Goal: Task Accomplishment & Management: Manage account settings

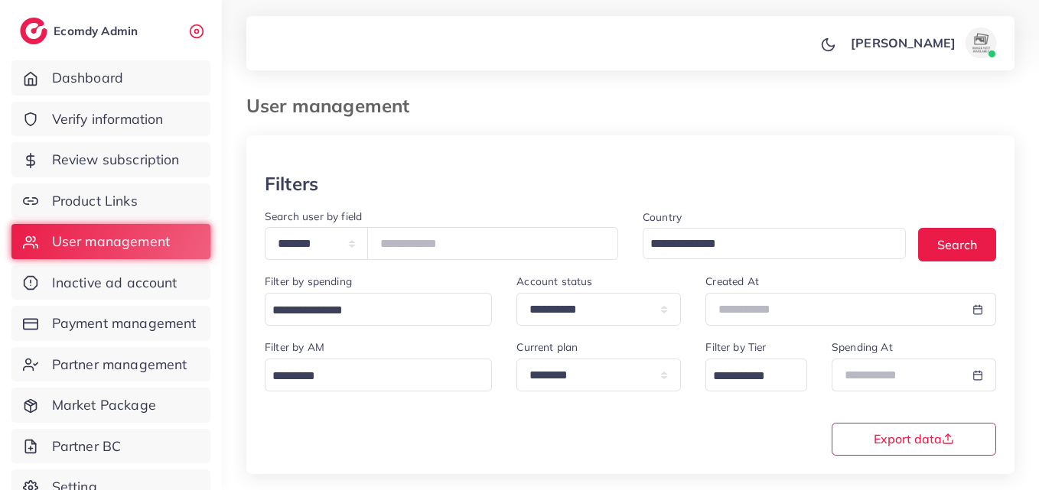
click at [505, 239] on input "number" at bounding box center [492, 243] width 251 height 33
click at [929, 266] on div "Country Loading... Search" at bounding box center [819, 240] width 378 height 66
click at [941, 253] on button "Search" at bounding box center [957, 244] width 78 height 33
click at [948, 249] on button "Search" at bounding box center [957, 244] width 78 height 33
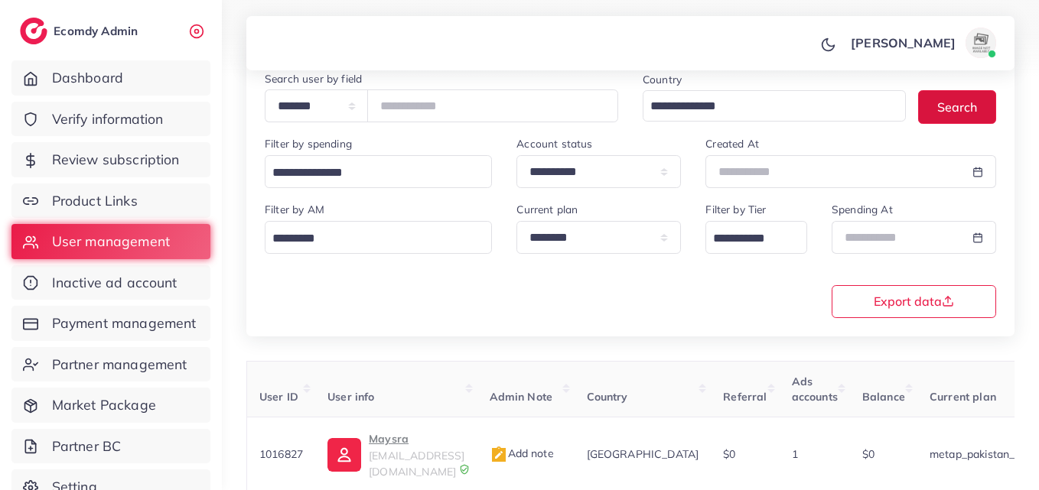
scroll to position [242, 0]
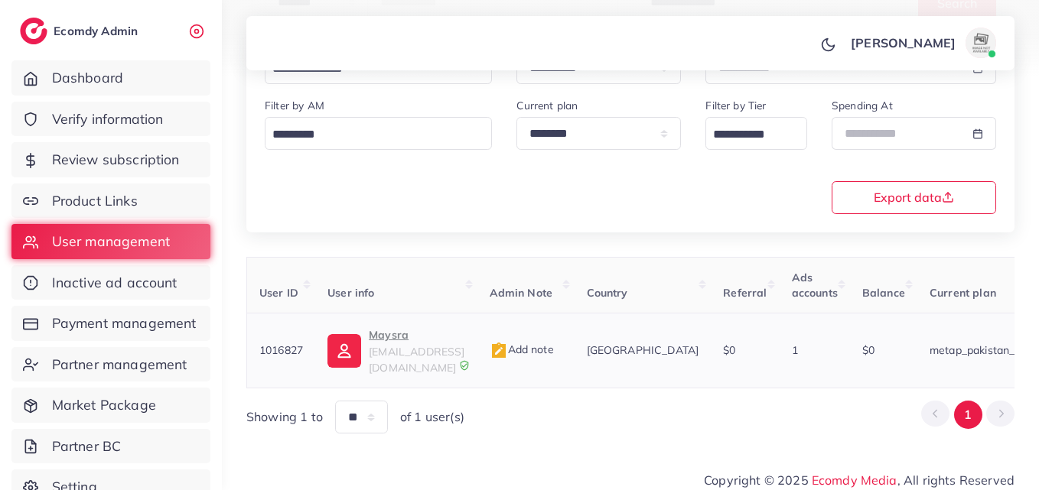
click at [363, 329] on link "Maysra bintehanif93@gmail.com" at bounding box center [395, 351] width 137 height 50
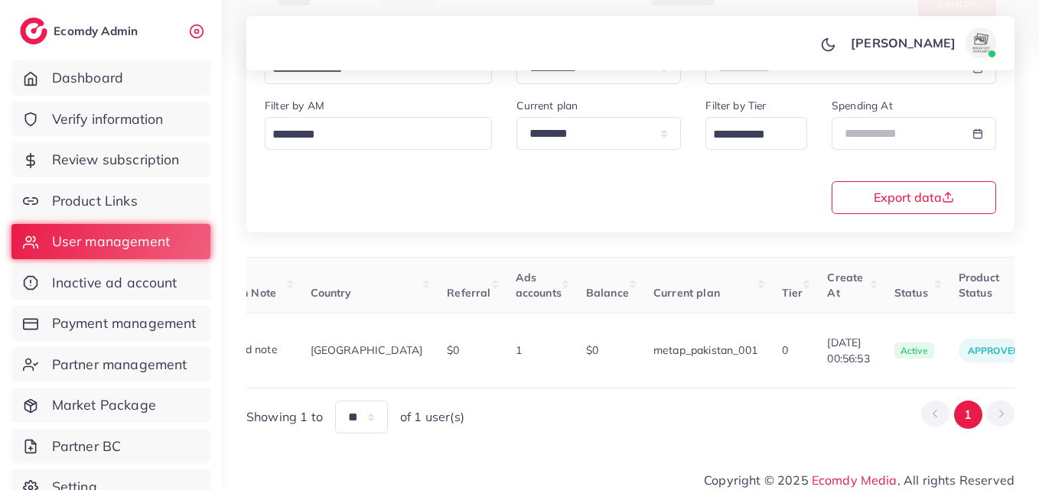
scroll to position [0, 512]
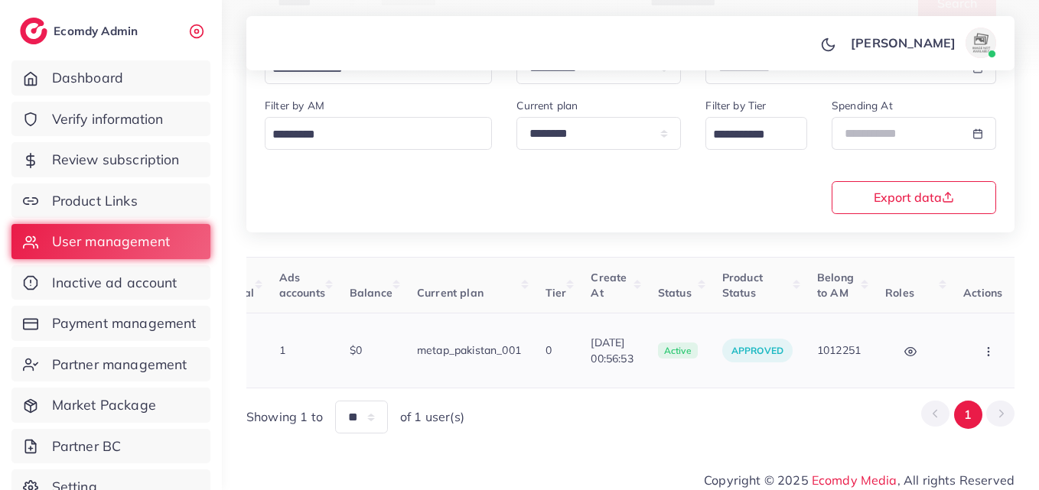
click at [989, 336] on button "button" at bounding box center [990, 350] width 54 height 34
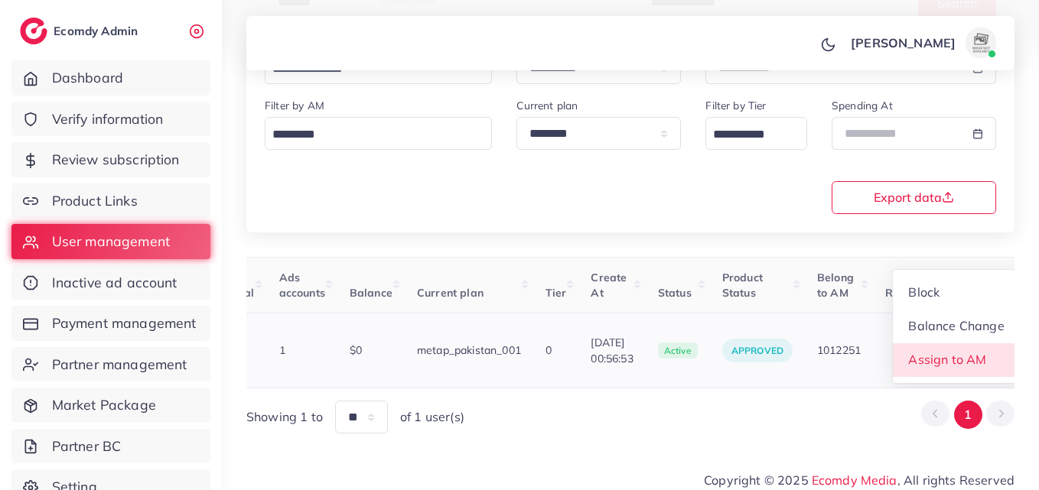
click at [989, 343] on link "Assign to AM" at bounding box center [955, 360] width 127 height 34
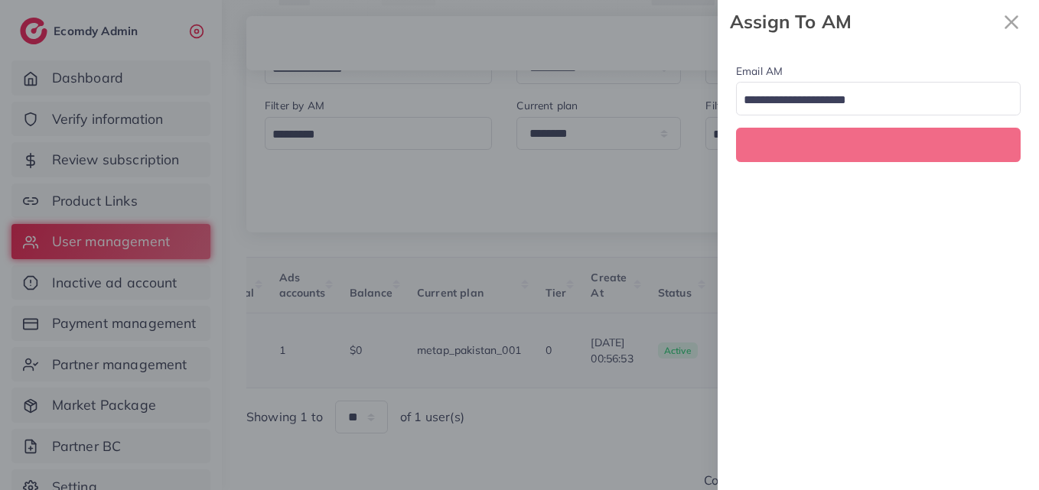
scroll to position [0, 512]
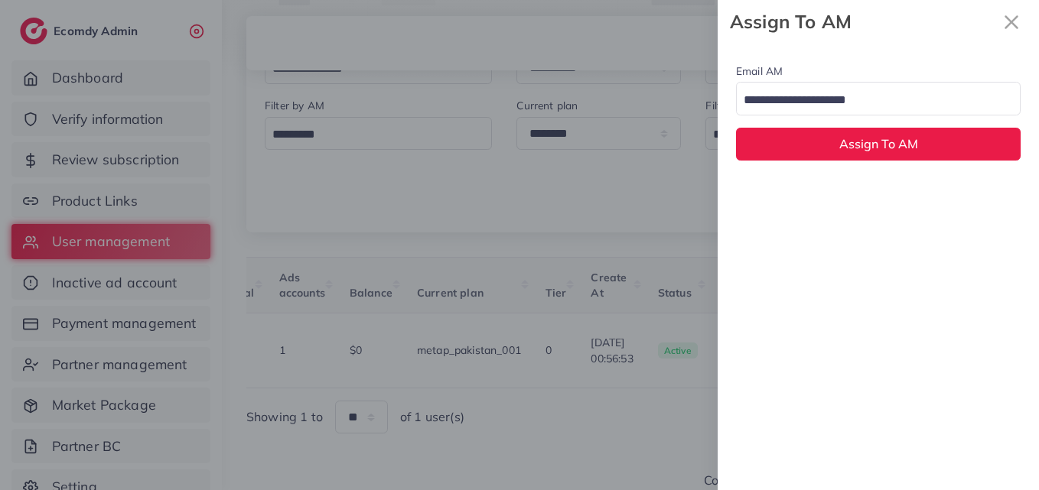
click at [912, 100] on input "Search for option" at bounding box center [869, 101] width 262 height 24
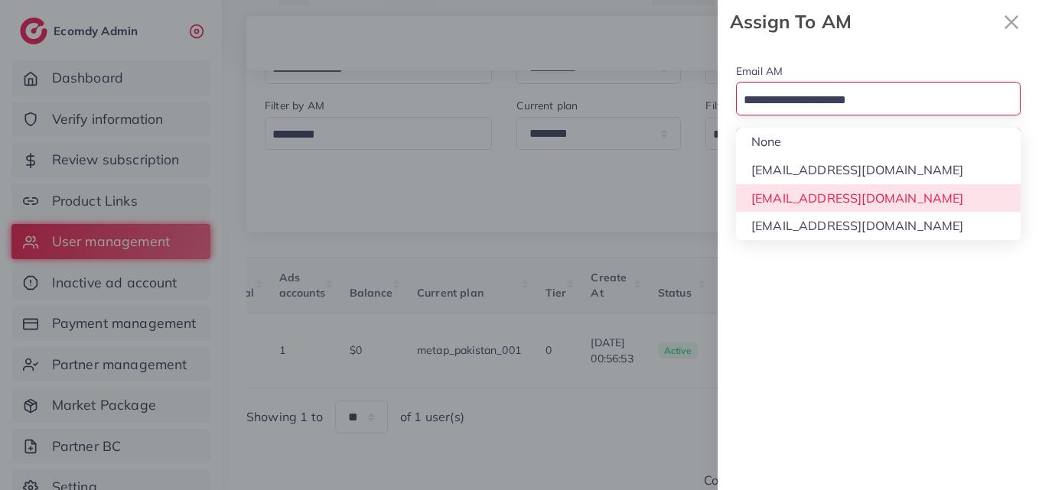
click at [875, 202] on div "Email AM Loading... None hadibaaslam@gmail.com natashashahid163@gmail.com wajah…" at bounding box center [877, 267] width 321 height 447
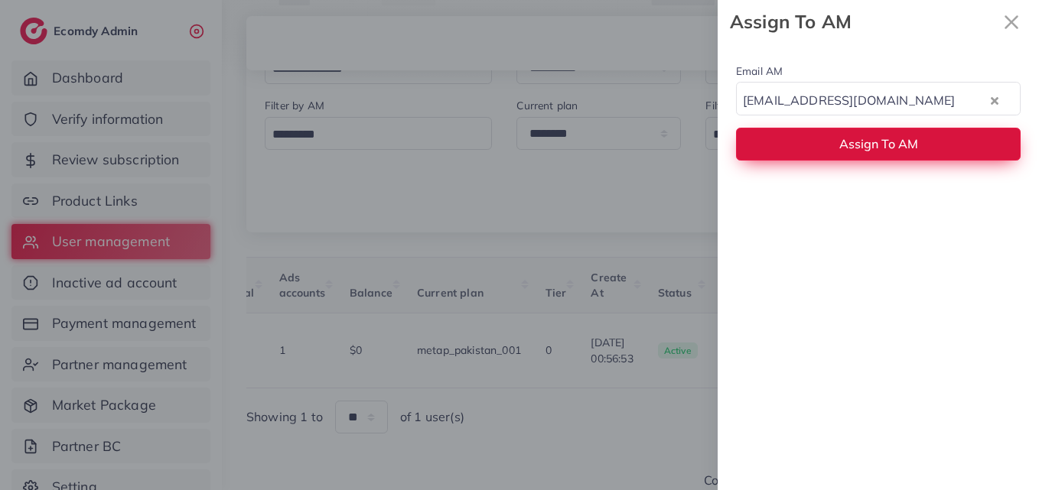
click at [875, 135] on button "Assign To AM" at bounding box center [878, 144] width 284 height 33
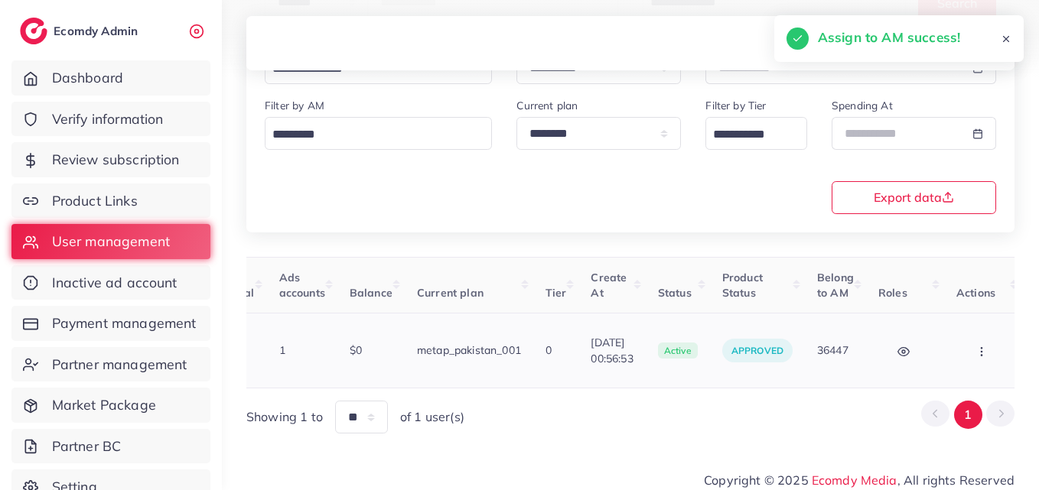
scroll to position [0, 502]
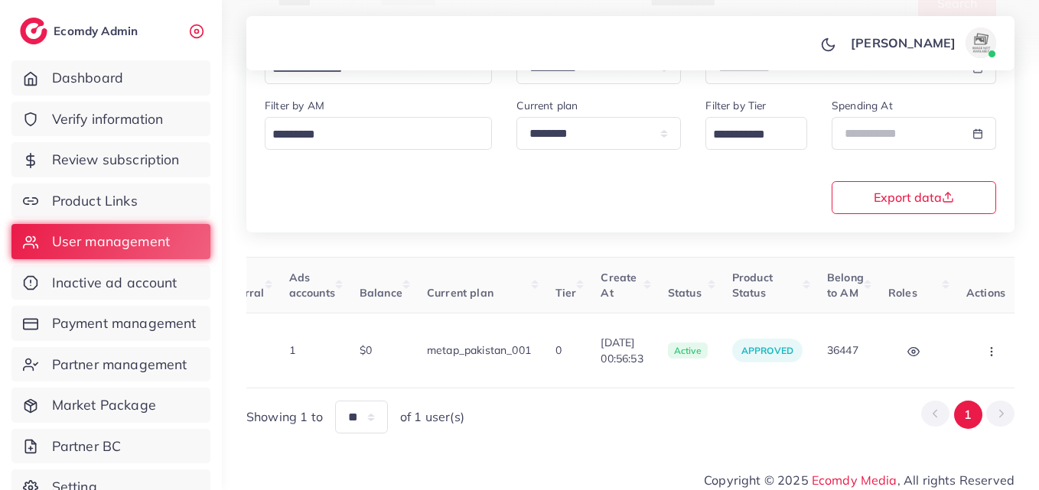
drag, startPoint x: 686, startPoint y: 371, endPoint x: 604, endPoint y: 385, distance: 83.0
click at [606, 385] on div "User ID User info Admin Note Country Referral Ads accounts Balance Current plan…" at bounding box center [630, 345] width 768 height 177
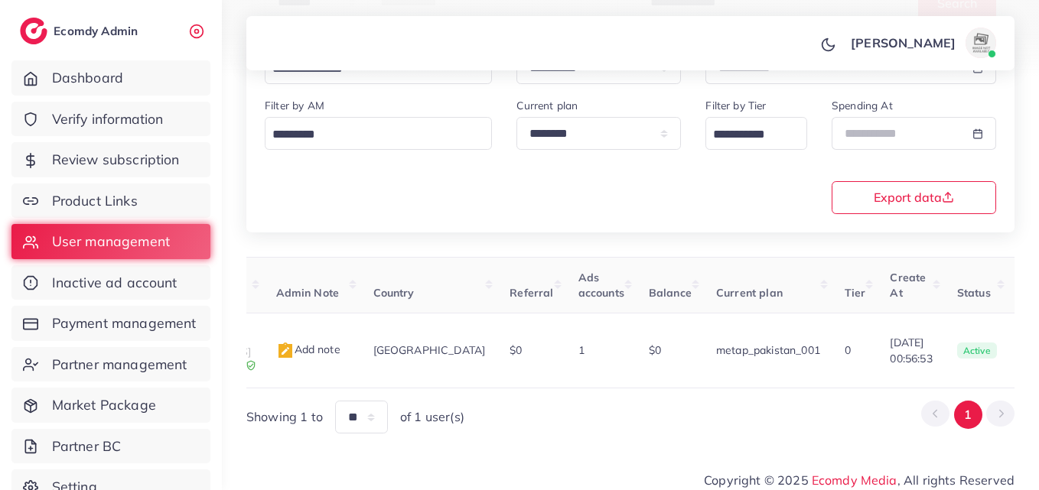
scroll to position [0, 0]
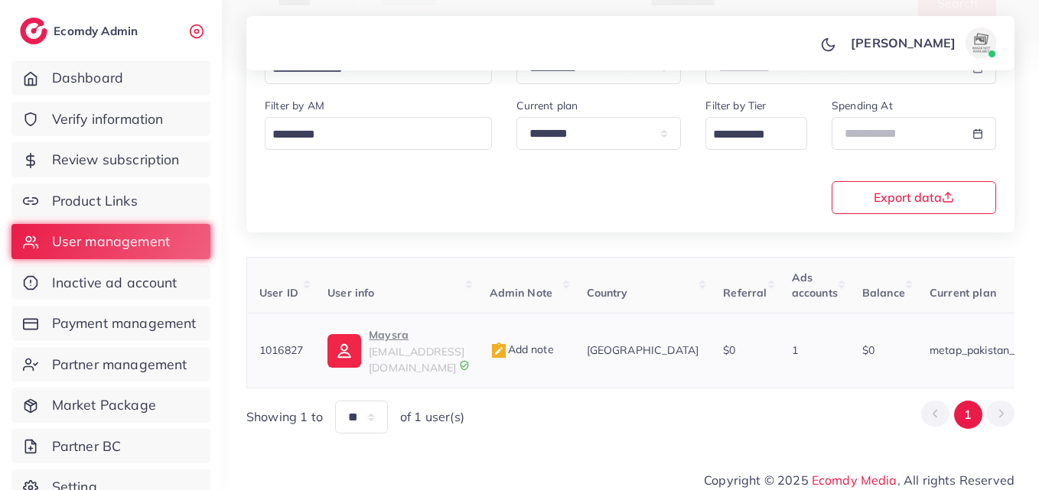
click at [340, 334] on img at bounding box center [344, 351] width 34 height 34
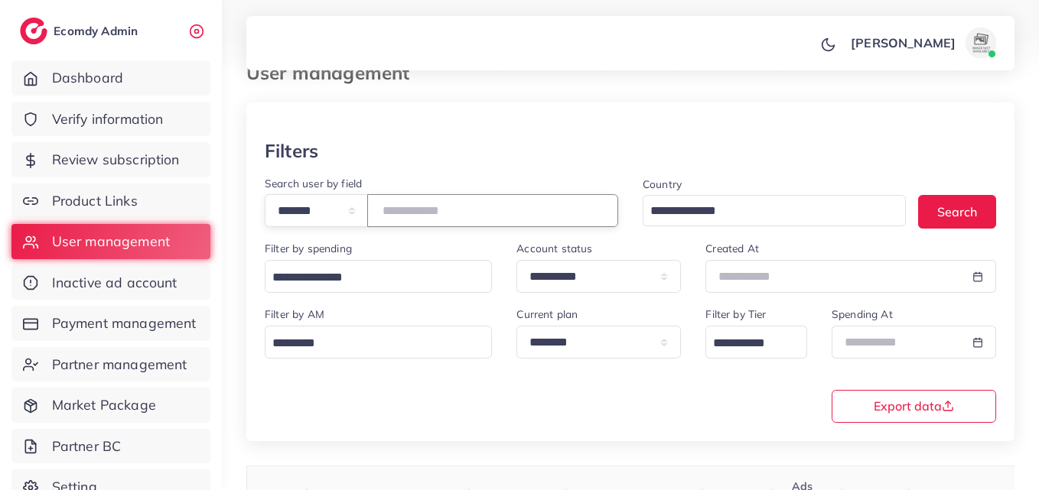
drag, startPoint x: 502, startPoint y: 216, endPoint x: 241, endPoint y: 257, distance: 264.7
click at [241, 257] on div "**********" at bounding box center [630, 317] width 817 height 700
paste input "number"
click at [957, 200] on button "Search" at bounding box center [957, 211] width 78 height 33
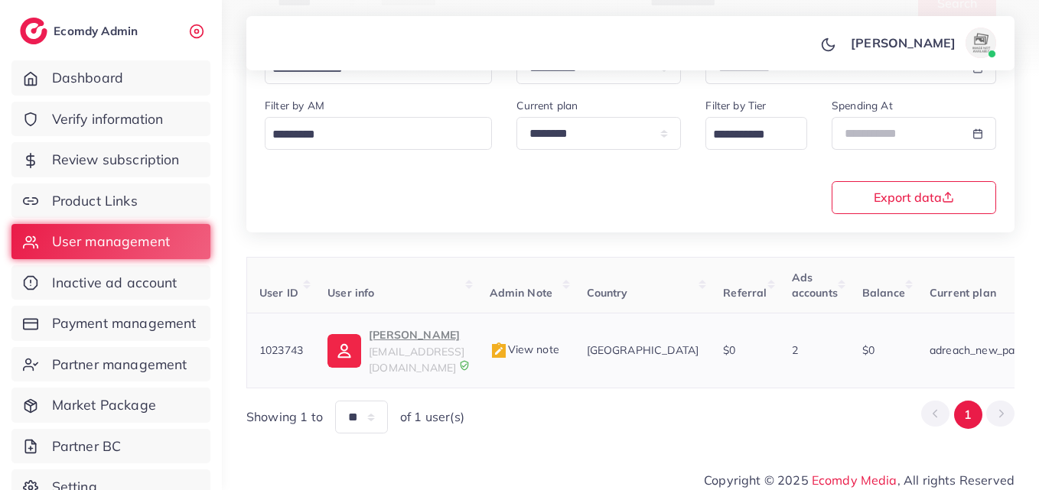
click at [421, 338] on p "Subhan Awan" at bounding box center [417, 335] width 96 height 18
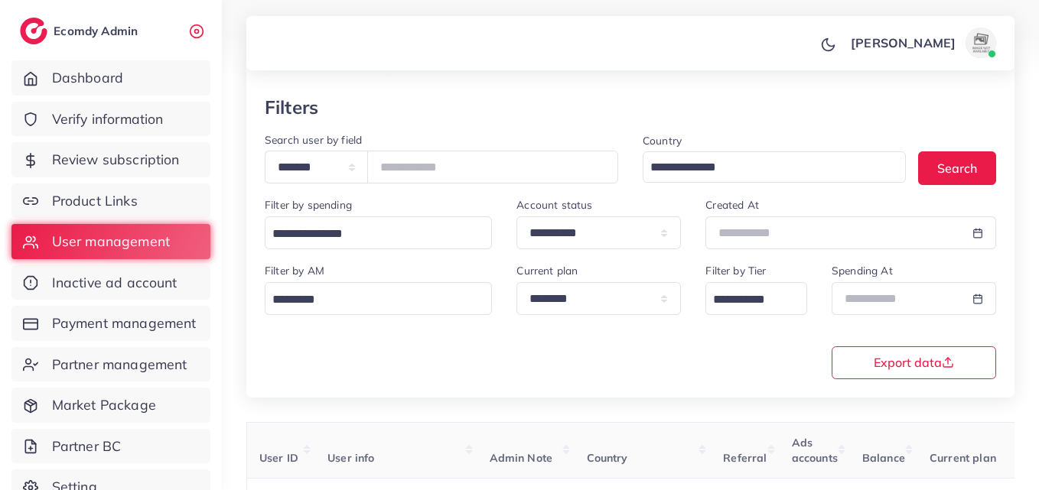
scroll to position [73, 0]
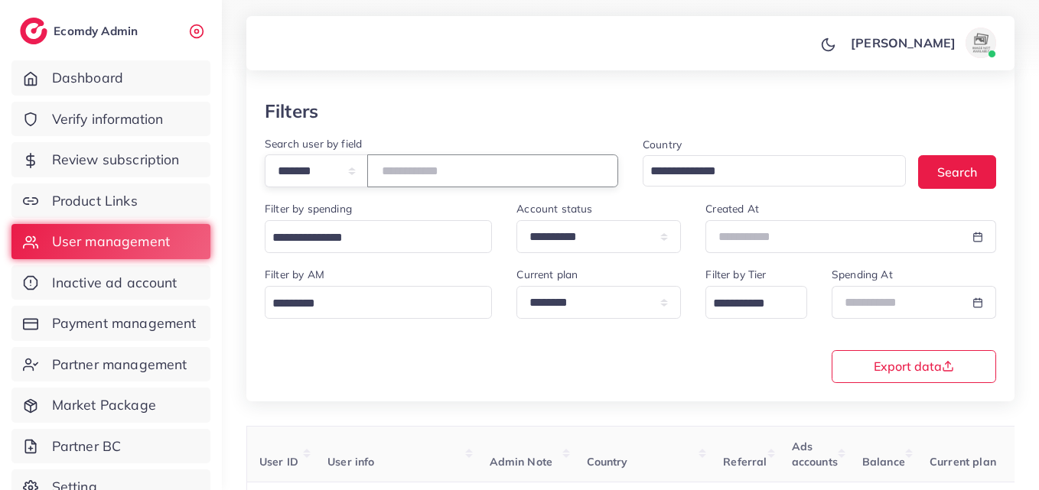
drag, startPoint x: 516, startPoint y: 175, endPoint x: 351, endPoint y: 189, distance: 165.8
click at [351, 189] on div "**********" at bounding box center [441, 168] width 378 height 66
paste input "number"
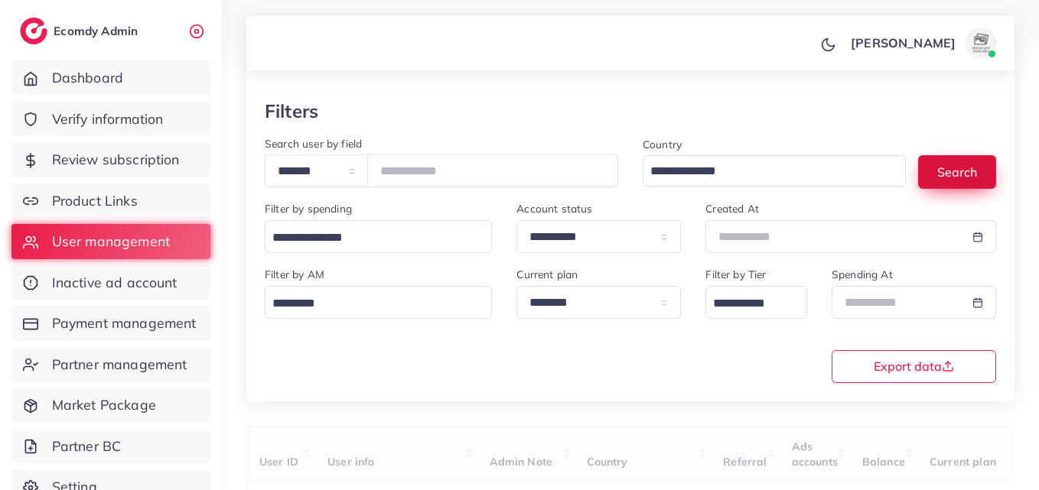
click at [991, 162] on button "Search" at bounding box center [957, 171] width 78 height 33
drag, startPoint x: 991, startPoint y: 162, endPoint x: 1044, endPoint y: 167, distance: 53.0
click at [991, 162] on button "Search" at bounding box center [957, 171] width 78 height 33
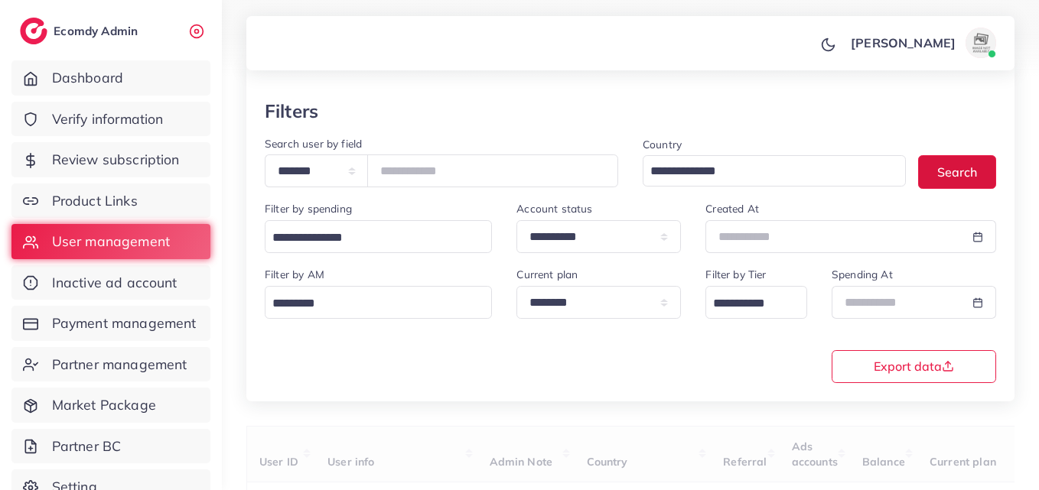
click at [991, 162] on button "Search" at bounding box center [957, 171] width 78 height 33
click at [993, 162] on button "Search" at bounding box center [957, 171] width 78 height 33
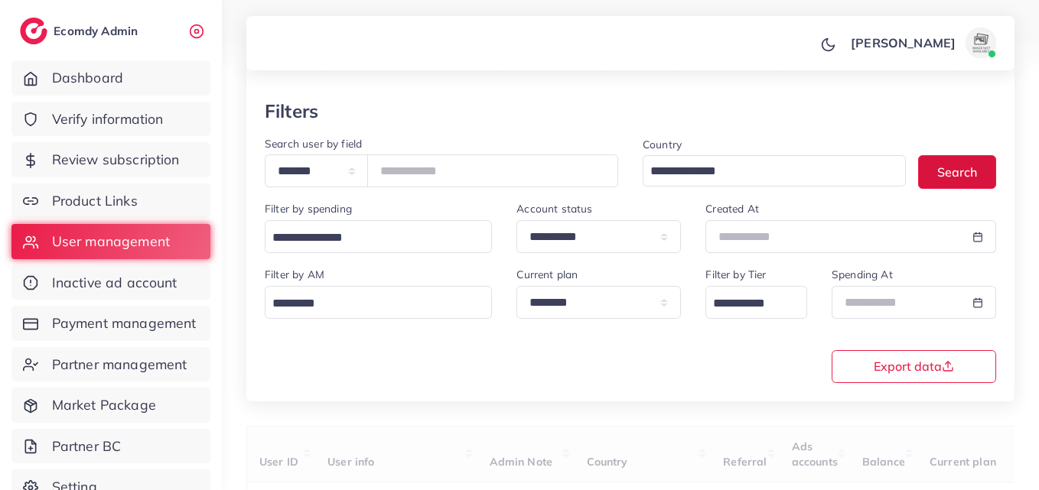
click at [996, 162] on div "Country Loading... Search" at bounding box center [819, 168] width 378 height 66
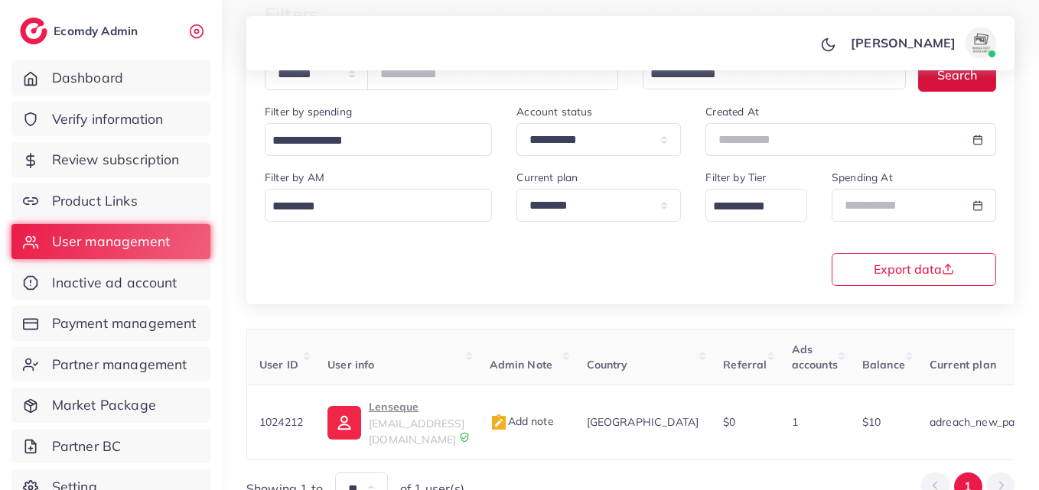
scroll to position [242, 0]
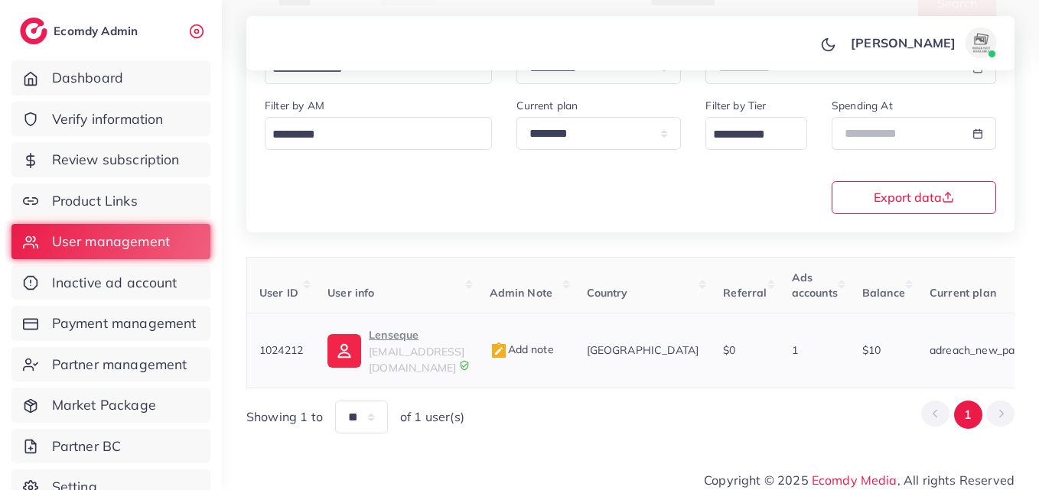
click at [411, 341] on p "Lenseque" at bounding box center [417, 335] width 96 height 18
drag, startPoint x: 687, startPoint y: 372, endPoint x: 696, endPoint y: 374, distance: 9.3
click at [696, 374] on div "User ID User info Admin Note Country Referral Ads accounts Balance Current plan…" at bounding box center [630, 323] width 768 height 132
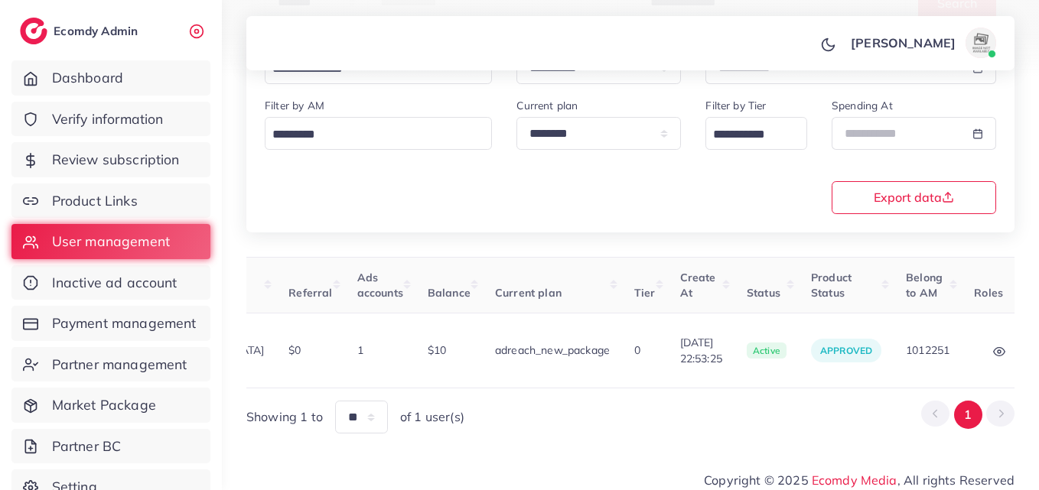
scroll to position [0, 494]
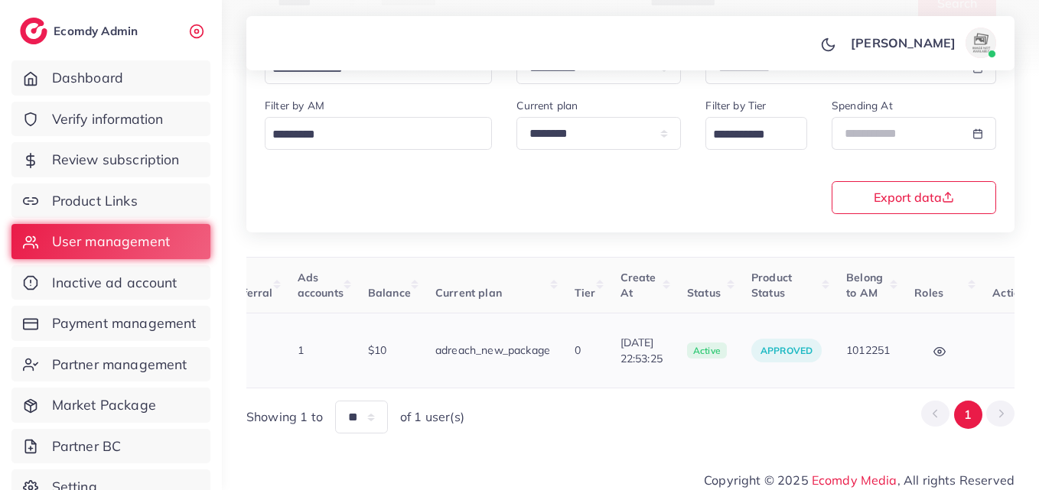
click at [992, 351] on button "button" at bounding box center [1019, 350] width 54 height 34
click at [967, 329] on link "Balance Change" at bounding box center [985, 327] width 127 height 34
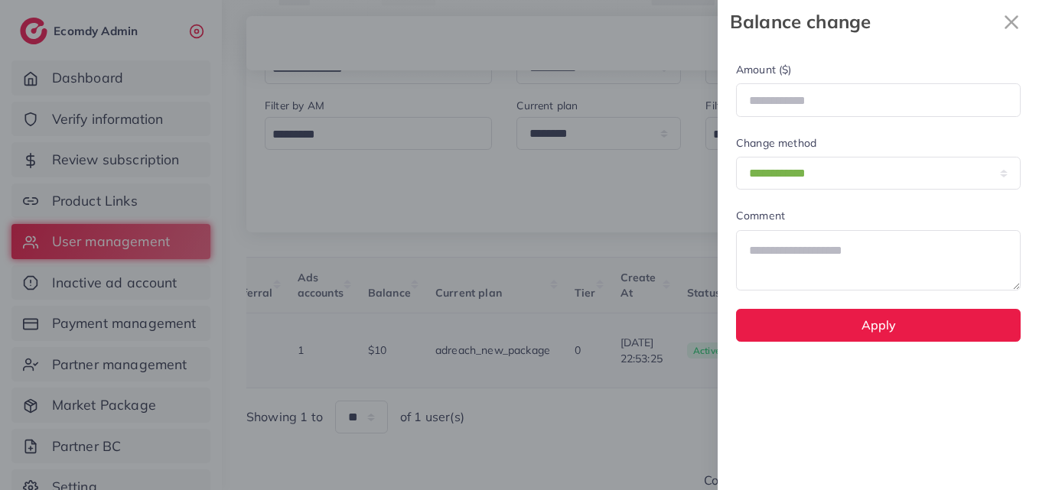
scroll to position [0, 494]
click at [1014, 13] on icon "x" at bounding box center [1011, 22] width 31 height 31
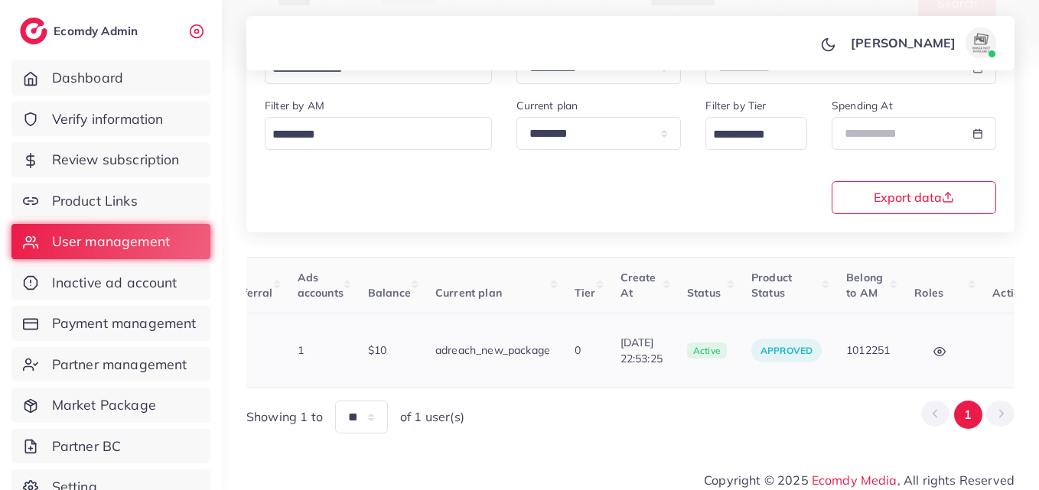
click at [992, 333] on button "button" at bounding box center [1019, 350] width 54 height 34
click at [963, 352] on span "Assign to AM" at bounding box center [977, 359] width 78 height 15
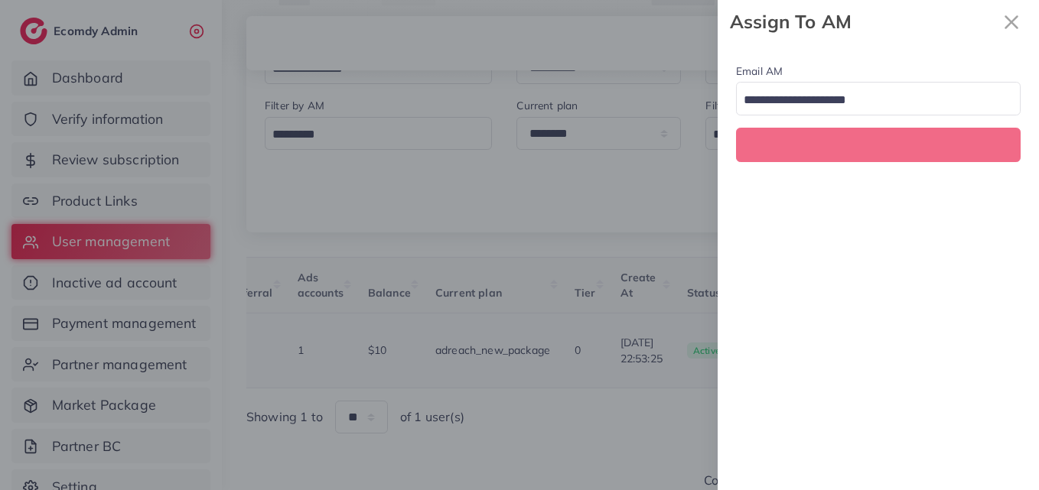
scroll to position [0, 494]
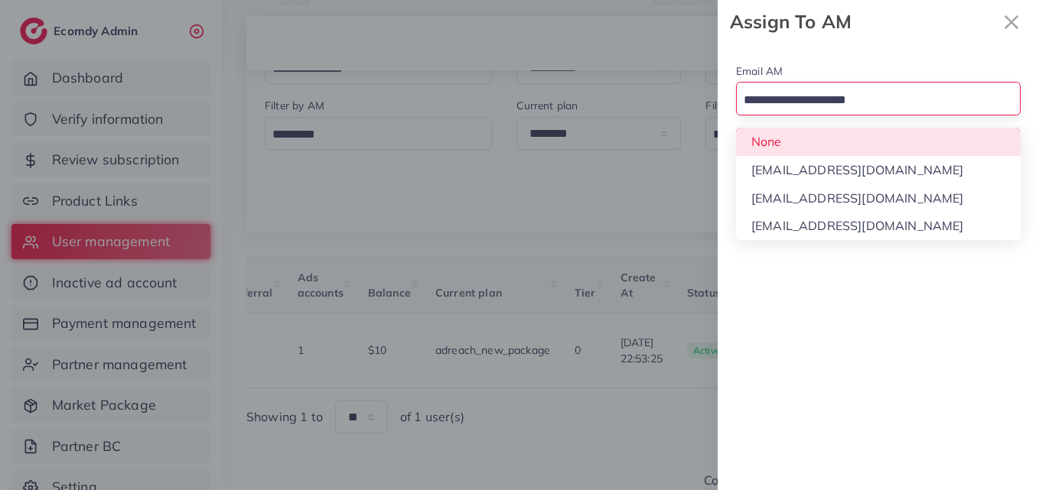
click at [944, 102] on input "Search for option" at bounding box center [869, 101] width 262 height 24
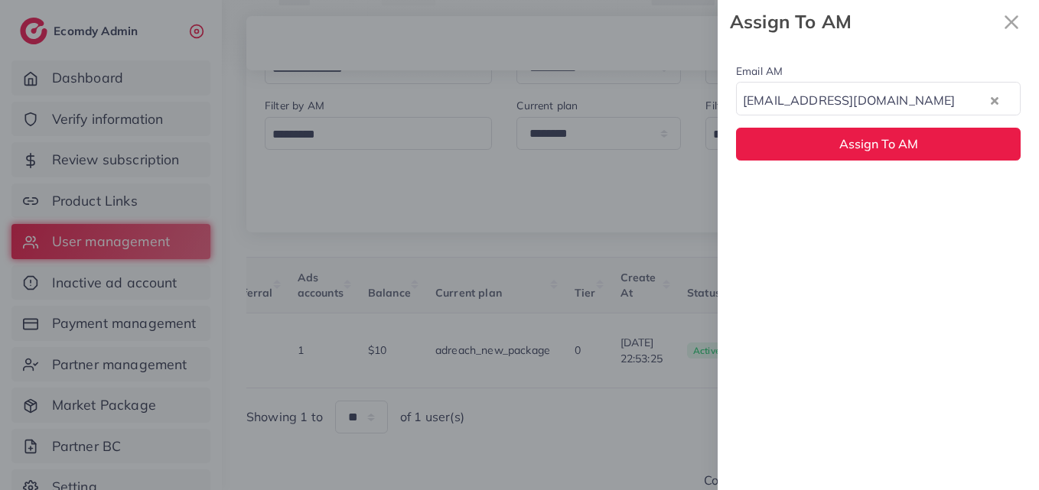
click at [859, 200] on div "Email AM natashashahid163@gmail.com Loading... None hadibaaslam@gmail.com natas…" at bounding box center [877, 267] width 321 height 447
click at [863, 125] on div "Email AM natashashahid163@gmail.com Loading... Assign To AM" at bounding box center [877, 111] width 321 height 135
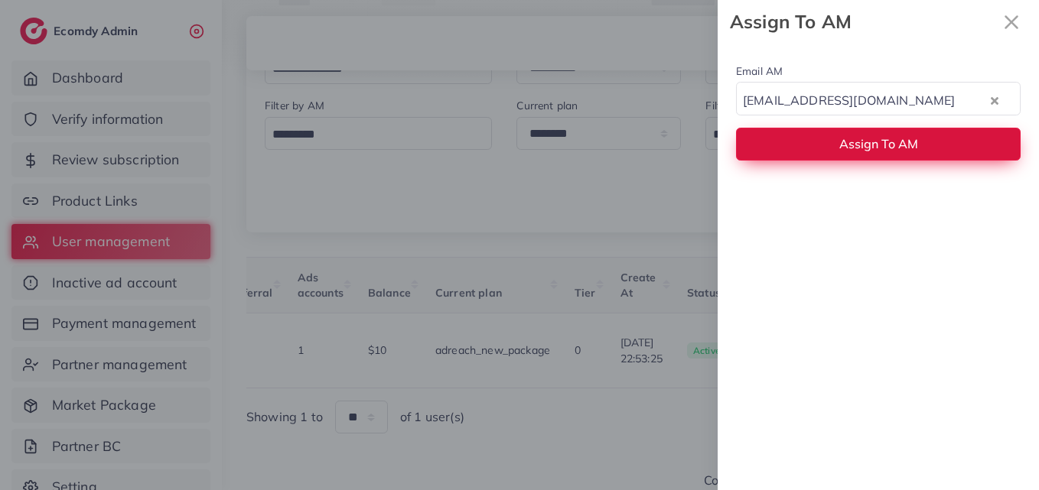
click at [860, 141] on span "Assign To AM" at bounding box center [878, 143] width 79 height 15
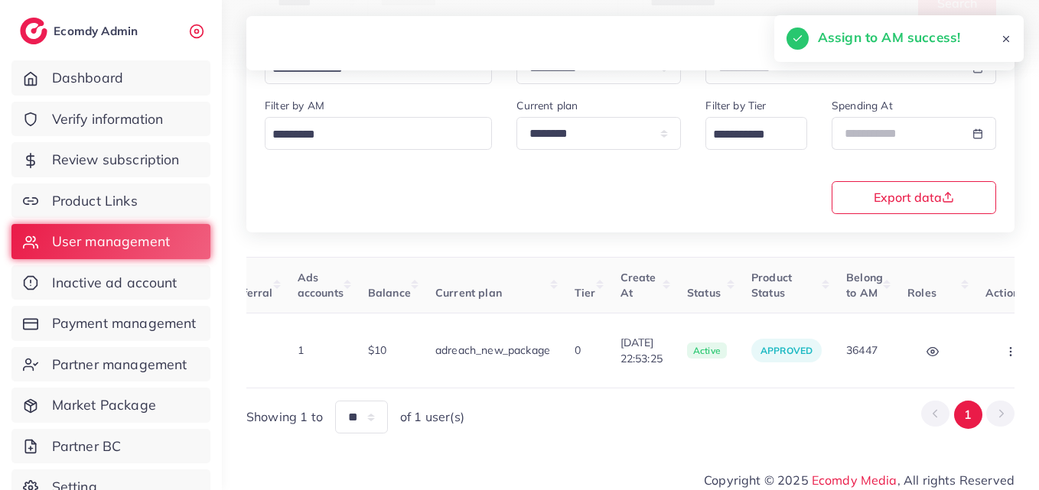
scroll to position [0, 485]
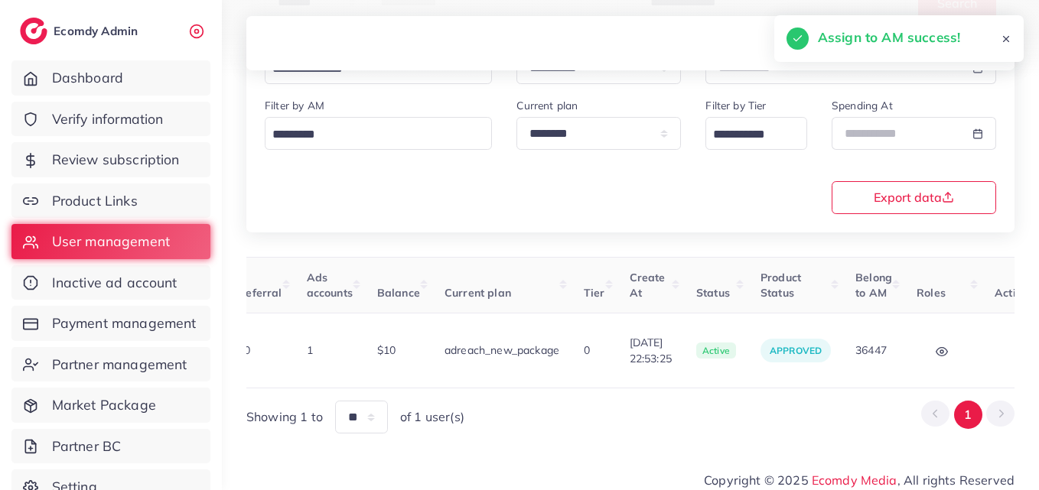
drag, startPoint x: 699, startPoint y: 380, endPoint x: 530, endPoint y: 392, distance: 169.5
click at [525, 388] on div "User ID User info Admin Note Country Referral Ads accounts Balance Current plan…" at bounding box center [630, 345] width 768 height 177
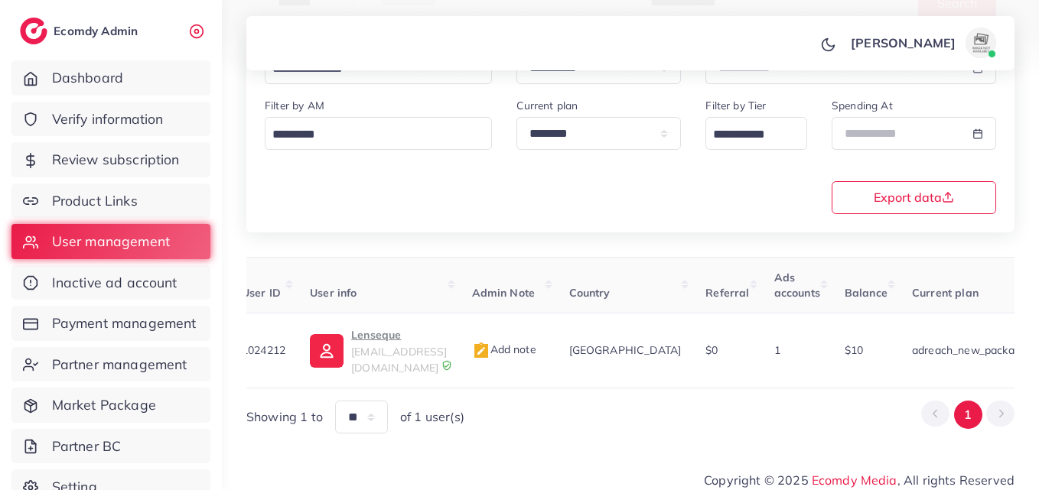
scroll to position [0, 0]
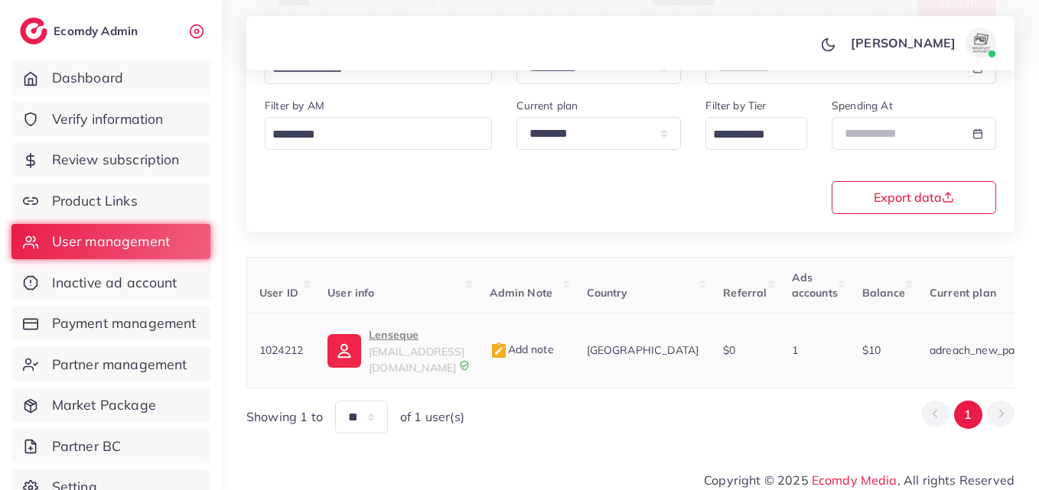
click at [344, 362] on td "Lenseque info@lenseque.com" at bounding box center [395, 351] width 161 height 75
click at [348, 346] on img at bounding box center [344, 351] width 34 height 34
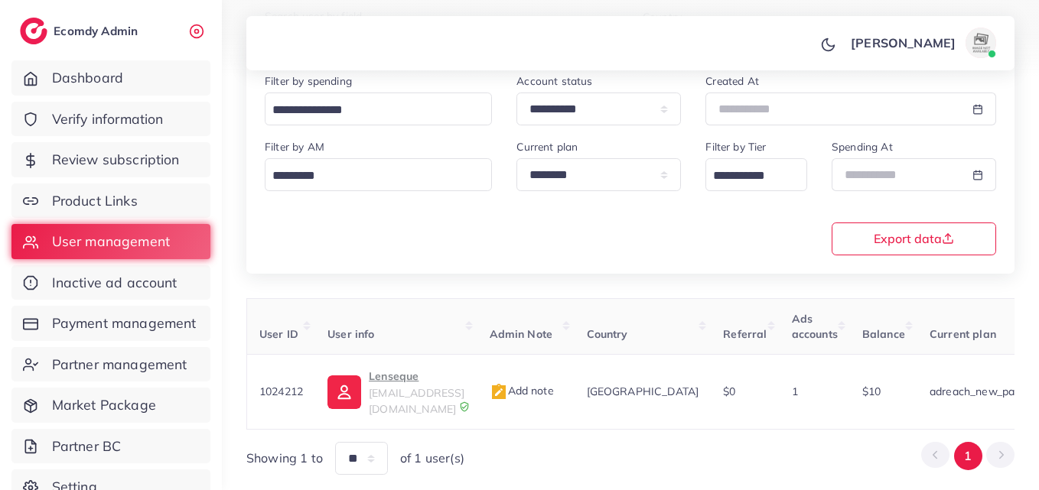
scroll to position [91, 0]
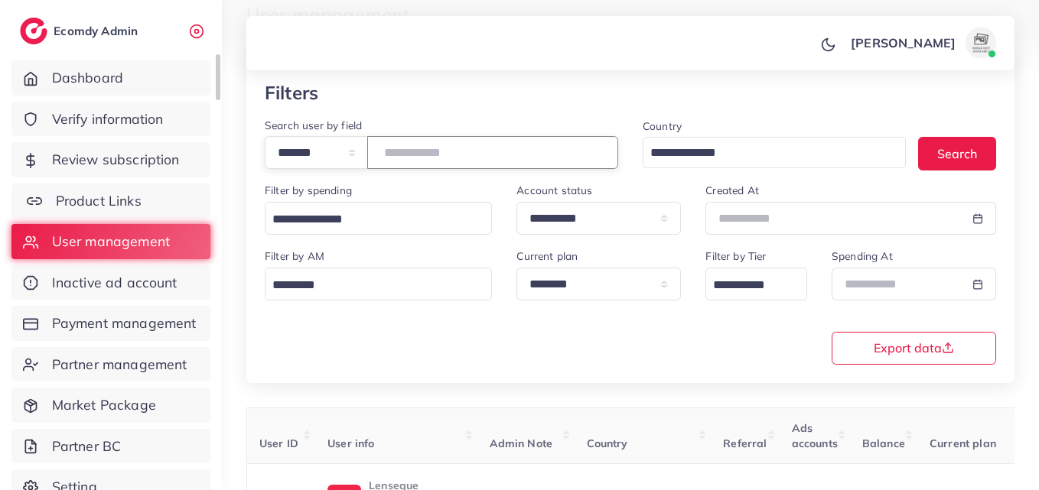
drag, startPoint x: 554, startPoint y: 144, endPoint x: 137, endPoint y: 186, distance: 419.7
click at [137, 186] on div "**********" at bounding box center [519, 154] width 1039 height 490
paste input "number"
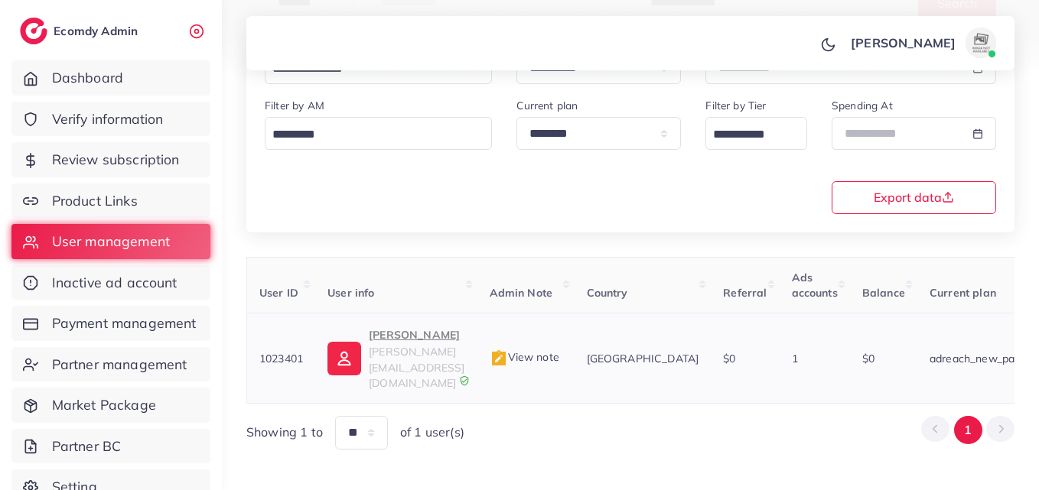
click at [426, 333] on p "maaz madni" at bounding box center [417, 335] width 96 height 18
drag, startPoint x: 1016, startPoint y: 324, endPoint x: 1044, endPoint y: 174, distance: 153.3
click at [1038, 180] on html "**********" at bounding box center [519, 3] width 1039 height 490
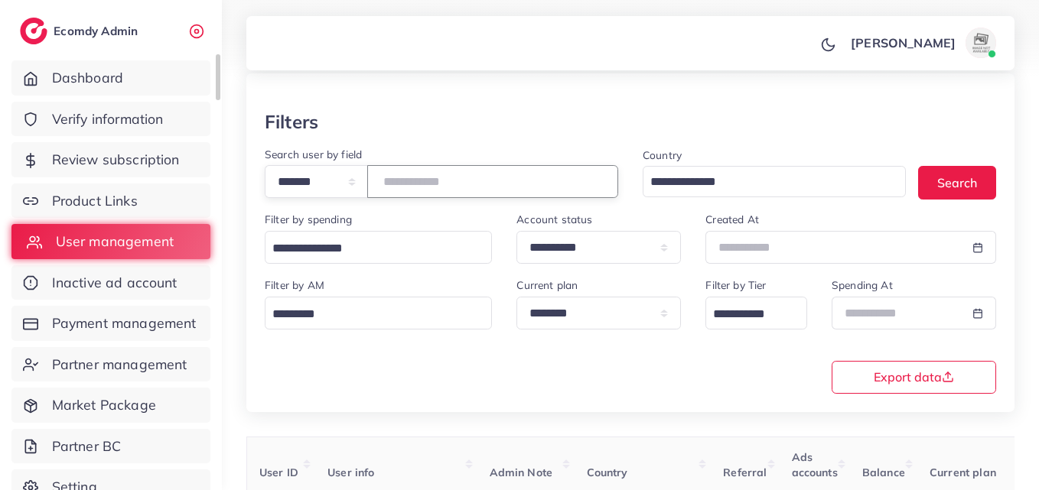
drag, startPoint x: 486, startPoint y: 187, endPoint x: 170, endPoint y: 251, distance: 322.3
click at [170, 251] on div "**********" at bounding box center [519, 183] width 1039 height 490
paste input "number"
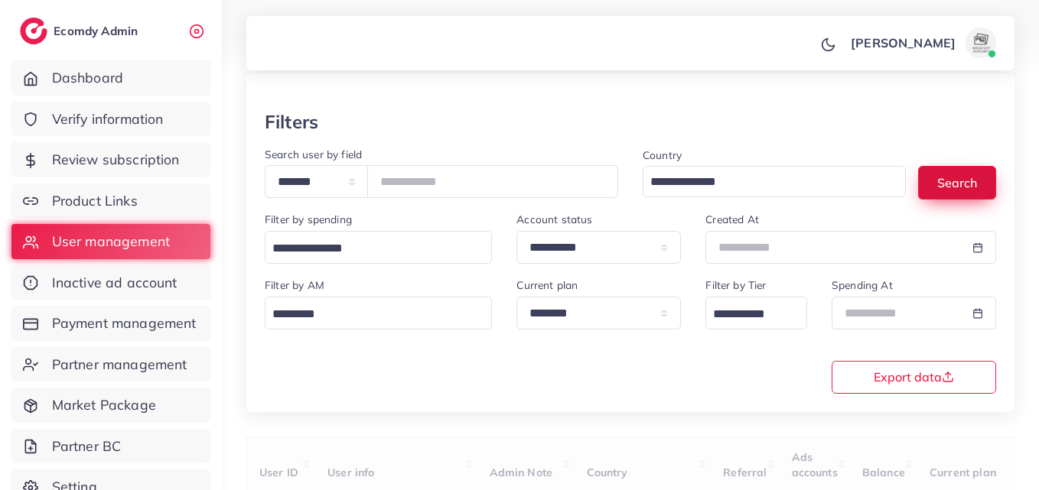
click at [951, 180] on button "Search" at bounding box center [957, 182] width 78 height 33
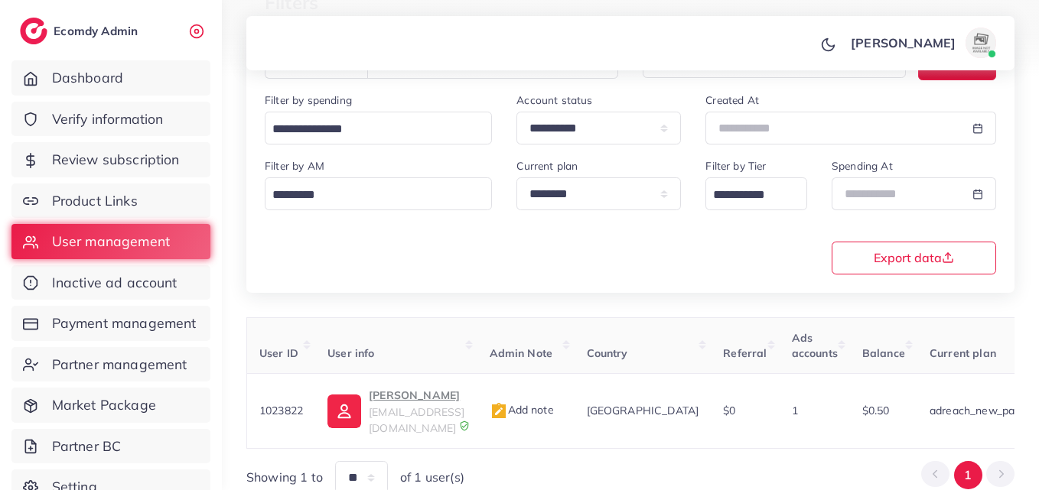
scroll to position [242, 0]
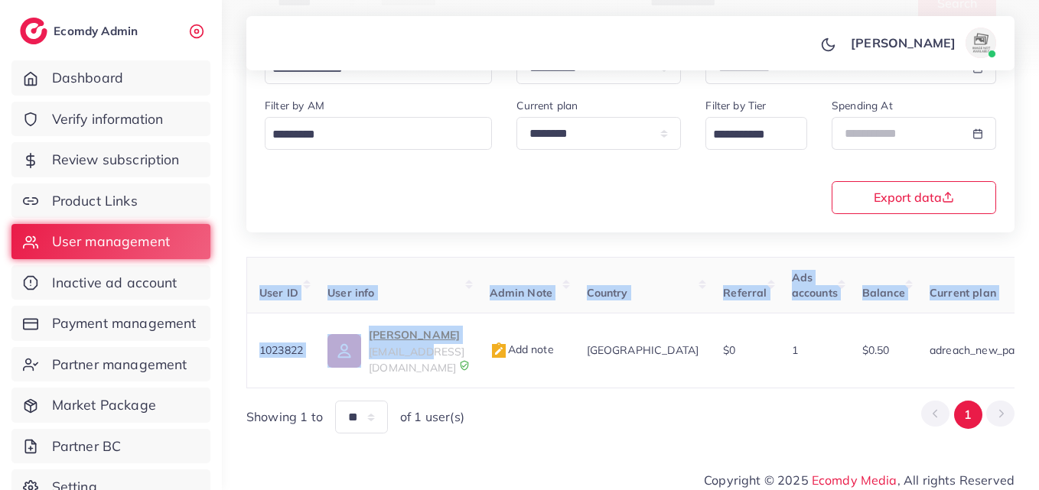
drag, startPoint x: 433, startPoint y: 372, endPoint x: 464, endPoint y: 374, distance: 31.4
click at [464, 374] on div "User ID User info Admin Note Country Referral Ads accounts Balance Current plan…" at bounding box center [630, 323] width 768 height 132
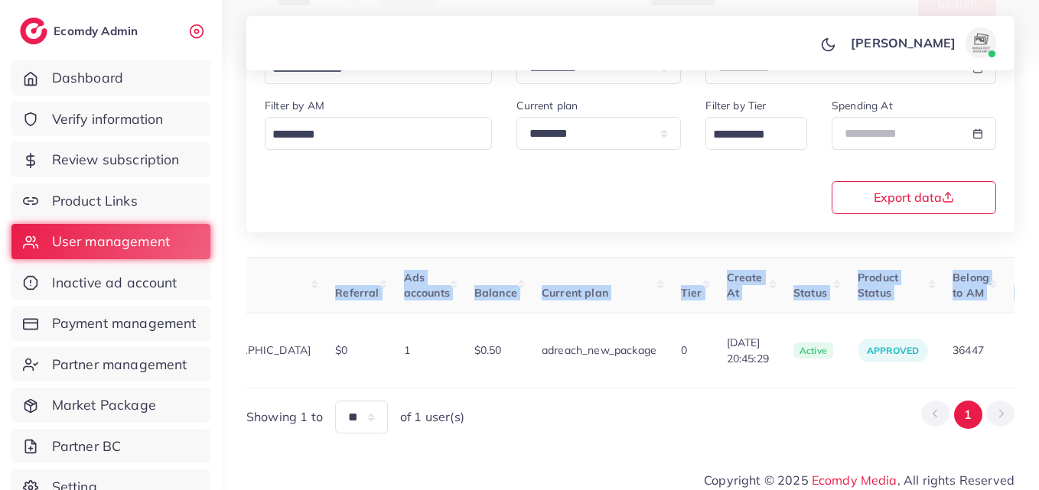
scroll to position [0, 513]
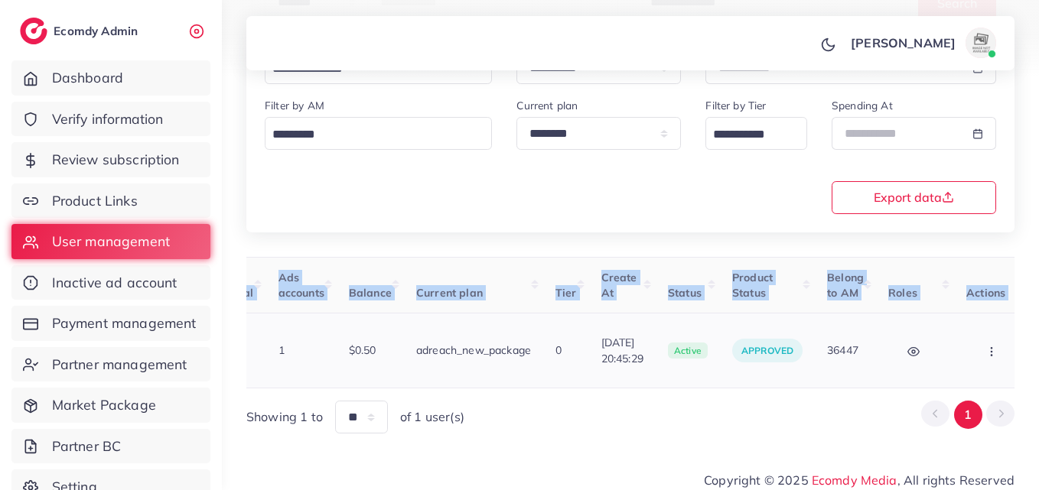
click at [985, 346] on icon "button" at bounding box center [991, 352] width 12 height 12
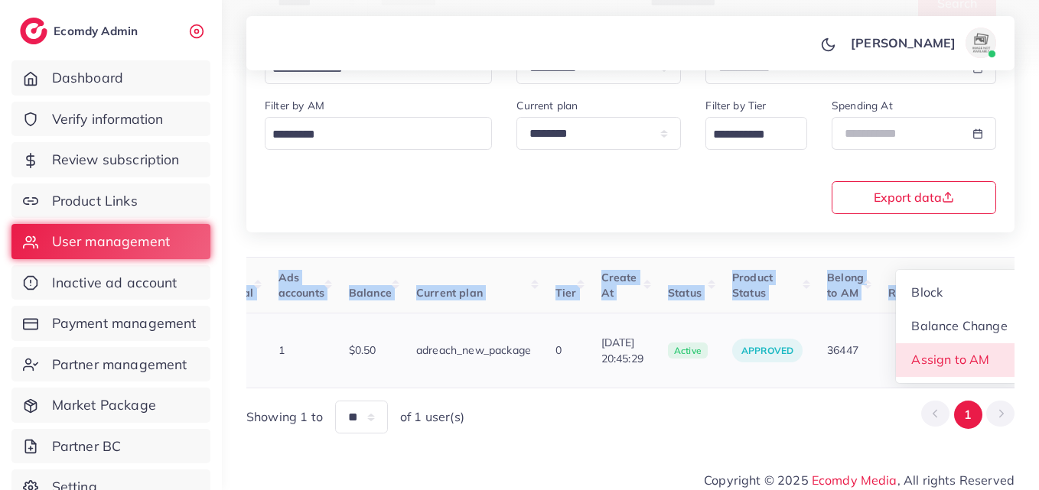
click at [962, 343] on link "Assign to AM" at bounding box center [959, 360] width 127 height 34
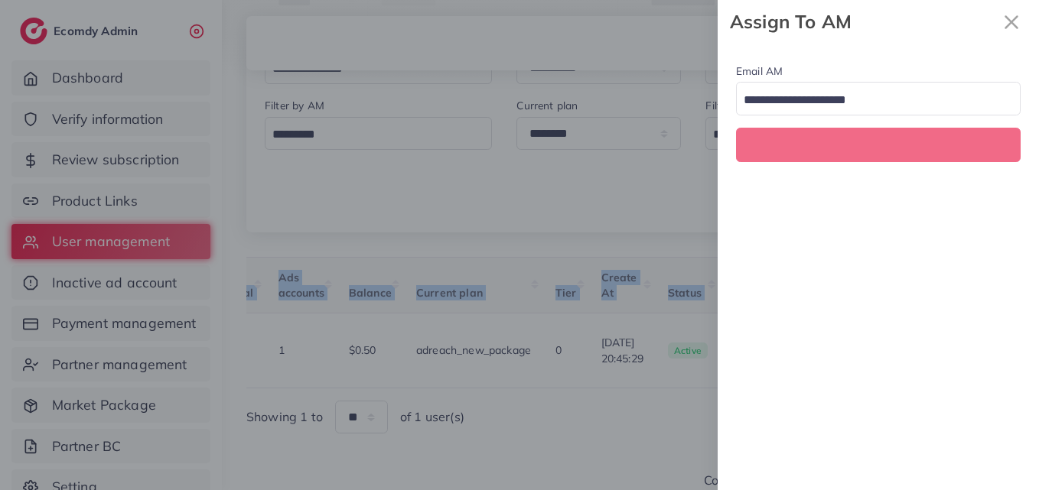
scroll to position [0, 513]
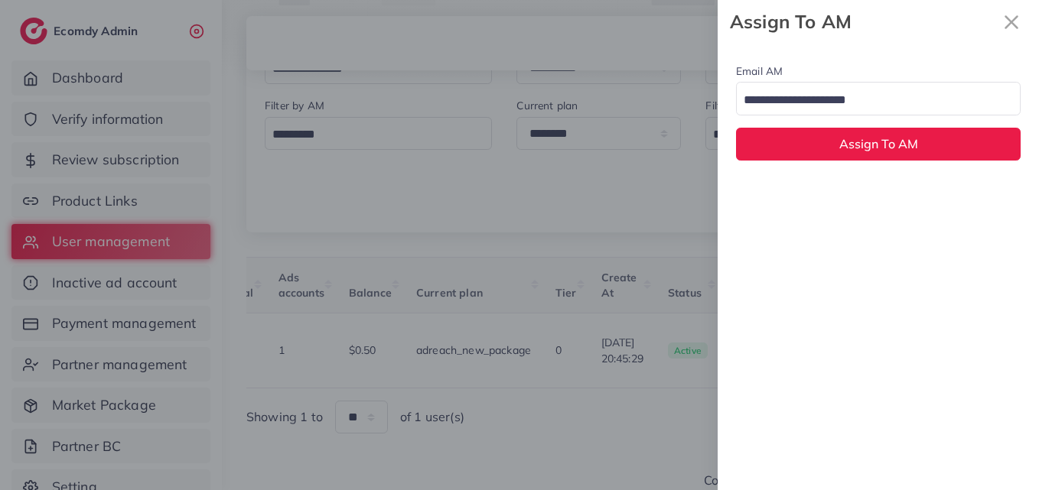
click at [863, 94] on input "Search for option" at bounding box center [869, 101] width 262 height 24
click at [837, 210] on div "Email AM natashashahid163@gmail.com Loading... None hadibaaslam@gmail.com natas…" at bounding box center [877, 267] width 321 height 447
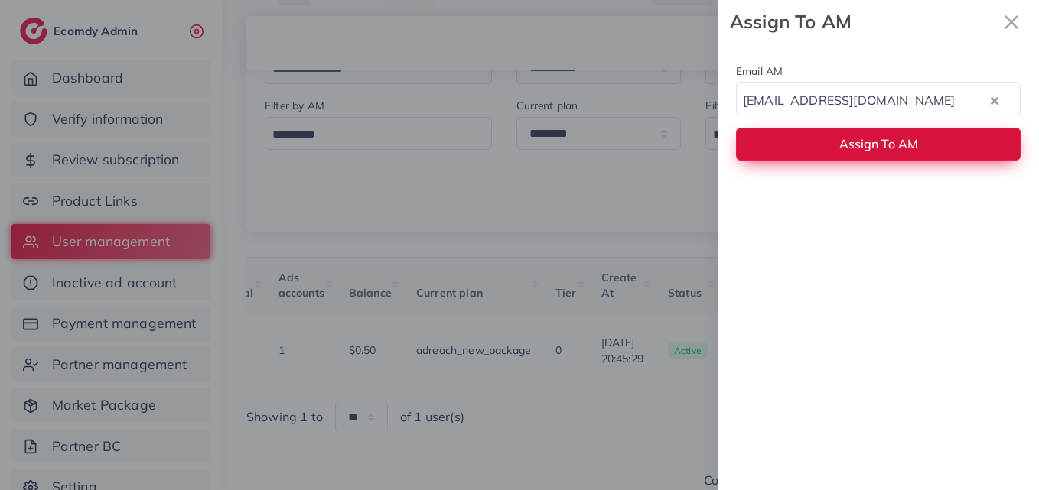
click at [853, 134] on button "Assign To AM" at bounding box center [878, 144] width 284 height 33
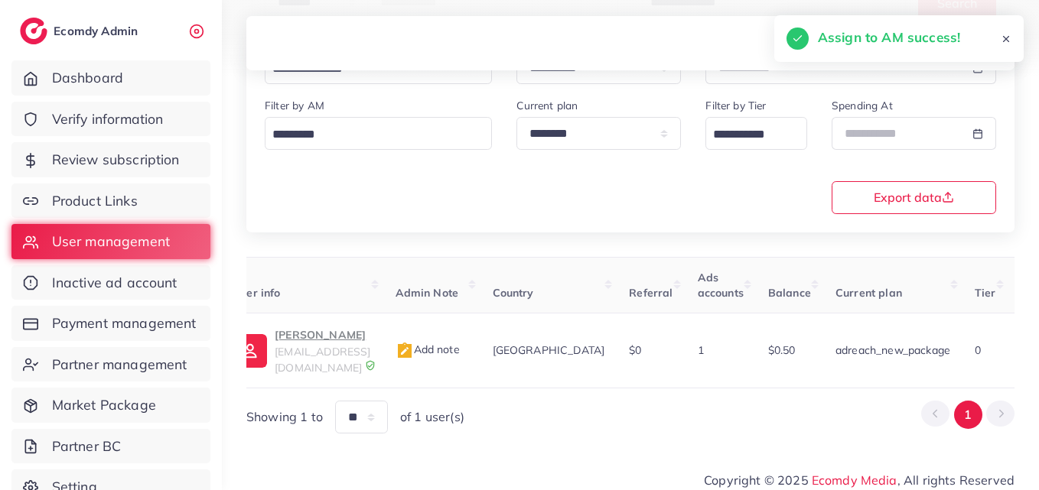
scroll to position [0, 95]
click at [299, 343] on p "adil" at bounding box center [322, 335] width 96 height 18
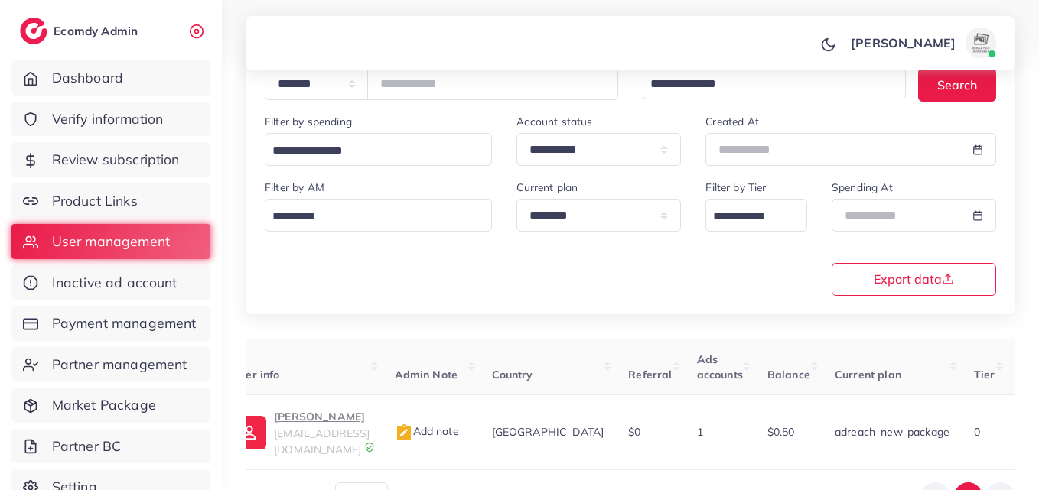
scroll to position [2, 0]
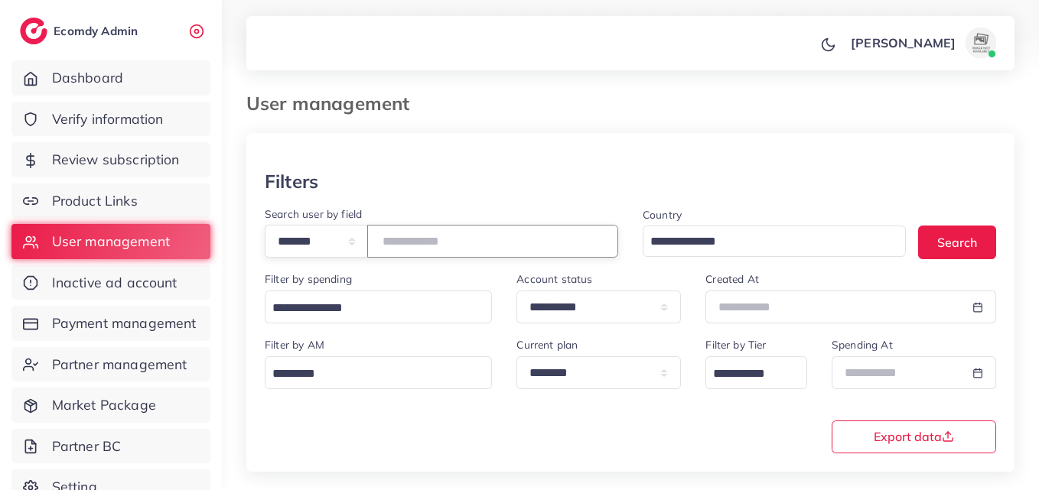
drag, startPoint x: 483, startPoint y: 245, endPoint x: 229, endPoint y: 271, distance: 254.5
click at [229, 271] on div "**********" at bounding box center [630, 348] width 817 height 700
paste input "number"
click at [984, 239] on button "Search" at bounding box center [957, 242] width 78 height 33
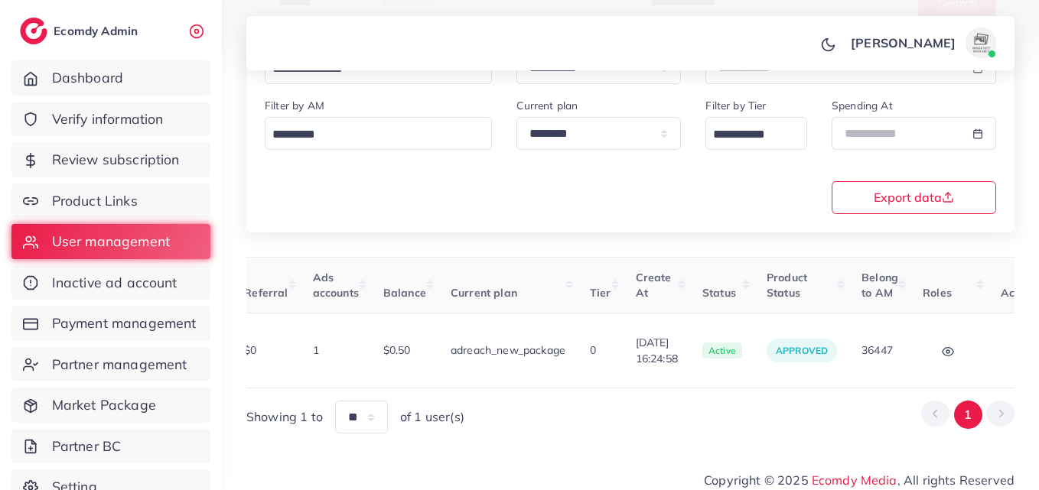
scroll to position [0, 509]
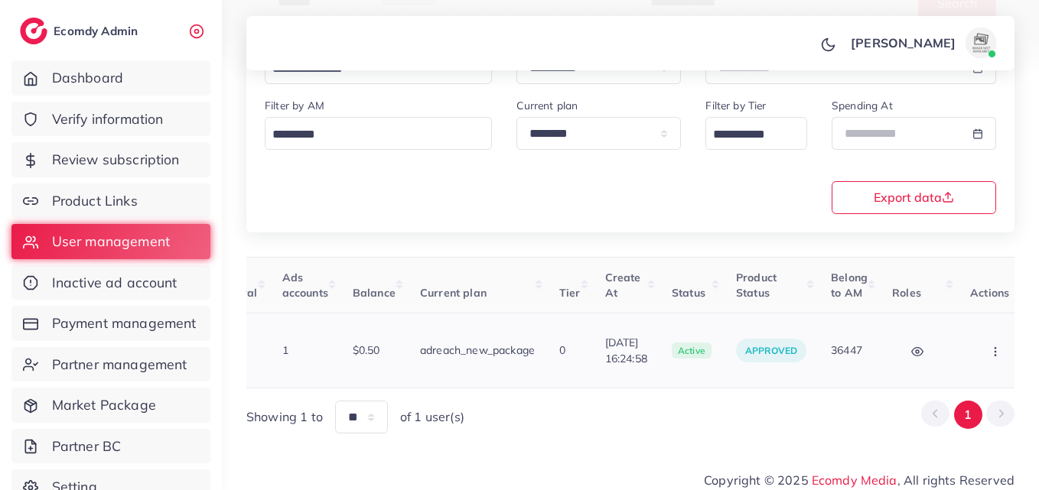
click at [970, 343] on button "button" at bounding box center [997, 350] width 54 height 34
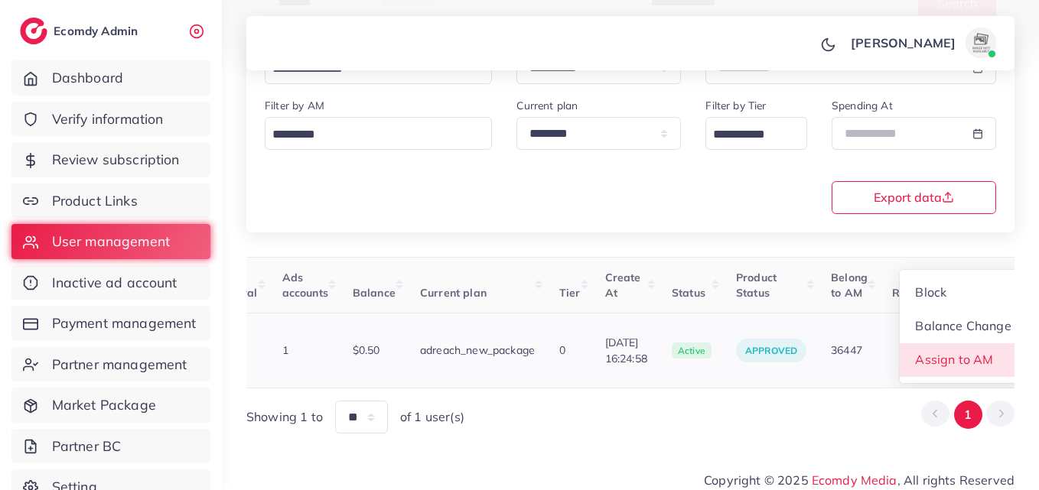
click at [964, 352] on span "Assign to AM" at bounding box center [954, 359] width 78 height 15
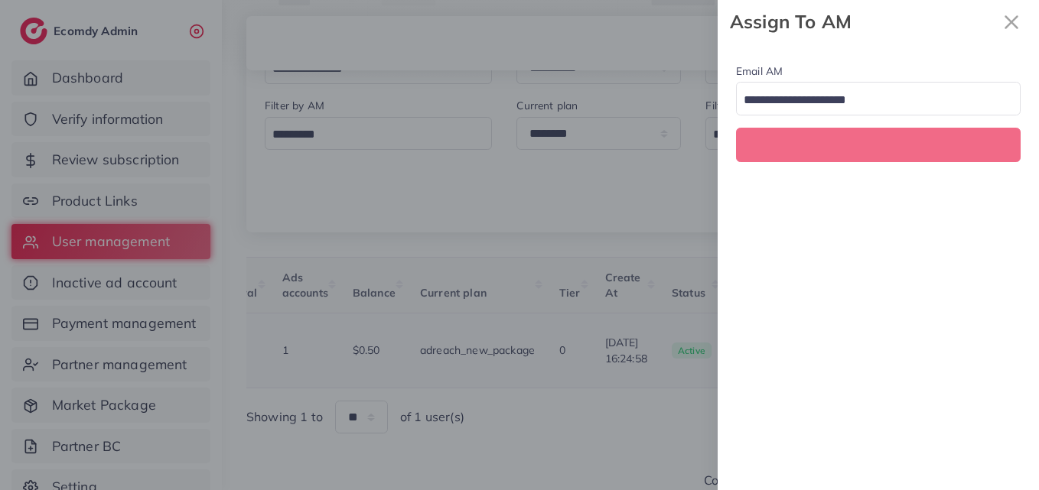
click at [964, 343] on div "Email AM Loading..." at bounding box center [877, 267] width 321 height 447
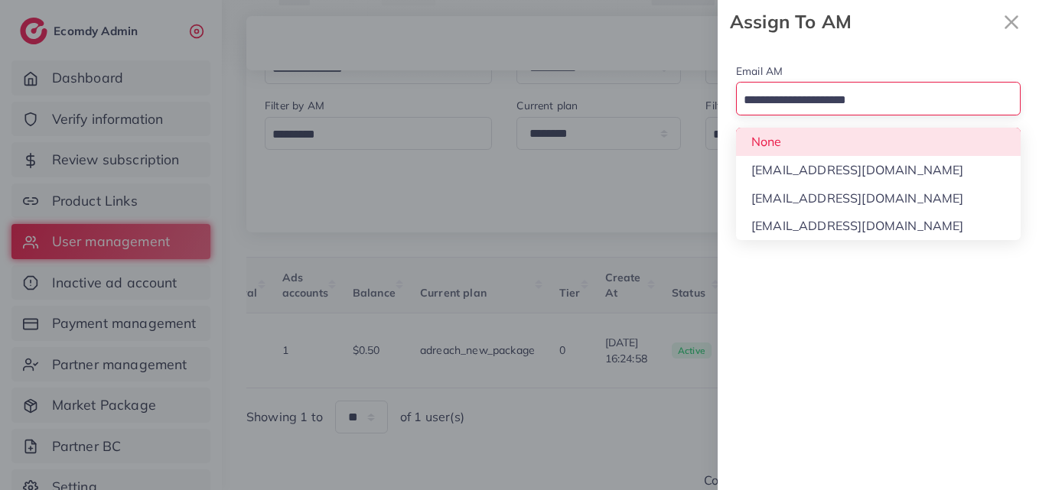
click at [970, 86] on div "Search for option" at bounding box center [868, 99] width 265 height 27
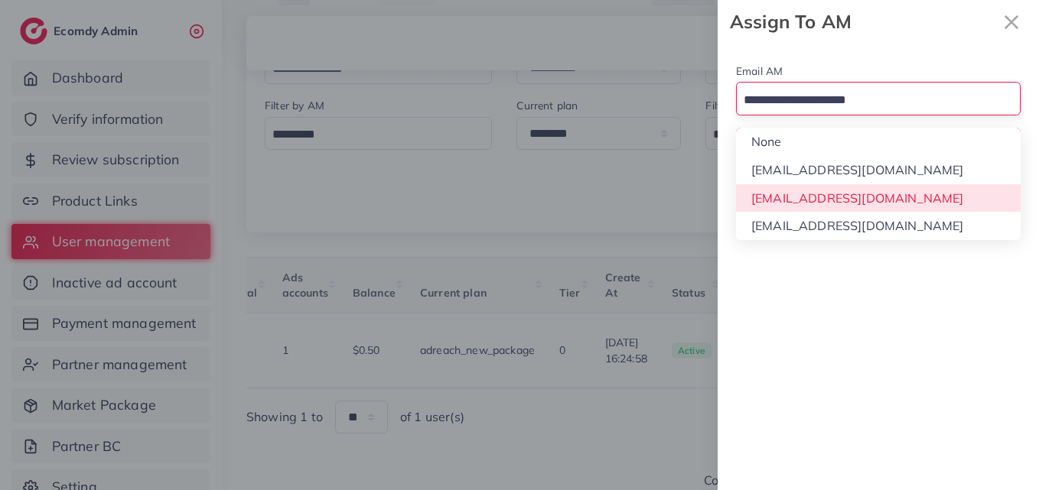
click at [884, 198] on div "Email AM Loading... None hadibaaslam@gmail.com natashashahid163@gmail.com wajah…" at bounding box center [877, 267] width 321 height 447
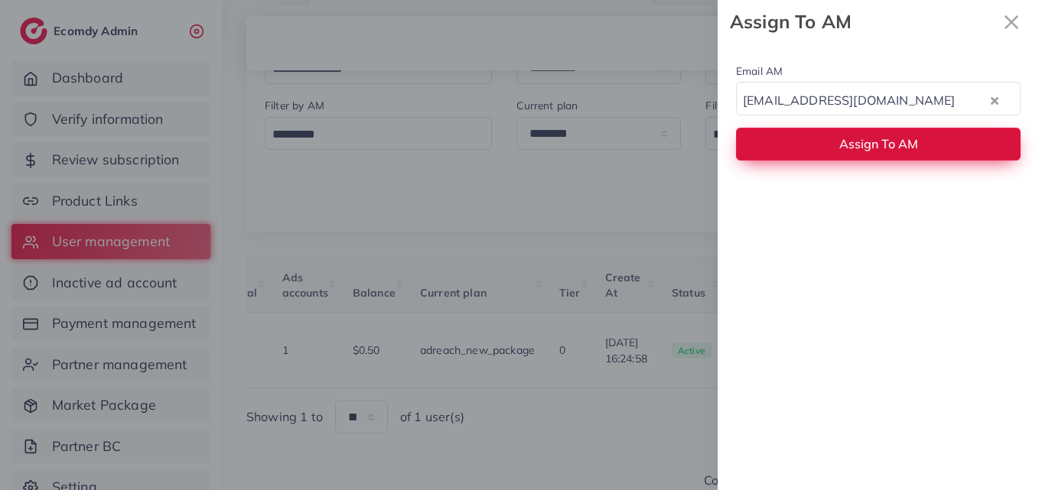
click at [889, 152] on button "Assign To AM" at bounding box center [878, 144] width 284 height 33
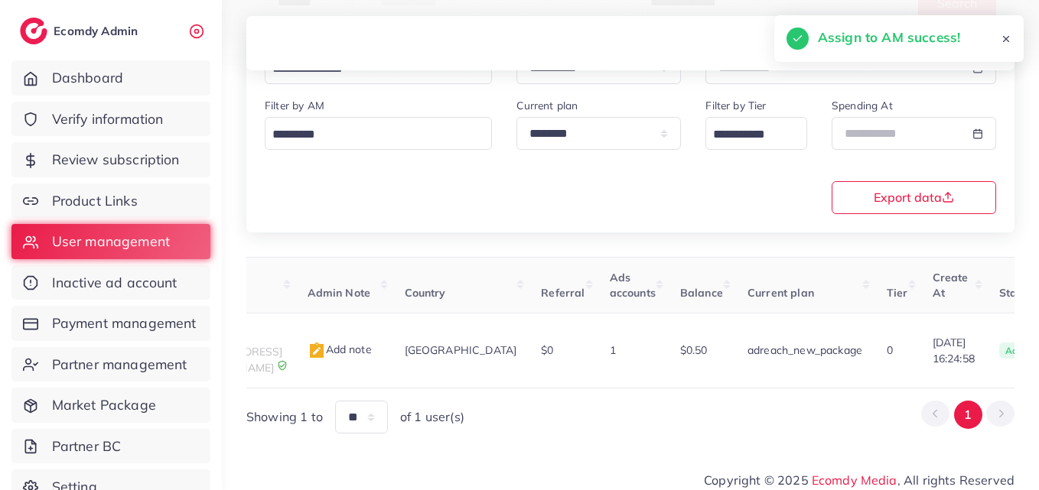
scroll to position [0, 40]
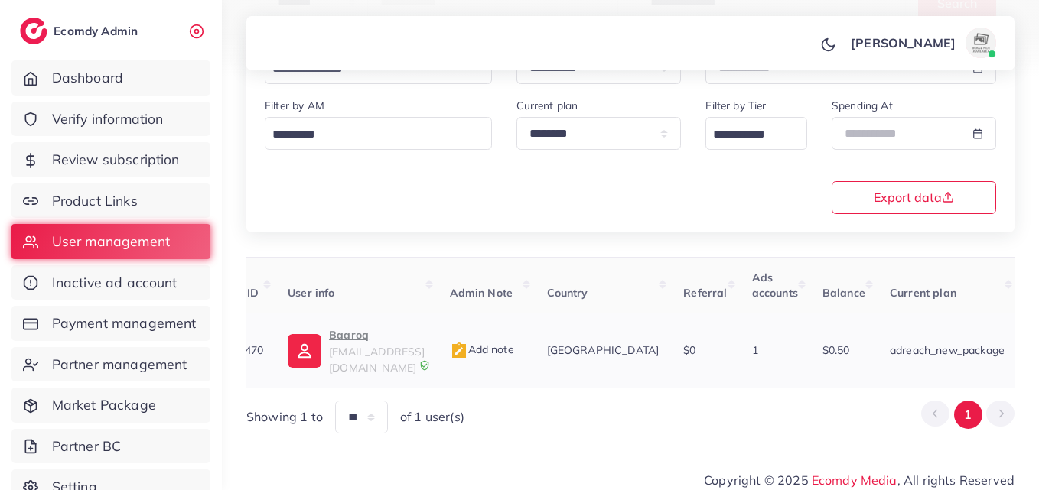
click at [352, 329] on p "Baaroq" at bounding box center [377, 335] width 96 height 18
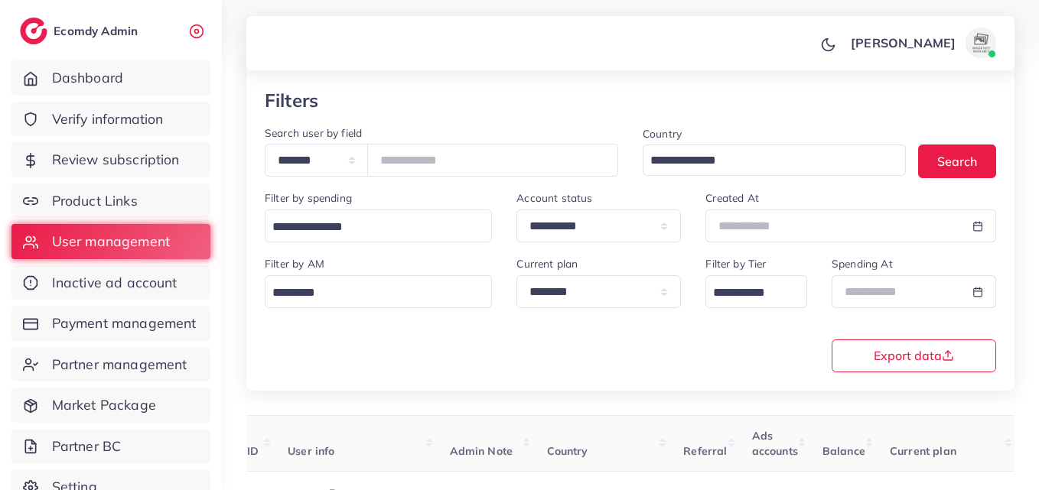
scroll to position [57, 0]
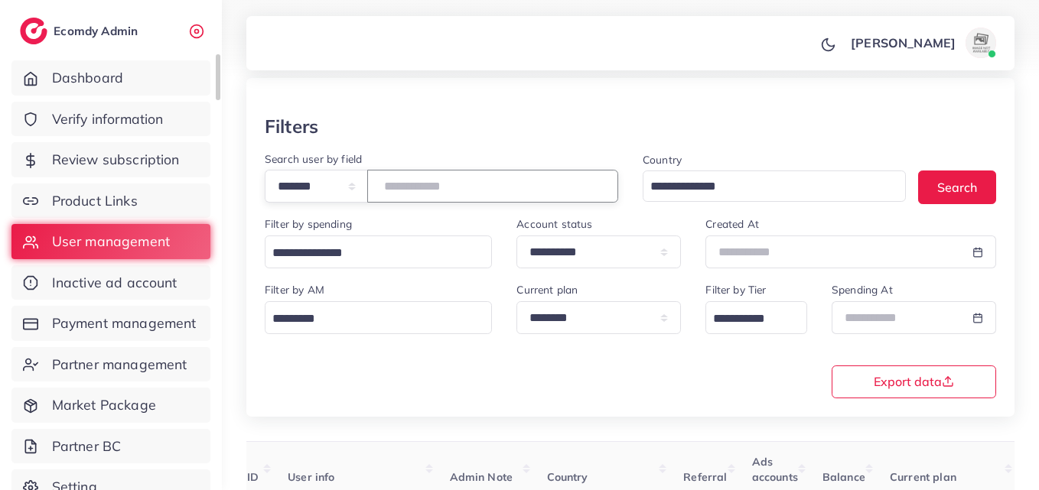
drag, startPoint x: 496, startPoint y: 194, endPoint x: 197, endPoint y: 264, distance: 307.0
click at [197, 264] on div "**********" at bounding box center [519, 188] width 1039 height 490
paste input "number"
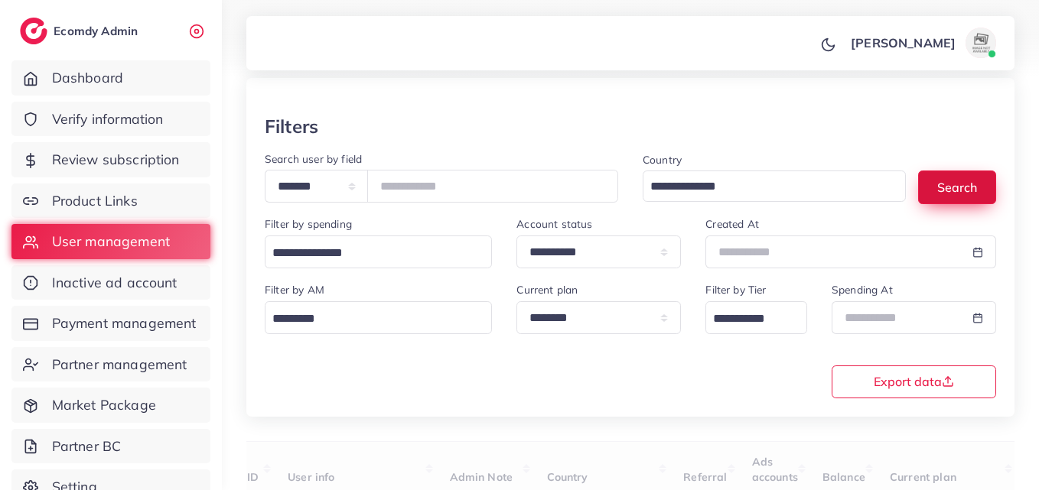
click at [962, 202] on button "Search" at bounding box center [957, 187] width 78 height 33
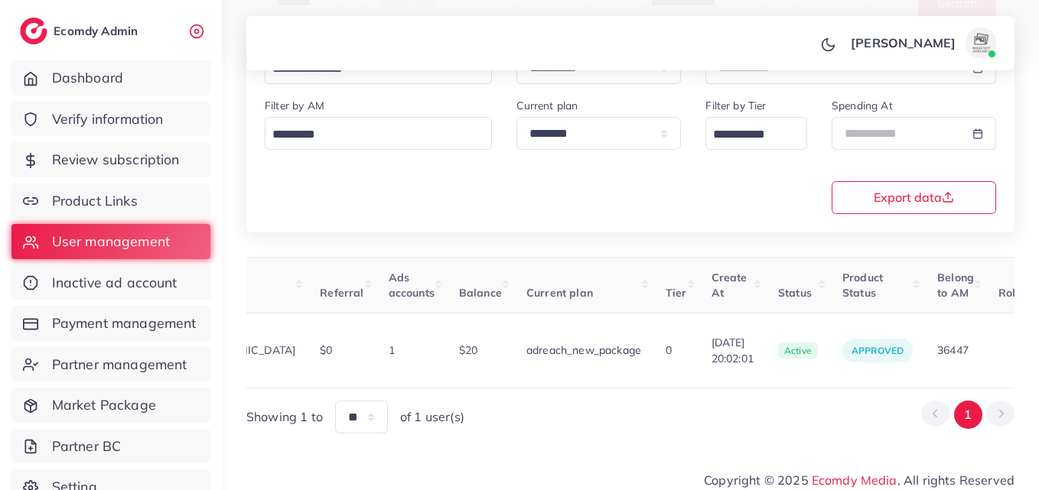
scroll to position [0, 489]
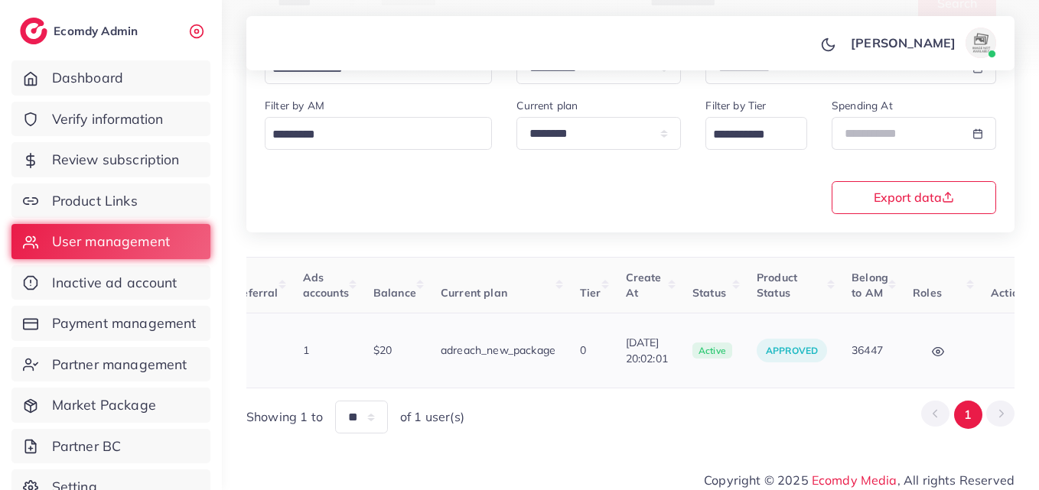
click at [992, 362] on td "Block Balance Change Assign to AM" at bounding box center [1017, 351] width 79 height 75
click at [996, 352] on button "button" at bounding box center [1017, 350] width 54 height 34
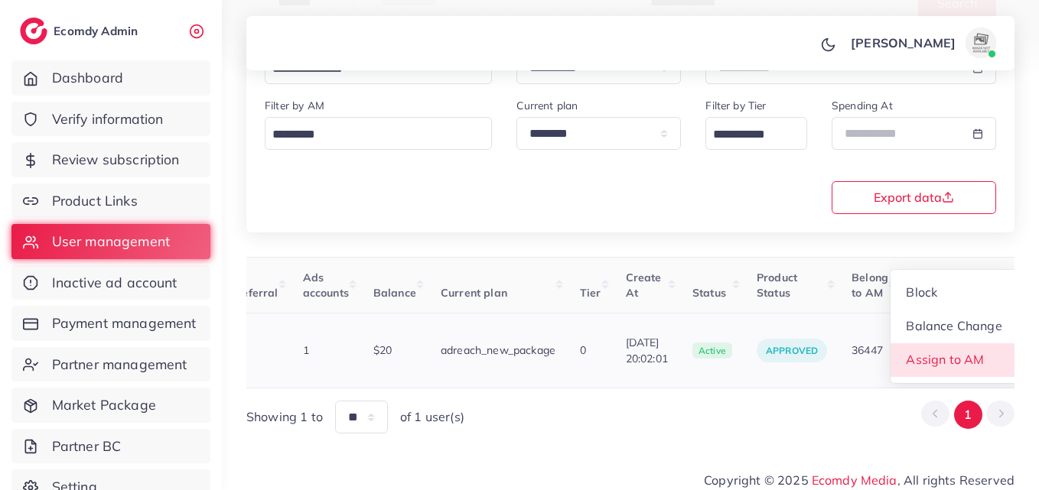
click at [985, 351] on link "Assign to AM" at bounding box center [953, 360] width 127 height 34
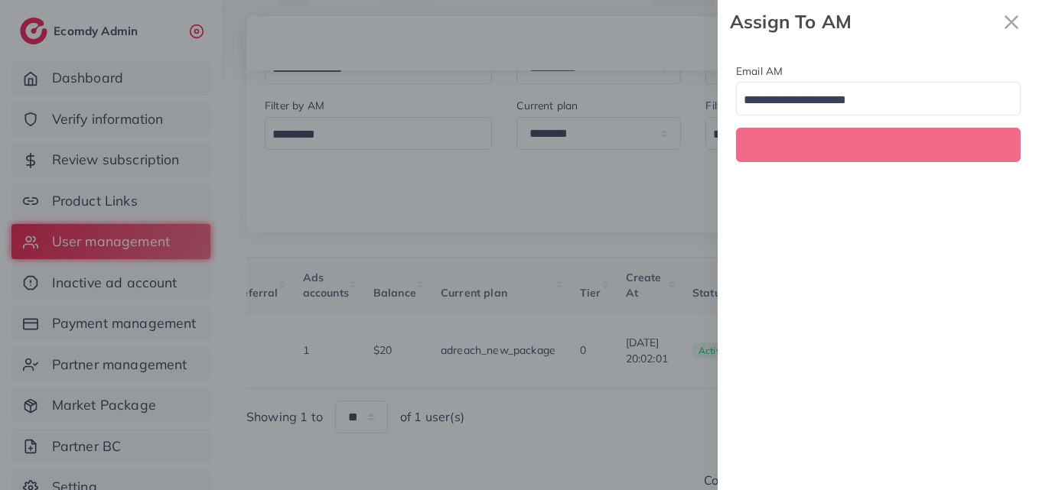
scroll to position [0, 489]
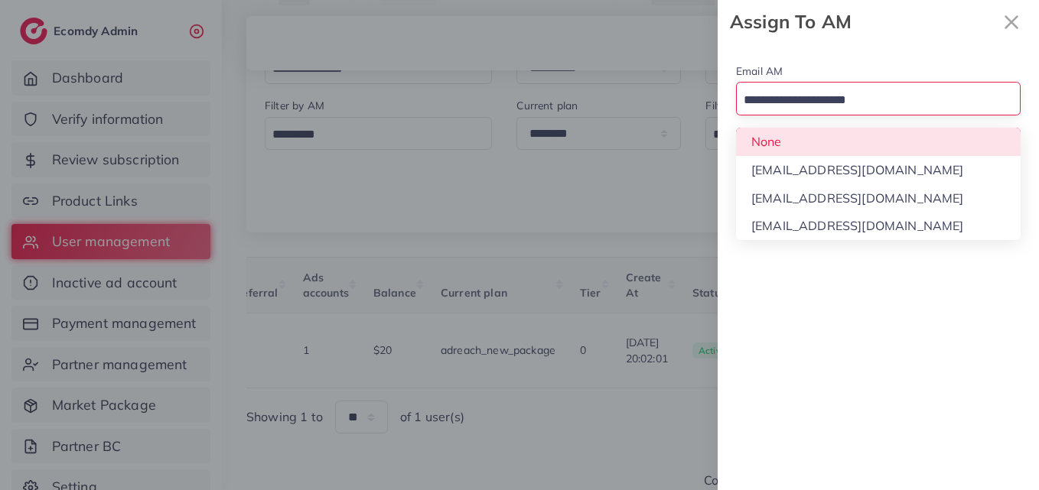
click at [840, 98] on input "Search for option" at bounding box center [869, 101] width 262 height 24
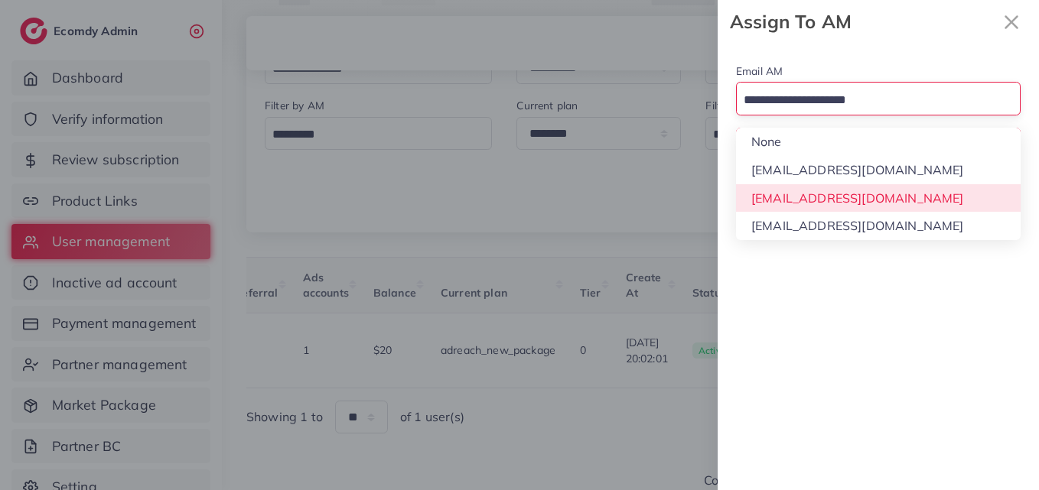
click at [806, 190] on div "Email AM Loading... None hadibaaslam@gmail.com natashashahid163@gmail.com wajah…" at bounding box center [877, 267] width 321 height 447
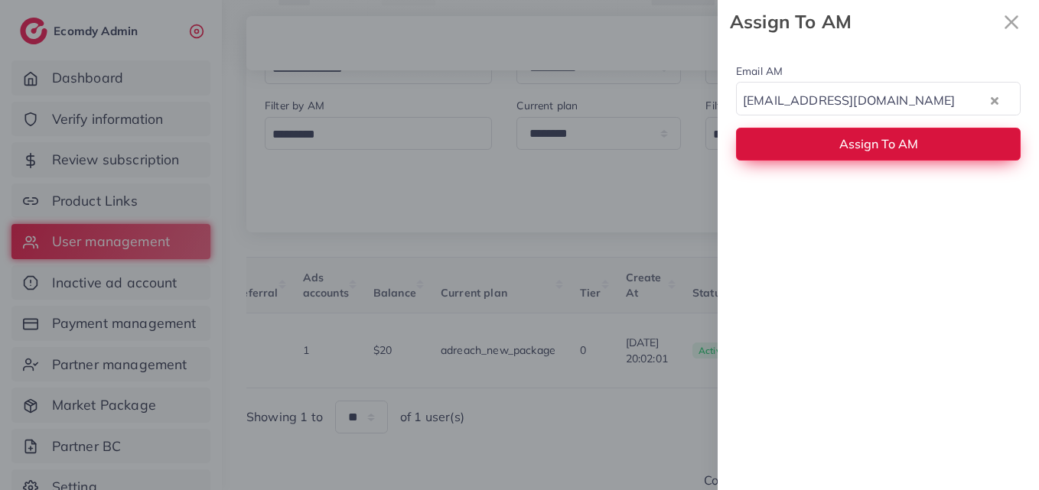
click at [810, 153] on button "Assign To AM" at bounding box center [878, 144] width 284 height 33
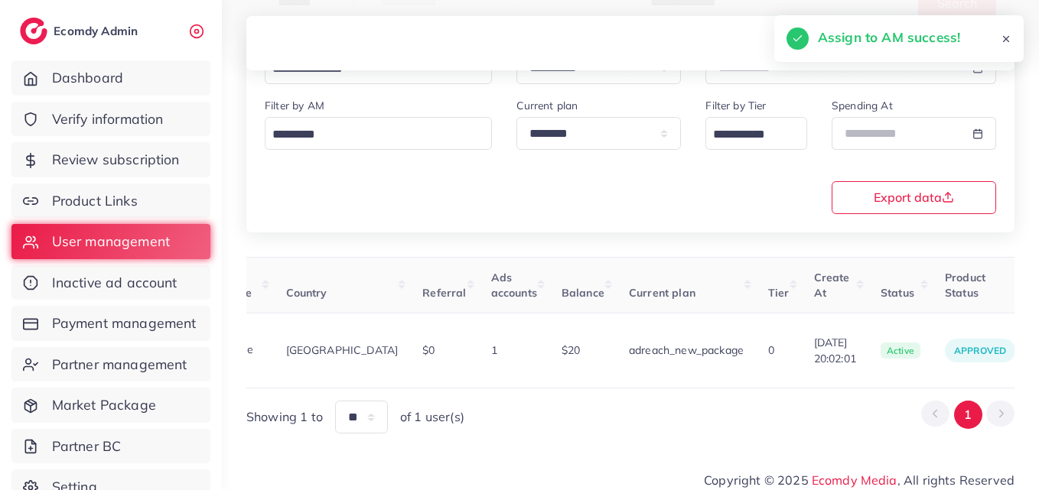
scroll to position [0, 0]
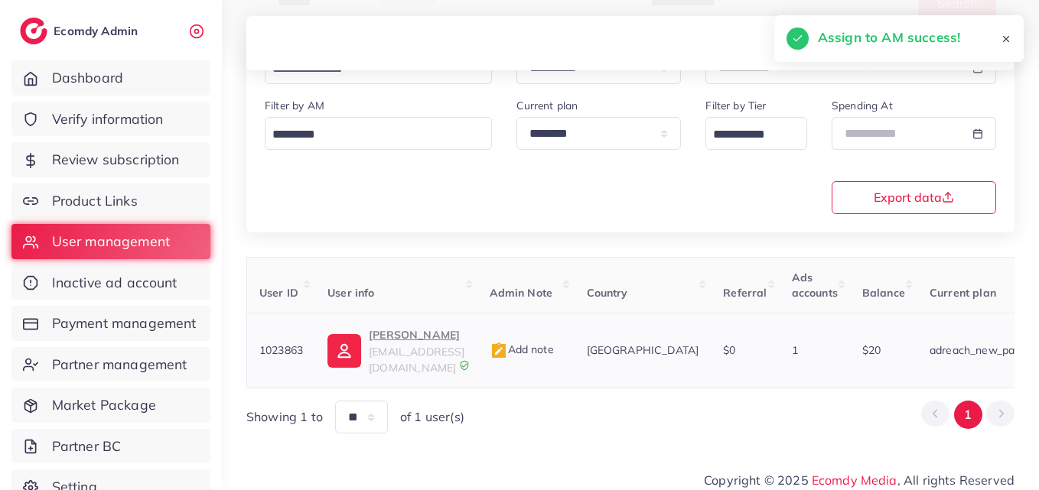
click at [376, 352] on span "apnamart105@gmail.com" at bounding box center [417, 359] width 96 height 29
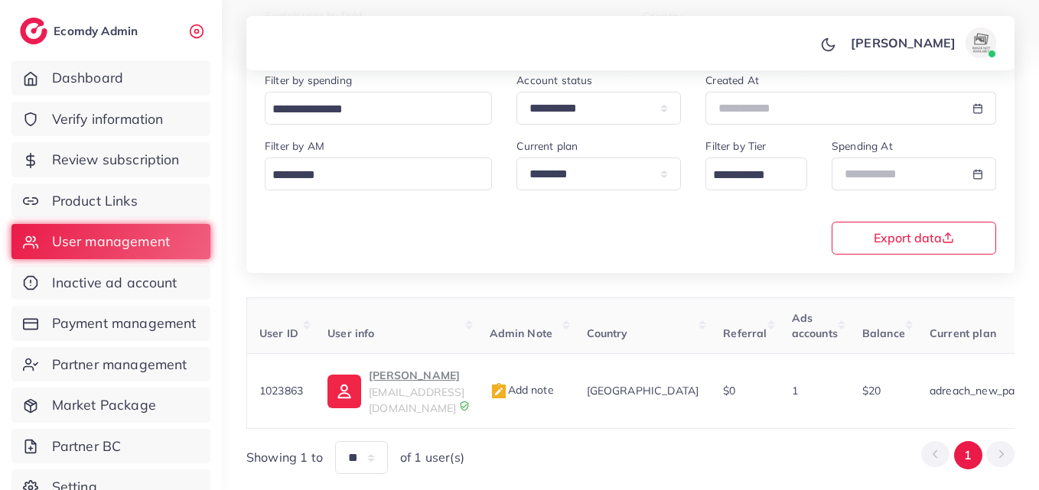
scroll to position [115, 0]
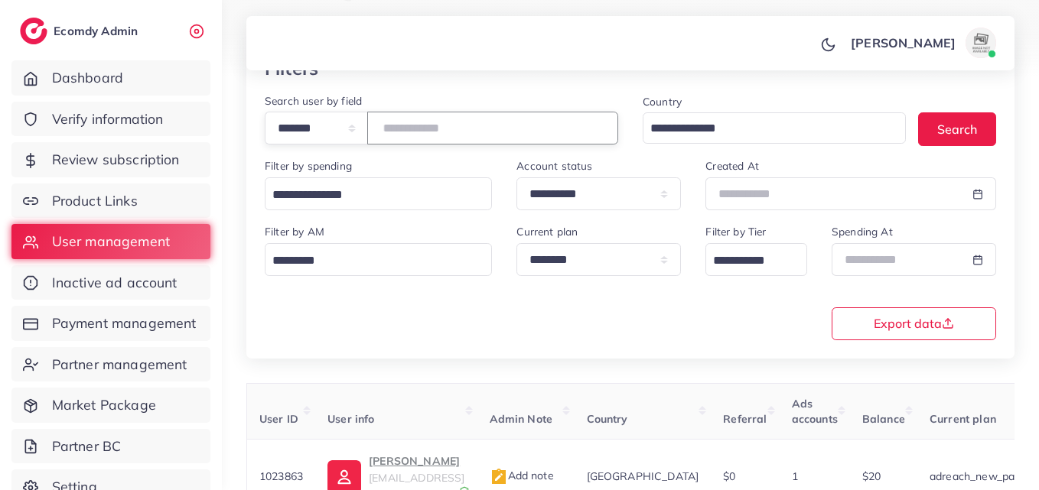
drag, startPoint x: 486, startPoint y: 137, endPoint x: 275, endPoint y: 138, distance: 211.1
click at [276, 136] on div "**********" at bounding box center [441, 128] width 353 height 33
paste input "number"
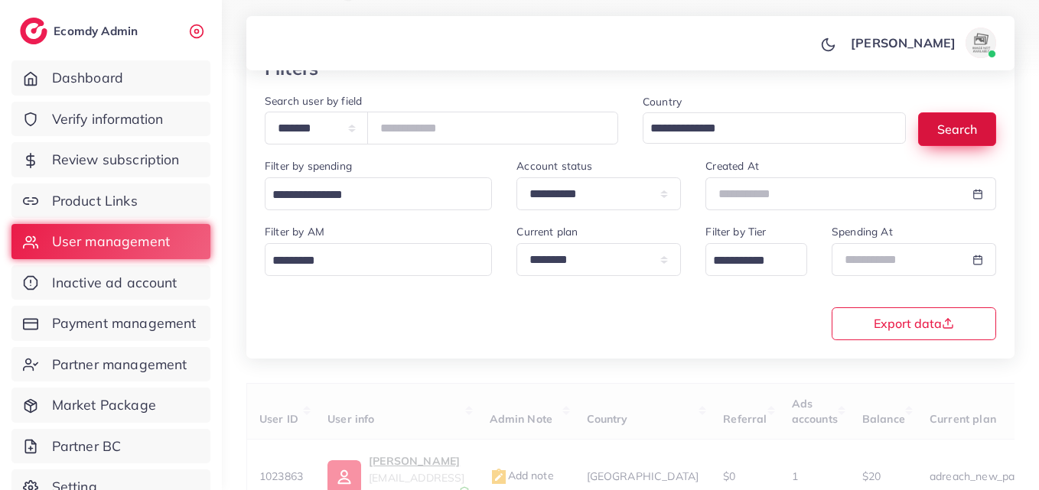
click at [950, 126] on button "Search" at bounding box center [957, 128] width 78 height 33
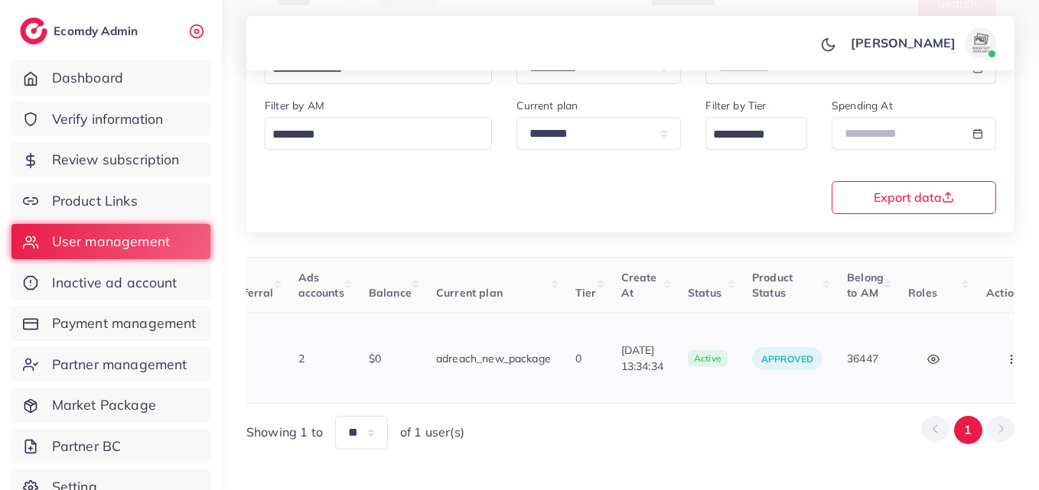
scroll to position [0, 508]
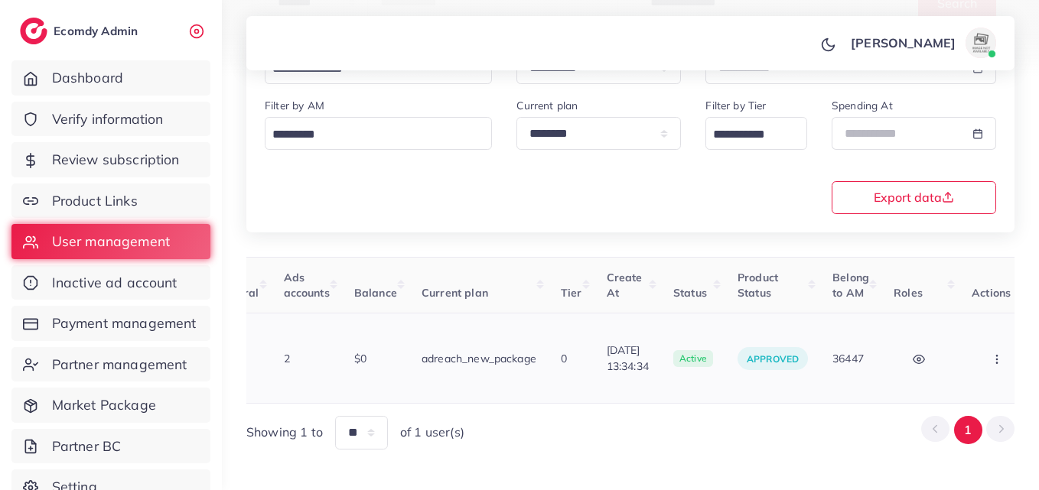
click at [972, 341] on button "button" at bounding box center [998, 358] width 54 height 34
click at [972, 351] on link "Assign to AM" at bounding box center [954, 368] width 127 height 34
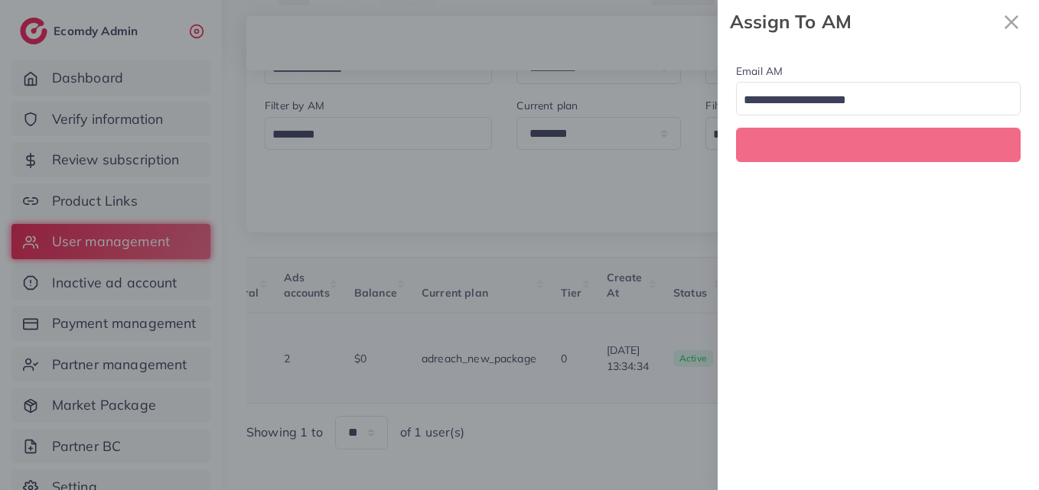
scroll to position [0, 508]
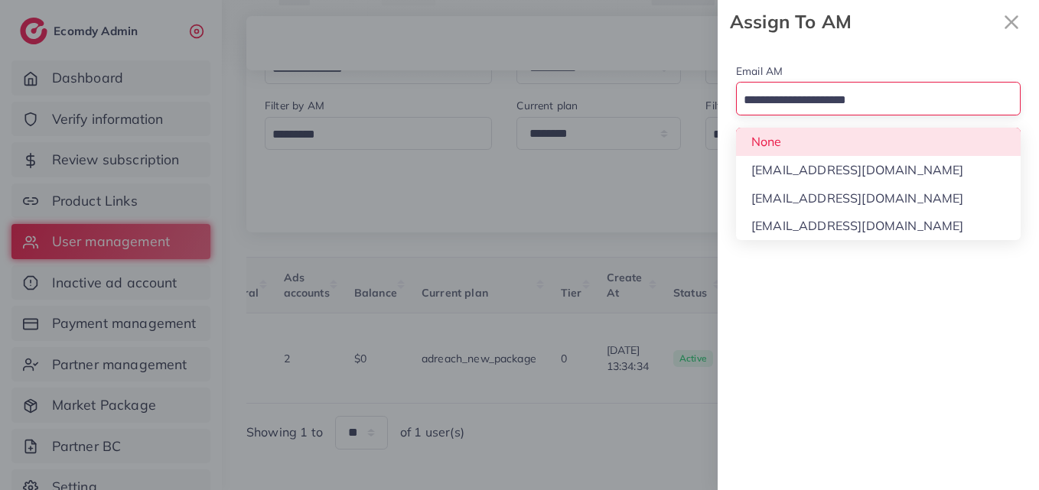
click at [902, 99] on input "Search for option" at bounding box center [869, 101] width 262 height 24
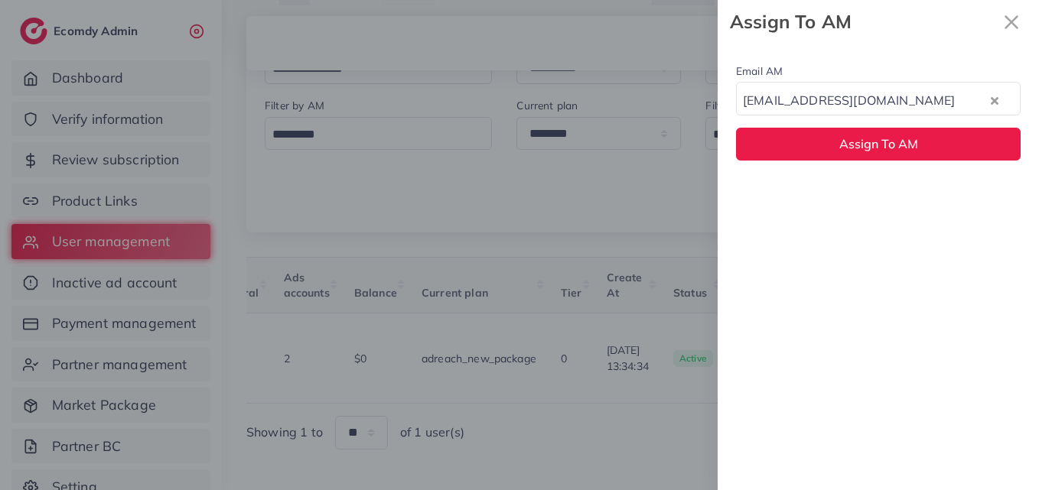
click at [855, 189] on div "Email AM natashashahid163@gmail.com Loading... None hadibaaslam@gmail.com natas…" at bounding box center [877, 267] width 321 height 447
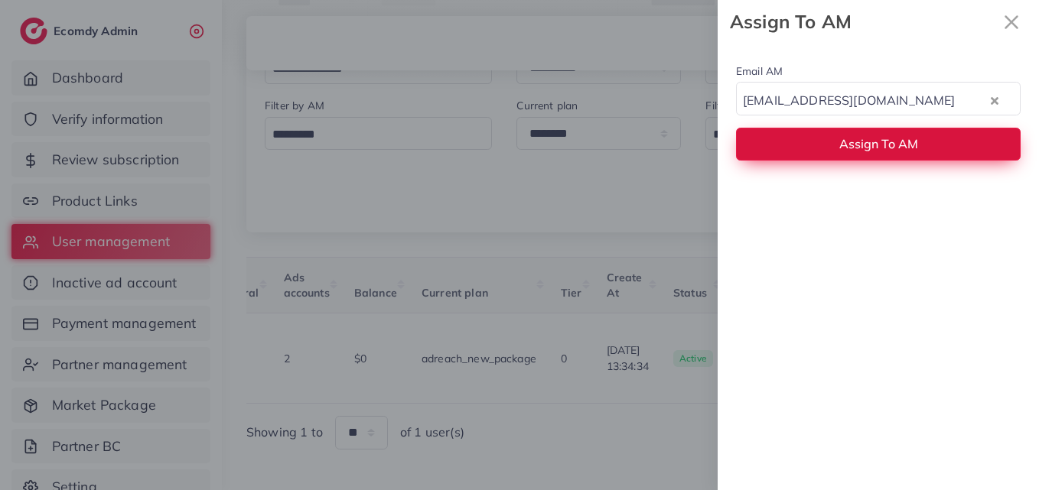
click at [875, 141] on span "Assign To AM" at bounding box center [878, 143] width 79 height 15
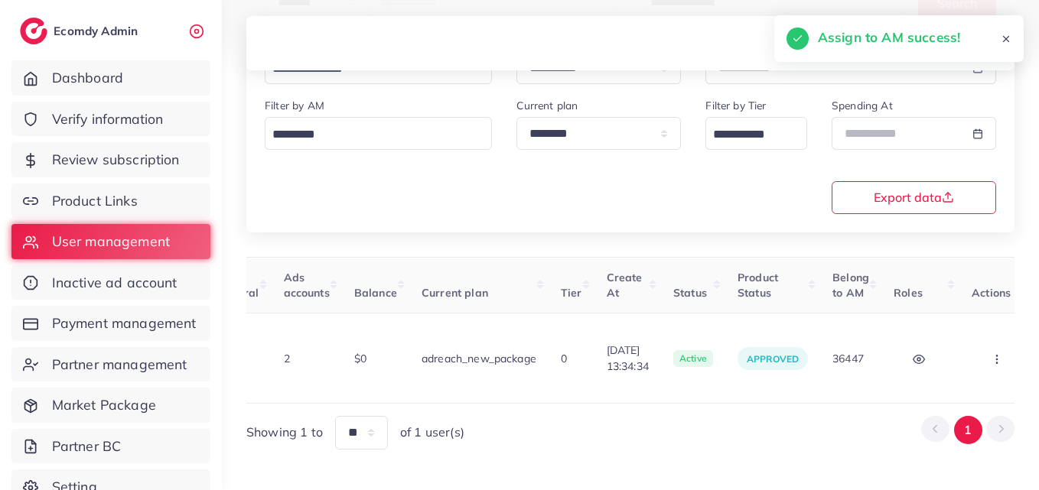
drag, startPoint x: 640, startPoint y: 373, endPoint x: 395, endPoint y: 377, distance: 244.8
click at [395, 377] on div "User ID User info Admin Note Country Referral Ads accounts Balance Current plan…" at bounding box center [630, 330] width 768 height 147
click at [585, 373] on table "User ID User info Admin Note Country Referral Ads accounts Balance Current plan…" at bounding box center [387, 330] width 1299 height 147
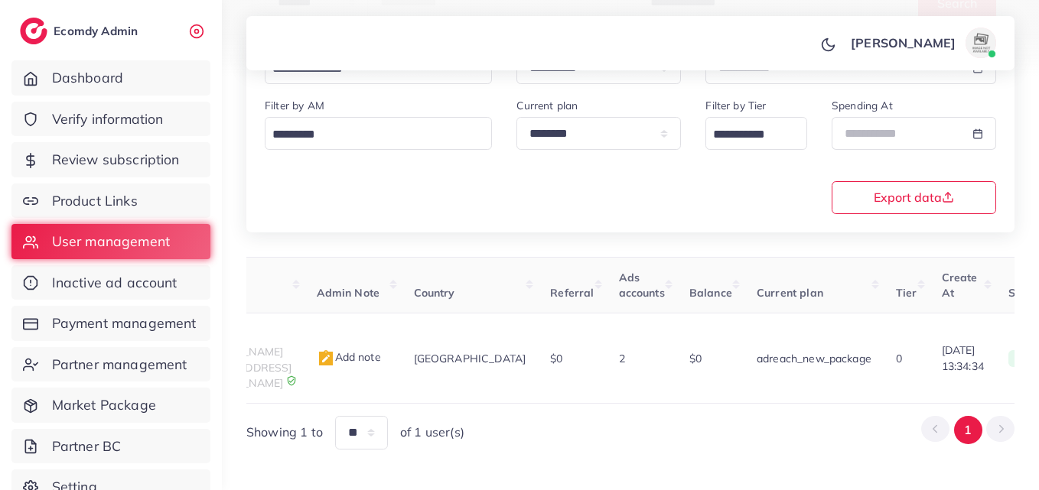
scroll to position [0, 157]
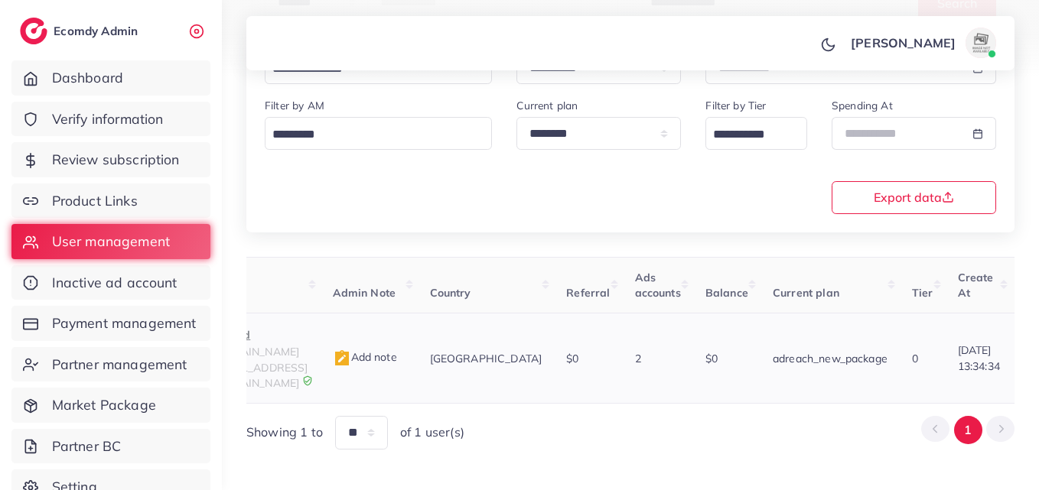
click at [255, 338] on p "zeefold" at bounding box center [260, 335] width 96 height 18
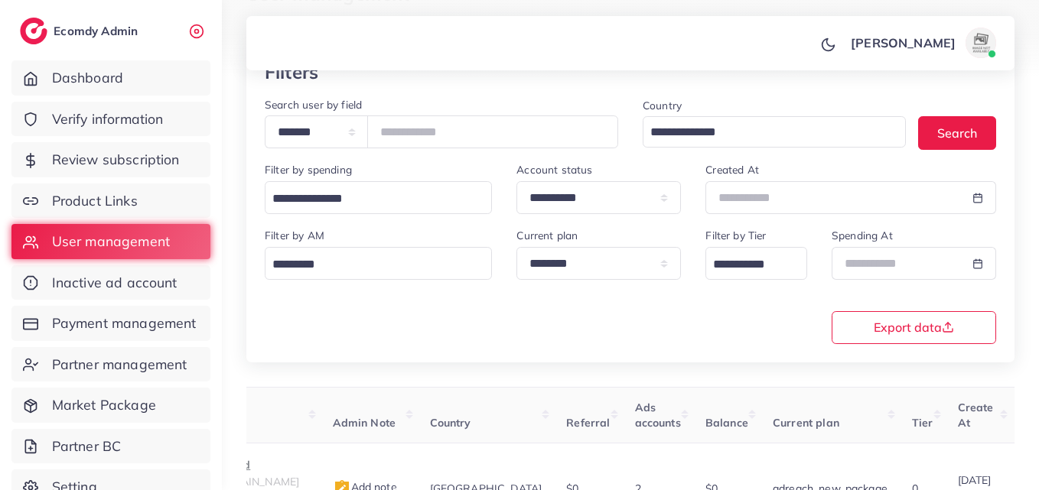
scroll to position [93, 0]
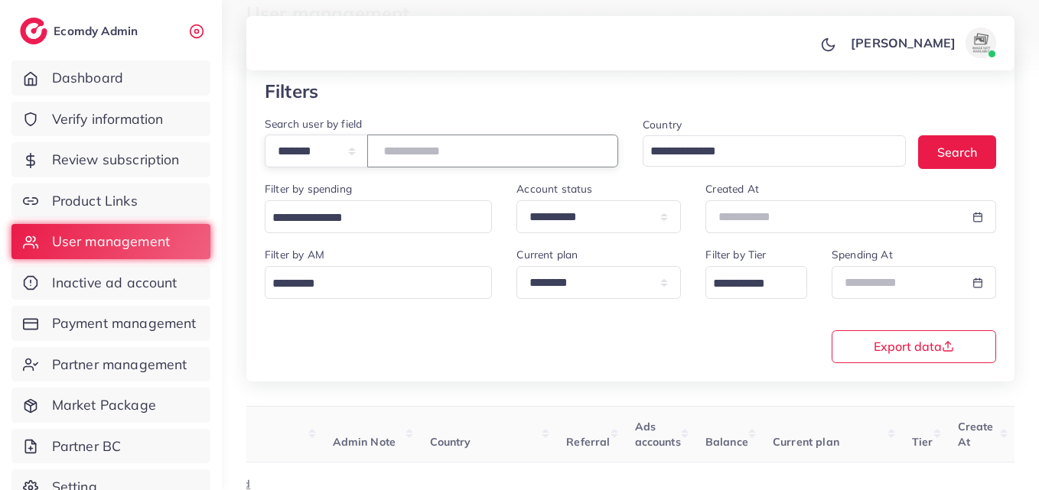
drag, startPoint x: 487, startPoint y: 152, endPoint x: 319, endPoint y: 189, distance: 172.2
click at [319, 189] on div "**********" at bounding box center [630, 230] width 768 height 301
paste input "number"
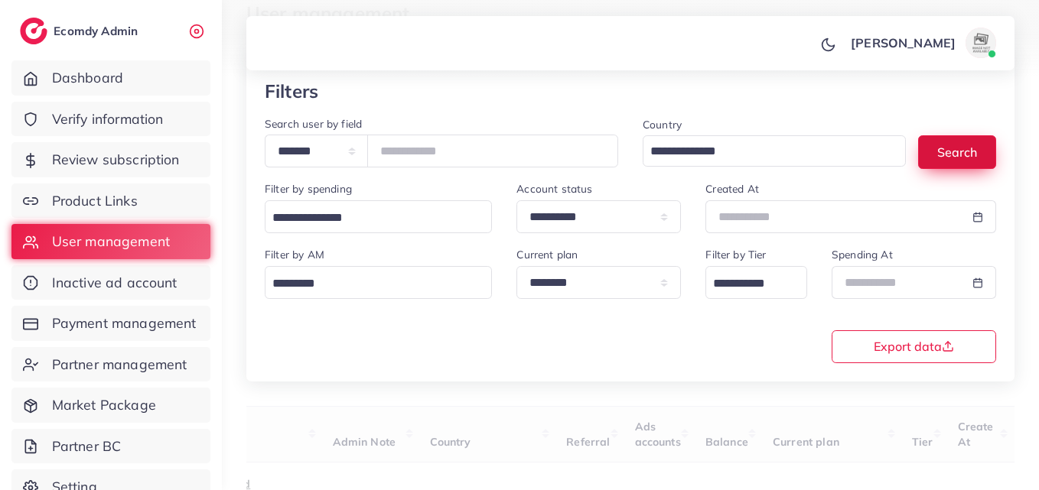
click at [978, 146] on button "Search" at bounding box center [957, 151] width 78 height 33
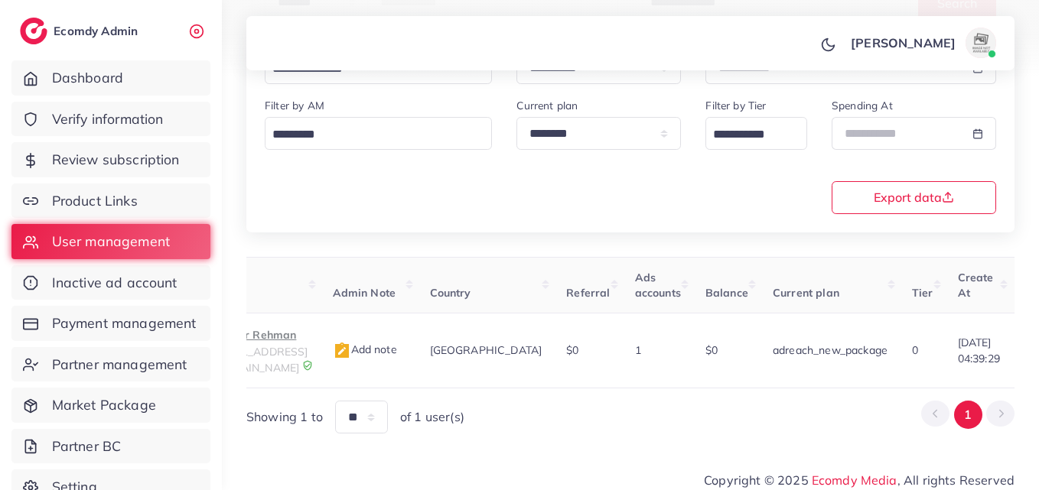
scroll to position [0, 511]
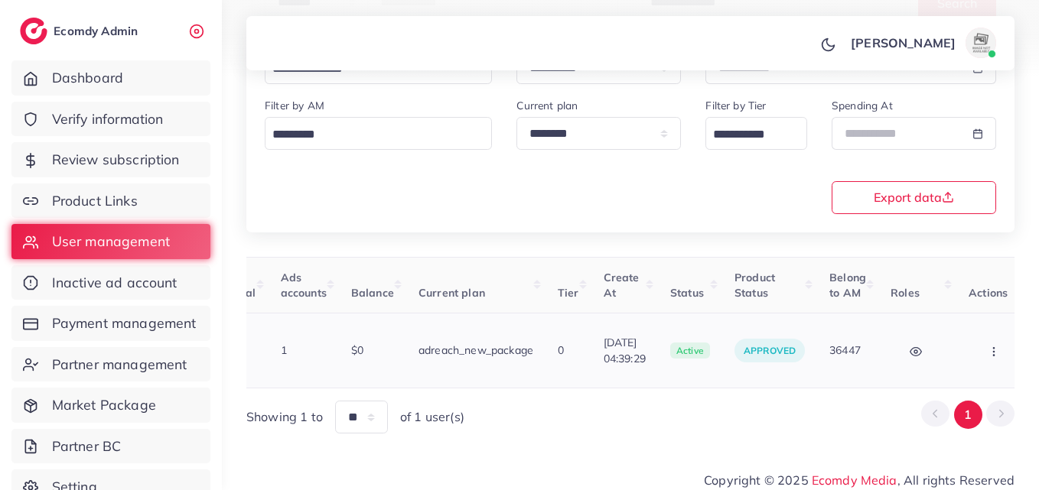
click at [987, 346] on icon "button" at bounding box center [993, 352] width 12 height 12
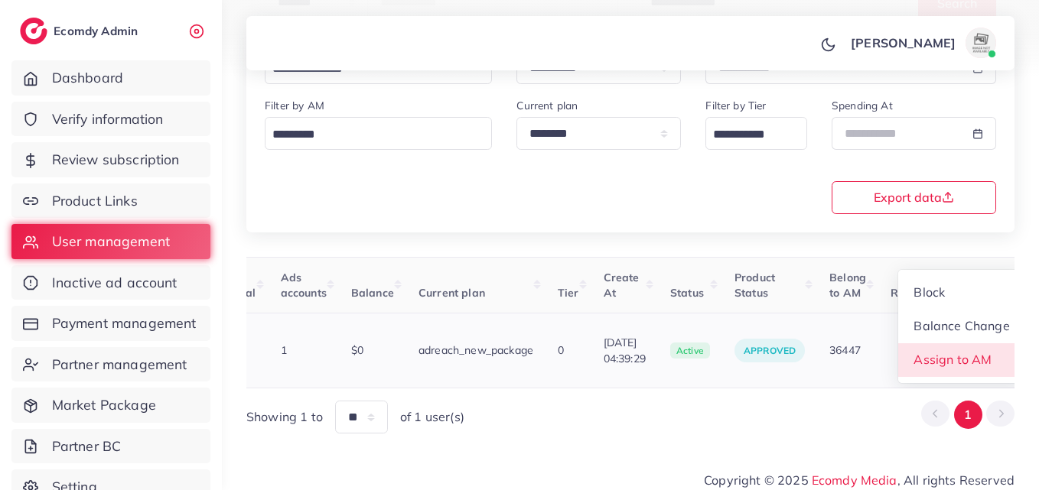
click at [970, 346] on link "Assign to AM" at bounding box center [961, 360] width 127 height 34
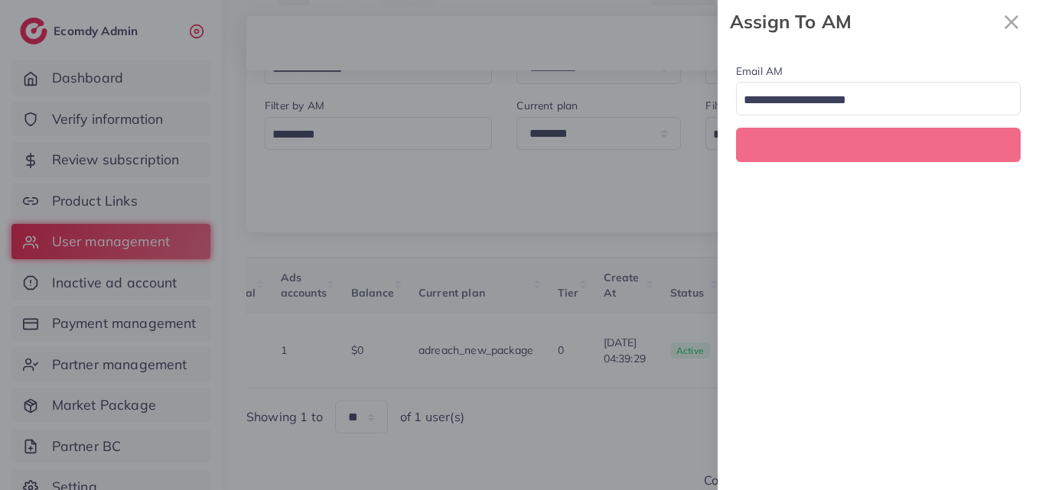
scroll to position [0, 511]
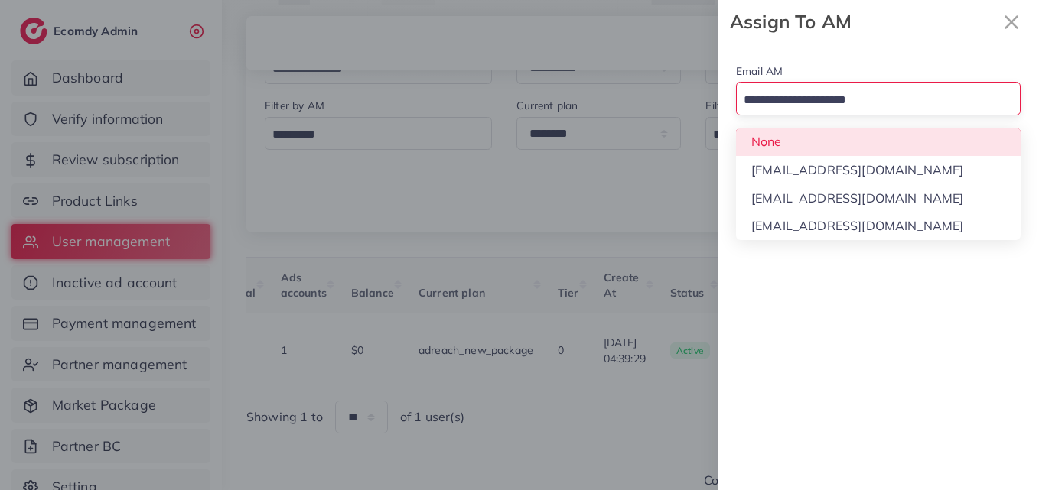
click at [851, 87] on div "Search for option" at bounding box center [868, 99] width 265 height 27
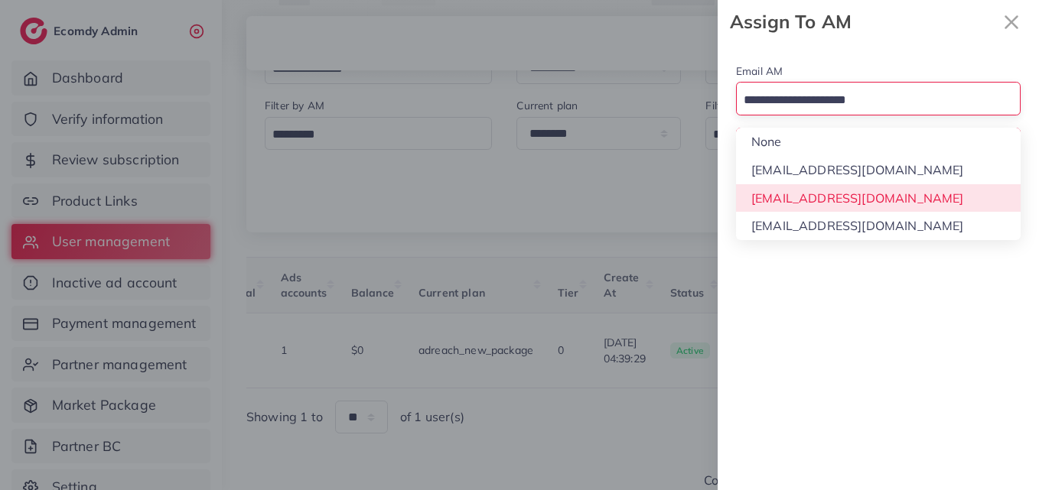
click at [827, 194] on div "Email AM Loading... None hadibaaslam@gmail.com natashashahid163@gmail.com wajah…" at bounding box center [877, 267] width 321 height 447
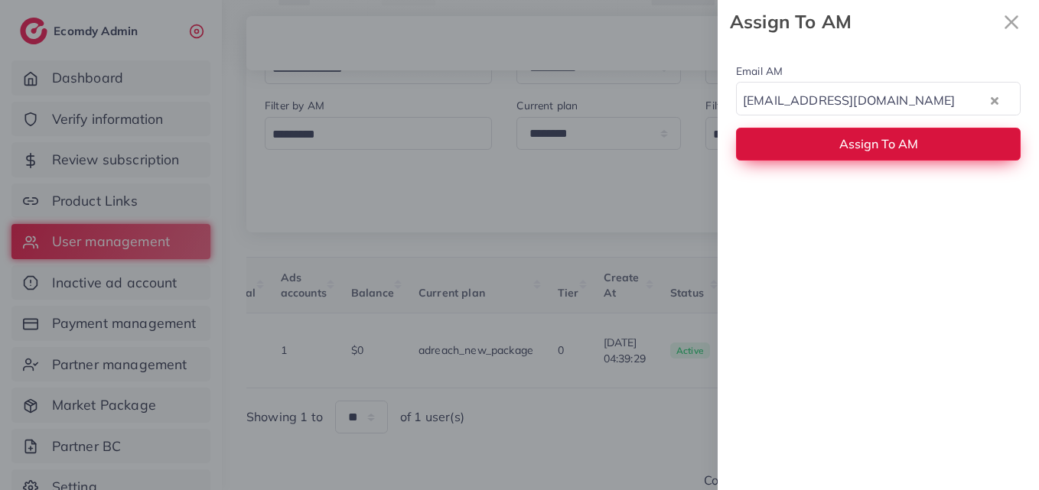
click at [866, 129] on button "Assign To AM" at bounding box center [878, 144] width 284 height 33
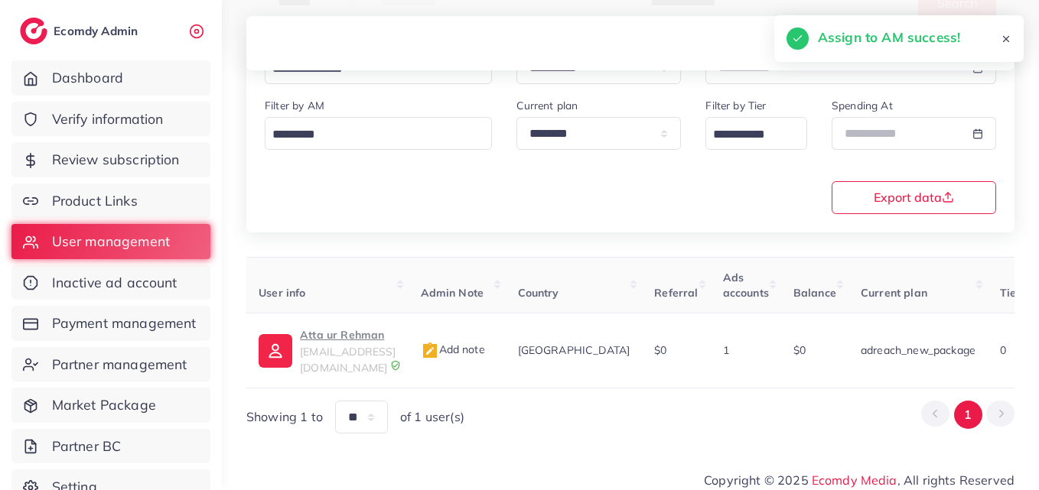
scroll to position [0, 0]
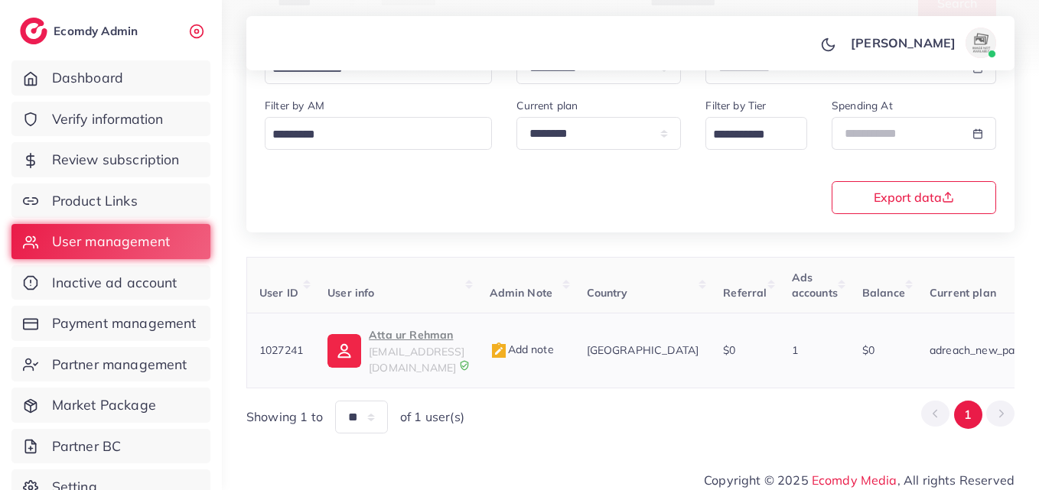
click at [369, 337] on link "Atta ur Rehman wardacloset@gmail.com" at bounding box center [395, 351] width 137 height 50
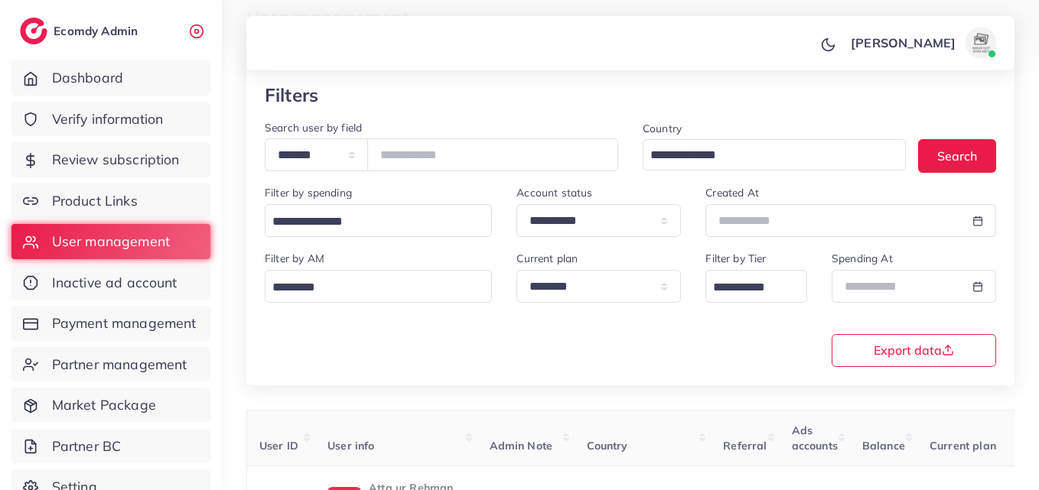
scroll to position [68, 0]
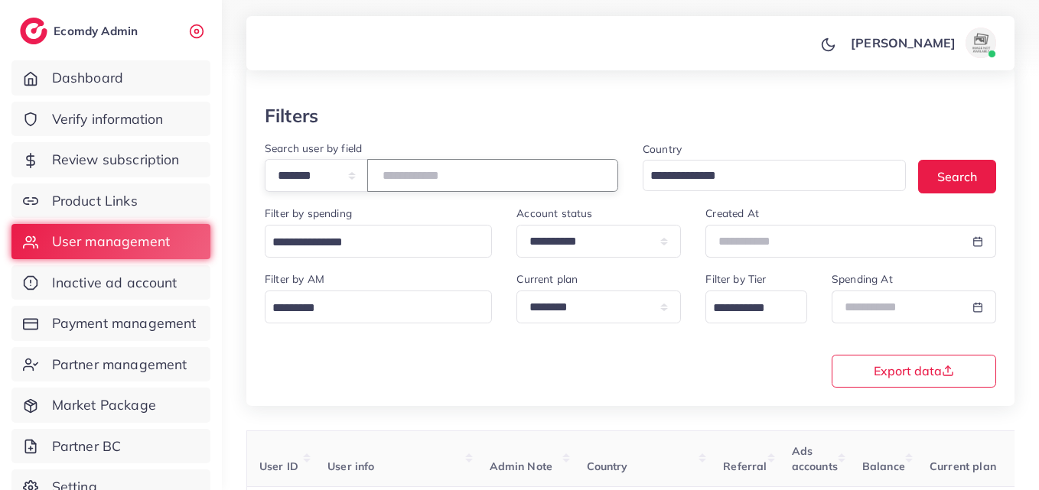
drag, startPoint x: 493, startPoint y: 180, endPoint x: 232, endPoint y: 193, distance: 261.1
click at [232, 192] on div "**********" at bounding box center [630, 282] width 817 height 700
paste input "number"
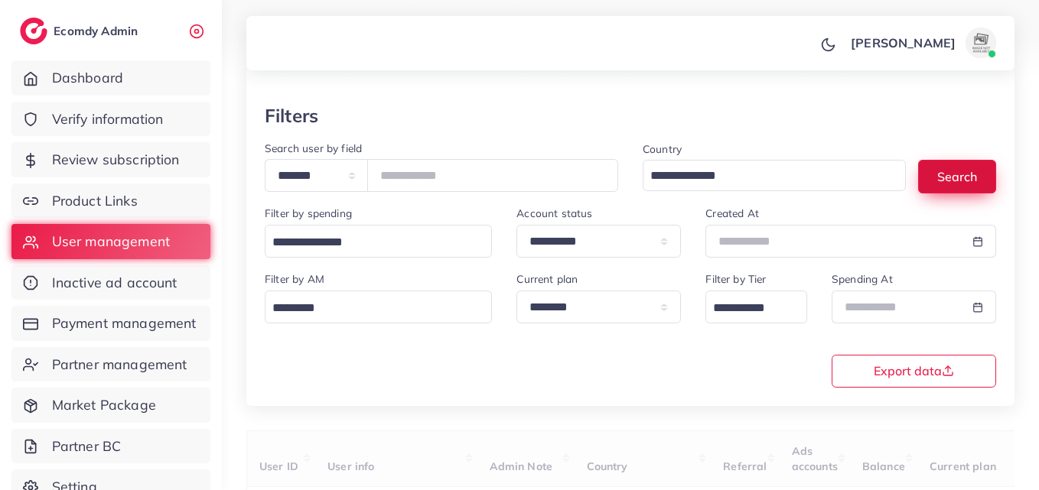
click at [934, 170] on button "Search" at bounding box center [957, 176] width 78 height 33
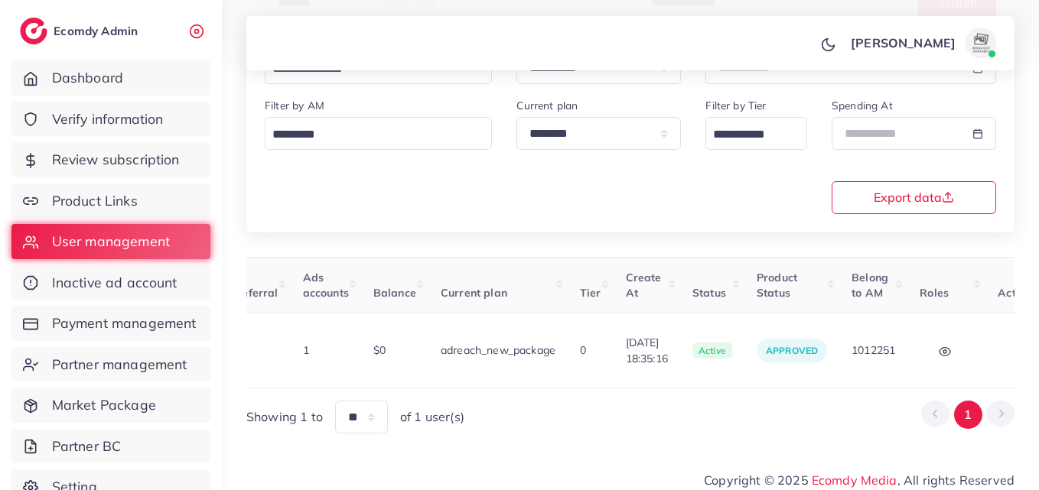
scroll to position [0, 563]
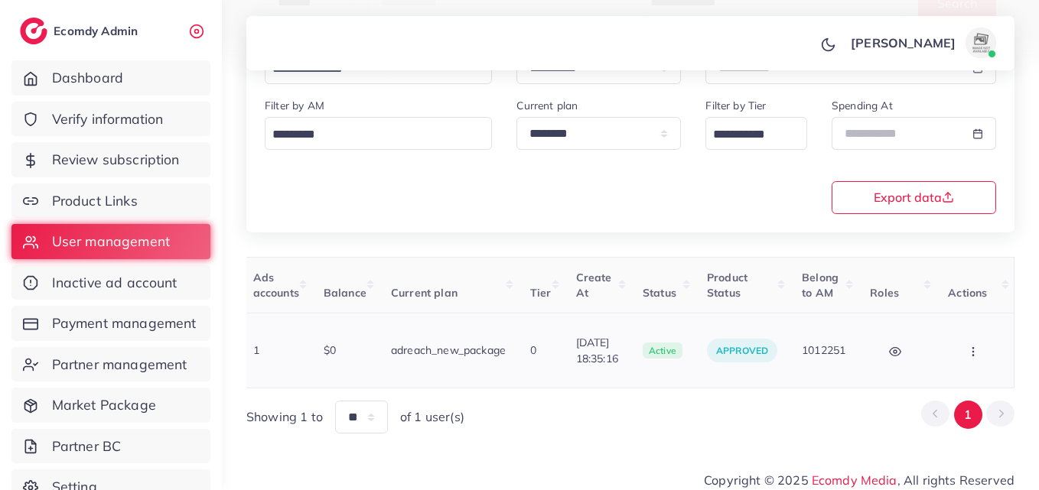
click at [970, 362] on td "Block Balance Change Assign to AM" at bounding box center [974, 351] width 79 height 75
click at [970, 353] on button "button" at bounding box center [975, 350] width 54 height 34
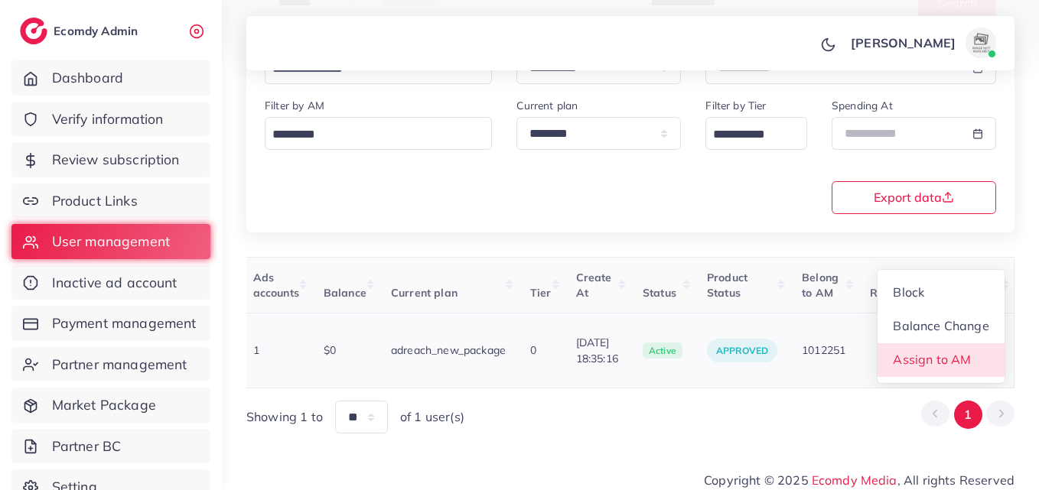
click at [970, 353] on link "Assign to AM" at bounding box center [940, 360] width 127 height 34
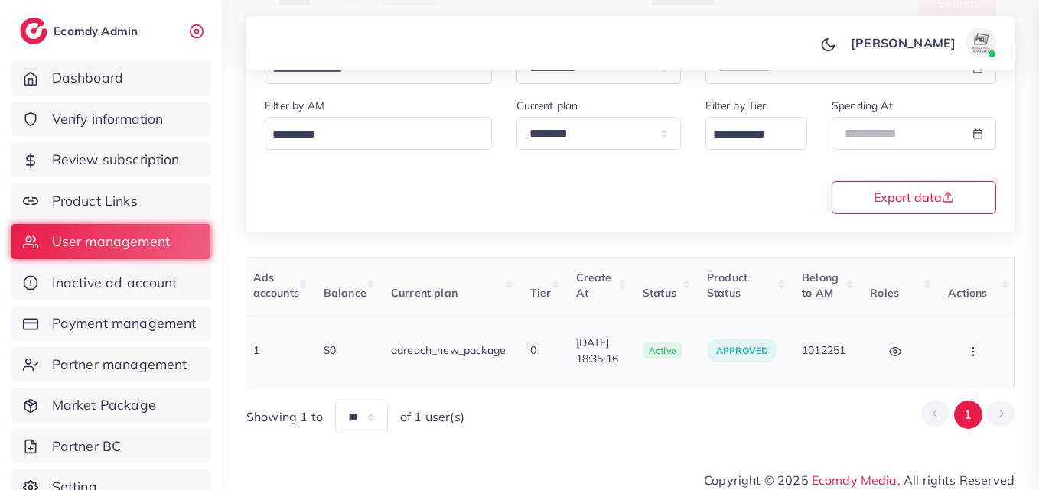
click at [970, 353] on div at bounding box center [519, 245] width 1039 height 490
click at [977, 346] on icon "button" at bounding box center [973, 352] width 12 height 12
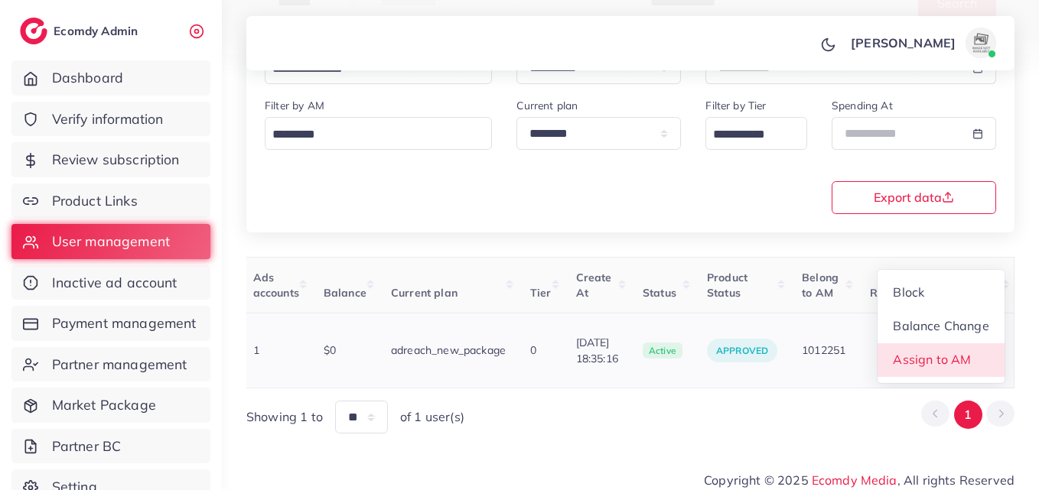
click at [974, 350] on link "Assign to AM" at bounding box center [940, 360] width 127 height 34
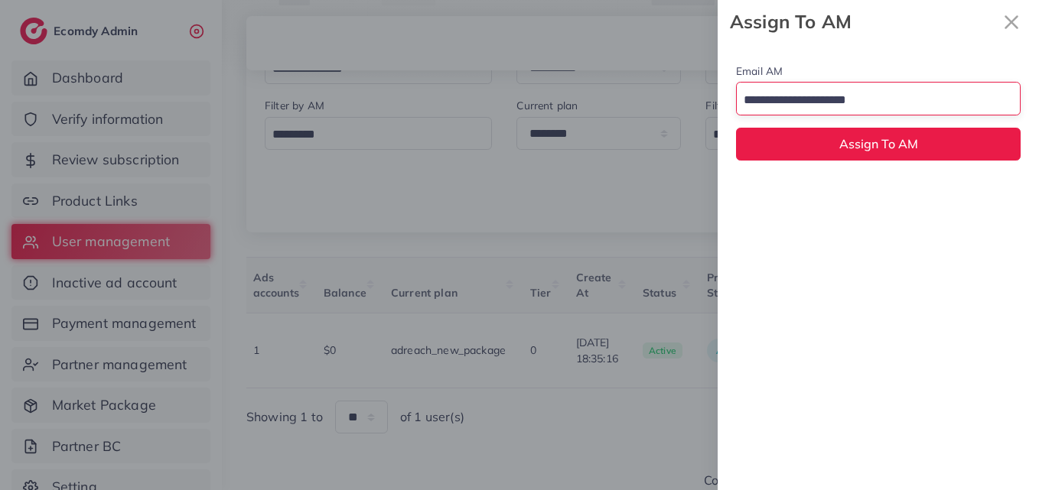
click at [915, 96] on input "Search for option" at bounding box center [869, 101] width 262 height 24
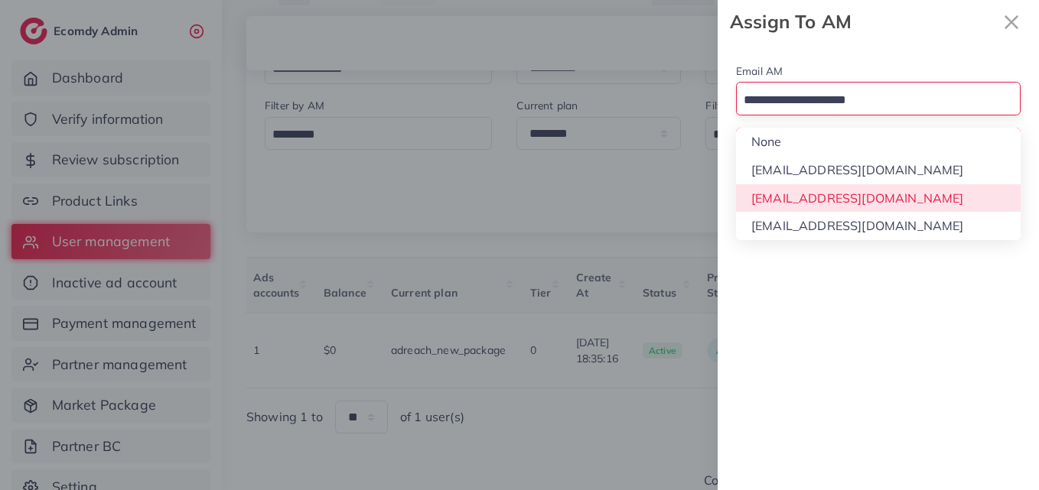
click at [834, 210] on div "Email AM Loading... None hadibaaslam@gmail.com natashashahid163@gmail.com wajah…" at bounding box center [877, 267] width 321 height 447
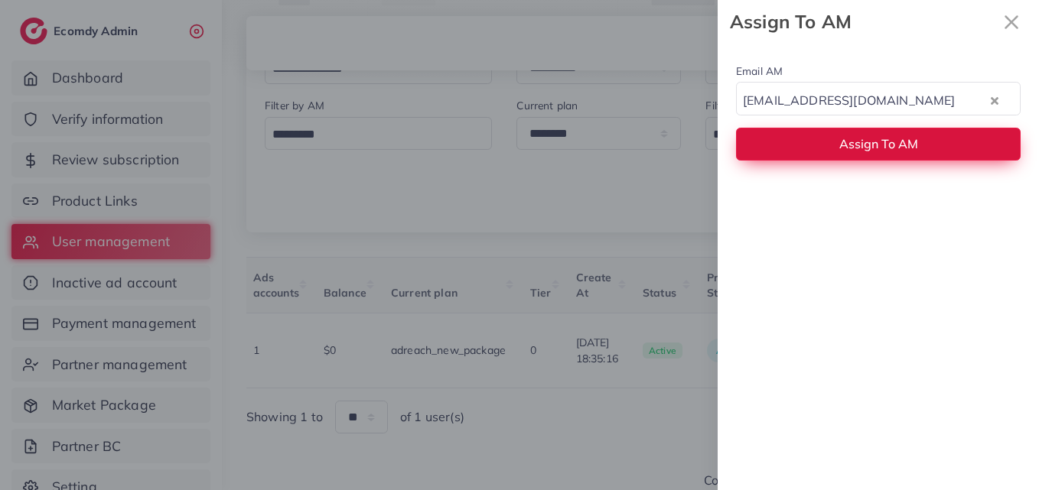
click at [859, 146] on span "Assign To AM" at bounding box center [878, 143] width 79 height 15
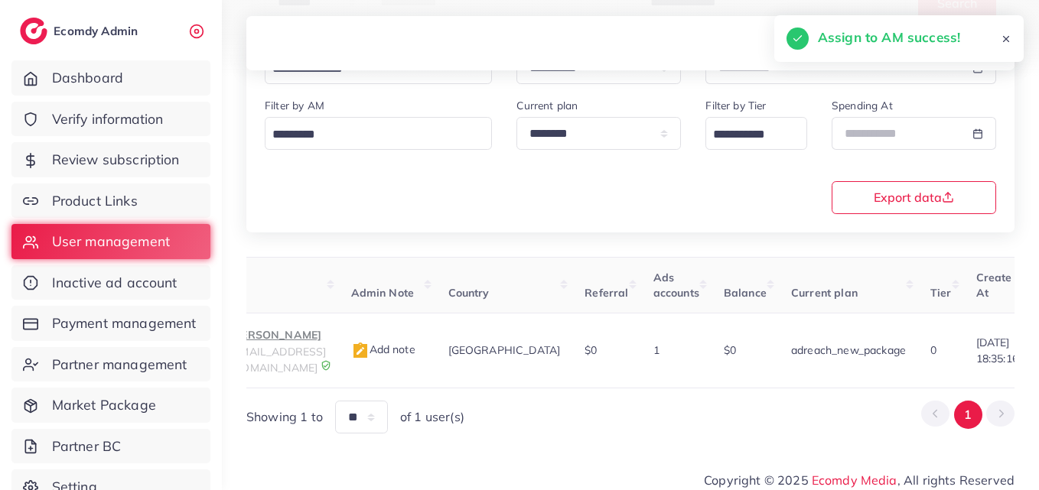
scroll to position [0, 0]
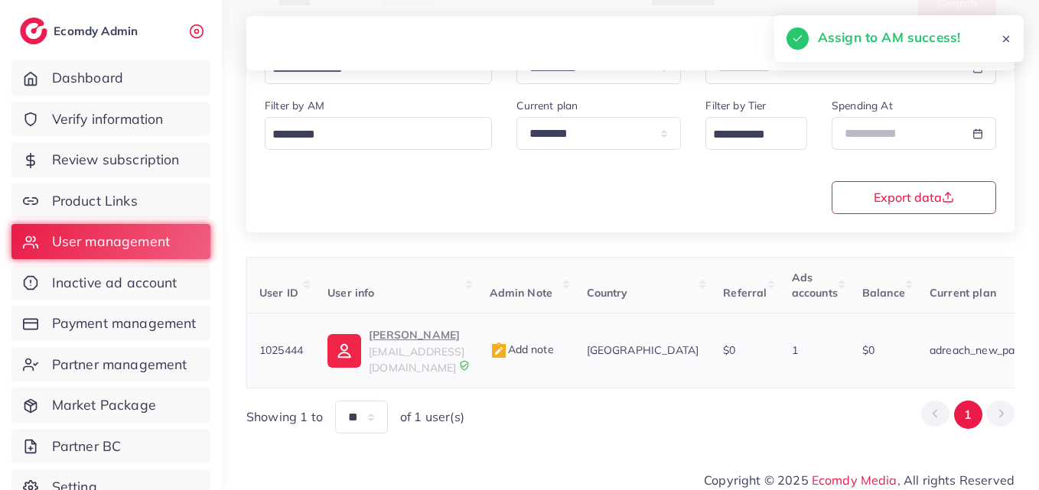
click at [350, 347] on img at bounding box center [344, 351] width 34 height 34
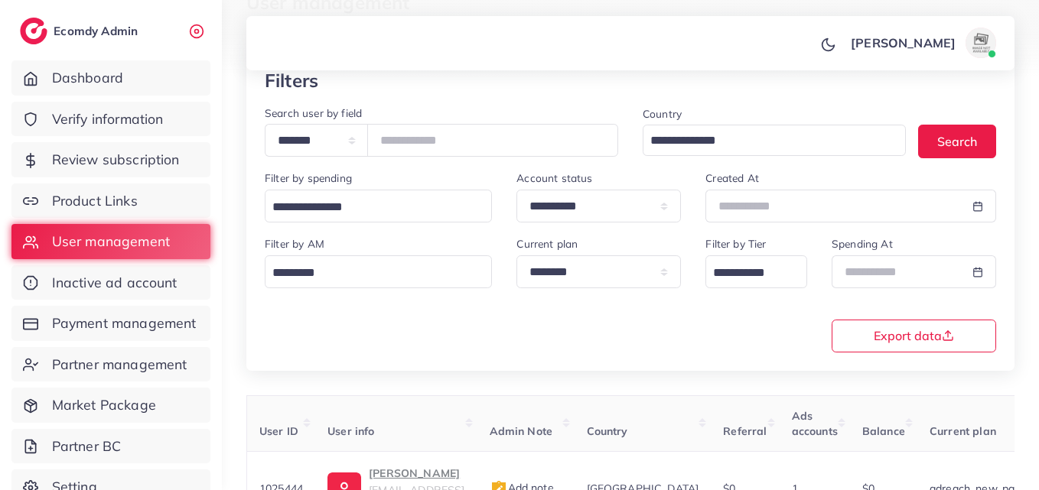
scroll to position [21, 0]
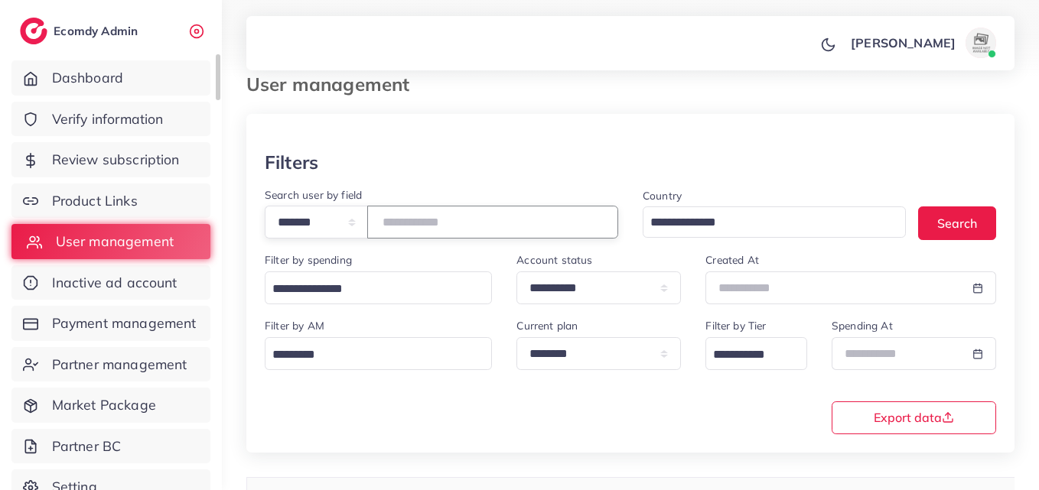
drag, startPoint x: 486, startPoint y: 219, endPoint x: 187, endPoint y: 239, distance: 299.7
click at [189, 238] on div "**********" at bounding box center [519, 224] width 1039 height 490
paste input "number"
click at [936, 221] on button "Search" at bounding box center [957, 222] width 78 height 33
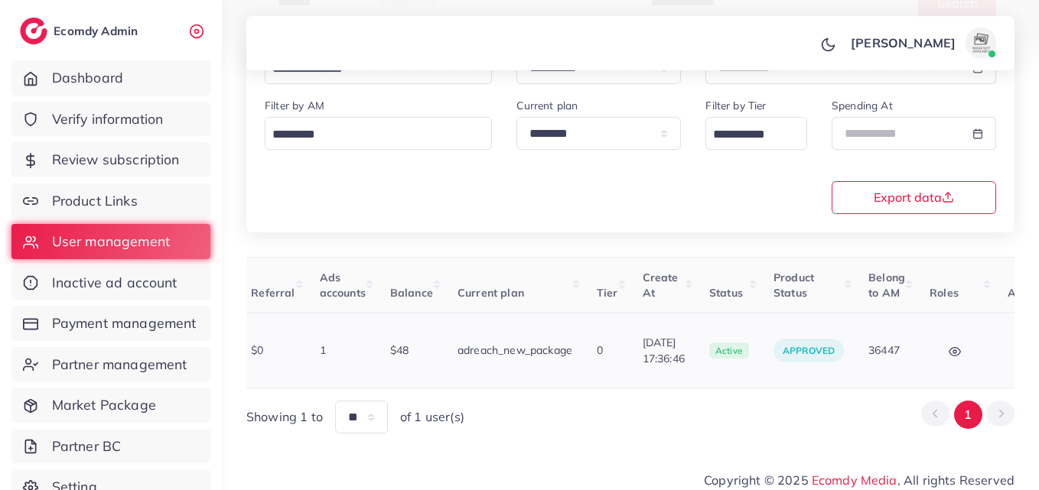
scroll to position [0, 550]
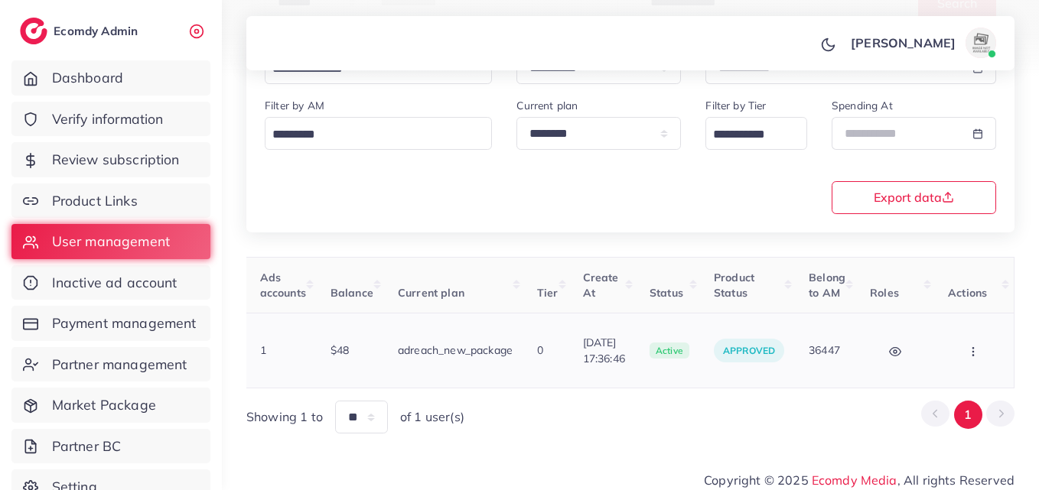
click at [955, 360] on button "button" at bounding box center [975, 350] width 54 height 34
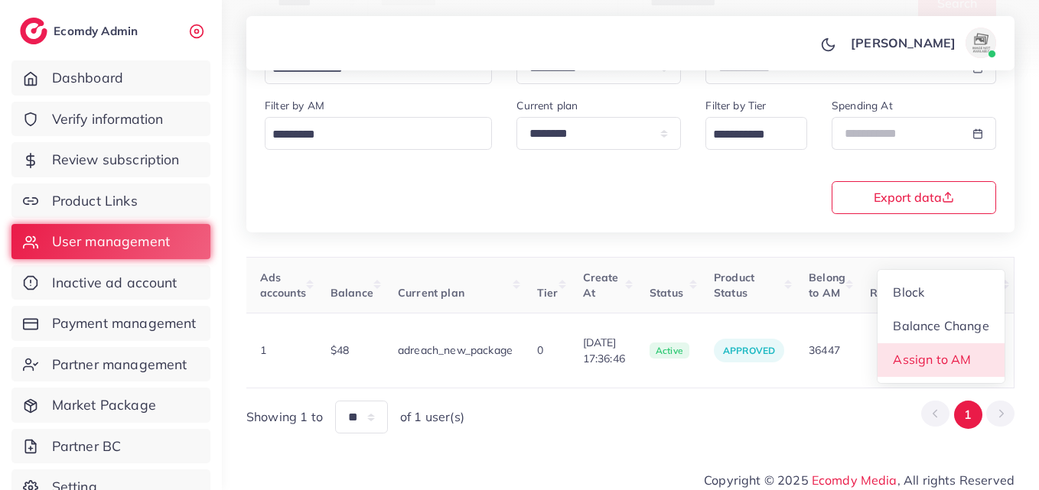
drag, startPoint x: 951, startPoint y: 357, endPoint x: 945, endPoint y: 366, distance: 10.4
click at [951, 356] on span "Assign to AM" at bounding box center [932, 359] width 78 height 15
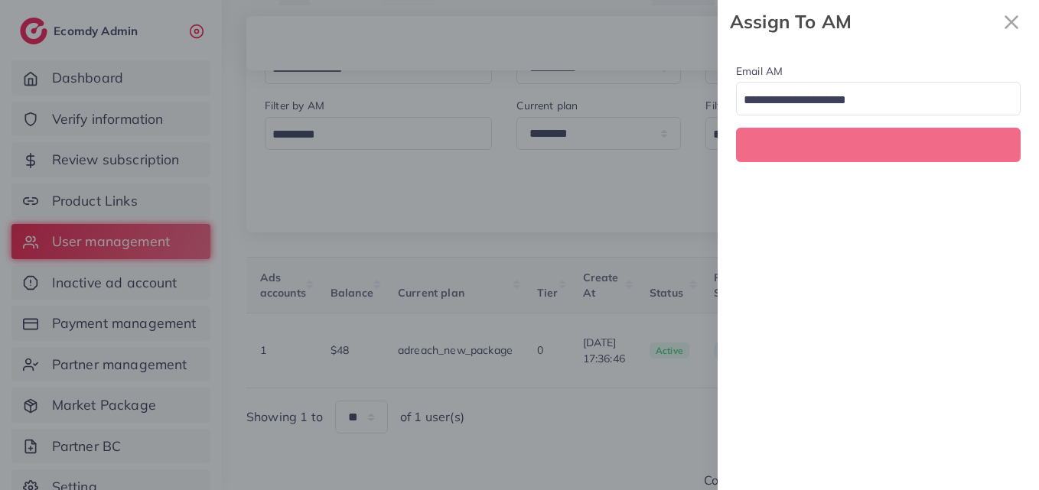
scroll to position [0, 550]
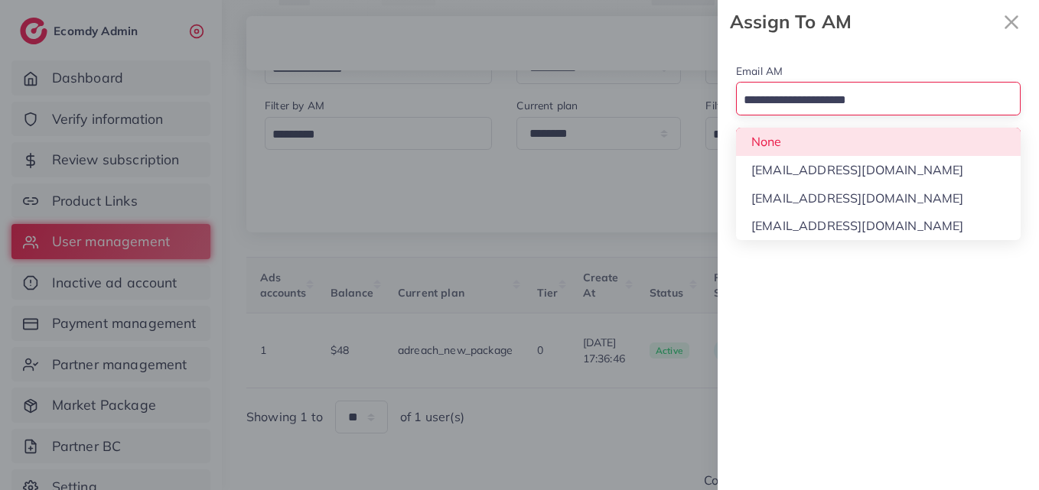
click at [896, 89] on div "Search for option" at bounding box center [868, 99] width 265 height 27
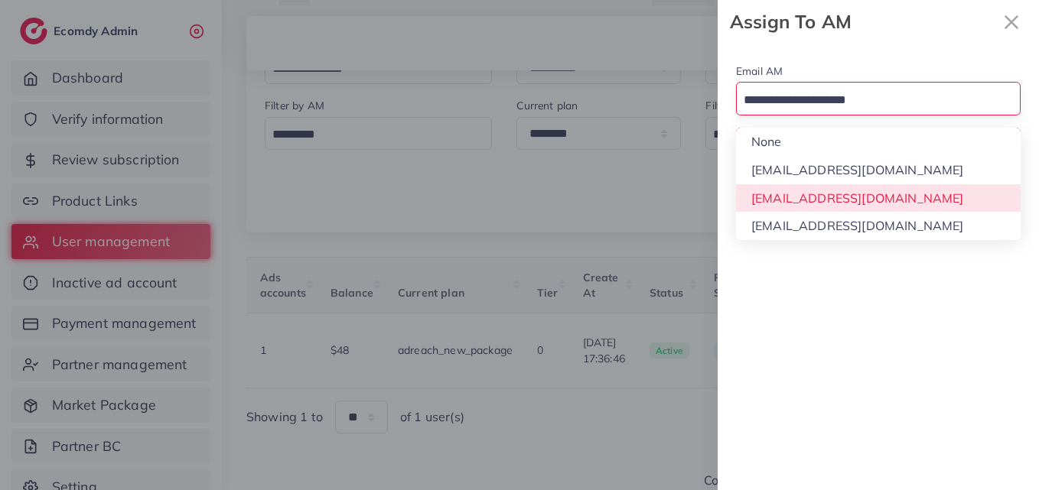
click at [827, 210] on div "Email AM Loading... None hadibaaslam@gmail.com natashashahid163@gmail.com wajah…" at bounding box center [877, 267] width 321 height 447
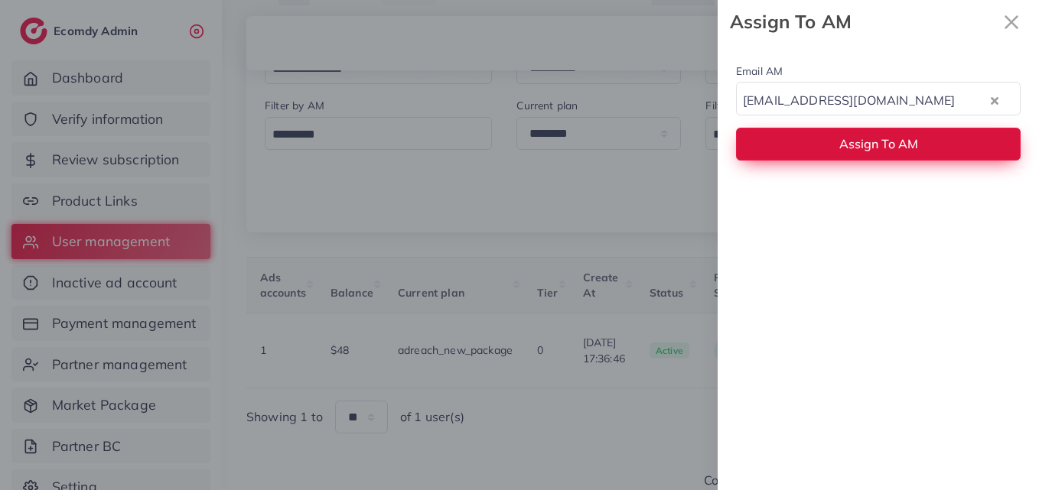
click at [857, 154] on button "Assign To AM" at bounding box center [878, 144] width 284 height 33
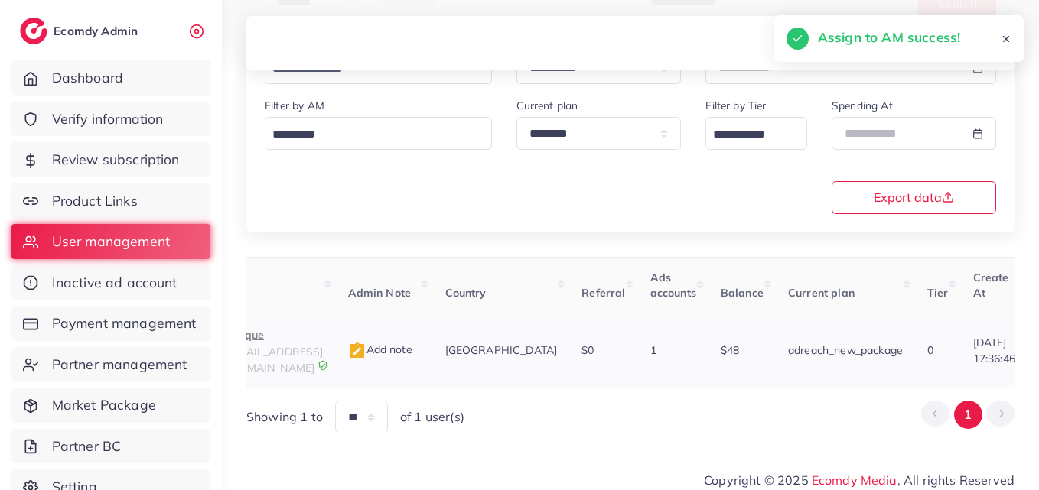
scroll to position [0, 138]
click at [278, 343] on p "Unique" at bounding box center [279, 335] width 96 height 18
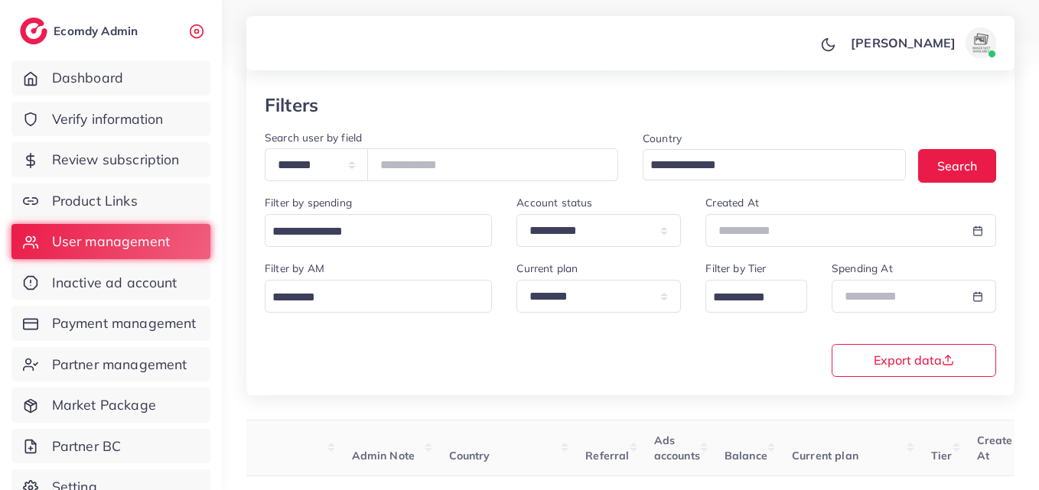
scroll to position [72, 0]
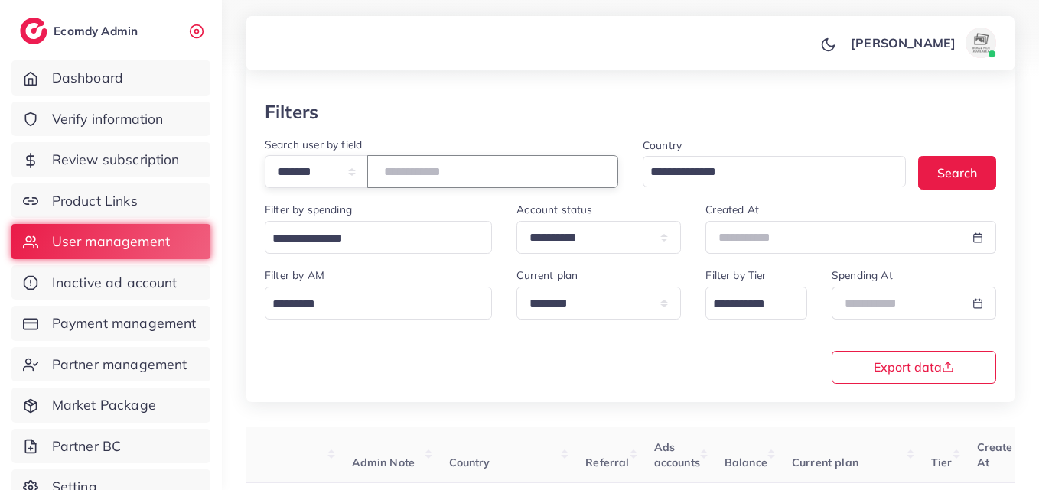
click at [434, 162] on input "*******" at bounding box center [492, 171] width 251 height 33
paste input "number"
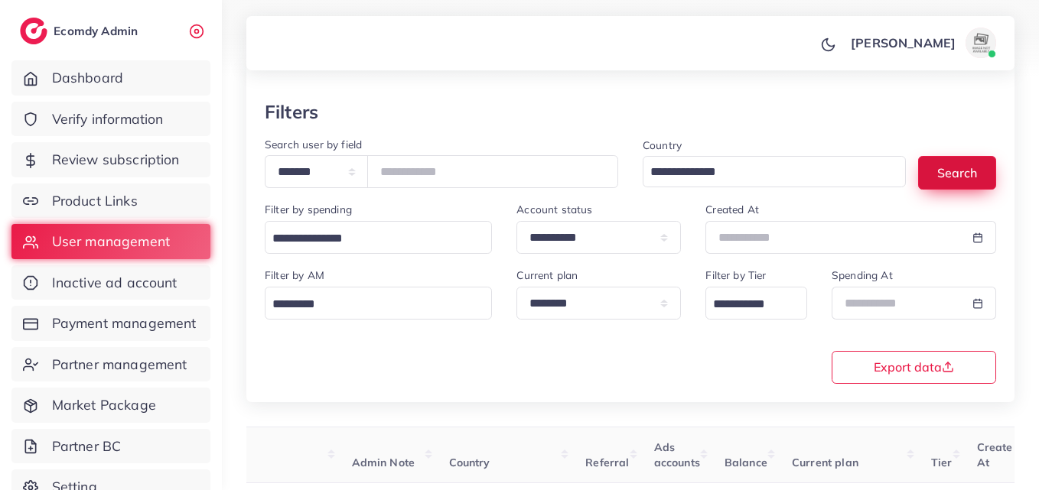
click at [953, 176] on button "Search" at bounding box center [957, 172] width 78 height 33
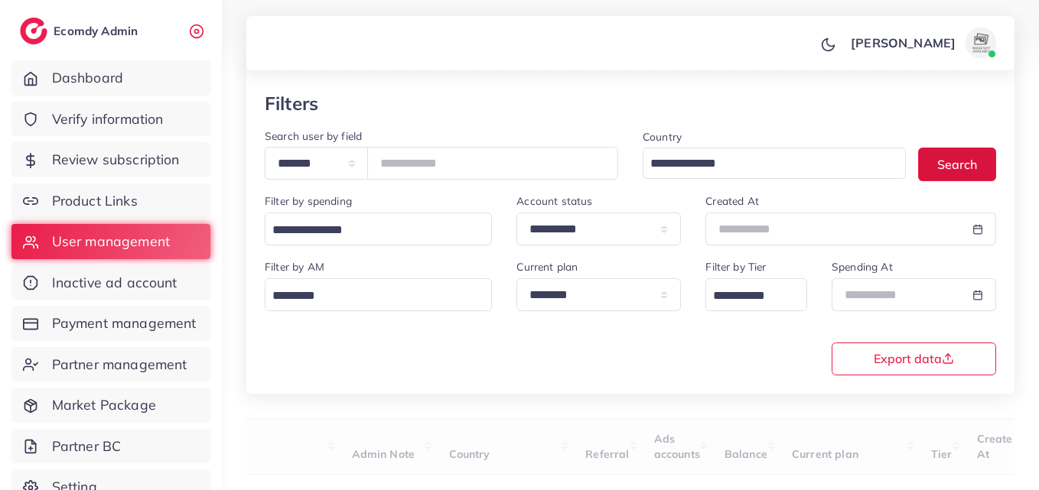
scroll to position [242, 0]
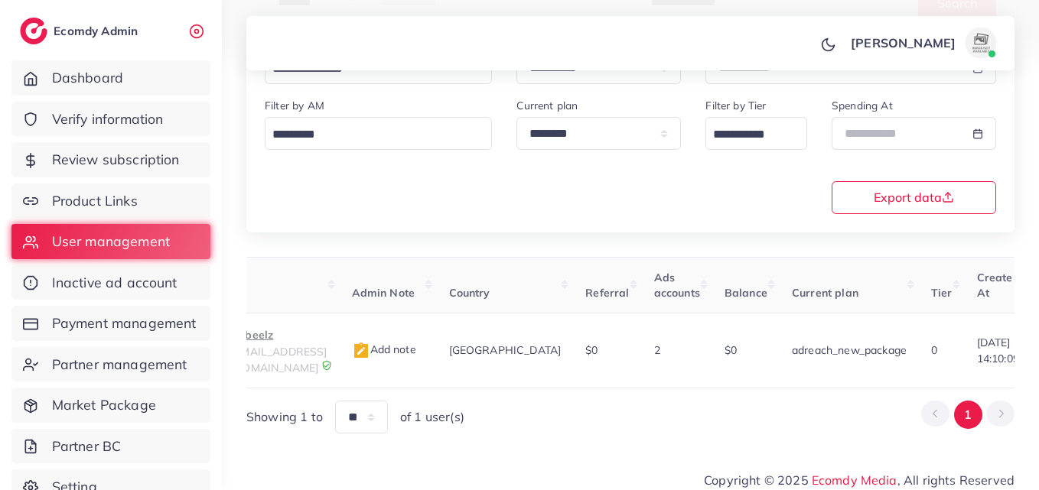
drag, startPoint x: 737, startPoint y: 380, endPoint x: 796, endPoint y: 385, distance: 59.1
click at [796, 385] on div "User ID User info Admin Note Country Referral Ads accounts Balance Current plan…" at bounding box center [630, 345] width 768 height 177
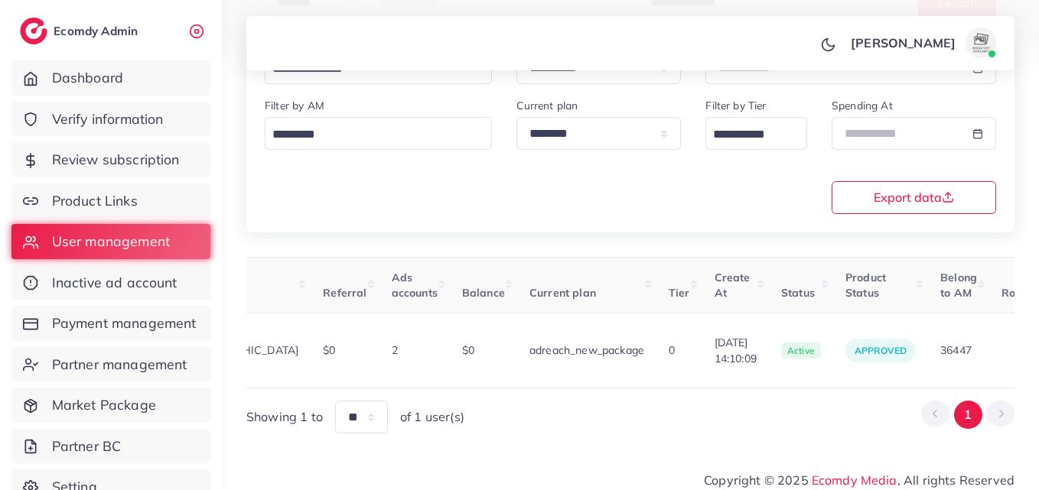
scroll to position [0, 468]
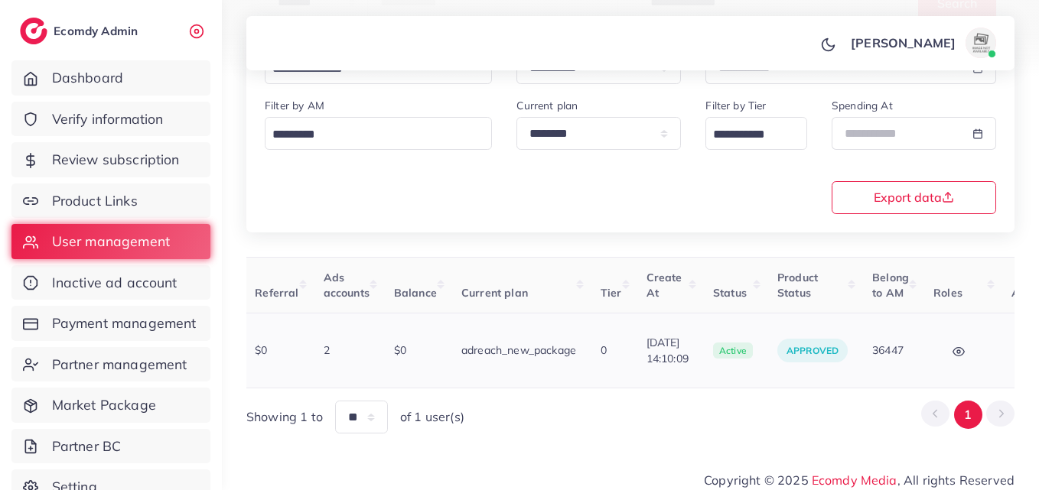
drag, startPoint x: 953, startPoint y: 373, endPoint x: 994, endPoint y: 365, distance: 42.1
click at [994, 365] on table "User ID User info Admin Note Country Referral Ads accounts Balance Current plan…" at bounding box center [427, 323] width 1299 height 132
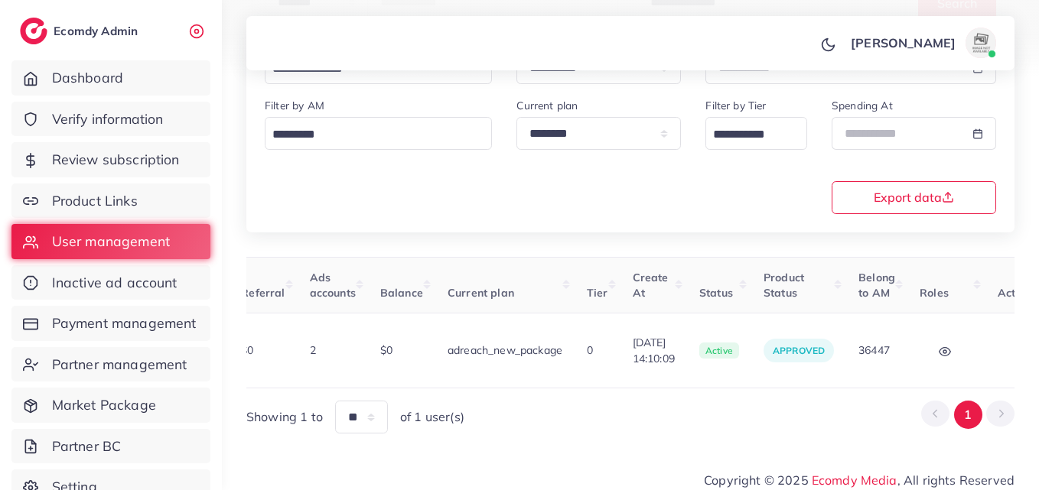
scroll to position [0, 555]
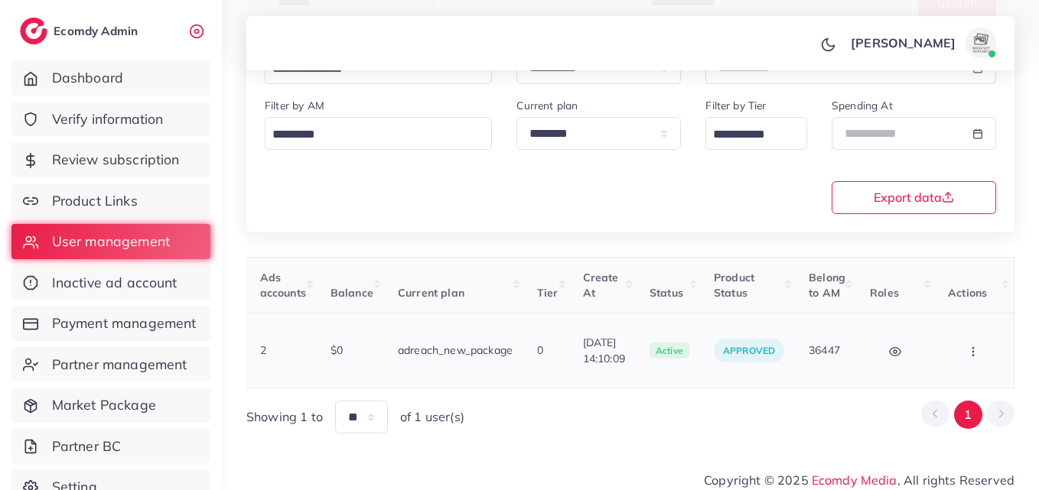
click at [987, 354] on button "button" at bounding box center [975, 350] width 54 height 34
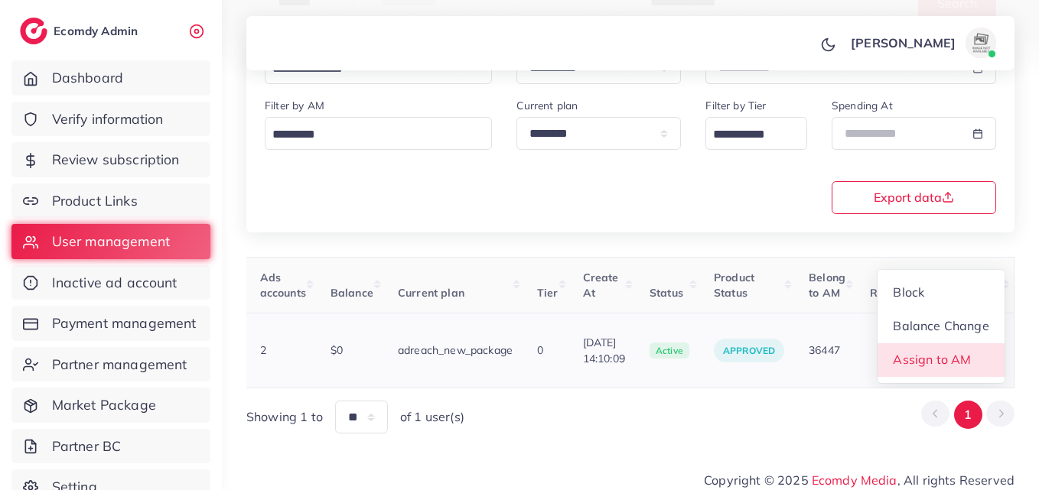
click at [978, 350] on link "Assign to AM" at bounding box center [940, 360] width 127 height 34
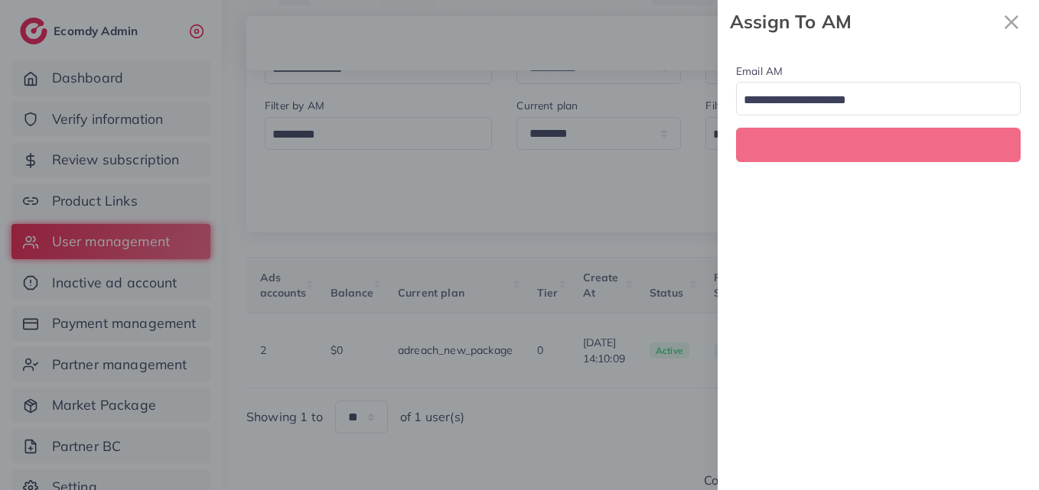
scroll to position [0, 555]
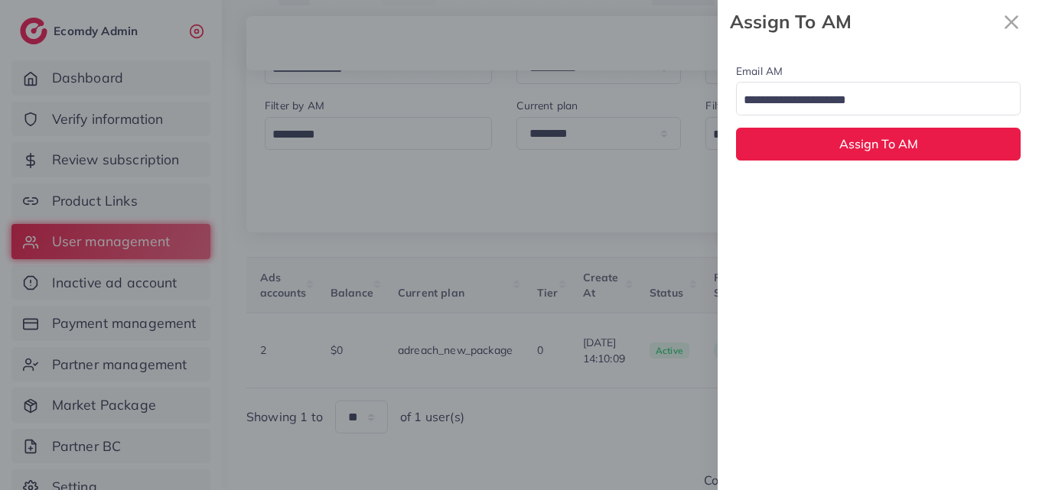
click at [863, 97] on input "Search for option" at bounding box center [869, 101] width 262 height 24
click at [832, 199] on div "Email AM natashashahid163@gmail.com Loading... None hadibaaslam@gmail.com natas…" at bounding box center [877, 267] width 321 height 447
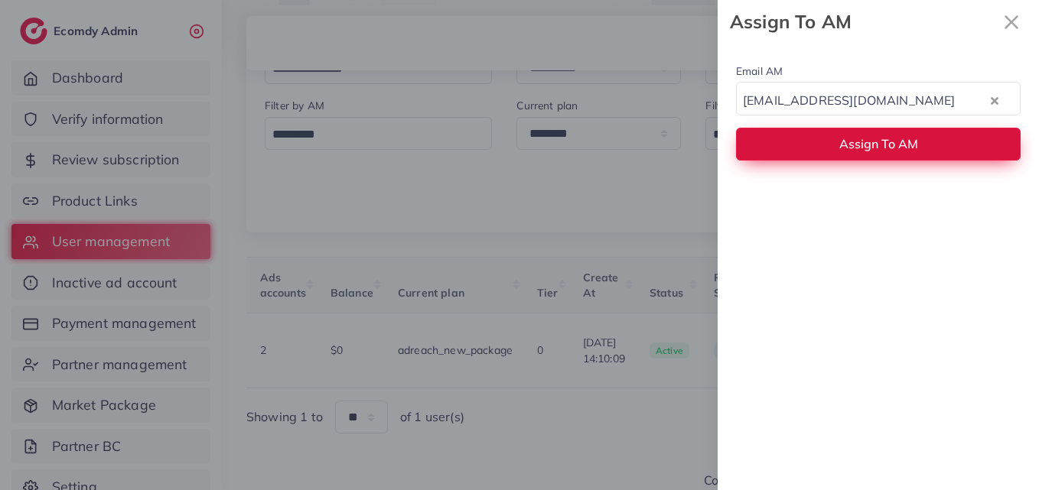
click at [850, 152] on button "Assign To AM" at bounding box center [878, 144] width 284 height 33
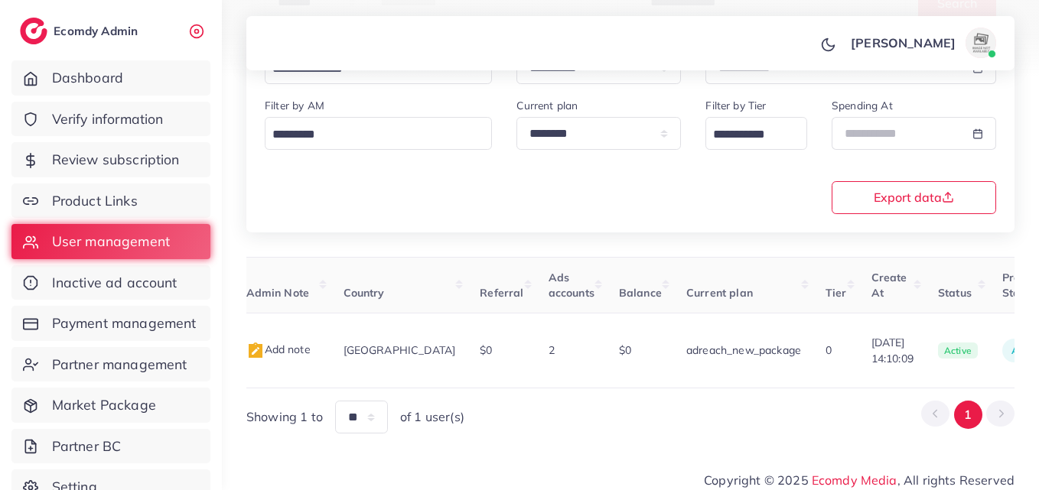
scroll to position [0, 0]
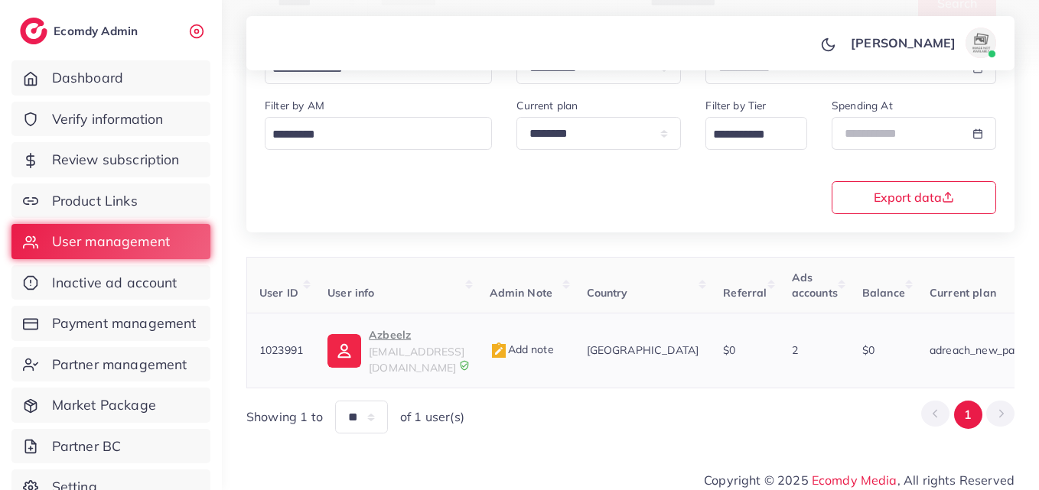
click at [336, 365] on td "Azbeelz chaudharyaizazkhan@gmail.com" at bounding box center [395, 351] width 161 height 75
click at [346, 351] on img at bounding box center [344, 351] width 34 height 34
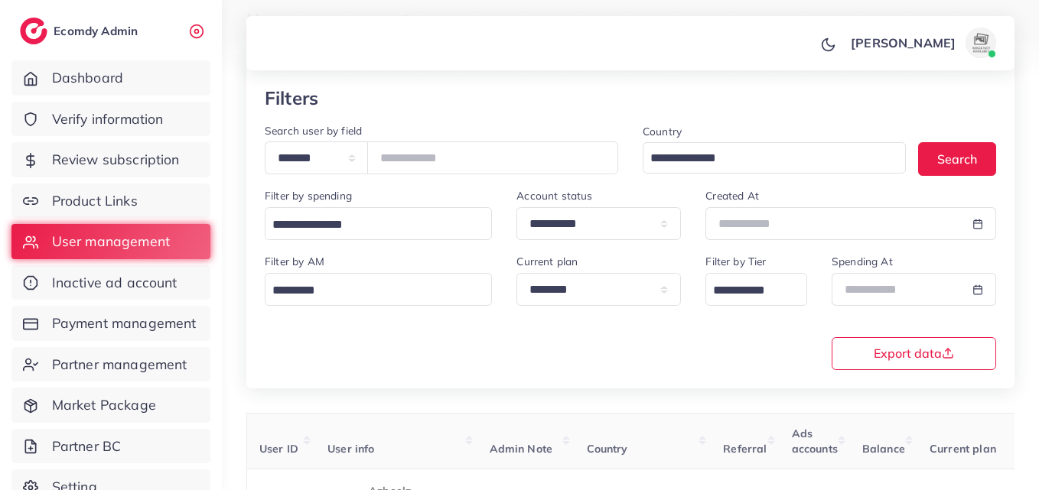
scroll to position [73, 0]
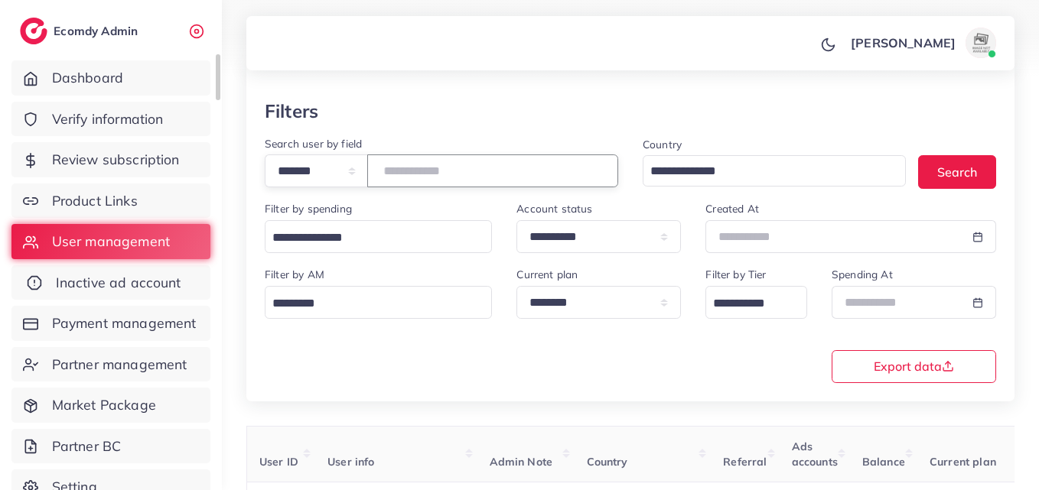
drag, startPoint x: 509, startPoint y: 178, endPoint x: 81, endPoint y: 271, distance: 437.6
click at [129, 248] on div "**********" at bounding box center [519, 172] width 1039 height 490
paste input "number"
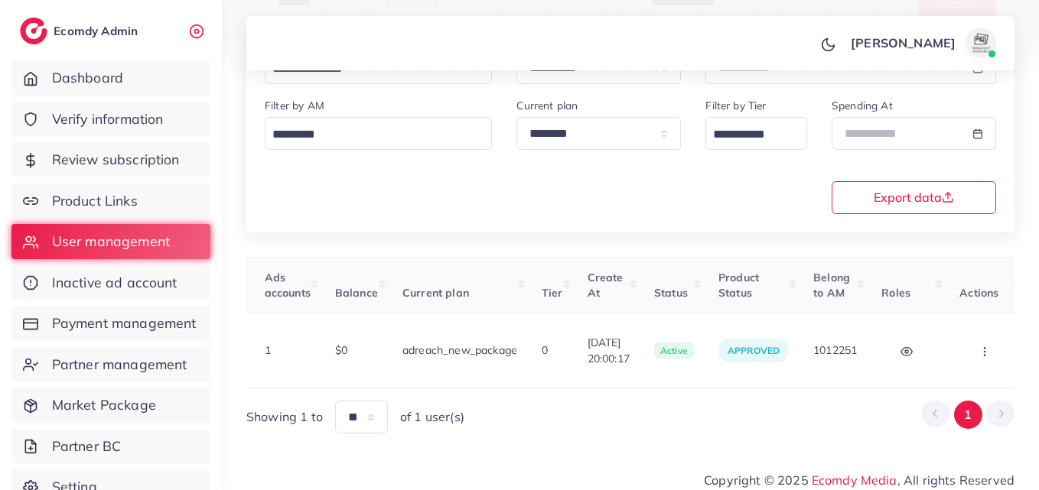
scroll to position [0, 538]
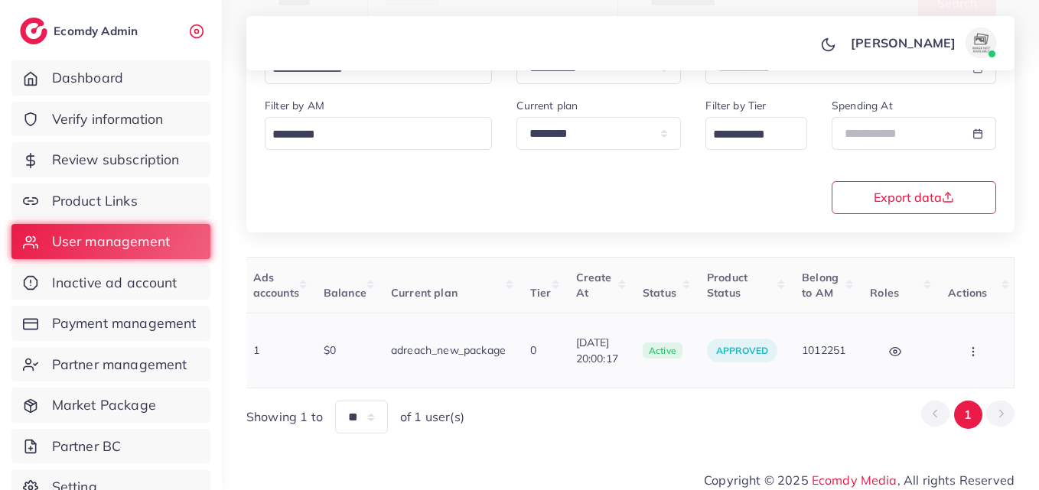
click at [953, 360] on button "button" at bounding box center [975, 350] width 54 height 34
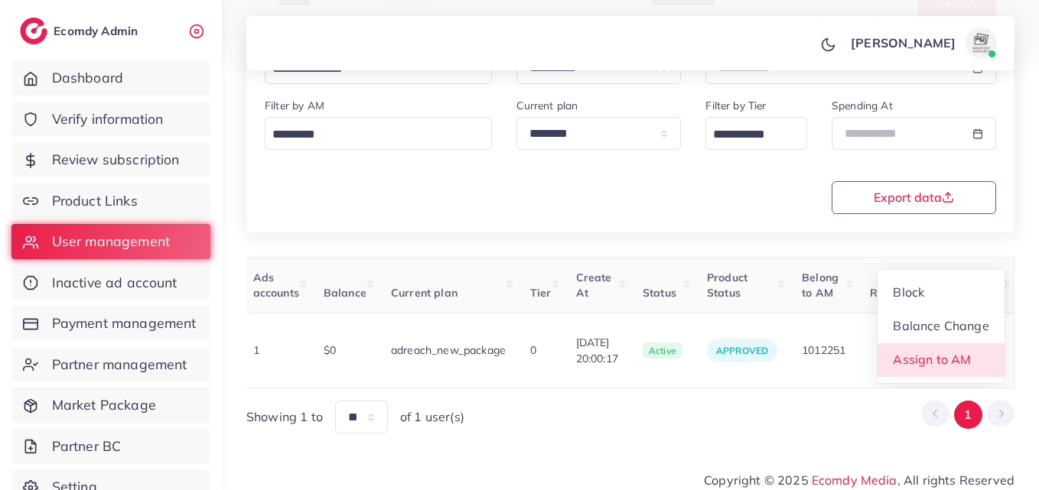
click at [953, 357] on span "Assign to AM" at bounding box center [932, 359] width 78 height 15
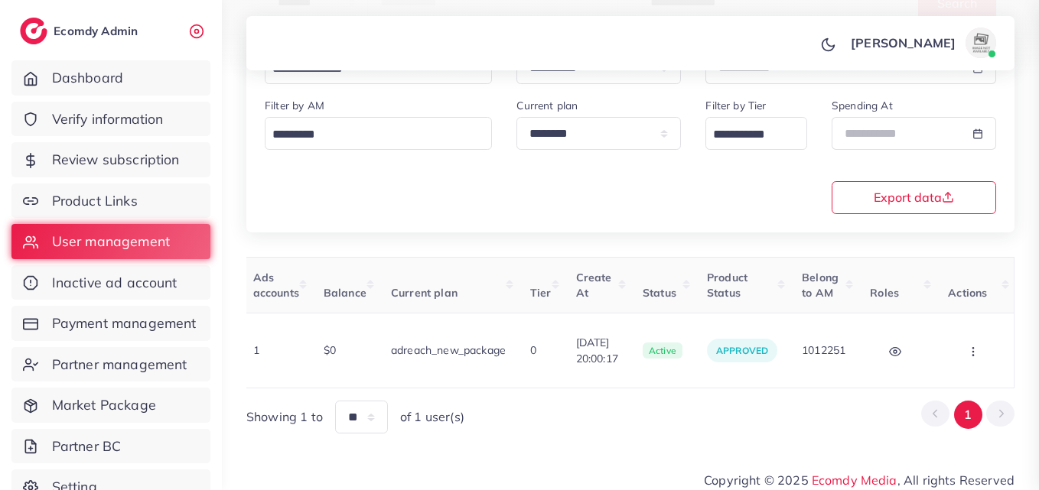
scroll to position [0, 538]
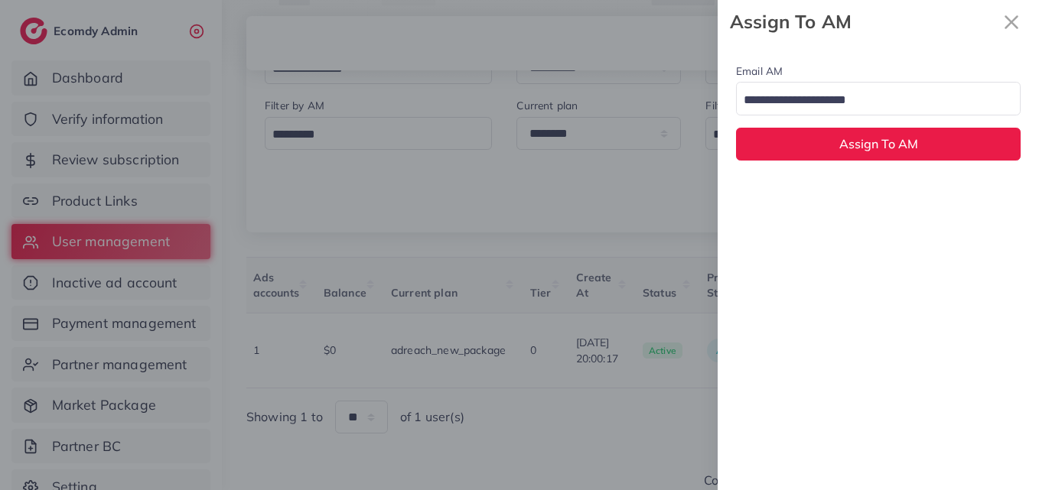
click at [885, 106] on input "Search for option" at bounding box center [869, 101] width 262 height 24
drag, startPoint x: 827, startPoint y: 205, endPoint x: 831, endPoint y: 187, distance: 18.2
click at [827, 204] on div "Email AM natashashahid163@gmail.com Loading... None hadibaaslam@gmail.com natas…" at bounding box center [877, 267] width 321 height 447
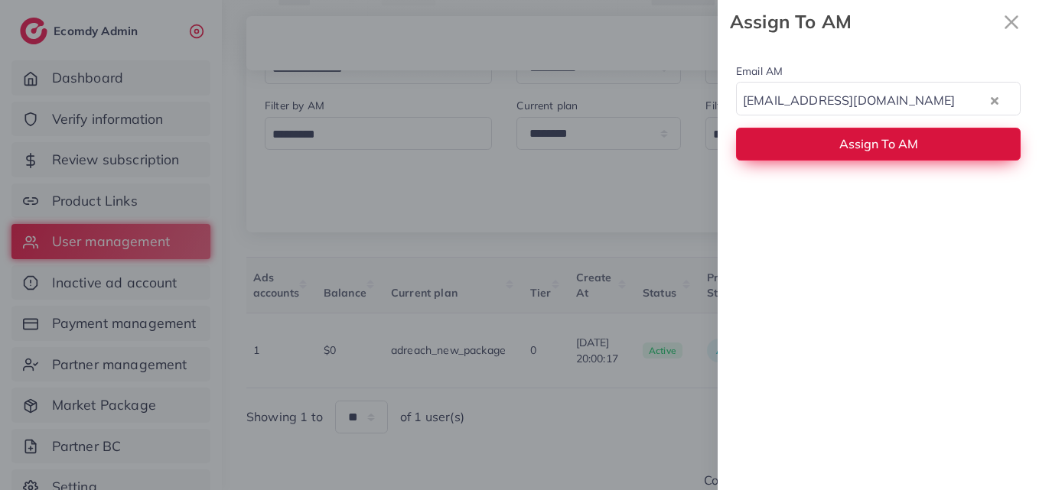
click at [844, 153] on button "Assign To AM" at bounding box center [878, 144] width 284 height 33
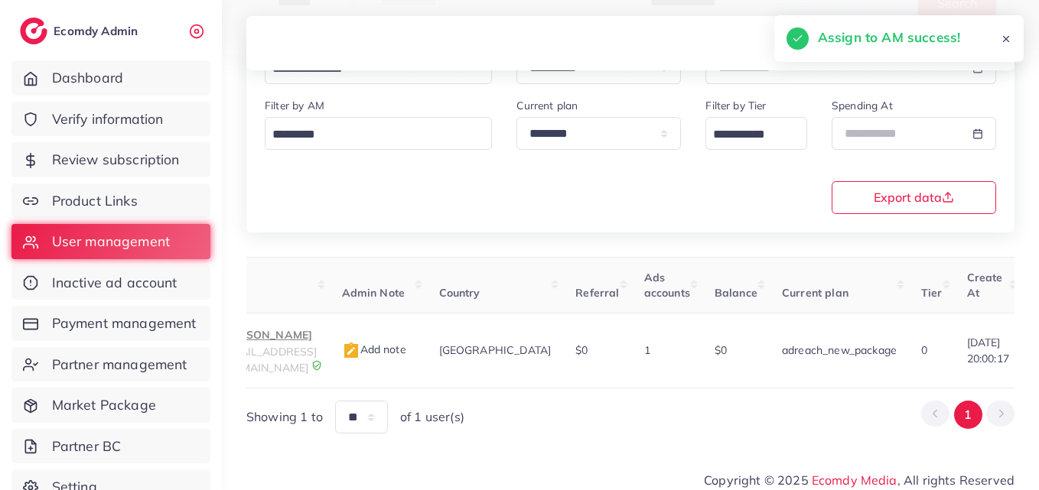
scroll to position [0, 0]
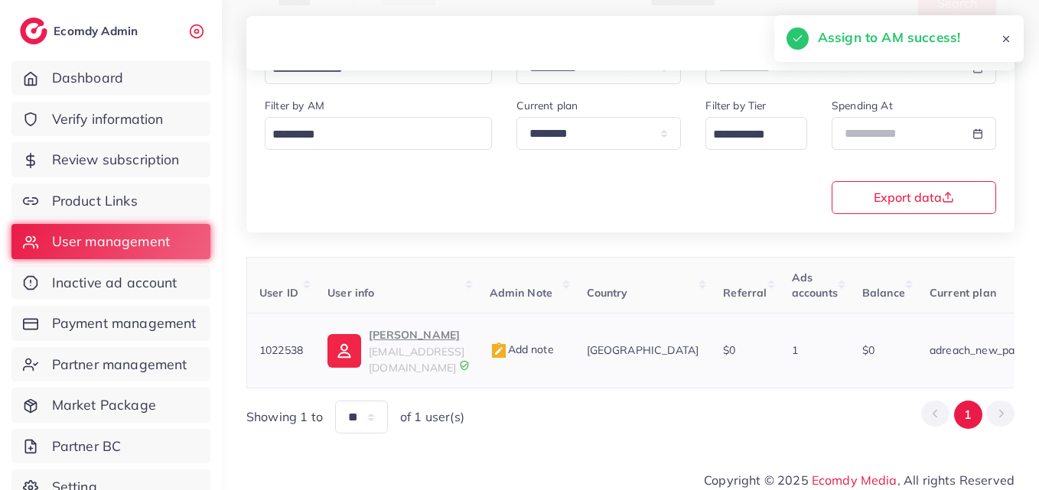
click at [443, 355] on span "sarahzclothings@gmail.com" at bounding box center [417, 359] width 96 height 29
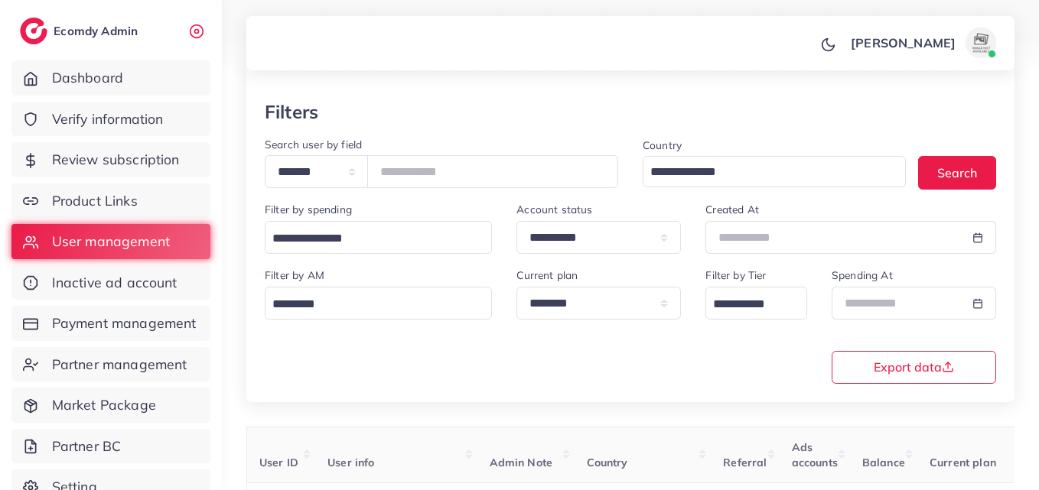
scroll to position [22, 0]
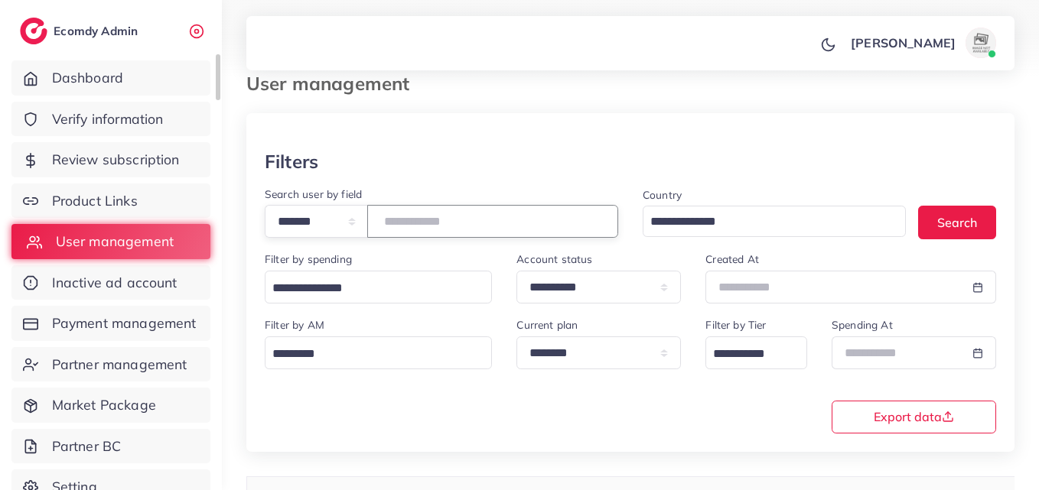
drag, startPoint x: 498, startPoint y: 218, endPoint x: 125, endPoint y: 242, distance: 373.2
click at [128, 242] on div "**********" at bounding box center [519, 223] width 1039 height 490
paste input "number"
click at [941, 210] on button "Search" at bounding box center [957, 222] width 78 height 33
click at [987, 221] on button "Search" at bounding box center [957, 222] width 78 height 33
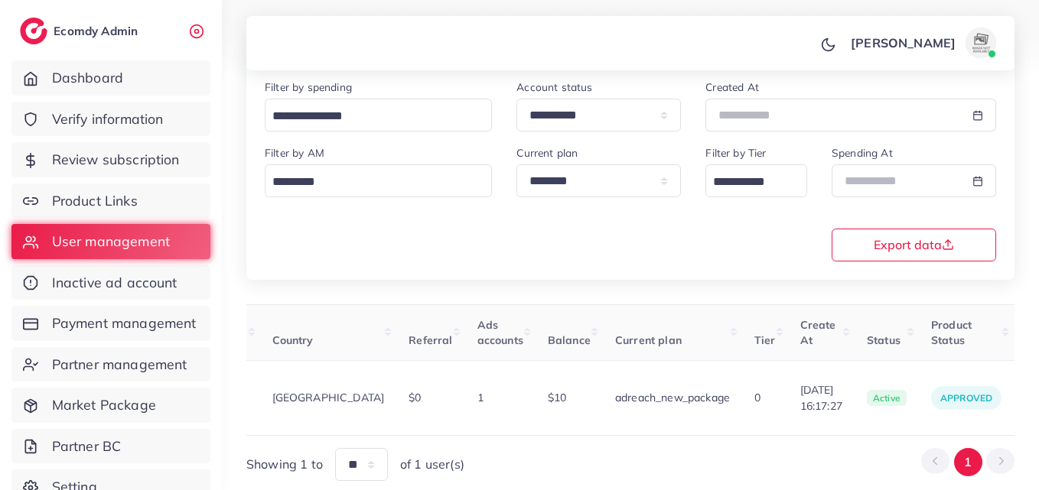
scroll to position [0, 510]
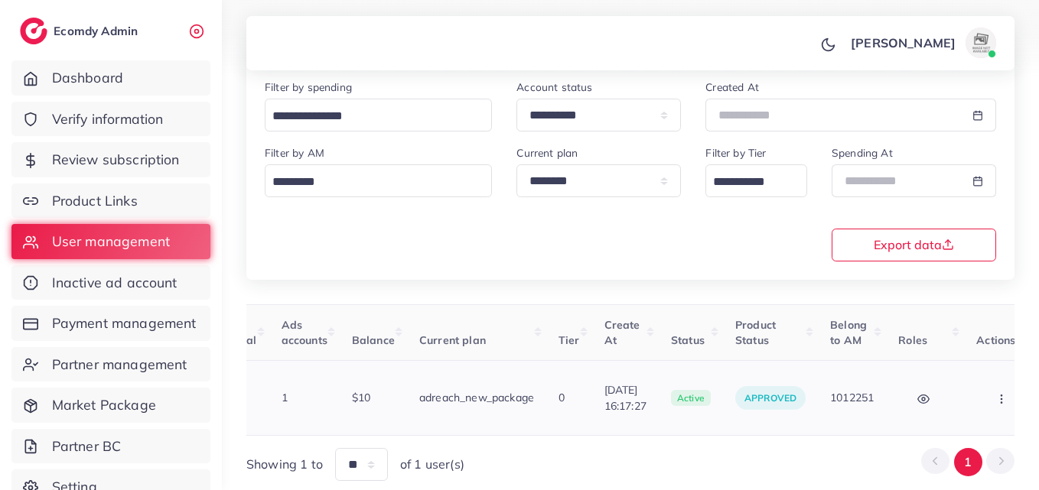
click at [976, 383] on button "button" at bounding box center [1003, 398] width 54 height 34
click at [971, 391] on link "Assign to AM" at bounding box center [968, 408] width 127 height 34
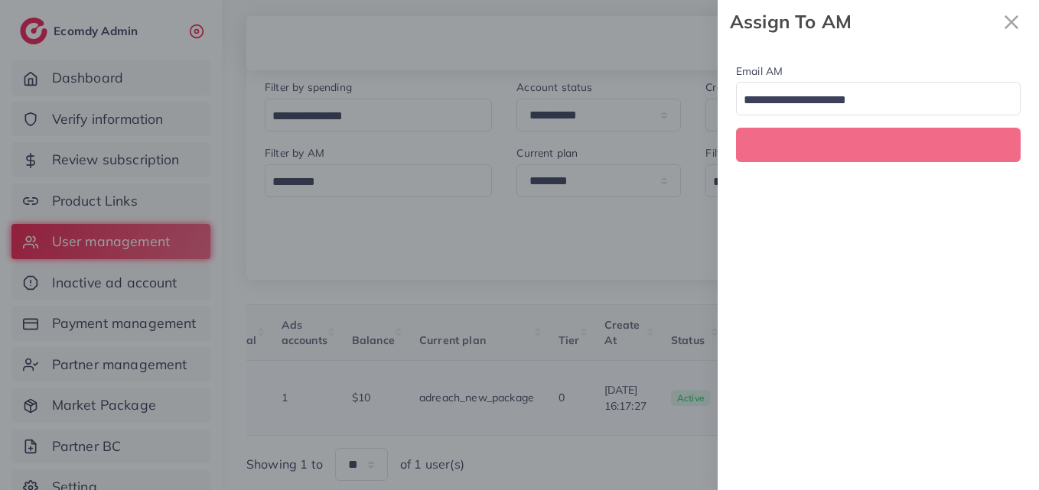
scroll to position [0, 510]
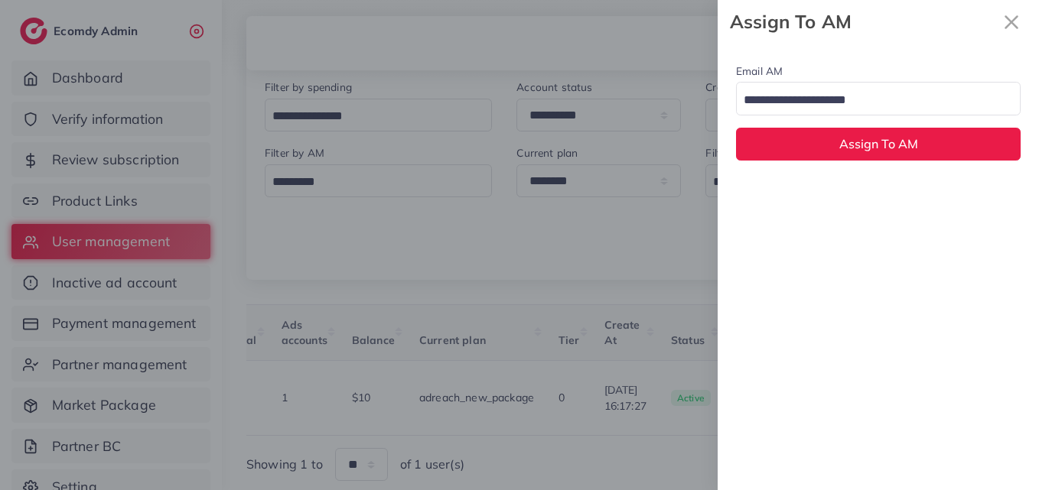
click at [908, 84] on div "Loading..." at bounding box center [878, 98] width 284 height 33
click at [863, 188] on div "Email AM natashashahid163@gmail.com Loading... None hadibaaslam@gmail.com natas…" at bounding box center [877, 267] width 321 height 447
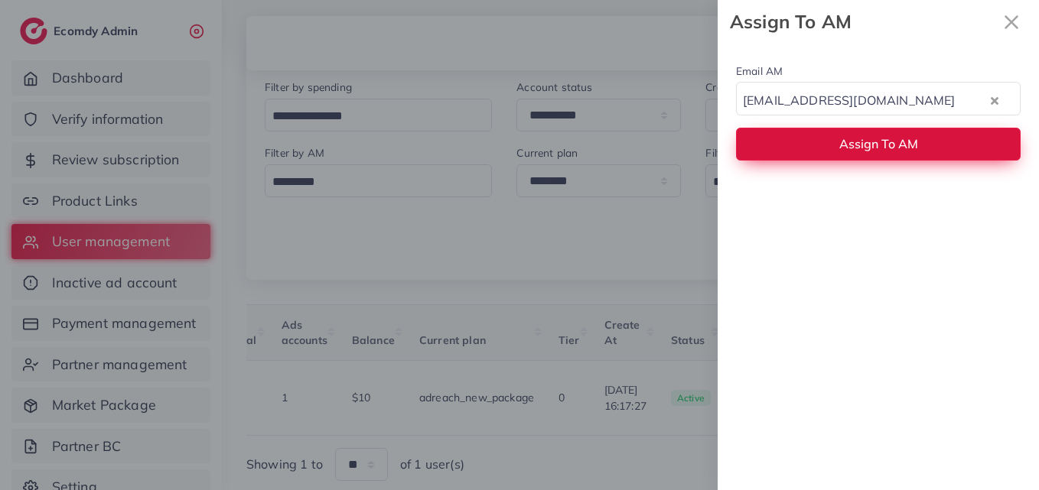
click at [869, 155] on button "Assign To AM" at bounding box center [878, 144] width 284 height 33
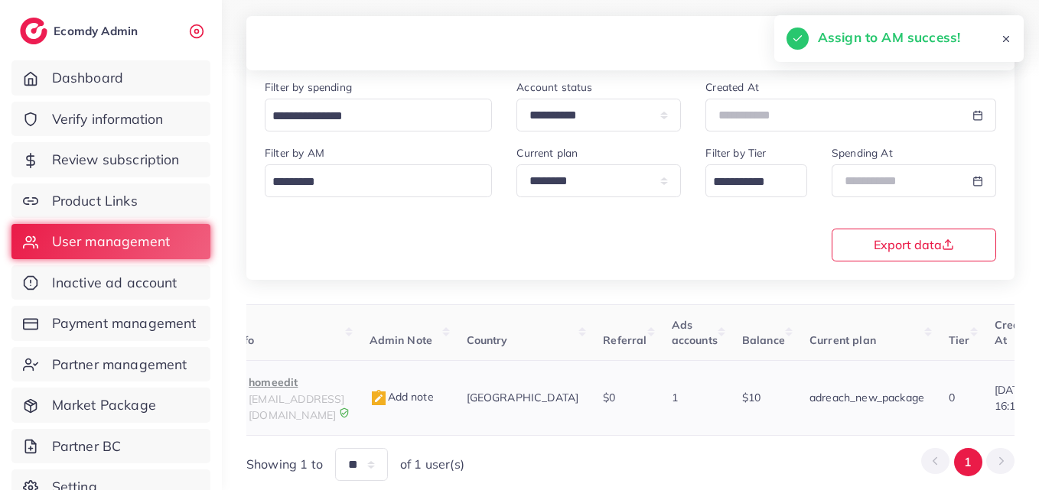
scroll to position [0, 9]
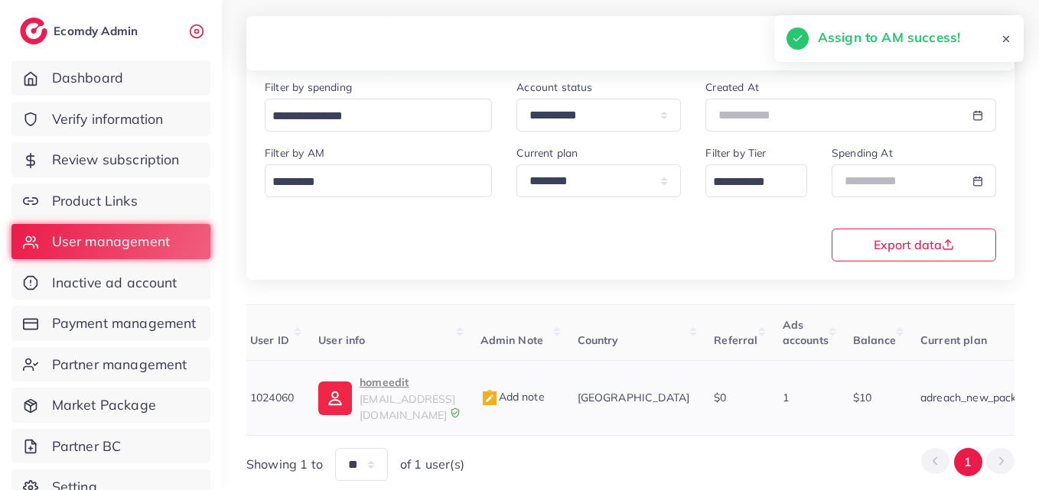
click at [389, 398] on span "edit17190@gmail.com" at bounding box center [407, 406] width 96 height 29
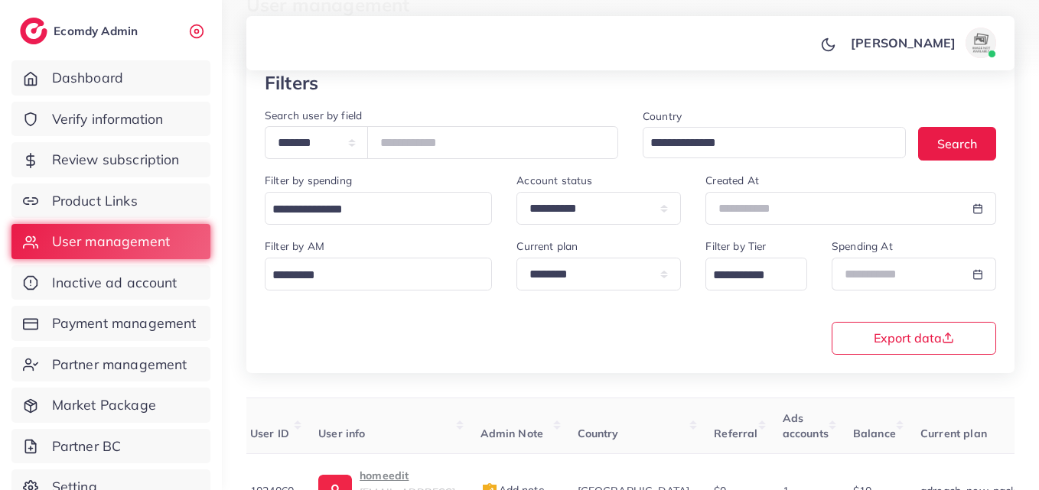
scroll to position [18, 0]
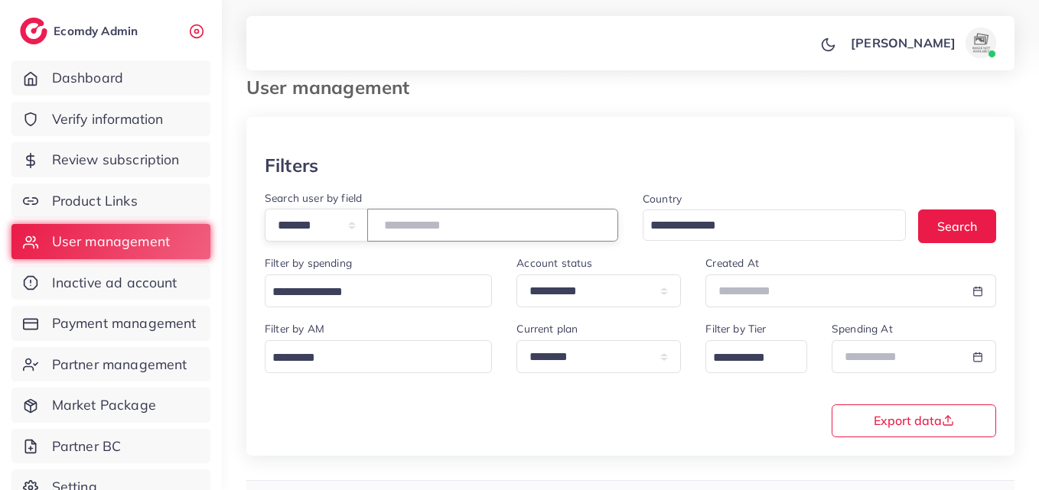
drag, startPoint x: 476, startPoint y: 230, endPoint x: 242, endPoint y: 267, distance: 236.1
click at [242, 267] on div "**********" at bounding box center [630, 332] width 817 height 700
paste input "number"
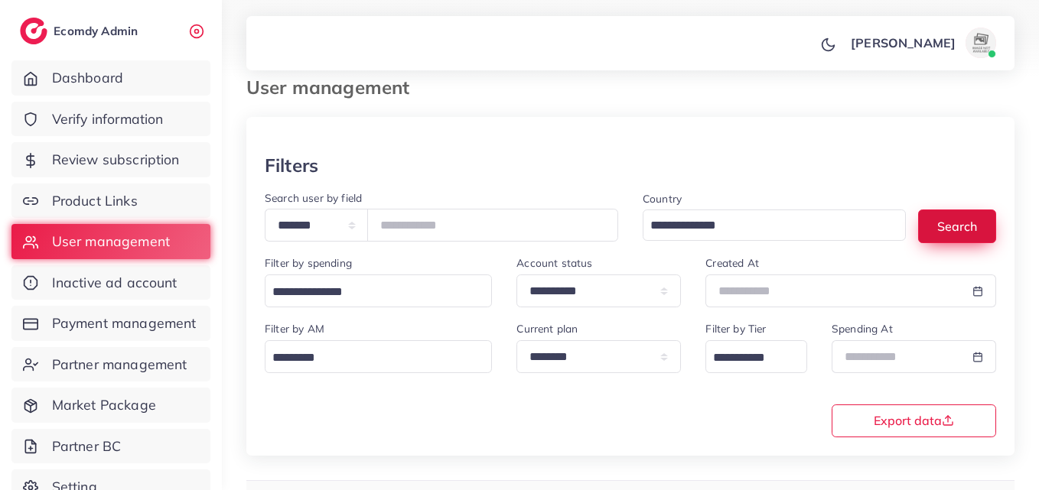
click at [957, 225] on button "Search" at bounding box center [957, 226] width 78 height 33
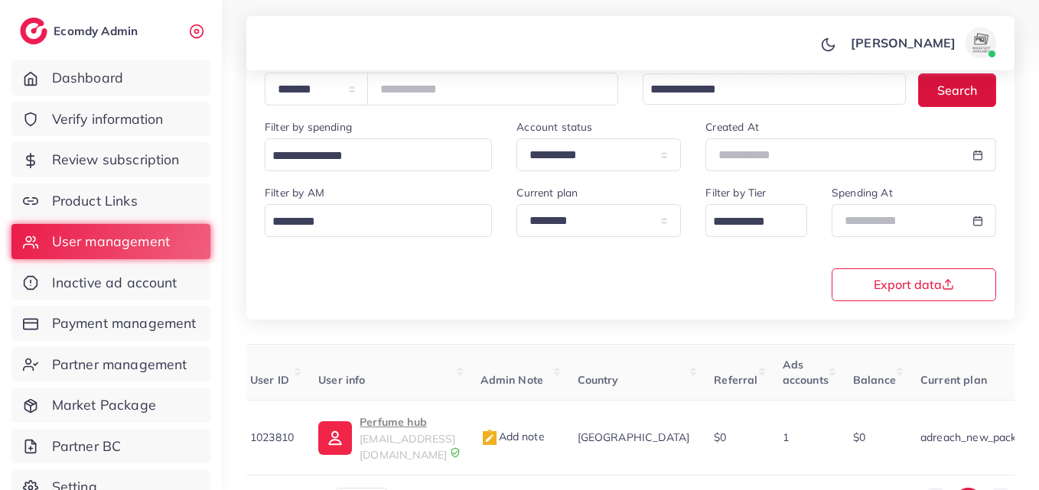
scroll to position [242, 0]
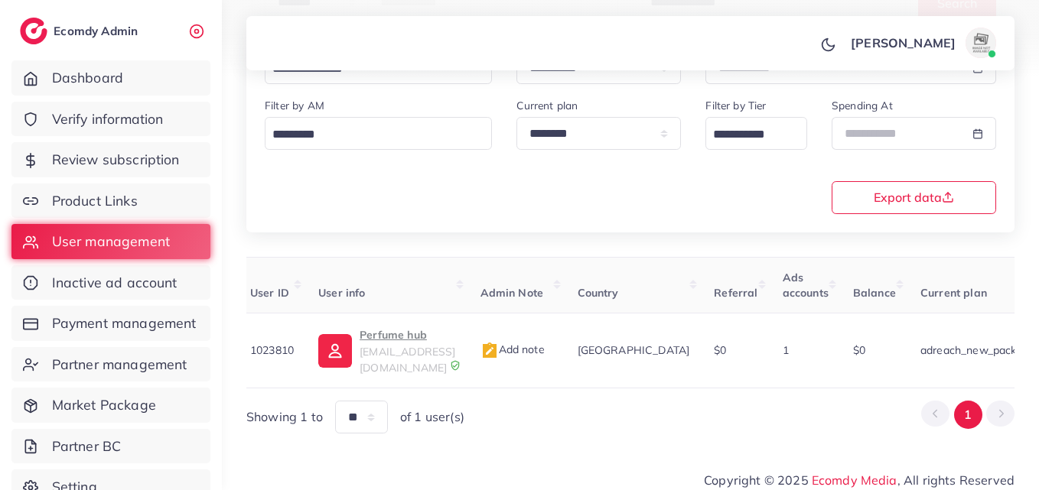
drag, startPoint x: 681, startPoint y: 381, endPoint x: 846, endPoint y: 388, distance: 165.3
click at [834, 385] on div "User ID User info Admin Note Country Referral Ads accounts Balance Current plan…" at bounding box center [630, 345] width 768 height 177
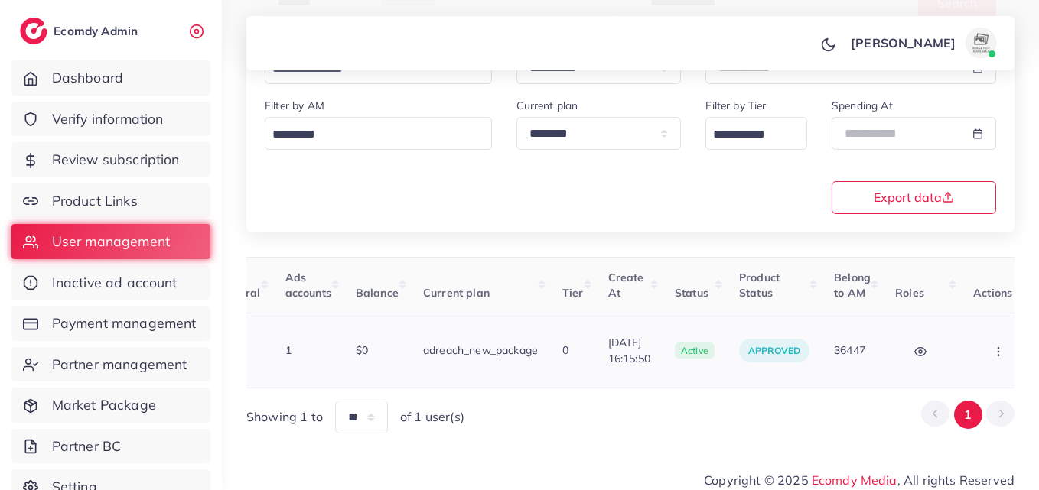
scroll to position [0, 522]
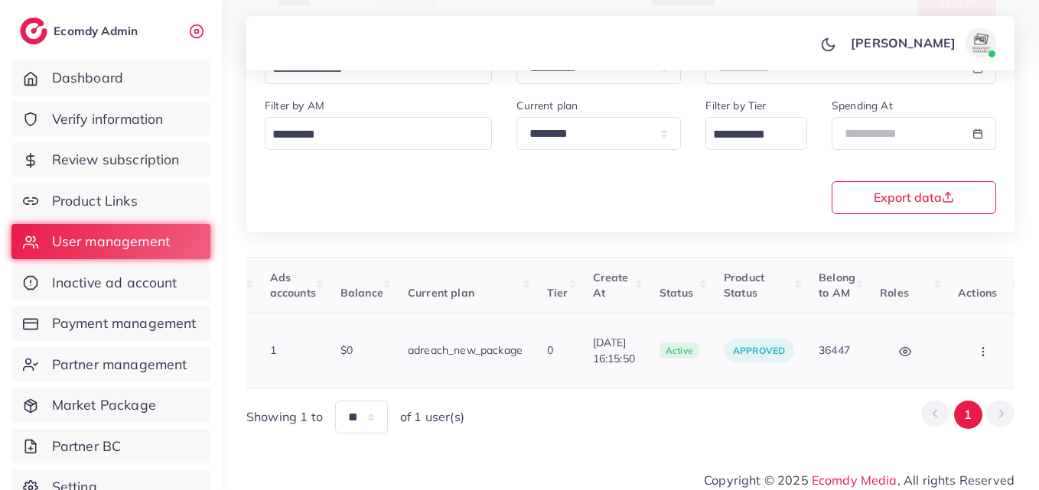
click at [962, 353] on button "button" at bounding box center [984, 350] width 54 height 34
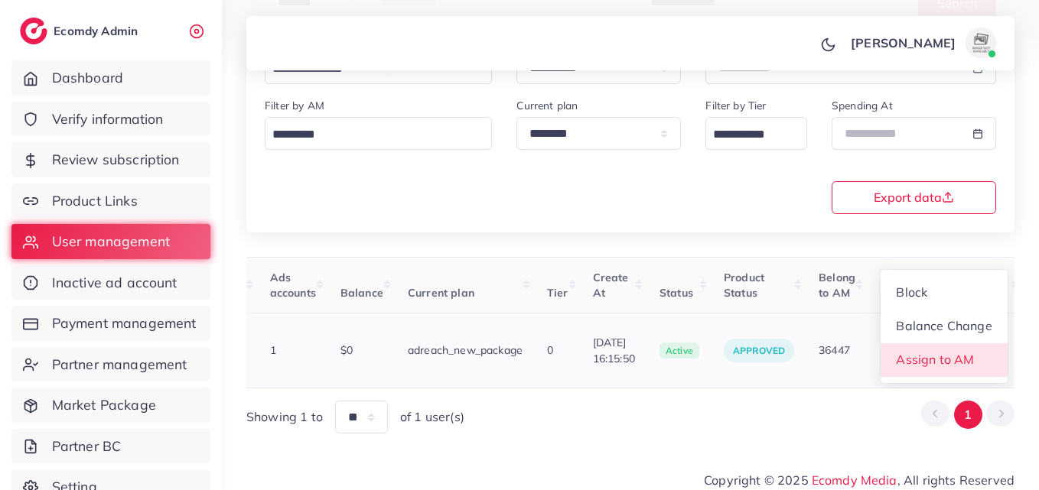
click at [963, 353] on span "Assign to AM" at bounding box center [935, 359] width 78 height 15
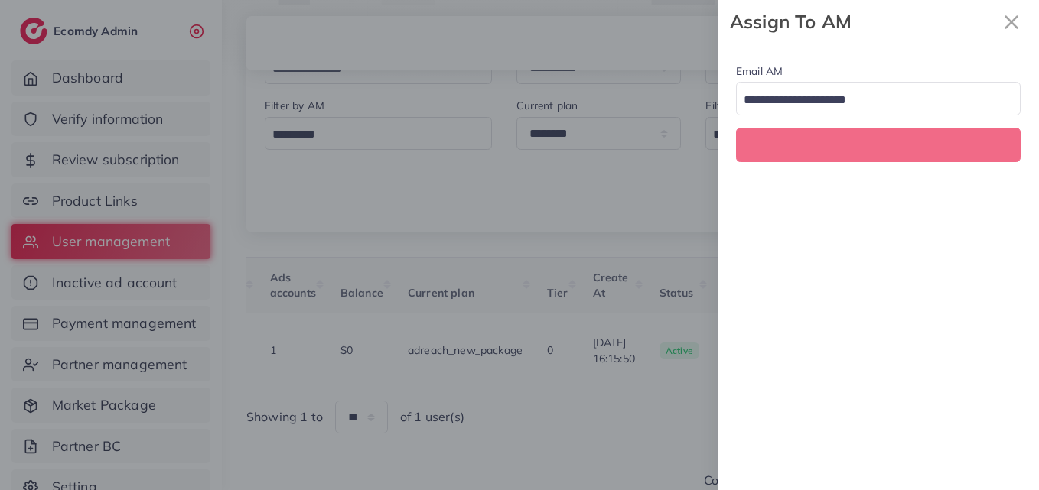
scroll to position [0, 522]
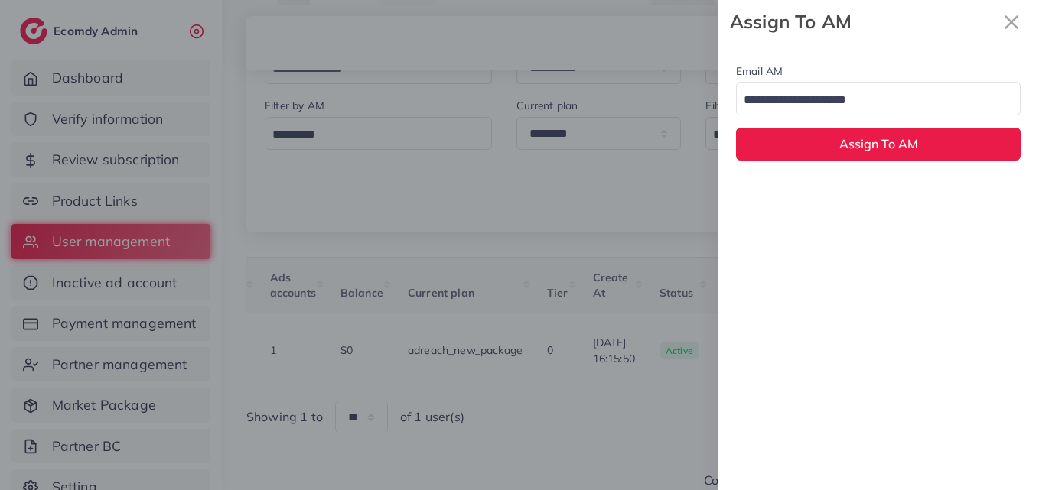
click at [822, 109] on input "Search for option" at bounding box center [869, 101] width 262 height 24
click at [822, 191] on div "Email AM natashashahid163@gmail.com Loading... None hadibaaslam@gmail.com natas…" at bounding box center [877, 267] width 321 height 447
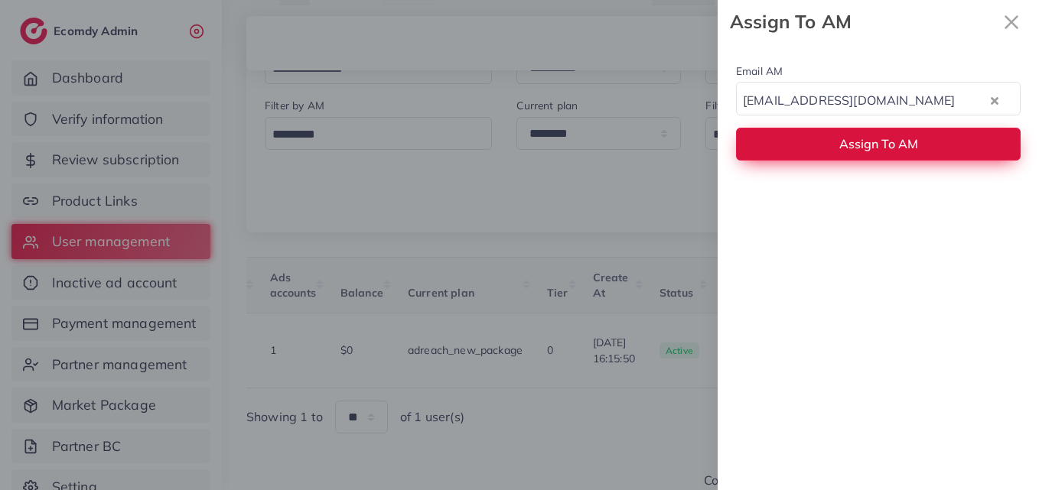
click at [855, 133] on button "Assign To AM" at bounding box center [878, 144] width 284 height 33
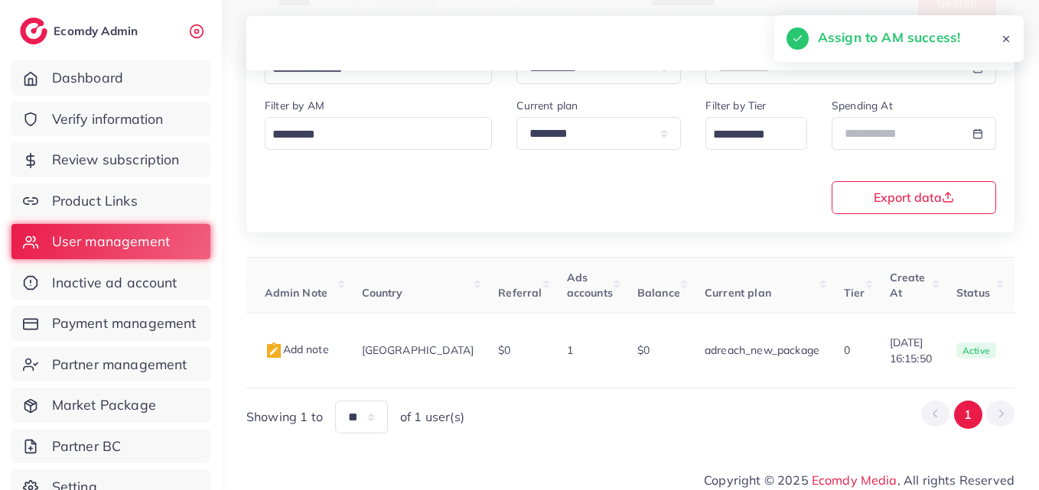
scroll to position [0, 0]
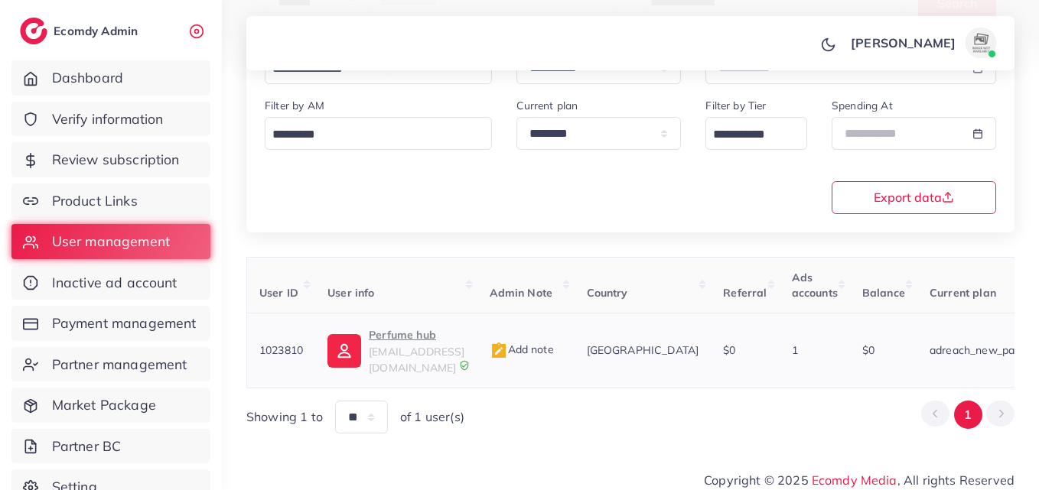
click at [367, 356] on link "Perfume hub perfumeshub02@gmail.com" at bounding box center [395, 351] width 137 height 50
drag, startPoint x: 1036, startPoint y: 243, endPoint x: 1044, endPoint y: 146, distance: 97.4
click at [1038, 146] on html "**********" at bounding box center [519, 3] width 1039 height 490
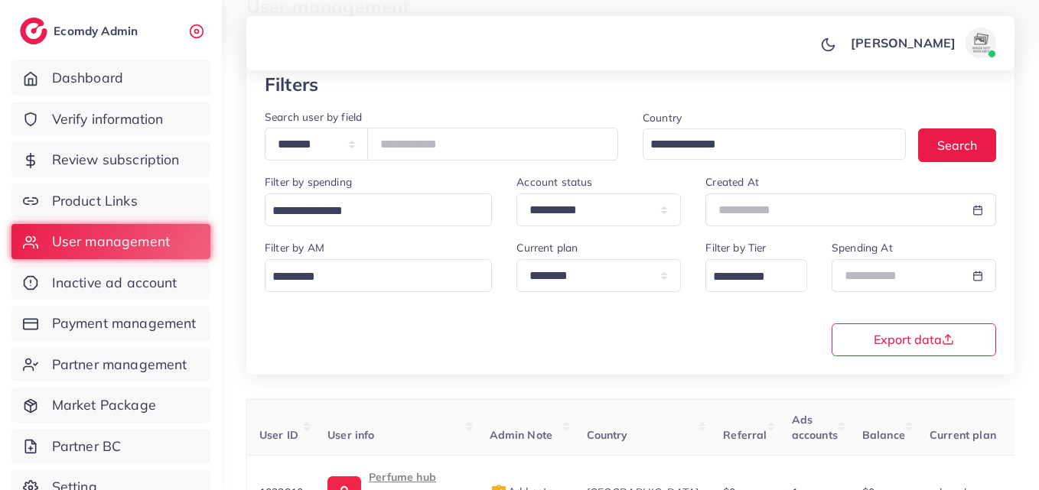
scroll to position [83, 0]
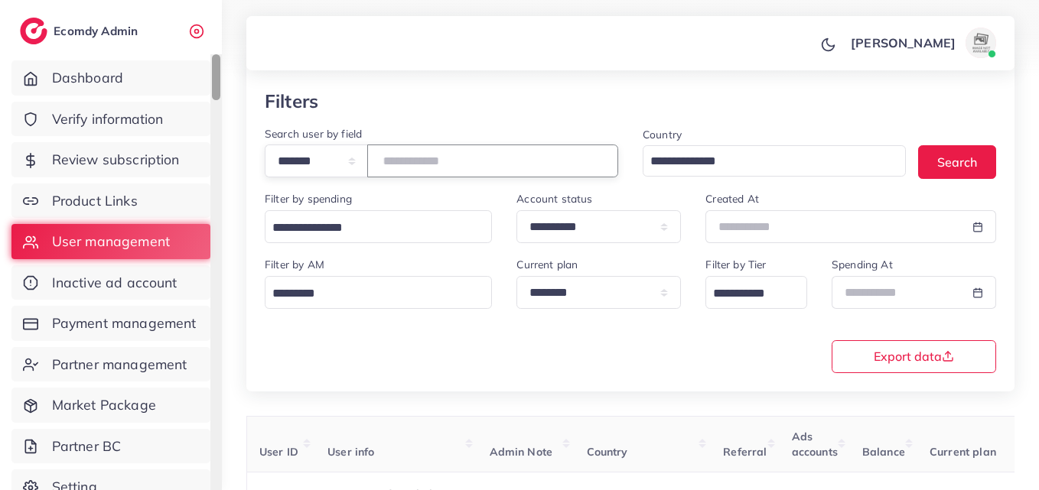
drag, startPoint x: 515, startPoint y: 158, endPoint x: 213, endPoint y: 242, distance: 312.8
click at [216, 255] on div "**********" at bounding box center [519, 162] width 1039 height 490
paste input "number"
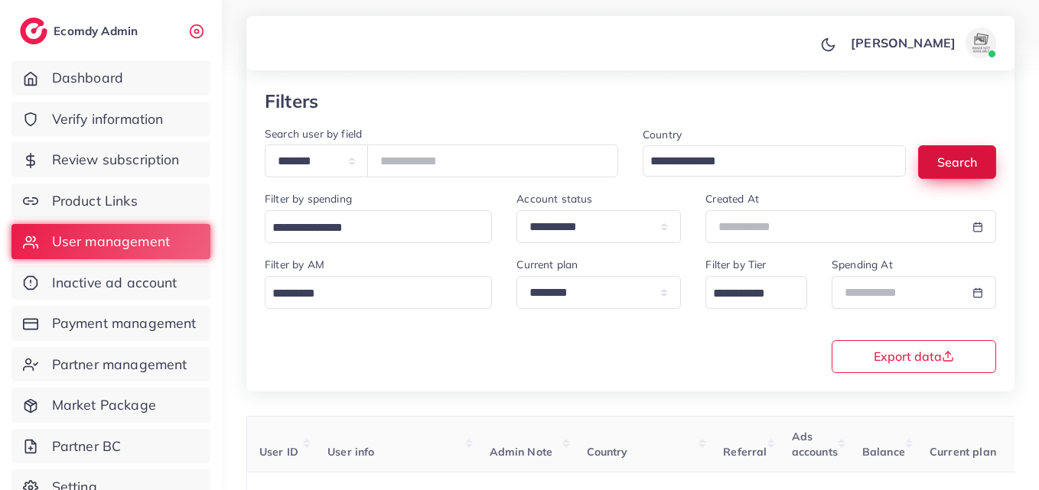
click at [951, 166] on button "Search" at bounding box center [957, 161] width 78 height 33
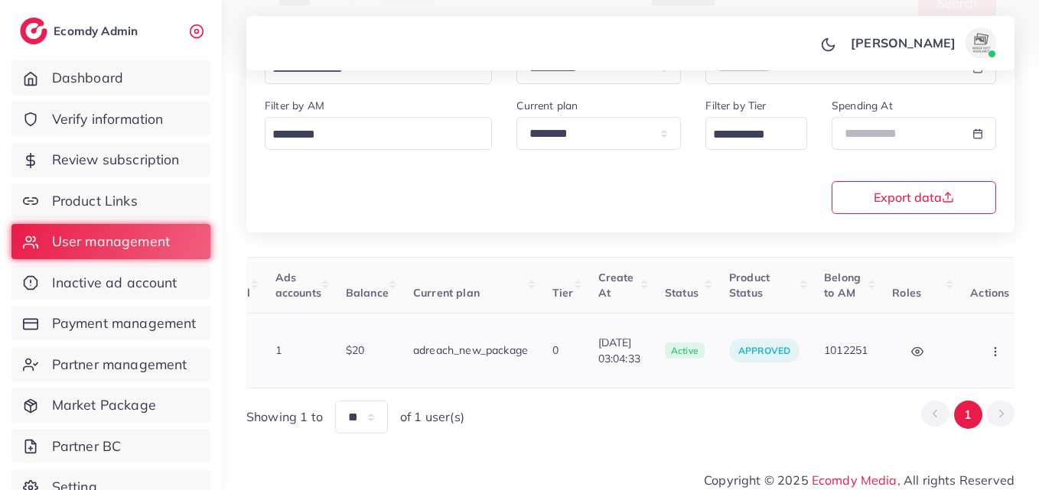
scroll to position [0, 521]
click at [981, 359] on button "button" at bounding box center [992, 350] width 54 height 34
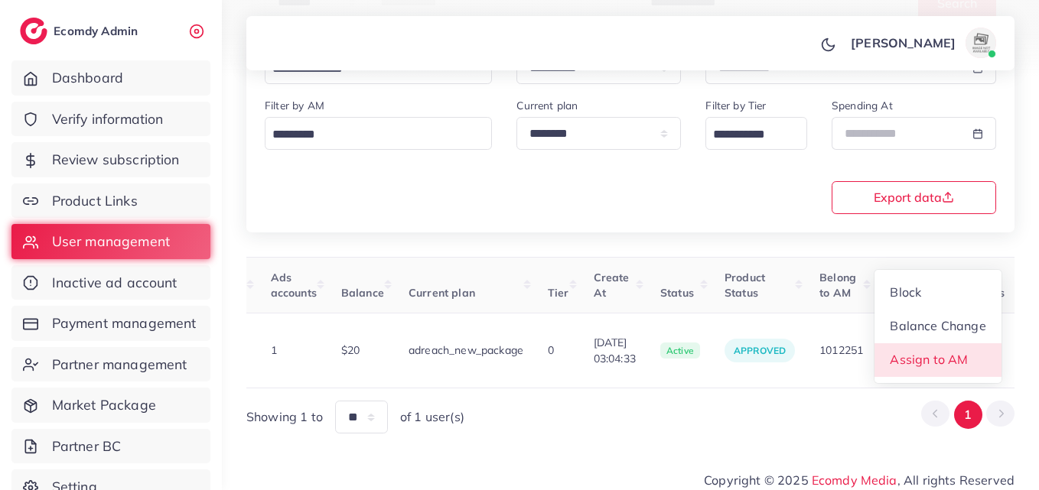
click at [977, 359] on link "Assign to AM" at bounding box center [937, 360] width 127 height 34
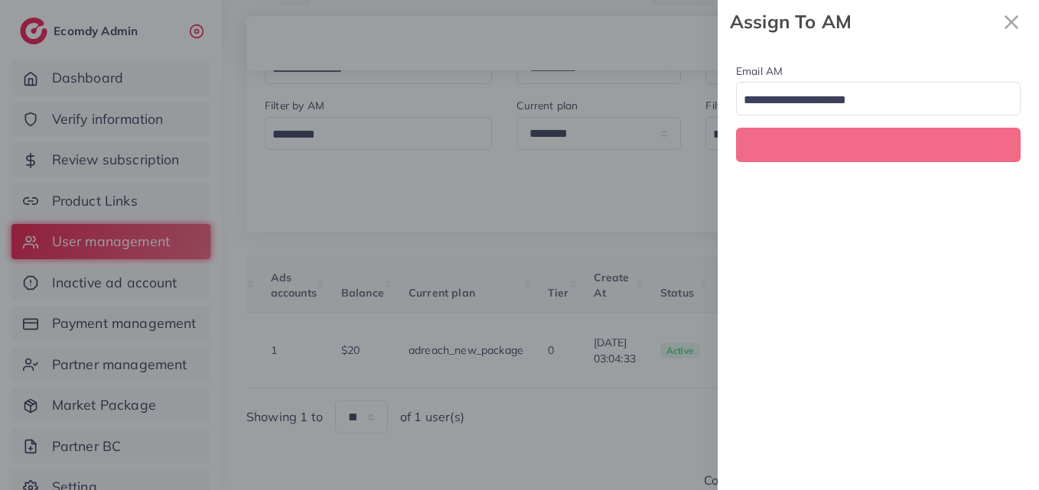
click at [981, 359] on div at bounding box center [519, 245] width 1039 height 490
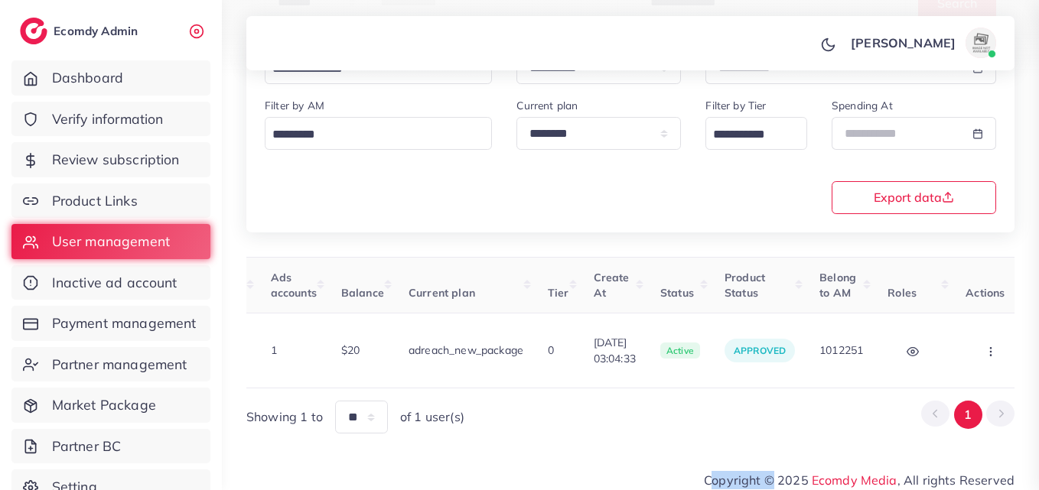
click at [996, 346] on icon "button" at bounding box center [990, 352] width 12 height 12
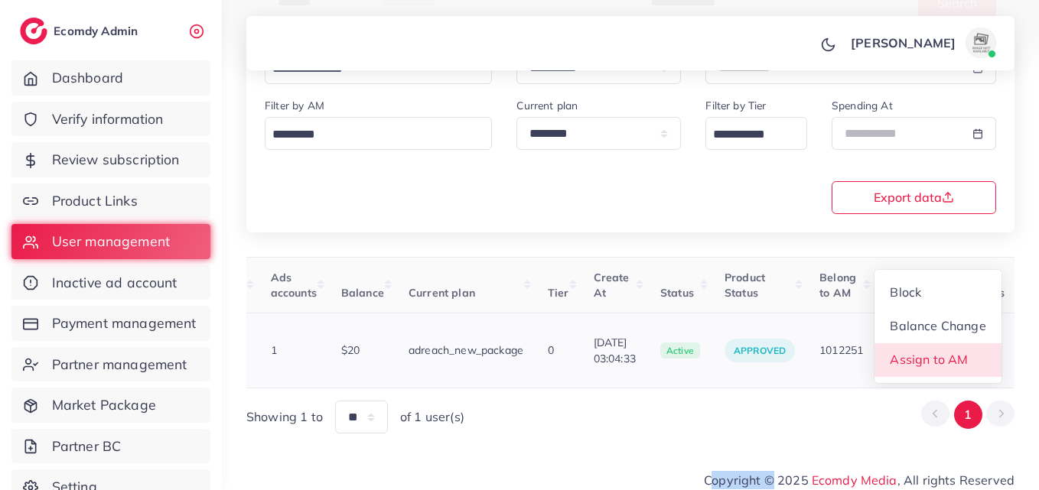
click at [990, 348] on link "Assign to AM" at bounding box center [937, 360] width 127 height 34
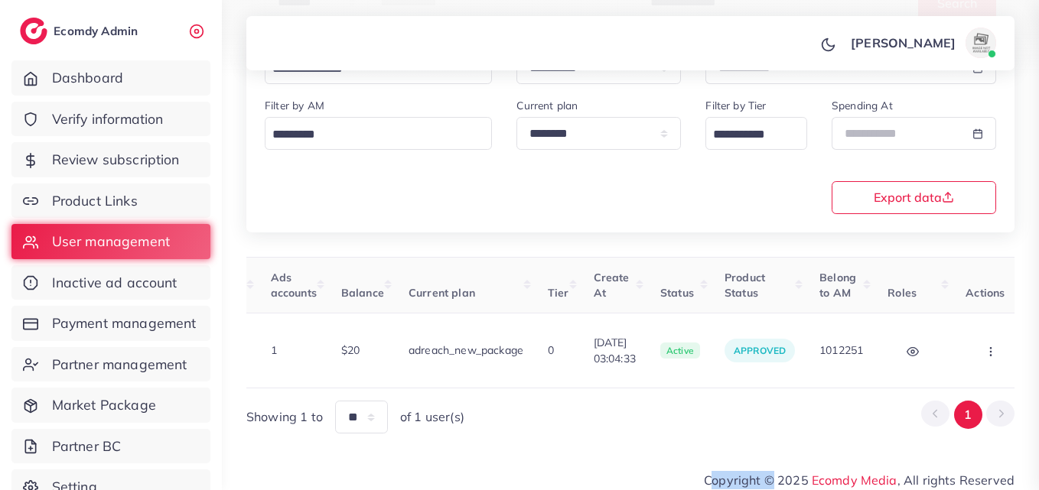
scroll to position [0, 521]
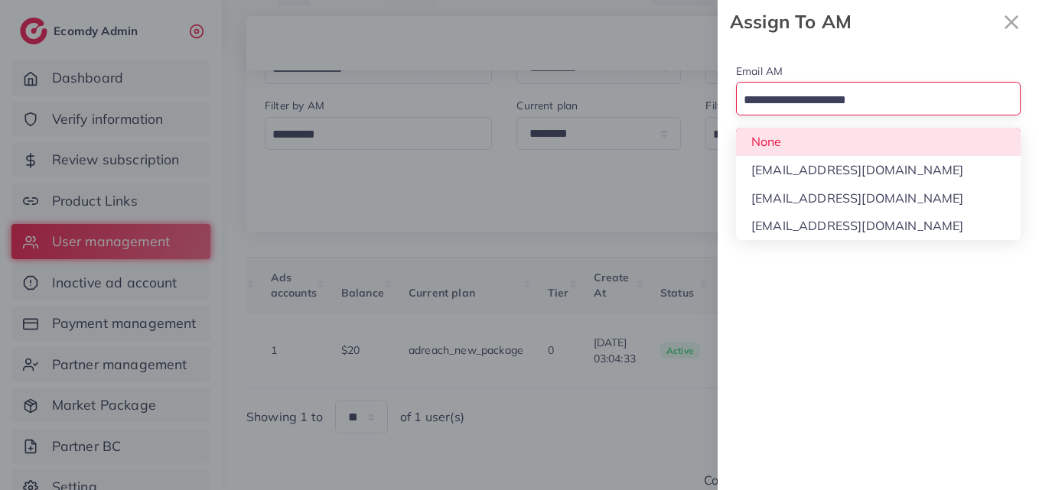
click at [912, 89] on input "Search for option" at bounding box center [869, 101] width 262 height 24
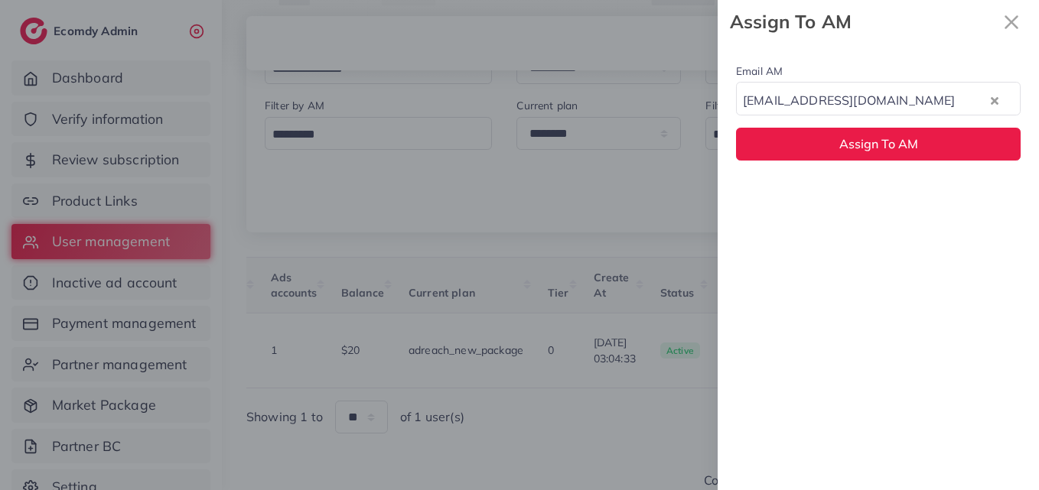
click at [866, 185] on div "Email AM natashashahid163@gmail.com Loading... None hadibaaslam@gmail.com natas…" at bounding box center [877, 267] width 321 height 447
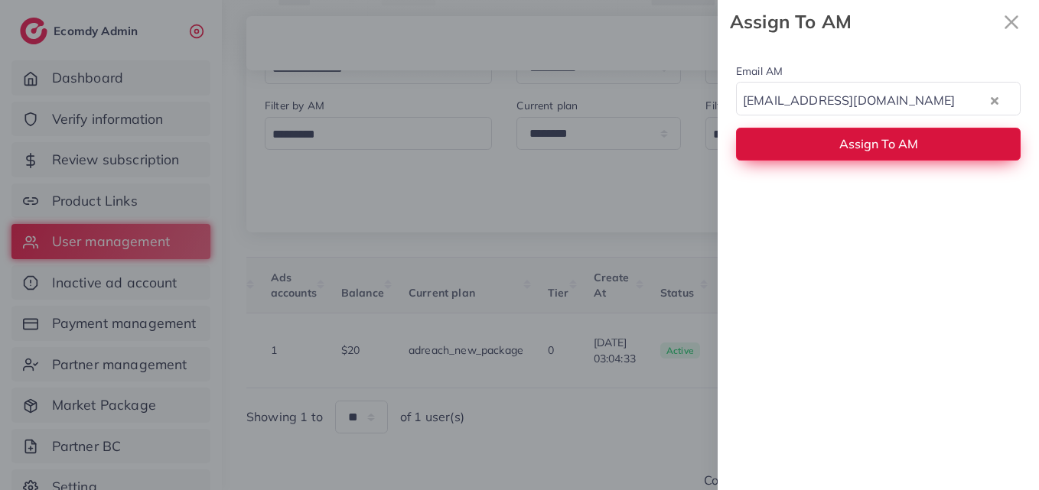
click at [877, 150] on span "Assign To AM" at bounding box center [878, 143] width 79 height 15
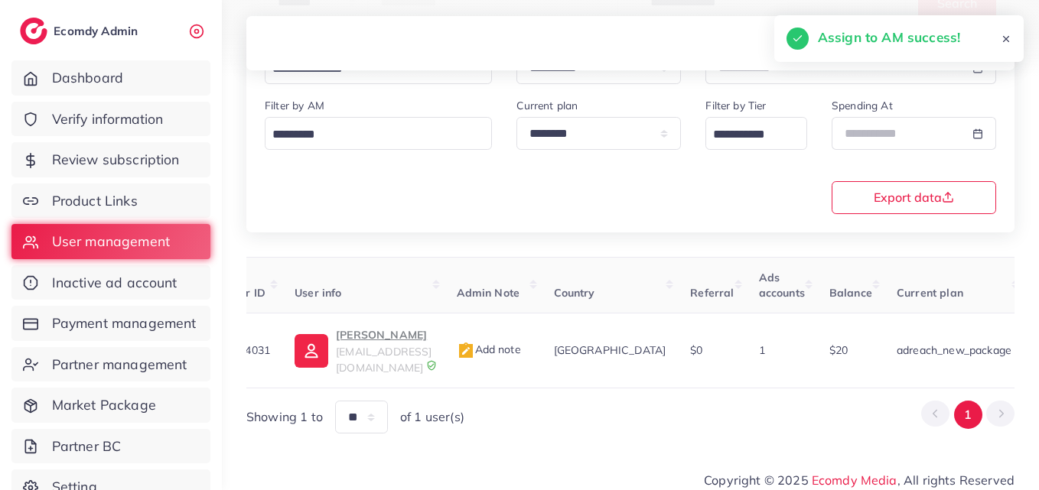
scroll to position [0, 1]
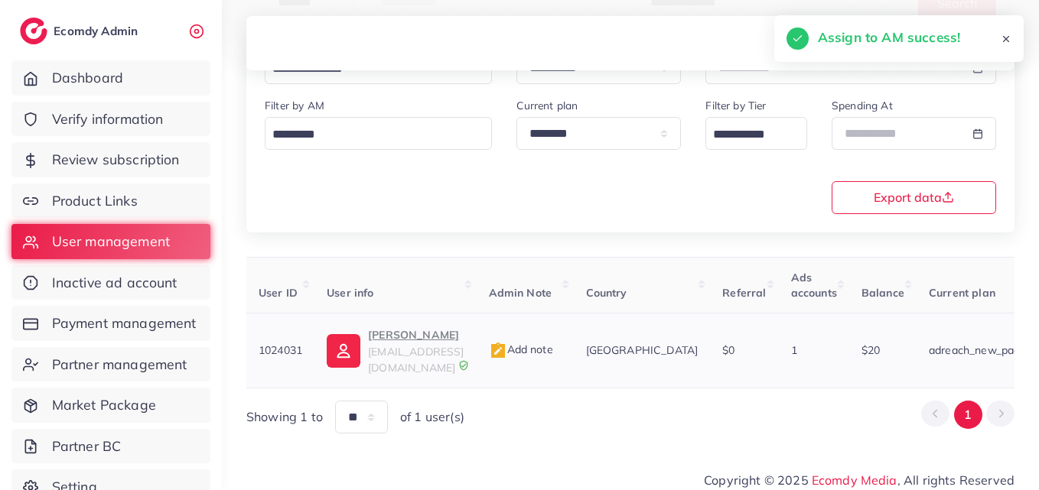
click at [382, 326] on p "Mh hasnain" at bounding box center [416, 335] width 96 height 18
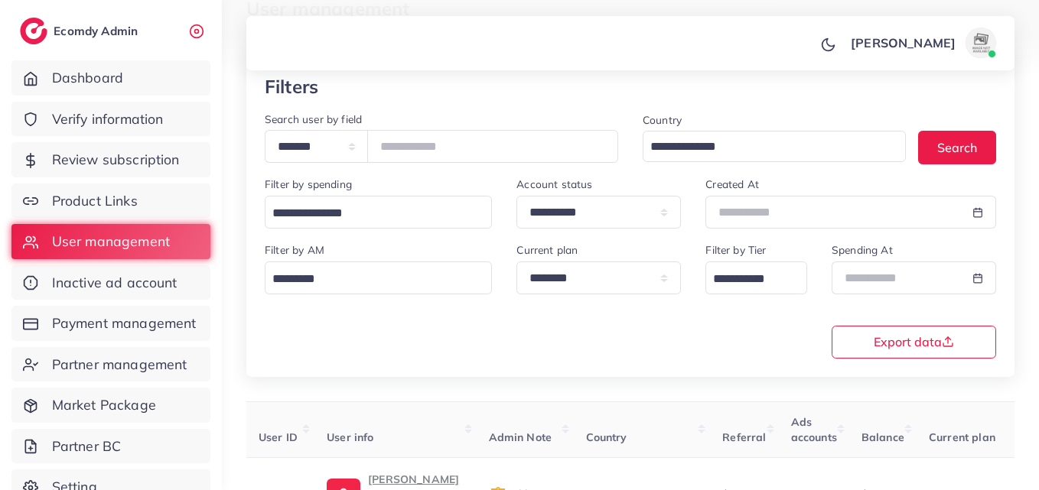
scroll to position [61, 0]
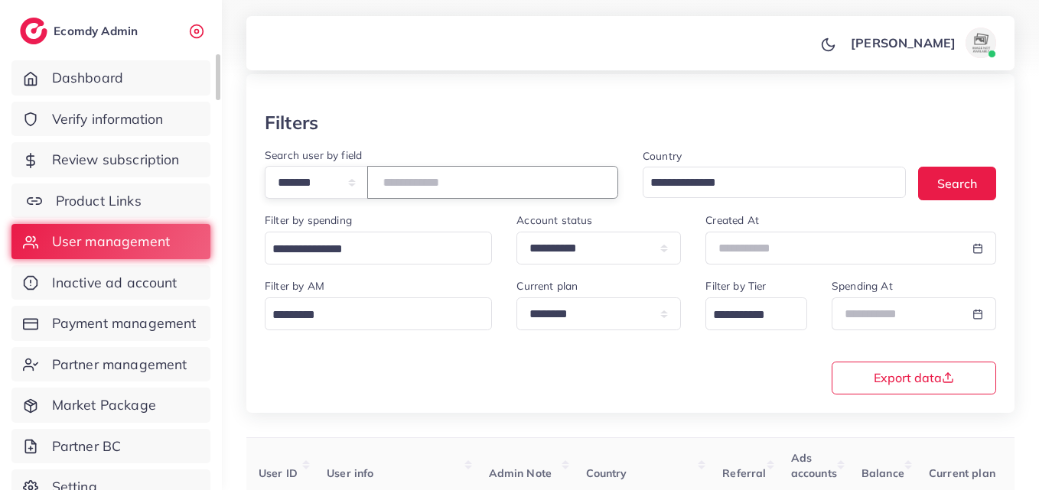
drag, startPoint x: 476, startPoint y: 192, endPoint x: 156, endPoint y: 198, distance: 319.7
click at [156, 198] on div "**********" at bounding box center [519, 184] width 1039 height 490
paste input "number"
drag, startPoint x: 541, startPoint y: 171, endPoint x: 163, endPoint y: 206, distance: 379.5
click at [164, 206] on div "**********" at bounding box center [519, 184] width 1039 height 490
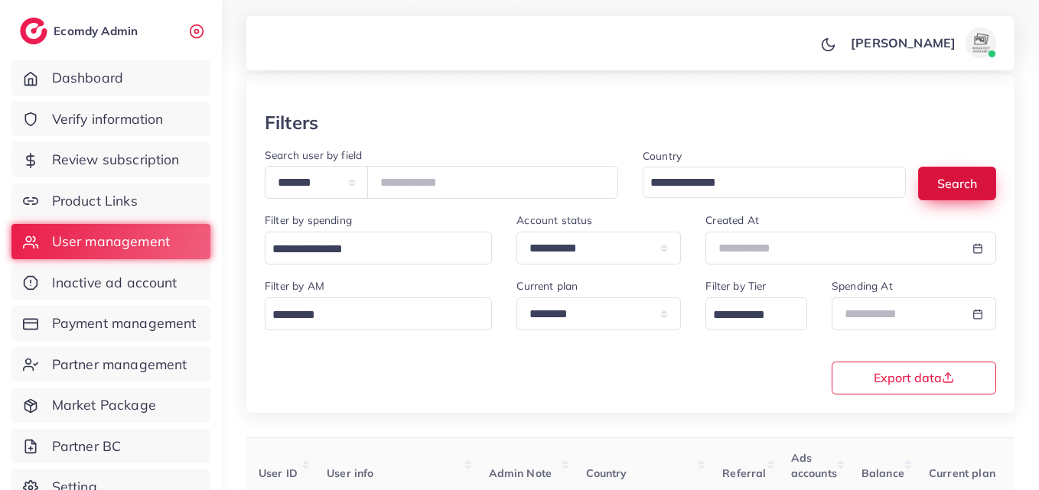
click at [934, 184] on button "Search" at bounding box center [957, 183] width 78 height 33
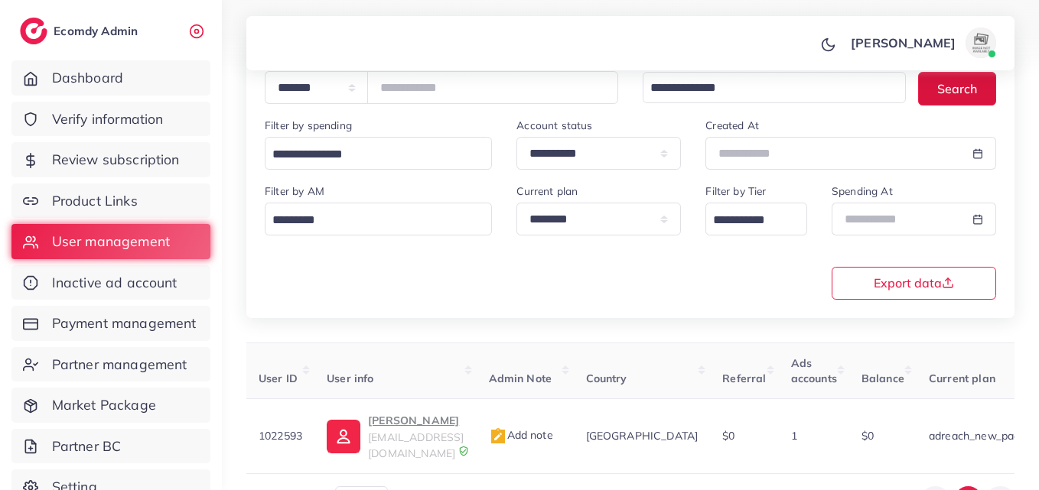
scroll to position [242, 0]
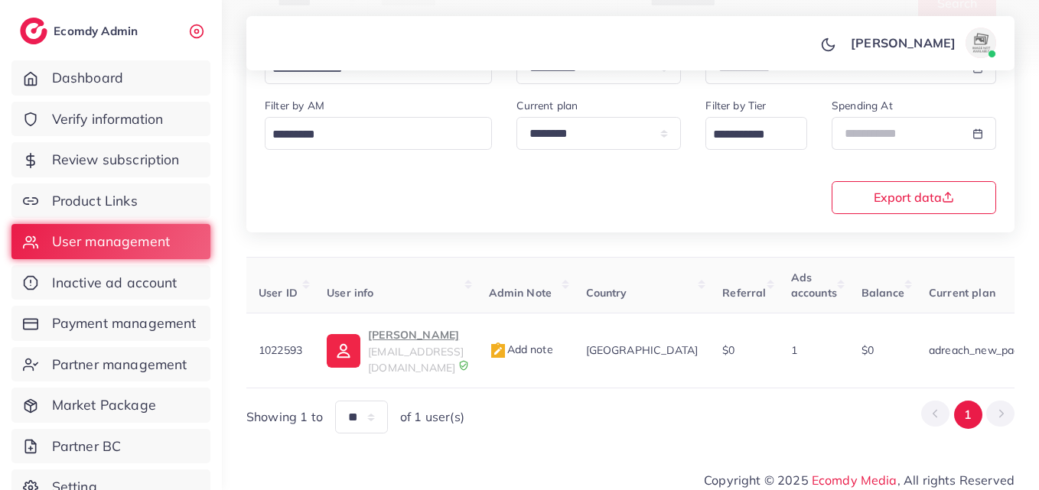
click at [638, 381] on div "User ID User info Admin Note Country Referral Ads accounts Balance Current plan…" at bounding box center [630, 345] width 768 height 177
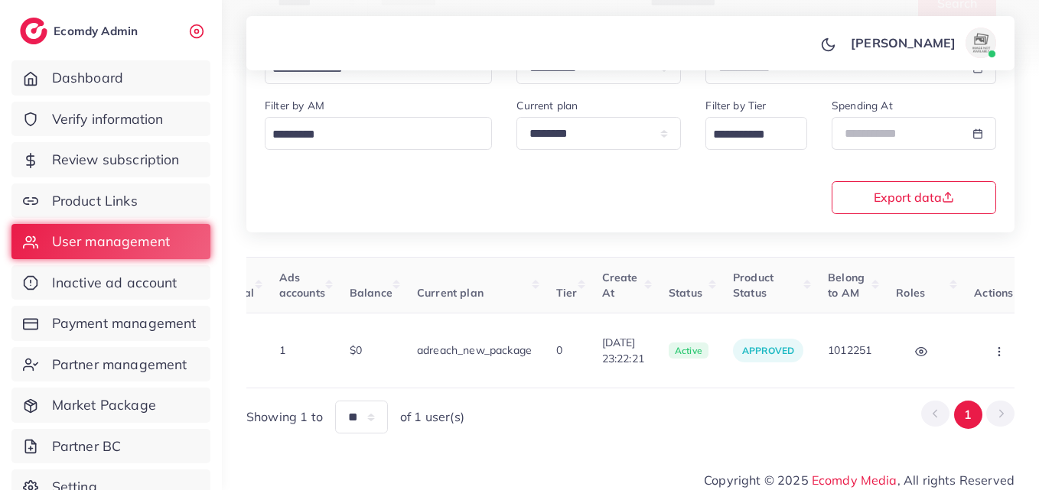
scroll to position [0, 580]
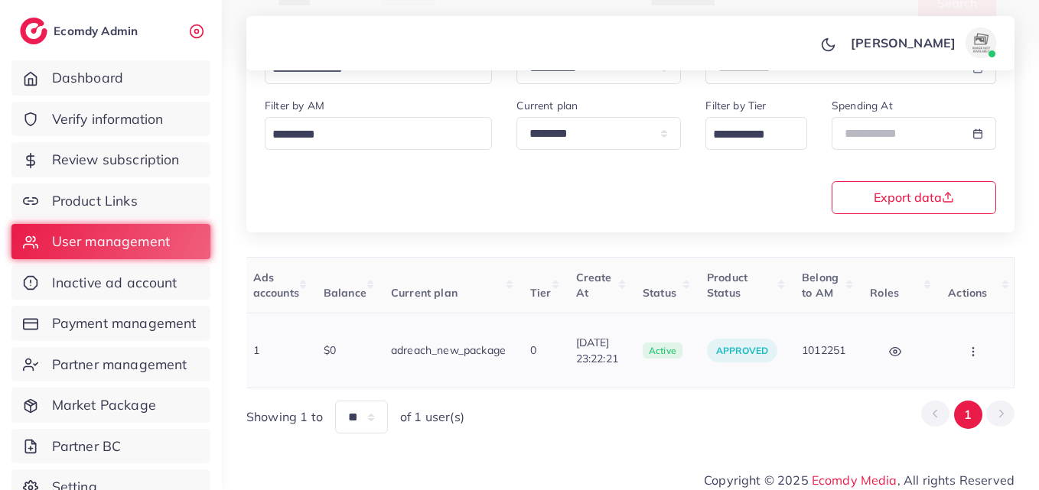
click at [965, 347] on button "button" at bounding box center [975, 350] width 54 height 34
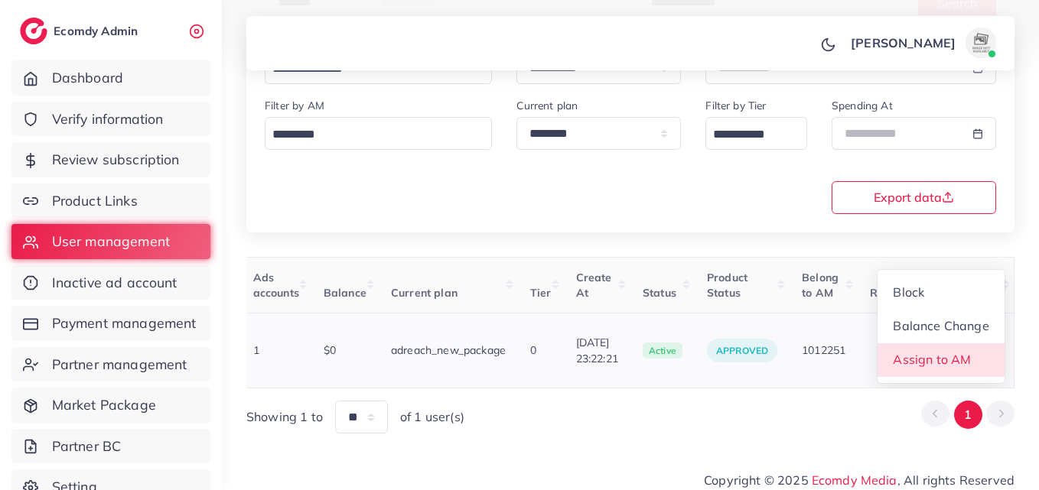
click at [964, 352] on span "Assign to AM" at bounding box center [932, 359] width 78 height 15
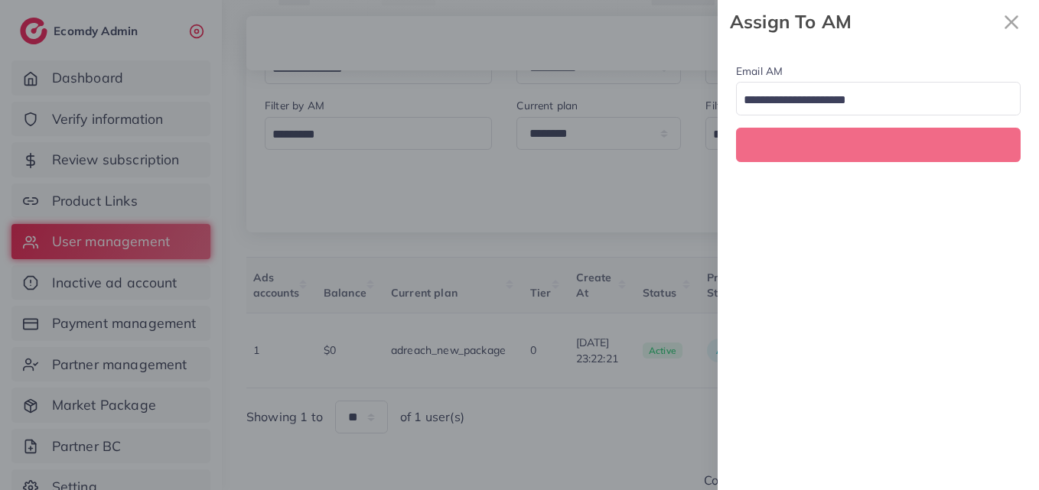
scroll to position [0, 580]
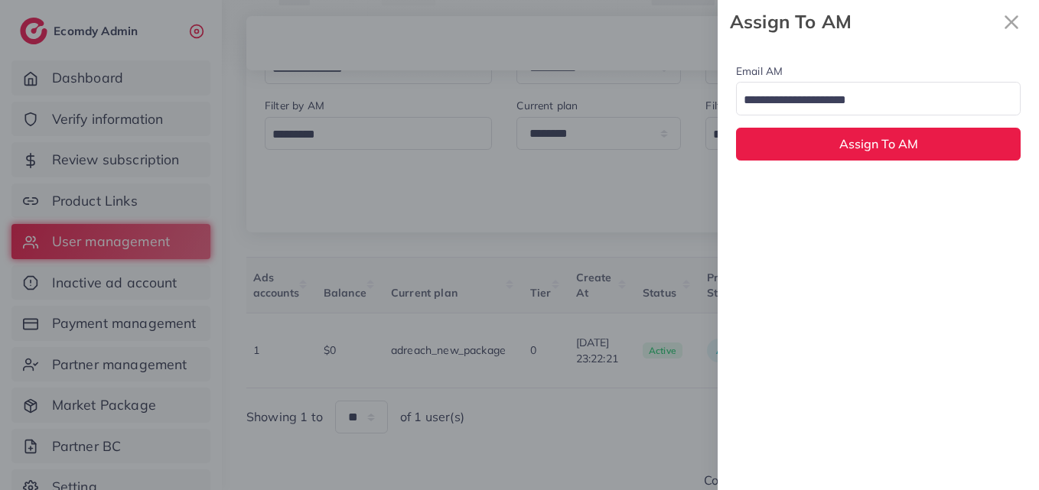
click at [873, 94] on input "Search for option" at bounding box center [869, 101] width 262 height 24
click at [851, 207] on div "Email AM natashashahid163@gmail.com Loading... None hadibaaslam@gmail.com natas…" at bounding box center [877, 267] width 321 height 447
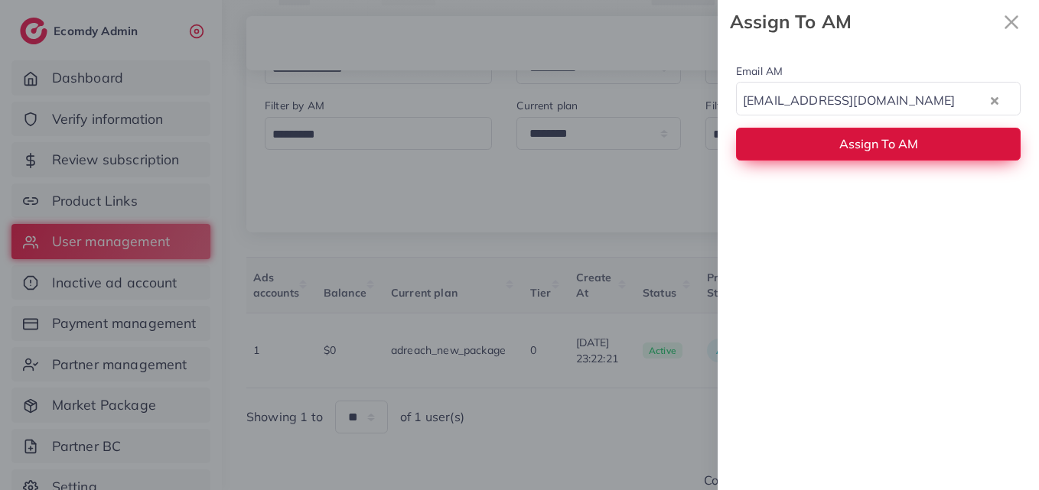
click at [863, 152] on button "Assign To AM" at bounding box center [878, 144] width 284 height 33
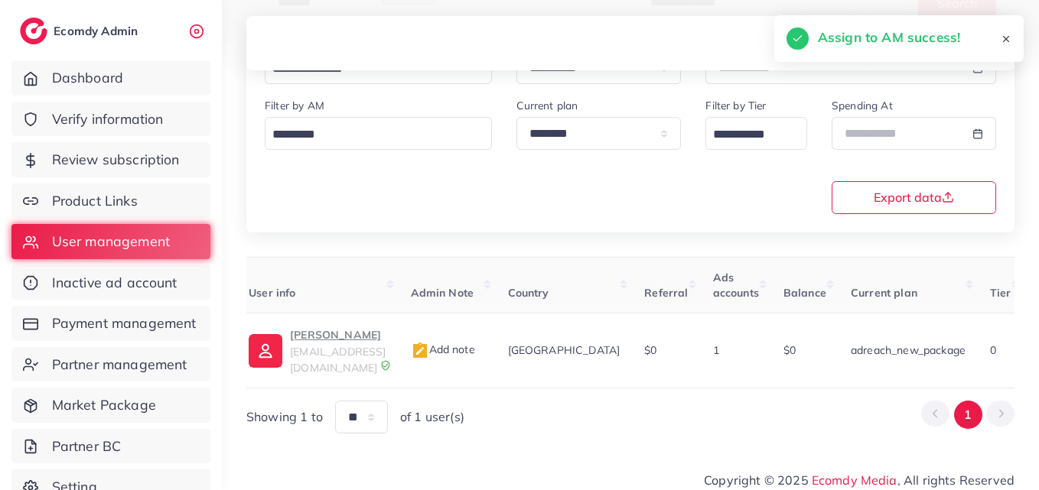
scroll to position [0, 45]
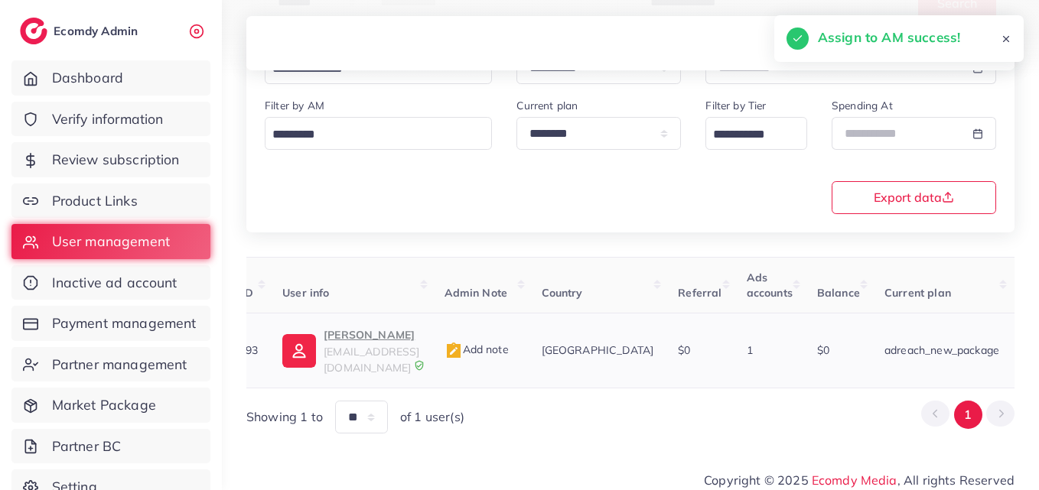
click at [398, 345] on span "mustafa.mansoor20018@gmail.com" at bounding box center [371, 359] width 96 height 29
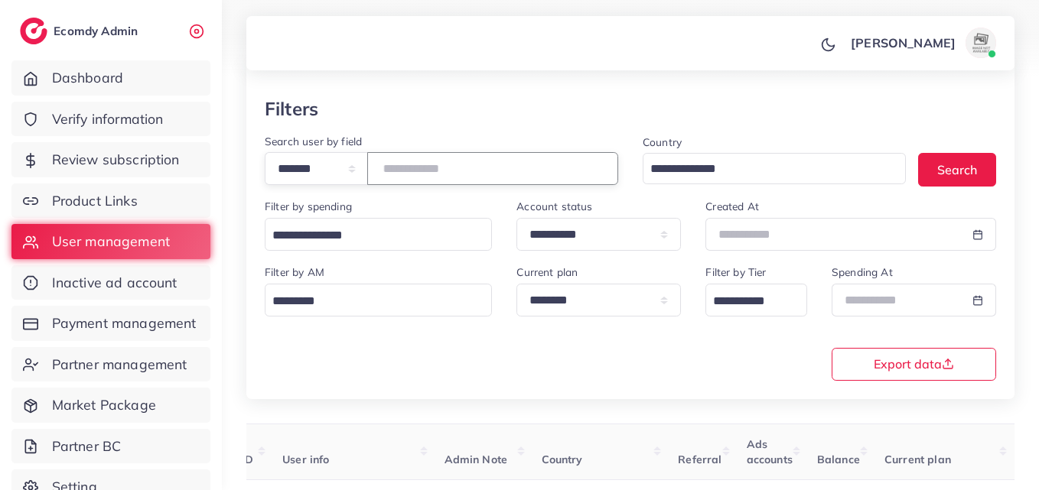
drag, startPoint x: 484, startPoint y: 164, endPoint x: 278, endPoint y: 213, distance: 211.6
click at [278, 213] on div "**********" at bounding box center [630, 248] width 768 height 301
paste input "number"
click at [976, 156] on button "Search" at bounding box center [957, 169] width 78 height 33
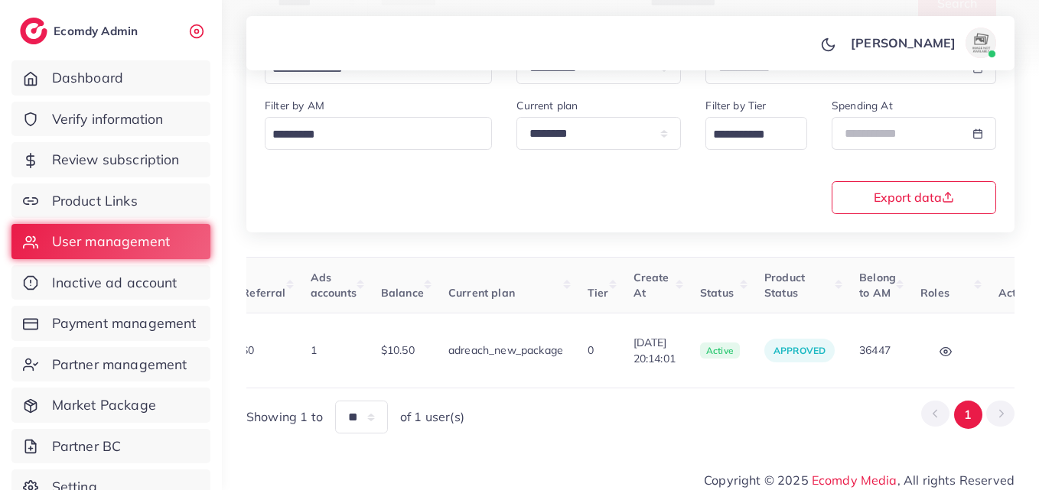
scroll to position [0, 489]
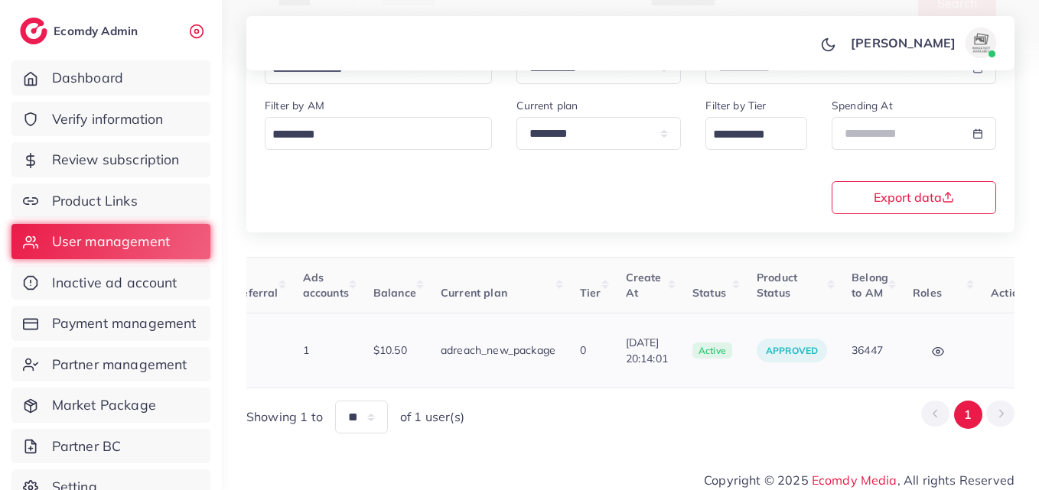
click at [990, 355] on button "button" at bounding box center [1017, 350] width 54 height 34
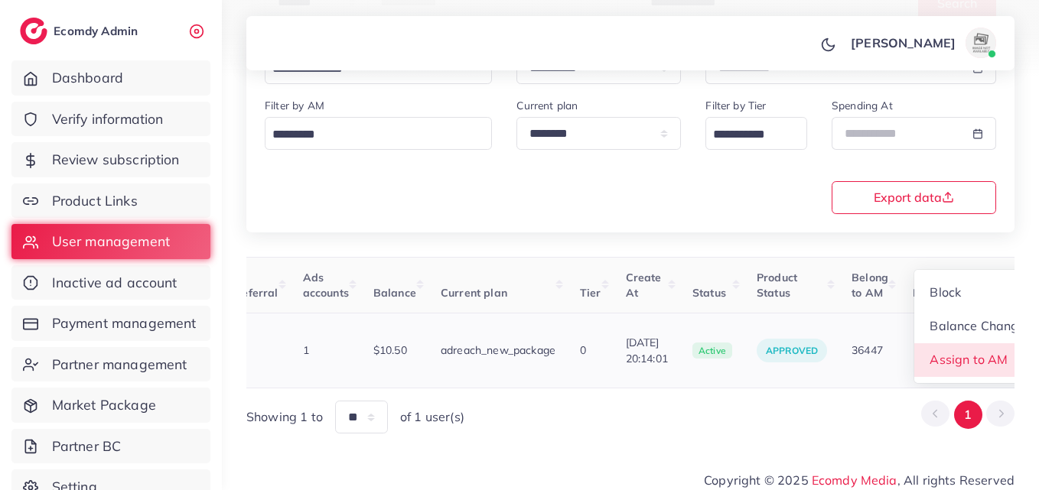
click at [970, 356] on span "Assign to AM" at bounding box center [969, 359] width 78 height 15
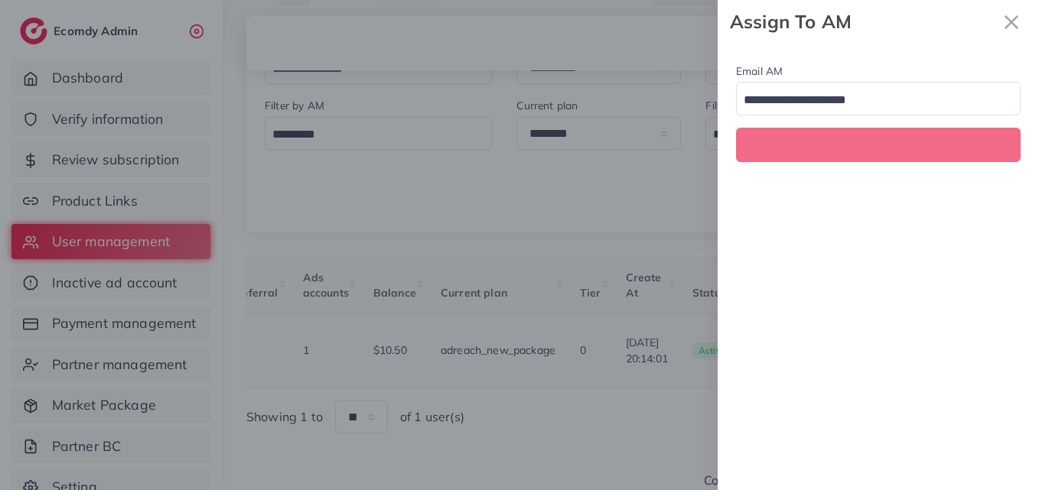
scroll to position [0, 489]
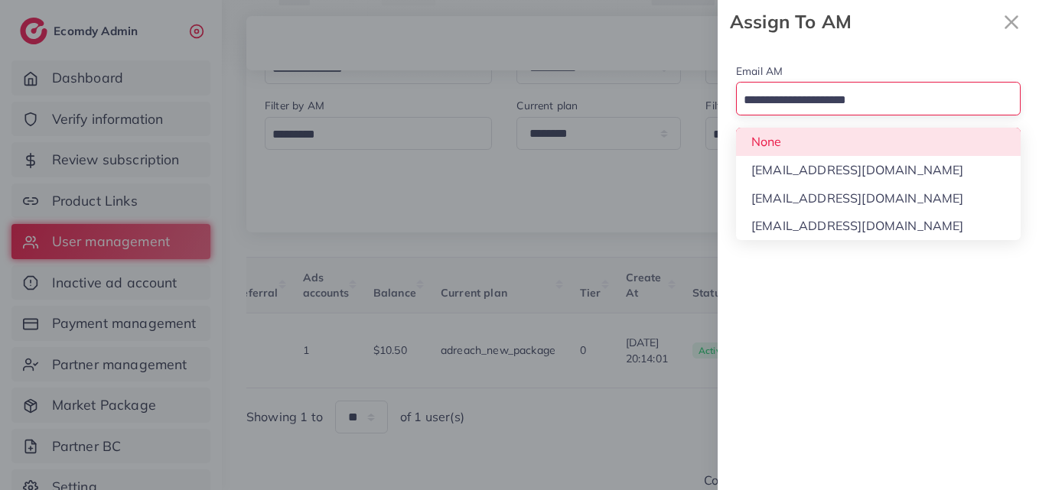
click at [883, 87] on div "Search for option" at bounding box center [868, 99] width 265 height 27
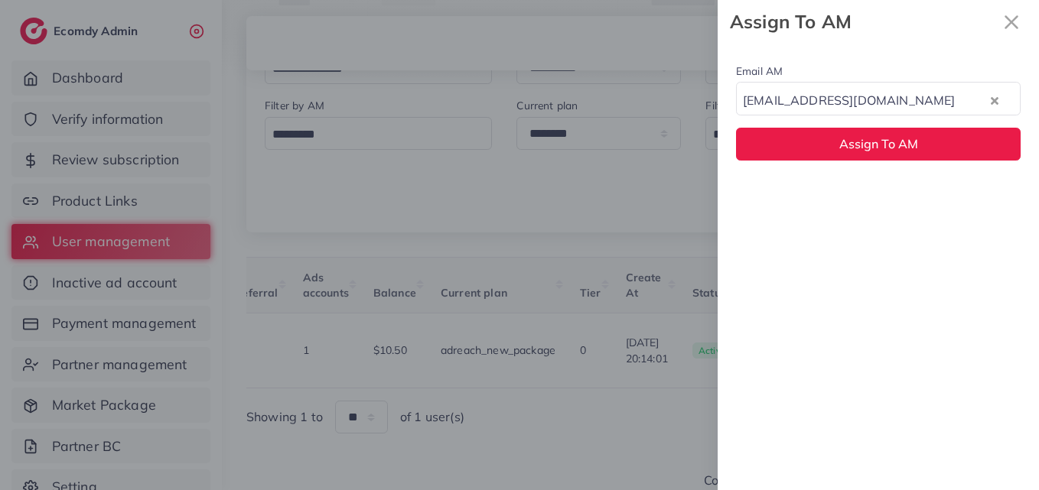
drag, startPoint x: 873, startPoint y: 192, endPoint x: 877, endPoint y: 168, distance: 24.1
click at [872, 190] on div "Email AM natashashahid163@gmail.com Loading... None hadibaaslam@gmail.com natas…" at bounding box center [877, 267] width 321 height 447
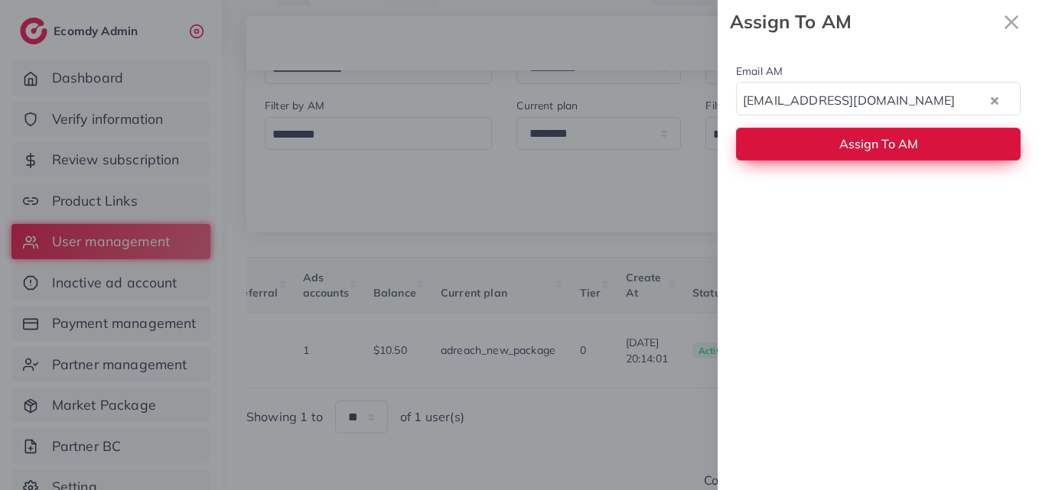
click at [882, 154] on button "Assign To AM" at bounding box center [878, 144] width 284 height 33
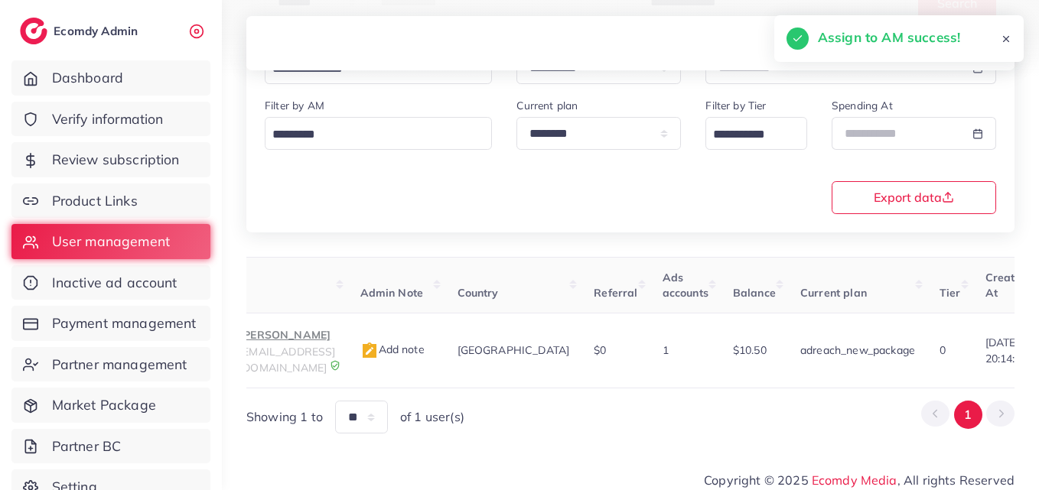
scroll to position [0, 0]
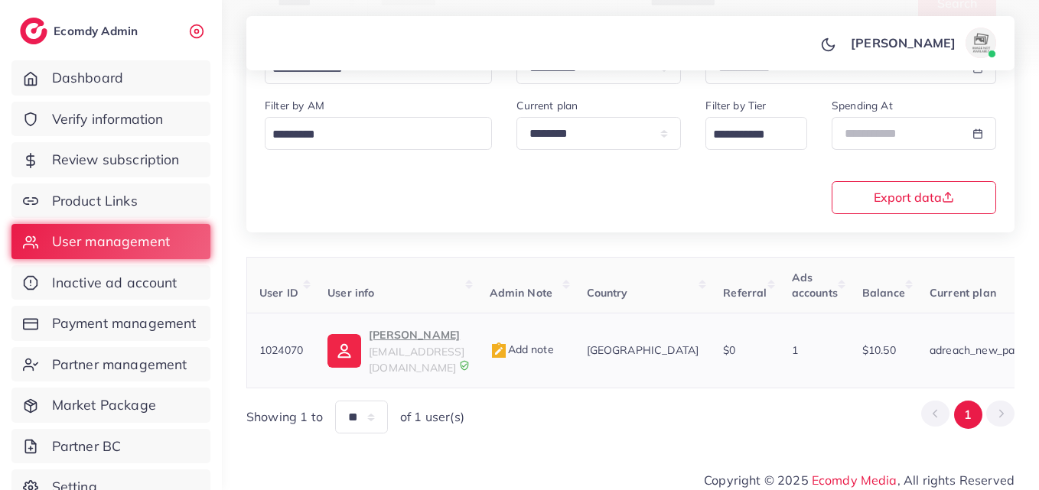
click at [418, 316] on td "Haider ali info.khaa@gmail.com" at bounding box center [395, 351] width 161 height 75
click at [413, 329] on p "Haider ali" at bounding box center [417, 335] width 96 height 18
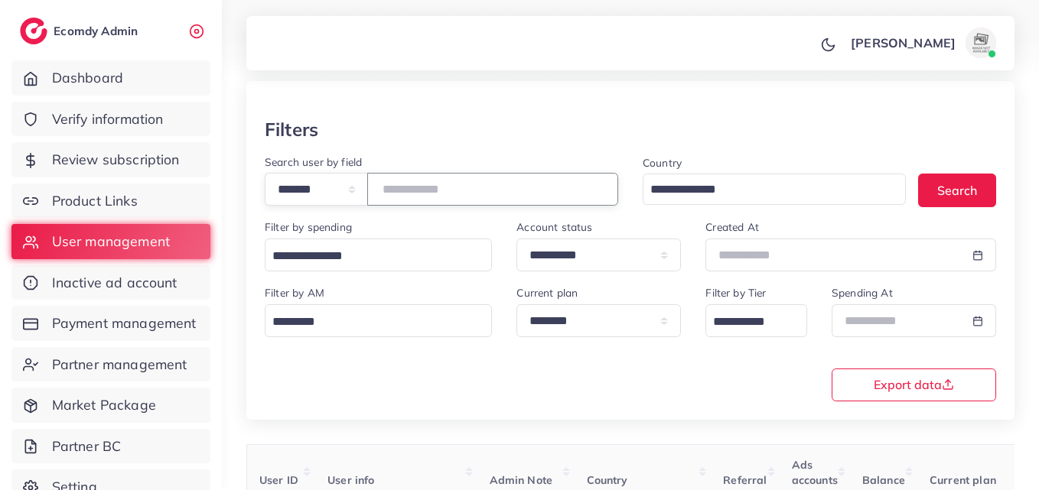
drag, startPoint x: 466, startPoint y: 188, endPoint x: 259, endPoint y: 245, distance: 215.0
click at [262, 238] on div "**********" at bounding box center [630, 269] width 768 height 301
paste input "number"
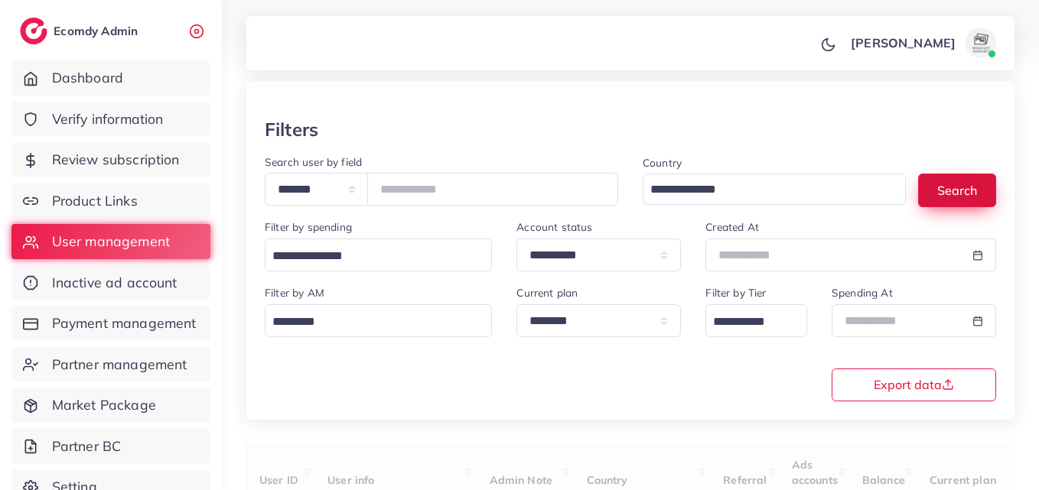
click at [959, 174] on button "Search" at bounding box center [957, 190] width 78 height 33
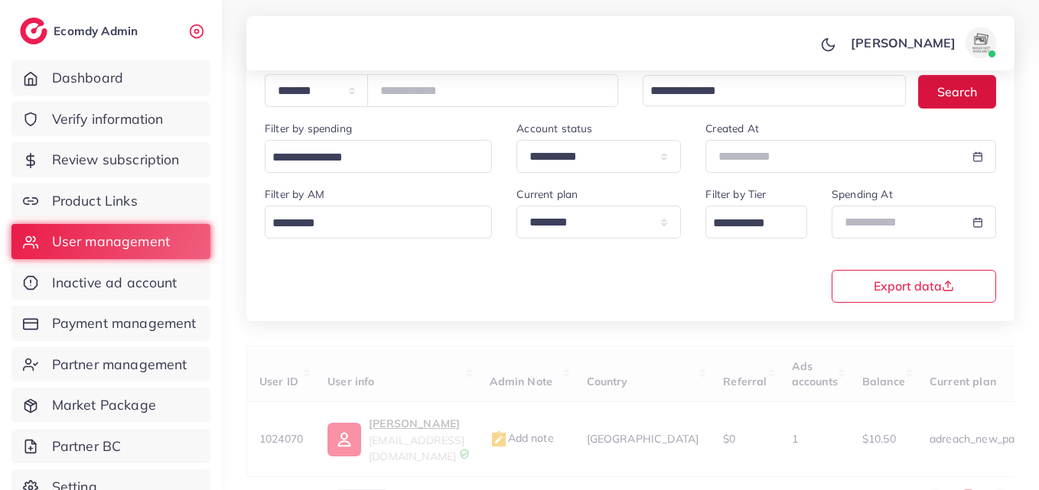
scroll to position [242, 0]
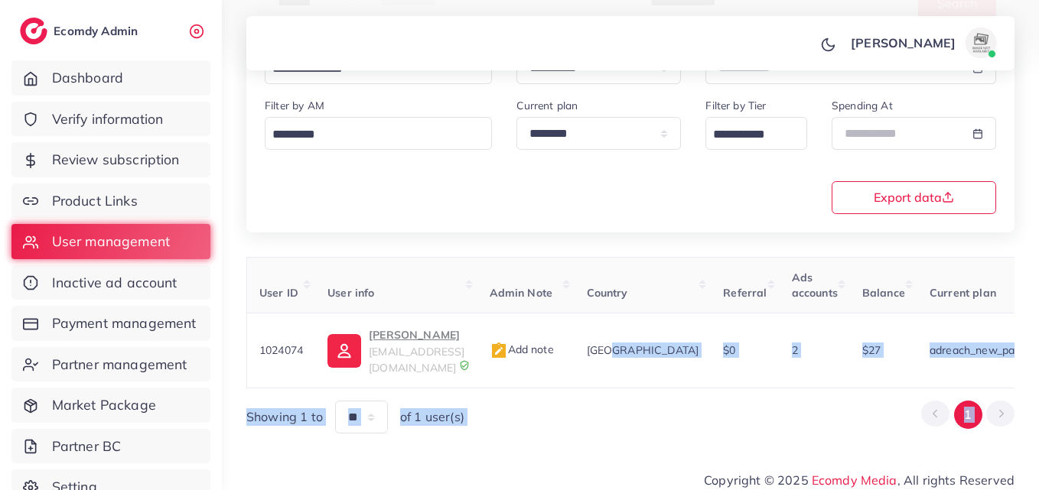
drag, startPoint x: 669, startPoint y: 373, endPoint x: 967, endPoint y: 391, distance: 298.0
click at [996, 399] on div "User ID User info Admin Note Country Referral Ads accounts Balance Current plan…" at bounding box center [630, 345] width 768 height 177
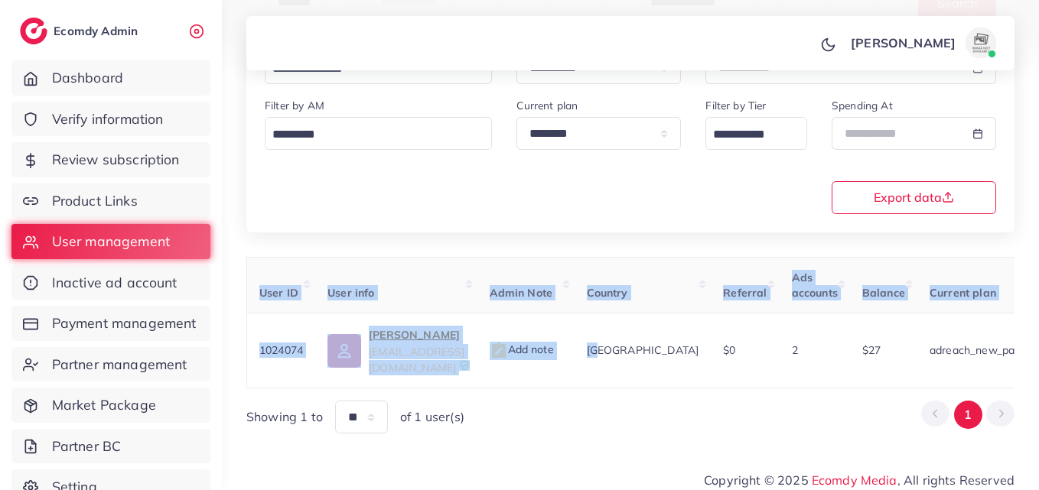
drag, startPoint x: 654, startPoint y: 373, endPoint x: 733, endPoint y: 378, distance: 78.9
click at [733, 378] on div "User ID User info Admin Note Country Referral Ads accounts Balance Current plan…" at bounding box center [630, 323] width 768 height 132
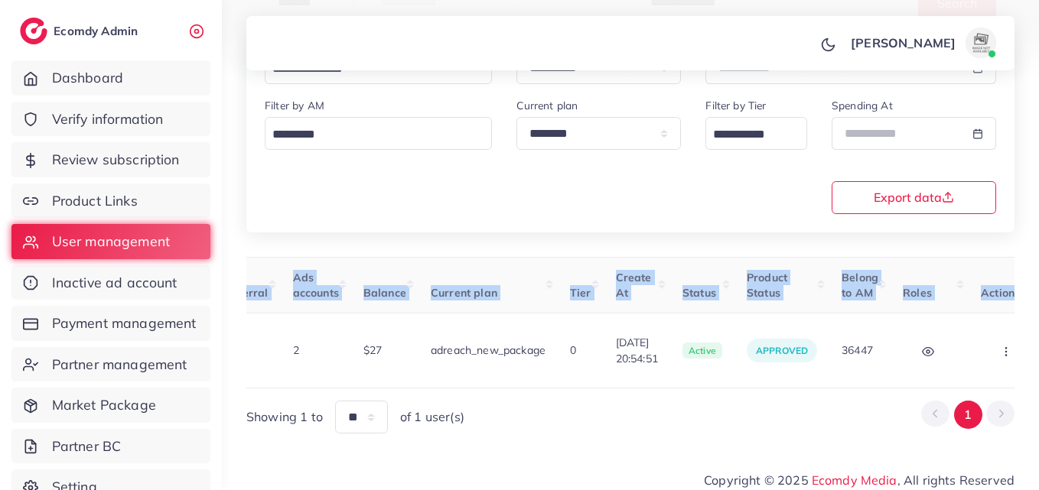
scroll to position [0, 545]
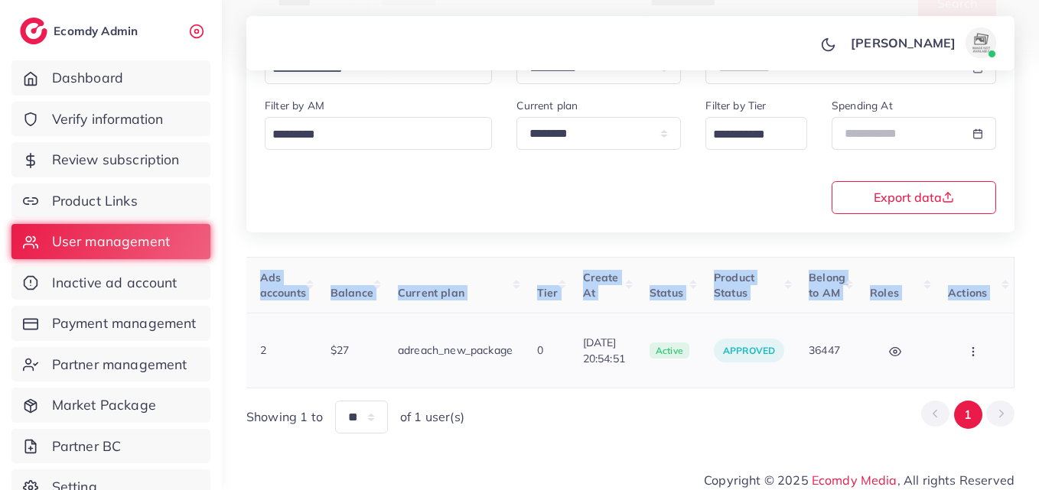
click at [992, 343] on button "button" at bounding box center [975, 350] width 54 height 34
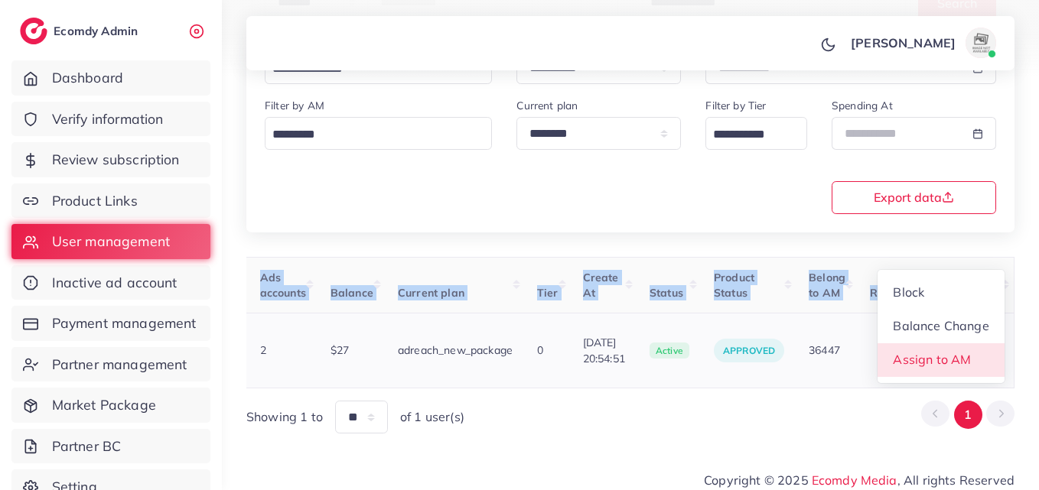
click at [939, 343] on link "Assign to AM" at bounding box center [940, 360] width 127 height 34
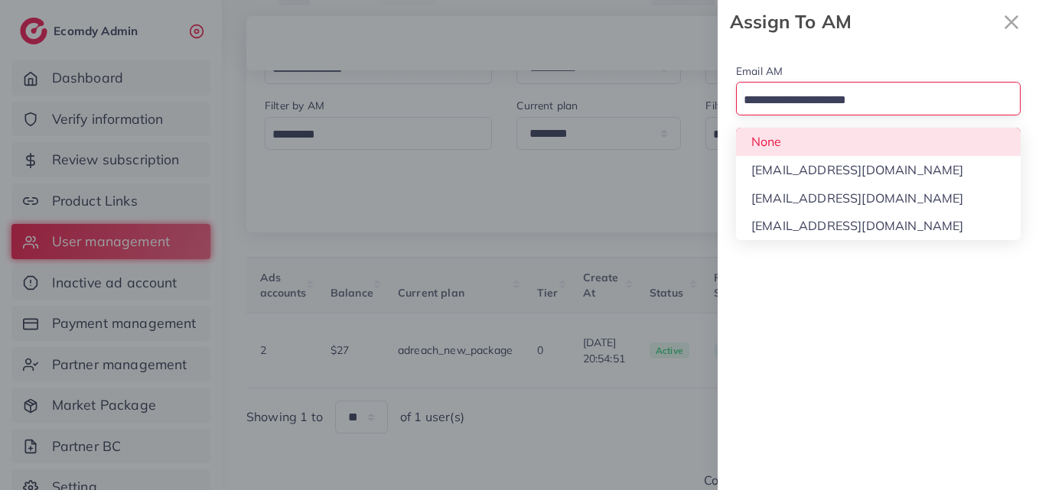
click at [889, 109] on input "Search for option" at bounding box center [869, 101] width 262 height 24
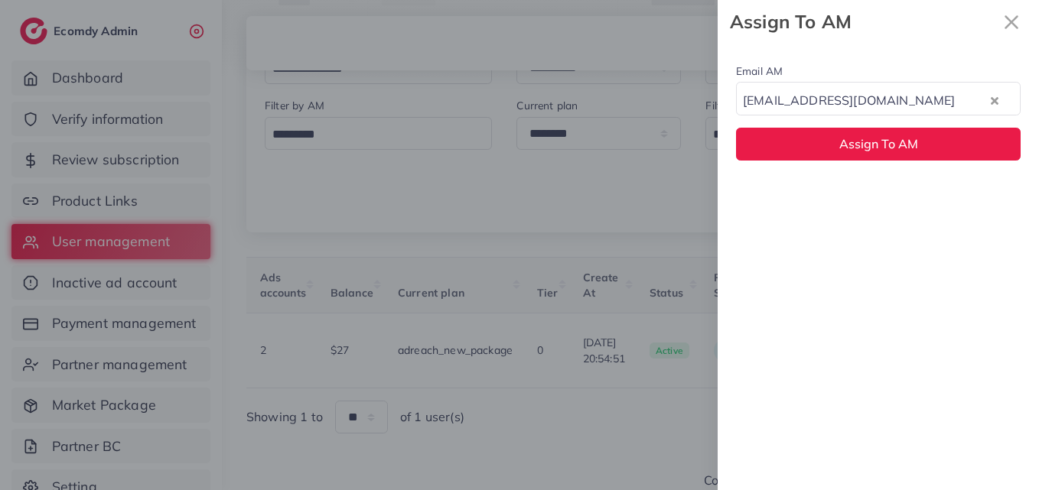
click at [871, 101] on div "hadibaaslam@gmail.com" at bounding box center [862, 99] width 252 height 27
click at [860, 188] on div "Email AM natashashahid163@gmail.com Loading... None hadibaaslam@gmail.com natas…" at bounding box center [877, 267] width 321 height 447
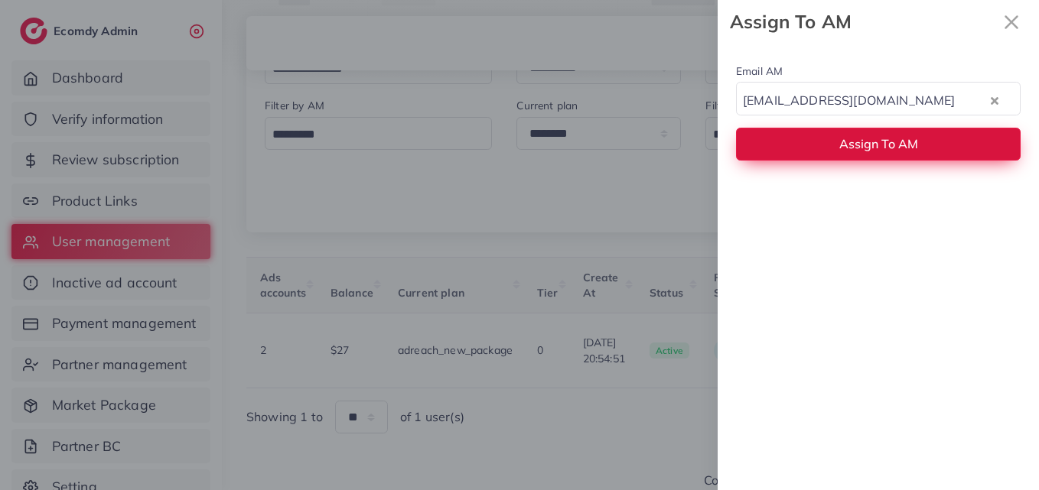
click at [863, 150] on span "Assign To AM" at bounding box center [878, 143] width 79 height 15
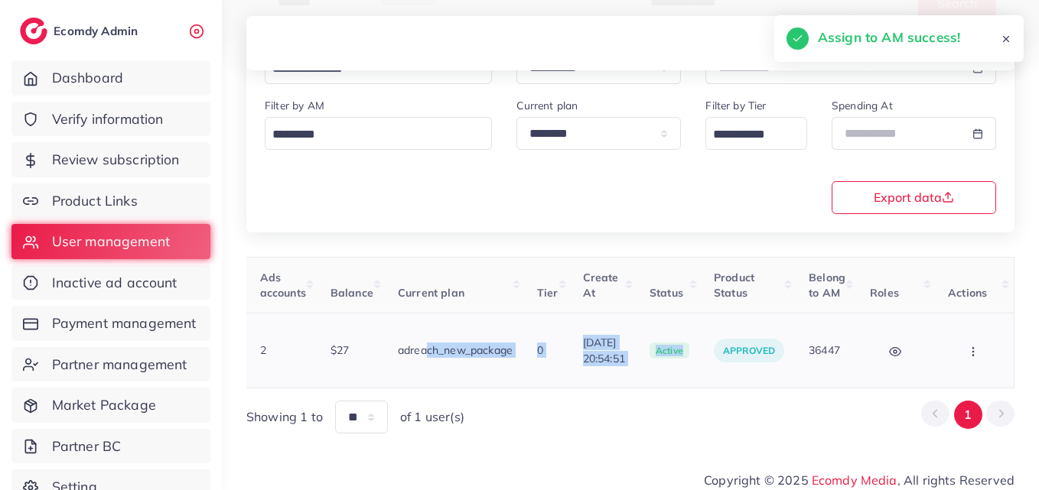
drag, startPoint x: 703, startPoint y: 373, endPoint x: 399, endPoint y: 345, distance: 304.9
click at [399, 345] on table "User ID User info Admin Note Country Referral Ads accounts Balance Current plan…" at bounding box center [364, 323] width 1299 height 132
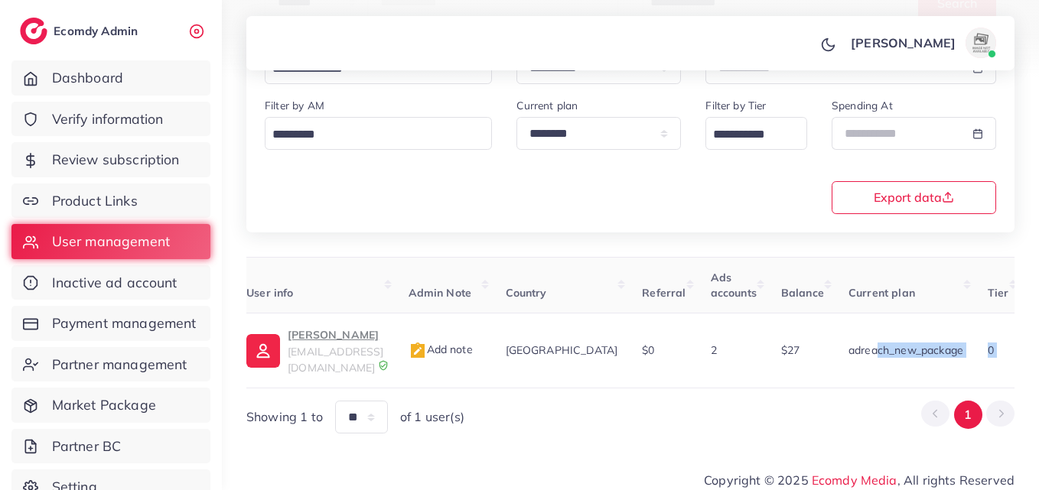
scroll to position [0, 14]
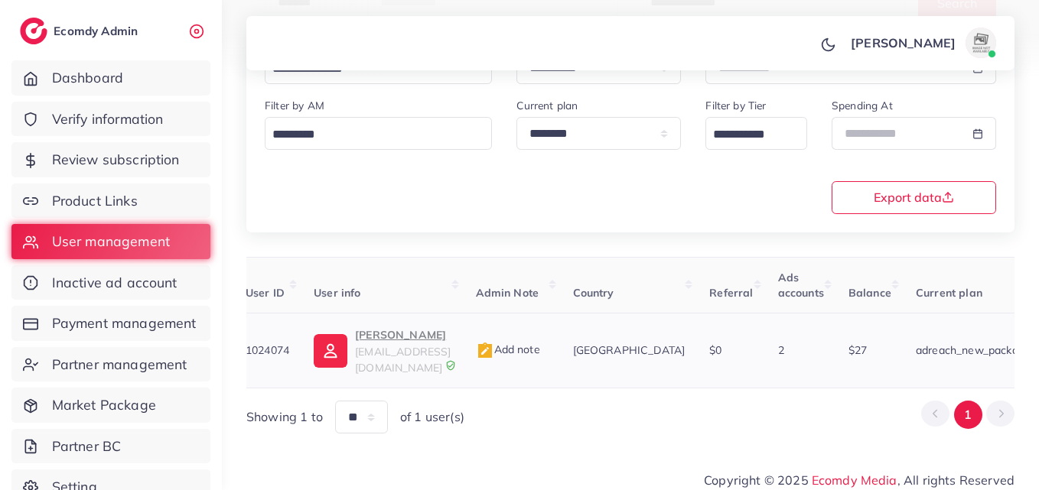
click at [300, 357] on td "1024074" at bounding box center [267, 351] width 69 height 75
click at [313, 352] on td "Farman Ali osamafareedgujjar@gmail.com" at bounding box center [381, 351] width 161 height 75
click at [320, 352] on img at bounding box center [331, 351] width 34 height 34
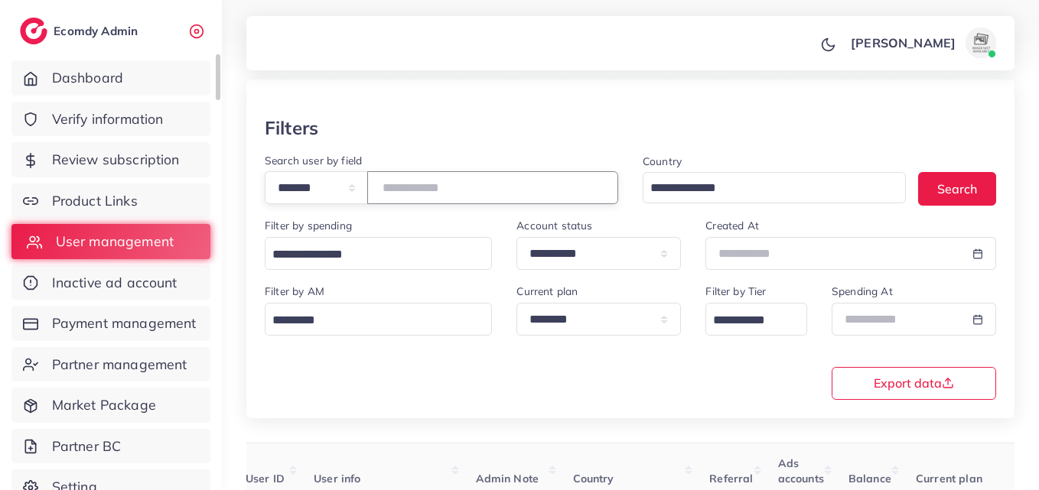
drag, startPoint x: 425, startPoint y: 190, endPoint x: 145, endPoint y: 239, distance: 284.1
click at [145, 239] on div "**********" at bounding box center [519, 189] width 1039 height 490
paste input "number"
click at [974, 213] on div "Country Loading... Search" at bounding box center [819, 184] width 378 height 66
click at [971, 198] on button "Search" at bounding box center [957, 188] width 78 height 33
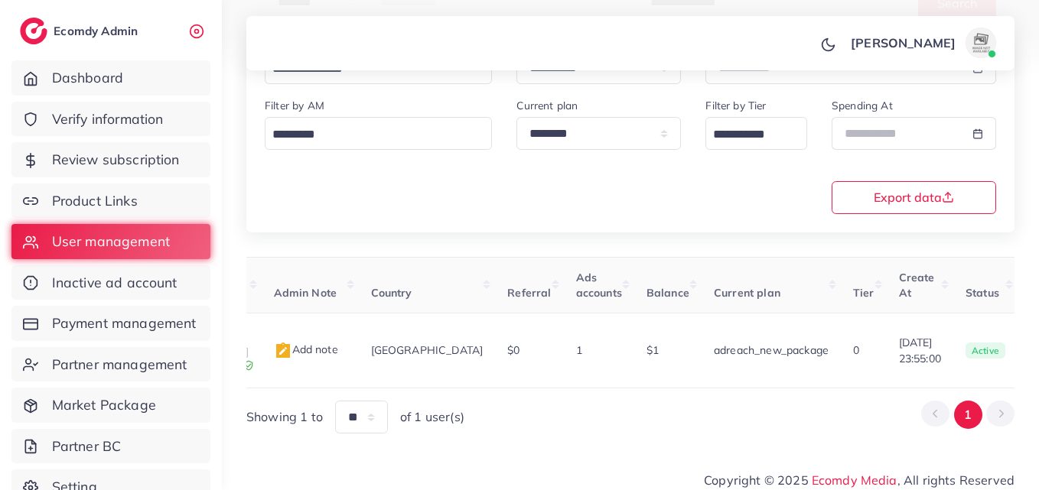
scroll to position [0, 493]
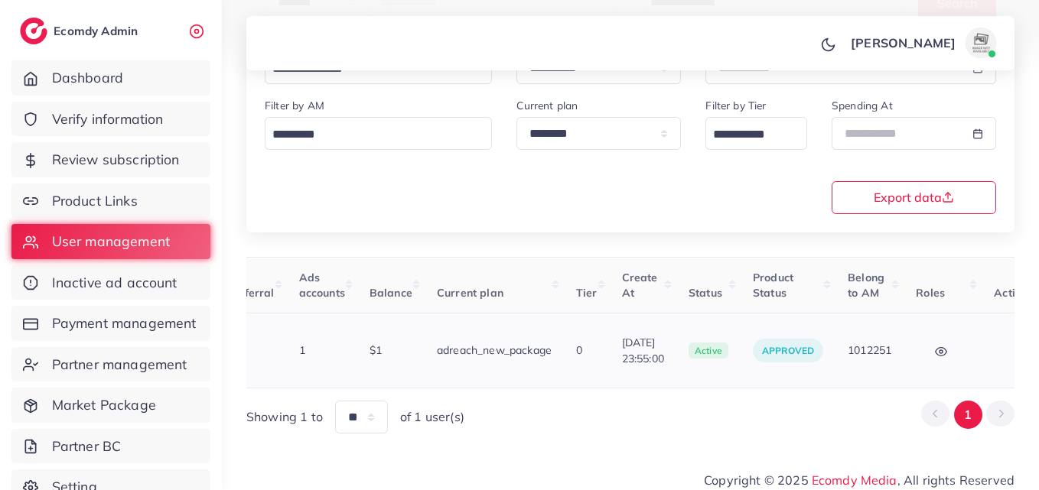
click at [993, 354] on button "button" at bounding box center [1020, 350] width 54 height 34
click at [940, 352] on span "Assign to AM" at bounding box center [978, 359] width 78 height 15
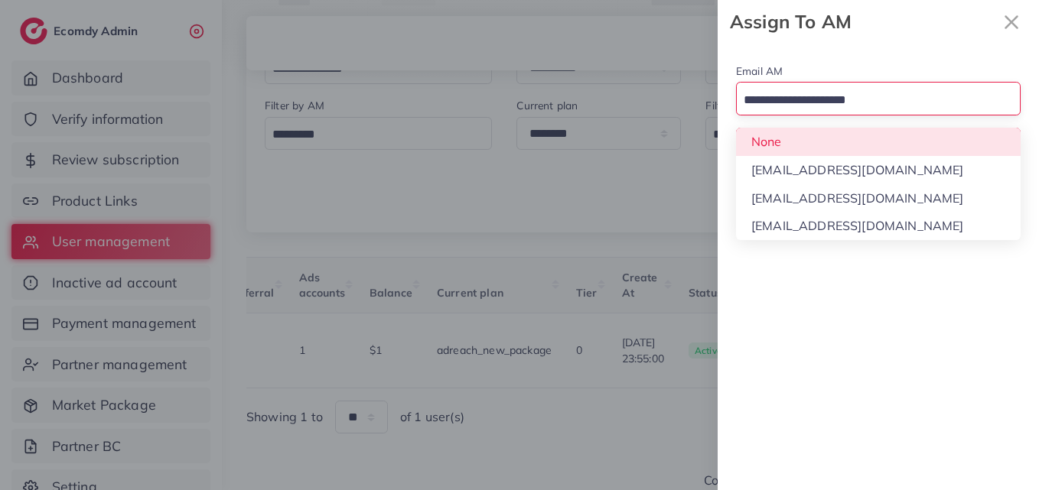
click at [795, 99] on input "Search for option" at bounding box center [869, 101] width 262 height 24
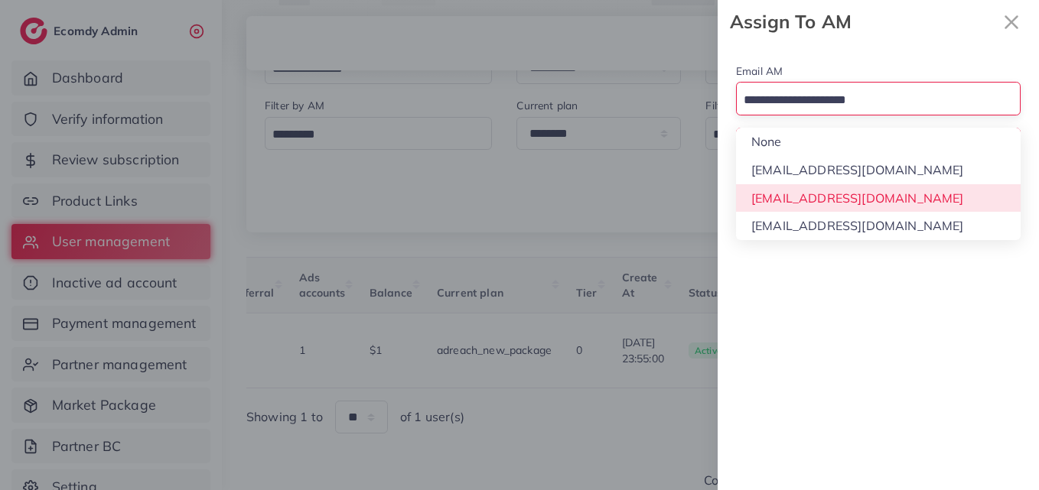
click at [806, 204] on div "Email AM Loading... None hadibaaslam@gmail.com natashashahid163@gmail.com wajah…" at bounding box center [877, 267] width 321 height 447
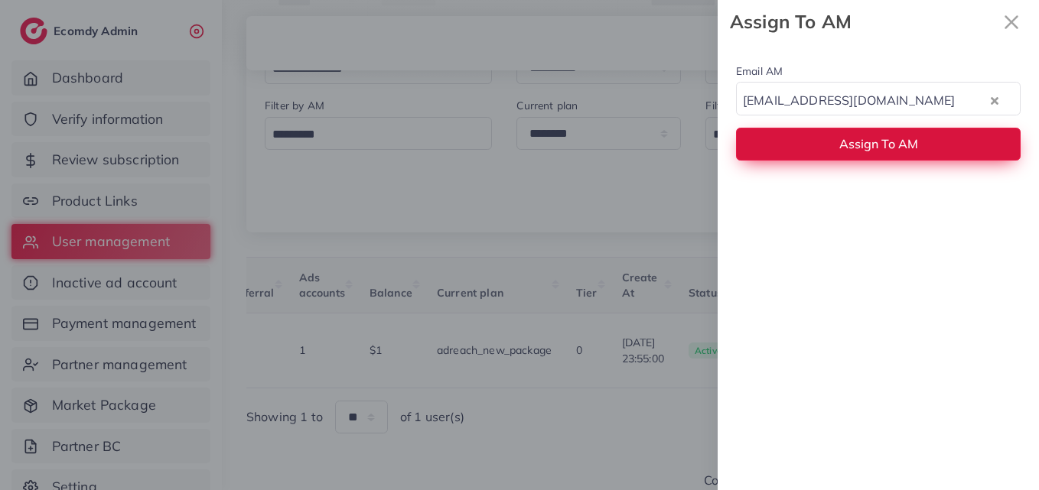
click at [843, 141] on span "Assign To AM" at bounding box center [878, 143] width 79 height 15
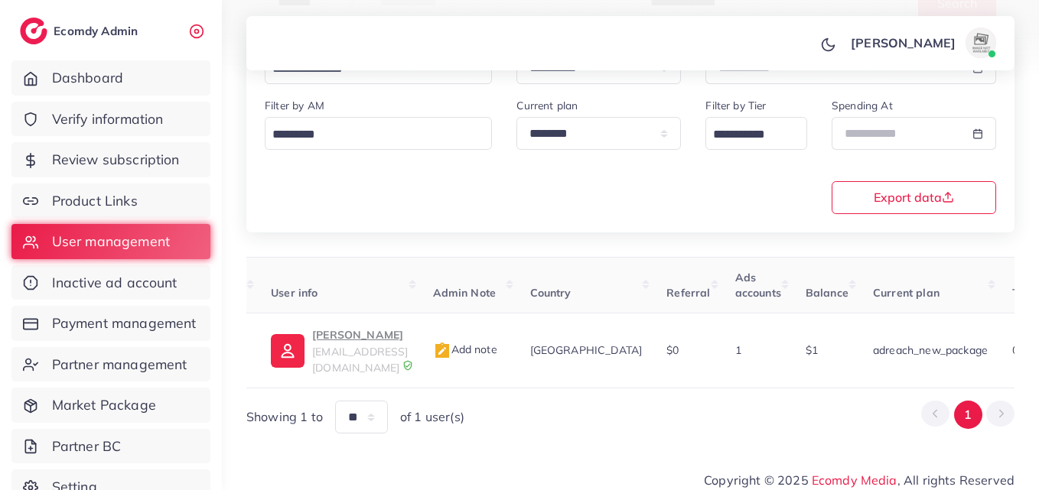
scroll to position [0, 0]
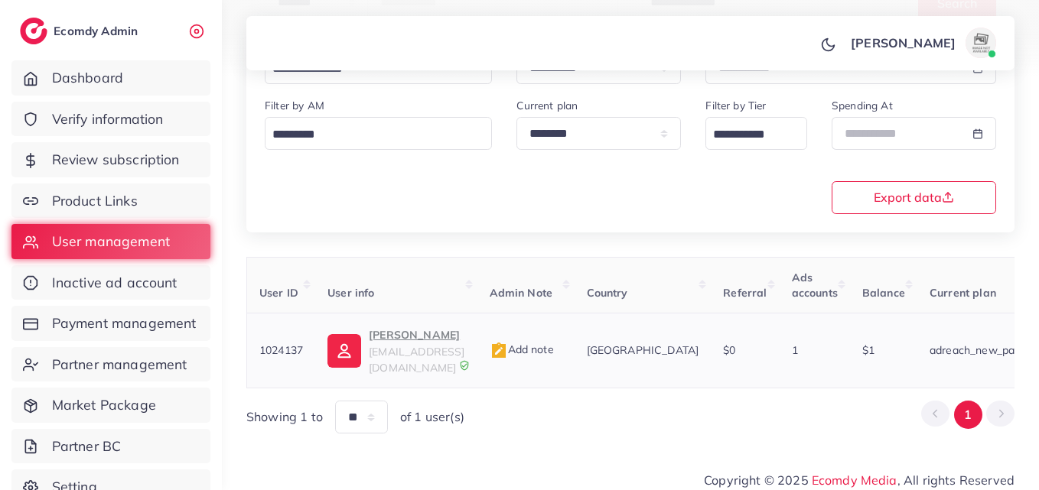
click at [390, 330] on p "Jee Ali" at bounding box center [417, 335] width 96 height 18
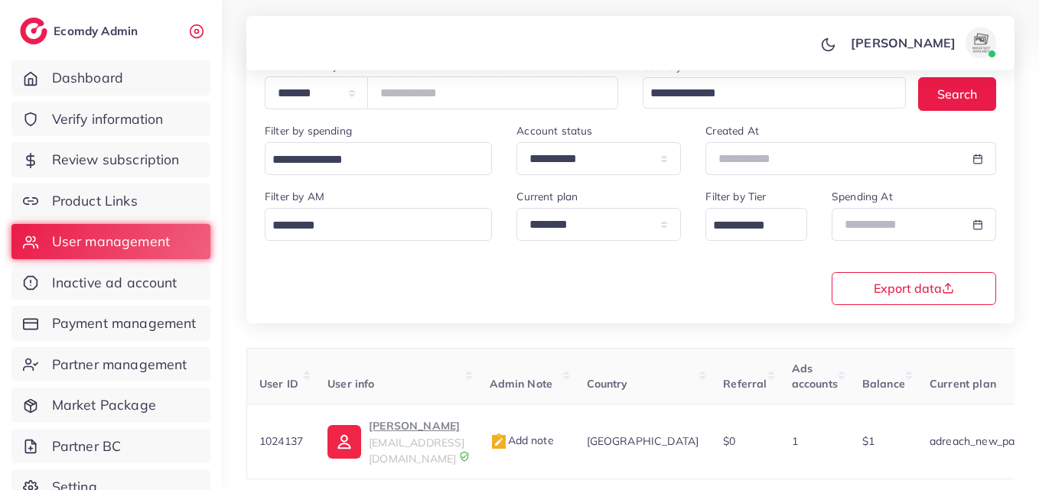
scroll to position [136, 0]
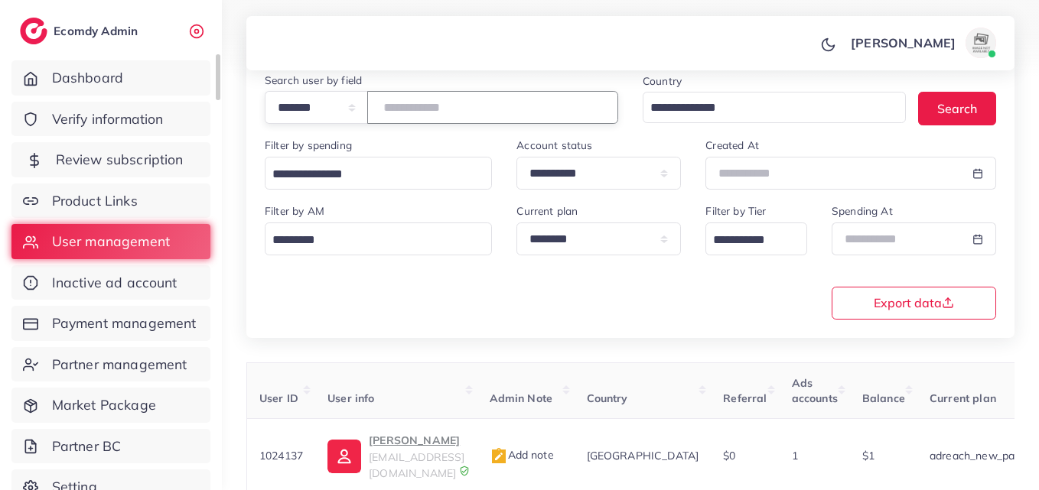
drag, startPoint x: 326, startPoint y: 99, endPoint x: 209, endPoint y: 161, distance: 132.4
click at [223, 148] on div "**********" at bounding box center [630, 214] width 817 height 700
paste input "number"
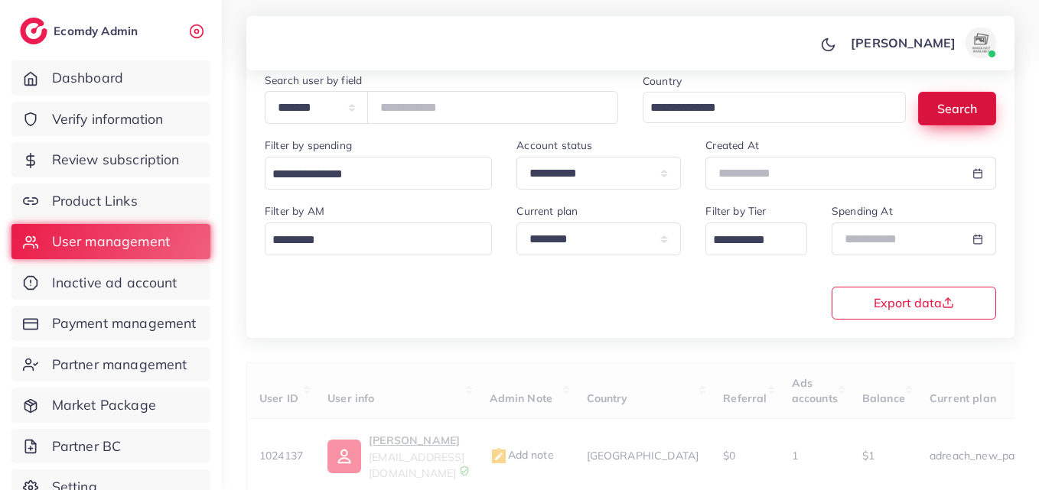
click at [968, 104] on button "Search" at bounding box center [957, 108] width 78 height 33
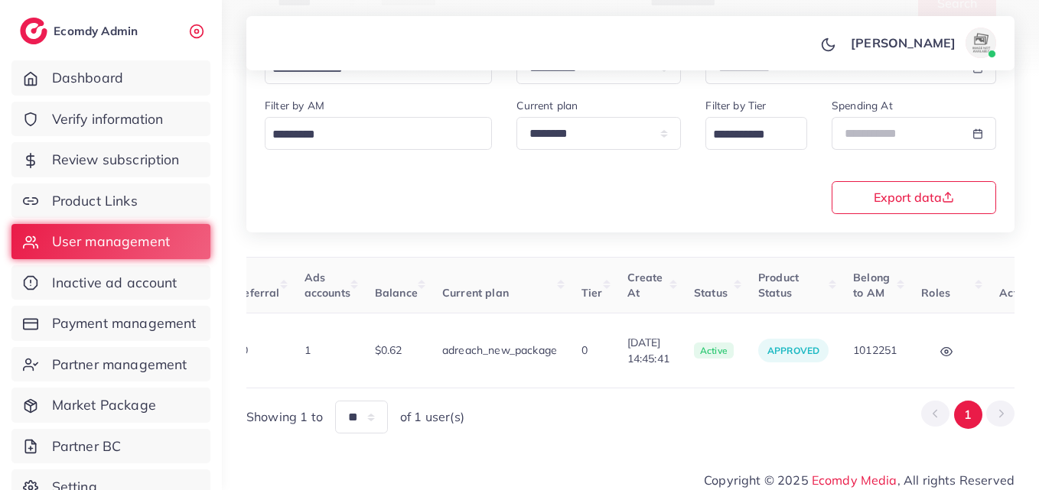
scroll to position [0, 558]
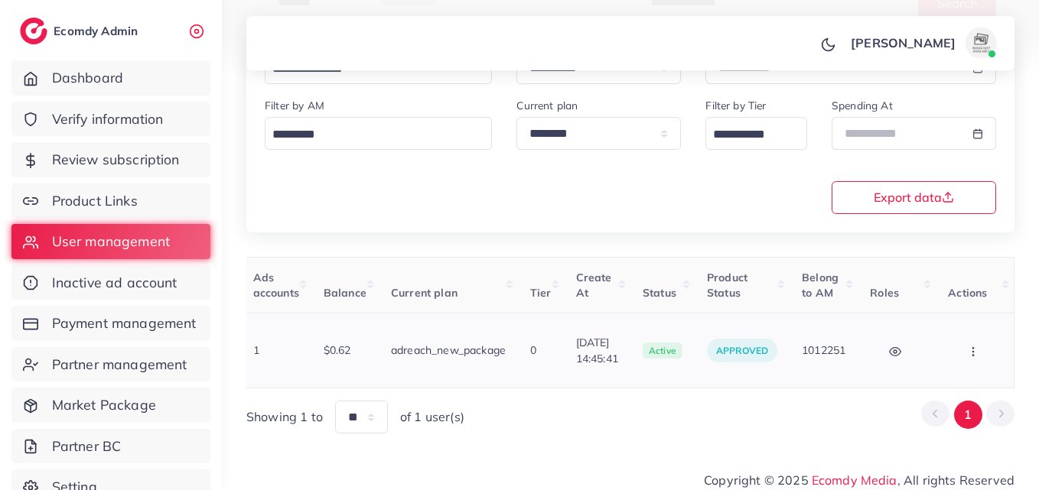
click at [971, 346] on icon "button" at bounding box center [973, 352] width 12 height 12
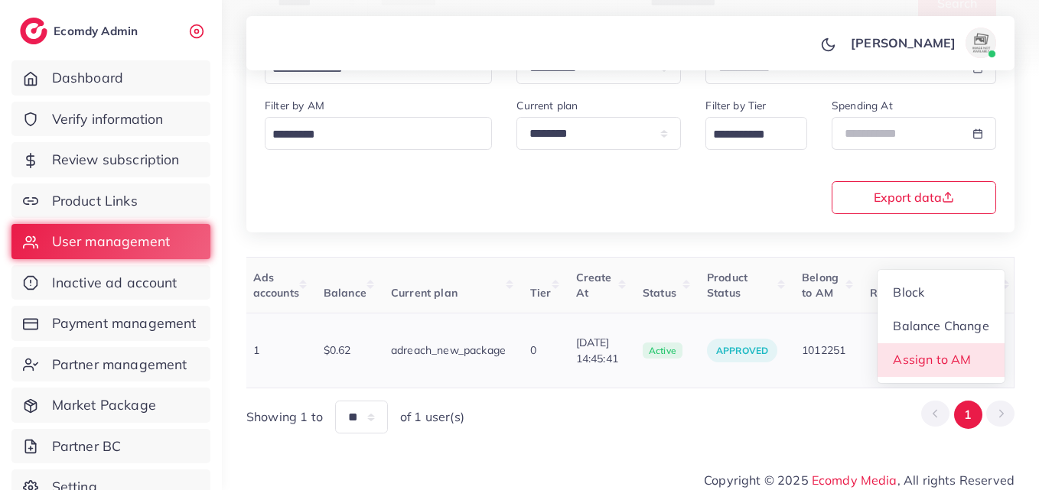
click at [970, 352] on span "Assign to AM" at bounding box center [932, 359] width 78 height 15
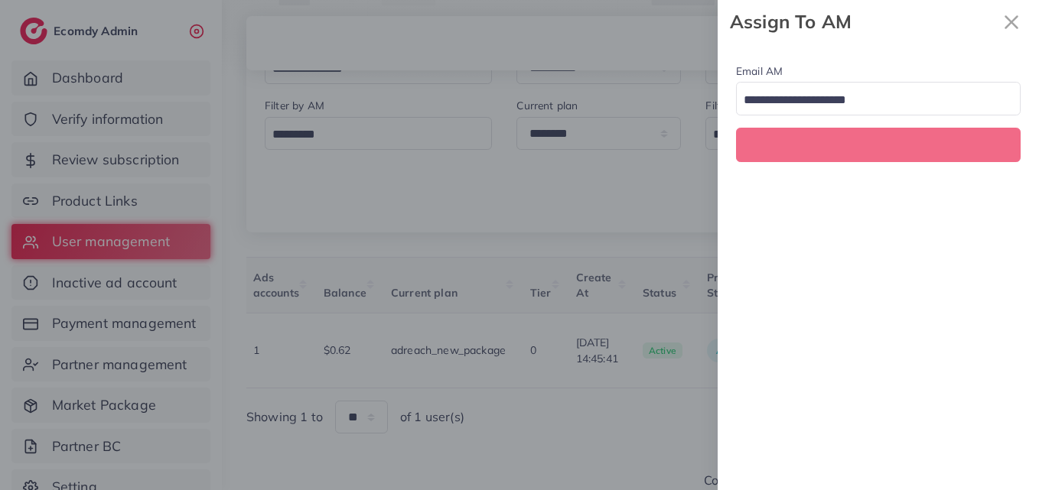
scroll to position [0, 558]
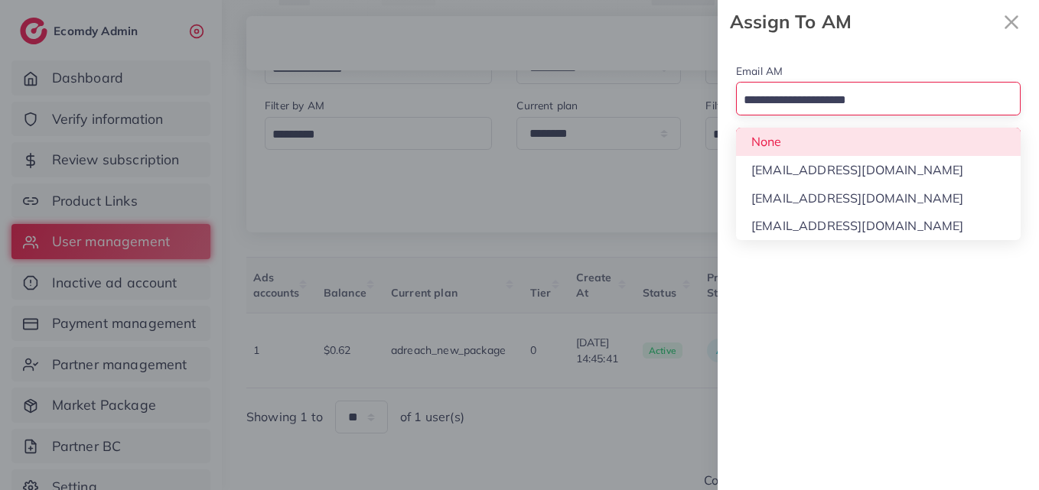
click at [846, 93] on input "Search for option" at bounding box center [869, 101] width 262 height 24
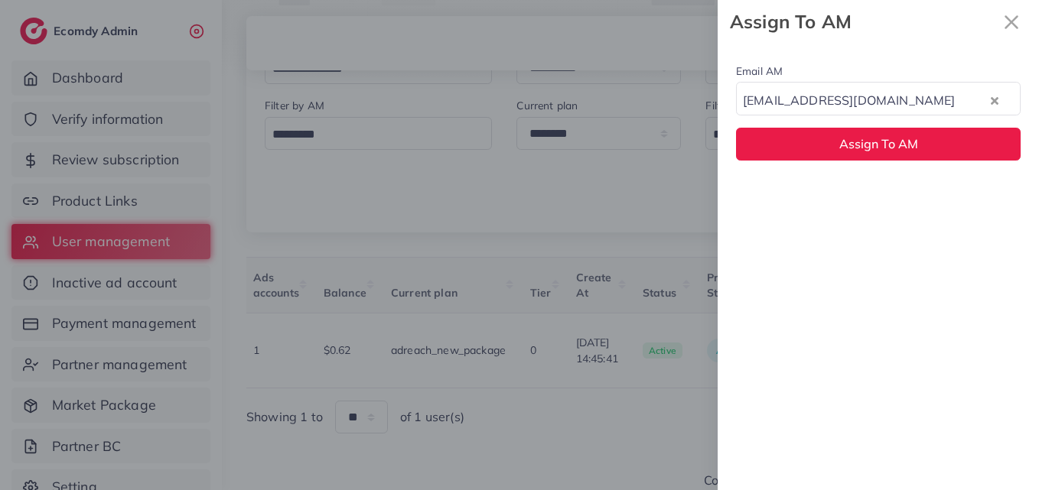
click at [848, 190] on div "Email AM natashashahid163@gmail.com Loading... None hadibaaslam@gmail.com natas…" at bounding box center [877, 267] width 321 height 447
click at [844, 166] on div "Email AM natashashahid163@gmail.com Loading... Assign To AM" at bounding box center [877, 111] width 321 height 135
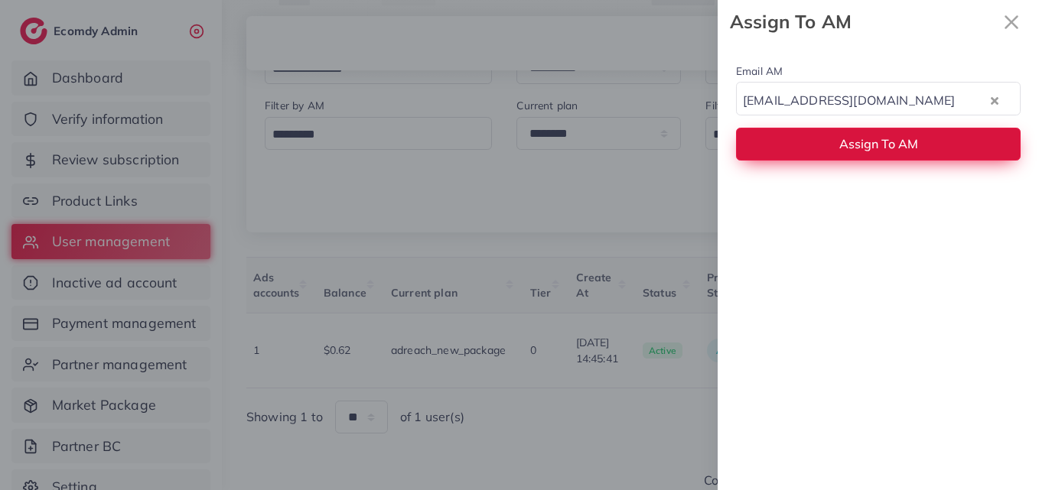
click at [844, 156] on button "Assign To AM" at bounding box center [878, 144] width 284 height 33
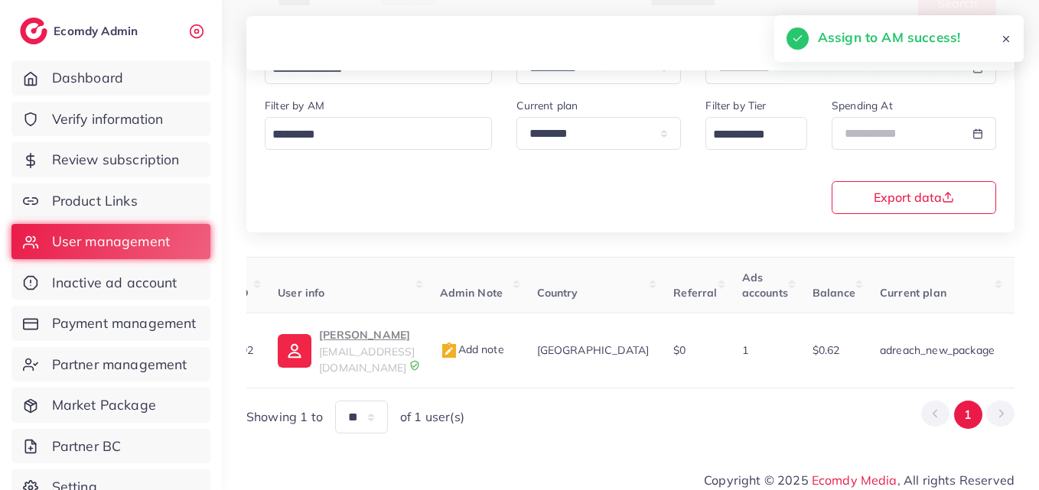
scroll to position [0, 47]
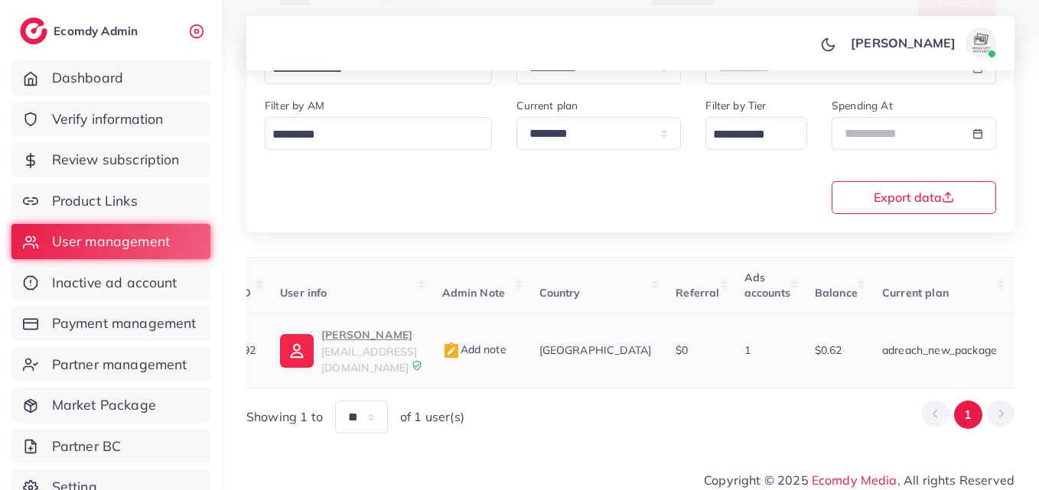
click at [366, 340] on p "sadiq ahmad" at bounding box center [369, 335] width 96 height 18
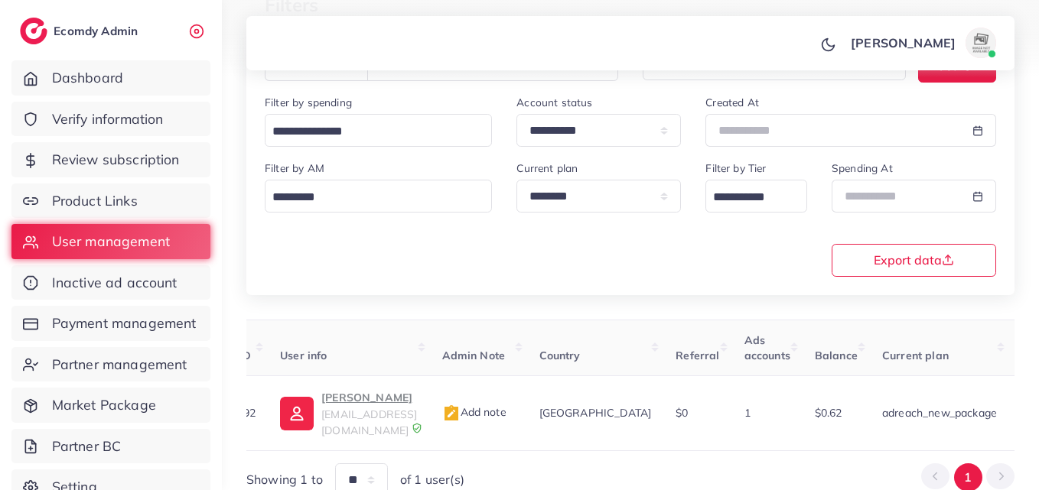
scroll to position [81, 0]
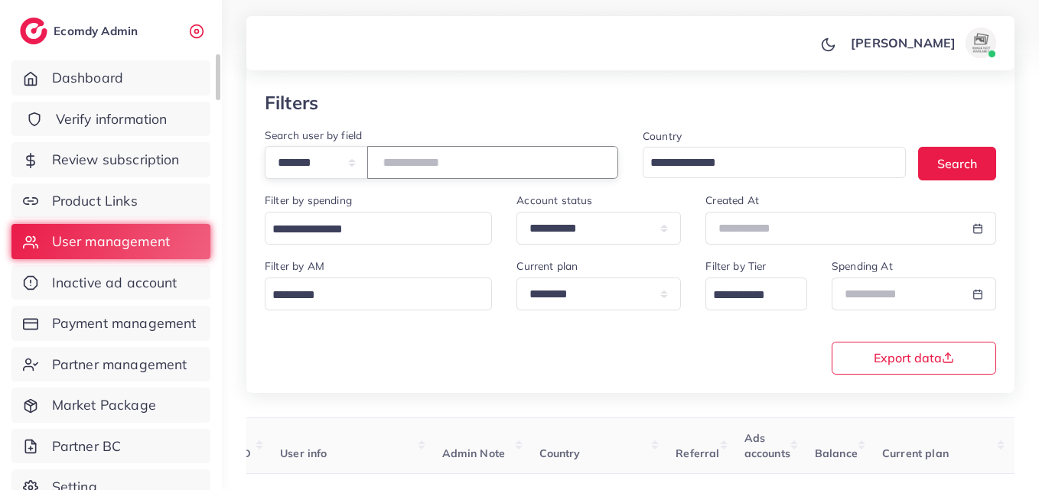
drag, startPoint x: 498, startPoint y: 158, endPoint x: 93, endPoint y: 131, distance: 406.3
click at [122, 129] on div "**********" at bounding box center [519, 164] width 1039 height 490
paste input "number"
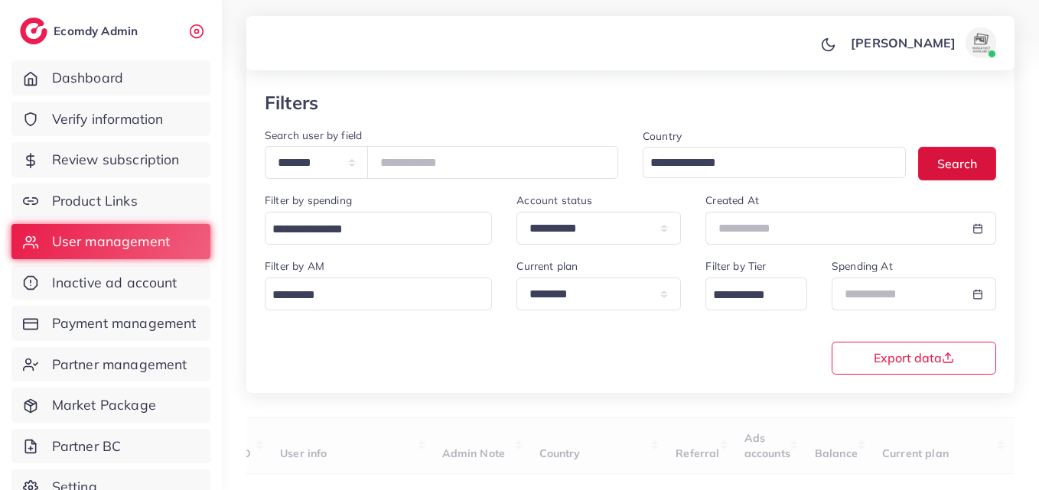
drag, startPoint x: 935, startPoint y: 162, endPoint x: 930, endPoint y: 284, distance: 121.7
click at [930, 284] on div "**********" at bounding box center [630, 242] width 768 height 301
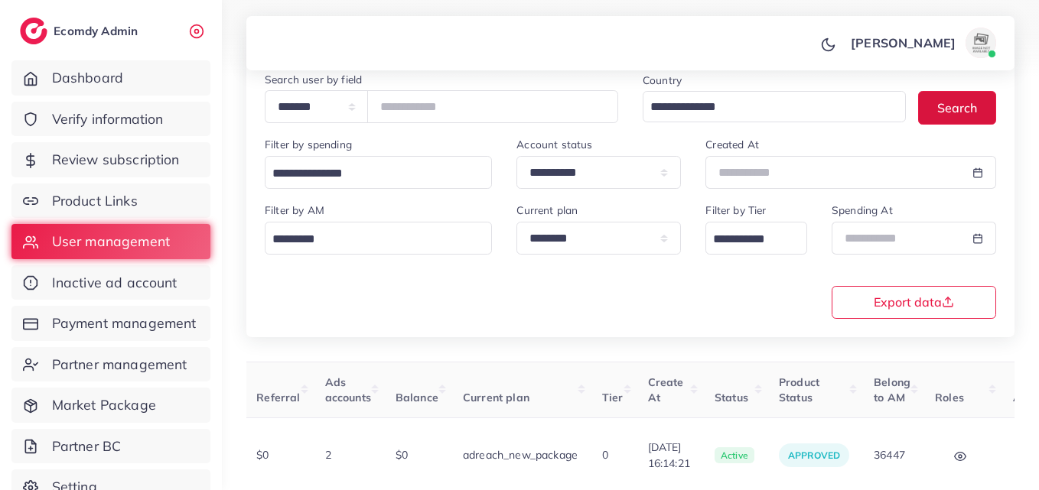
scroll to position [0, 473]
click at [1006, 448] on button "button" at bounding box center [1033, 455] width 54 height 34
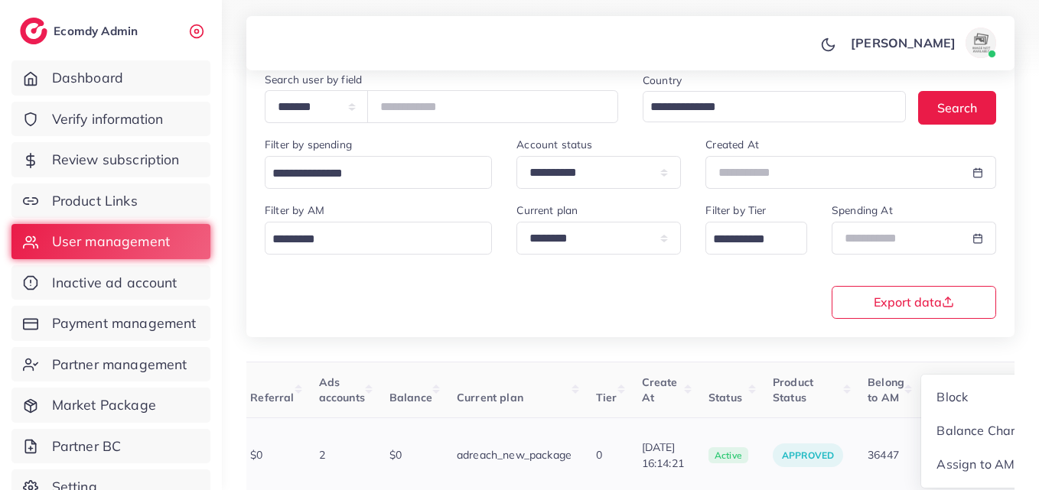
scroll to position [2, 473]
click at [964, 457] on span "Assign to AM" at bounding box center [976, 464] width 78 height 15
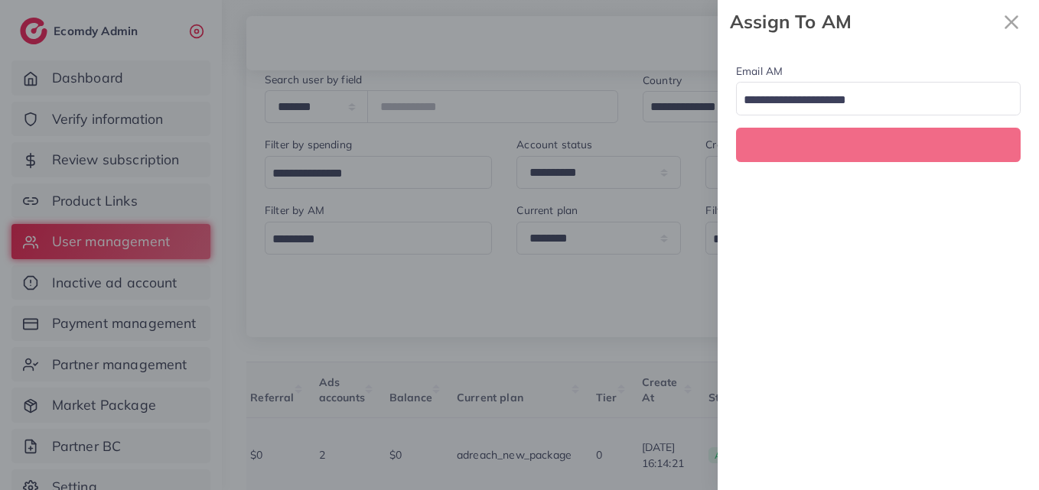
scroll to position [0, 473]
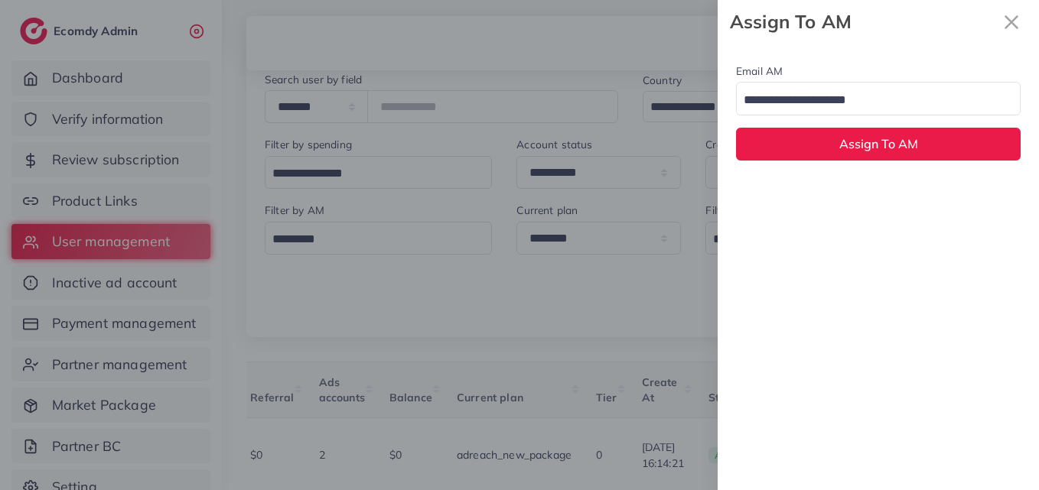
click at [924, 94] on input "Search for option" at bounding box center [869, 101] width 262 height 24
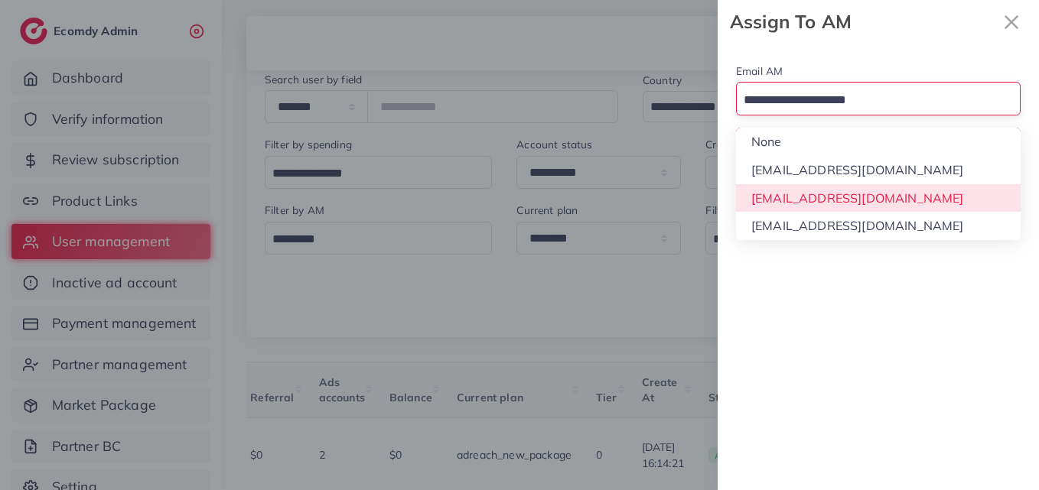
click at [894, 196] on div "Email AM Loading... None hadibaaslam@gmail.com natashashahid163@gmail.com wajah…" at bounding box center [877, 267] width 321 height 447
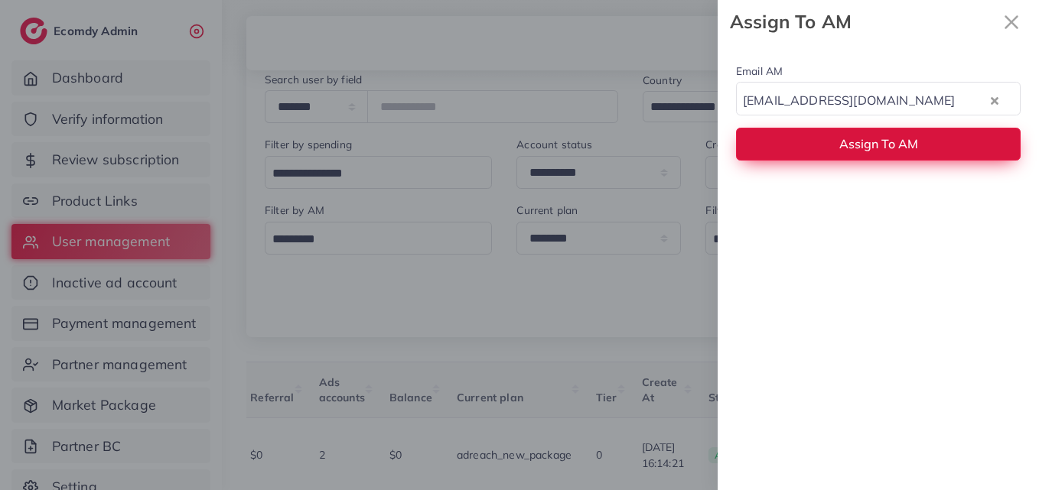
click at [922, 147] on button "Assign To AM" at bounding box center [878, 144] width 284 height 33
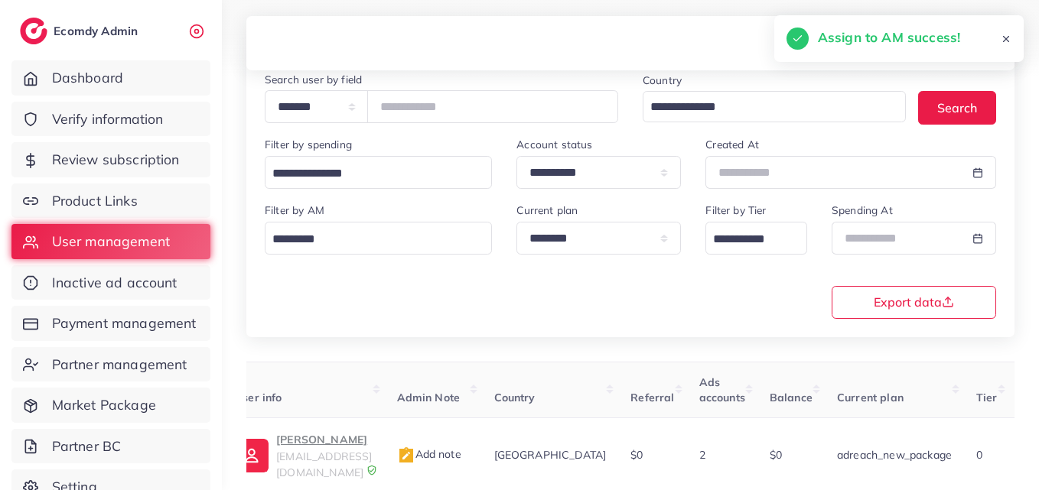
scroll to position [0, 0]
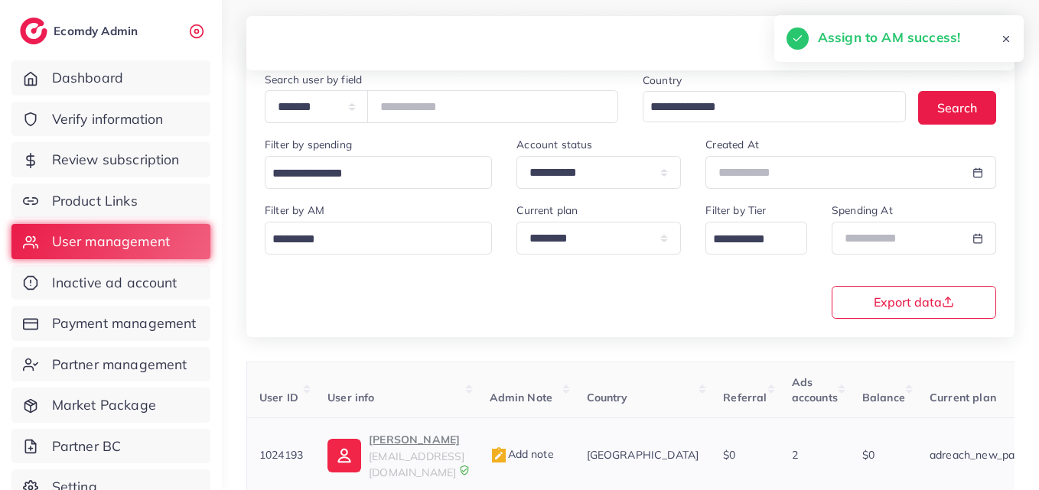
click at [336, 448] on img at bounding box center [344, 456] width 34 height 34
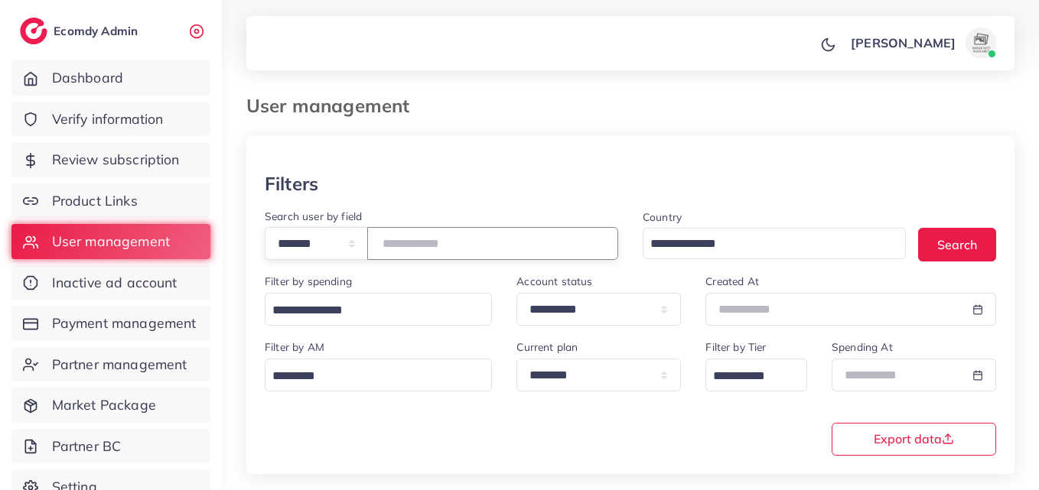
drag, startPoint x: 472, startPoint y: 239, endPoint x: 338, endPoint y: 252, distance: 134.5
click at [338, 252] on div "**********" at bounding box center [441, 243] width 353 height 33
paste input "number"
click at [947, 248] on button "Search" at bounding box center [957, 244] width 78 height 33
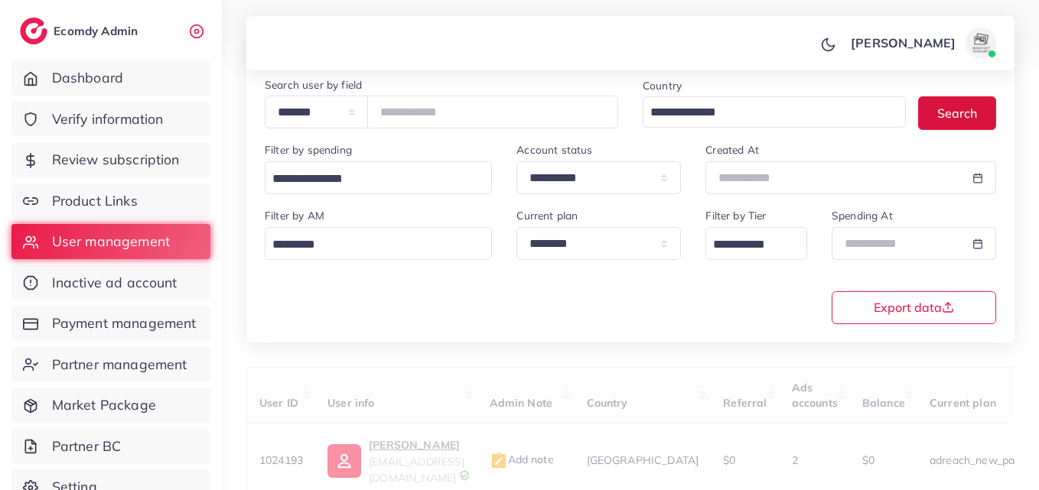
scroll to position [242, 0]
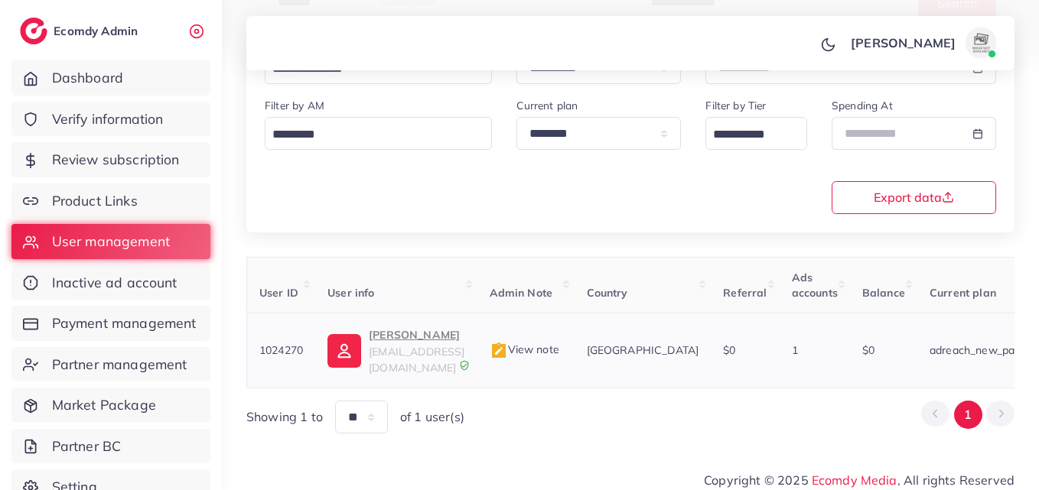
click at [393, 335] on p "Adeel Ahmed" at bounding box center [417, 335] width 96 height 18
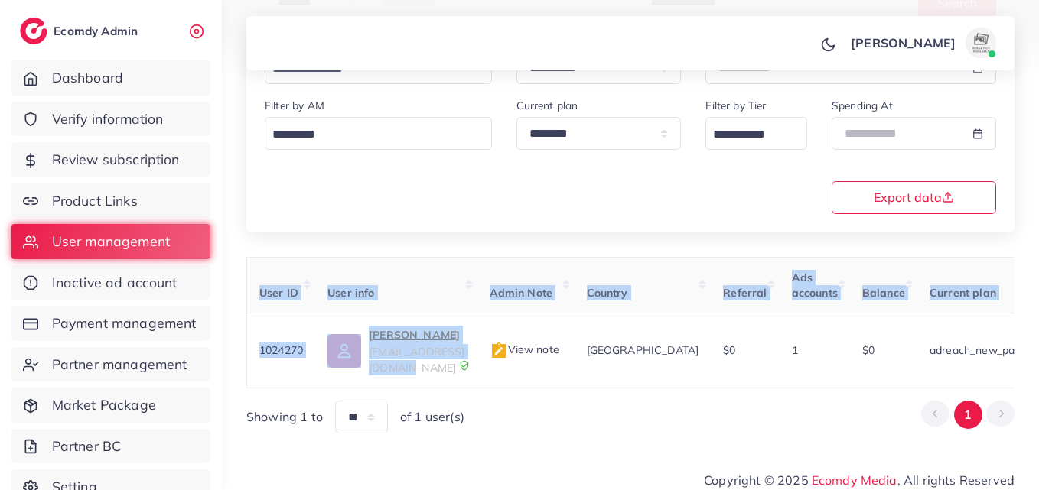
drag, startPoint x: 506, startPoint y: 370, endPoint x: 555, endPoint y: 378, distance: 50.3
click at [555, 378] on div "User ID User info Admin Note Country Referral Ads accounts Balance Current plan…" at bounding box center [630, 323] width 768 height 132
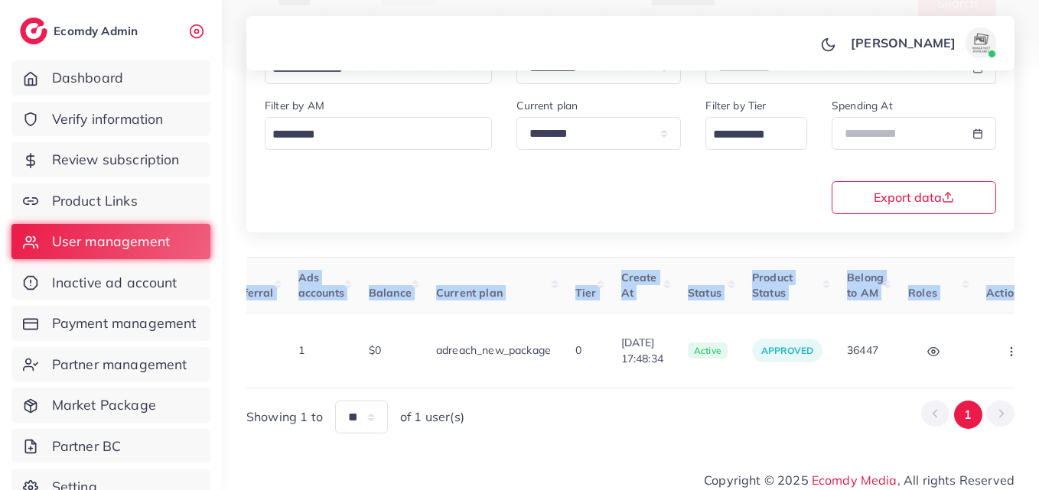
scroll to position [0, 538]
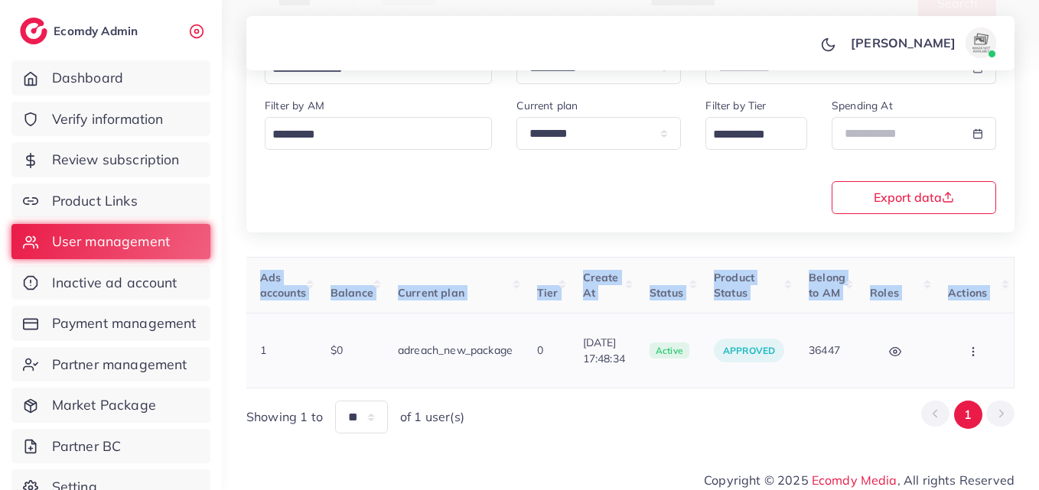
click at [979, 355] on button "button" at bounding box center [975, 350] width 54 height 34
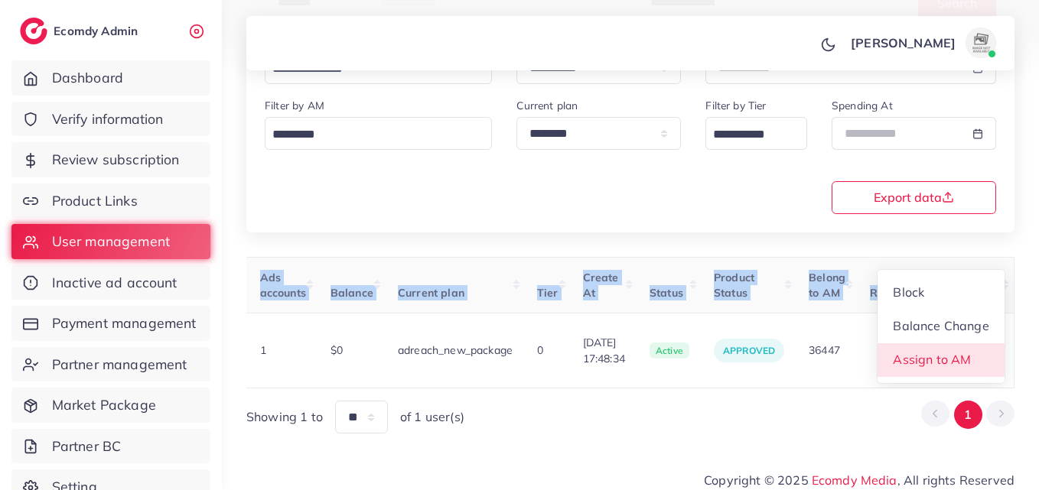
drag, startPoint x: 919, startPoint y: 350, endPoint x: 917, endPoint y: 325, distance: 25.3
click at [920, 352] on span "Assign to AM" at bounding box center [932, 359] width 78 height 15
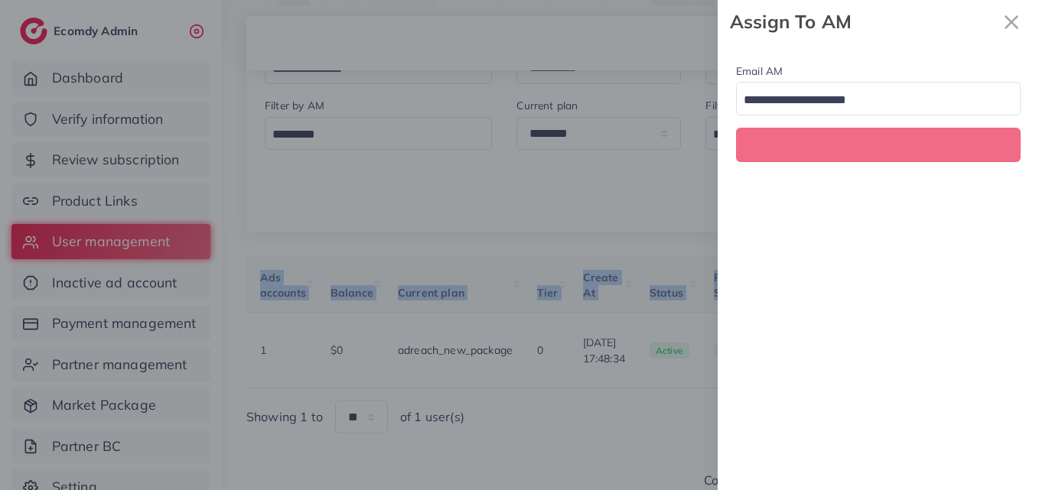
scroll to position [0, 538]
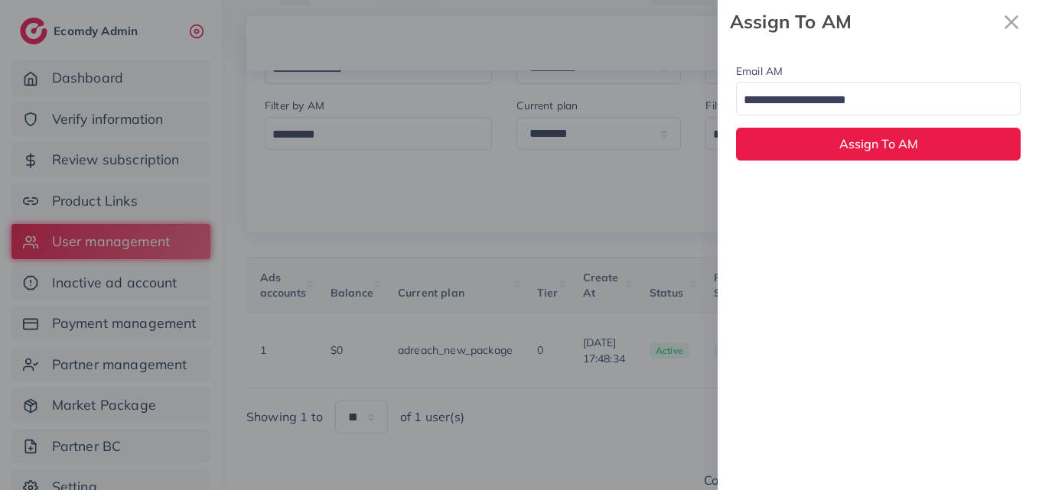
click at [881, 108] on input "Search for option" at bounding box center [869, 101] width 262 height 24
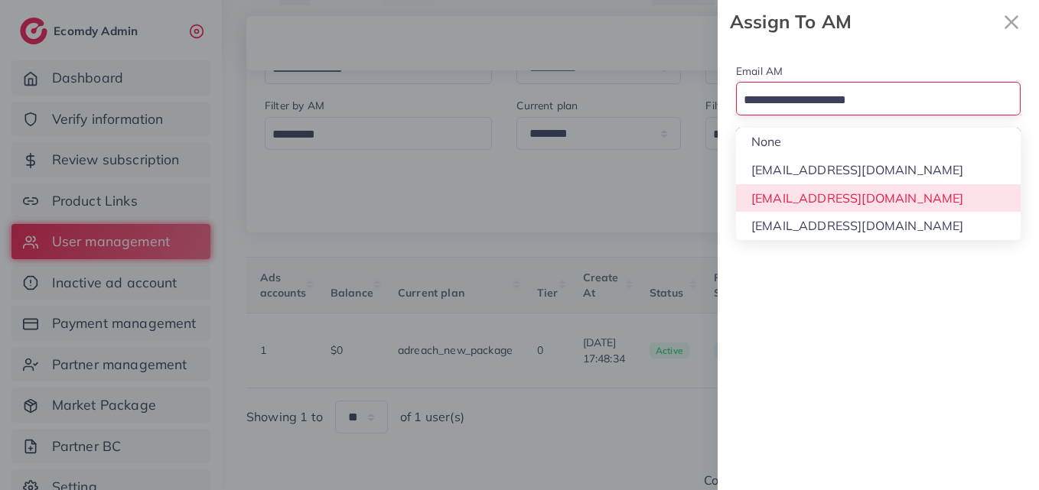
click at [886, 187] on div "Email AM Loading... None hadibaaslam@gmail.com natashashahid163@gmail.com wajah…" at bounding box center [877, 267] width 321 height 447
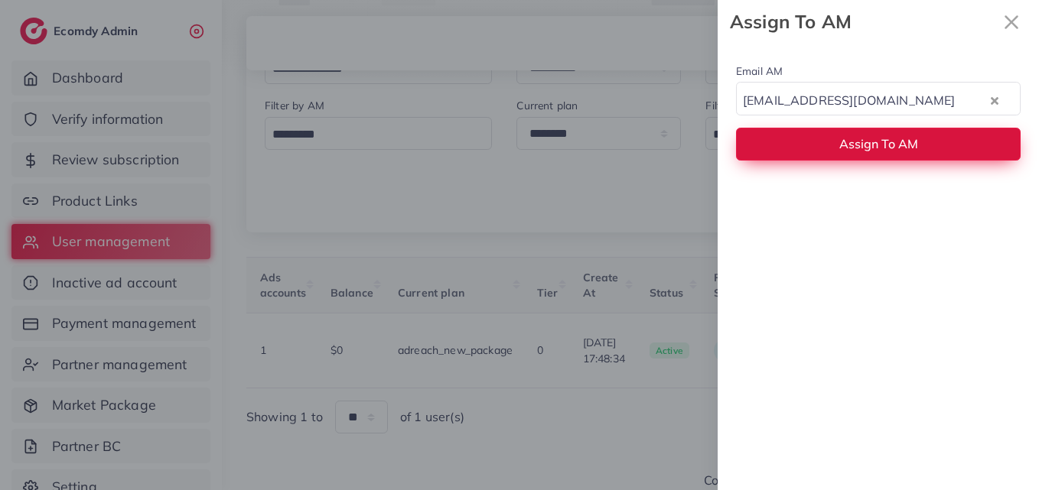
click at [886, 158] on button "Assign To AM" at bounding box center [878, 144] width 284 height 33
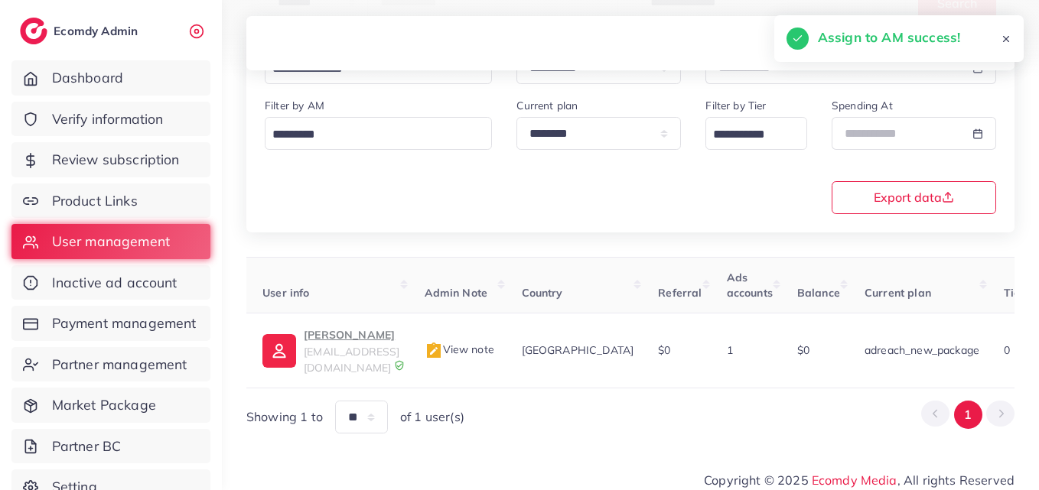
scroll to position [0, 0]
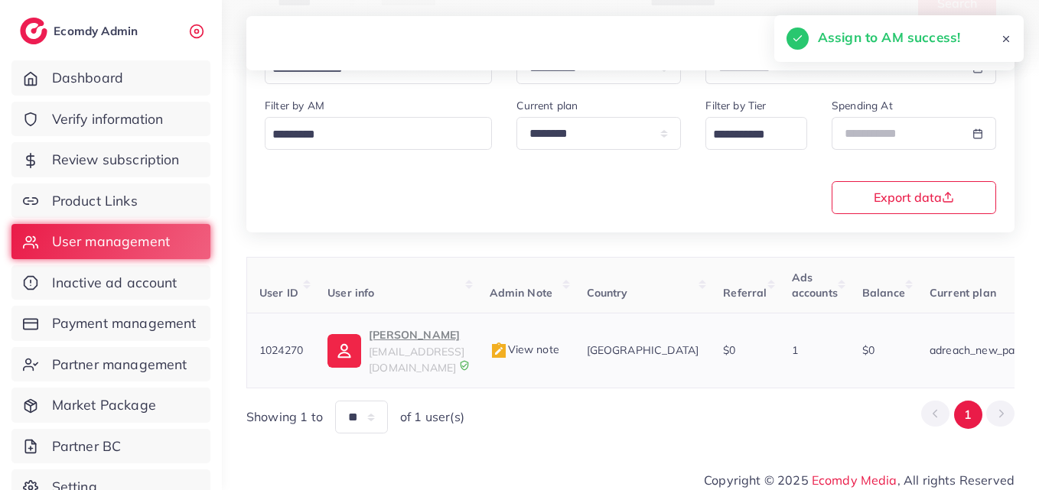
click at [349, 356] on img at bounding box center [344, 351] width 34 height 34
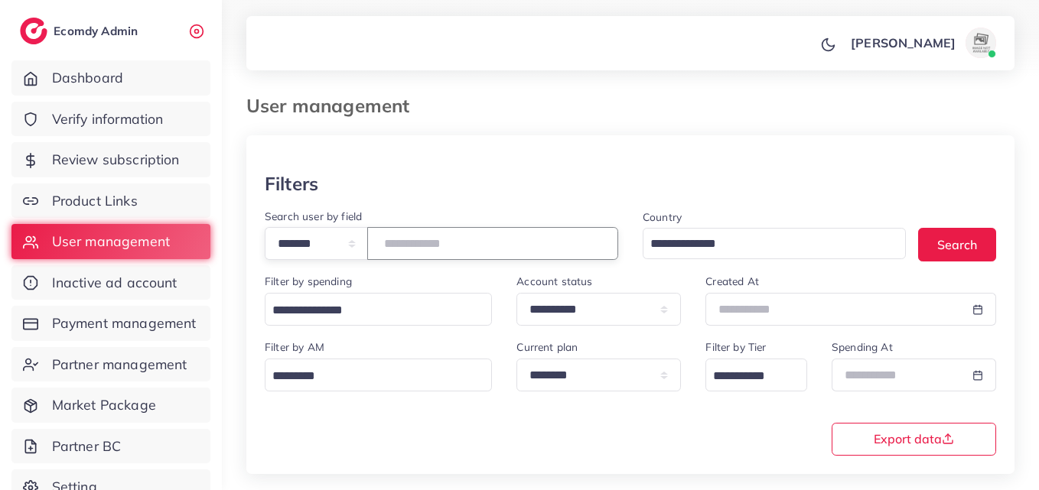
click at [417, 239] on input "*******" at bounding box center [492, 243] width 251 height 33
click at [418, 238] on input "*******" at bounding box center [492, 243] width 251 height 33
paste input "number"
click at [941, 239] on button "Search" at bounding box center [957, 244] width 78 height 33
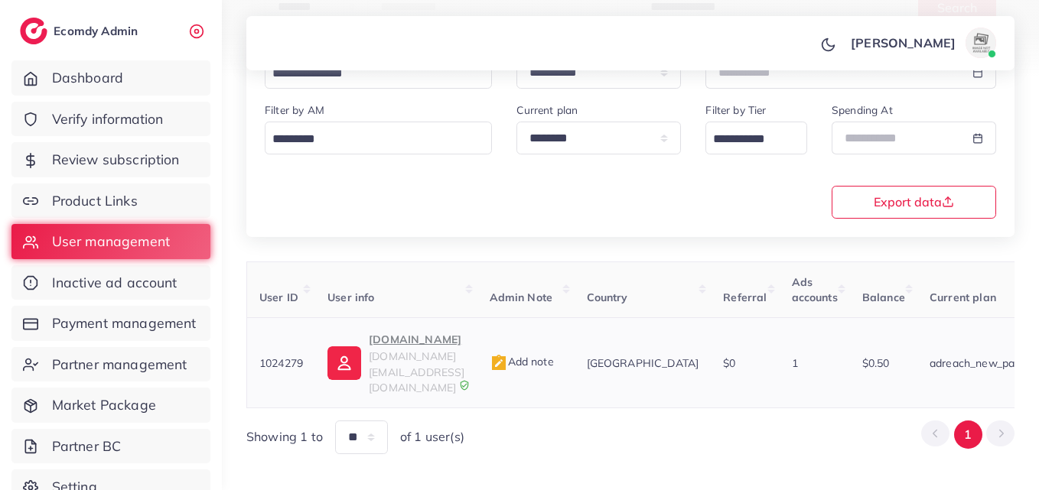
scroll to position [242, 0]
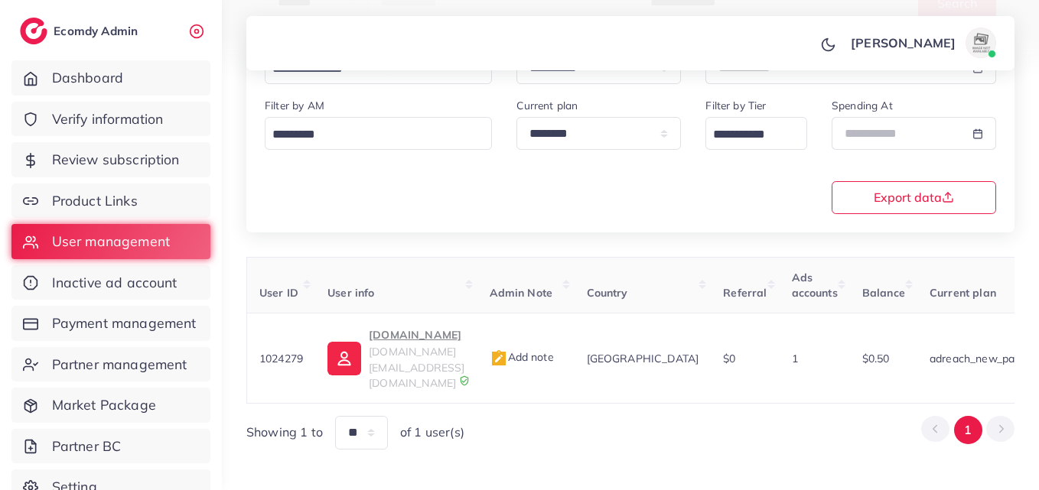
drag, startPoint x: 571, startPoint y: 373, endPoint x: 868, endPoint y: 386, distance: 297.0
click at [840, 386] on div "User ID User info Admin Note Country Referral Ads accounts Balance Current plan…" at bounding box center [630, 353] width 768 height 193
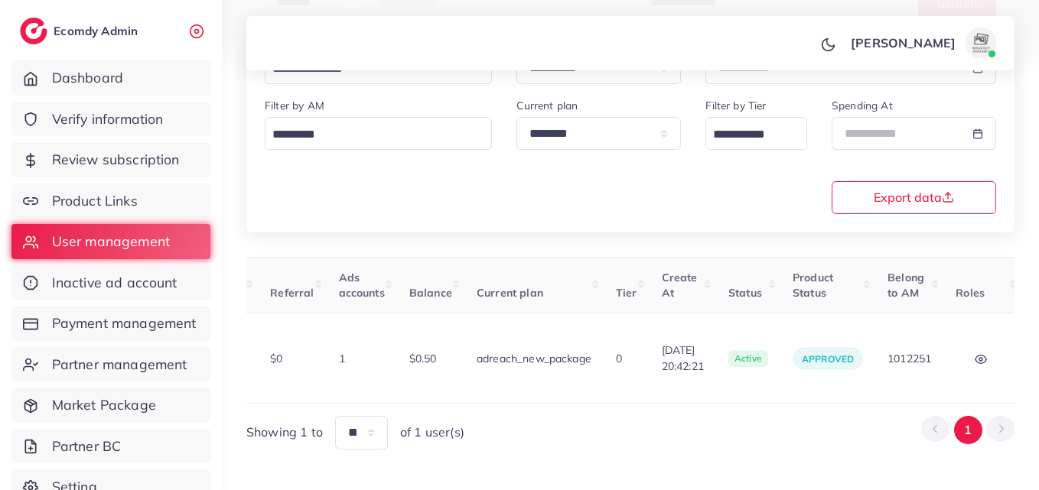
scroll to position [0, 501]
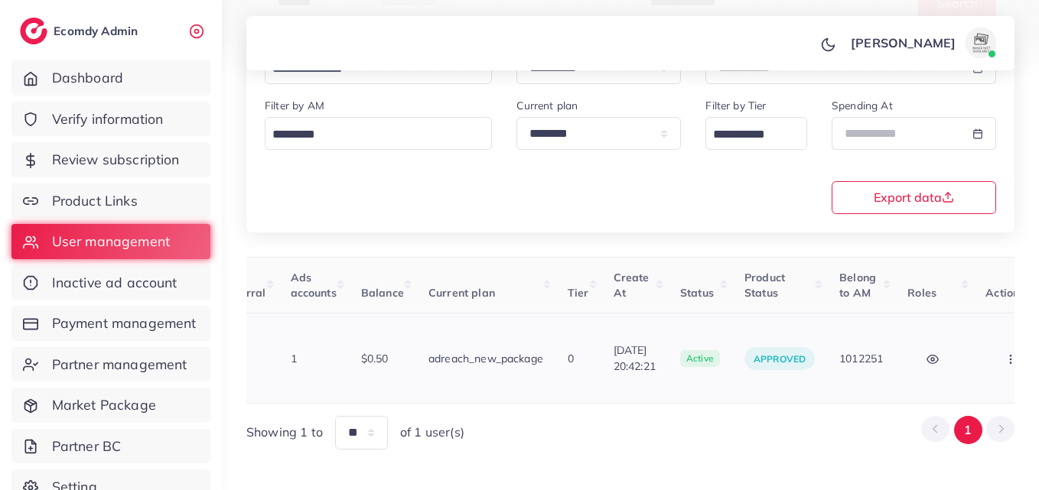
click at [980, 365] on td "Block Balance Change Assign to AM" at bounding box center [1012, 359] width 79 height 90
click at [985, 357] on button "button" at bounding box center [1012, 358] width 54 height 34
click at [964, 359] on span "Assign to AM" at bounding box center [970, 366] width 78 height 15
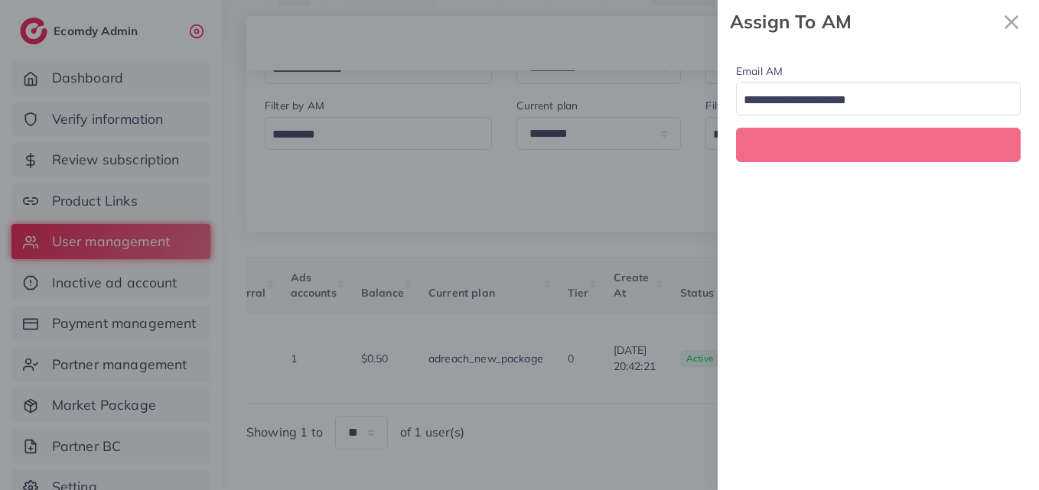
scroll to position [0, 501]
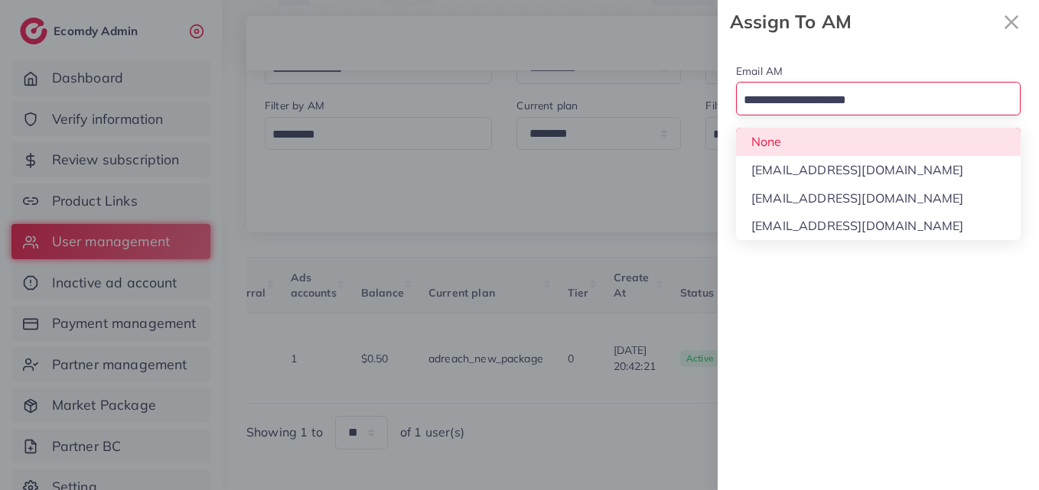
click at [889, 110] on input "Search for option" at bounding box center [869, 101] width 262 height 24
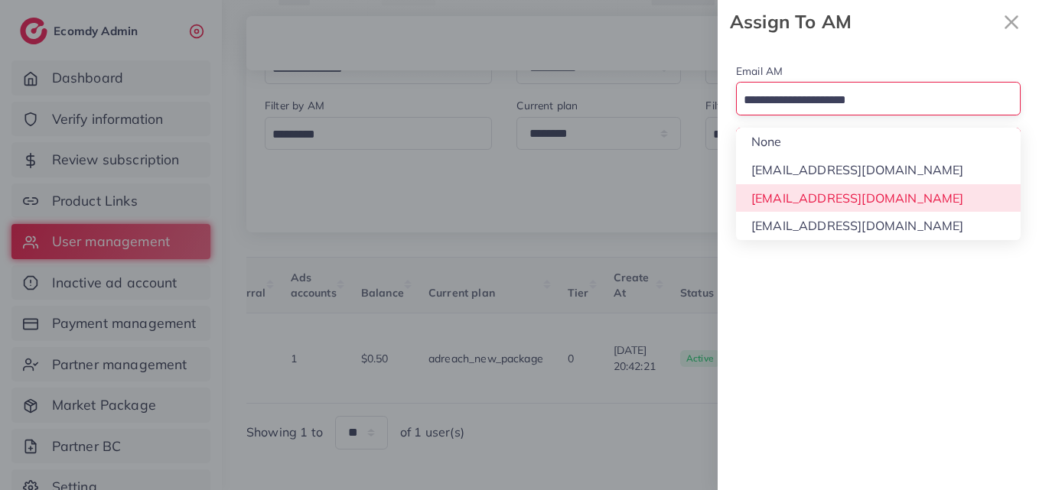
click at [878, 189] on div "Email AM Loading... None hadibaaslam@gmail.com natashashahid163@gmail.com wajah…" at bounding box center [877, 267] width 321 height 447
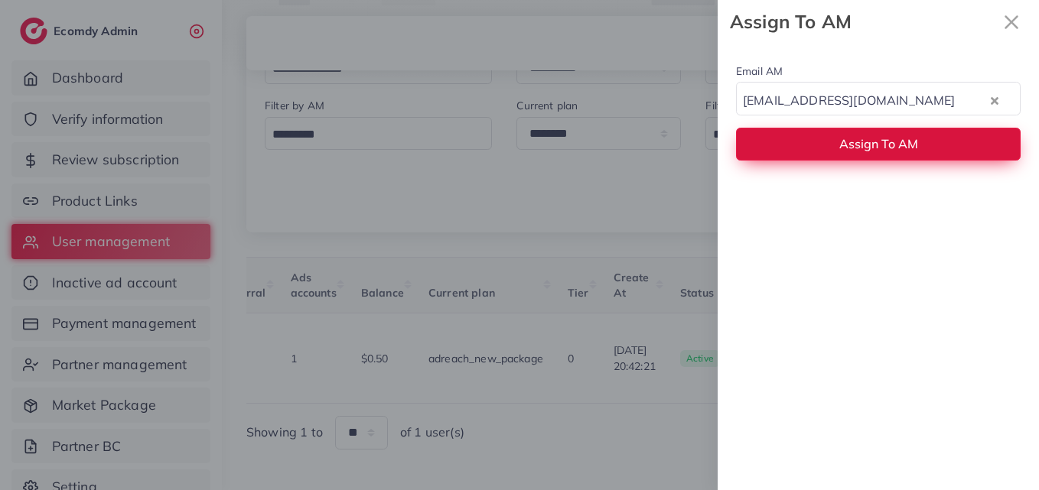
click at [873, 147] on span "Assign To AM" at bounding box center [878, 143] width 79 height 15
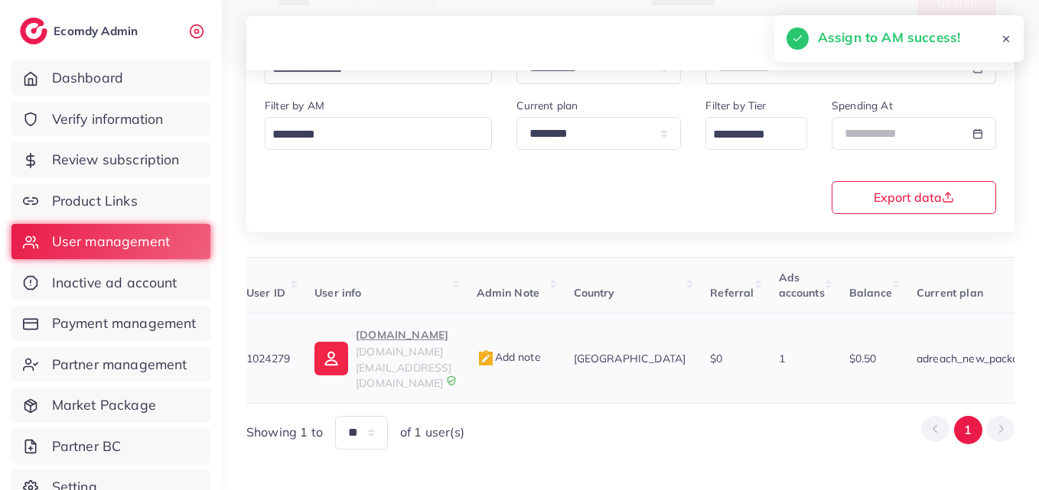
scroll to position [0, 2]
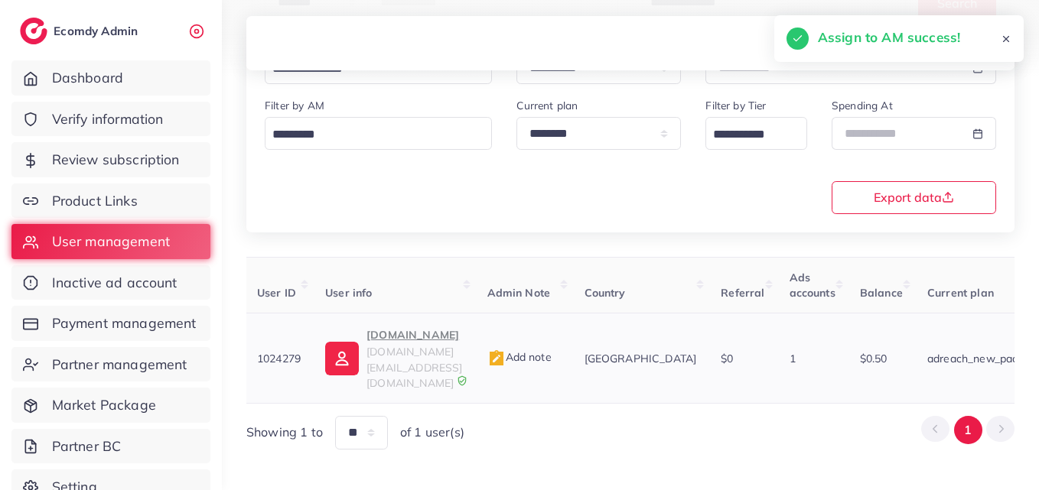
click at [394, 340] on p "Swiifts.pk" at bounding box center [414, 335] width 96 height 18
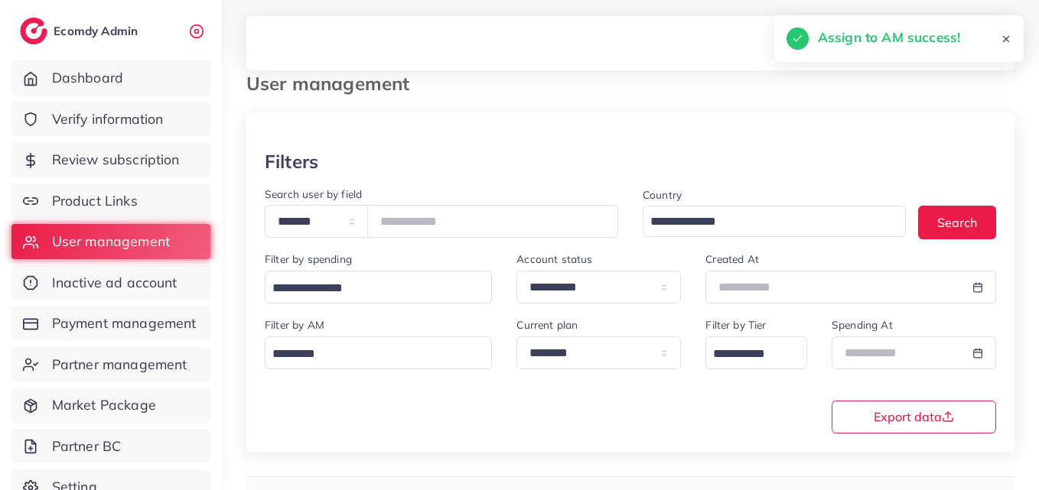
scroll to position [12, 0]
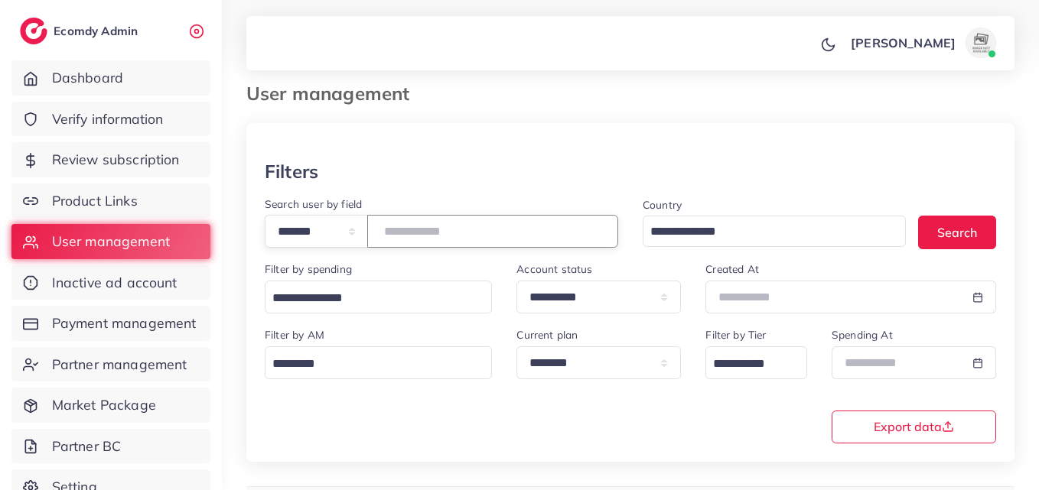
click at [442, 219] on input "*******" at bounding box center [492, 231] width 251 height 33
paste input "number"
click at [926, 227] on button "Search" at bounding box center [957, 232] width 78 height 33
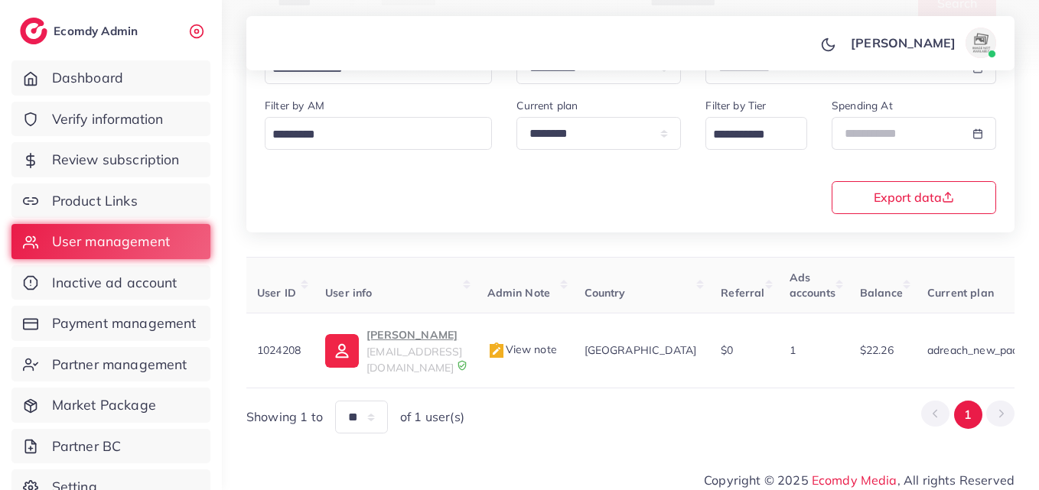
scroll to position [0, 569]
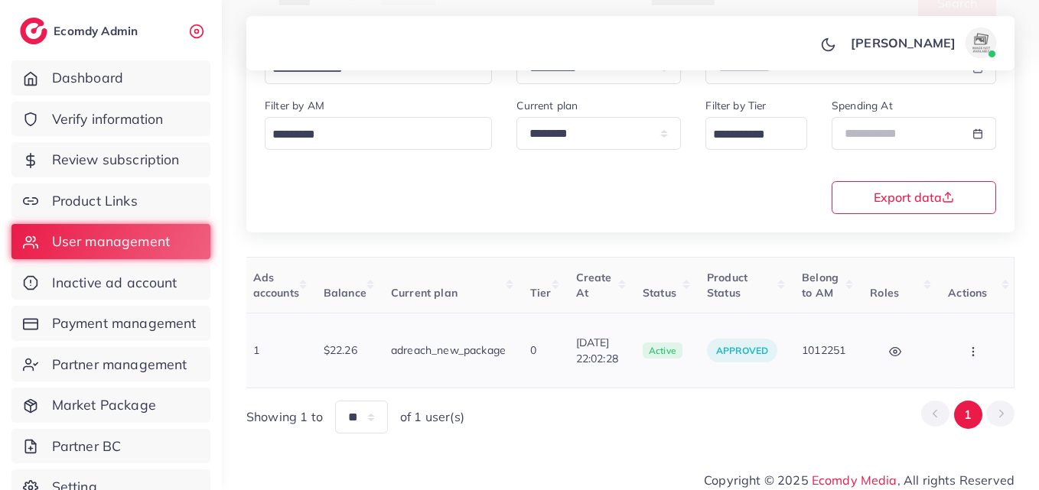
click at [969, 362] on td "Block Balance Change Assign to AM" at bounding box center [974, 351] width 79 height 75
click at [969, 353] on button "button" at bounding box center [975, 350] width 54 height 34
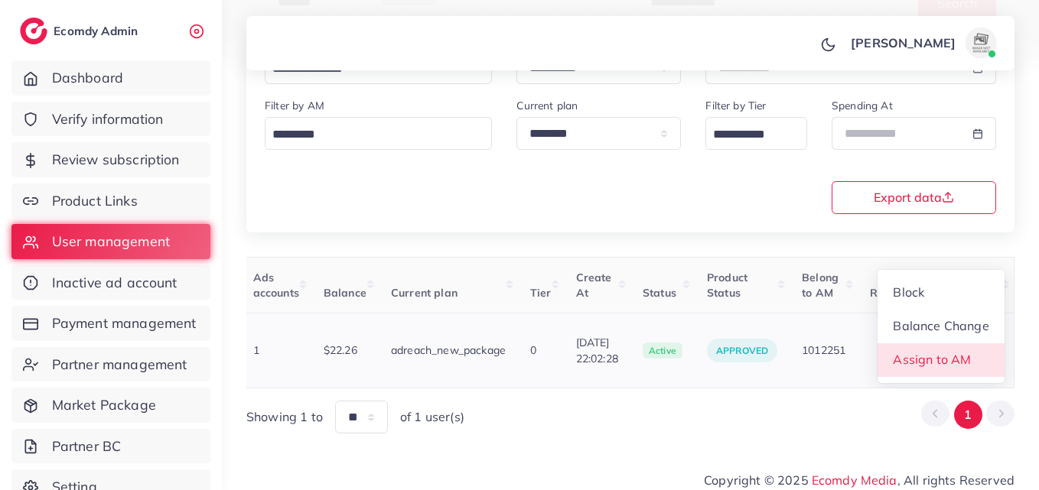
click at [968, 353] on span "Assign to AM" at bounding box center [932, 359] width 78 height 15
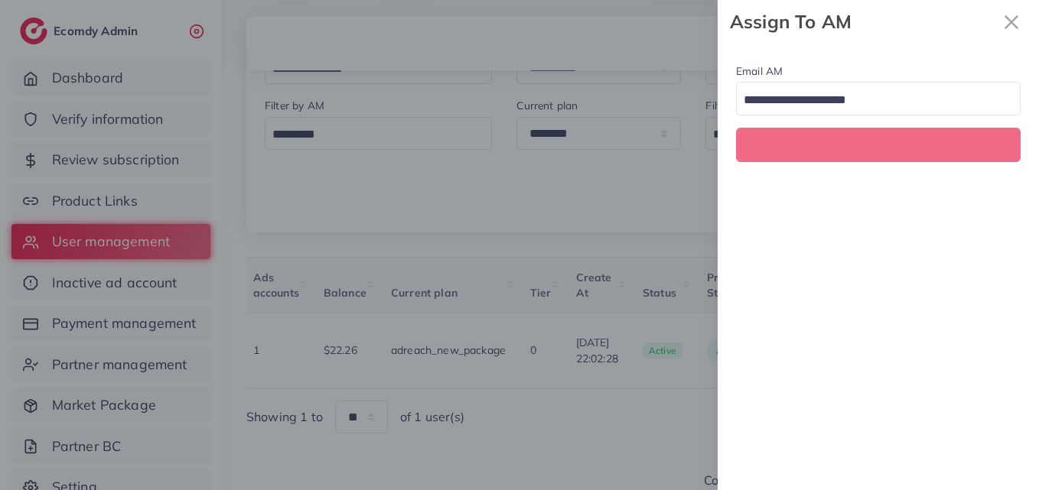
scroll to position [0, 569]
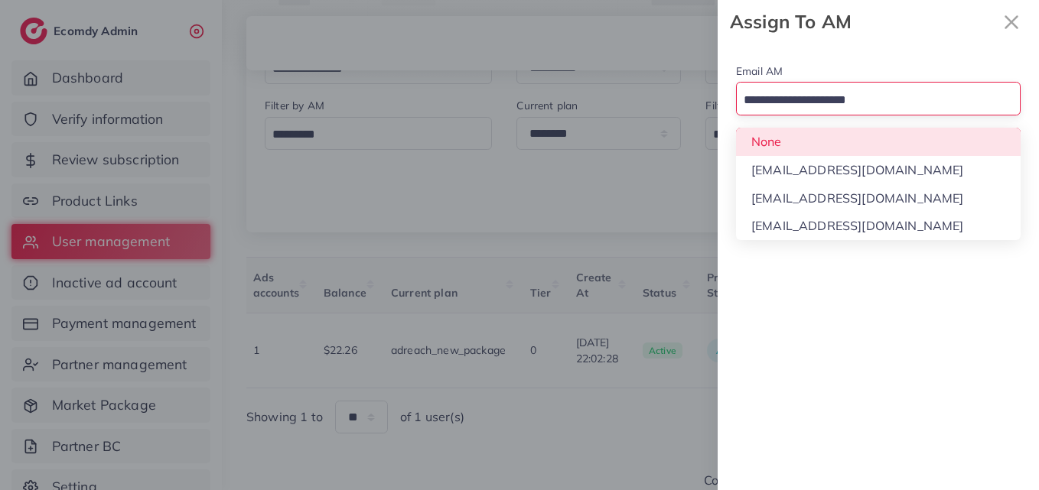
click at [922, 108] on input "Search for option" at bounding box center [869, 101] width 262 height 24
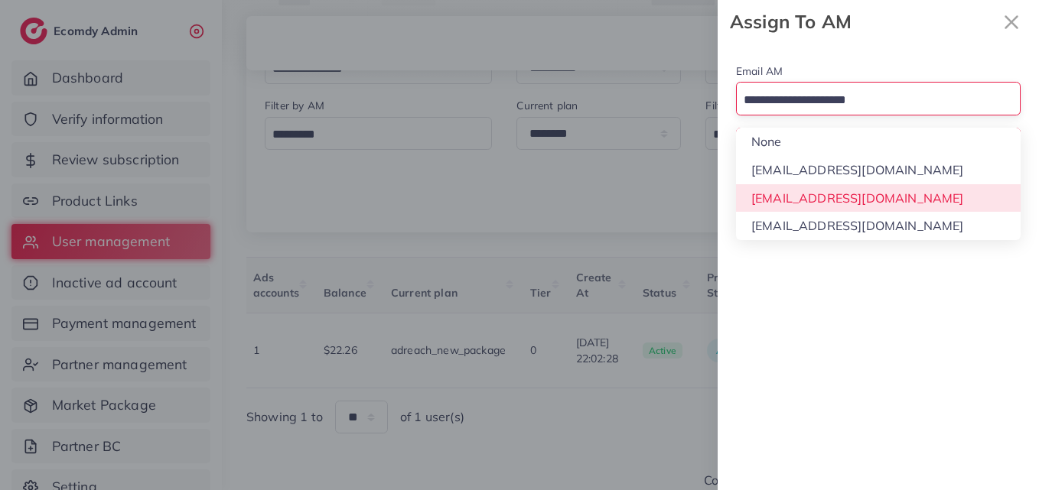
click at [908, 196] on div "Email AM Loading... None hadibaaslam@gmail.com natashashahid163@gmail.com wajah…" at bounding box center [877, 267] width 321 height 447
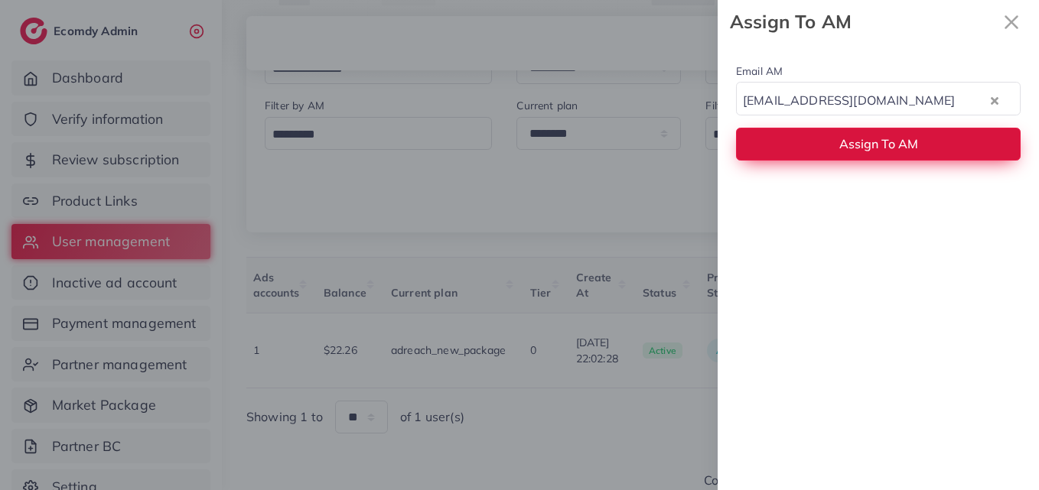
click at [911, 145] on span "Assign To AM" at bounding box center [878, 143] width 79 height 15
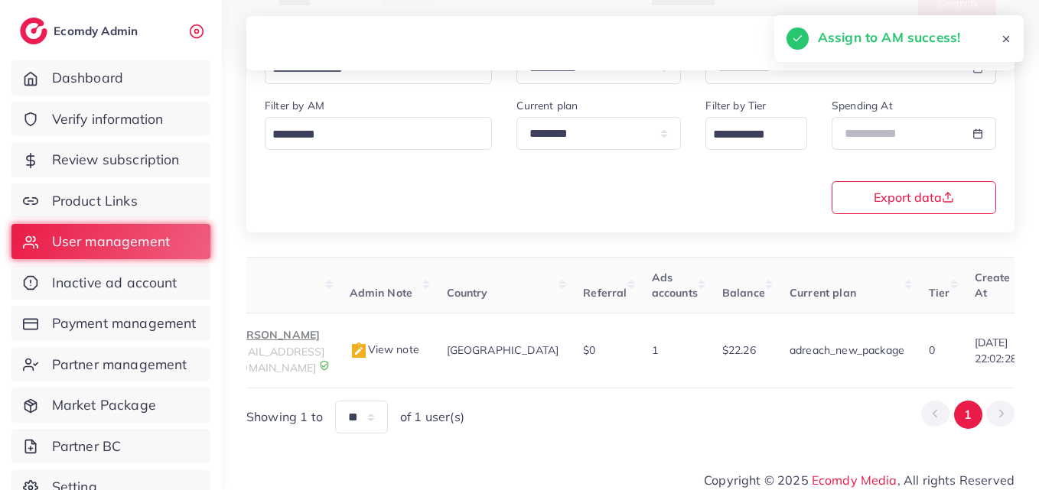
scroll to position [0, 0]
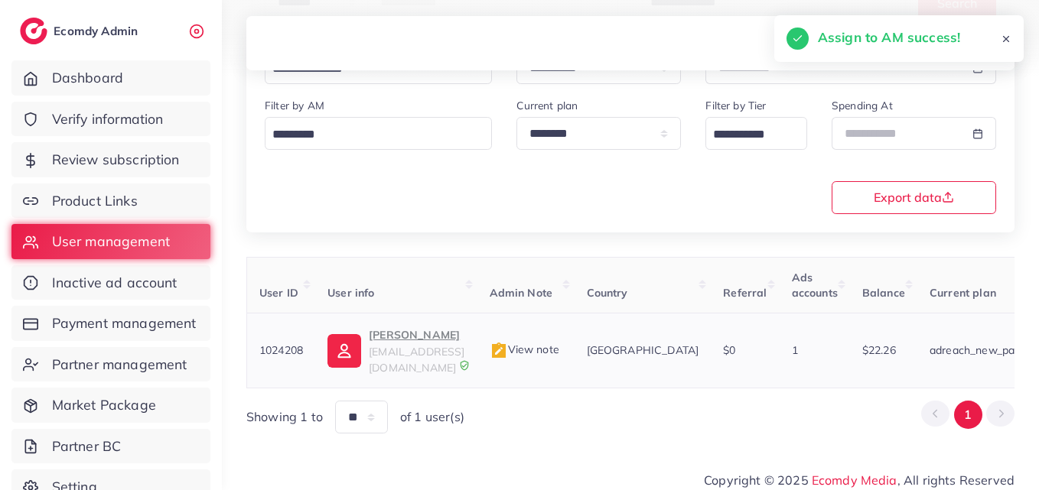
click at [350, 346] on img at bounding box center [344, 351] width 34 height 34
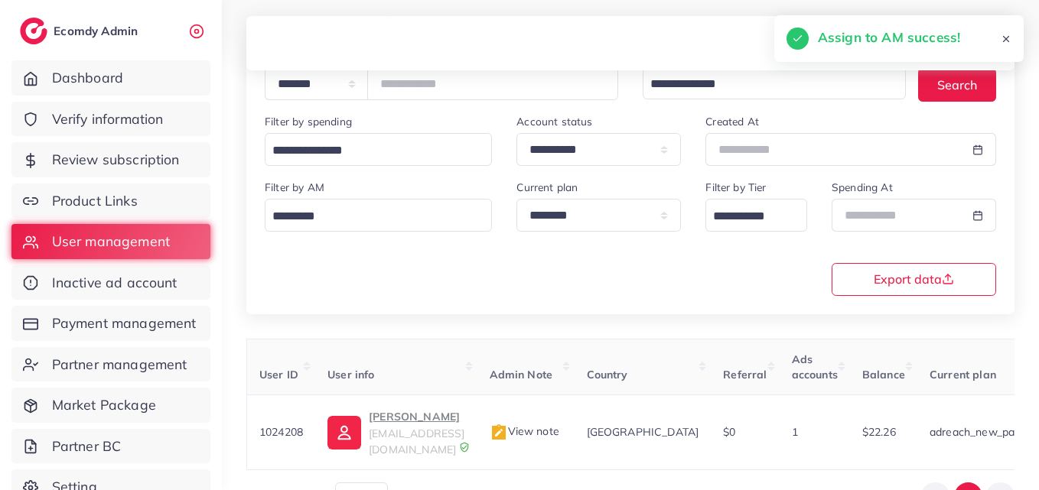
scroll to position [12, 0]
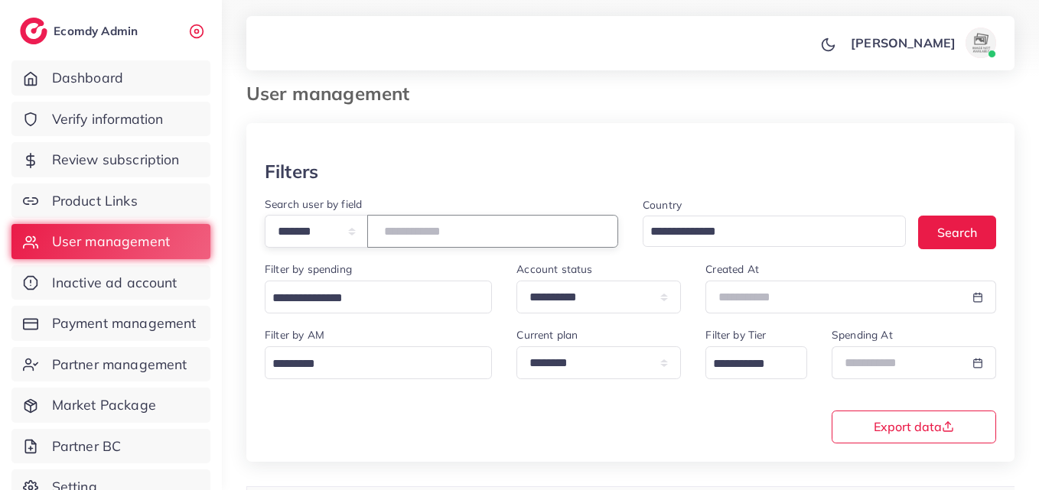
click at [445, 220] on input "*******" at bounding box center [492, 231] width 251 height 33
paste input "number"
click at [976, 242] on button "Search" at bounding box center [957, 232] width 78 height 33
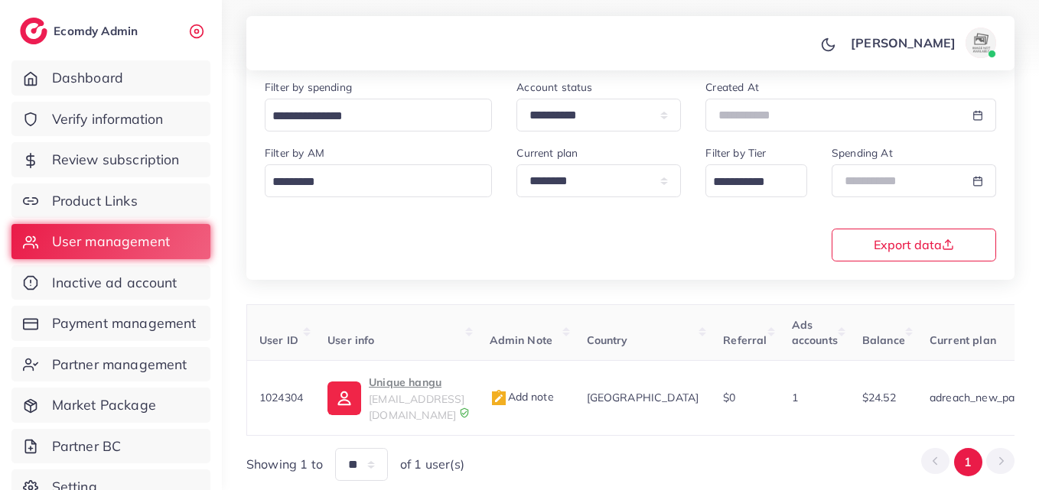
scroll to position [0, 264]
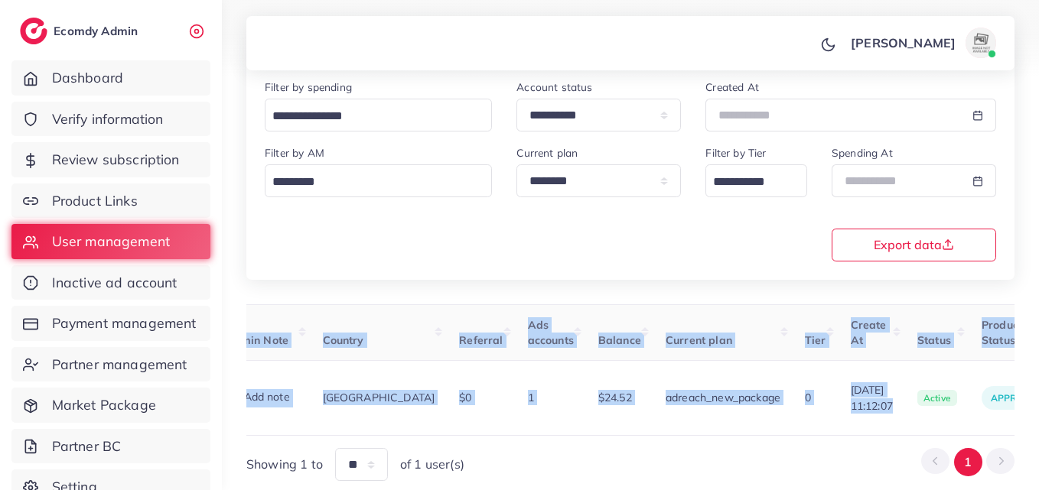
click at [837, 421] on div "User ID User info Admin Note Country Referral Ads accounts Balance Current plan…" at bounding box center [630, 370] width 768 height 132
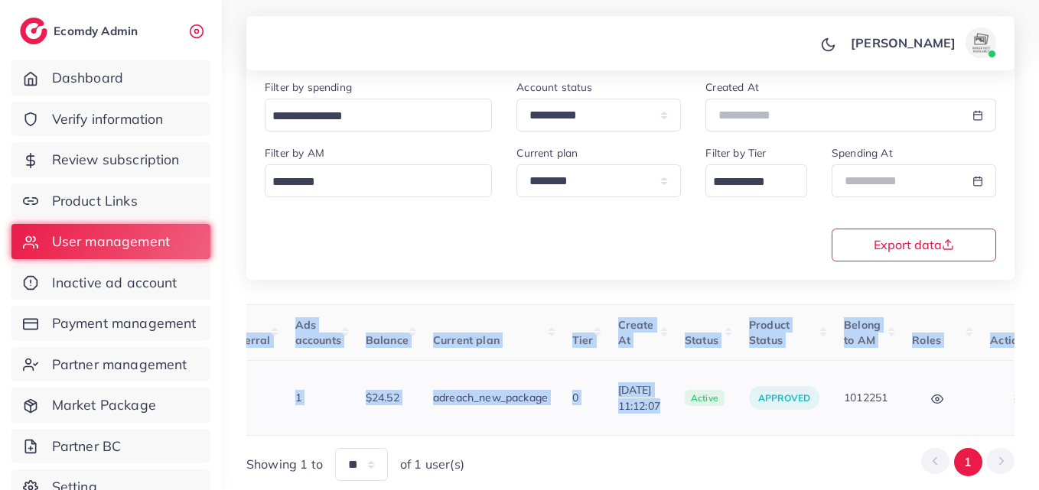
click at [990, 405] on button "button" at bounding box center [1017, 398] width 54 height 34
click at [978, 402] on link "Assign to AM" at bounding box center [954, 408] width 127 height 34
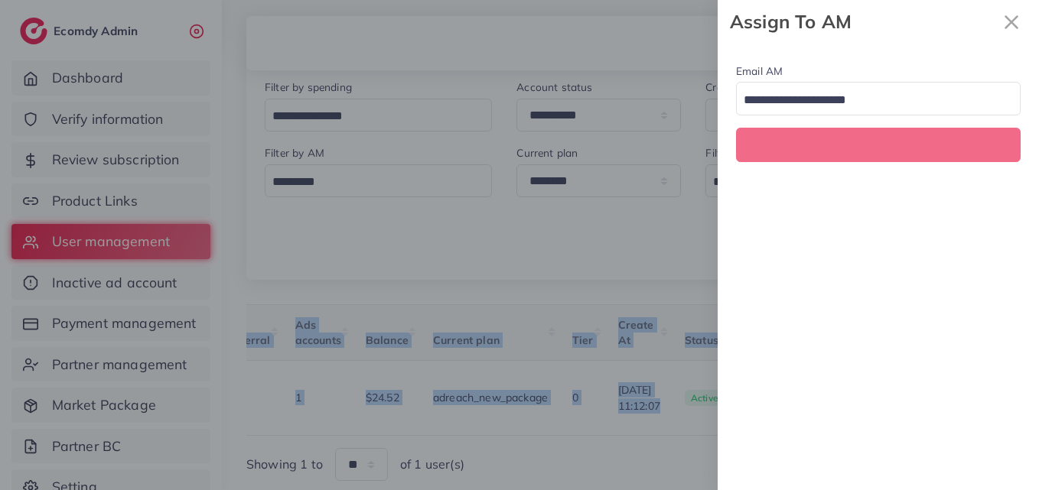
scroll to position [0, 496]
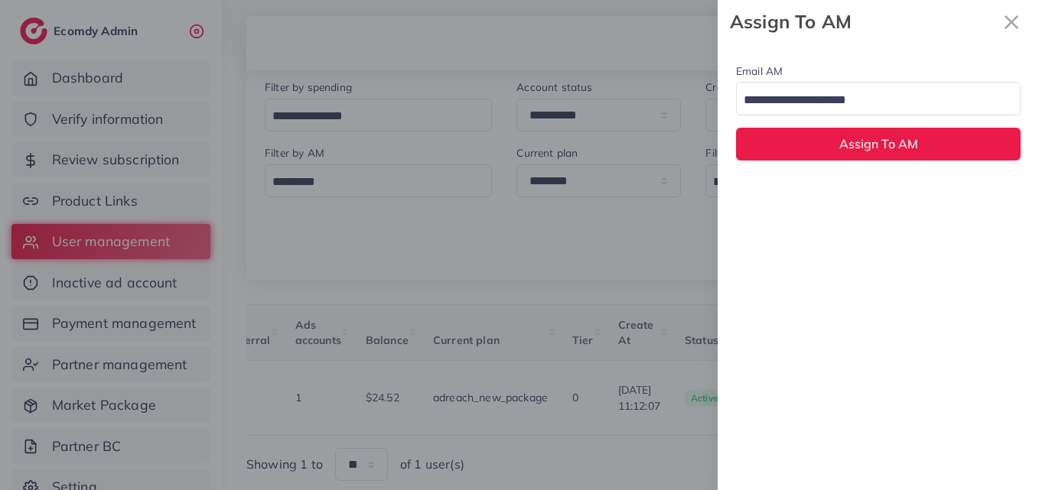
click at [889, 112] on div "Loading..." at bounding box center [878, 98] width 284 height 33
click at [880, 189] on div "Email AM natashashahid163@gmail.com Loading... None hadibaaslam@gmail.com natas…" at bounding box center [877, 267] width 321 height 447
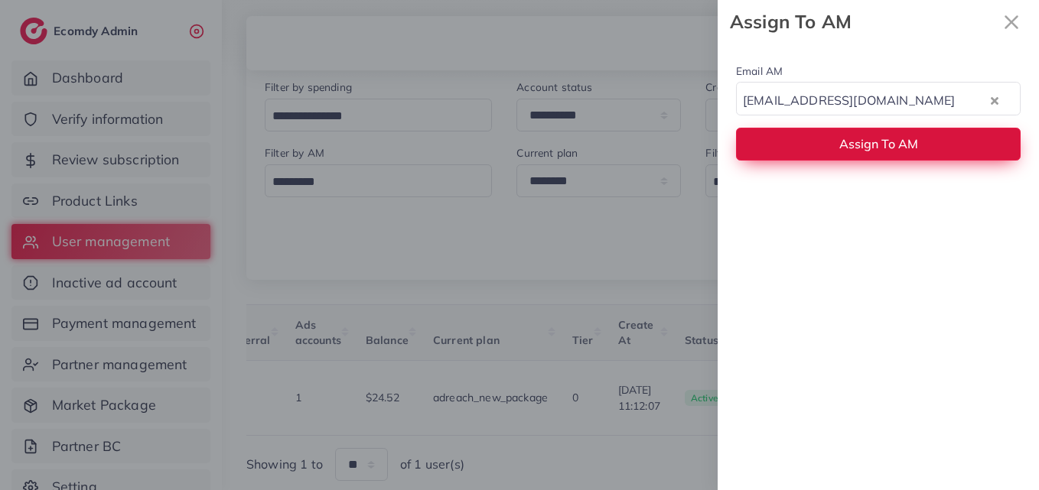
click at [884, 142] on span "Assign To AM" at bounding box center [878, 143] width 79 height 15
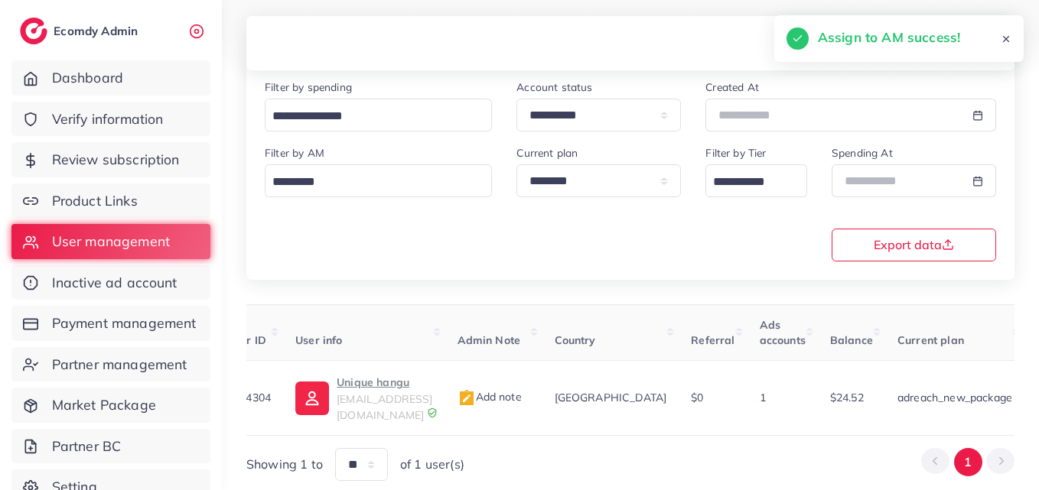
scroll to position [0, 0]
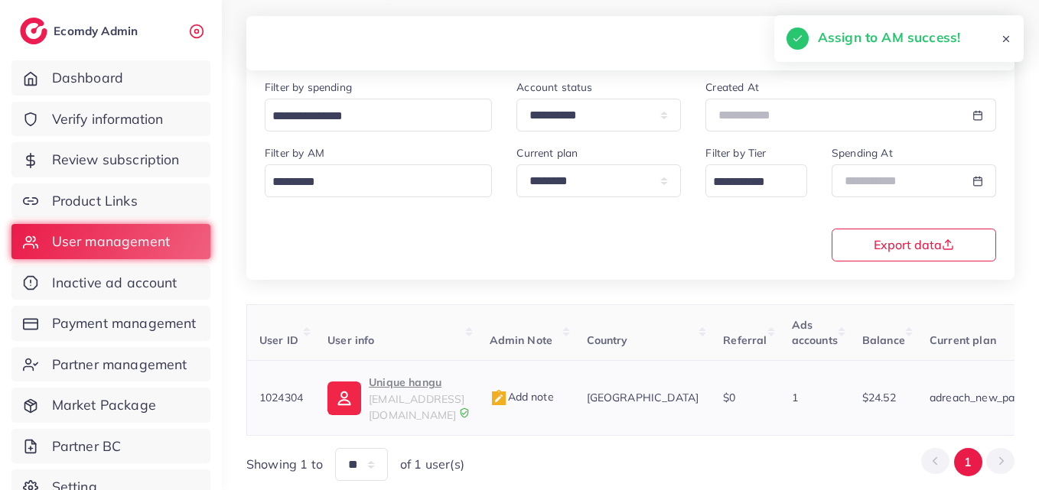
click at [364, 394] on link "Unique hangu uniquehangu@gmail.com" at bounding box center [395, 398] width 137 height 50
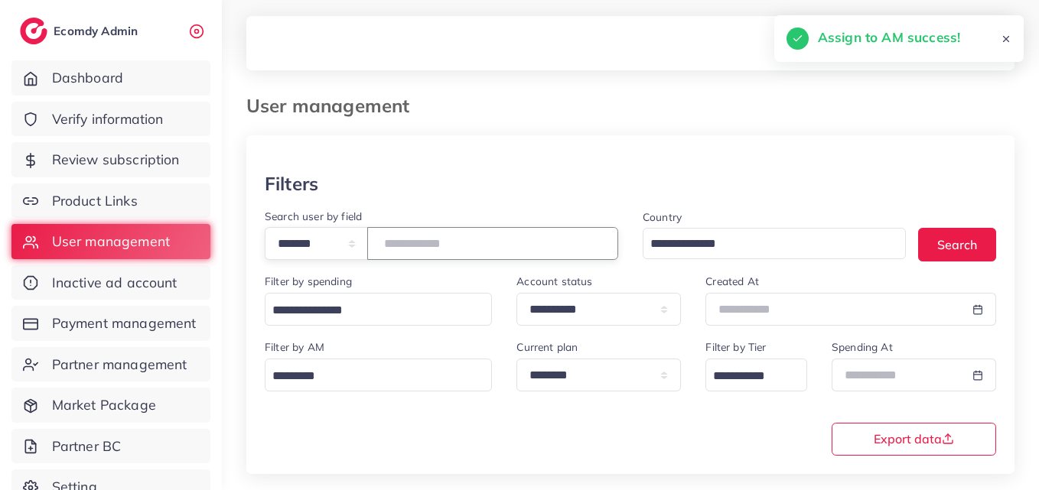
click at [431, 255] on input "*******" at bounding box center [492, 243] width 251 height 33
paste input "number"
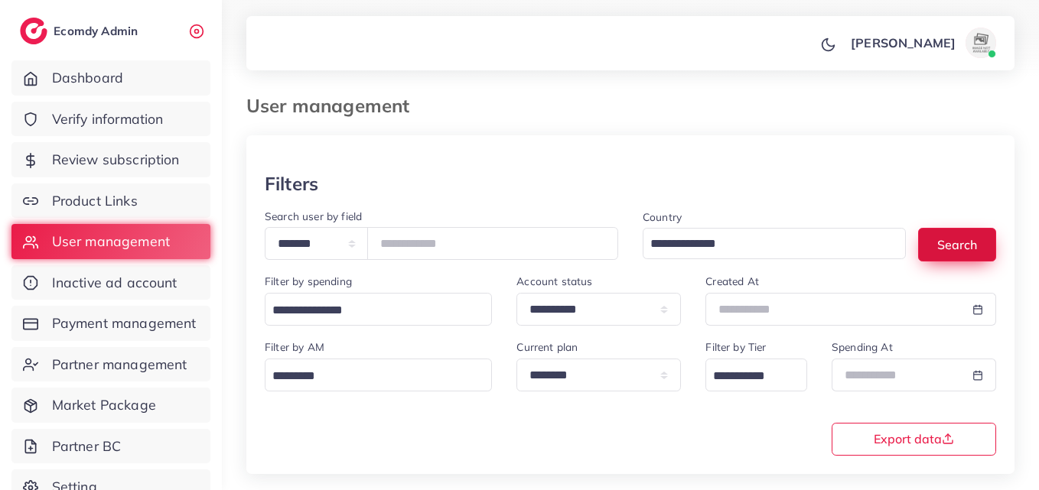
click at [941, 239] on button "Search" at bounding box center [957, 244] width 78 height 33
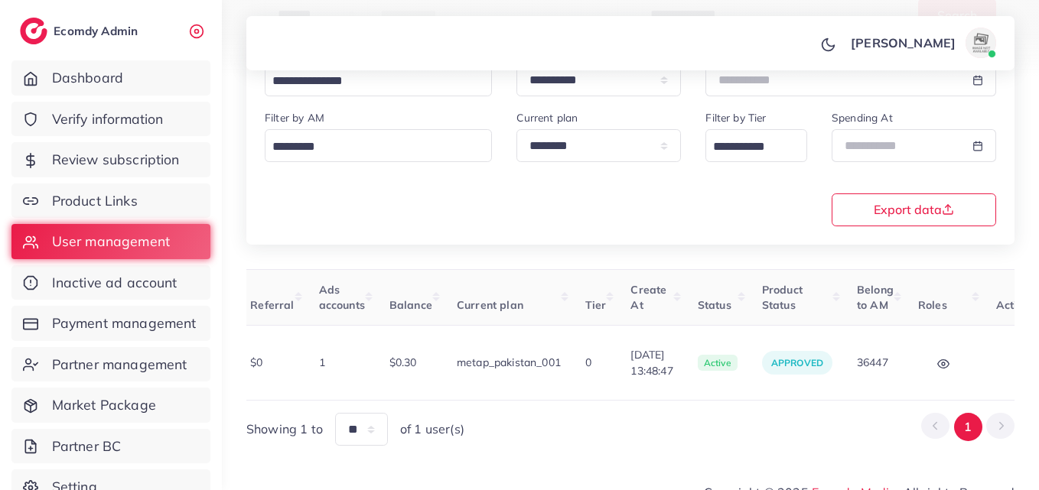
scroll to position [0, 502]
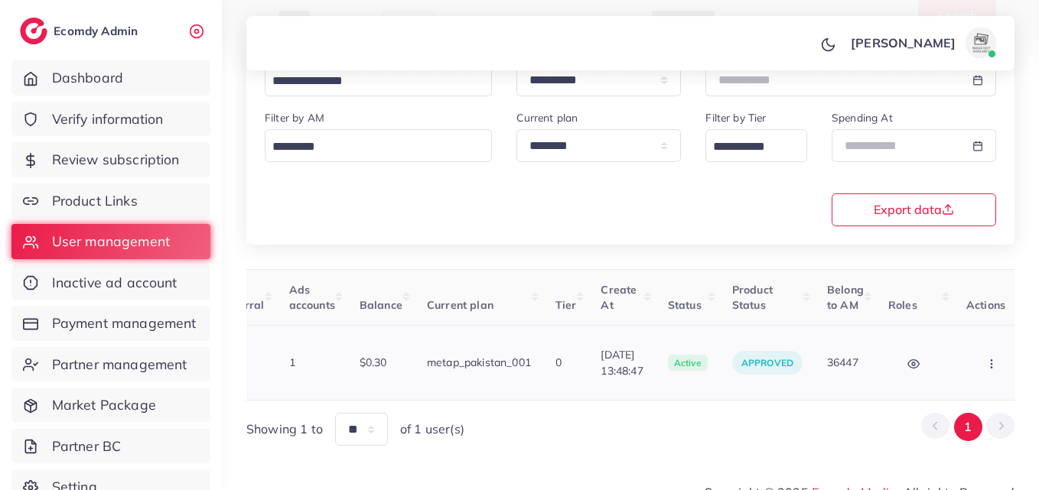
click at [954, 373] on td "Block Balance Change Assign to AM" at bounding box center [993, 363] width 79 height 75
click at [966, 367] on button "button" at bounding box center [993, 363] width 54 height 34
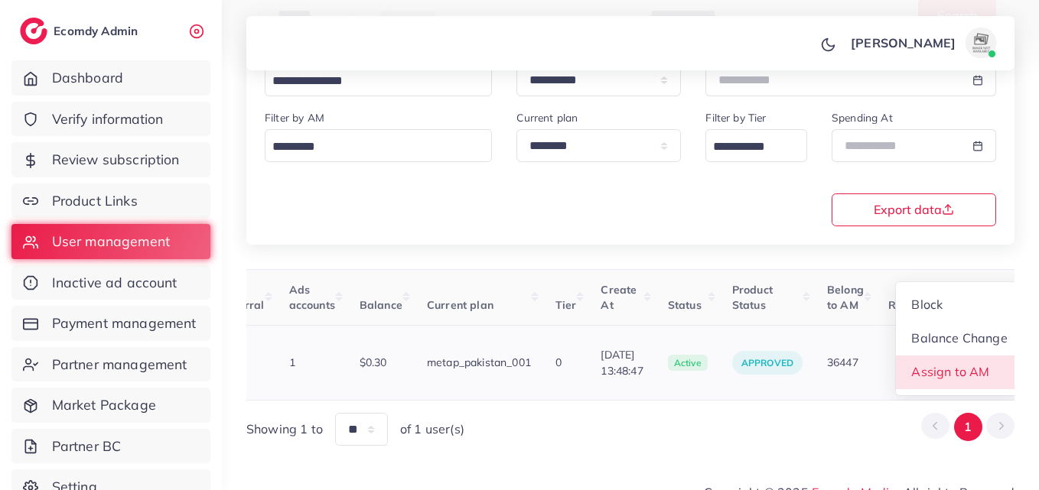
scroll to position [2, 502]
click at [961, 364] on span "Assign to AM" at bounding box center [950, 371] width 78 height 15
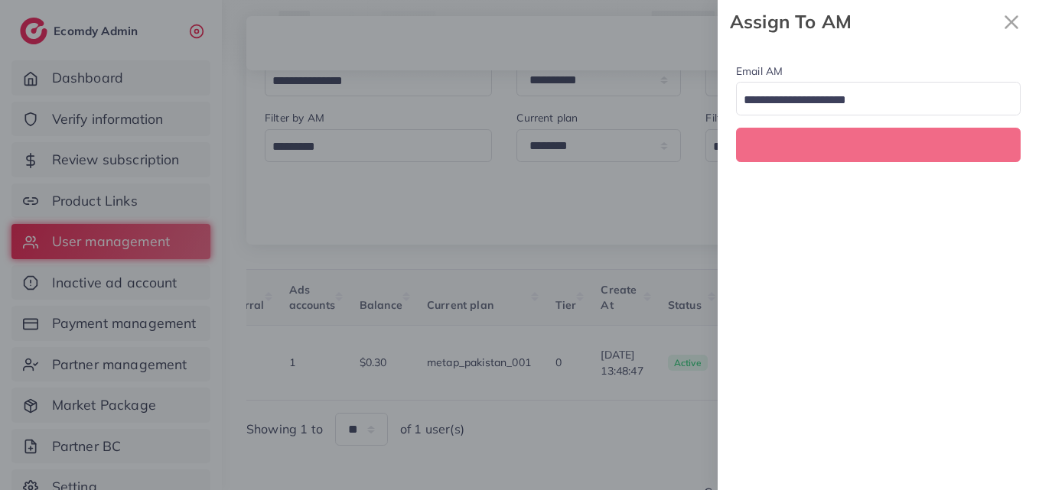
scroll to position [0, 502]
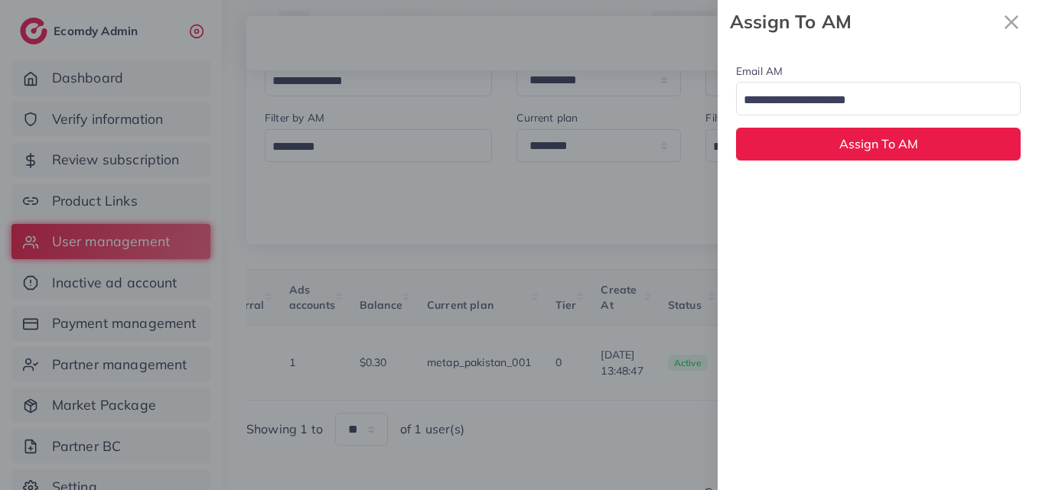
click at [935, 119] on div "Email AM Loading... Assign To AM" at bounding box center [877, 111] width 321 height 135
click at [936, 109] on input "Search for option" at bounding box center [869, 101] width 262 height 24
click at [918, 189] on div "Email AM natashashahid163@gmail.com Loading... None hadibaaslam@gmail.com natas…" at bounding box center [877, 267] width 321 height 447
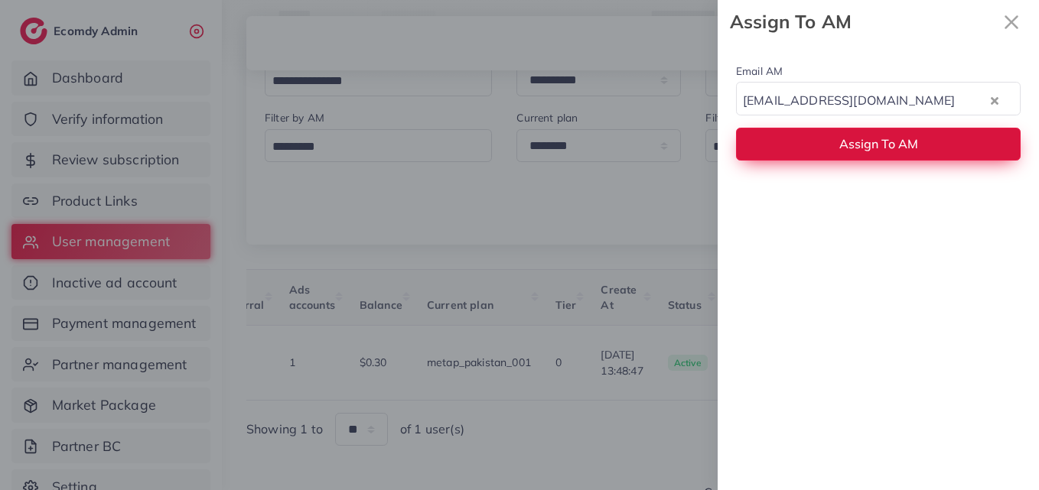
click at [918, 136] on button "Assign To AM" at bounding box center [878, 144] width 284 height 33
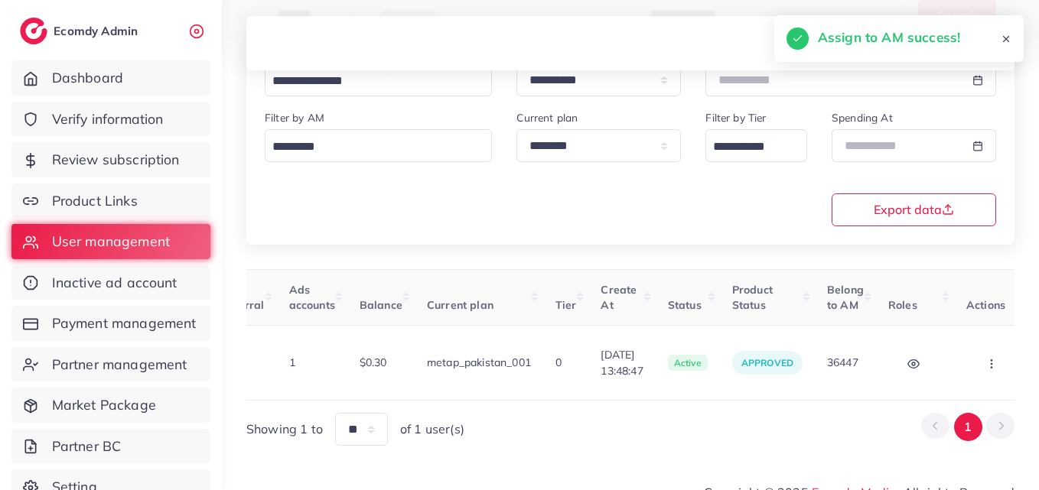
scroll to position [0, 0]
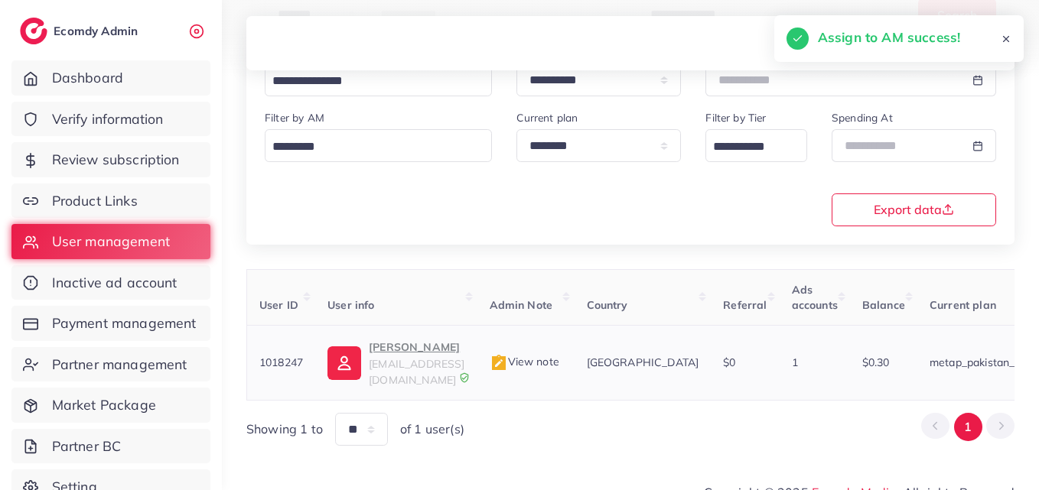
click at [397, 343] on p "Waleed Tahir" at bounding box center [417, 347] width 96 height 18
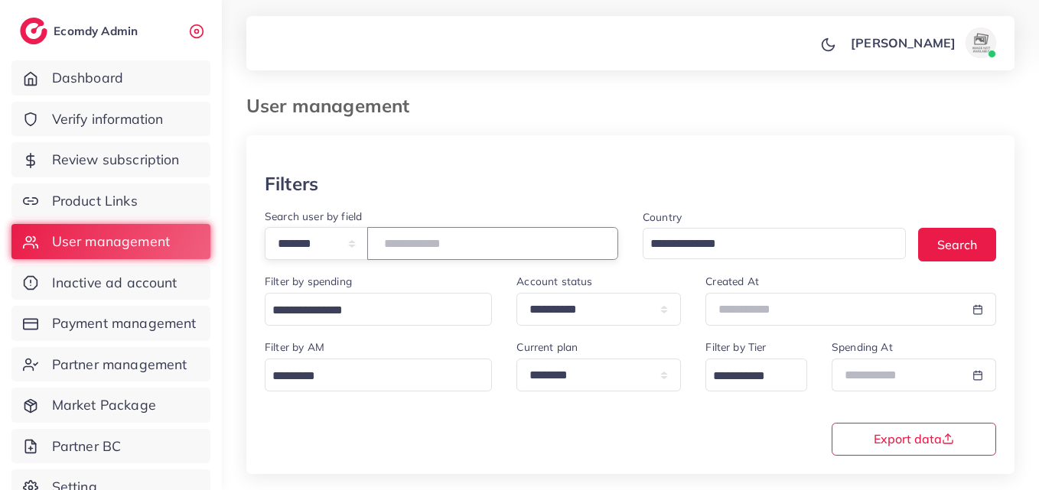
click at [433, 239] on input "*******" at bounding box center [492, 243] width 251 height 33
click at [434, 237] on input "*******" at bounding box center [492, 243] width 251 height 33
paste input "number"
click at [949, 247] on button "Search" at bounding box center [957, 244] width 78 height 33
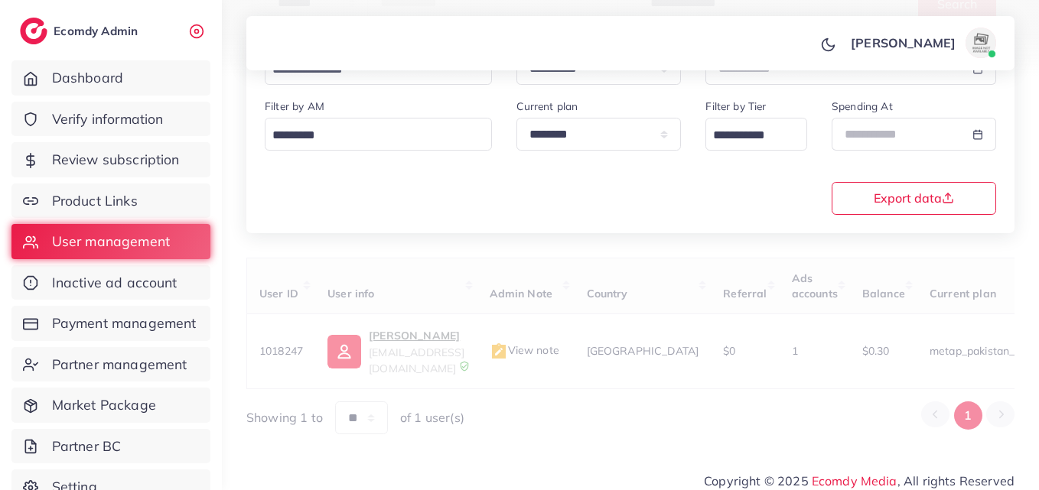
scroll to position [242, 0]
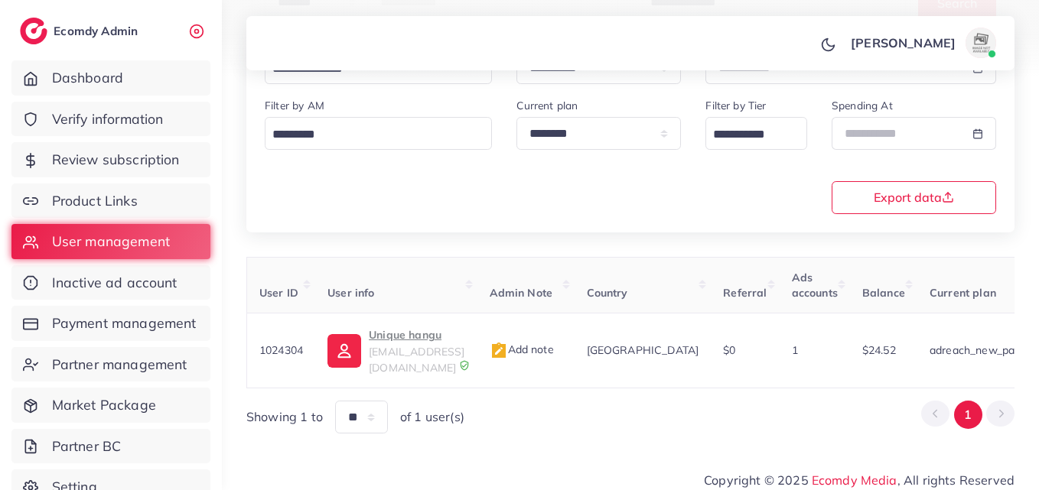
click at [384, 301] on th "User info" at bounding box center [395, 285] width 161 height 57
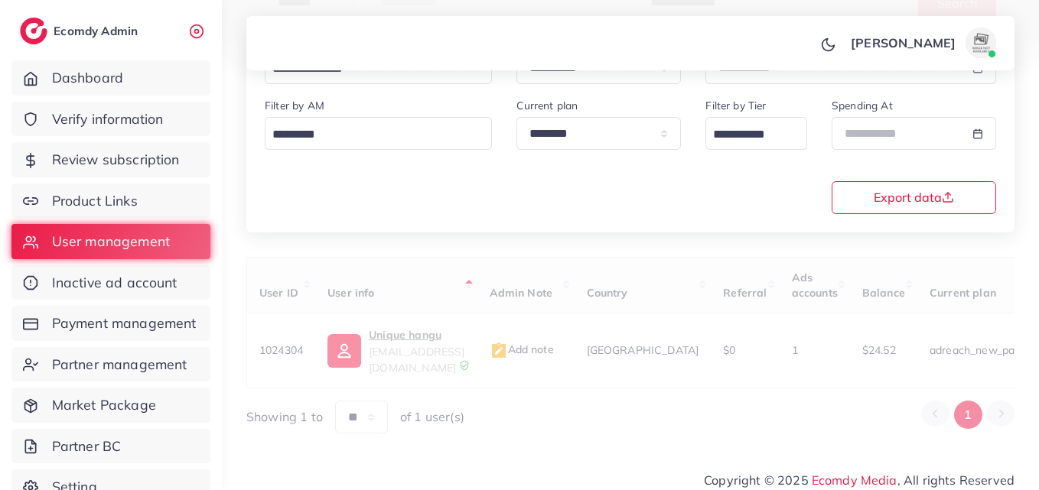
click at [388, 315] on div "User ID User info Admin Note Country Referral Ads accounts Balance Current plan…" at bounding box center [630, 345] width 768 height 177
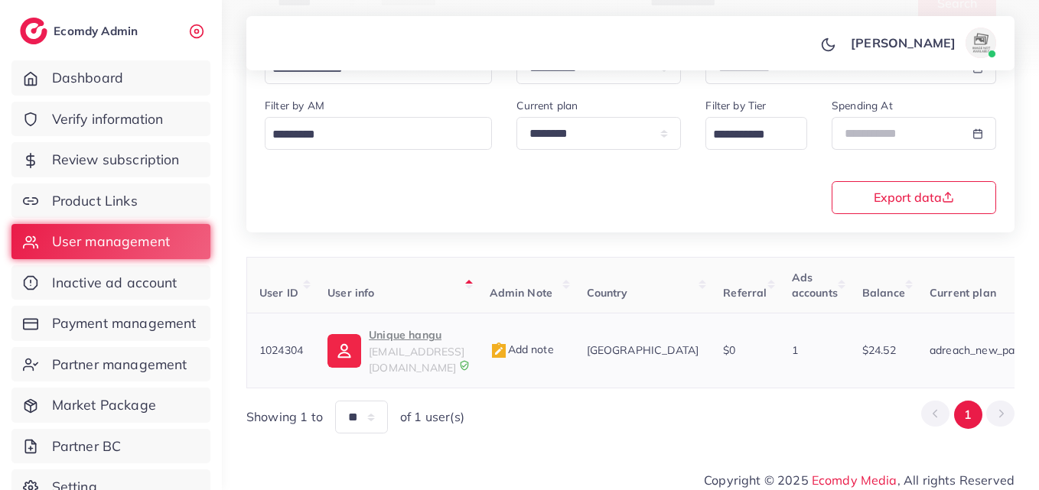
click at [394, 333] on p "Unique hangu" at bounding box center [417, 335] width 96 height 18
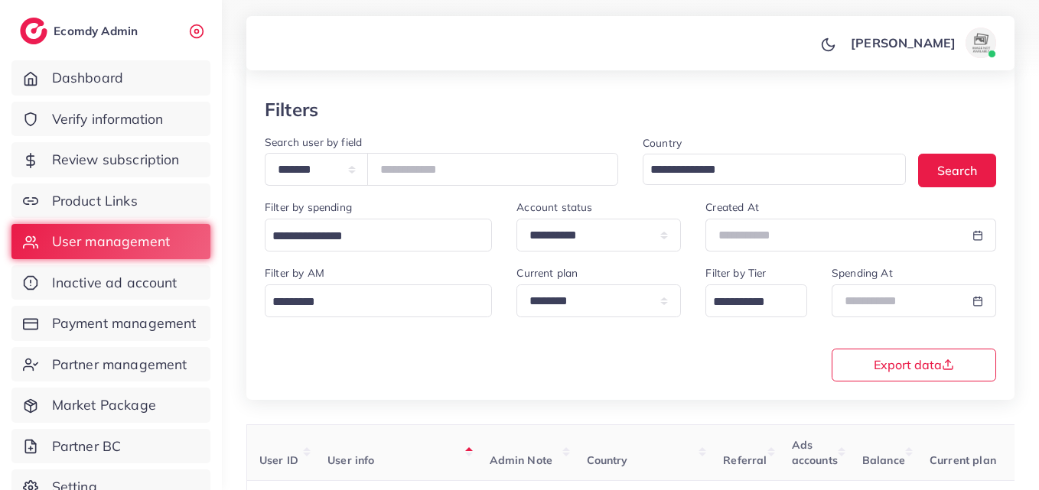
scroll to position [12, 0]
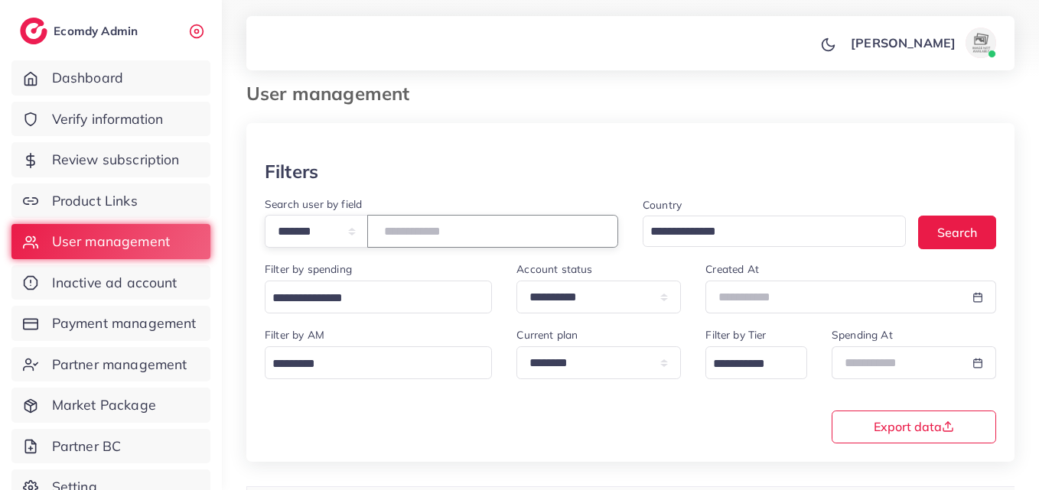
click at [434, 241] on input "*******" at bounding box center [492, 231] width 251 height 33
paste input "number"
click at [970, 243] on button "Search" at bounding box center [957, 232] width 78 height 33
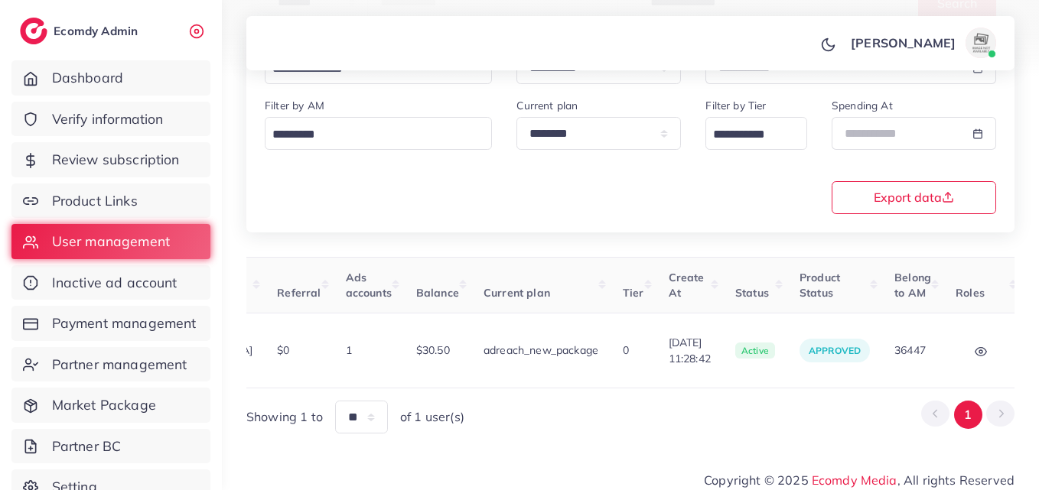
scroll to position [0, 518]
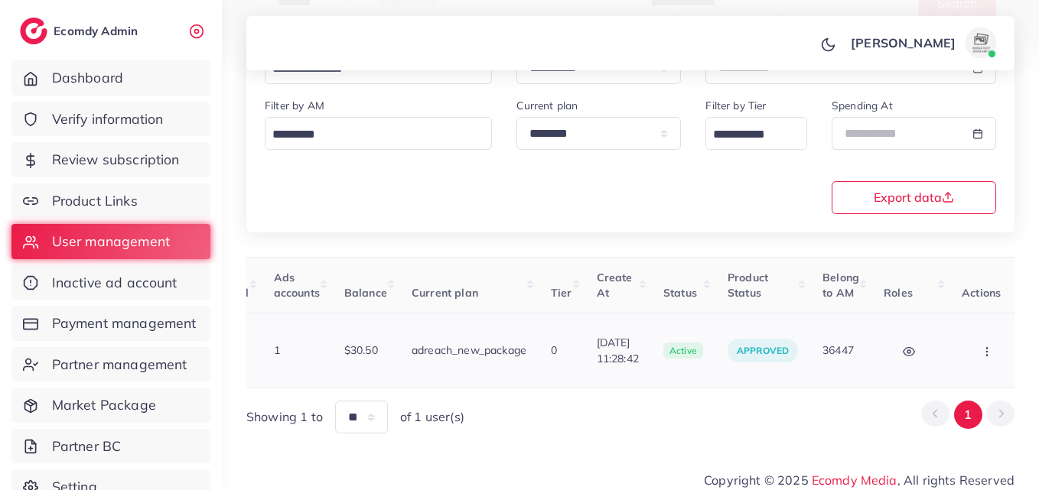
click at [961, 356] on button "button" at bounding box center [988, 350] width 54 height 34
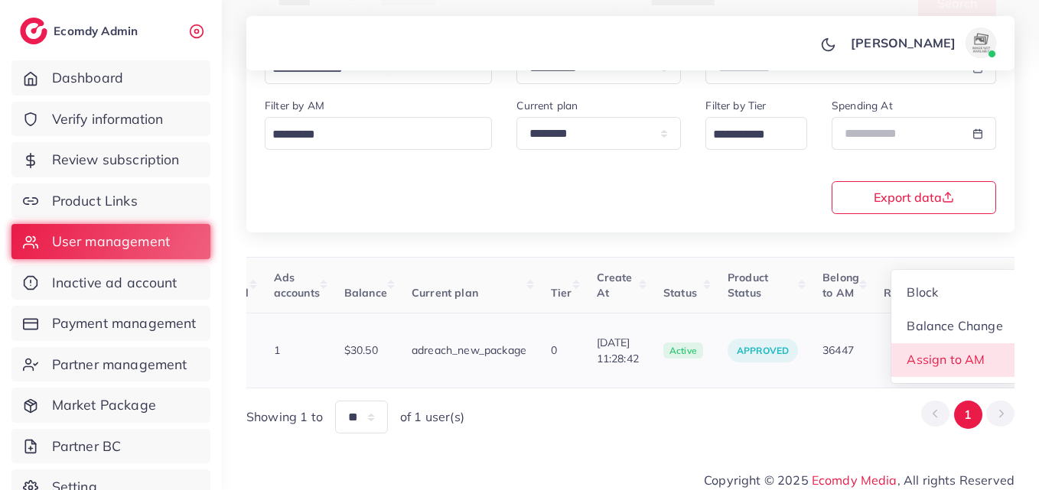
click at [962, 358] on span "Assign to AM" at bounding box center [946, 359] width 78 height 15
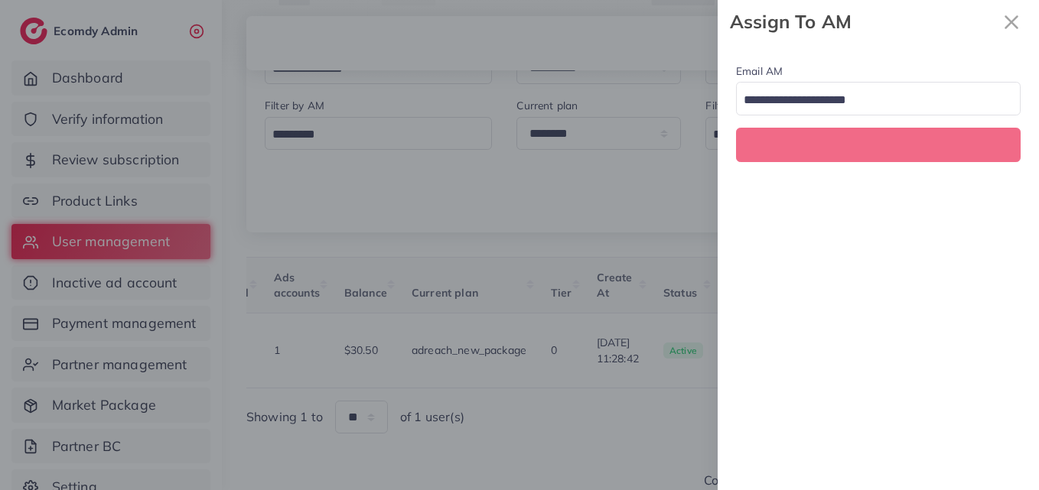
scroll to position [0, 518]
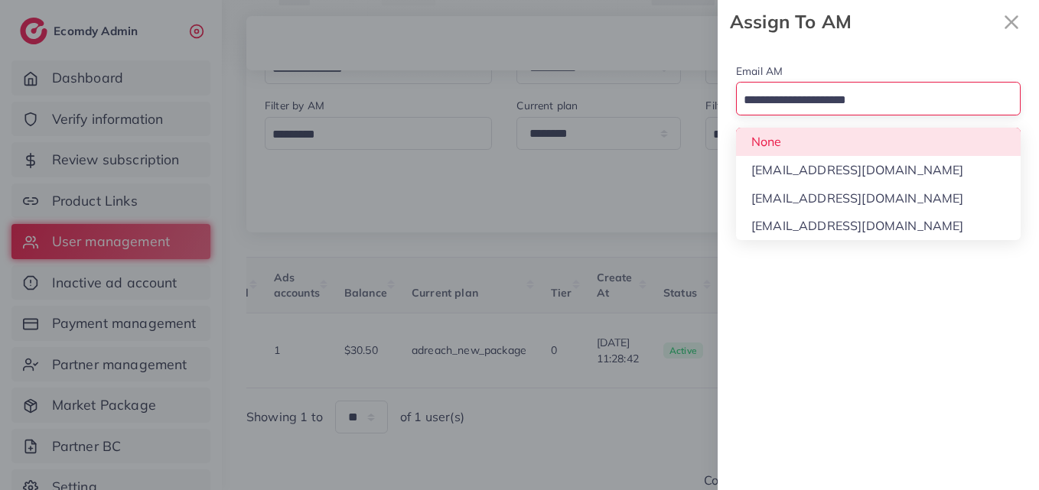
click at [902, 89] on input "Search for option" at bounding box center [869, 101] width 262 height 24
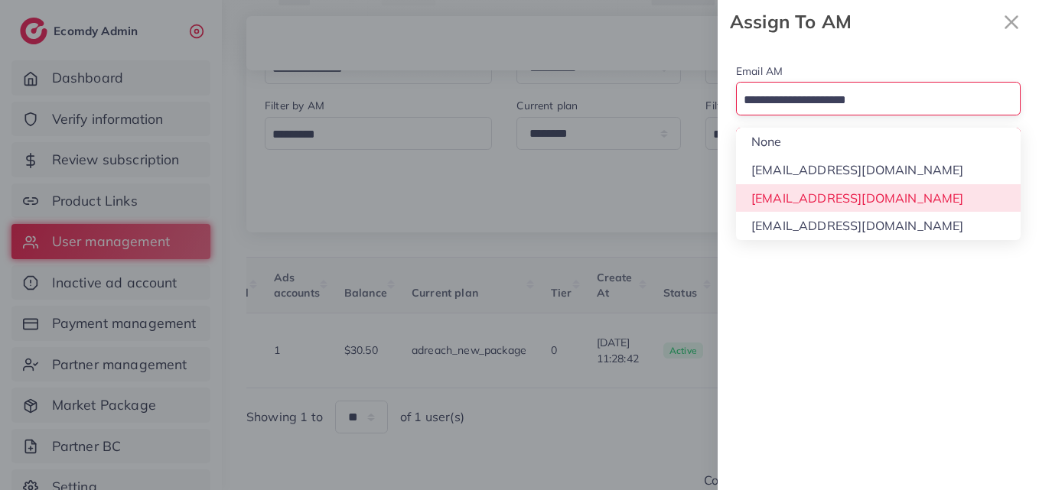
click at [886, 200] on div "Email AM Loading... None hadibaaslam@gmail.com natashashahid163@gmail.com wajah…" at bounding box center [877, 267] width 321 height 447
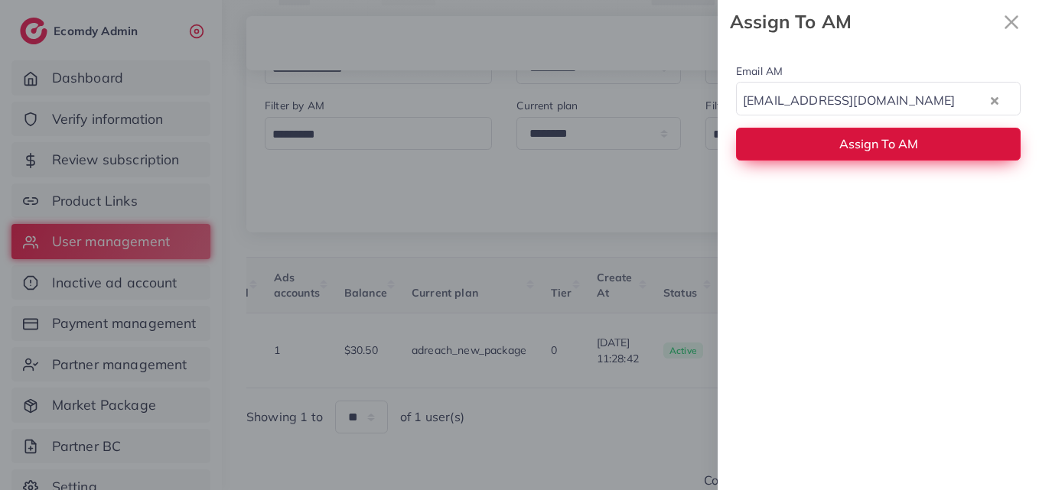
click at [889, 144] on span "Assign To AM" at bounding box center [878, 143] width 79 height 15
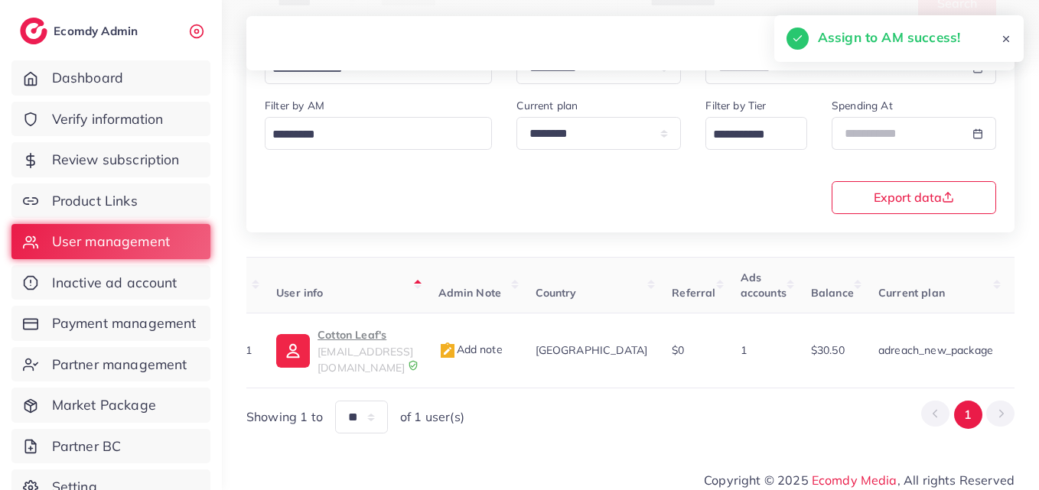
scroll to position [0, 0]
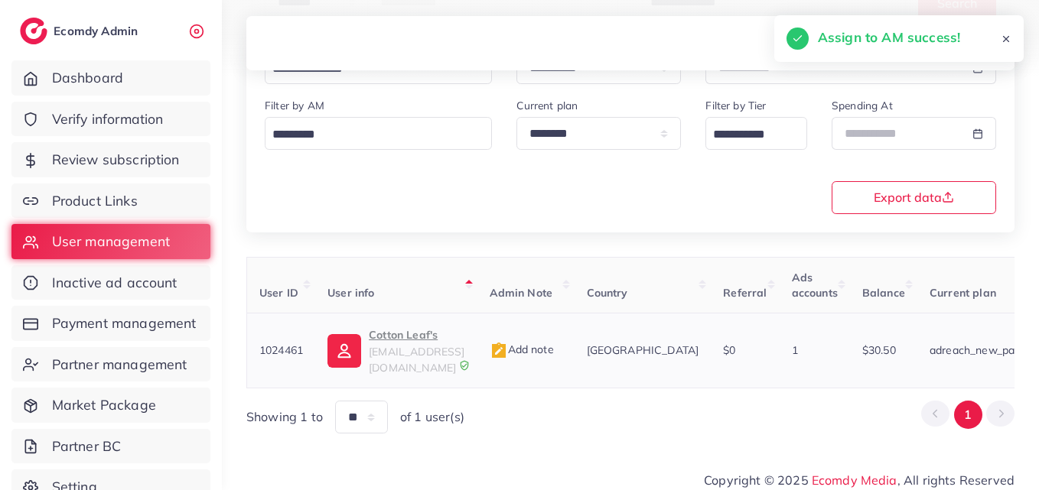
click at [379, 344] on div "Cotton Leaf's cottonleafs02@gmail.com" at bounding box center [417, 351] width 96 height 50
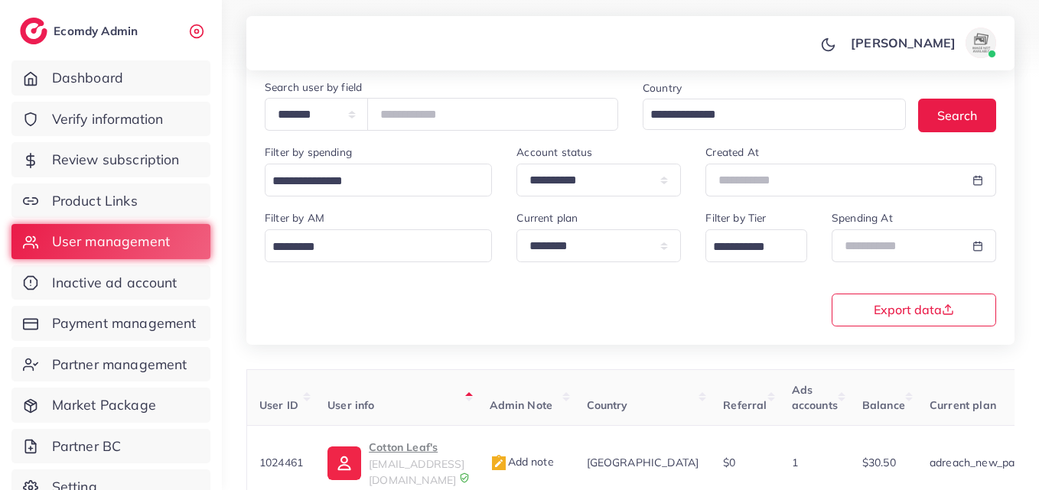
scroll to position [12, 0]
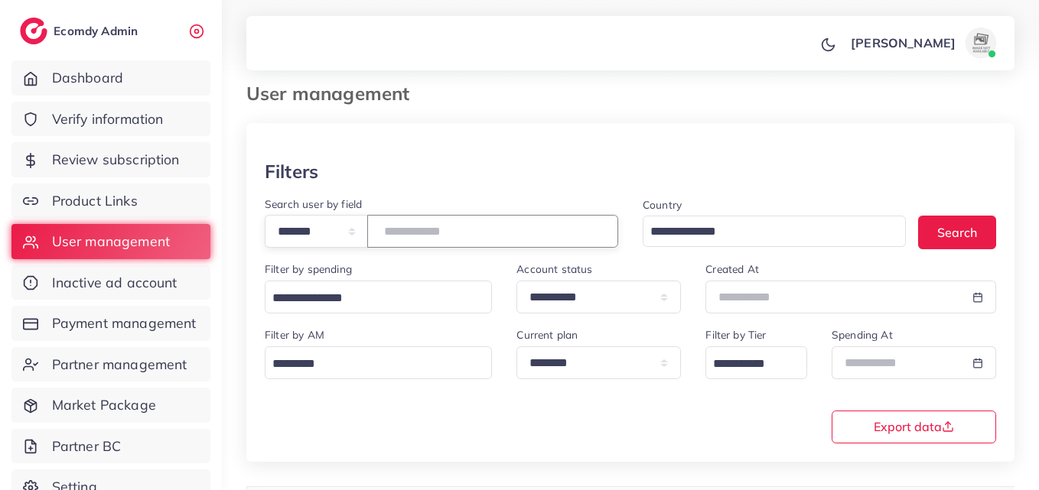
click at [422, 219] on input "*******" at bounding box center [492, 231] width 251 height 33
click at [424, 219] on input "*******" at bounding box center [492, 231] width 251 height 33
paste input "number"
click at [943, 233] on button "Search" at bounding box center [957, 232] width 78 height 33
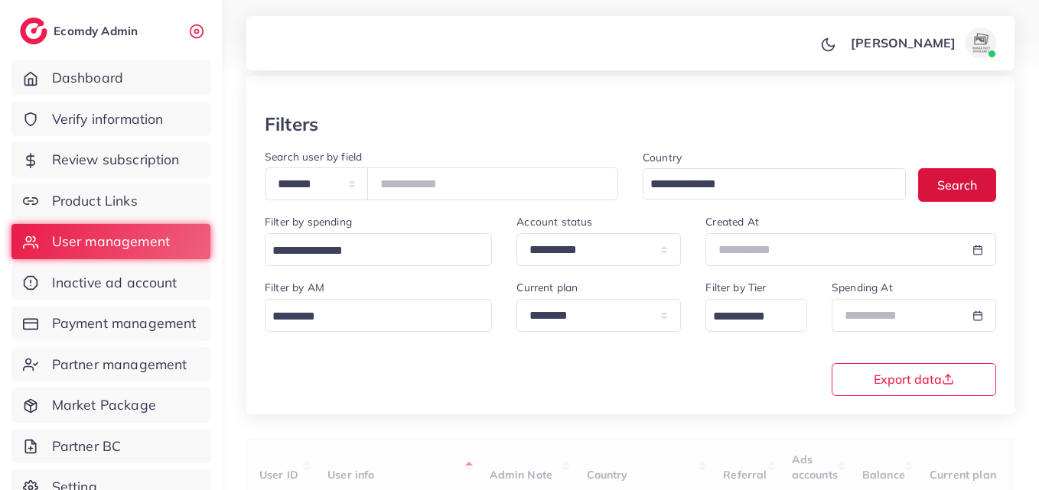
scroll to position [242, 0]
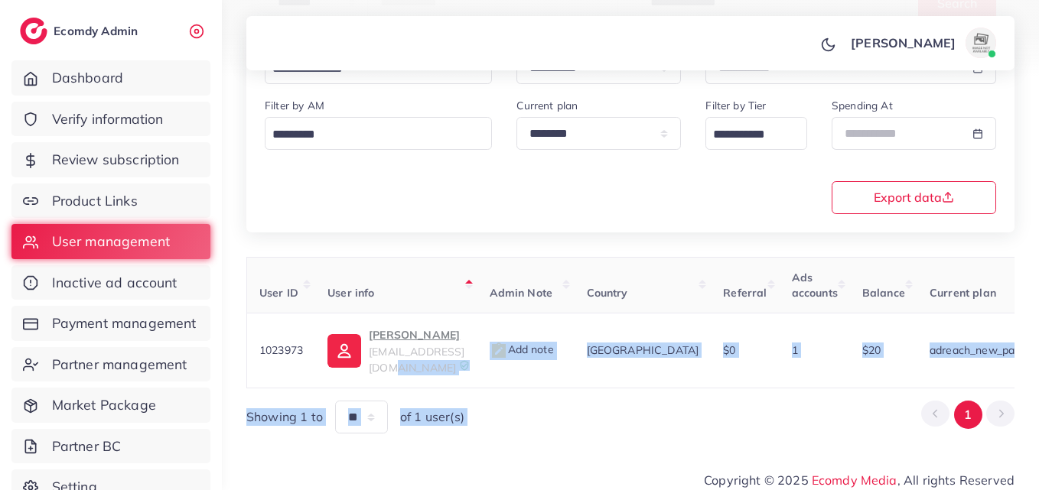
drag, startPoint x: 479, startPoint y: 373, endPoint x: 860, endPoint y: 395, distance: 380.7
click at [860, 395] on div "User ID User info Admin Note Country Referral Ads accounts Balance Current plan…" at bounding box center [630, 345] width 768 height 177
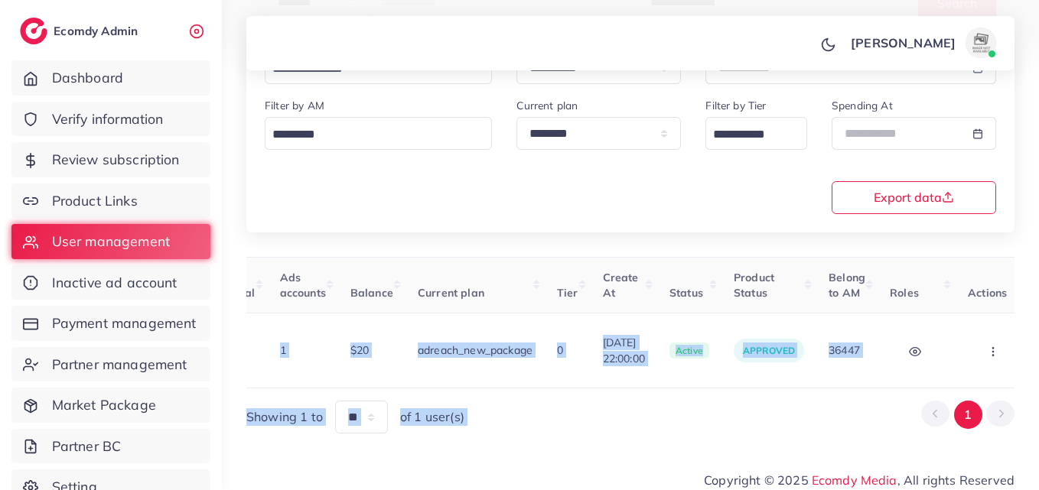
scroll to position [0, 555]
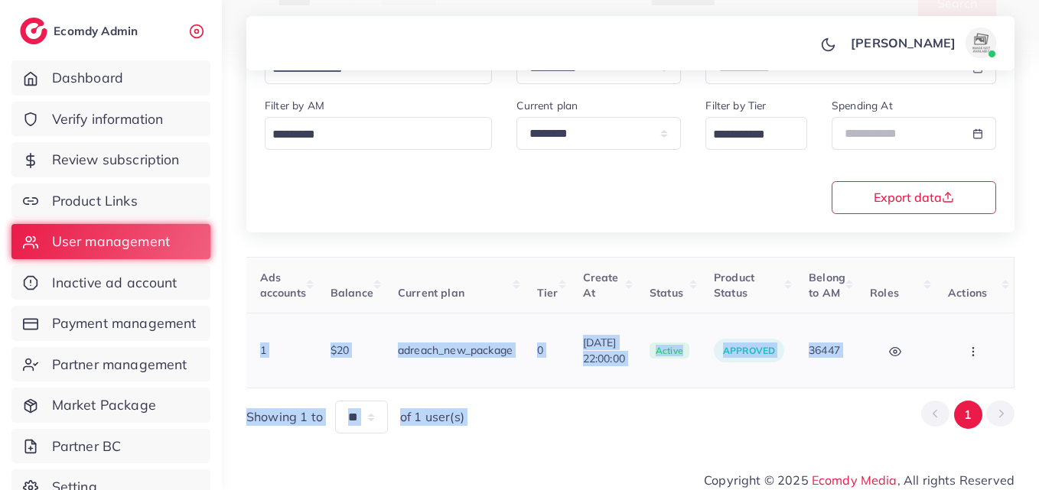
click at [967, 364] on td "Block Balance Change Assign to AM" at bounding box center [974, 351] width 79 height 75
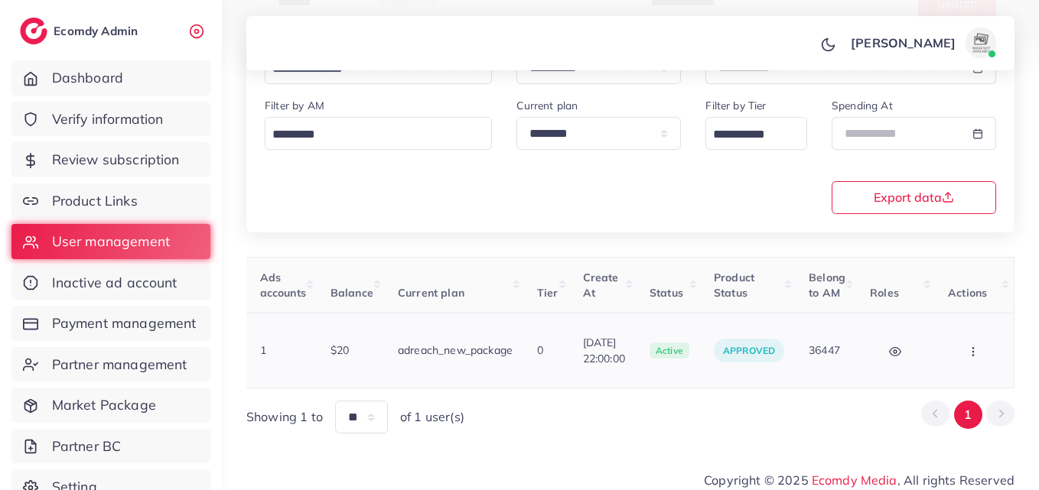
click at [967, 349] on icon "button" at bounding box center [973, 352] width 12 height 12
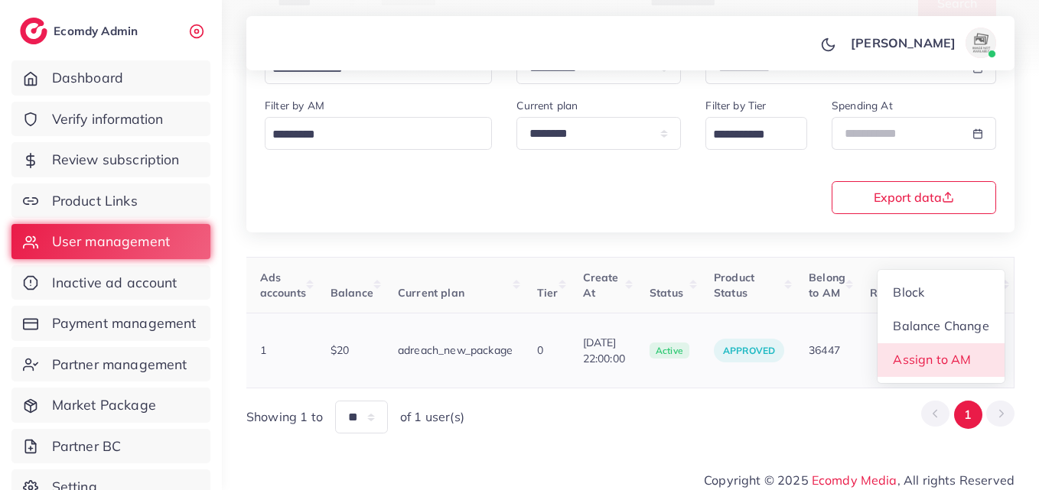
click at [961, 356] on span "Assign to AM" at bounding box center [932, 359] width 78 height 15
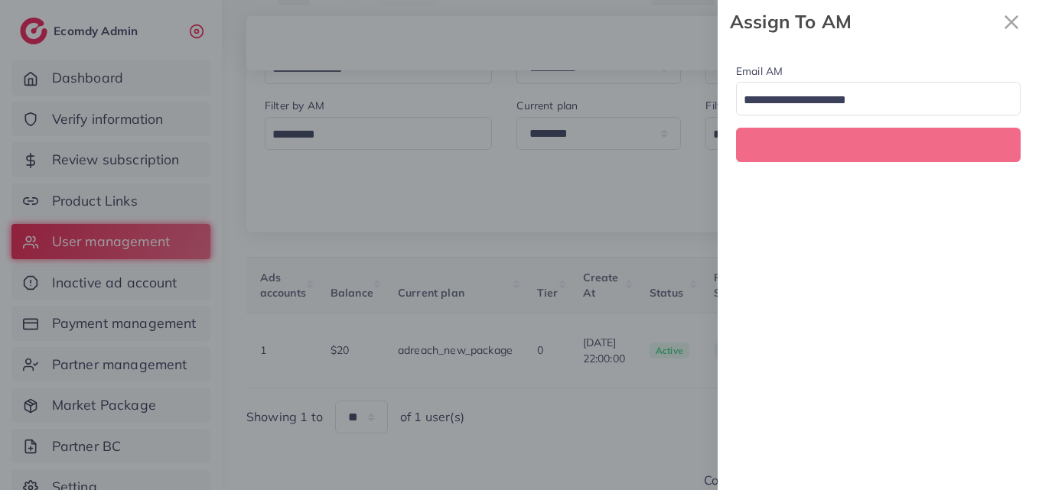
scroll to position [0, 555]
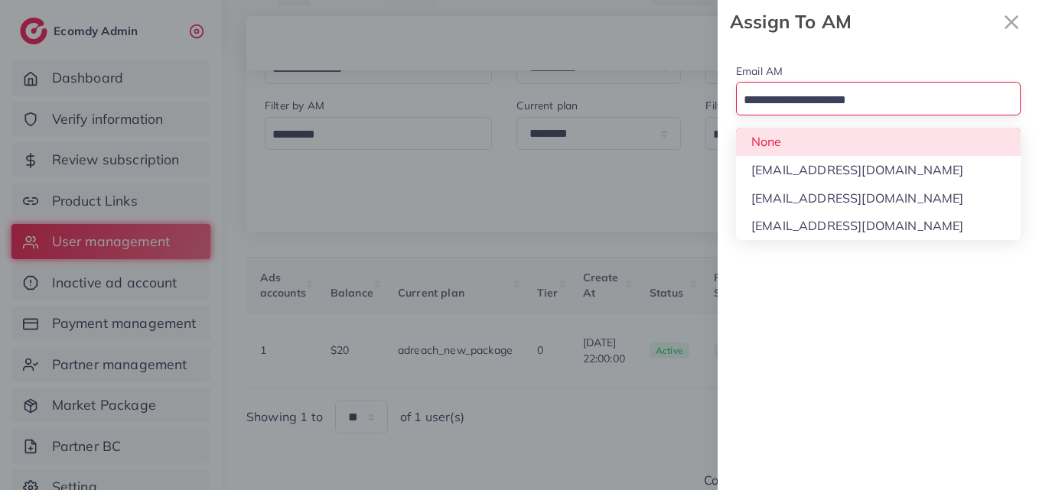
click at [851, 112] on input "Search for option" at bounding box center [869, 101] width 262 height 24
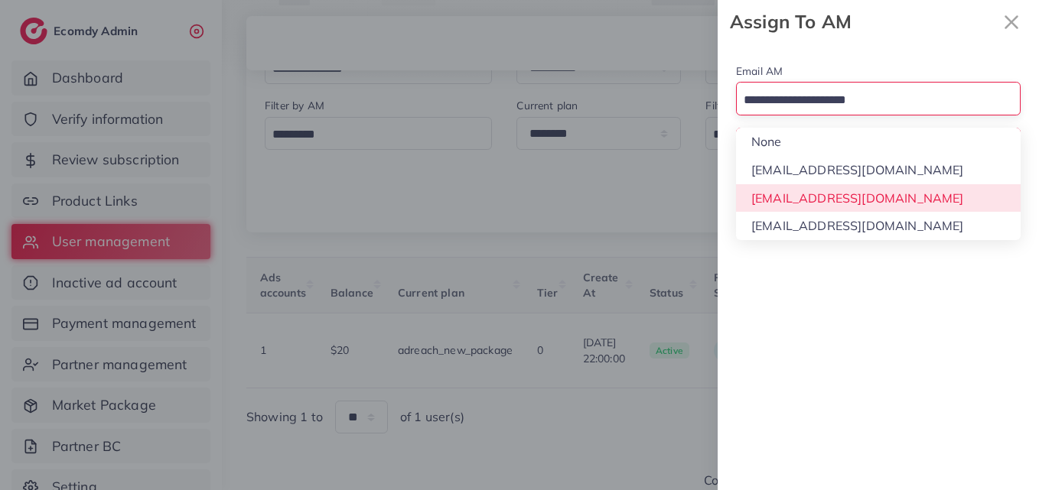
click at [844, 195] on div "Email AM Loading... None hadibaaslam@gmail.com natashashahid163@gmail.com wajah…" at bounding box center [877, 267] width 321 height 447
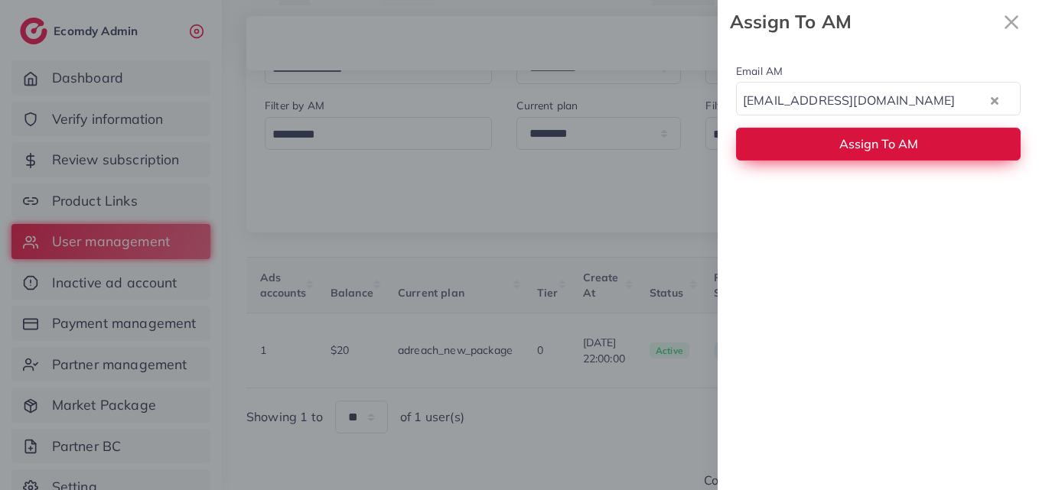
click at [858, 149] on span "Assign To AM" at bounding box center [878, 143] width 79 height 15
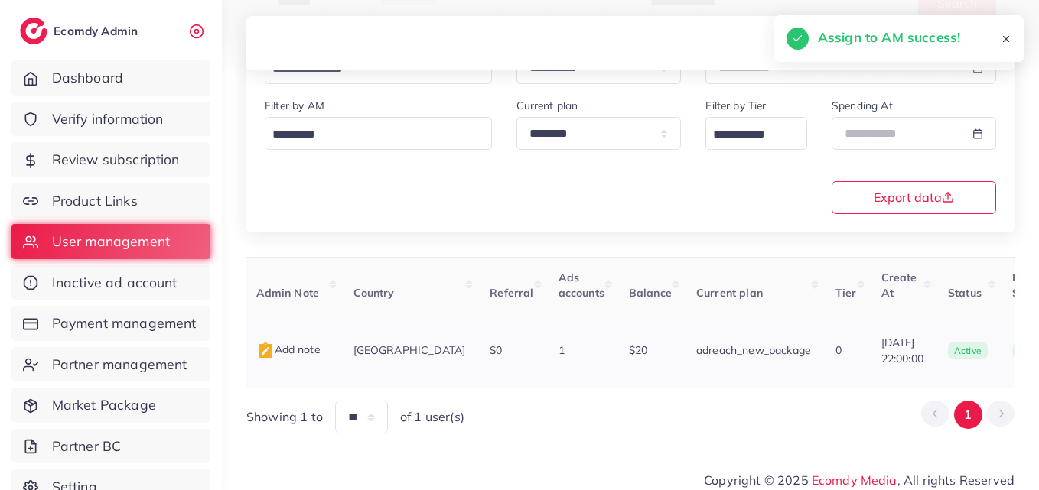
scroll to position [0, 195]
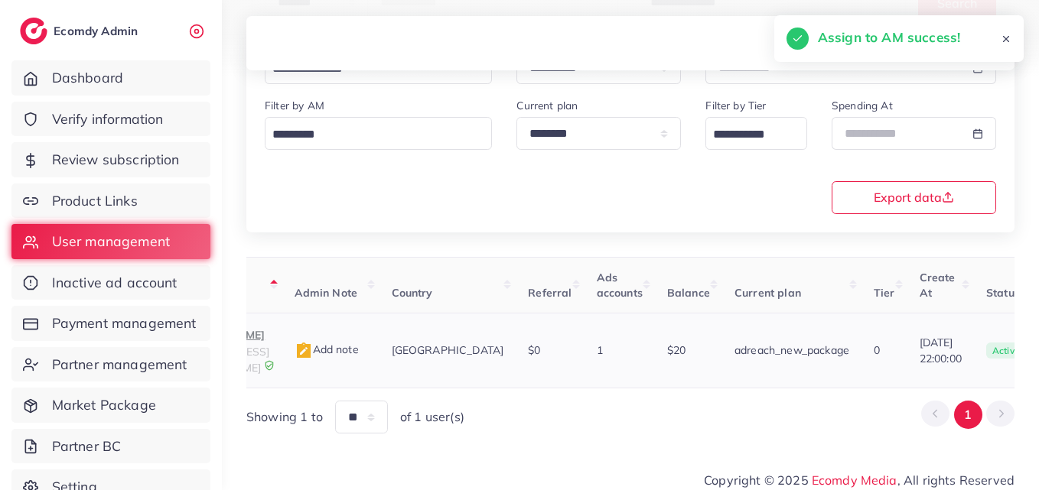
click at [269, 333] on p "Muhammad Abdullah Khan" at bounding box center [222, 335] width 96 height 18
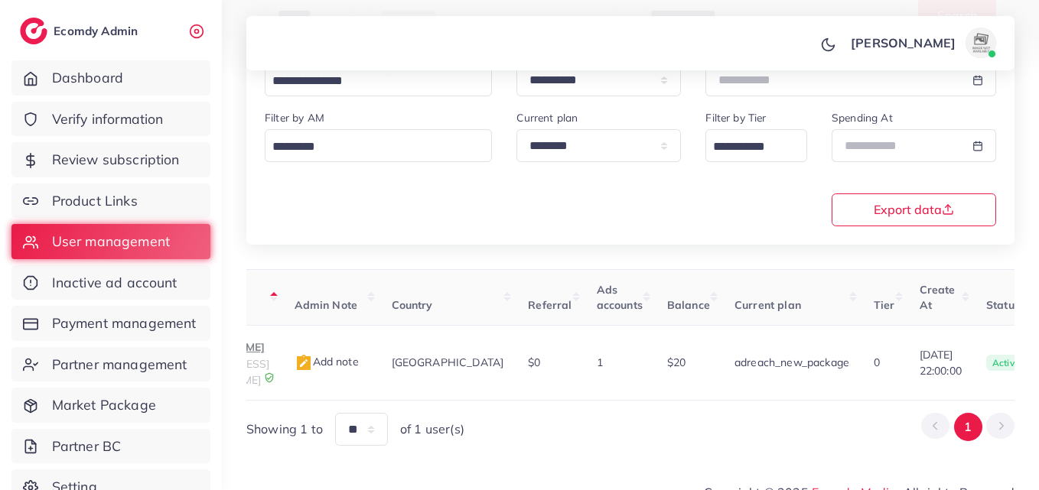
scroll to position [0, 0]
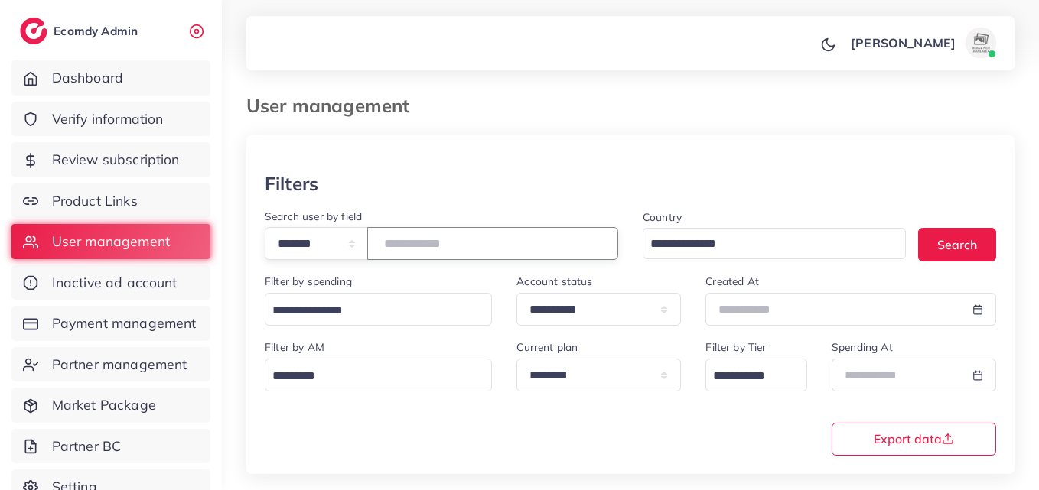
click at [449, 252] on input "*******" at bounding box center [492, 243] width 251 height 33
drag, startPoint x: 449, startPoint y: 252, endPoint x: 431, endPoint y: 246, distance: 19.3
click at [431, 246] on input "*******" at bounding box center [492, 243] width 251 height 33
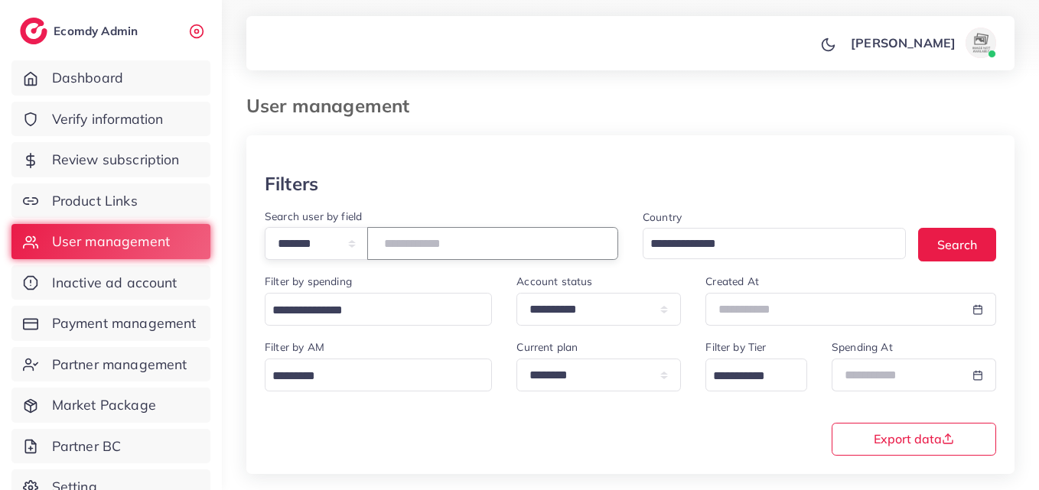
paste input "number"
click at [969, 240] on button "Search" at bounding box center [957, 244] width 78 height 33
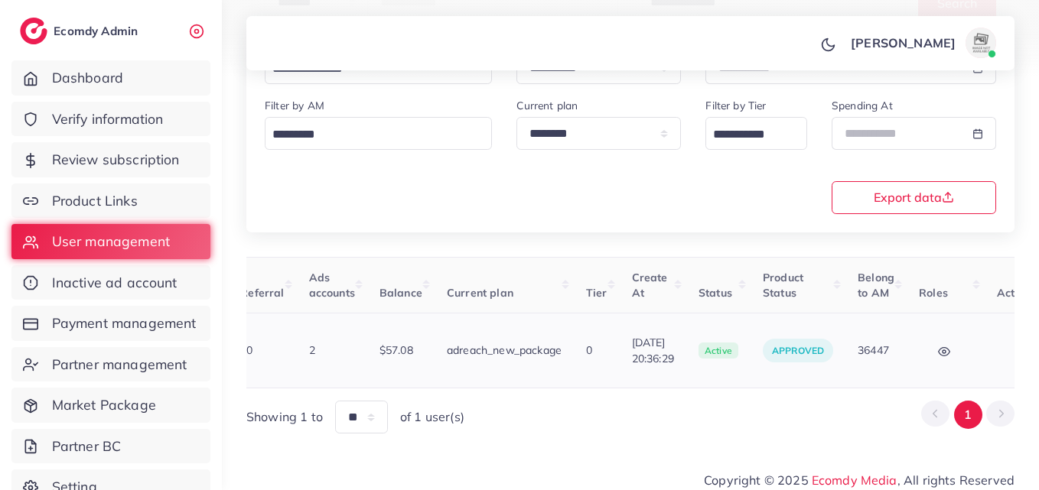
scroll to position [0, 507]
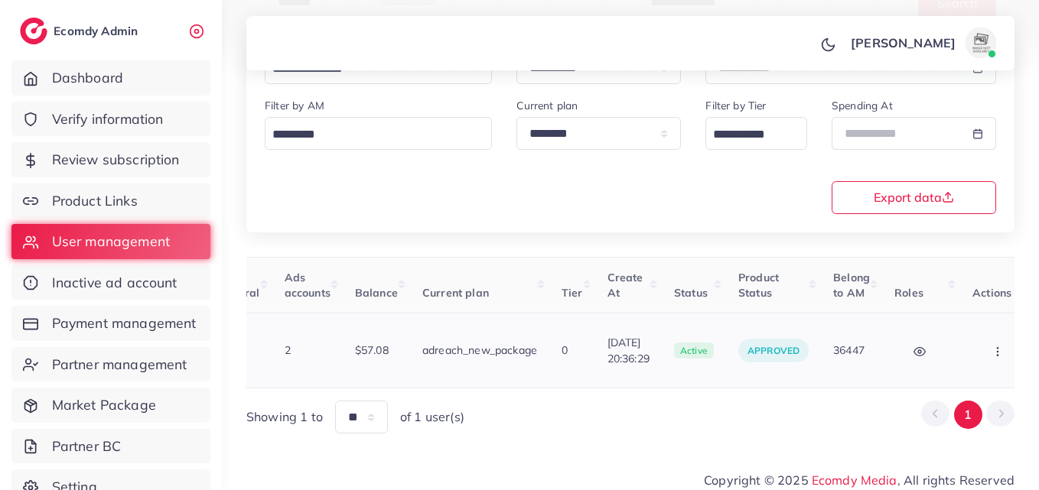
click at [960, 345] on td "Block Balance Change Assign to AM" at bounding box center [999, 351] width 79 height 75
click at [972, 346] on button "button" at bounding box center [999, 350] width 54 height 34
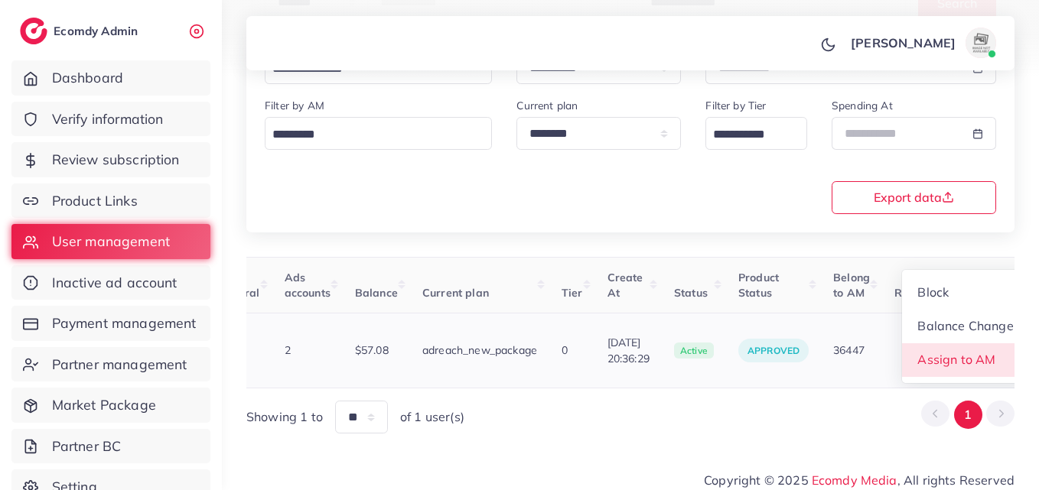
scroll to position [2, 507]
click at [956, 352] on span "Assign to AM" at bounding box center [957, 359] width 78 height 15
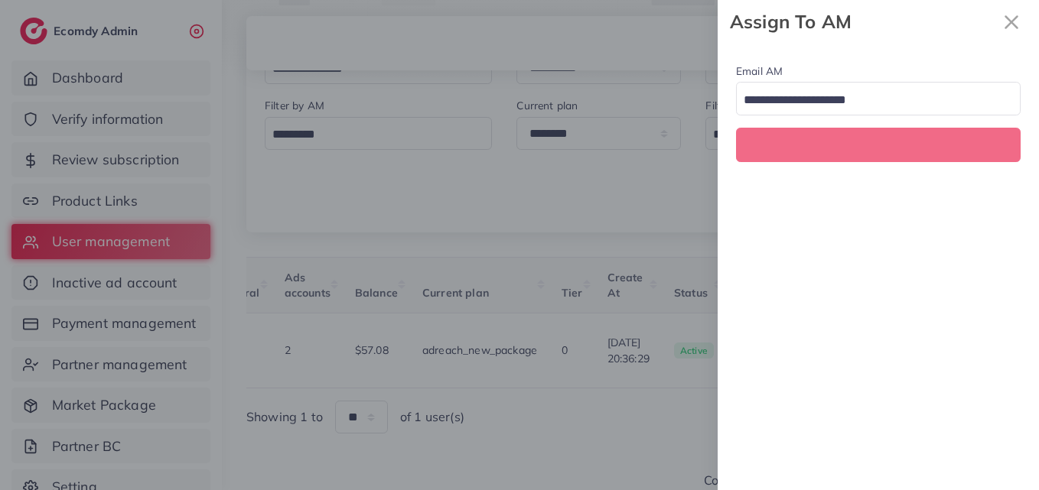
scroll to position [0, 507]
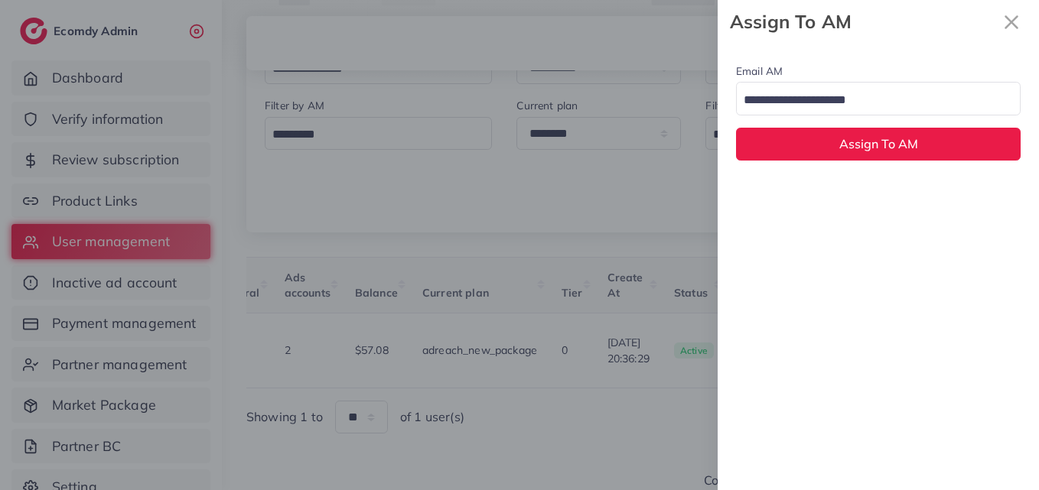
click at [850, 100] on input "Search for option" at bounding box center [869, 101] width 262 height 24
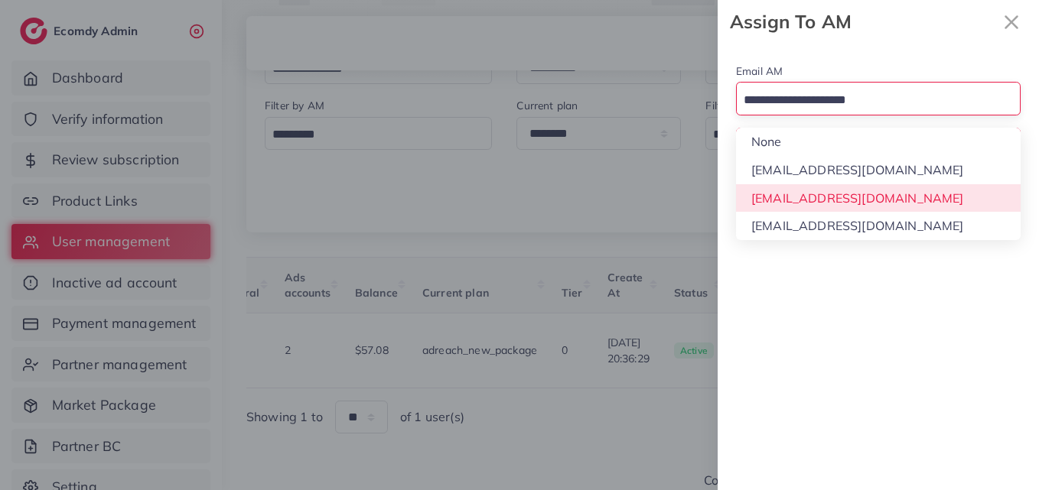
click at [841, 190] on div "Email AM Loading... None hadibaaslam@gmail.com natashashahid163@gmail.com wajah…" at bounding box center [877, 267] width 321 height 447
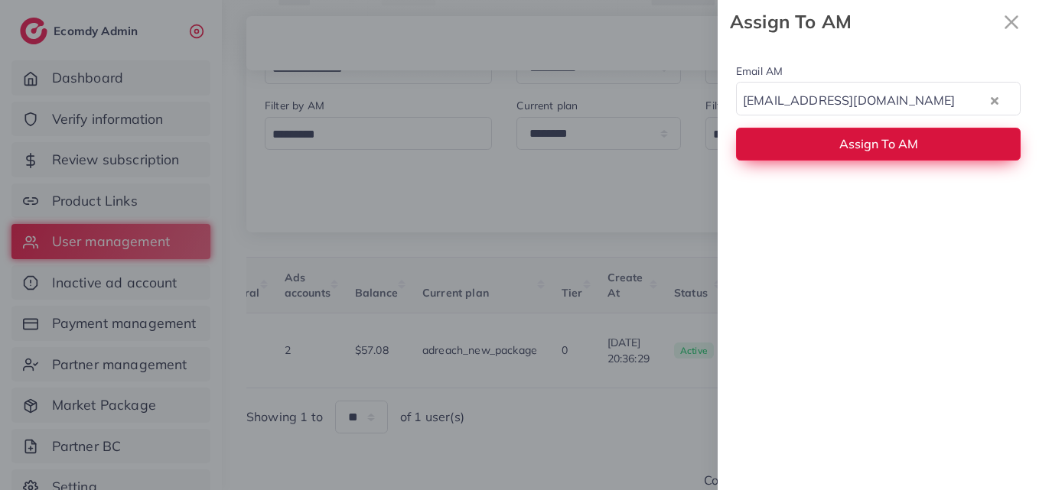
click at [842, 142] on span "Assign To AM" at bounding box center [878, 143] width 79 height 15
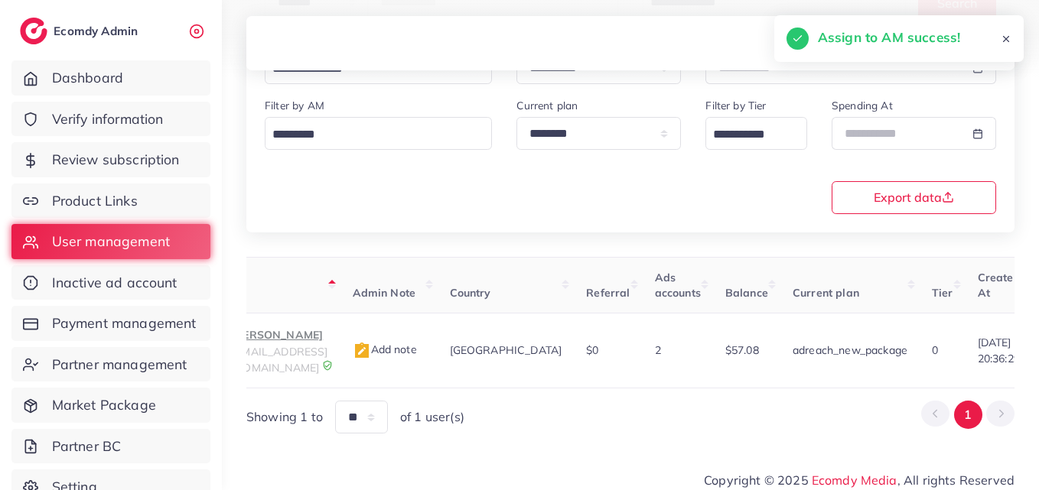
scroll to position [0, 76]
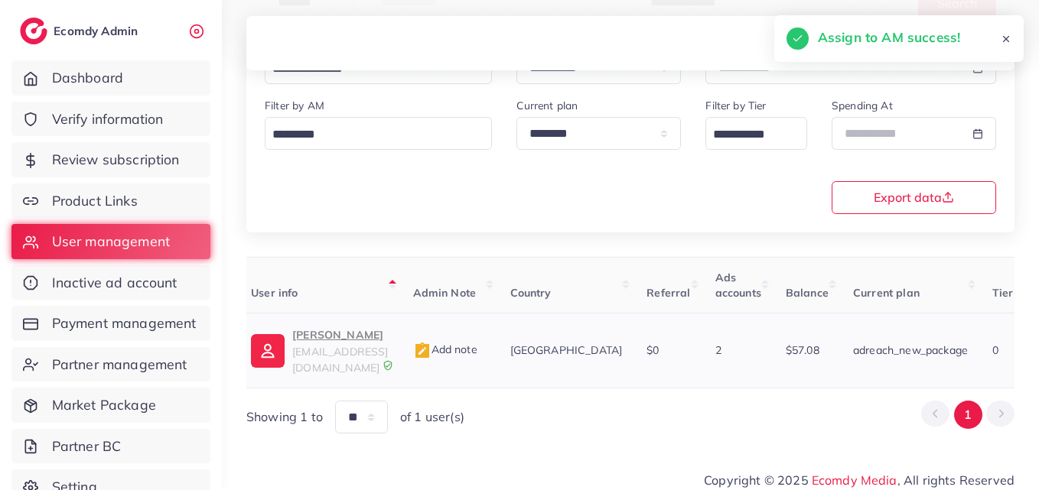
click at [320, 343] on p "Ahmad ch" at bounding box center [340, 335] width 96 height 18
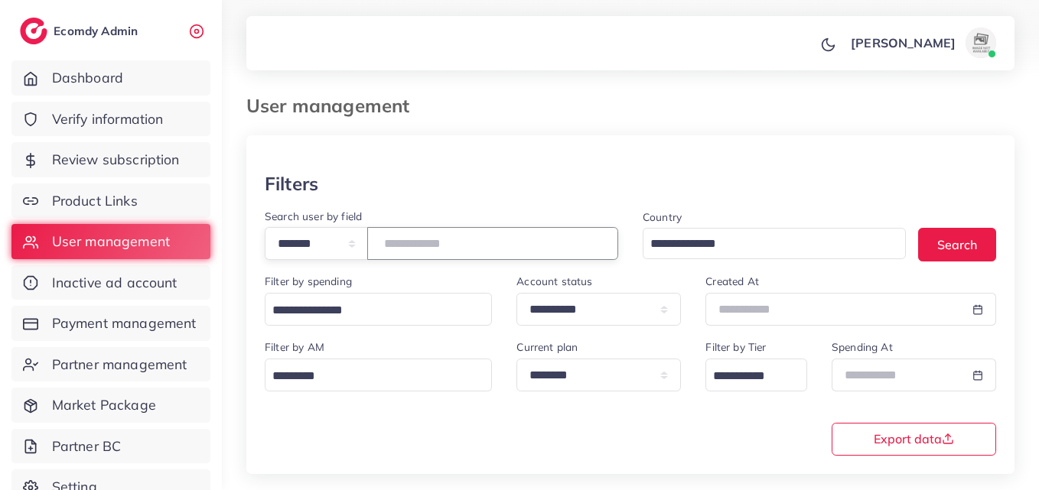
click at [457, 239] on input "*******" at bounding box center [492, 243] width 251 height 33
click at [427, 242] on input "*******" at bounding box center [492, 243] width 251 height 33
paste input "number"
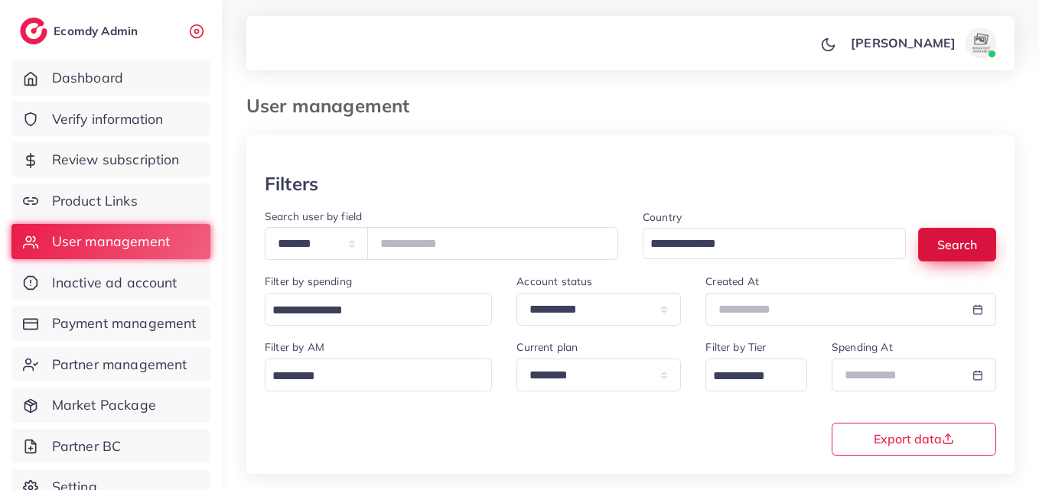
click at [940, 237] on button "Search" at bounding box center [957, 244] width 78 height 33
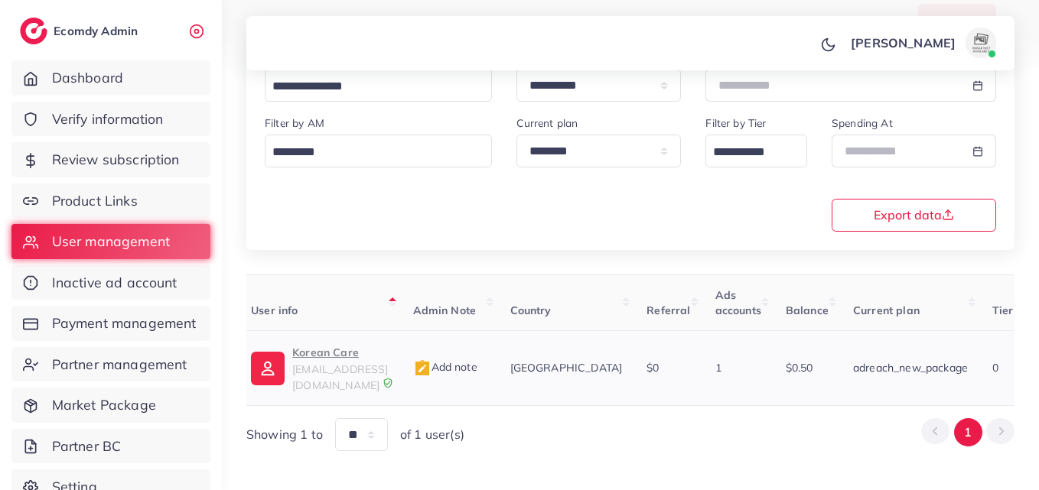
scroll to position [229, 0]
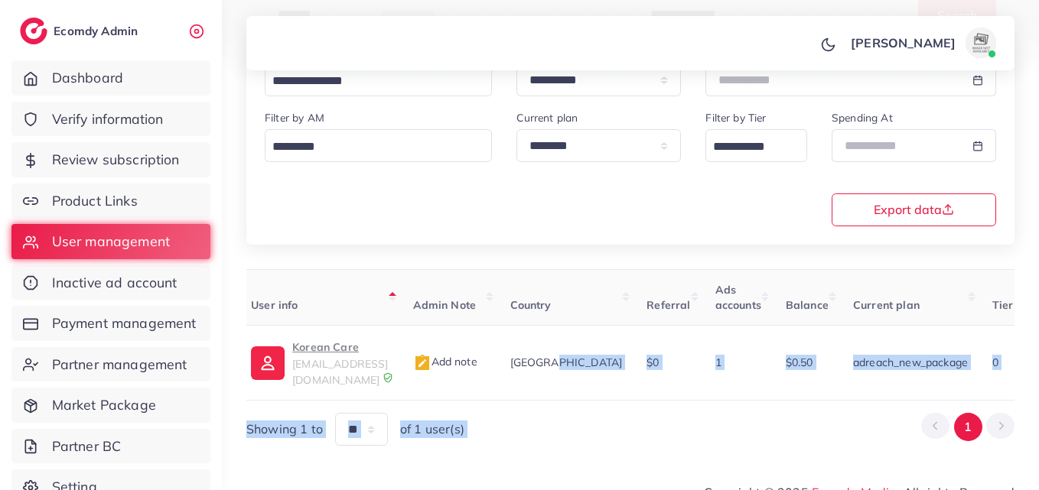
drag, startPoint x: 544, startPoint y: 384, endPoint x: 791, endPoint y: 398, distance: 247.4
click at [791, 398] on div "User ID User info Admin Note Country Referral Ads accounts Balance Current plan…" at bounding box center [630, 357] width 768 height 177
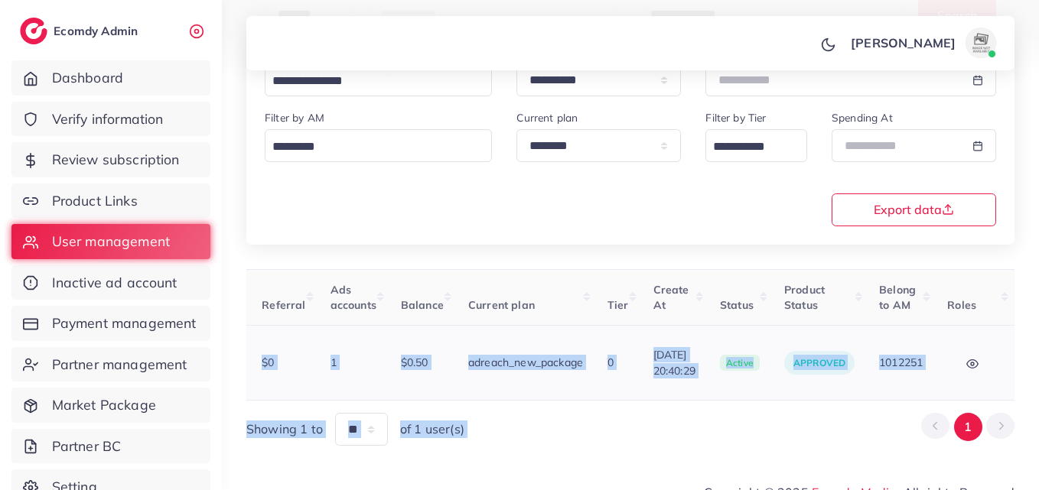
click at [1025, 365] on button "button" at bounding box center [1052, 363] width 54 height 34
click at [983, 365] on link "Assign to AM" at bounding box center [984, 373] width 127 height 34
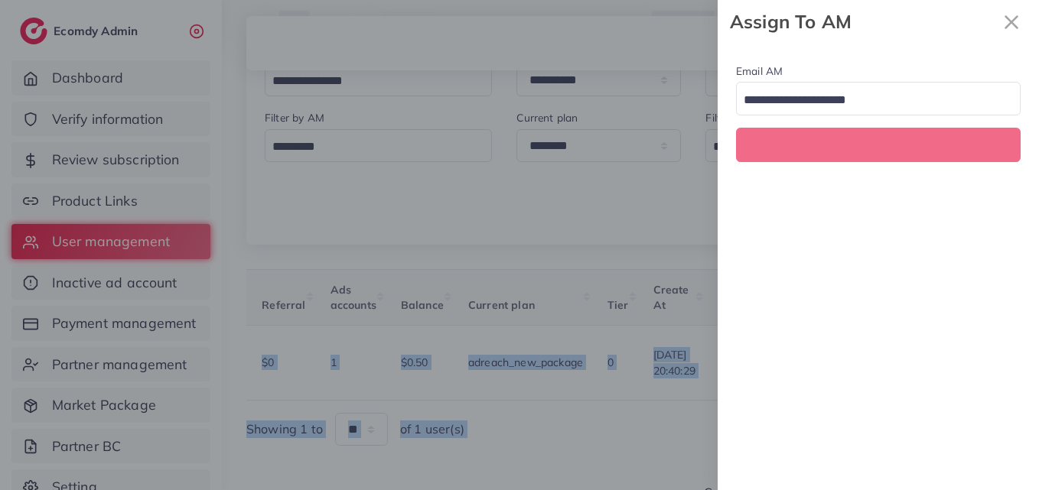
scroll to position [0, 461]
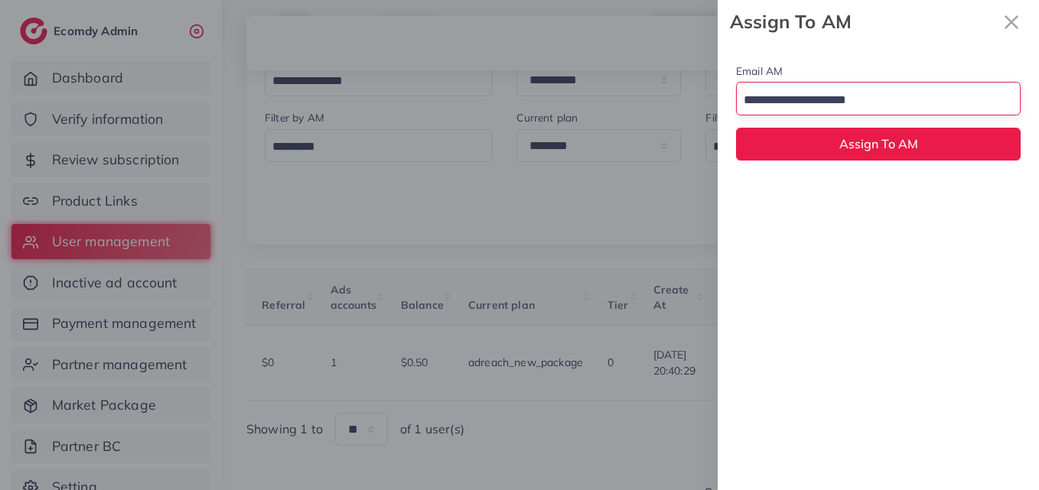
click at [820, 94] on input "Search for option" at bounding box center [869, 101] width 262 height 24
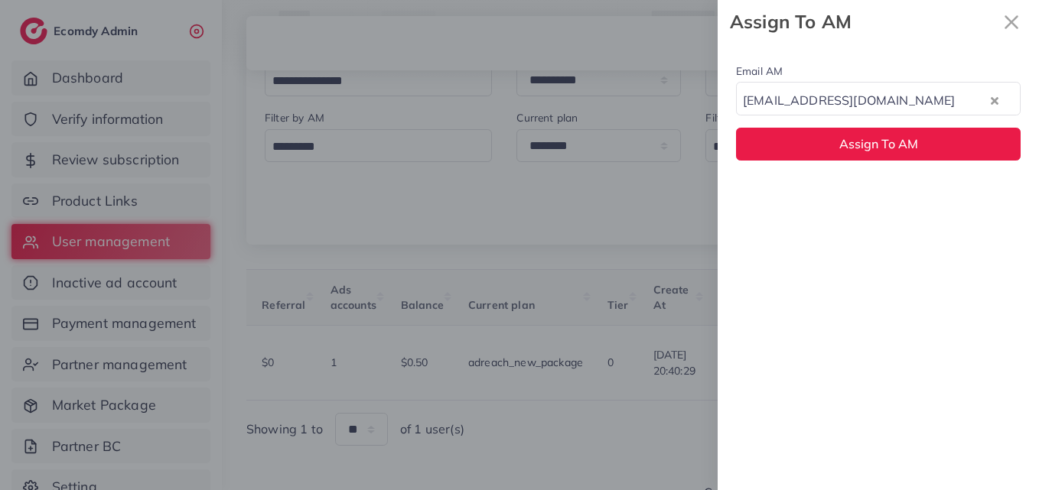
drag, startPoint x: 833, startPoint y: 186, endPoint x: 833, endPoint y: 166, distance: 19.9
click at [833, 184] on div "Email AM natashashahid163@gmail.com Loading... None hadibaaslam@gmail.com natas…" at bounding box center [877, 267] width 321 height 447
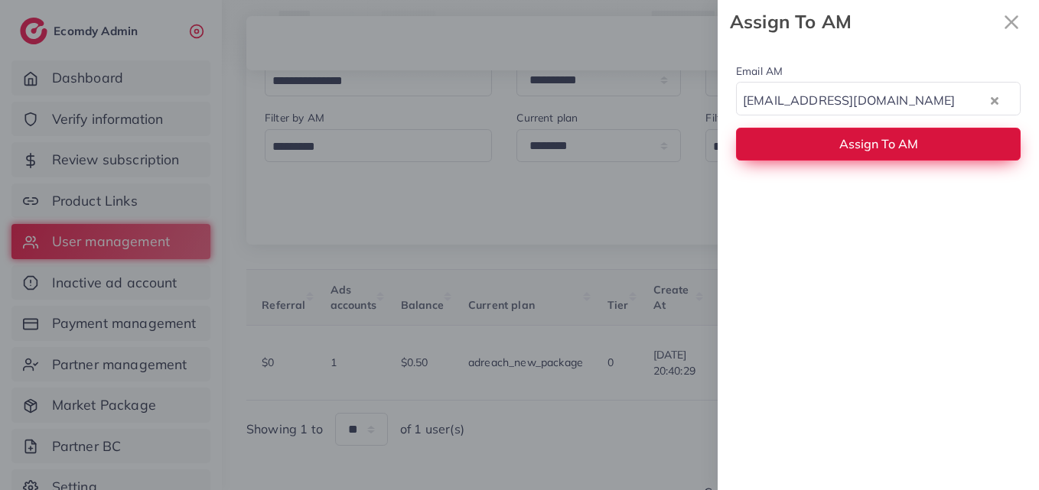
click at [836, 154] on button "Assign To AM" at bounding box center [878, 144] width 284 height 33
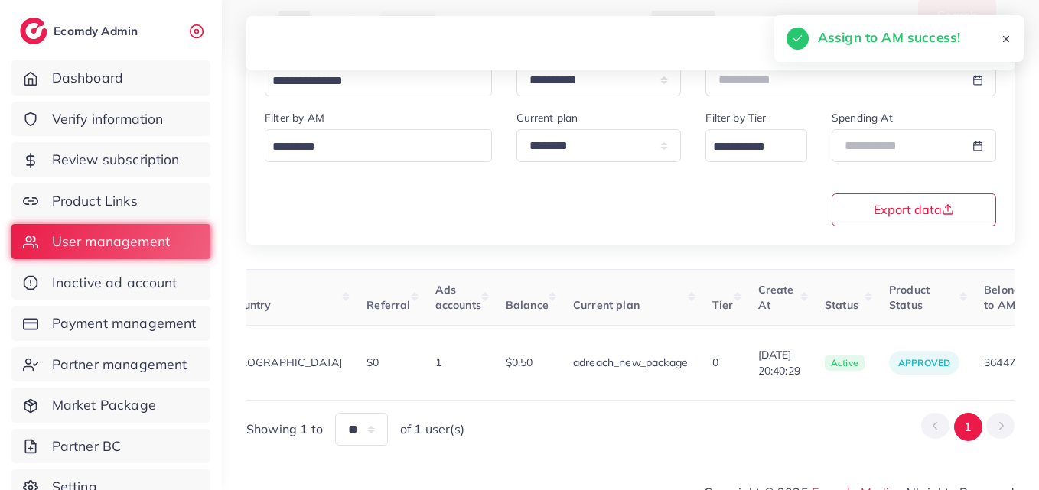
scroll to position [0, 0]
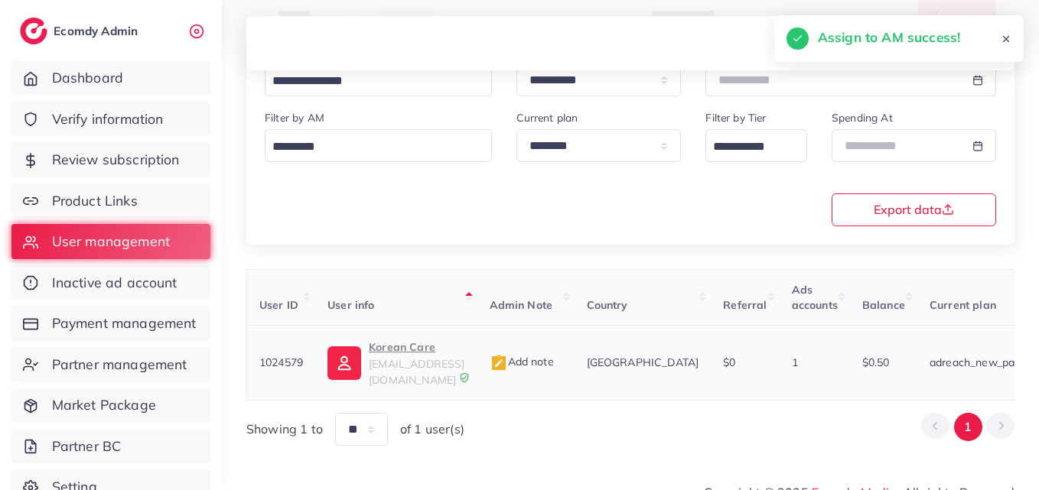
click at [340, 367] on img at bounding box center [344, 363] width 34 height 34
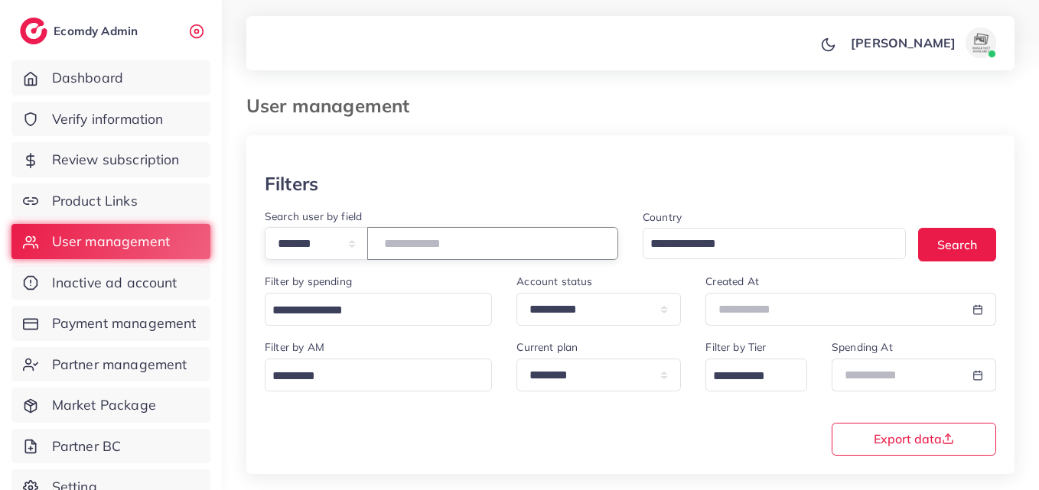
click at [420, 231] on input "*******" at bounding box center [492, 243] width 251 height 33
paste input "number"
click at [969, 243] on button "Search" at bounding box center [957, 244] width 78 height 33
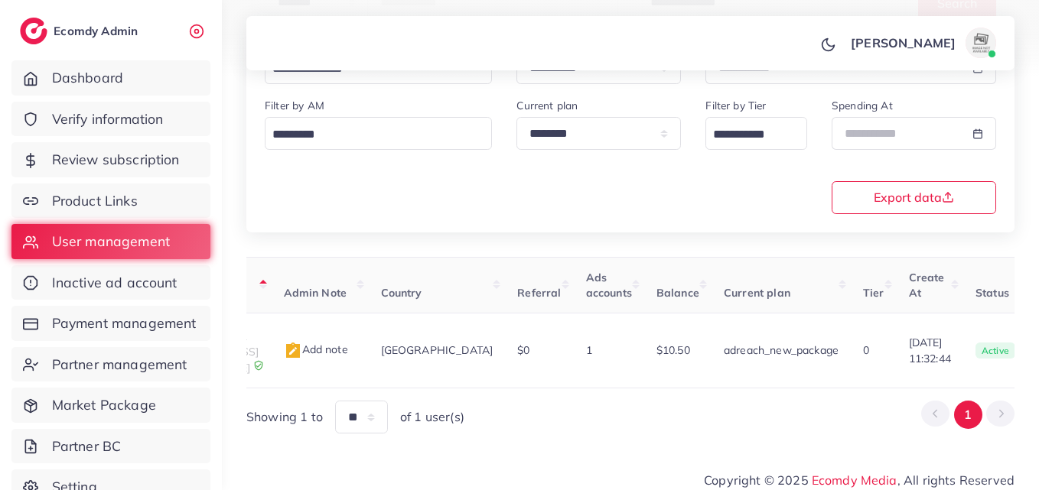
scroll to position [0, 591]
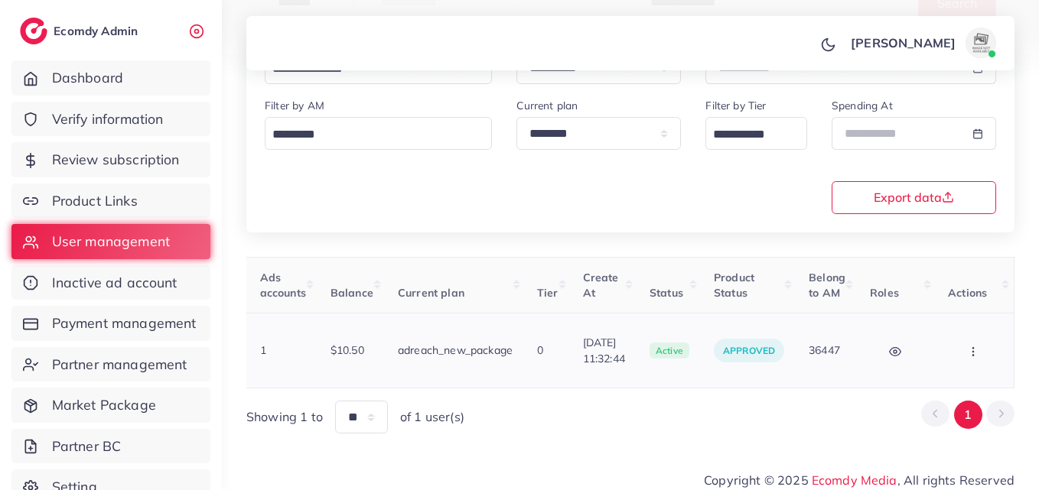
click at [987, 337] on button "button" at bounding box center [975, 350] width 54 height 34
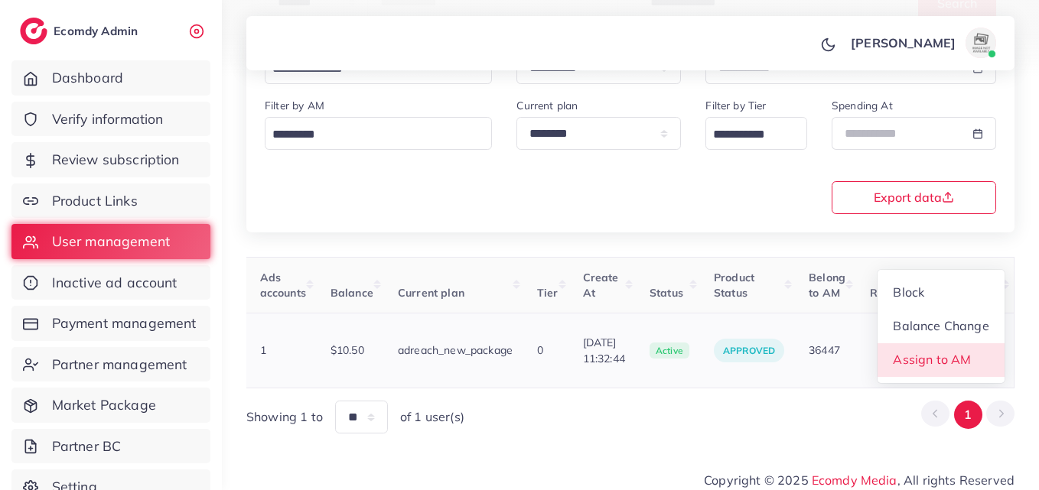
click at [950, 352] on span "Assign to AM" at bounding box center [932, 359] width 78 height 15
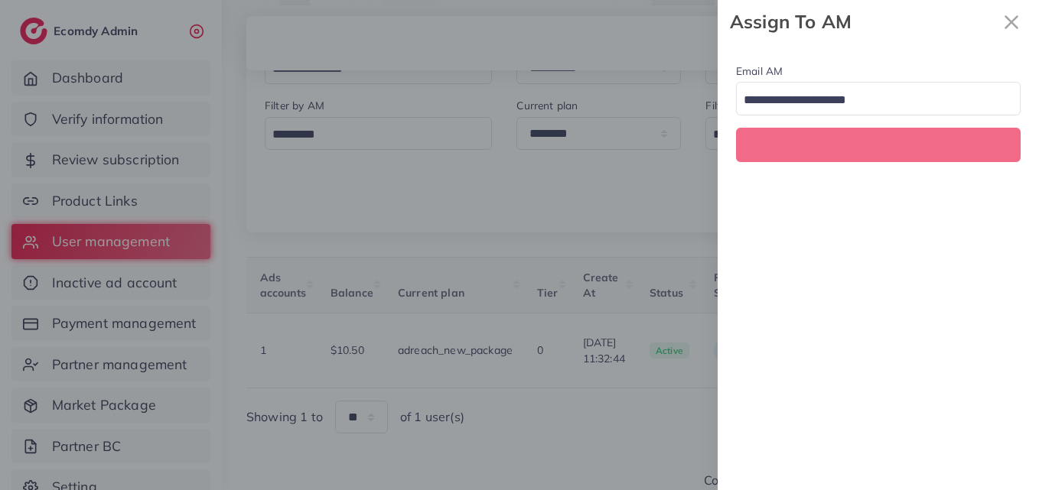
scroll to position [0, 591]
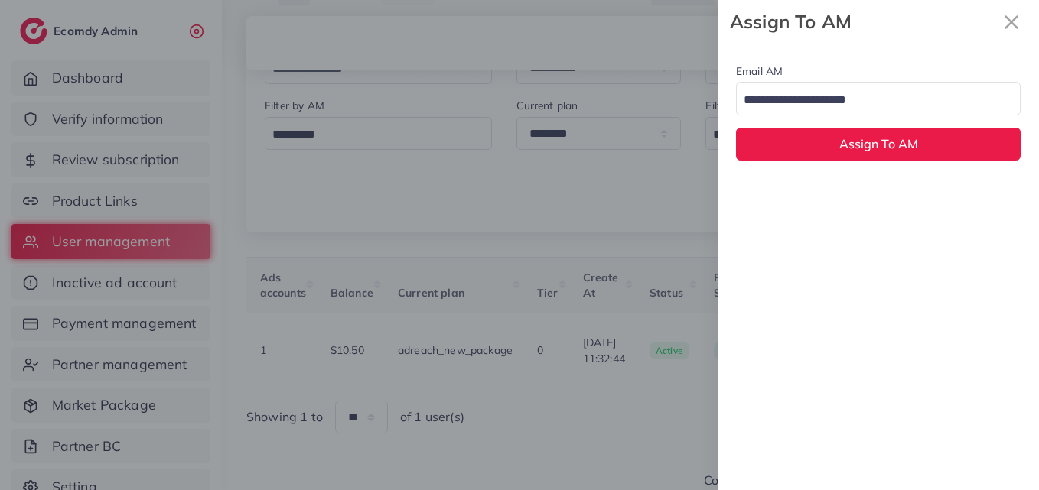
click at [857, 97] on input "Search for option" at bounding box center [869, 101] width 262 height 24
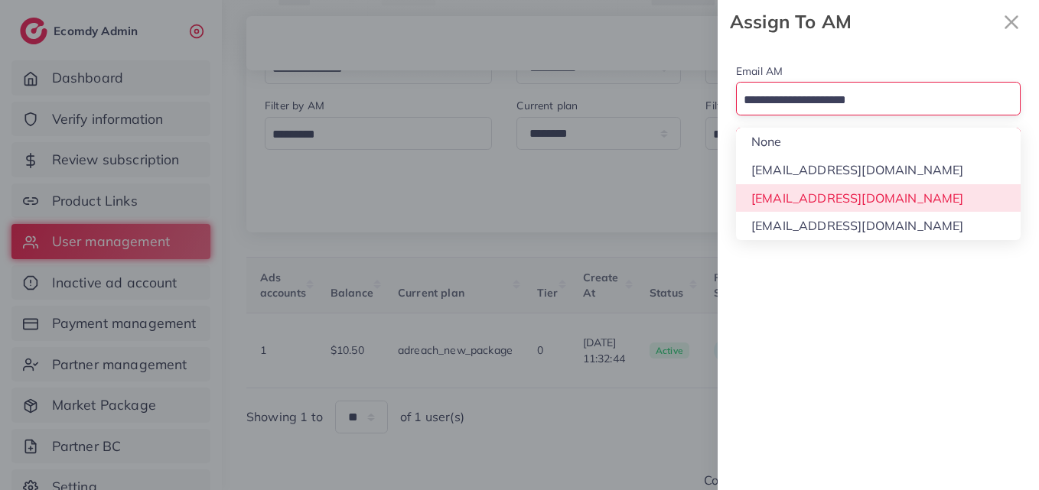
click at [835, 200] on div "Email AM Loading... None hadibaaslam@gmail.com natashashahid163@gmail.com wajah…" at bounding box center [877, 267] width 321 height 447
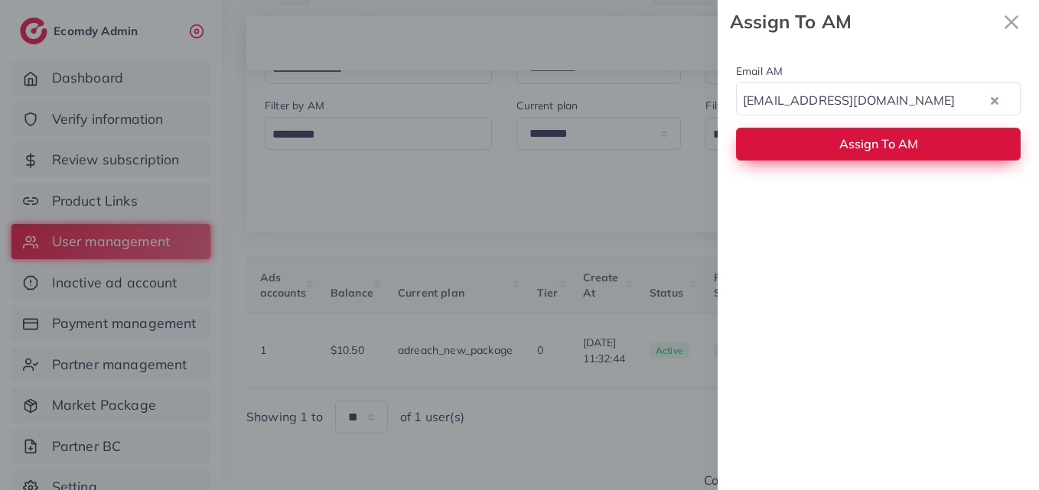
click at [842, 148] on span "Assign To AM" at bounding box center [878, 143] width 79 height 15
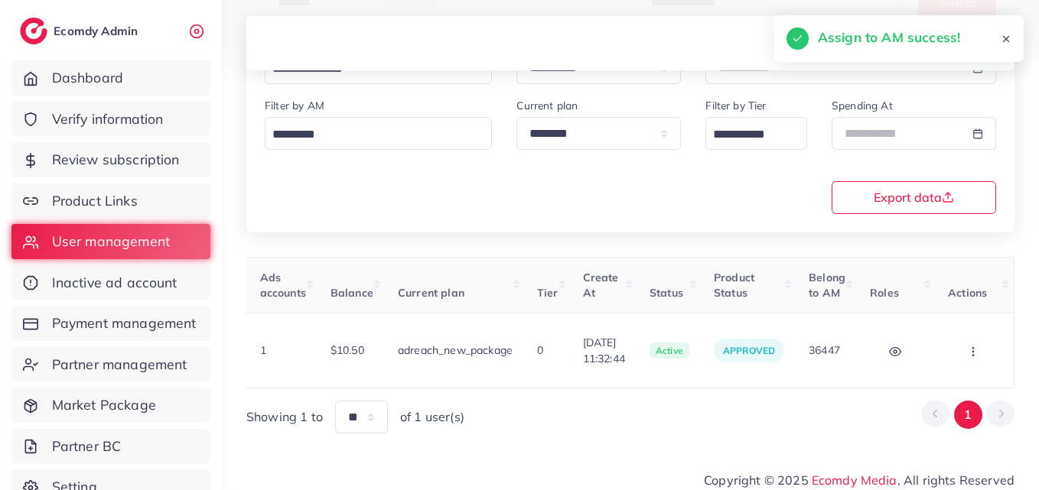
scroll to position [0, 0]
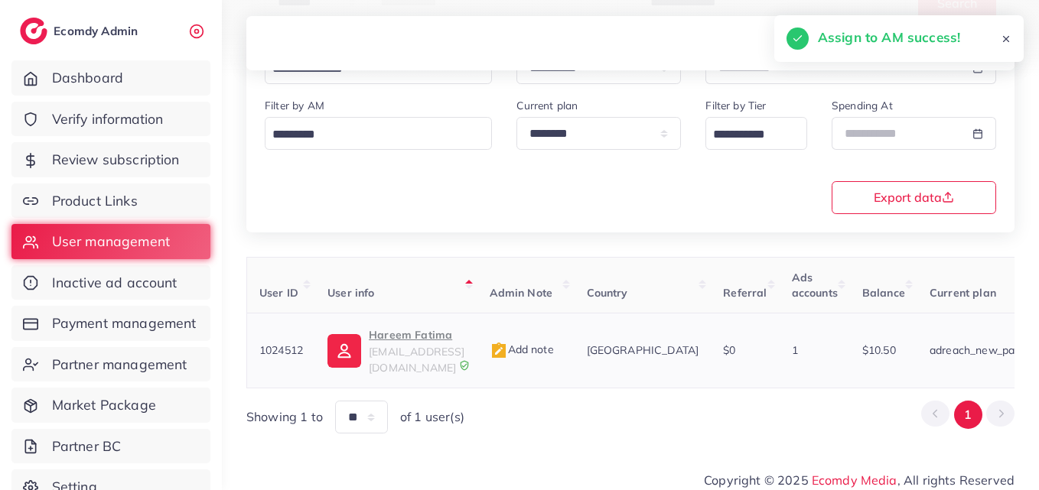
click at [340, 335] on img at bounding box center [344, 351] width 34 height 34
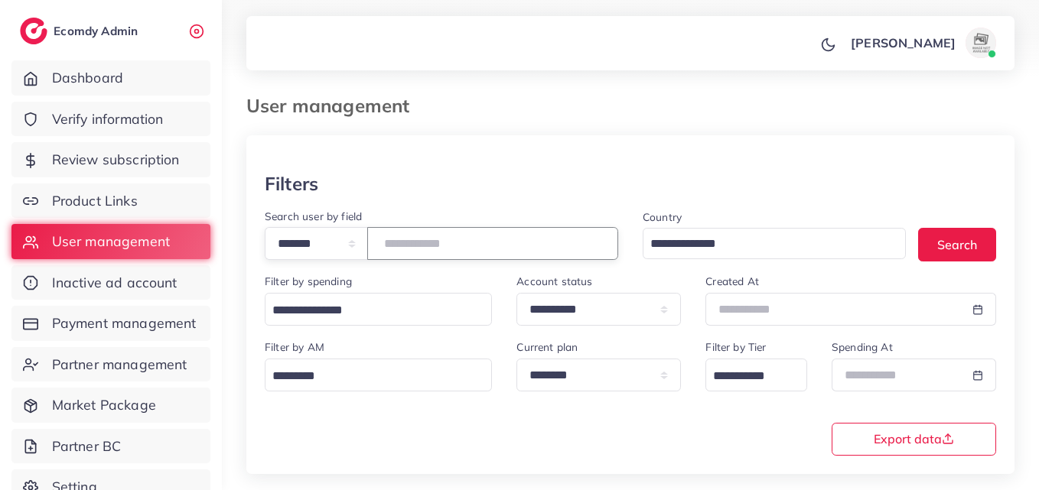
click at [424, 252] on input "*******" at bounding box center [492, 243] width 251 height 33
click at [424, 251] on input "*******" at bounding box center [492, 243] width 251 height 33
paste input "number"
click at [994, 244] on button "Search" at bounding box center [957, 244] width 78 height 33
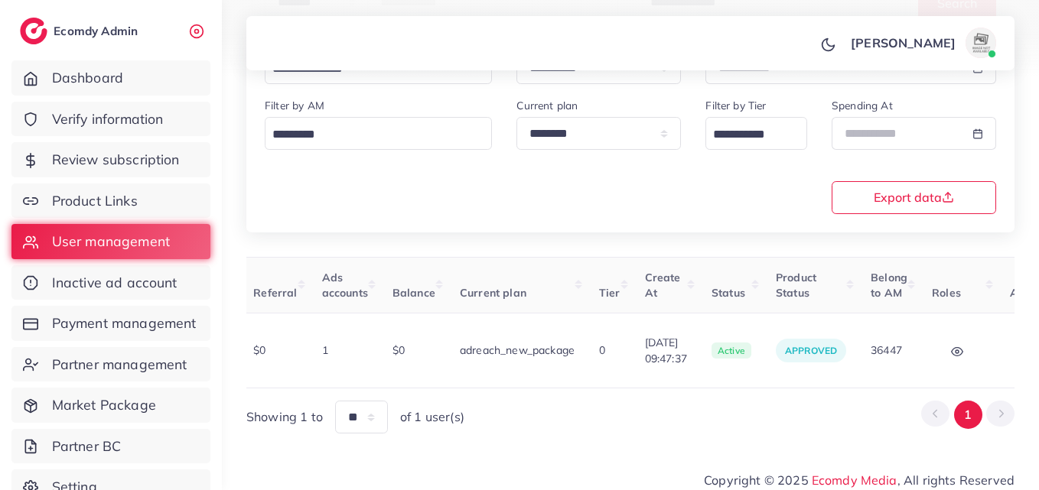
scroll to position [0, 547]
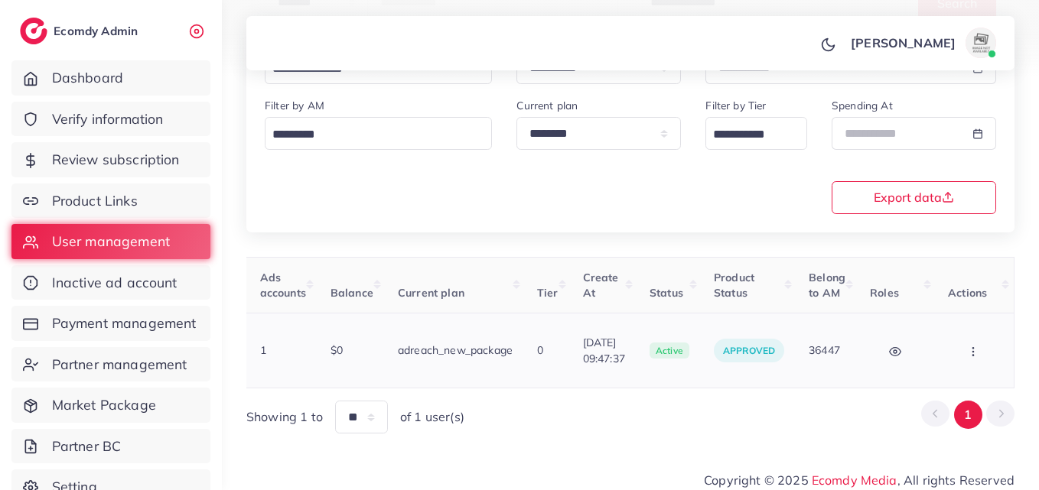
click at [990, 333] on button "button" at bounding box center [975, 350] width 54 height 34
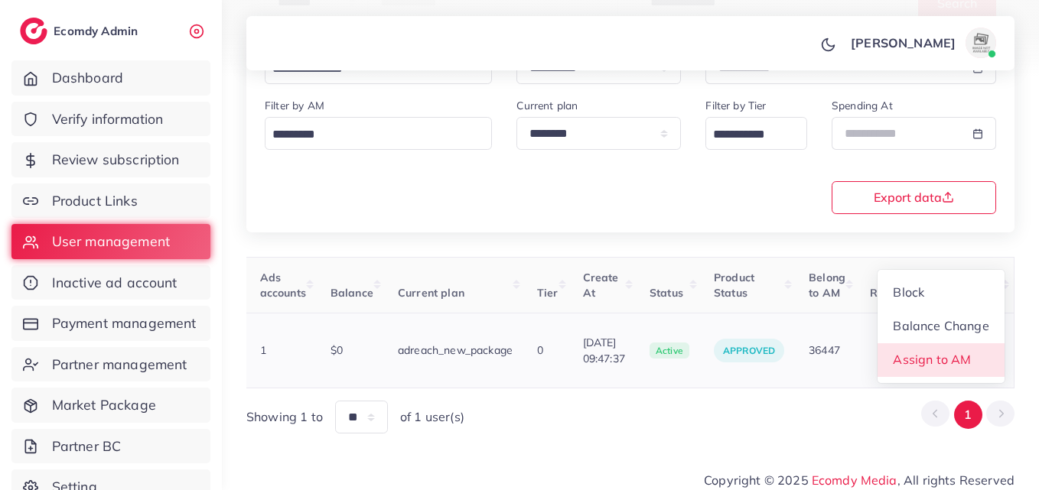
scroll to position [2, 547]
drag, startPoint x: 951, startPoint y: 343, endPoint x: 932, endPoint y: 271, distance: 74.4
click at [951, 352] on span "Assign to AM" at bounding box center [932, 359] width 78 height 15
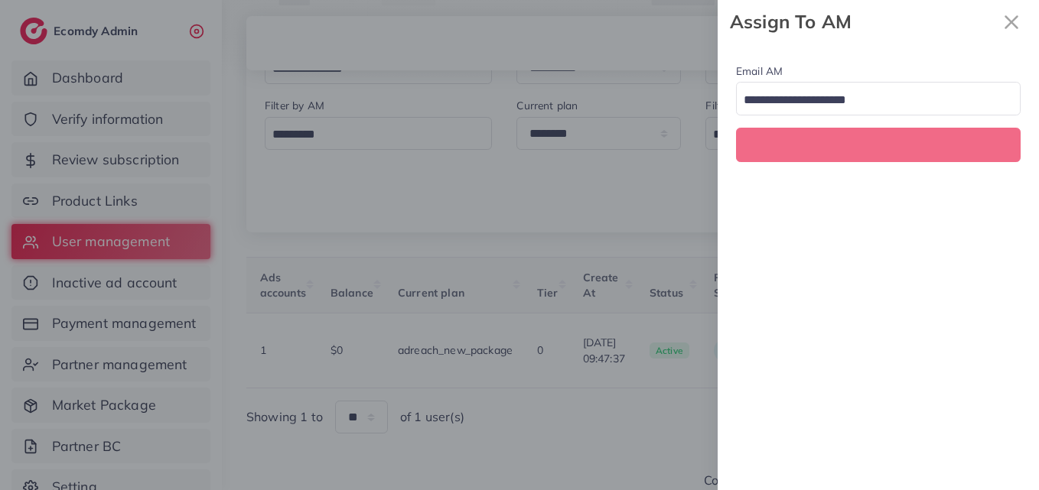
scroll to position [0, 547]
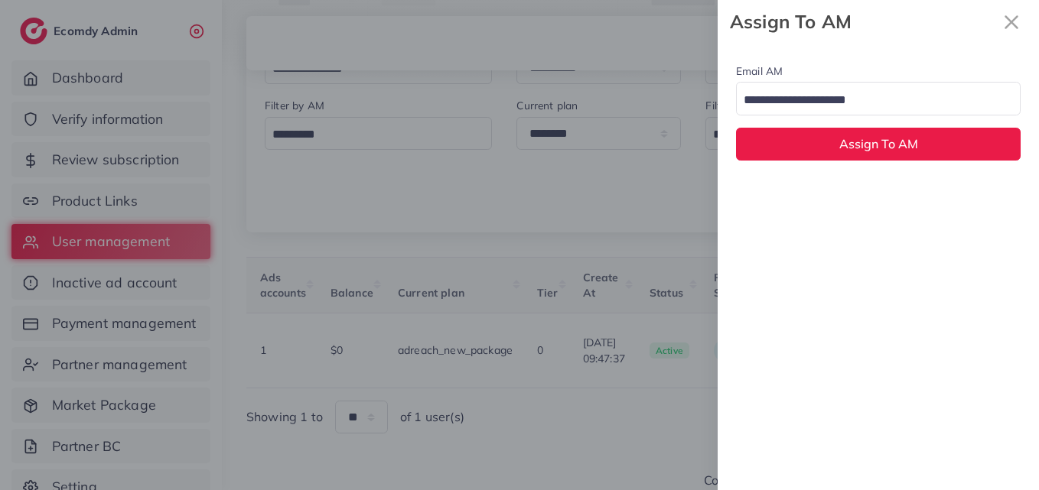
click at [907, 99] on input "Search for option" at bounding box center [869, 101] width 262 height 24
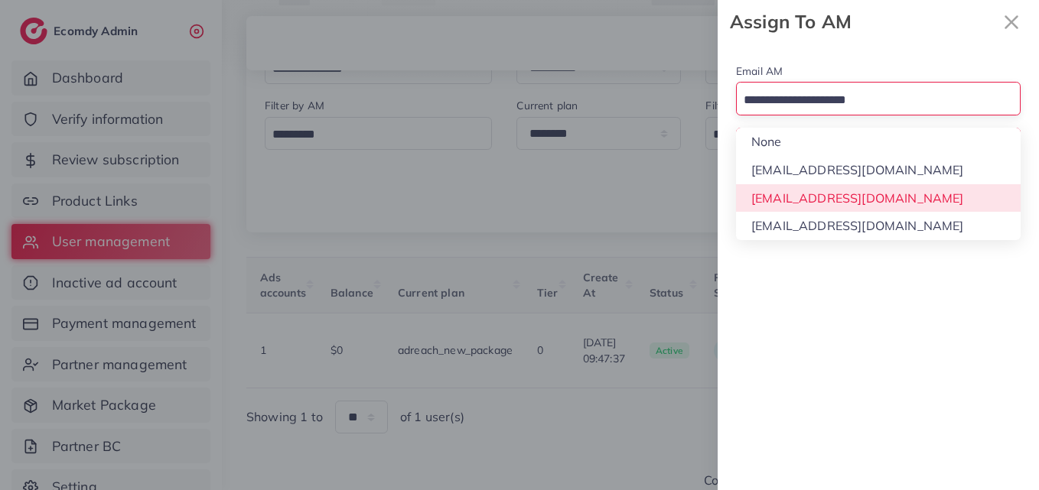
click at [868, 197] on div "Email AM Loading... None hadibaaslam@gmail.com natashashahid163@gmail.com wajah…" at bounding box center [877, 267] width 321 height 447
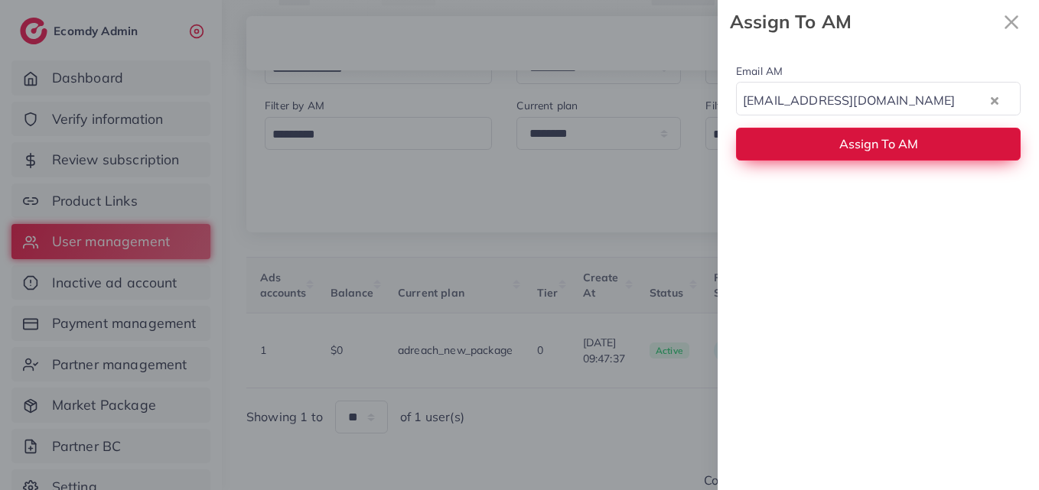
click at [862, 145] on span "Assign To AM" at bounding box center [878, 143] width 79 height 15
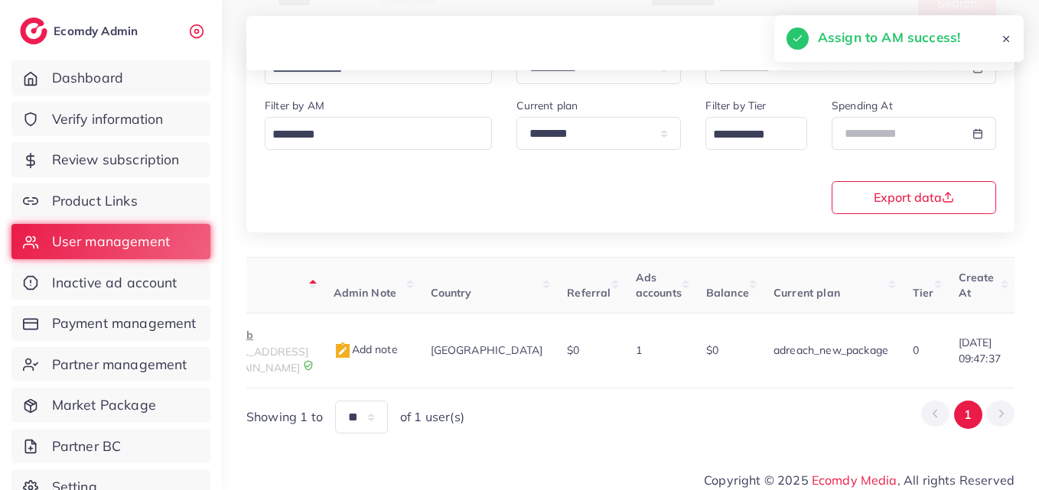
scroll to position [0, 131]
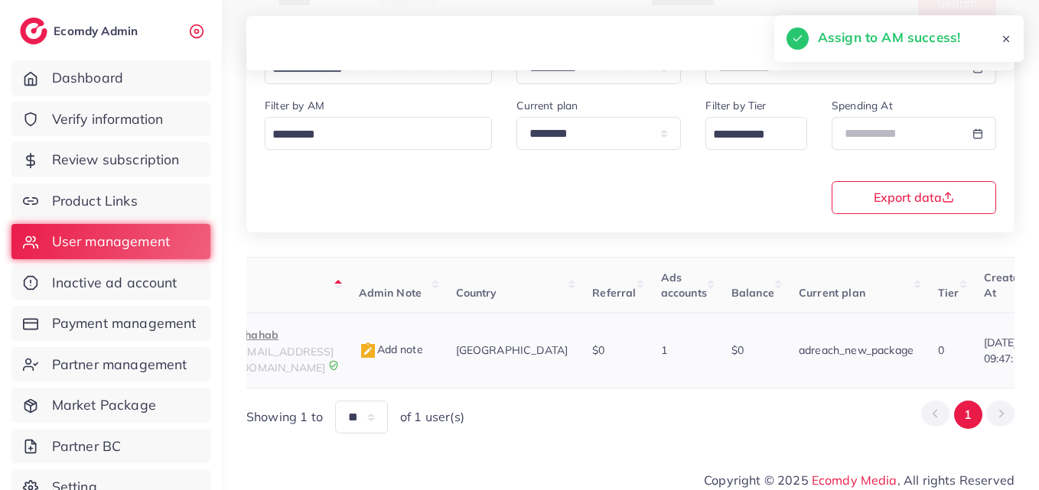
click at [425, 360] on td "Add note" at bounding box center [394, 351] width 97 height 75
click at [269, 336] on p "Shahab" at bounding box center [286, 335] width 96 height 18
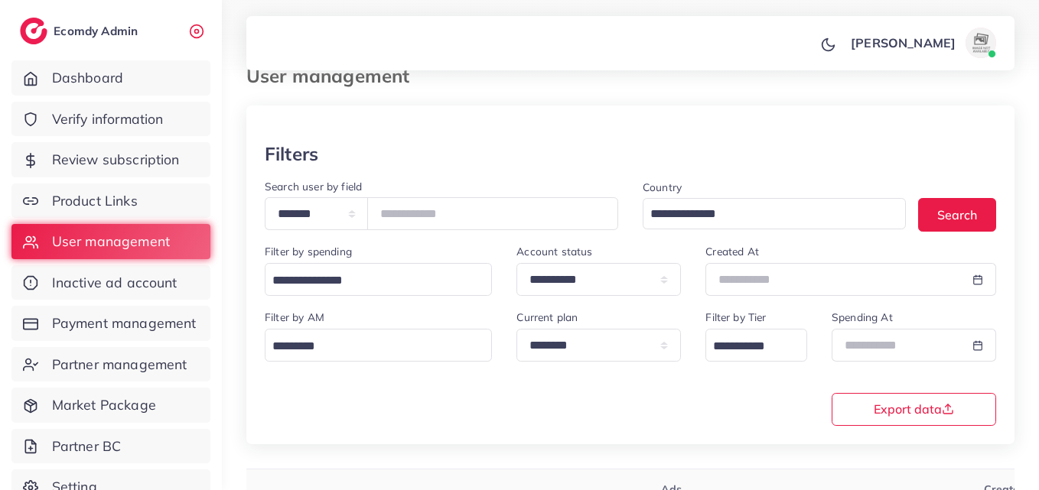
scroll to position [12, 0]
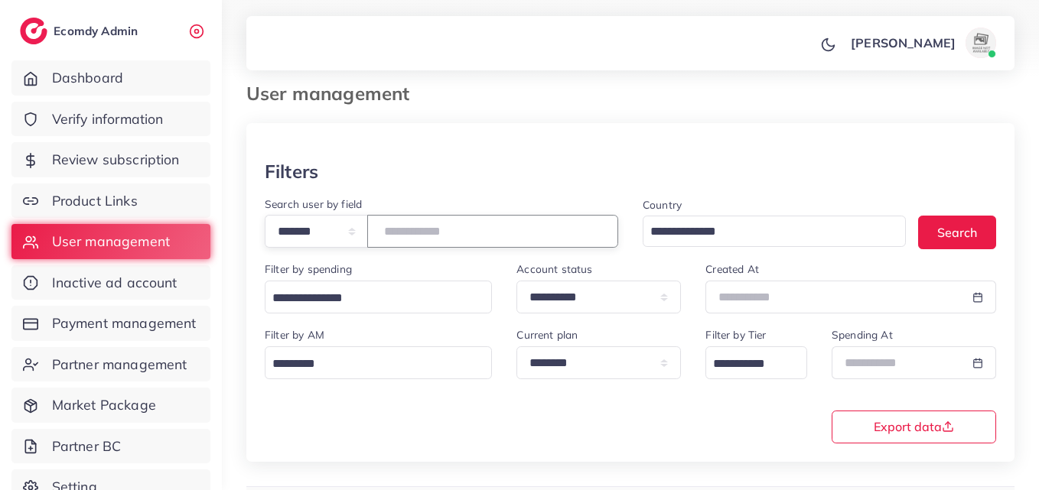
click at [410, 227] on input "*******" at bounding box center [492, 231] width 251 height 33
click at [411, 226] on input "*******" at bounding box center [492, 231] width 251 height 33
paste input "number"
click at [961, 235] on button "Search" at bounding box center [957, 232] width 78 height 33
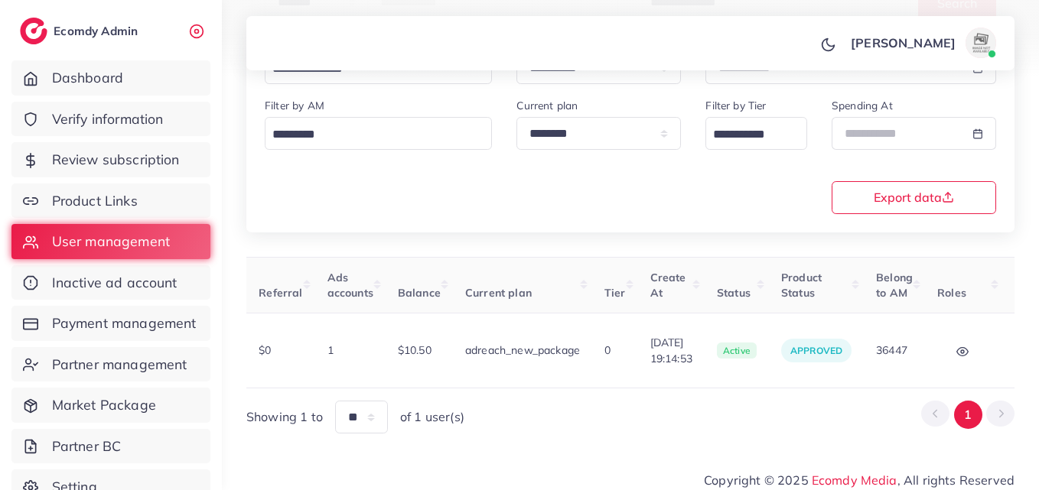
scroll to position [0, 527]
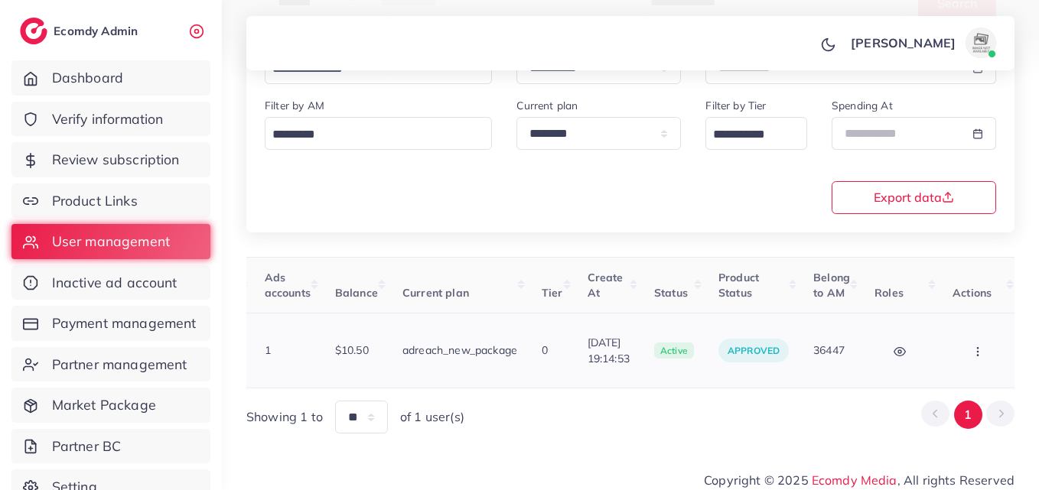
click at [958, 336] on button "button" at bounding box center [979, 350] width 54 height 34
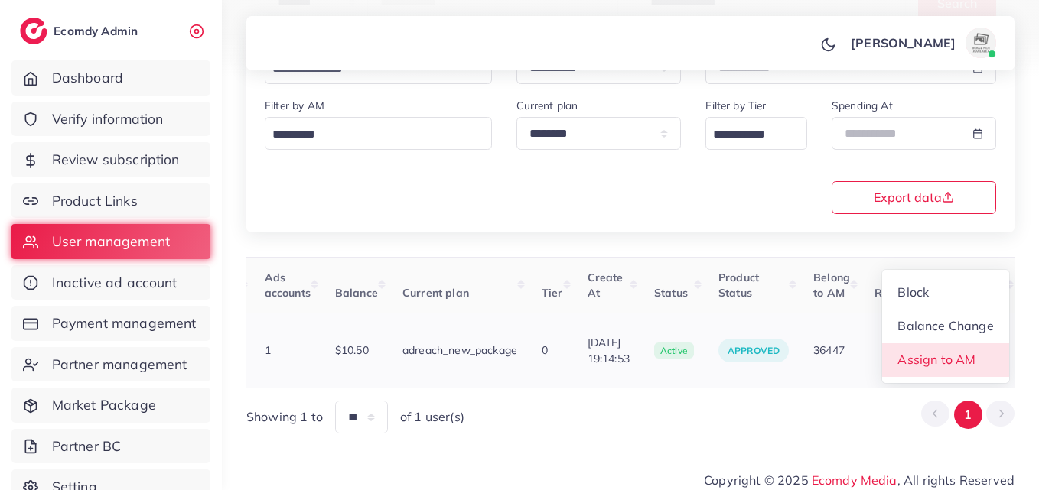
click at [945, 343] on link "Assign to AM" at bounding box center [945, 360] width 127 height 34
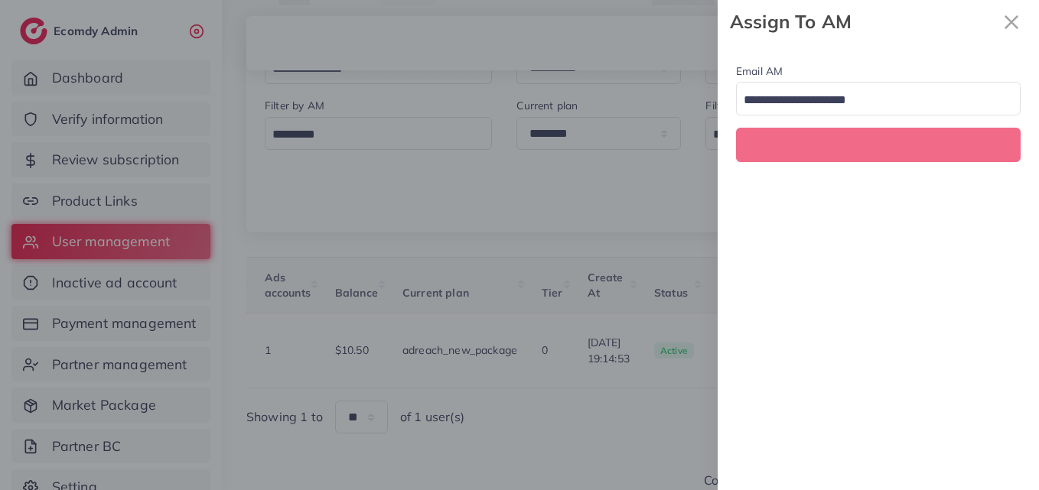
scroll to position [0, 527]
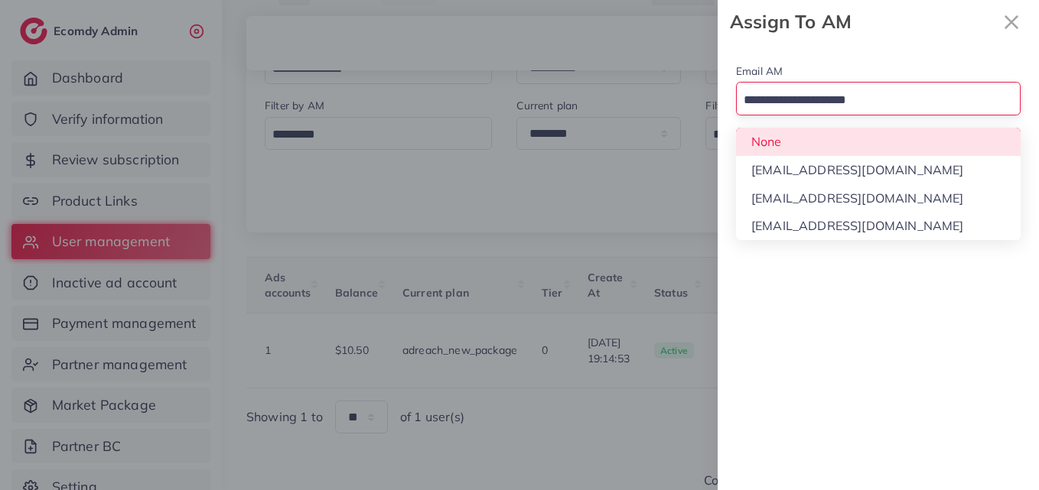
click at [831, 101] on input "Search for option" at bounding box center [869, 101] width 262 height 24
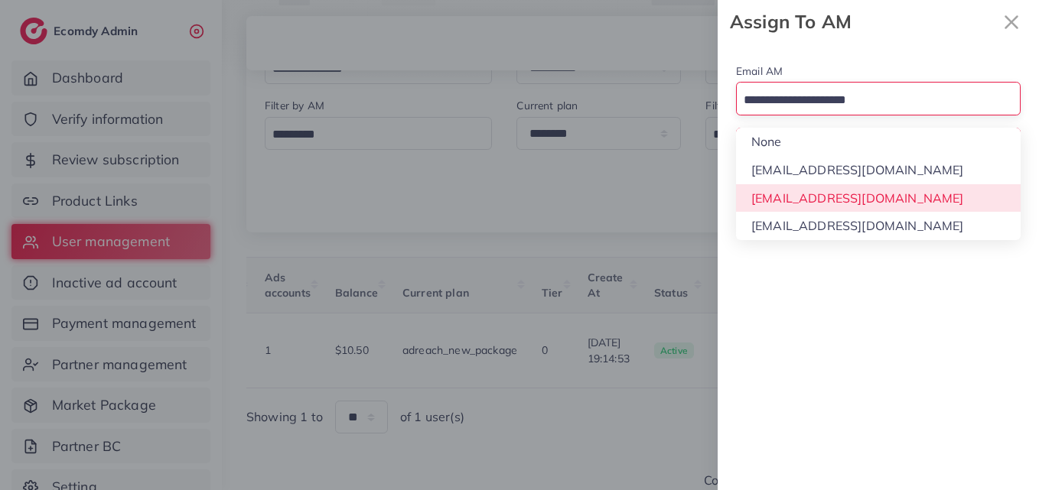
click at [831, 190] on div "Email AM Loading... None hadibaaslam@gmail.com natashashahid163@gmail.com wajah…" at bounding box center [877, 267] width 321 height 447
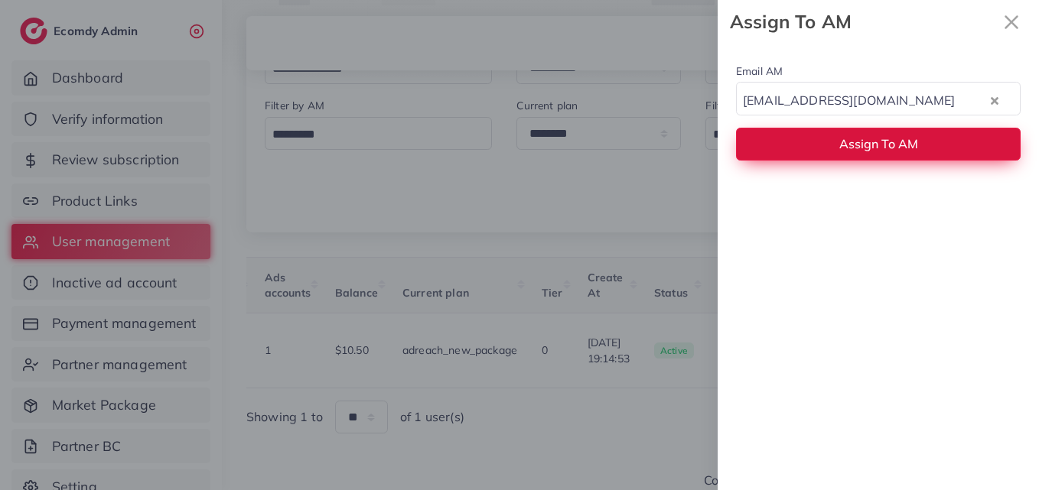
click at [837, 146] on button "Assign To AM" at bounding box center [878, 144] width 284 height 33
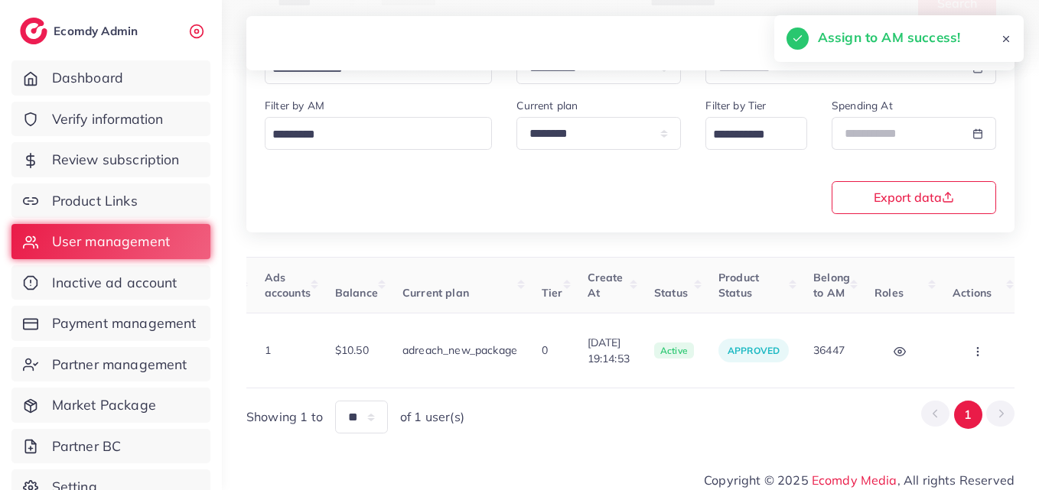
scroll to position [0, 5]
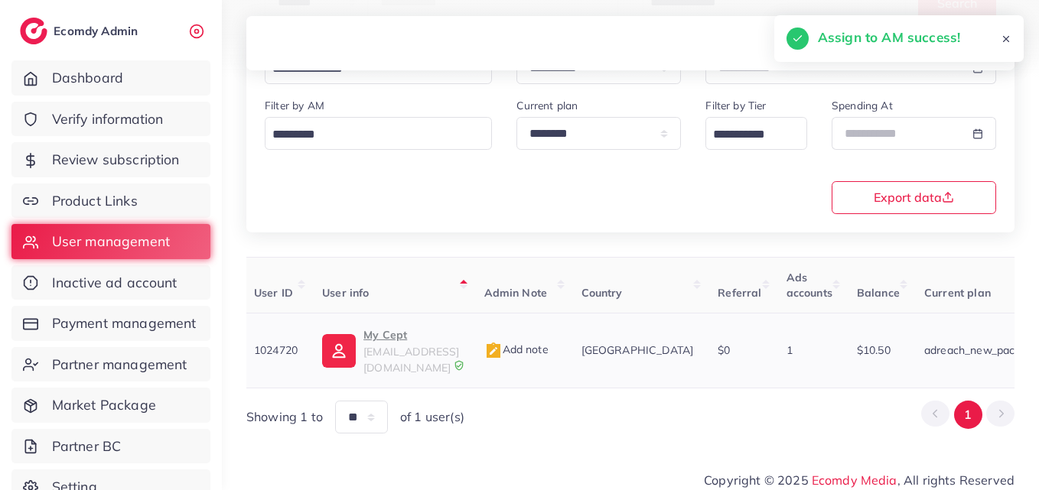
click at [366, 340] on p "My Cept" at bounding box center [411, 335] width 96 height 18
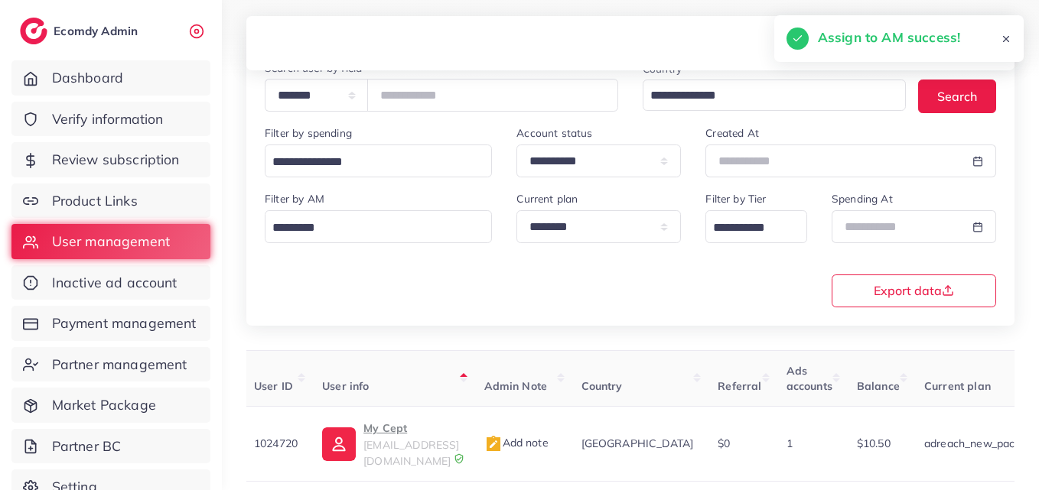
scroll to position [12, 0]
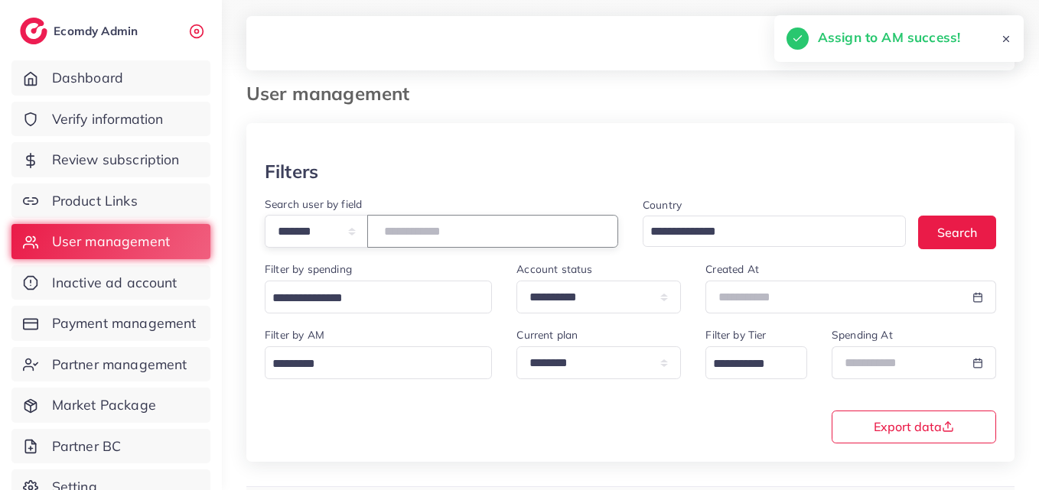
click at [426, 227] on input "*******" at bounding box center [492, 231] width 251 height 33
paste input "number"
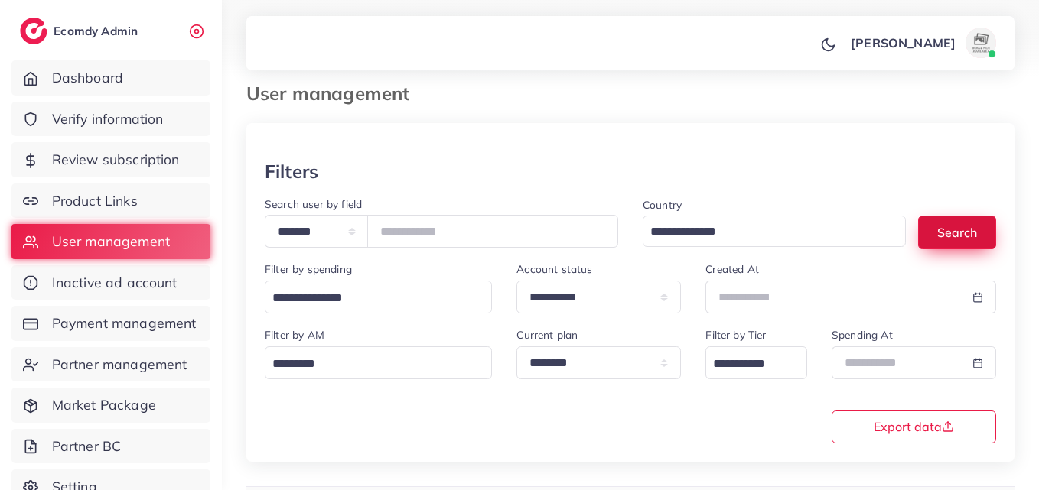
click at [951, 228] on button "Search" at bounding box center [957, 232] width 78 height 33
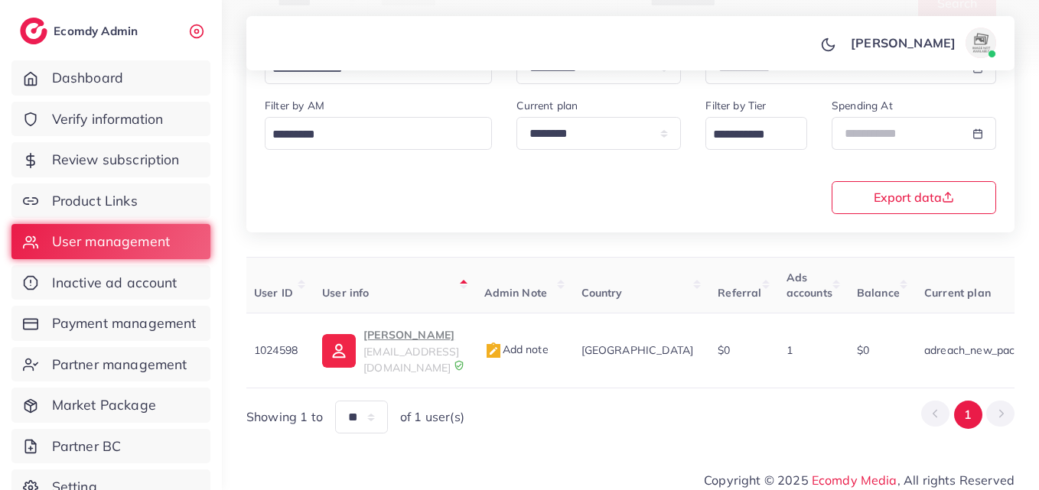
scroll to position [0, 563]
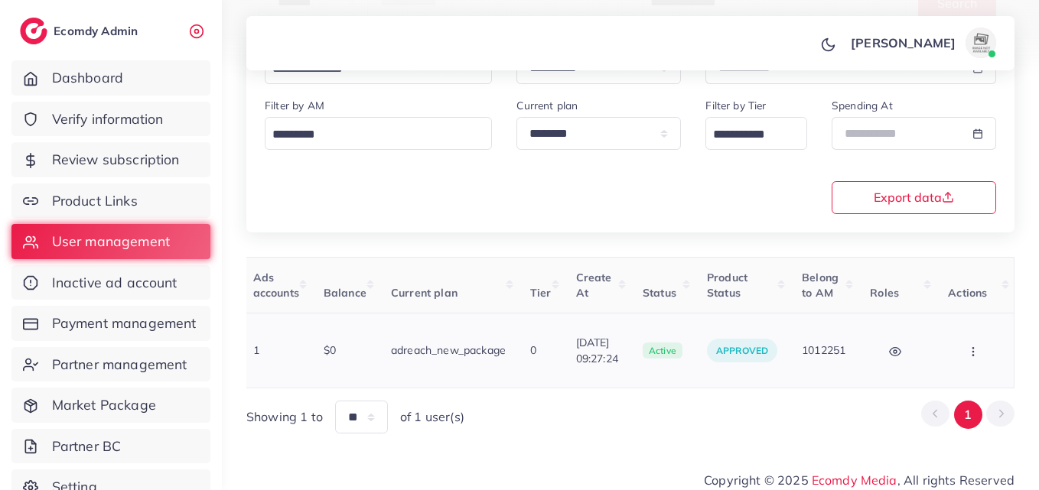
click at [973, 351] on circle "button" at bounding box center [973, 351] width 1 height 1
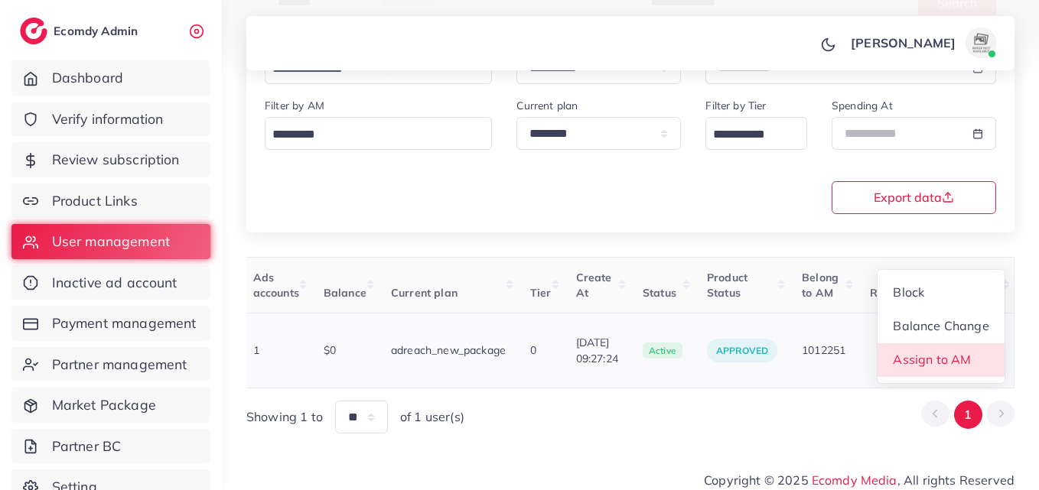
click at [948, 352] on span "Assign to AM" at bounding box center [932, 359] width 78 height 15
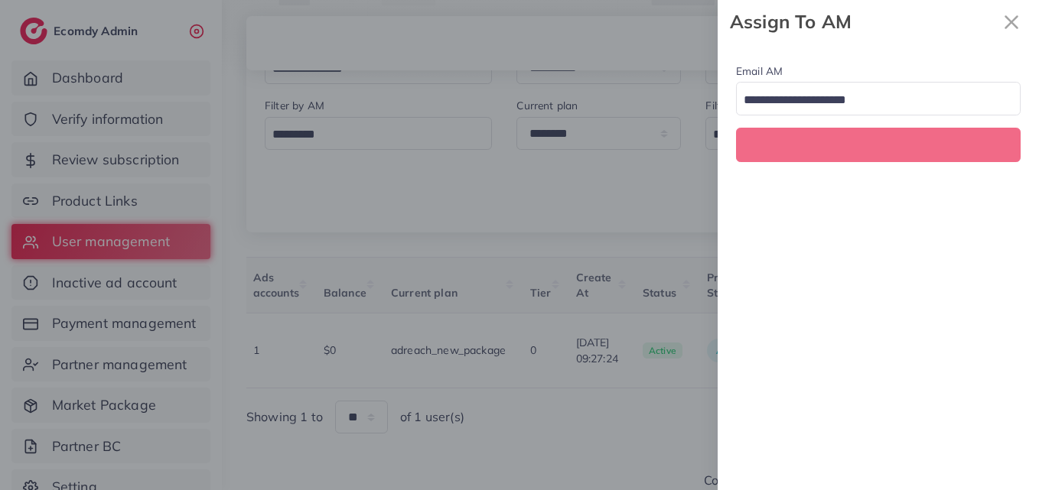
scroll to position [0, 563]
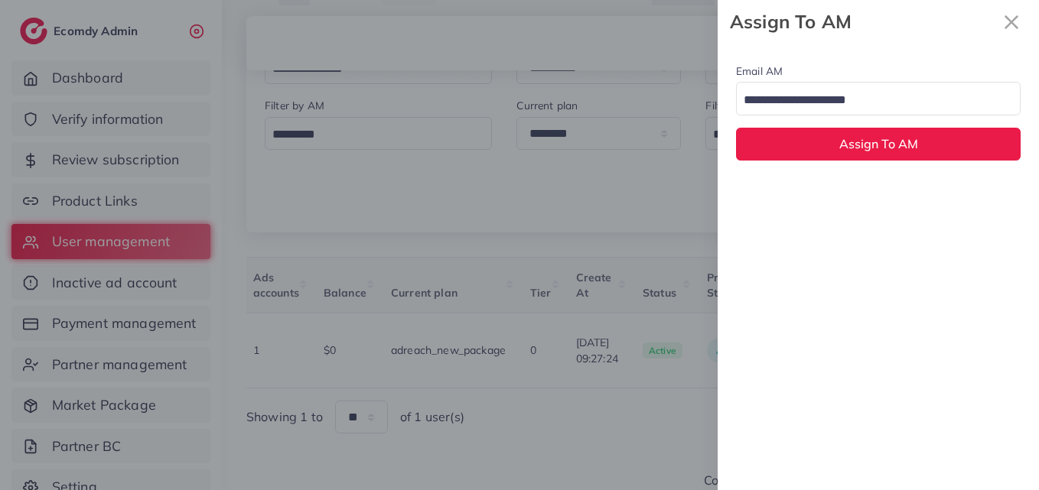
click at [864, 99] on input "Search for option" at bounding box center [869, 101] width 262 height 24
click at [850, 193] on div "Email AM natashashahid163@gmail.com Loading... None hadibaaslam@gmail.com natas…" at bounding box center [877, 267] width 321 height 447
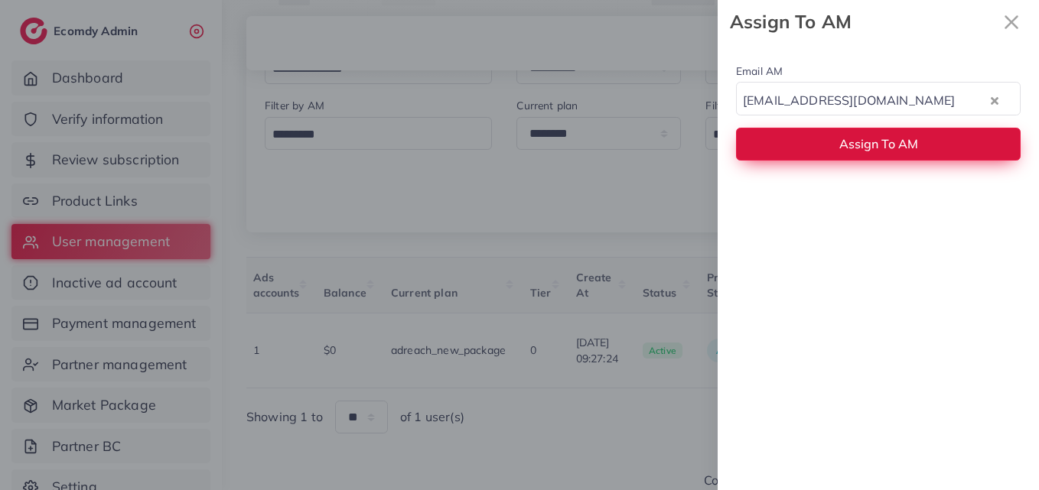
click at [849, 153] on button "Assign To AM" at bounding box center [878, 144] width 284 height 33
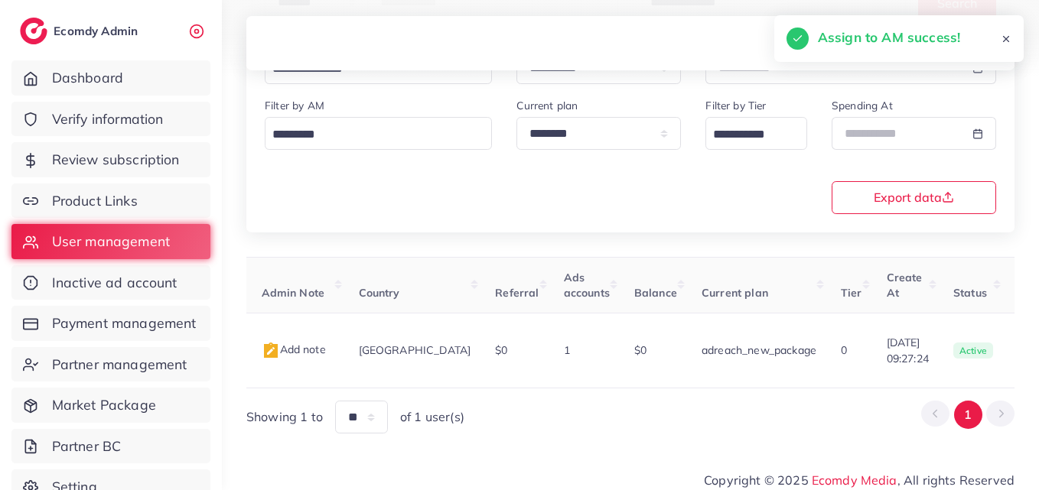
scroll to position [0, 0]
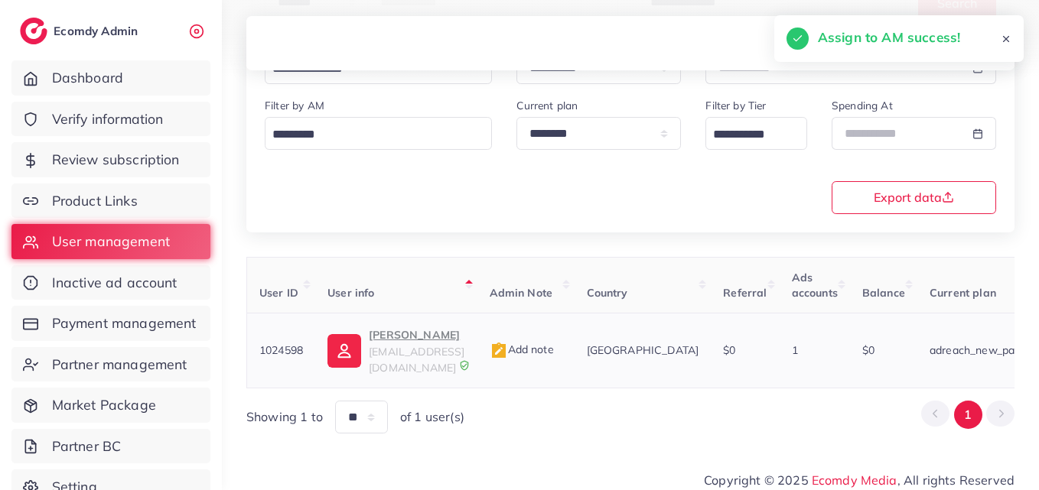
click at [337, 349] on img at bounding box center [344, 351] width 34 height 34
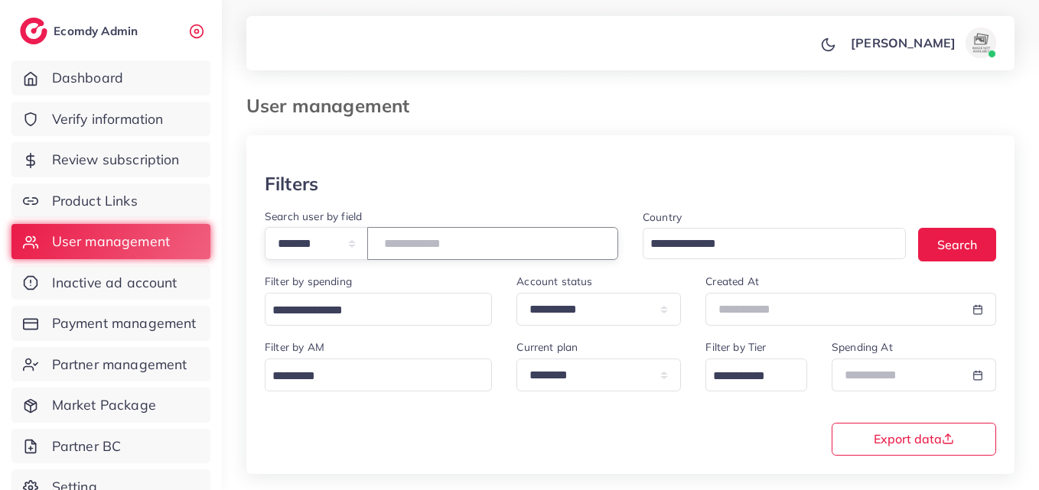
click at [432, 232] on input "*******" at bounding box center [492, 243] width 251 height 33
paste input "number"
click at [987, 239] on button "Search" at bounding box center [957, 244] width 78 height 33
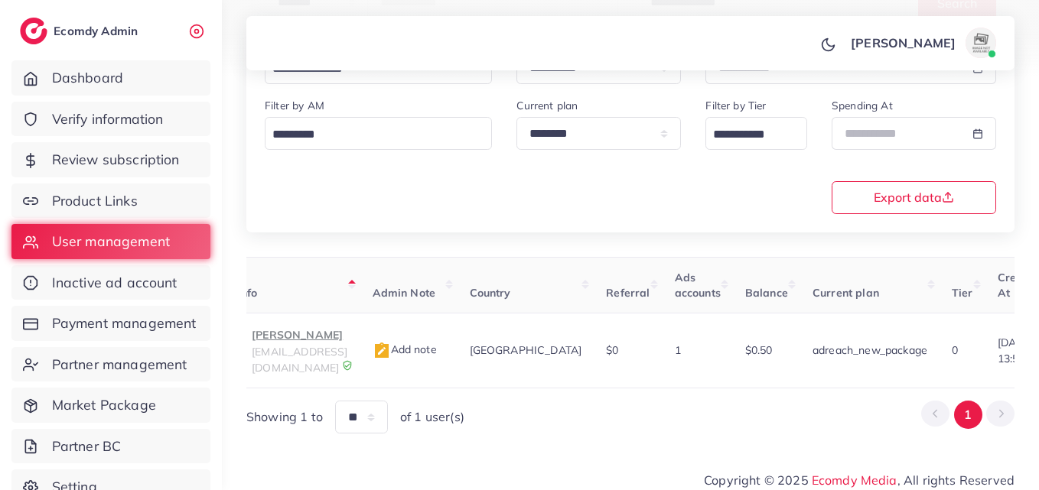
scroll to position [0, 516]
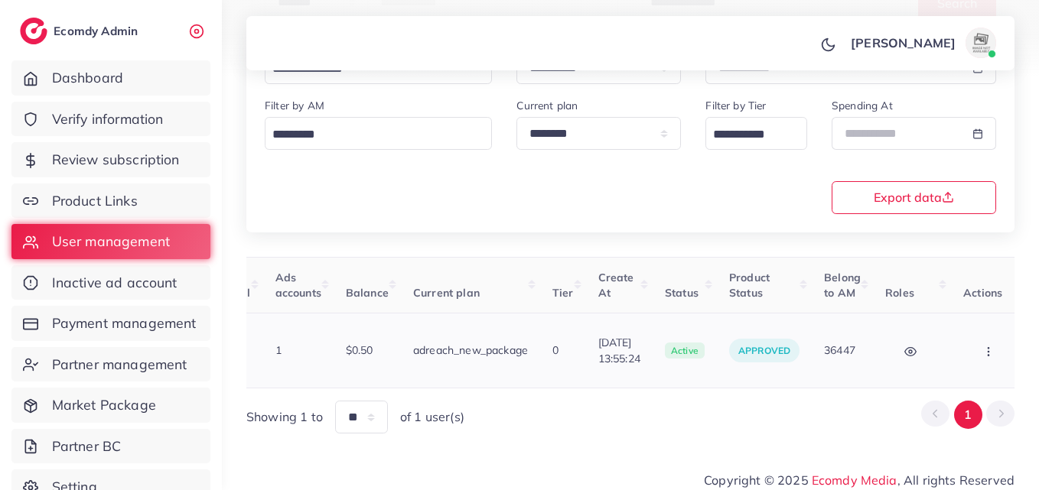
click at [963, 333] on button "button" at bounding box center [990, 350] width 54 height 34
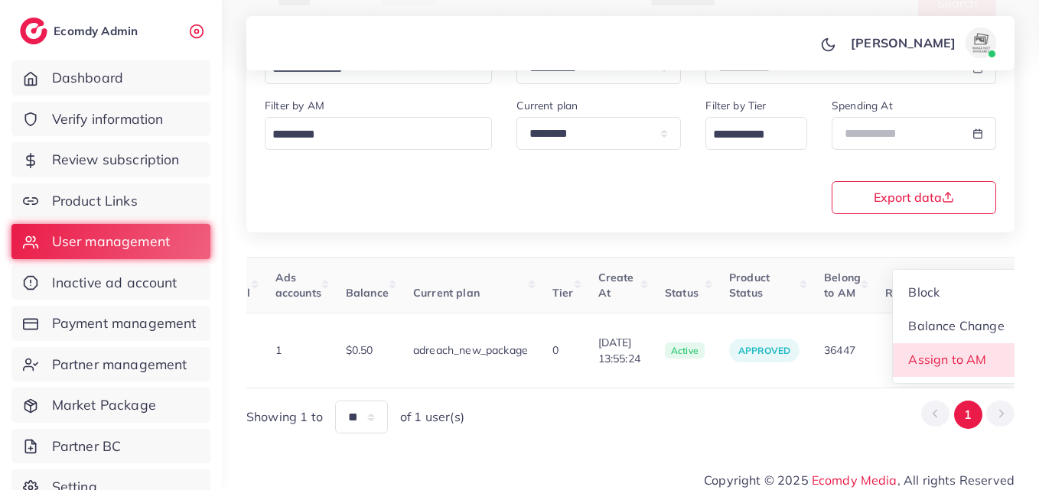
drag, startPoint x: 954, startPoint y: 348, endPoint x: 925, endPoint y: 291, distance: 63.6
click at [954, 352] on span "Assign to AM" at bounding box center [948, 359] width 78 height 15
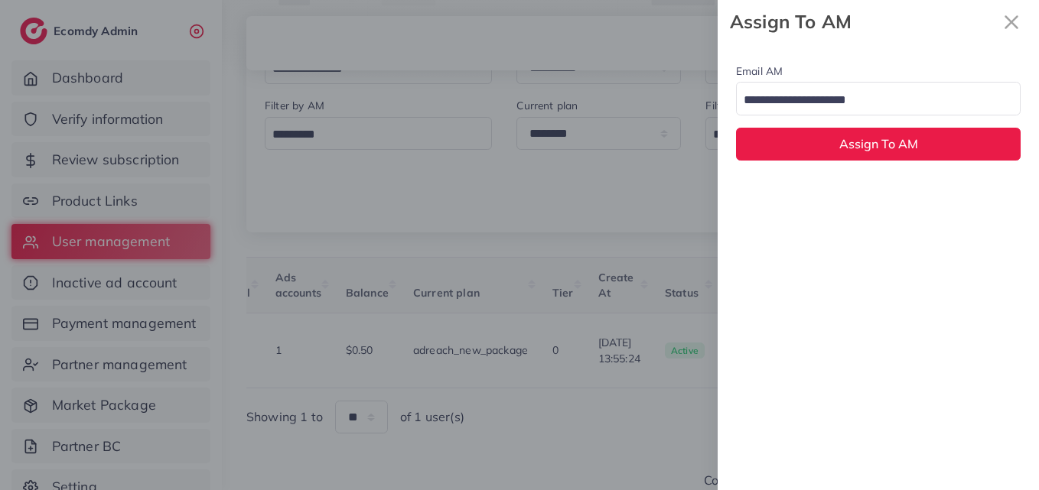
click at [870, 101] on input "Search for option" at bounding box center [869, 101] width 262 height 24
click at [853, 184] on div "Email AM natashashahid163@gmail.com Loading... None hadibaaslam@gmail.com natas…" at bounding box center [877, 267] width 321 height 447
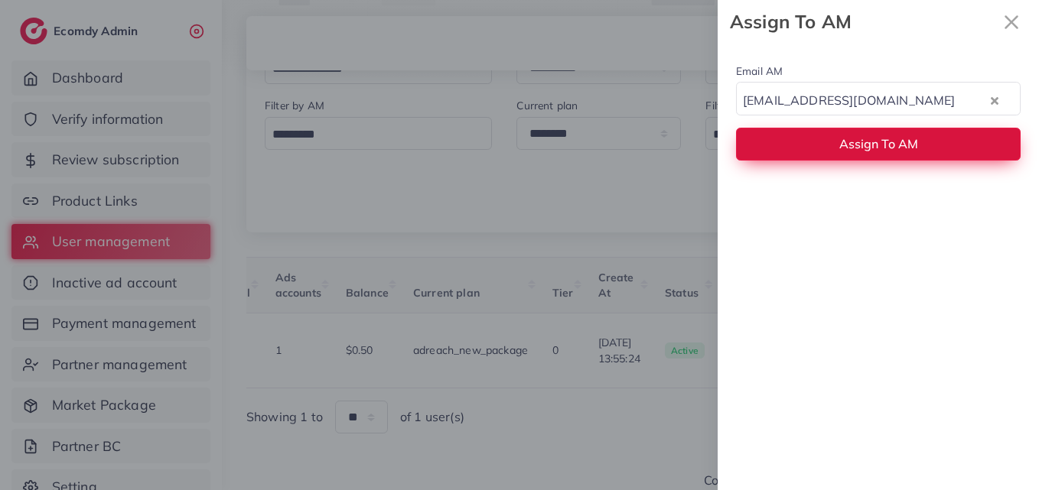
click at [856, 146] on span "Assign To AM" at bounding box center [878, 143] width 79 height 15
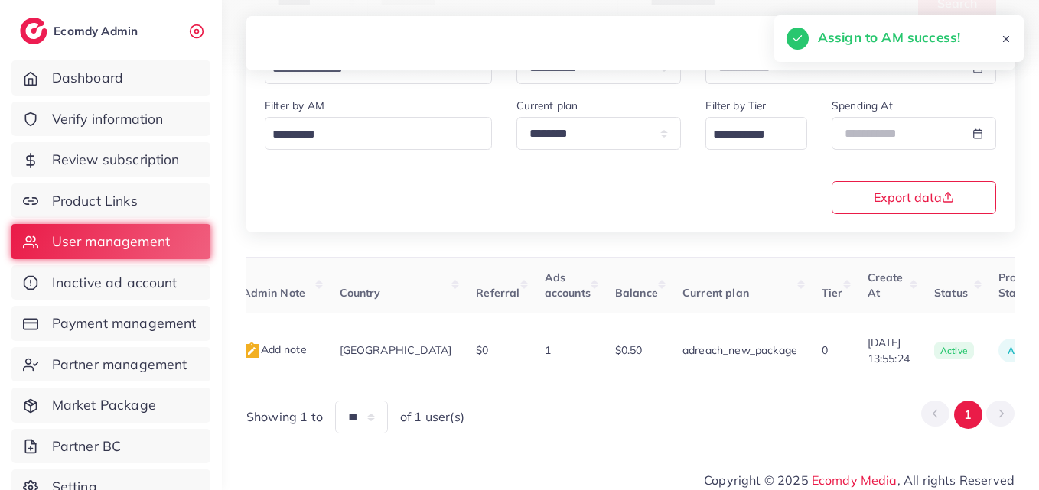
scroll to position [0, 38]
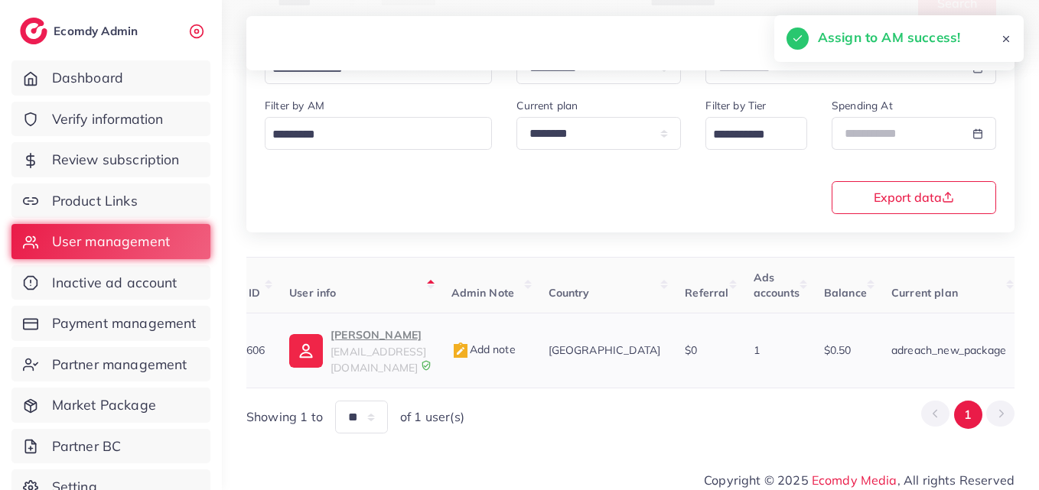
click at [400, 353] on span "zarirastore48@gmail.com" at bounding box center [378, 359] width 96 height 29
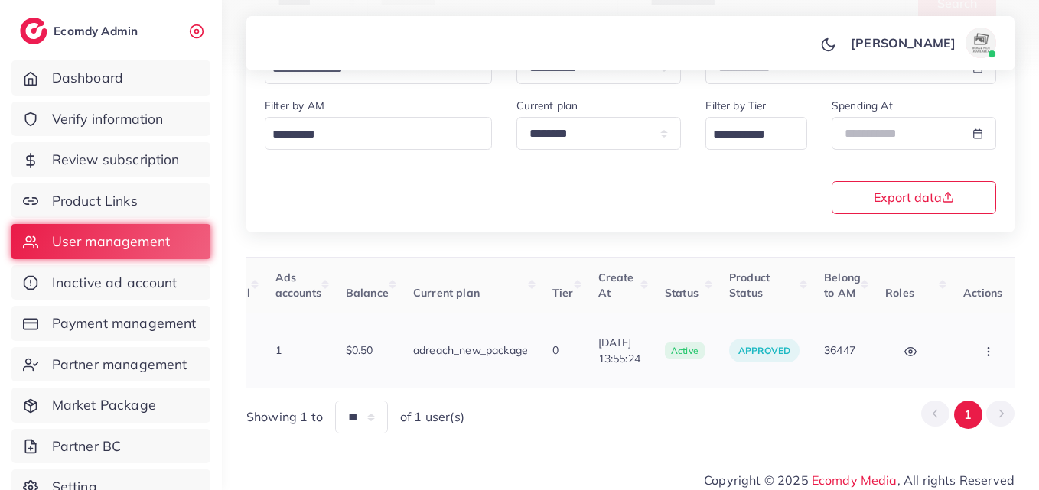
click at [963, 346] on button "button" at bounding box center [990, 350] width 54 height 34
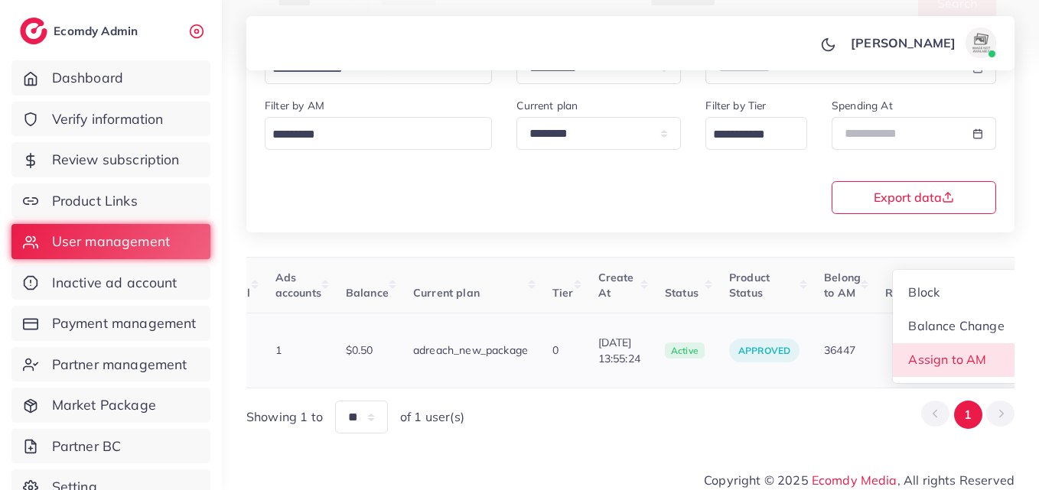
click at [961, 352] on span "Assign to AM" at bounding box center [948, 359] width 78 height 15
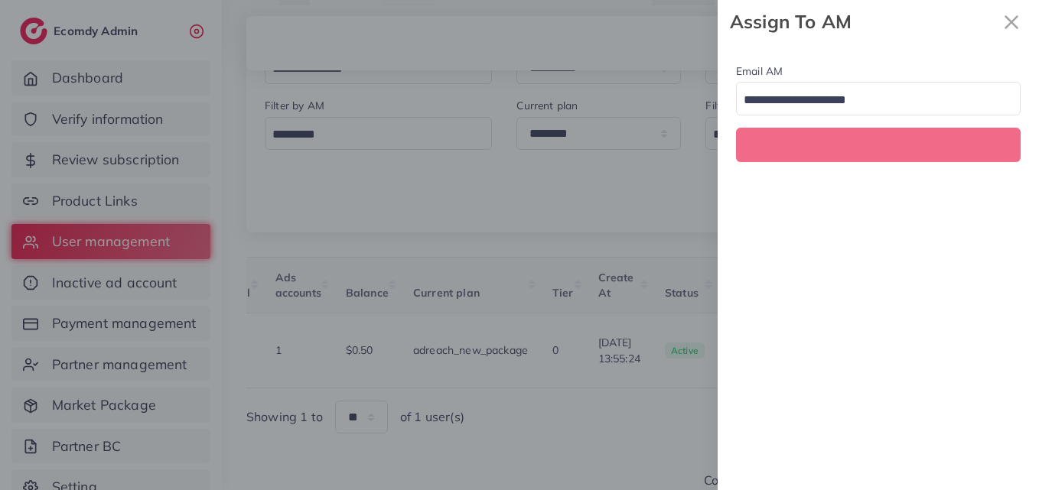
scroll to position [0, 516]
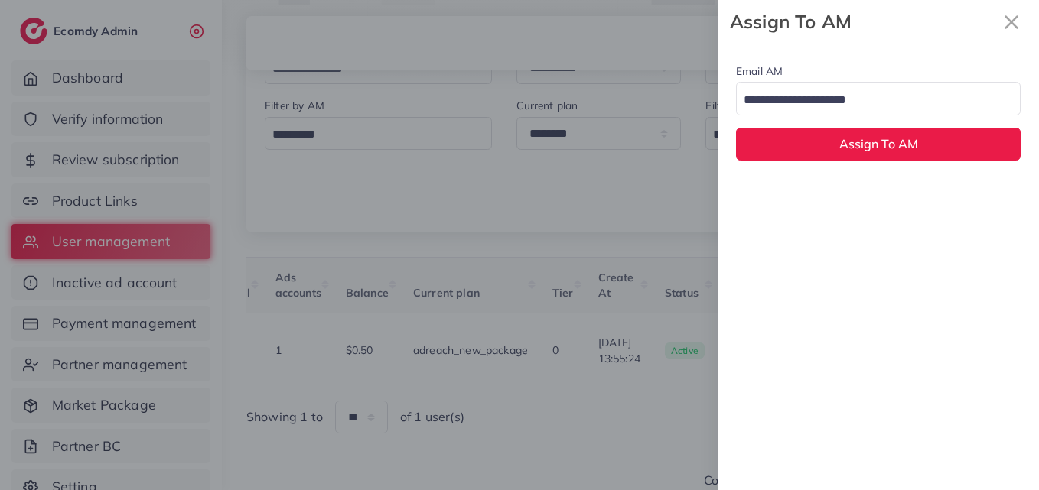
click at [857, 105] on input "Search for option" at bounding box center [869, 101] width 262 height 24
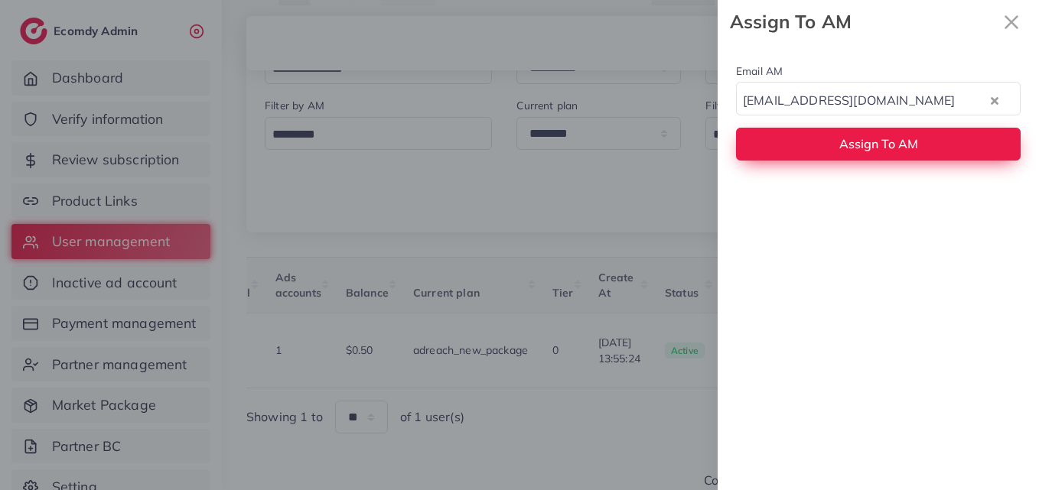
drag, startPoint x: 857, startPoint y: 192, endPoint x: 849, endPoint y: 142, distance: 50.3
click at [856, 192] on div "Email AM natashashahid163@gmail.com Loading... None hadibaaslam@gmail.com natas…" at bounding box center [877, 267] width 321 height 447
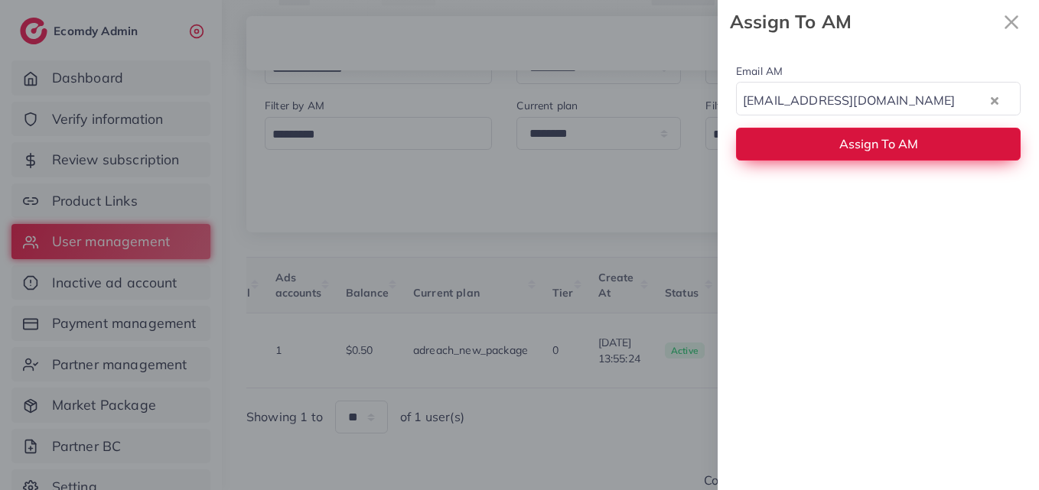
click at [848, 139] on span "Assign To AM" at bounding box center [878, 143] width 79 height 15
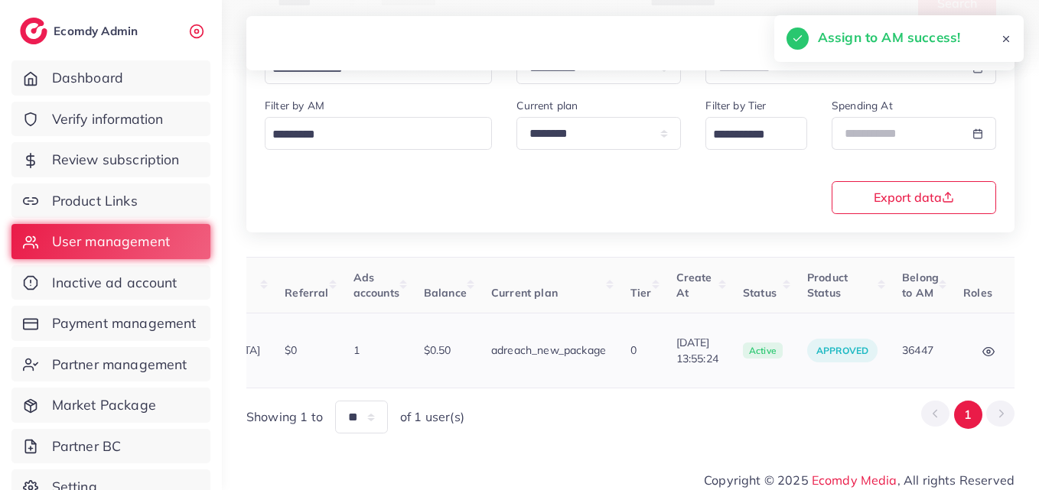
drag, startPoint x: 685, startPoint y: 380, endPoint x: 246, endPoint y: 368, distance: 439.1
click at [246, 368] on div "User ID User info Admin Note Country Referral Ads accounts Balance Current plan…" at bounding box center [630, 345] width 768 height 177
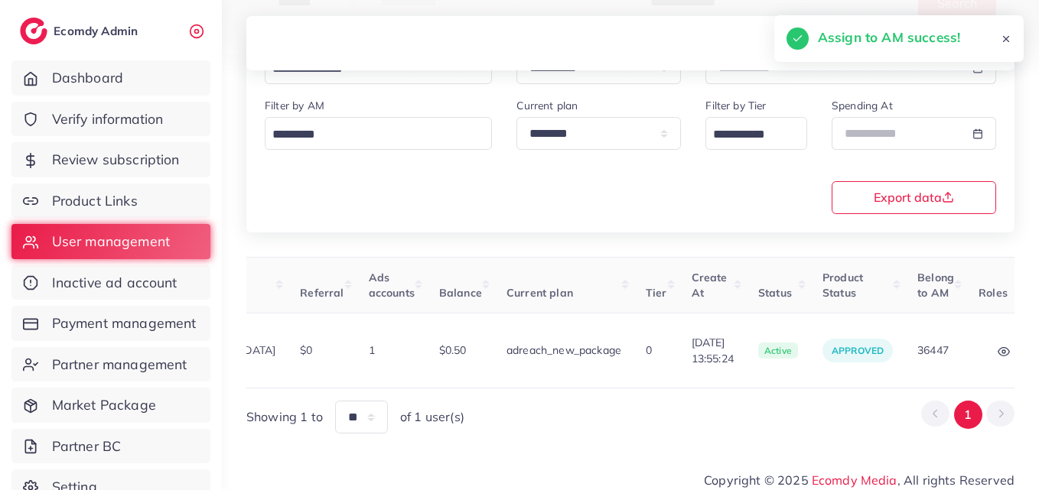
scroll to position [0, 0]
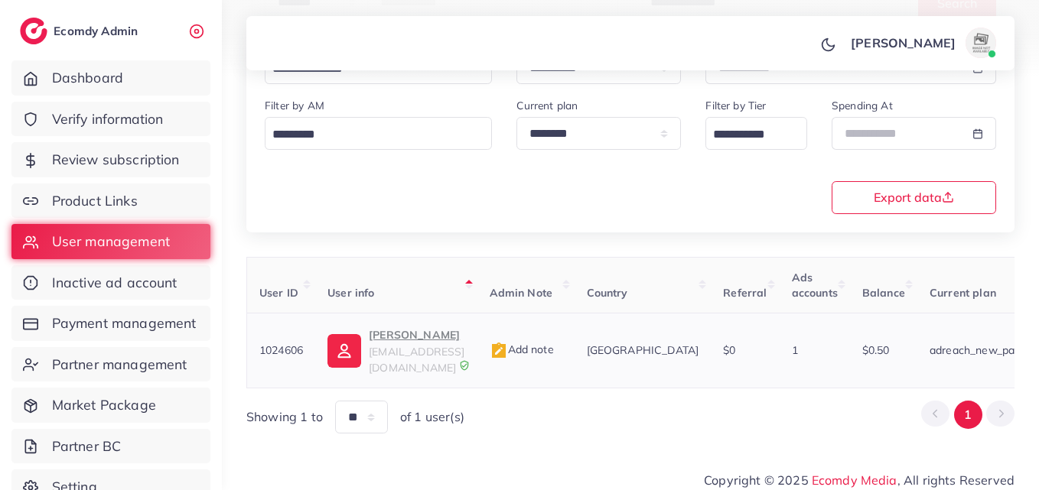
click at [356, 340] on img at bounding box center [344, 351] width 34 height 34
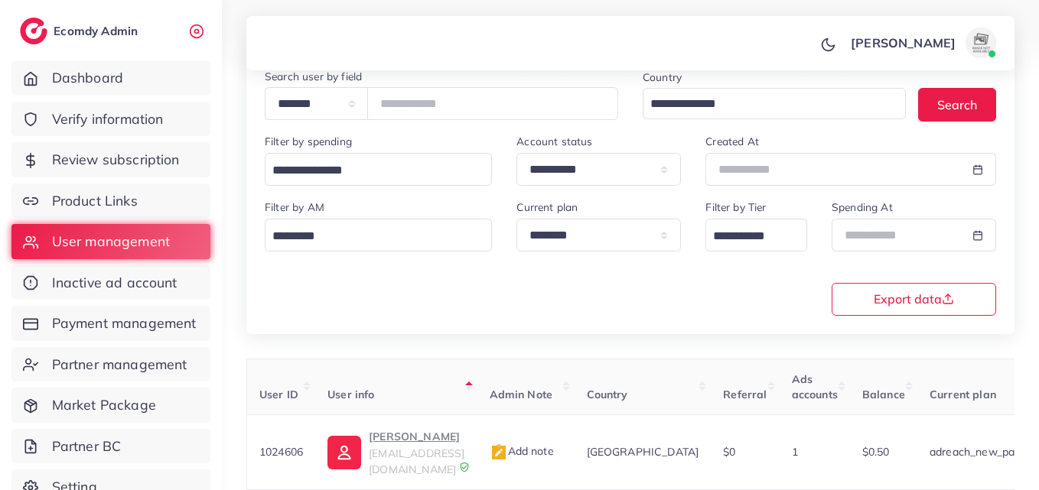
scroll to position [12, 0]
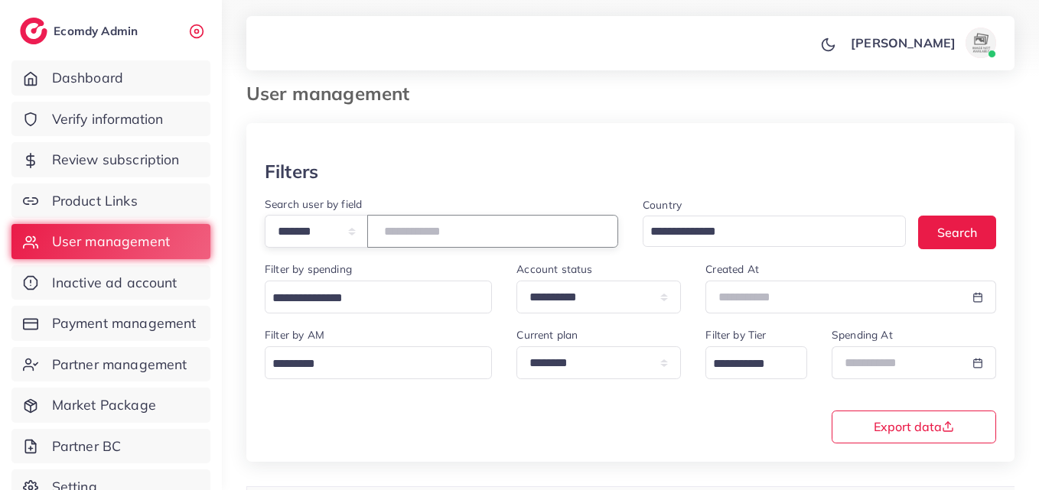
click at [424, 220] on input "*******" at bounding box center [492, 231] width 251 height 33
paste input "number"
click at [954, 240] on button "Search" at bounding box center [957, 232] width 78 height 33
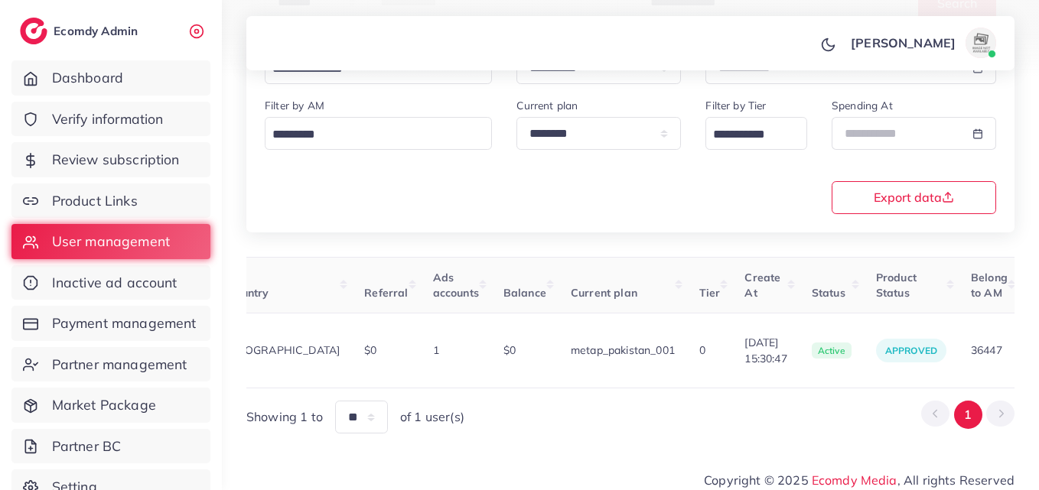
scroll to position [0, 509]
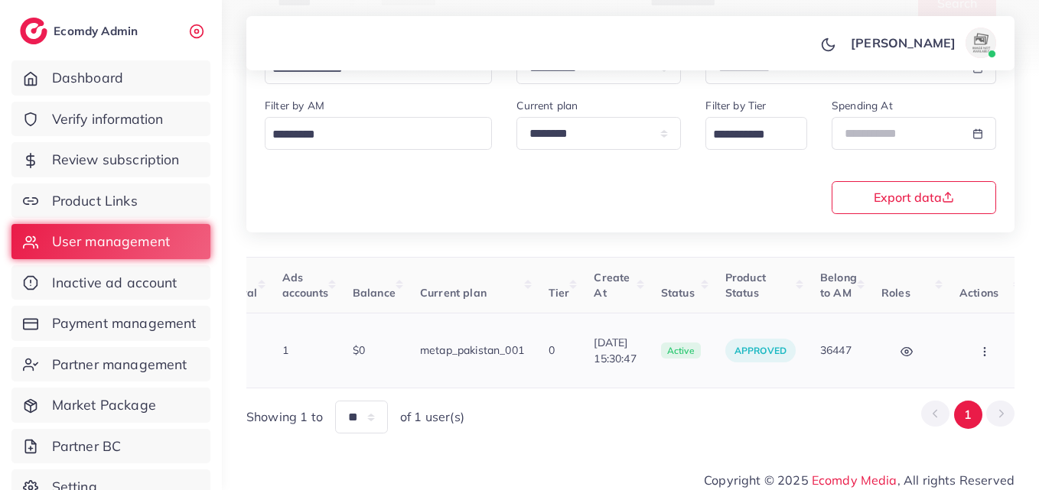
click at [979, 334] on button "button" at bounding box center [986, 350] width 54 height 34
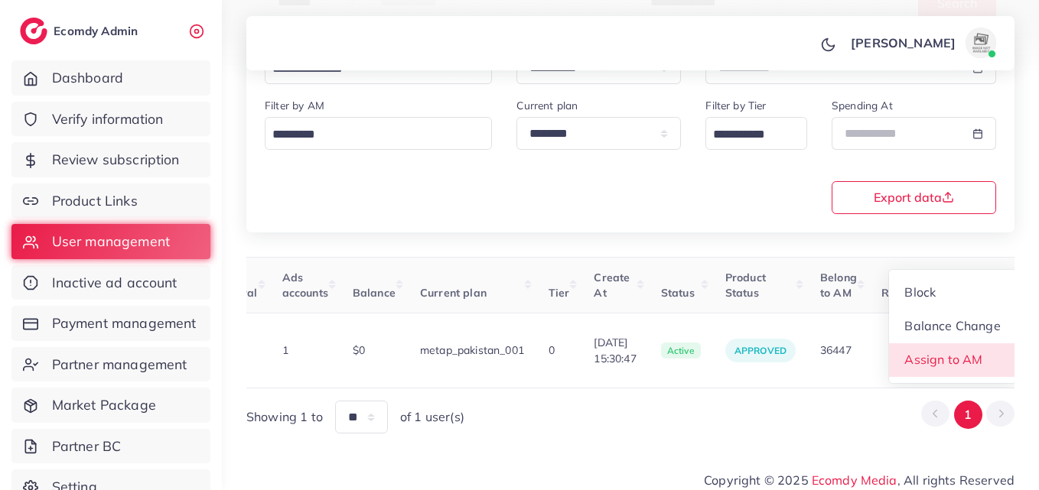
click at [953, 362] on link "Assign to AM" at bounding box center [952, 360] width 127 height 34
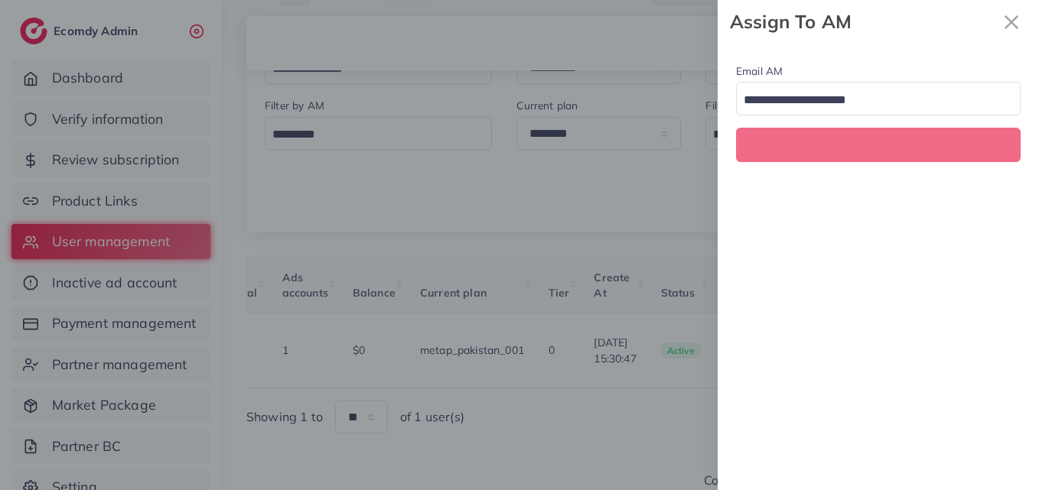
scroll to position [0, 509]
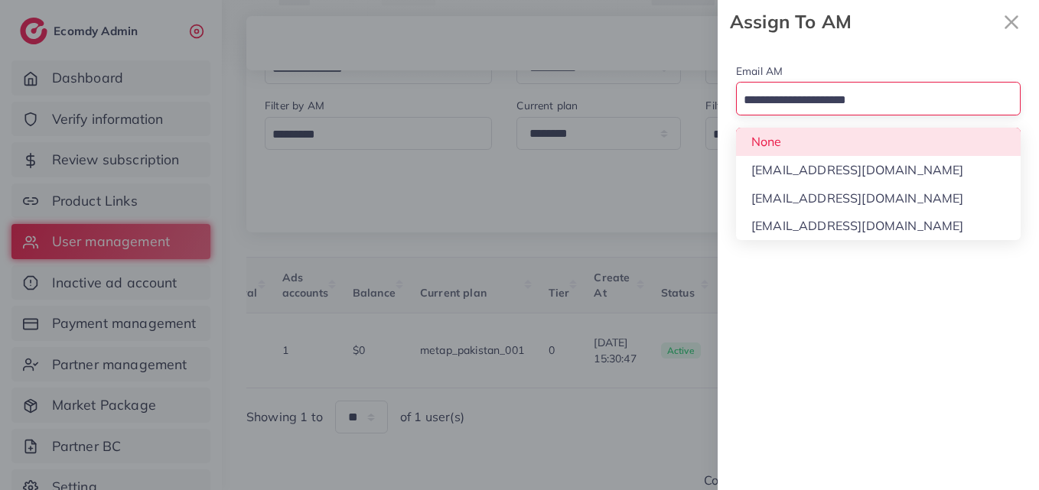
click at [907, 89] on input "Search for option" at bounding box center [869, 101] width 262 height 24
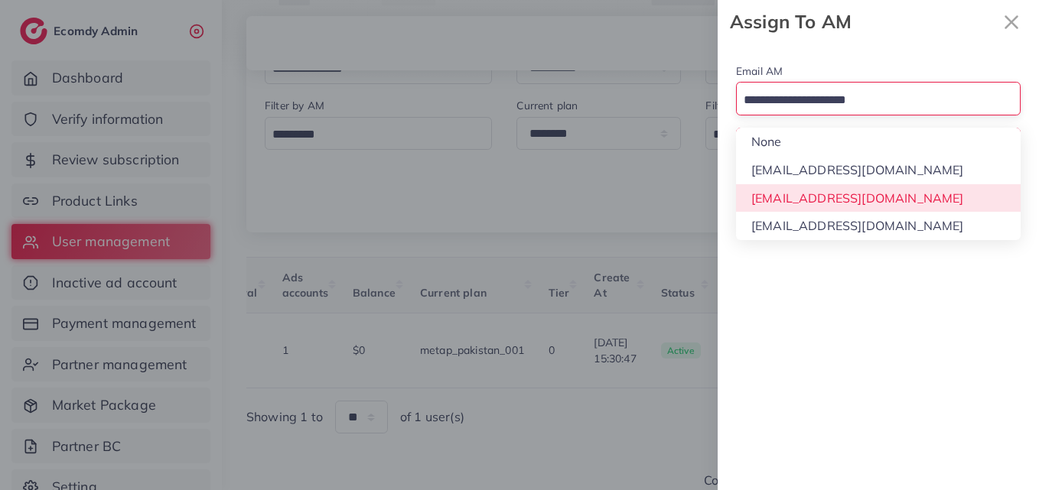
click at [900, 192] on div "Email AM Loading... None hadibaaslam@gmail.com natashashahid163@gmail.com wajah…" at bounding box center [877, 267] width 321 height 447
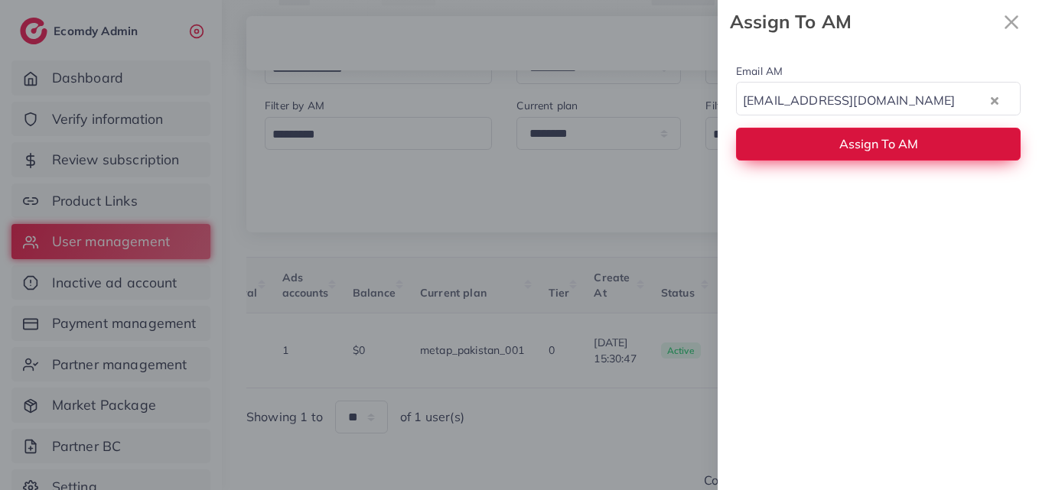
click at [894, 149] on span "Assign To AM" at bounding box center [878, 143] width 79 height 15
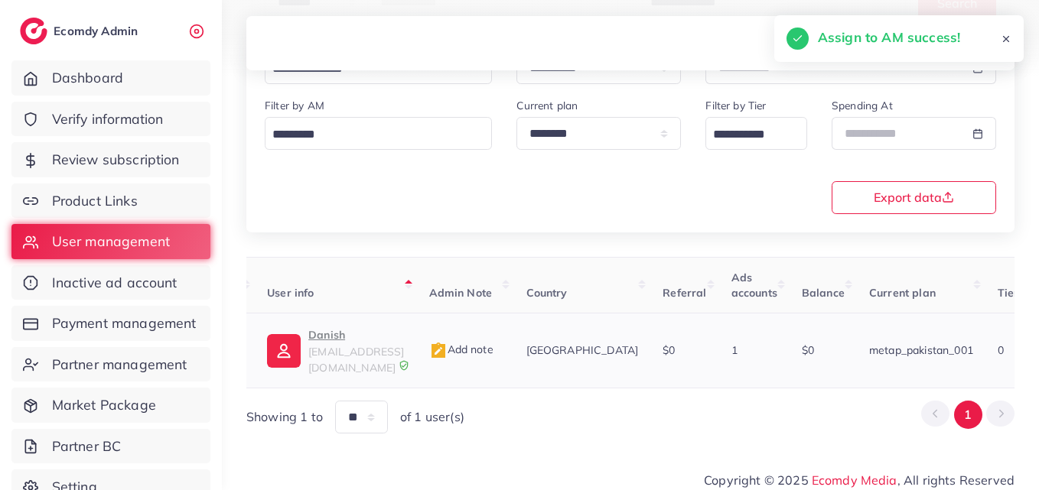
scroll to position [0, 48]
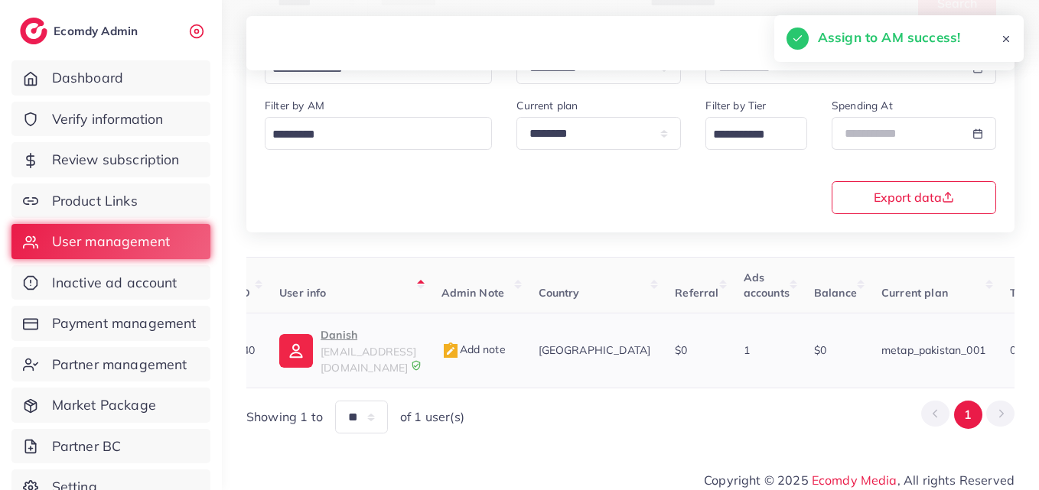
click at [375, 339] on p "Danish" at bounding box center [368, 335] width 96 height 18
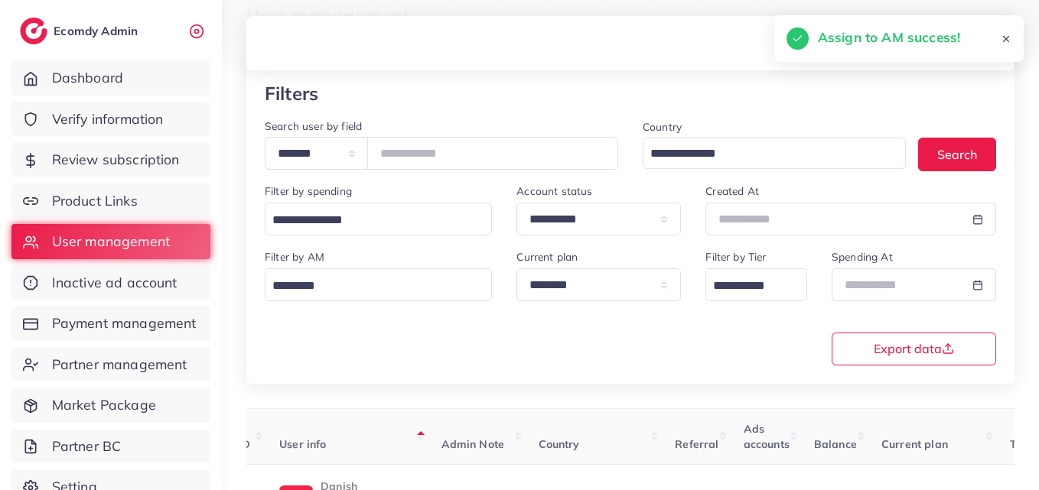
scroll to position [89, 0]
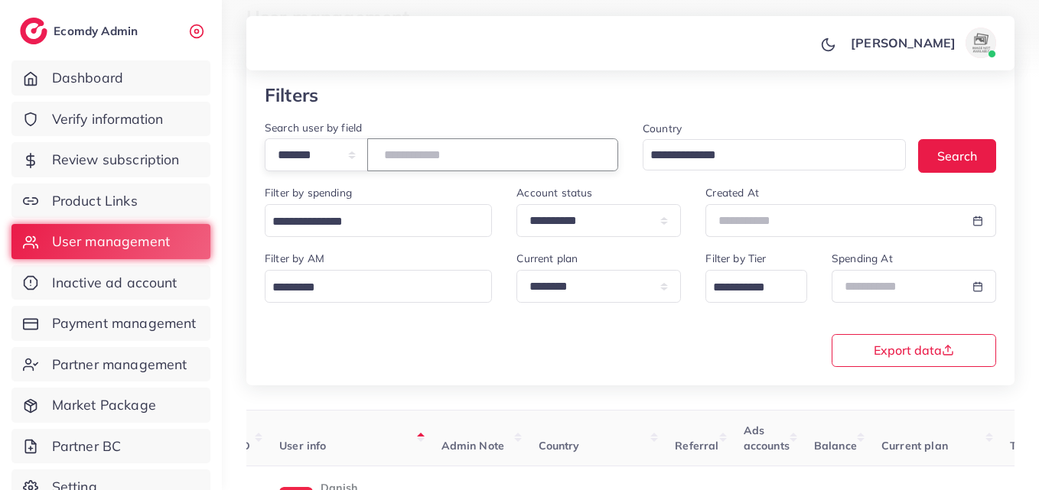
click at [406, 154] on input "*******" at bounding box center [492, 154] width 251 height 33
click at [407, 153] on input "*******" at bounding box center [492, 154] width 251 height 33
paste input "number"
click at [941, 165] on button "Search" at bounding box center [957, 155] width 78 height 33
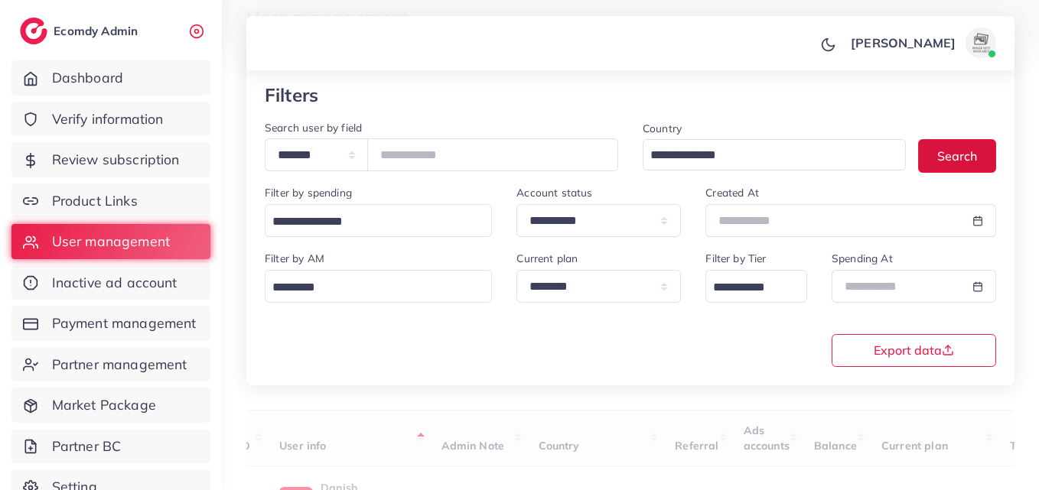
scroll to position [242, 0]
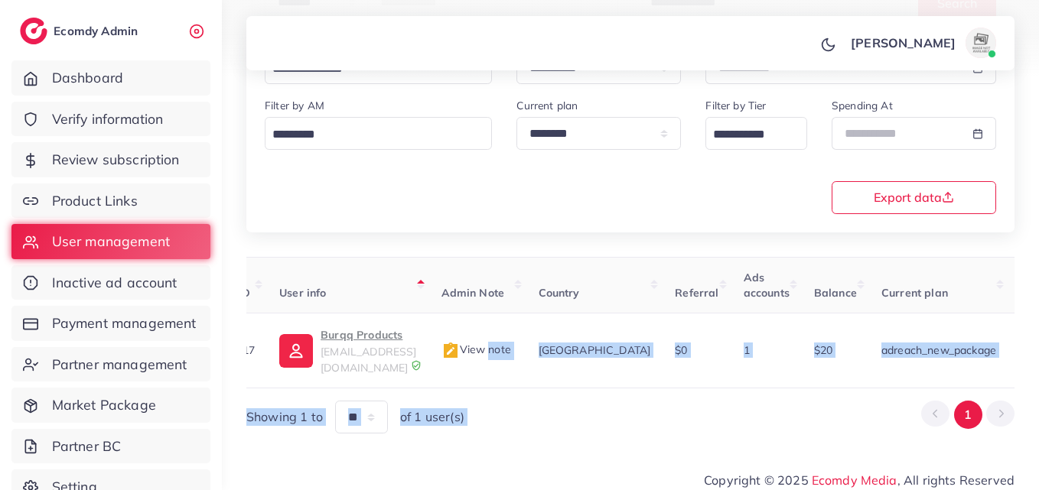
drag, startPoint x: 528, startPoint y: 374, endPoint x: 862, endPoint y: 386, distance: 334.4
click at [862, 386] on div "User ID User info Admin Note Country Referral Ads accounts Balance Current plan…" at bounding box center [630, 345] width 768 height 177
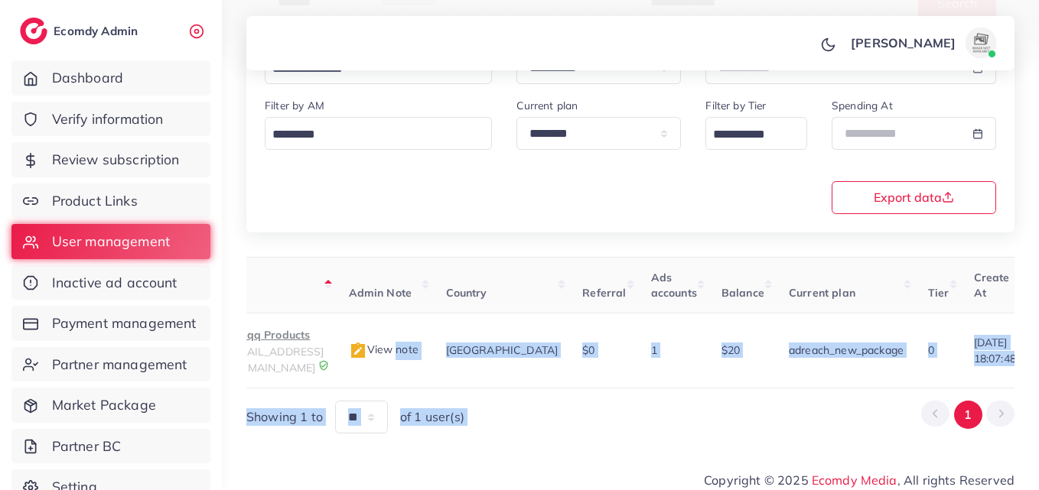
scroll to position [0, 532]
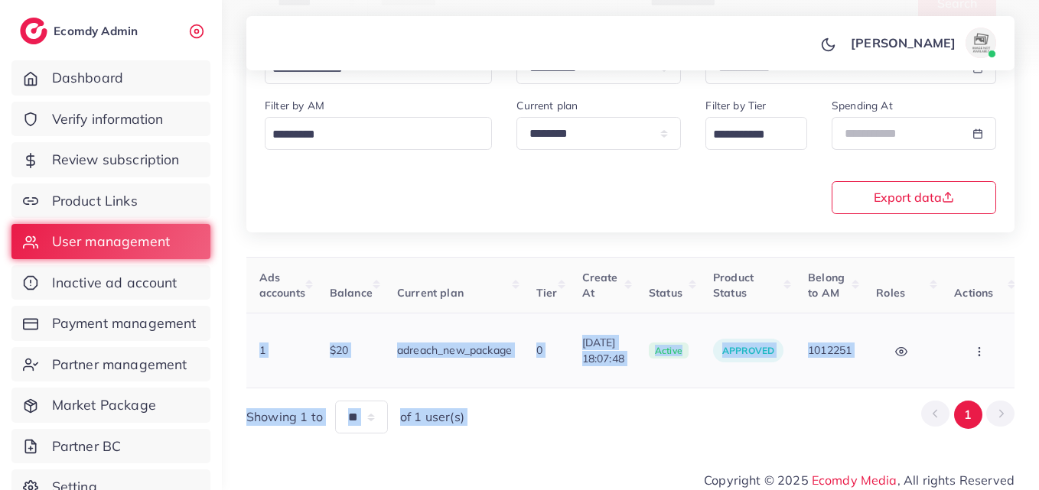
click at [957, 348] on button "button" at bounding box center [981, 350] width 54 height 34
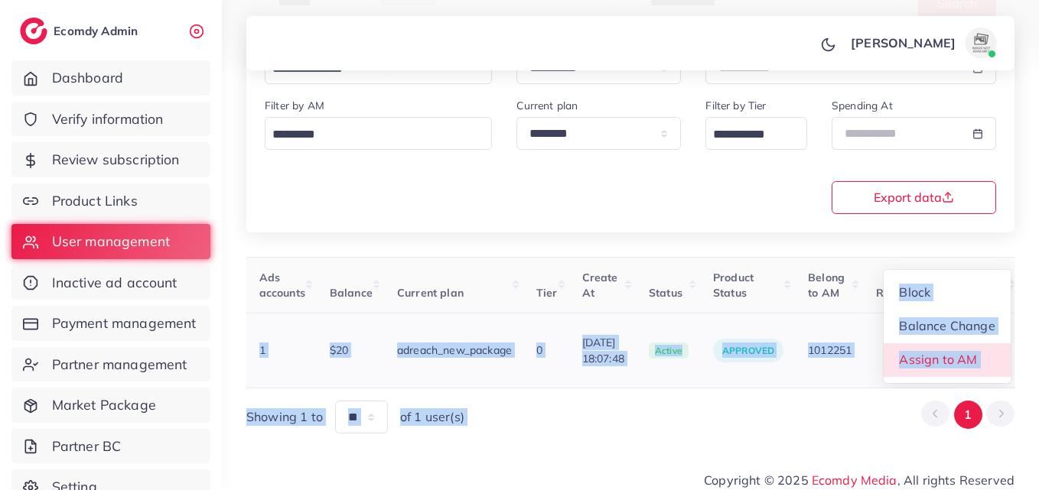
click at [952, 353] on span "Assign to AM" at bounding box center [938, 359] width 78 height 15
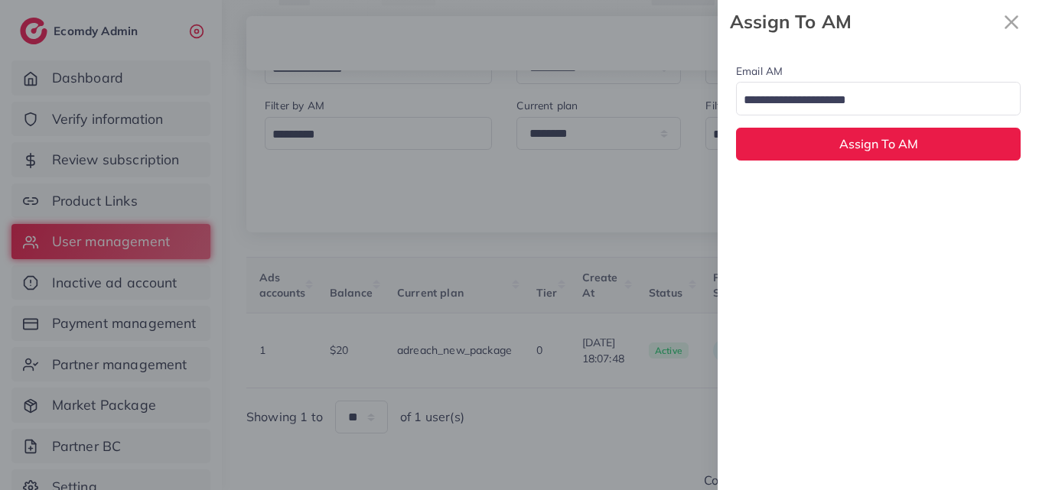
click at [883, 106] on input "Search for option" at bounding box center [869, 101] width 262 height 24
click at [880, 202] on div "Email AM natashashahid163@gmail.com Loading... None hadibaaslam@gmail.com natas…" at bounding box center [877, 267] width 321 height 447
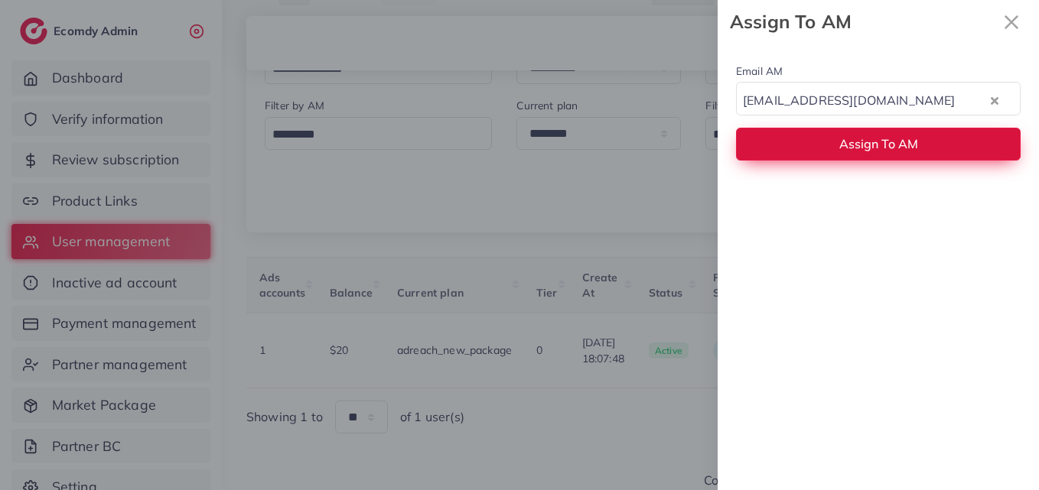
click at [878, 158] on button "Assign To AM" at bounding box center [878, 144] width 284 height 33
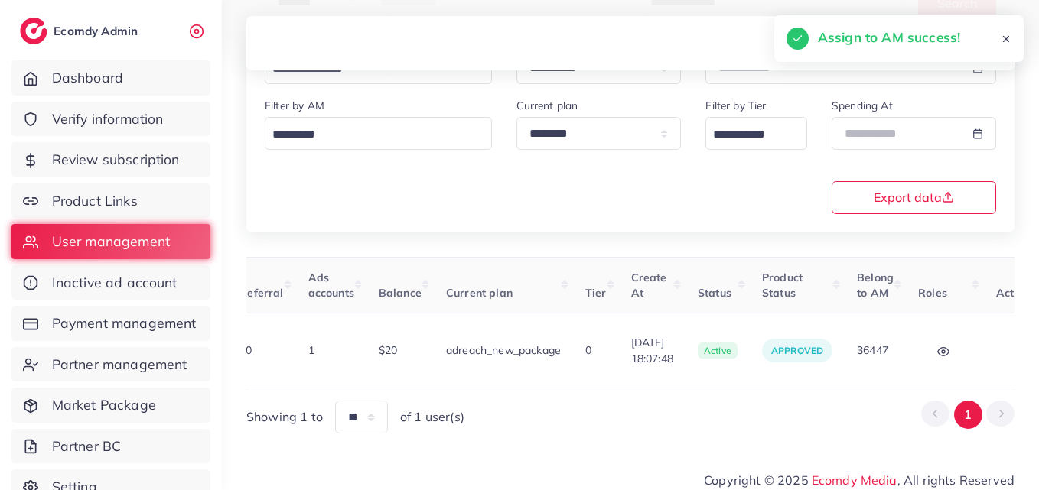
scroll to position [0, 0]
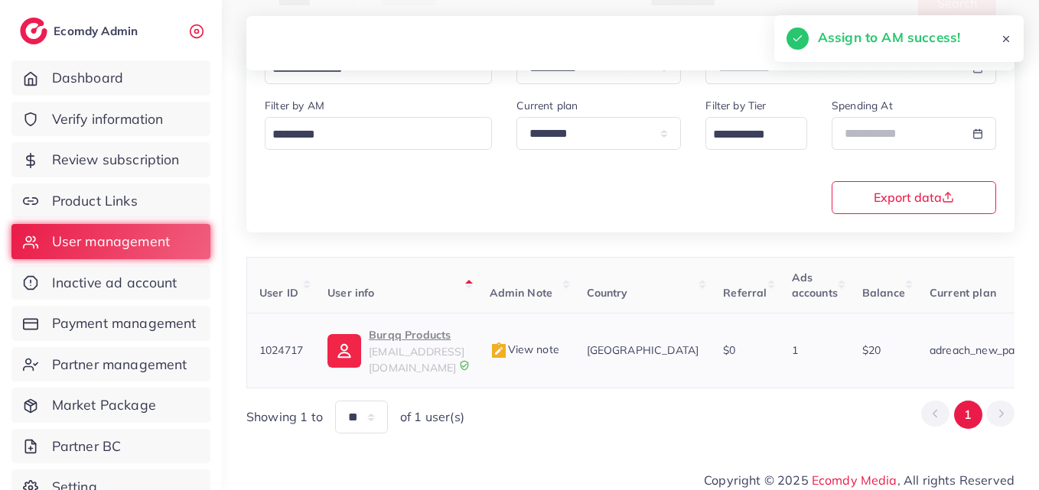
click at [347, 346] on img at bounding box center [344, 351] width 34 height 34
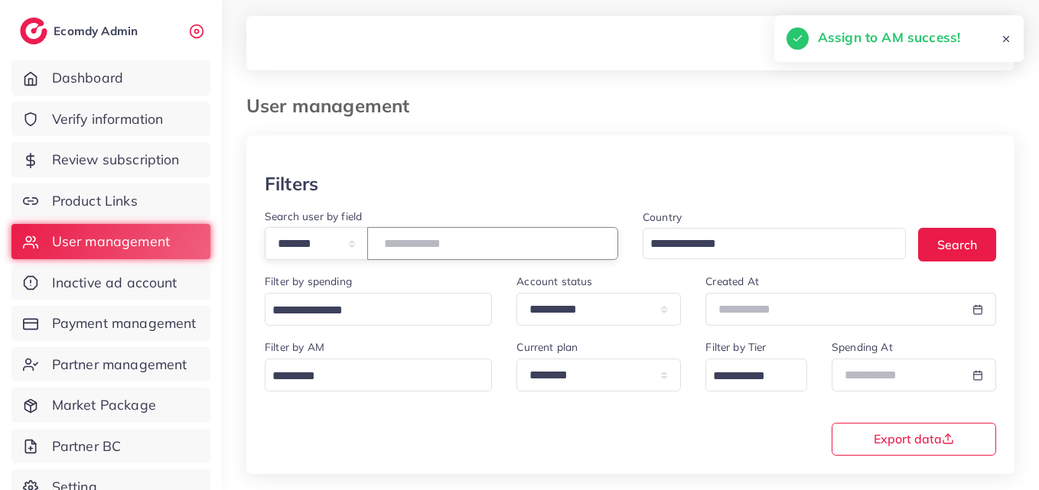
click at [413, 229] on input "*******" at bounding box center [492, 243] width 251 height 33
click at [424, 242] on input "*******" at bounding box center [492, 243] width 251 height 33
paste input "number"
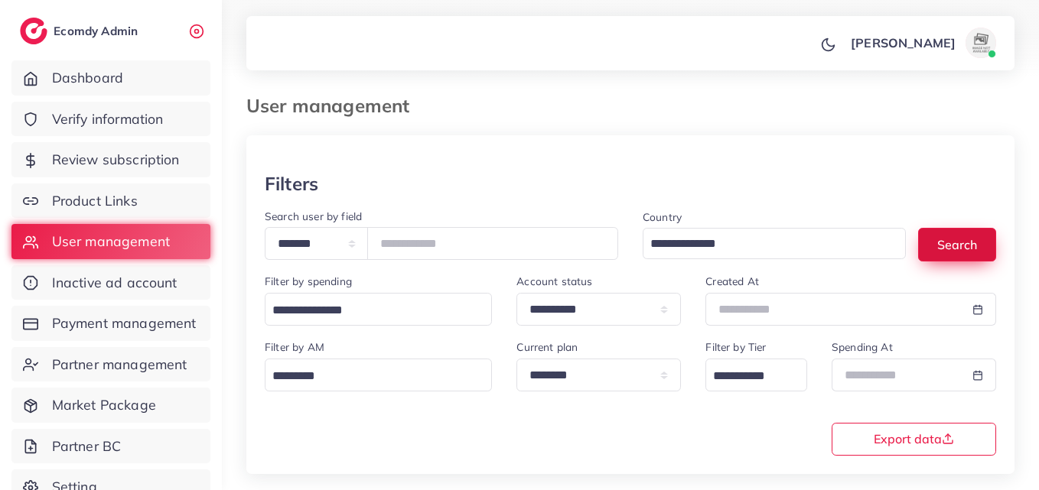
click at [965, 237] on button "Search" at bounding box center [957, 244] width 78 height 33
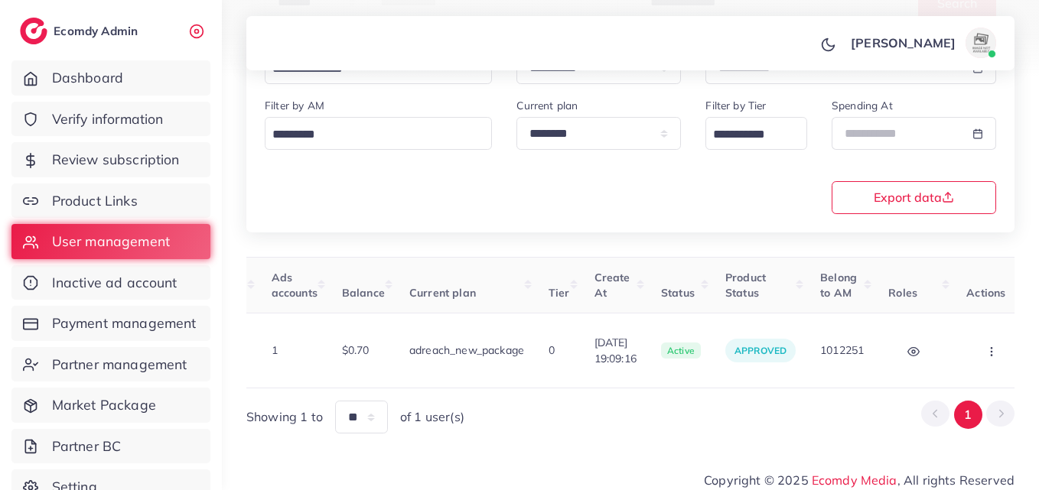
scroll to position [0, 551]
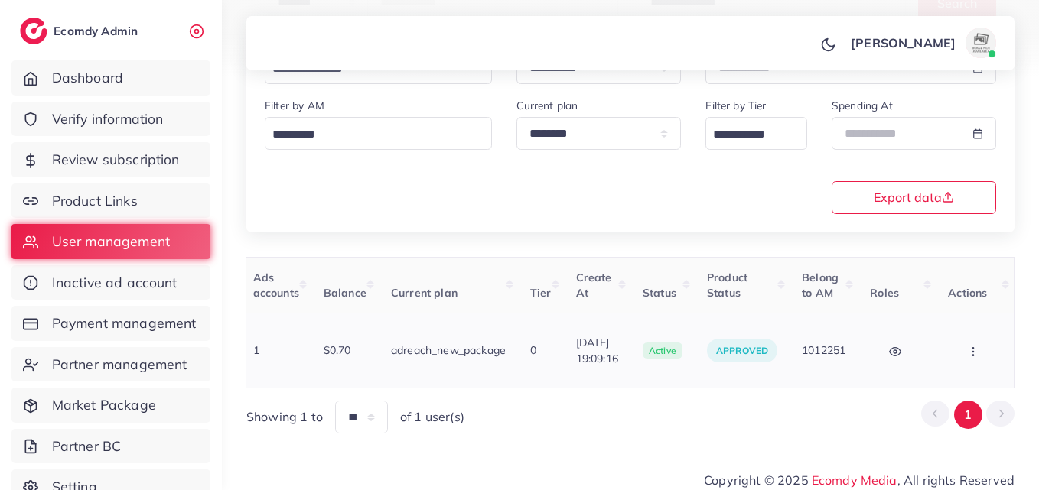
click at [976, 347] on icon "button" at bounding box center [973, 352] width 12 height 12
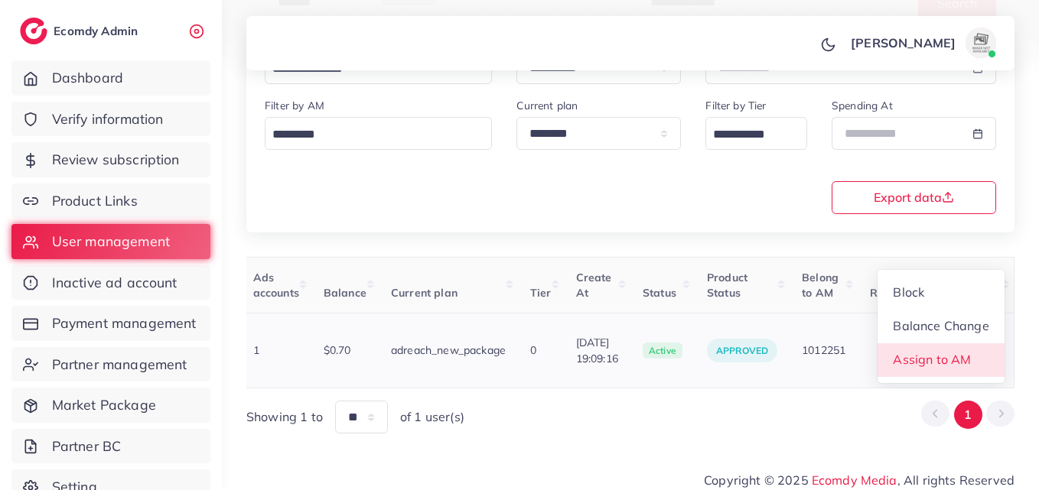
scroll to position [2, 551]
click at [965, 360] on link "Assign to AM" at bounding box center [940, 360] width 127 height 34
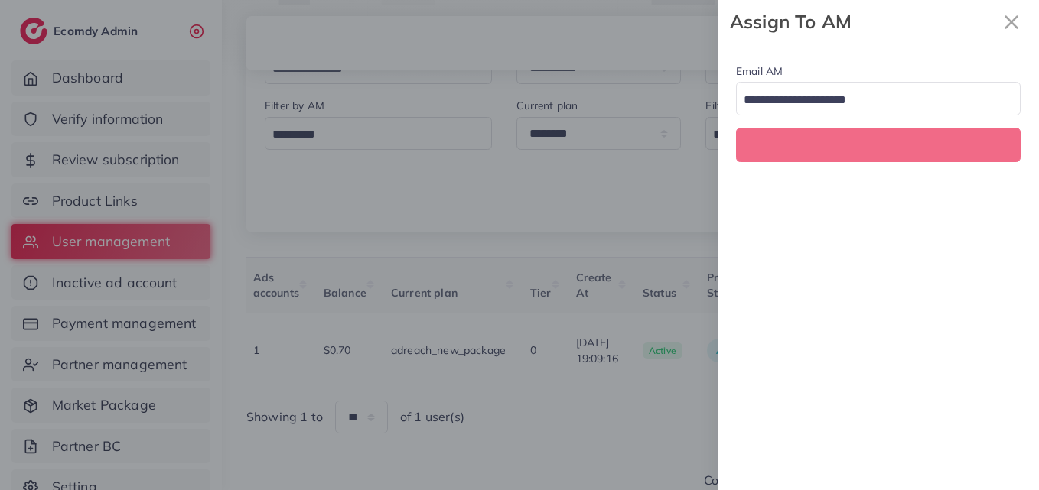
scroll to position [0, 551]
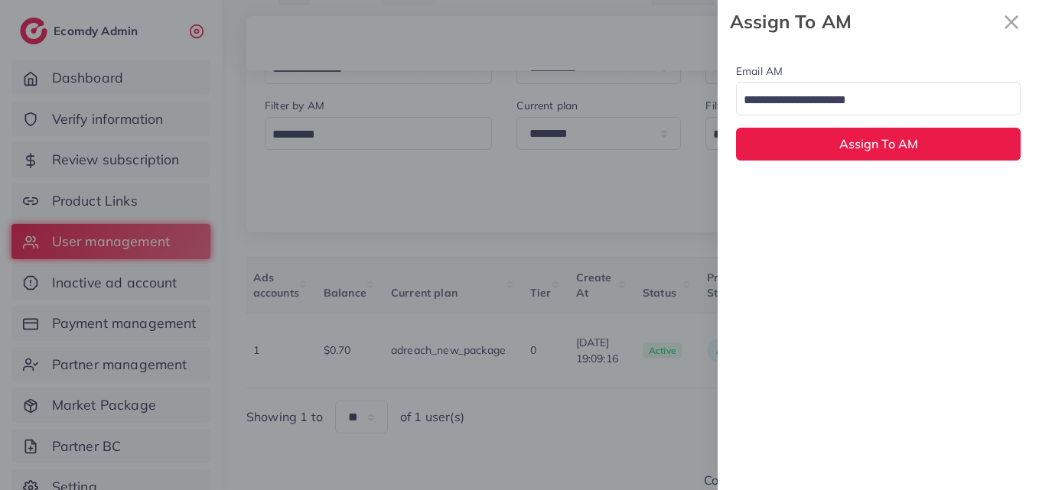
click at [883, 91] on input "Search for option" at bounding box center [869, 101] width 262 height 24
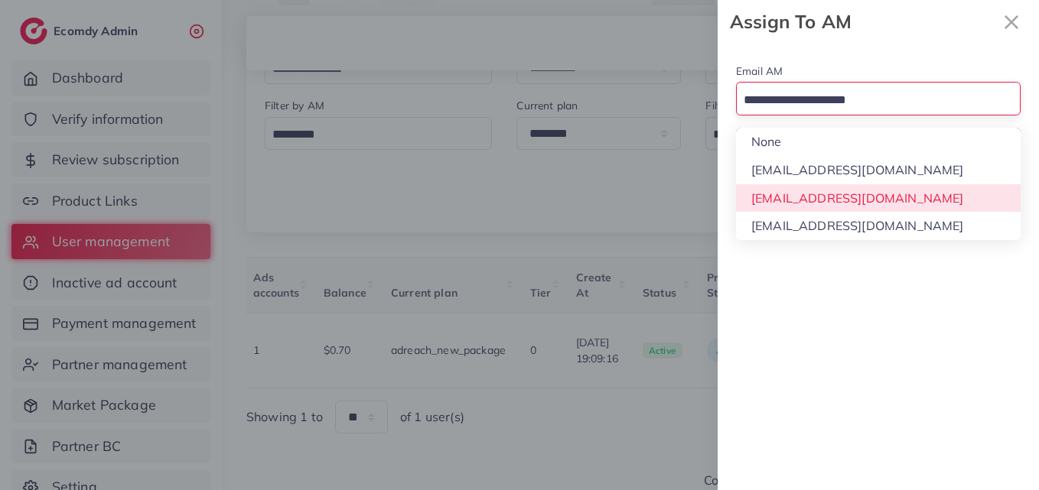
click at [896, 193] on div "Email AM Loading... None hadibaaslam@gmail.com natashashahid163@gmail.com wajah…" at bounding box center [877, 267] width 321 height 447
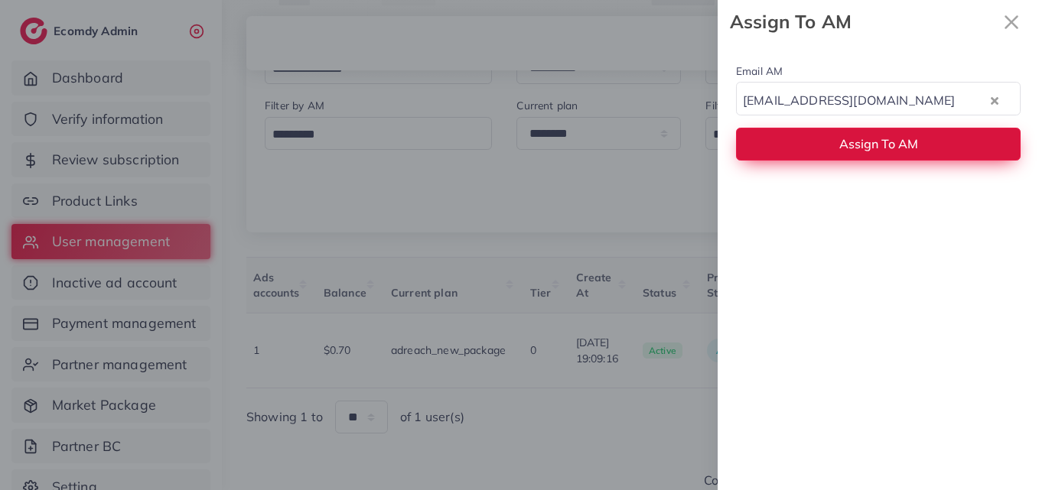
click at [901, 144] on span "Assign To AM" at bounding box center [878, 143] width 79 height 15
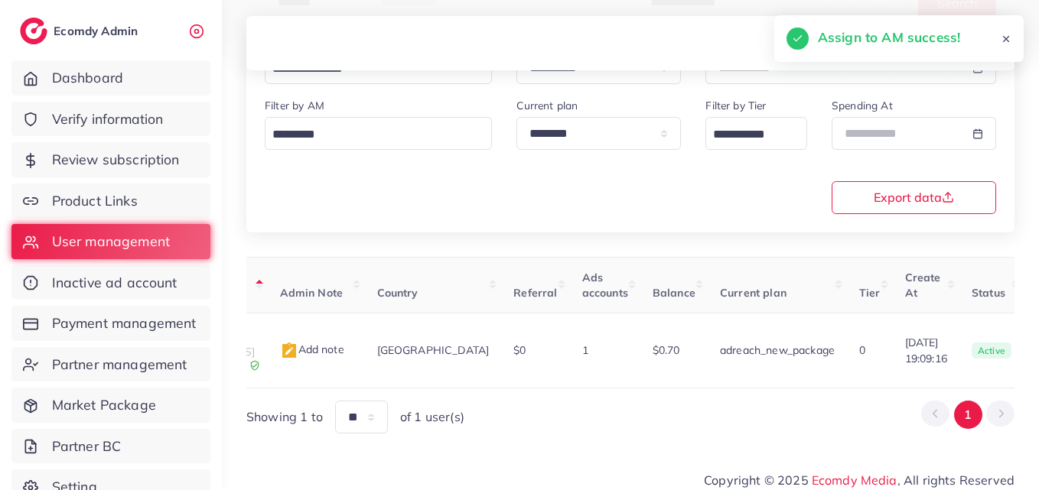
scroll to position [0, 0]
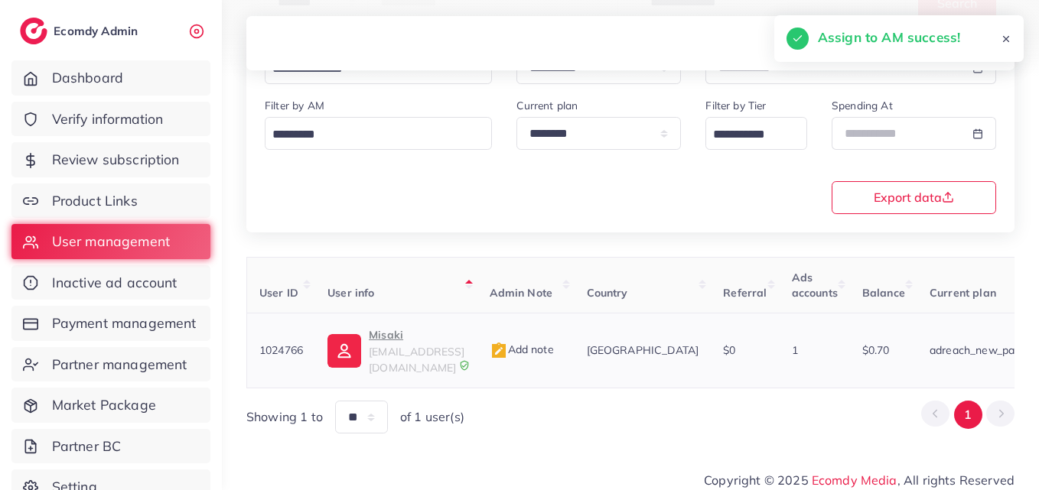
click at [359, 350] on img at bounding box center [344, 351] width 34 height 34
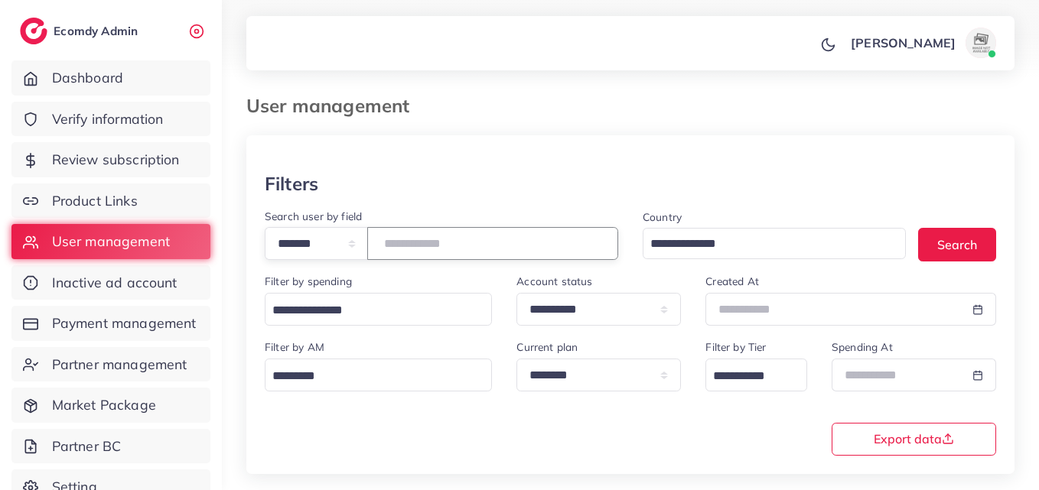
click at [444, 242] on input "*******" at bounding box center [492, 243] width 251 height 33
paste input "number"
click at [938, 245] on button "Search" at bounding box center [957, 244] width 78 height 33
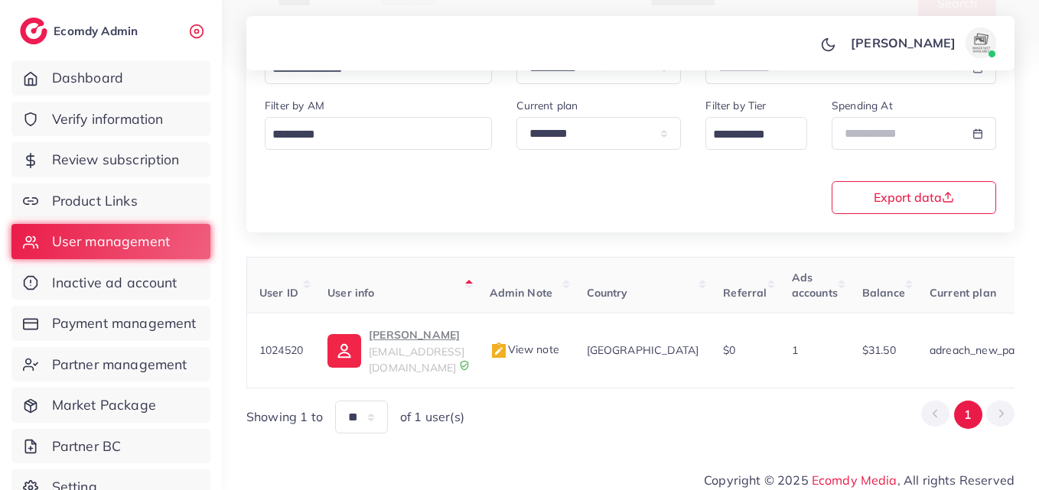
scroll to position [0, 514]
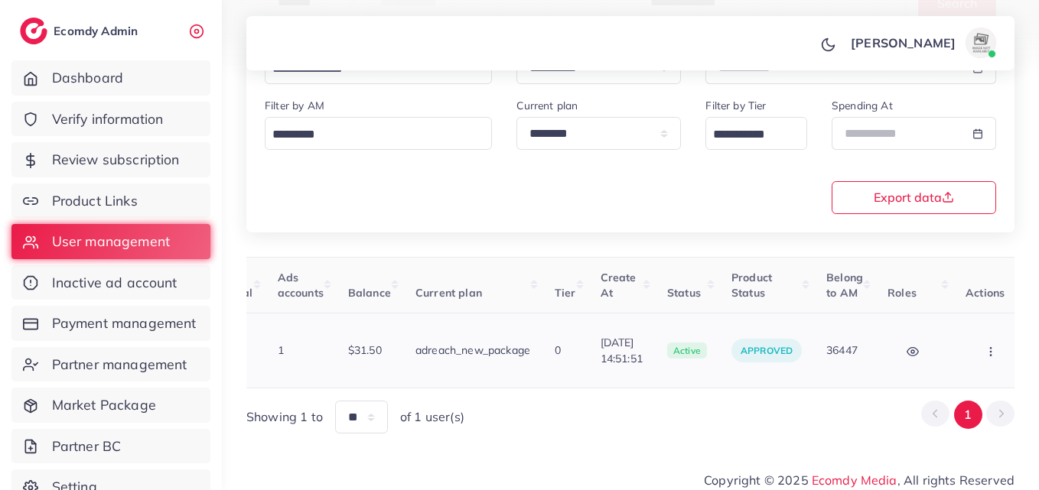
click at [971, 350] on button "button" at bounding box center [992, 350] width 54 height 34
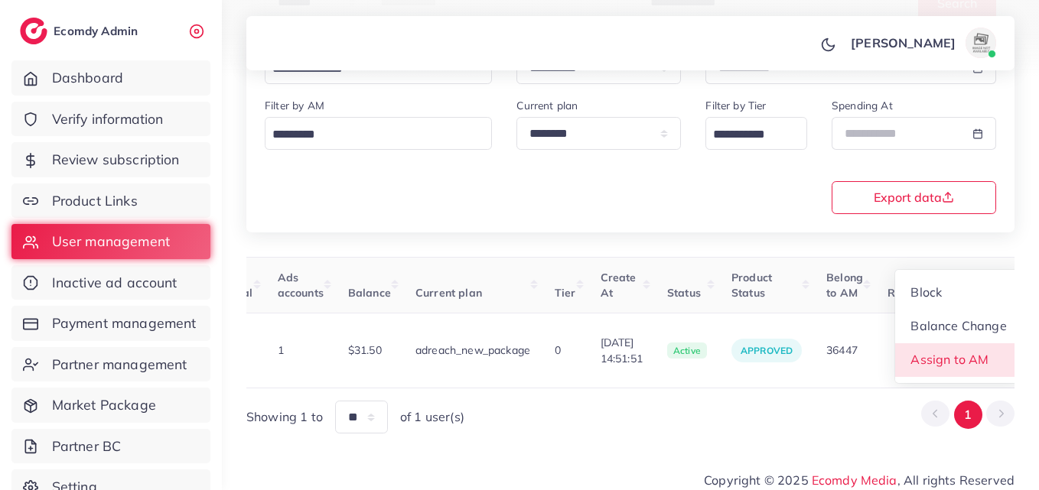
click at [964, 356] on span "Assign to AM" at bounding box center [950, 359] width 78 height 15
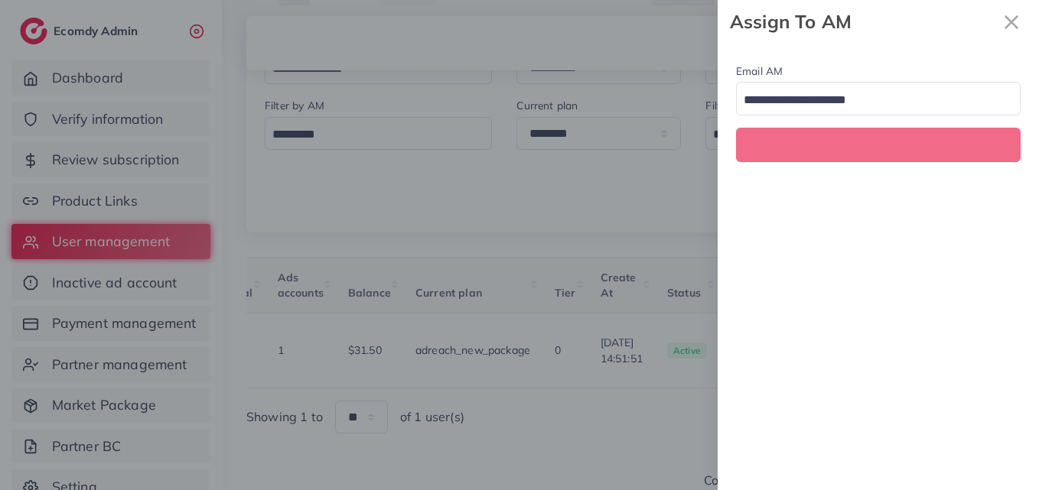
scroll to position [0, 514]
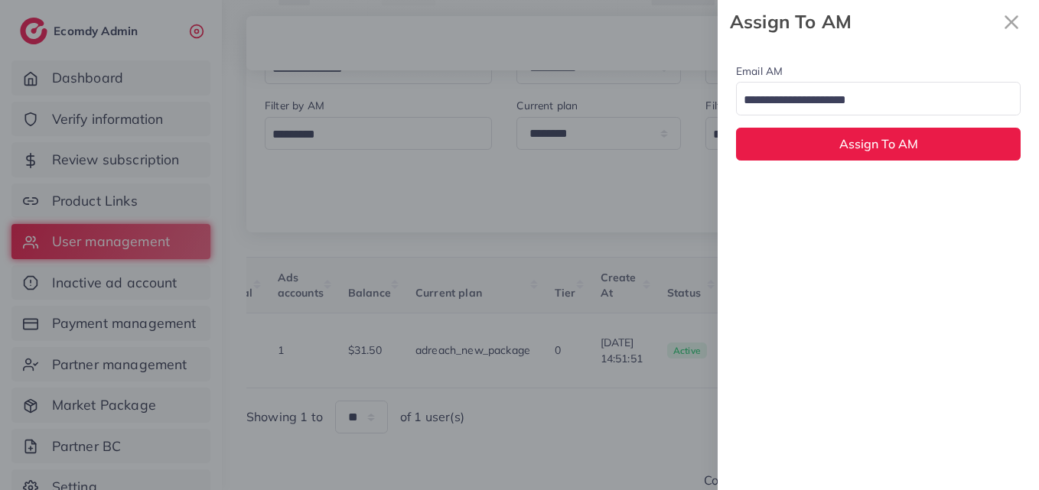
click at [919, 80] on div "Email AM Loading..." at bounding box center [878, 89] width 284 height 54
click at [924, 102] on input "Search for option" at bounding box center [869, 101] width 262 height 24
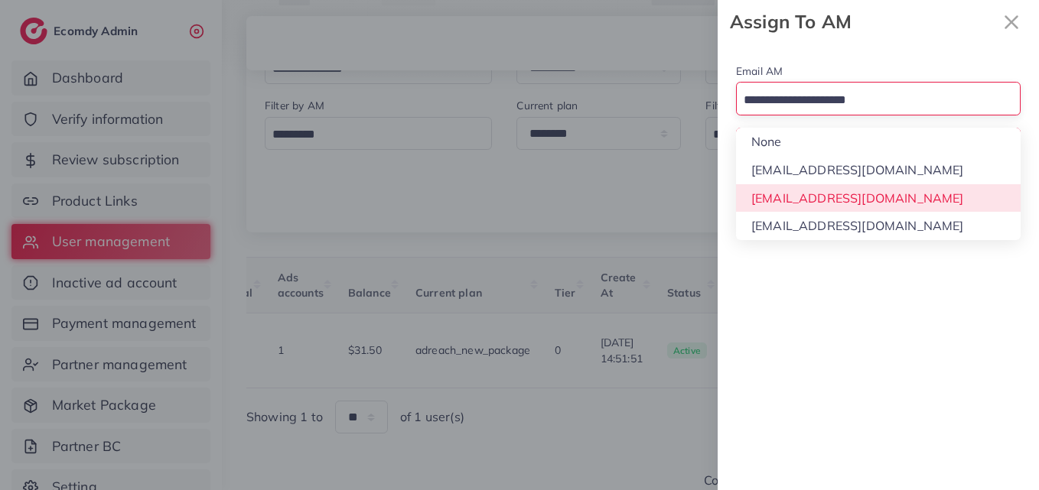
click at [918, 188] on div "Email AM Loading... None hadibaaslam@gmail.com natashashahid163@gmail.com wajah…" at bounding box center [877, 267] width 321 height 447
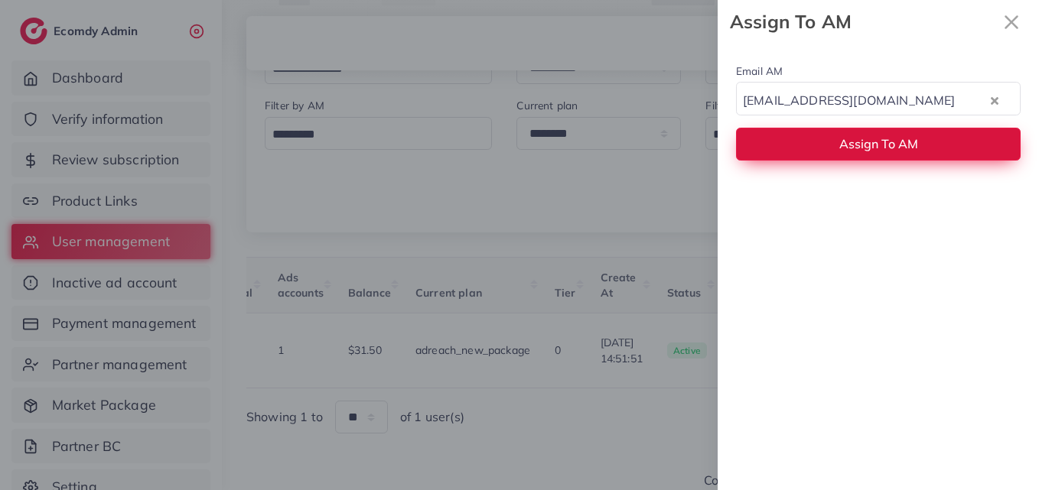
drag, startPoint x: 919, startPoint y: 150, endPoint x: 918, endPoint y: 158, distance: 7.7
click at [920, 149] on button "Assign To AM" at bounding box center [878, 144] width 284 height 33
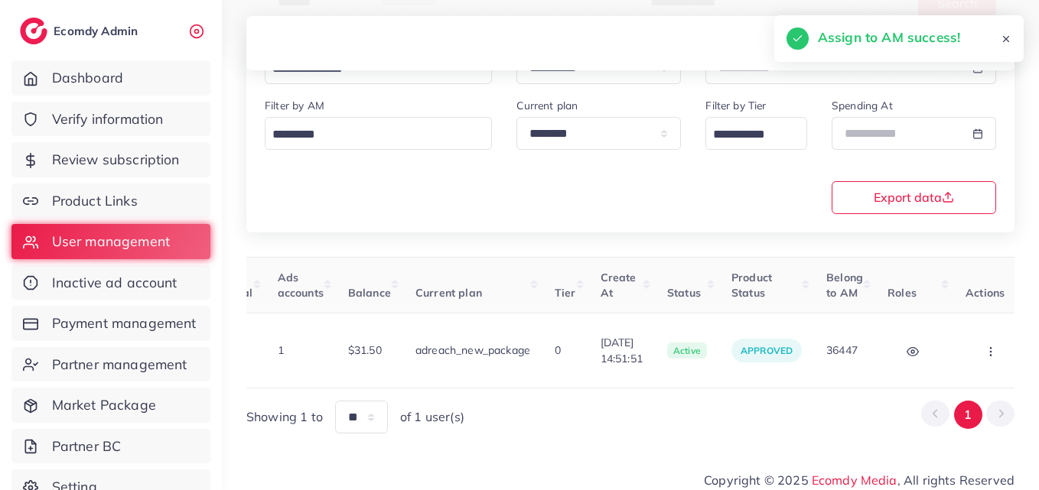
scroll to position [0, 0]
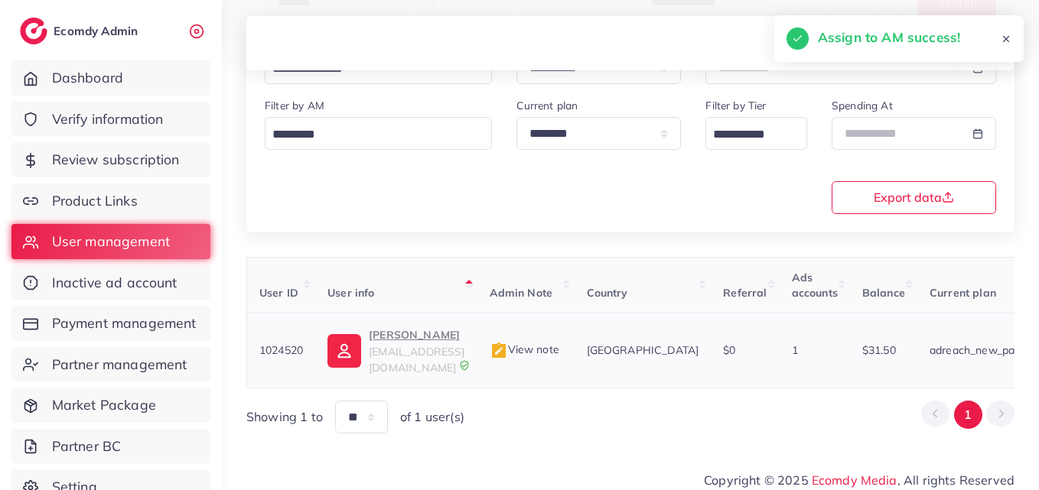
click at [352, 336] on img at bounding box center [344, 351] width 34 height 34
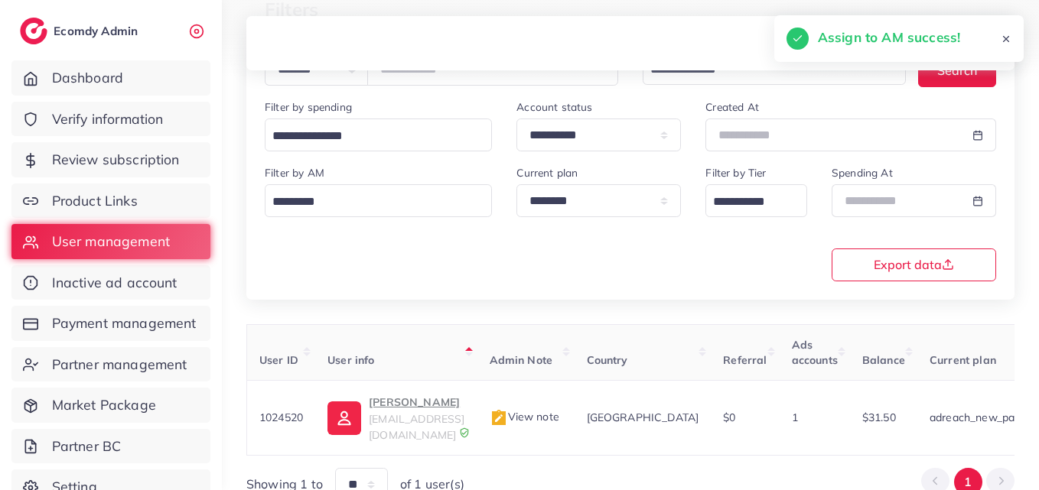
scroll to position [12, 0]
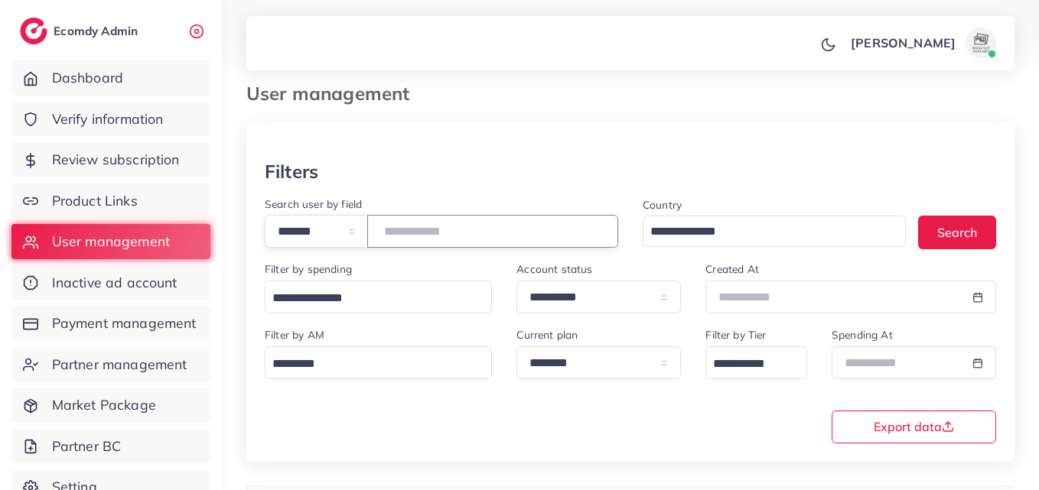
click at [441, 235] on input "*******" at bounding box center [492, 231] width 251 height 33
click at [441, 234] on input "*******" at bounding box center [492, 231] width 251 height 33
paste input "number"
click at [479, 223] on input "*******" at bounding box center [492, 231] width 251 height 33
click at [452, 232] on input "*******" at bounding box center [492, 231] width 251 height 33
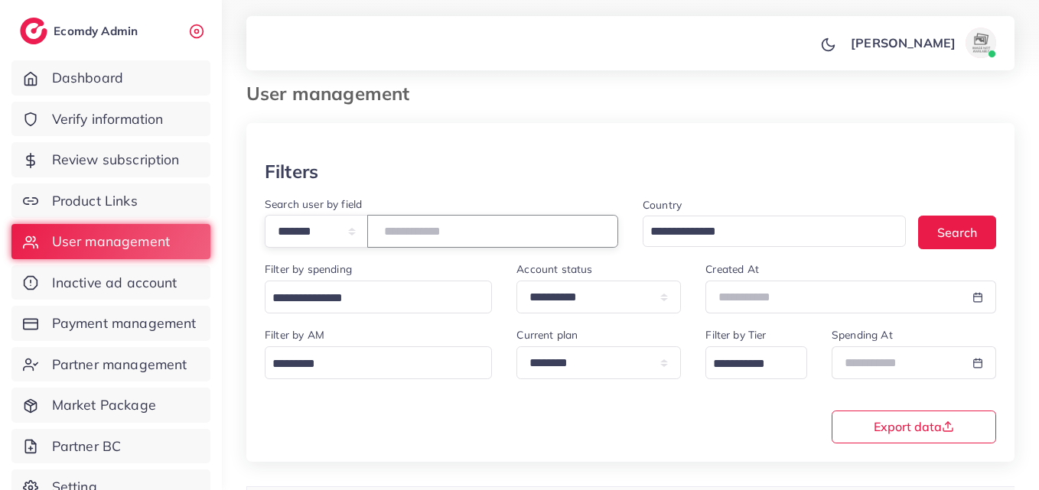
click at [452, 232] on input "*******" at bounding box center [492, 231] width 251 height 33
click at [435, 232] on input "*******" at bounding box center [492, 231] width 251 height 33
click at [434, 232] on input "*******" at bounding box center [492, 231] width 251 height 33
paste input "number"
click at [918, 227] on button "Search" at bounding box center [957, 232] width 78 height 33
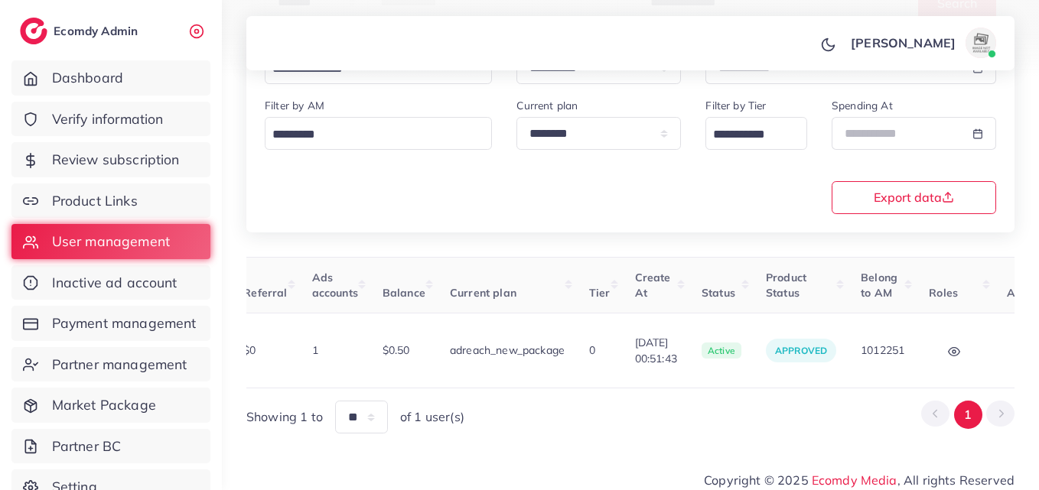
scroll to position [0, 521]
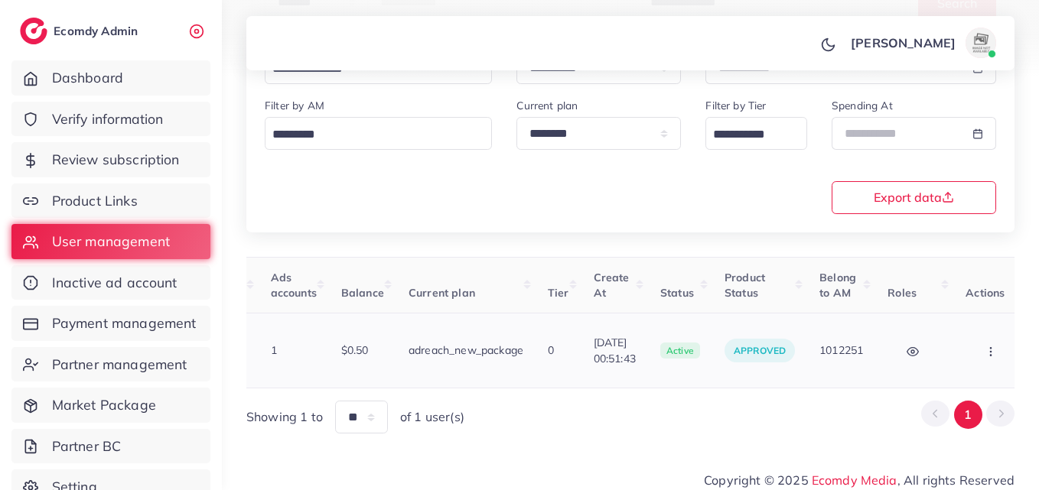
click at [993, 351] on button "button" at bounding box center [992, 350] width 54 height 34
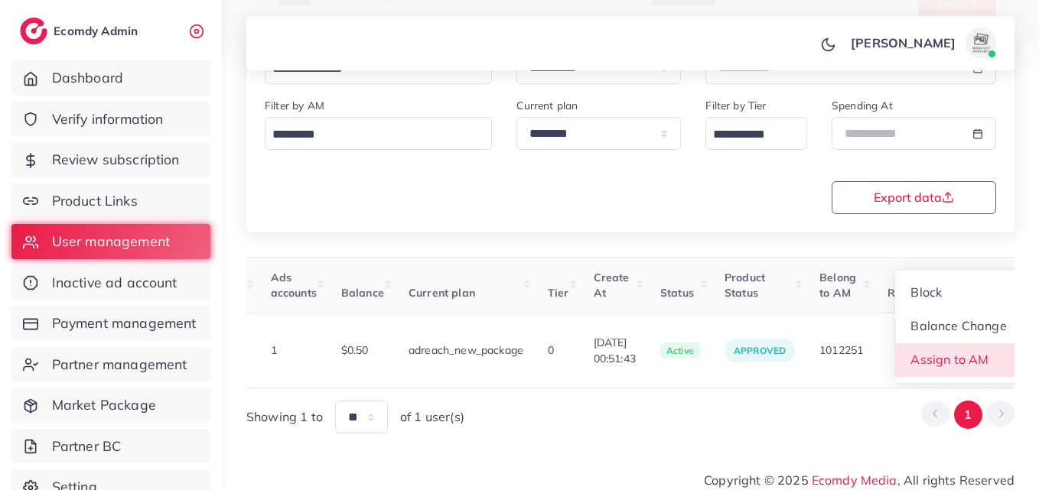
drag, startPoint x: 980, startPoint y: 356, endPoint x: 962, endPoint y: 346, distance: 21.2
click at [980, 356] on link "Assign to AM" at bounding box center [958, 360] width 127 height 34
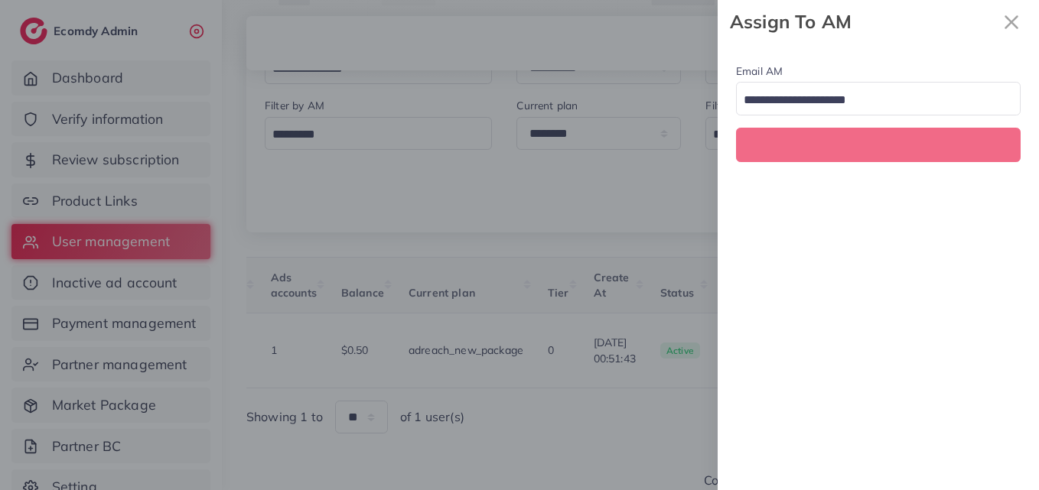
scroll to position [0, 521]
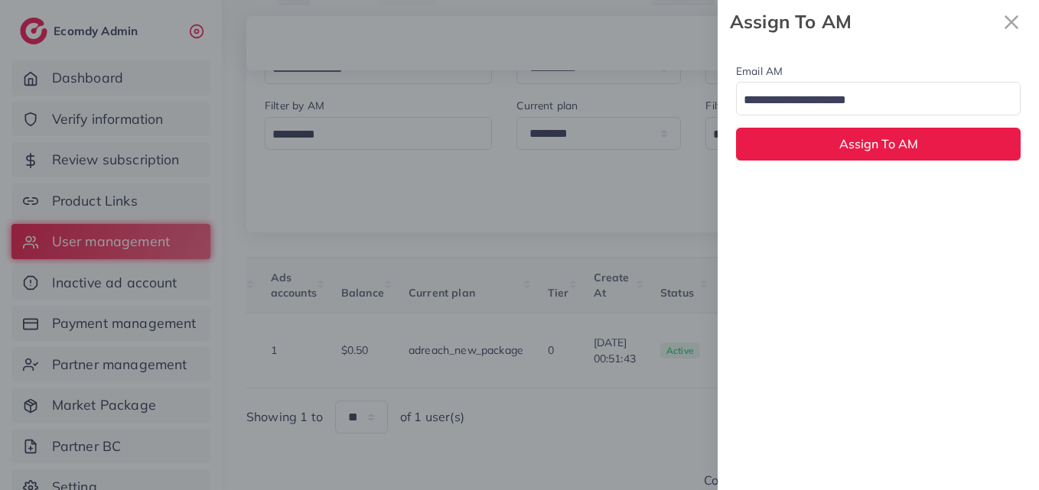
click at [850, 100] on input "Search for option" at bounding box center [869, 101] width 262 height 24
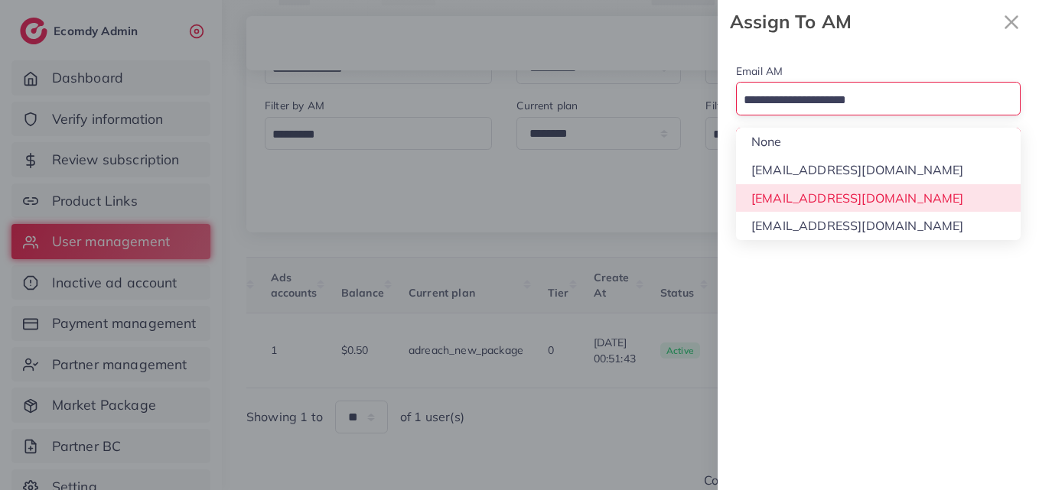
click at [859, 198] on div "Email AM Loading... None hadibaaslam@gmail.com natashashahid163@gmail.com wajah…" at bounding box center [877, 267] width 321 height 447
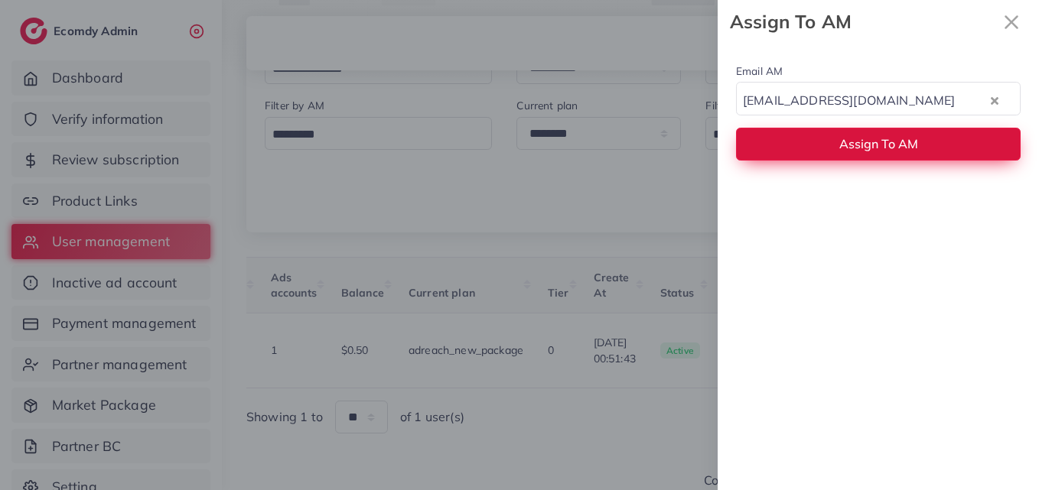
click at [863, 148] on span "Assign To AM" at bounding box center [878, 143] width 79 height 15
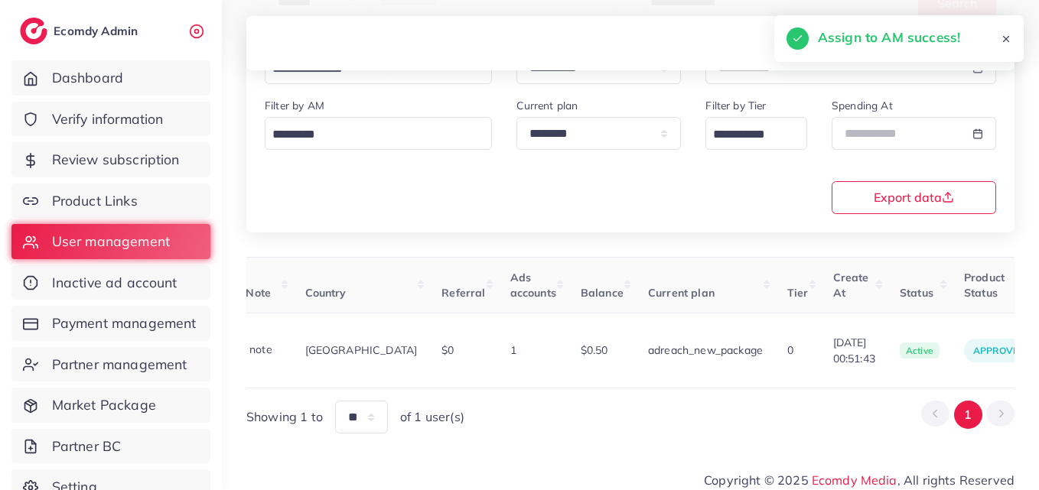
scroll to position [0, 0]
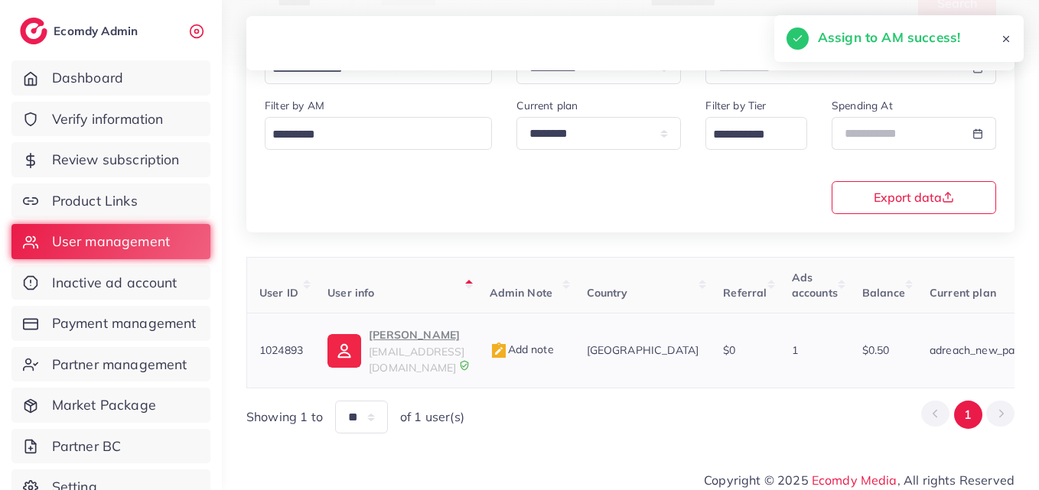
click at [365, 341] on link "Dias eodias21@gmail.com" at bounding box center [395, 351] width 137 height 50
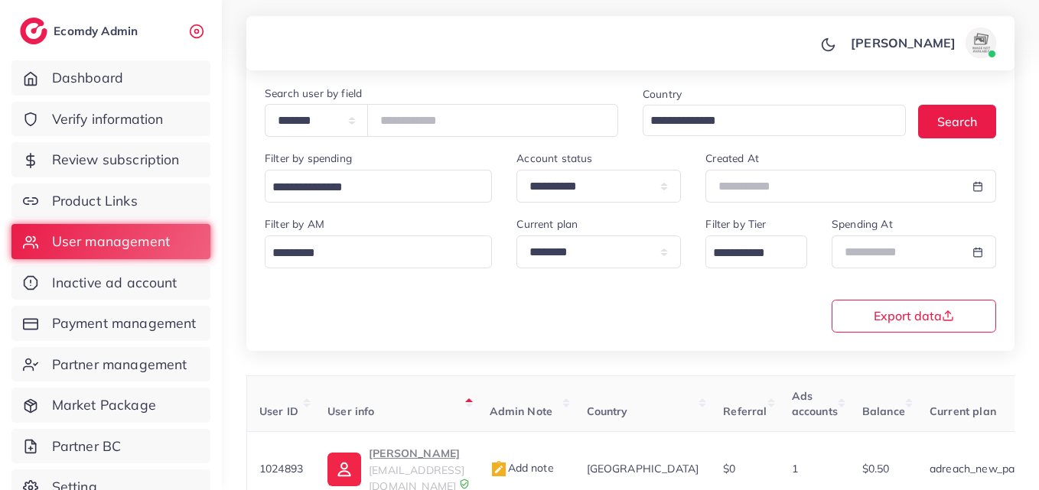
scroll to position [12, 0]
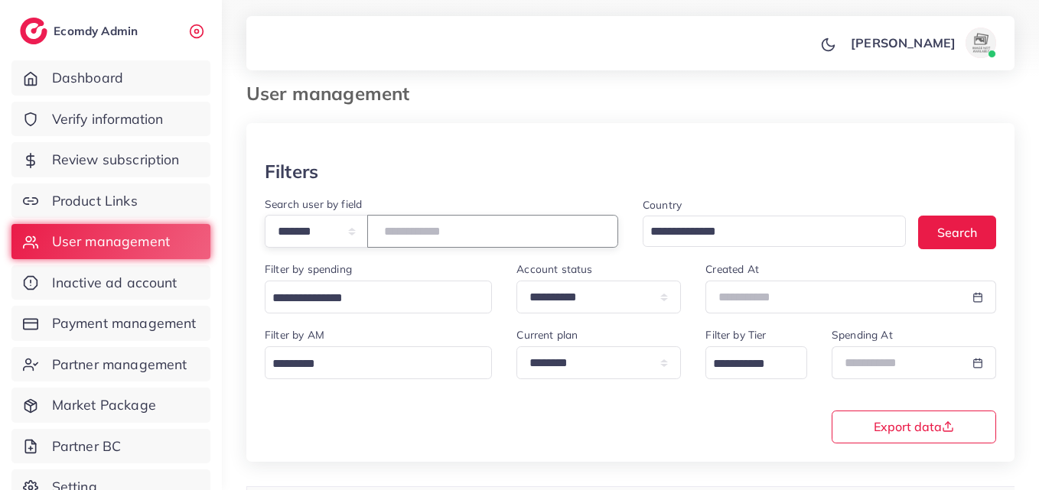
click at [435, 236] on input "*******" at bounding box center [492, 231] width 251 height 33
click at [435, 235] on input "*******" at bounding box center [492, 231] width 251 height 33
paste input "number"
click at [968, 229] on button "Search" at bounding box center [957, 232] width 78 height 33
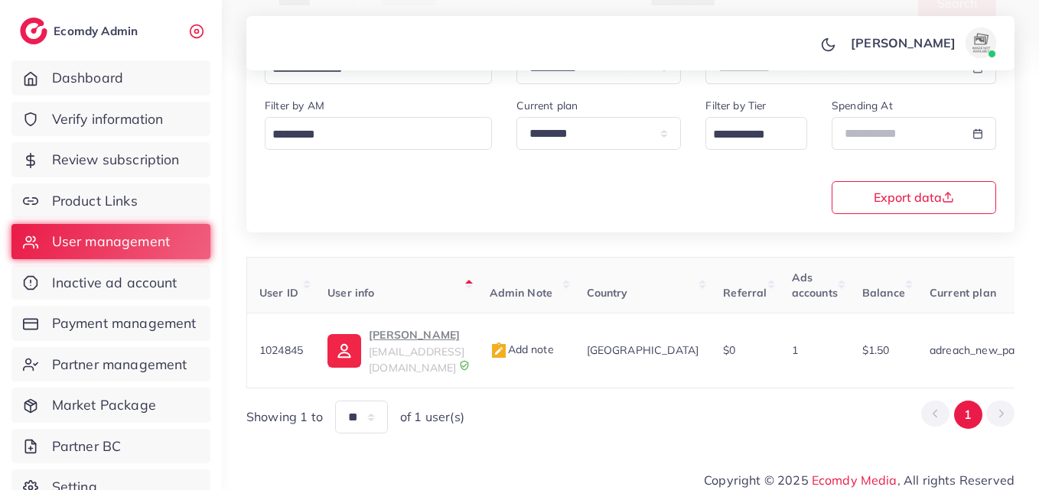
scroll to position [0, 535]
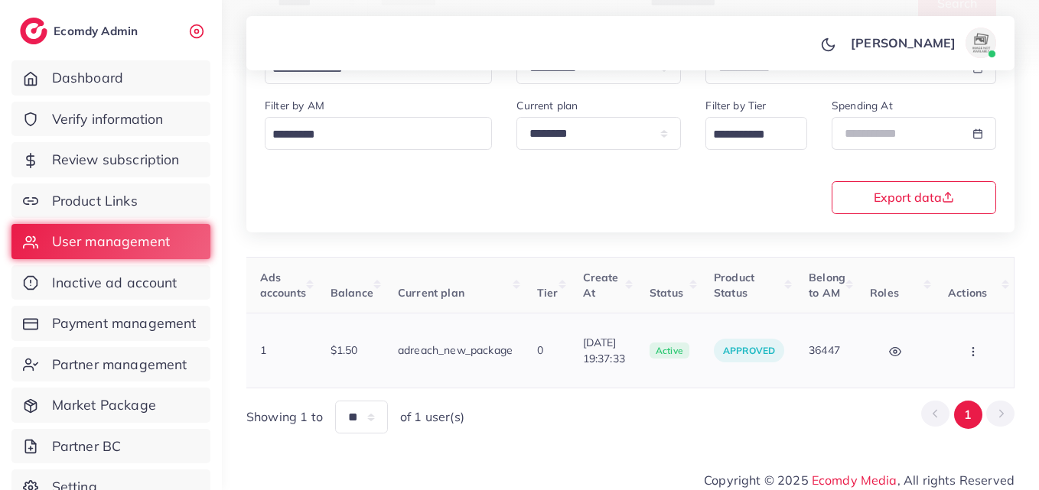
click at [983, 353] on button "button" at bounding box center [975, 350] width 54 height 34
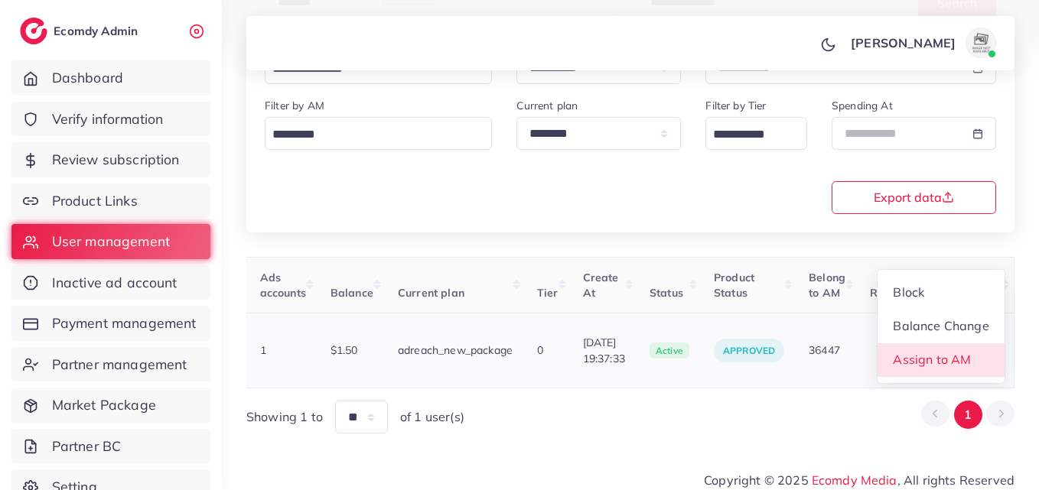
click at [919, 362] on link "Assign to AM" at bounding box center [940, 360] width 127 height 34
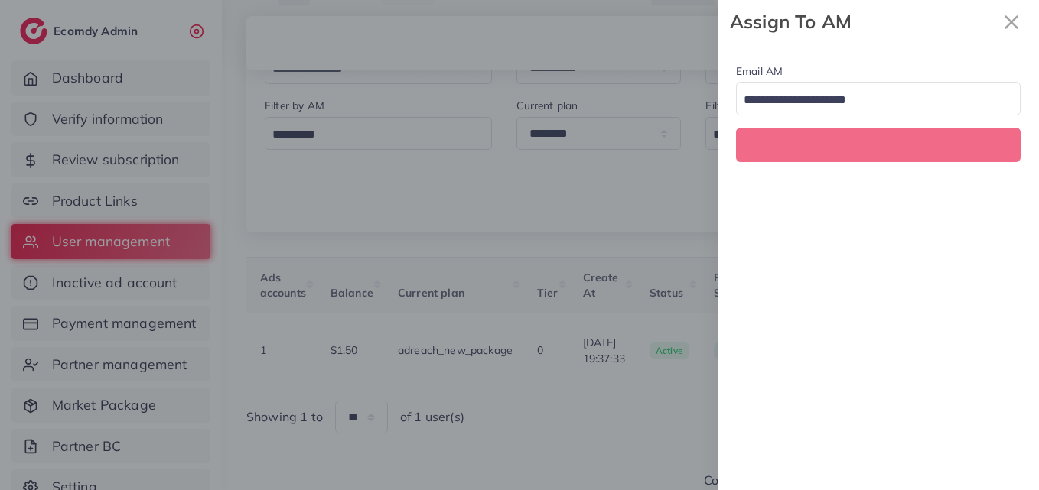
scroll to position [0, 535]
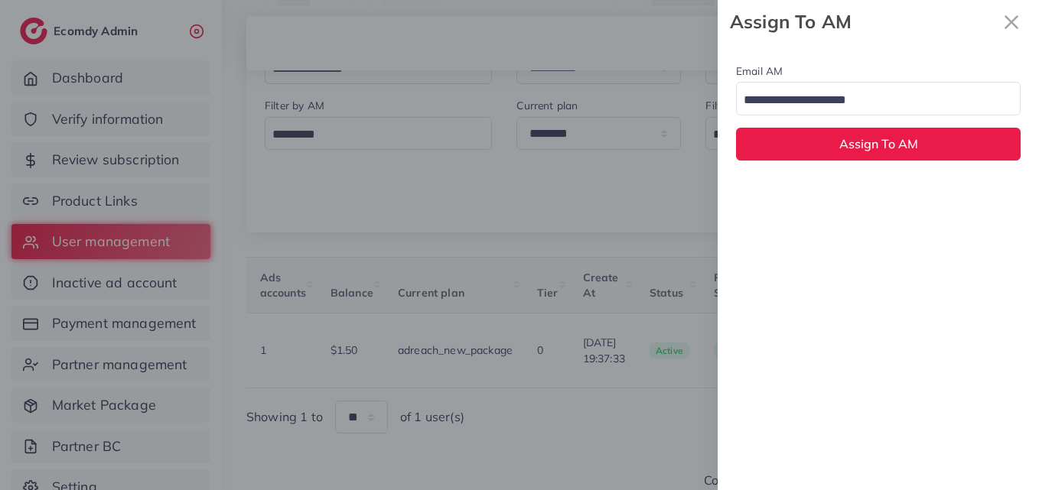
click at [839, 93] on input "Search for option" at bounding box center [869, 101] width 262 height 24
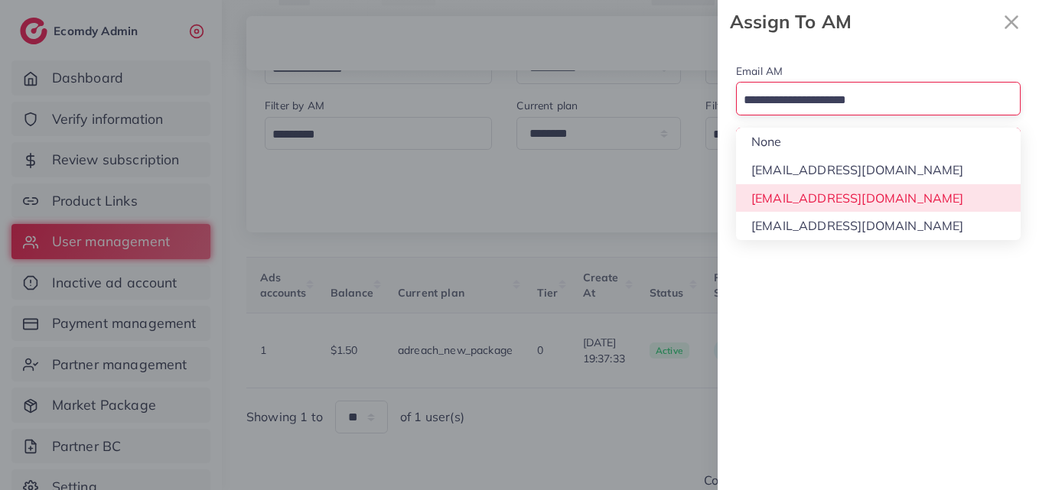
click at [834, 197] on div "Email AM Loading... None hadibaaslam@gmail.com natashashahid163@gmail.com wajah…" at bounding box center [877, 267] width 321 height 447
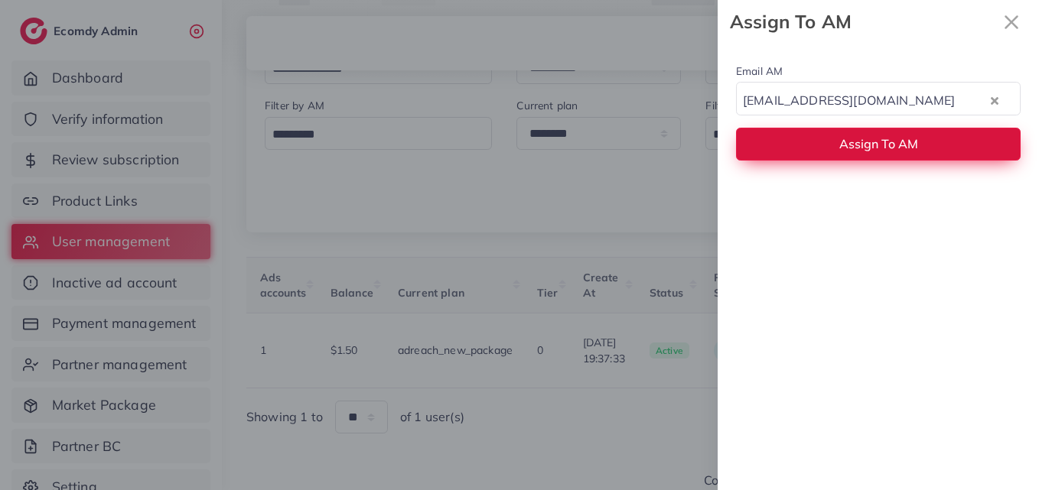
click at [834, 152] on button "Assign To AM" at bounding box center [878, 144] width 284 height 33
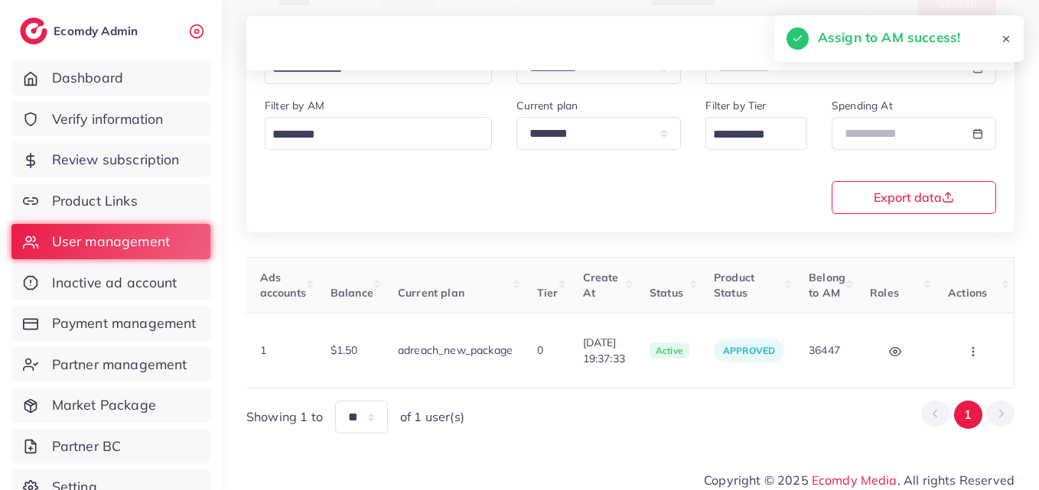
scroll to position [0, 95]
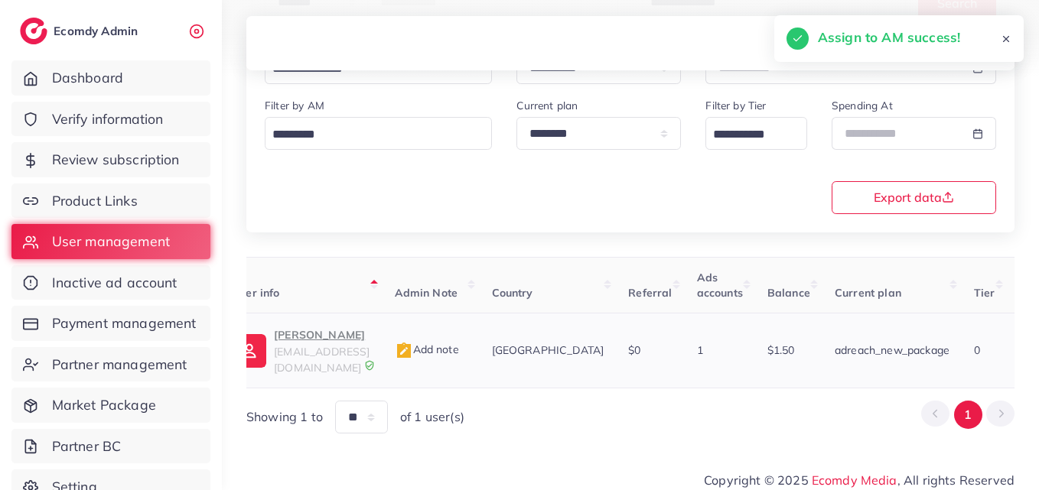
click at [288, 343] on p "Abdu rehman" at bounding box center [322, 335] width 96 height 18
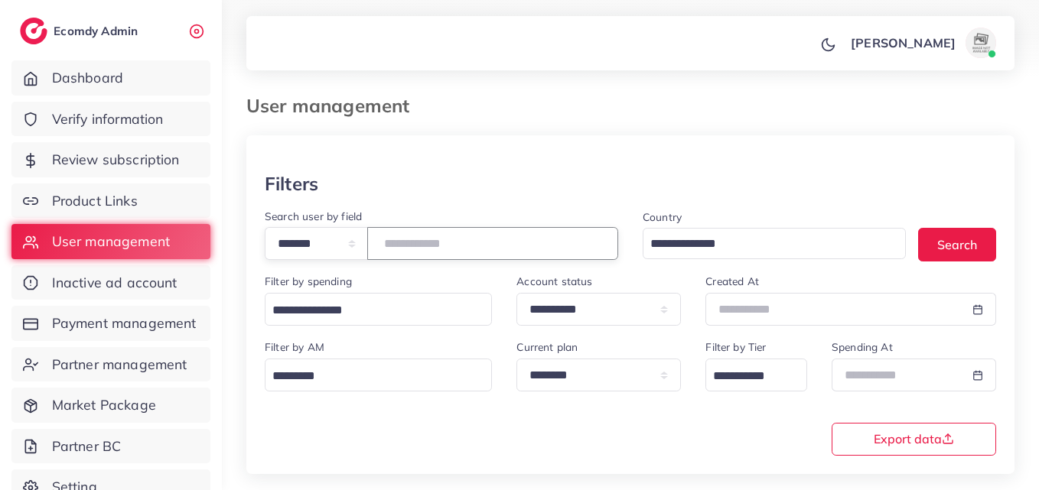
click at [421, 239] on input "*******" at bounding box center [492, 243] width 251 height 33
paste input "number"
click at [990, 237] on button "Search" at bounding box center [957, 244] width 78 height 33
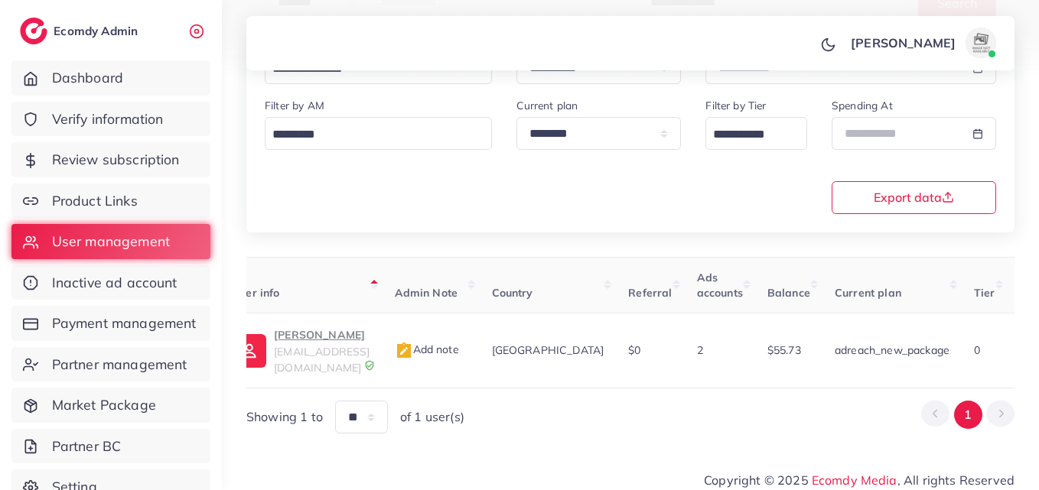
scroll to position [0, 538]
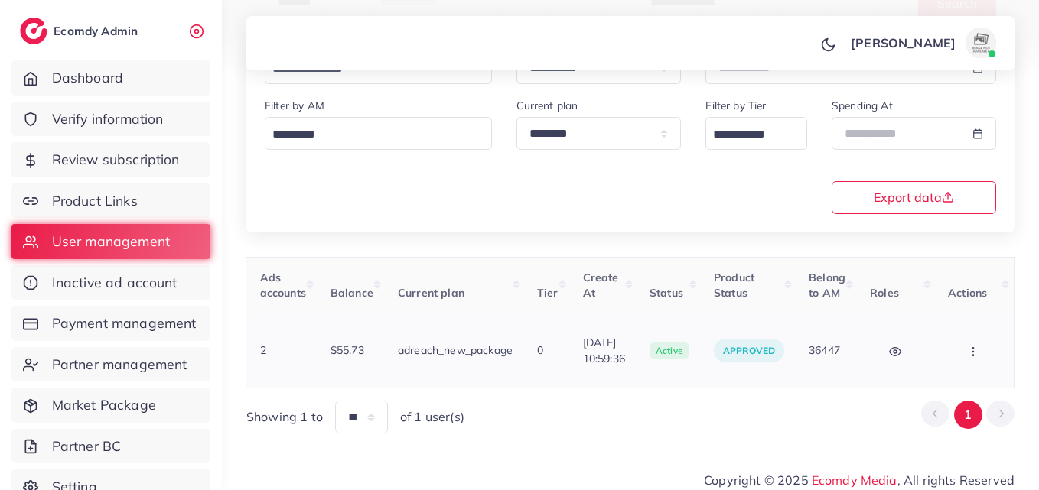
click at [959, 341] on button "button" at bounding box center [975, 350] width 54 height 34
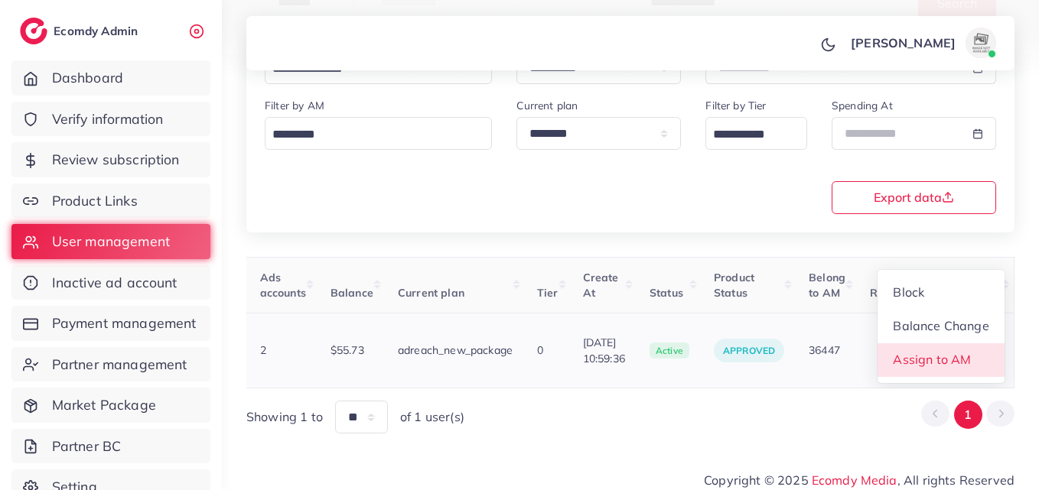
click at [962, 354] on span "Assign to AM" at bounding box center [932, 359] width 78 height 15
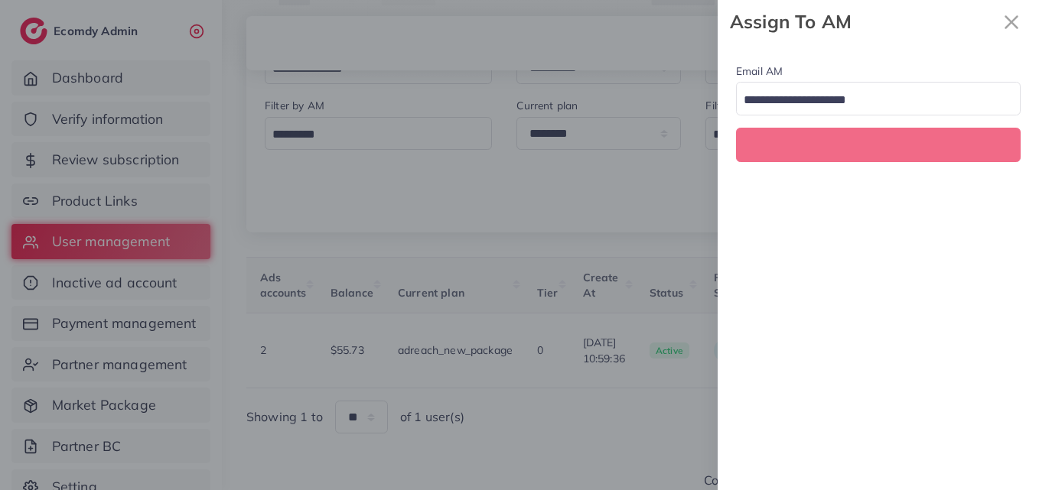
scroll to position [0, 538]
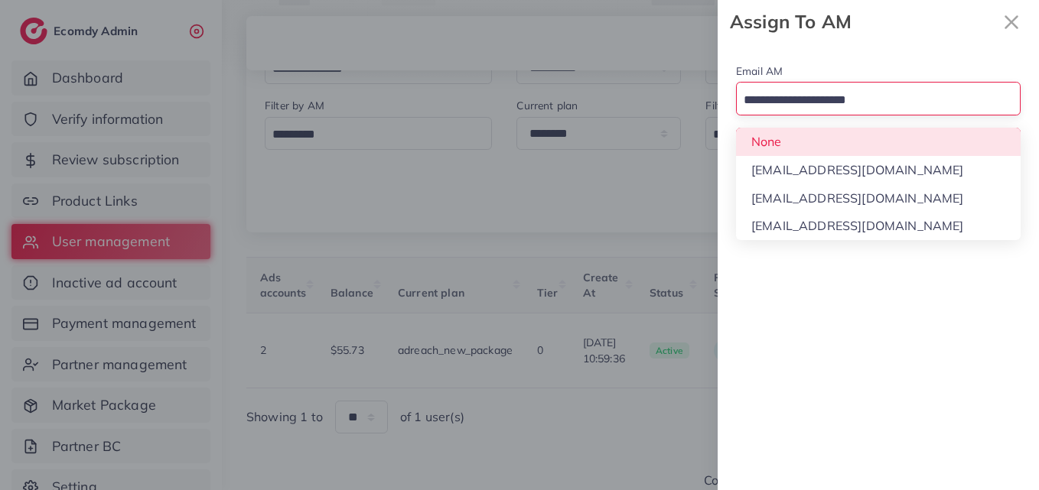
click at [923, 105] on input "Search for option" at bounding box center [869, 101] width 262 height 24
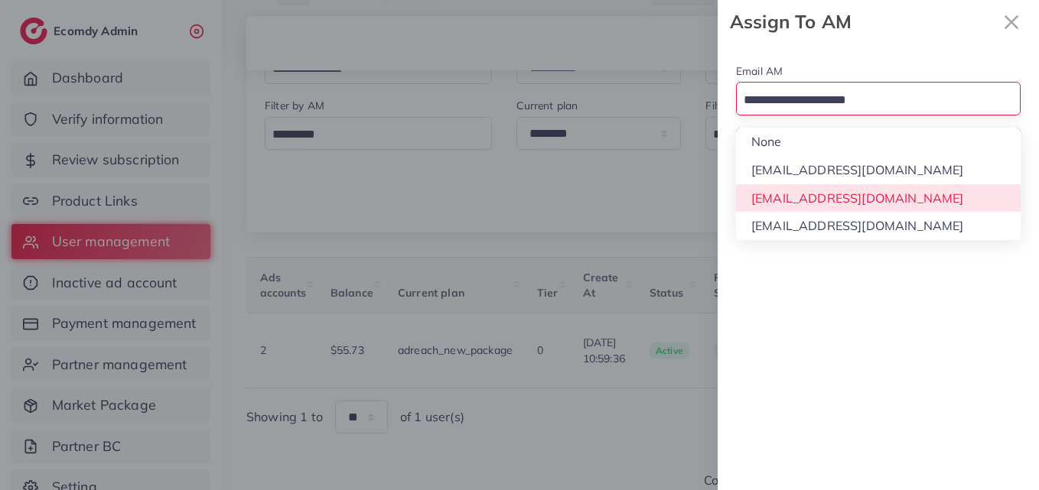
click at [912, 195] on div "Email AM Loading... None hadibaaslam@gmail.com natashashahid163@gmail.com wajah…" at bounding box center [877, 267] width 321 height 447
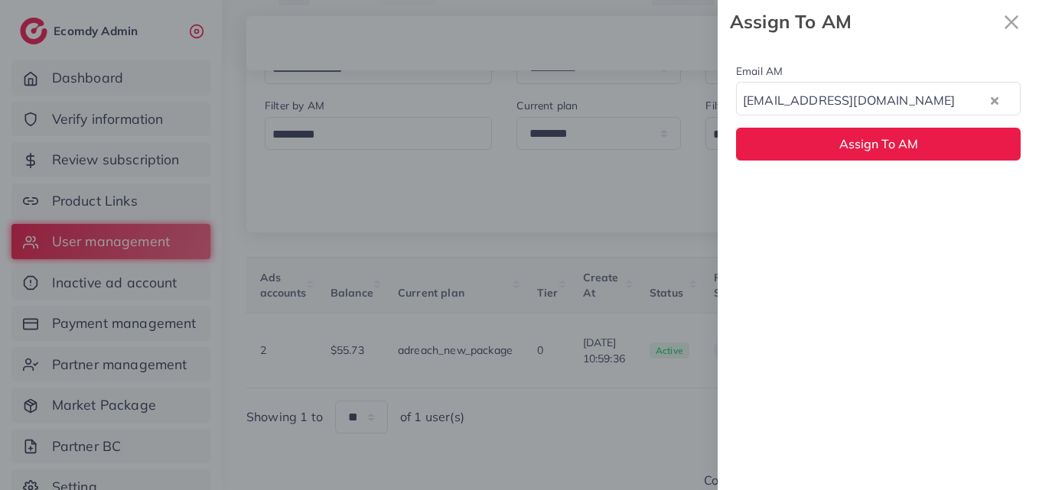
click at [923, 124] on div "Email AM natashashahid163@gmail.com Loading... Assign To AM" at bounding box center [877, 111] width 321 height 135
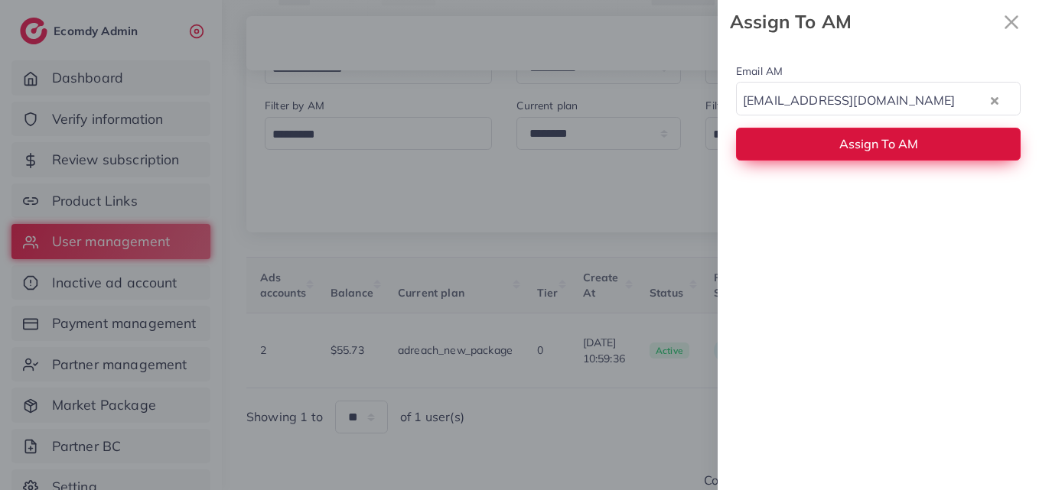
click at [924, 139] on button "Assign To AM" at bounding box center [878, 144] width 284 height 33
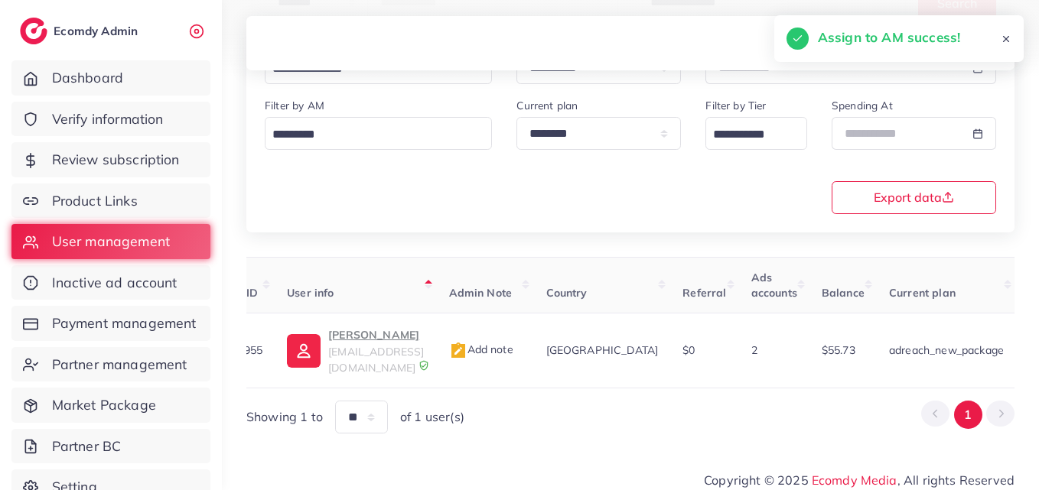
scroll to position [0, 15]
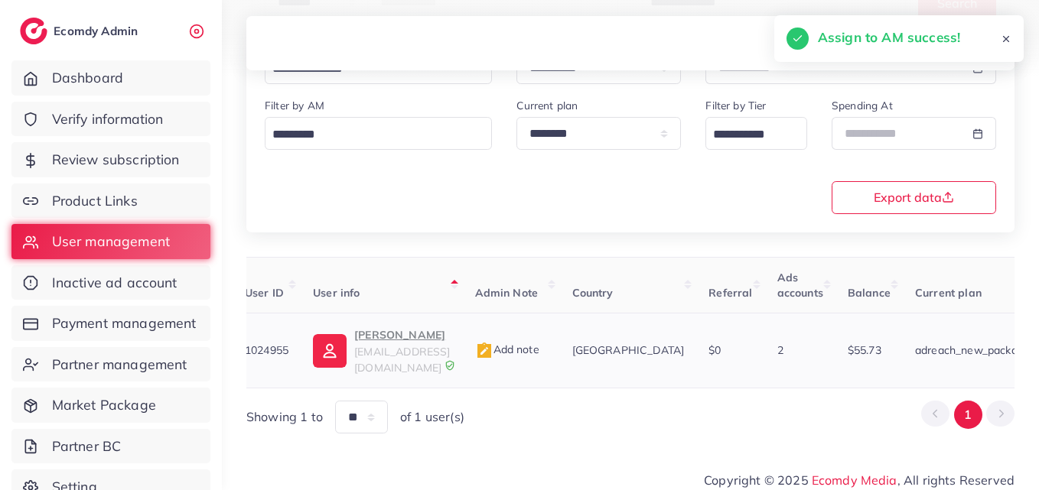
click at [392, 354] on span "lushlingeriestore@outlook.com" at bounding box center [402, 359] width 96 height 29
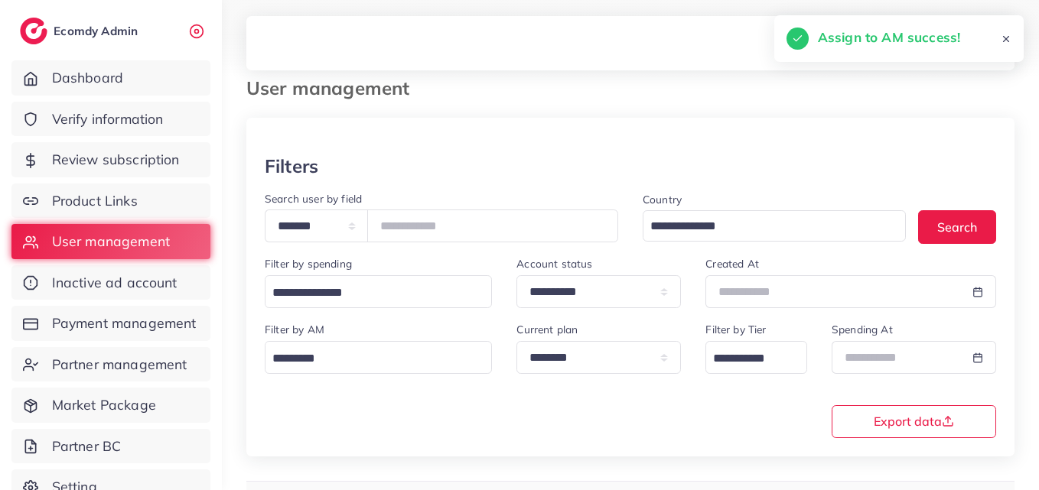
scroll to position [12, 0]
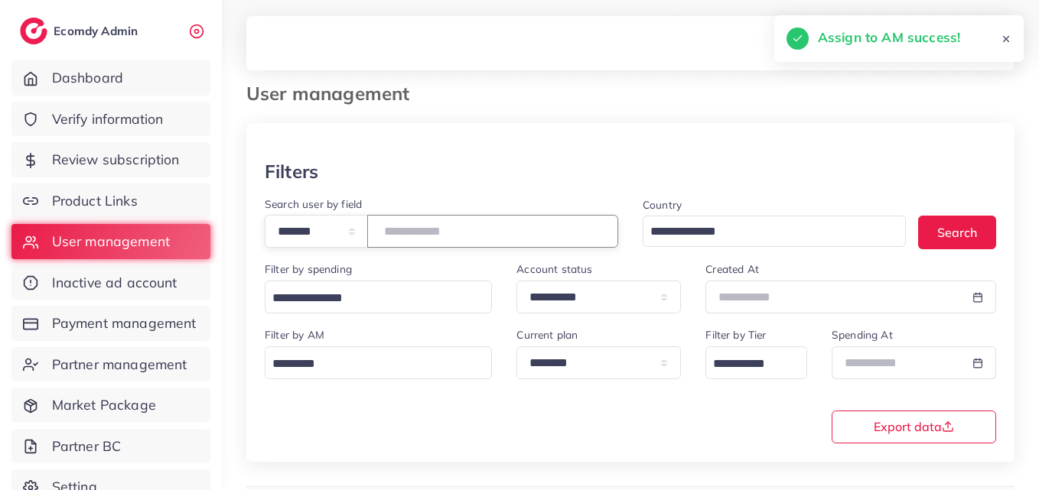
click at [434, 229] on input "*******" at bounding box center [492, 231] width 251 height 33
paste input "number"
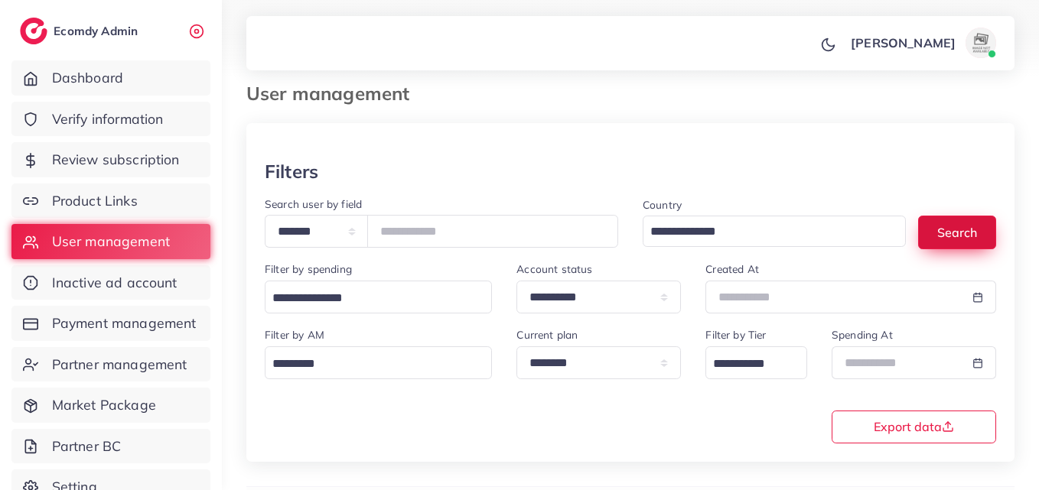
click at [938, 231] on button "Search" at bounding box center [957, 232] width 78 height 33
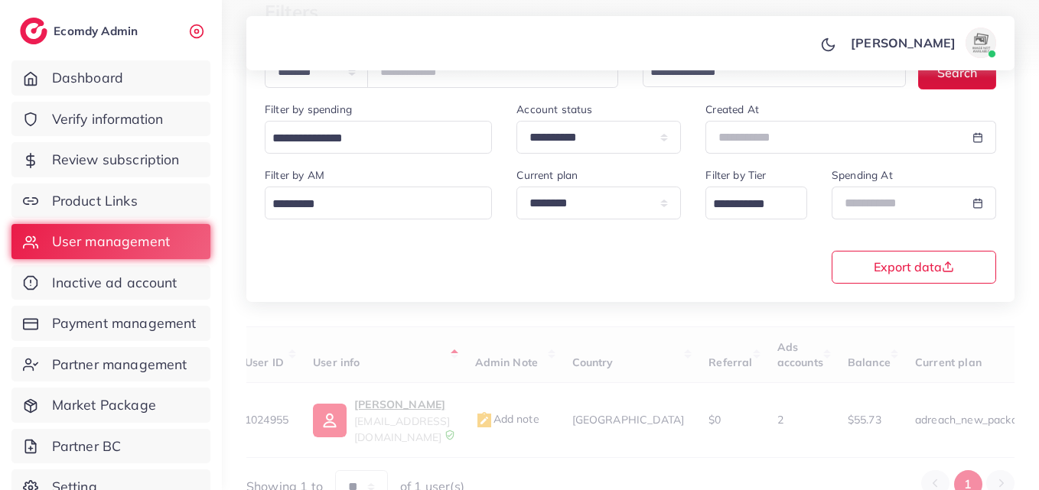
scroll to position [242, 0]
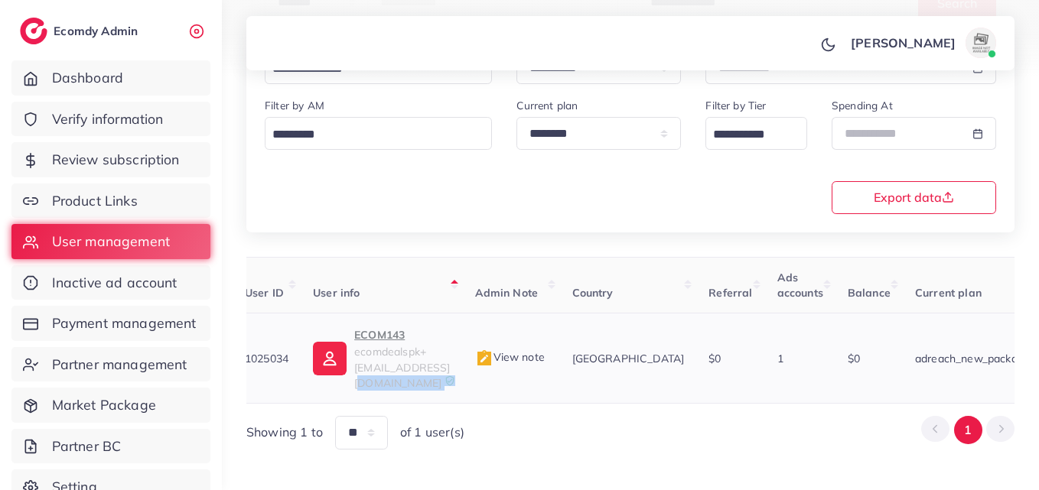
drag, startPoint x: 532, startPoint y: 369, endPoint x: 565, endPoint y: 369, distance: 32.9
click at [565, 369] on tr "1025034 ECOM143 ecomdealspk+s143@outlook.com View note Saudi Arabia $0 1 $0 adr…" at bounding box center [884, 359] width 1305 height 90
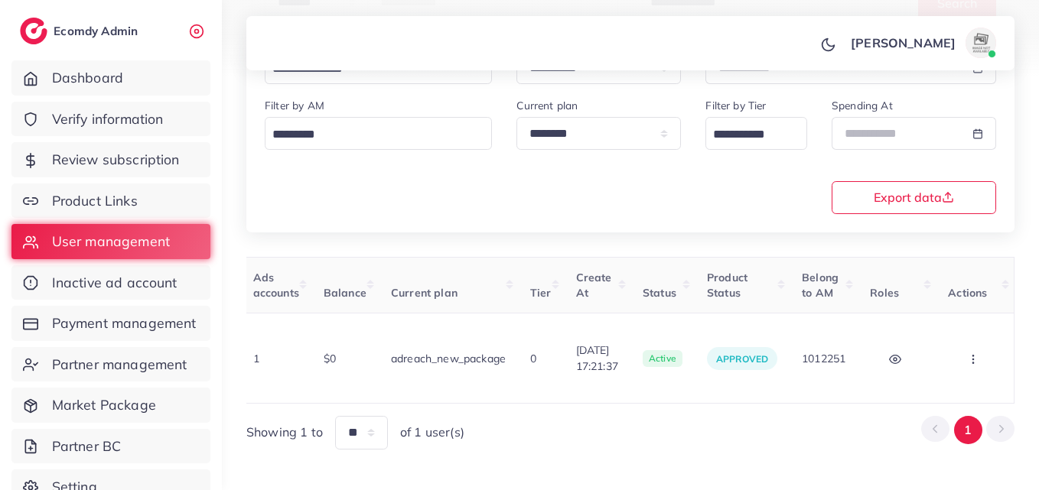
scroll to position [0, 563]
click at [950, 341] on td "Block Balance Change Assign to AM" at bounding box center [974, 359] width 79 height 90
click at [958, 345] on button "button" at bounding box center [975, 358] width 54 height 34
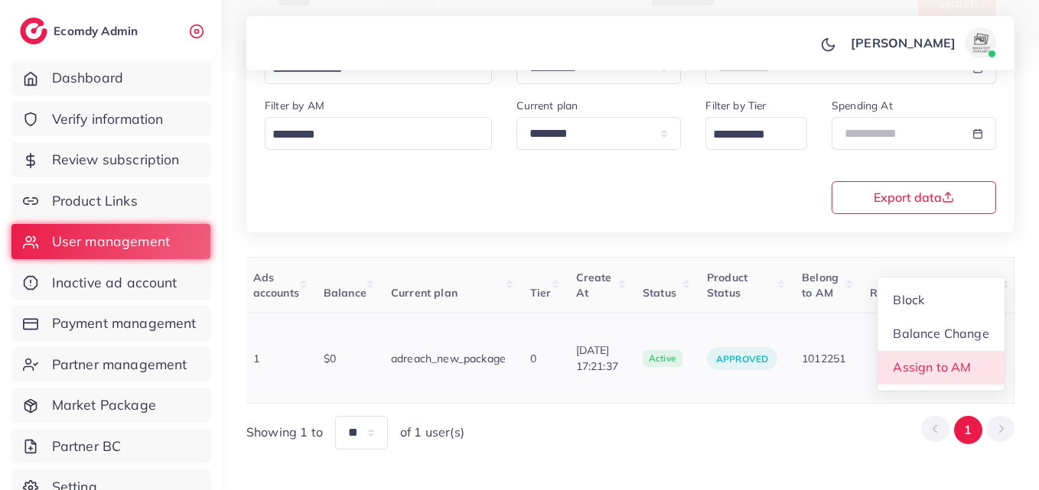
click at [954, 359] on span "Assign to AM" at bounding box center [932, 366] width 78 height 15
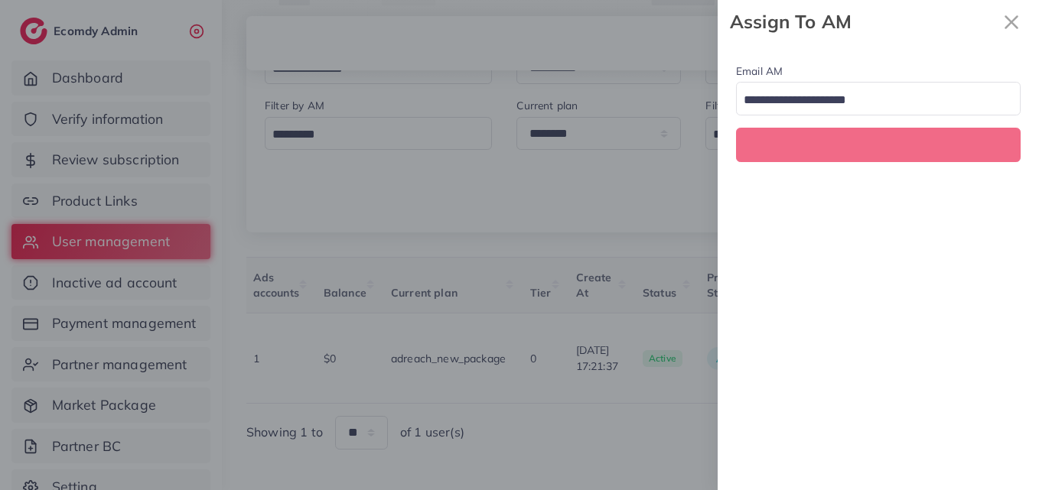
scroll to position [0, 563]
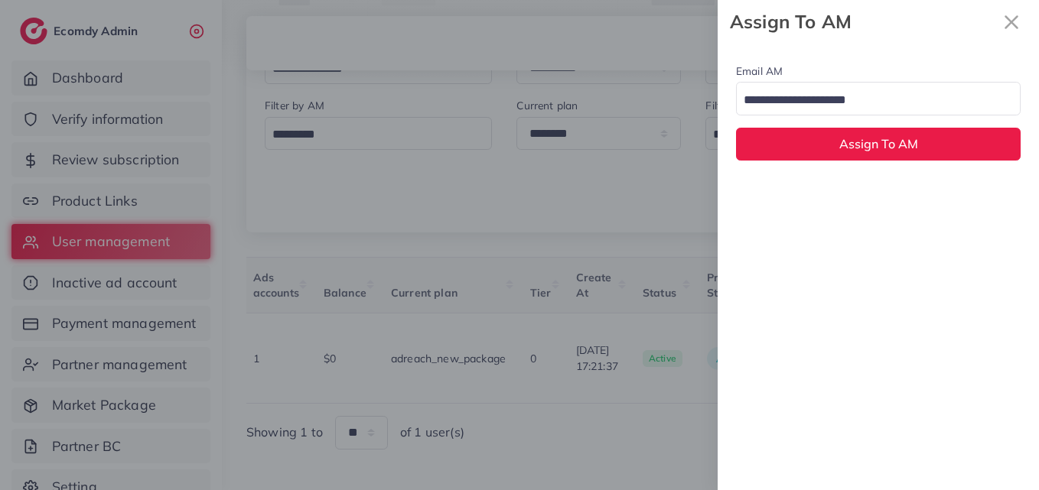
click at [918, 107] on input "Search for option" at bounding box center [869, 101] width 262 height 24
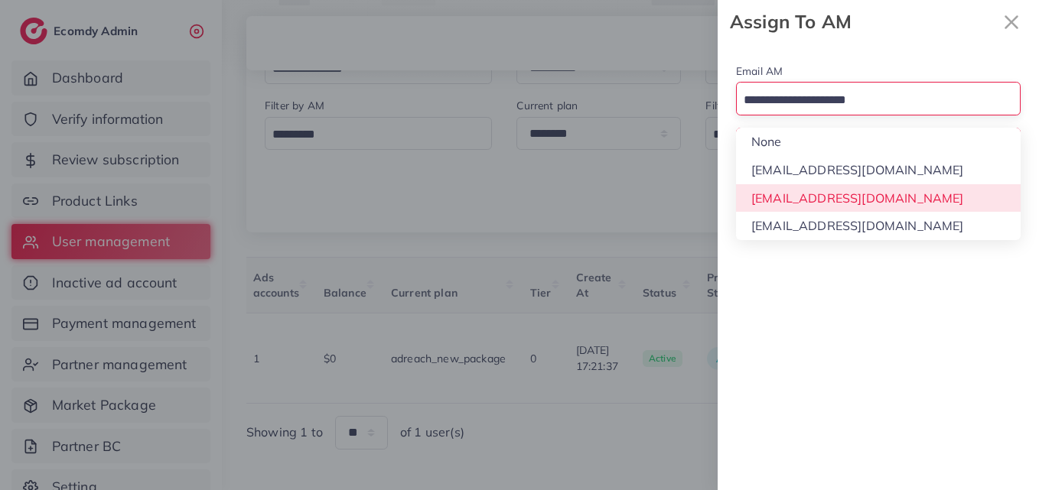
click at [913, 200] on div "Email AM Loading... None hadibaaslam@gmail.com natashashahid163@gmail.com wajah…" at bounding box center [877, 267] width 321 height 447
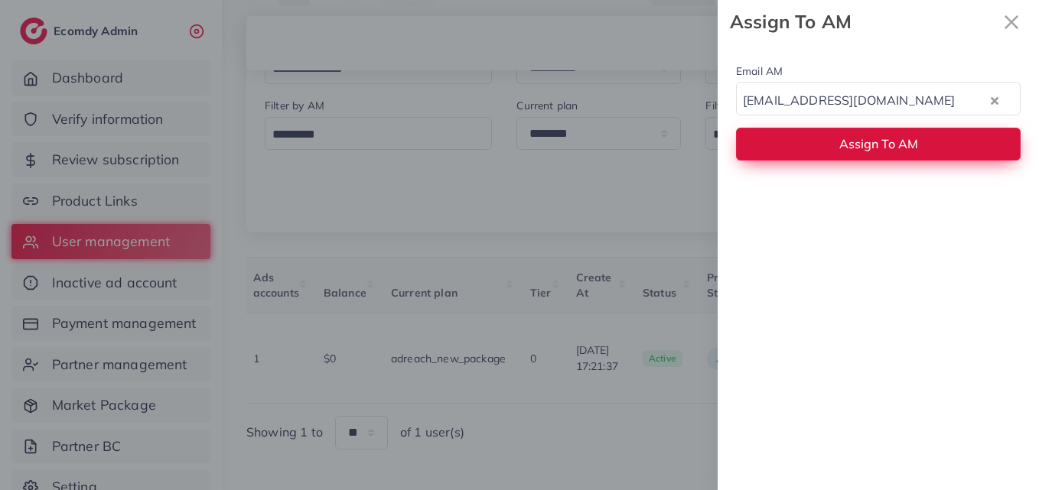
click at [908, 138] on span "Assign To AM" at bounding box center [878, 143] width 79 height 15
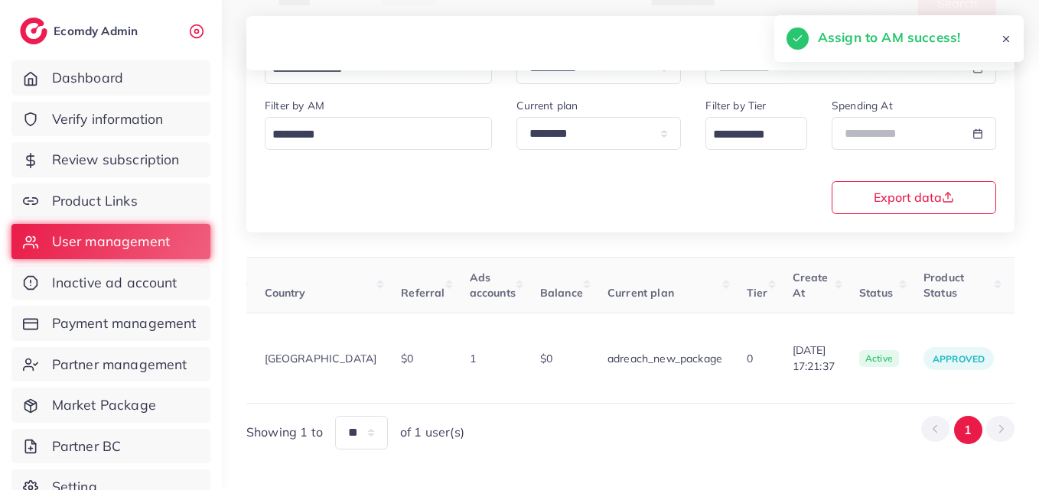
scroll to position [0, 0]
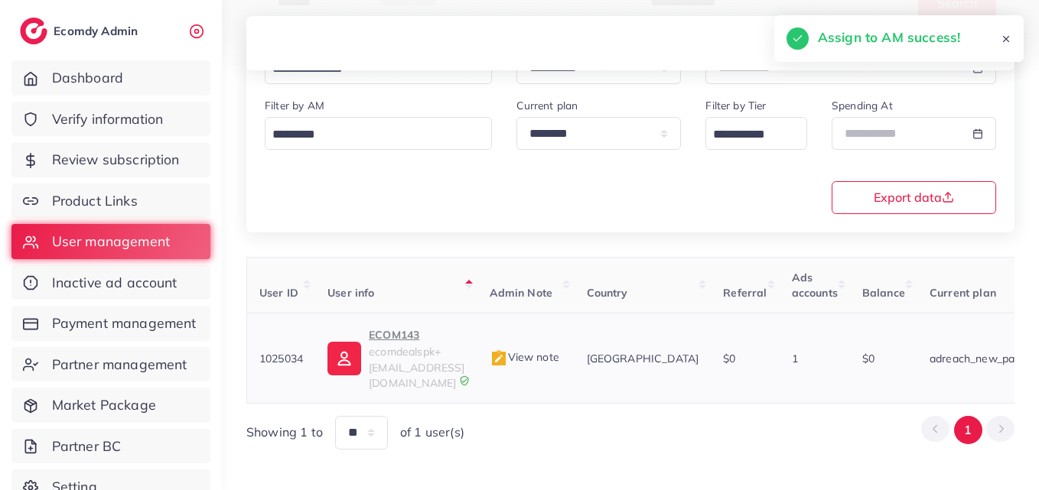
click at [382, 340] on p "ECOM143" at bounding box center [417, 335] width 96 height 18
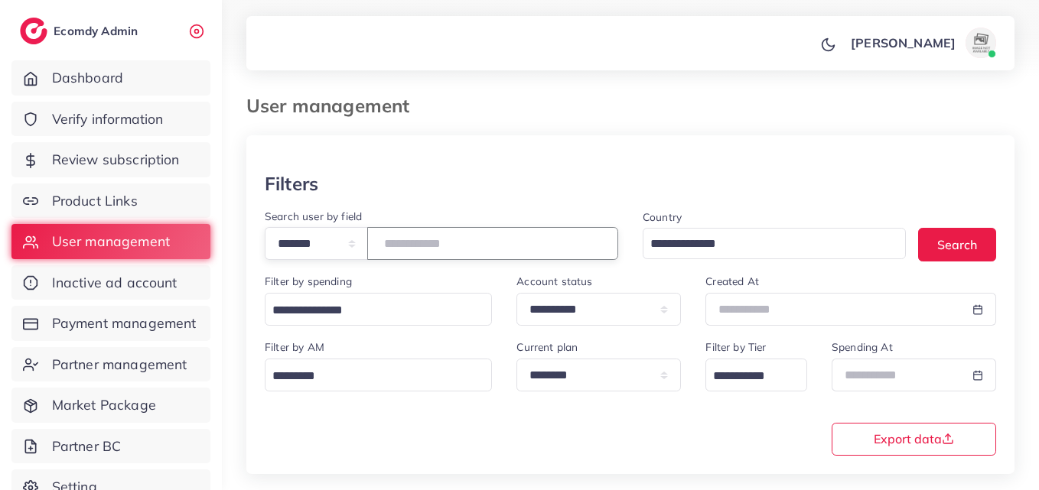
click at [431, 244] on input "*******" at bounding box center [492, 243] width 251 height 33
paste input "number"
click at [964, 249] on button "Search" at bounding box center [957, 244] width 78 height 33
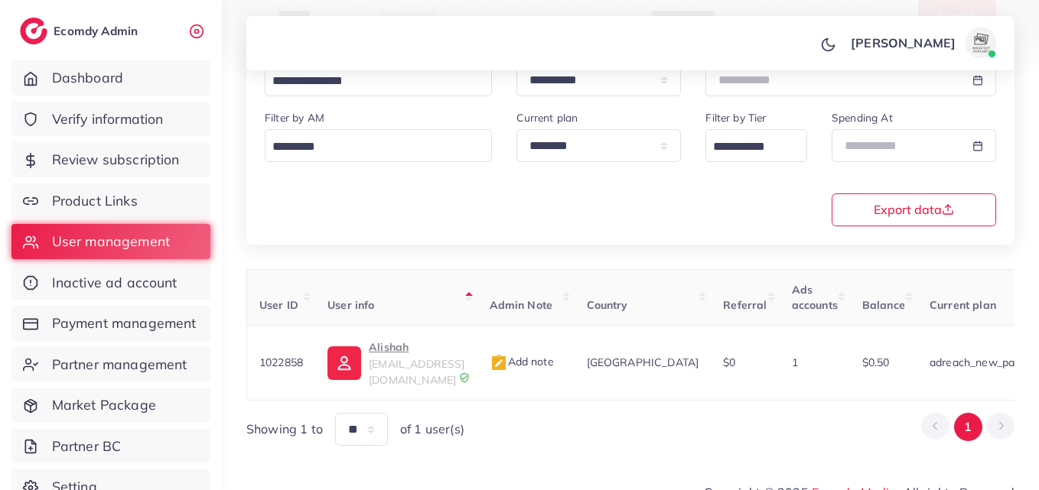
scroll to position [0, 498]
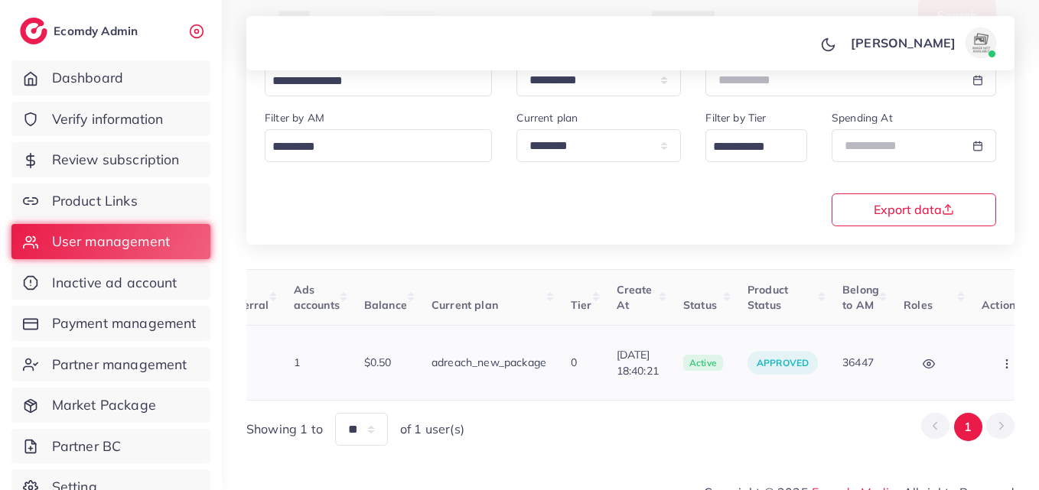
click at [996, 349] on button "button" at bounding box center [1008, 363] width 54 height 34
click at [984, 356] on link "Assign to AM" at bounding box center [974, 373] width 127 height 34
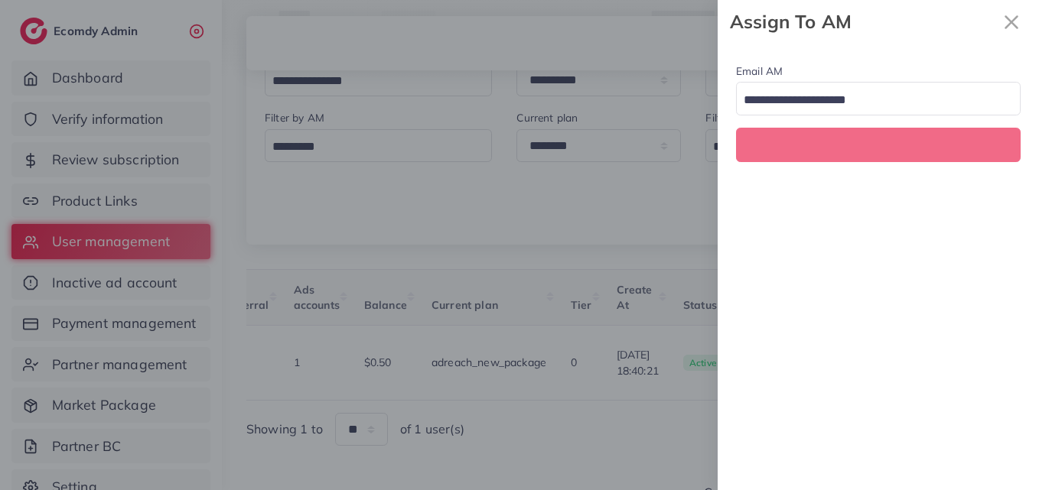
scroll to position [0, 498]
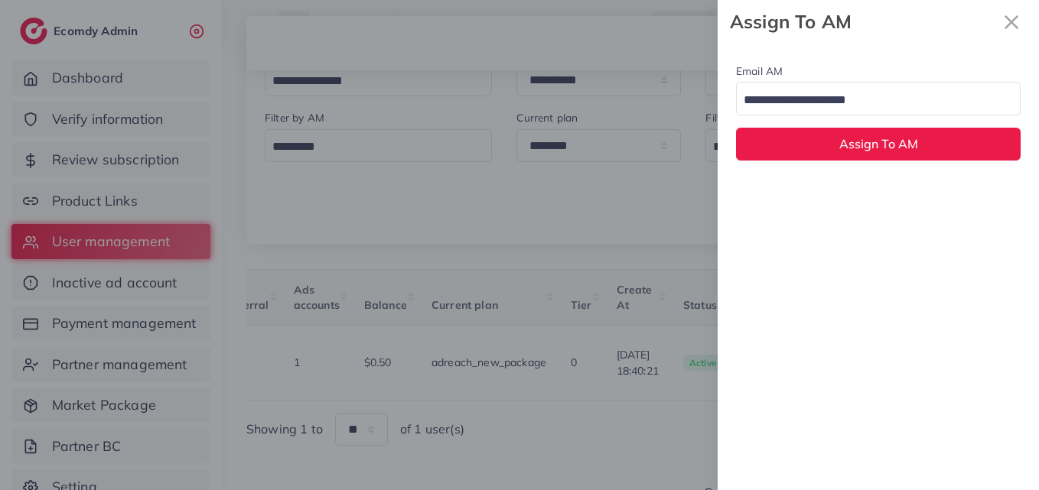
click at [850, 109] on input "Search for option" at bounding box center [869, 101] width 262 height 24
click at [866, 194] on div "Email AM natashashahid163@gmail.com Loading... None hadibaaslam@gmail.com natas…" at bounding box center [877, 267] width 321 height 447
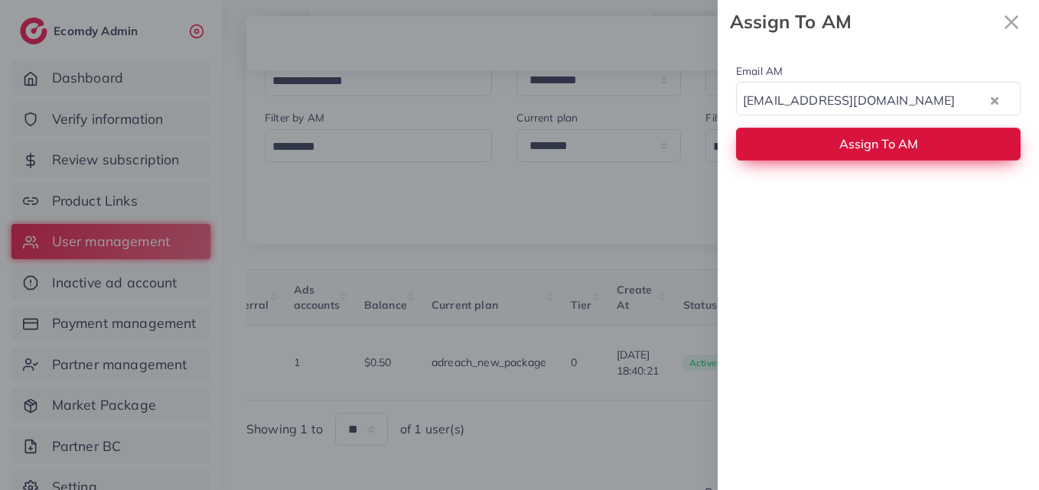
click at [875, 128] on button "Assign To AM" at bounding box center [878, 144] width 284 height 33
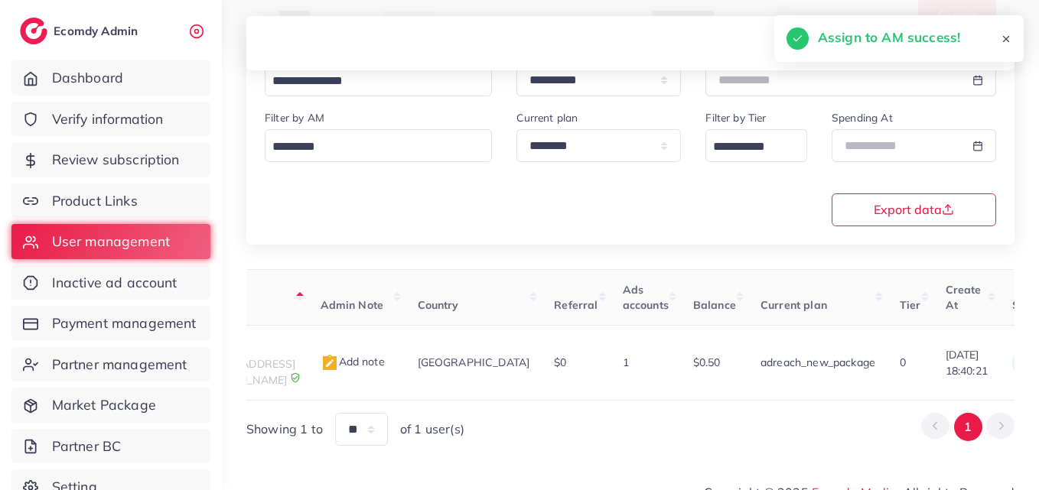
scroll to position [0, 0]
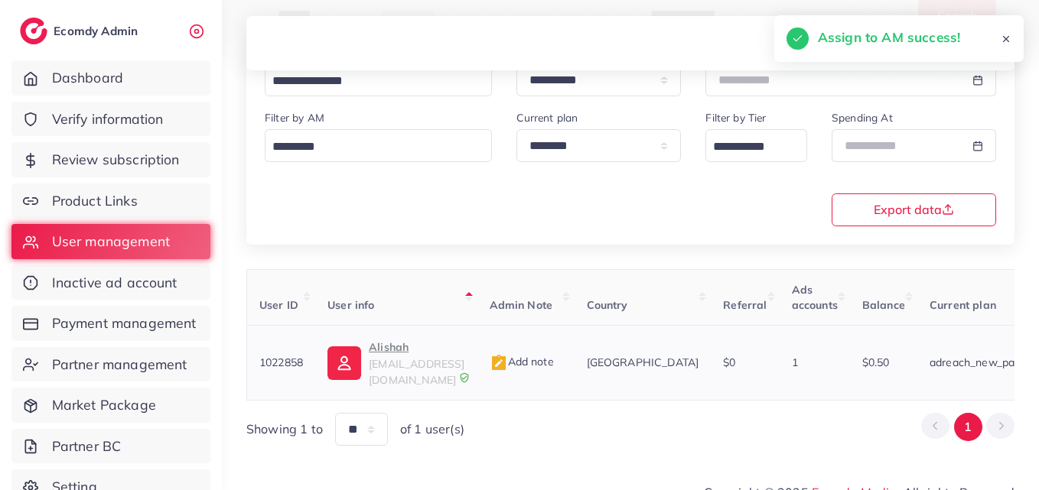
click at [401, 351] on p "Alishah" at bounding box center [417, 347] width 96 height 18
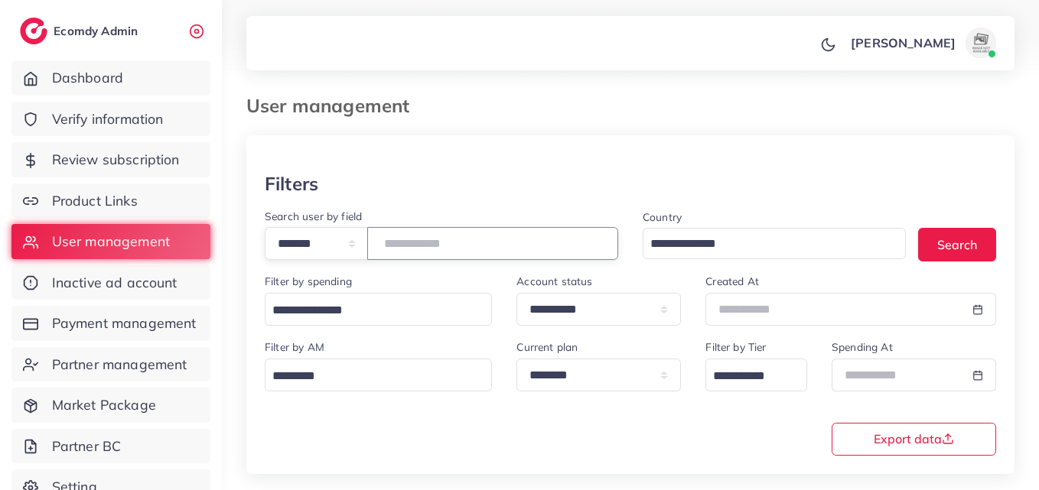
click at [434, 234] on input "*******" at bounding box center [492, 243] width 251 height 33
paste input "number"
click at [967, 233] on button "Search" at bounding box center [957, 244] width 78 height 33
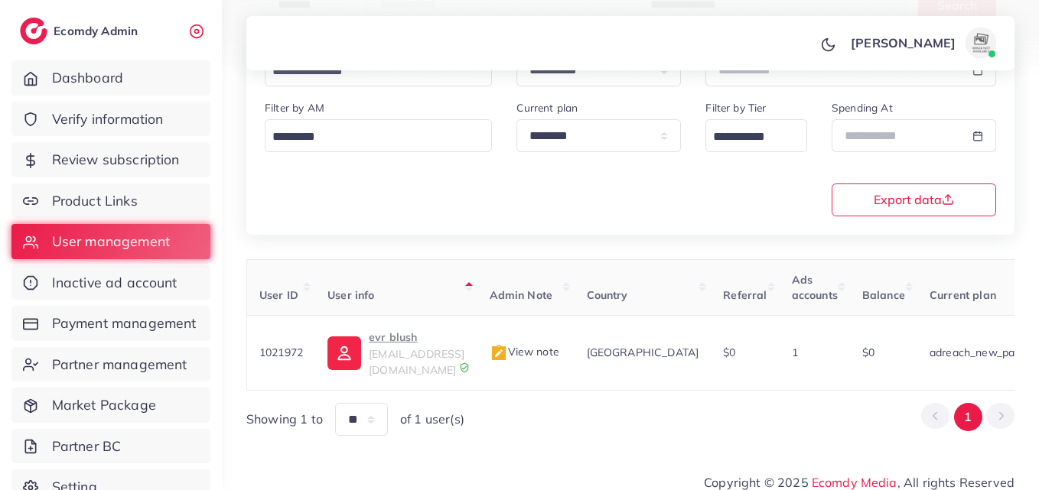
scroll to position [242, 0]
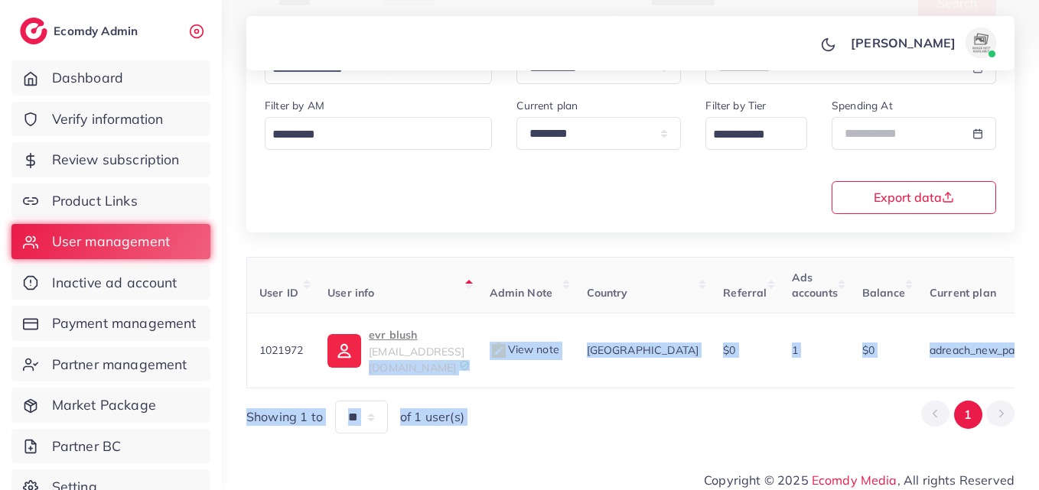
drag, startPoint x: 456, startPoint y: 372, endPoint x: 959, endPoint y: 405, distance: 504.2
click at [958, 405] on div "User ID User info Admin Note Country Referral Ads accounts Balance Current plan…" at bounding box center [630, 345] width 768 height 177
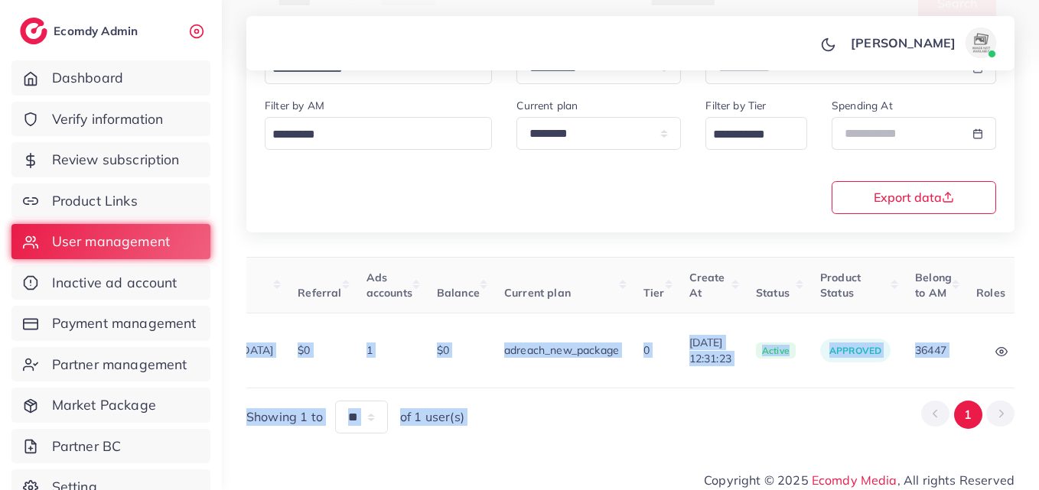
scroll to position [0, 473]
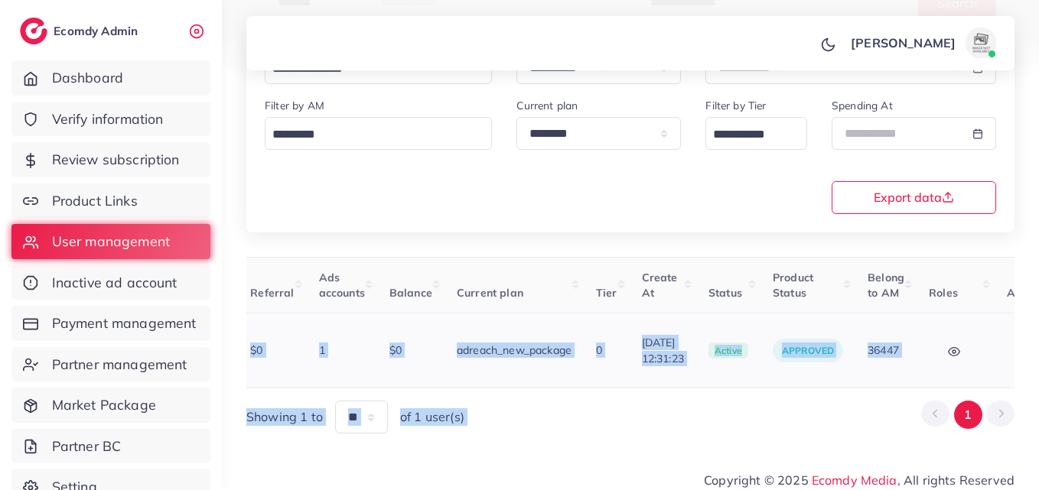
click at [1006, 357] on button "button" at bounding box center [1033, 350] width 54 height 34
click at [974, 359] on link "Assign to AM" at bounding box center [980, 360] width 127 height 34
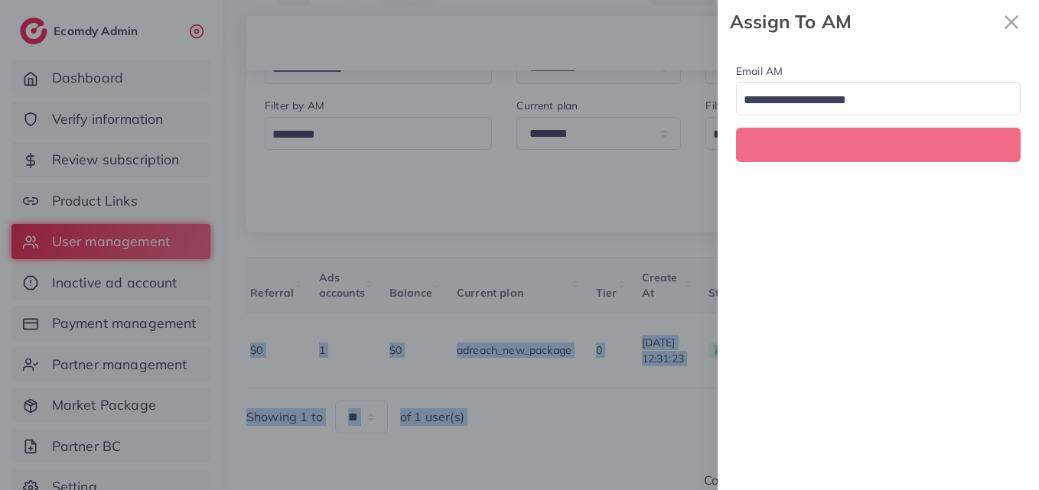
scroll to position [0, 473]
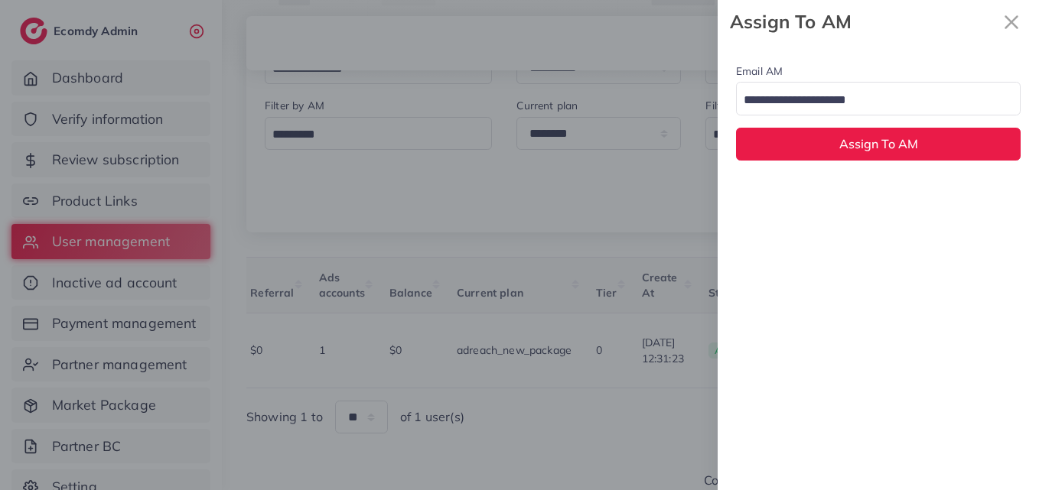
click at [929, 114] on div "Loading..." at bounding box center [878, 98] width 284 height 33
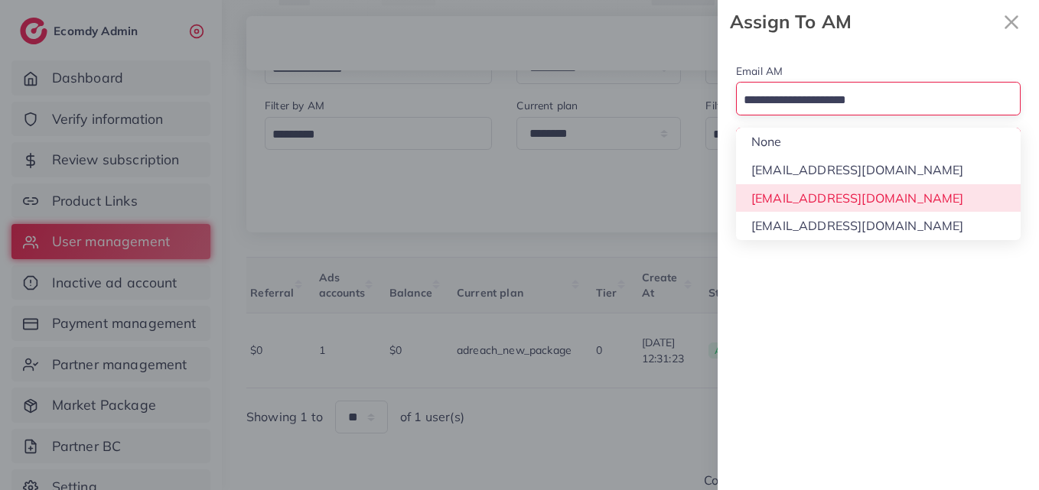
click at [922, 204] on div "Email AM Loading... None hadibaaslam@gmail.com natashashahid163@gmail.com wajah…" at bounding box center [877, 267] width 321 height 447
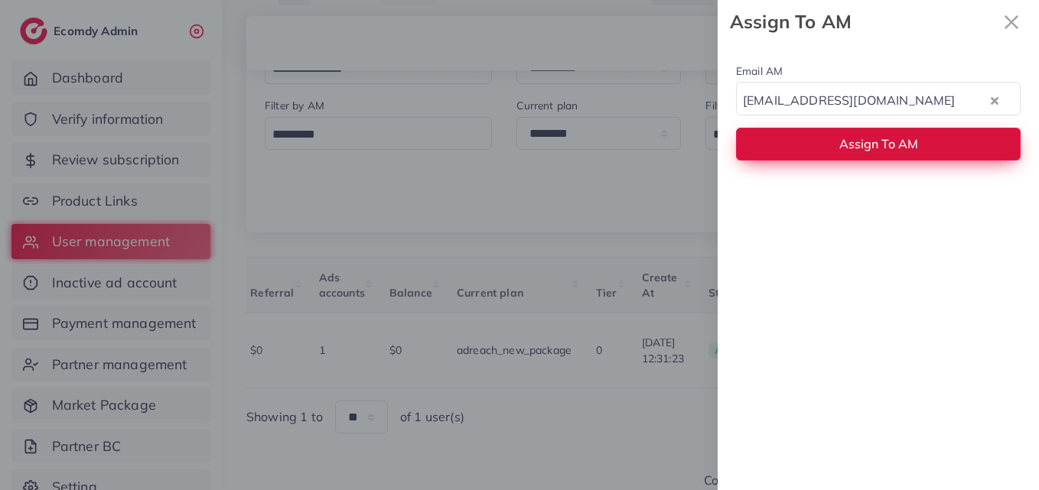
click at [915, 143] on span "Assign To AM" at bounding box center [878, 143] width 79 height 15
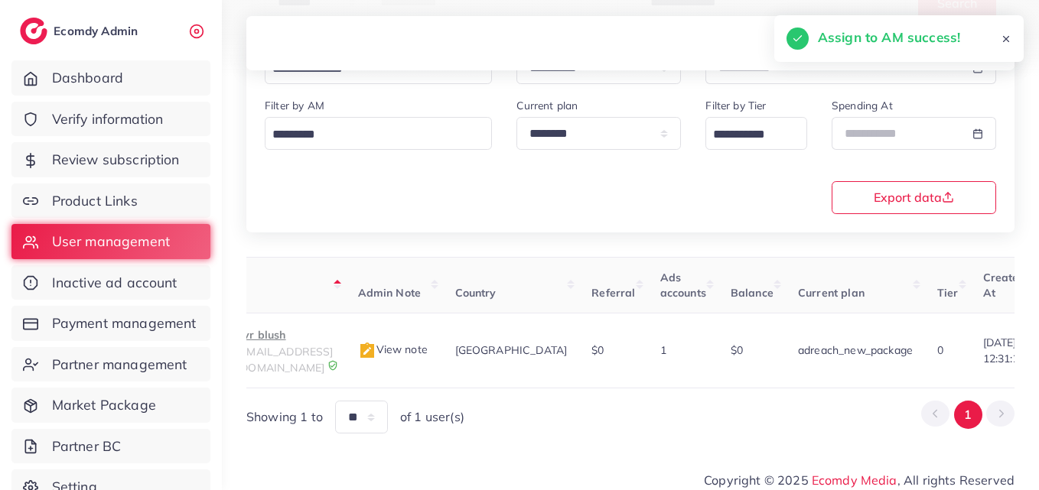
scroll to position [0, 53]
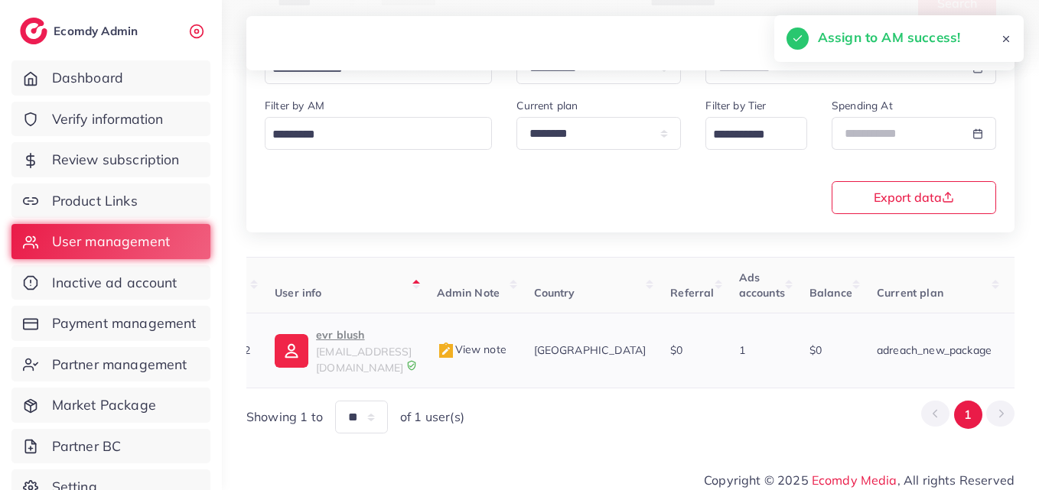
click at [334, 336] on p "evr blush" at bounding box center [364, 335] width 96 height 18
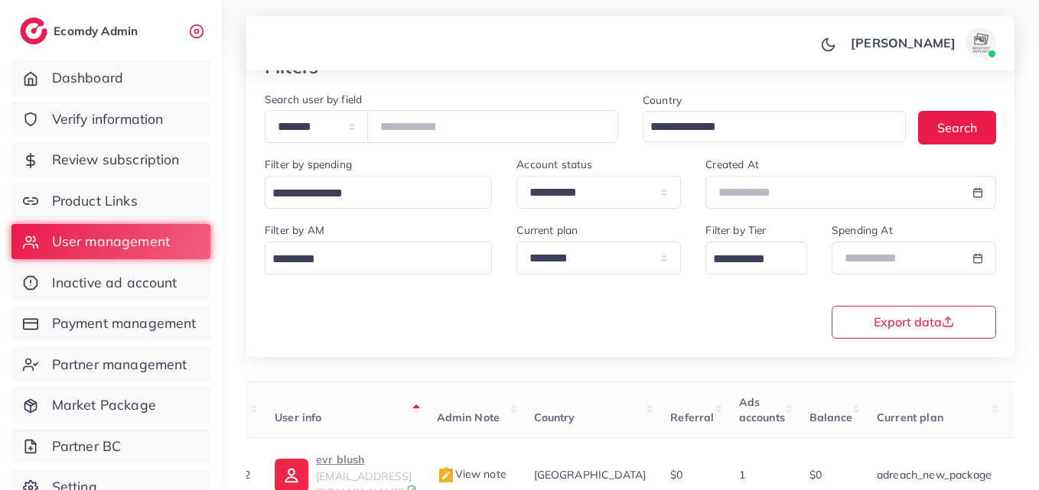
scroll to position [0, 0]
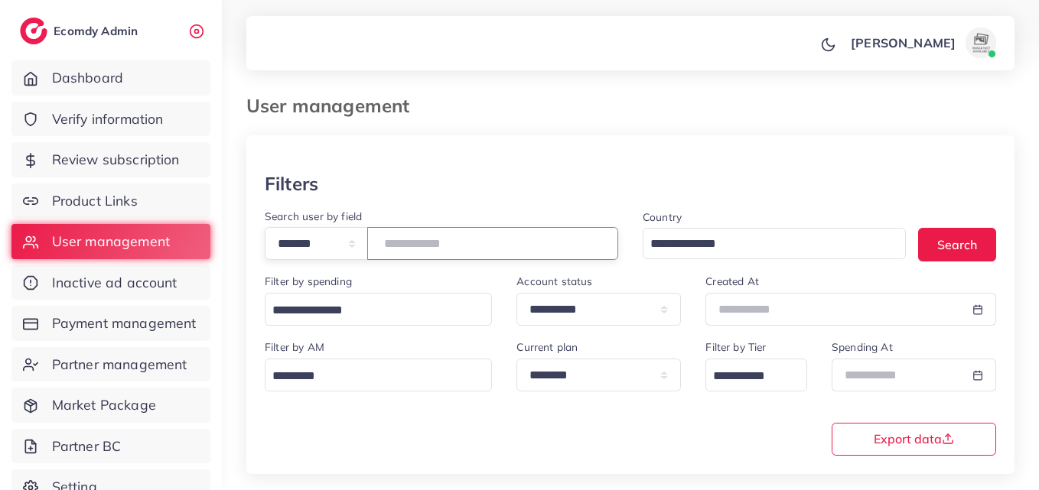
click at [431, 232] on input "*******" at bounding box center [492, 243] width 251 height 33
paste input "number"
click at [949, 244] on button "Search" at bounding box center [957, 244] width 78 height 33
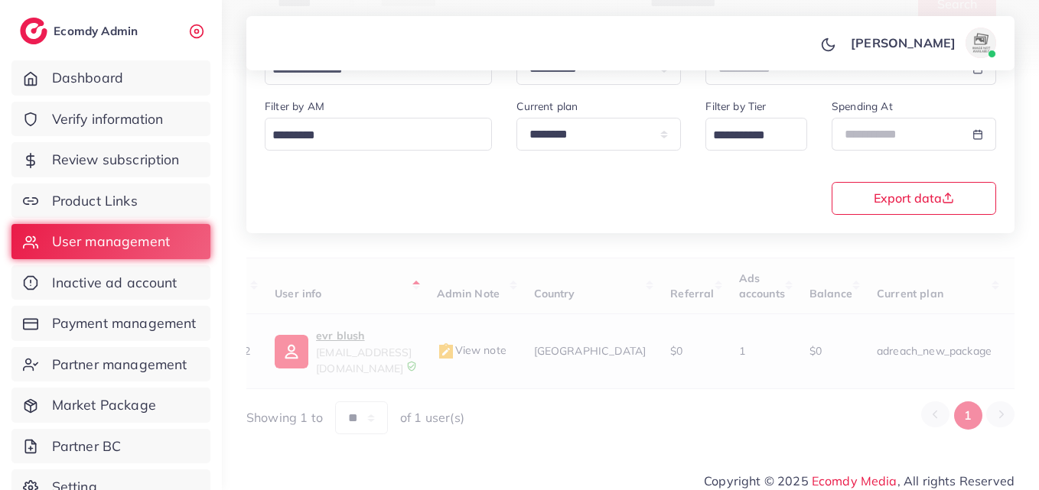
scroll to position [242, 0]
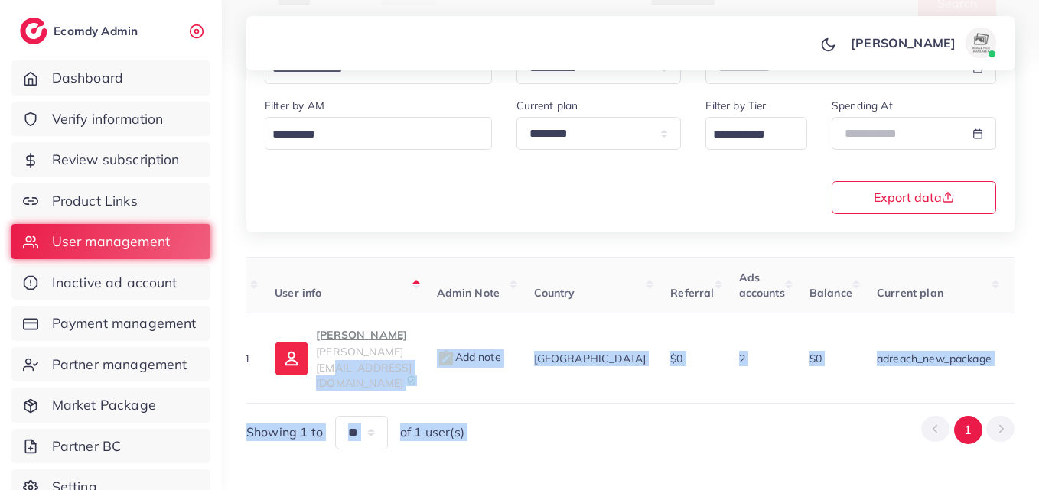
drag, startPoint x: 412, startPoint y: 373, endPoint x: 879, endPoint y: 417, distance: 469.3
click at [879, 417] on div "User ID User info Admin Note Country Referral Ads accounts Balance Current plan…" at bounding box center [630, 353] width 768 height 193
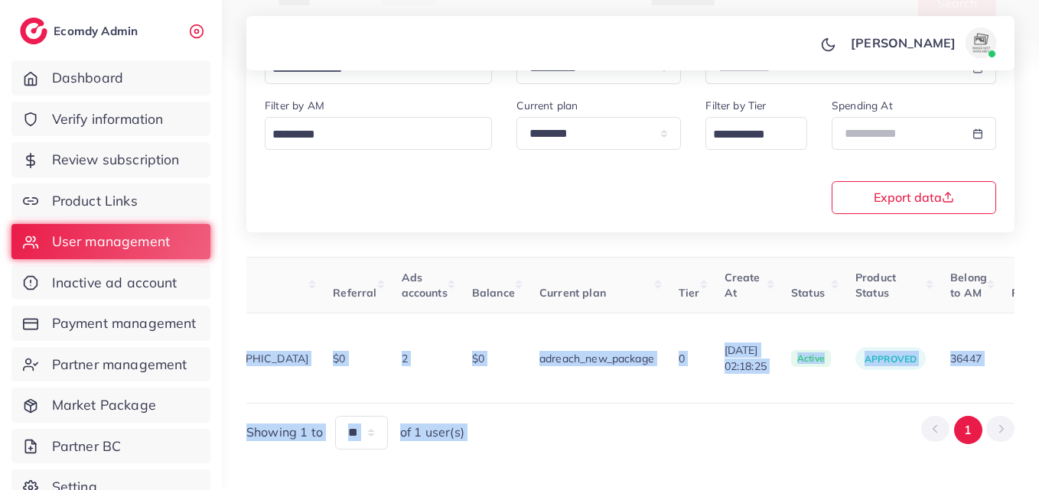
scroll to position [0, 519]
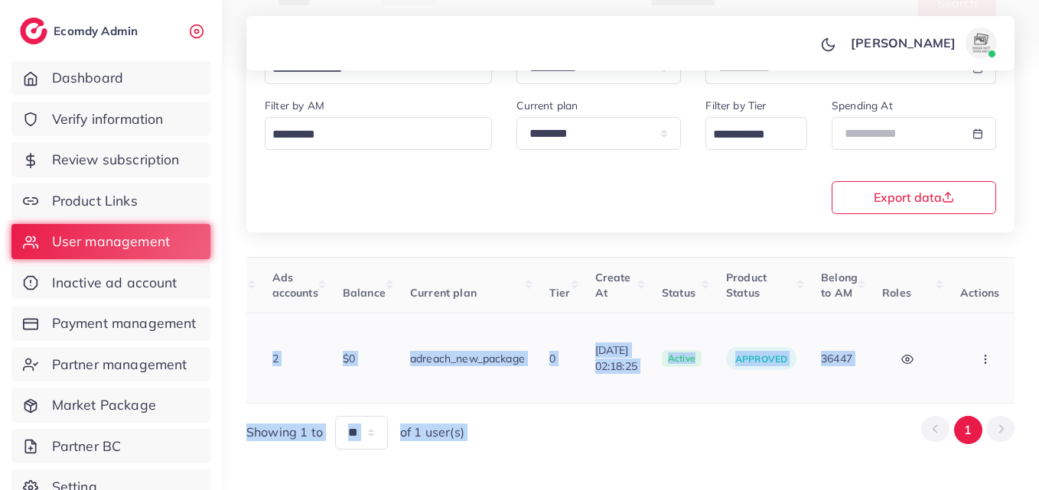
click at [1002, 341] on button "button" at bounding box center [987, 358] width 54 height 34
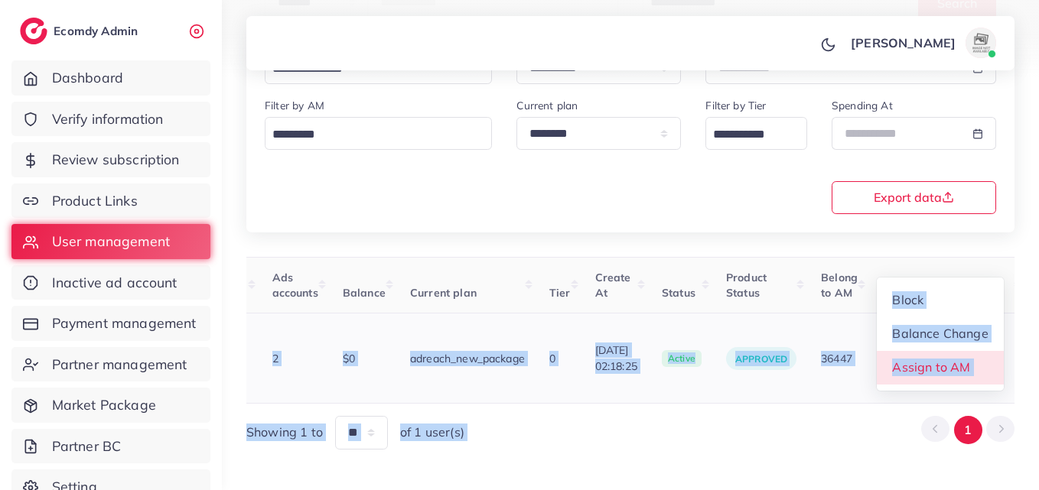
scroll to position [2, 519]
click at [967, 359] on span "Assign to AM" at bounding box center [931, 366] width 78 height 15
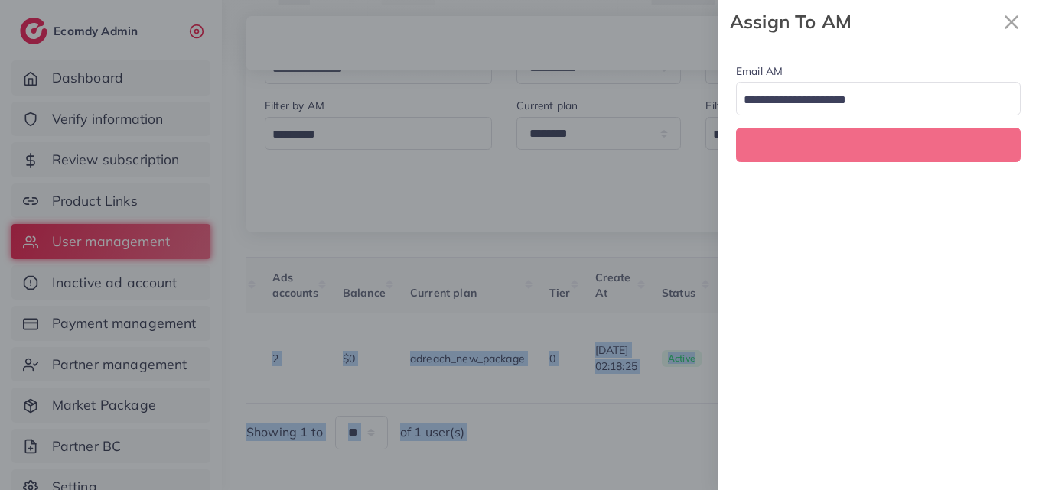
scroll to position [0, 519]
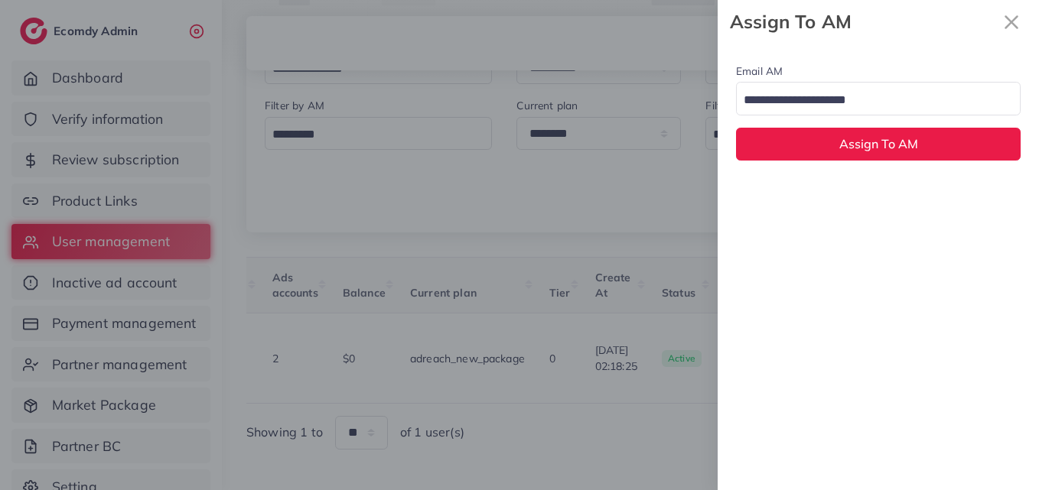
click at [900, 80] on div "Email AM Loading..." at bounding box center [878, 89] width 284 height 54
click at [902, 96] on input "Search for option" at bounding box center [869, 101] width 262 height 24
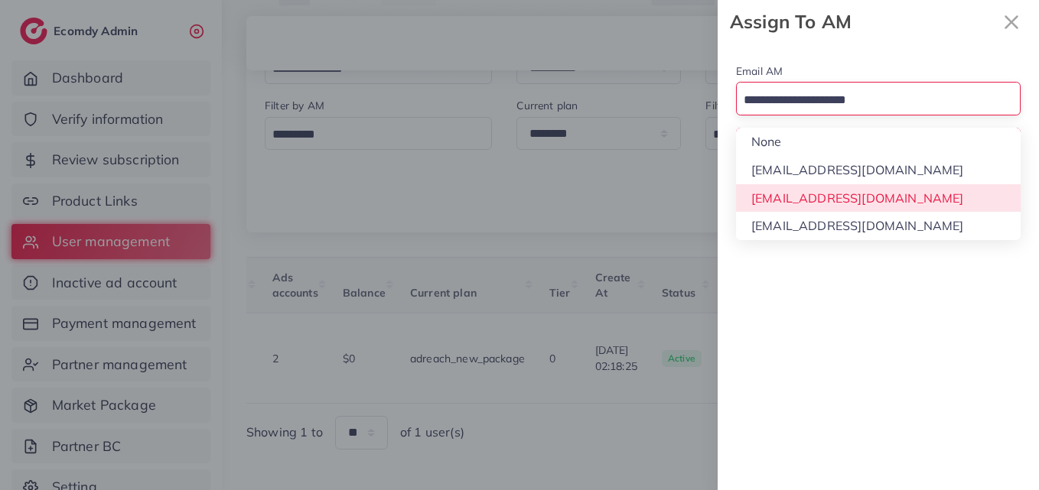
click at [884, 191] on div "Email AM Loading... None hadibaaslam@gmail.com natashashahid163@gmail.com wajah…" at bounding box center [877, 267] width 321 height 447
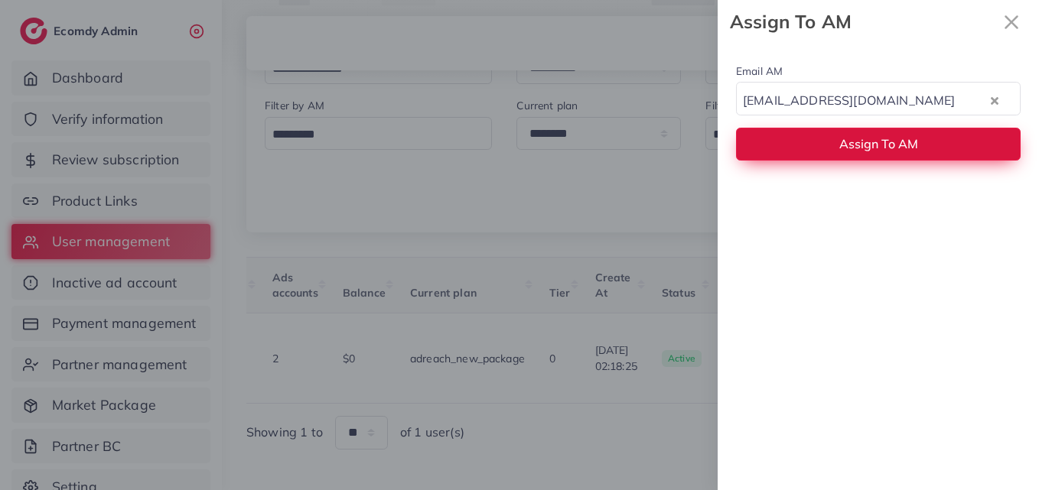
click at [875, 145] on span "Assign To AM" at bounding box center [878, 143] width 79 height 15
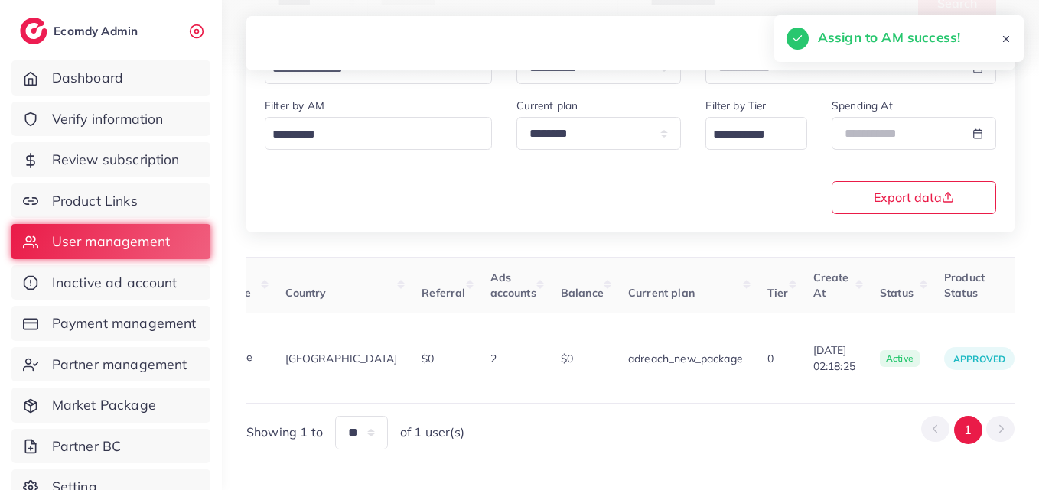
scroll to position [0, 58]
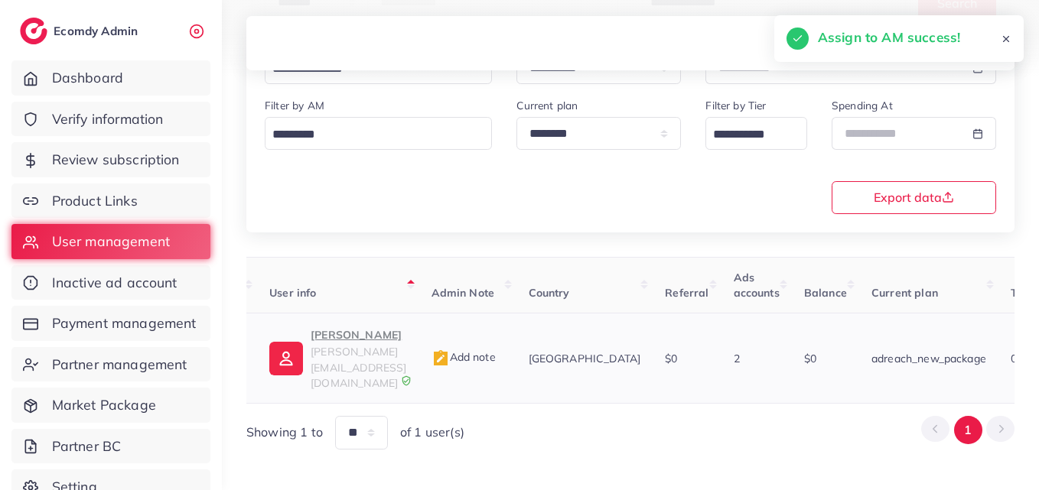
click at [339, 330] on p "Emcy" at bounding box center [358, 335] width 96 height 18
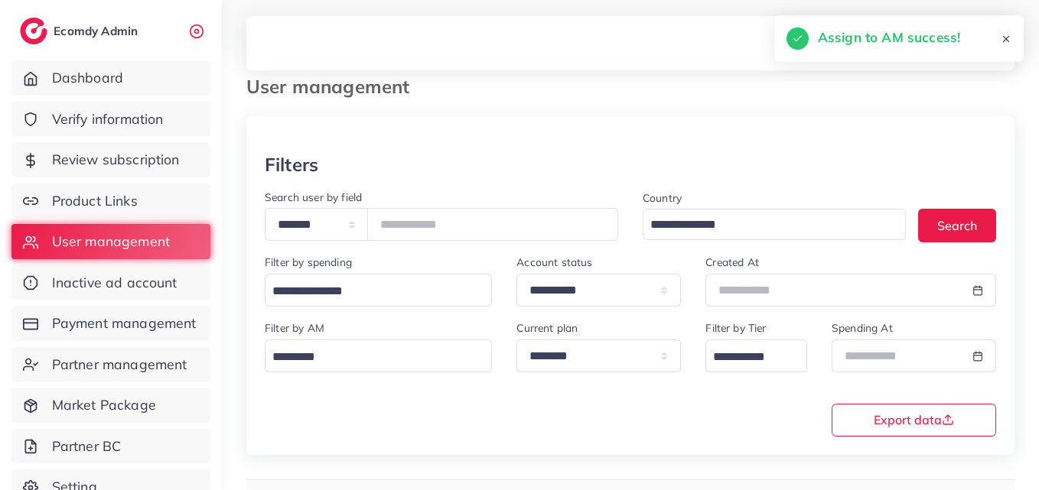
scroll to position [12, 0]
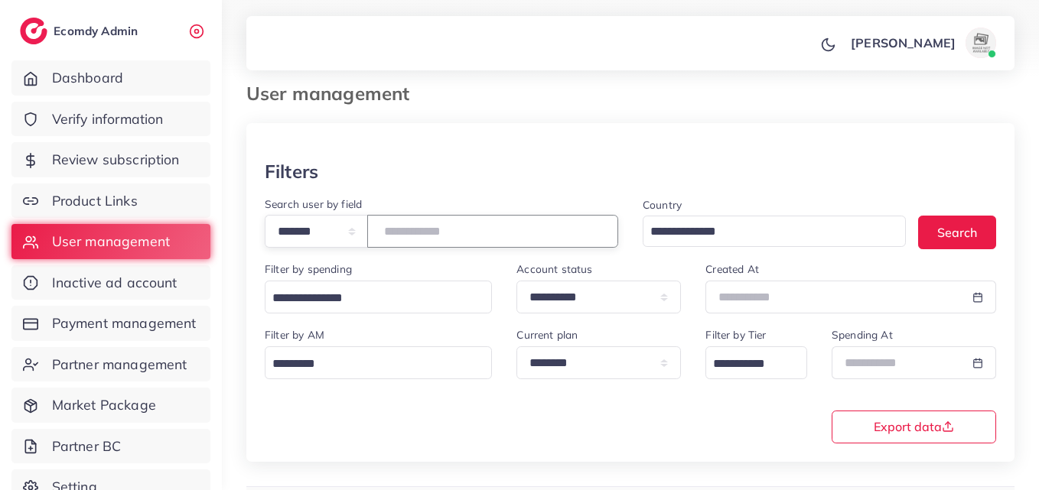
click at [424, 226] on input "*******" at bounding box center [492, 231] width 251 height 33
paste input "number"
click at [957, 240] on button "Search" at bounding box center [957, 232] width 78 height 33
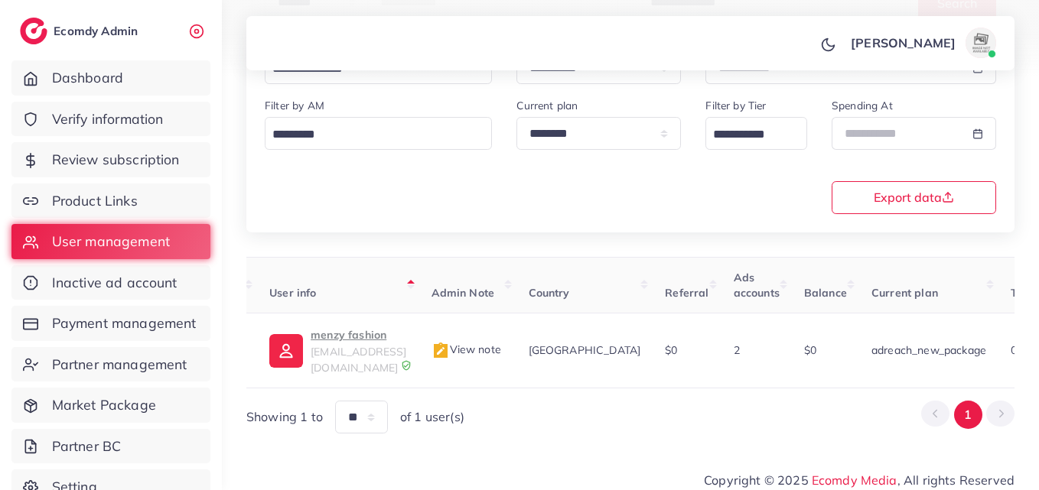
scroll to position [0, 562]
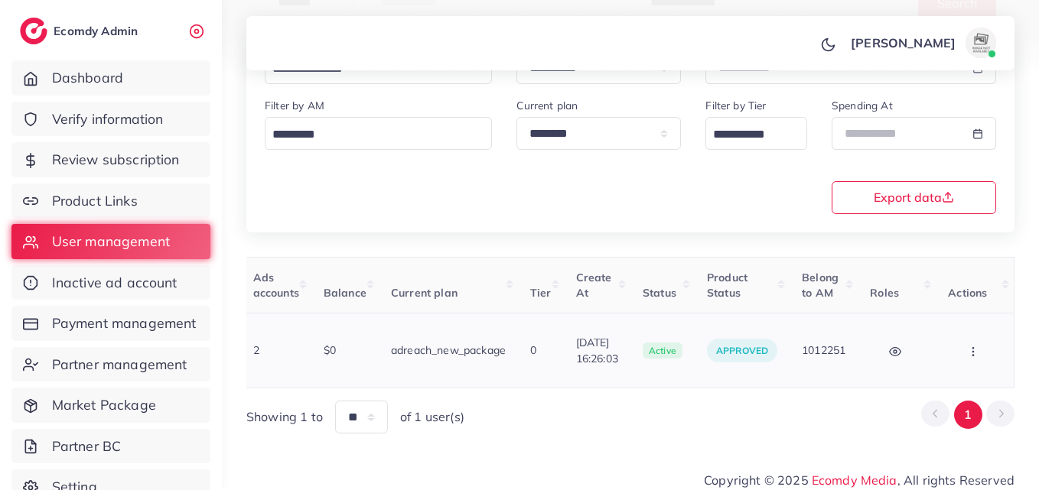
click at [977, 347] on icon "button" at bounding box center [973, 352] width 12 height 12
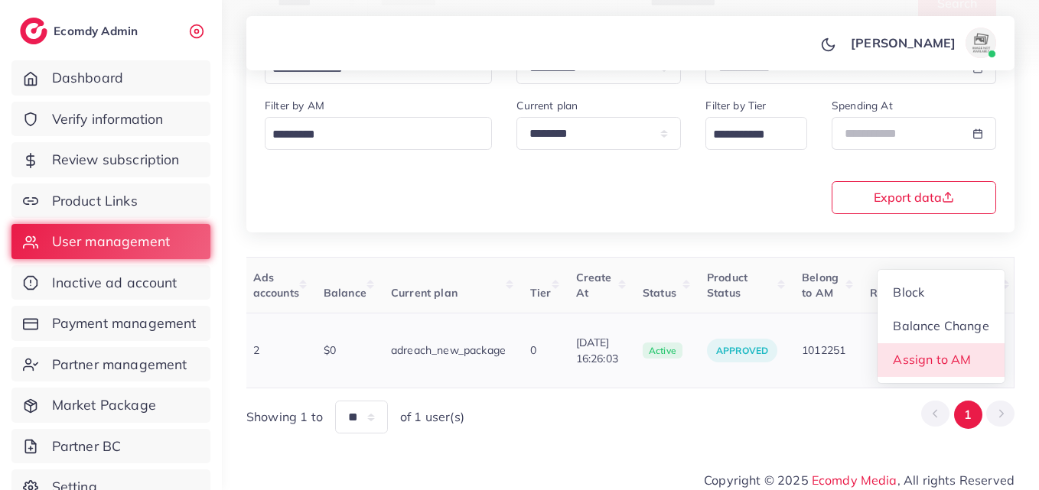
click at [974, 346] on link "Assign to AM" at bounding box center [940, 360] width 127 height 34
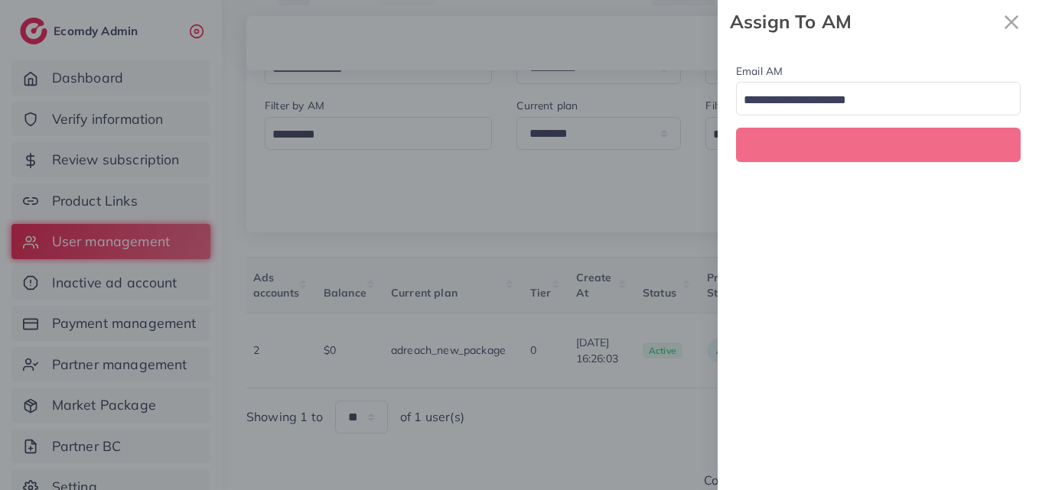
scroll to position [0, 562]
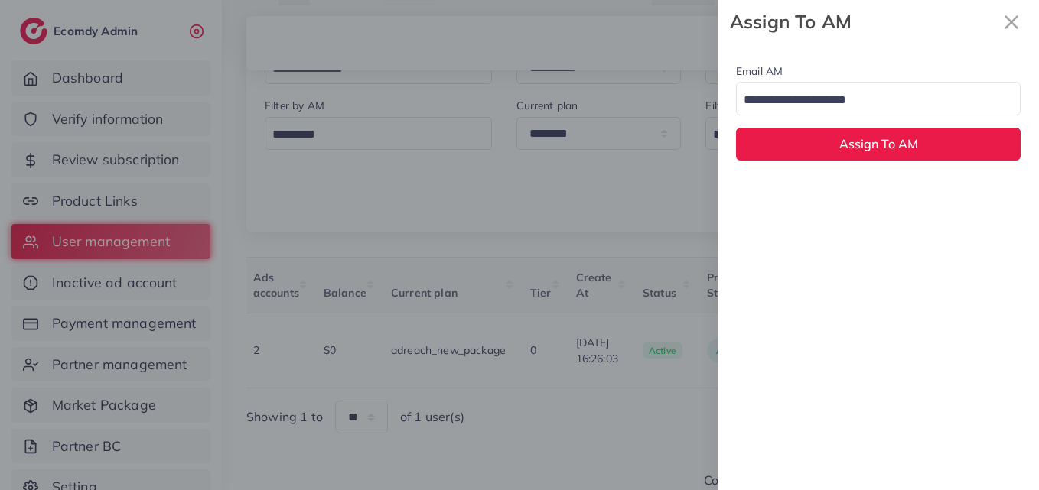
click at [894, 106] on input "Search for option" at bounding box center [869, 101] width 262 height 24
click at [893, 195] on div "Email AM natashashahid163@gmail.com Loading... None hadibaaslam@gmail.com natas…" at bounding box center [877, 267] width 321 height 447
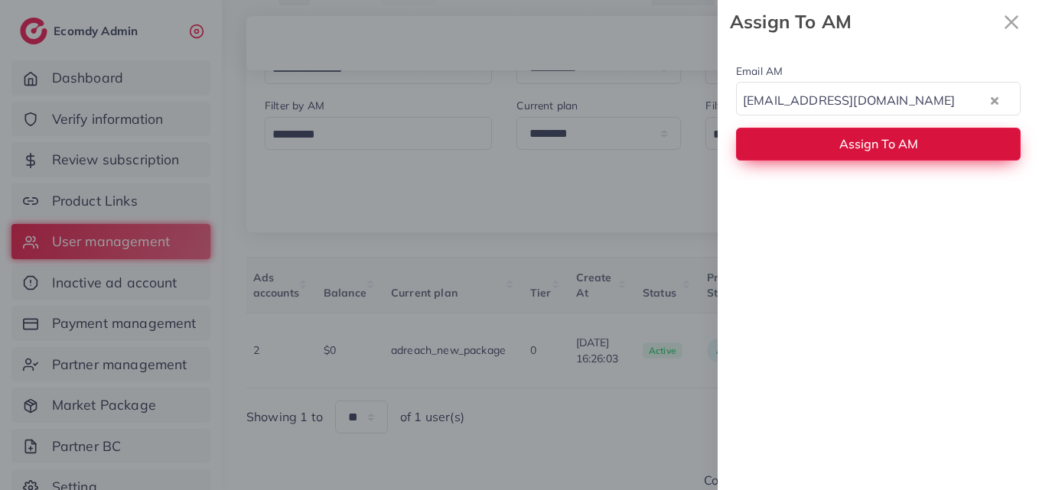
click at [886, 160] on button "Assign To AM" at bounding box center [878, 144] width 284 height 33
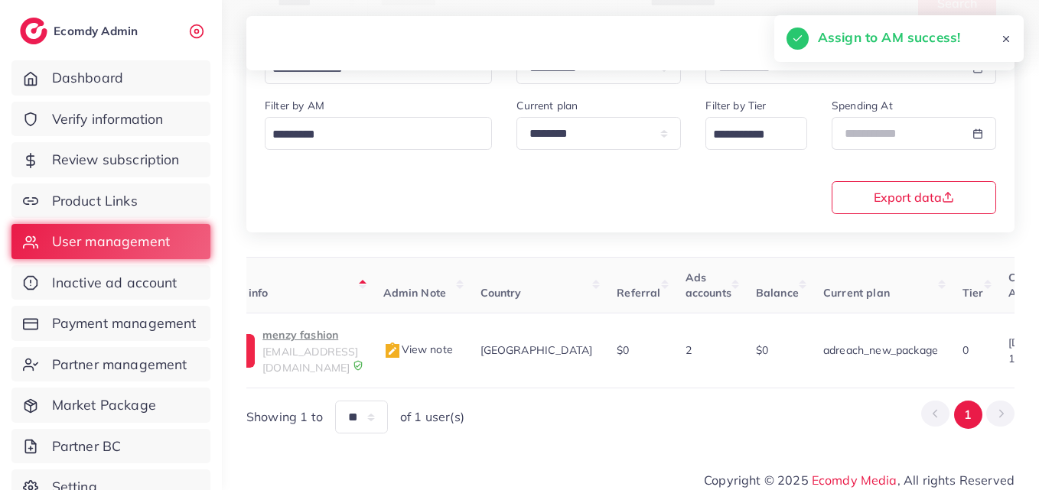
scroll to position [0, 89]
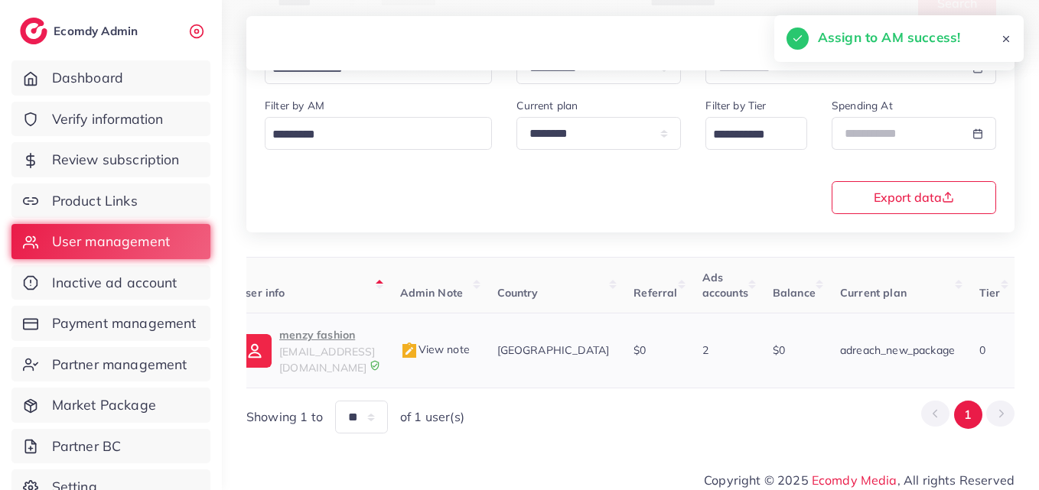
click at [346, 340] on p "menzy fashion" at bounding box center [327, 335] width 96 height 18
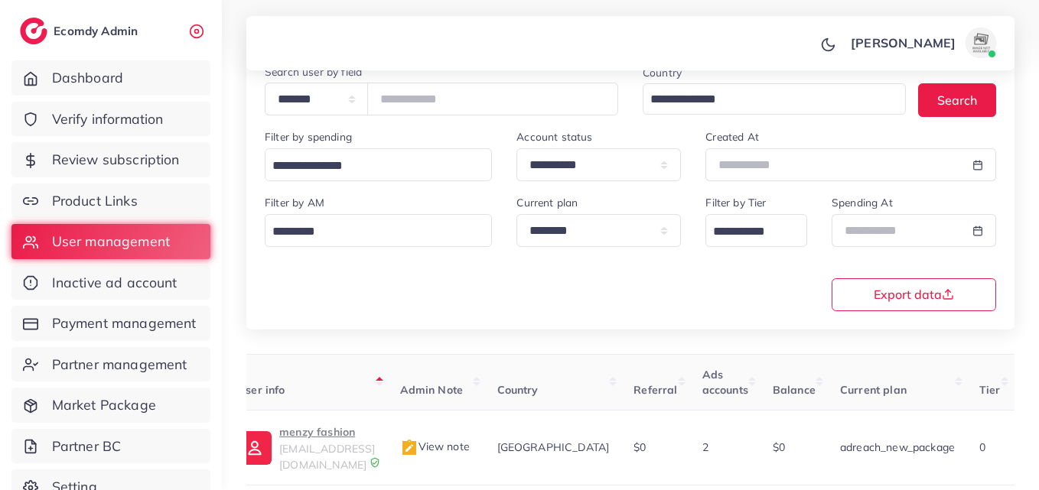
scroll to position [12, 0]
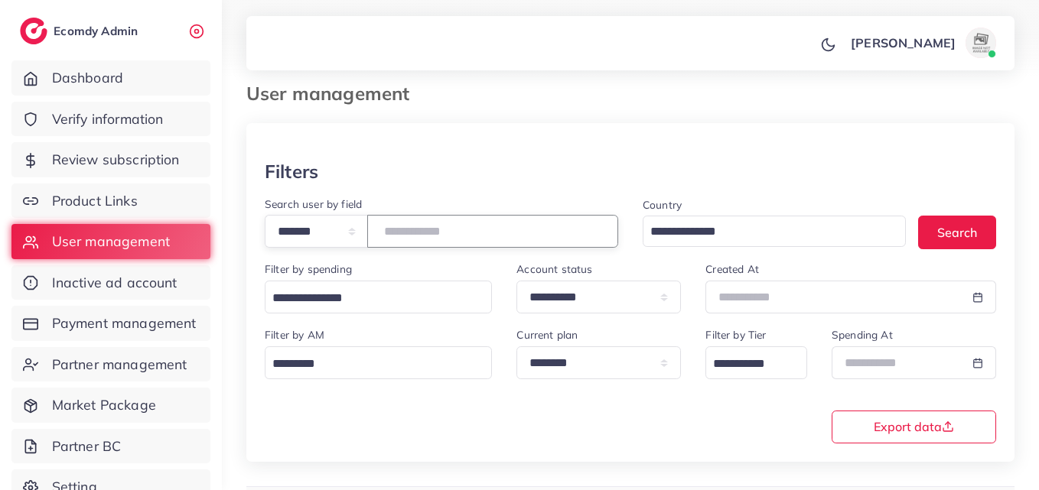
click at [434, 223] on input "*******" at bounding box center [492, 231] width 251 height 33
drag, startPoint x: 434, startPoint y: 223, endPoint x: 427, endPoint y: 223, distance: 7.7
click at [427, 223] on input "*******" at bounding box center [492, 231] width 251 height 33
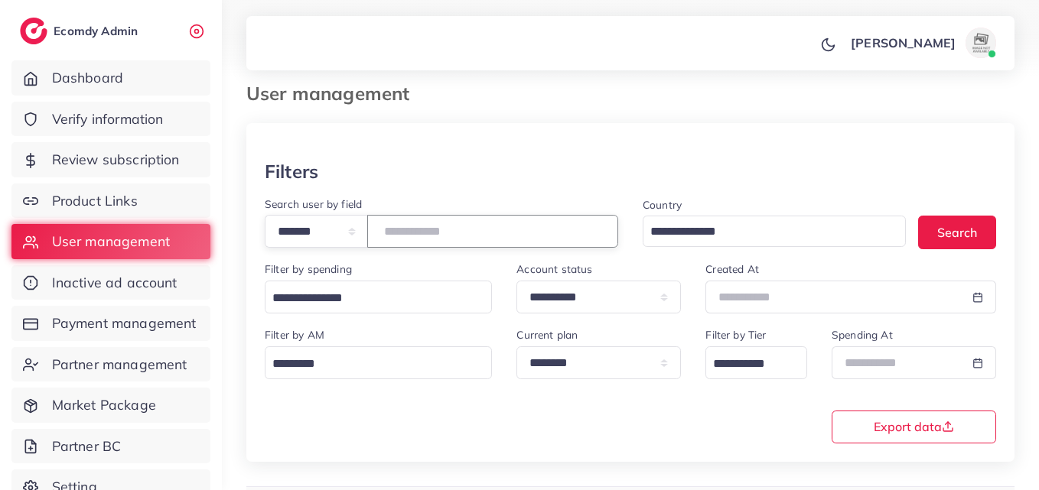
click at [427, 223] on input "*******" at bounding box center [492, 231] width 251 height 33
paste input "number"
click at [956, 230] on button "Search" at bounding box center [957, 232] width 78 height 33
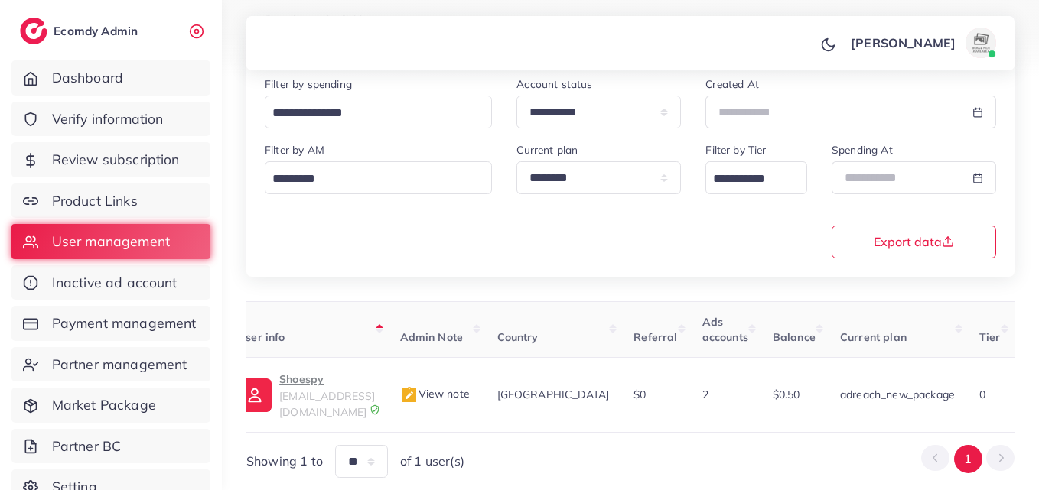
scroll to position [242, 0]
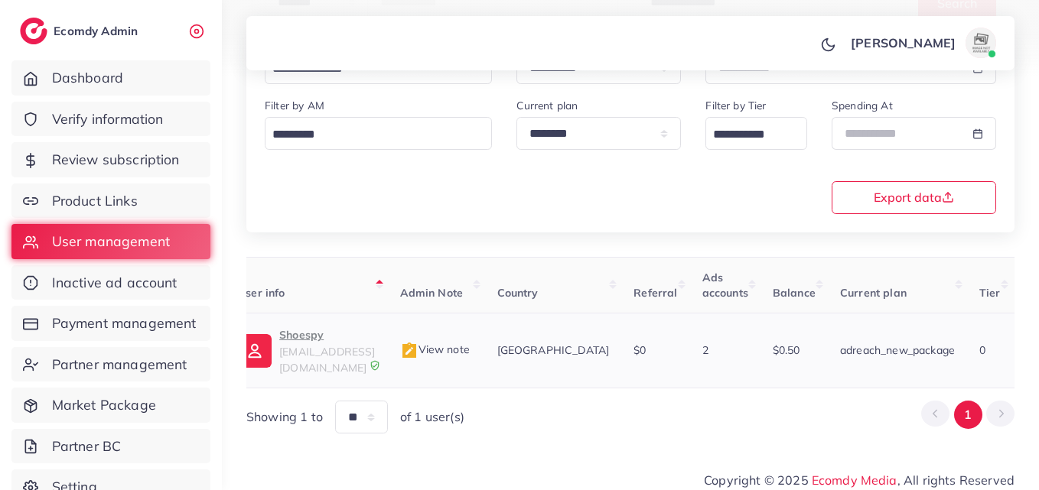
drag, startPoint x: 584, startPoint y: 373, endPoint x: 853, endPoint y: 359, distance: 270.3
click at [821, 360] on table "User ID User info Admin Note Country Referral Ads accounts Balance Current plan…" at bounding box center [806, 323] width 1299 height 132
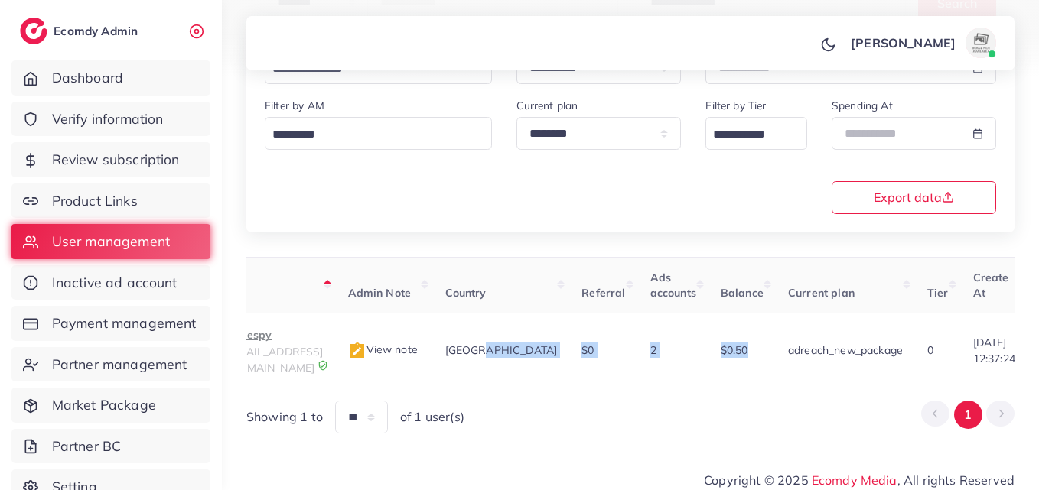
scroll to position [0, 542]
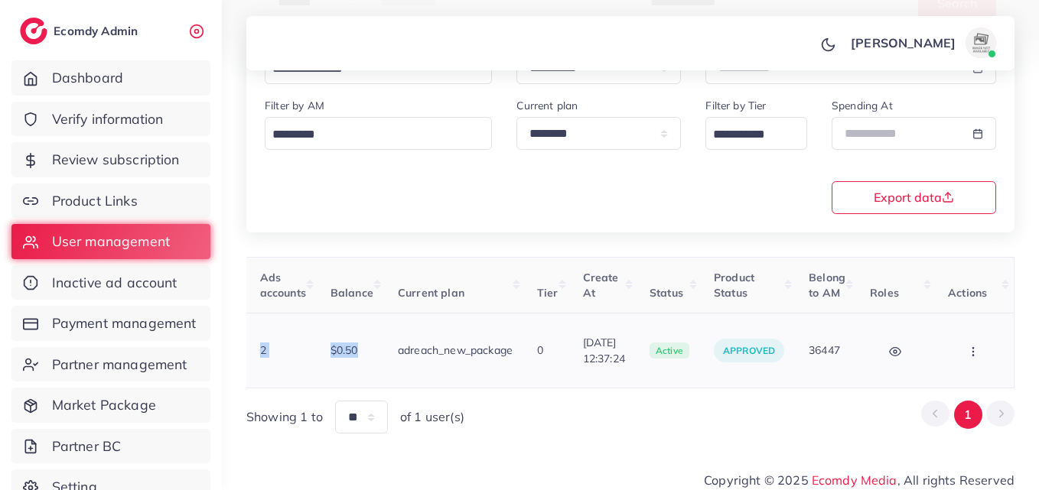
click at [999, 343] on button "button" at bounding box center [975, 350] width 54 height 34
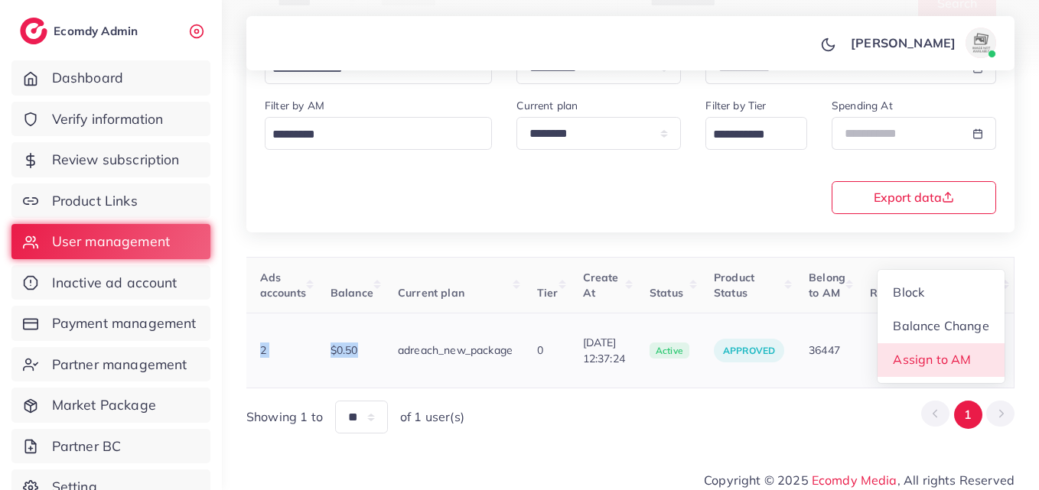
scroll to position [2, 542]
click at [974, 346] on link "Assign to AM" at bounding box center [940, 360] width 127 height 34
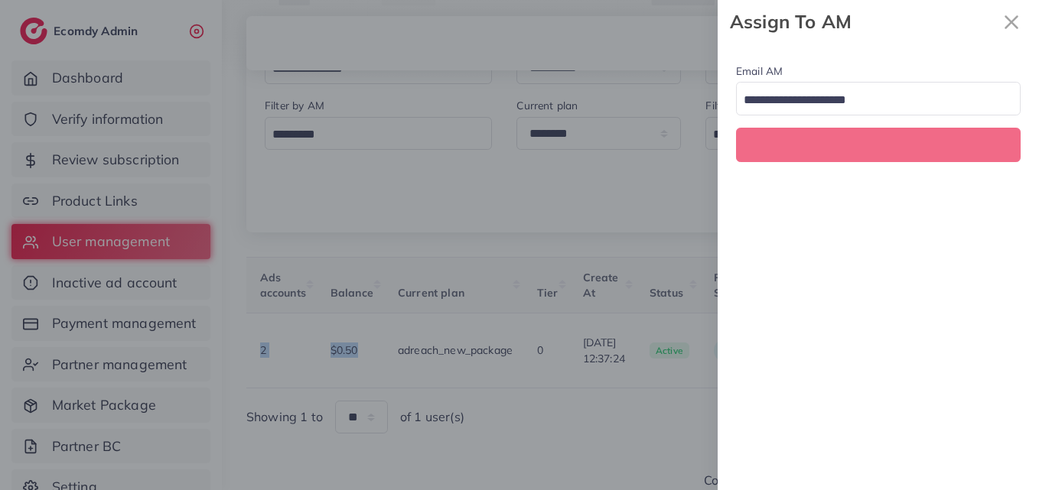
scroll to position [0, 542]
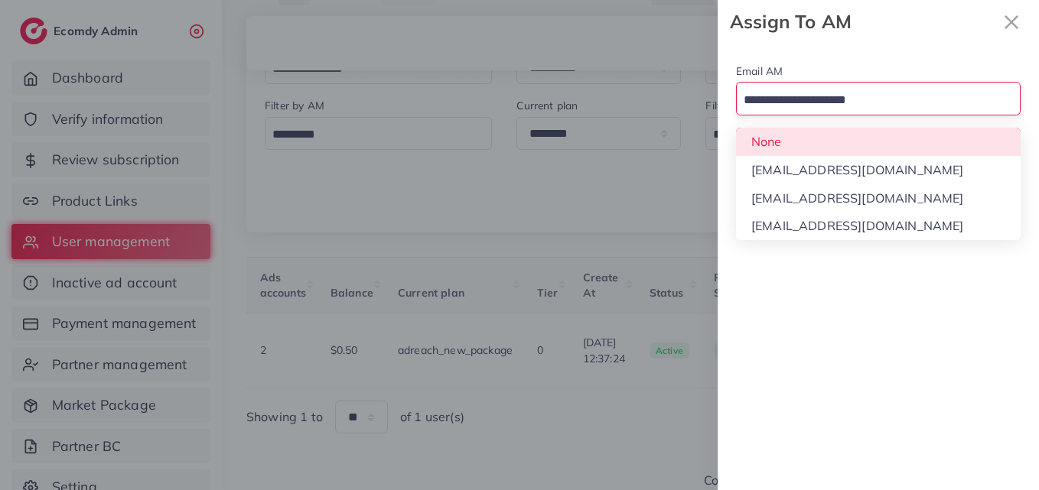
click at [809, 109] on input "Search for option" at bounding box center [869, 101] width 262 height 24
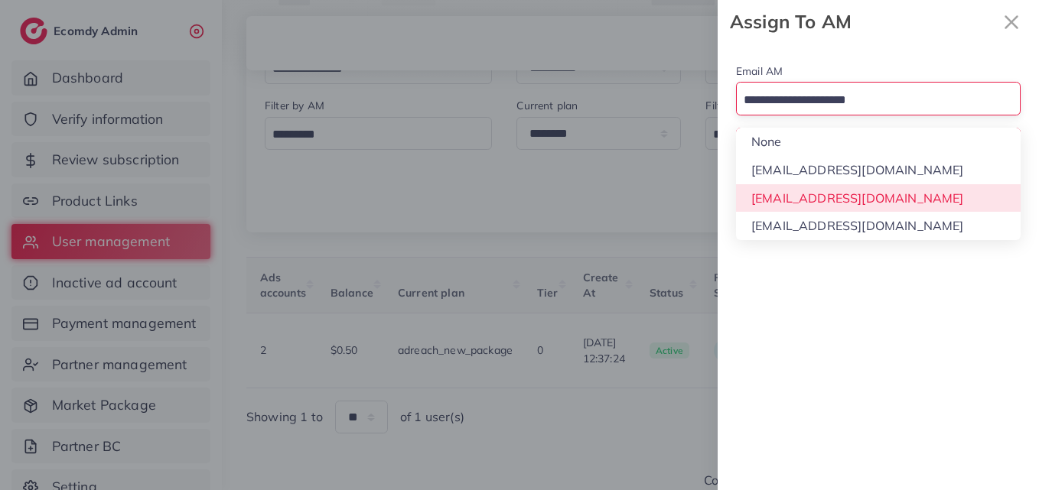
click at [828, 184] on div "Email AM Loading... None hadibaaslam@gmail.com natashashahid163@gmail.com wajah…" at bounding box center [877, 267] width 321 height 447
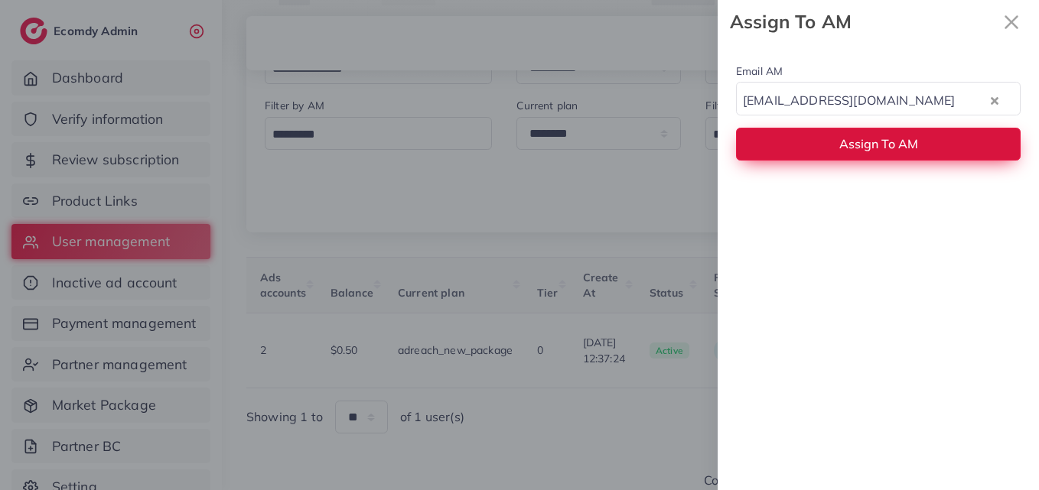
click at [831, 133] on button "Assign To AM" at bounding box center [878, 144] width 284 height 33
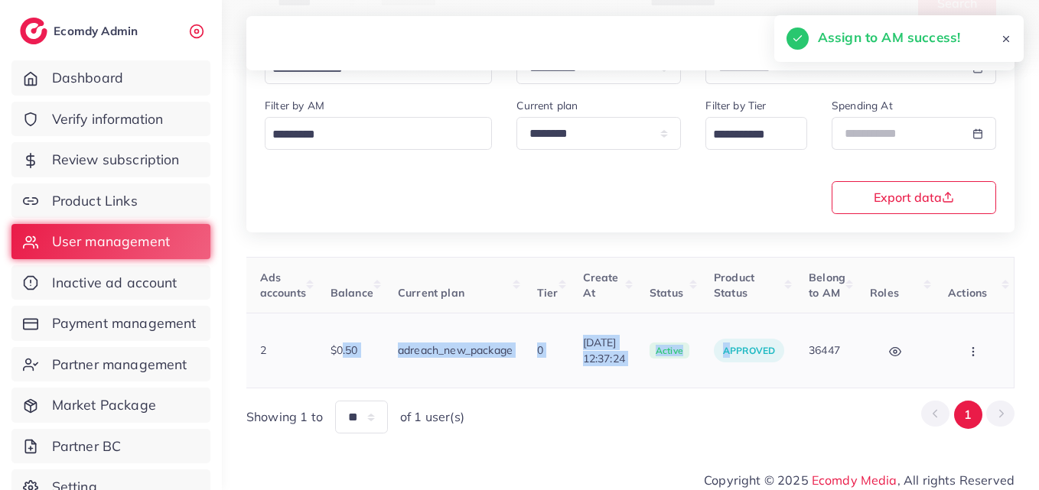
drag, startPoint x: 730, startPoint y: 372, endPoint x: 321, endPoint y: 366, distance: 409.2
click at [321, 366] on tr "1024860 Shoespy shazaibnadeem49@gmail.com View note Pakistan $0 2 $0.50 adreach…" at bounding box center [365, 351] width 1299 height 75
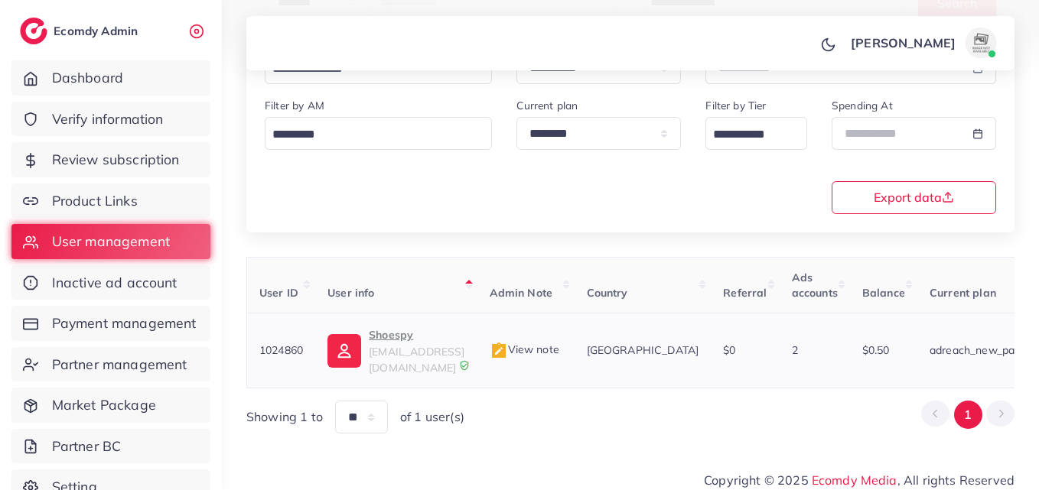
click at [369, 325] on td "Shoespy shazaibnadeem49@gmail.com" at bounding box center [395, 351] width 161 height 75
click at [374, 332] on p "Shoespy" at bounding box center [417, 335] width 96 height 18
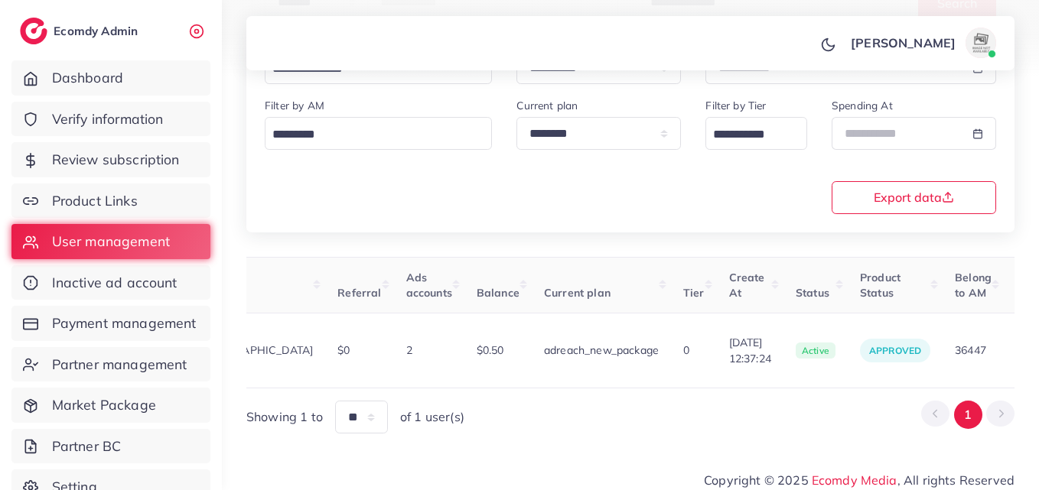
scroll to position [0, 537]
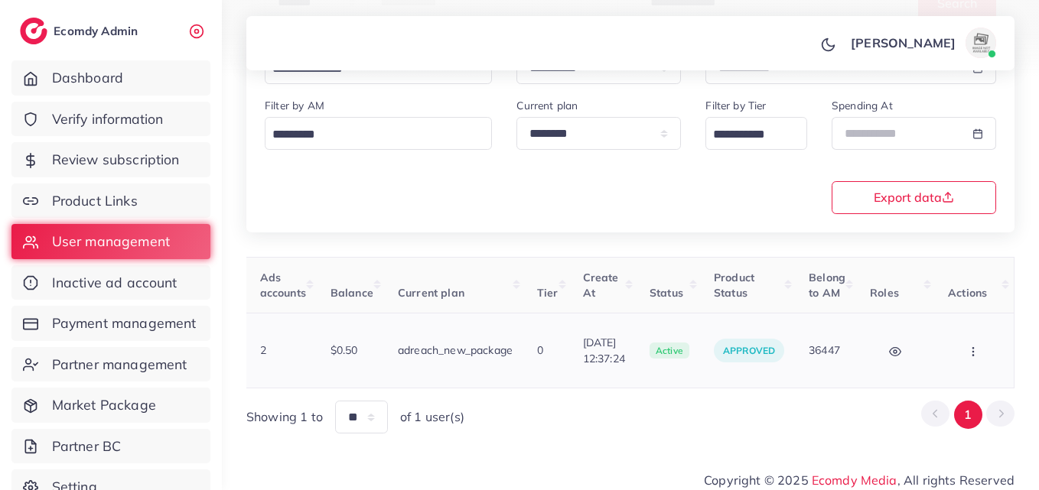
click at [1009, 347] on td "Block Balance Change Assign to AM" at bounding box center [974, 351] width 79 height 75
click at [1000, 346] on button "button" at bounding box center [975, 350] width 54 height 34
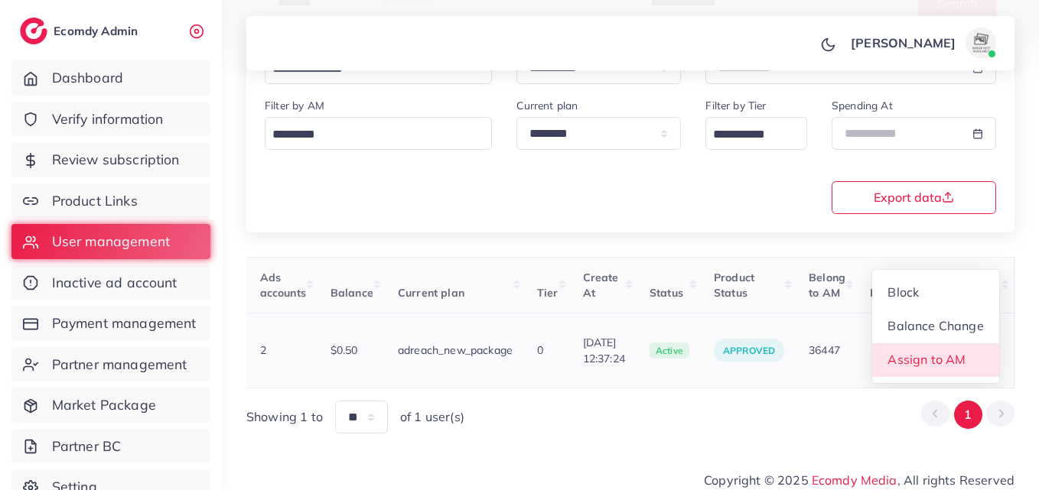
scroll to position [2, 537]
drag, startPoint x: 970, startPoint y: 356, endPoint x: 937, endPoint y: 269, distance: 92.5
click at [966, 356] on span "Assign to AM" at bounding box center [927, 359] width 78 height 15
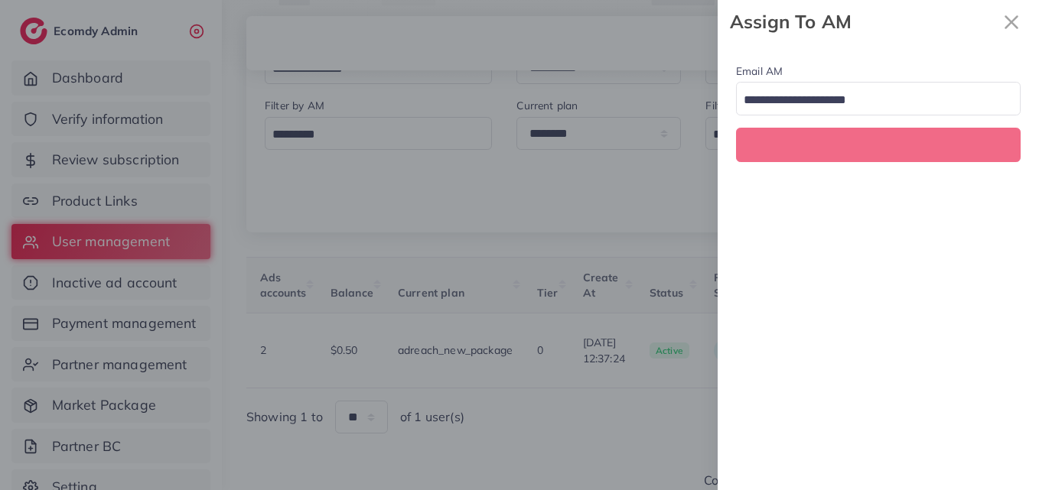
scroll to position [0, 537]
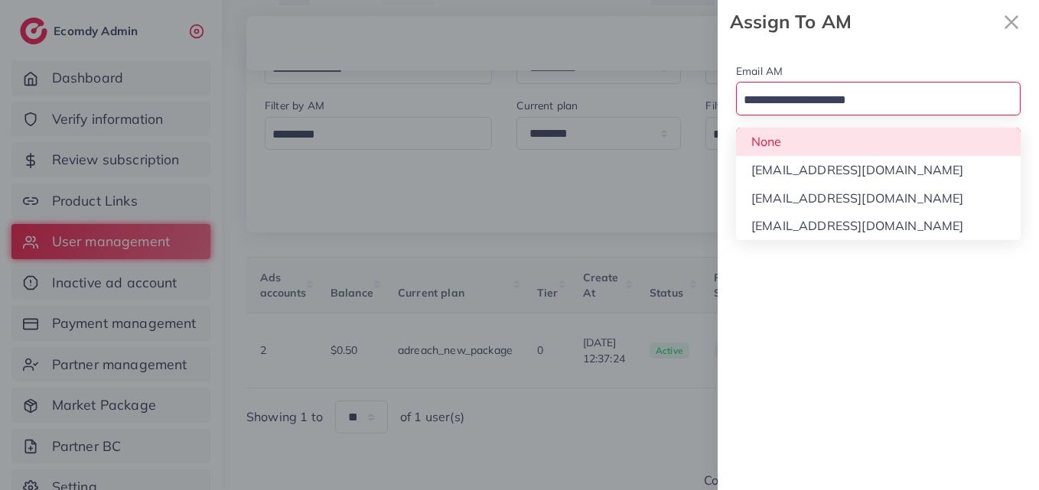
click at [885, 103] on input "Search for option" at bounding box center [869, 101] width 262 height 24
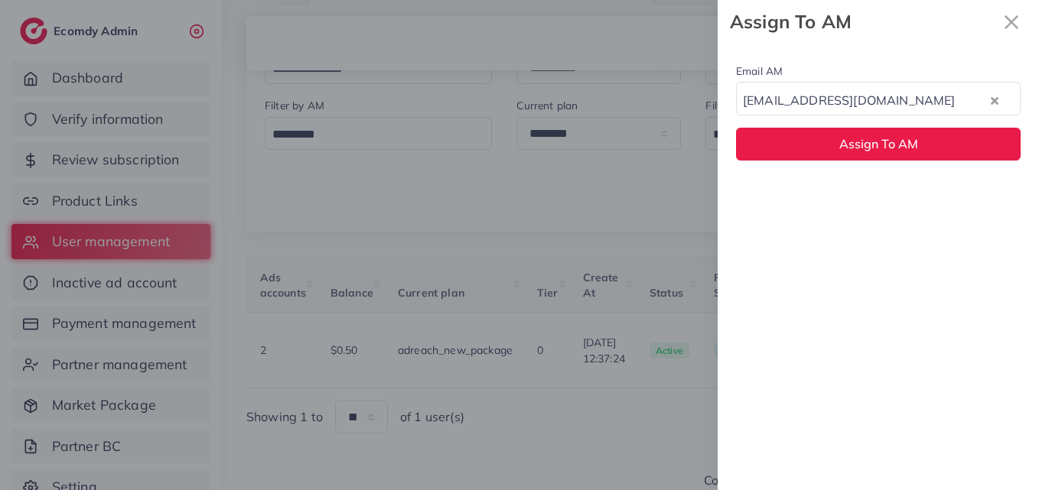
click at [858, 195] on div "Email AM natashashahid163@gmail.com Loading... None hadibaaslam@gmail.com natas…" at bounding box center [877, 267] width 321 height 447
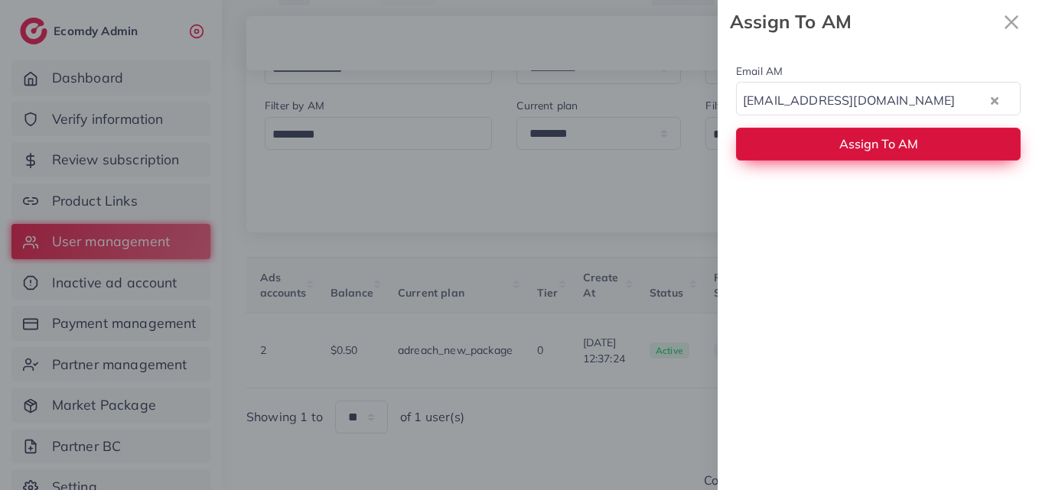
click at [849, 142] on span "Assign To AM" at bounding box center [878, 143] width 79 height 15
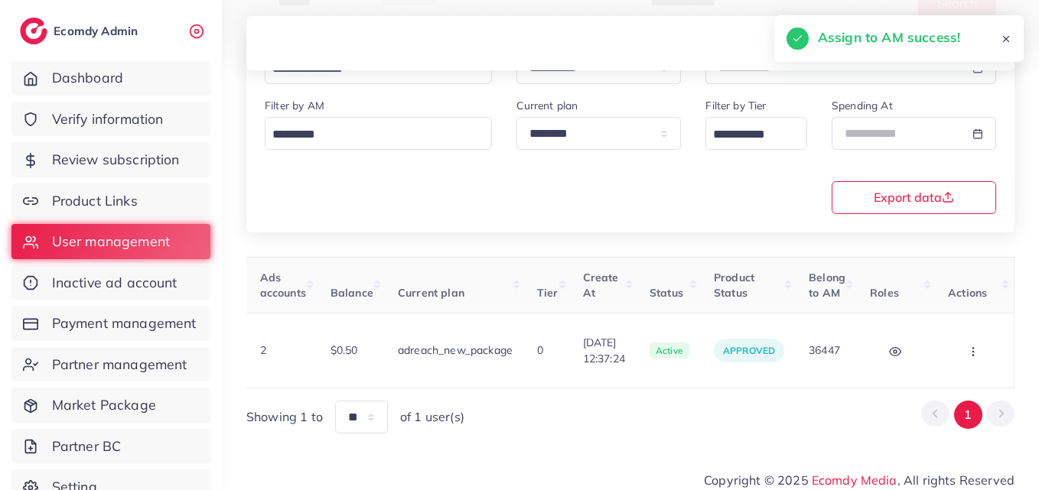
scroll to position [0, 2]
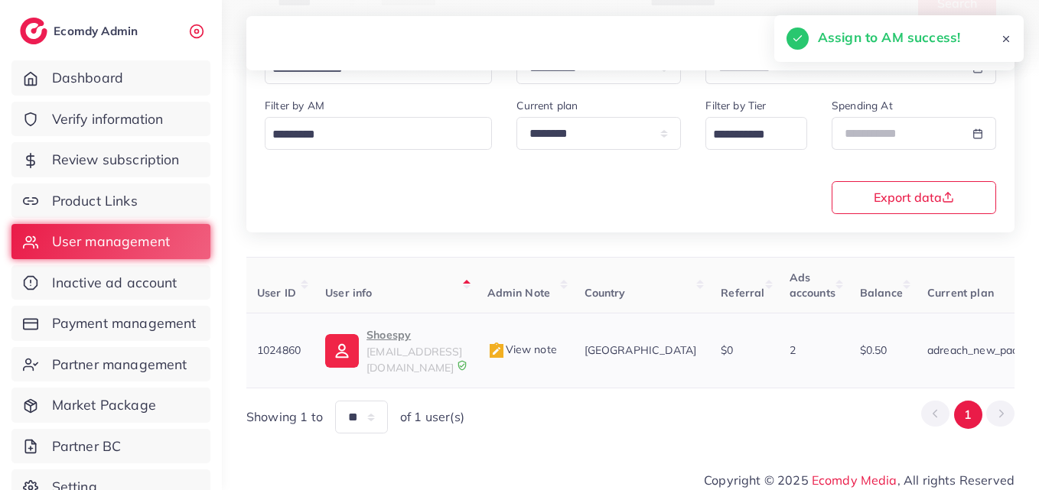
click at [375, 355] on span "shazaibnadeem49@gmail.com" at bounding box center [414, 359] width 96 height 29
click at [423, 331] on p "Shoespy" at bounding box center [414, 335] width 96 height 18
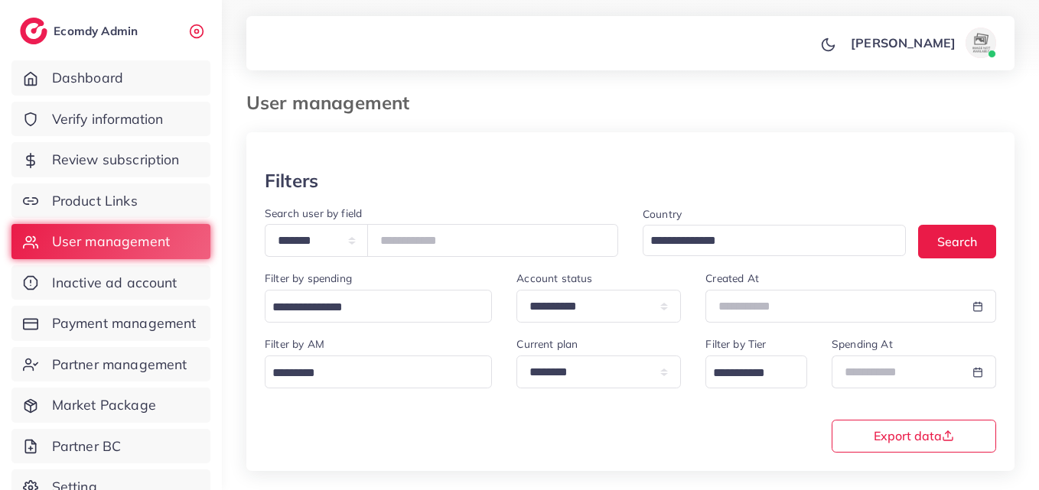
scroll to position [0, 0]
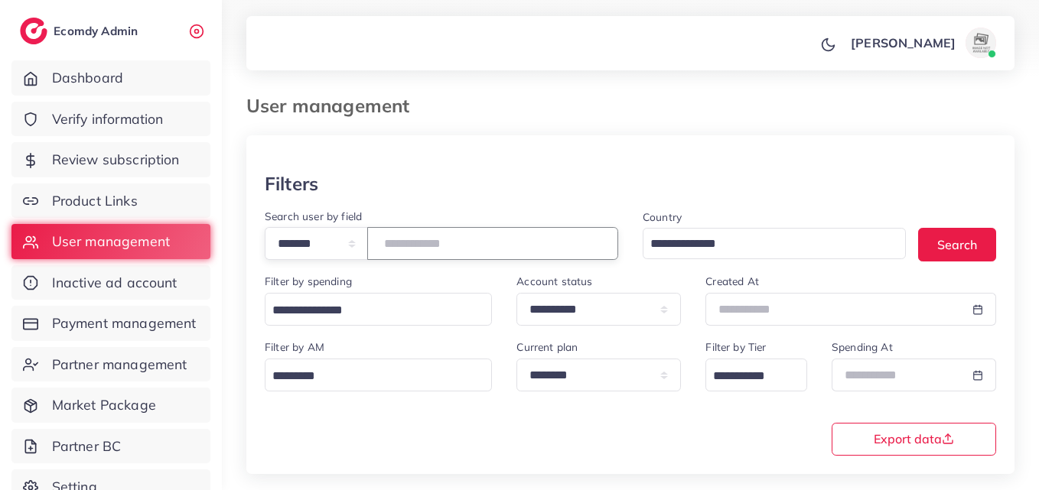
click at [414, 248] on input "*******" at bounding box center [492, 243] width 251 height 33
paste input "number"
click at [938, 237] on button "Search" at bounding box center [957, 244] width 78 height 33
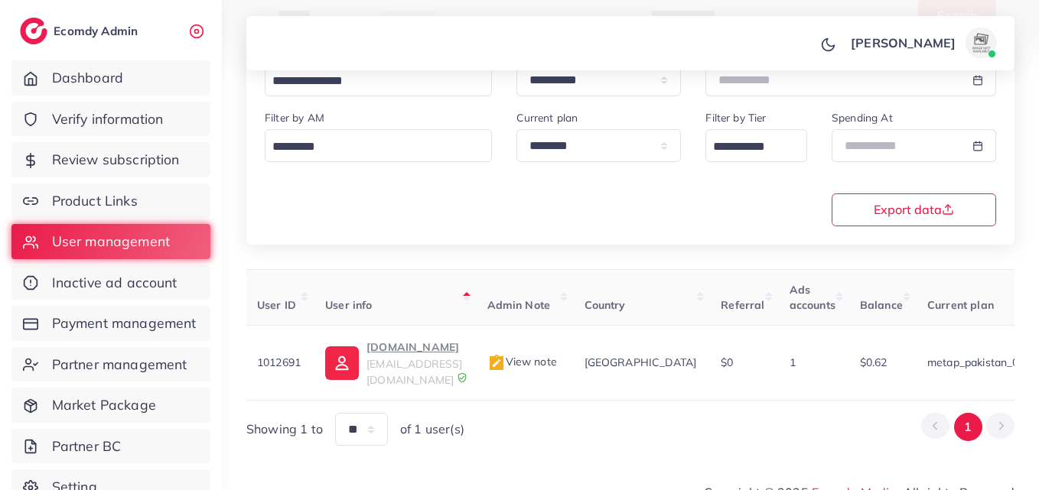
scroll to position [0, 491]
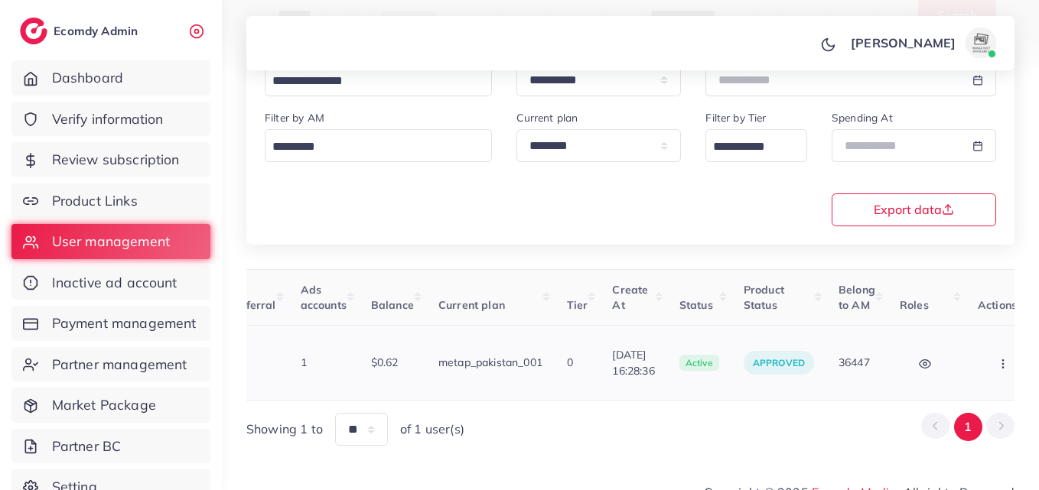
click at [977, 358] on button "button" at bounding box center [1004, 363] width 54 height 34
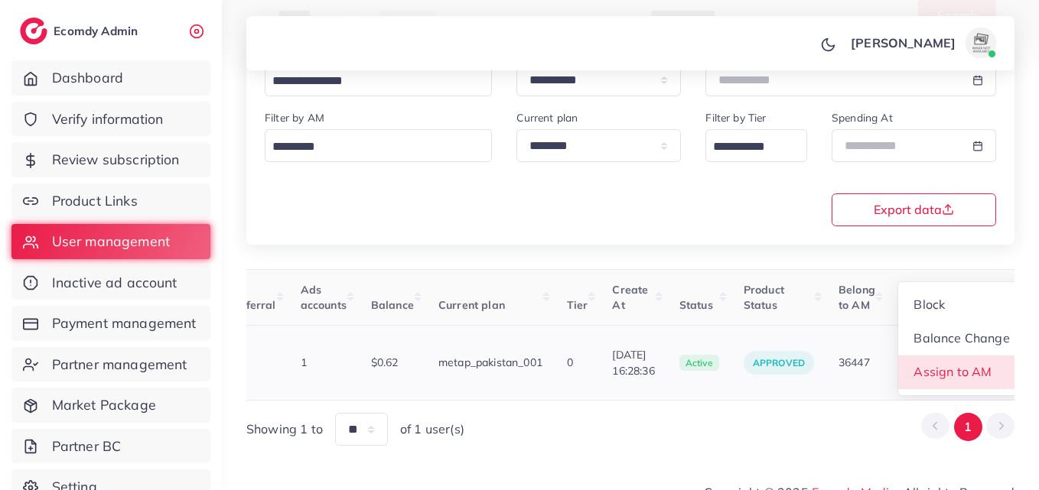
scroll to position [2, 491]
click at [950, 364] on span "Assign to AM" at bounding box center [952, 371] width 78 height 15
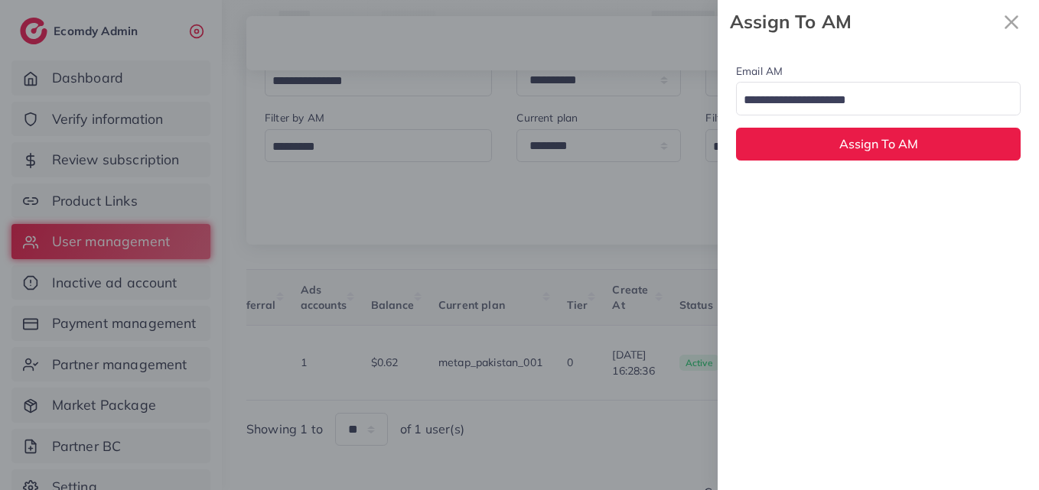
click at [919, 91] on input "Search for option" at bounding box center [869, 101] width 262 height 24
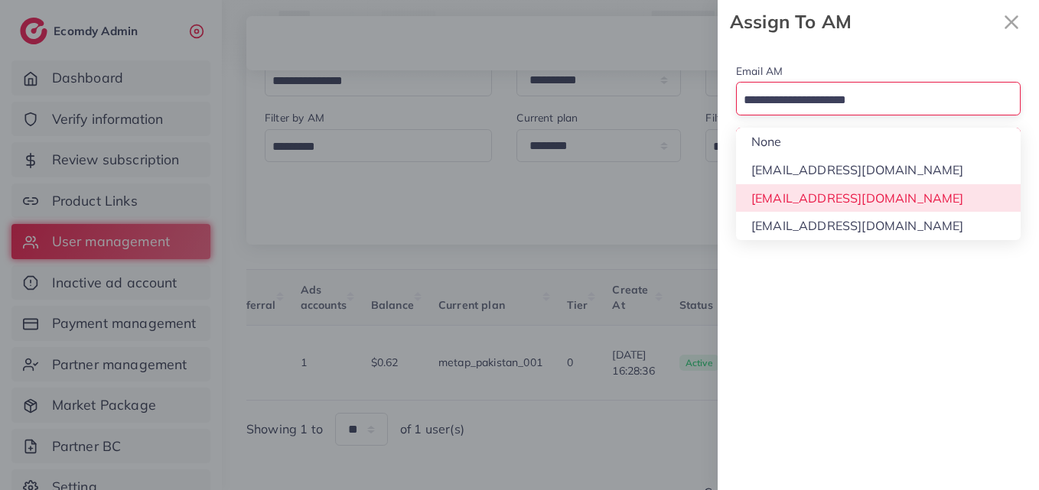
click at [912, 207] on div "Email AM Loading... None hadibaaslam@gmail.com natashashahid163@gmail.com wajah…" at bounding box center [877, 267] width 321 height 447
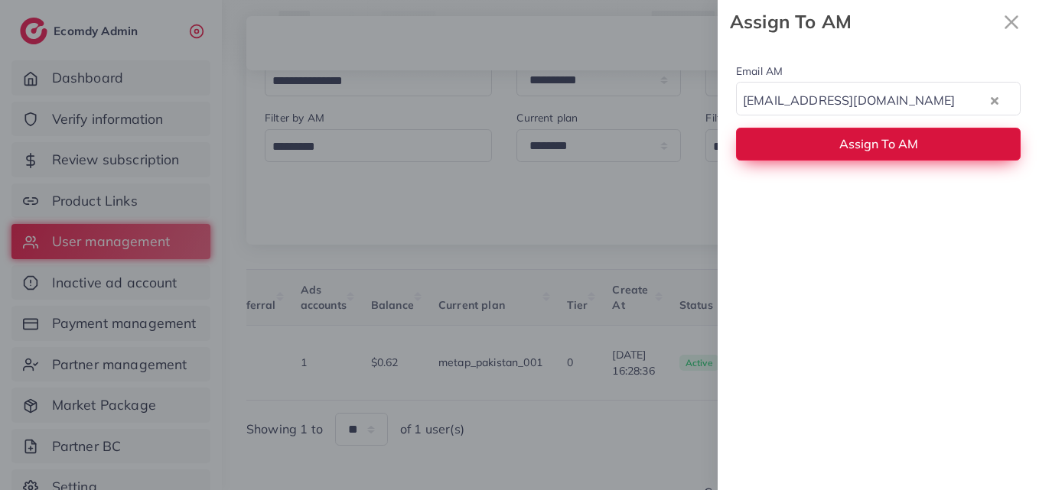
click at [911, 147] on span "Assign To AM" at bounding box center [878, 143] width 79 height 15
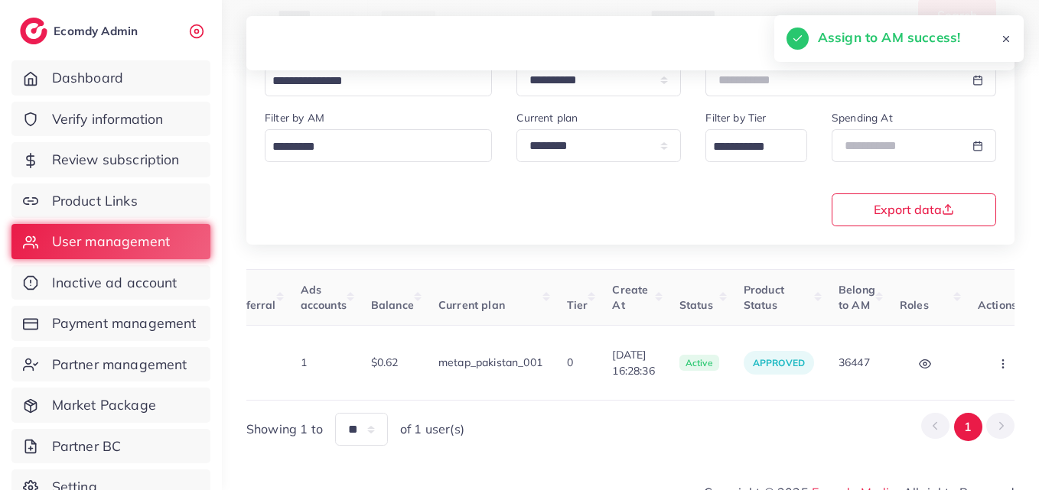
scroll to position [0, 0]
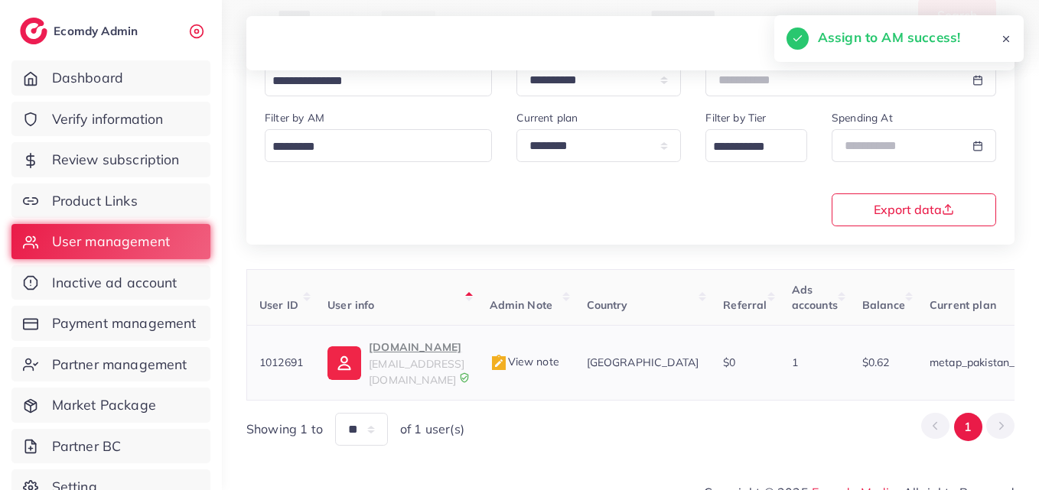
click at [415, 343] on p "eshopz.pk" at bounding box center [417, 347] width 96 height 18
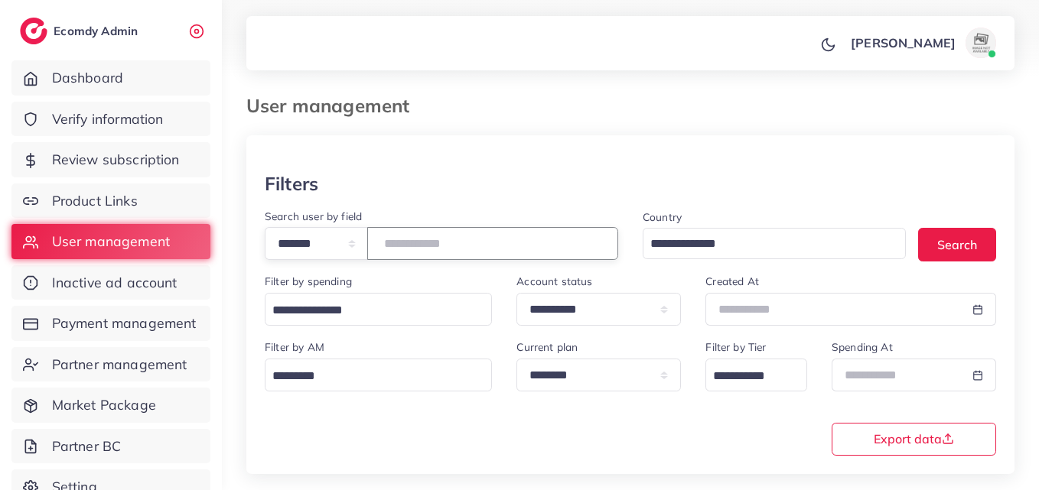
click at [422, 242] on input "*******" at bounding box center [492, 243] width 251 height 33
click at [423, 242] on input "*******" at bounding box center [492, 243] width 251 height 33
paste input "number"
click at [959, 228] on button "Search" at bounding box center [957, 244] width 78 height 33
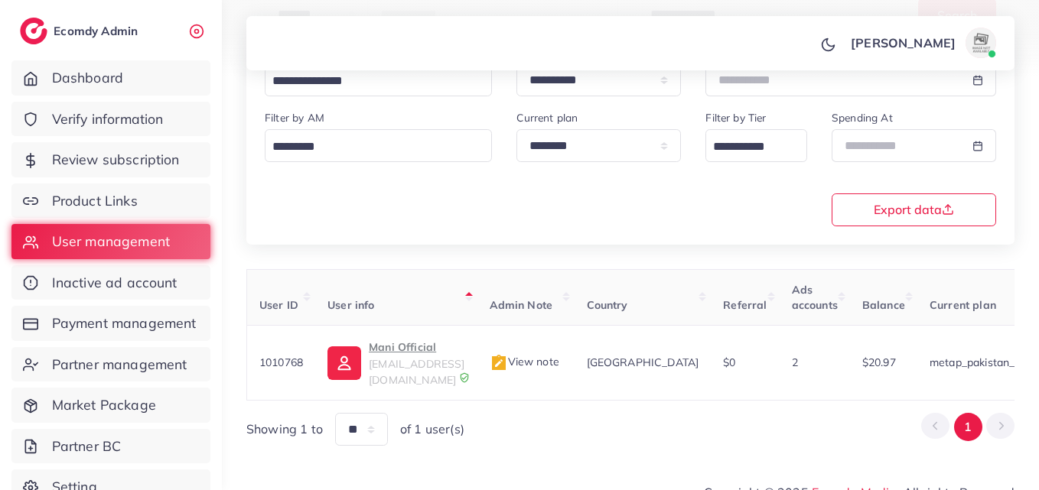
scroll to position [0, 512]
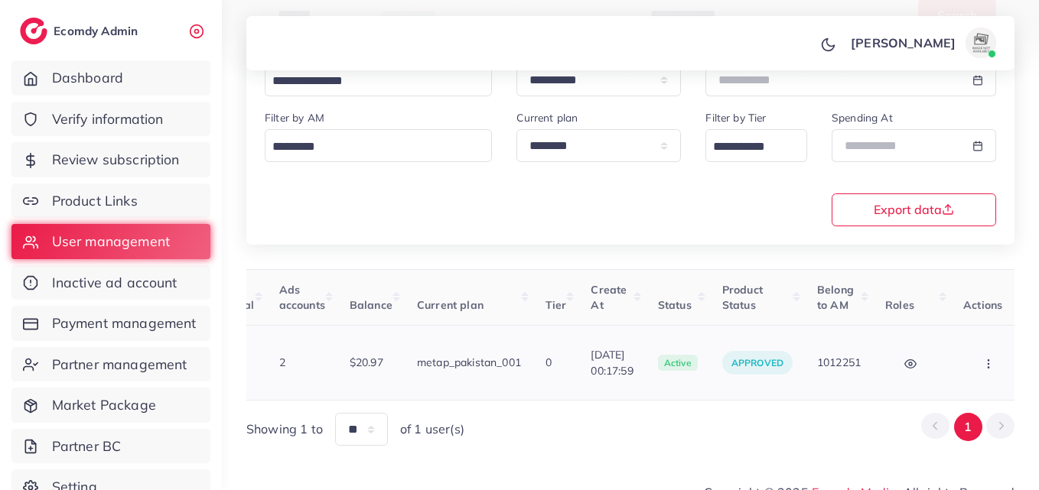
drag, startPoint x: 992, startPoint y: 357, endPoint x: 983, endPoint y: 356, distance: 8.6
click at [992, 358] on icon "button" at bounding box center [988, 364] width 12 height 12
click at [944, 364] on span "Assign to AM" at bounding box center [932, 371] width 78 height 15
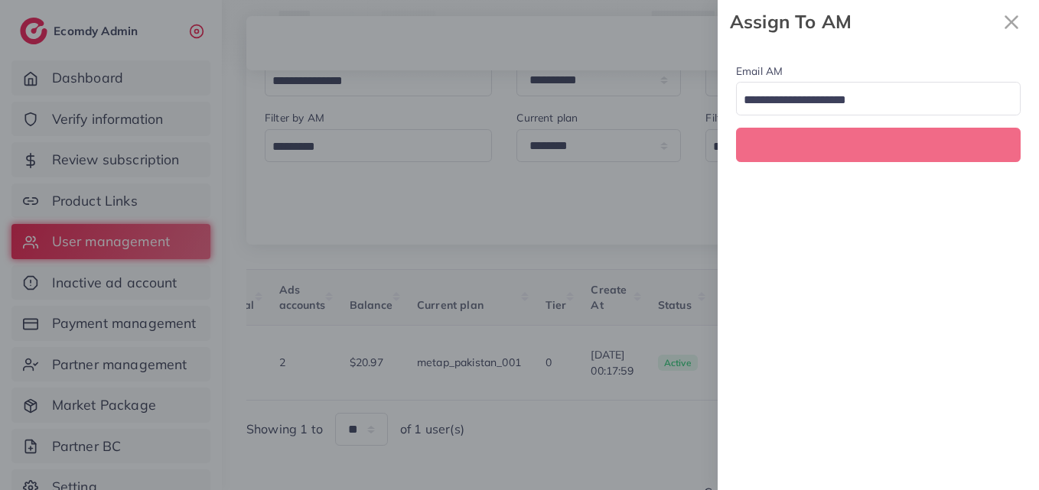
scroll to position [0, 512]
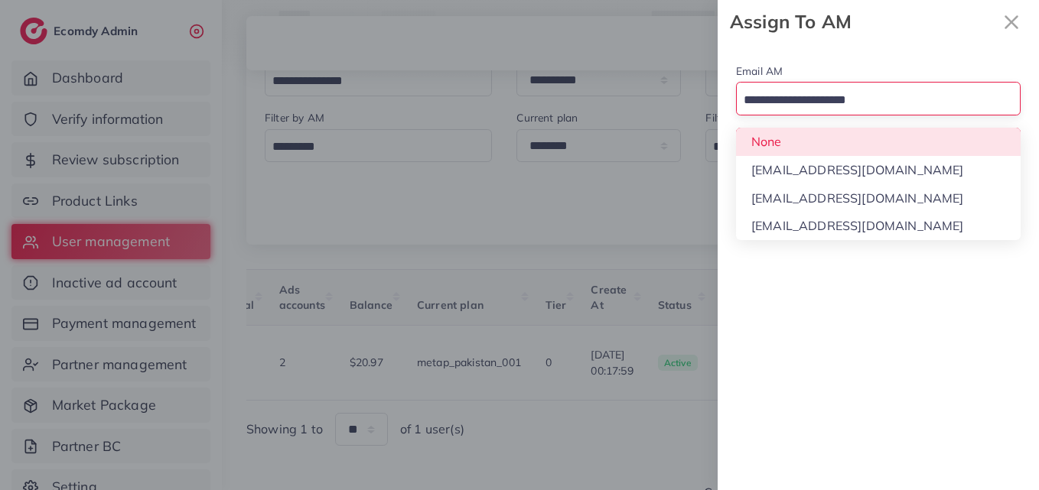
click at [866, 99] on input "Search for option" at bounding box center [869, 101] width 262 height 24
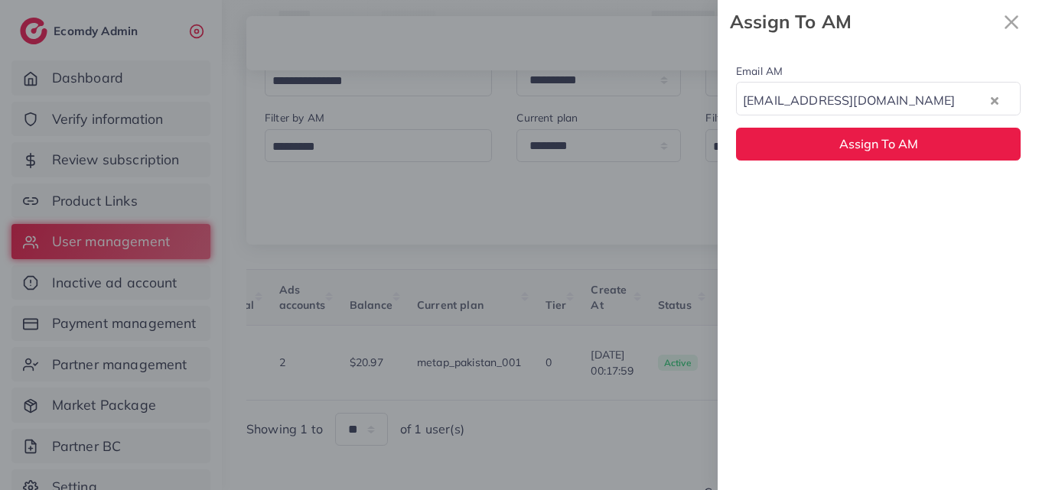
click at [876, 194] on div "Email AM natashashahid163@gmail.com Loading... None hadibaaslam@gmail.com natas…" at bounding box center [877, 267] width 321 height 447
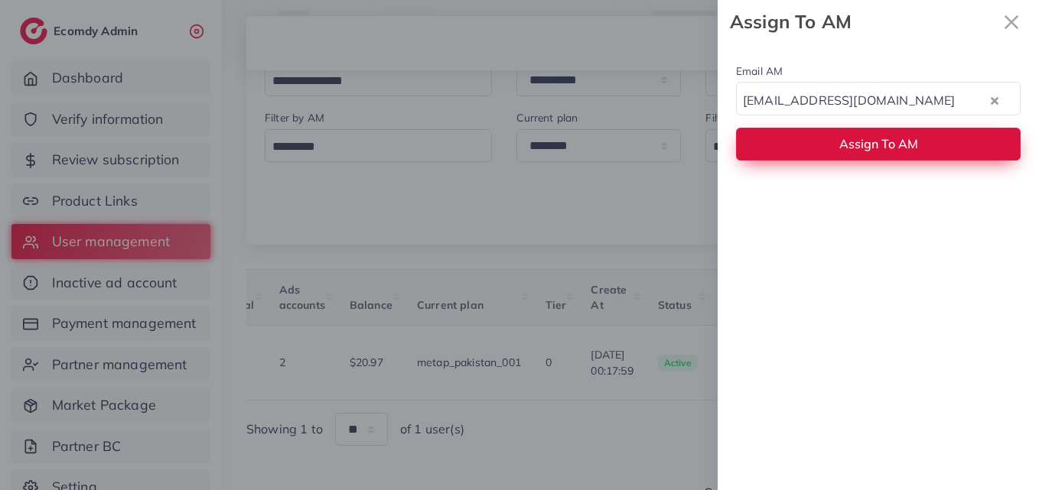
click at [873, 149] on span "Assign To AM" at bounding box center [878, 143] width 79 height 15
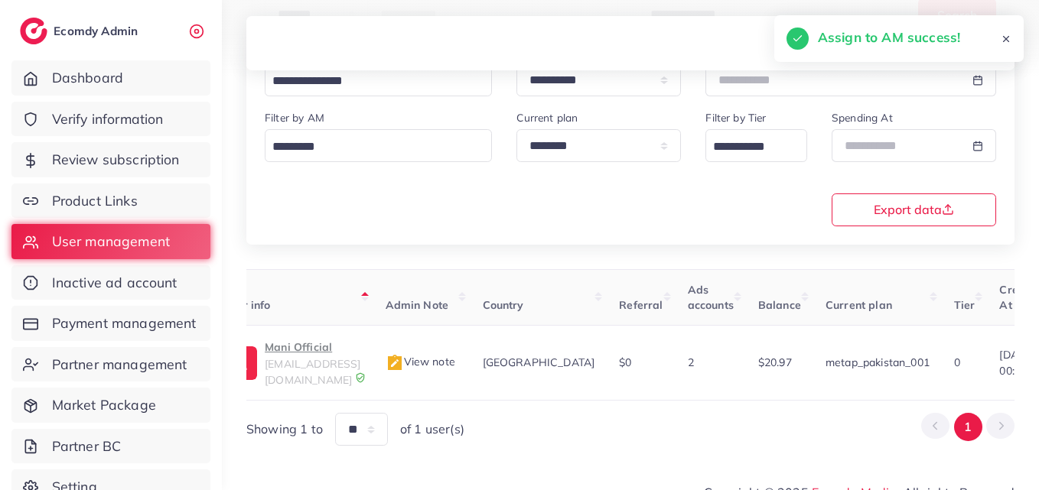
scroll to position [0, 0]
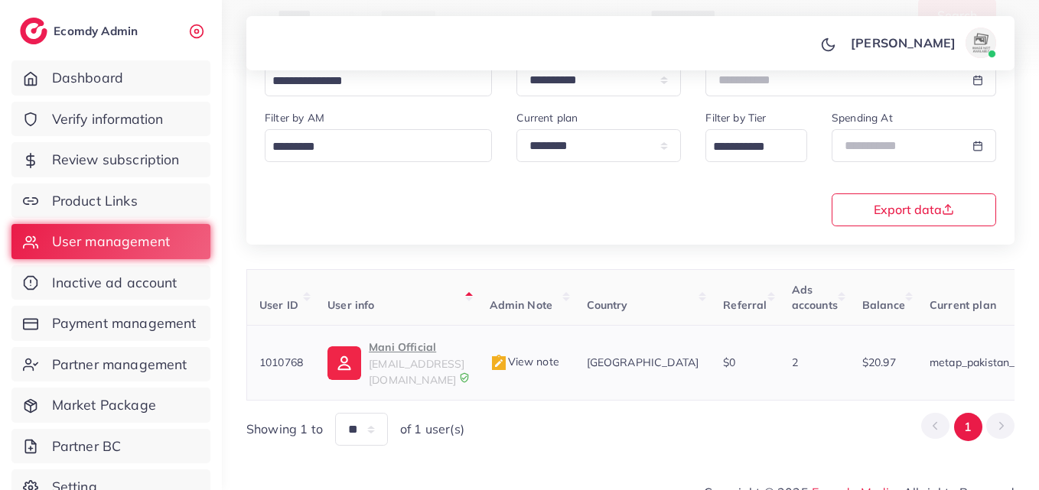
click at [353, 364] on img at bounding box center [344, 363] width 34 height 34
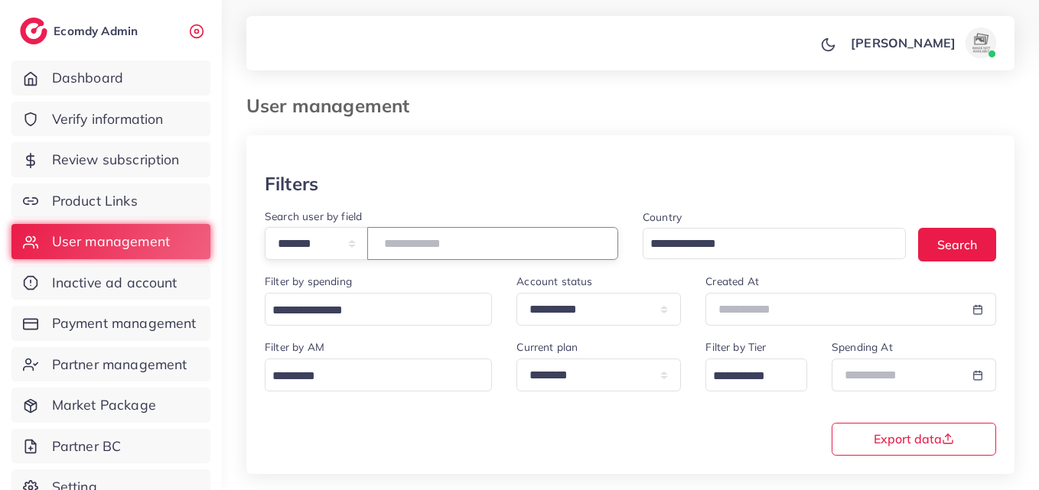
click at [412, 249] on input "*******" at bounding box center [492, 243] width 251 height 33
click at [408, 244] on input "*******" at bounding box center [492, 243] width 251 height 33
paste input "number"
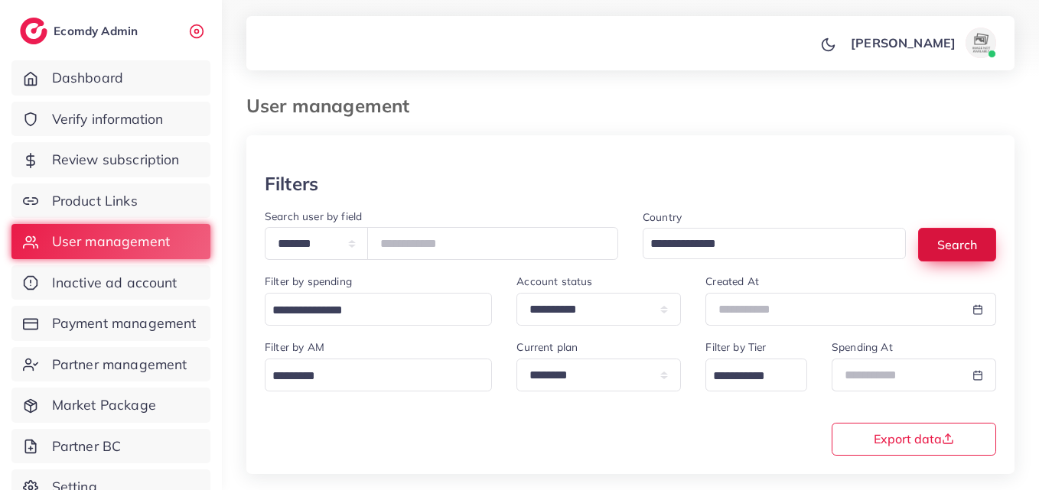
click at [934, 248] on button "Search" at bounding box center [957, 244] width 78 height 33
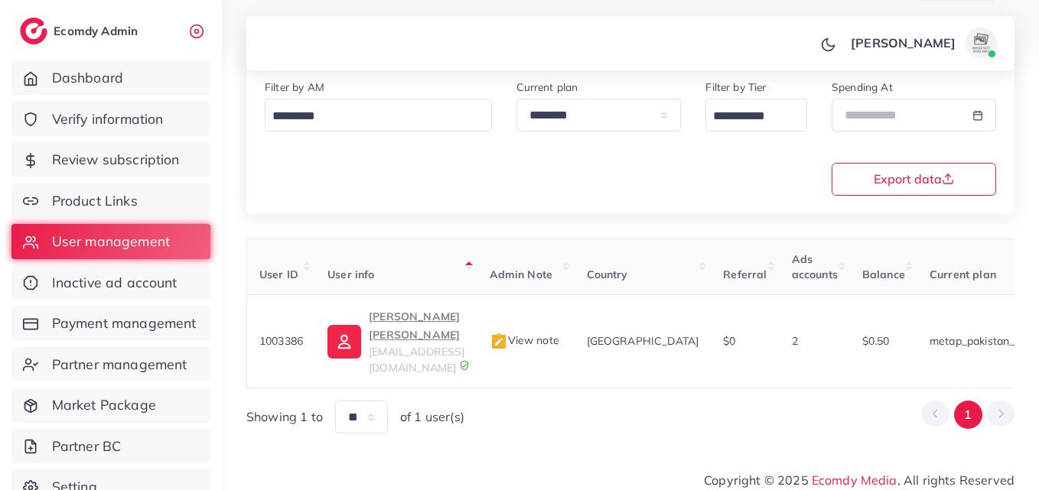
scroll to position [0, 495]
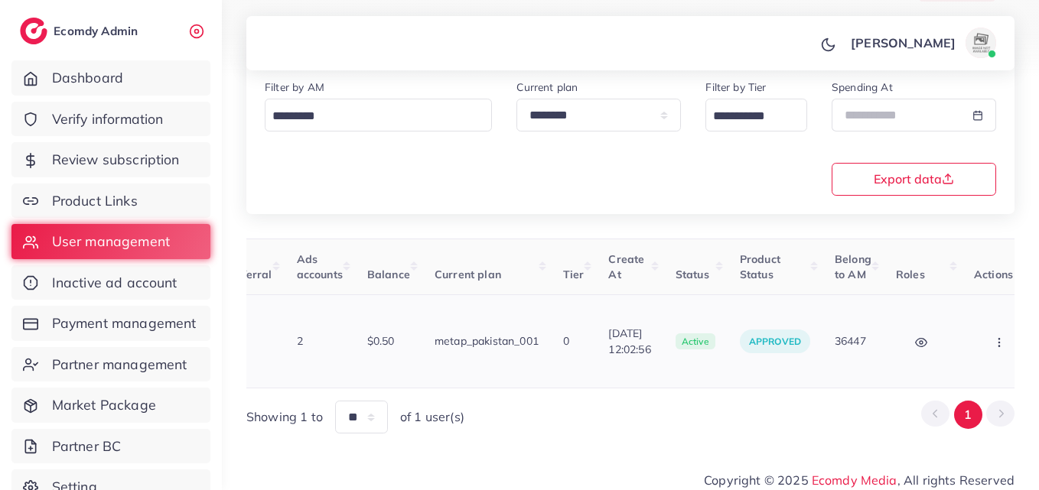
click at [993, 336] on icon "button" at bounding box center [999, 342] width 12 height 12
click at [951, 333] on span "Assign to AM" at bounding box center [957, 340] width 78 height 15
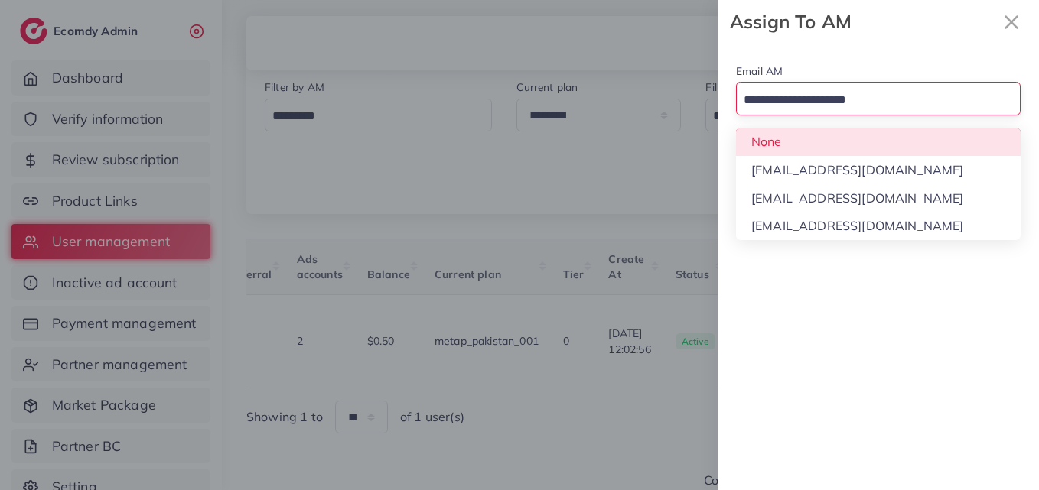
click at [868, 98] on input "Search for option" at bounding box center [869, 101] width 262 height 24
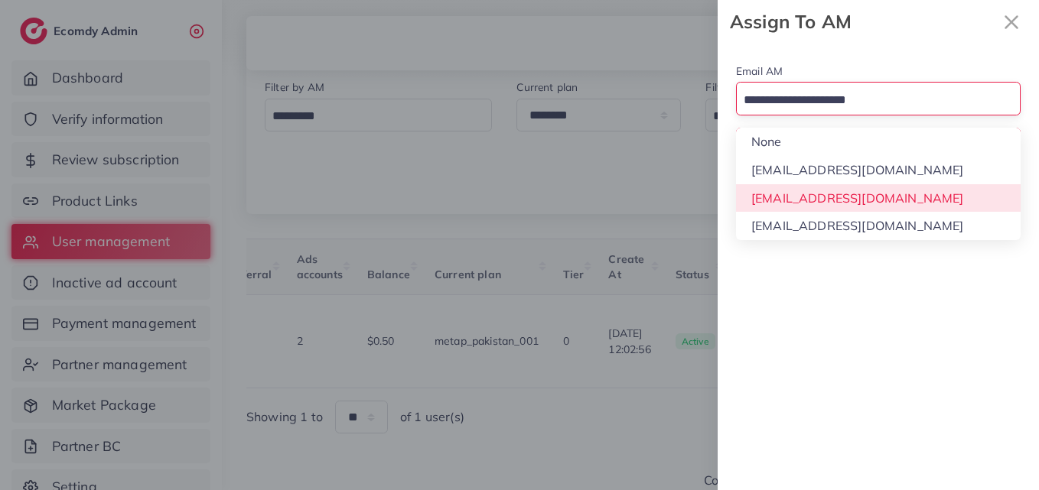
click at [871, 210] on div "Email AM Loading... None hadibaaslam@gmail.com natashashahid163@gmail.com wajah…" at bounding box center [877, 267] width 321 height 447
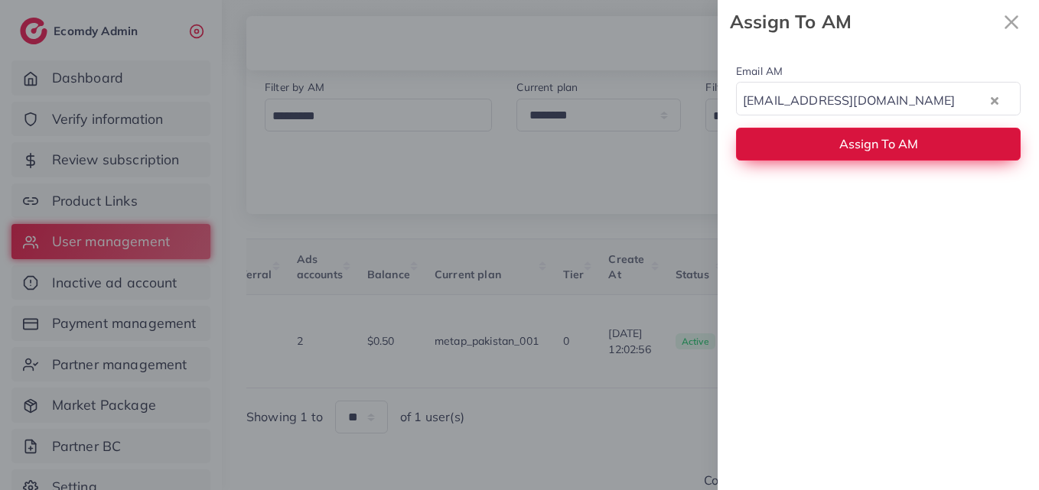
click at [876, 146] on span "Assign To AM" at bounding box center [878, 143] width 79 height 15
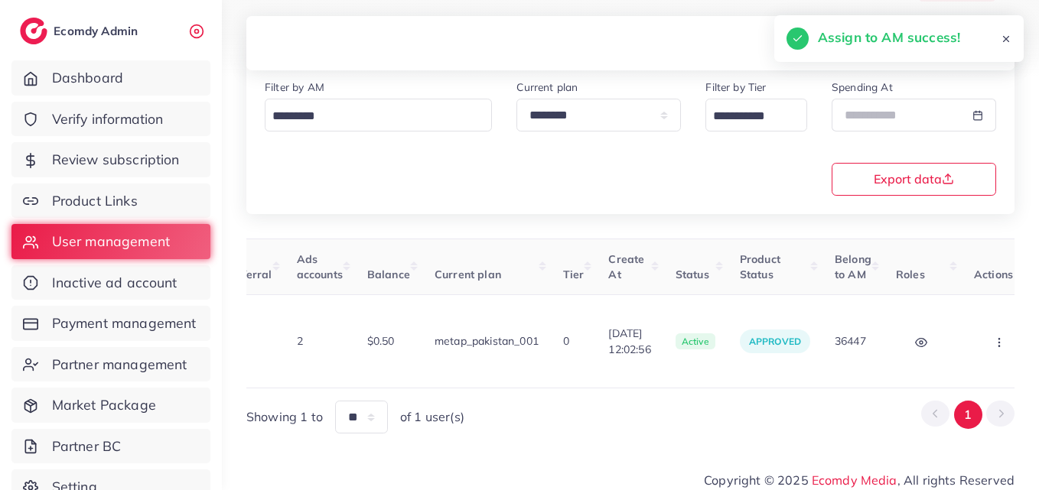
drag, startPoint x: 705, startPoint y: 379, endPoint x: 419, endPoint y: 380, distance: 286.0
click at [442, 380] on div "User ID User info Admin Note Country Referral Ads accounts Balance Current plan…" at bounding box center [630, 337] width 768 height 196
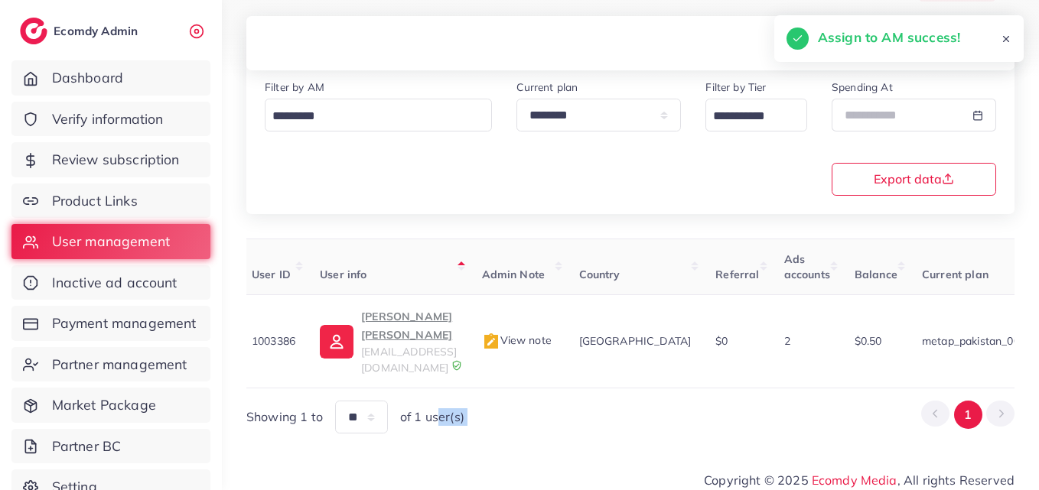
scroll to position [0, 0]
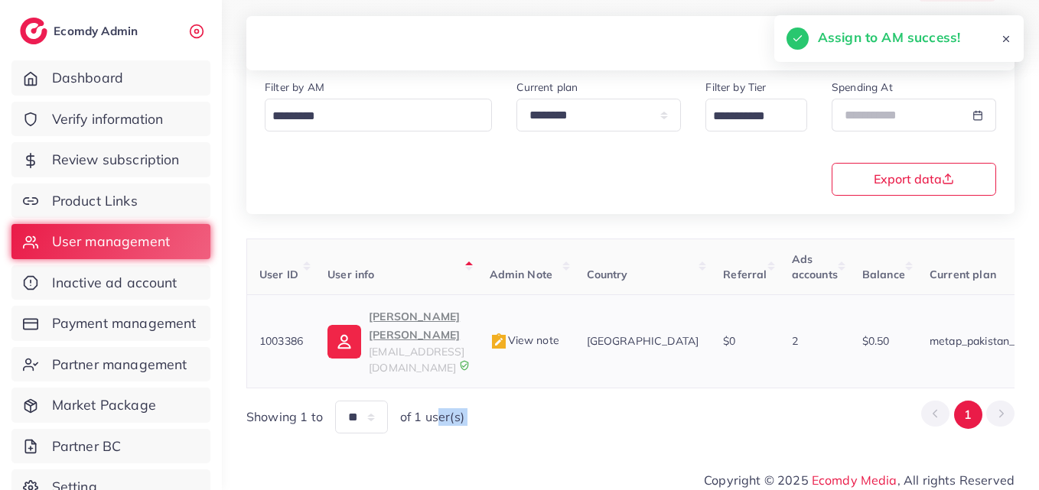
click at [366, 337] on link "zeeshan wazir ali lalani shanstud@hotmail.com" at bounding box center [395, 341] width 137 height 68
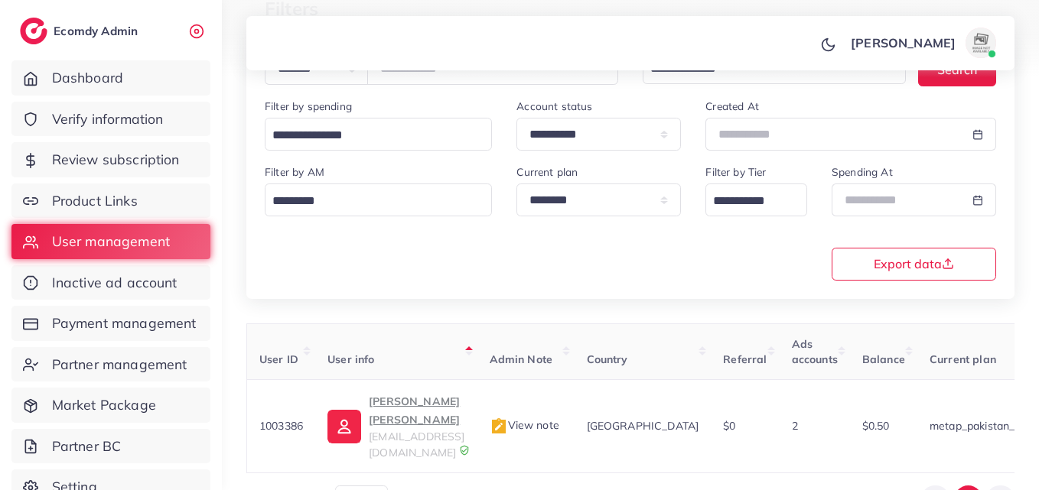
scroll to position [31, 0]
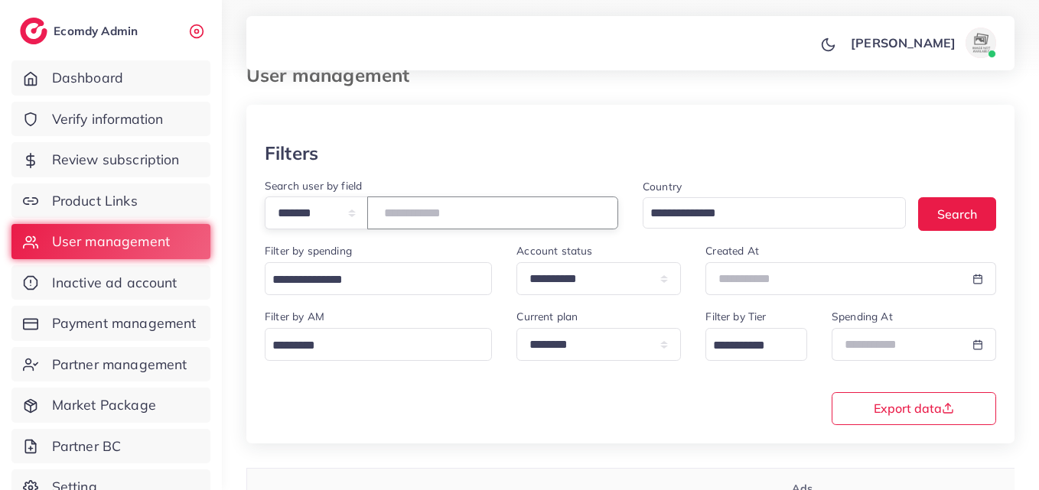
click at [443, 216] on input "*******" at bounding box center [492, 213] width 251 height 33
paste input "number"
click at [978, 221] on button "Search" at bounding box center [957, 213] width 78 height 33
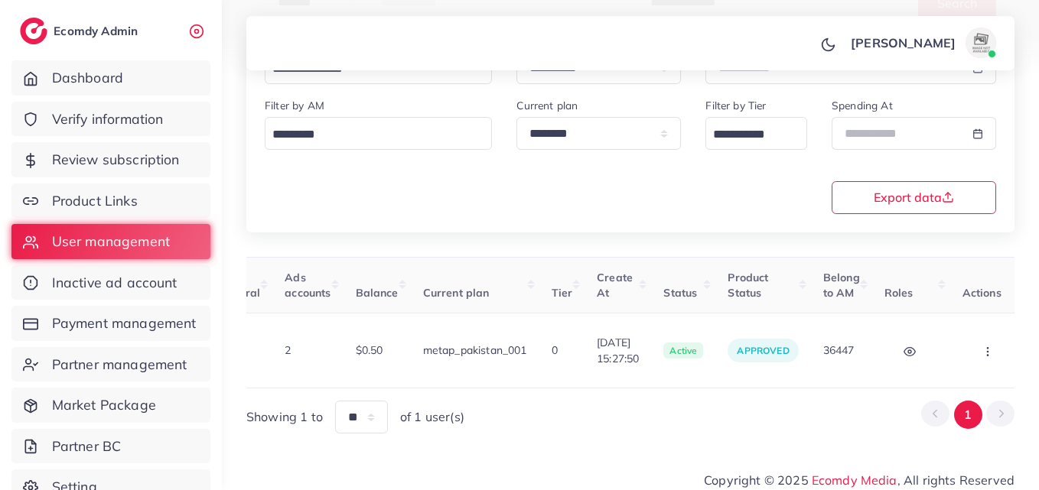
scroll to position [0, 496]
click at [979, 346] on icon "button" at bounding box center [985, 352] width 12 height 12
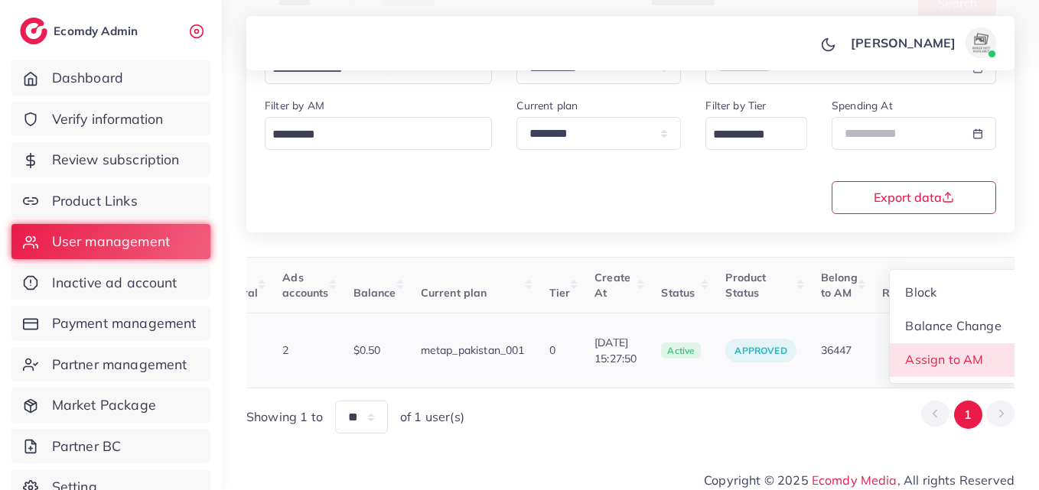
scroll to position [2, 496]
click at [946, 352] on span "Assign to AM" at bounding box center [944, 359] width 78 height 15
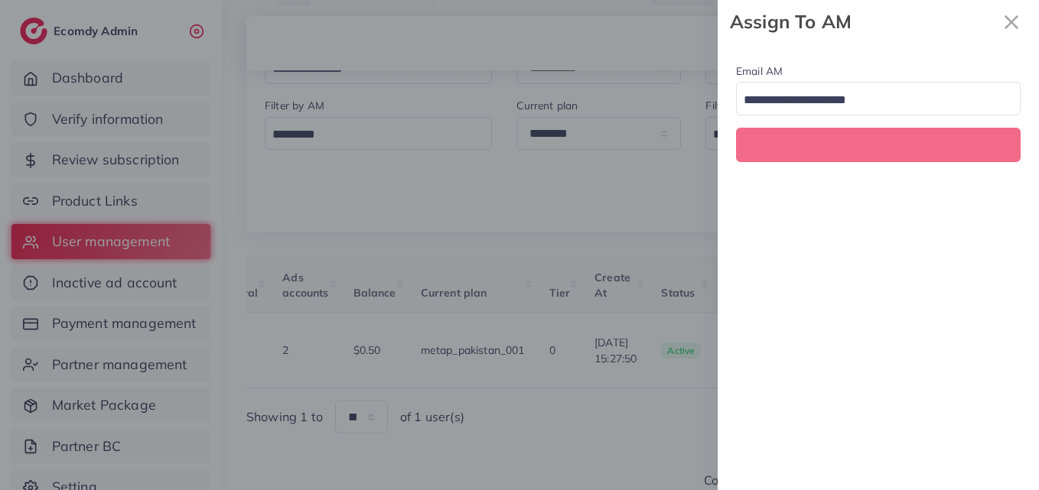
scroll to position [0, 496]
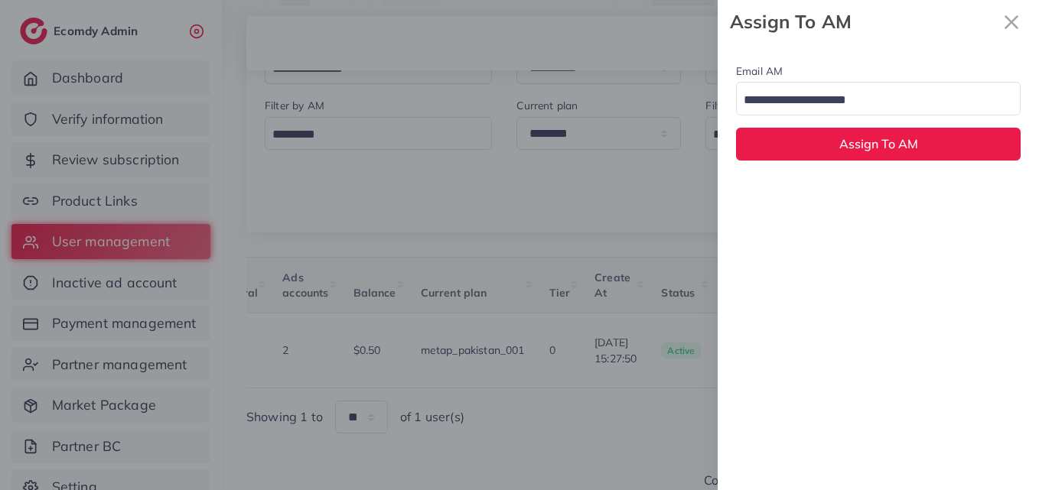
drag, startPoint x: 821, startPoint y: 94, endPoint x: 823, endPoint y: 106, distance: 11.7
click at [821, 93] on input "Search for option" at bounding box center [869, 101] width 262 height 24
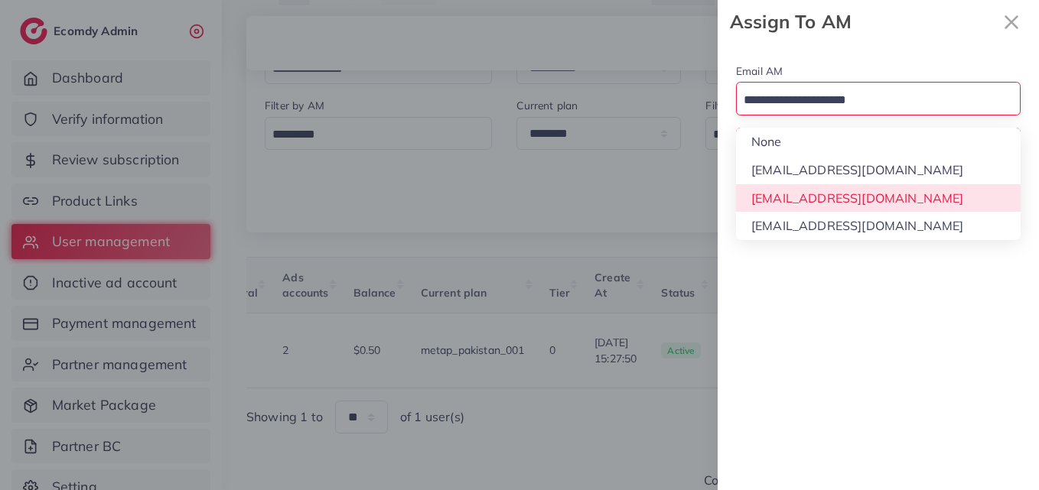
click at [865, 211] on div "Email AM Loading... None hadibaaslam@gmail.com natashashahid163@gmail.com wajah…" at bounding box center [877, 267] width 321 height 447
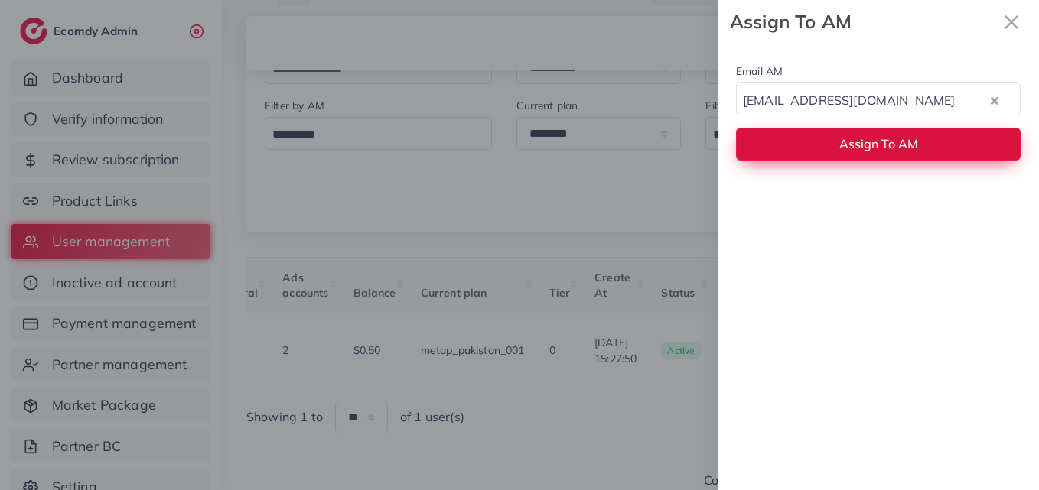
click at [857, 153] on button "Assign To AM" at bounding box center [878, 144] width 284 height 33
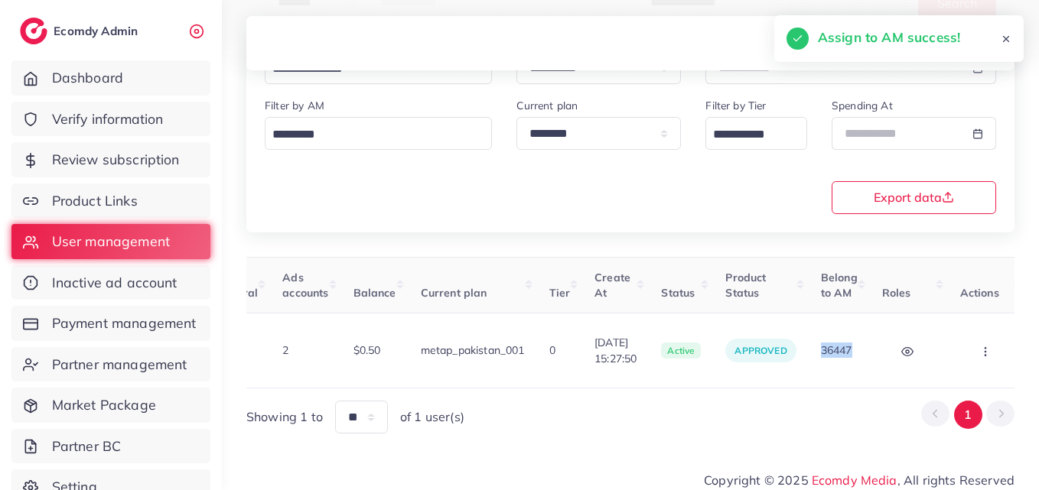
drag, startPoint x: 782, startPoint y: 372, endPoint x: 361, endPoint y: 416, distance: 422.9
click at [361, 416] on div "User ID User info Admin Note Country Referral Ads accounts Balance Current plan…" at bounding box center [630, 345] width 768 height 177
click at [973, 353] on button "button" at bounding box center [987, 350] width 54 height 34
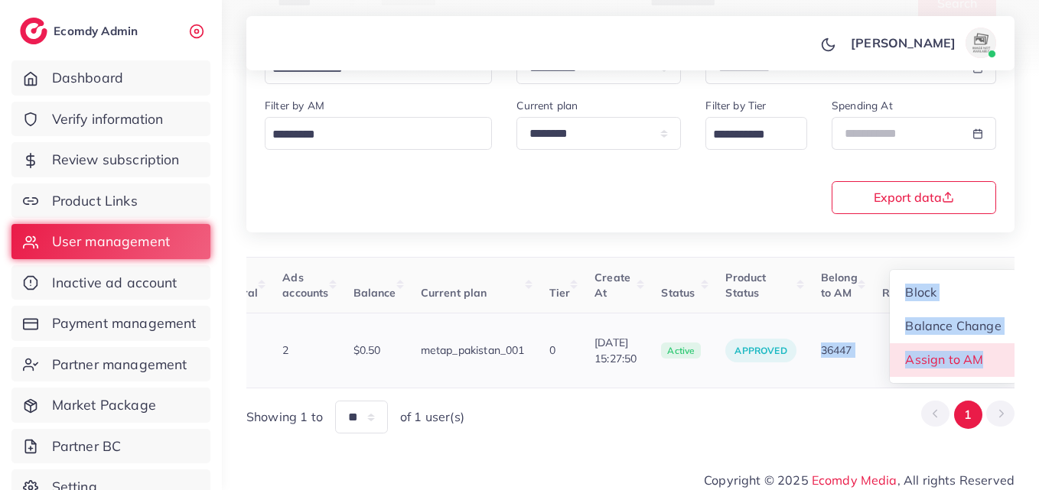
click at [967, 353] on span "Assign to AM" at bounding box center [944, 359] width 78 height 15
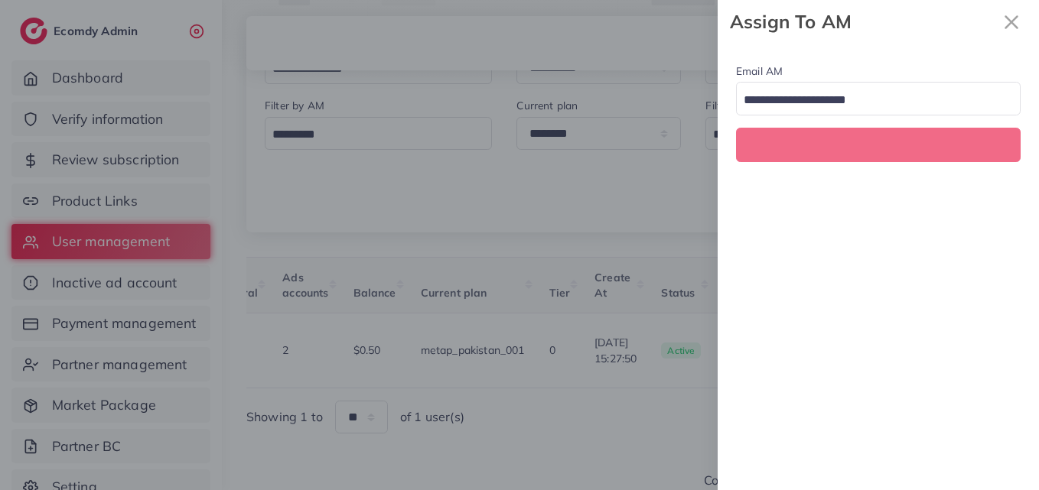
scroll to position [0, 496]
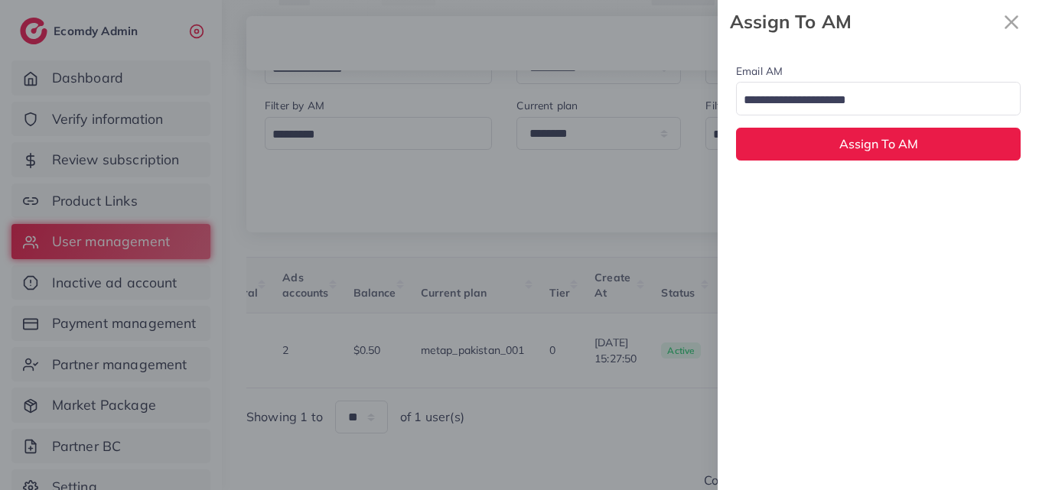
click at [883, 105] on input "Search for option" at bounding box center [869, 101] width 262 height 24
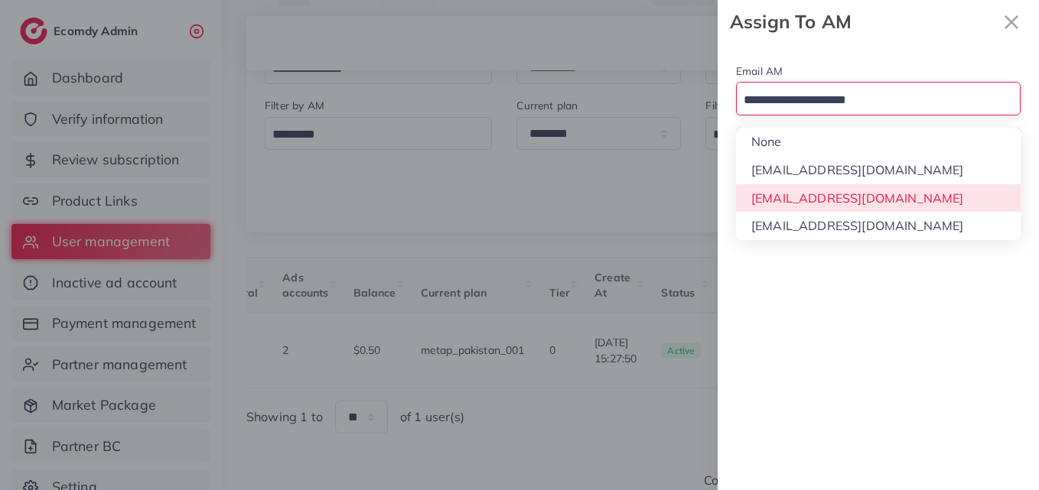
click at [878, 190] on div "Email AM Loading... None hadibaaslam@gmail.com natashashahid163@gmail.com wajah…" at bounding box center [877, 267] width 321 height 447
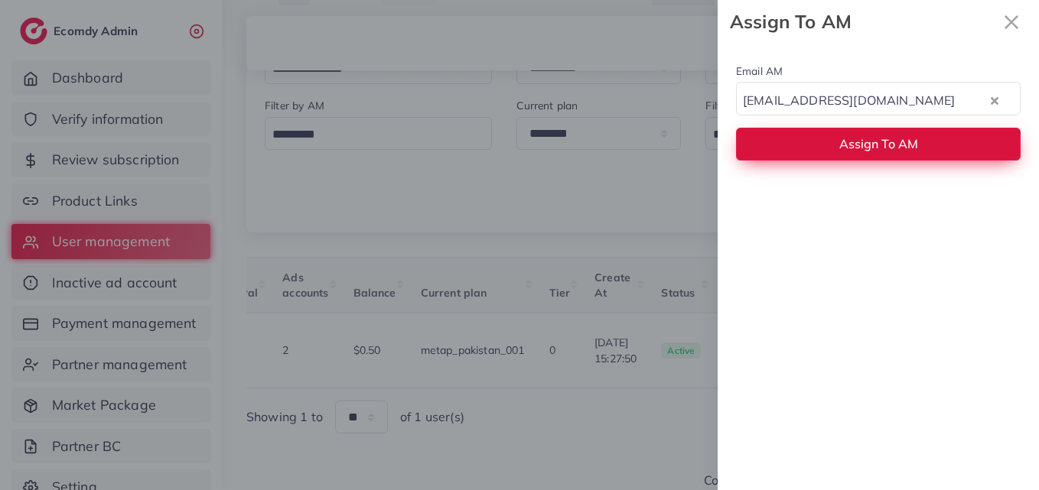
click at [876, 150] on span "Assign To AM" at bounding box center [878, 143] width 79 height 15
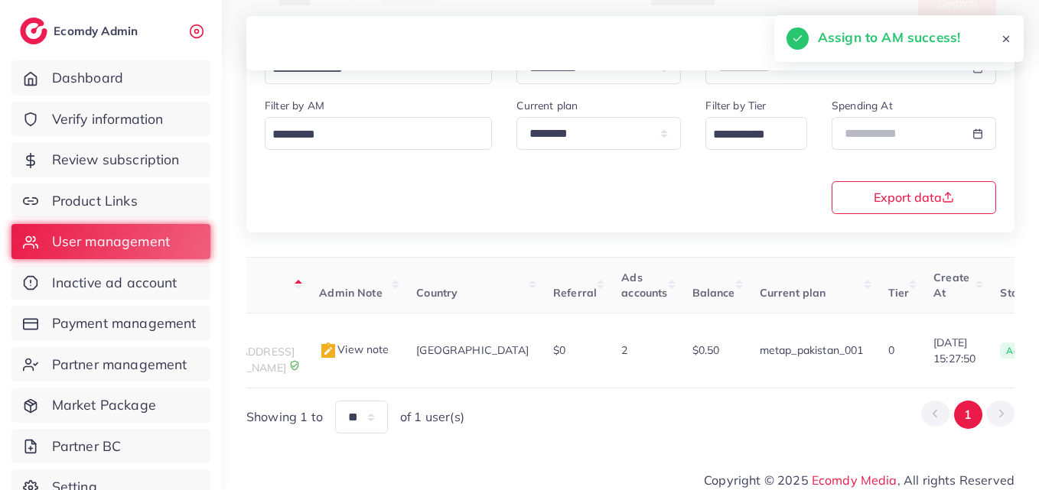
scroll to position [0, 0]
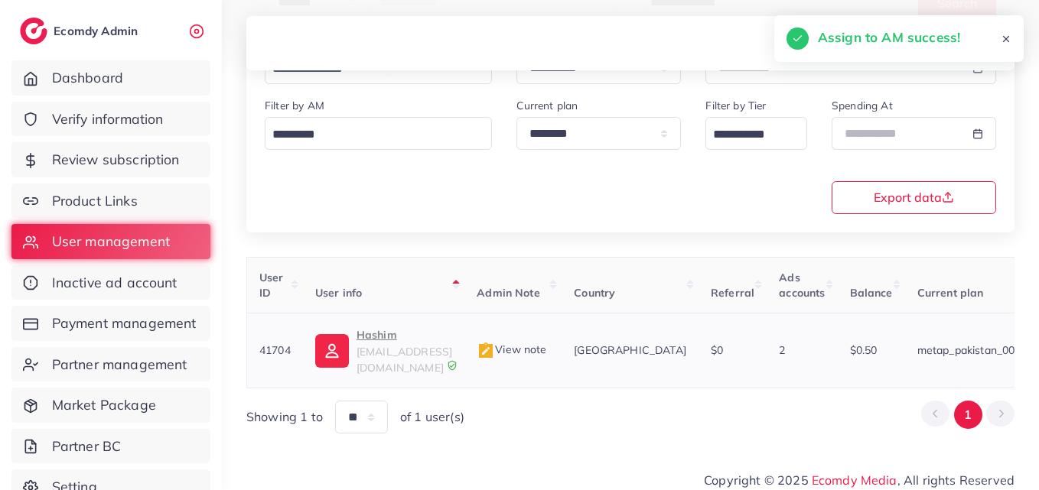
click at [392, 336] on p "Hashim" at bounding box center [404, 335] width 96 height 18
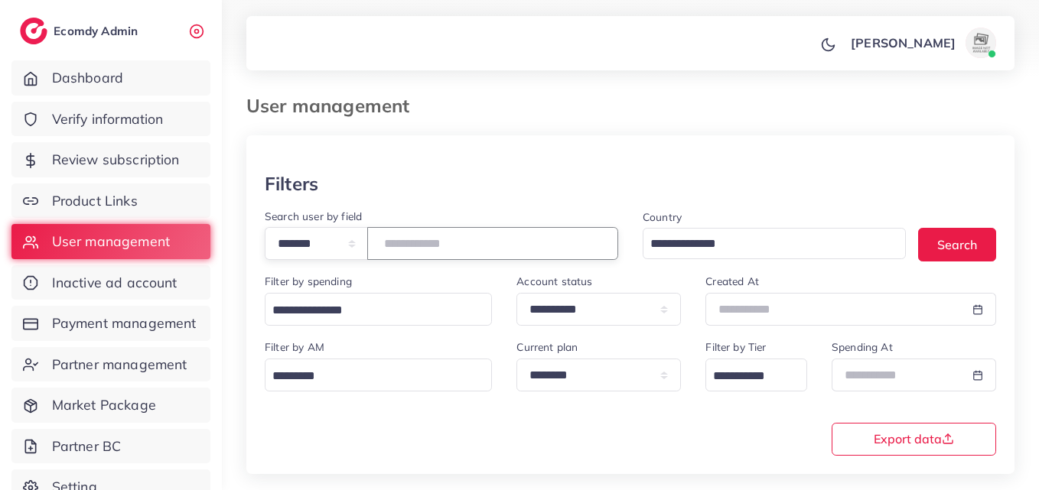
click at [409, 246] on input "*****" at bounding box center [492, 243] width 251 height 33
click at [409, 245] on input "*****" at bounding box center [492, 243] width 251 height 33
paste input "**"
click at [970, 245] on button "Search" at bounding box center [957, 244] width 78 height 33
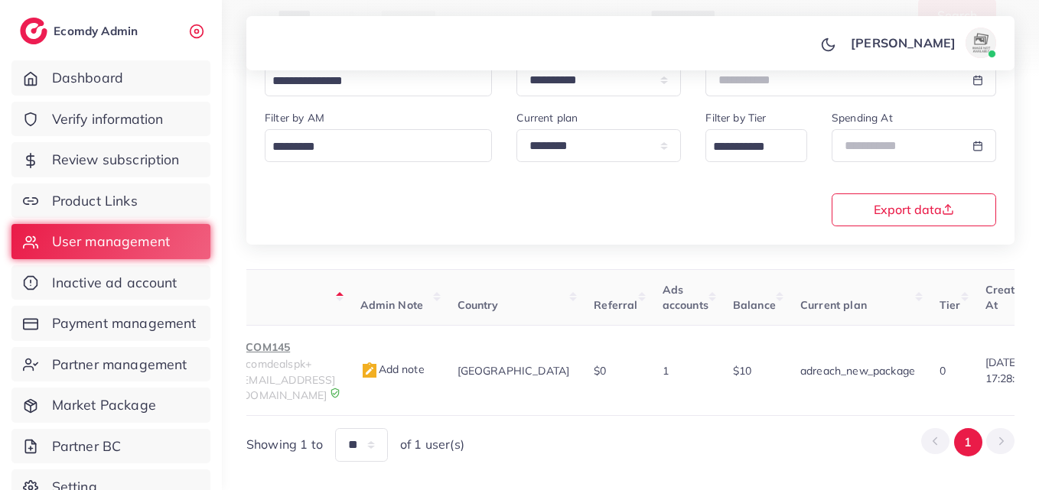
scroll to position [0, 566]
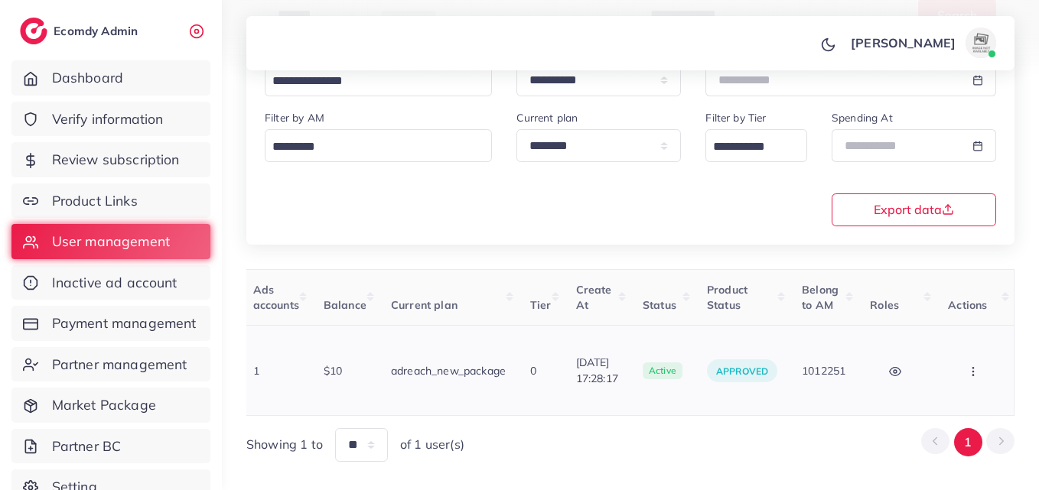
click at [957, 353] on button "button" at bounding box center [975, 370] width 54 height 34
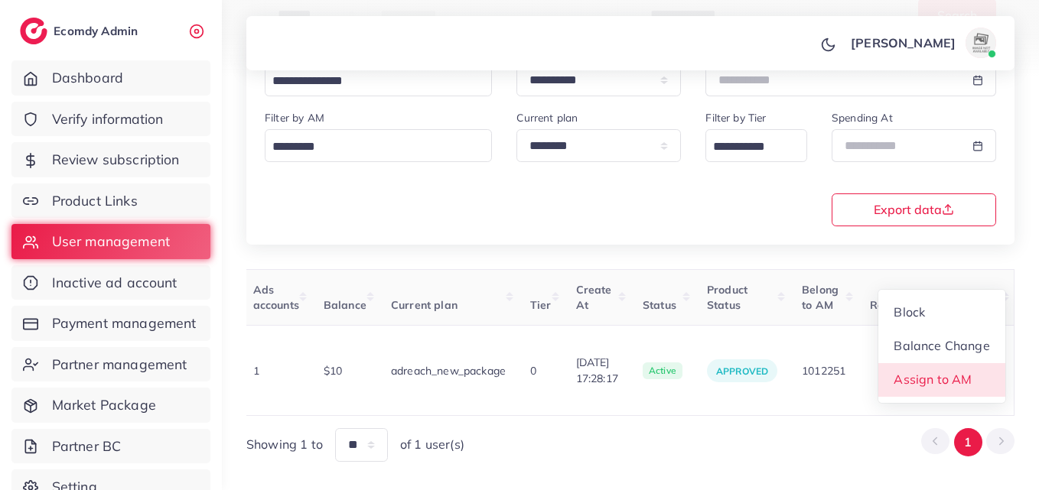
drag, startPoint x: 938, startPoint y: 373, endPoint x: 931, endPoint y: 369, distance: 7.9
click at [938, 373] on link "Assign to AM" at bounding box center [941, 380] width 127 height 34
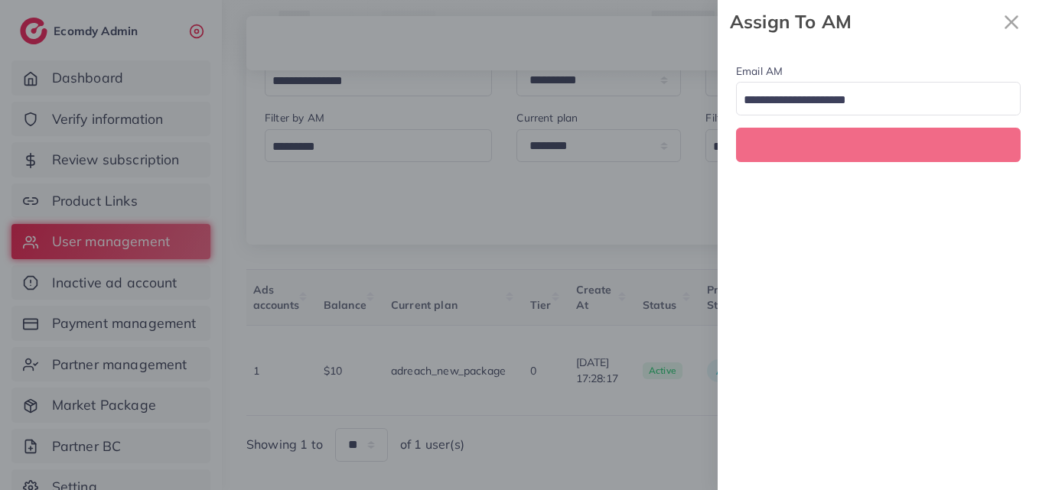
scroll to position [0, 566]
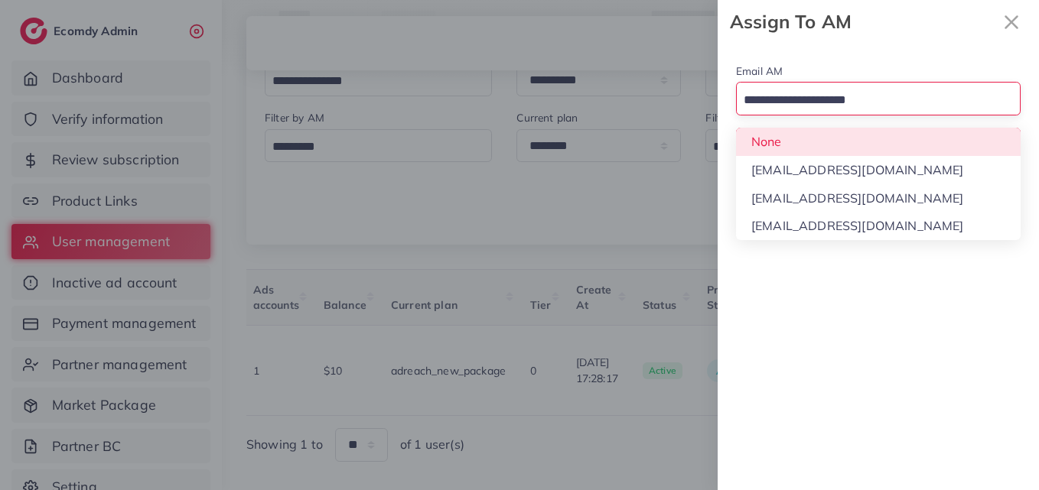
drag, startPoint x: 862, startPoint y: 97, endPoint x: 866, endPoint y: 200, distance: 103.3
click at [862, 98] on input "Search for option" at bounding box center [869, 101] width 262 height 24
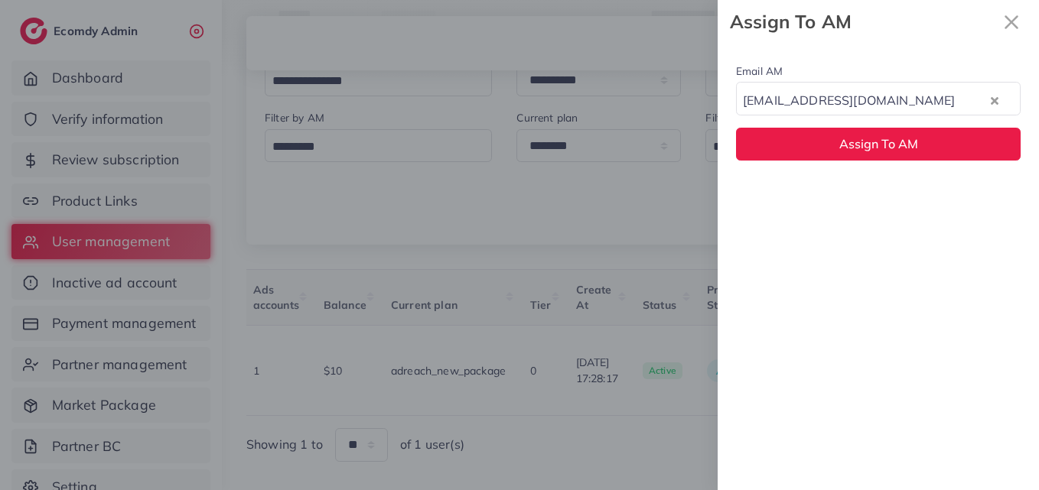
click at [866, 200] on div "Email AM natashashahid163@gmail.com Loading... None hadibaaslam@gmail.com natas…" at bounding box center [877, 267] width 321 height 447
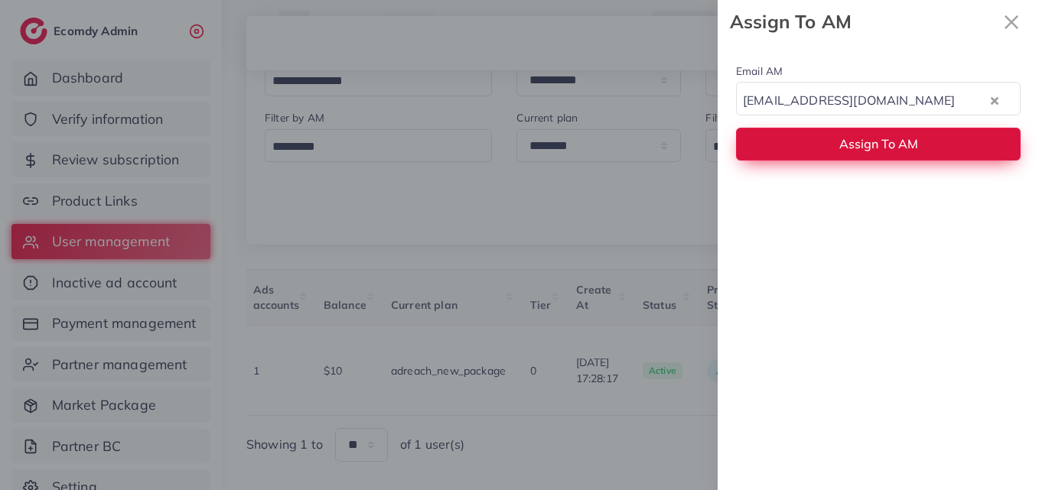
click at [863, 155] on button "Assign To AM" at bounding box center [878, 144] width 284 height 33
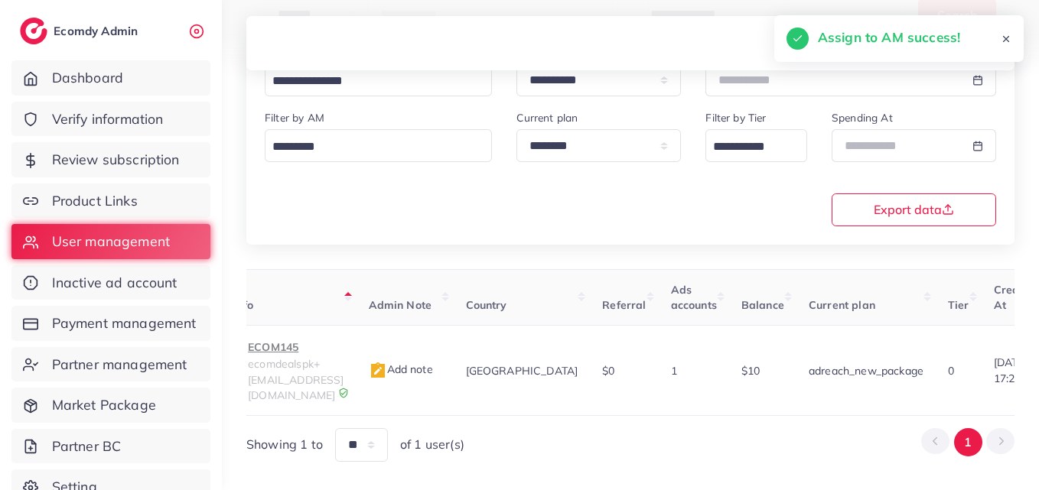
scroll to position [0, 0]
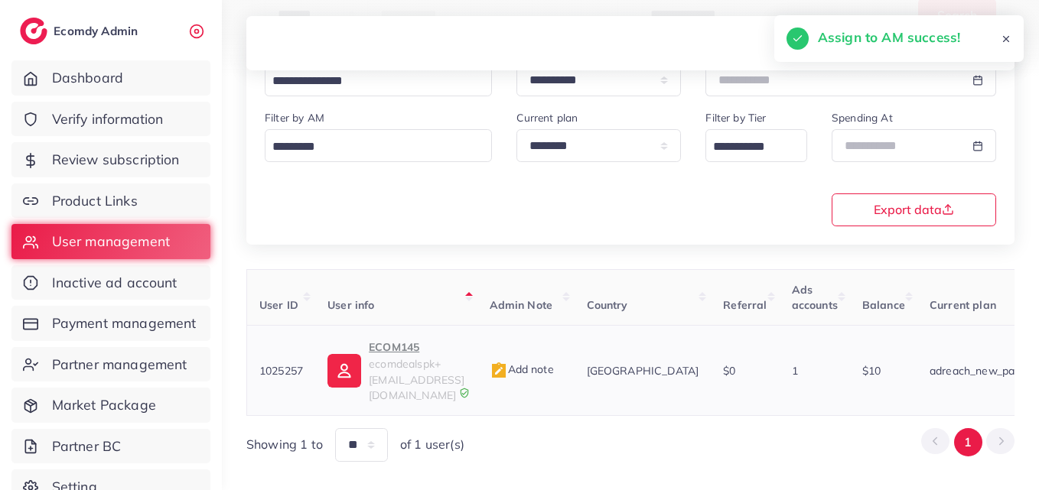
click at [343, 354] on img at bounding box center [344, 371] width 34 height 34
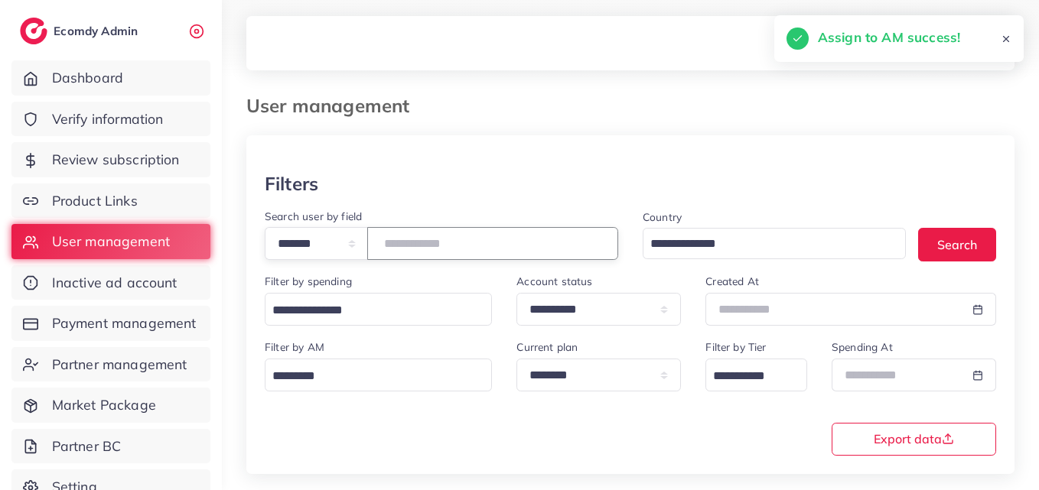
click at [429, 234] on input "*******" at bounding box center [492, 243] width 251 height 33
click at [429, 233] on input "*******" at bounding box center [492, 243] width 251 height 33
paste input "number"
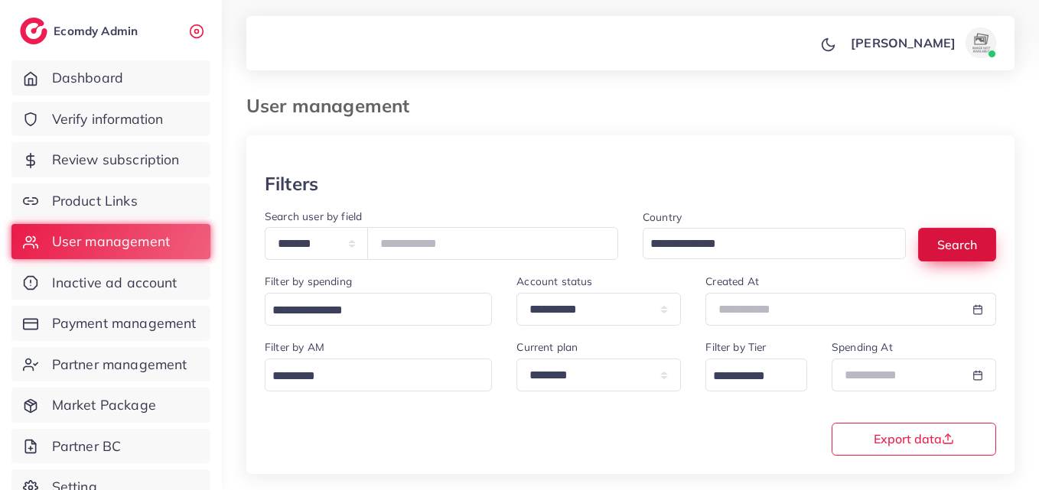
click at [962, 231] on button "Search" at bounding box center [957, 244] width 78 height 33
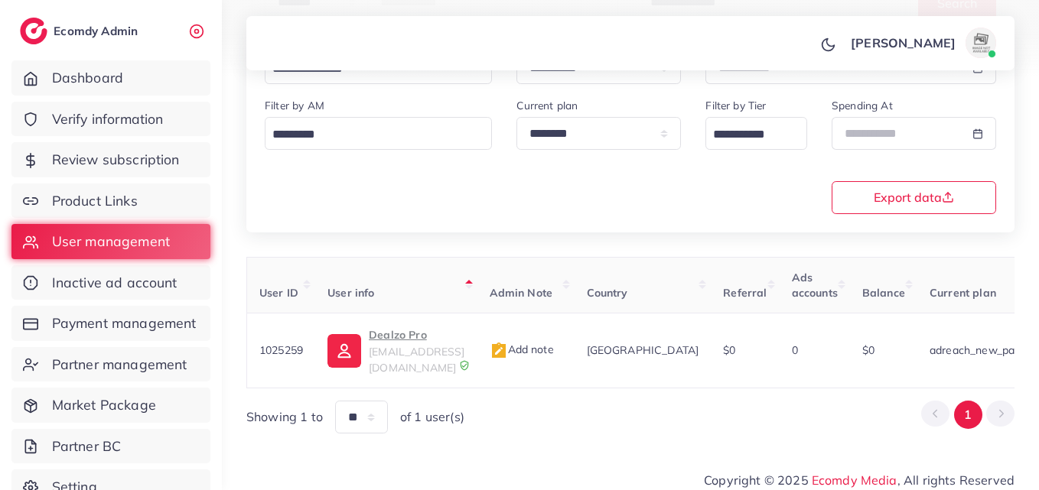
scroll to position [0, 506]
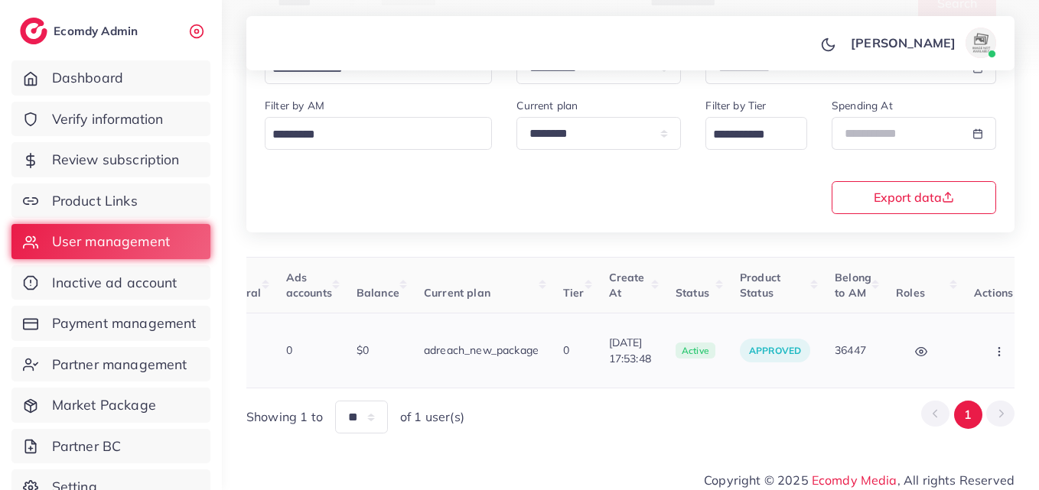
click at [974, 334] on button "button" at bounding box center [1001, 350] width 54 height 34
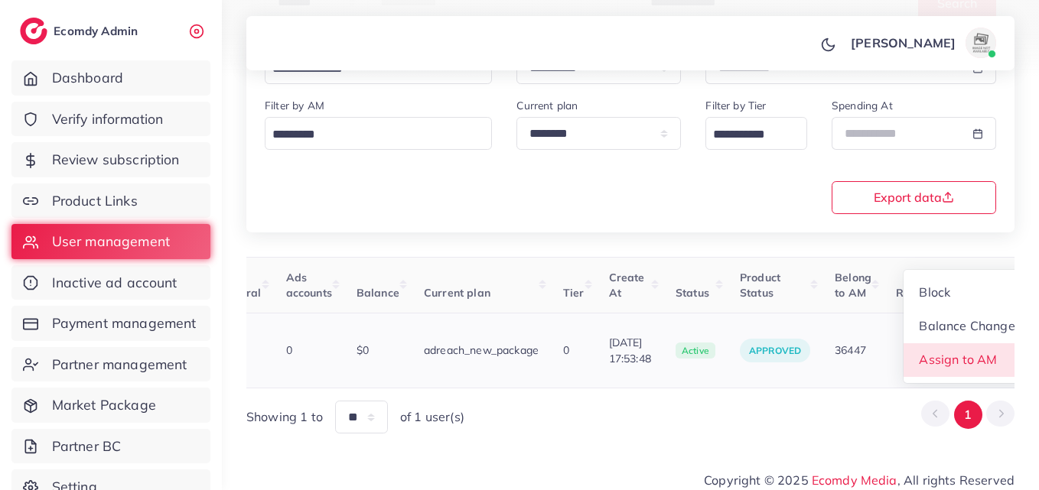
click at [948, 343] on link "Assign to AM" at bounding box center [966, 360] width 127 height 34
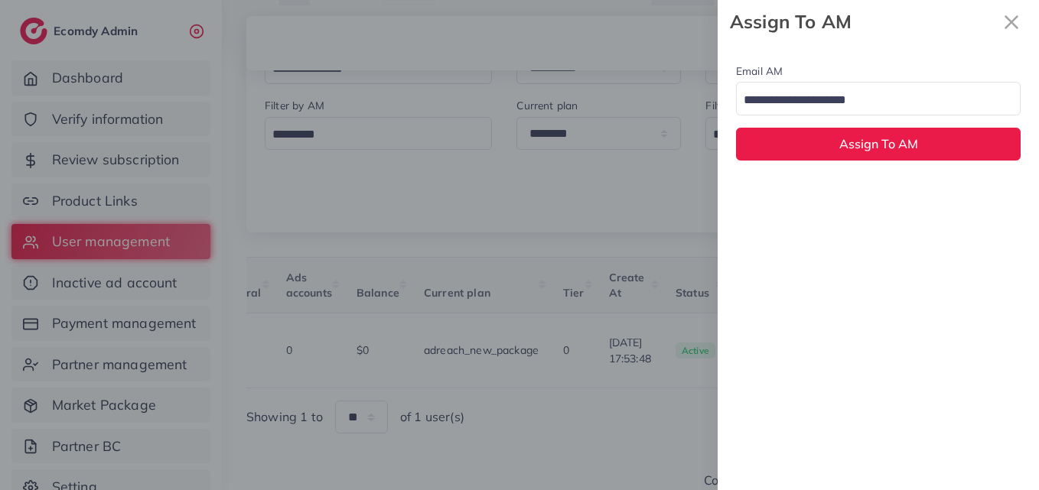
click at [820, 104] on input "Search for option" at bounding box center [869, 101] width 262 height 24
click at [841, 193] on div "Email AM natashashahid163@gmail.com Loading... None hadibaaslam@gmail.com natas…" at bounding box center [877, 267] width 321 height 447
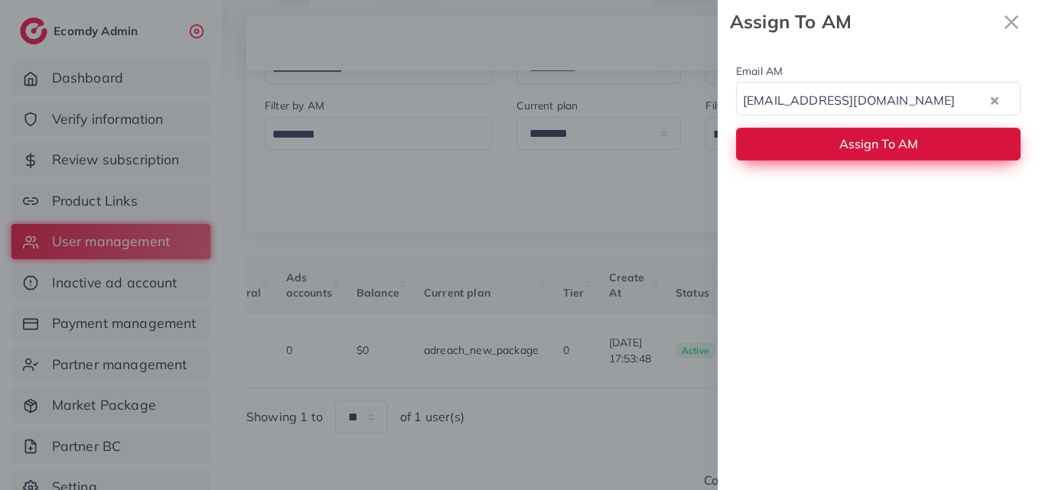
click at [849, 142] on span "Assign To AM" at bounding box center [878, 143] width 79 height 15
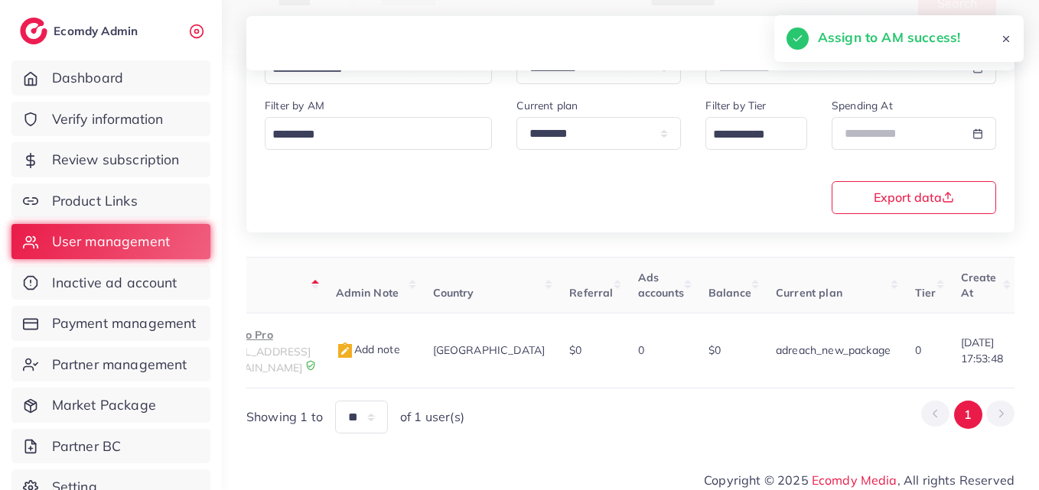
scroll to position [0, 0]
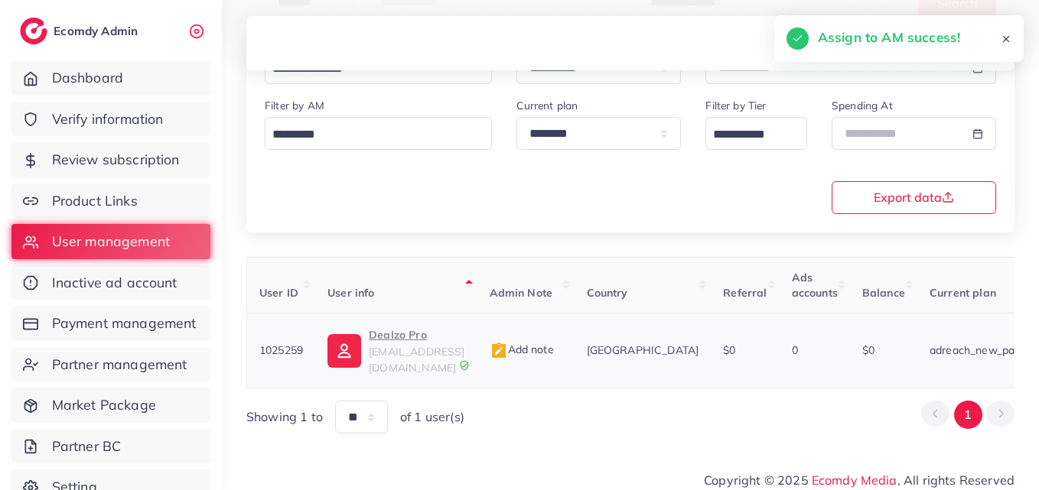
click at [393, 341] on p "Dealzo Pro" at bounding box center [417, 335] width 96 height 18
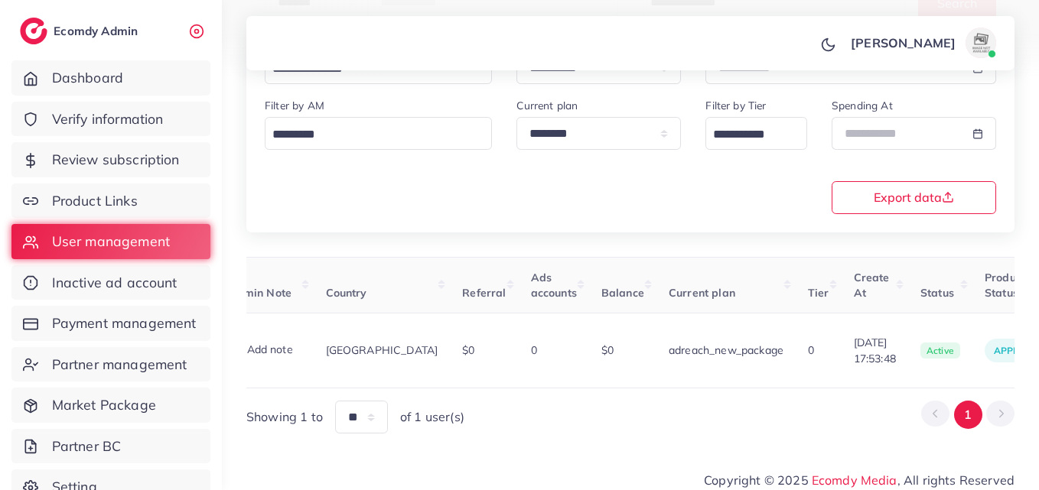
scroll to position [0, 506]
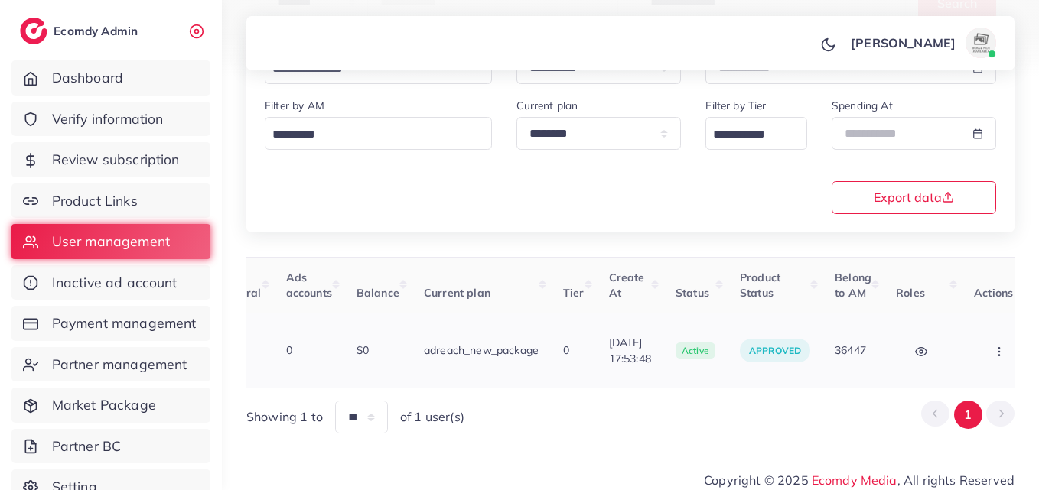
click at [987, 340] on button "button" at bounding box center [1001, 350] width 54 height 34
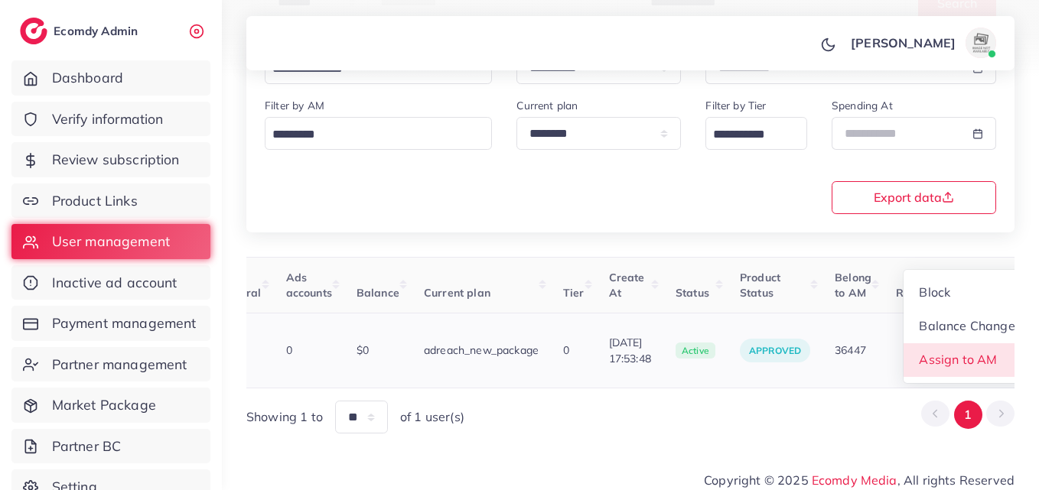
click at [979, 343] on link "Assign to AM" at bounding box center [966, 360] width 127 height 34
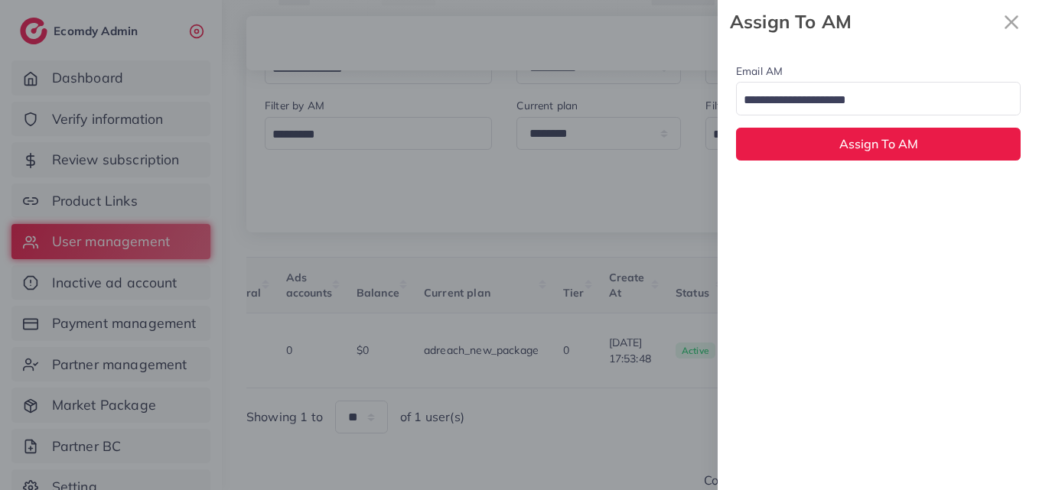
click at [870, 87] on div "Search for option" at bounding box center [868, 99] width 265 height 27
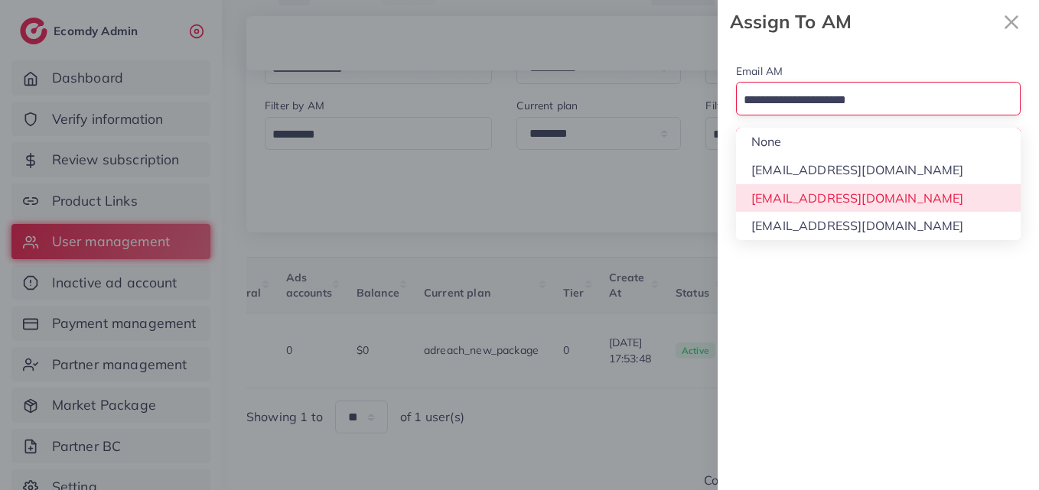
click at [881, 205] on div "Email AM Loading... None hadibaaslam@gmail.com natashashahid163@gmail.com wajah…" at bounding box center [877, 267] width 321 height 447
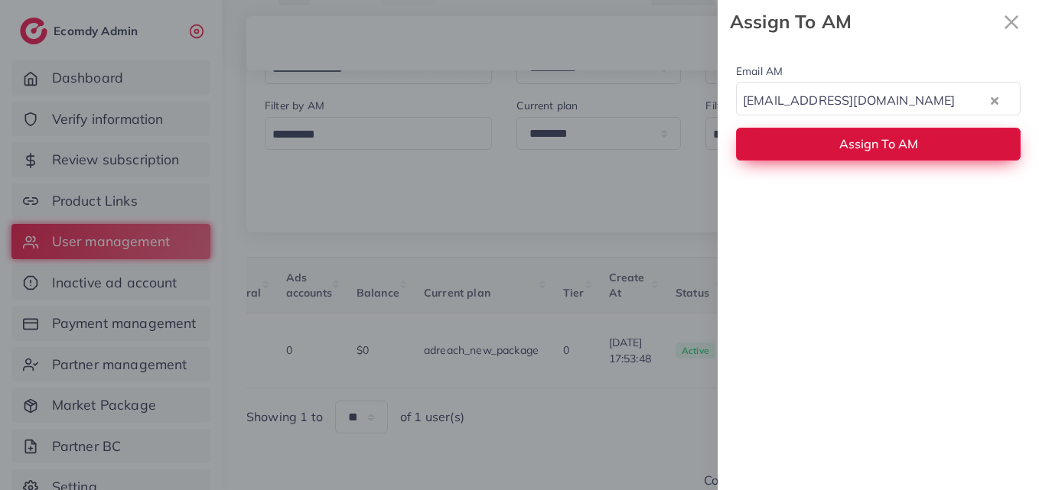
click at [879, 149] on span "Assign To AM" at bounding box center [878, 143] width 79 height 15
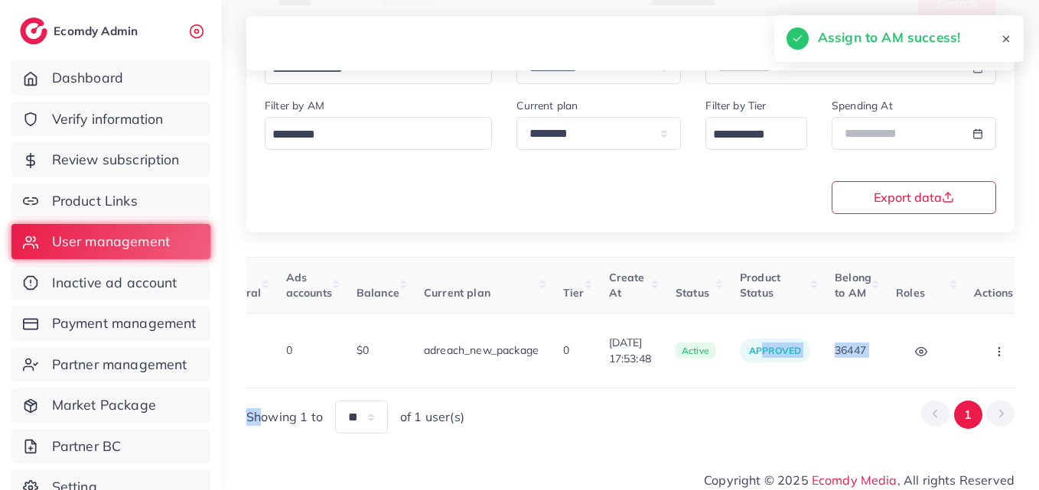
drag, startPoint x: 737, startPoint y: 372, endPoint x: 256, endPoint y: 381, distance: 481.1
click at [256, 381] on div "User ID User info Admin Note Country Referral Ads accounts Balance Current plan…" at bounding box center [630, 345] width 768 height 177
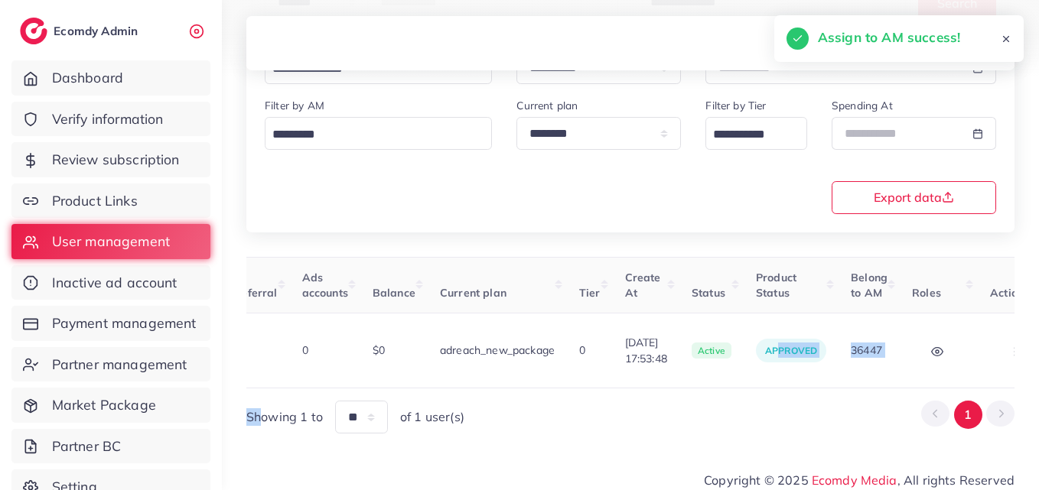
scroll to position [0, 0]
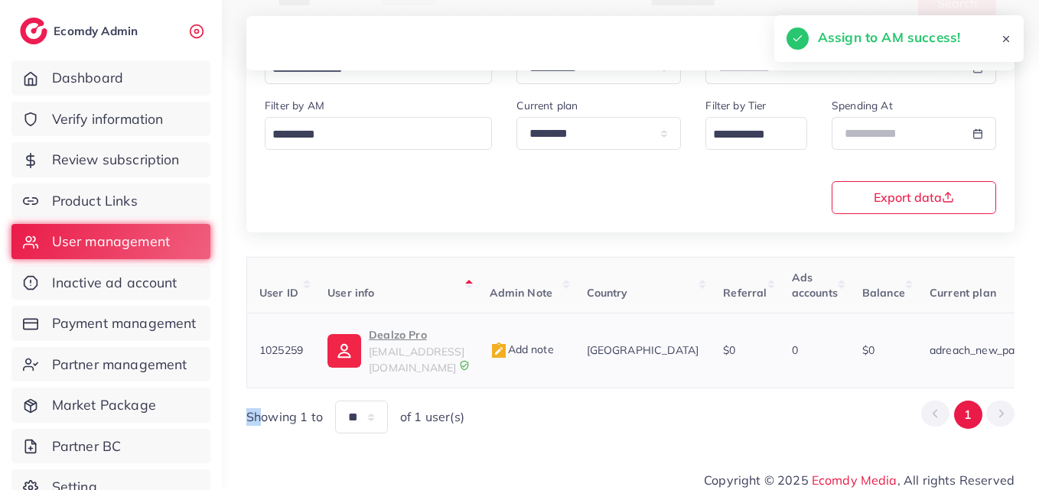
click at [343, 341] on img at bounding box center [344, 351] width 34 height 34
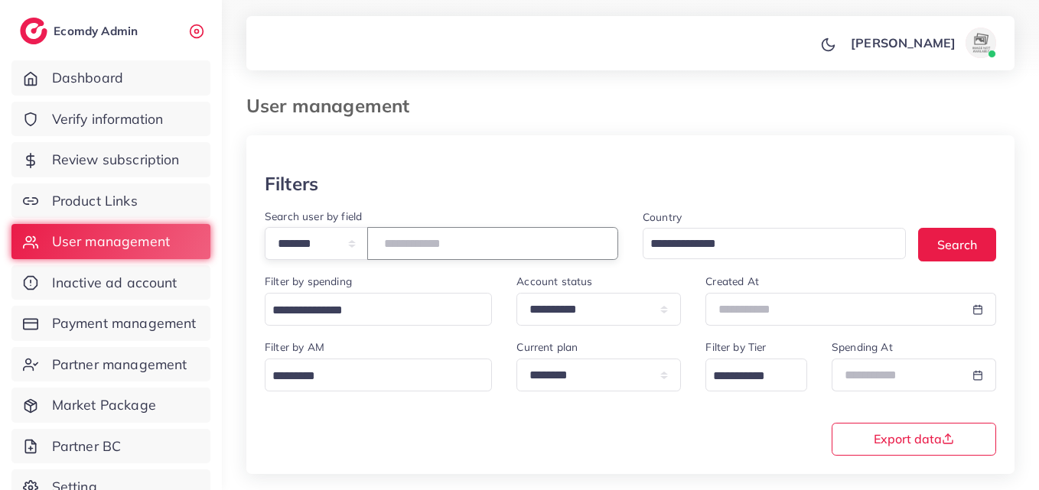
click at [450, 235] on input "*******" at bounding box center [492, 243] width 251 height 33
click at [441, 238] on input "*******" at bounding box center [492, 243] width 251 height 33
paste input "number"
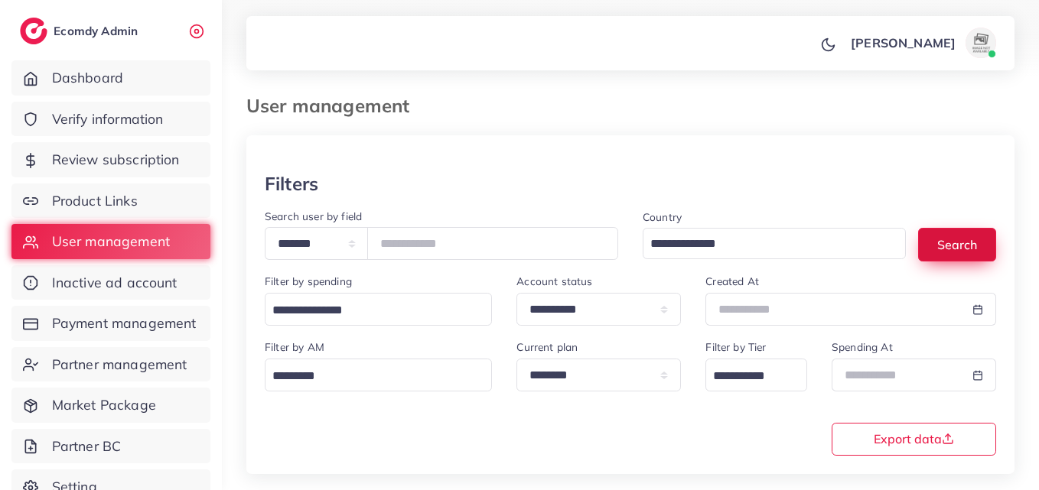
click at [979, 253] on button "Search" at bounding box center [957, 244] width 78 height 33
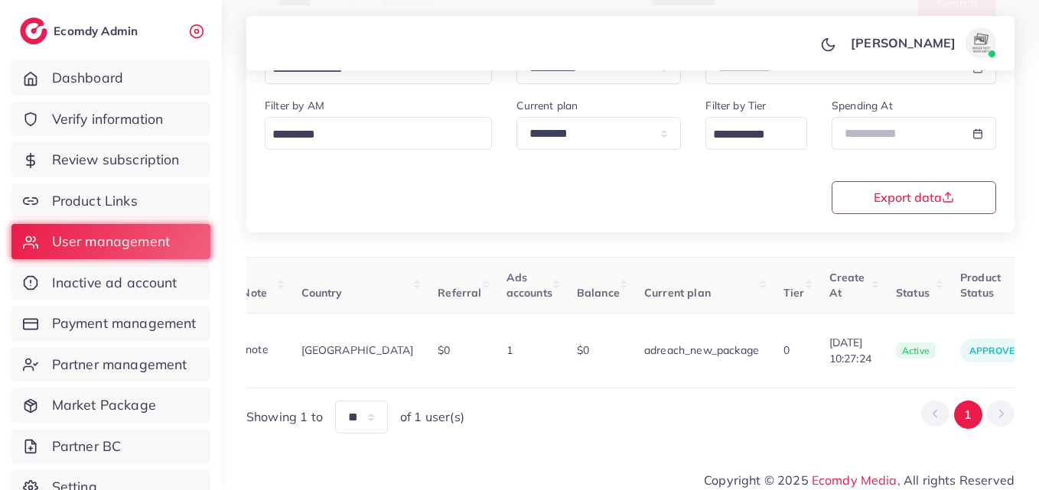
scroll to position [0, 494]
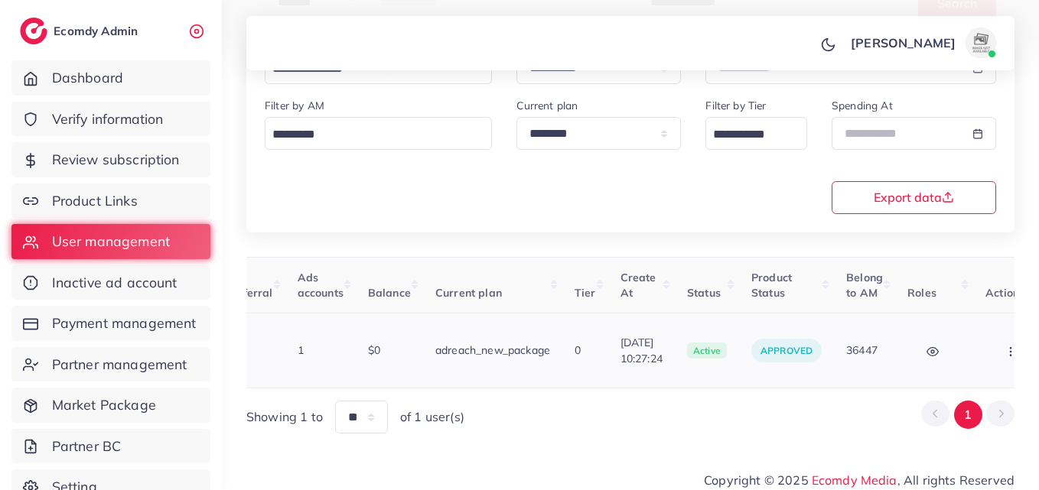
click at [1004, 346] on icon "button" at bounding box center [1010, 352] width 12 height 12
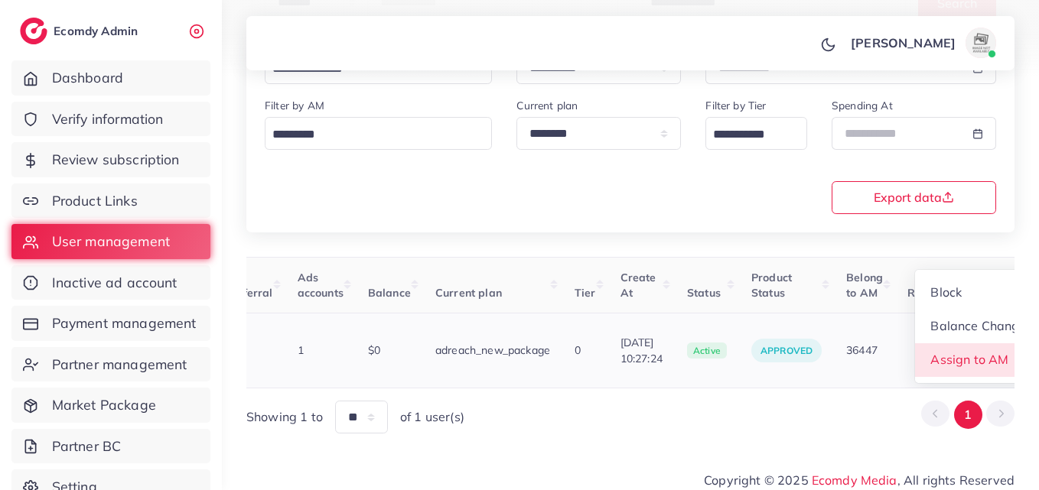
scroll to position [2, 494]
click at [975, 345] on link "Assign to AM" at bounding box center [978, 360] width 127 height 34
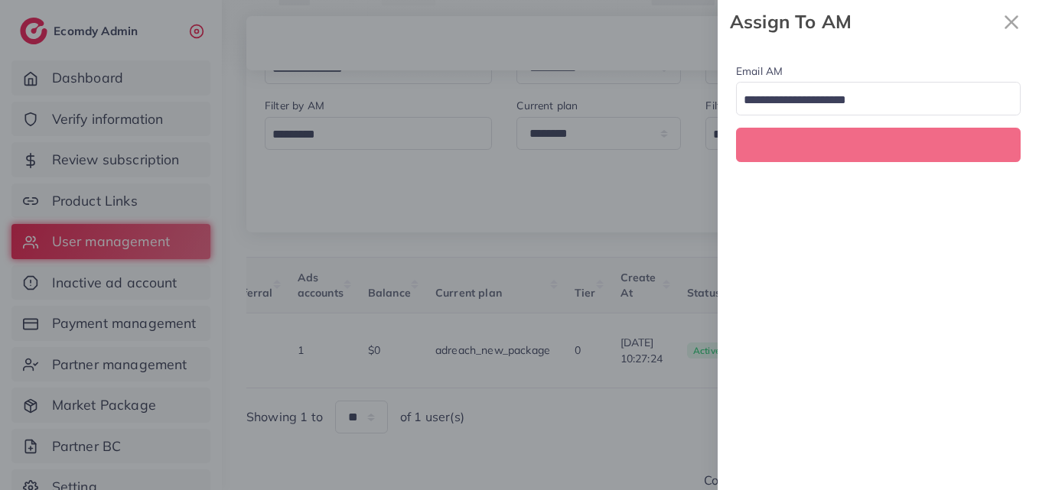
scroll to position [0, 494]
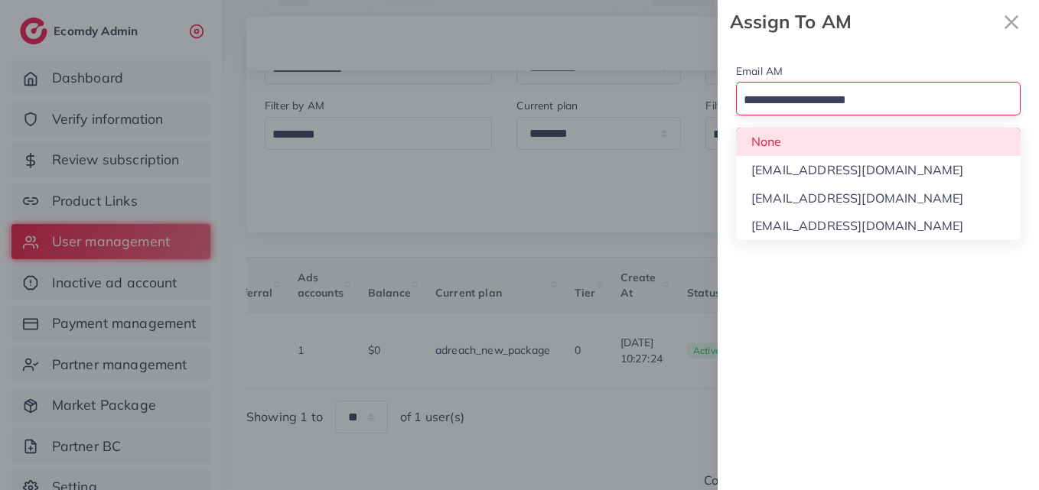
click at [909, 100] on input "Search for option" at bounding box center [869, 101] width 262 height 24
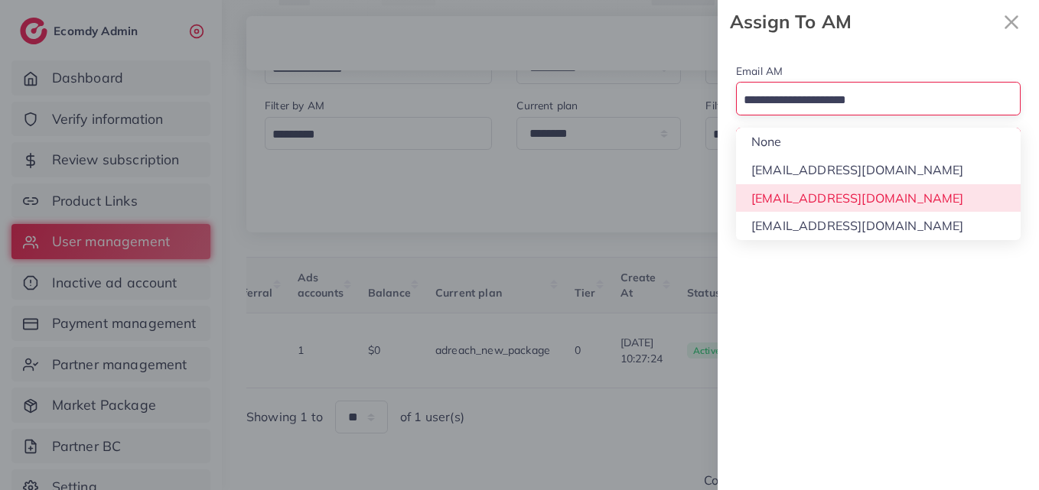
click at [910, 200] on div "Email AM Loading... None hadibaaslam@gmail.com natashashahid163@gmail.com wajah…" at bounding box center [877, 267] width 321 height 447
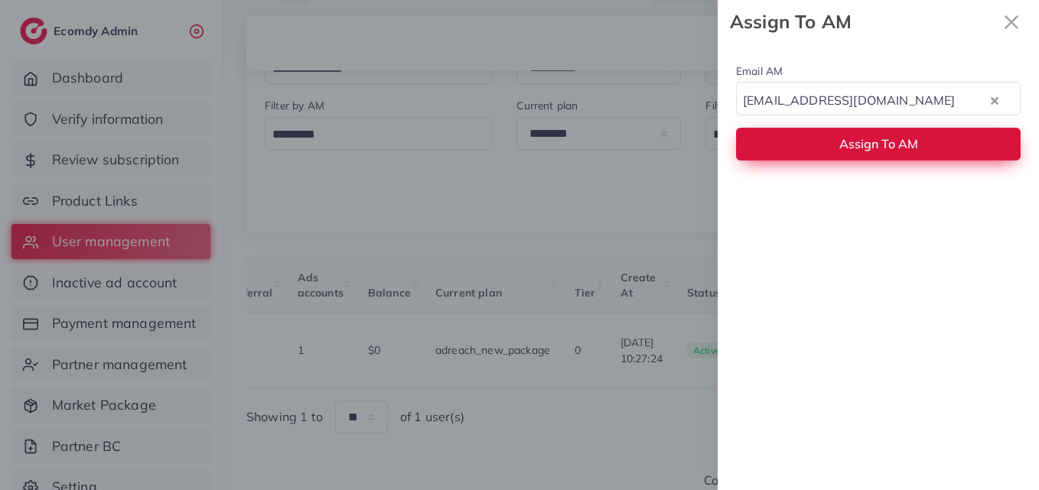
click at [903, 148] on span "Assign To AM" at bounding box center [878, 143] width 79 height 15
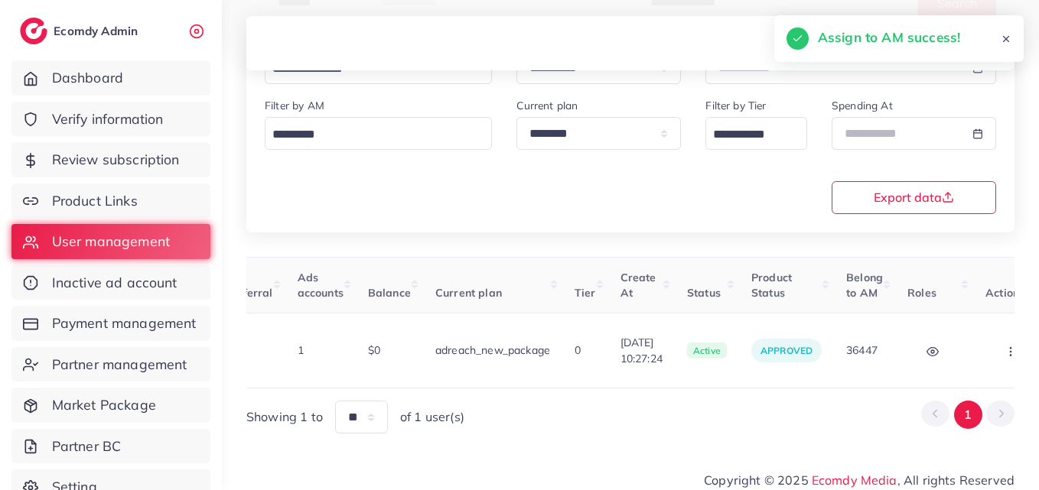
scroll to position [0, 0]
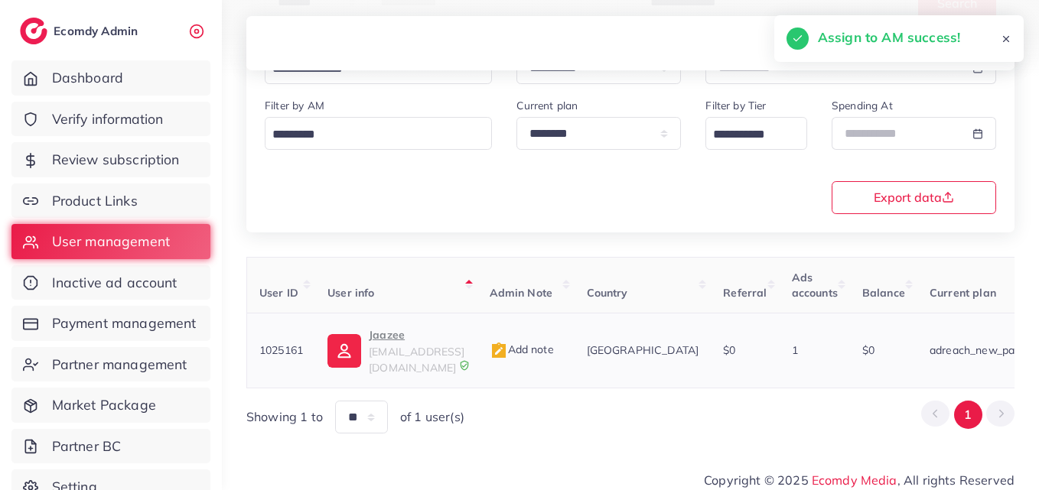
click at [340, 350] on img at bounding box center [344, 351] width 34 height 34
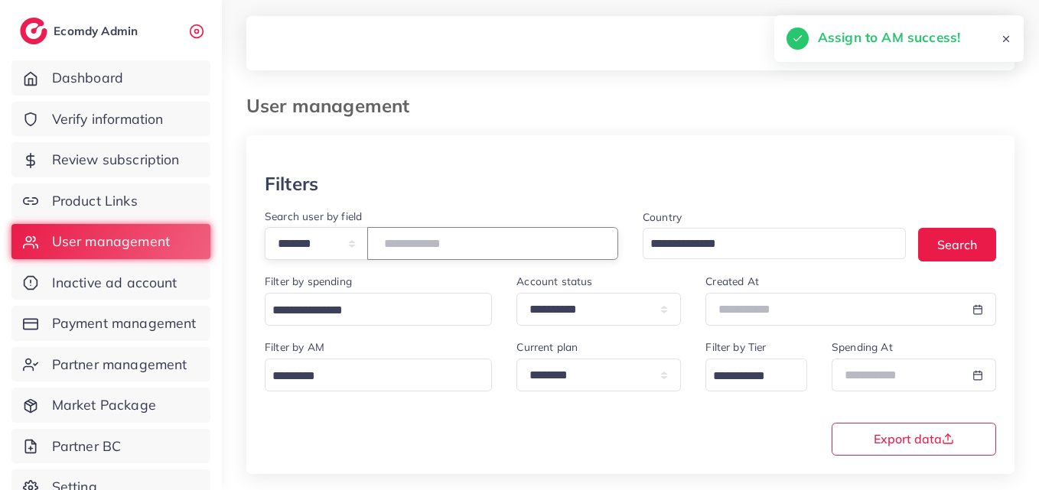
click at [440, 244] on input "*******" at bounding box center [492, 243] width 251 height 33
paste input "number"
click at [993, 262] on div "Country Loading... Search" at bounding box center [819, 240] width 378 height 66
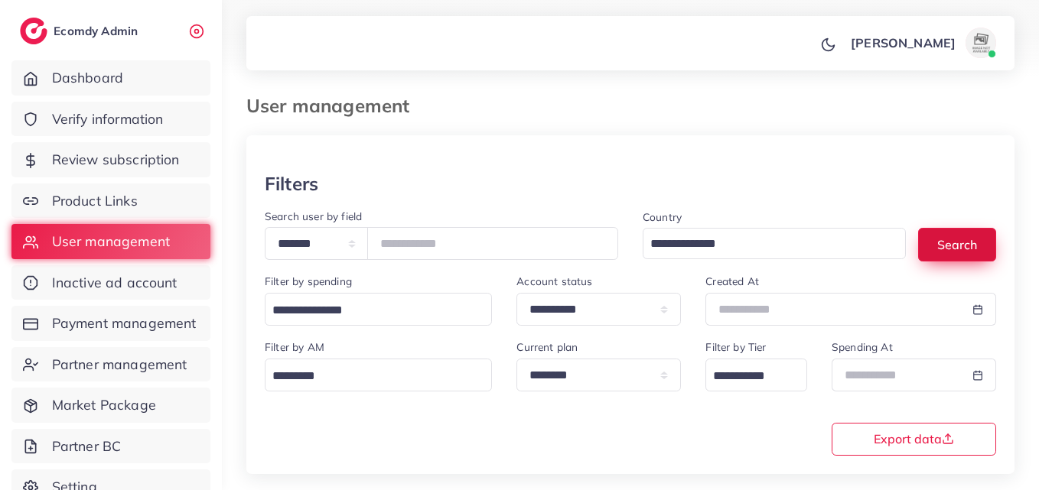
click at [967, 249] on button "Search" at bounding box center [957, 244] width 78 height 33
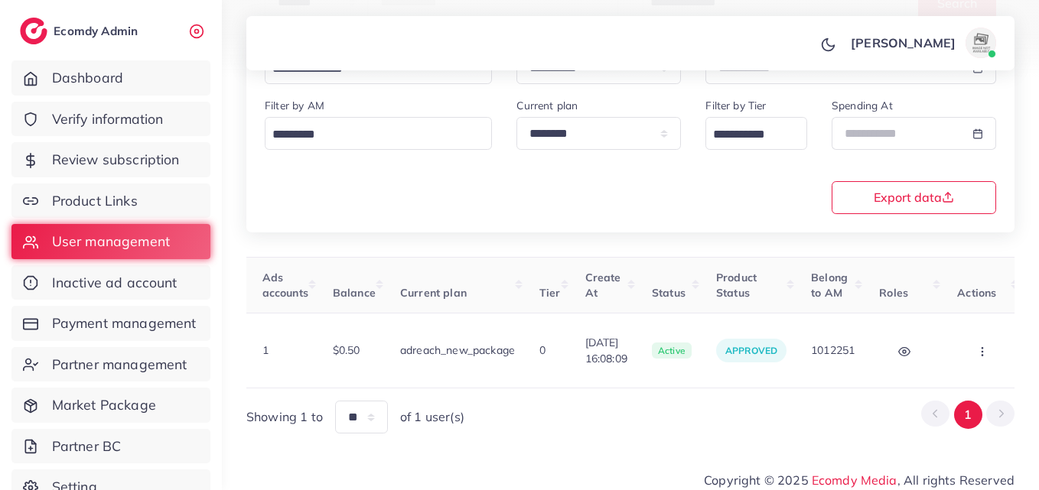
scroll to position [0, 559]
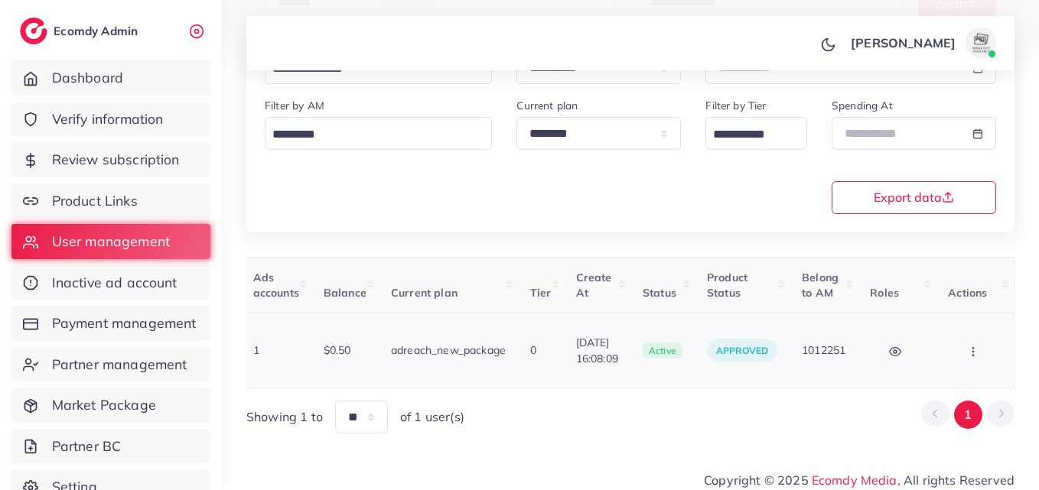
click at [959, 333] on button "button" at bounding box center [975, 350] width 54 height 34
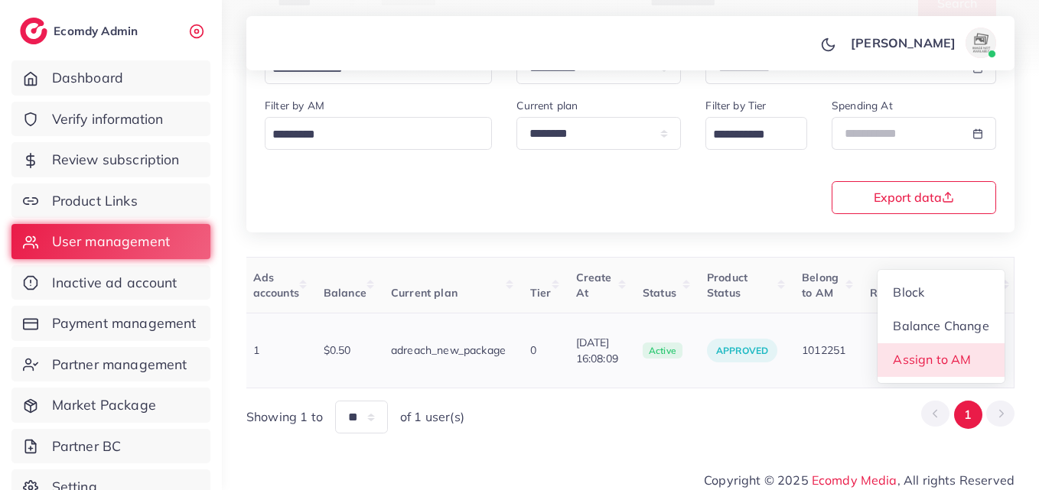
click at [960, 352] on span "Assign to AM" at bounding box center [932, 359] width 78 height 15
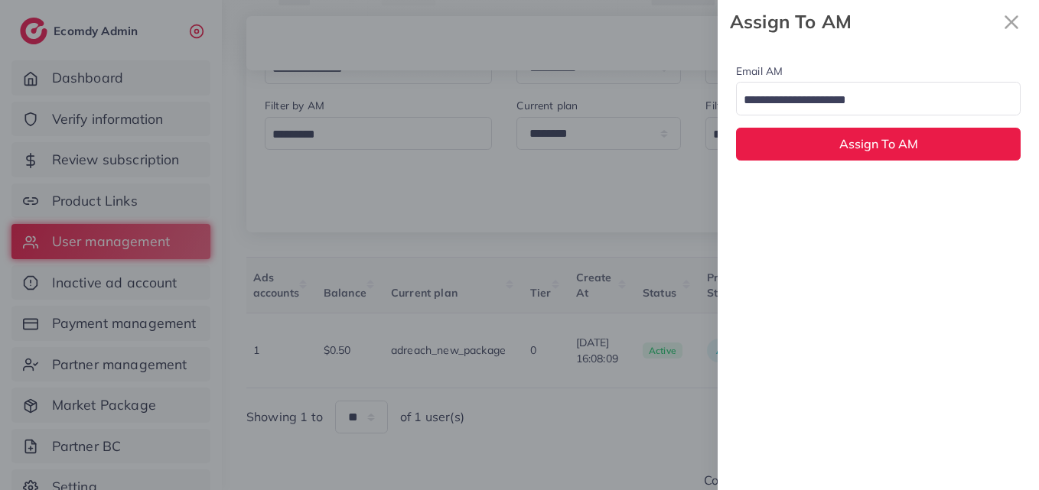
click at [842, 97] on input "Search for option" at bounding box center [869, 101] width 262 height 24
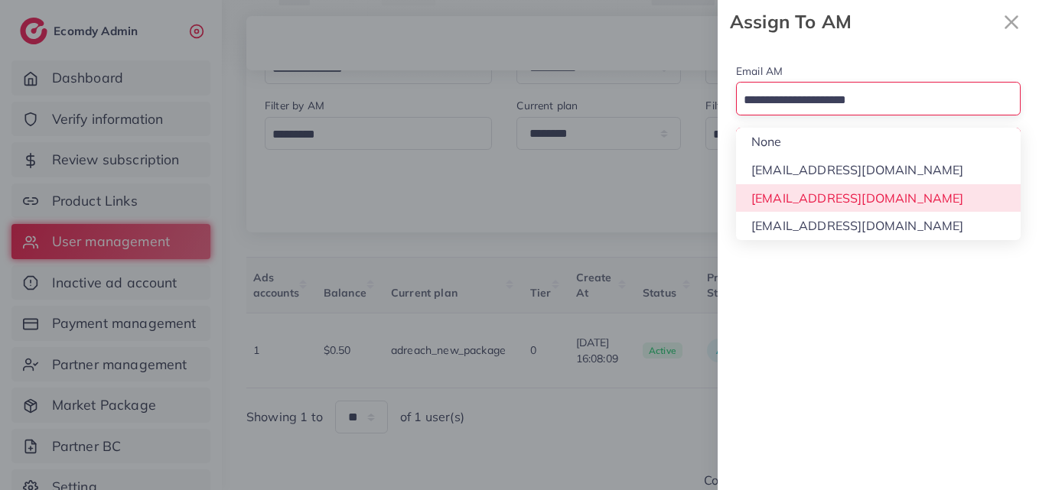
click at [846, 188] on div "Email AM Loading... None hadibaaslam@gmail.com natashashahid163@gmail.com wajah…" at bounding box center [877, 267] width 321 height 447
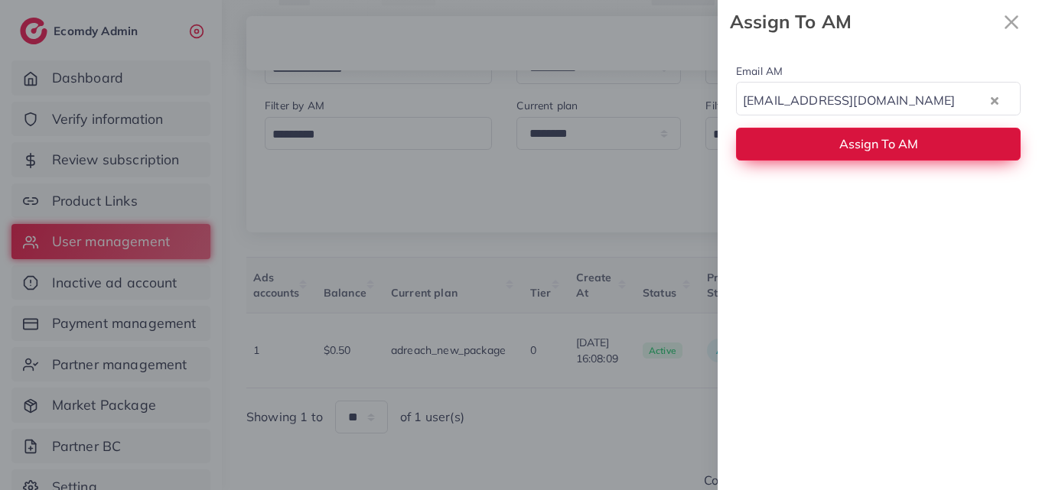
click at [846, 137] on span "Assign To AM" at bounding box center [878, 143] width 79 height 15
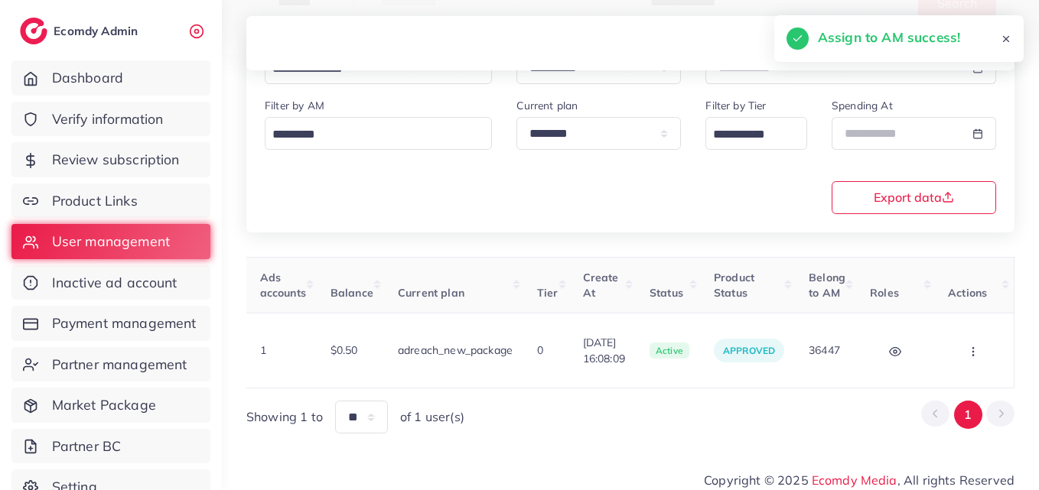
scroll to position [0, 0]
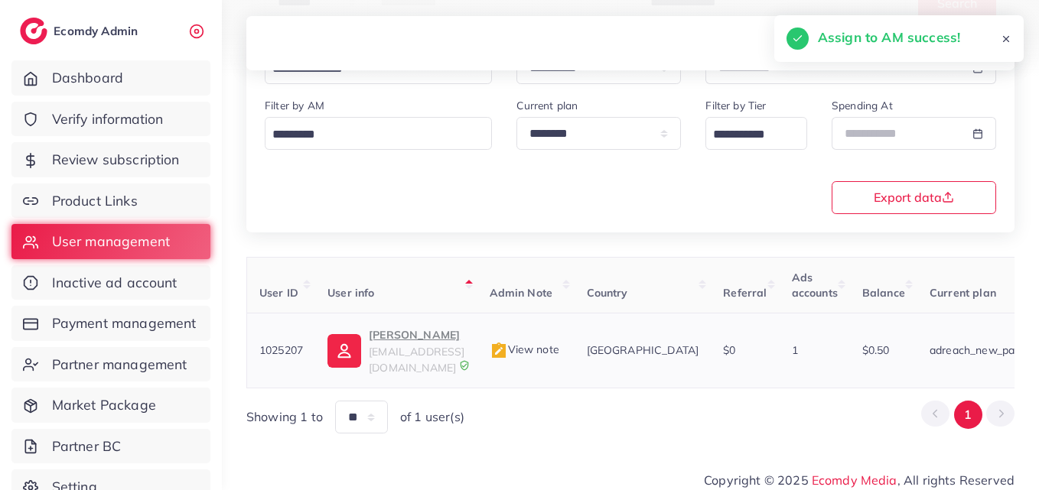
click at [352, 343] on img at bounding box center [344, 351] width 34 height 34
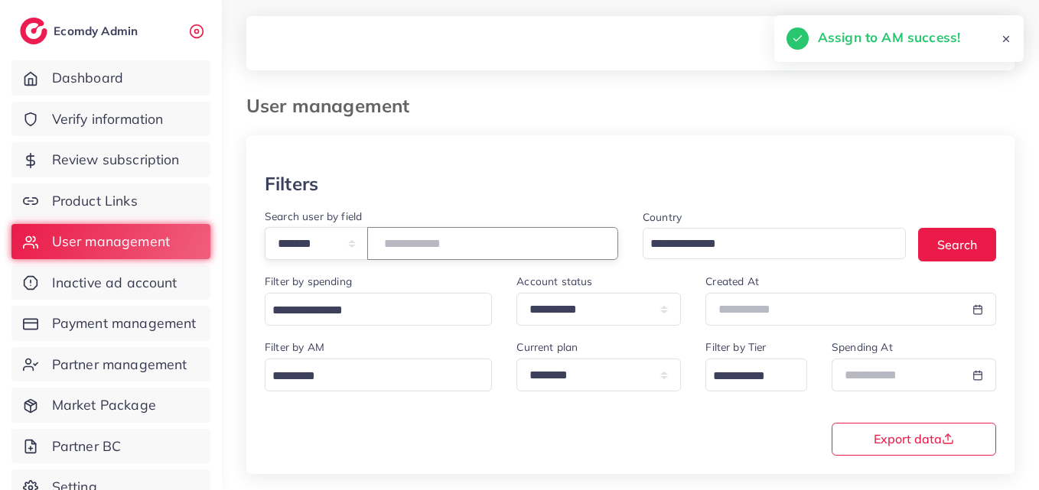
click at [443, 230] on input "*******" at bounding box center [492, 243] width 251 height 33
paste input "number"
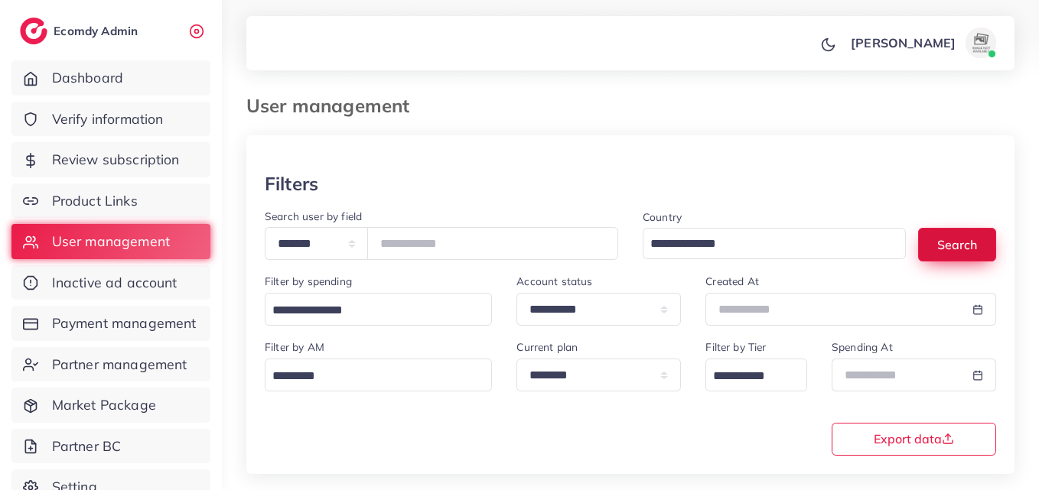
click at [944, 246] on button "Search" at bounding box center [957, 244] width 78 height 33
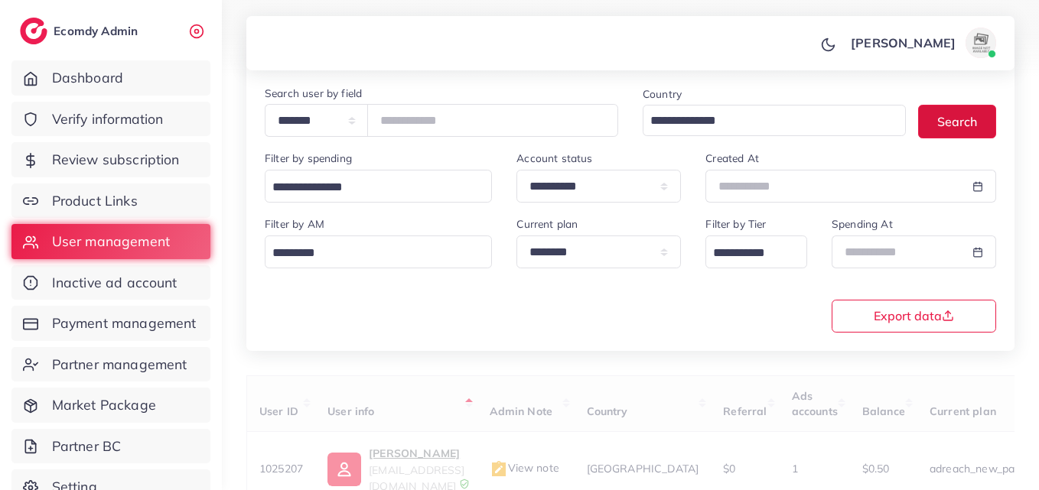
scroll to position [242, 0]
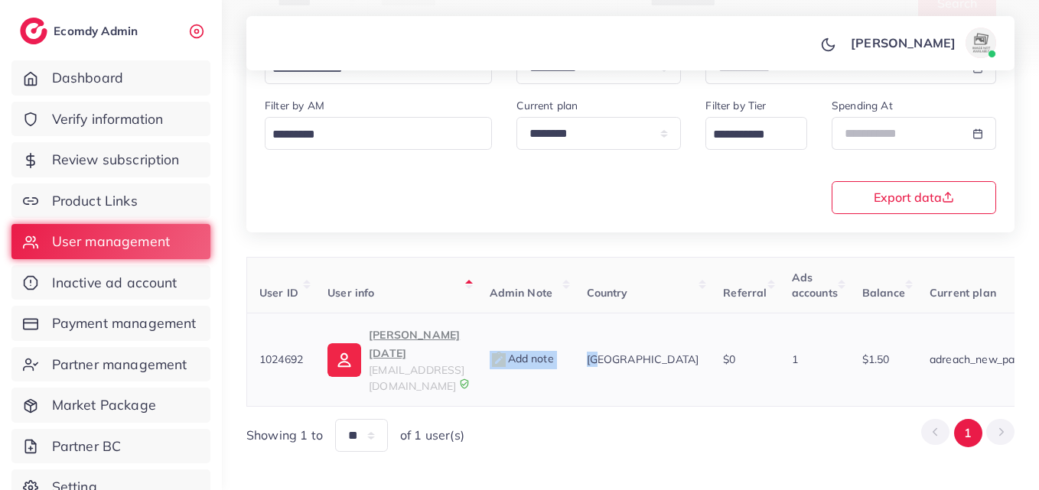
drag, startPoint x: 570, startPoint y: 370, endPoint x: 670, endPoint y: 372, distance: 100.2
click at [670, 372] on tr "1024692 Uwais Raja muhammaduwaisraja@gmail.com Add note Pakistan $0 1 $1.50 adr…" at bounding box center [896, 360] width 1299 height 93
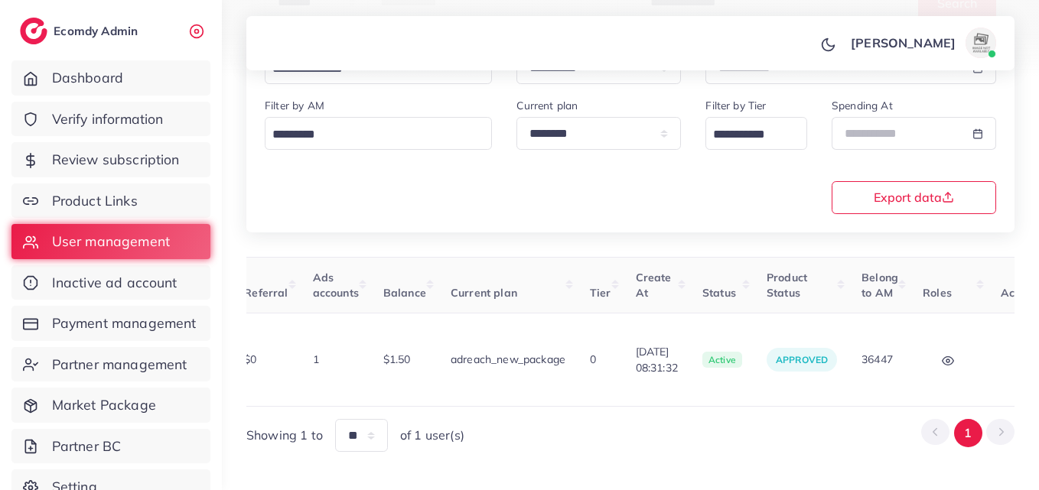
scroll to position [0, 560]
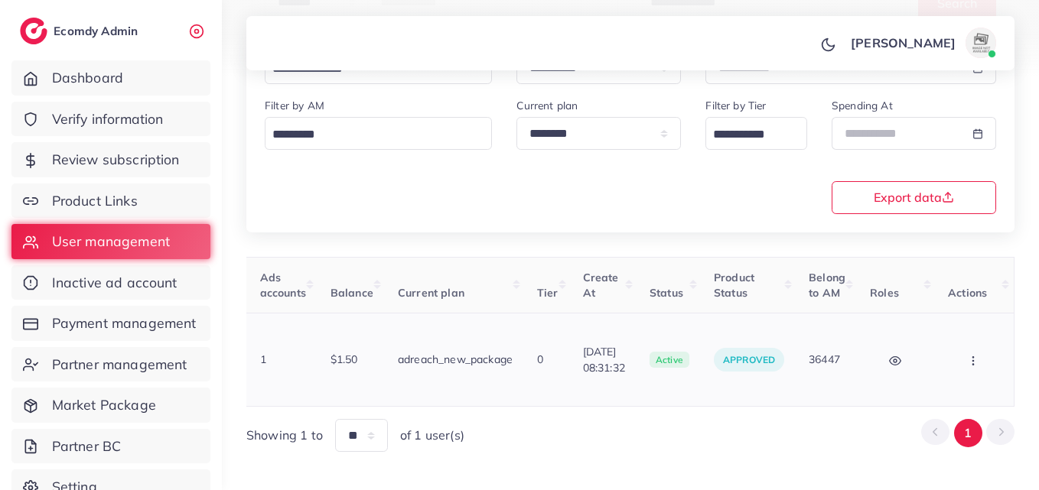
click at [974, 359] on button "button" at bounding box center [975, 360] width 54 height 34
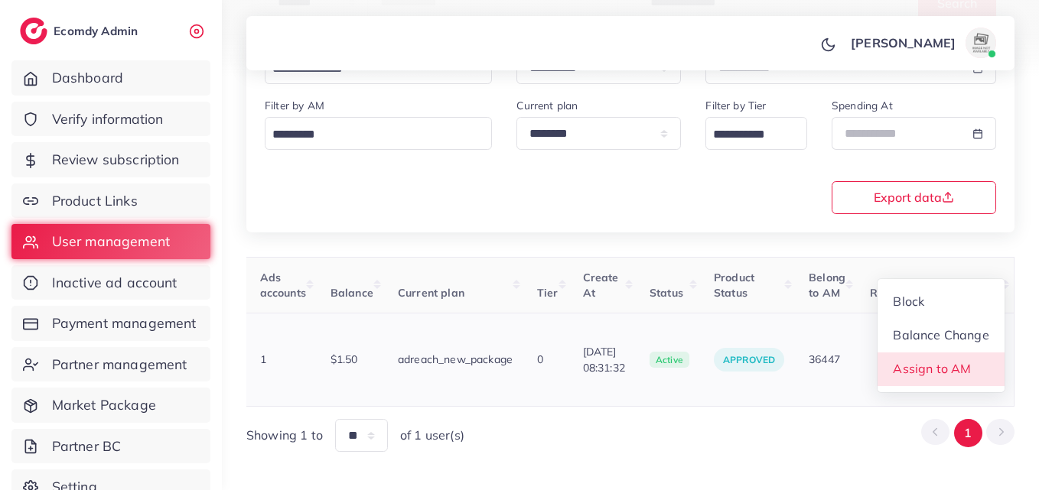
click at [955, 369] on ul "Block Balance Change Assign to AM" at bounding box center [940, 335] width 128 height 115
click at [955, 359] on link "Assign to AM" at bounding box center [940, 370] width 127 height 34
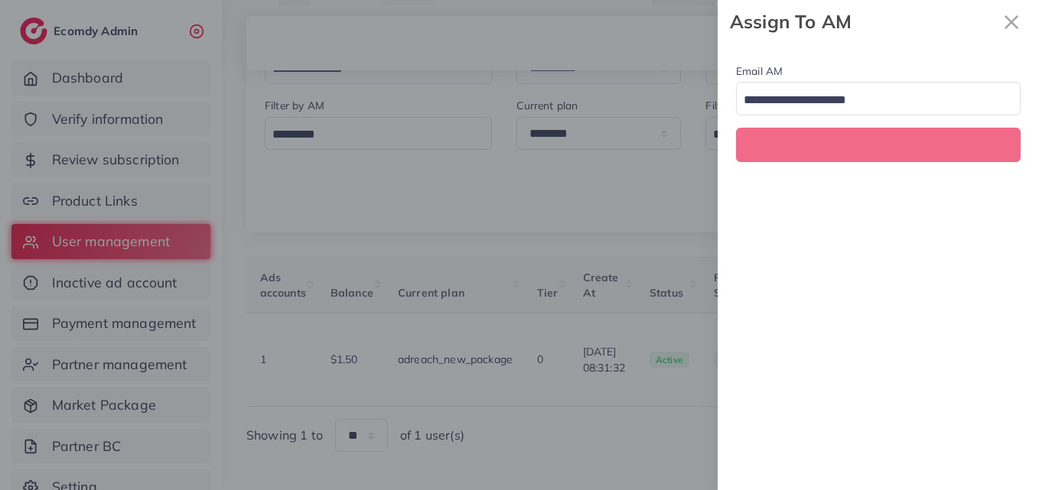
scroll to position [0, 560]
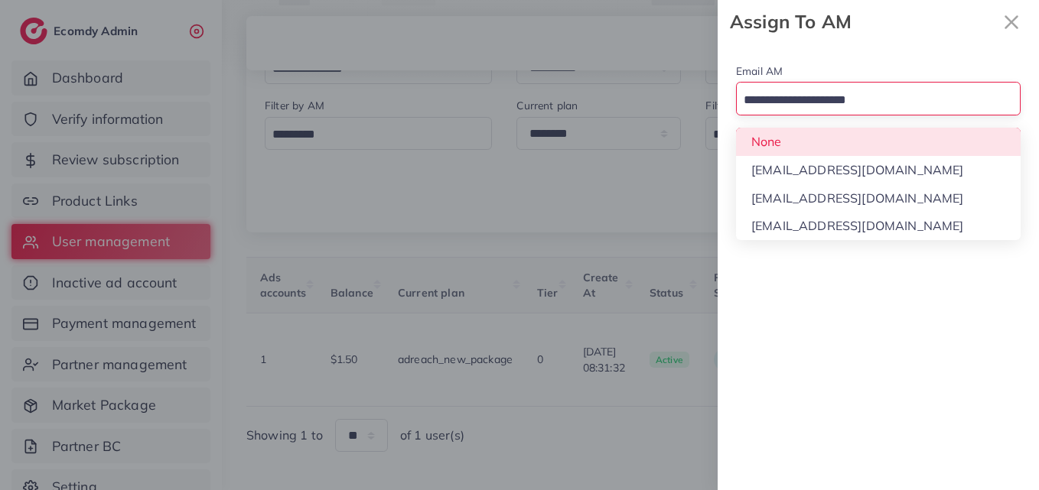
click at [923, 112] on input "Search for option" at bounding box center [869, 101] width 262 height 24
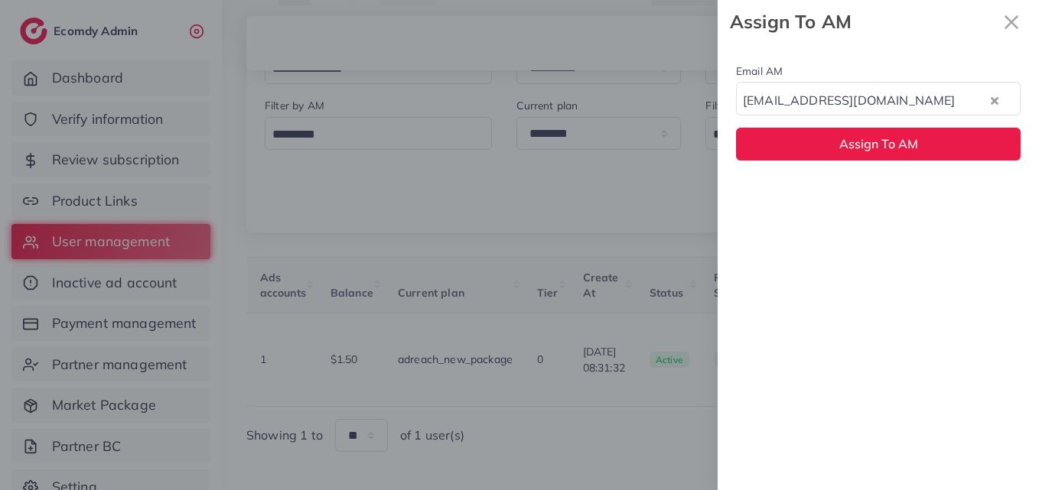
click at [911, 197] on div "Email AM natashashahid163@gmail.com Loading... None hadibaaslam@gmail.com natas…" at bounding box center [877, 267] width 321 height 447
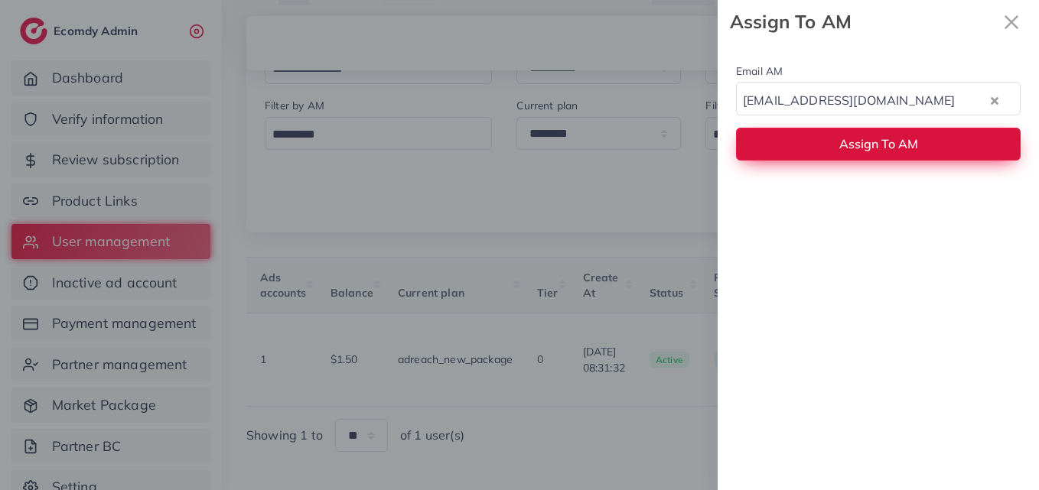
click at [913, 135] on button "Assign To AM" at bounding box center [878, 144] width 284 height 33
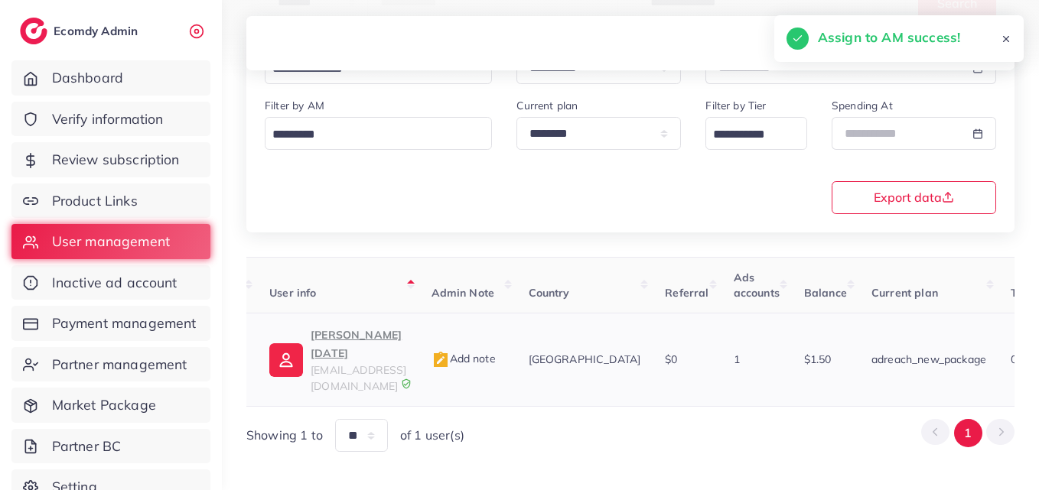
scroll to position [0, 16]
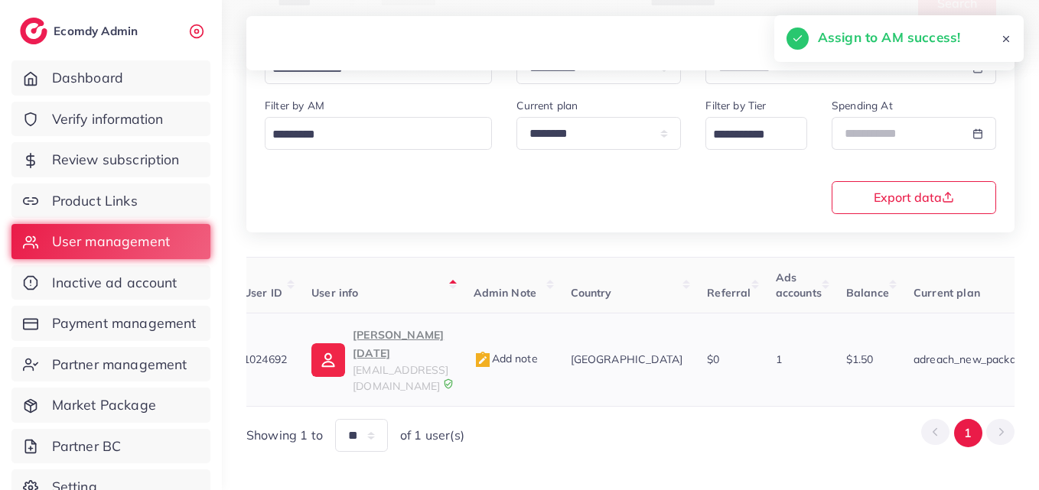
click at [385, 342] on p "Uwais Raja" at bounding box center [401, 344] width 96 height 37
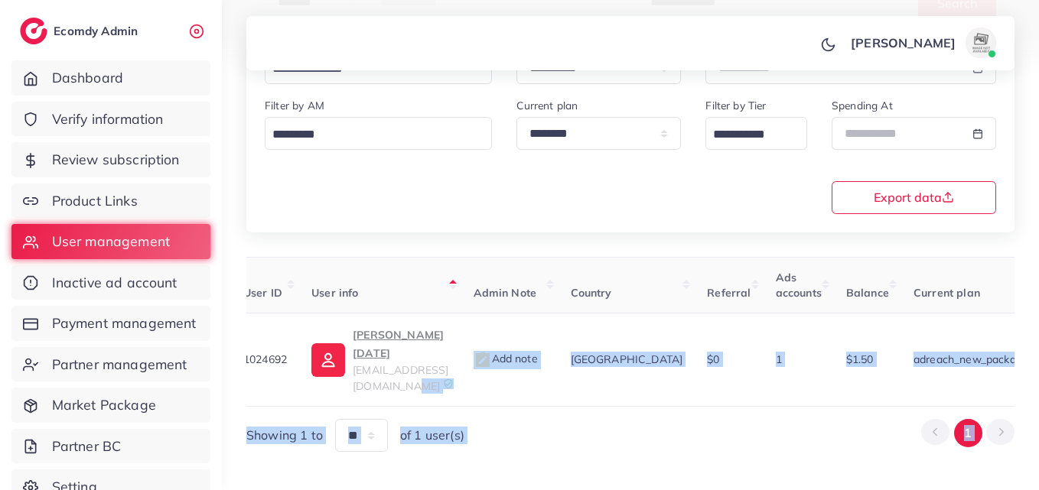
drag, startPoint x: 571, startPoint y: 375, endPoint x: 1044, endPoint y: 435, distance: 476.4
click at [1038, 249] on html "**********" at bounding box center [519, 3] width 1039 height 490
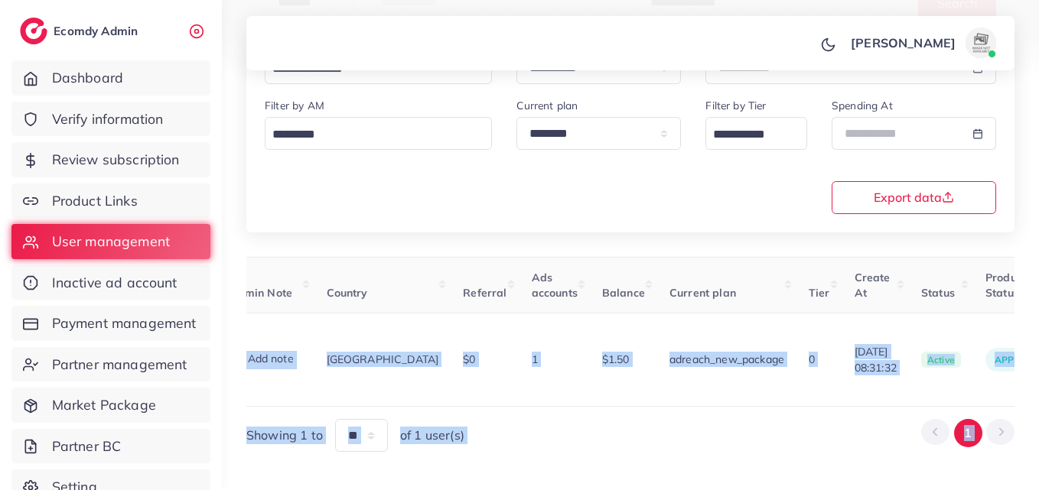
scroll to position [0, 560]
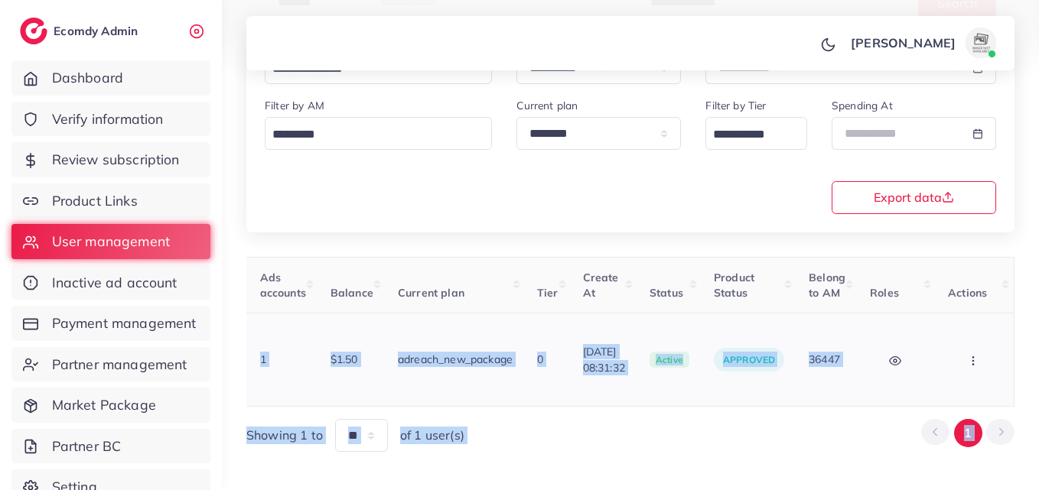
click at [938, 331] on td "Block Balance Change Assign to AM" at bounding box center [974, 360] width 79 height 93
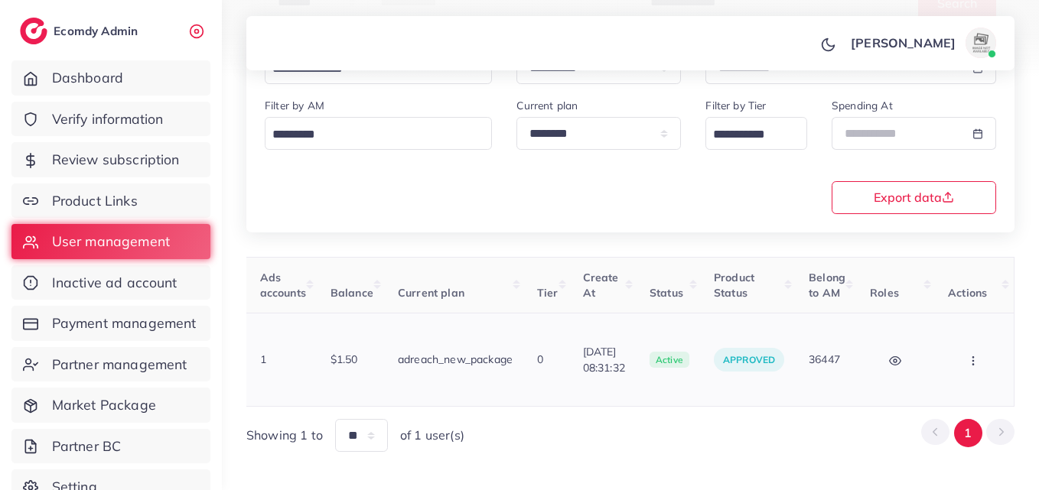
click at [957, 346] on button "button" at bounding box center [975, 360] width 54 height 34
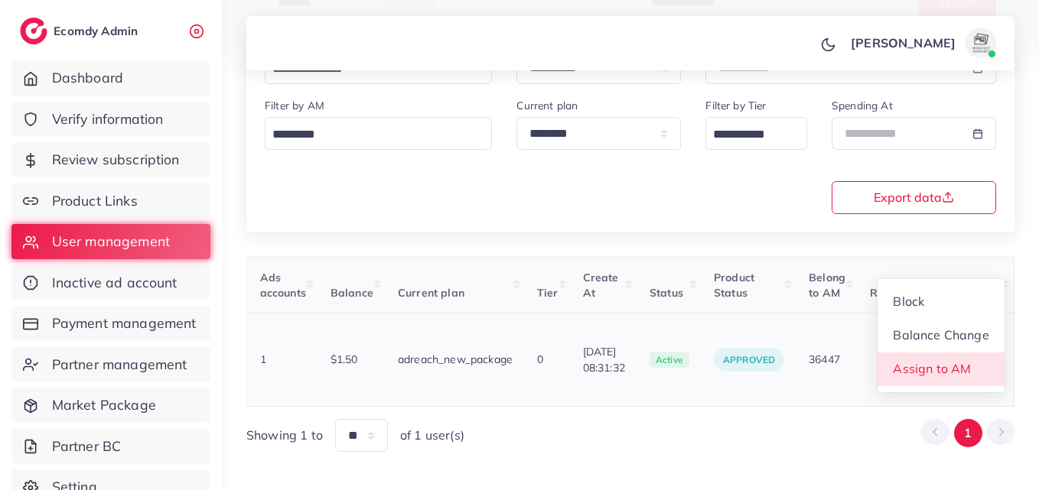
click at [954, 361] on span "Assign to AM" at bounding box center [932, 368] width 78 height 15
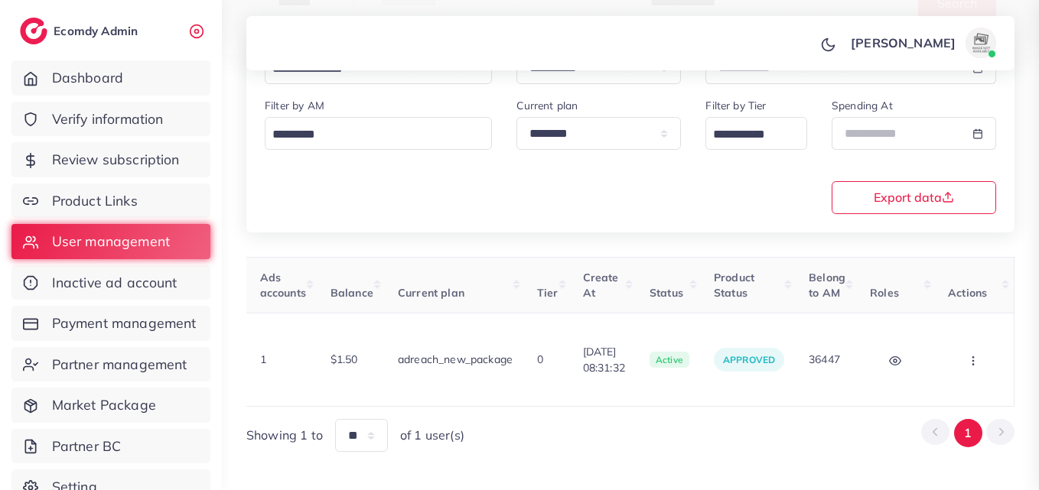
scroll to position [0, 560]
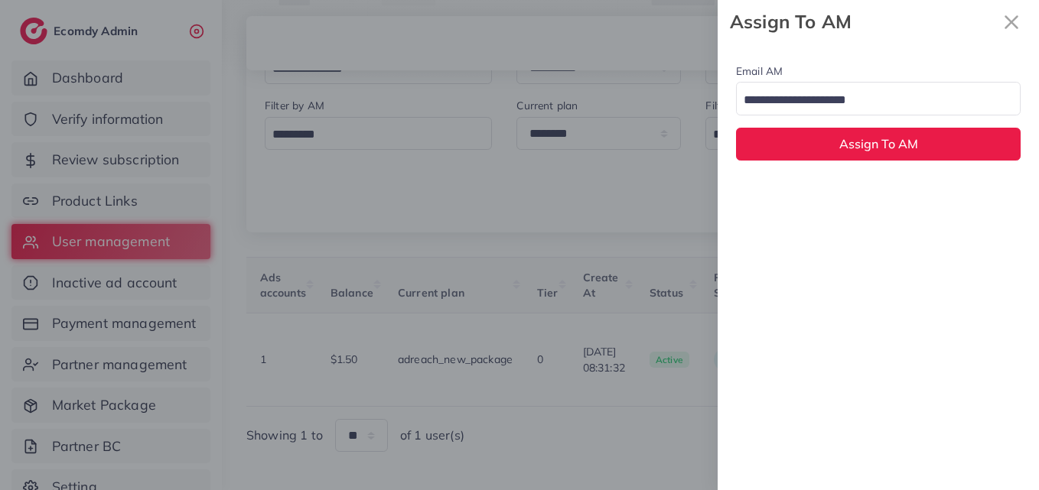
click at [903, 97] on input "Search for option" at bounding box center [869, 101] width 262 height 24
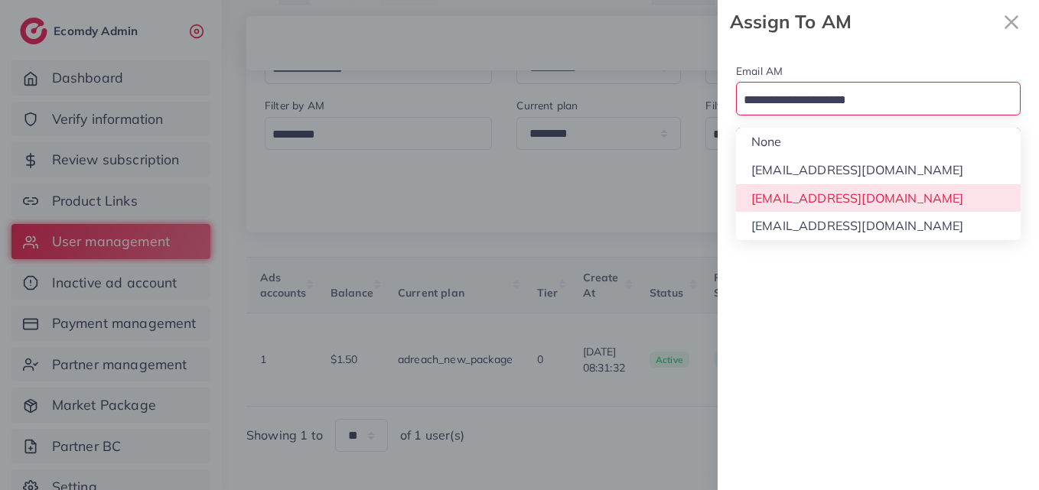
click at [886, 195] on div "Email AM Loading... None hadibaaslam@gmail.com natashashahid163@gmail.com wajah…" at bounding box center [877, 267] width 321 height 447
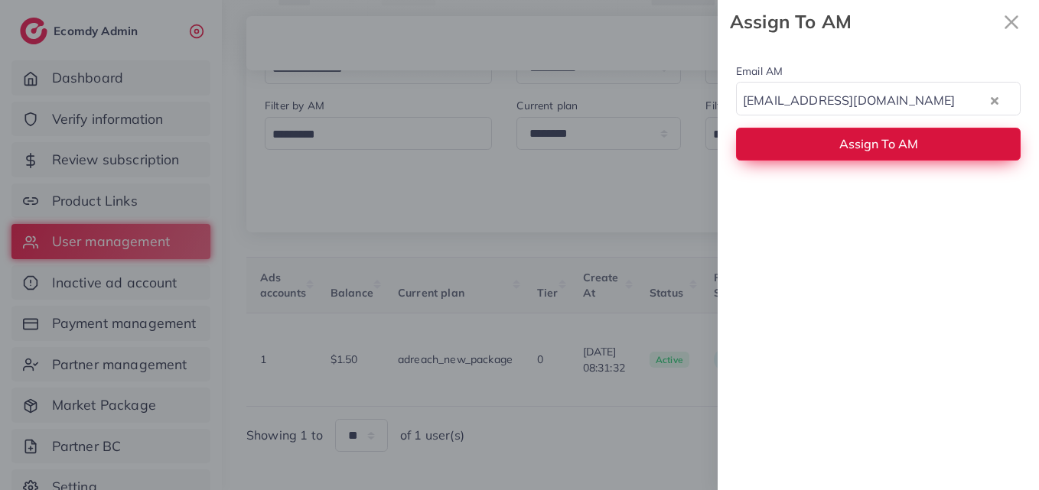
click at [889, 133] on button "Assign To AM" at bounding box center [878, 144] width 284 height 33
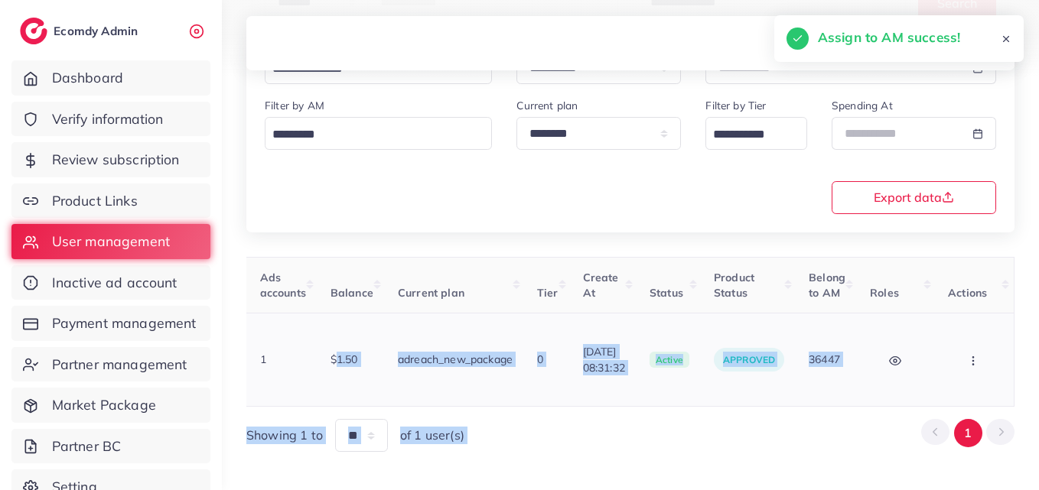
drag, startPoint x: 719, startPoint y: 380, endPoint x: 296, endPoint y: 322, distance: 426.9
click at [296, 322] on div "User ID User info Admin Note Country Referral Ads accounts Balance Current plan…" at bounding box center [630, 355] width 768 height 196
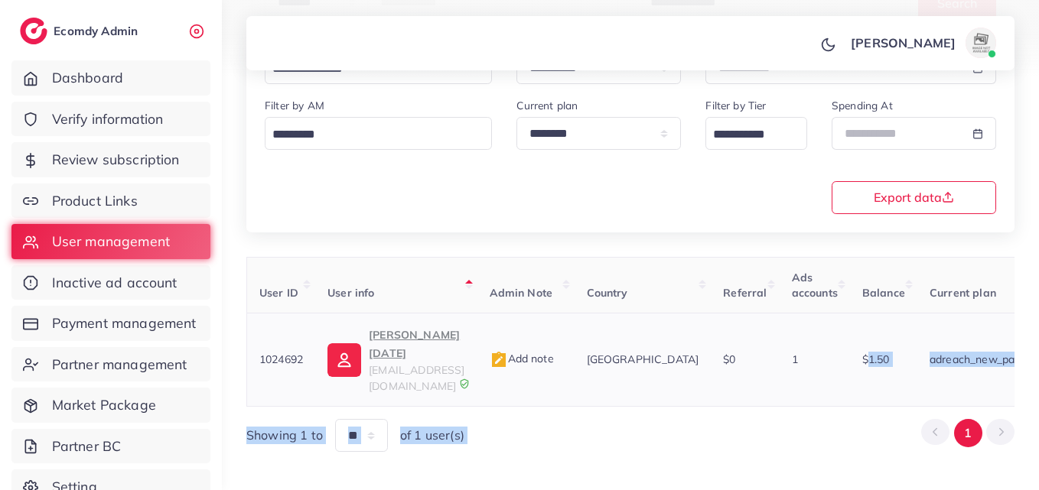
click at [414, 344] on p "Uwais Raja" at bounding box center [417, 344] width 96 height 37
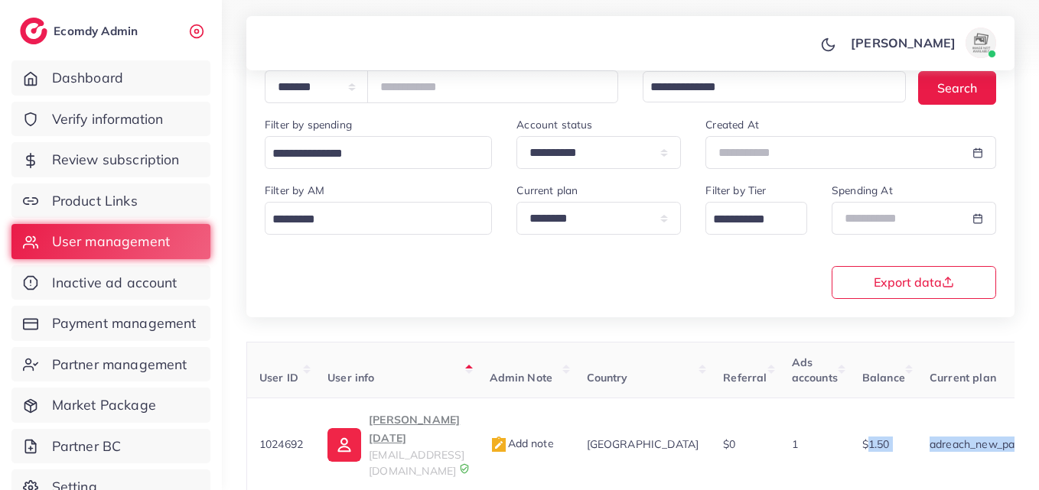
scroll to position [12, 0]
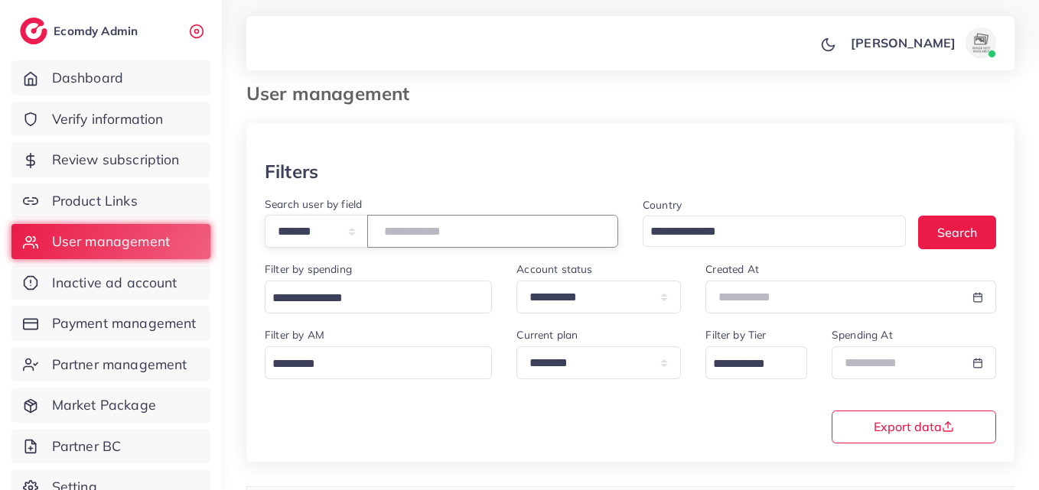
click at [443, 231] on input "*******" at bounding box center [492, 231] width 251 height 33
paste input "number"
click at [936, 229] on button "Search" at bounding box center [957, 232] width 78 height 33
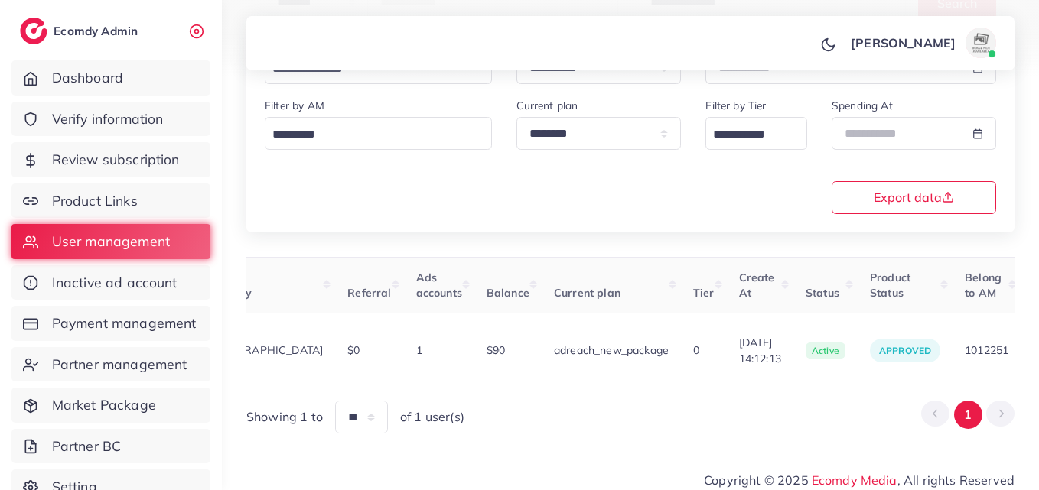
scroll to position [0, 511]
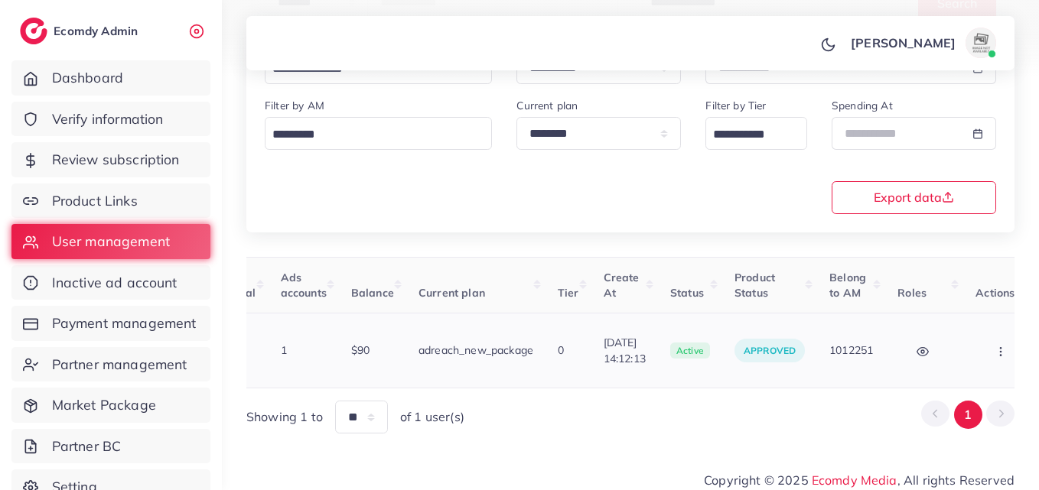
click at [993, 365] on td "Block Balance Change Assign to AM" at bounding box center [1002, 351] width 79 height 75
click at [978, 352] on button "button" at bounding box center [1002, 350] width 54 height 34
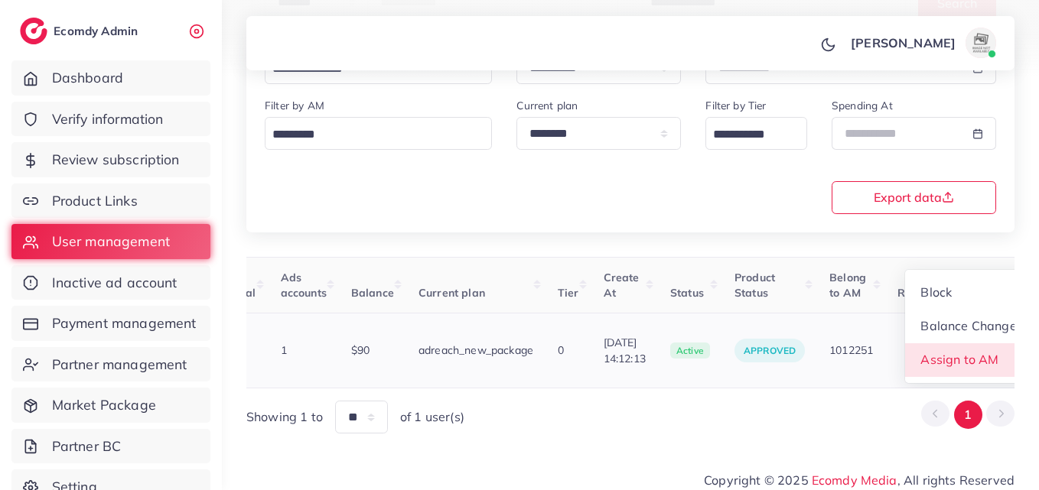
scroll to position [2, 511]
click at [965, 355] on span "Assign to AM" at bounding box center [960, 359] width 78 height 15
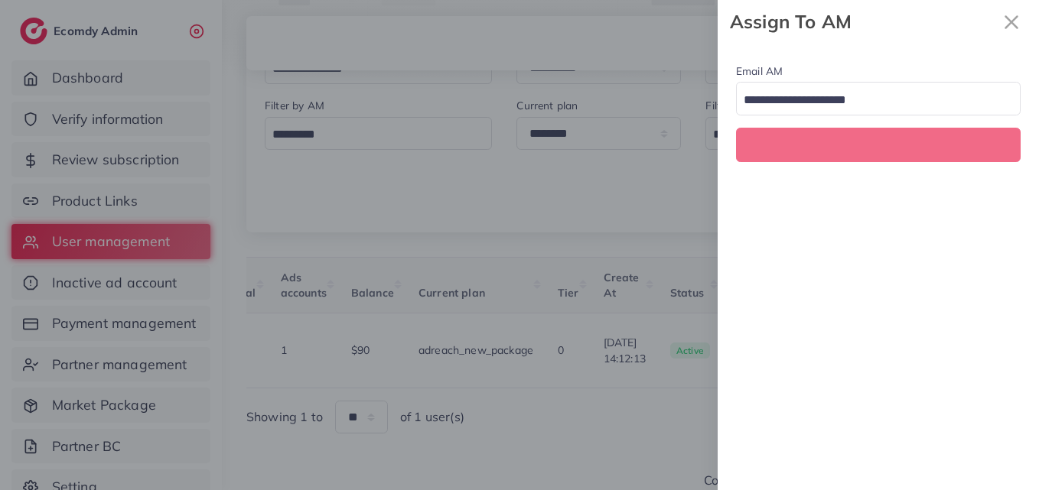
scroll to position [0, 511]
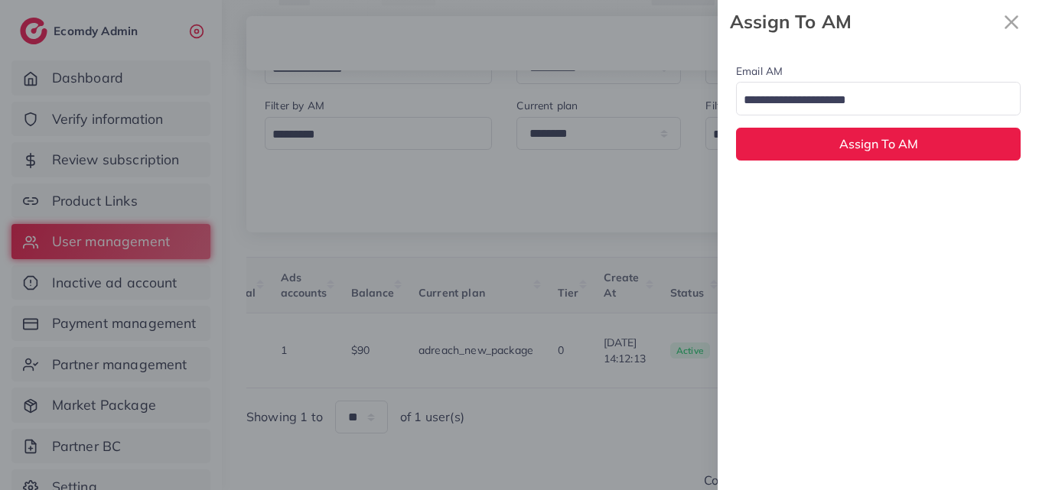
click at [877, 93] on input "Search for option" at bounding box center [869, 101] width 262 height 24
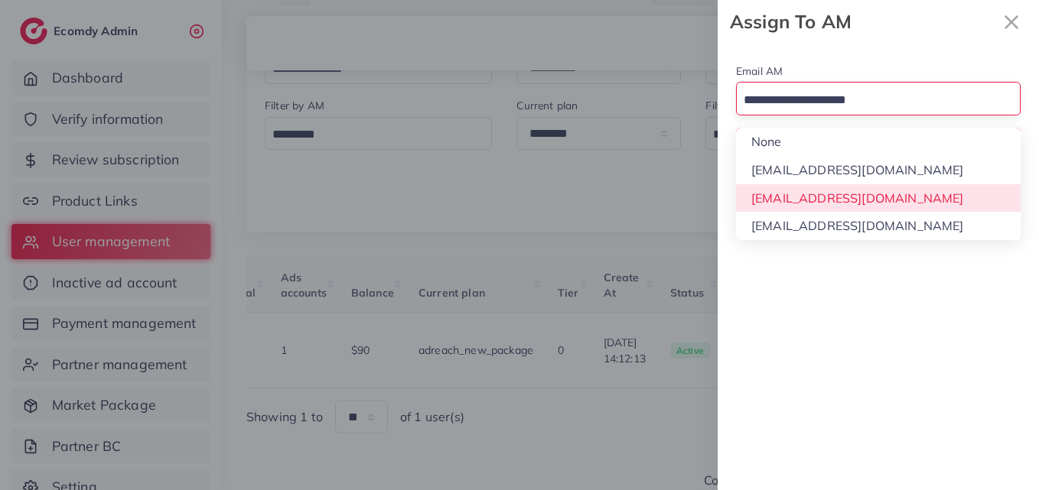
click at [877, 199] on div "Email AM Loading... None hadibaaslam@gmail.com natashashahid163@gmail.com wajah…" at bounding box center [877, 267] width 321 height 447
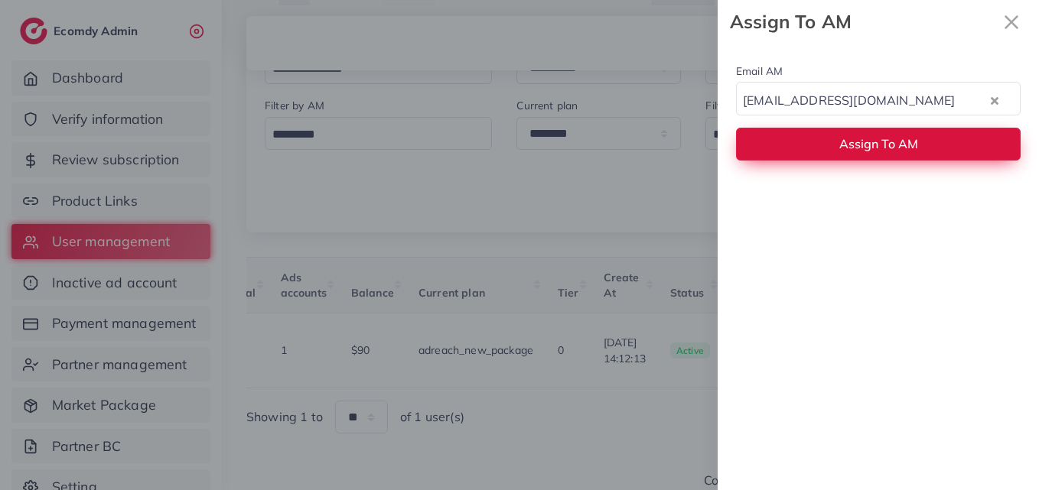
click at [883, 145] on span "Assign To AM" at bounding box center [878, 143] width 79 height 15
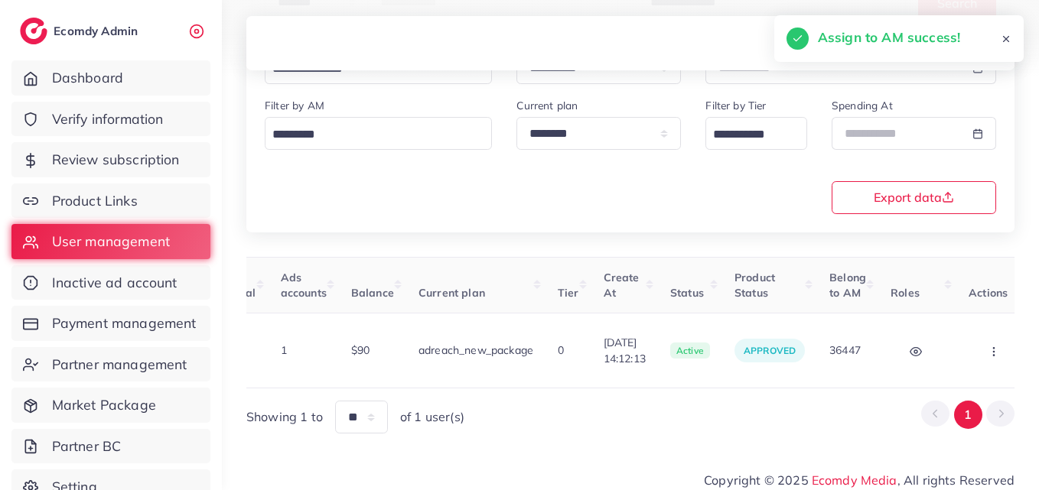
scroll to position [0, 502]
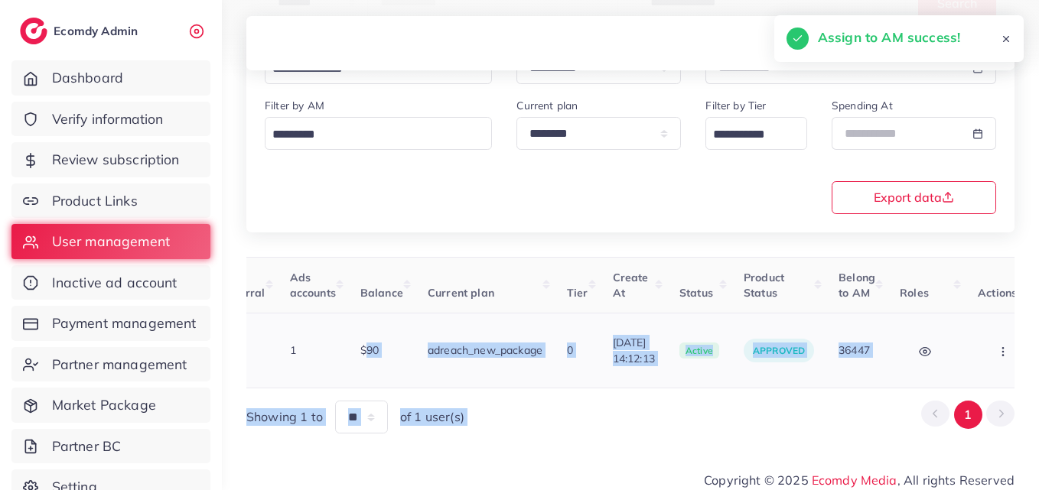
drag, startPoint x: 714, startPoint y: 382, endPoint x: 294, endPoint y: 366, distance: 420.2
click at [294, 366] on div "User ID User info Admin Note Country Referral Ads accounts Balance Current plan…" at bounding box center [630, 345] width 768 height 177
click at [594, 380] on div "User ID User info Admin Note Country Referral Ads accounts Balance Current plan…" at bounding box center [630, 345] width 768 height 177
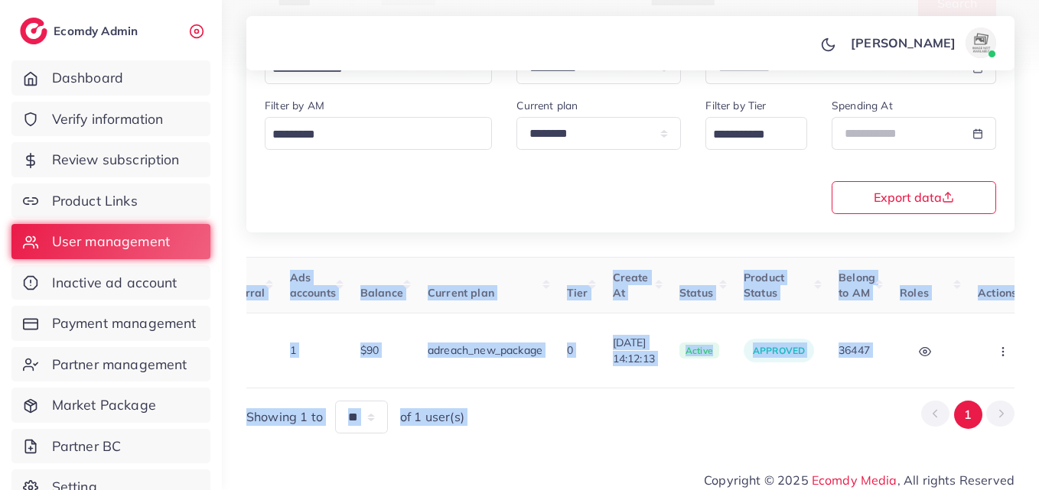
click at [594, 379] on div "User ID User info Admin Note Country Referral Ads accounts Balance Current plan…" at bounding box center [630, 345] width 768 height 177
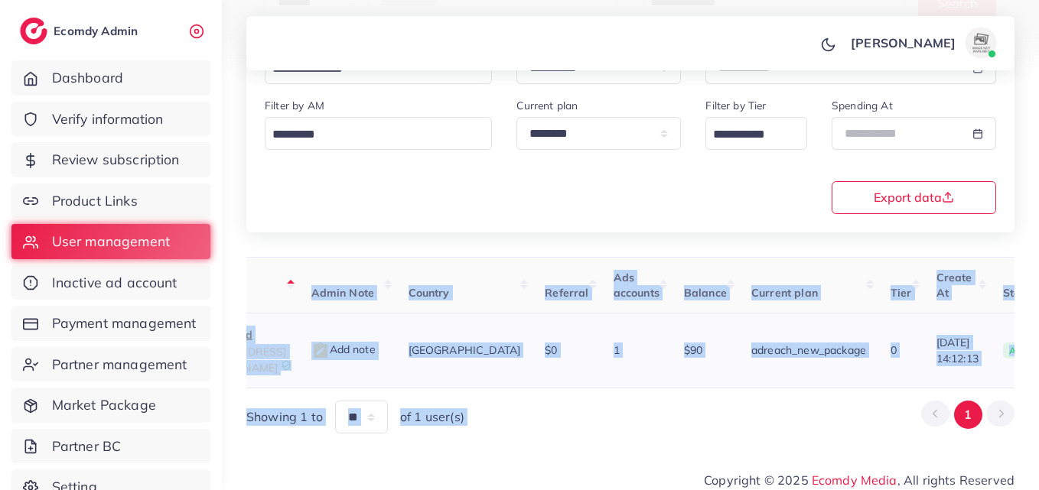
scroll to position [0, 120]
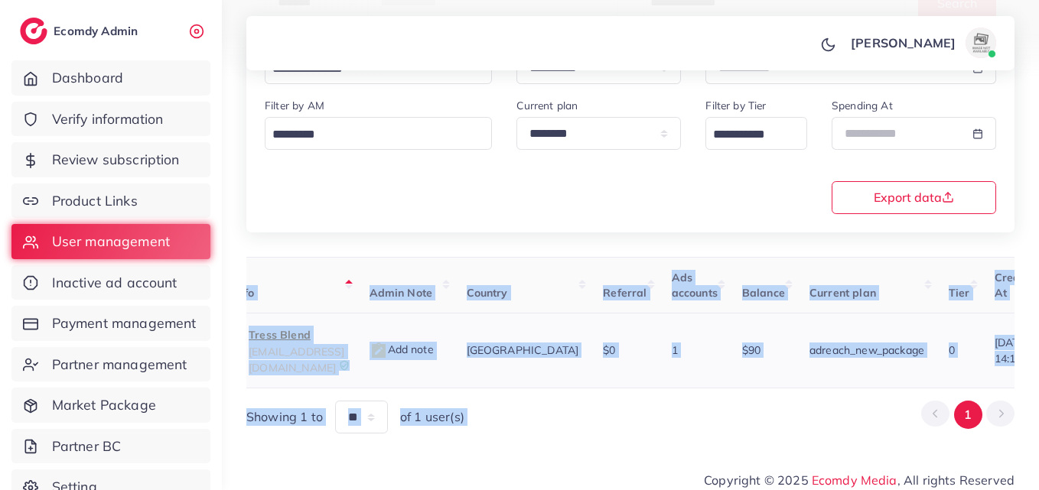
click at [336, 338] on p "Tress Blend" at bounding box center [297, 335] width 96 height 18
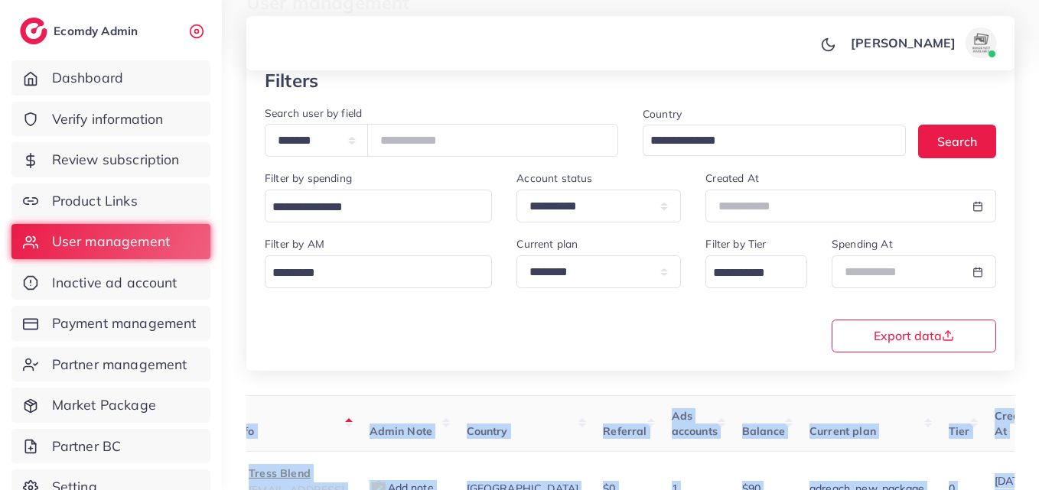
scroll to position [0, 0]
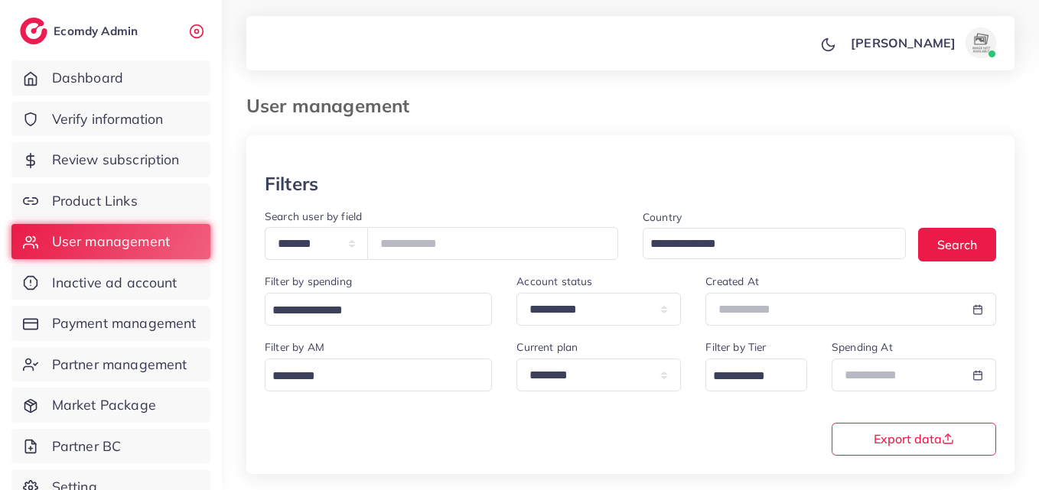
click at [437, 262] on div "**********" at bounding box center [441, 240] width 378 height 66
click at [438, 250] on input "*******" at bounding box center [492, 243] width 251 height 33
click at [438, 249] on input "*******" at bounding box center [492, 243] width 251 height 33
drag, startPoint x: 438, startPoint y: 248, endPoint x: 417, endPoint y: 236, distance: 24.3
click at [417, 236] on input "*******" at bounding box center [492, 243] width 251 height 33
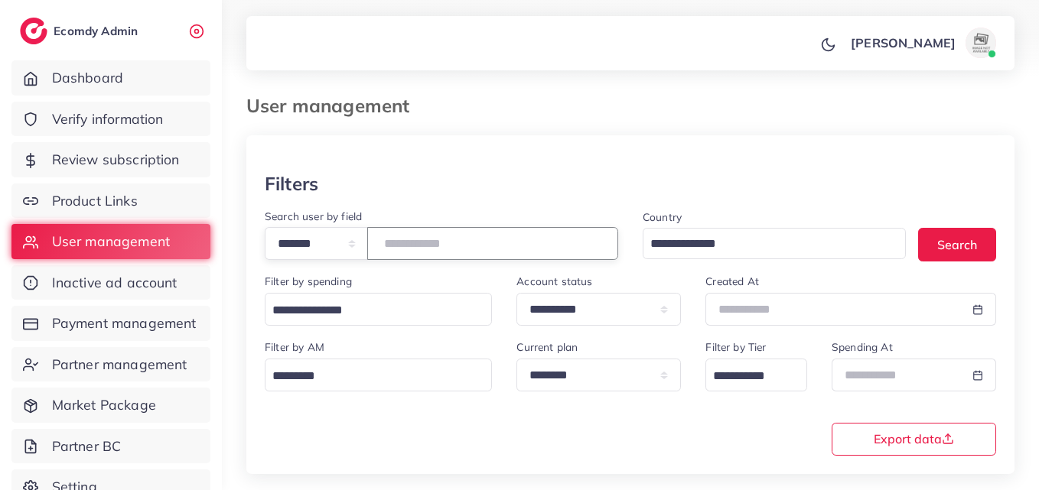
click at [417, 236] on input "*******" at bounding box center [492, 243] width 251 height 33
paste input "number"
click at [447, 233] on input "*******" at bounding box center [492, 243] width 251 height 33
paste input "number"
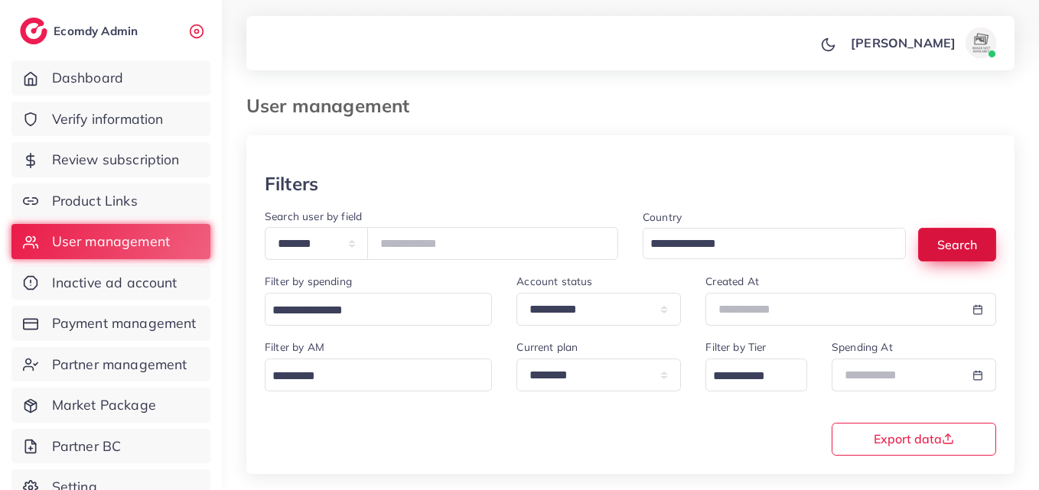
click at [979, 239] on button "Search" at bounding box center [957, 244] width 78 height 33
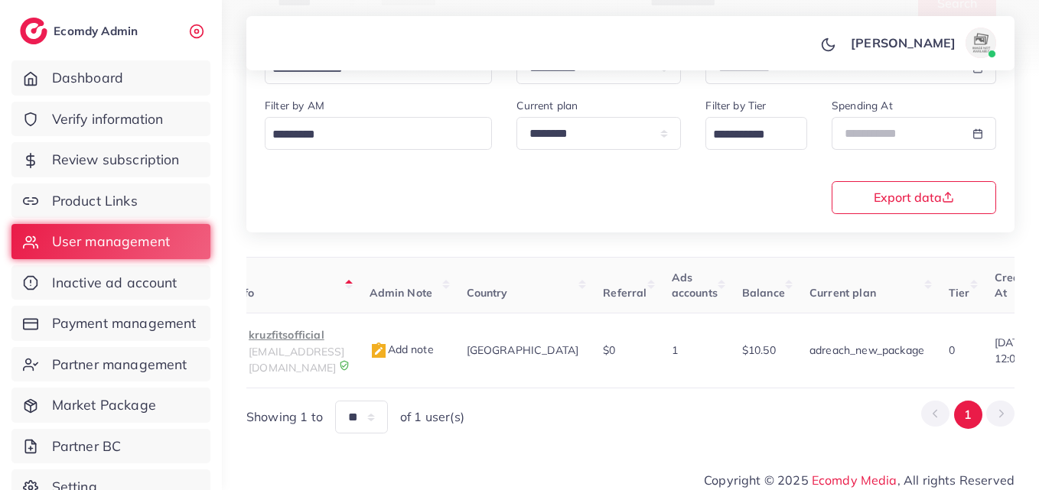
click at [631, 373] on table "User ID User info Admin Note Country Referral Ads accounts Balance Current plan…" at bounding box center [775, 323] width 1299 height 132
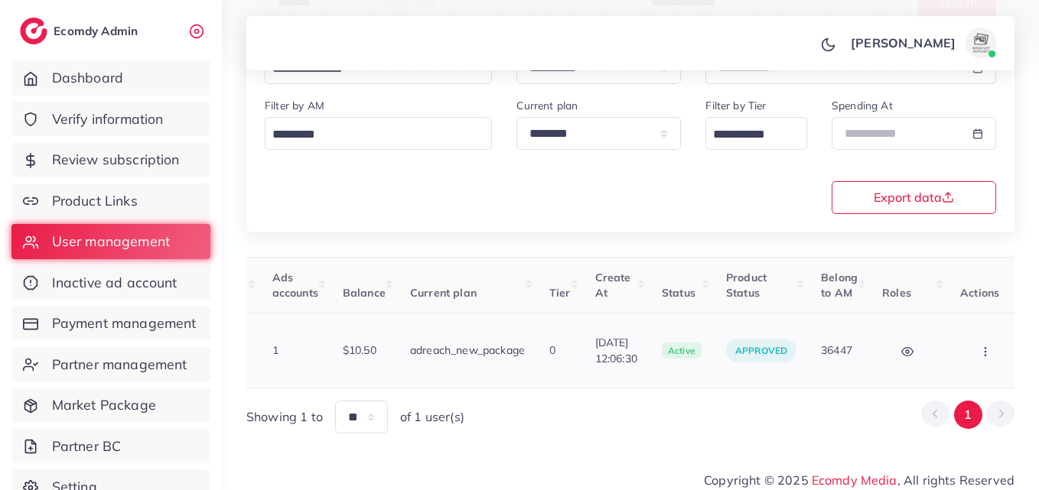
click at [983, 363] on td "Block Balance Change Assign to AM" at bounding box center [987, 351] width 79 height 75
click at [980, 358] on button "button" at bounding box center [987, 350] width 54 height 34
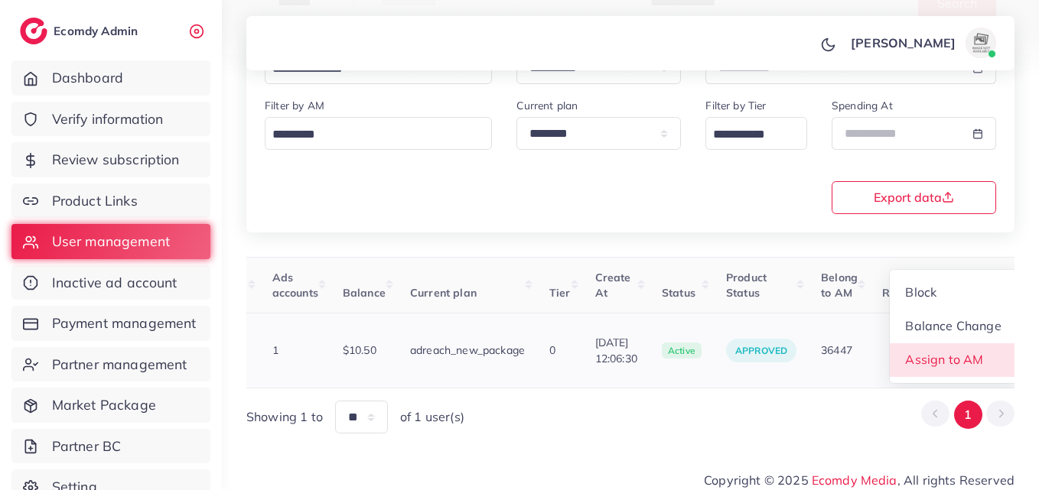
click at [976, 361] on link "Assign to AM" at bounding box center [952, 360] width 127 height 34
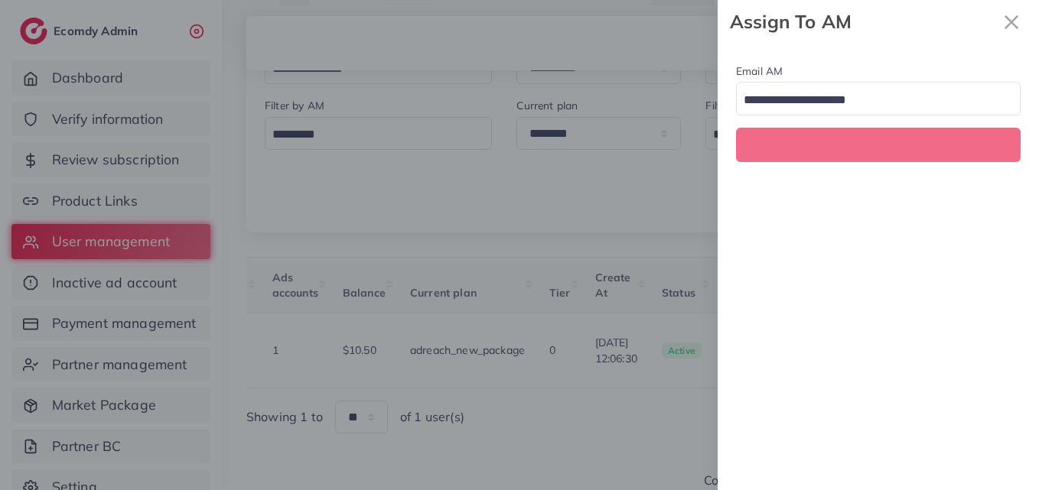
scroll to position [0, 519]
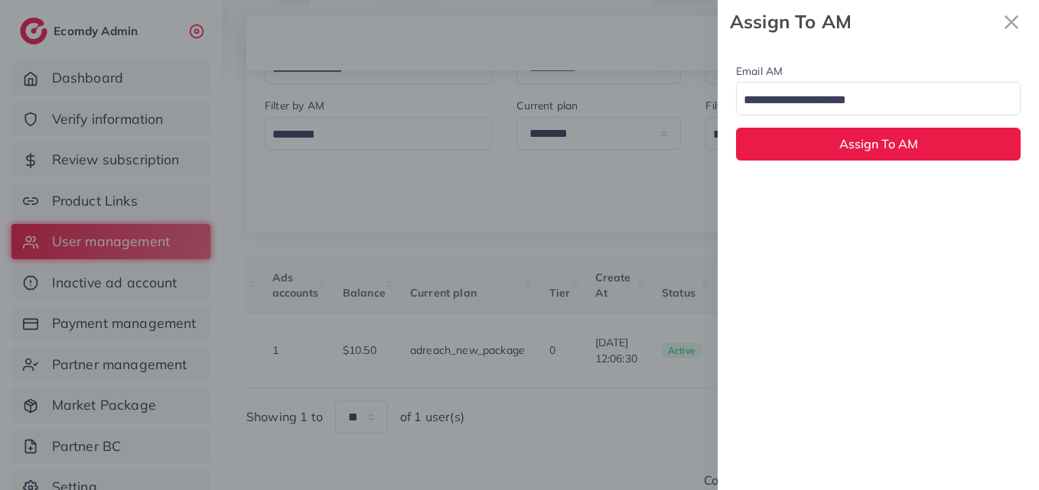
click at [847, 103] on input "Search for option" at bounding box center [869, 101] width 262 height 24
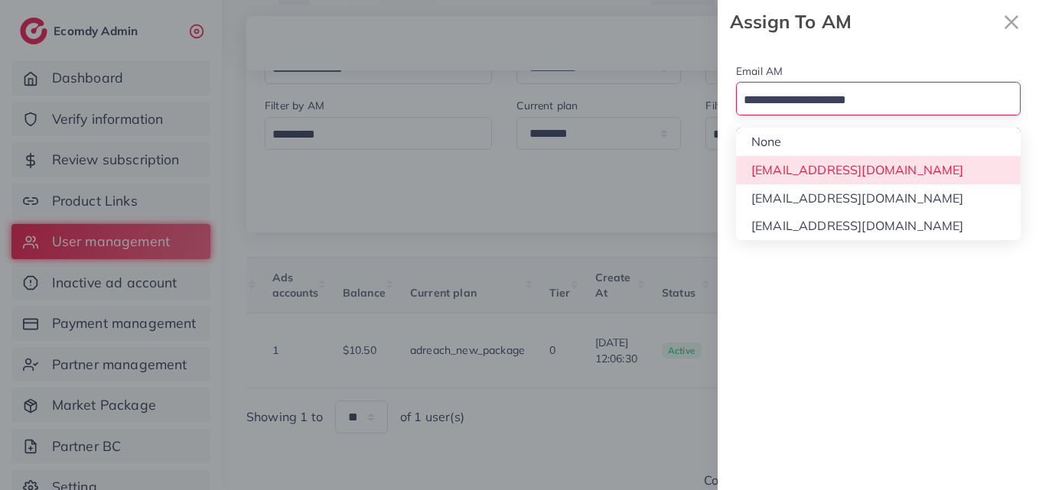
click at [841, 177] on div "Email AM Loading... None hadibaaslam@gmail.com natashashahid163@gmail.com wajah…" at bounding box center [877, 111] width 321 height 135
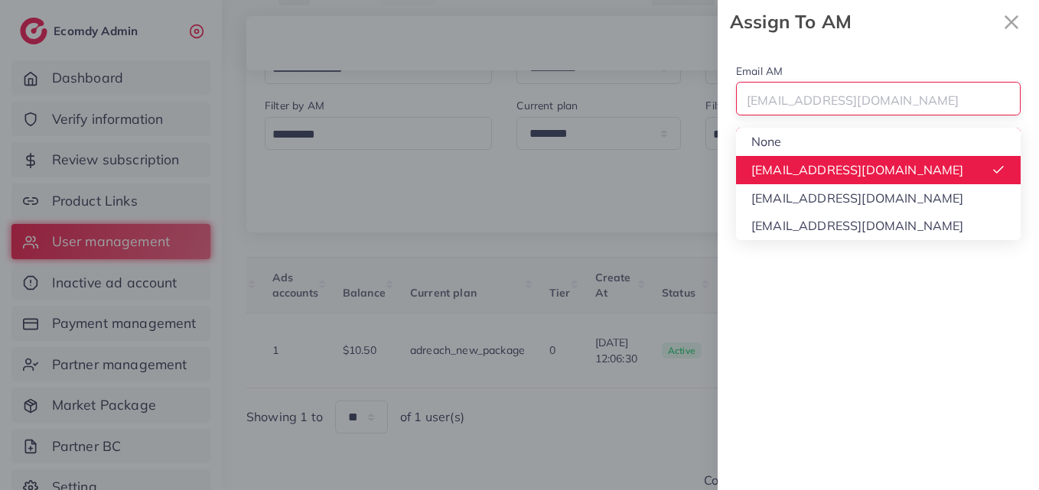
click at [841, 103] on div "hadibaaslam@gmail.com" at bounding box center [868, 99] width 265 height 27
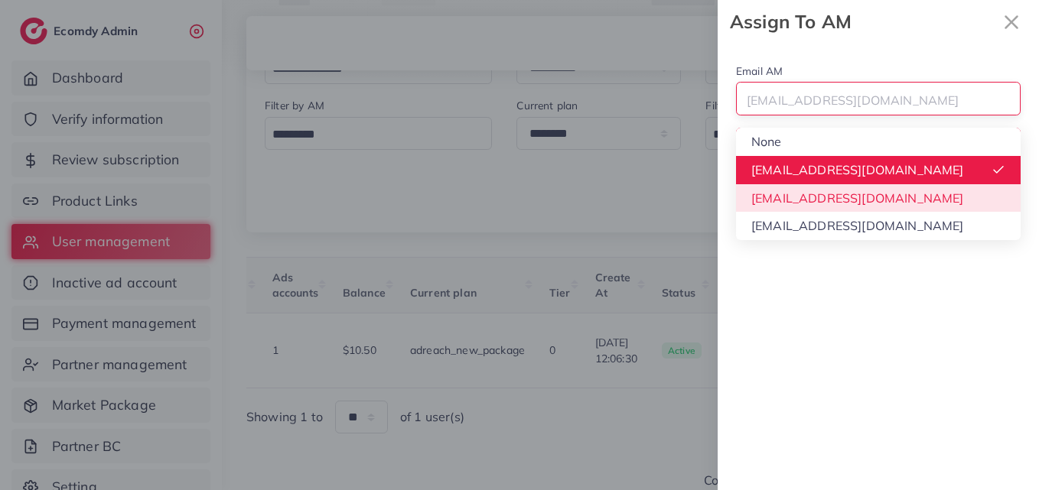
click at [838, 193] on div "Email AM hadibaaslam@gmail.com Loading... None hadibaaslam@gmail.com natashasha…" at bounding box center [877, 267] width 321 height 447
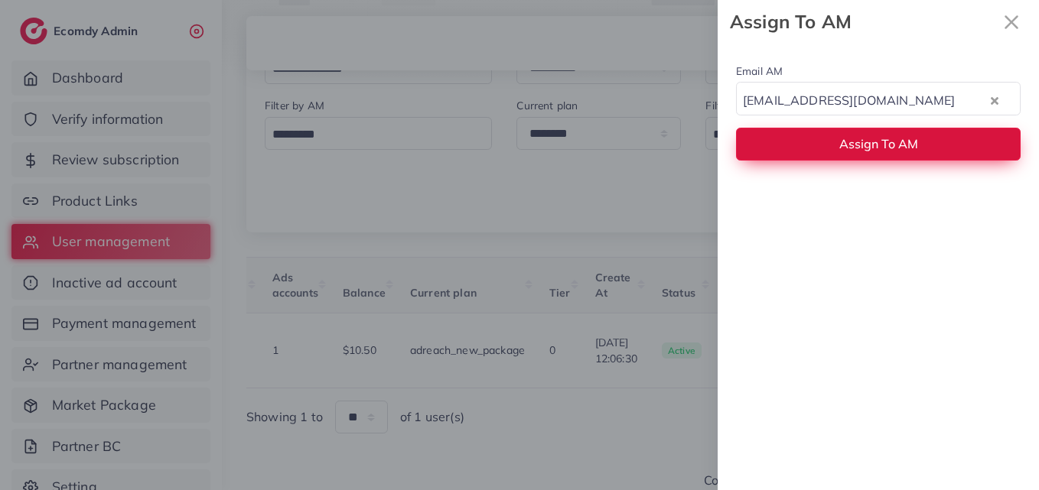
click at [842, 145] on span "Assign To AM" at bounding box center [878, 143] width 79 height 15
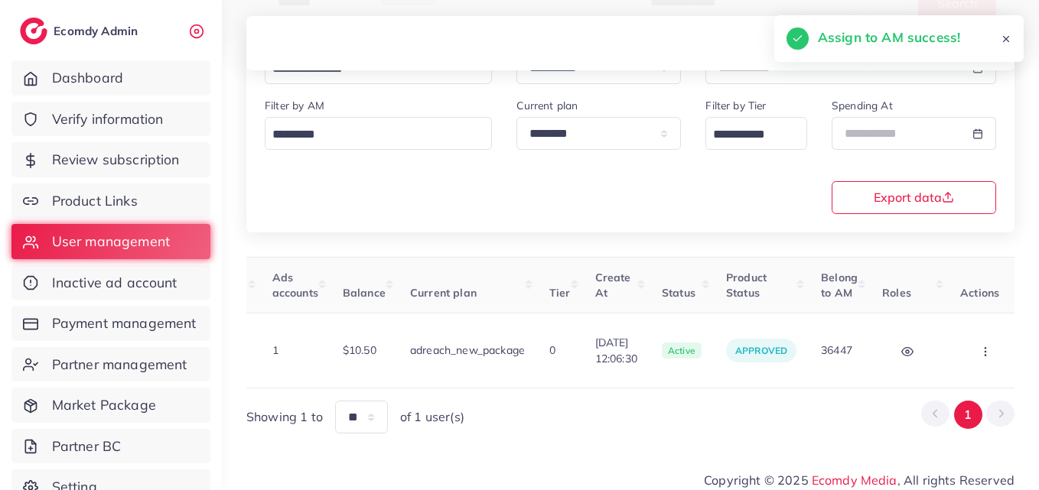
scroll to position [0, 112]
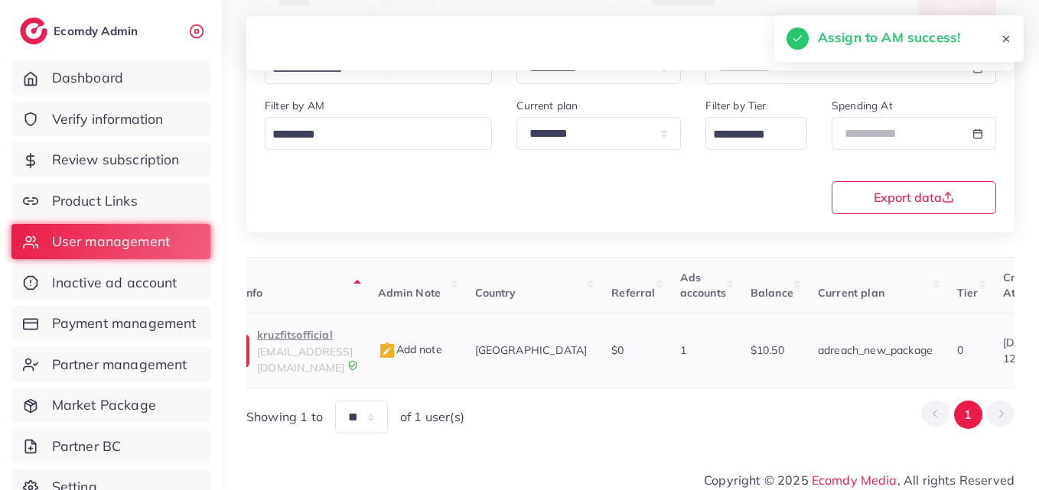
click at [275, 354] on span "kruzfitsofficial@gmail.com" at bounding box center [305, 359] width 96 height 29
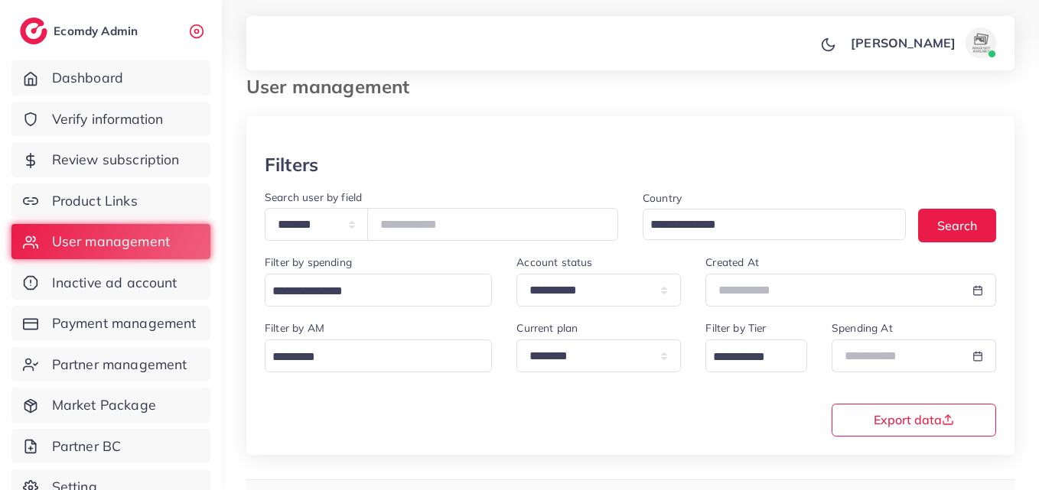
scroll to position [12, 0]
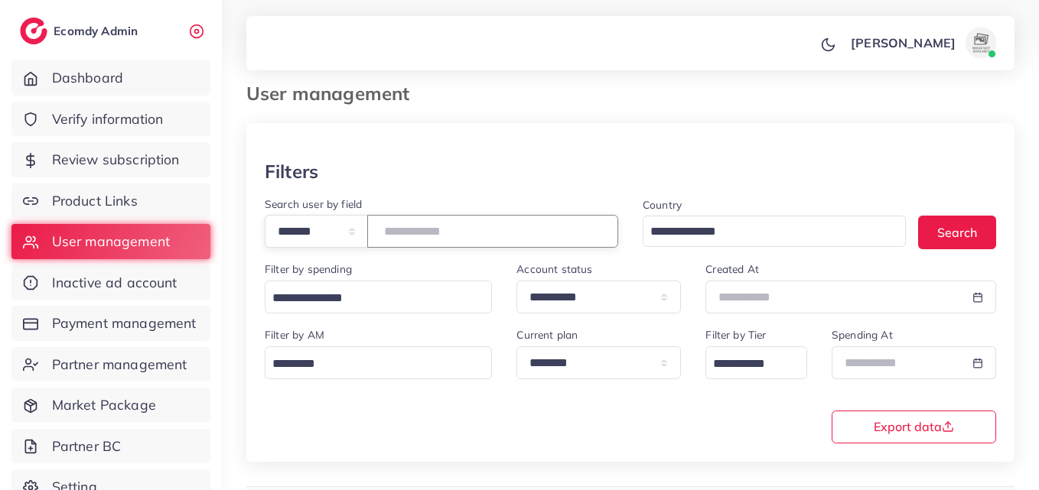
click at [426, 236] on input "*******" at bounding box center [492, 231] width 251 height 33
paste input "number"
click at [981, 234] on button "Search" at bounding box center [957, 232] width 78 height 33
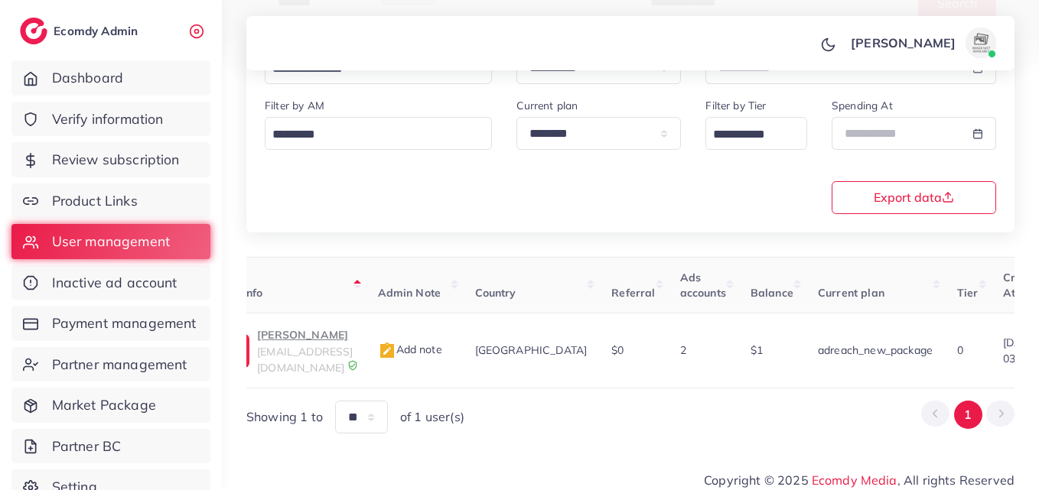
scroll to position [0, 541]
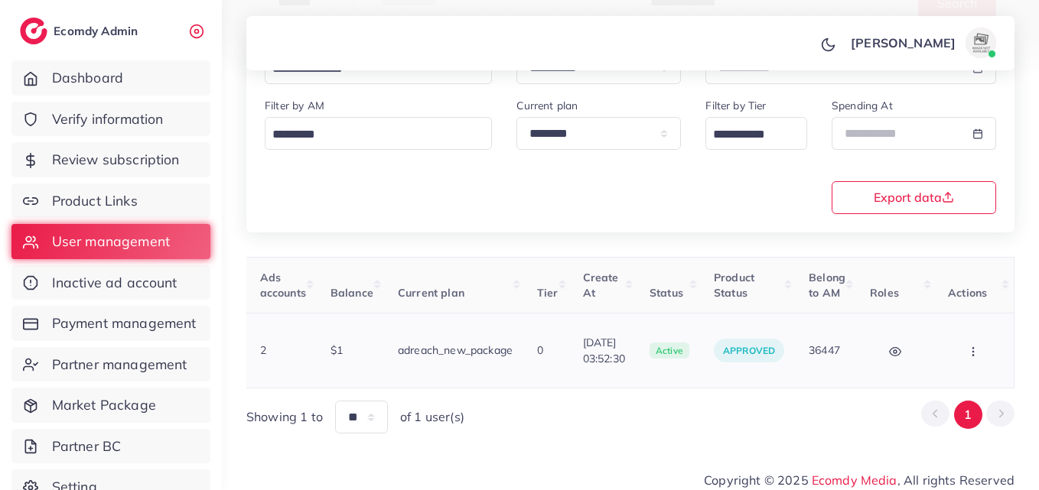
click at [975, 356] on button "button" at bounding box center [975, 350] width 54 height 34
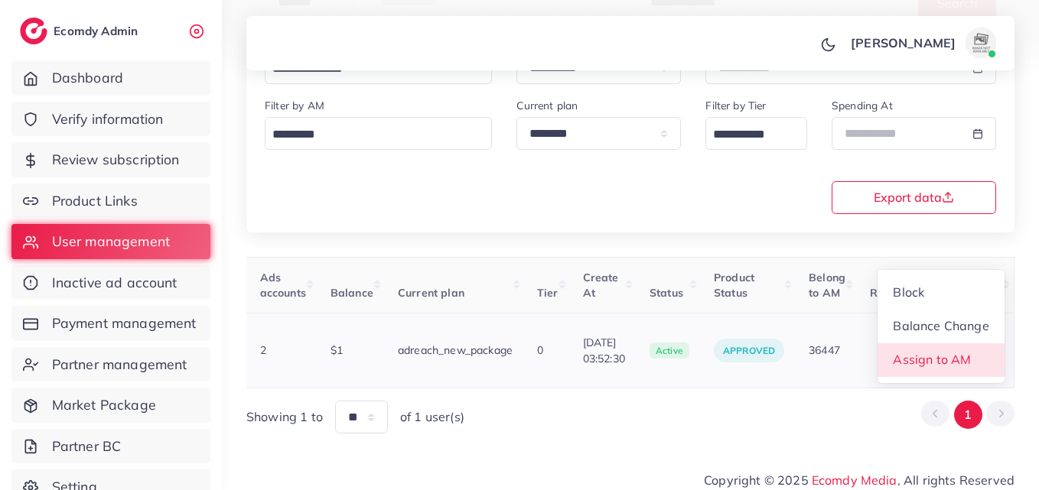
click at [975, 356] on link "Assign to AM" at bounding box center [940, 360] width 127 height 34
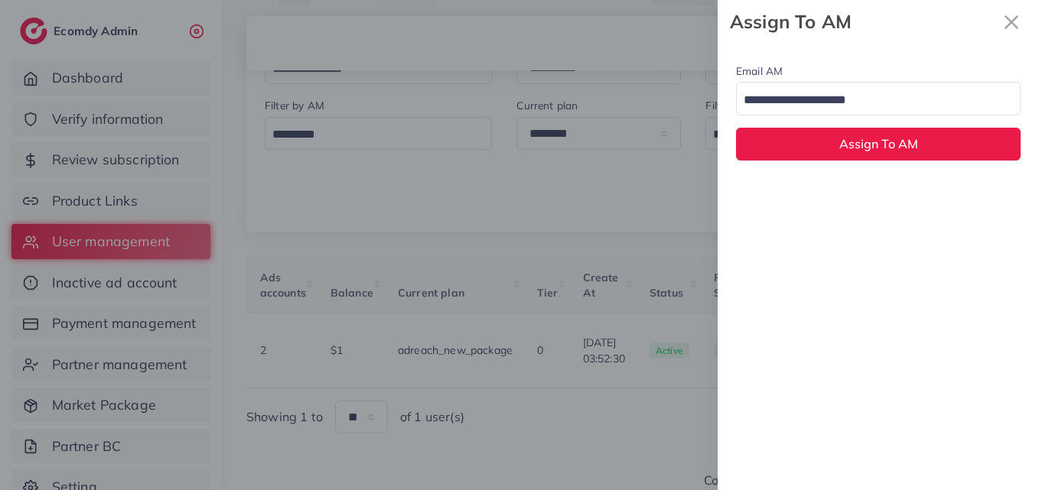
click at [860, 109] on input "Search for option" at bounding box center [869, 101] width 262 height 24
click at [860, 198] on div "Email AM natashashahid163@gmail.com Loading... None hadibaaslam@gmail.com natas…" at bounding box center [877, 267] width 321 height 447
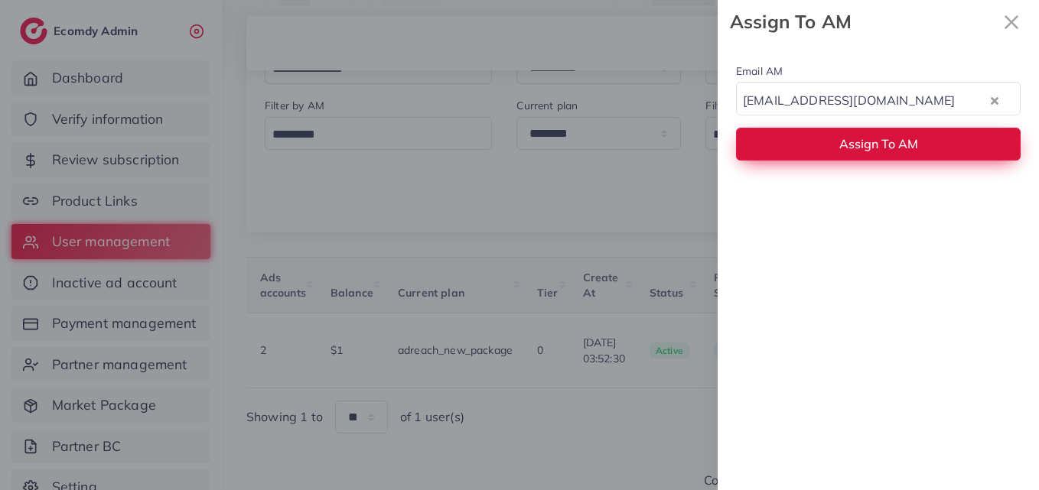
click at [865, 138] on span "Assign To AM" at bounding box center [878, 143] width 79 height 15
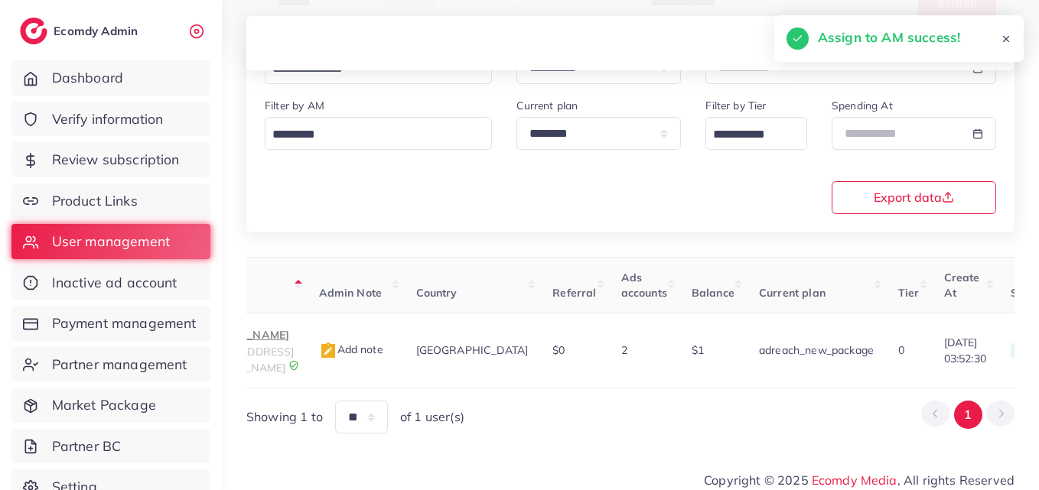
scroll to position [0, 34]
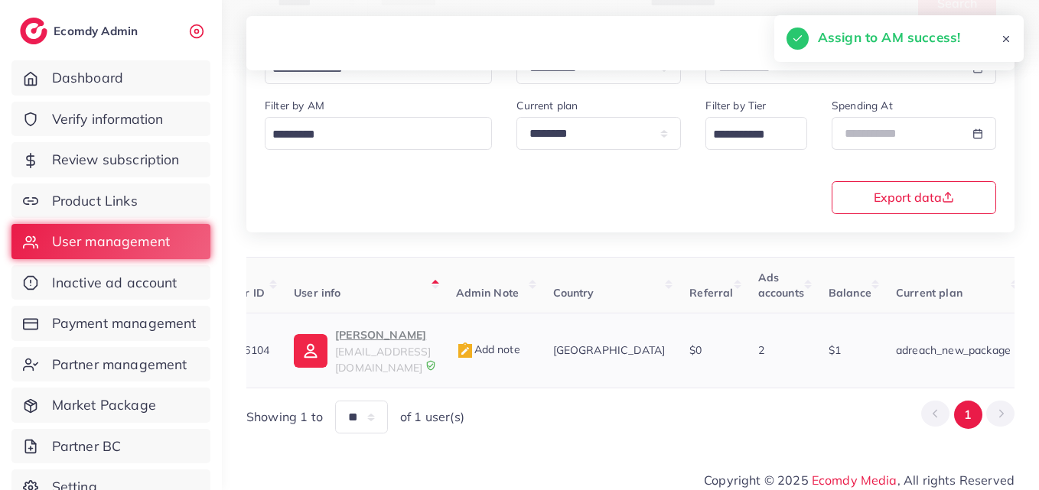
click at [367, 337] on p "Affan Hussain" at bounding box center [383, 335] width 96 height 18
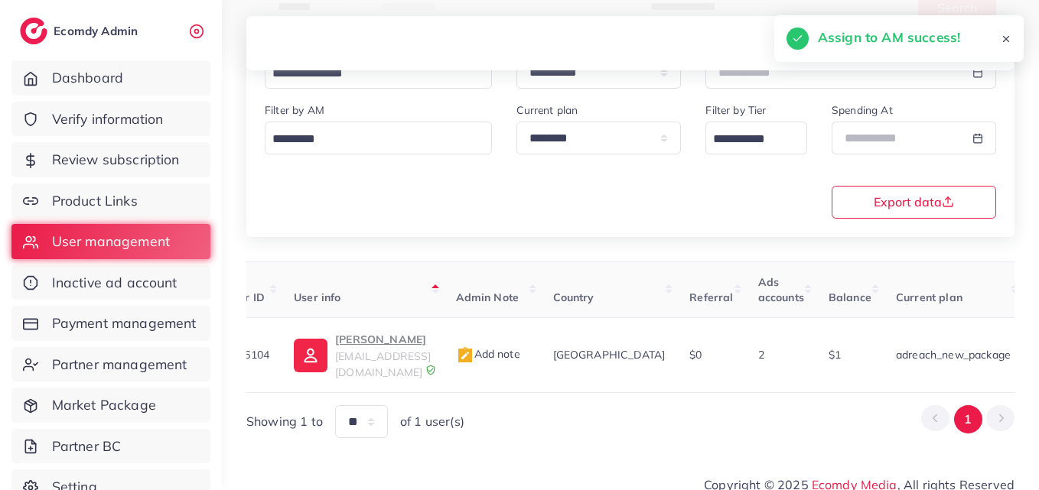
scroll to position [0, 0]
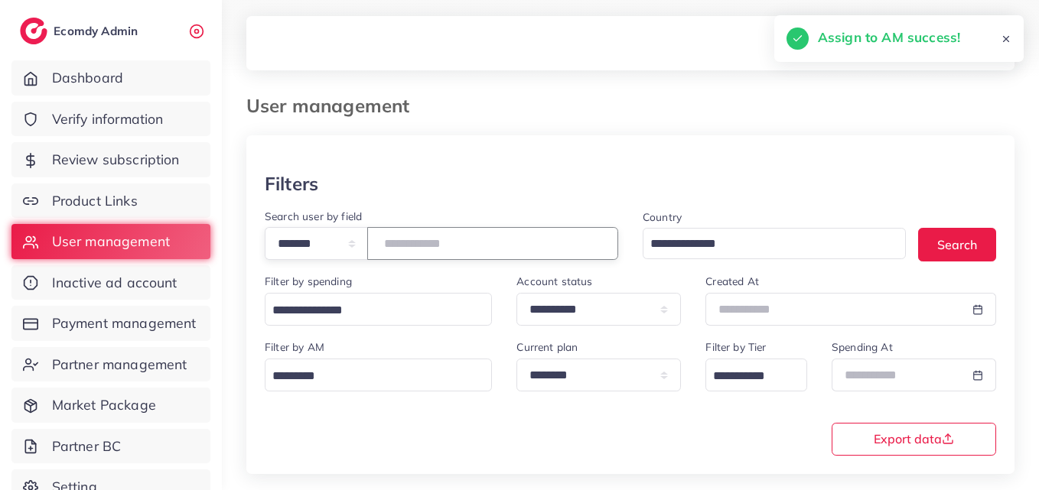
click at [415, 246] on input "*******" at bounding box center [492, 243] width 251 height 33
paste input "number"
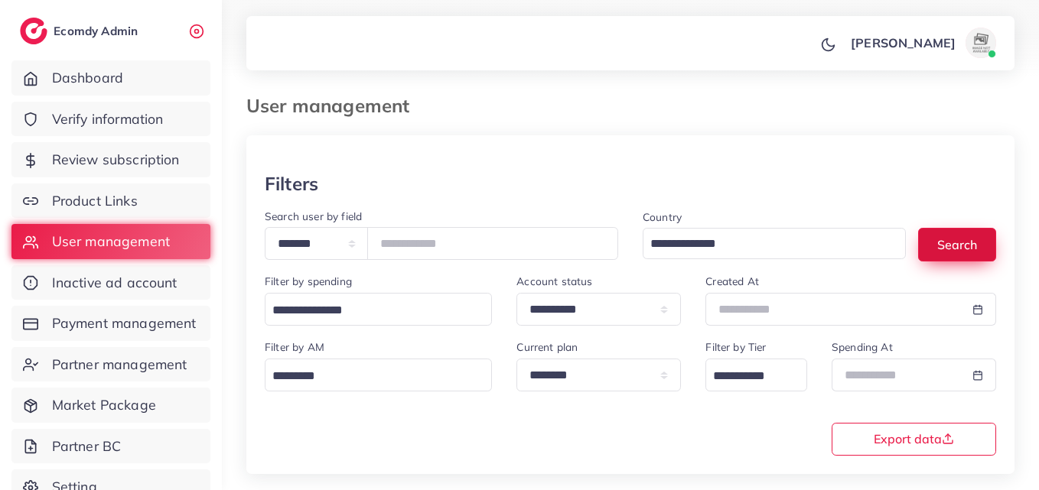
click at [963, 240] on button "Search" at bounding box center [957, 244] width 78 height 33
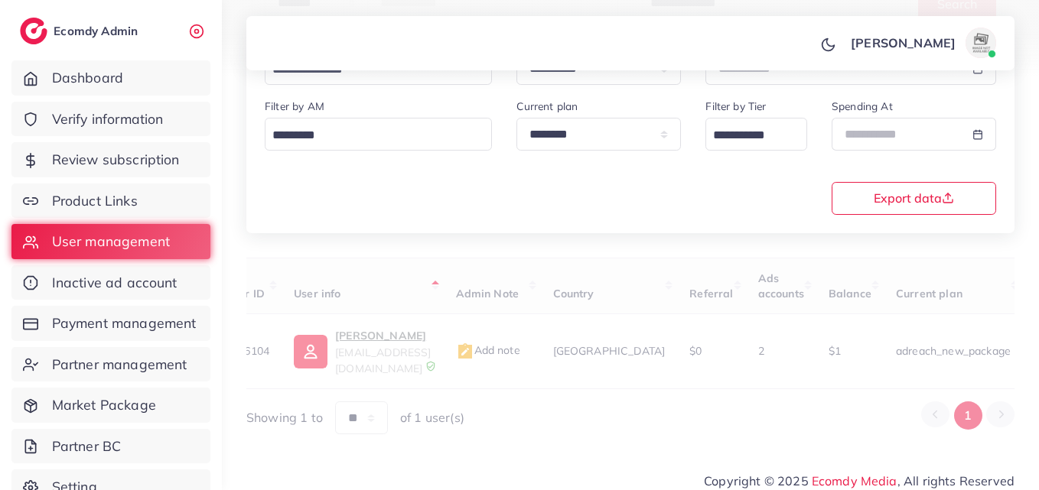
scroll to position [242, 0]
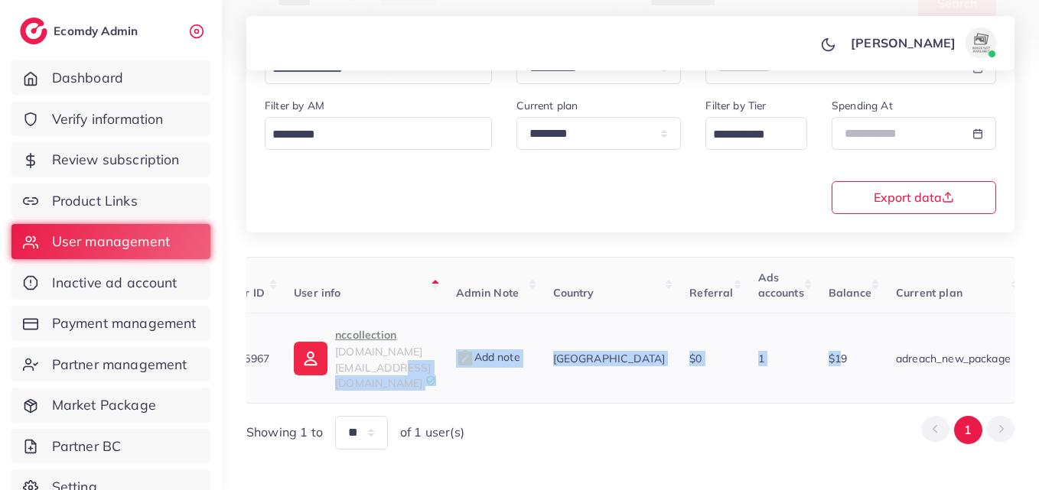
drag, startPoint x: 464, startPoint y: 372, endPoint x: 810, endPoint y: 370, distance: 345.7
click at [810, 370] on tr "1025967 nccollection nccollection.pk@gmail.com Add note Pakistan $0 1 $19 adrea…" at bounding box center [862, 359] width 1299 height 90
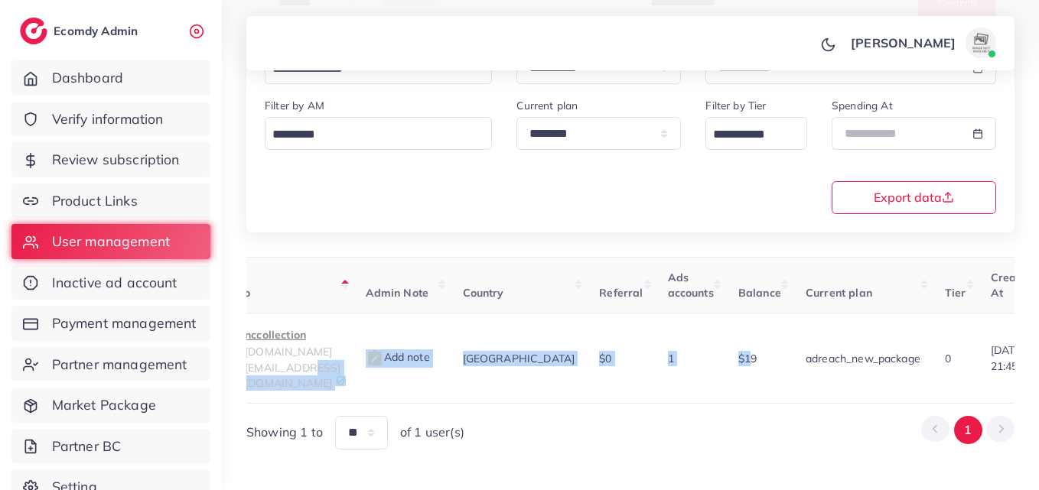
scroll to position [0, 522]
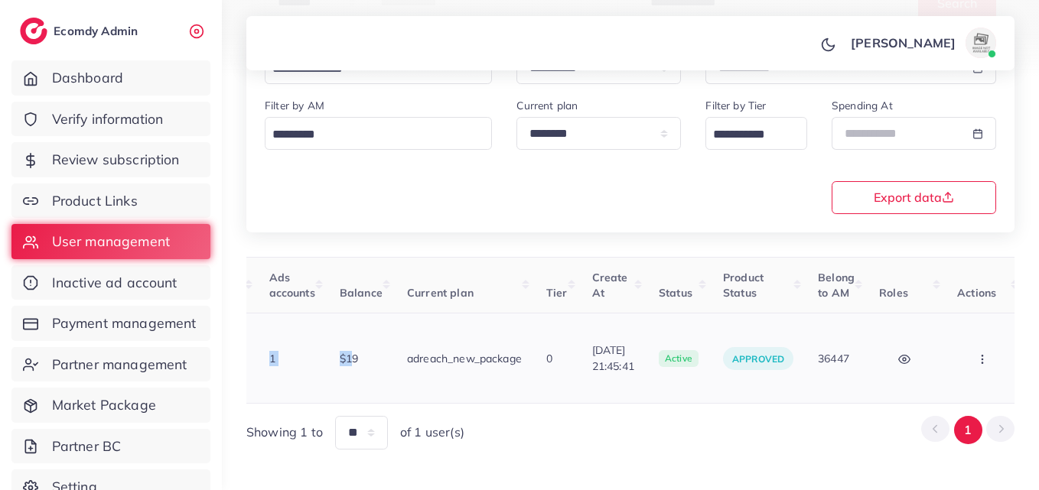
click at [998, 343] on button "button" at bounding box center [984, 358] width 54 height 34
click at [985, 351] on link "Assign to AM" at bounding box center [949, 368] width 127 height 34
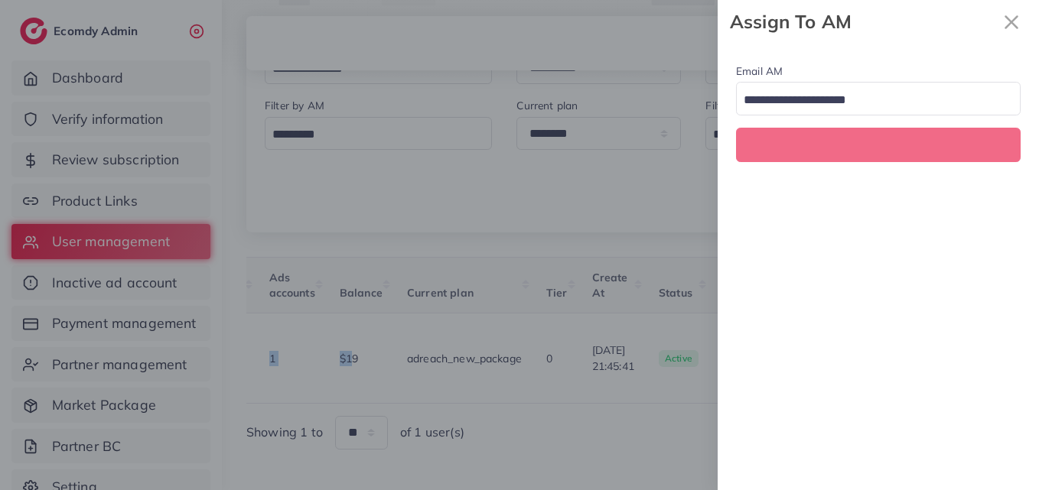
scroll to position [0, 522]
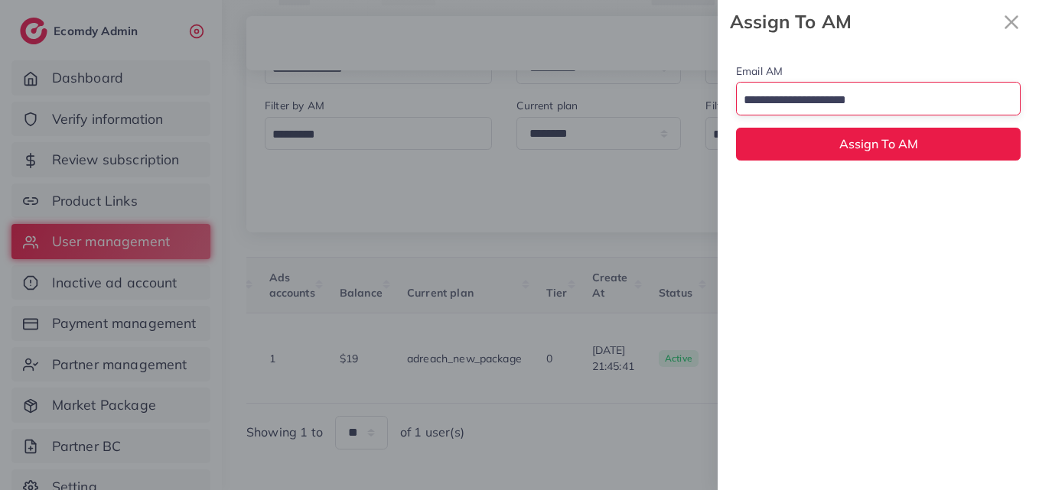
click at [978, 114] on div "Loading..." at bounding box center [878, 98] width 284 height 33
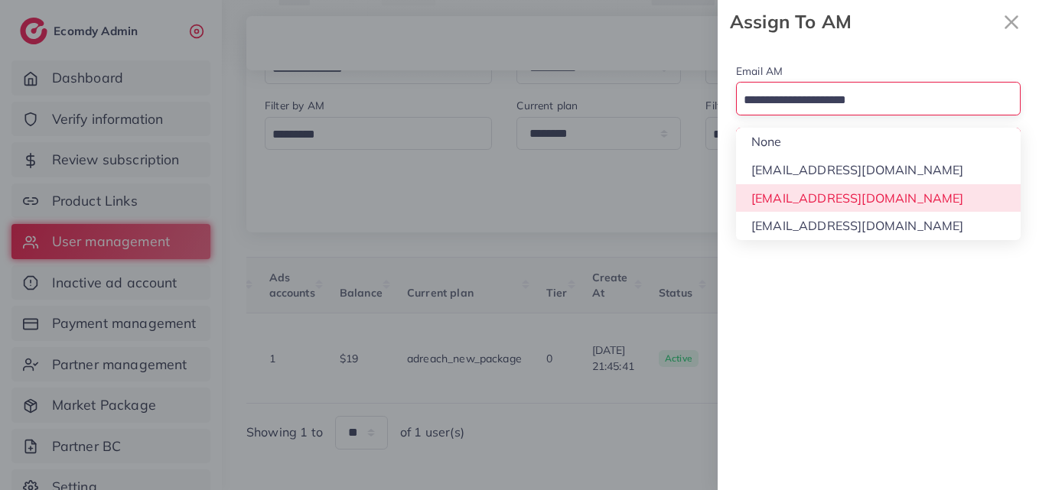
click at [909, 197] on div "Email AM Loading... None hadibaaslam@gmail.com natashashahid163@gmail.com wajah…" at bounding box center [877, 267] width 321 height 447
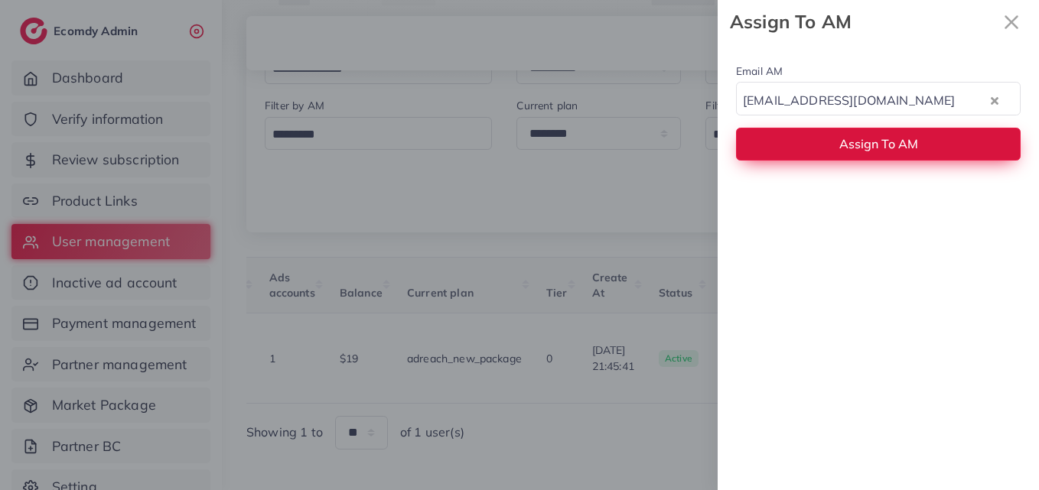
click at [922, 145] on button "Assign To AM" at bounding box center [878, 144] width 284 height 33
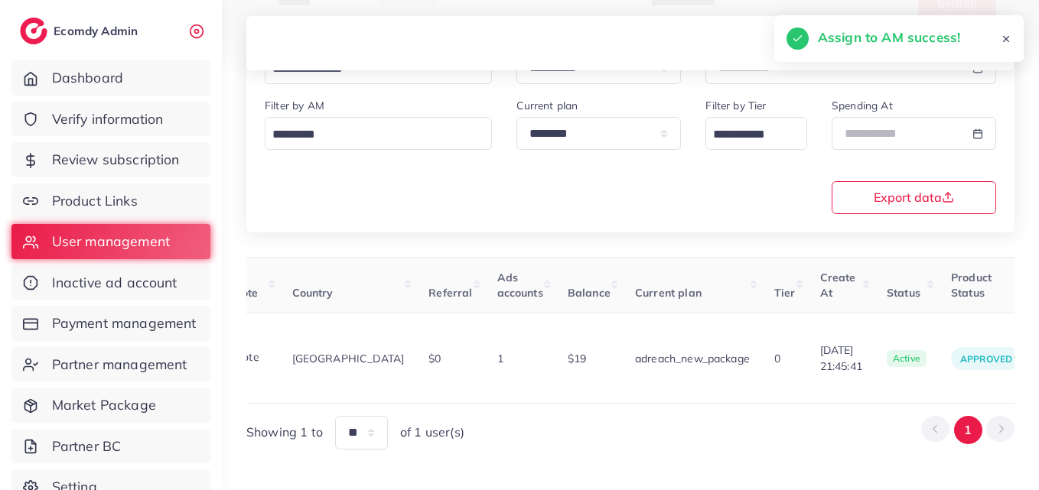
scroll to position [0, 0]
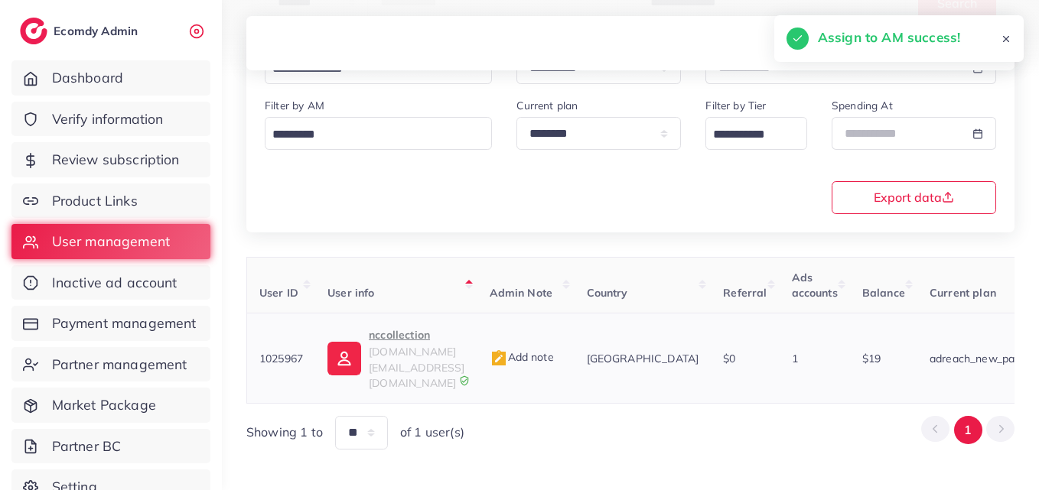
click at [368, 325] on td "nccollection nccollection.pk@gmail.com" at bounding box center [395, 359] width 161 height 90
click at [333, 320] on td "nccollection nccollection.pk@gmail.com" at bounding box center [395, 359] width 161 height 90
click at [339, 342] on img at bounding box center [344, 359] width 34 height 34
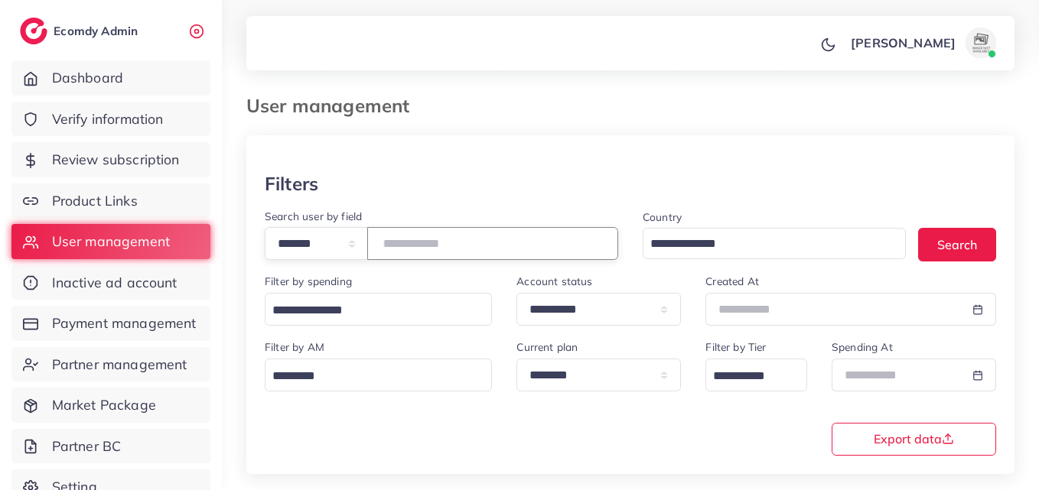
click at [414, 252] on input "*******" at bounding box center [492, 243] width 251 height 33
click at [414, 251] on input "*******" at bounding box center [492, 243] width 251 height 33
paste input "number"
click at [448, 235] on input "*******" at bounding box center [492, 243] width 251 height 33
click at [447, 234] on input "*******" at bounding box center [492, 243] width 251 height 33
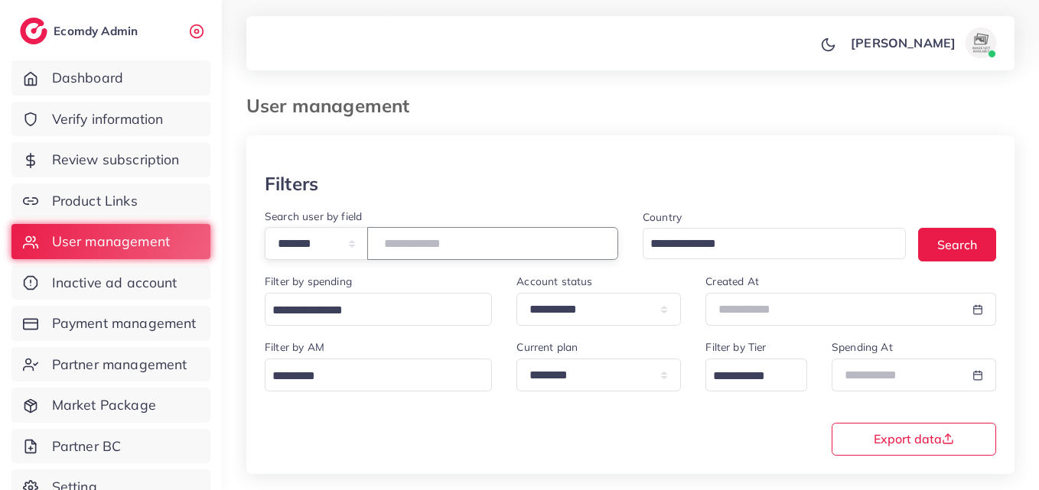
paste input "number"
click at [947, 243] on button "Search" at bounding box center [957, 244] width 78 height 33
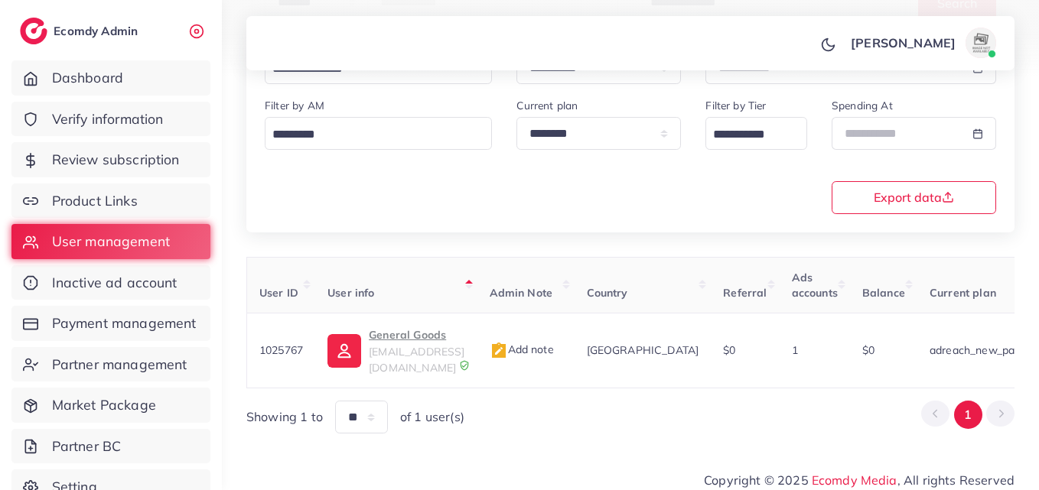
scroll to position [0, 530]
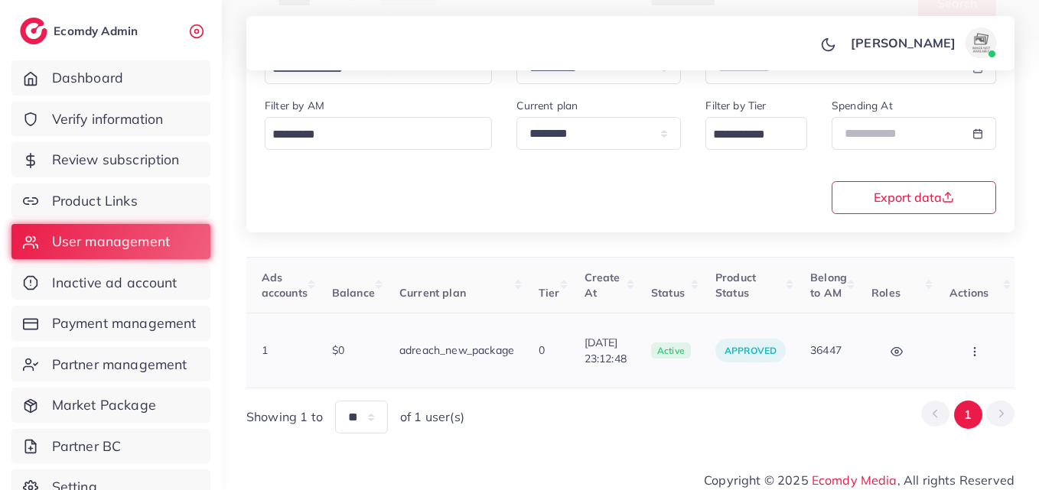
click at [1003, 342] on td "Block Balance Change Assign to AM" at bounding box center [976, 351] width 79 height 75
click at [968, 348] on icon "button" at bounding box center [974, 352] width 12 height 12
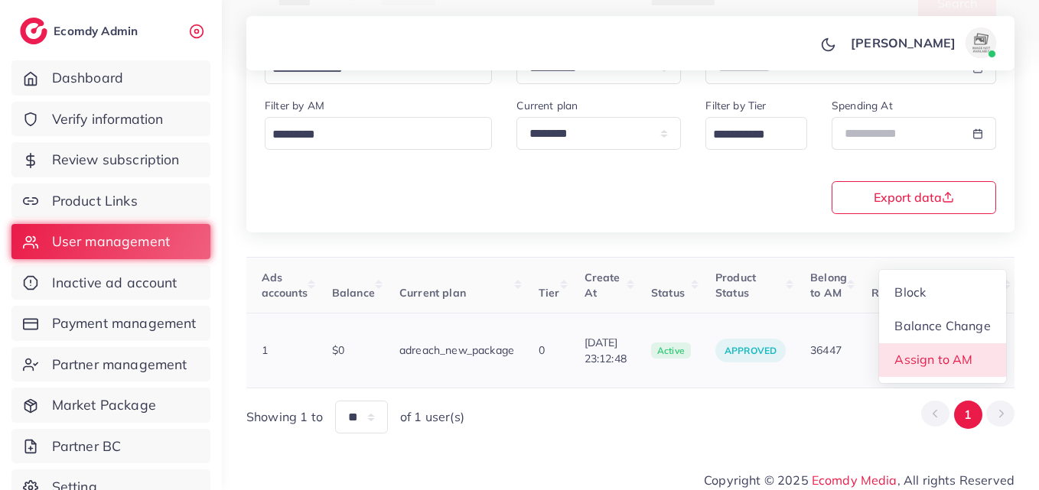
click at [959, 353] on span "Assign to AM" at bounding box center [934, 359] width 78 height 15
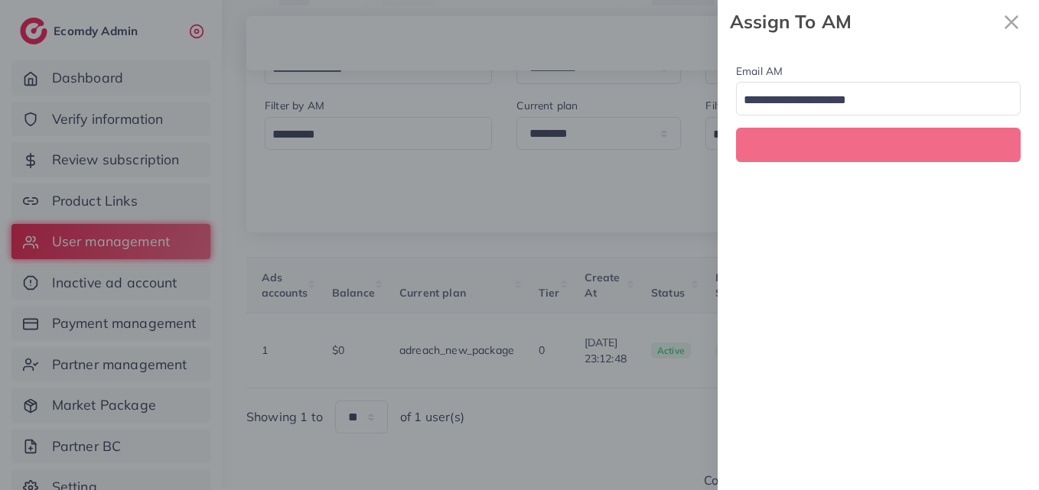
scroll to position [0, 530]
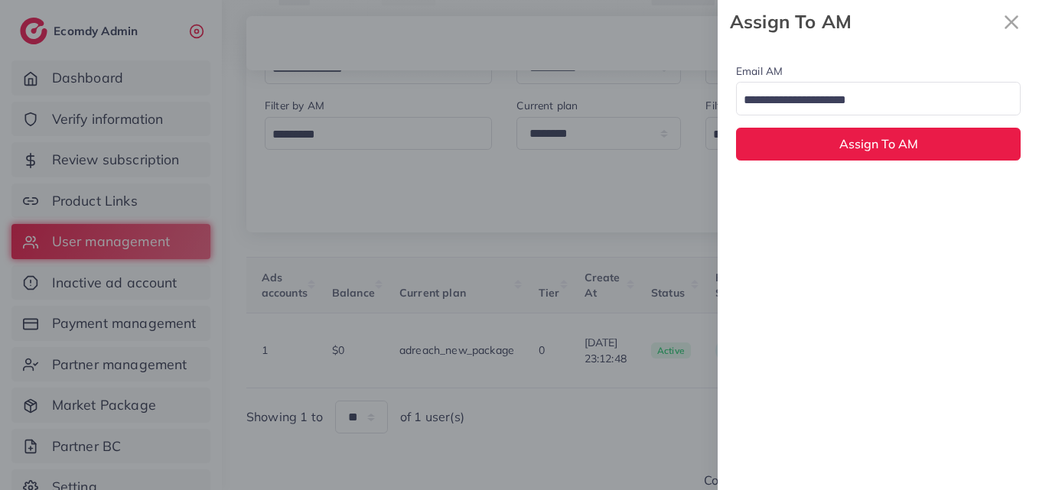
click at [885, 99] on input "Search for option" at bounding box center [869, 101] width 262 height 24
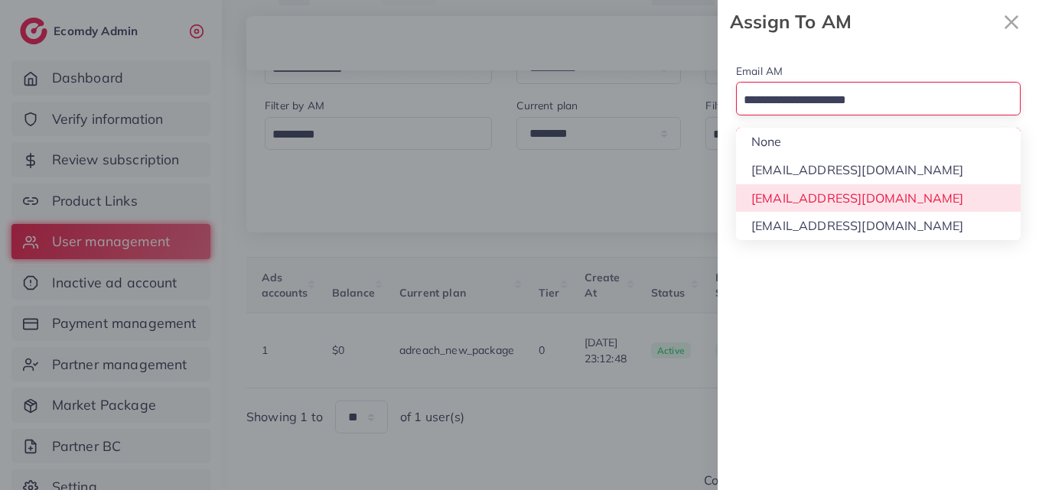
click at [845, 195] on div "Email AM Loading... None hadibaaslam@gmail.com natashashahid163@gmail.com wajah…" at bounding box center [877, 267] width 321 height 447
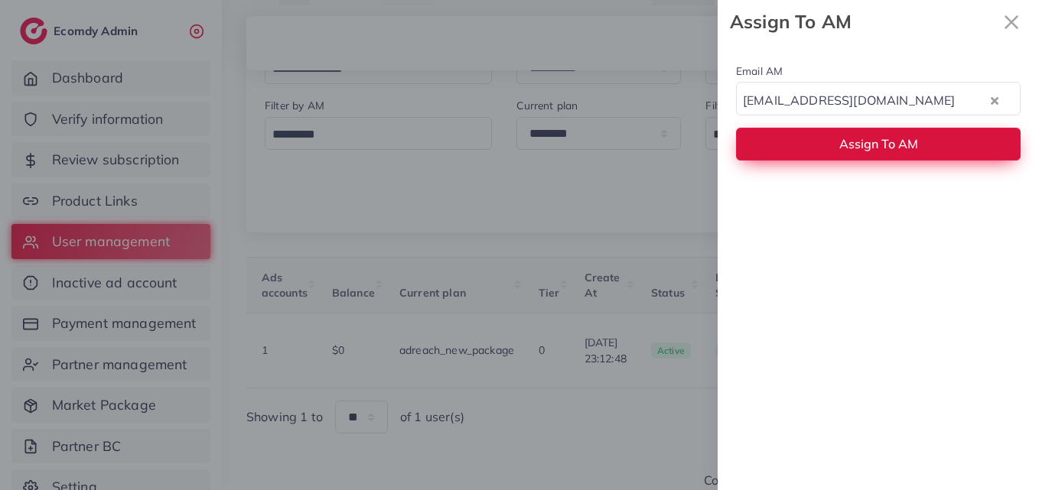
click at [842, 141] on span "Assign To AM" at bounding box center [878, 143] width 79 height 15
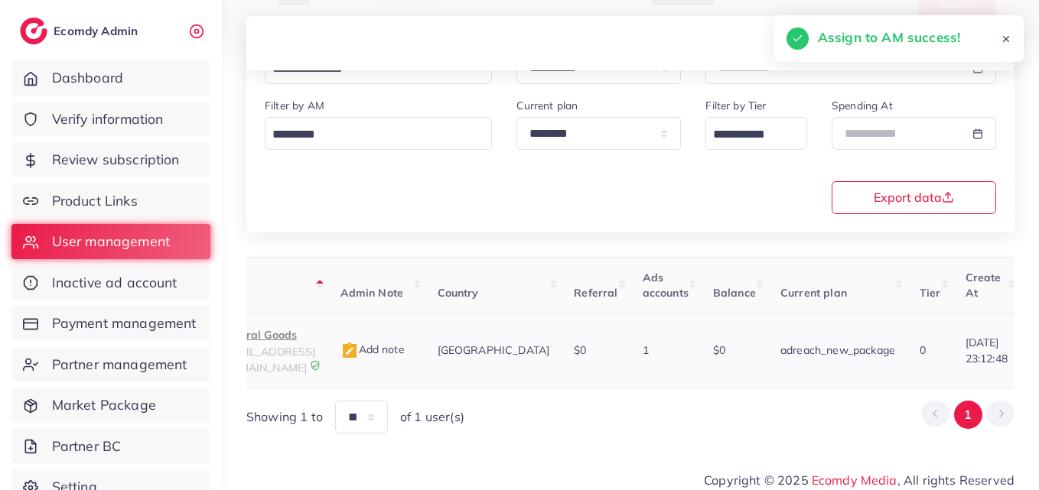
scroll to position [0, 126]
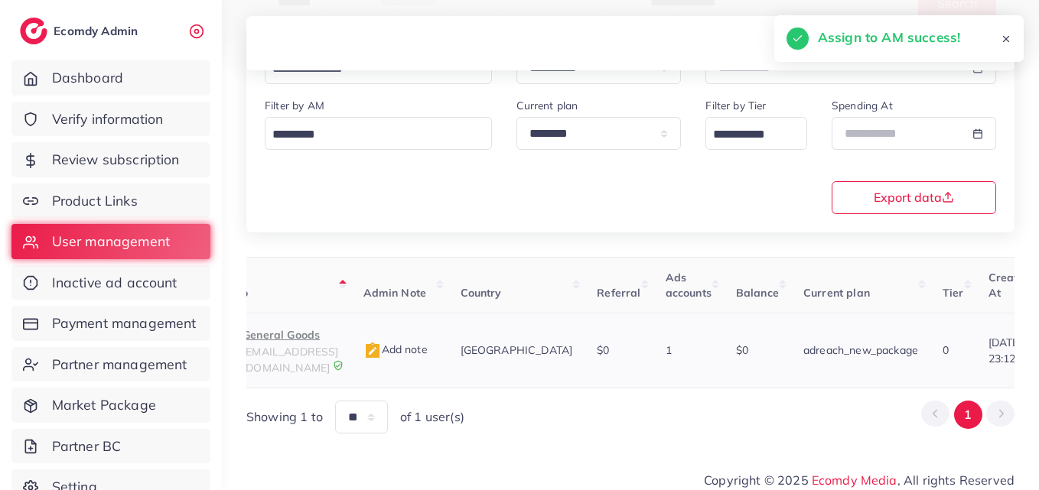
click at [291, 331] on p "General Goods" at bounding box center [290, 335] width 96 height 18
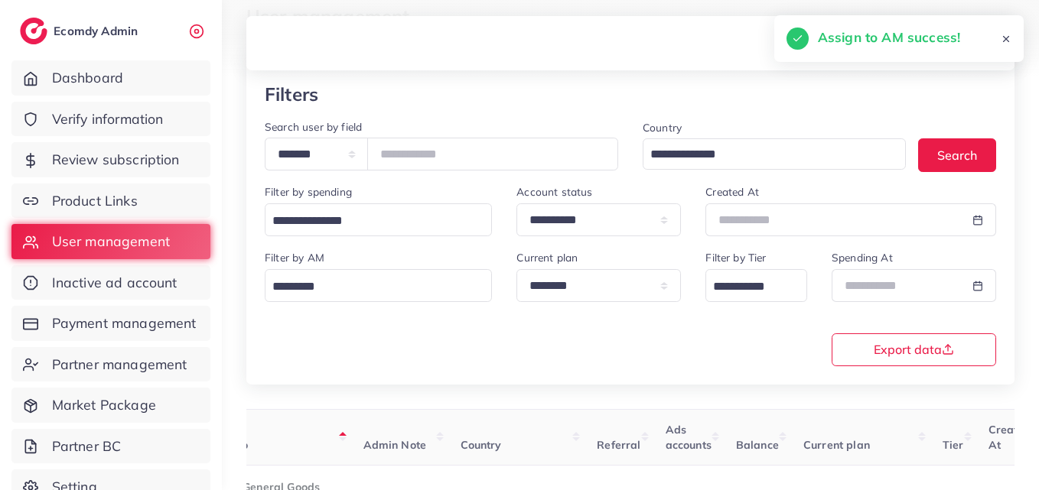
scroll to position [89, 0]
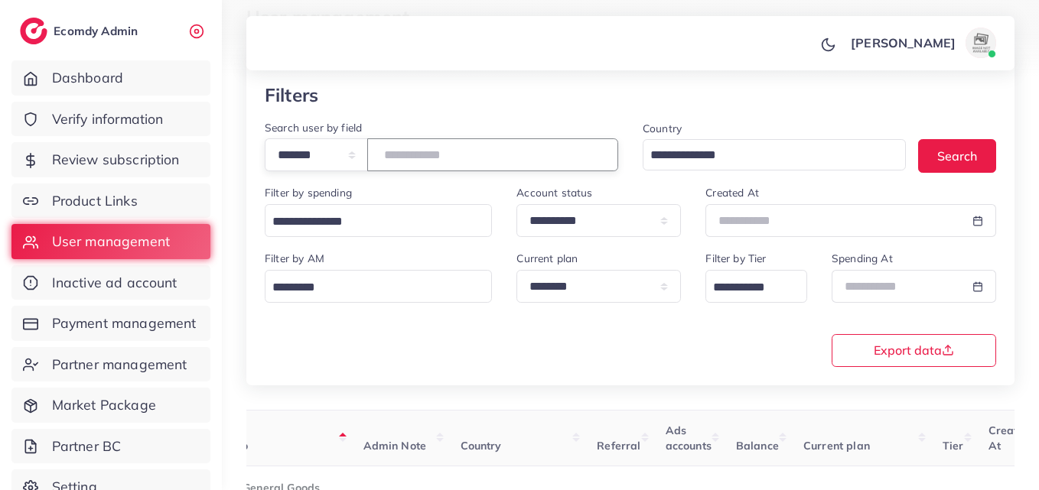
click at [431, 154] on input "*******" at bounding box center [492, 154] width 251 height 33
paste input "number"
click at [940, 151] on button "Search" at bounding box center [957, 155] width 78 height 33
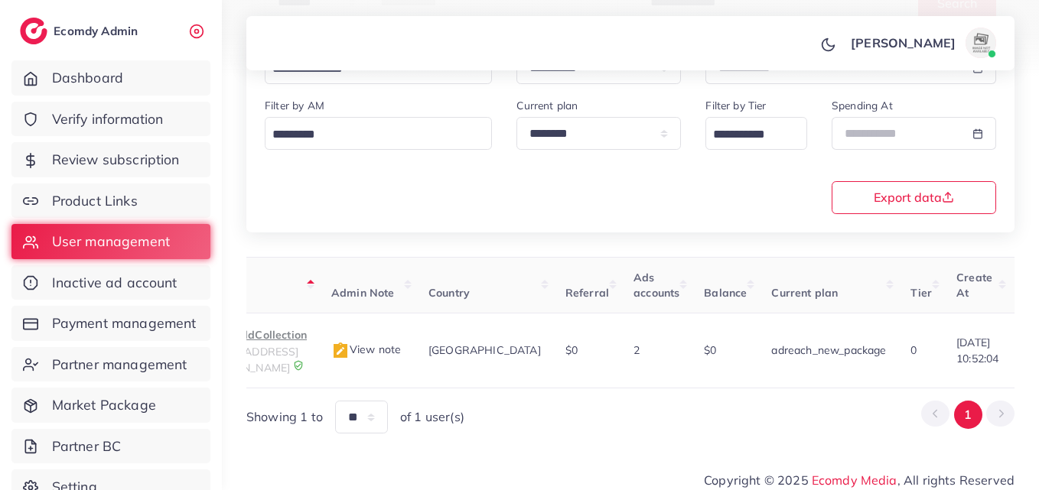
scroll to position [0, 522]
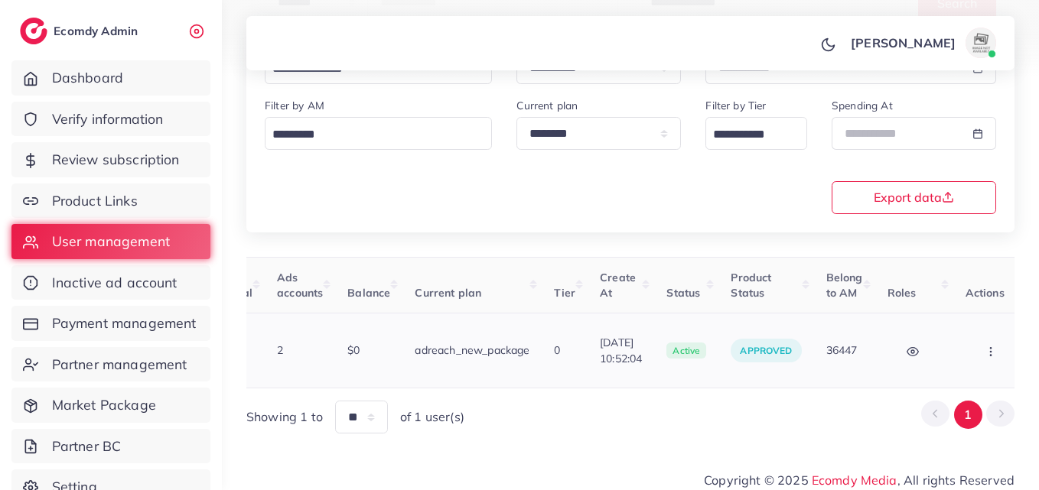
click at [998, 339] on button "button" at bounding box center [992, 350] width 54 height 34
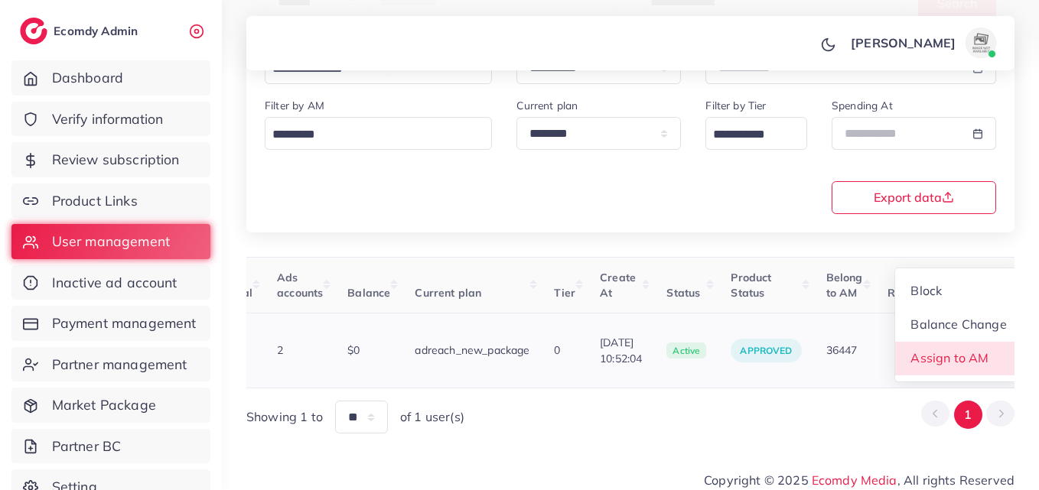
scroll to position [2, 522]
click at [979, 343] on link "Assign to AM" at bounding box center [958, 360] width 127 height 34
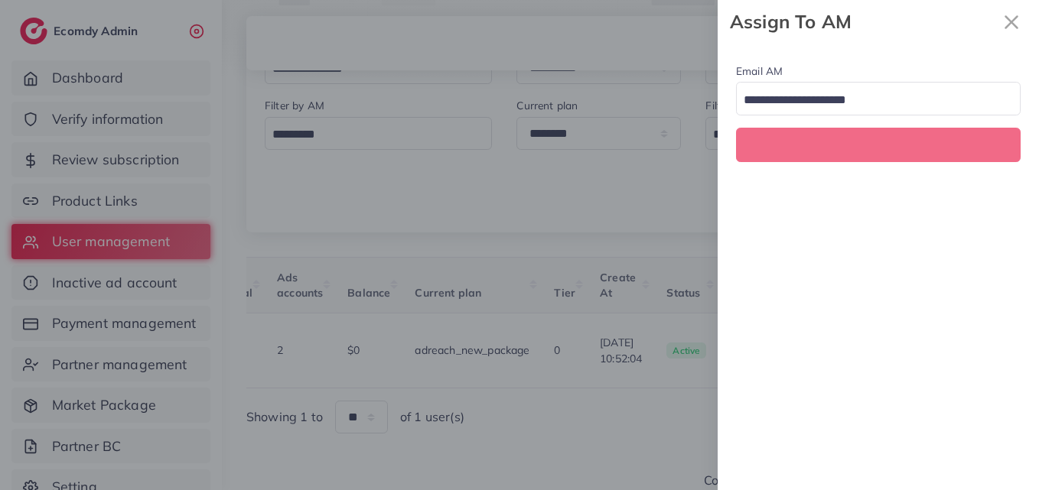
scroll to position [0, 522]
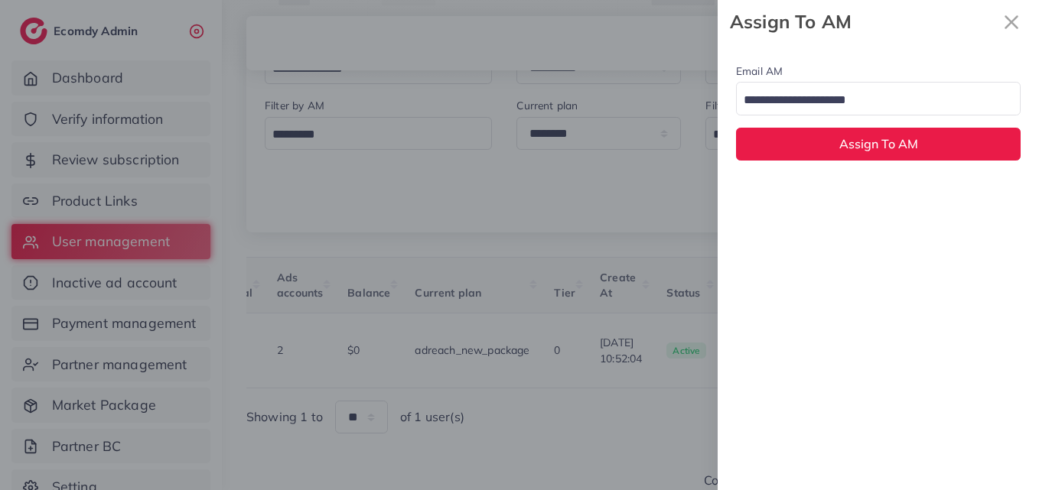
click at [834, 100] on input "Search for option" at bounding box center [869, 101] width 262 height 24
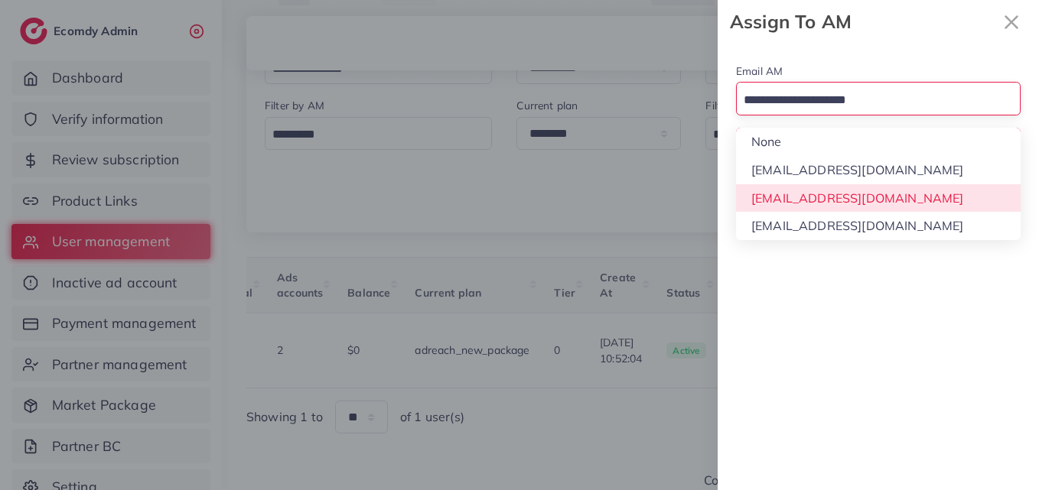
click at [844, 189] on div "Email AM Loading... None hadibaaslam@gmail.com natashashahid163@gmail.com wajah…" at bounding box center [877, 267] width 321 height 447
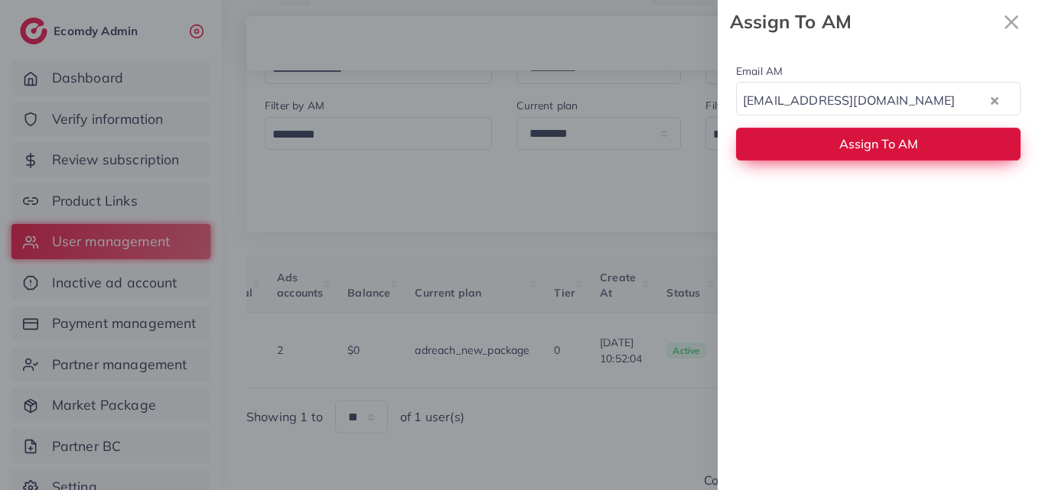
click at [840, 142] on span "Assign To AM" at bounding box center [878, 143] width 79 height 15
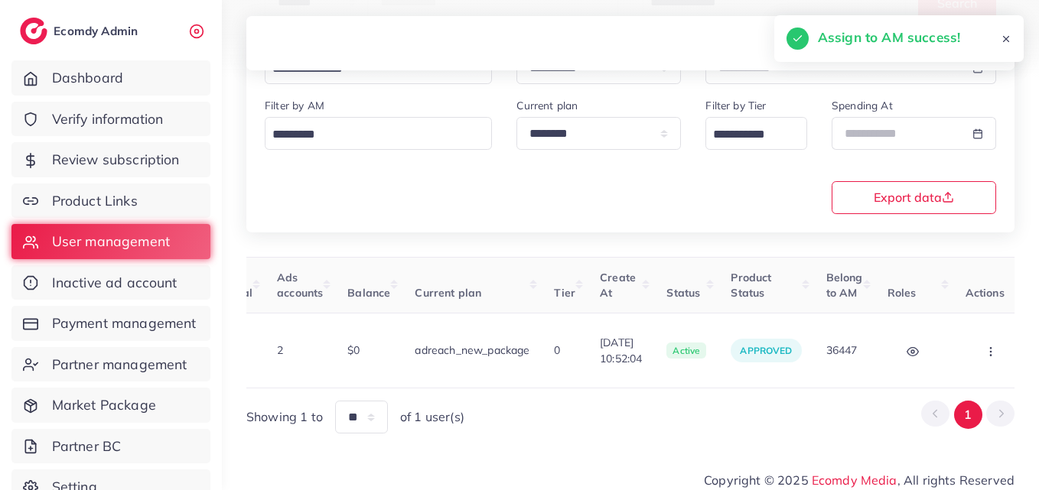
drag, startPoint x: 693, startPoint y: 378, endPoint x: 511, endPoint y: 380, distance: 182.0
click at [511, 380] on div "User ID User info Admin Note Country Referral Ads accounts Balance Current plan…" at bounding box center [630, 345] width 768 height 177
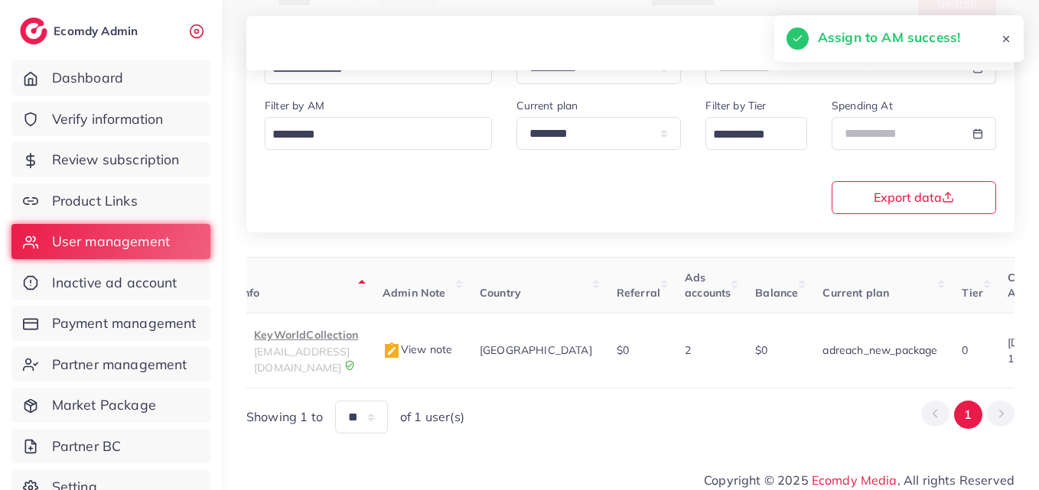
scroll to position [0, 49]
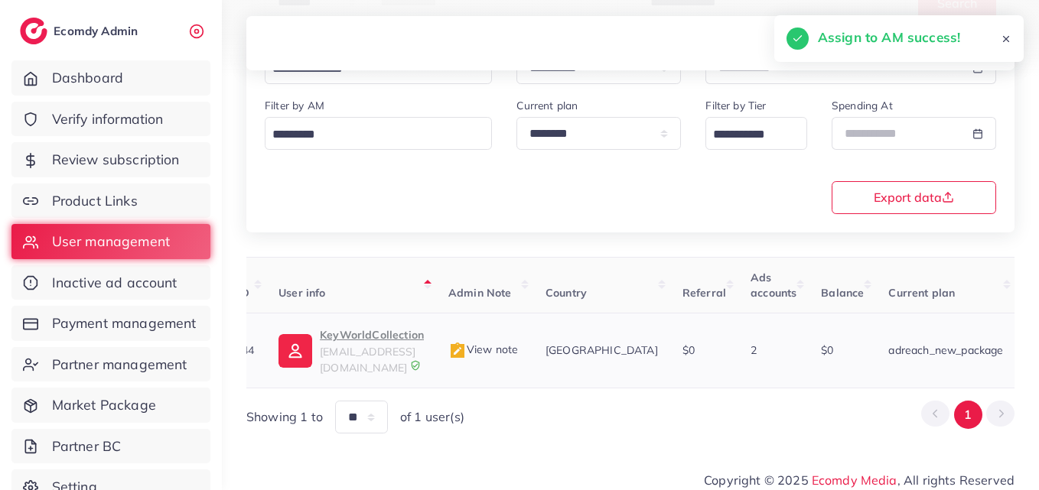
click at [294, 321] on td "KeyWorldCollection keyworldtiktok@gmail.com" at bounding box center [351, 351] width 170 height 75
click at [301, 334] on img at bounding box center [295, 351] width 34 height 34
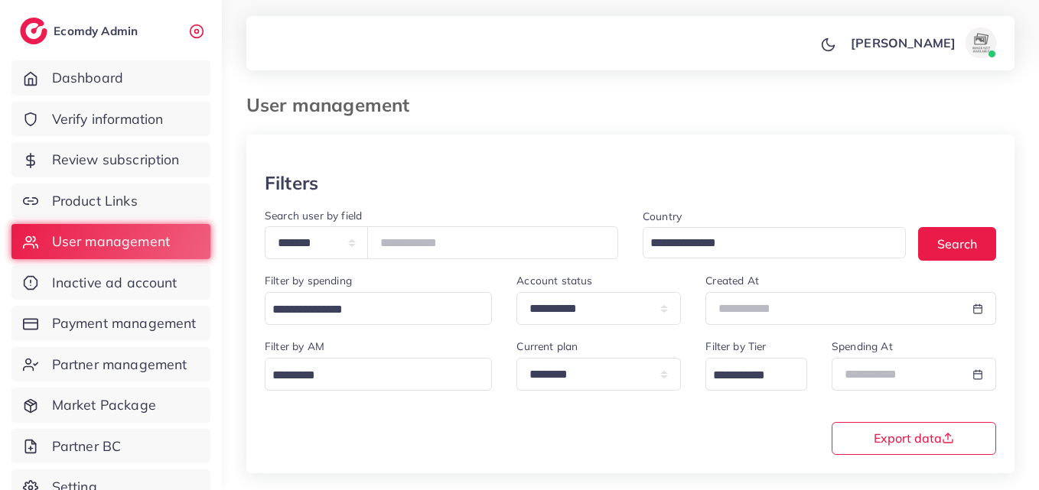
scroll to position [0, 0]
click at [437, 229] on input "*******" at bounding box center [492, 243] width 251 height 33
paste input "number"
click at [948, 250] on button "Search" at bounding box center [957, 244] width 78 height 33
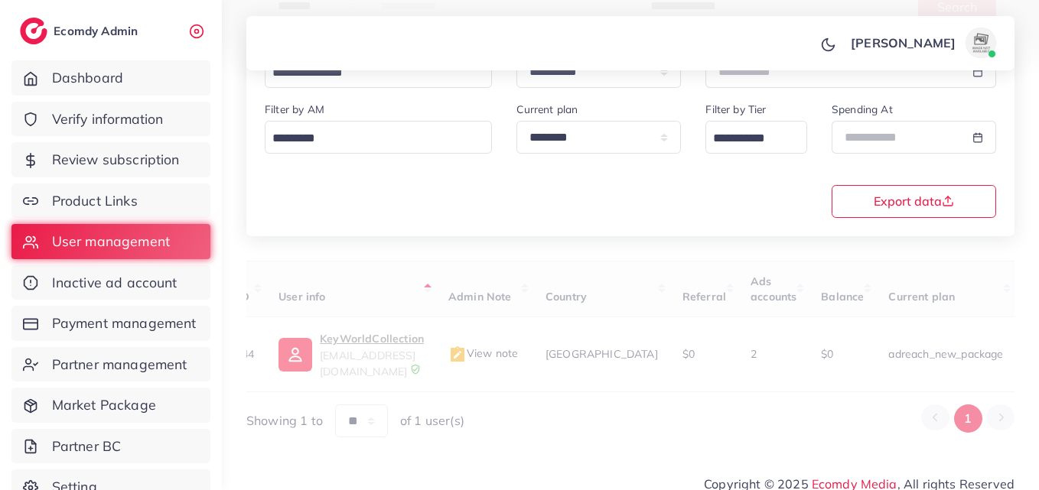
scroll to position [242, 0]
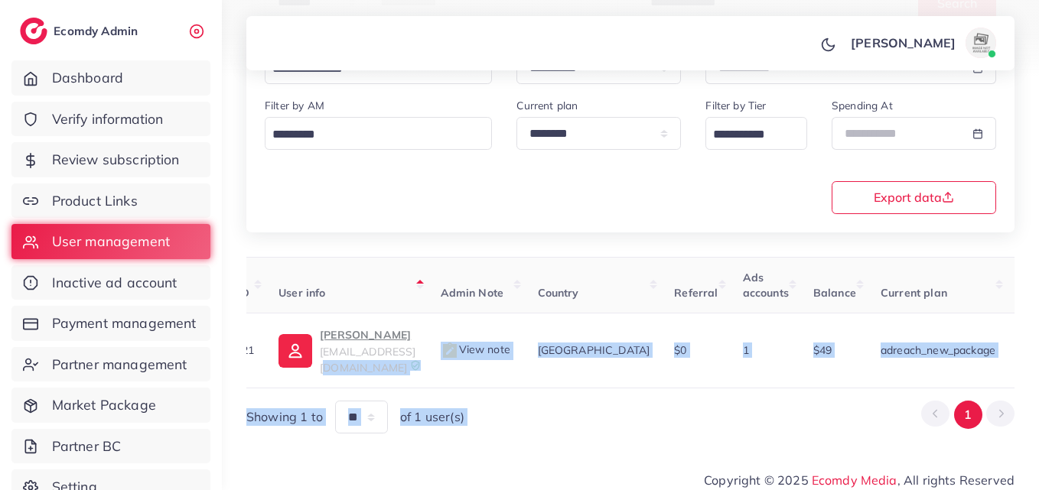
drag, startPoint x: 412, startPoint y: 373, endPoint x: 928, endPoint y: 406, distance: 516.5
click at [927, 406] on div "User ID User info Admin Note Country Referral Ads accounts Balance Current plan…" at bounding box center [630, 345] width 768 height 177
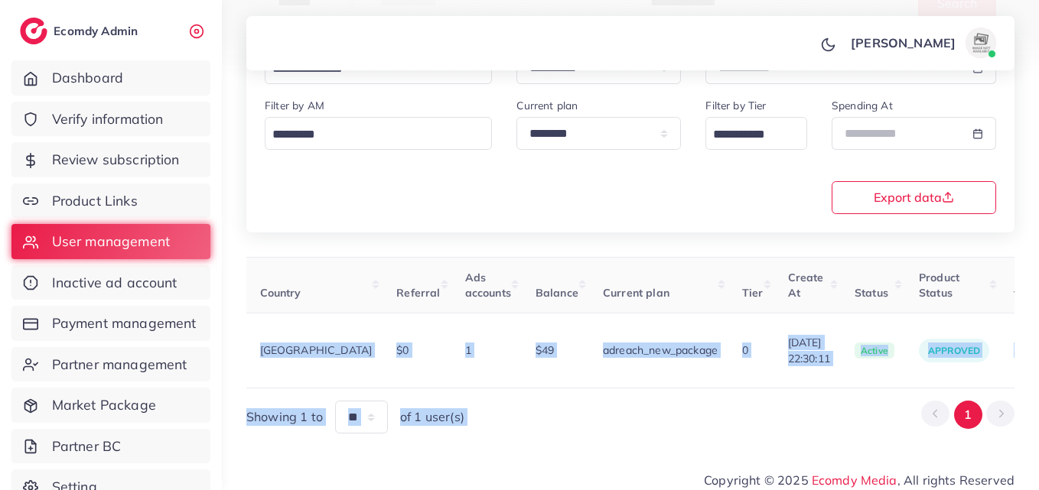
scroll to position [0, 469]
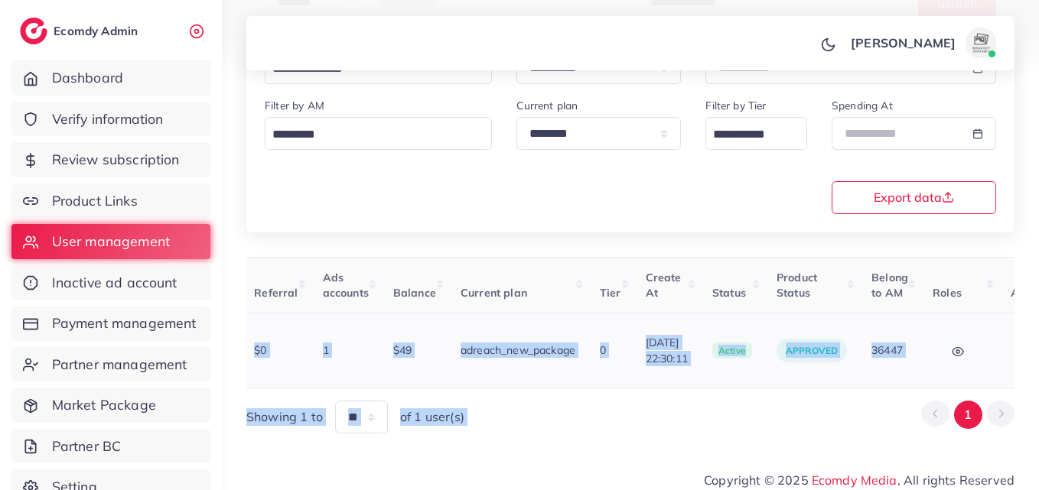
click at [1010, 341] on button "button" at bounding box center [1037, 350] width 54 height 34
drag, startPoint x: 943, startPoint y: 343, endPoint x: 925, endPoint y: 333, distance: 20.2
click at [943, 352] on span "Assign to AM" at bounding box center [957, 359] width 78 height 15
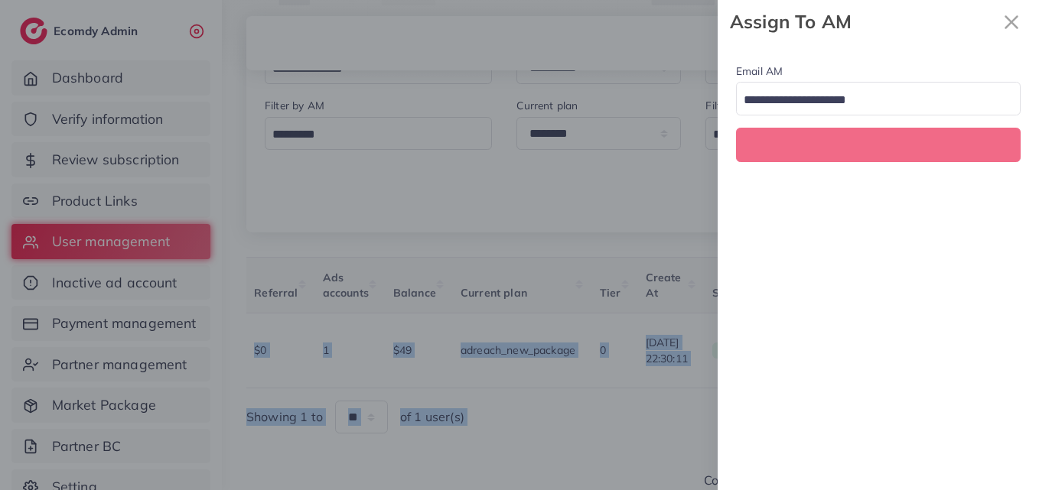
scroll to position [0, 469]
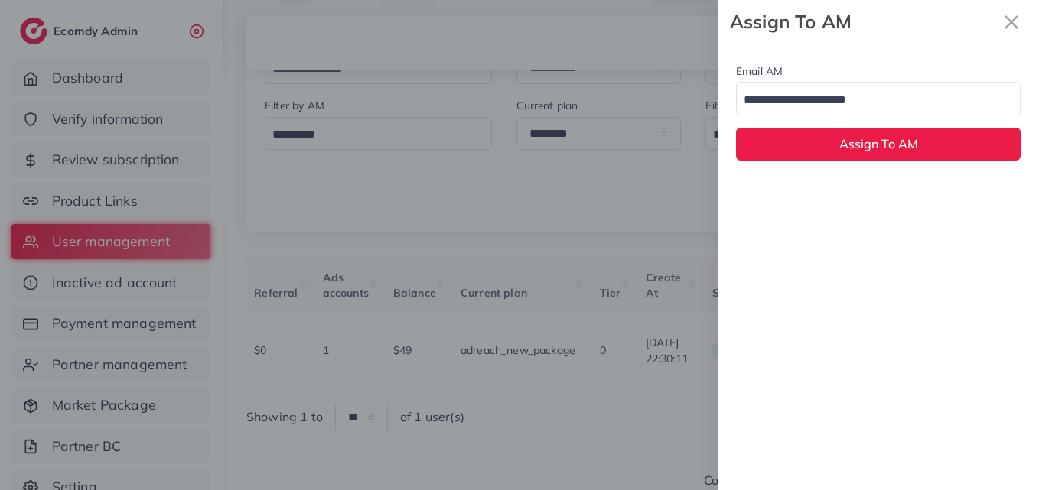
click at [863, 89] on input "Search for option" at bounding box center [869, 101] width 262 height 24
click at [863, 185] on div "Email AM natashashahid163@gmail.com Loading... None hadibaaslam@gmail.com natas…" at bounding box center [877, 267] width 321 height 447
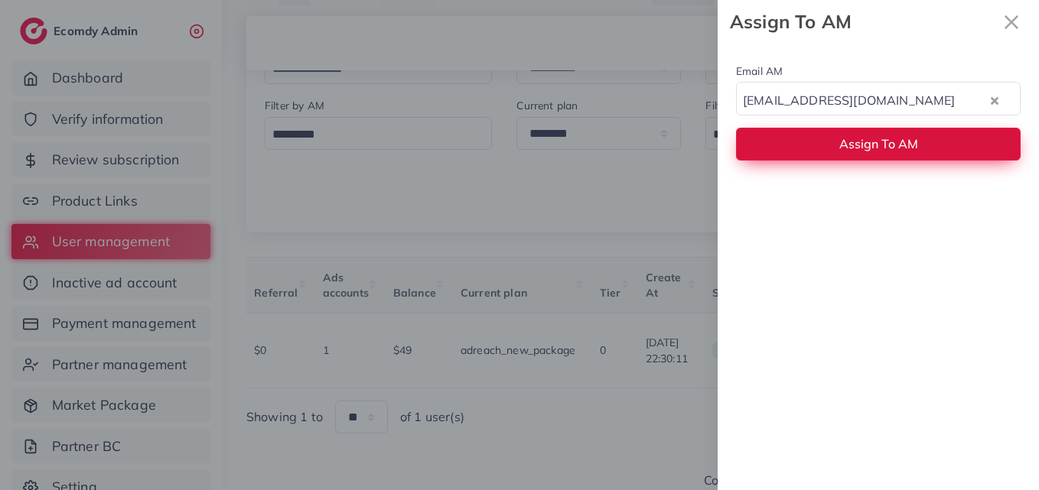
click at [860, 139] on span "Assign To AM" at bounding box center [878, 143] width 79 height 15
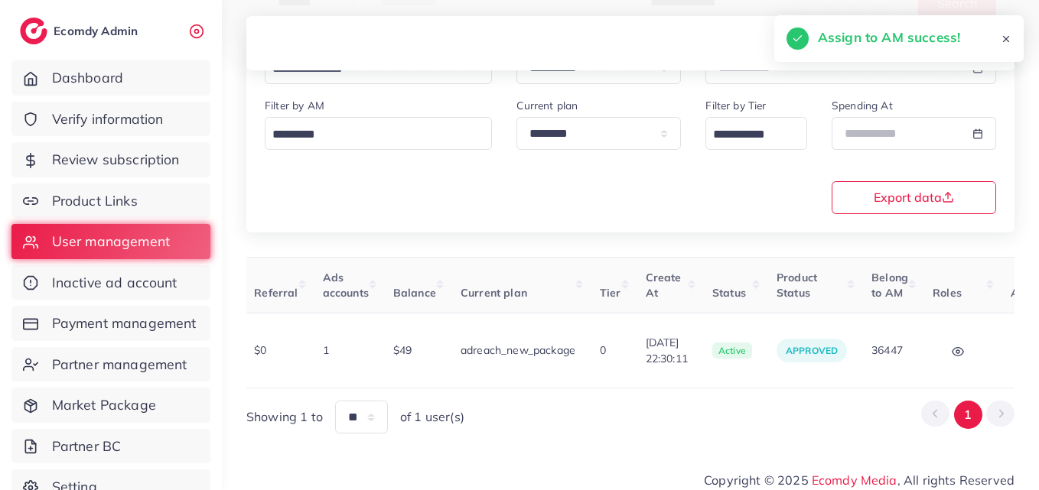
scroll to position [0, 70]
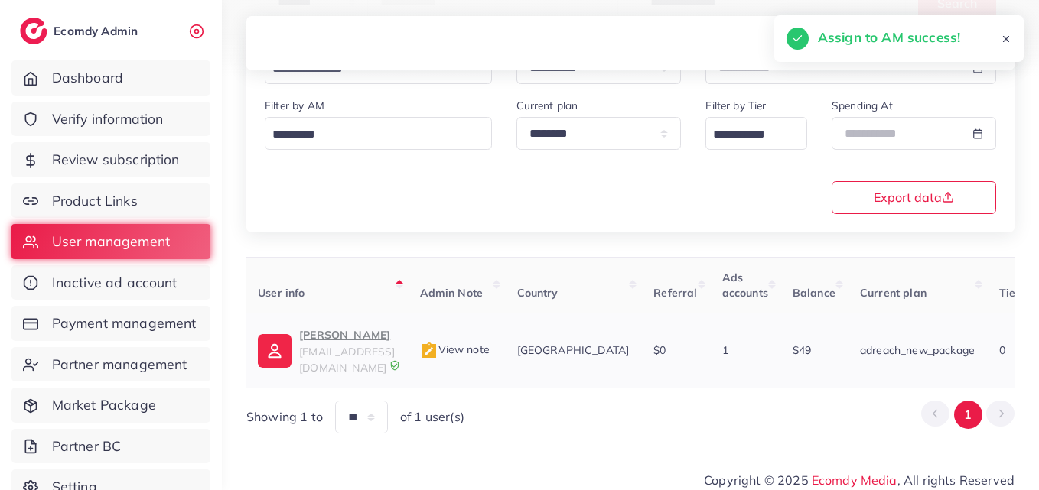
click at [310, 327] on p "Rameel" at bounding box center [347, 335] width 96 height 18
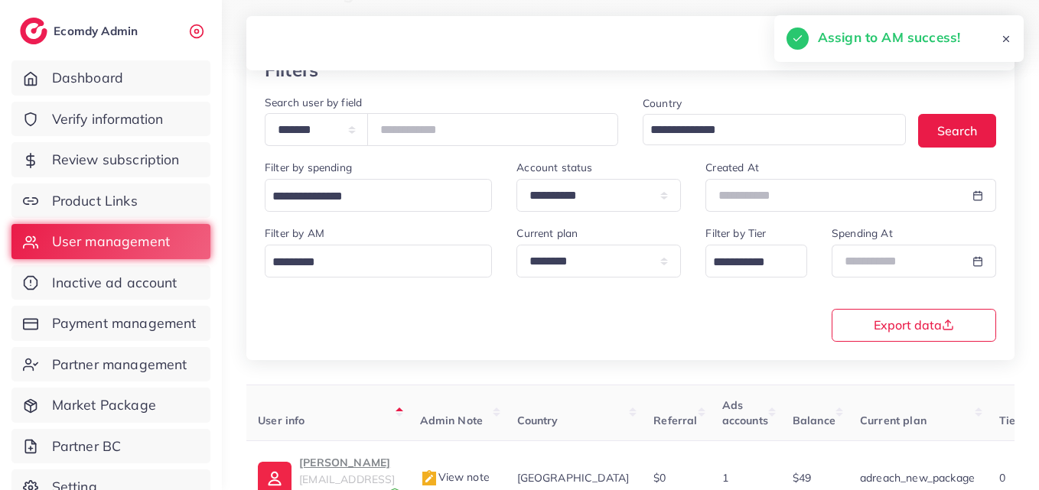
scroll to position [12, 0]
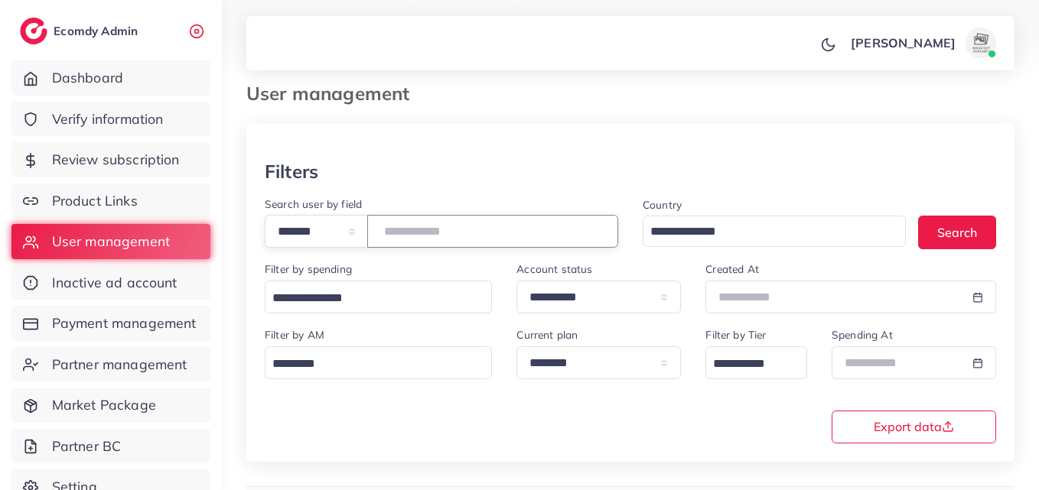
click at [438, 228] on input "*******" at bounding box center [492, 231] width 251 height 33
paste input "number"
click at [944, 234] on button "Search" at bounding box center [957, 232] width 78 height 33
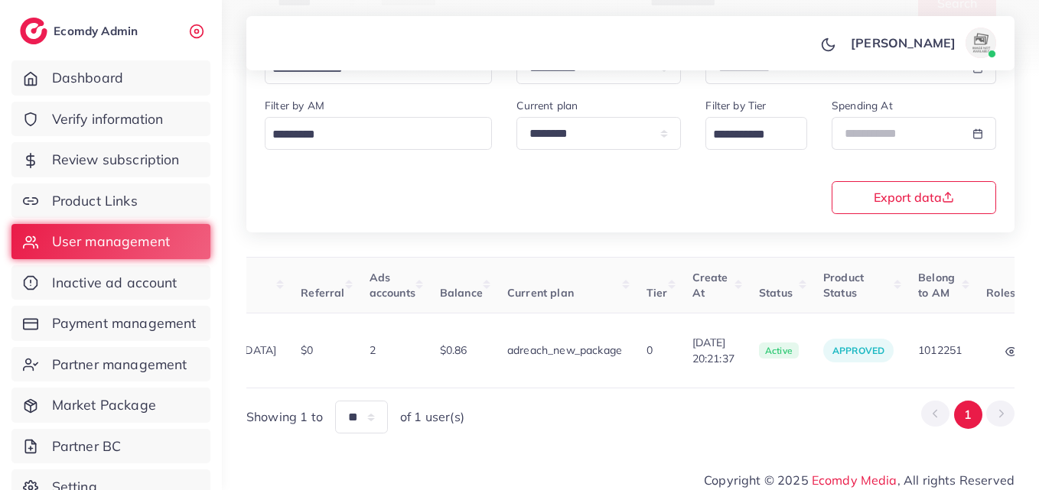
scroll to position [0, 532]
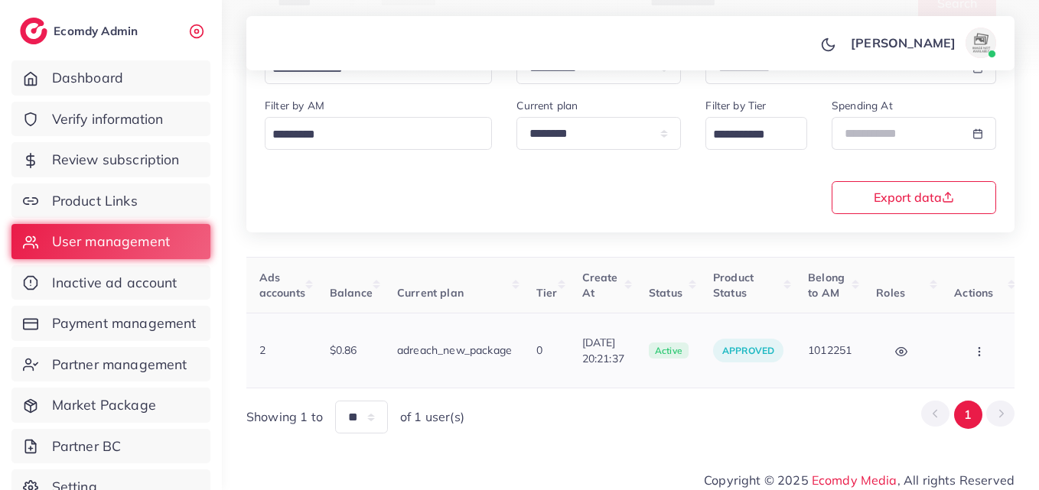
click at [973, 346] on icon "button" at bounding box center [979, 352] width 12 height 12
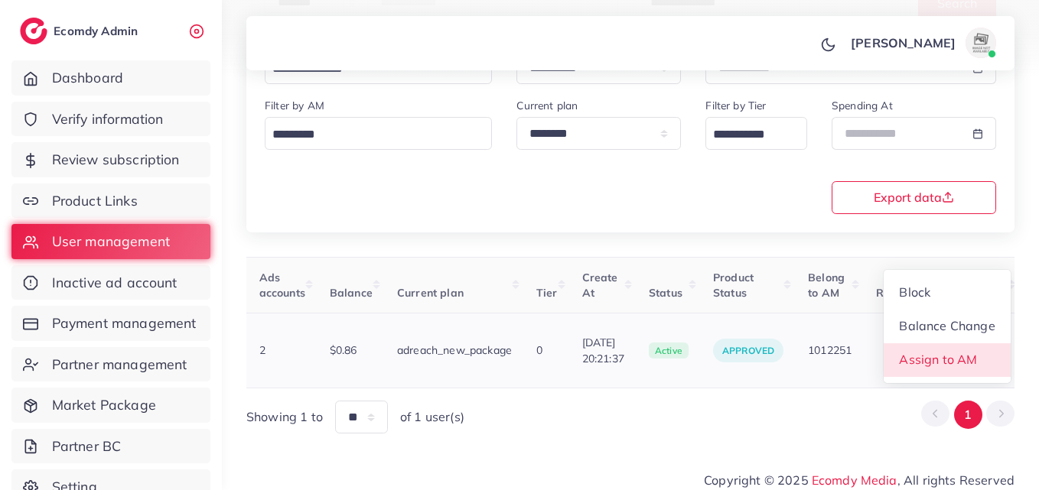
click at [956, 352] on span "Assign to AM" at bounding box center [938, 359] width 78 height 15
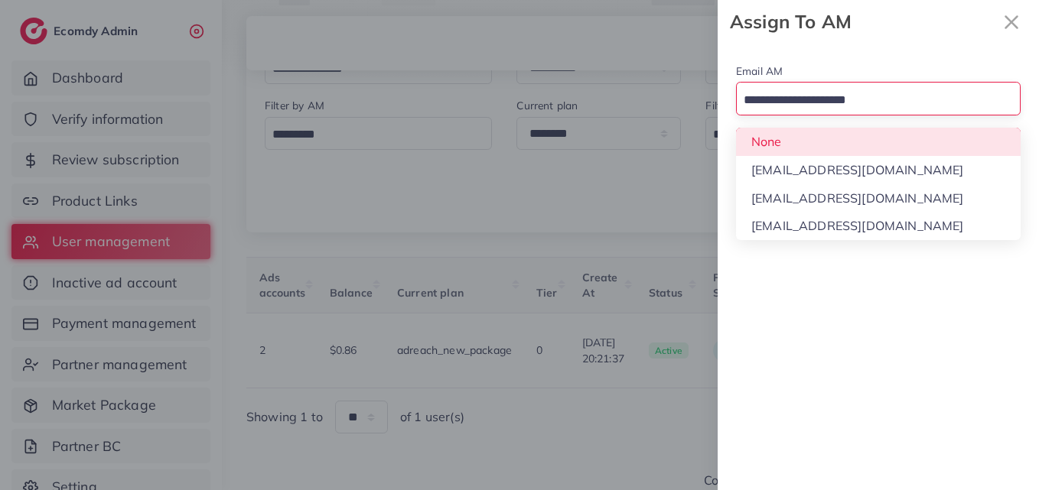
click at [908, 89] on input "Search for option" at bounding box center [869, 101] width 262 height 24
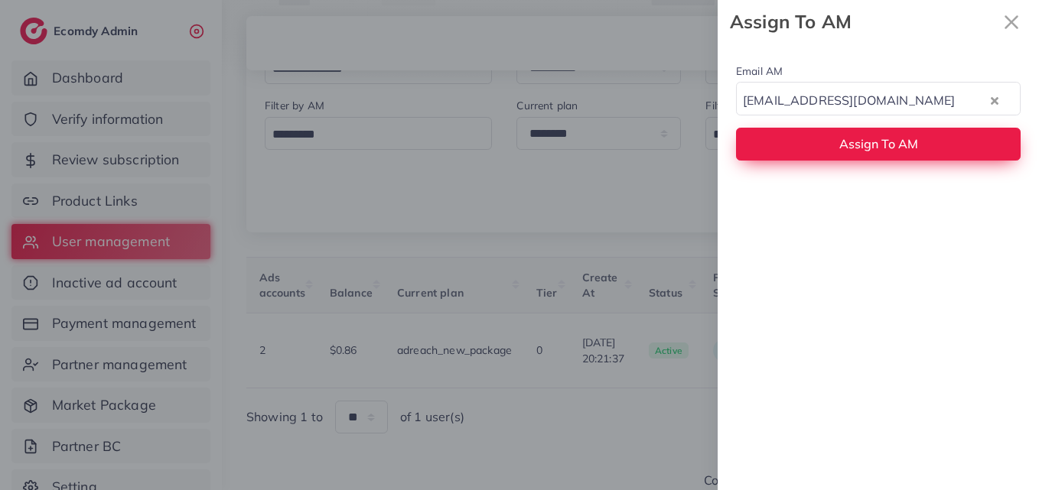
drag, startPoint x: 893, startPoint y: 195, endPoint x: 889, endPoint y: 158, distance: 37.7
click at [893, 194] on div "Email AM natashashahid163@gmail.com Loading... None hadibaaslam@gmail.com natas…" at bounding box center [877, 267] width 321 height 447
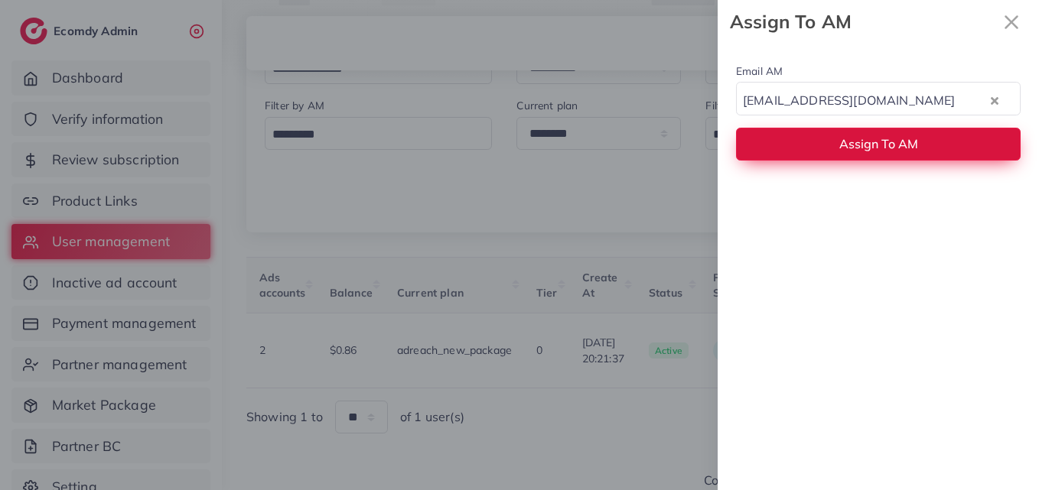
click at [892, 135] on button "Assign To AM" at bounding box center [878, 144] width 284 height 33
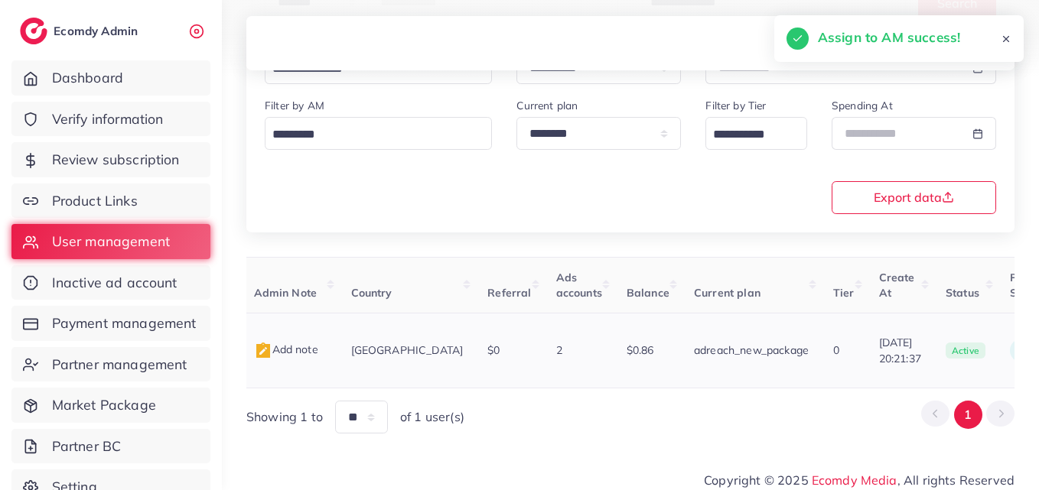
scroll to position [0, 93]
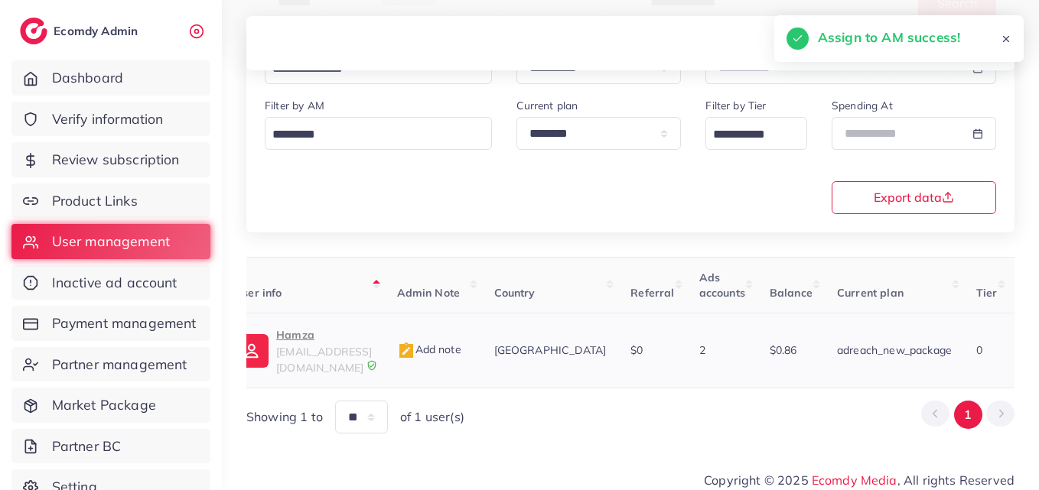
click at [372, 338] on p "Hamza" at bounding box center [324, 335] width 96 height 18
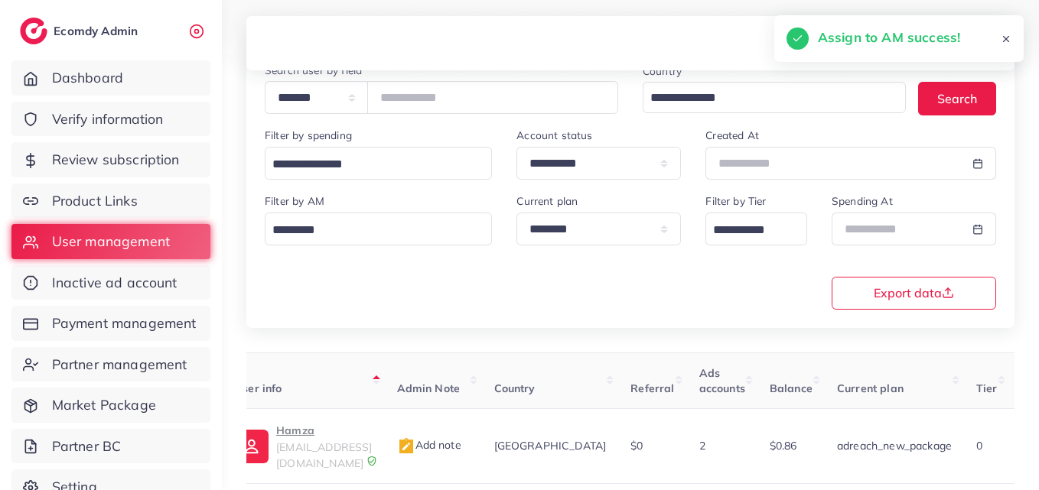
scroll to position [0, 0]
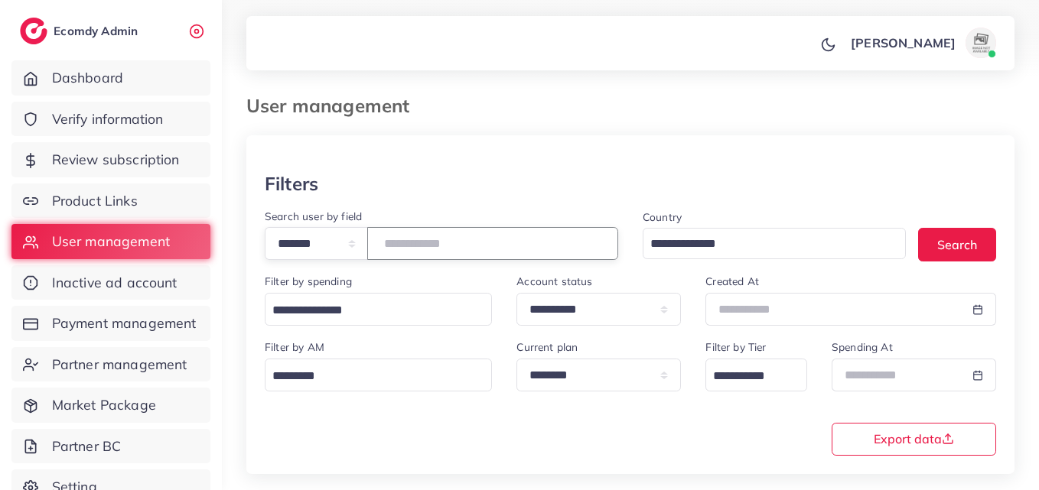
click at [422, 240] on input "*******" at bounding box center [492, 243] width 251 height 33
click at [423, 239] on input "*******" at bounding box center [492, 243] width 251 height 33
paste input "number"
click at [976, 242] on button "Search" at bounding box center [957, 244] width 78 height 33
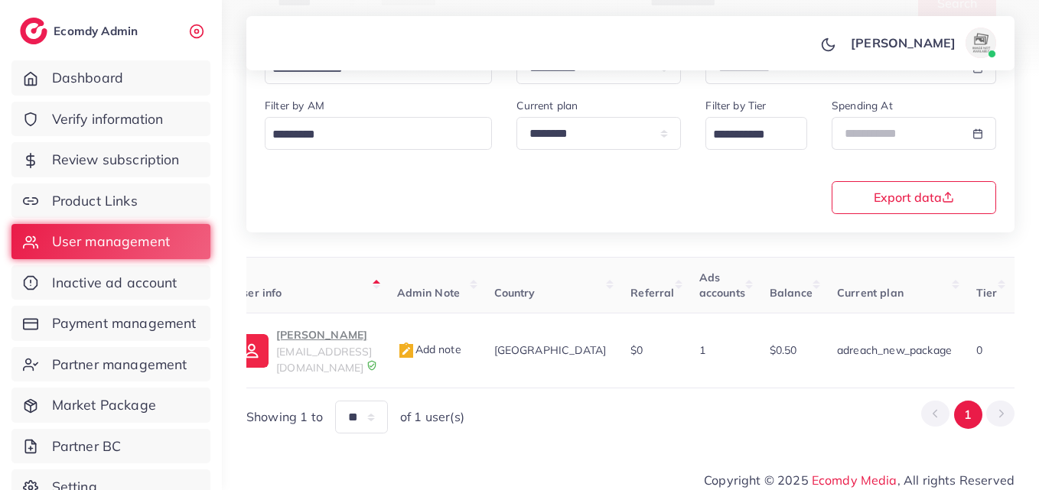
scroll to position [0, 559]
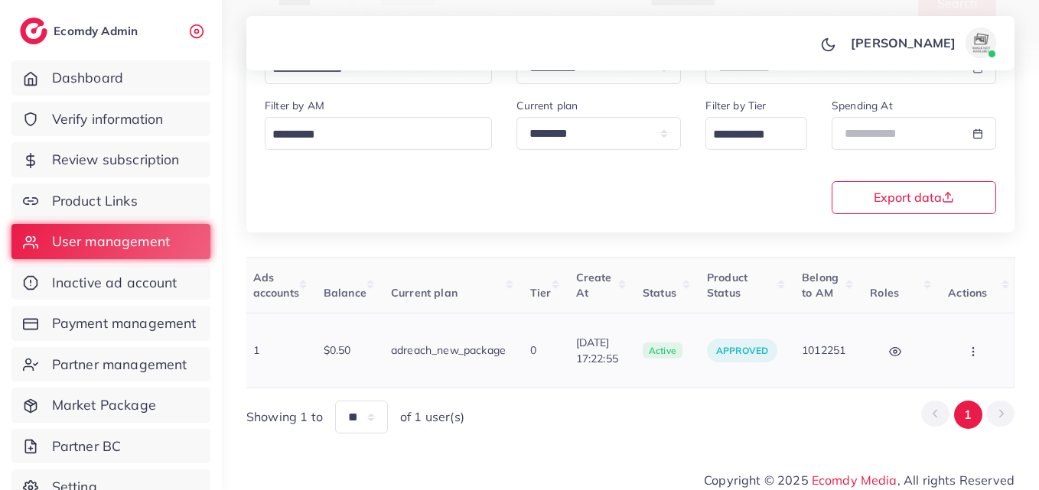
click at [951, 341] on button "button" at bounding box center [975, 350] width 54 height 34
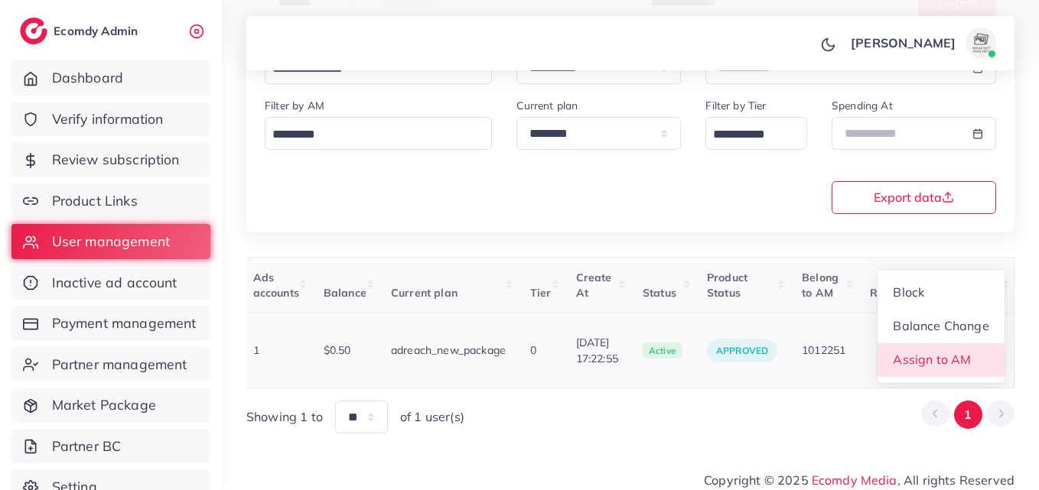
scroll to position [2, 559]
click at [920, 359] on link "Assign to AM" at bounding box center [940, 360] width 127 height 34
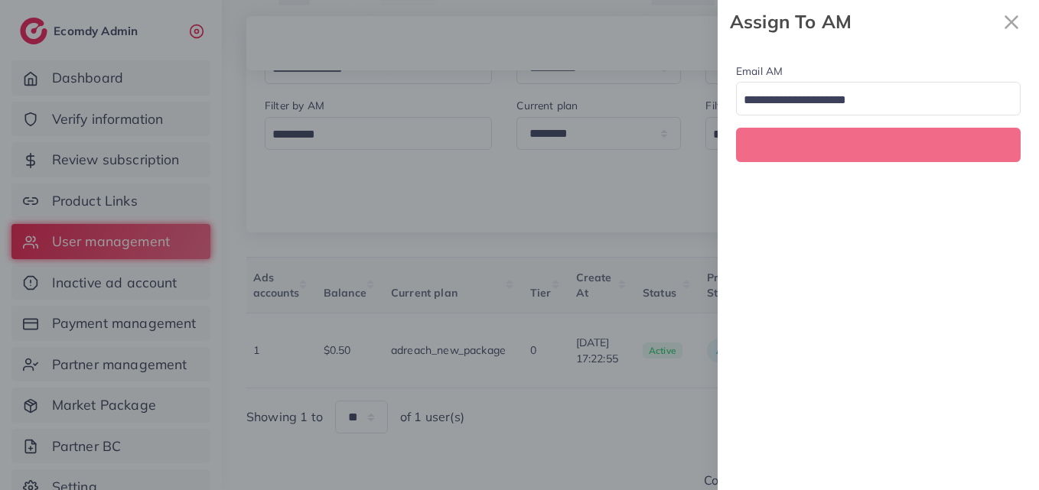
scroll to position [0, 559]
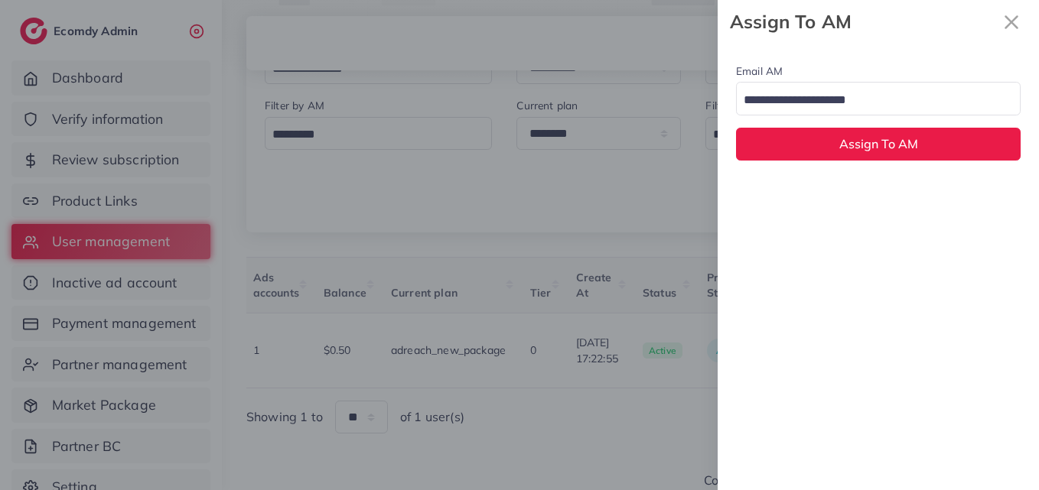
click at [905, 103] on input "Search for option" at bounding box center [869, 101] width 262 height 24
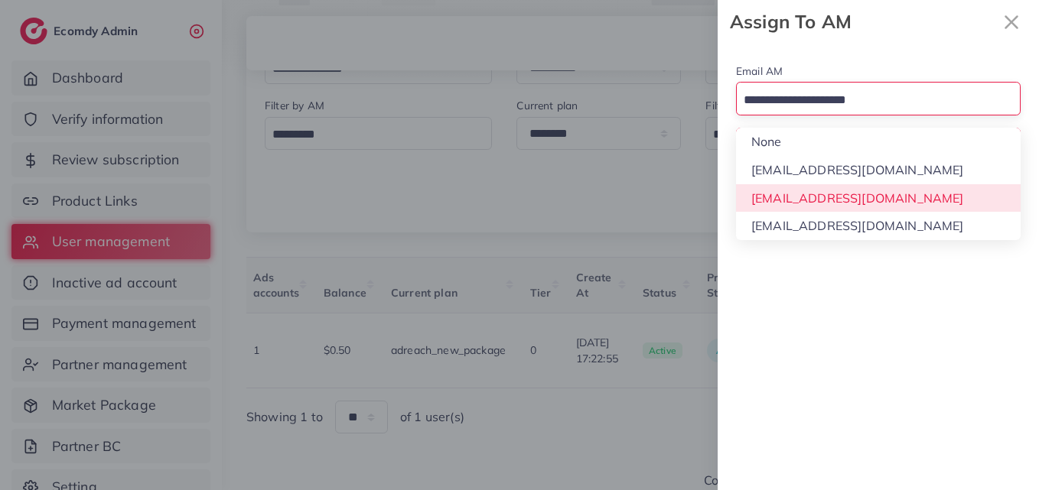
click at [882, 202] on div "Email AM Loading... None hadibaaslam@gmail.com natashashahid163@gmail.com wajah…" at bounding box center [877, 267] width 321 height 447
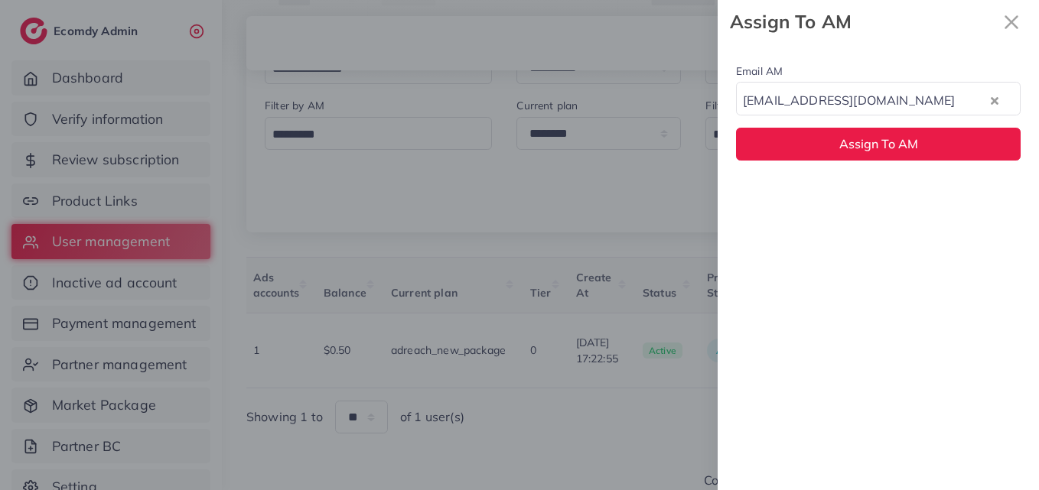
click at [883, 164] on div "Email AM natashashahid163@gmail.com Loading... Assign To AM" at bounding box center [877, 111] width 321 height 135
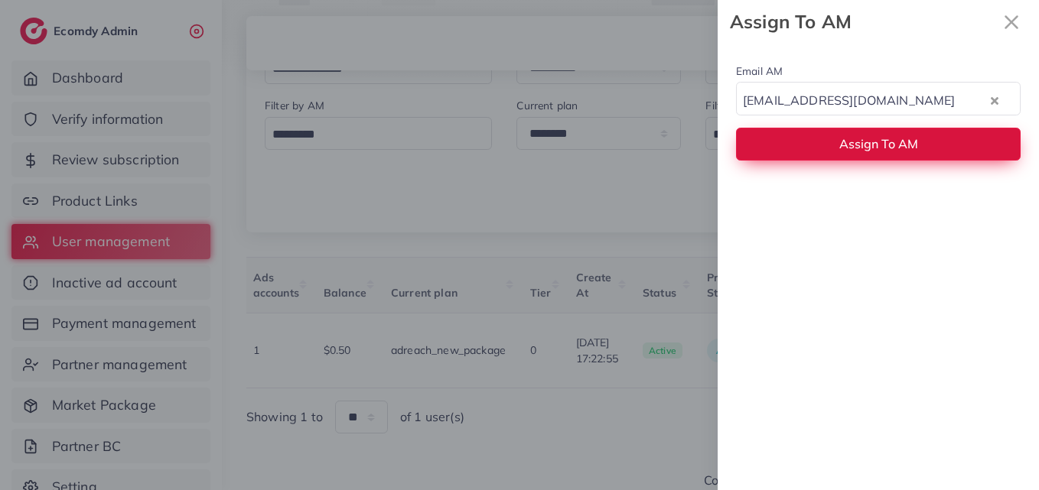
click at [890, 148] on span "Assign To AM" at bounding box center [878, 143] width 79 height 15
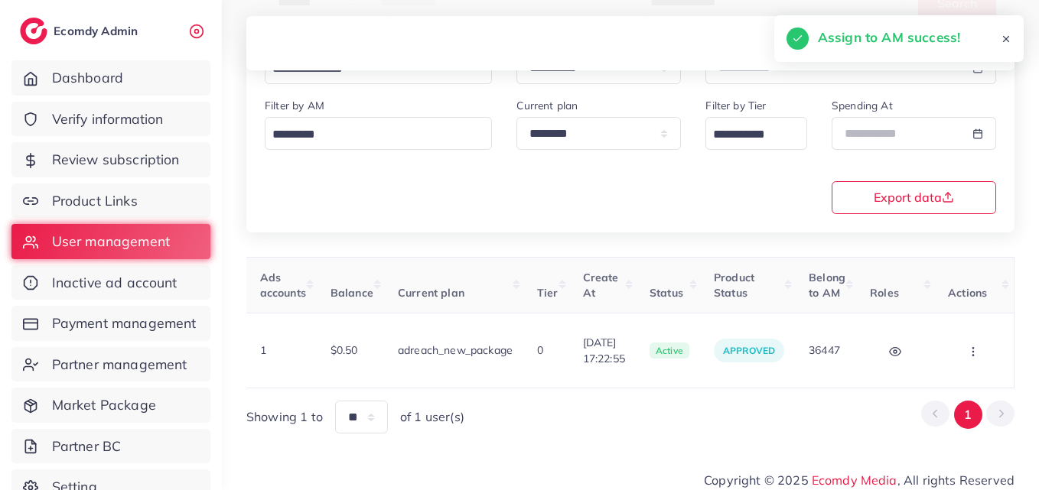
scroll to position [0, 550]
drag, startPoint x: 699, startPoint y: 381, endPoint x: 381, endPoint y: 391, distance: 318.3
click at [381, 391] on div "User ID User info Admin Note Country Referral Ads accounts Balance Current plan…" at bounding box center [630, 345] width 768 height 177
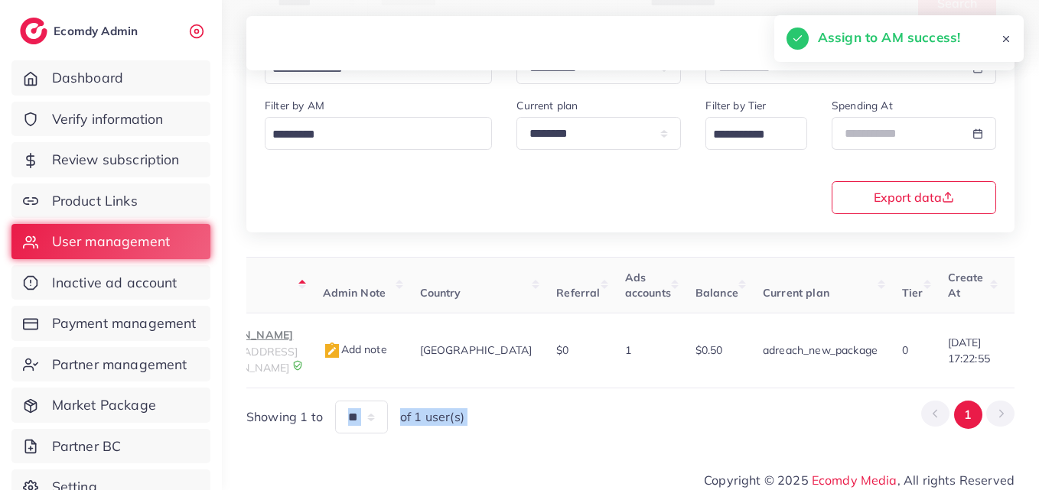
scroll to position [0, 121]
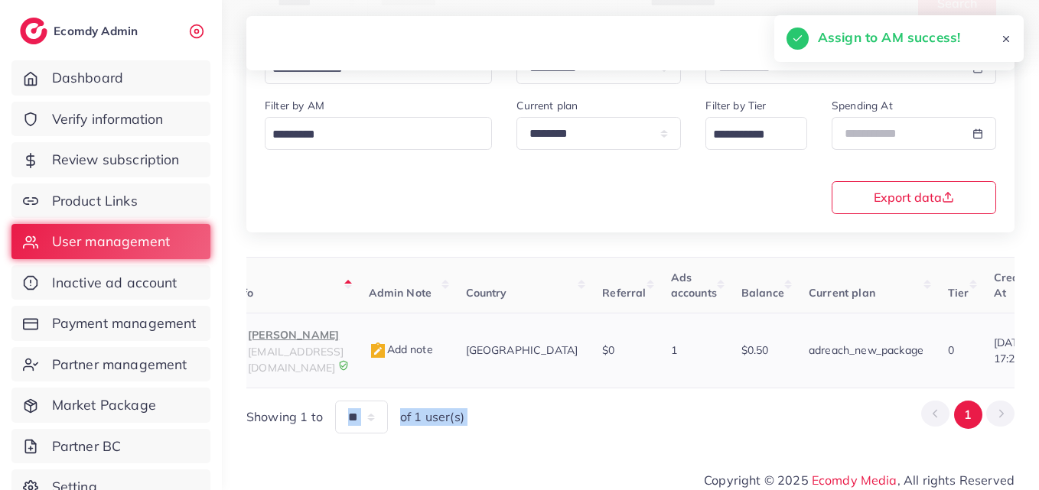
click at [324, 357] on span "sehatkhana.officials@gmail.com" at bounding box center [296, 359] width 96 height 29
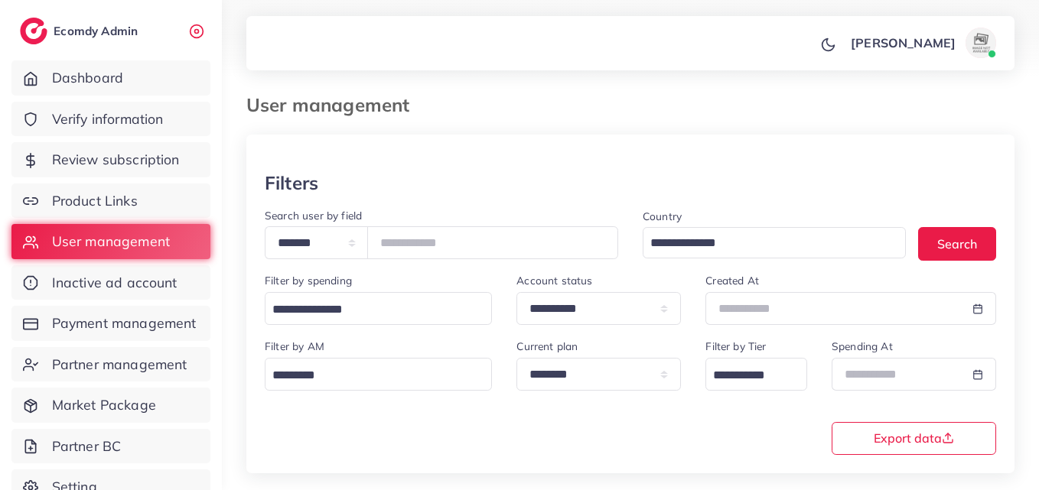
scroll to position [0, 0]
click at [430, 244] on input "*******" at bounding box center [492, 243] width 251 height 33
paste input "number"
click at [977, 235] on button "Search" at bounding box center [957, 244] width 78 height 33
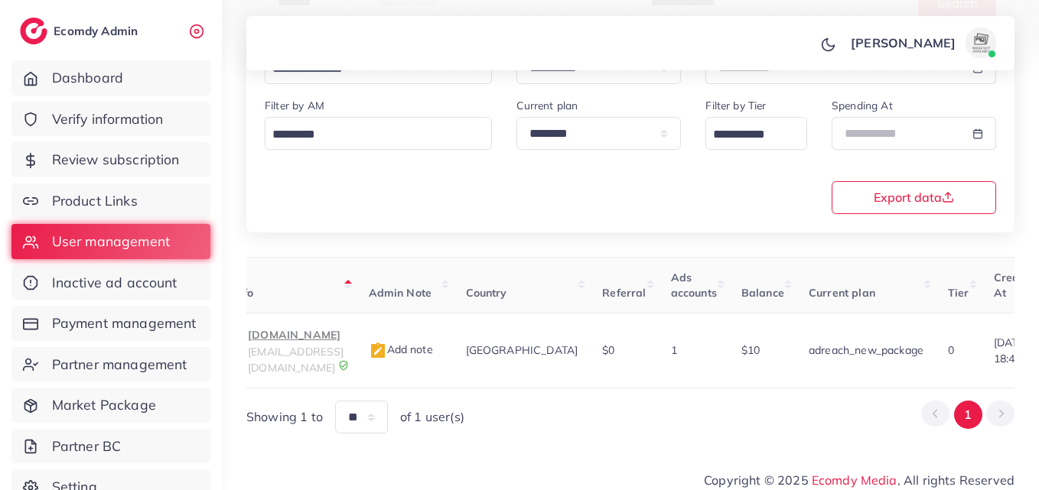
scroll to position [0, 538]
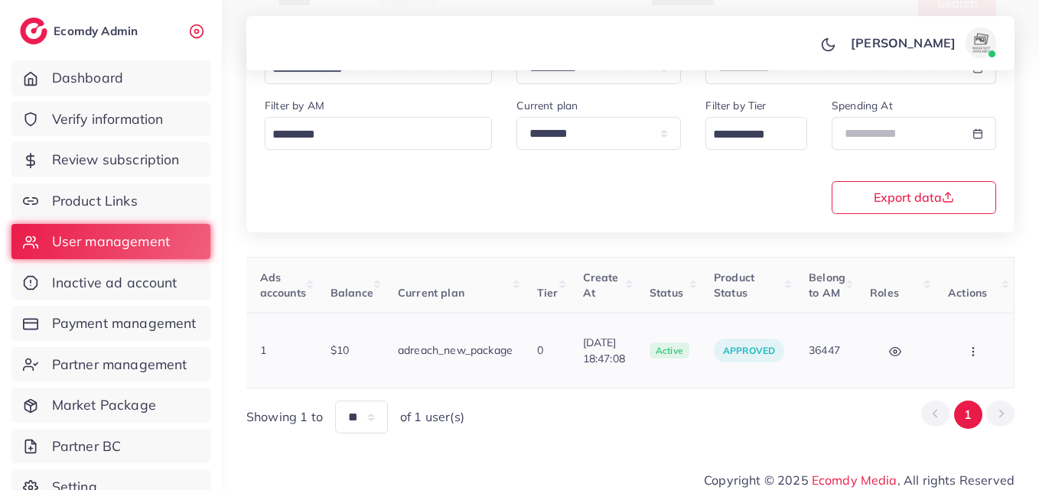
click at [973, 343] on button "button" at bounding box center [975, 350] width 54 height 34
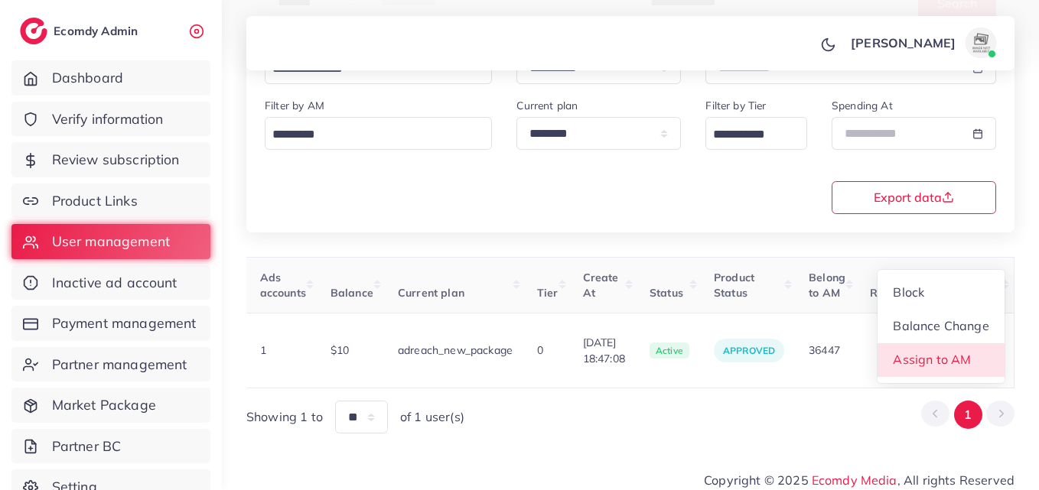
drag, startPoint x: 970, startPoint y: 346, endPoint x: 954, endPoint y: 311, distance: 37.7
click at [970, 346] on link "Assign to AM" at bounding box center [940, 360] width 127 height 34
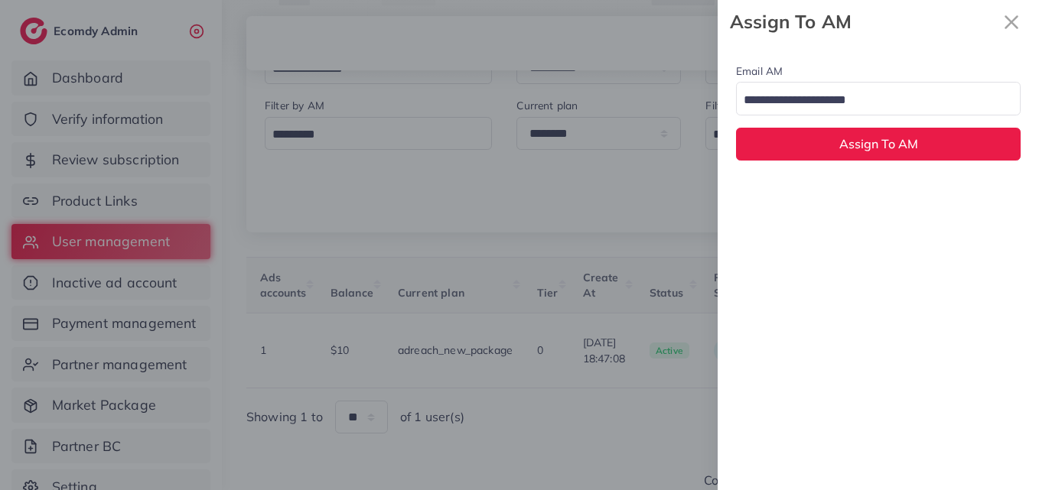
click at [901, 103] on input "Search for option" at bounding box center [869, 101] width 262 height 24
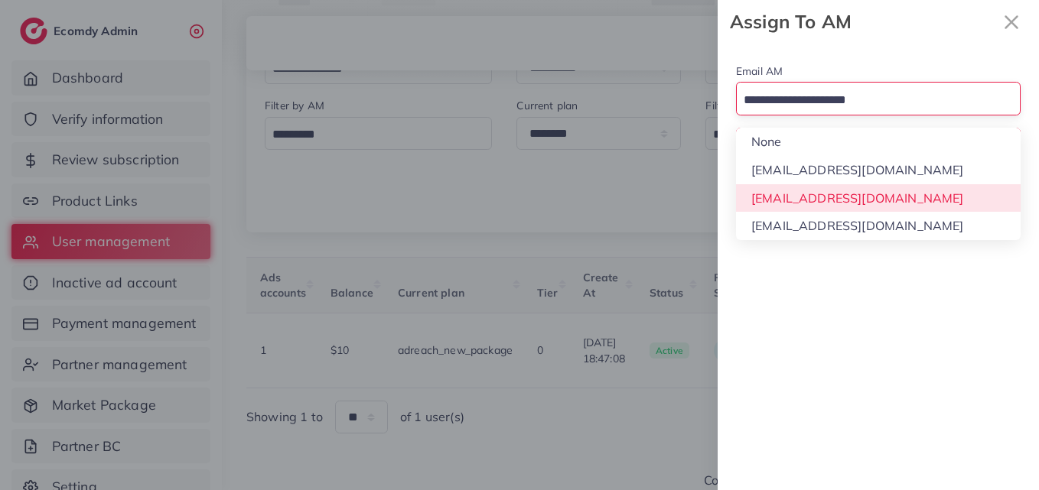
click at [899, 197] on div "Email AM Loading... None hadibaaslam@gmail.com natashashahid163@gmail.com wajah…" at bounding box center [877, 267] width 321 height 447
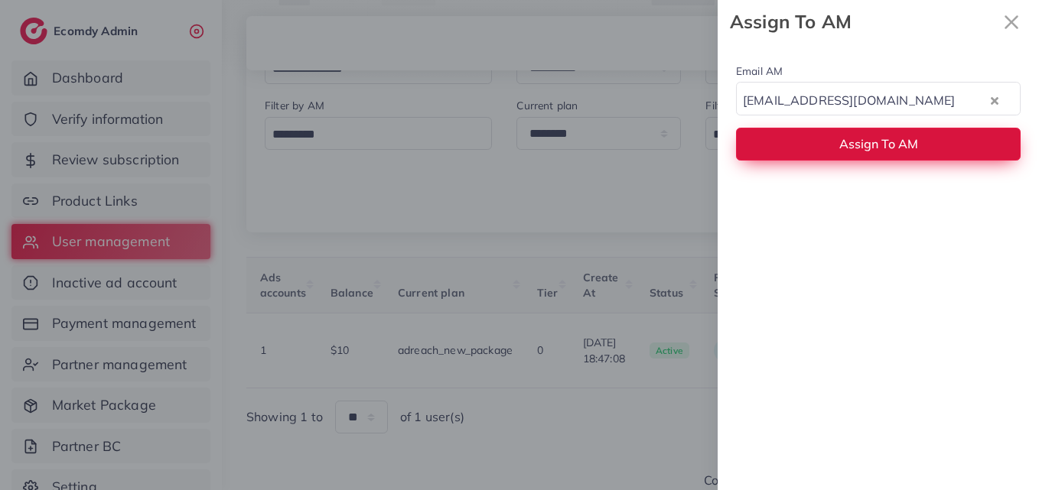
click at [898, 156] on button "Assign To AM" at bounding box center [878, 144] width 284 height 33
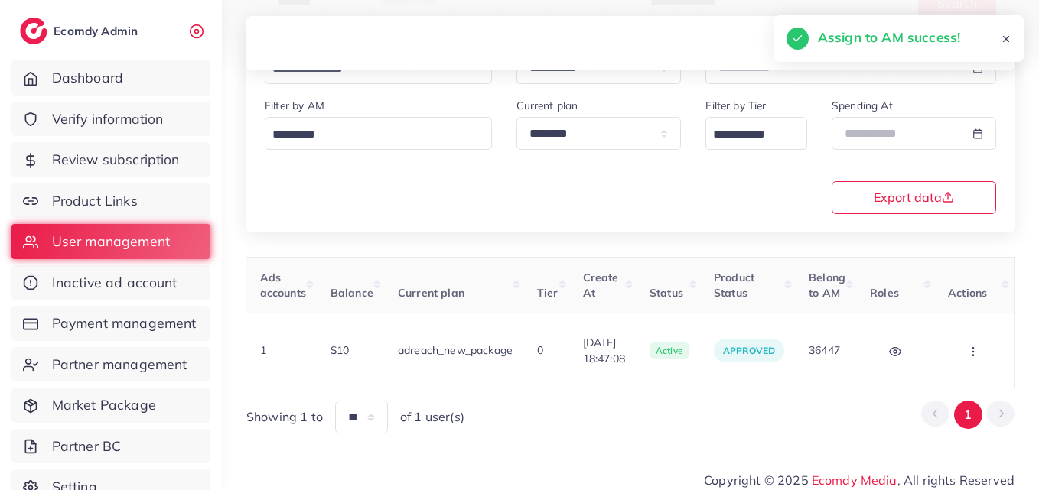
drag, startPoint x: 613, startPoint y: 387, endPoint x: 400, endPoint y: 382, distance: 212.7
click at [400, 382] on div "User ID User info Admin Note Country Referral Ads accounts Balance Current plan…" at bounding box center [630, 345] width 768 height 177
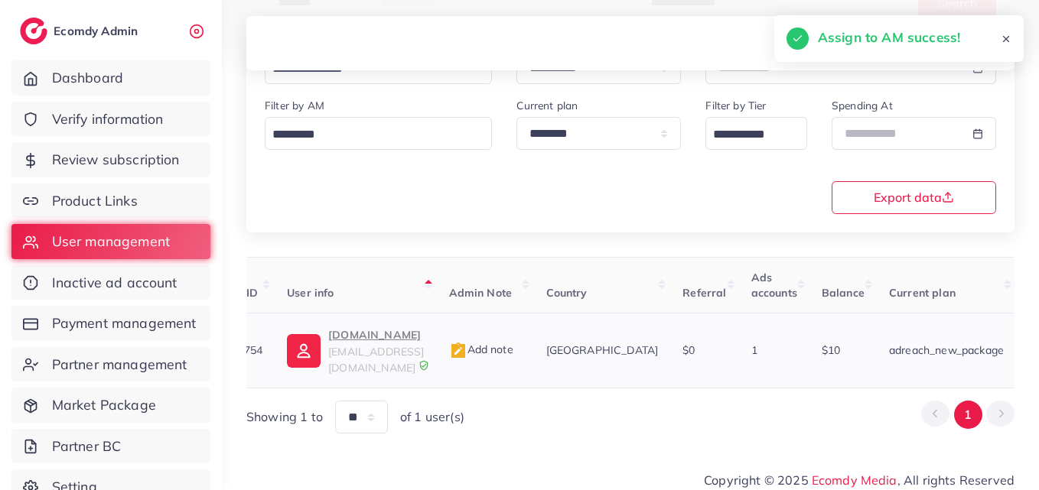
scroll to position [0, 0]
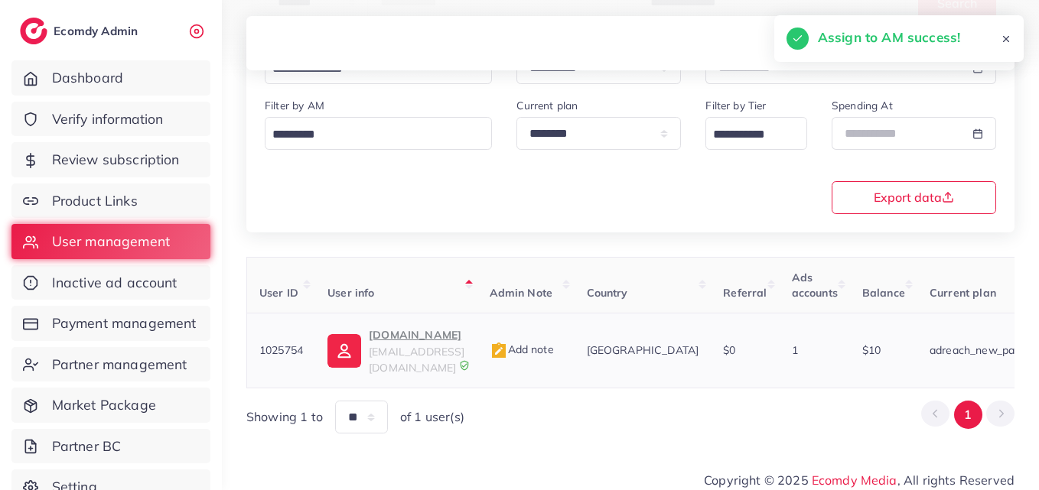
click at [353, 337] on img at bounding box center [344, 351] width 34 height 34
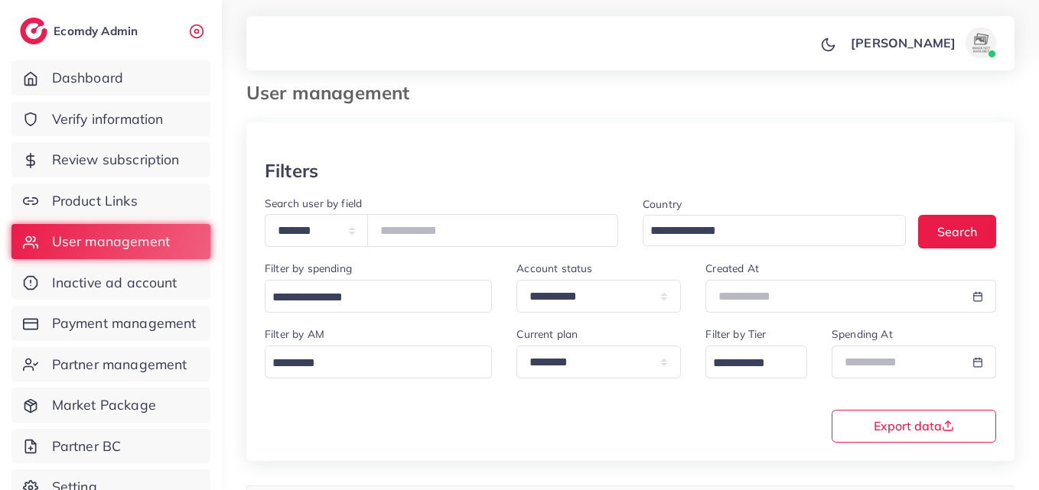
scroll to position [12, 0]
click at [453, 236] on input "*******" at bounding box center [492, 231] width 251 height 33
drag, startPoint x: 453, startPoint y: 236, endPoint x: 421, endPoint y: 226, distance: 32.9
click at [421, 226] on input "*******" at bounding box center [492, 231] width 251 height 33
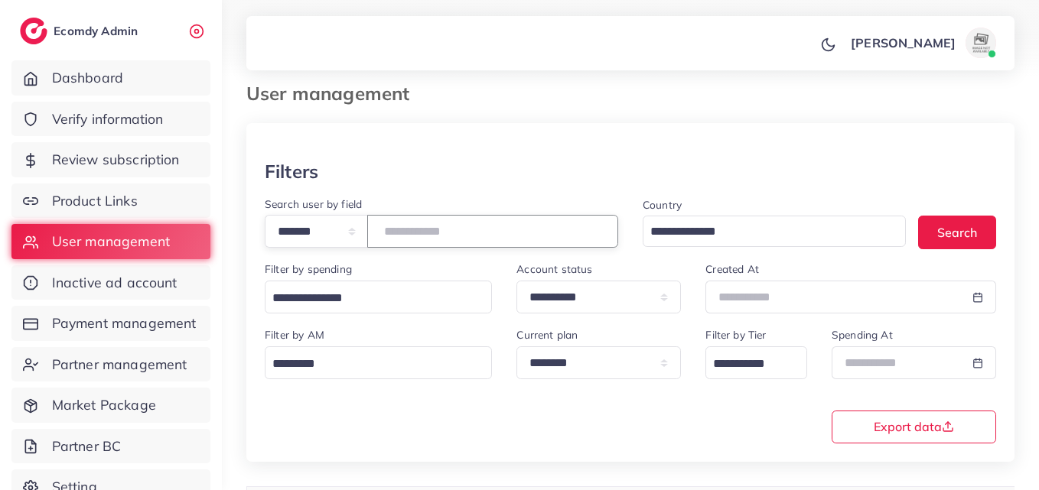
click at [421, 226] on input "*******" at bounding box center [492, 231] width 251 height 33
paste input "number"
click at [987, 232] on button "Search" at bounding box center [957, 232] width 78 height 33
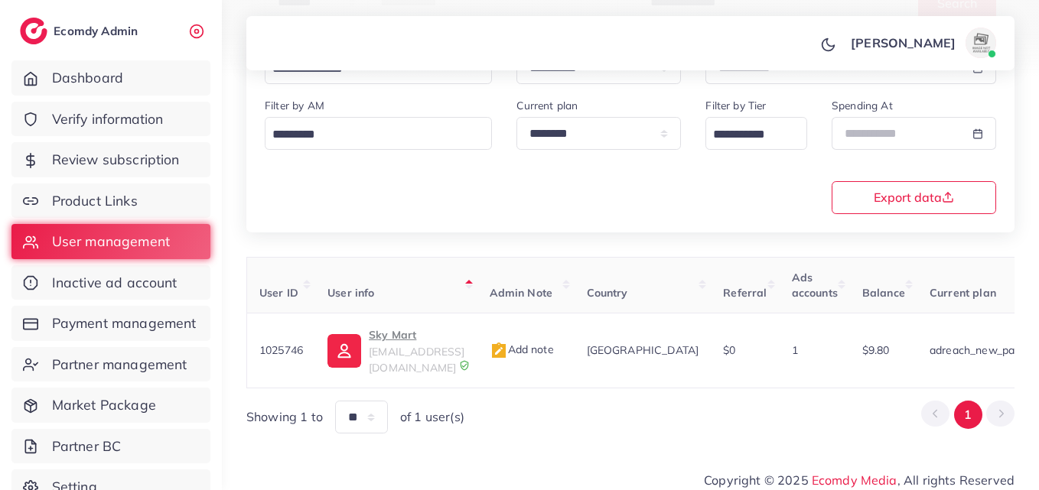
scroll to position [0, 532]
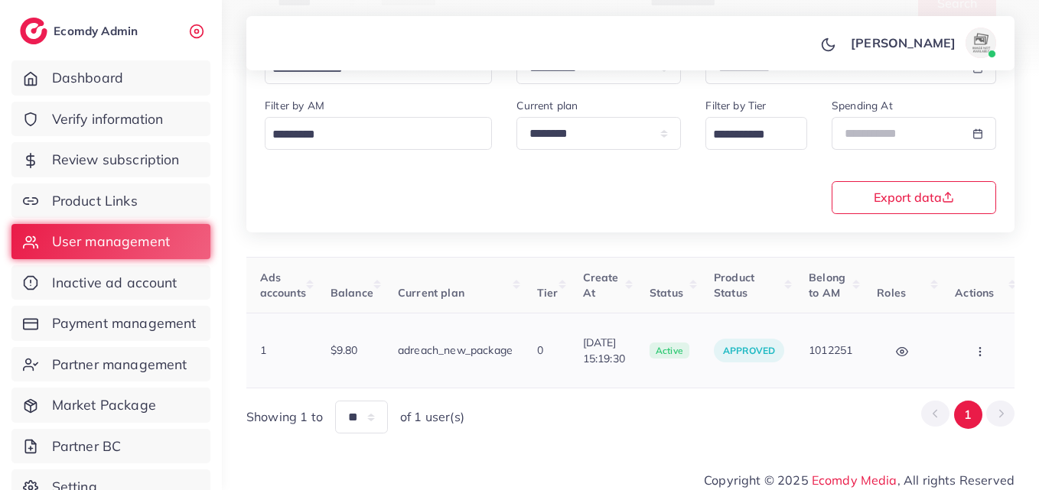
click at [974, 346] on icon "button" at bounding box center [980, 352] width 12 height 12
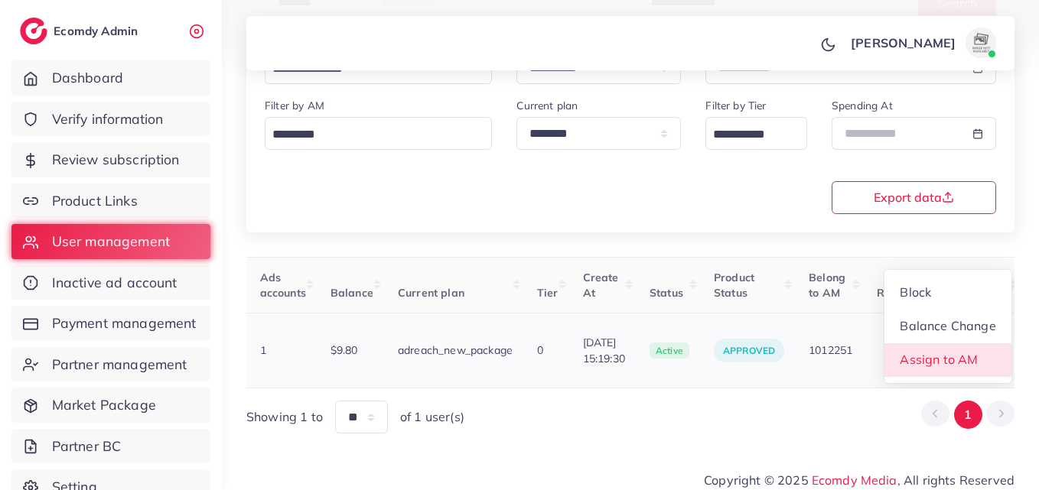
click at [939, 352] on span "Assign to AM" at bounding box center [939, 359] width 78 height 15
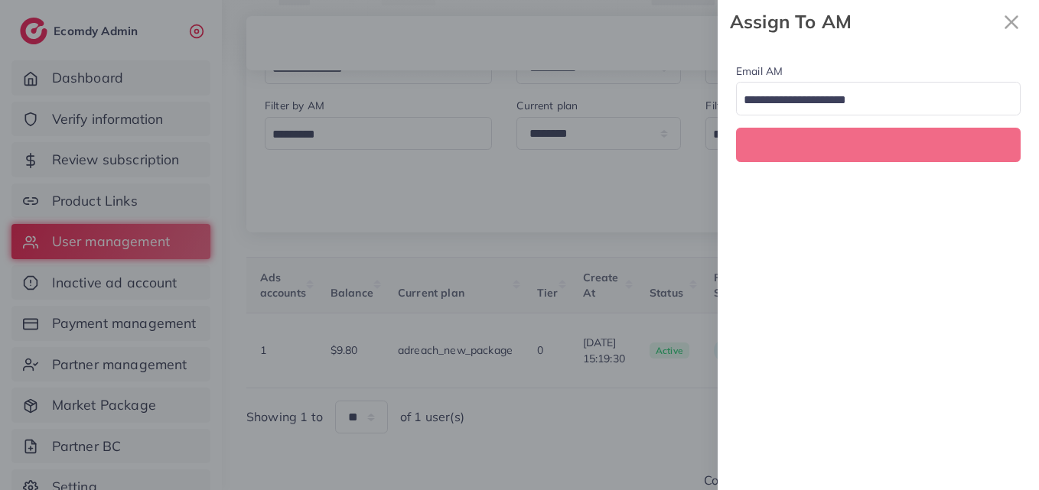
scroll to position [0, 532]
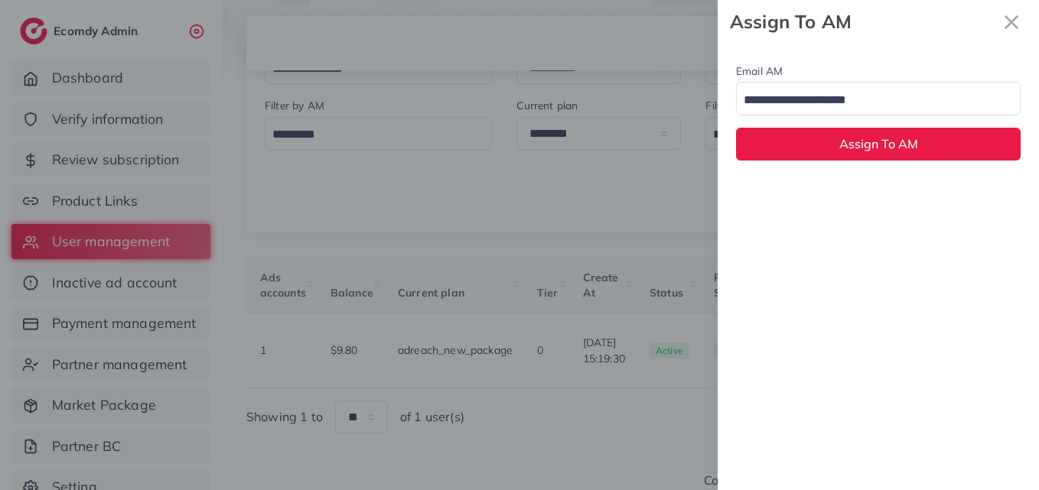
click at [859, 98] on input "Search for option" at bounding box center [869, 101] width 262 height 24
click at [865, 195] on div "Email AM natashashahid163@gmail.com Loading... None hadibaaslam@gmail.com natas…" at bounding box center [877, 267] width 321 height 447
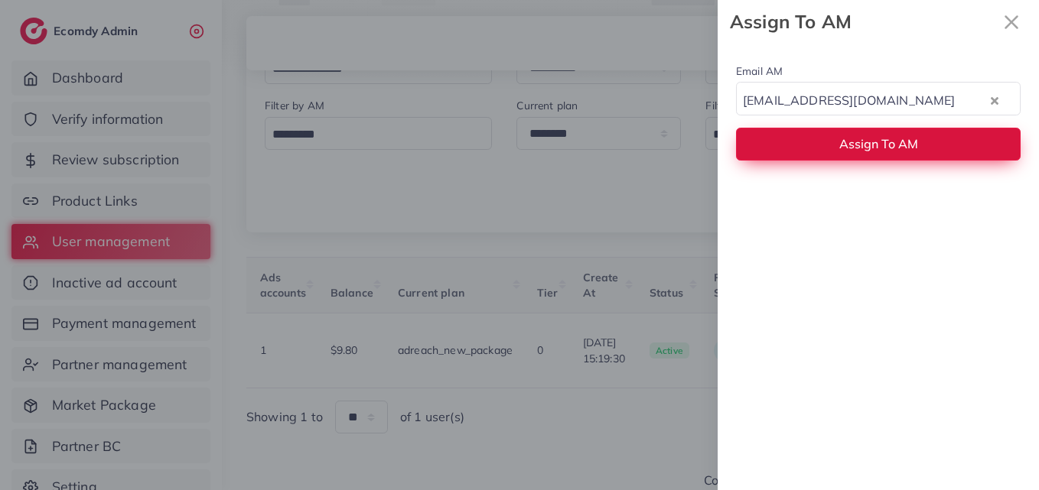
click at [864, 155] on button "Assign To AM" at bounding box center [878, 144] width 284 height 33
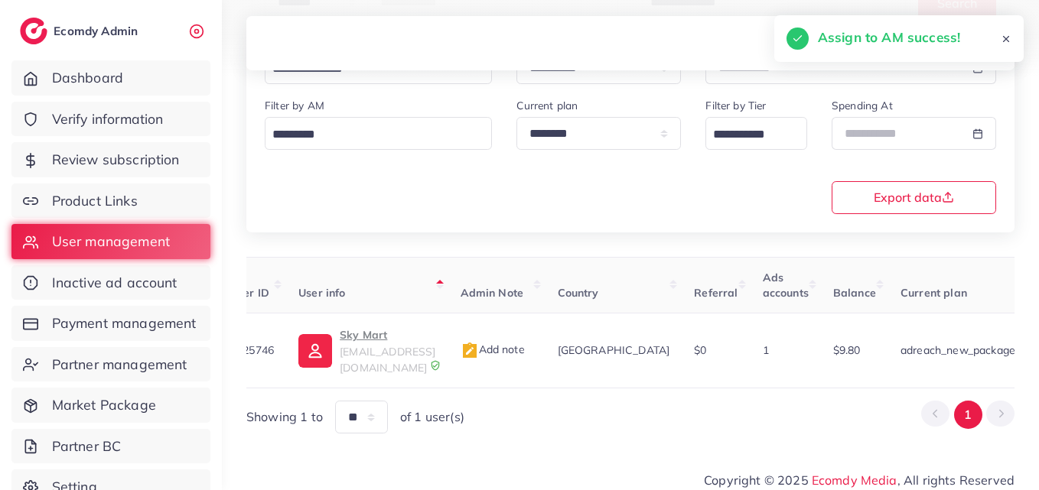
scroll to position [0, 0]
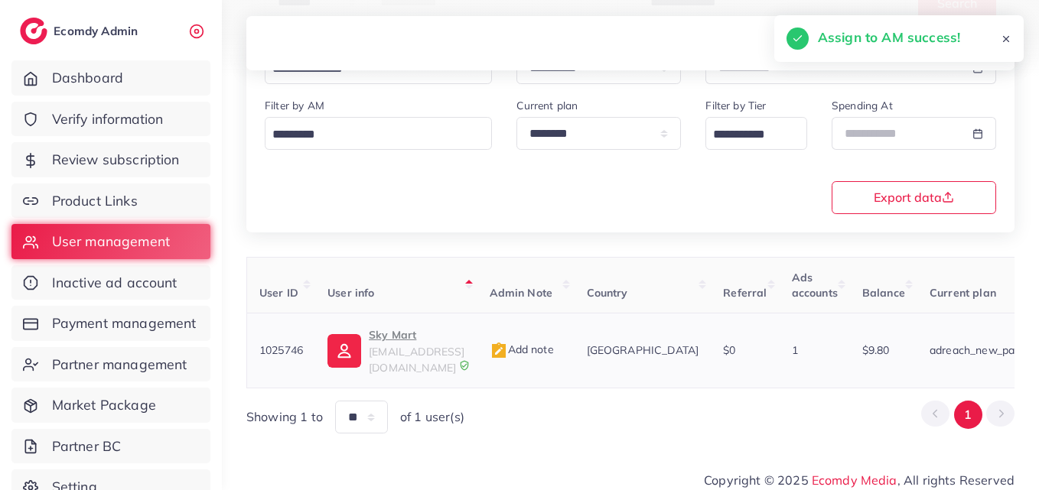
click at [356, 353] on img at bounding box center [344, 351] width 34 height 34
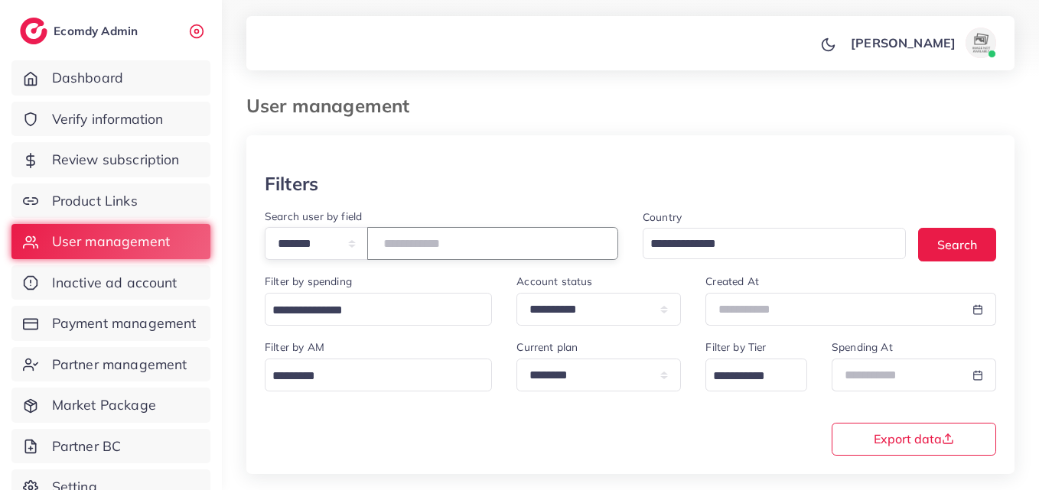
drag, startPoint x: 491, startPoint y: 245, endPoint x: 292, endPoint y: 229, distance: 199.5
click at [292, 229] on div "**********" at bounding box center [441, 243] width 353 height 33
paste input "number"
click at [965, 246] on button "Search" at bounding box center [957, 244] width 78 height 33
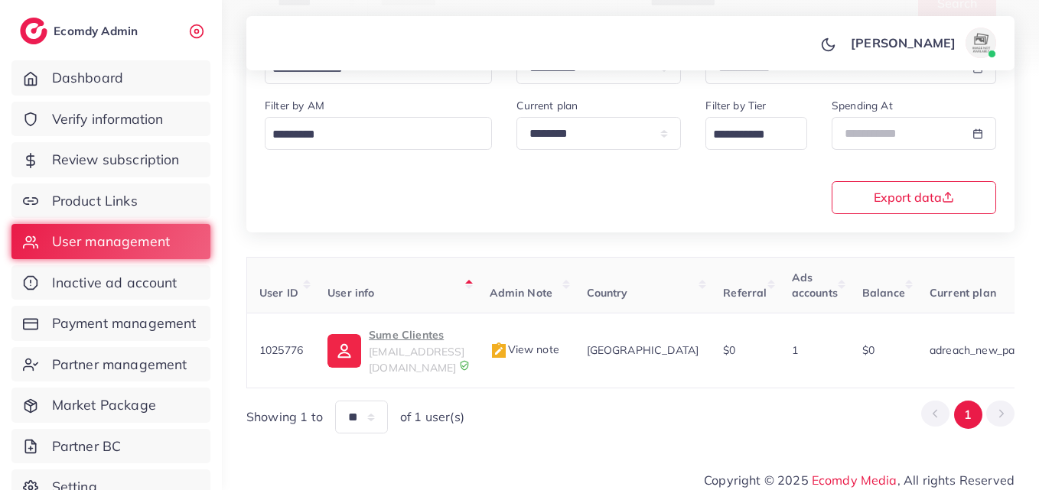
scroll to position [0, 515]
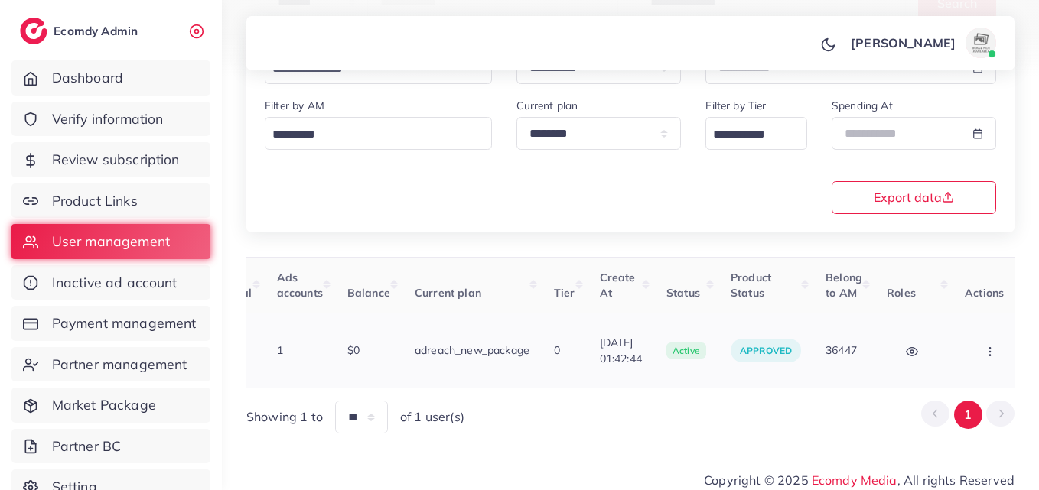
click at [964, 339] on button "button" at bounding box center [991, 350] width 54 height 34
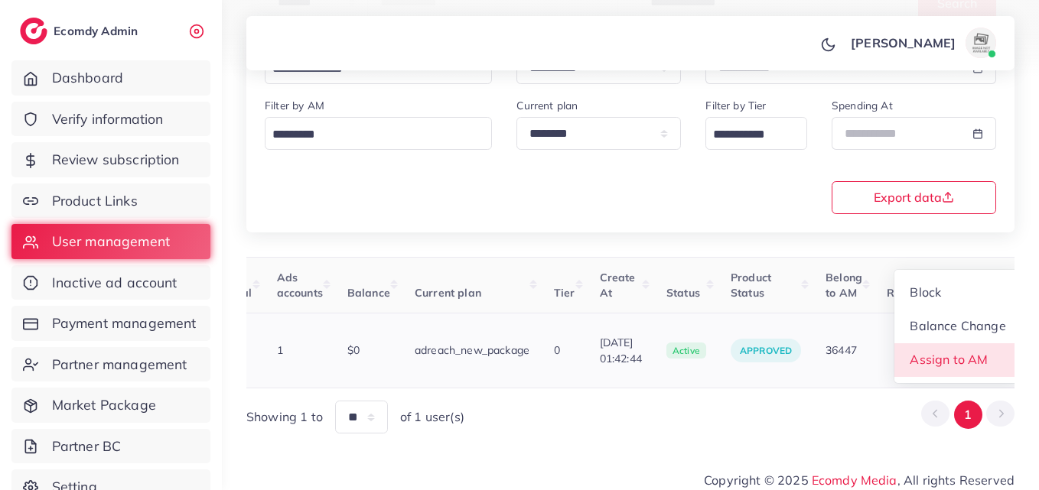
click at [952, 352] on span "Assign to AM" at bounding box center [949, 359] width 78 height 15
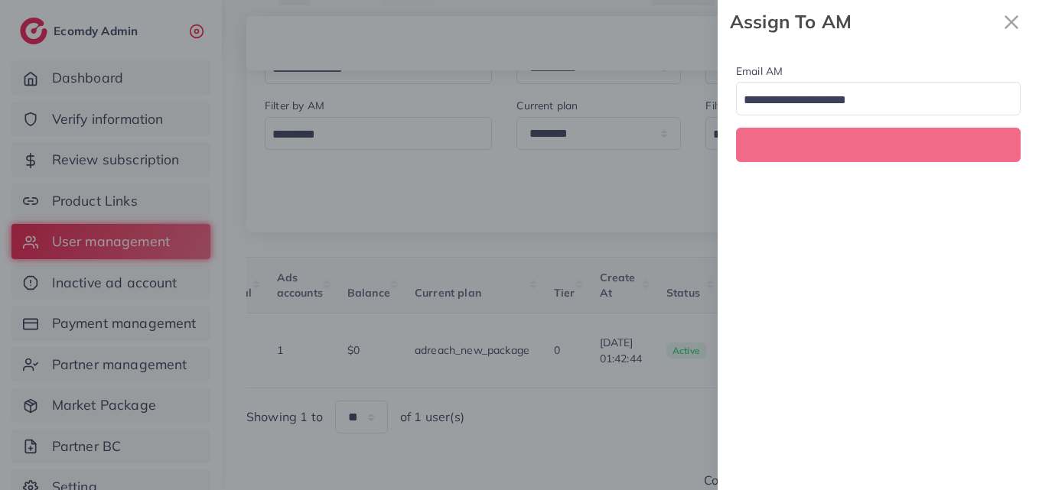
scroll to position [0, 515]
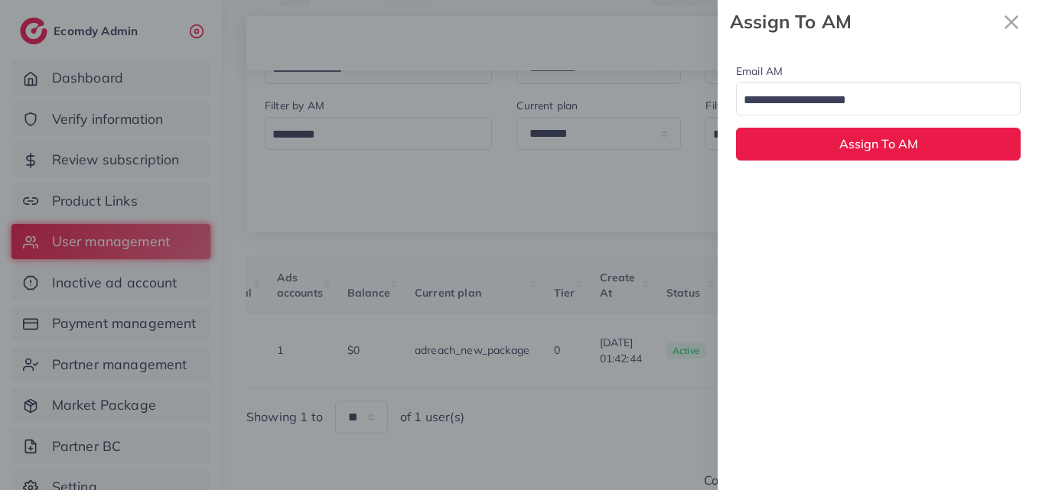
click at [850, 103] on input "Search for option" at bounding box center [869, 101] width 262 height 24
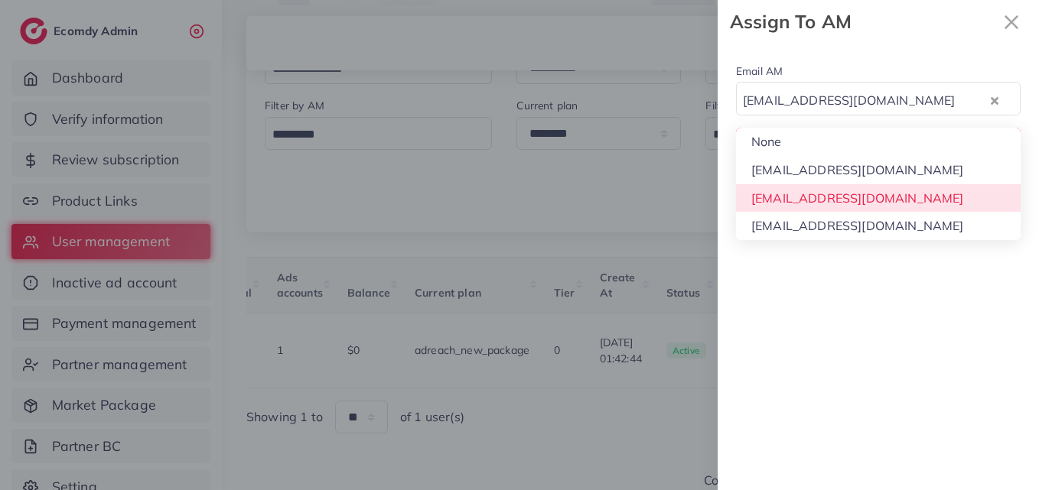
click at [857, 192] on div "Email AM natashashahid163@gmail.com Loading... None hadibaaslam@gmail.com natas…" at bounding box center [877, 267] width 321 height 447
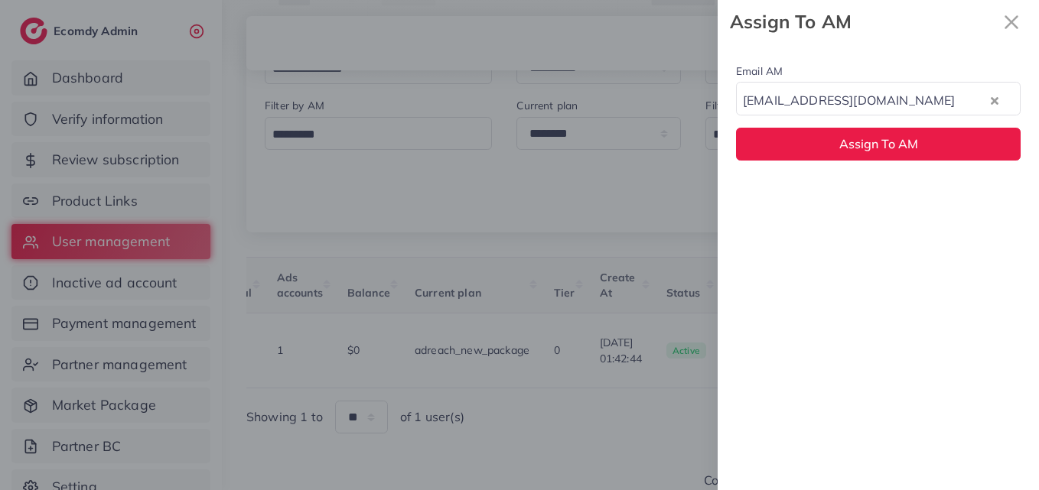
click at [851, 125] on div "Email AM natashashahid163@gmail.com Loading... Assign To AM" at bounding box center [877, 111] width 321 height 135
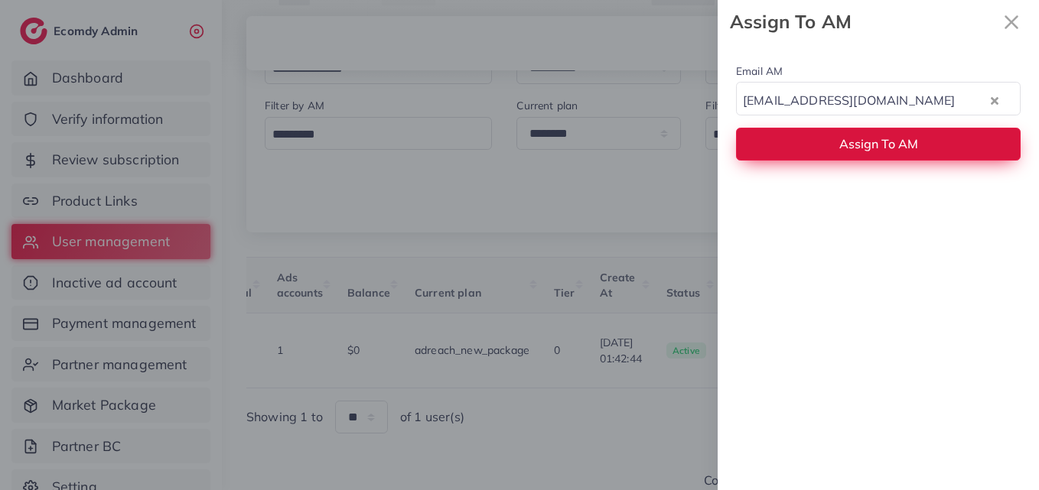
click at [857, 149] on span "Assign To AM" at bounding box center [878, 143] width 79 height 15
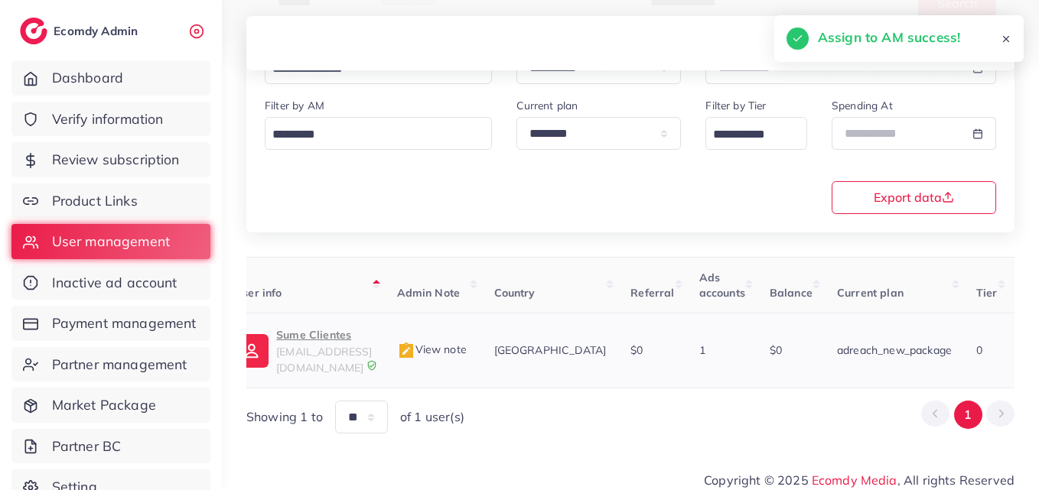
scroll to position [0, 79]
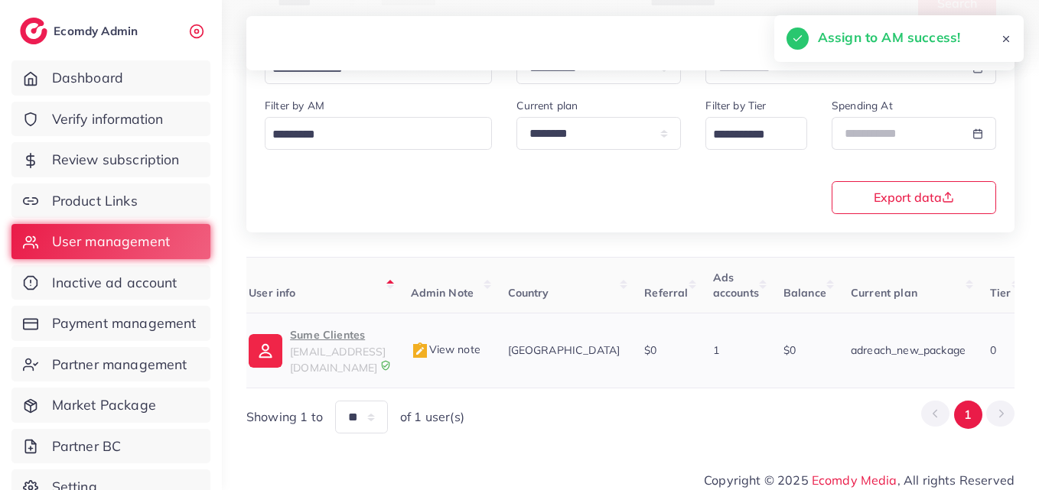
click at [366, 346] on span "tiktok@sumeclientes.com" at bounding box center [338, 359] width 96 height 29
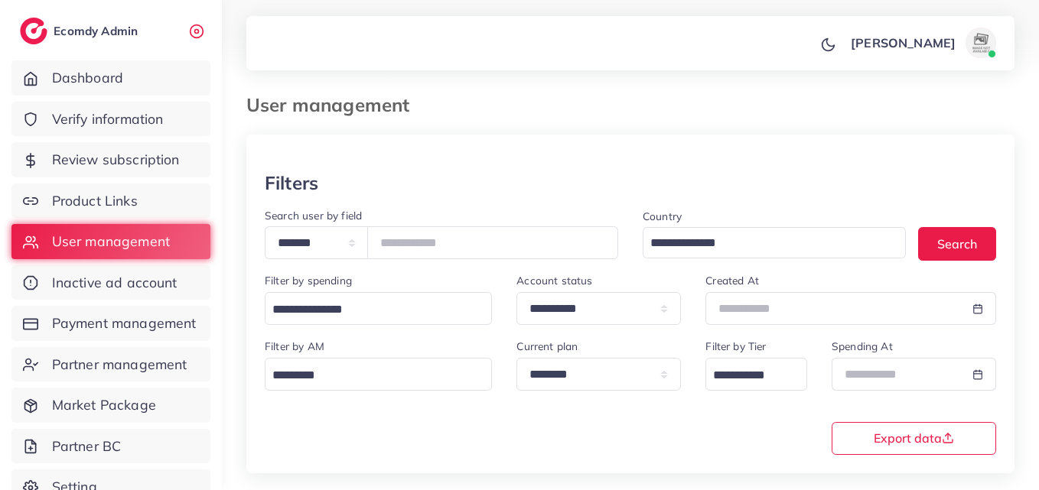
scroll to position [0, 0]
drag, startPoint x: 486, startPoint y: 247, endPoint x: 294, endPoint y: 233, distance: 192.4
click at [294, 233] on div "**********" at bounding box center [441, 243] width 353 height 33
paste input "number"
click at [947, 236] on button "Search" at bounding box center [957, 244] width 78 height 33
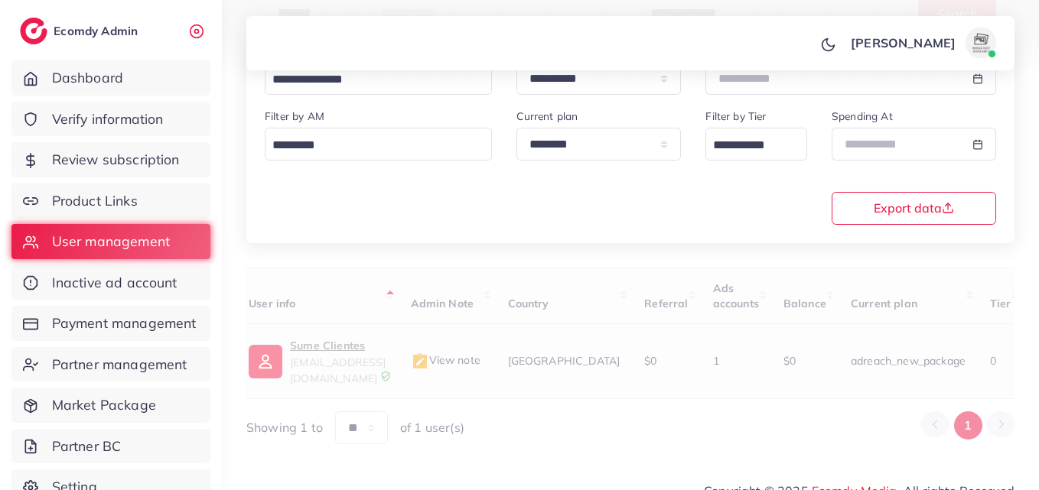
scroll to position [242, 0]
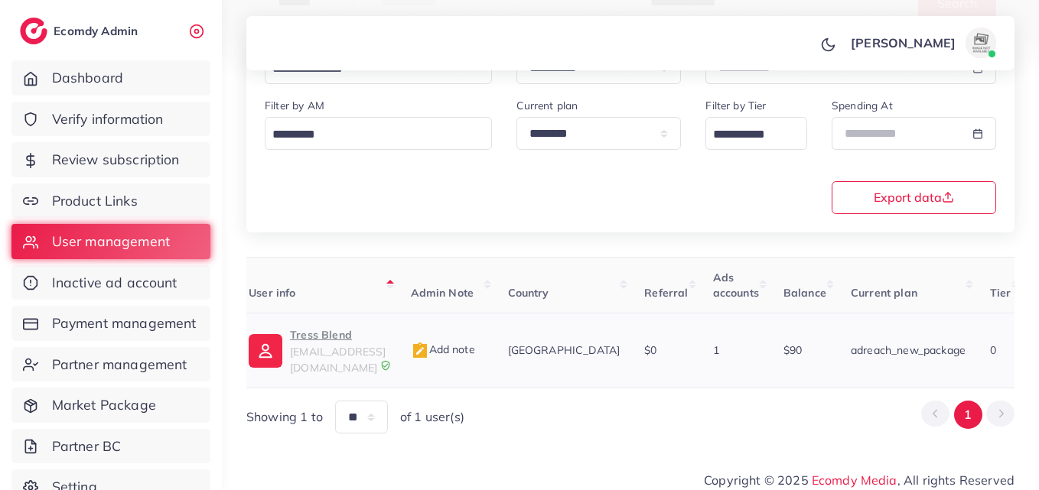
click at [351, 343] on p "Tress Blend" at bounding box center [338, 335] width 96 height 18
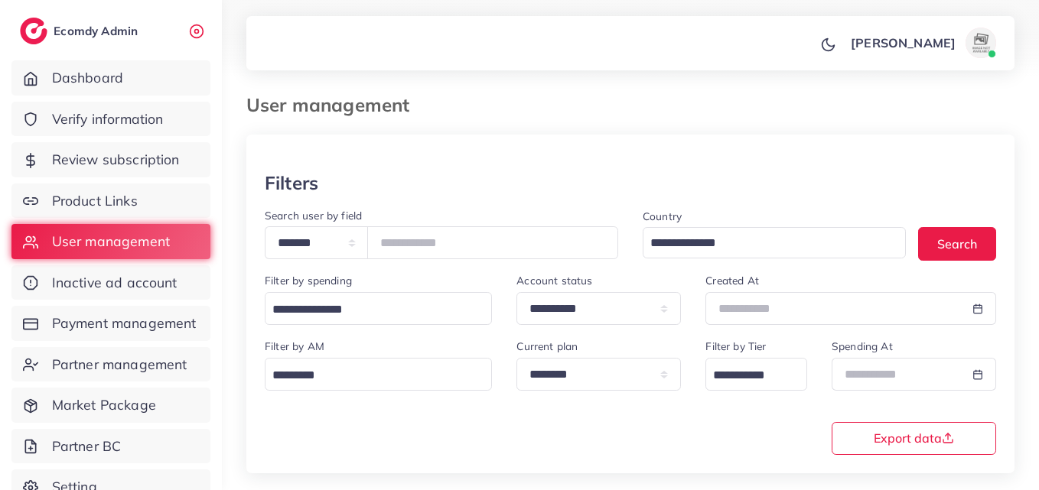
scroll to position [0, 0]
click at [431, 249] on input "*******" at bounding box center [492, 243] width 251 height 33
click at [431, 247] on input "*******" at bounding box center [492, 243] width 251 height 33
drag, startPoint x: 431, startPoint y: 247, endPoint x: 411, endPoint y: 236, distance: 23.3
click at [411, 236] on input "*******" at bounding box center [492, 243] width 251 height 33
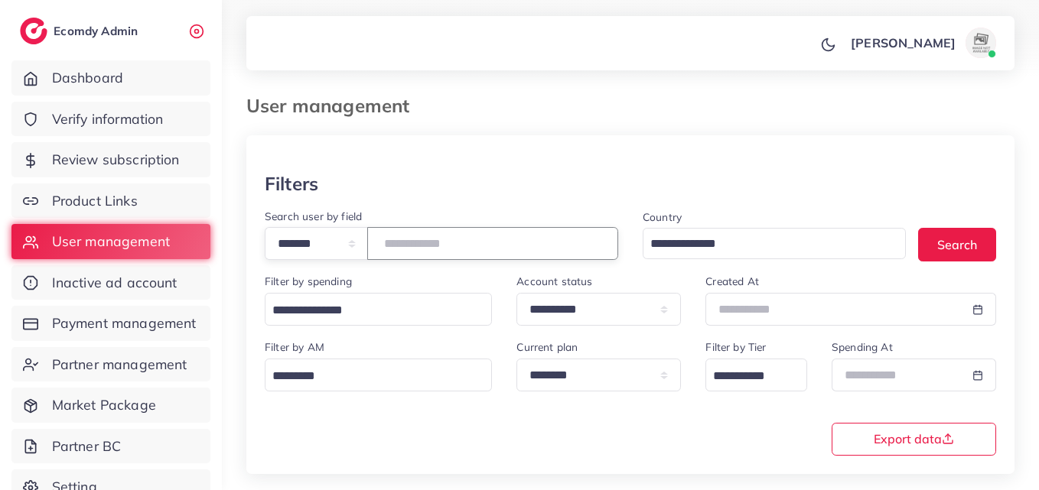
click at [411, 236] on input "*******" at bounding box center [492, 243] width 251 height 33
paste input "number"
click at [961, 232] on button "Search" at bounding box center [957, 244] width 78 height 33
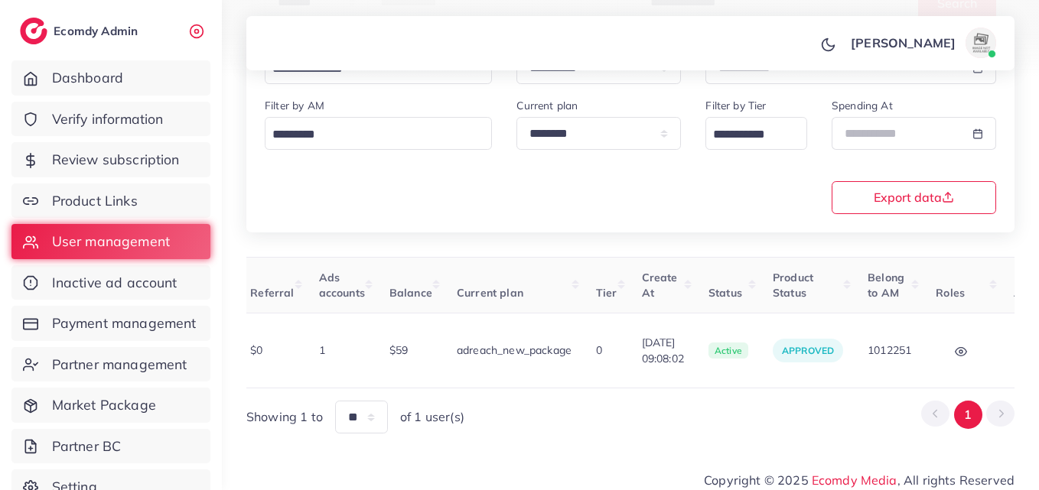
scroll to position [0, 476]
drag, startPoint x: 694, startPoint y: 384, endPoint x: 259, endPoint y: 381, distance: 435.2
click at [259, 381] on div "User ID User info Admin Note Country Referral Ads accounts Balance Current plan…" at bounding box center [630, 345] width 768 height 177
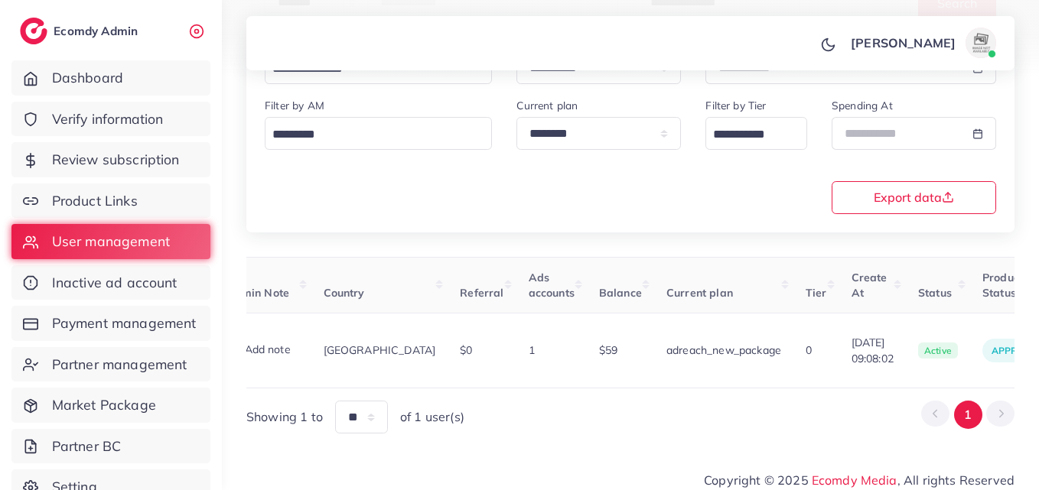
scroll to position [0, 553]
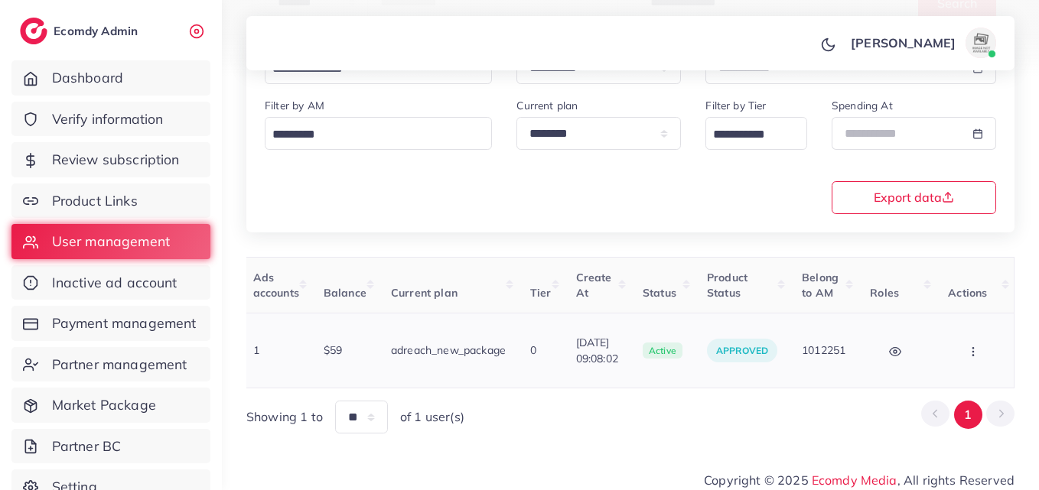
drag, startPoint x: 919, startPoint y: 352, endPoint x: 964, endPoint y: 349, distance: 44.4
click at [948, 350] on tr "1025339 Musa khan outfitter3collection@gmail.com Add note Pakistan $0 1 $59 adr…" at bounding box center [361, 351] width 1305 height 75
click at [964, 349] on button "button" at bounding box center [975, 350] width 54 height 34
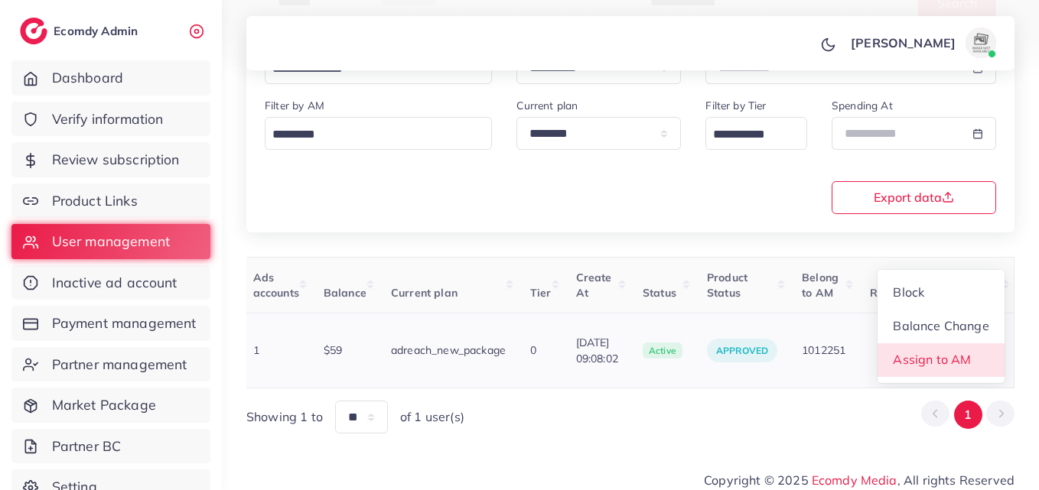
click at [963, 352] on span "Assign to AM" at bounding box center [932, 359] width 78 height 15
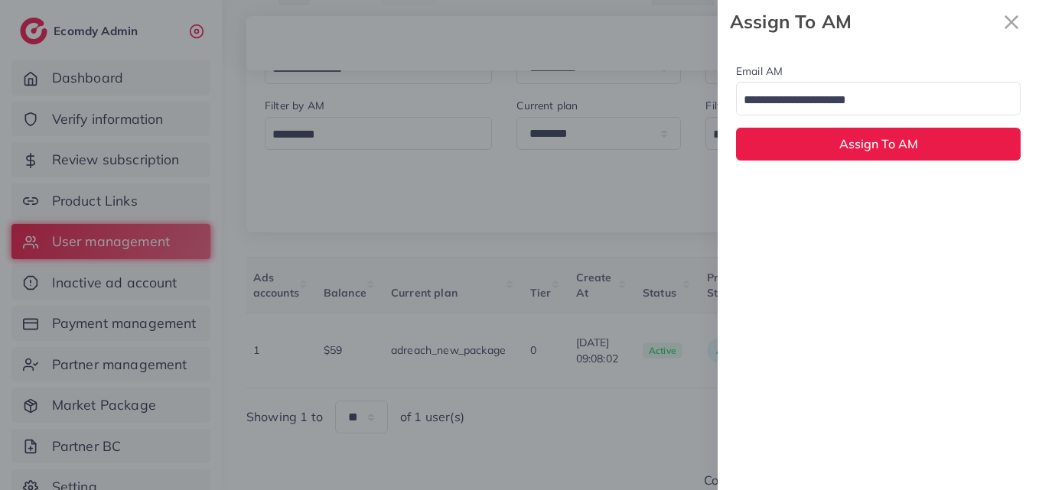
click at [899, 96] on input "Search for option" at bounding box center [869, 101] width 262 height 24
click at [909, 196] on div "Email AM natashashahid163@gmail.com Loading... None hadibaaslam@gmail.com natas…" at bounding box center [877, 267] width 321 height 447
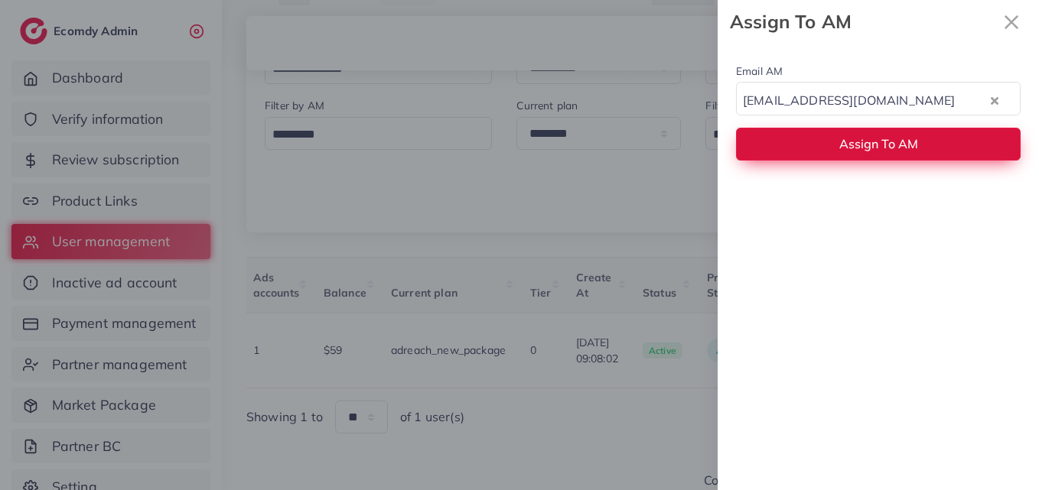
click at [908, 149] on span "Assign To AM" at bounding box center [878, 143] width 79 height 15
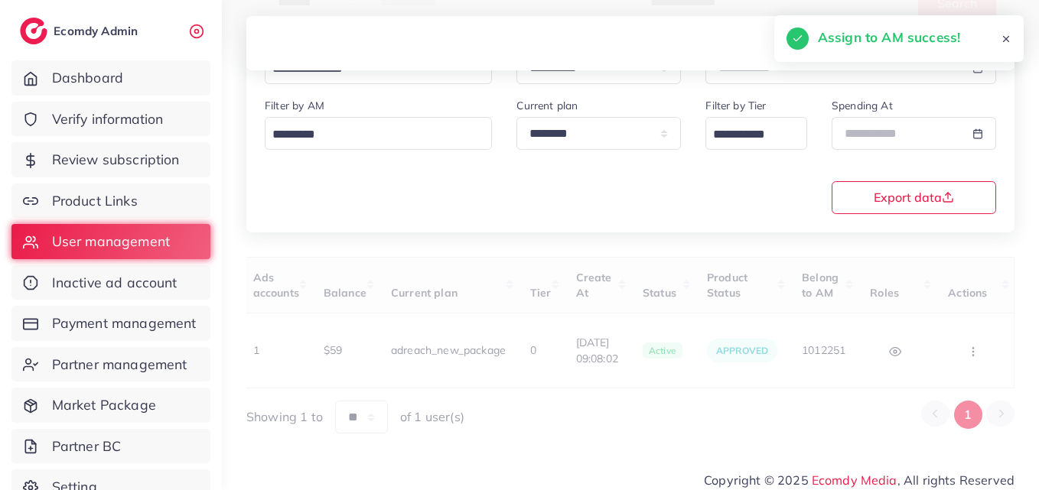
scroll to position [0, 543]
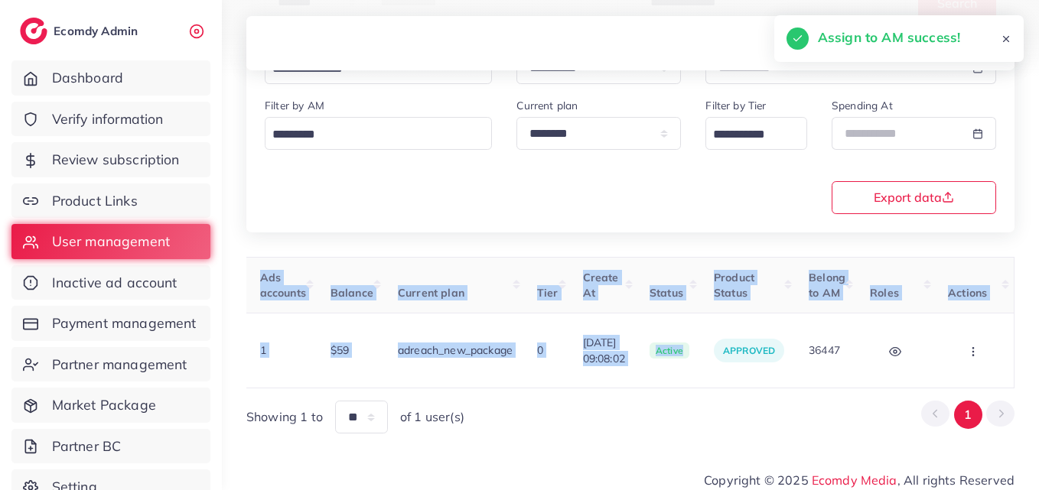
drag, startPoint x: 725, startPoint y: 372, endPoint x: 447, endPoint y: 375, distance: 277.6
click at [447, 375] on div "User ID User info Admin Note Country Referral Ads accounts Balance Current plan…" at bounding box center [630, 323] width 768 height 132
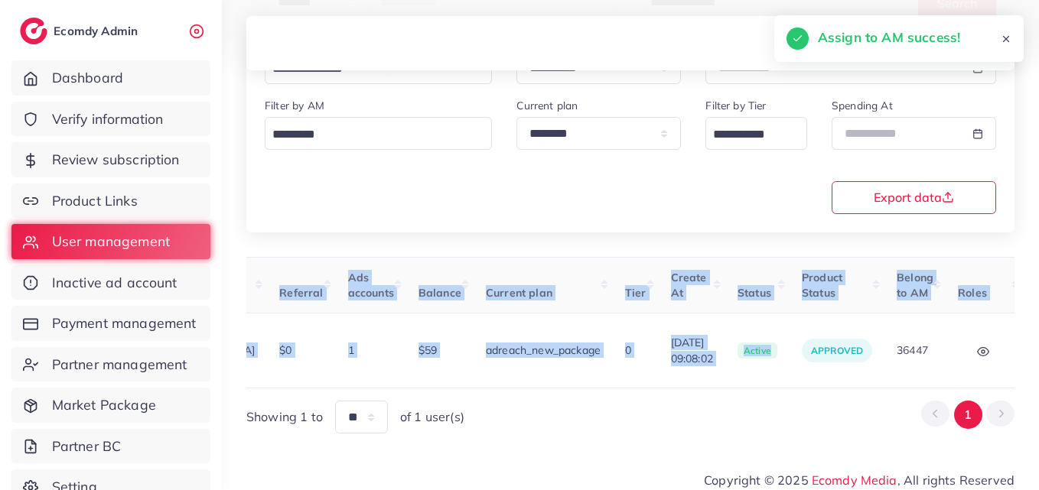
scroll to position [0, 0]
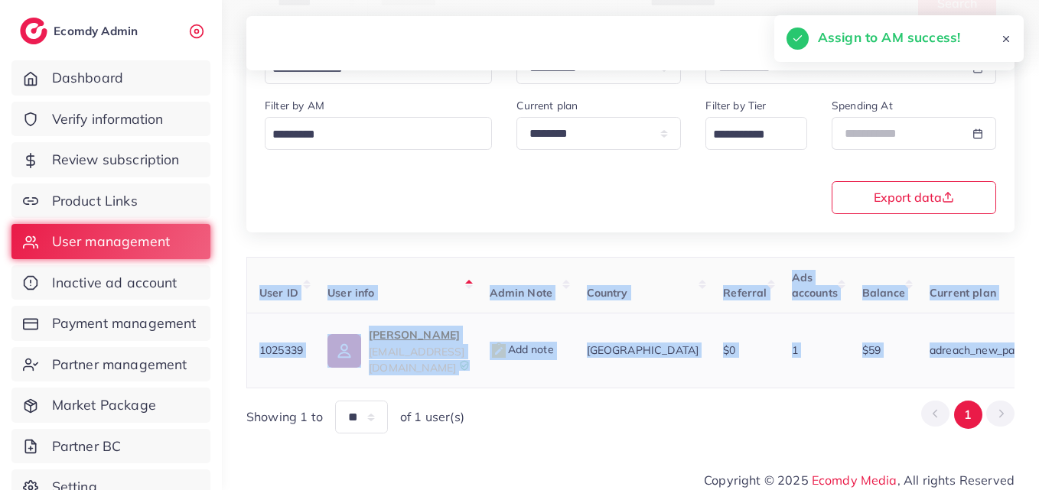
click at [377, 343] on p "Musa khan" at bounding box center [417, 335] width 96 height 18
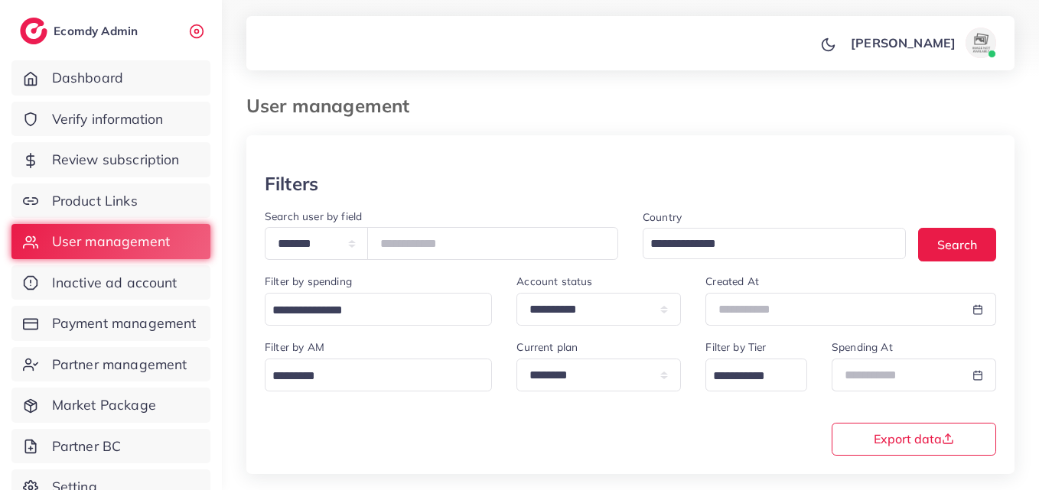
drag, startPoint x: 437, startPoint y: 226, endPoint x: 437, endPoint y: 242, distance: 16.1
click at [437, 227] on div "**********" at bounding box center [441, 234] width 353 height 54
click at [437, 242] on input "*******" at bounding box center [492, 243] width 251 height 33
click at [437, 241] on input "*******" at bounding box center [492, 243] width 251 height 33
paste input "number"
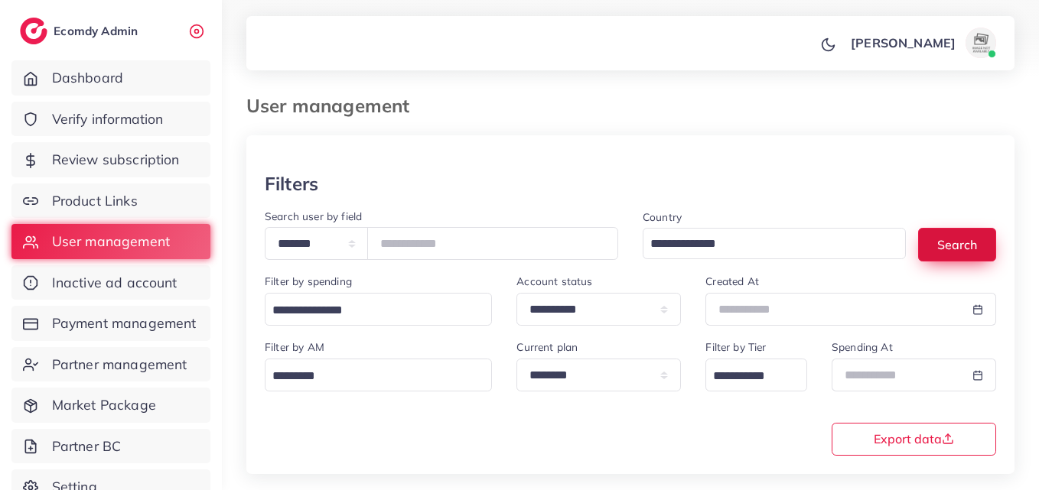
click at [970, 247] on button "Search" at bounding box center [957, 244] width 78 height 33
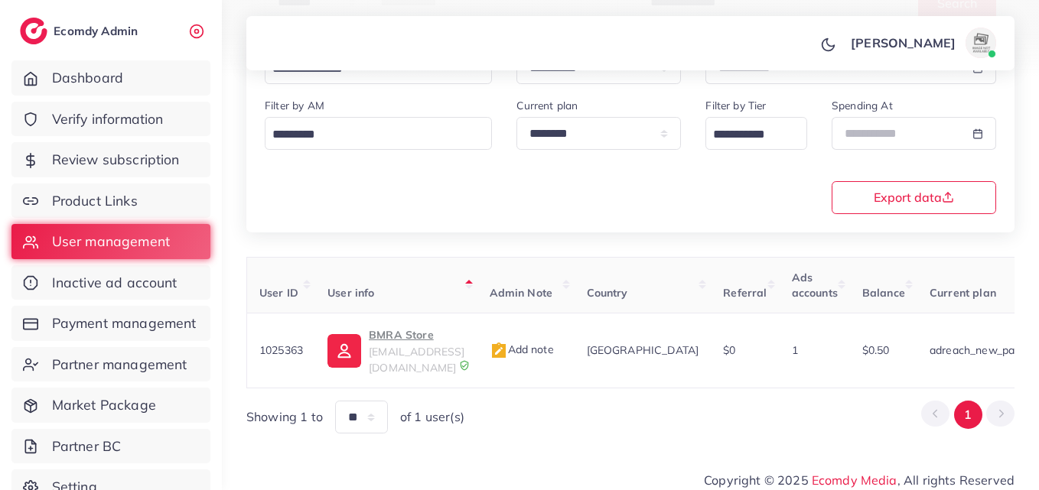
scroll to position [0, 531]
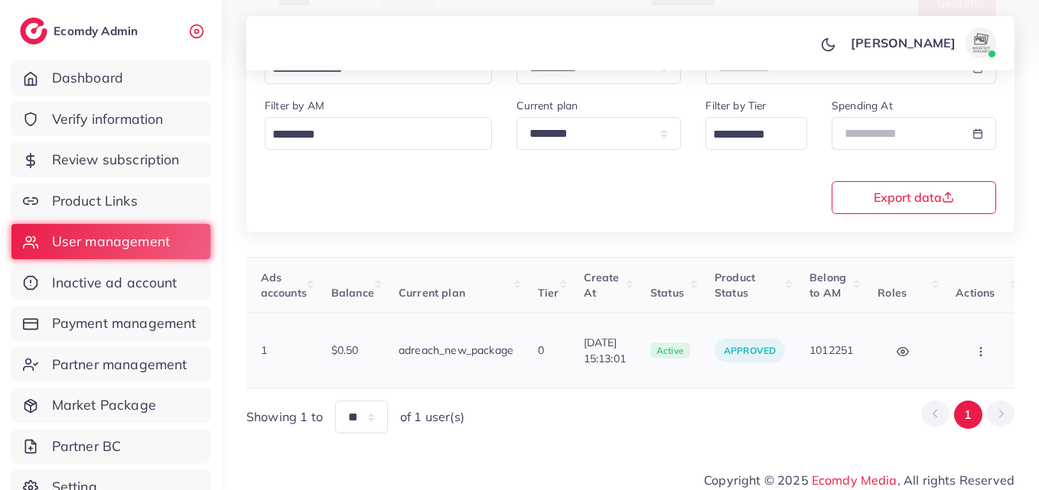
click at [964, 344] on button "button" at bounding box center [982, 350] width 54 height 34
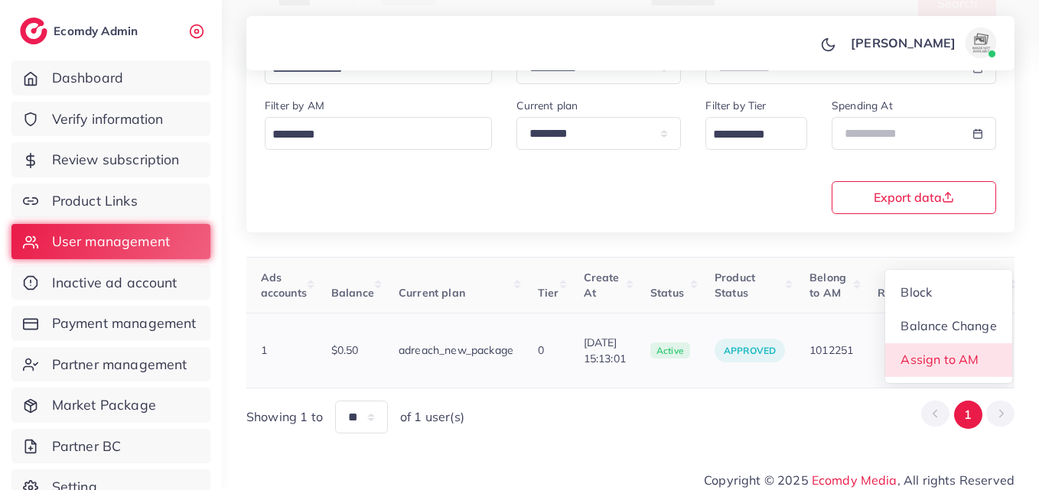
click at [956, 359] on link "Assign to AM" at bounding box center [948, 360] width 127 height 34
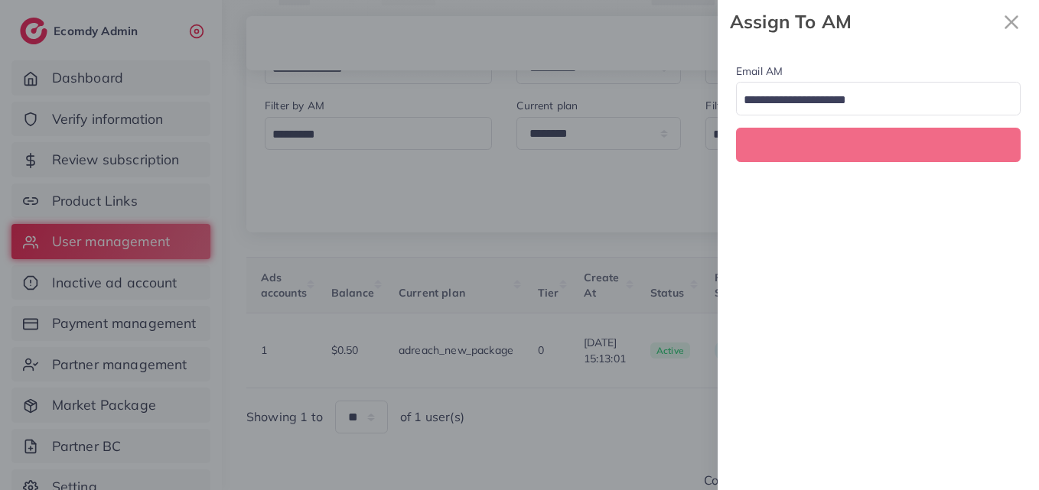
scroll to position [0, 531]
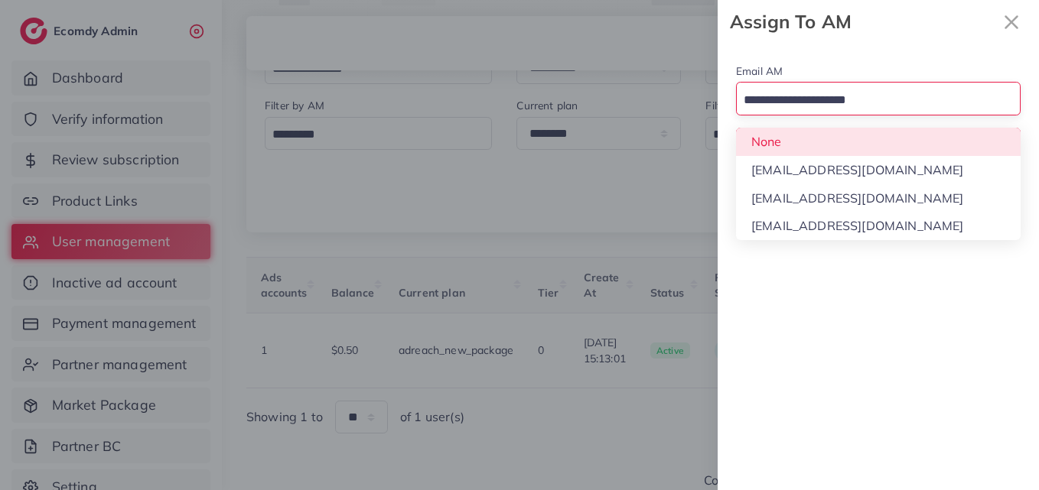
click at [846, 103] on input "Search for option" at bounding box center [869, 101] width 262 height 24
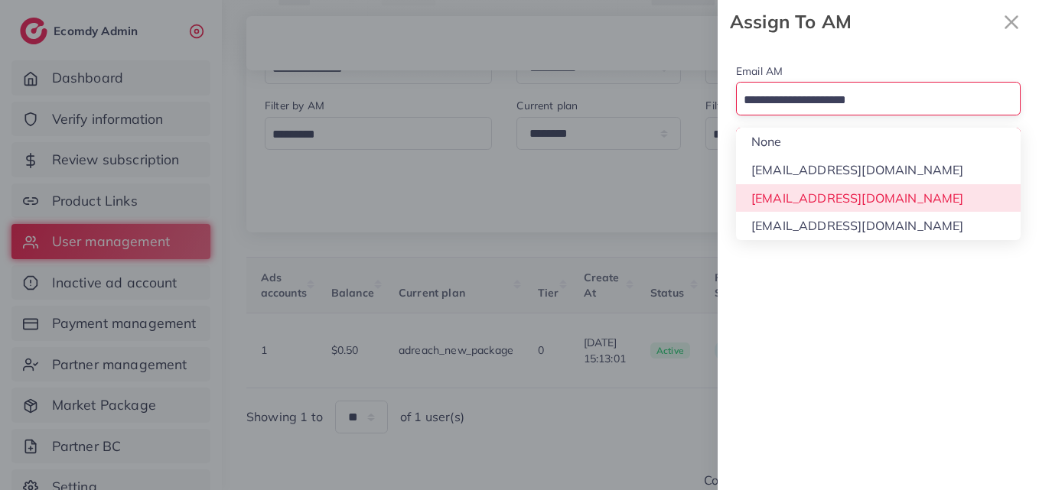
click at [853, 190] on div "Email AM Loading... None hadibaaslam@gmail.com natashashahid163@gmail.com wajah…" at bounding box center [877, 267] width 321 height 447
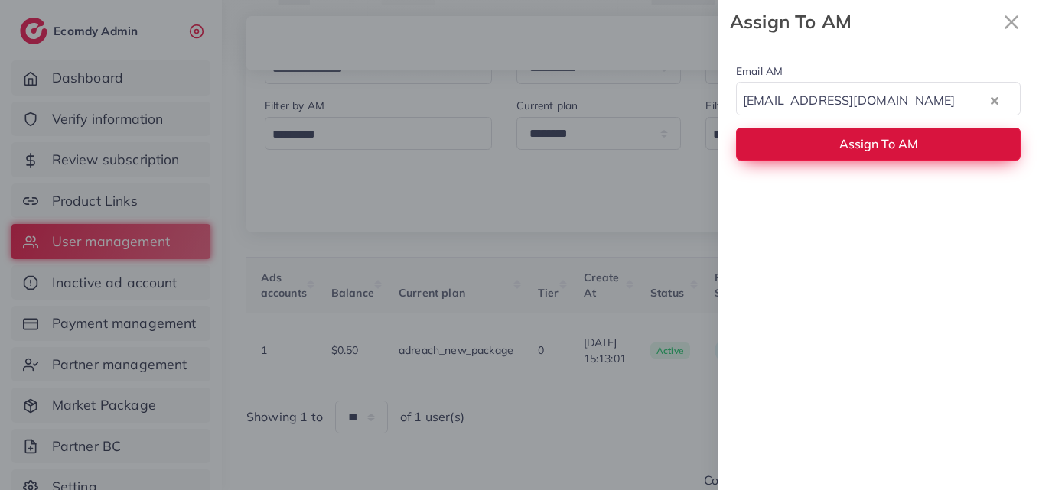
click at [848, 138] on span "Assign To AM" at bounding box center [878, 143] width 79 height 15
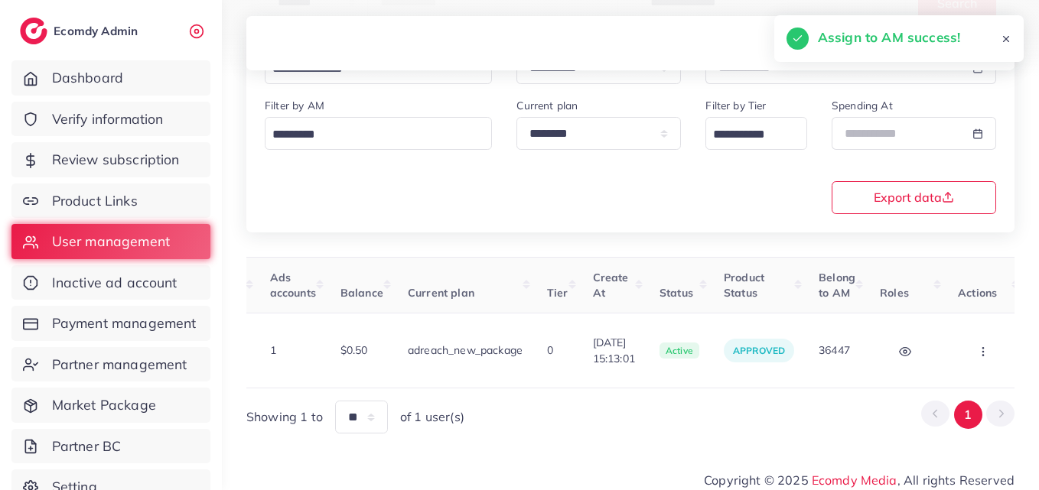
scroll to position [0, 0]
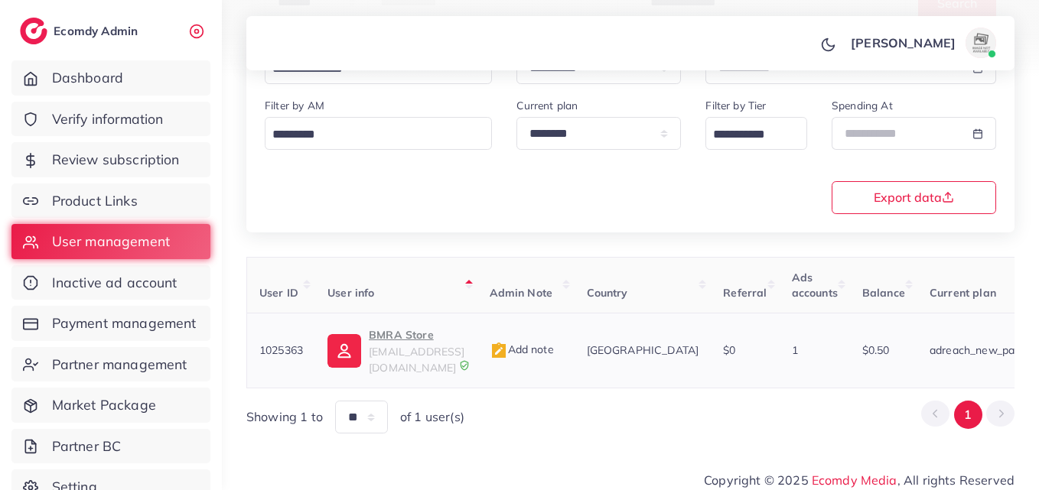
click at [421, 330] on p "BMRA Store" at bounding box center [417, 335] width 96 height 18
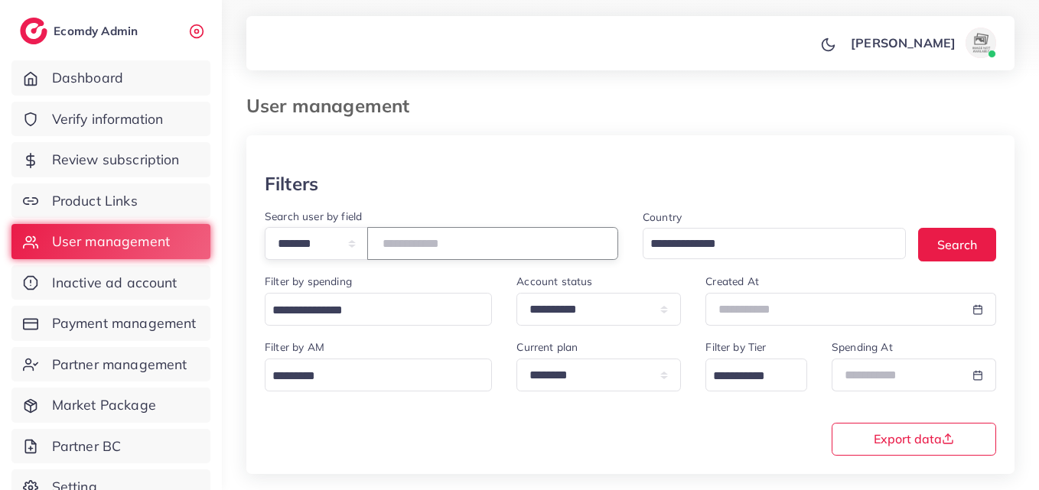
drag, startPoint x: 511, startPoint y: 253, endPoint x: 395, endPoint y: 254, distance: 116.2
click at [396, 254] on input "*******" at bounding box center [492, 243] width 251 height 33
paste input "number"
click at [1003, 242] on div "Country Loading... Search" at bounding box center [819, 240] width 378 height 66
click at [987, 246] on button "Search" at bounding box center [957, 244] width 78 height 33
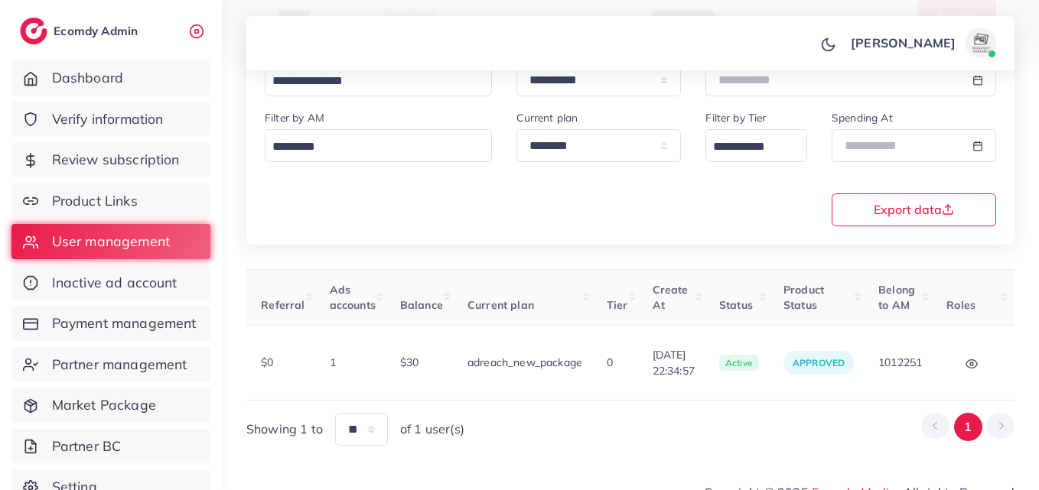
scroll to position [0, 535]
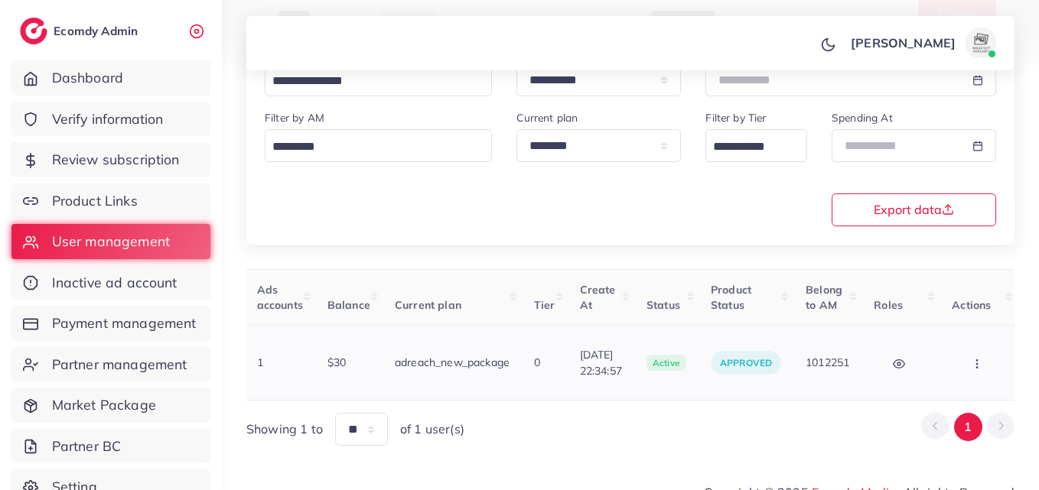
click at [943, 372] on td "Block Balance Change Assign to AM" at bounding box center [978, 363] width 79 height 75
click at [962, 365] on button "button" at bounding box center [978, 363] width 54 height 34
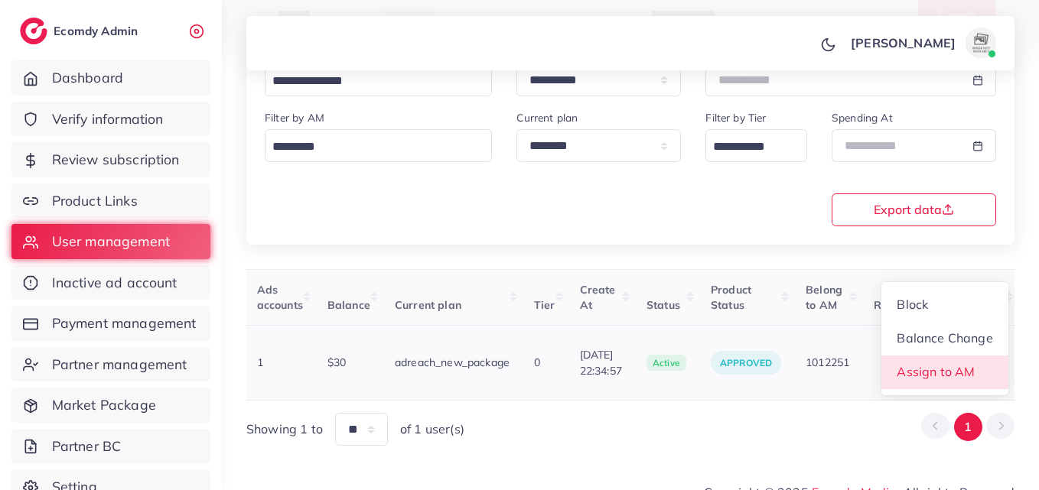
scroll to position [2, 535]
click at [957, 369] on span "Assign to AM" at bounding box center [936, 371] width 78 height 15
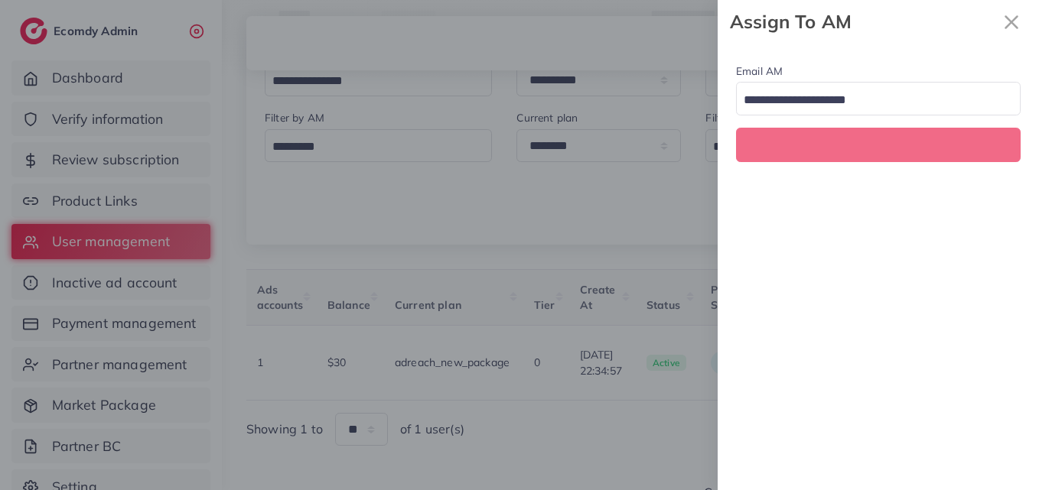
scroll to position [0, 535]
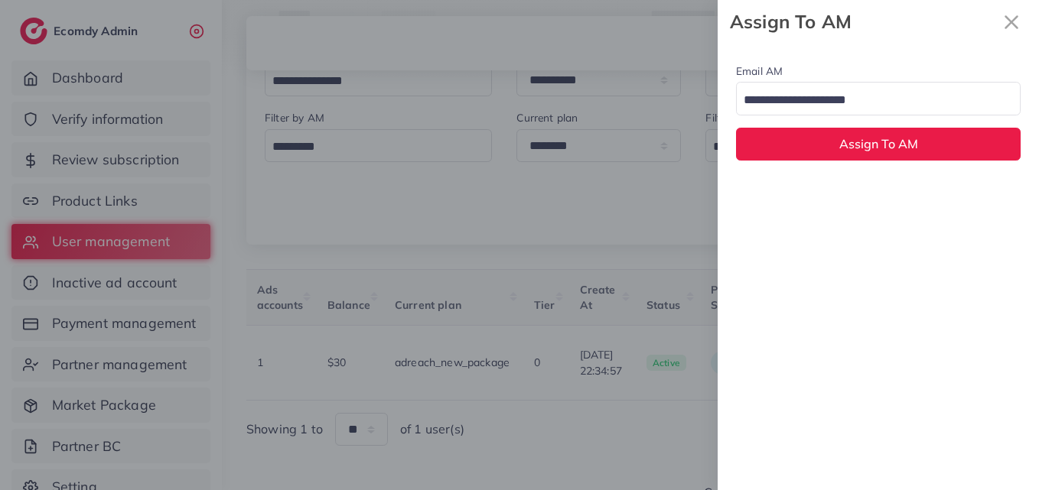
click at [873, 106] on input "Search for option" at bounding box center [869, 101] width 262 height 24
click at [877, 206] on div "Email AM natashashahid163@gmail.com Loading... None hadibaaslam@gmail.com natas…" at bounding box center [877, 267] width 321 height 447
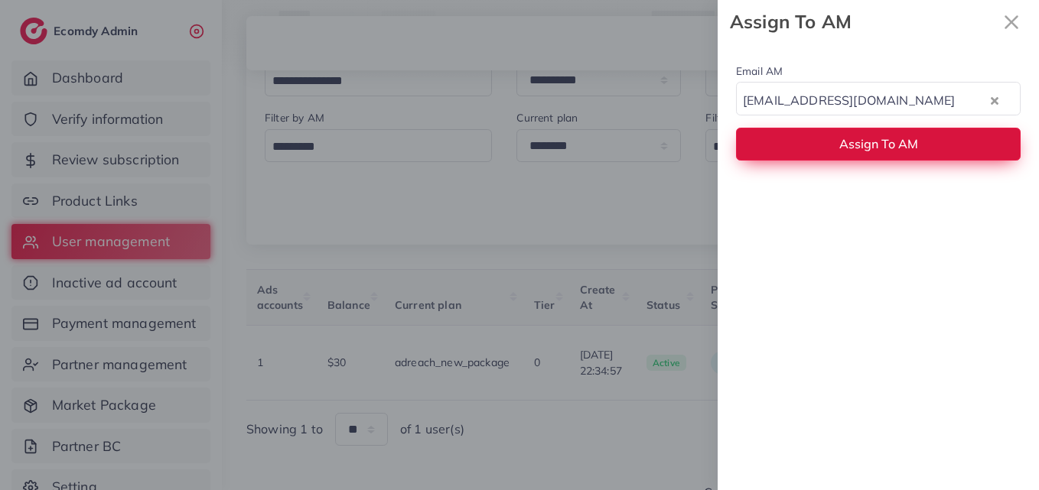
click at [878, 155] on button "Assign To AM" at bounding box center [878, 144] width 284 height 33
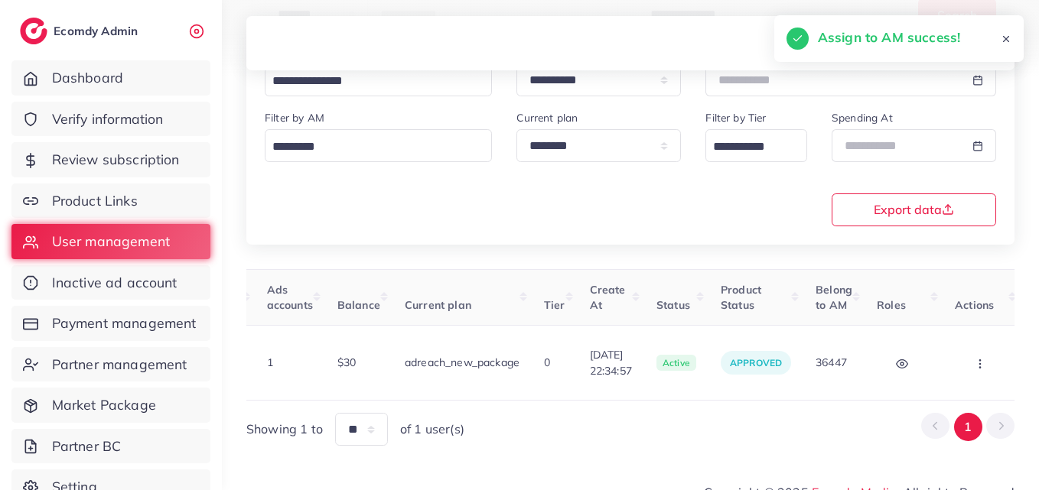
scroll to position [0, 0]
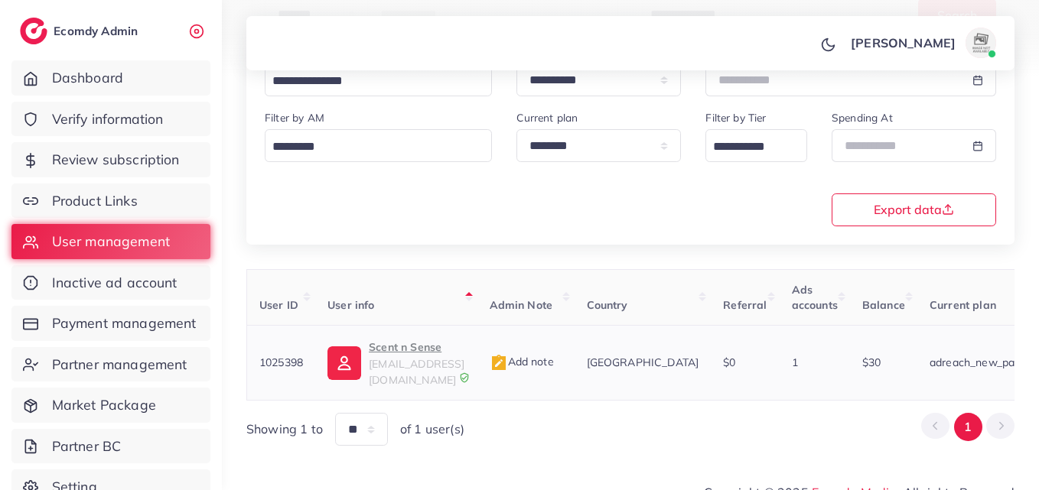
click at [438, 353] on p "Scent n Sense" at bounding box center [417, 347] width 96 height 18
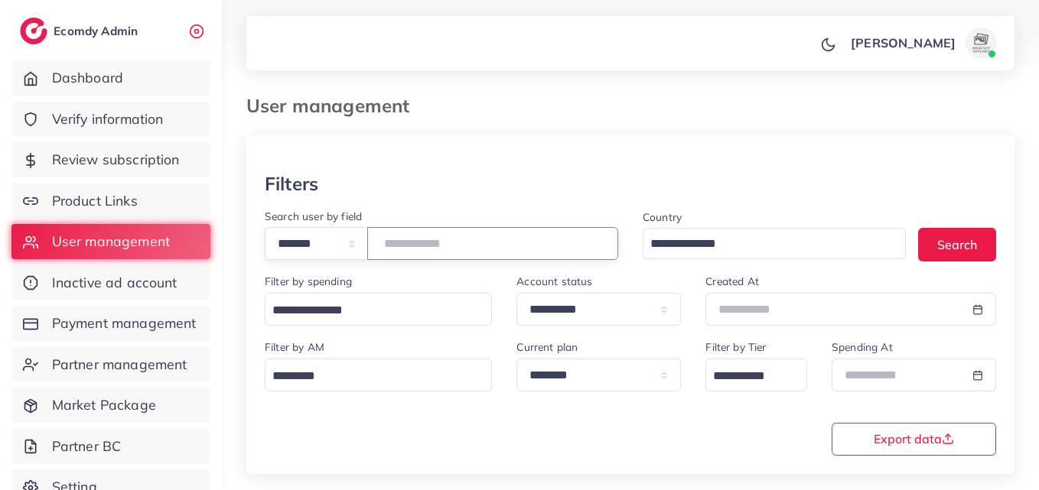
click at [422, 252] on input "*******" at bounding box center [492, 243] width 251 height 33
paste input "number"
click at [927, 242] on button "Search" at bounding box center [957, 244] width 78 height 33
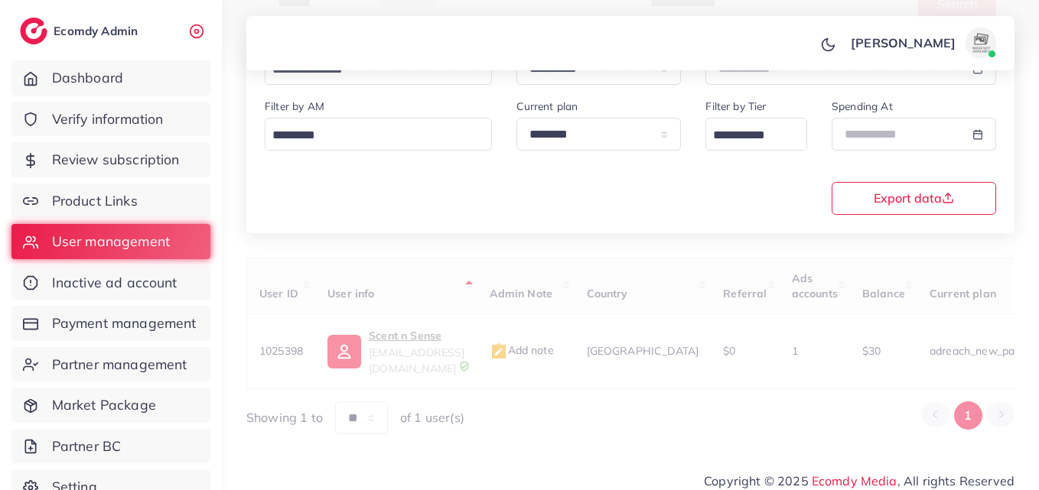
scroll to position [242, 0]
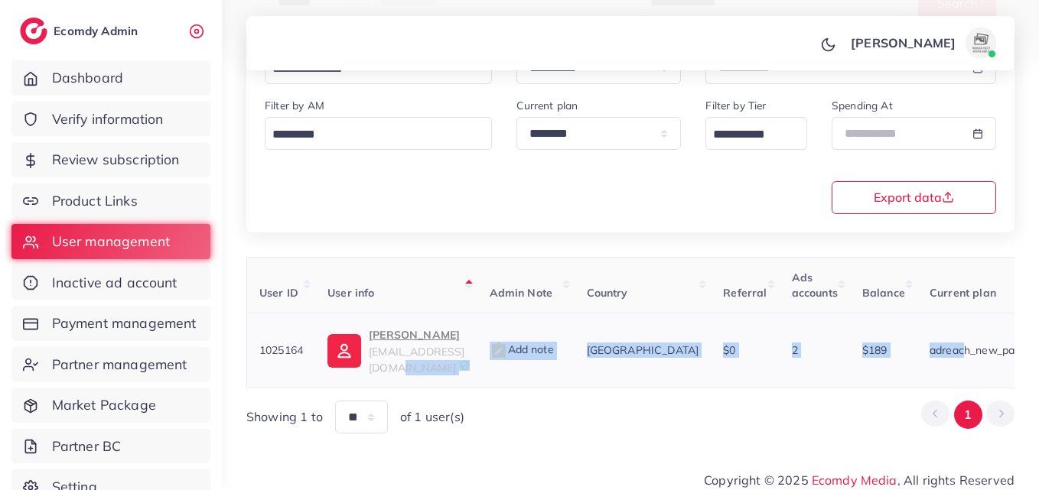
drag, startPoint x: 585, startPoint y: 366, endPoint x: 918, endPoint y: 341, distance: 333.6
click at [918, 341] on table "User ID User info Admin Note Country Referral Ads accounts Balance Current plan…" at bounding box center [895, 323] width 1299 height 132
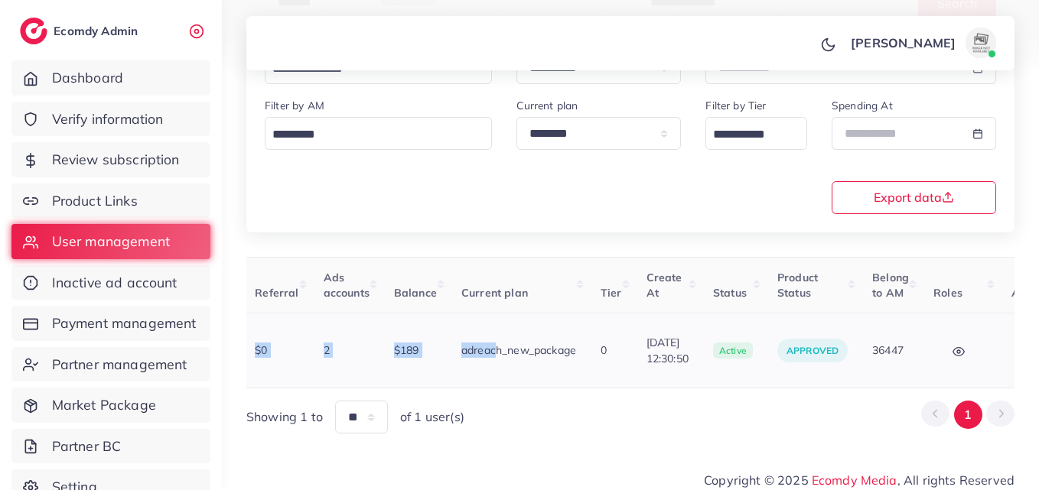
scroll to position [0, 493]
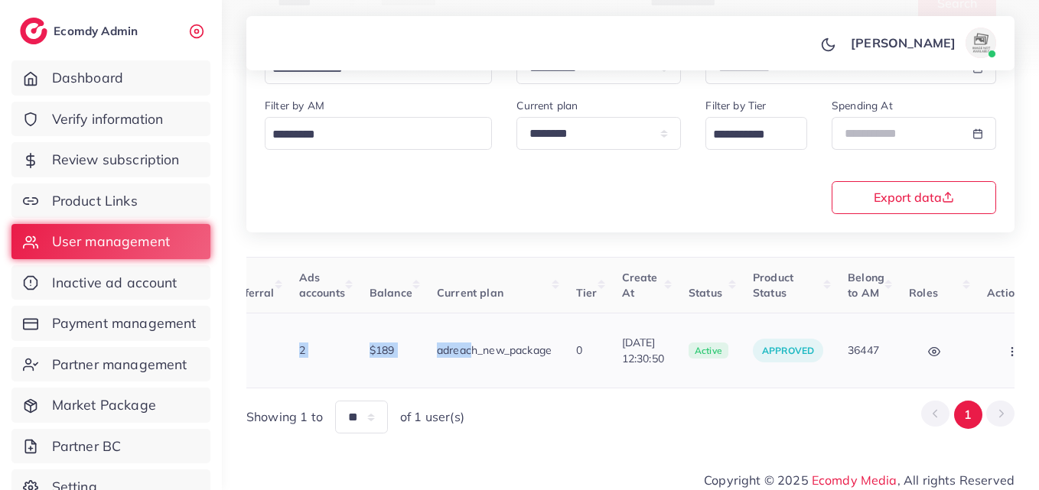
click at [1000, 339] on button "button" at bounding box center [1014, 350] width 54 height 34
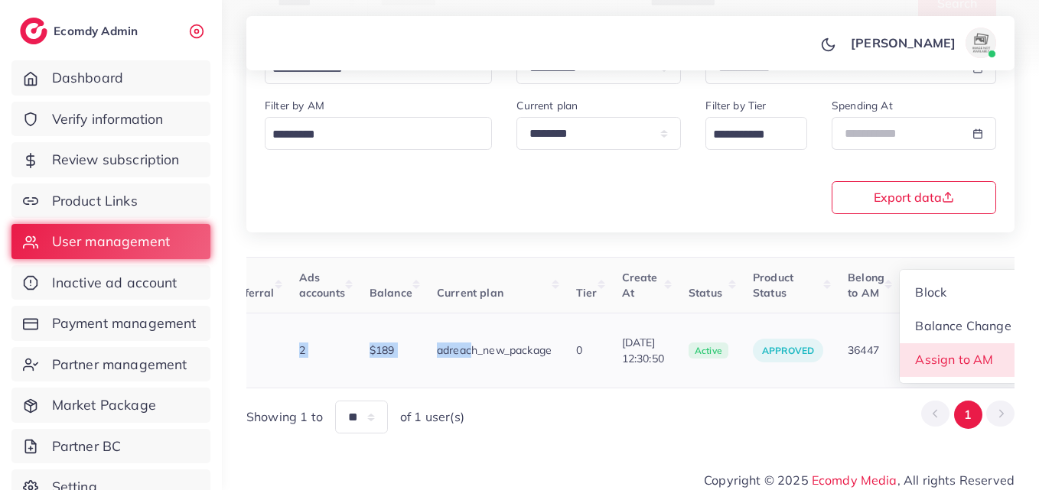
scroll to position [2, 493]
click at [989, 350] on link "Assign to AM" at bounding box center [962, 360] width 127 height 34
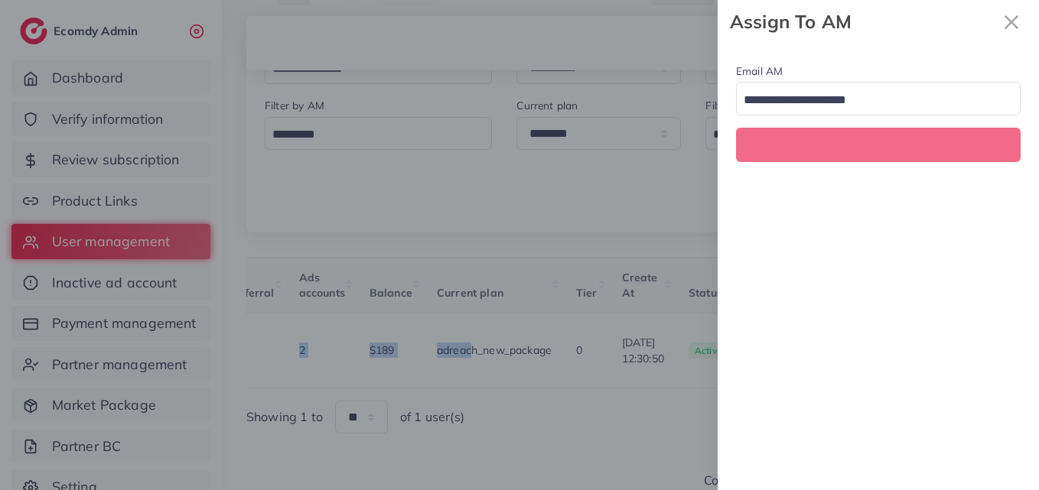
scroll to position [0, 493]
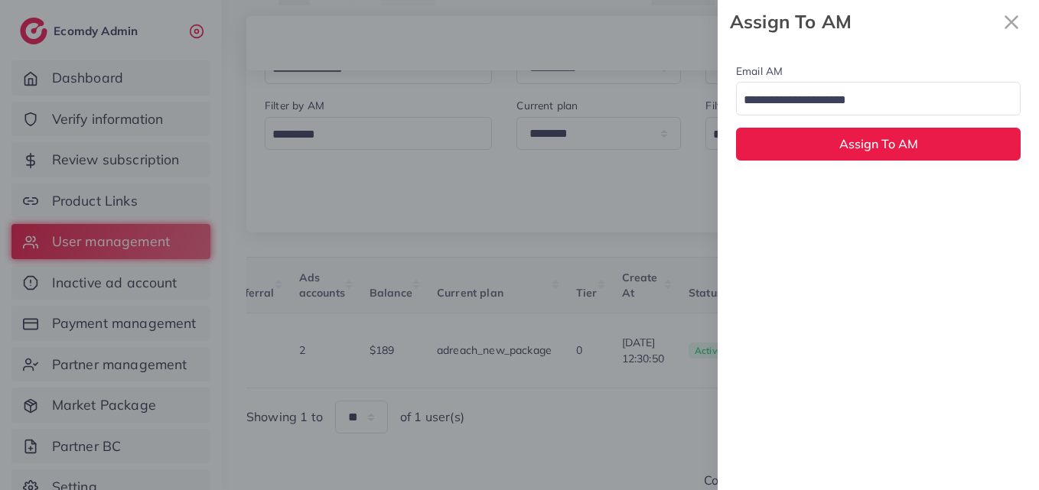
click at [918, 112] on input "Search for option" at bounding box center [869, 101] width 262 height 24
click at [915, 193] on div "Email AM natashashahid163@gmail.com Loading... None hadibaaslam@gmail.com natas…" at bounding box center [877, 267] width 321 height 447
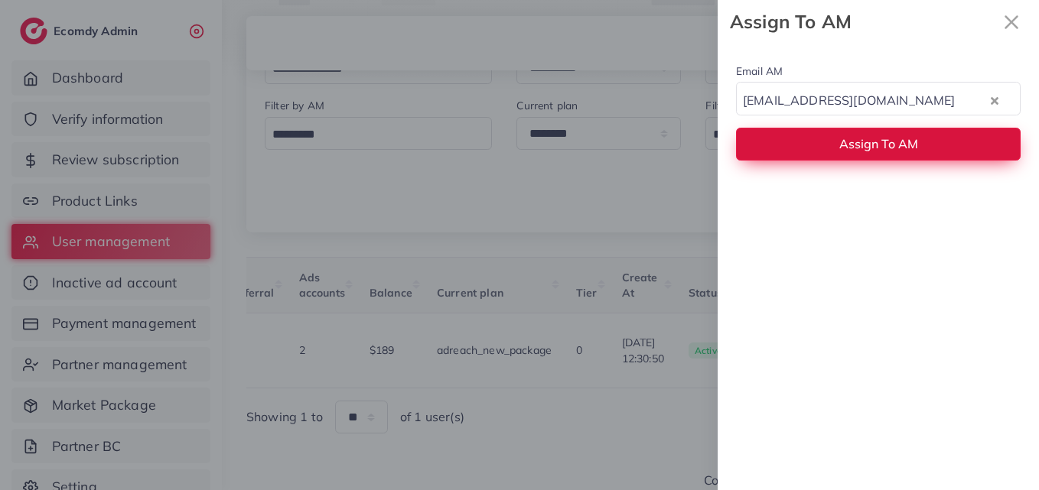
click at [912, 154] on button "Assign To AM" at bounding box center [878, 144] width 284 height 33
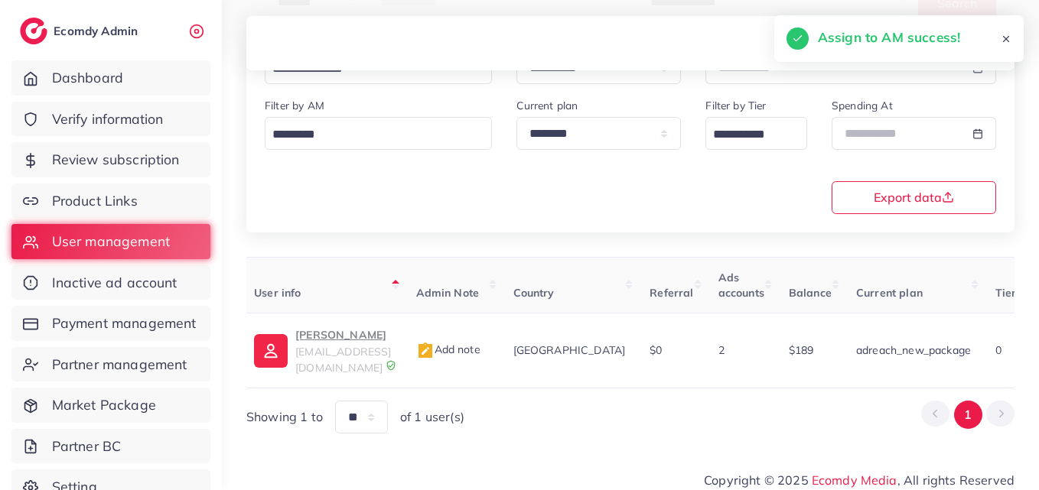
scroll to position [0, 0]
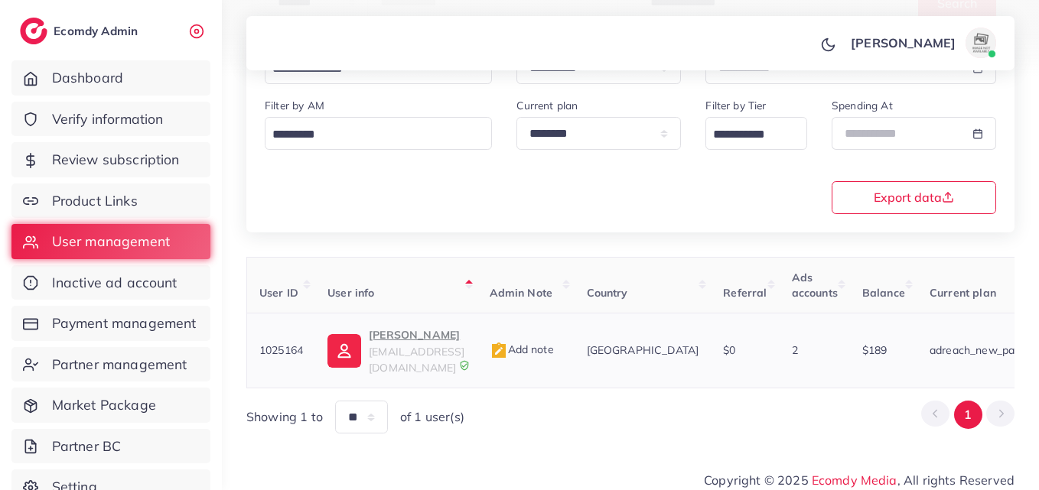
click at [427, 335] on p "amarender R tiparthy" at bounding box center [417, 335] width 96 height 18
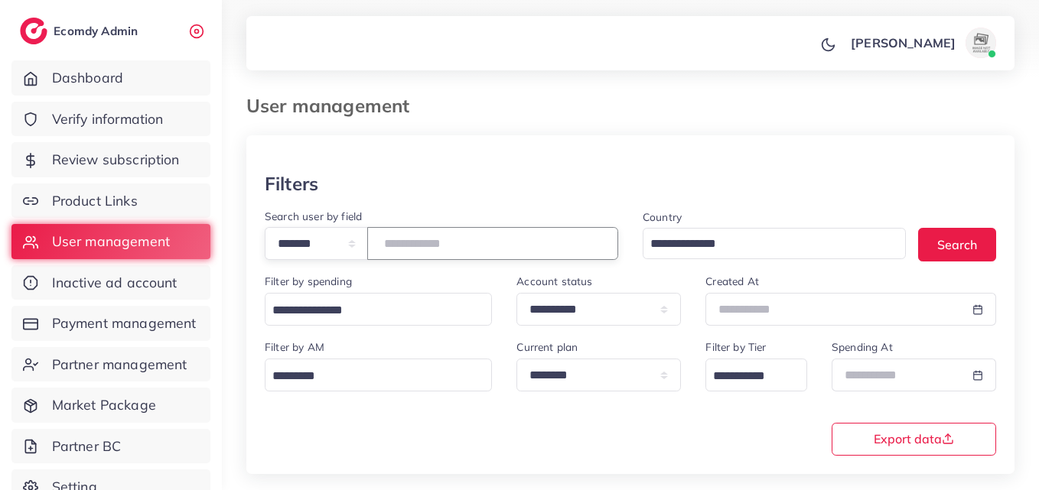
click at [457, 257] on input "*******" at bounding box center [492, 243] width 251 height 33
click at [454, 252] on input "*******" at bounding box center [492, 243] width 251 height 33
click at [445, 249] on input "*******" at bounding box center [492, 243] width 251 height 33
paste input "number"
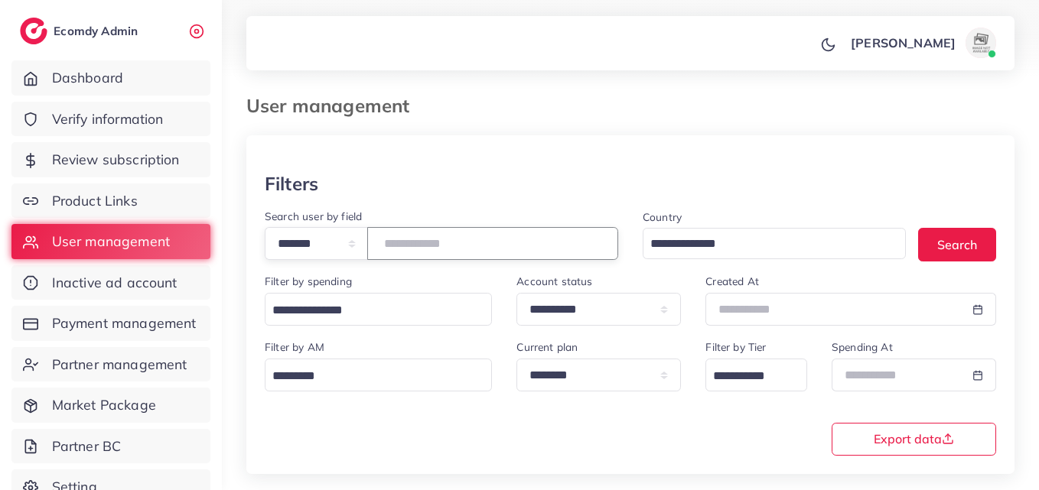
drag, startPoint x: 479, startPoint y: 249, endPoint x: 277, endPoint y: 250, distance: 201.9
click at [275, 250] on div "**********" at bounding box center [441, 243] width 353 height 33
click at [928, 237] on button "Search" at bounding box center [957, 244] width 78 height 33
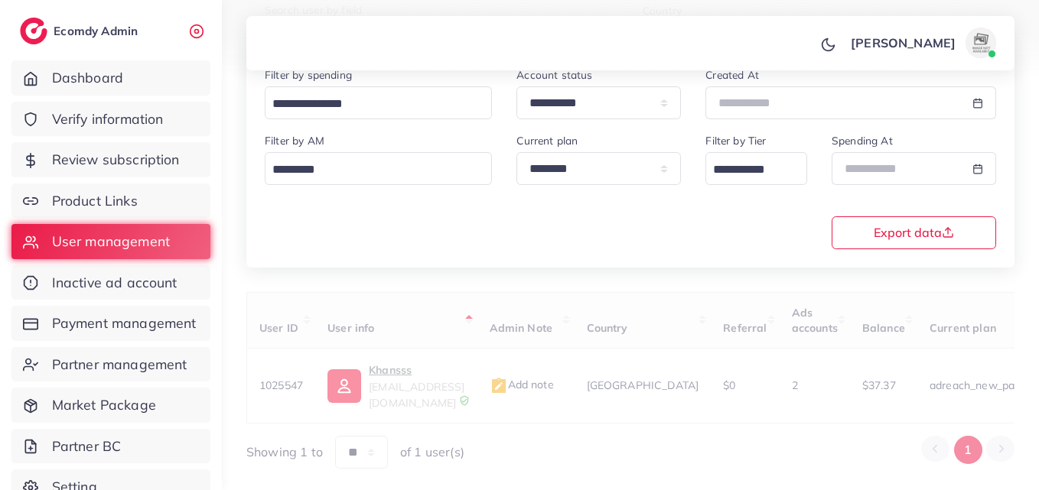
scroll to position [242, 0]
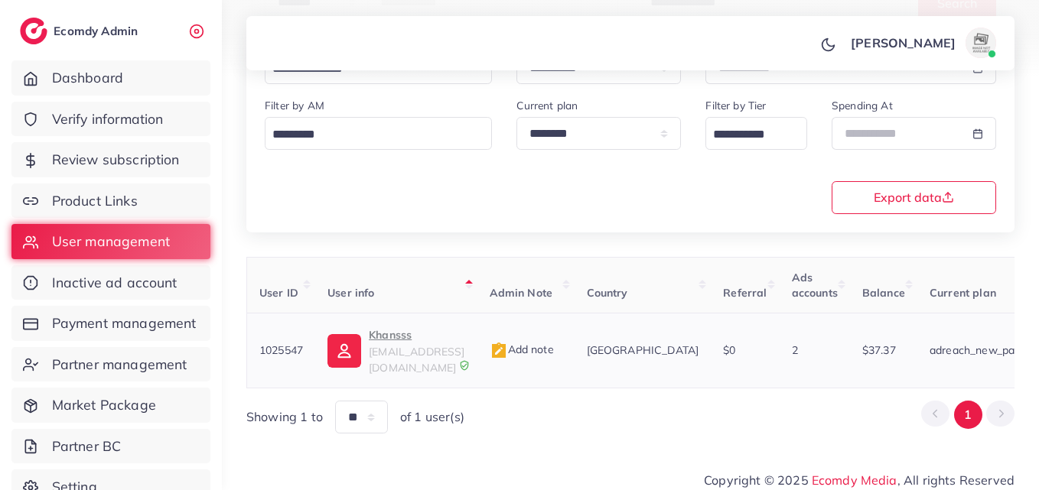
drag, startPoint x: 529, startPoint y: 371, endPoint x: 778, endPoint y: 359, distance: 248.8
click at [780, 359] on tr "1025547 Khansss collectionkhan552@gmail.com Add note Pakistan $0 2 $37.37 adrea…" at bounding box center [896, 351] width 1299 height 75
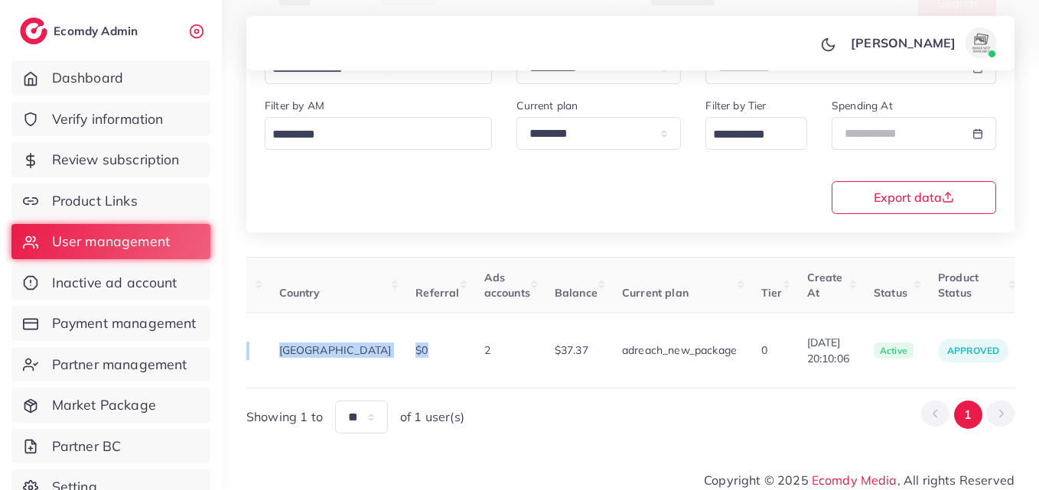
scroll to position [0, 372]
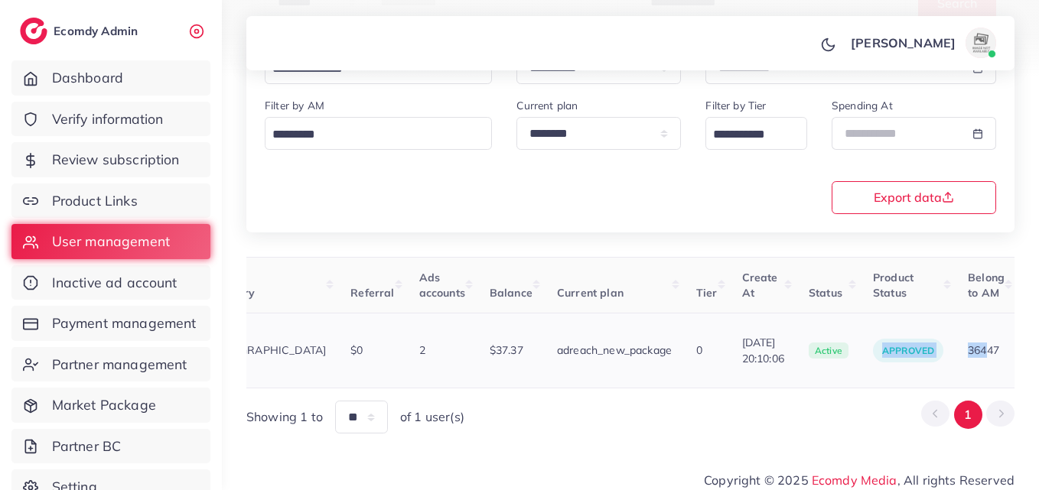
drag, startPoint x: 889, startPoint y: 372, endPoint x: 990, endPoint y: 372, distance: 100.9
click at [990, 372] on tr "1025547 Khansss collectionkhan552@gmail.com Add note Pakistan $0 2 $37.37 adrea…" at bounding box center [524, 351] width 1299 height 75
click at [905, 379] on div "User ID User info Admin Note Country Referral Ads accounts Balance Current plan…" at bounding box center [630, 345] width 768 height 177
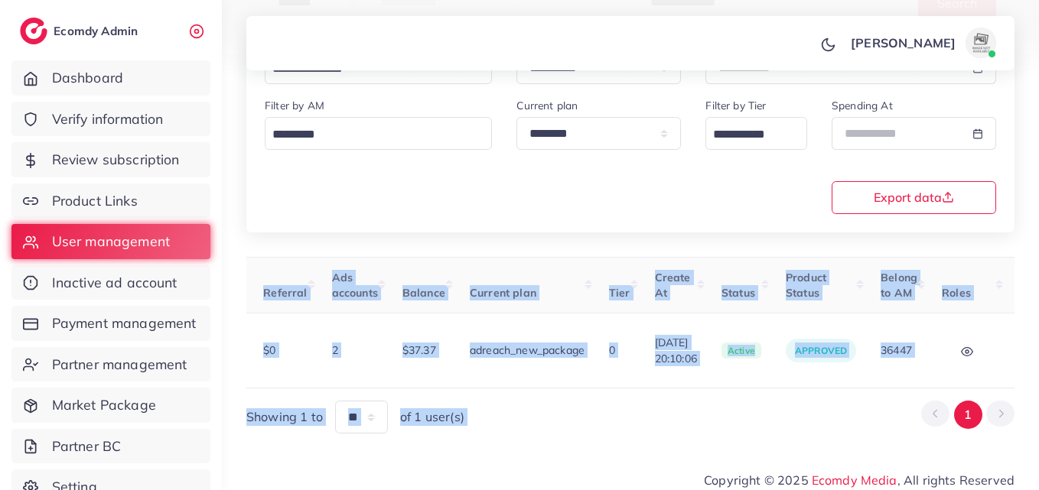
scroll to position [0, 541]
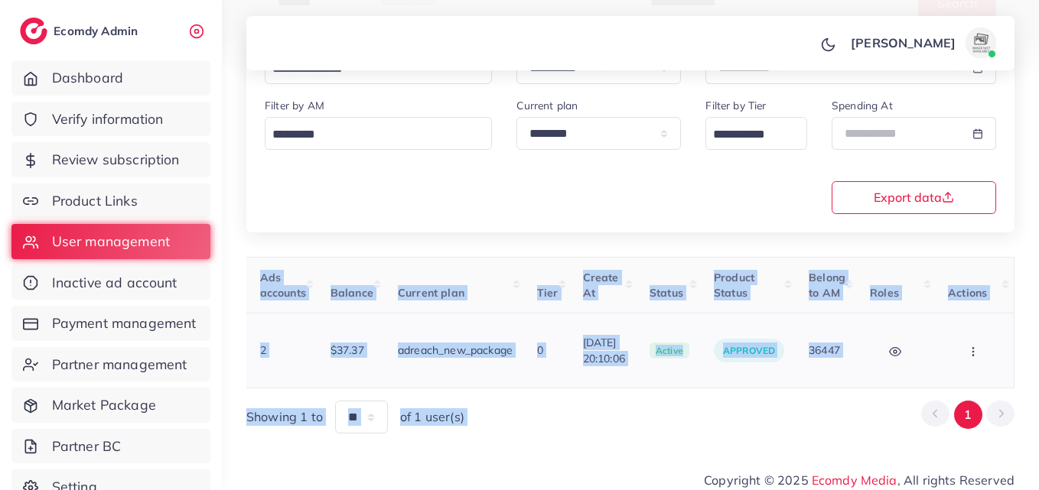
click at [978, 357] on button "button" at bounding box center [975, 350] width 54 height 34
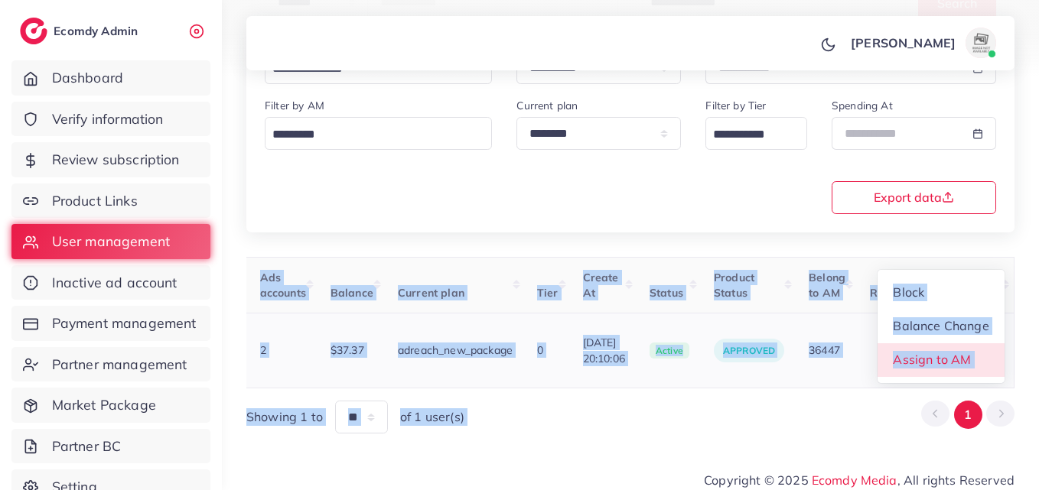
click at [975, 353] on link "Assign to AM" at bounding box center [940, 360] width 127 height 34
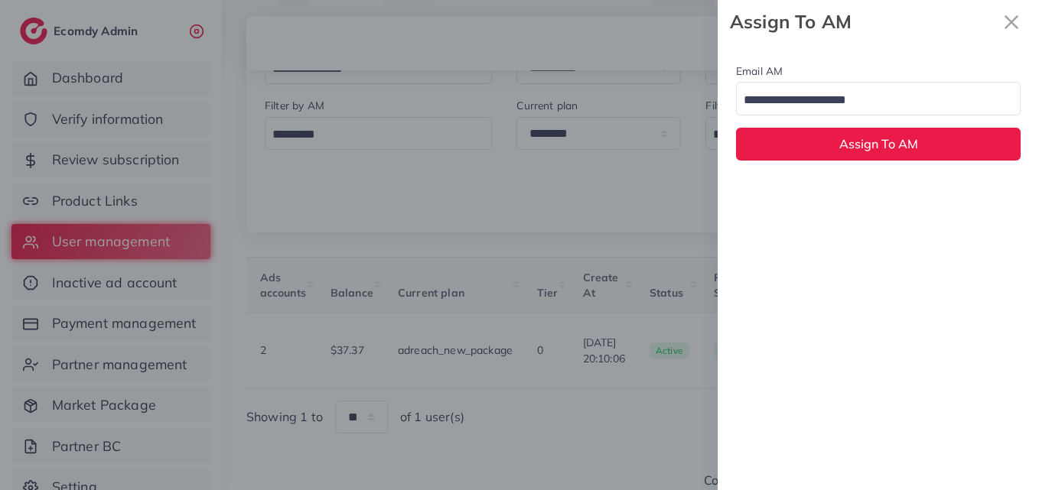
click at [890, 109] on input "Search for option" at bounding box center [869, 101] width 262 height 24
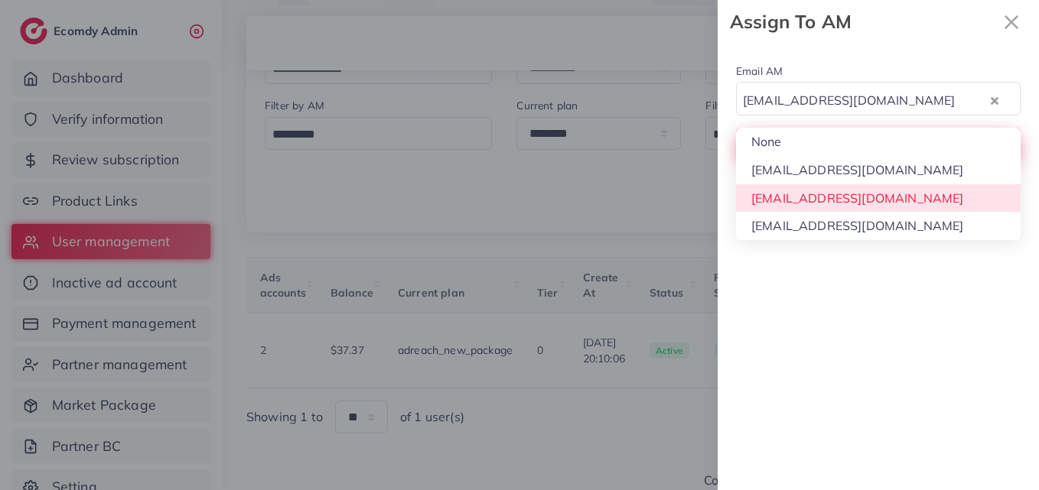
drag, startPoint x: 901, startPoint y: 197, endPoint x: 902, endPoint y: 155, distance: 42.1
click at [901, 197] on div "Email AM natashashahid163@gmail.com Loading... None hadibaaslam@gmail.com natas…" at bounding box center [877, 267] width 321 height 447
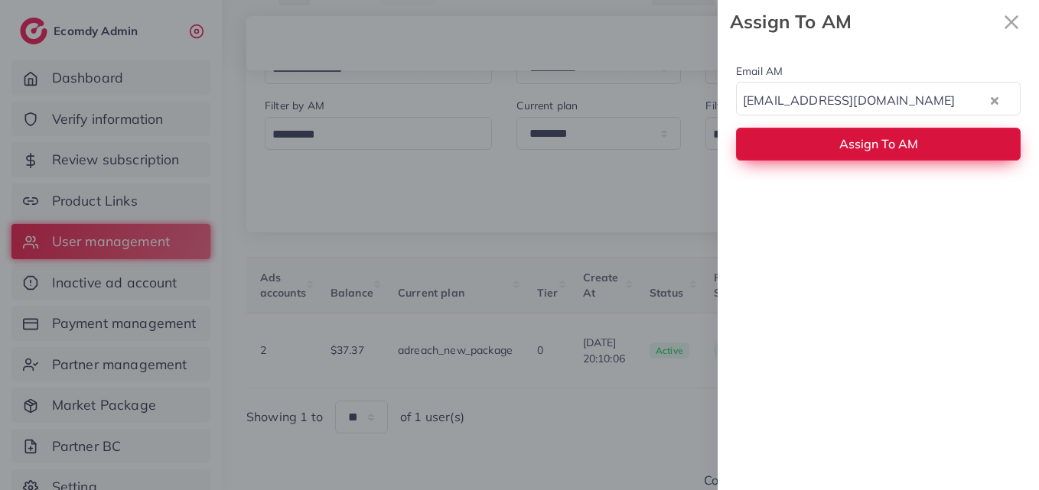
click at [902, 143] on span "Assign To AM" at bounding box center [878, 143] width 79 height 15
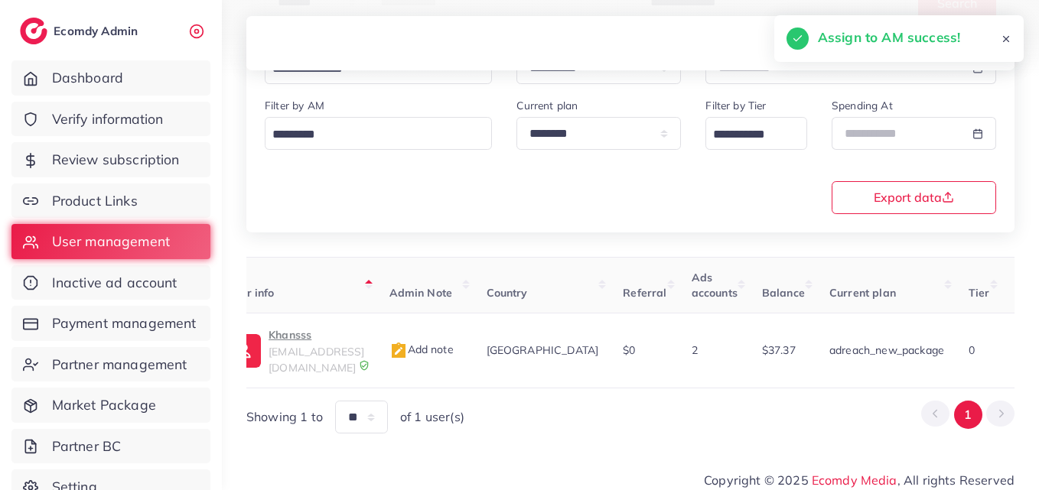
scroll to position [0, 0]
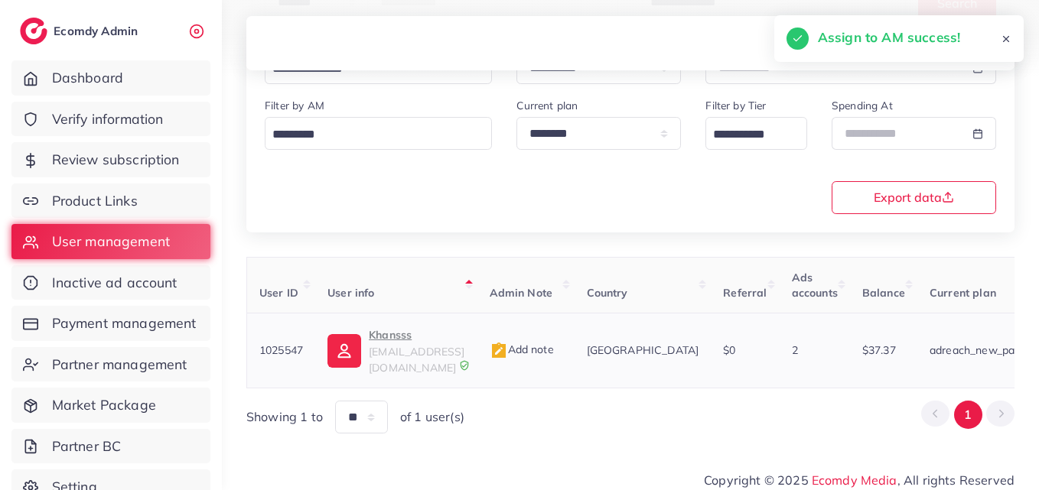
click at [330, 355] on img at bounding box center [344, 351] width 34 height 34
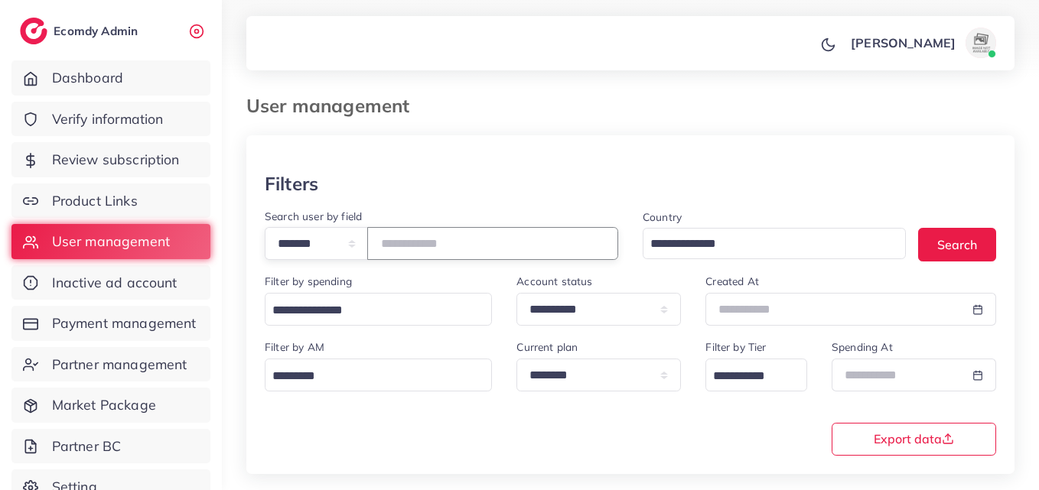
drag, startPoint x: 455, startPoint y: 242, endPoint x: 364, endPoint y: 241, distance: 91.0
click at [364, 241] on div "**********" at bounding box center [441, 243] width 353 height 33
paste input "number"
click at [960, 244] on button "Search" at bounding box center [957, 244] width 78 height 33
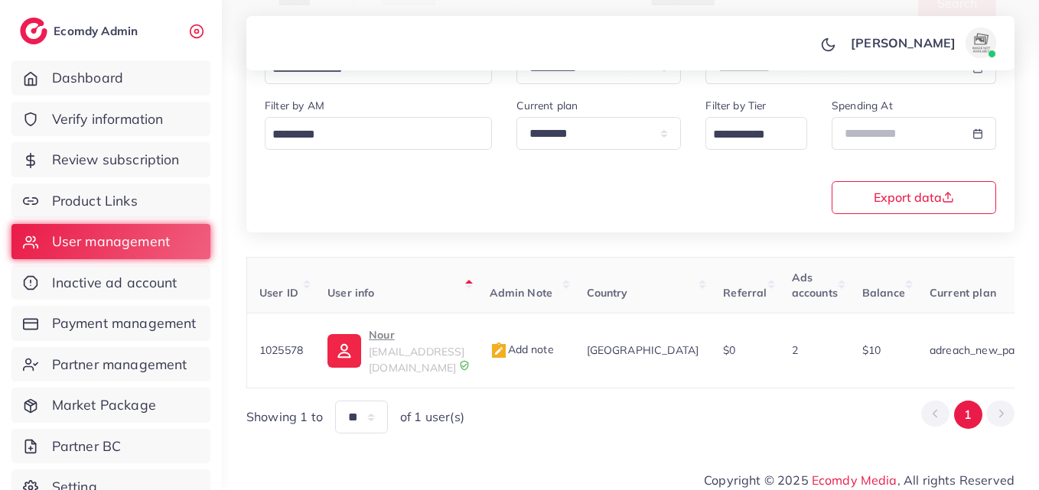
scroll to position [0, 493]
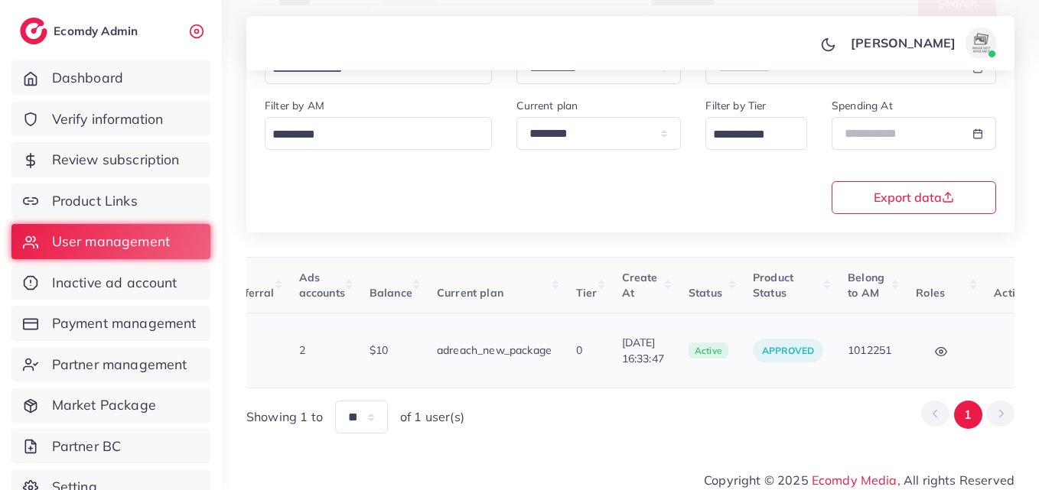
click at [993, 353] on button "button" at bounding box center [1020, 350] width 54 height 34
click at [974, 351] on link "Assign to AM" at bounding box center [986, 360] width 127 height 34
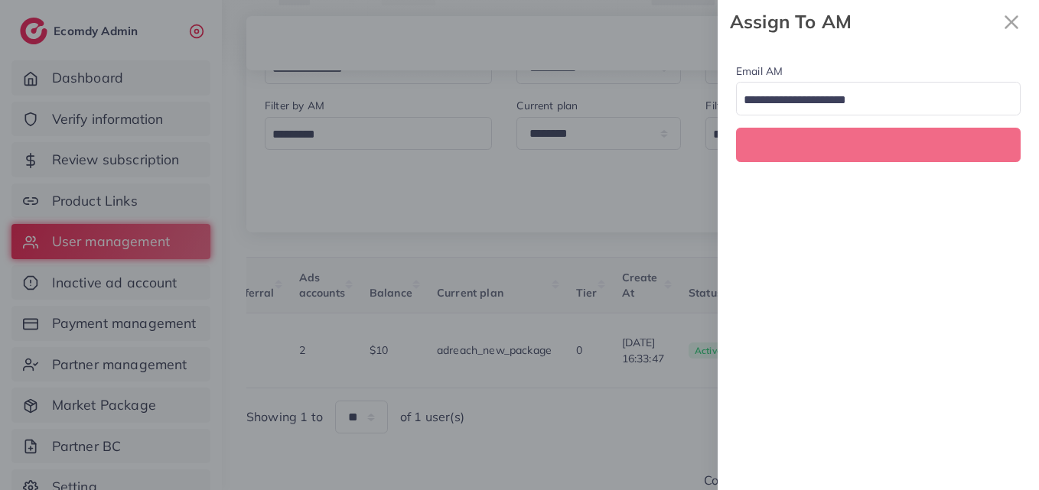
scroll to position [0, 493]
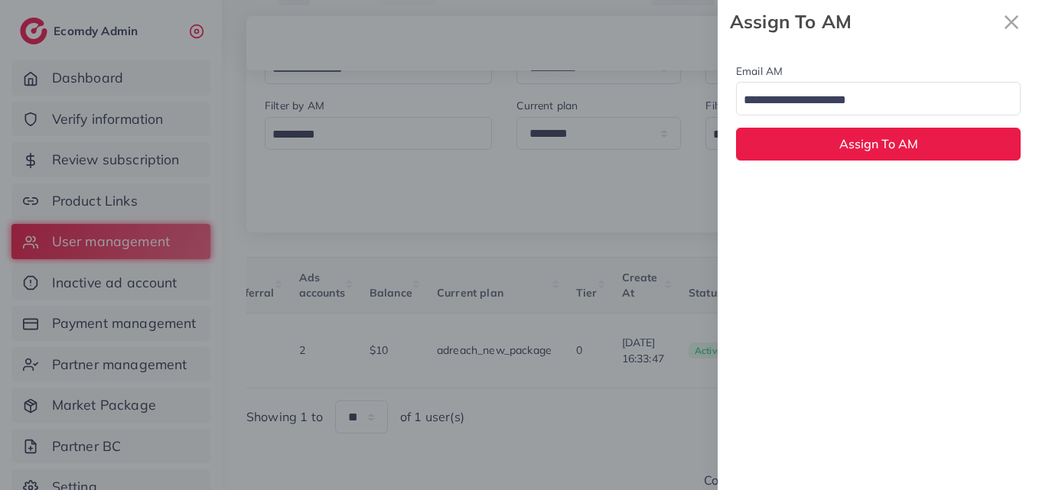
click at [923, 106] on input "Search for option" at bounding box center [869, 101] width 262 height 24
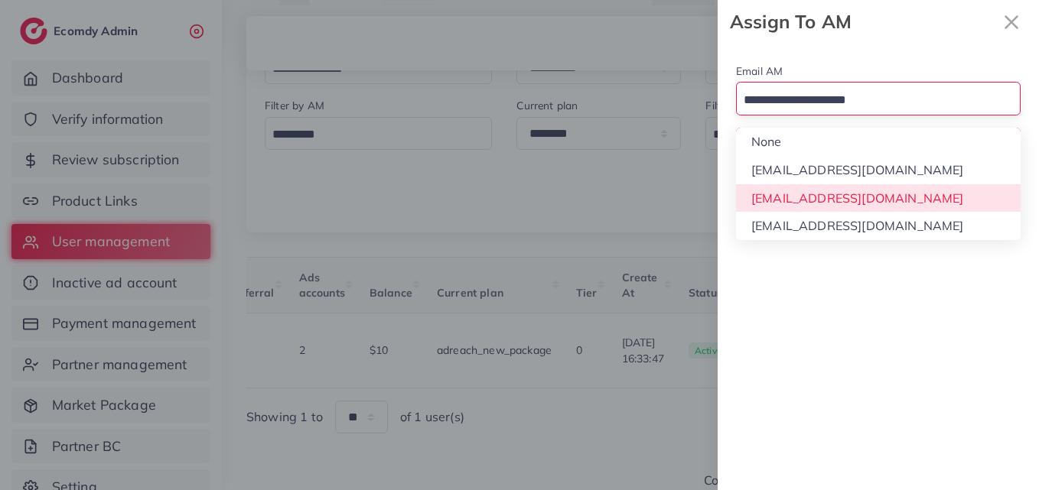
drag, startPoint x: 933, startPoint y: 198, endPoint x: 930, endPoint y: 167, distance: 30.7
click at [933, 197] on div "Email AM Loading... None hadibaaslam@gmail.com natashashahid163@gmail.com wajah…" at bounding box center [877, 267] width 321 height 447
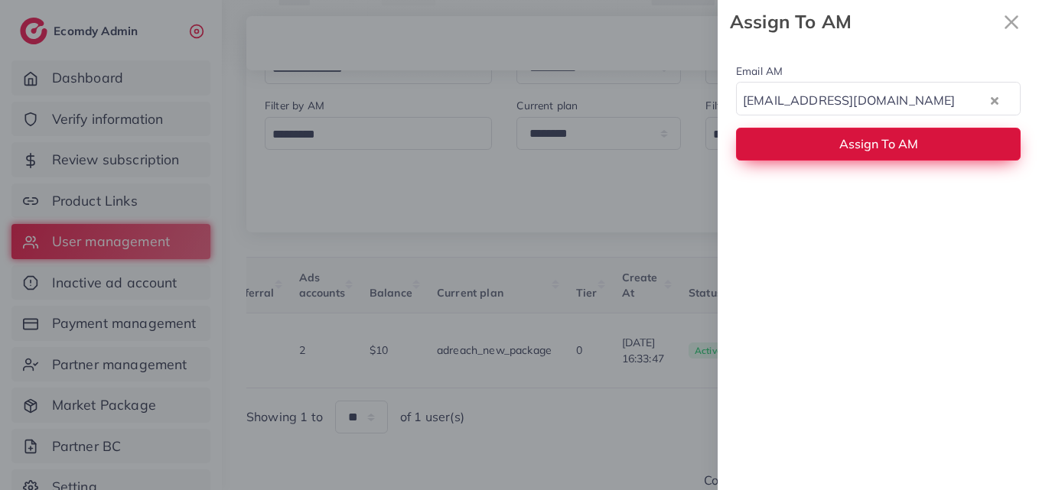
click at [928, 151] on button "Assign To AM" at bounding box center [878, 144] width 284 height 33
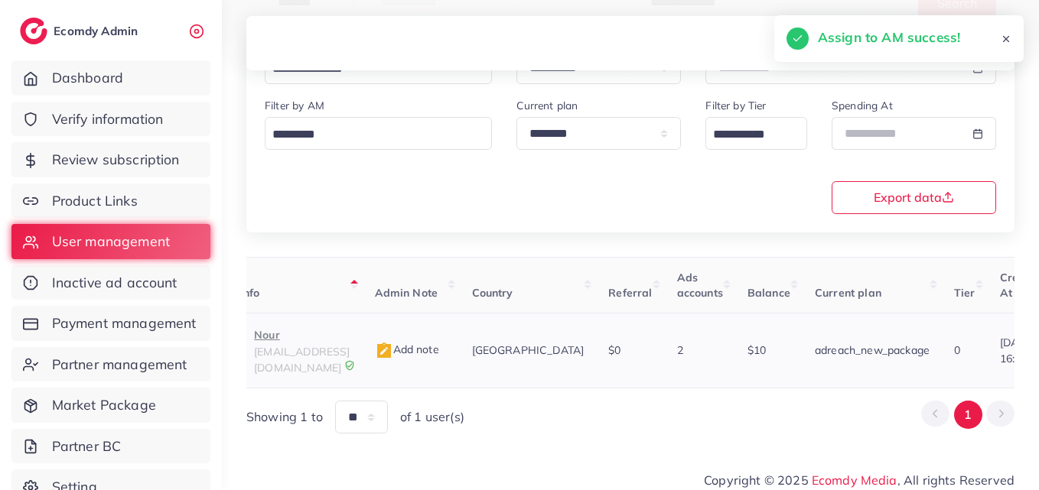
scroll to position [0, 108]
click at [271, 340] on p "Nour" at bounding box center [309, 335] width 96 height 18
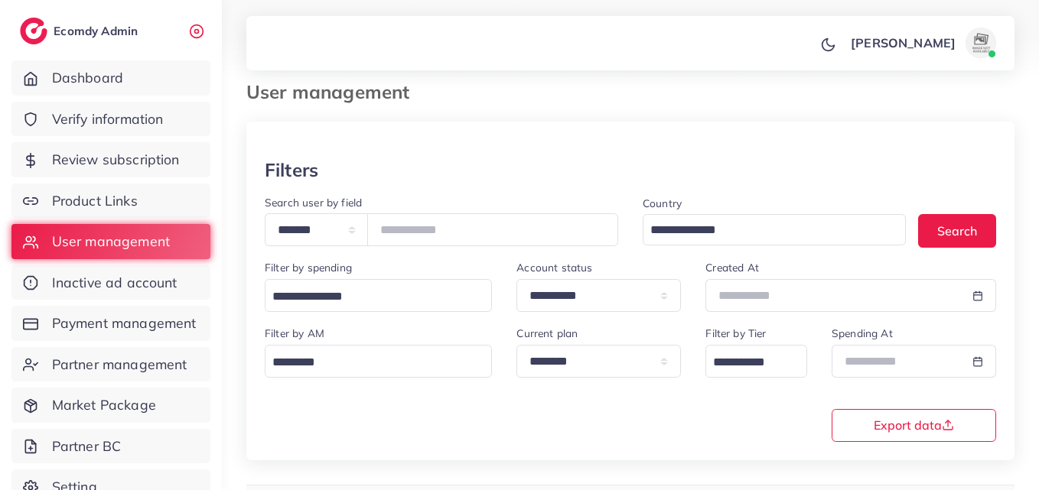
scroll to position [12, 0]
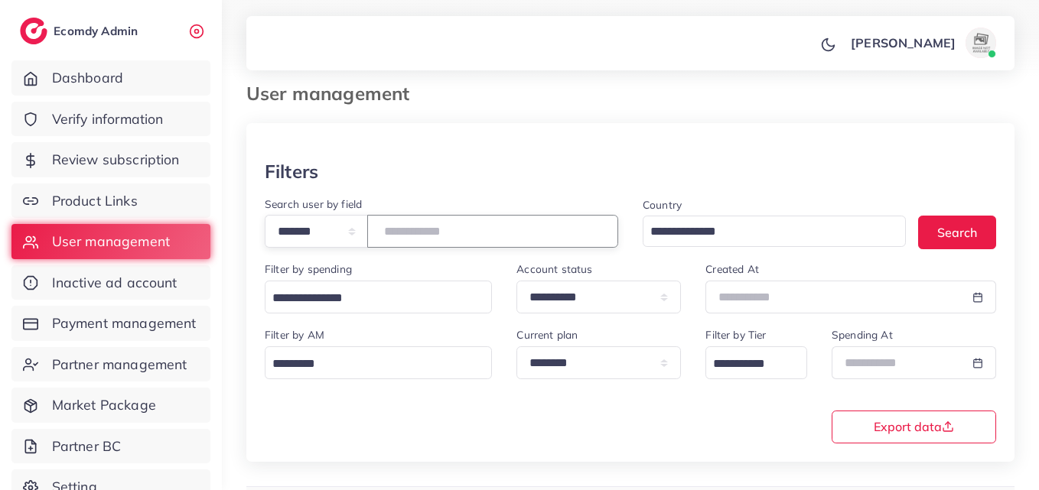
click at [426, 219] on input "*******" at bounding box center [492, 231] width 251 height 33
paste input "number"
click at [930, 239] on button "Search" at bounding box center [957, 232] width 78 height 33
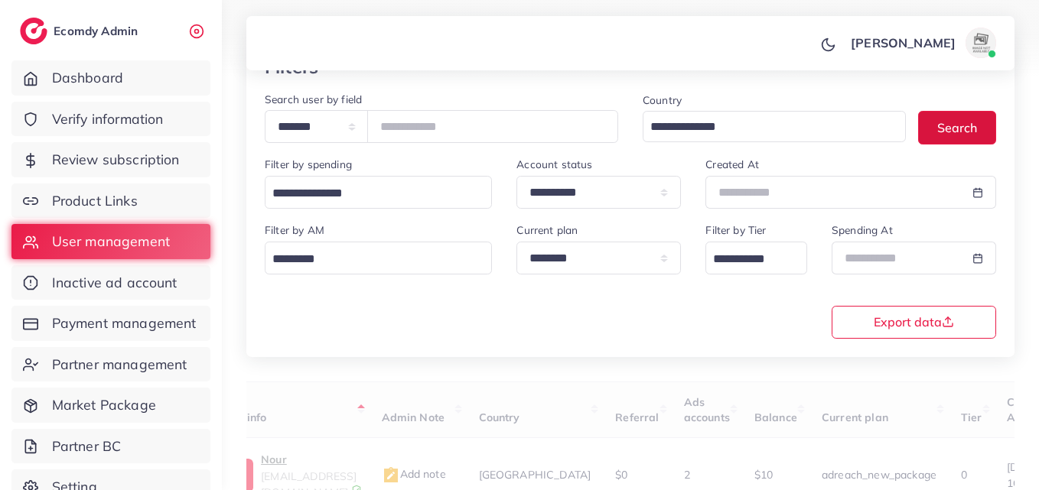
scroll to position [242, 0]
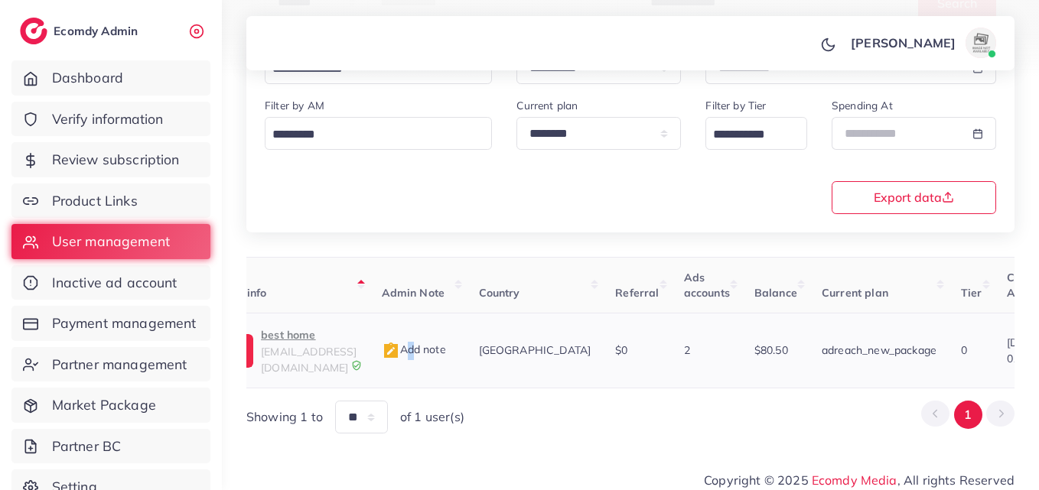
click at [453, 372] on td "Add note" at bounding box center [417, 351] width 97 height 75
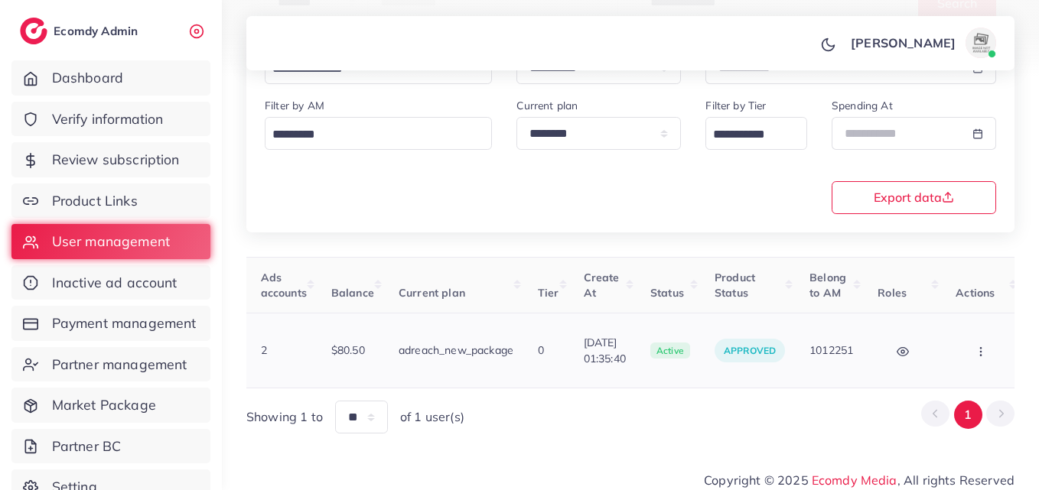
click at [967, 336] on button "button" at bounding box center [982, 350] width 54 height 34
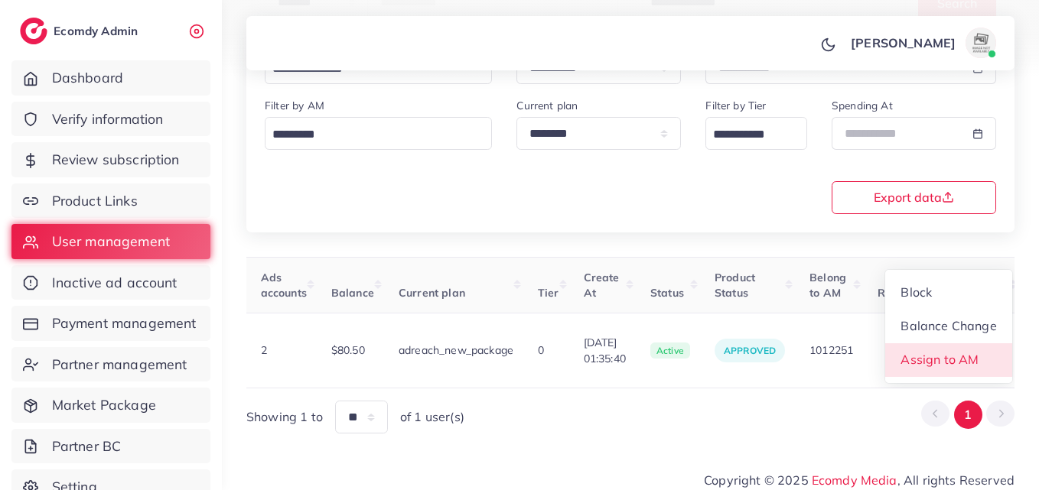
click at [949, 361] on link "Assign to AM" at bounding box center [948, 360] width 127 height 34
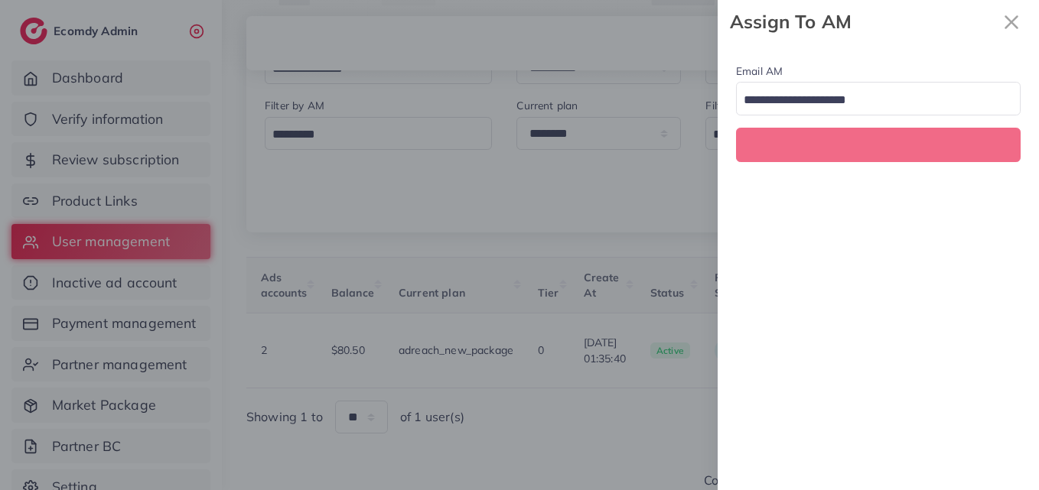
scroll to position [0, 531]
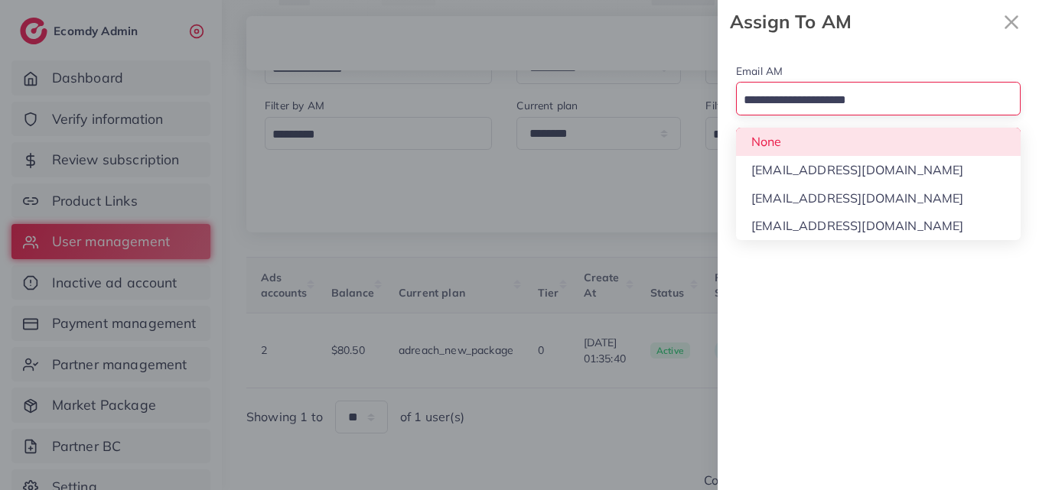
click at [934, 96] on input "Search for option" at bounding box center [869, 101] width 262 height 24
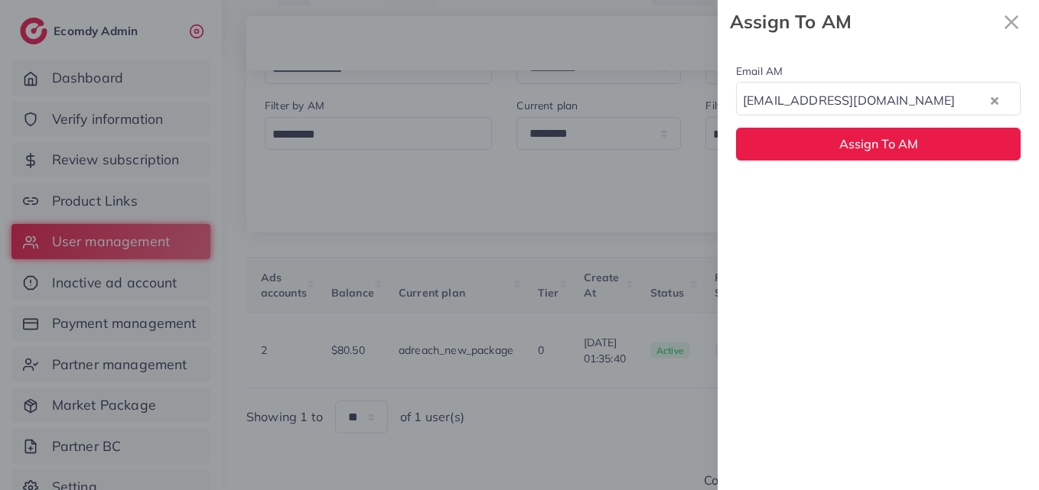
click at [913, 193] on div "Email AM natashashahid163@gmail.com Loading... None hadibaaslam@gmail.com natas…" at bounding box center [877, 267] width 321 height 447
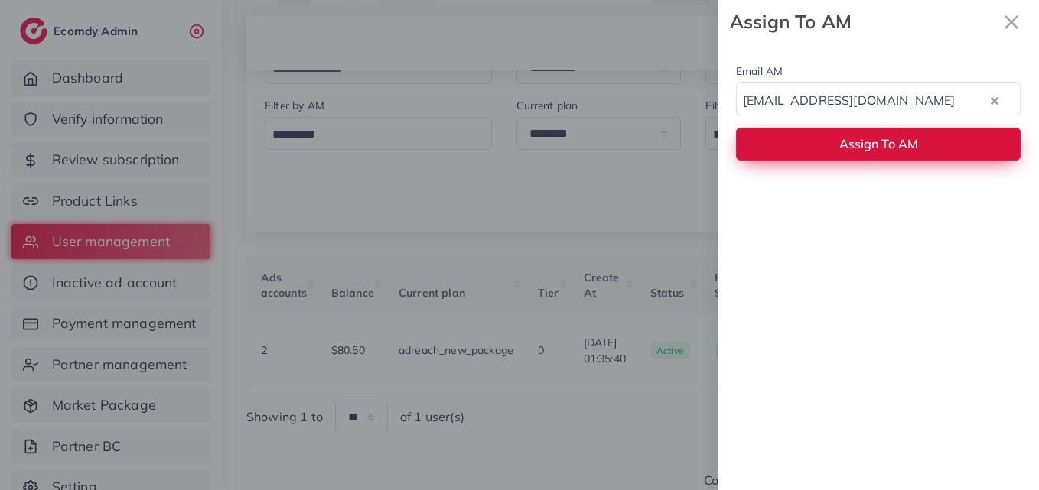
click at [912, 135] on button "Assign To AM" at bounding box center [878, 144] width 284 height 33
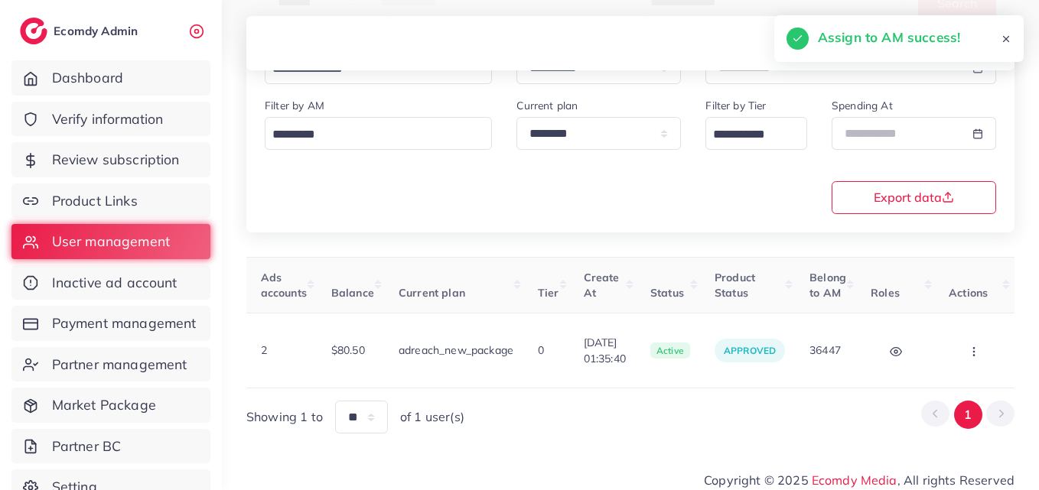
scroll to position [0, 522]
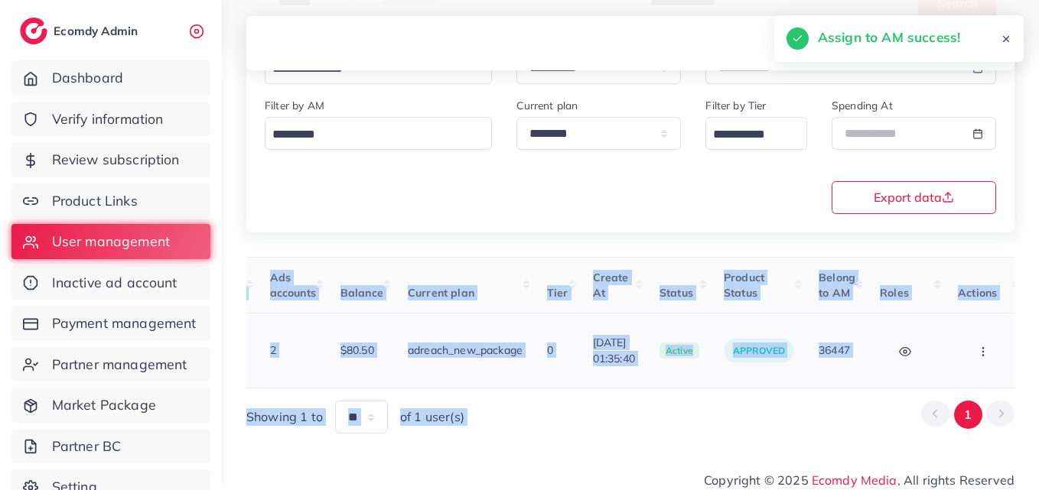
drag, startPoint x: 727, startPoint y: 381, endPoint x: 402, endPoint y: 370, distance: 324.4
click at [411, 376] on div "User ID User info Admin Note Country Referral Ads accounts Balance Current plan…" at bounding box center [630, 345] width 768 height 177
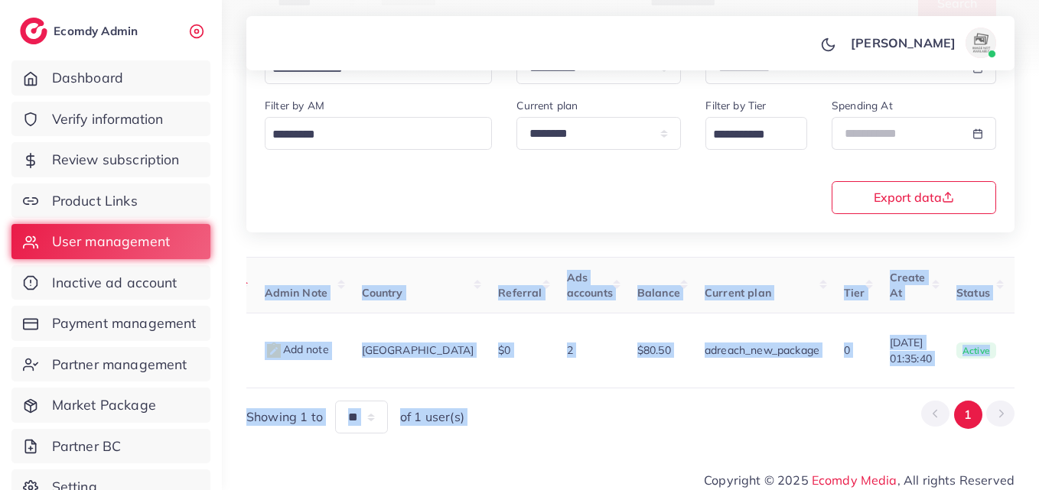
scroll to position [0, 95]
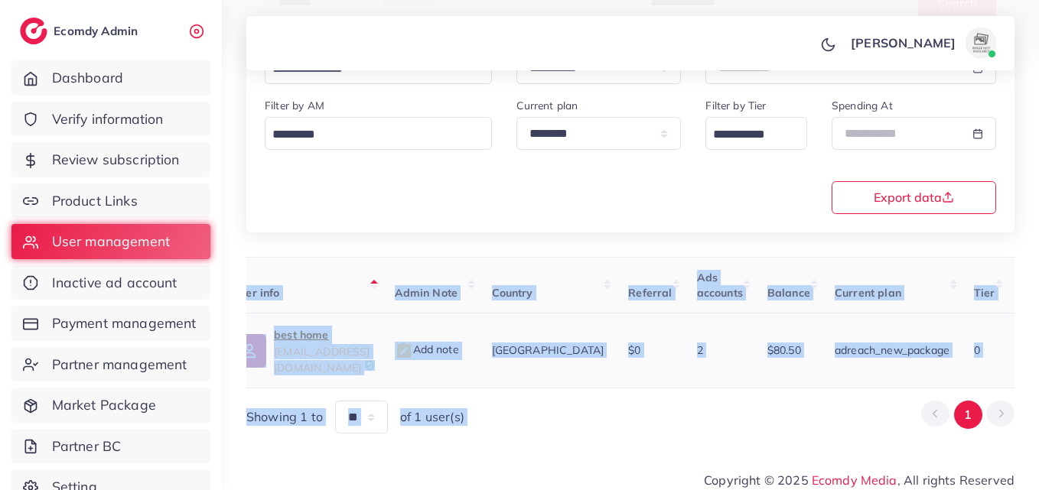
click at [358, 340] on p "best home" at bounding box center [322, 335] width 96 height 18
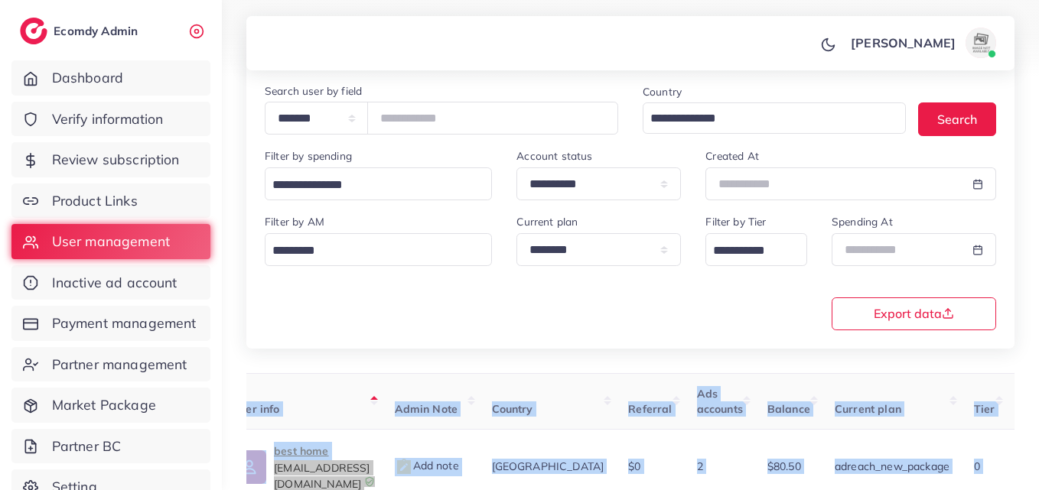
scroll to position [0, 0]
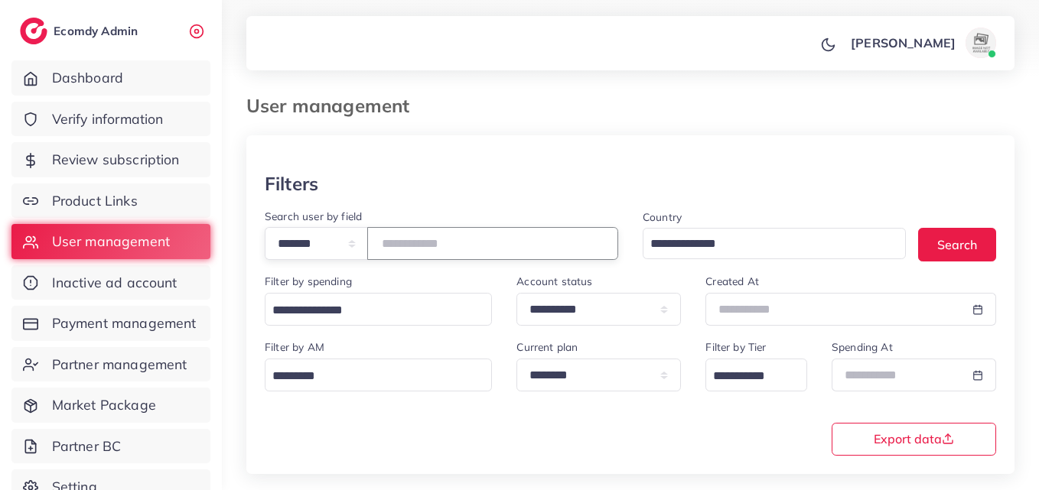
drag, startPoint x: 494, startPoint y: 245, endPoint x: 279, endPoint y: 210, distance: 217.8
click at [278, 211] on div "**********" at bounding box center [441, 234] width 353 height 54
paste input "number"
click at [985, 249] on button "Search" at bounding box center [957, 244] width 78 height 33
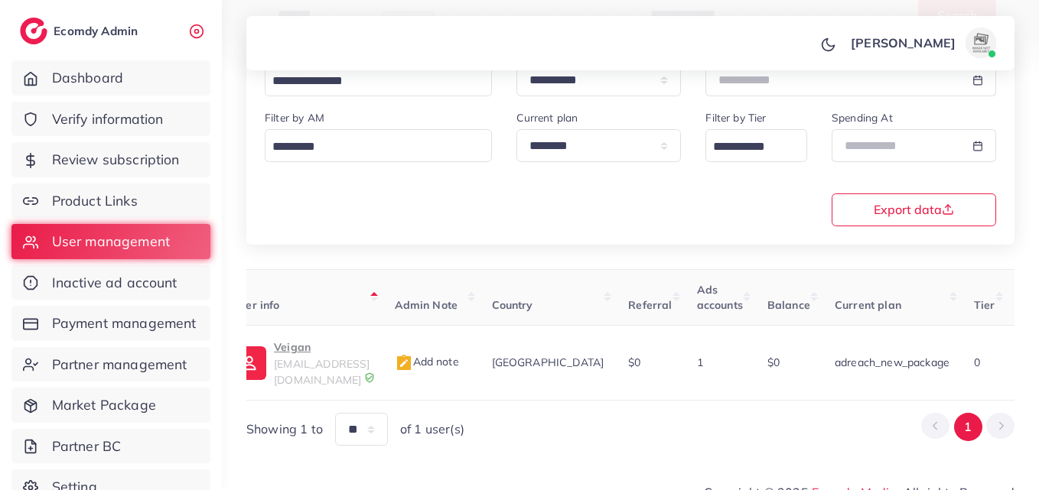
scroll to position [0, 515]
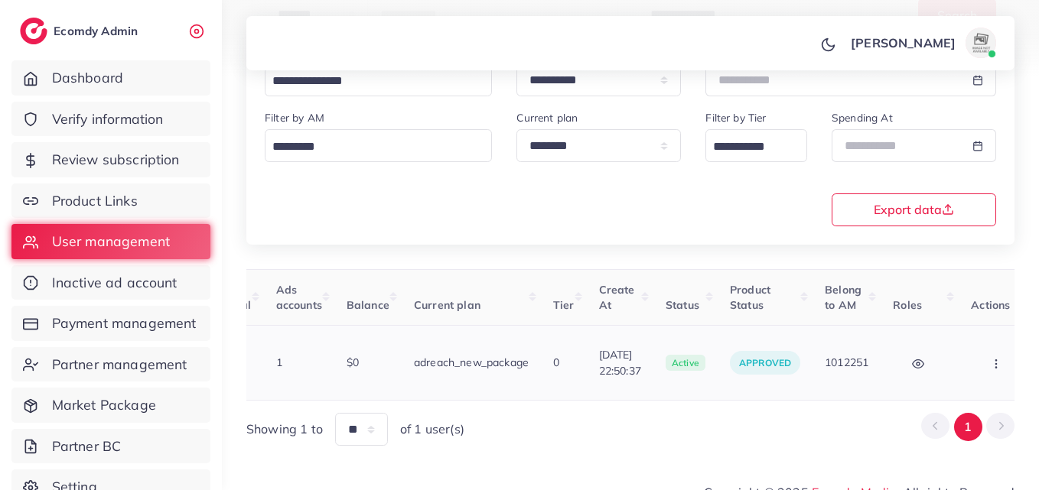
click at [970, 359] on button "button" at bounding box center [997, 363] width 54 height 34
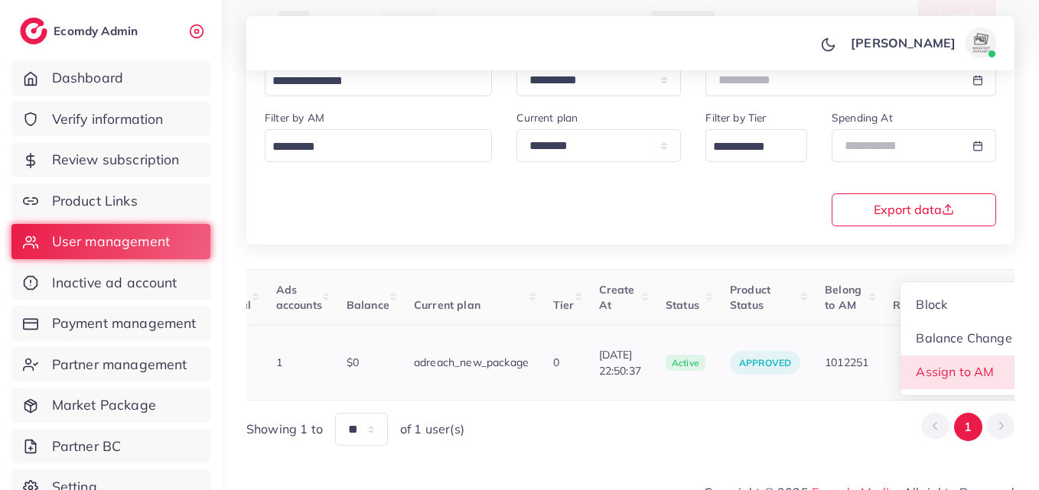
click at [949, 366] on span "Assign to AM" at bounding box center [955, 371] width 78 height 15
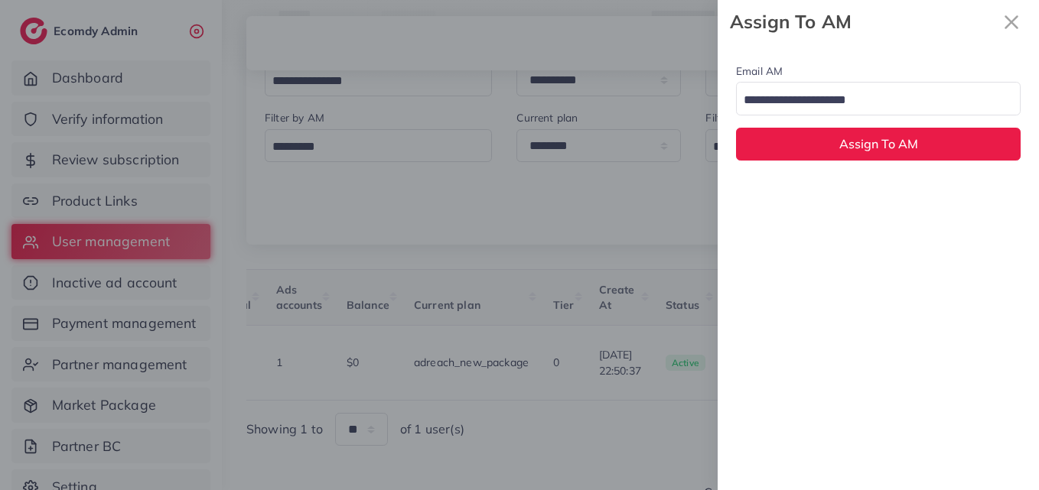
click at [853, 101] on input "Search for option" at bounding box center [869, 101] width 262 height 24
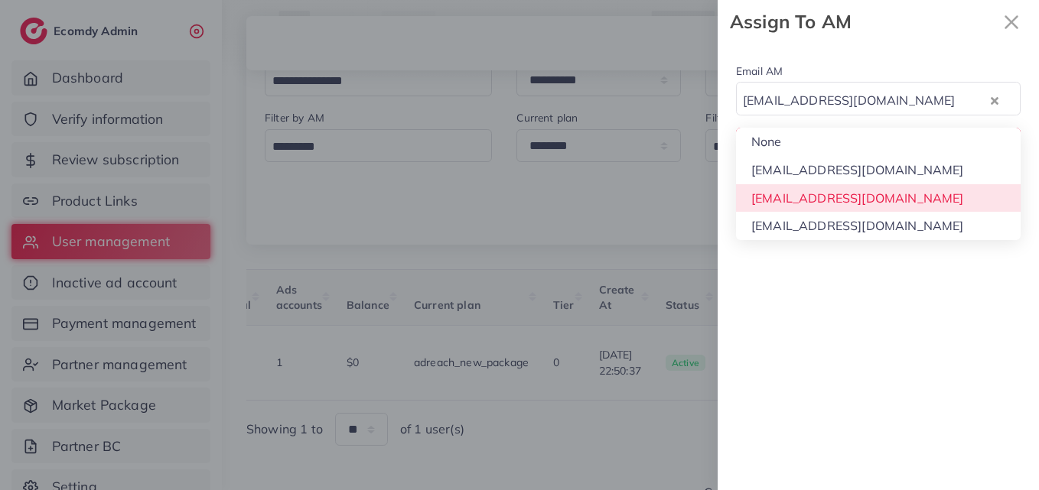
click at [864, 193] on div "Email AM natashashahid163@gmail.com Loading... None hadibaaslam@gmail.com natas…" at bounding box center [877, 267] width 321 height 447
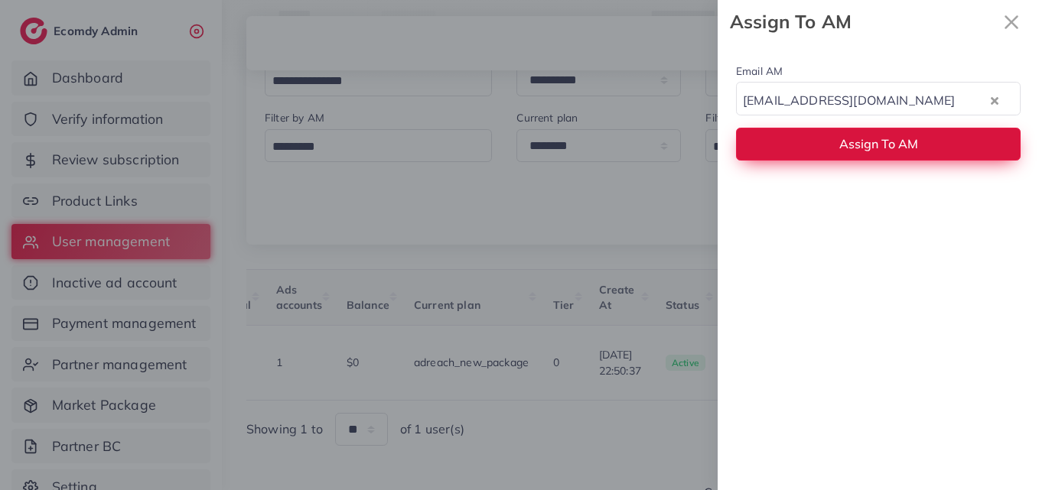
click at [864, 130] on button "Assign To AM" at bounding box center [878, 144] width 284 height 33
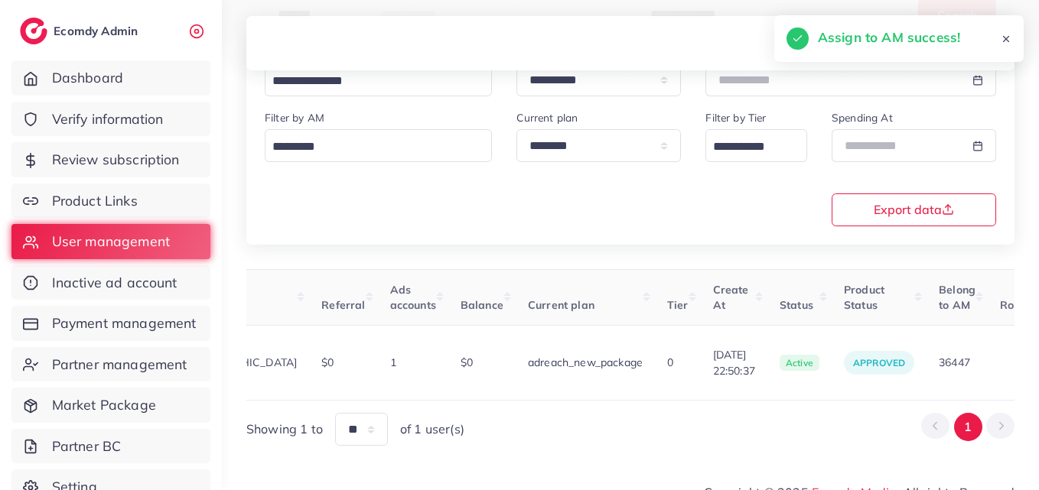
scroll to position [0, 0]
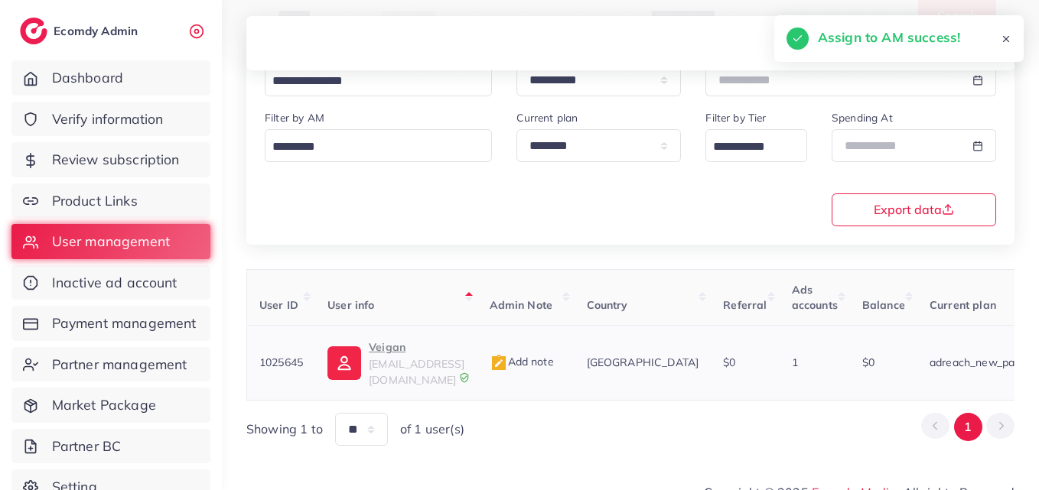
click at [343, 367] on img at bounding box center [344, 363] width 34 height 34
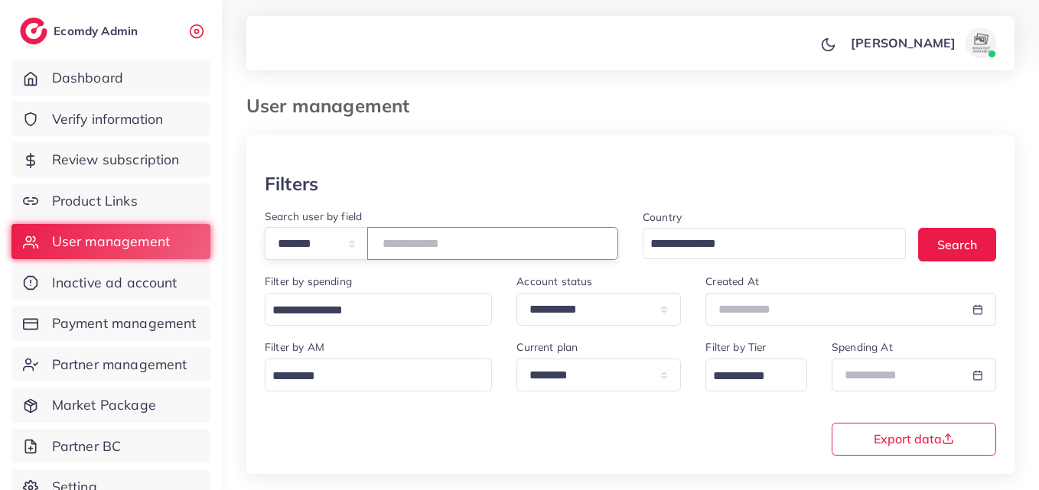
drag, startPoint x: 490, startPoint y: 241, endPoint x: 349, endPoint y: 231, distance: 141.1
click at [349, 231] on div "**********" at bounding box center [441, 243] width 353 height 33
paste input "number"
click at [930, 244] on button "Search" at bounding box center [957, 244] width 78 height 33
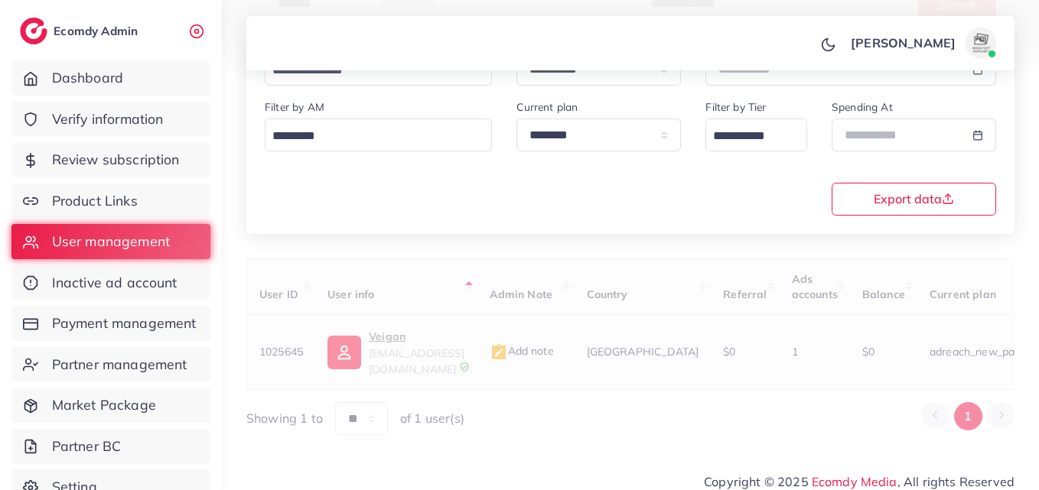
scroll to position [242, 0]
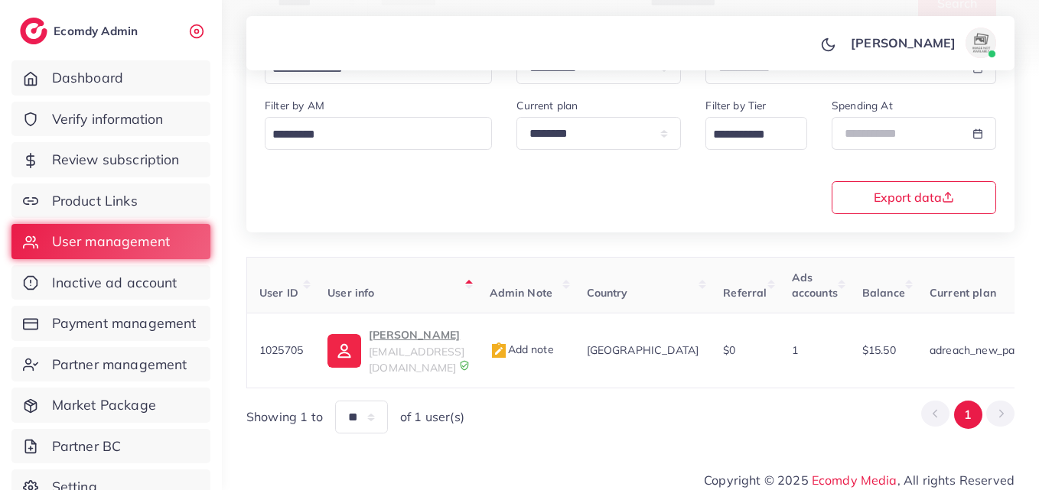
drag, startPoint x: 463, startPoint y: 391, endPoint x: 575, endPoint y: 394, distance: 111.7
click at [575, 394] on div "User ID User info Admin Note Country Referral Ads accounts Balance Current plan…" at bounding box center [630, 345] width 768 height 177
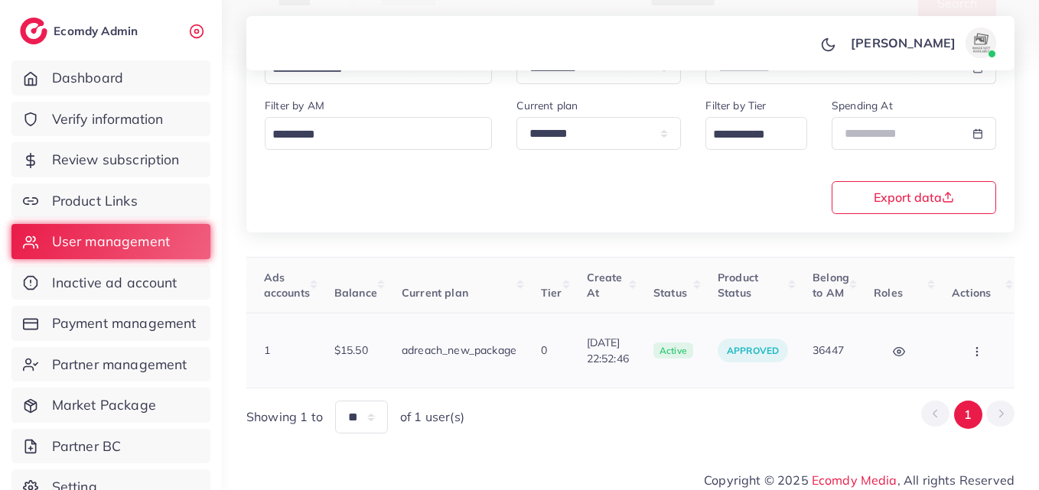
click at [976, 348] on icon "button" at bounding box center [976, 352] width 12 height 12
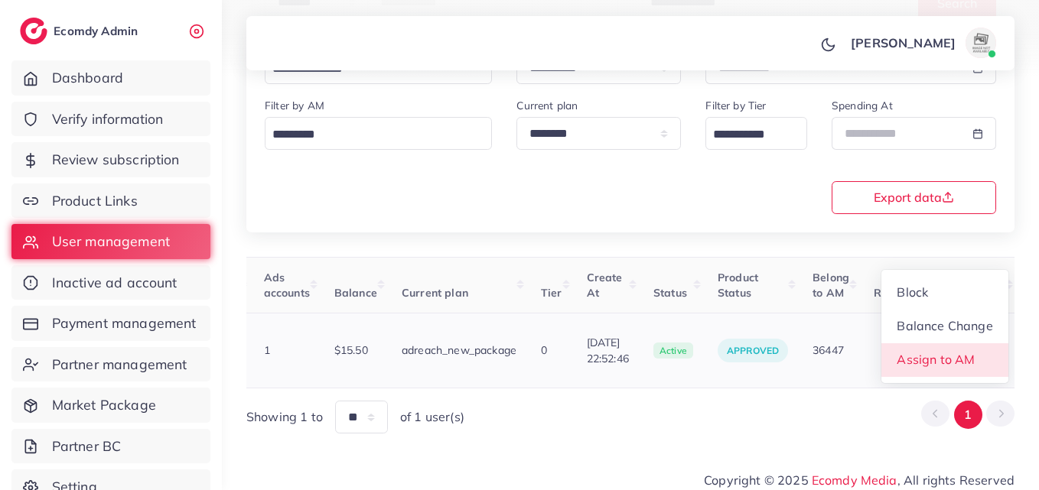
click at [969, 352] on span "Assign to AM" at bounding box center [936, 359] width 78 height 15
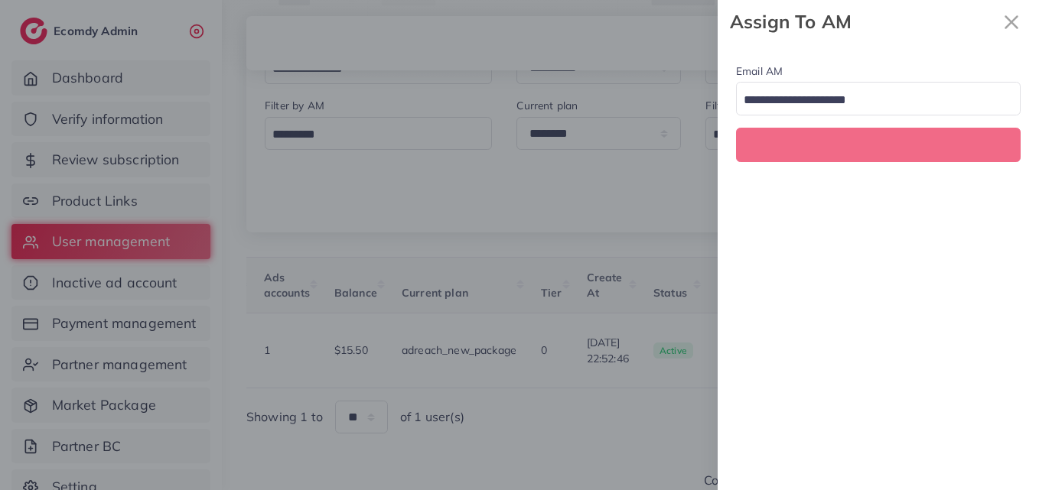
scroll to position [0, 528]
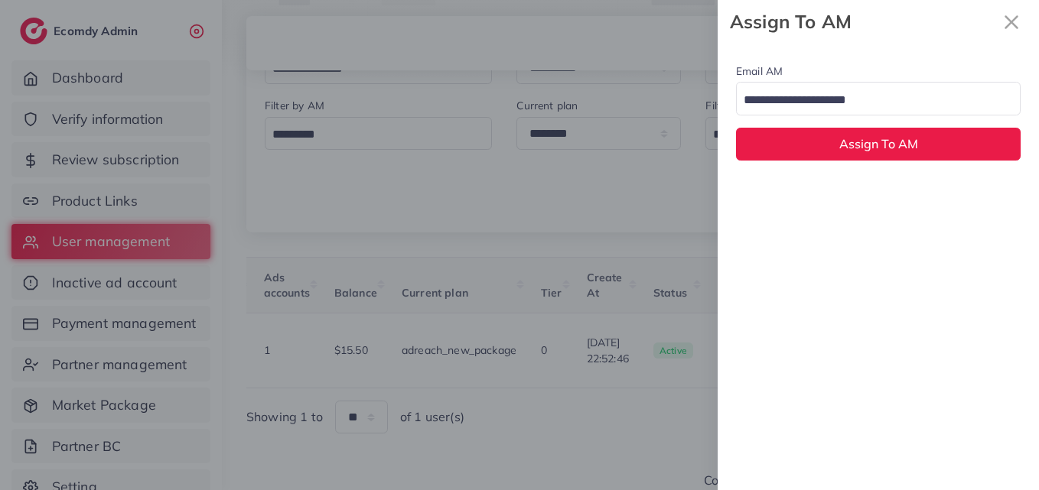
click at [852, 100] on input "Search for option" at bounding box center [869, 101] width 262 height 24
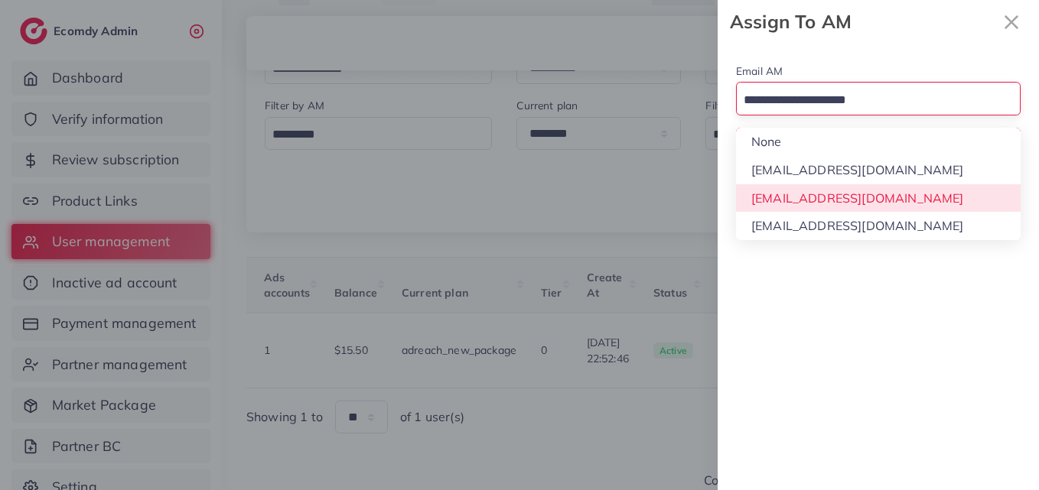
click at [863, 200] on div "Email AM Loading... None hadibaaslam@gmail.com natashashahid163@gmail.com wajah…" at bounding box center [877, 267] width 321 height 447
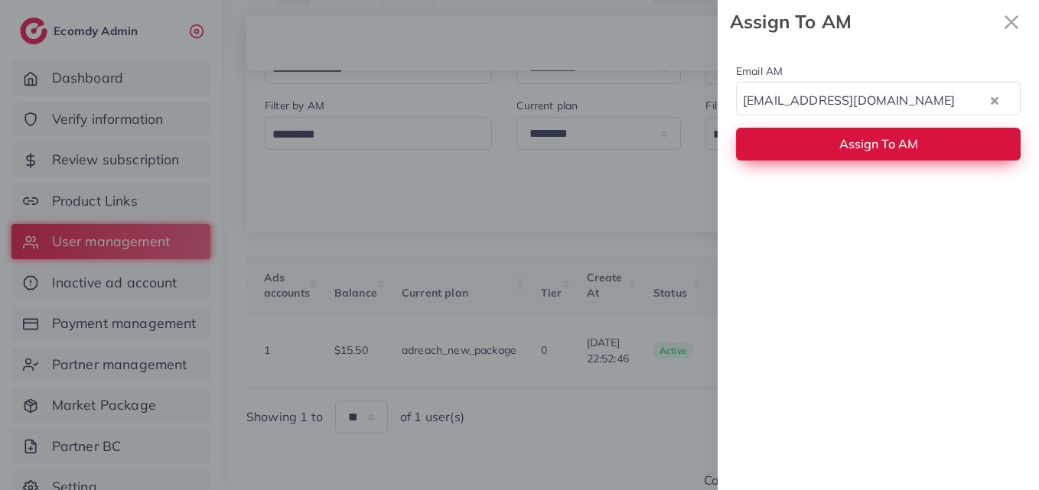
click at [860, 128] on button "Assign To AM" at bounding box center [878, 144] width 284 height 33
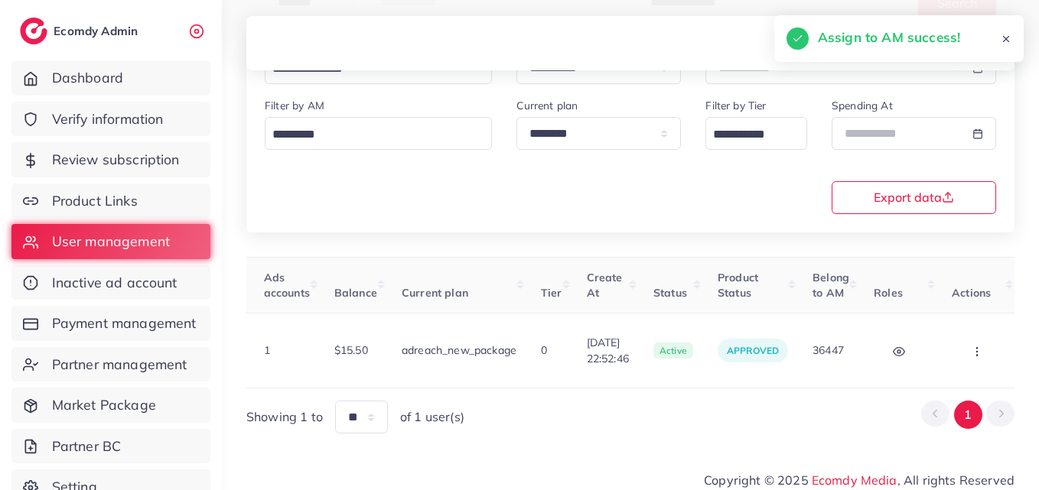
scroll to position [0, 0]
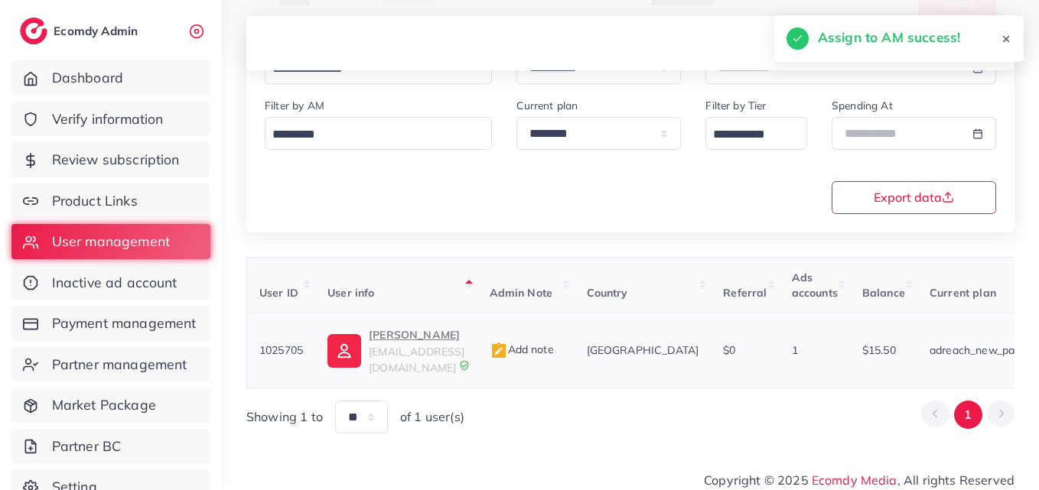
click at [348, 347] on img at bounding box center [344, 351] width 34 height 34
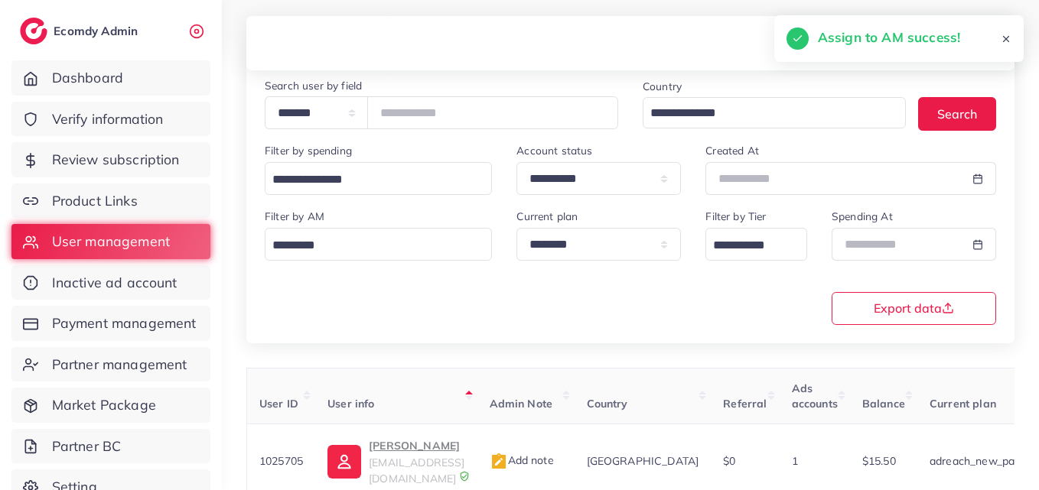
scroll to position [12, 0]
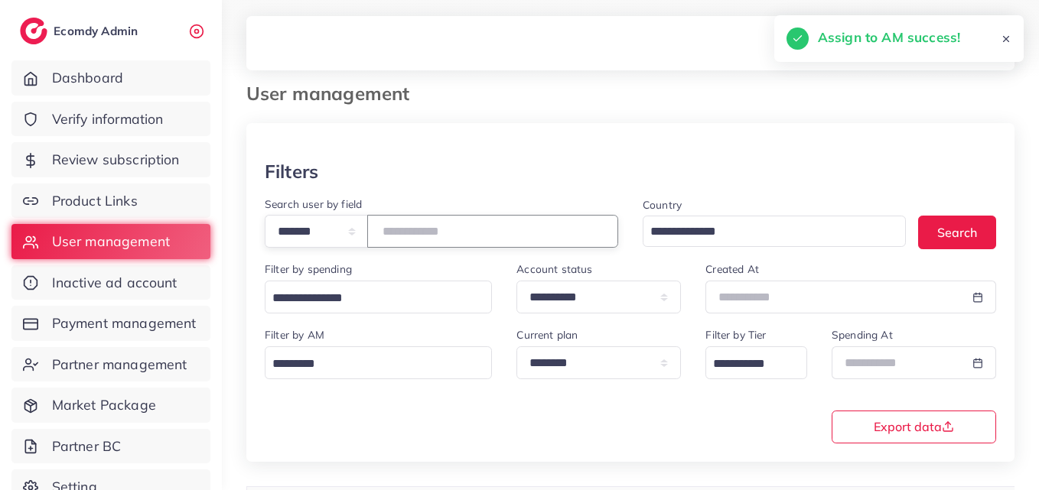
drag, startPoint x: 523, startPoint y: 225, endPoint x: 314, endPoint y: 215, distance: 209.0
click at [314, 215] on div "**********" at bounding box center [441, 231] width 353 height 33
paste input "number"
type input "*******"
click at [914, 228] on div "Country Loading... Search" at bounding box center [819, 228] width 378 height 66
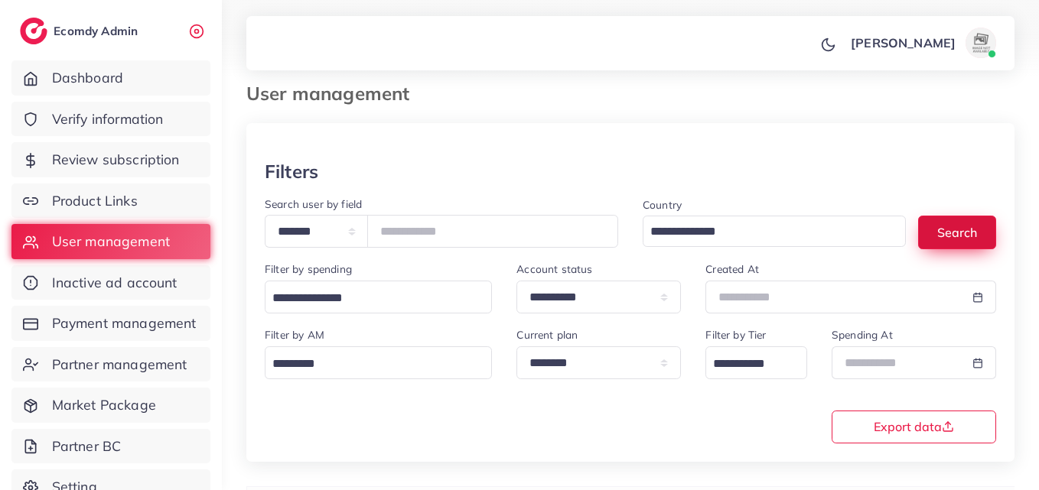
click at [951, 233] on button "Search" at bounding box center [957, 232] width 78 height 33
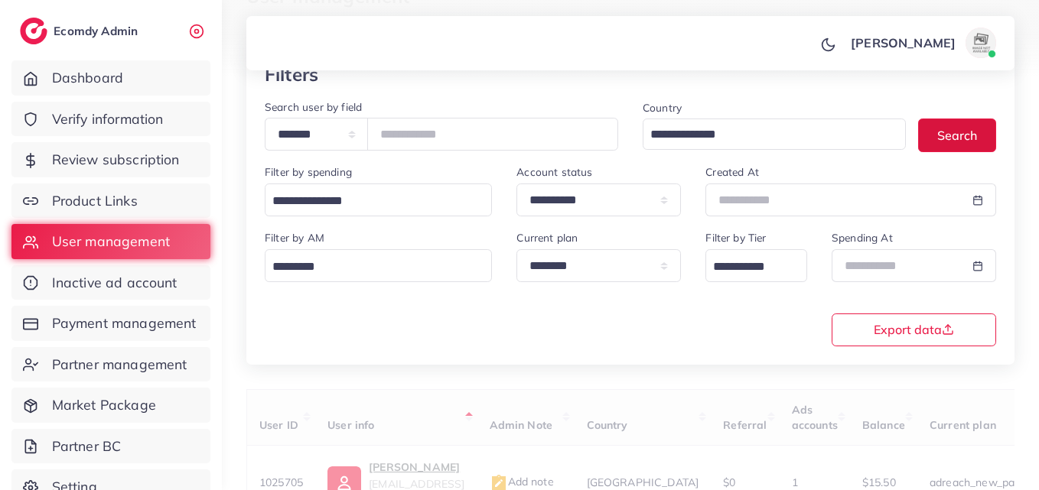
scroll to position [242, 0]
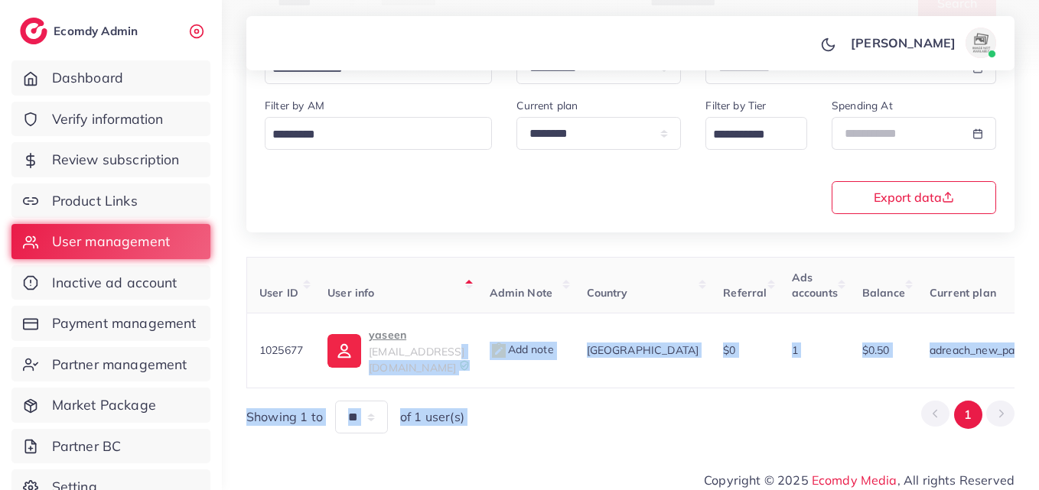
drag, startPoint x: 453, startPoint y: 373, endPoint x: 865, endPoint y: 389, distance: 412.5
click at [840, 398] on div "User ID User info Admin Note Country Referral Ads accounts Balance Current plan…" at bounding box center [630, 345] width 768 height 177
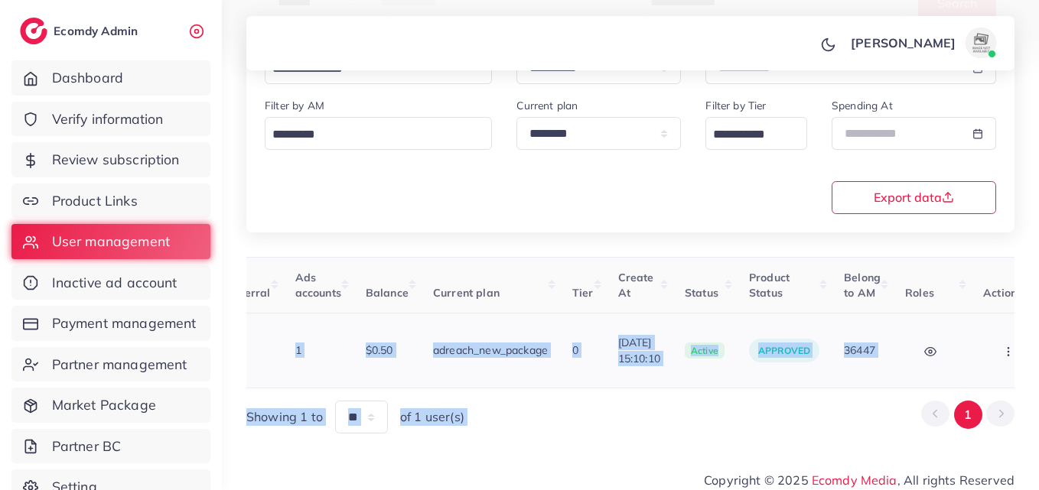
click at [991, 346] on button "button" at bounding box center [1010, 350] width 54 height 34
drag, startPoint x: 985, startPoint y: 354, endPoint x: 905, endPoint y: 177, distance: 194.1
click at [984, 354] on link "Assign to AM" at bounding box center [950, 360] width 127 height 34
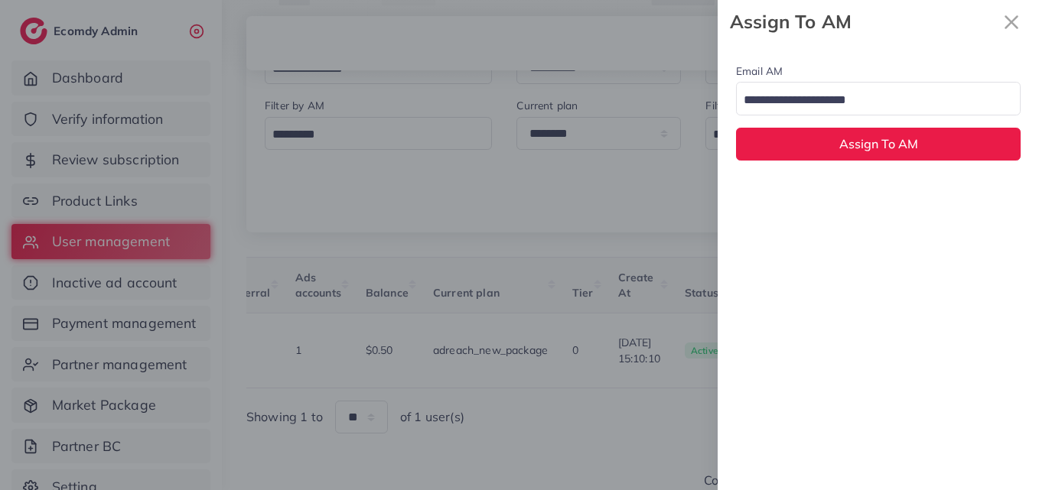
click at [896, 98] on input "Search for option" at bounding box center [869, 101] width 262 height 24
click at [892, 197] on div "Email AM natashashahid163@gmail.com Loading... None hadibaaslam@gmail.com natas…" at bounding box center [877, 267] width 321 height 447
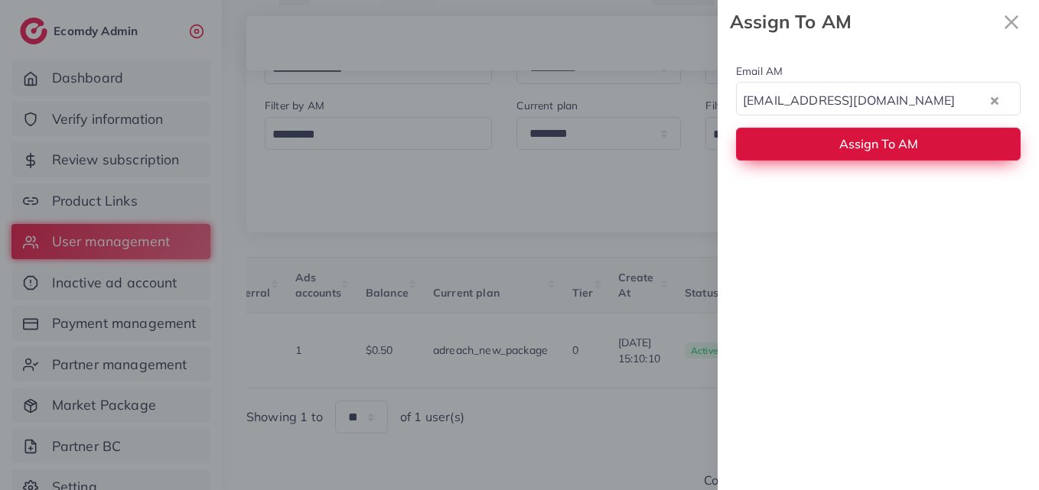
click at [892, 147] on span "Assign To AM" at bounding box center [878, 143] width 79 height 15
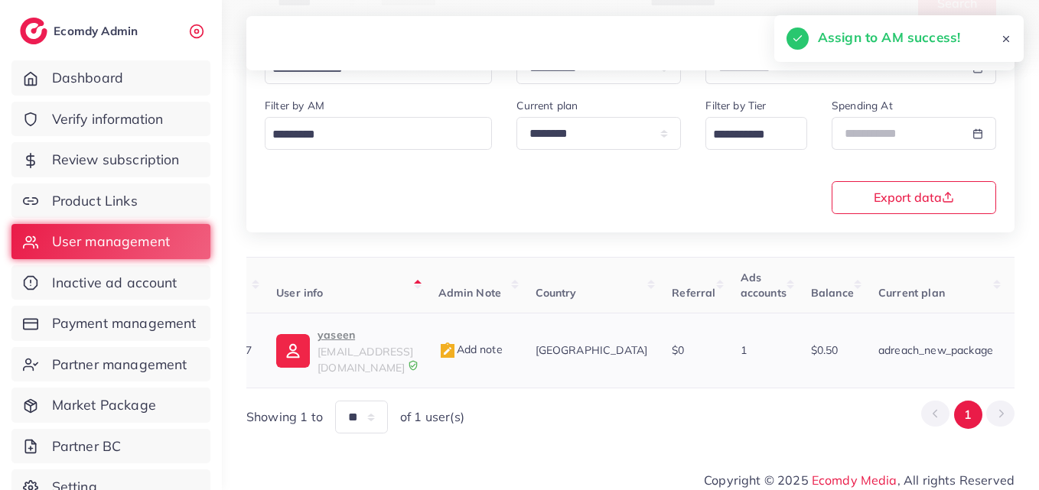
scroll to position [0, 0]
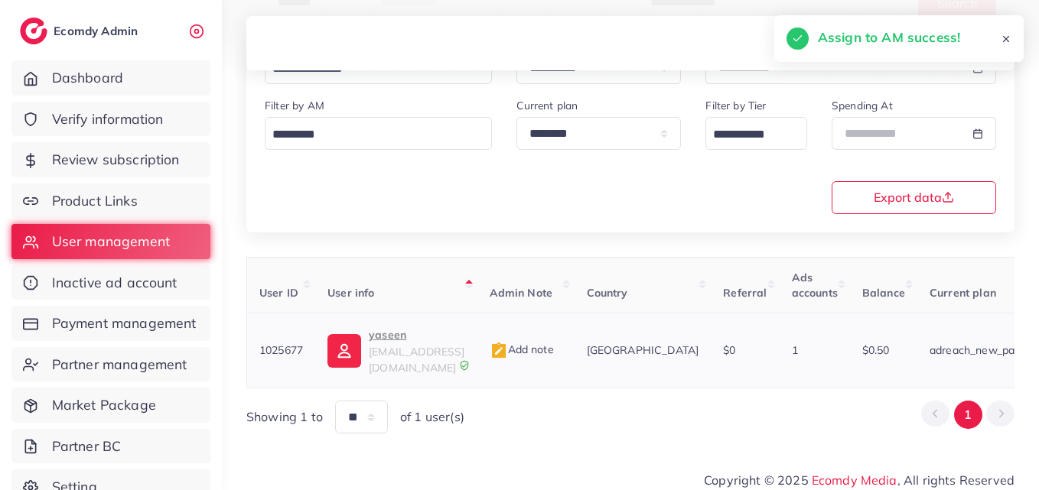
click at [361, 343] on img at bounding box center [344, 351] width 34 height 34
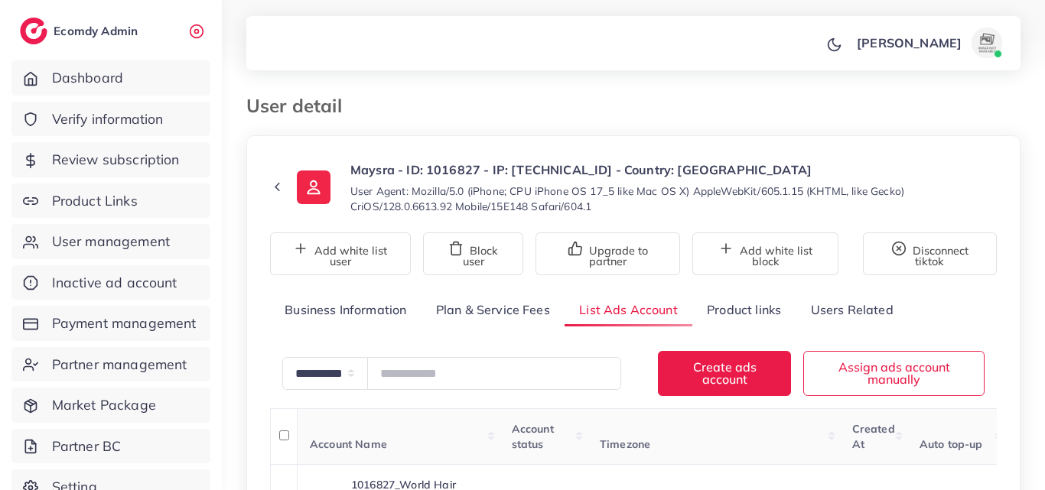
click at [1039, 239] on div "**********" at bounding box center [633, 359] width 823 height 719
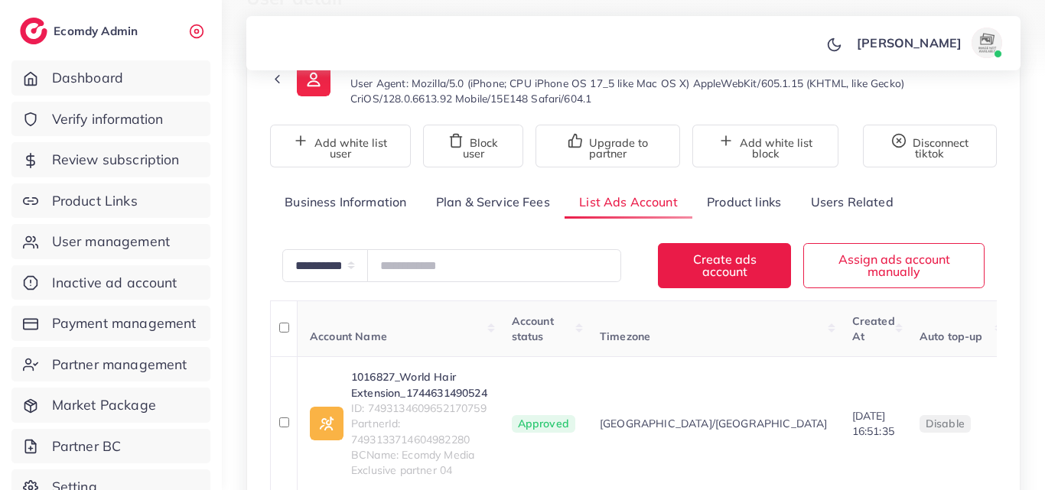
scroll to position [214, 0]
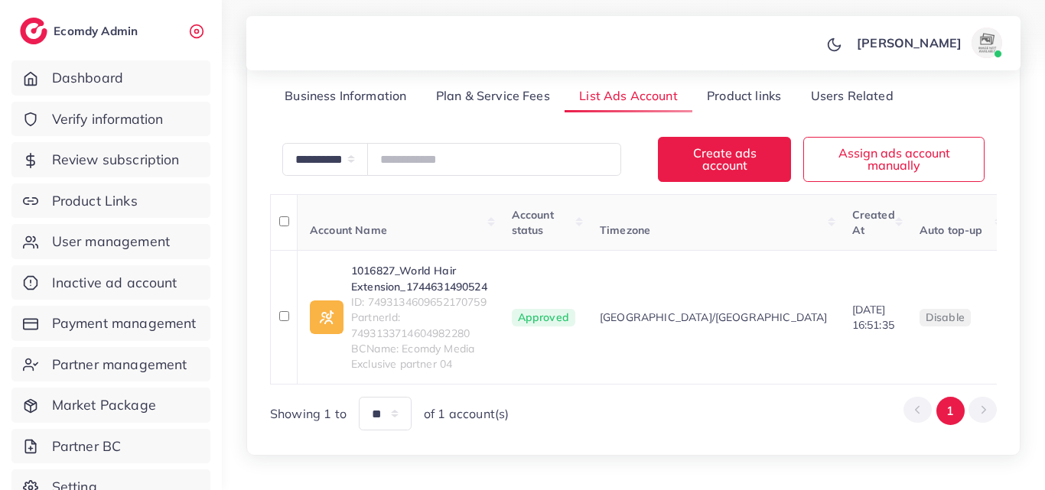
click at [996, 425] on li "Pagination" at bounding box center [982, 411] width 28 height 28
click at [988, 425] on li "Pagination" at bounding box center [982, 411] width 28 height 28
click at [981, 425] on li "Pagination" at bounding box center [982, 411] width 28 height 28
drag, startPoint x: 1044, startPoint y: 264, endPoint x: 1044, endPoint y: 328, distance: 64.2
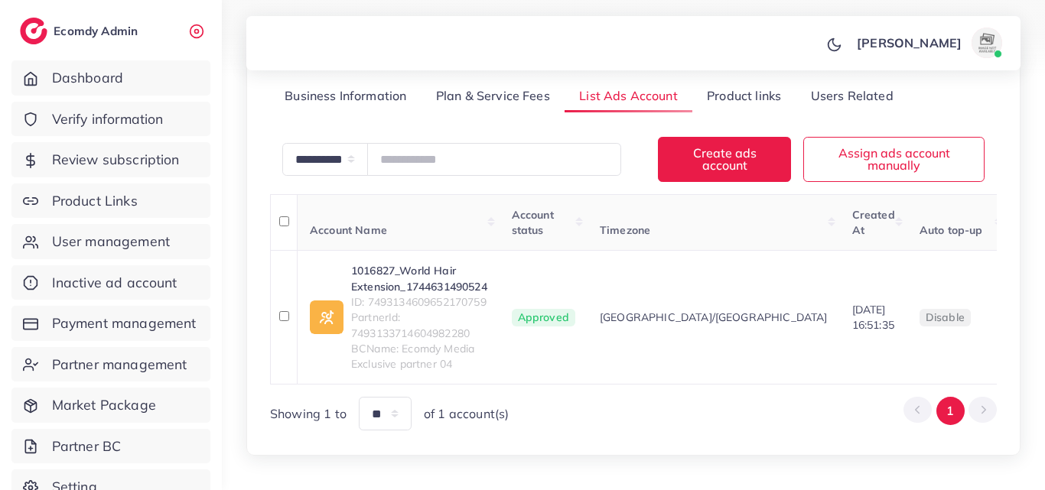
click at [1044, 325] on div "**********" at bounding box center [633, 145] width 823 height 719
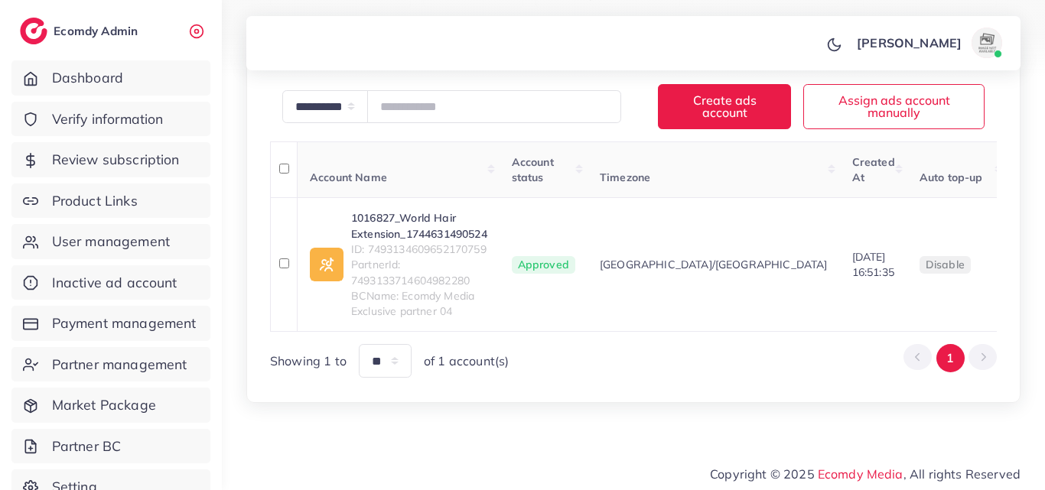
scroll to position [266, 0]
click at [989, 373] on li "Pagination" at bounding box center [982, 359] width 28 height 28
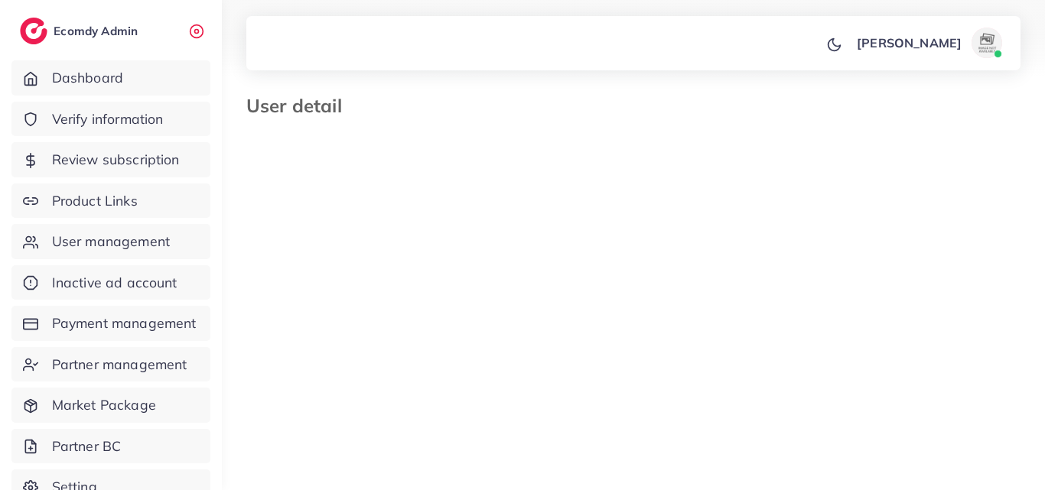
select select "********"
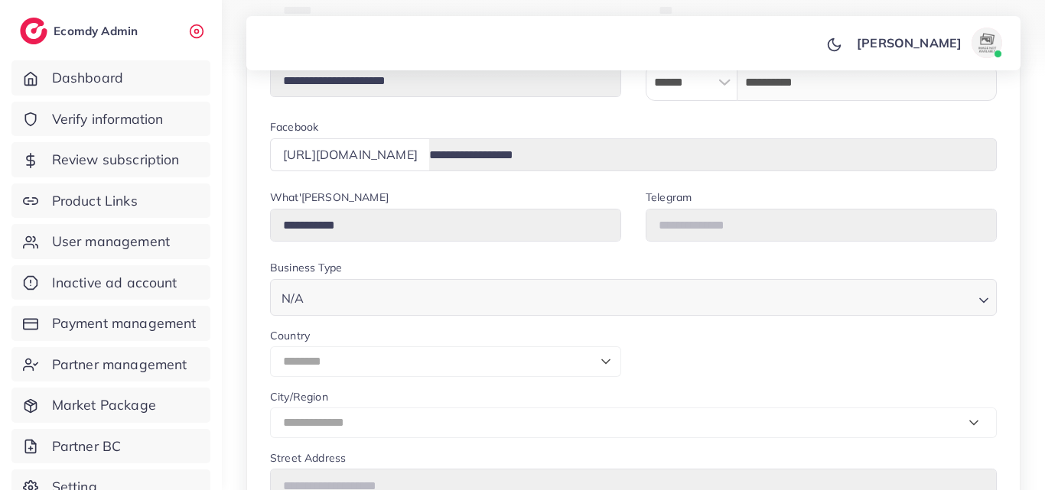
scroll to position [551, 0]
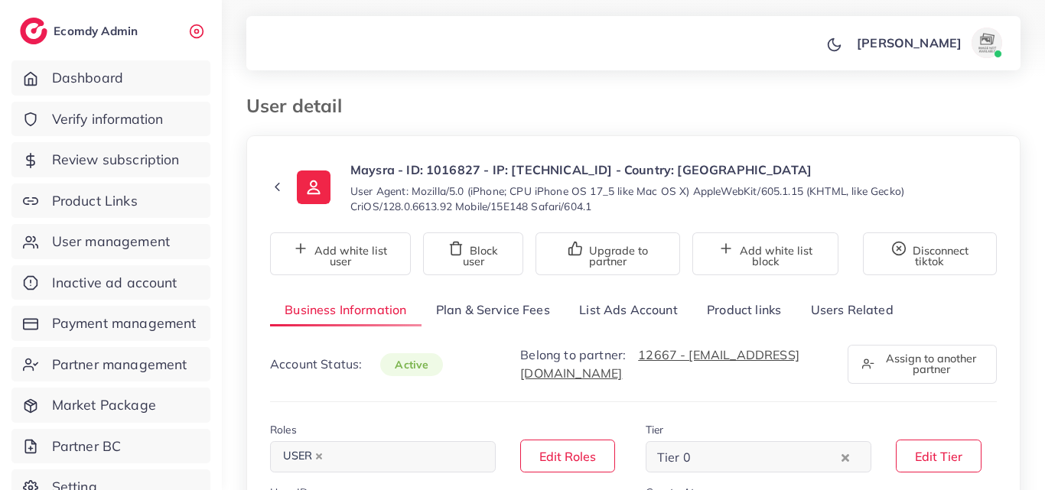
select select "********"
click at [580, 324] on link "List Ads Account" at bounding box center [628, 310] width 128 height 33
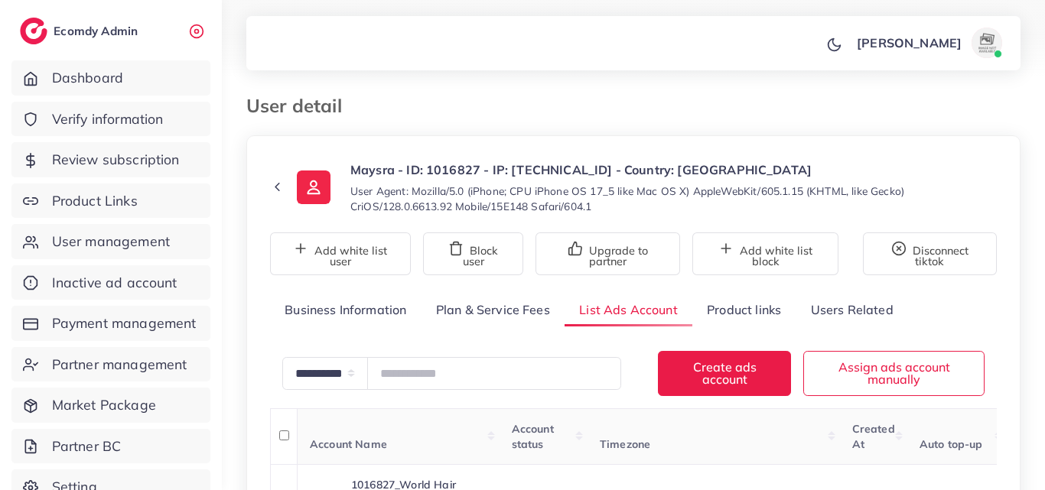
click at [617, 311] on link "List Ads Account" at bounding box center [628, 310] width 128 height 33
click at [1044, 202] on div "**********" at bounding box center [633, 359] width 823 height 719
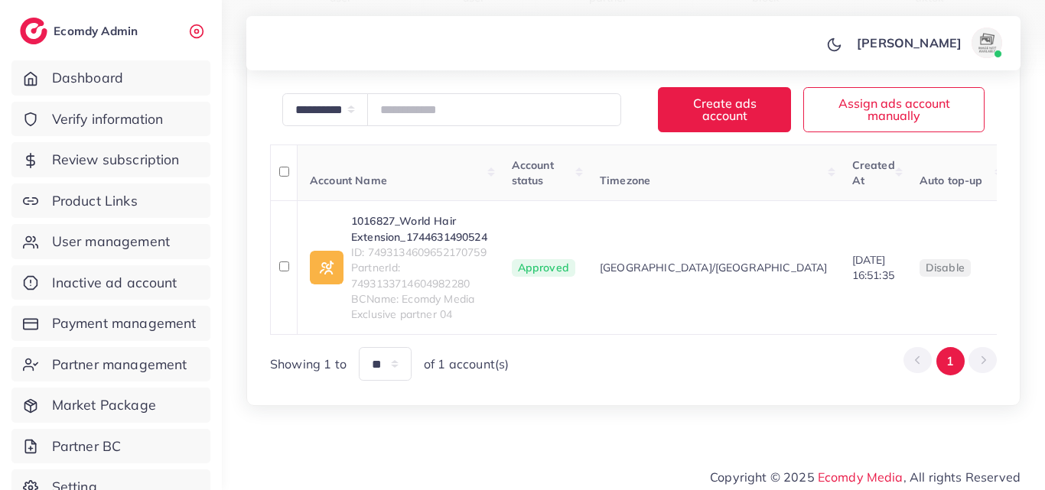
scroll to position [297, 0]
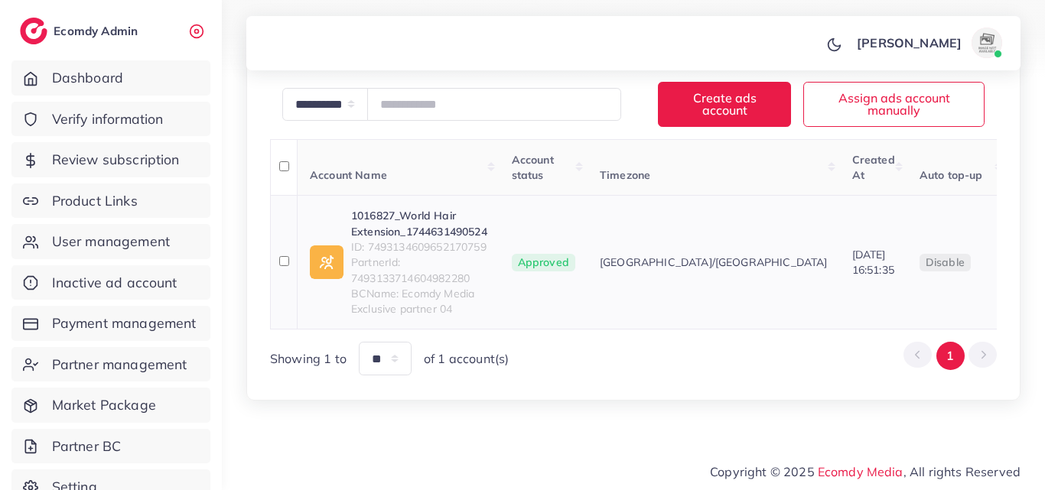
click at [414, 208] on link "1016827_World Hair Extension_1744631490524" at bounding box center [419, 223] width 136 height 31
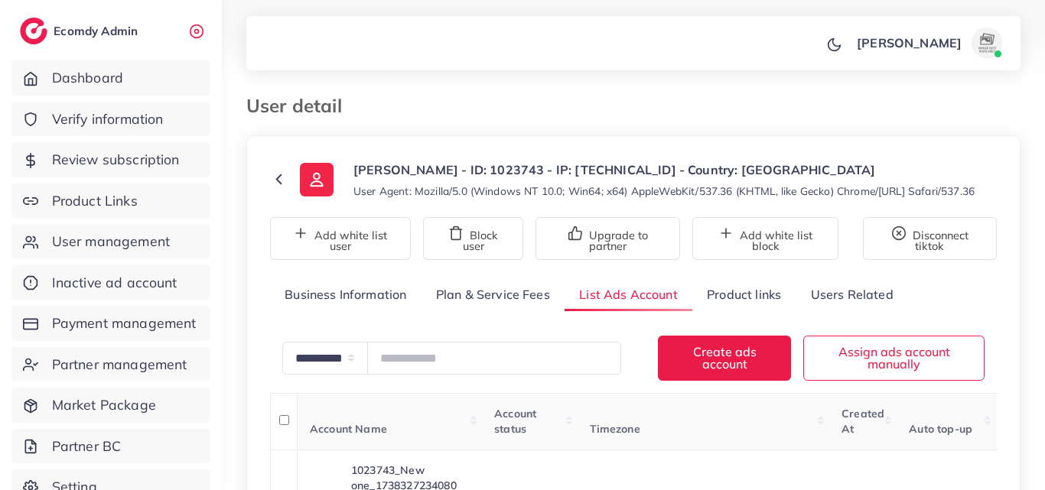
click at [1044, 208] on div "**********" at bounding box center [633, 449] width 823 height 899
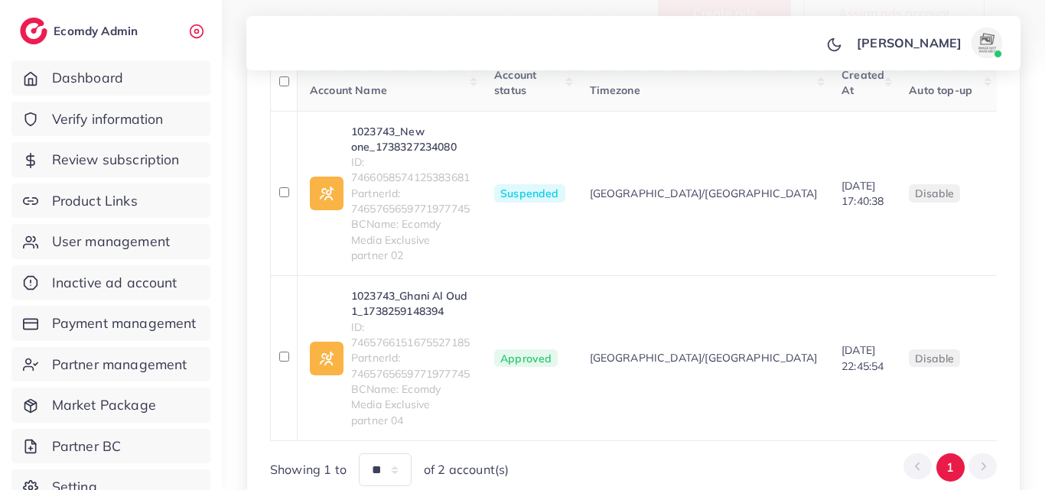
scroll to position [367, 0]
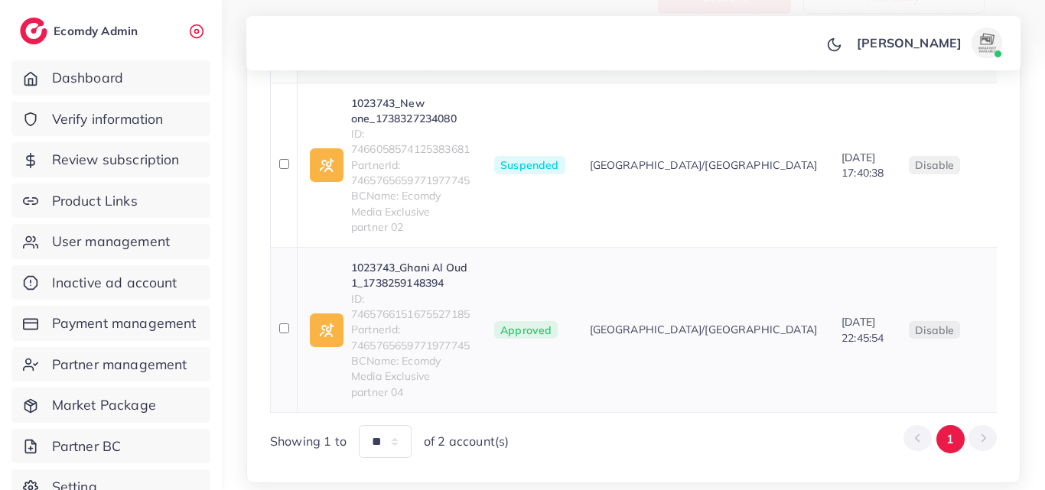
click at [424, 264] on link "1023743_Ghani Al Oud 1_1738259148394" at bounding box center [410, 275] width 119 height 31
click at [414, 127] on link "1023743_New one_1738327234080" at bounding box center [410, 111] width 119 height 31
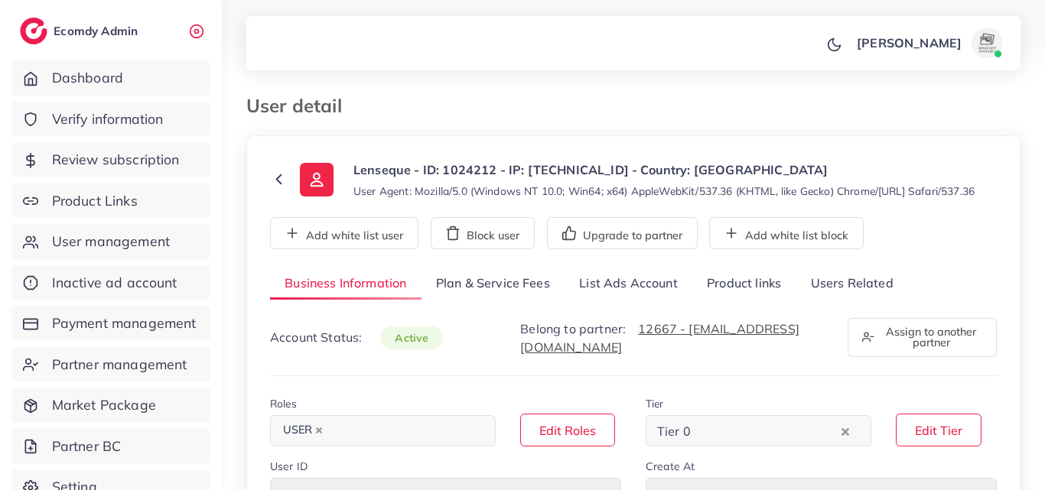
select select "********"
click at [634, 299] on link "List Ads Account" at bounding box center [628, 284] width 128 height 33
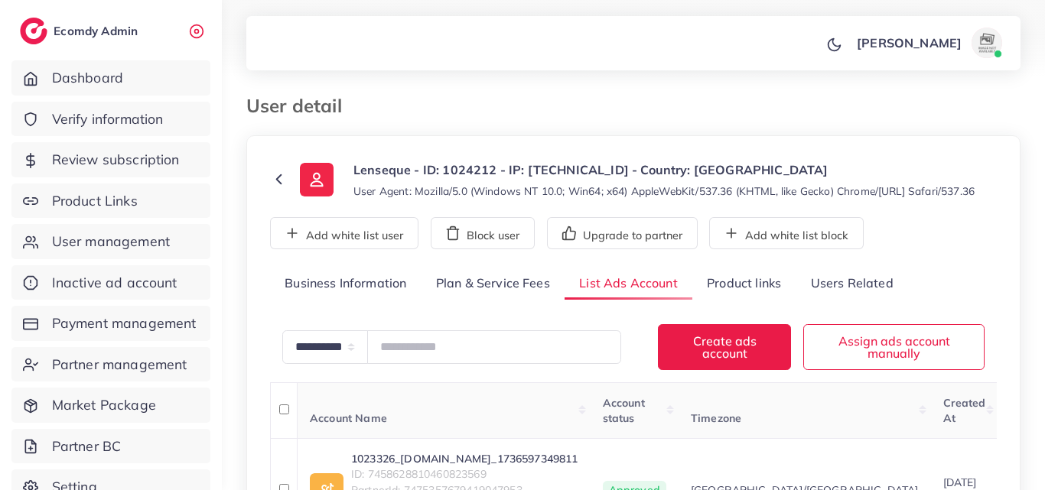
click at [1044, 307] on div "**********" at bounding box center [633, 331] width 823 height 662
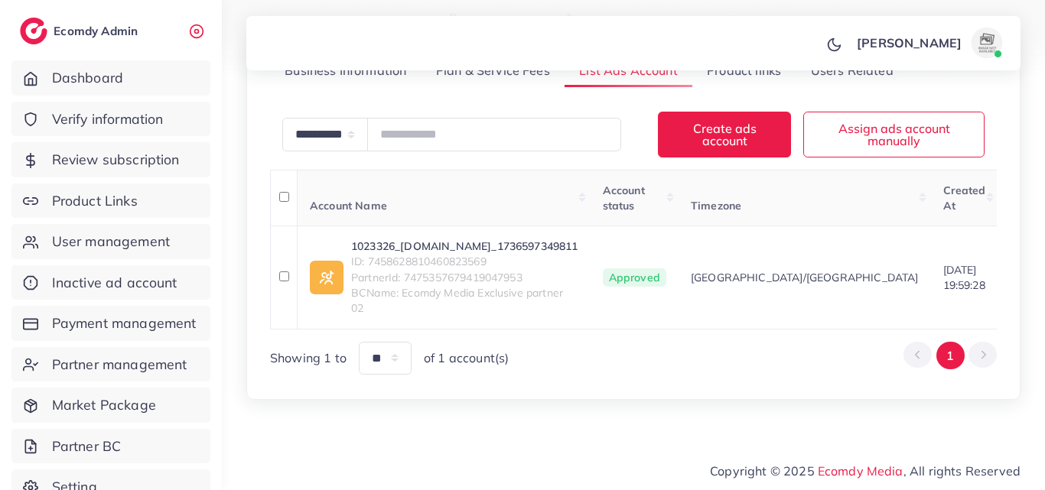
scroll to position [239, 0]
click at [504, 239] on link "1023326_[DOMAIN_NAME]_1736597349811" at bounding box center [464, 246] width 227 height 15
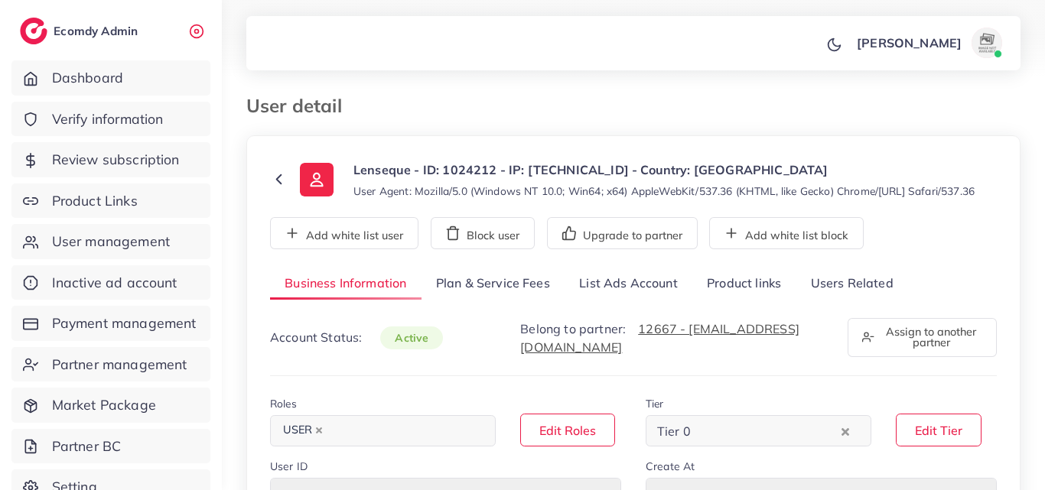
select select "********"
click at [661, 293] on link "List Ads Account" at bounding box center [628, 284] width 128 height 33
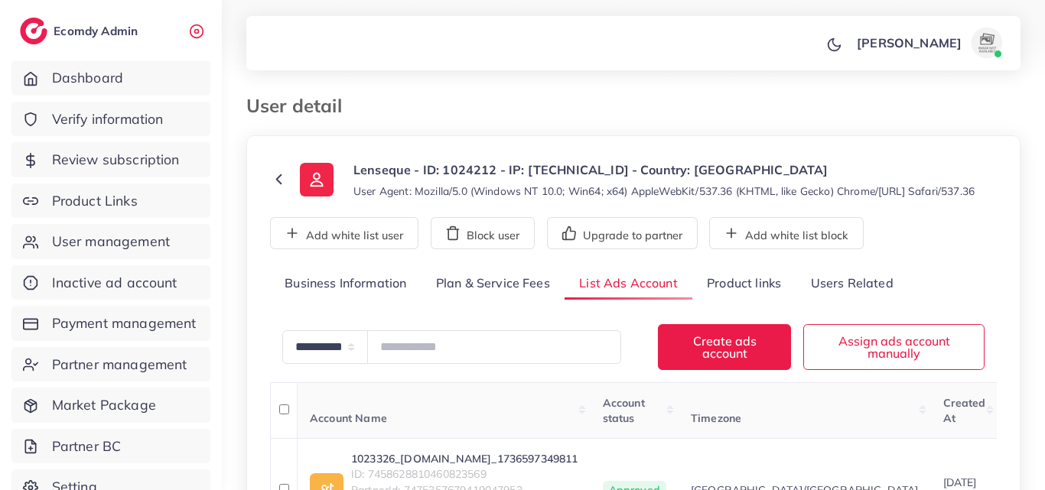
click at [1004, 217] on div "**********" at bounding box center [633, 373] width 774 height 477
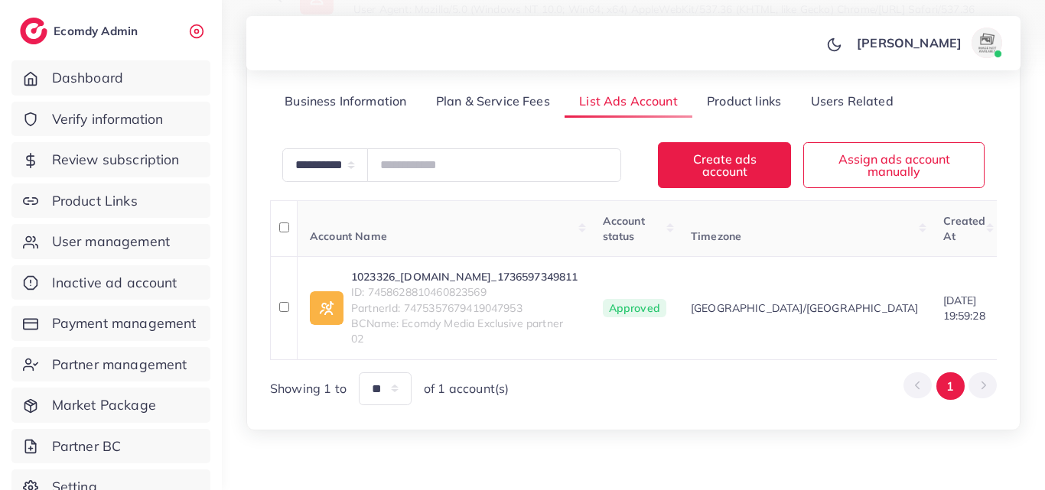
scroll to position [184, 0]
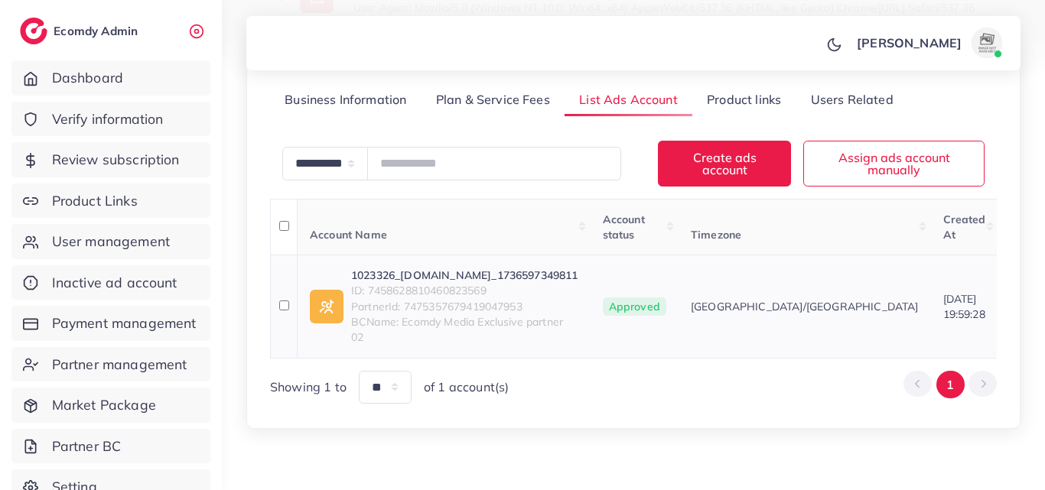
click at [539, 283] on link "1023326_Swiss99.pk_1736597349811" at bounding box center [464, 275] width 227 height 15
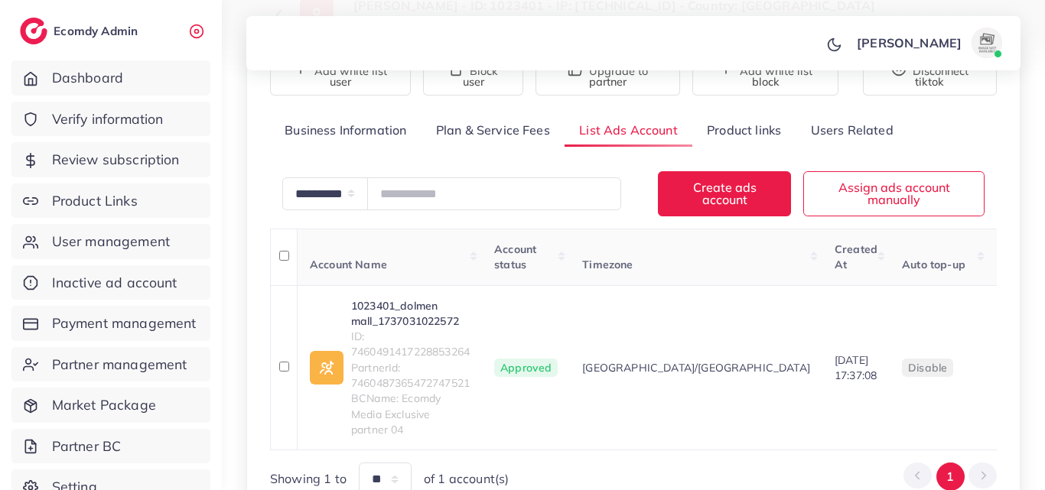
scroll to position [184, 0]
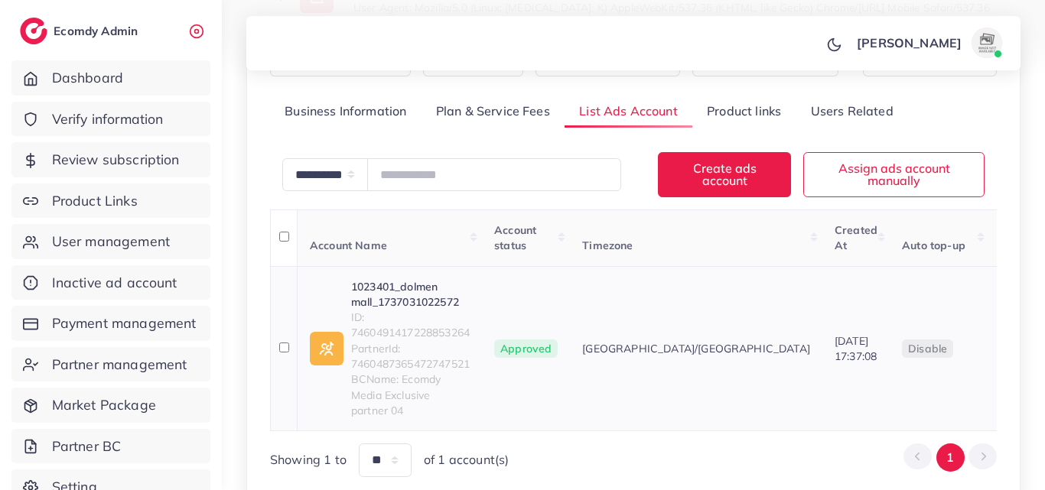
click at [418, 294] on link "1023401_dolmen mall_1737031022572" at bounding box center [410, 294] width 119 height 31
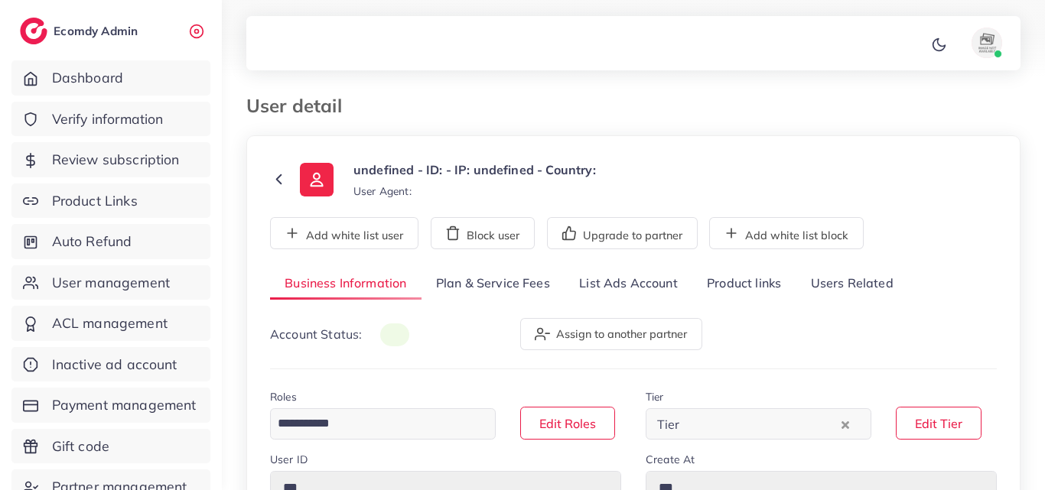
click at [658, 300] on link "List Ads Account" at bounding box center [628, 284] width 128 height 33
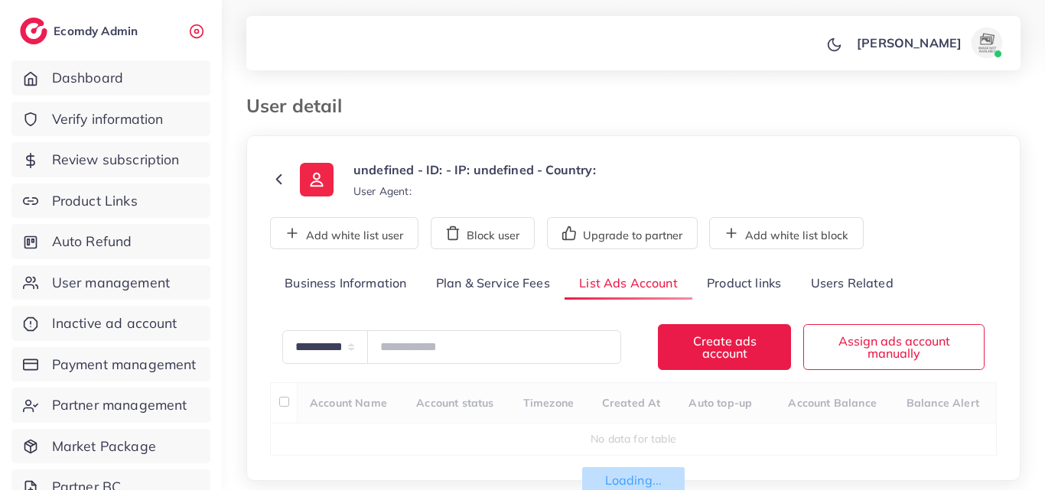
click at [1022, 197] on div "User detail undefined - ID: - IP: undefined - Country: User Agent: Add white li…" at bounding box center [633, 265] width 823 height 530
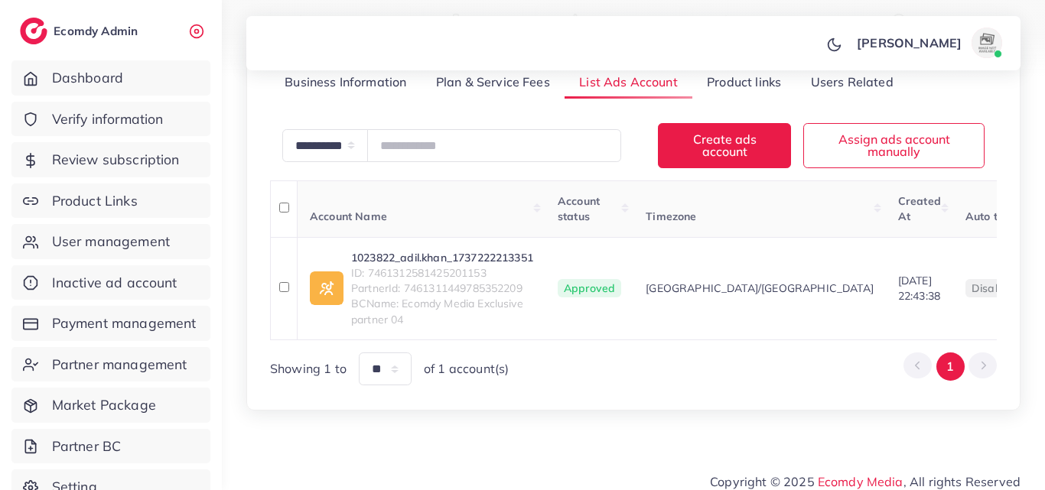
scroll to position [214, 0]
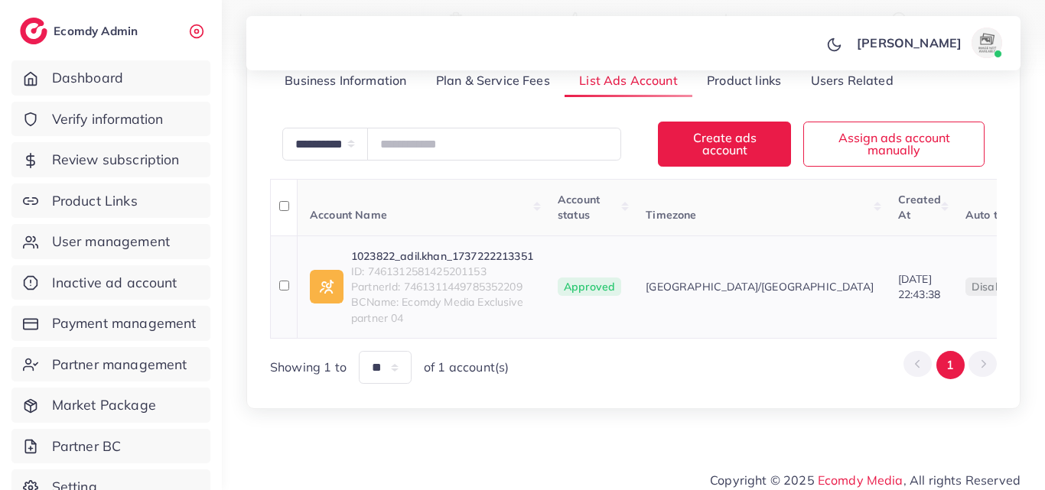
click at [474, 279] on span "ID: 7461312581425201153" at bounding box center [442, 271] width 182 height 15
click at [507, 264] on link "1023822_adil.khan_1737222213351" at bounding box center [442, 256] width 182 height 15
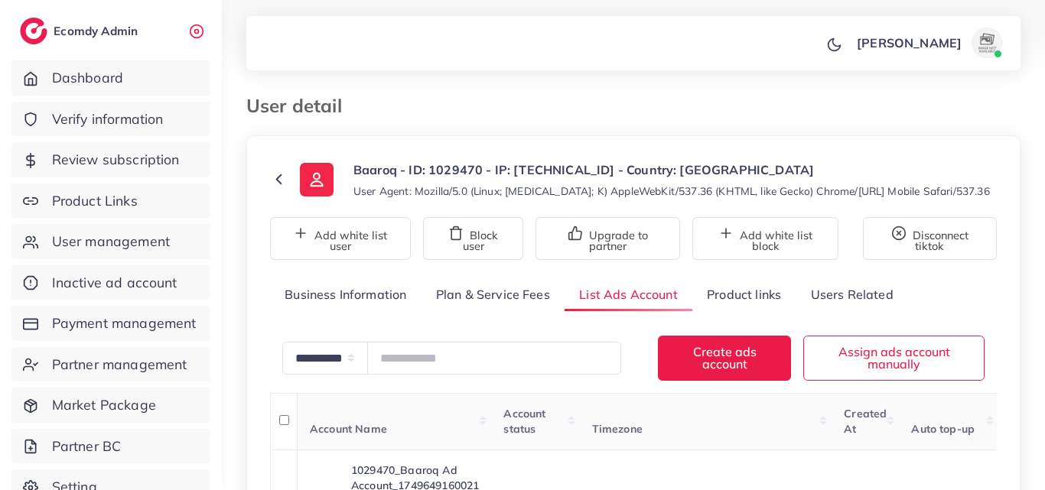
click at [1044, 247] on div "**********" at bounding box center [633, 359] width 823 height 719
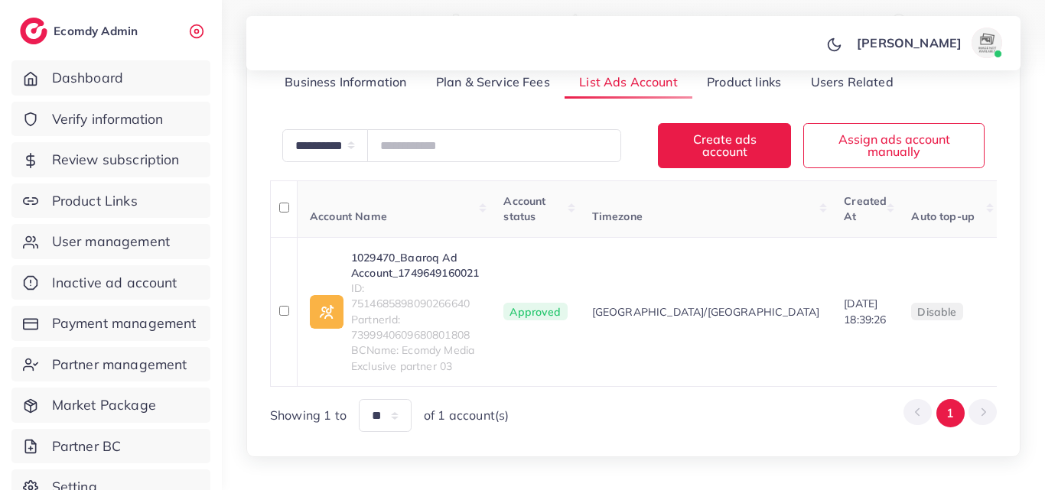
scroll to position [214, 0]
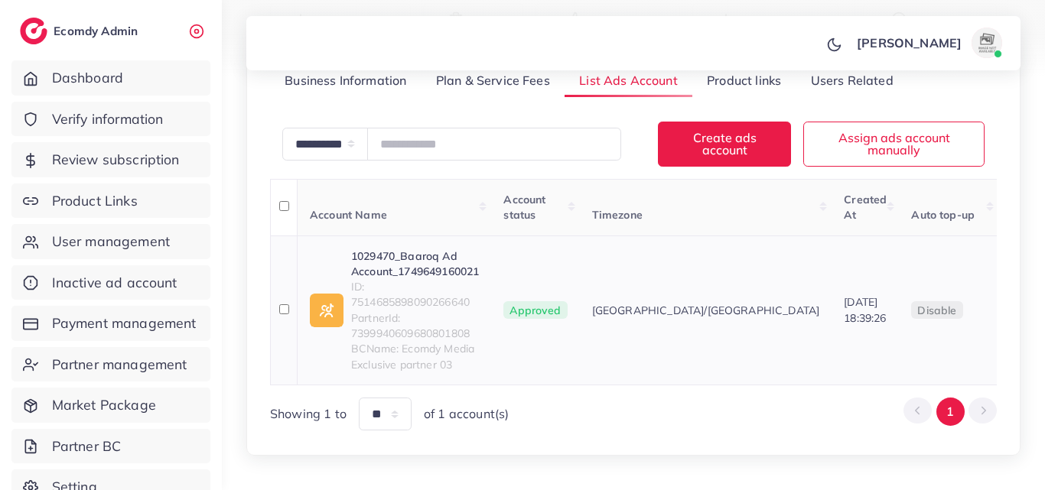
click at [430, 263] on link "1029470_Baaroq Ad Account_1749649160021" at bounding box center [415, 264] width 128 height 31
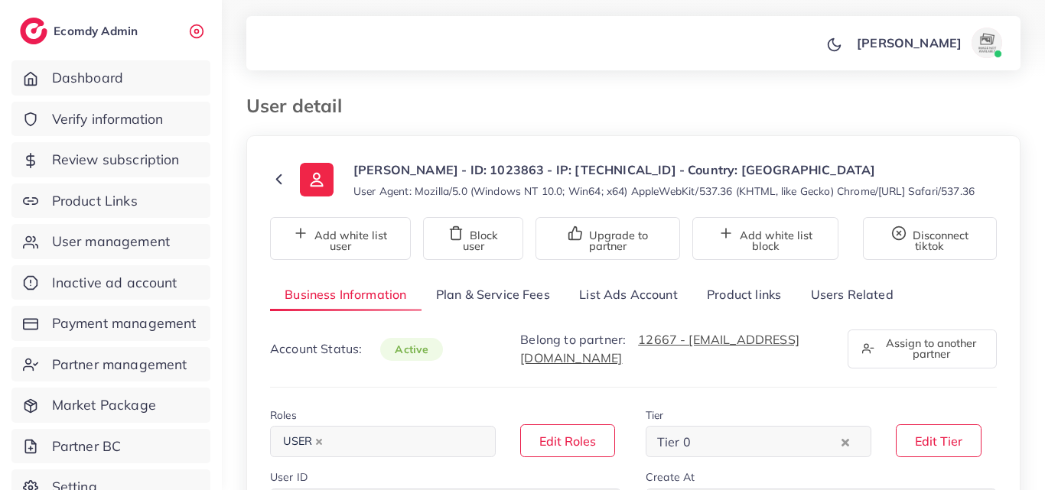
click at [667, 311] on link "List Ads Account" at bounding box center [628, 294] width 128 height 33
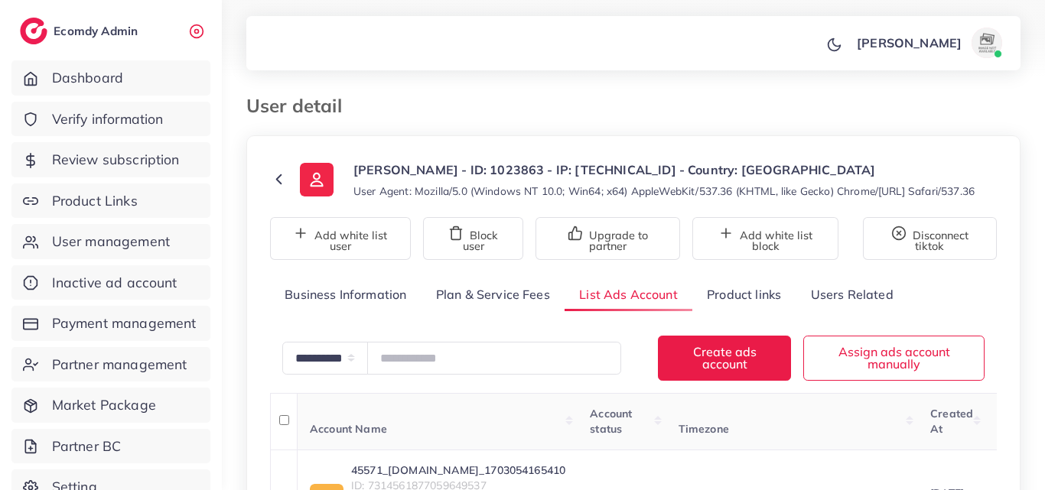
click at [1044, 187] on div "**********" at bounding box center [633, 336] width 823 height 672
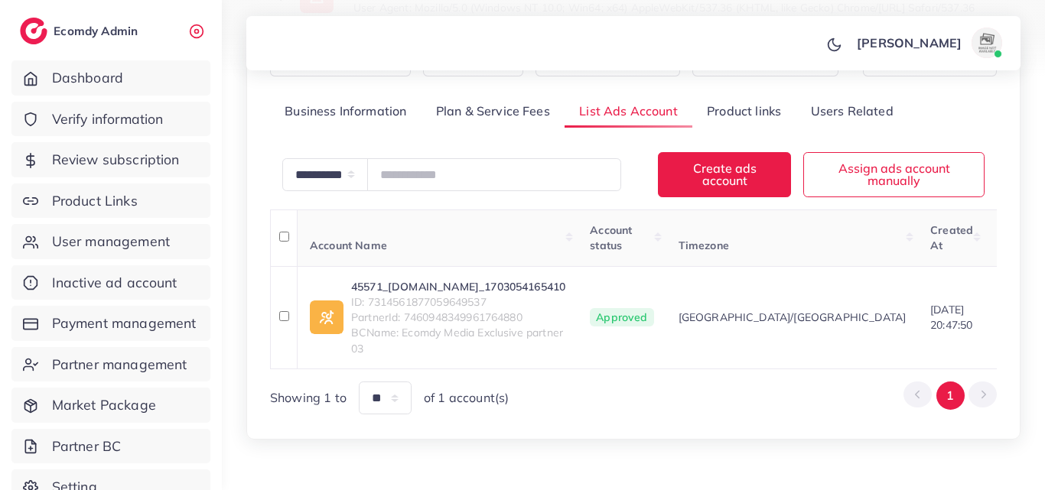
scroll to position [214, 0]
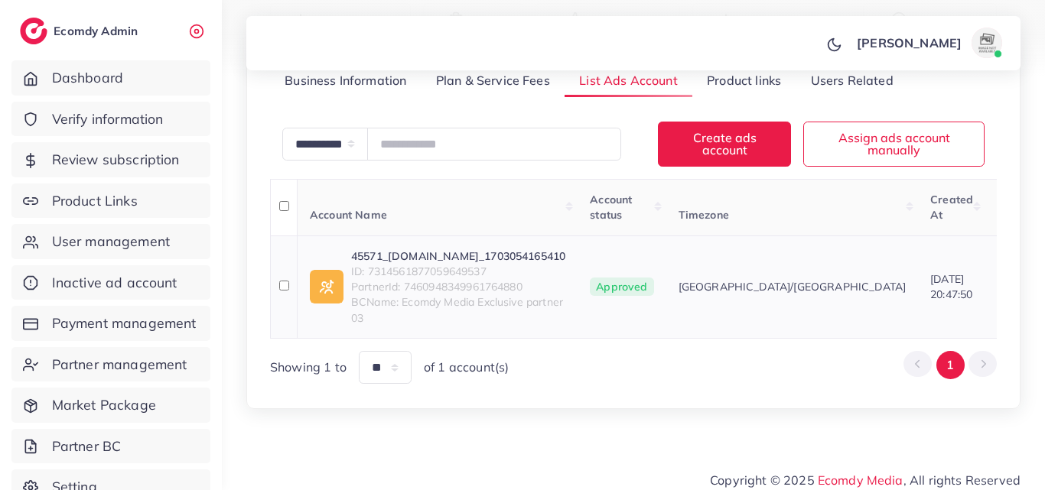
click at [522, 264] on link "45571_Sparaq.com_1703054165410" at bounding box center [458, 256] width 214 height 15
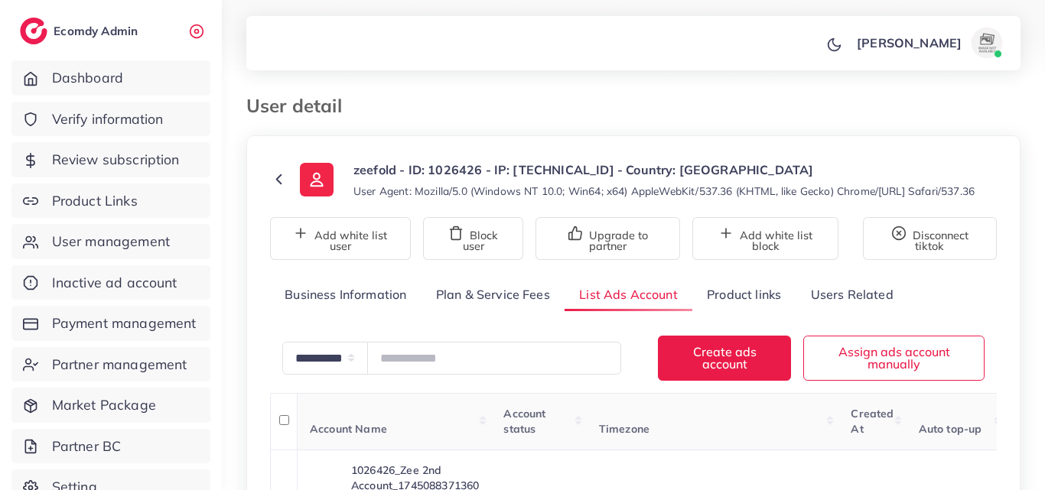
click at [1044, 227] on div "**********" at bounding box center [633, 434] width 823 height 869
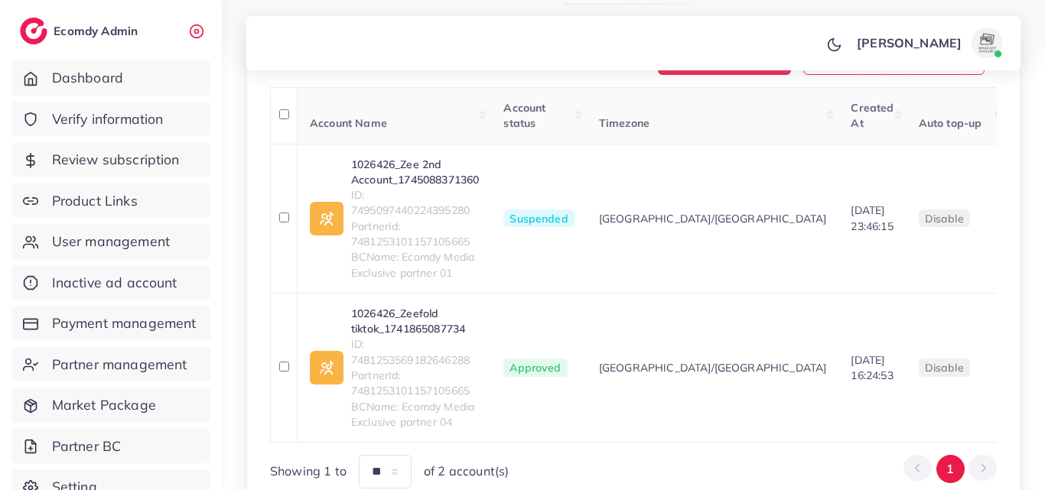
scroll to position [336, 0]
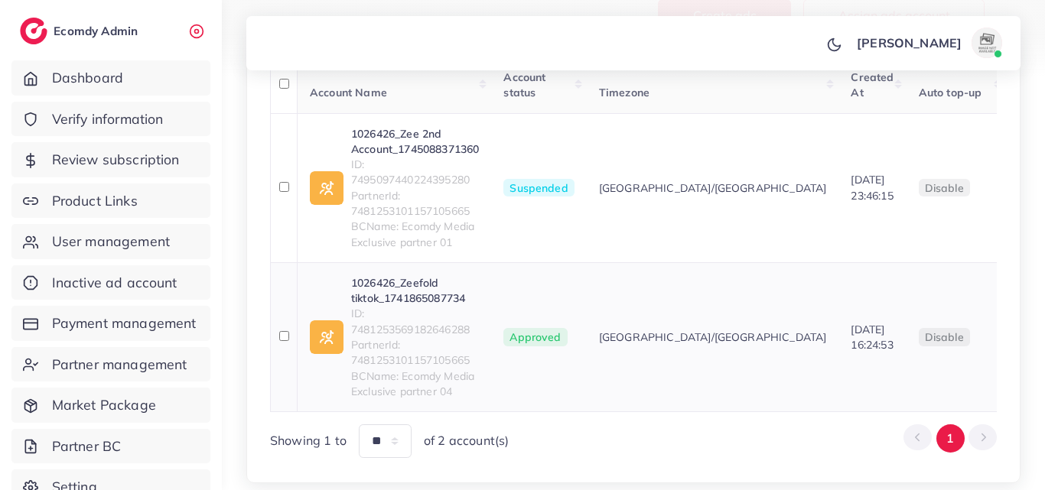
click at [428, 307] on link "1026426_Zeefold tiktok_1741865087734" at bounding box center [415, 290] width 128 height 31
click at [434, 158] on link "1026426_Zee 2nd Account_1745088371360" at bounding box center [415, 141] width 128 height 31
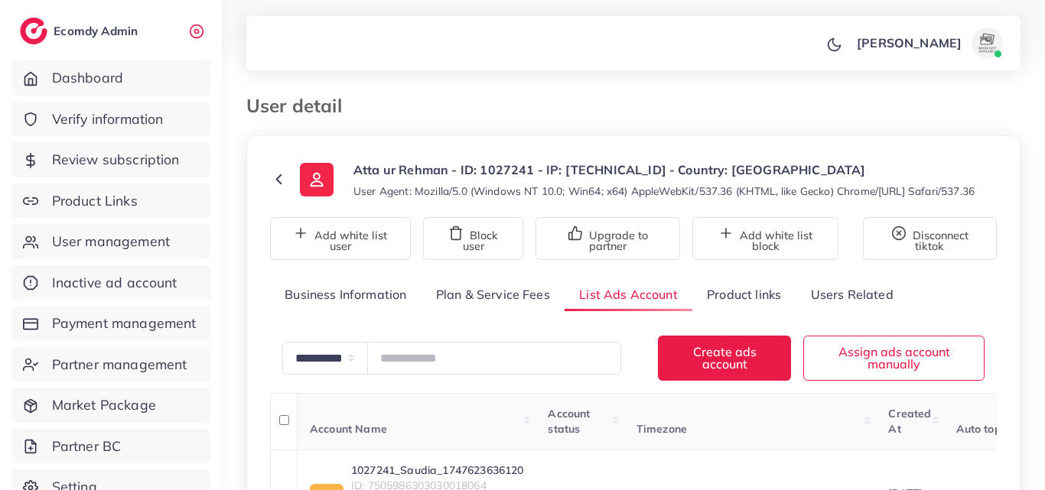
click at [1028, 304] on div "**********" at bounding box center [633, 336] width 823 height 672
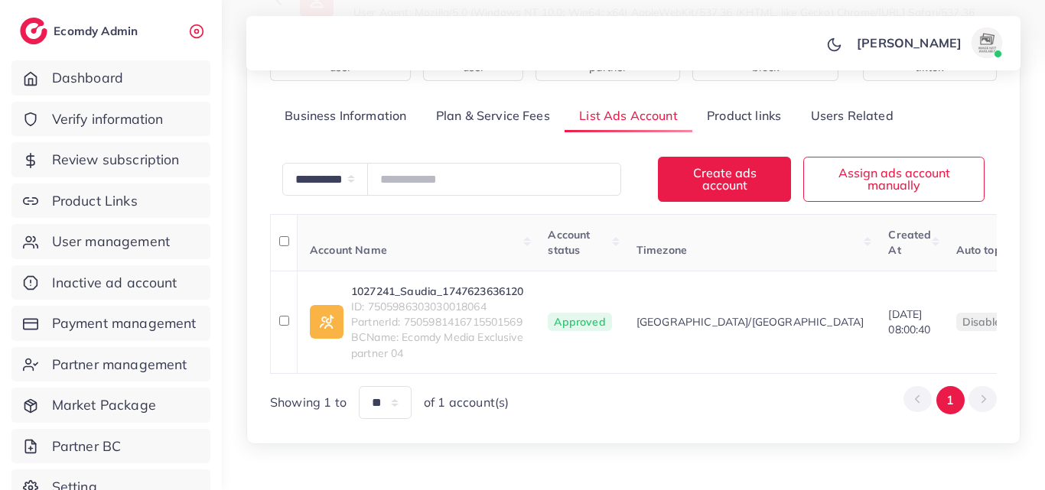
scroll to position [245, 0]
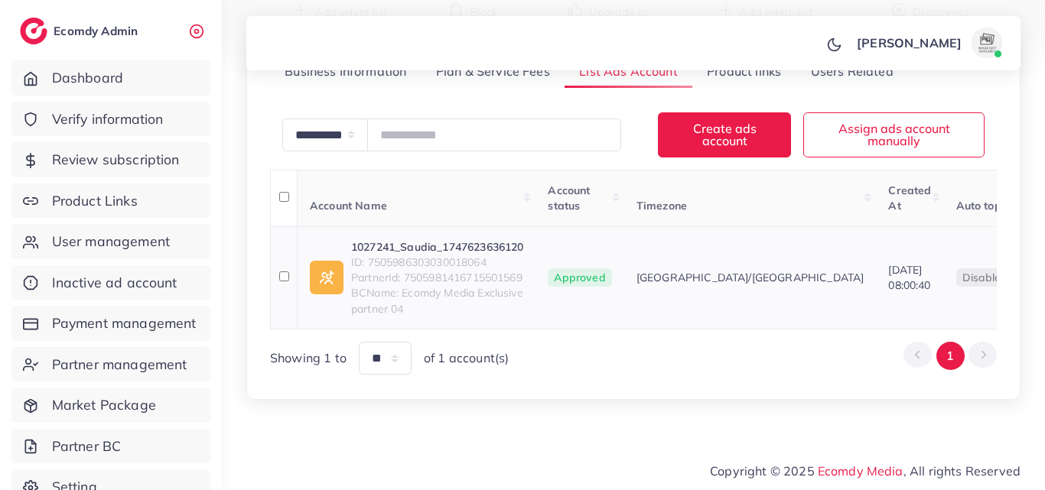
click at [497, 240] on link "1027241_Saudia_1747623636120" at bounding box center [437, 246] width 172 height 15
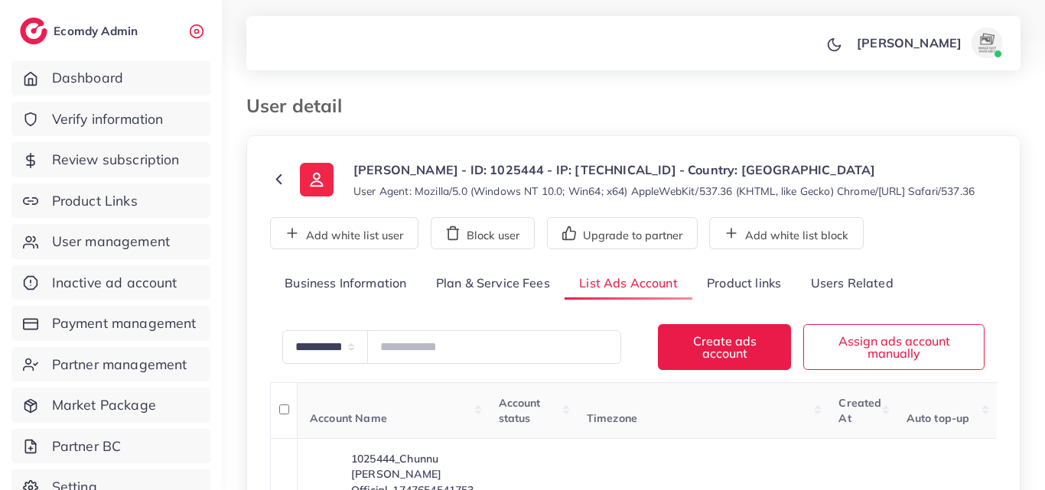
click at [974, 176] on p "[PERSON_NAME] - ID: 1025444 - IP: [TECHNICAL_ID] - Country: [GEOGRAPHIC_DATA]" at bounding box center [663, 170] width 621 height 18
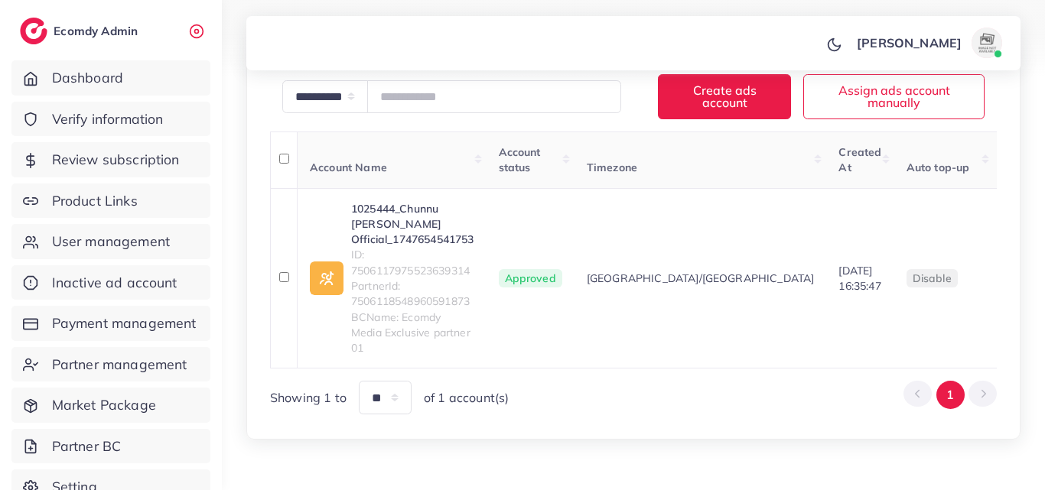
scroll to position [285, 0]
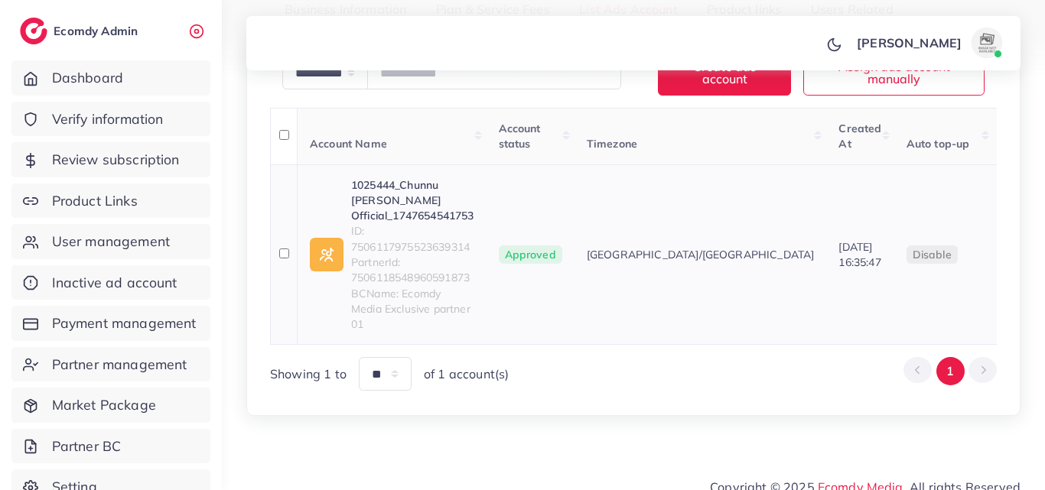
click at [456, 203] on link "1025444_Chunnu Munnu Official_1747654541753" at bounding box center [412, 200] width 123 height 47
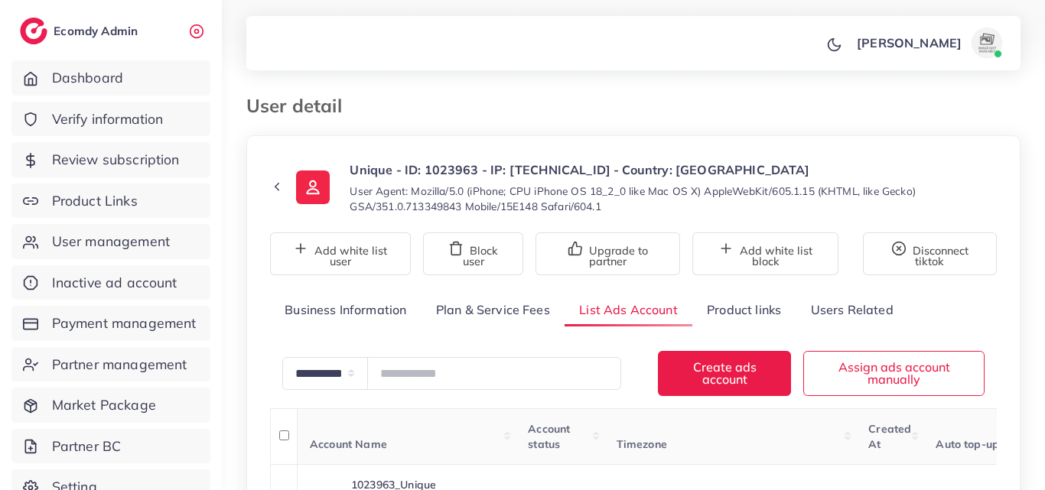
click at [1044, 277] on div "**********" at bounding box center [633, 359] width 823 height 719
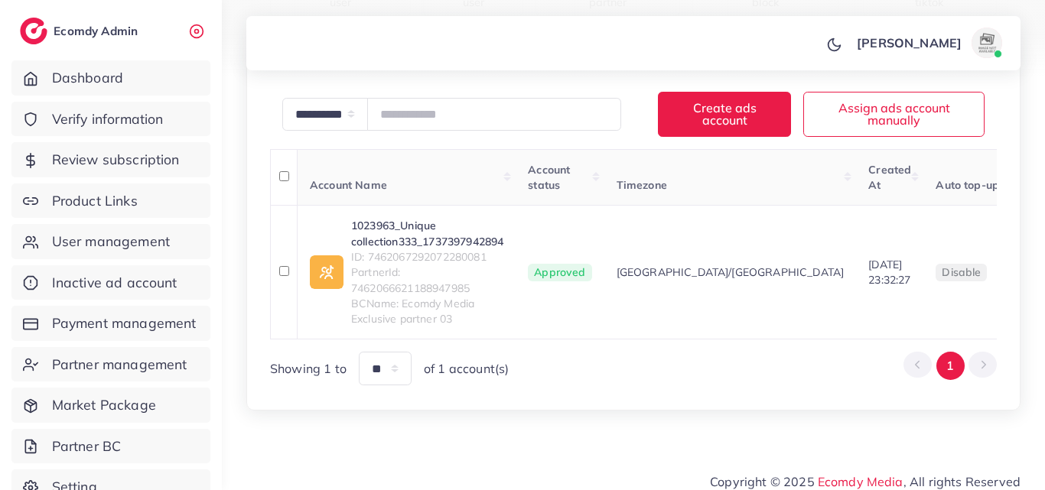
scroll to position [275, 0]
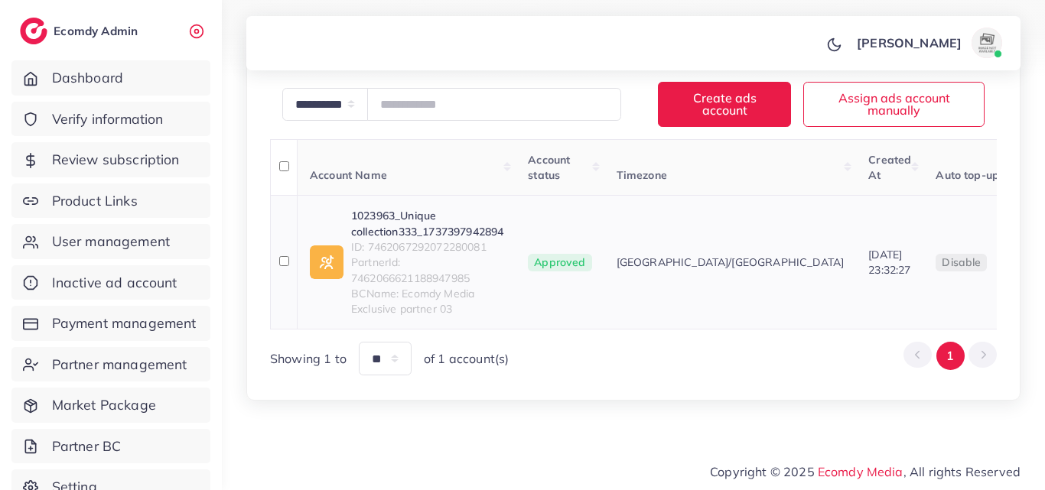
click at [419, 218] on link "1023963_Unique collection333_1737397942894" at bounding box center [427, 223] width 152 height 31
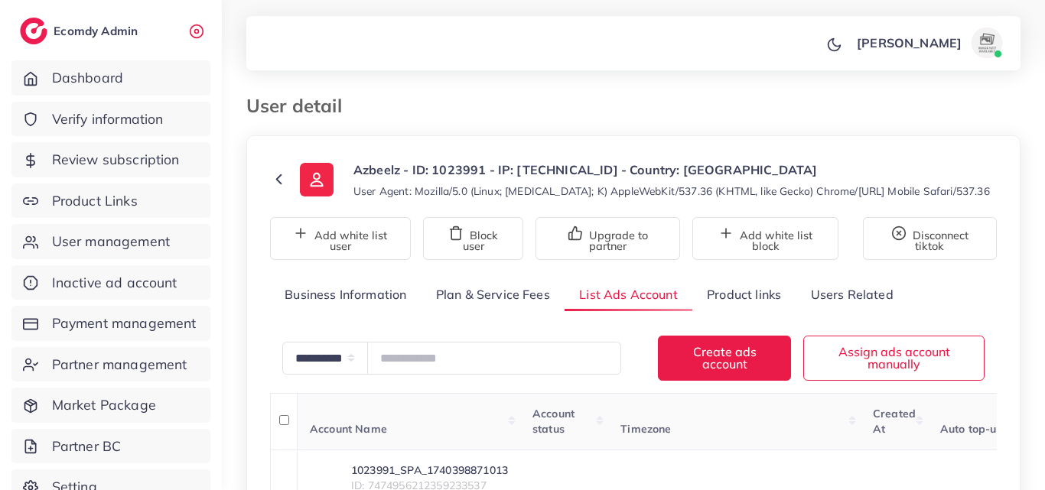
click at [1044, 200] on div "**********" at bounding box center [633, 411] width 823 height 822
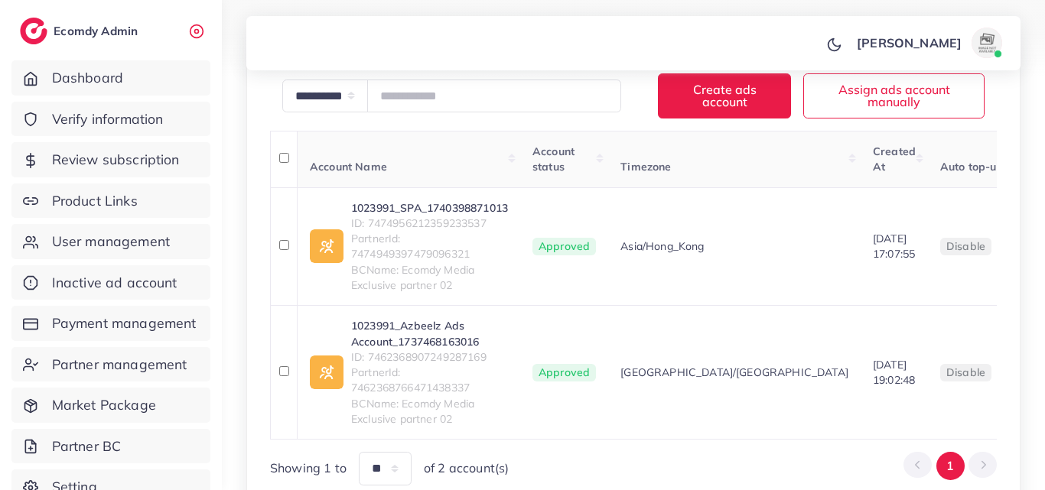
scroll to position [275, 0]
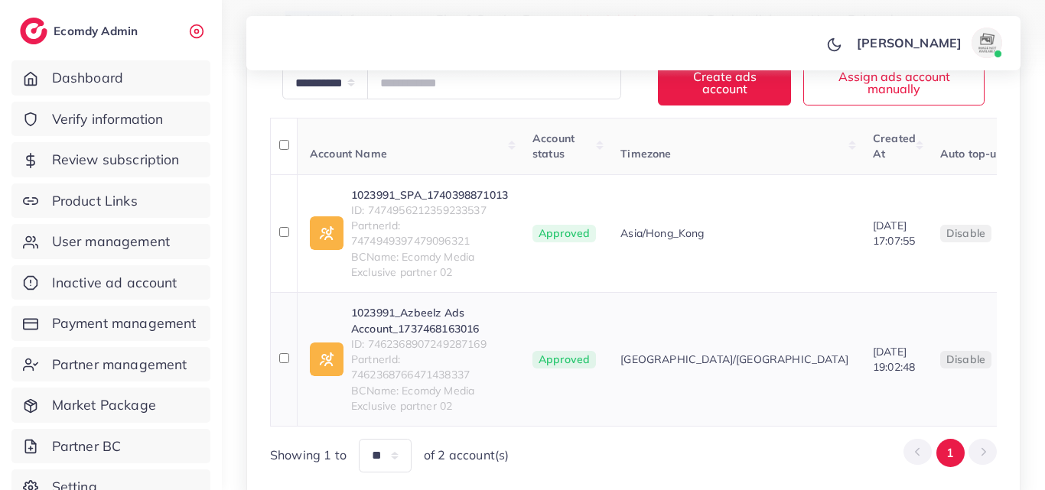
click at [434, 310] on link "1023991_Azbeelz Ads Account_1737468163016" at bounding box center [429, 320] width 157 height 31
click at [471, 193] on link "1023991_SPA_1740398871013" at bounding box center [429, 194] width 157 height 15
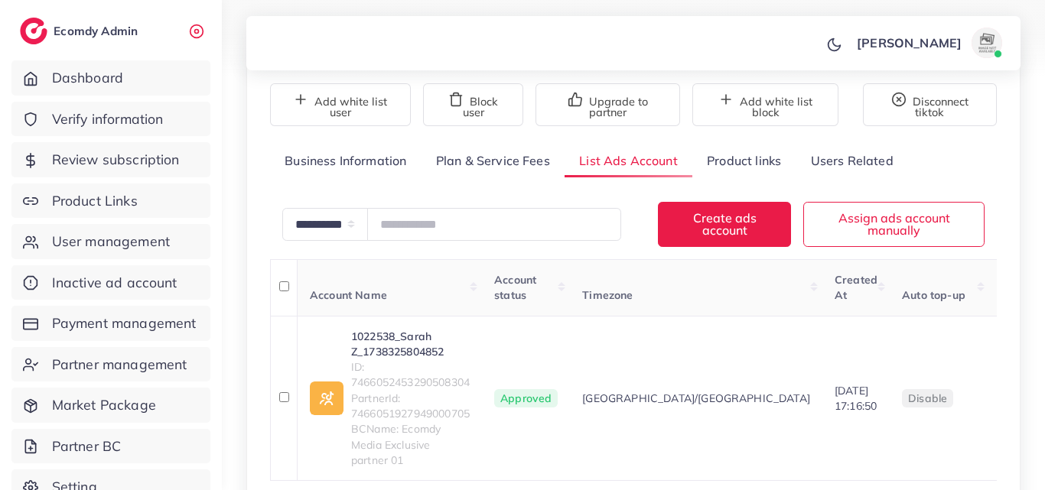
scroll to position [275, 0]
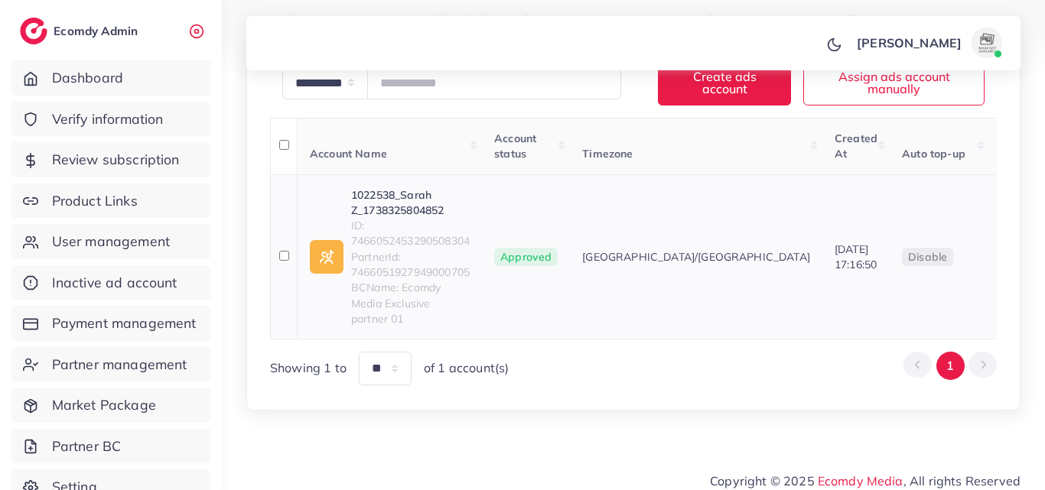
click at [409, 211] on link "1022538_Sarah Z_1738325804852" at bounding box center [410, 202] width 119 height 31
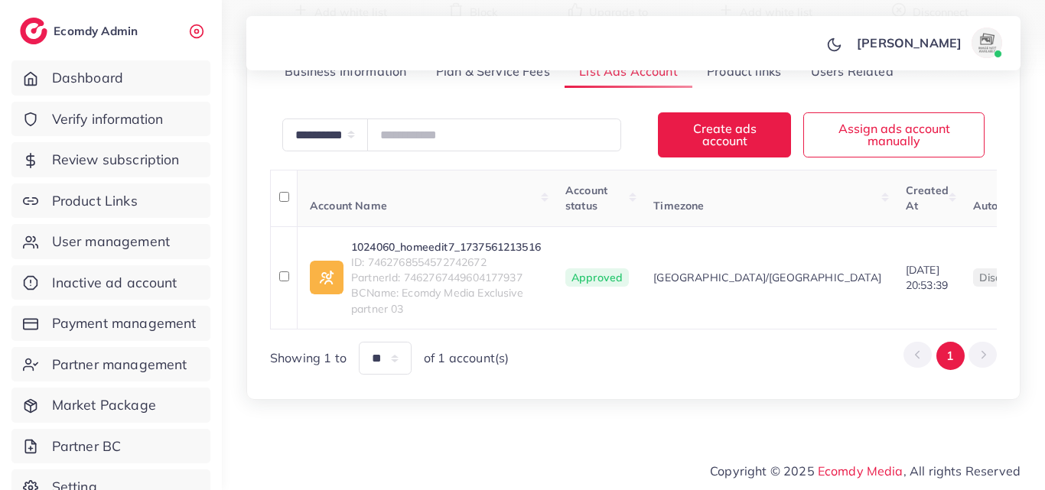
scroll to position [250, 0]
click at [509, 239] on link "1024060_homeedit7_1737561213516" at bounding box center [446, 246] width 190 height 15
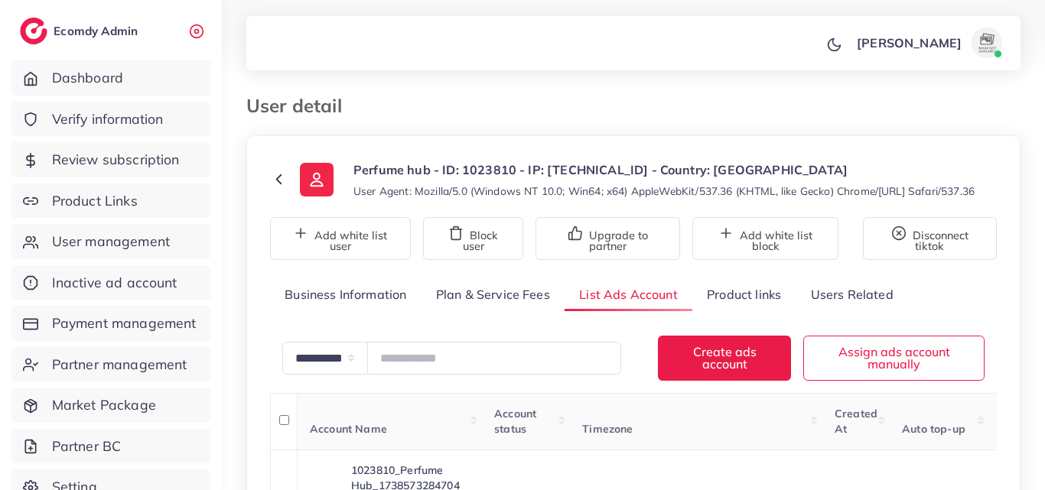
click at [1044, 192] on div "**********" at bounding box center [633, 367] width 823 height 735
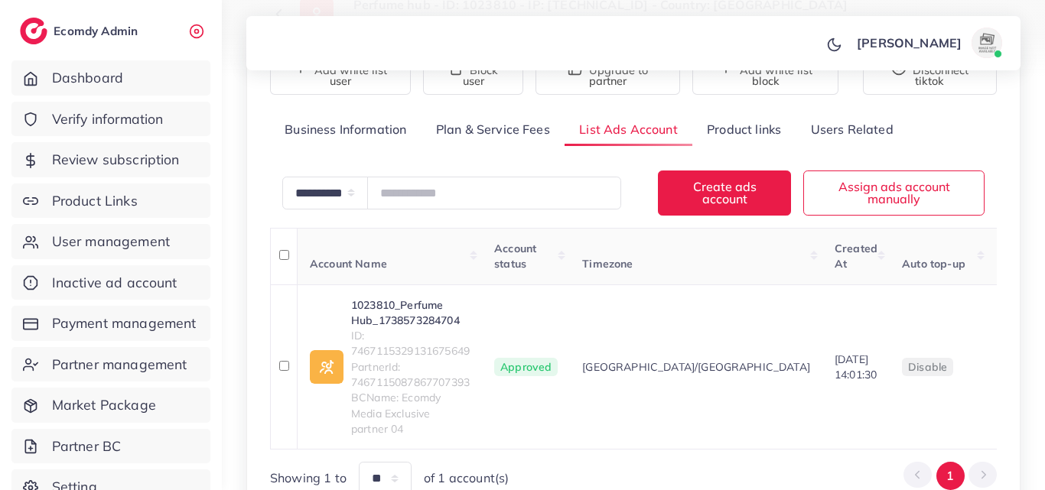
scroll to position [285, 0]
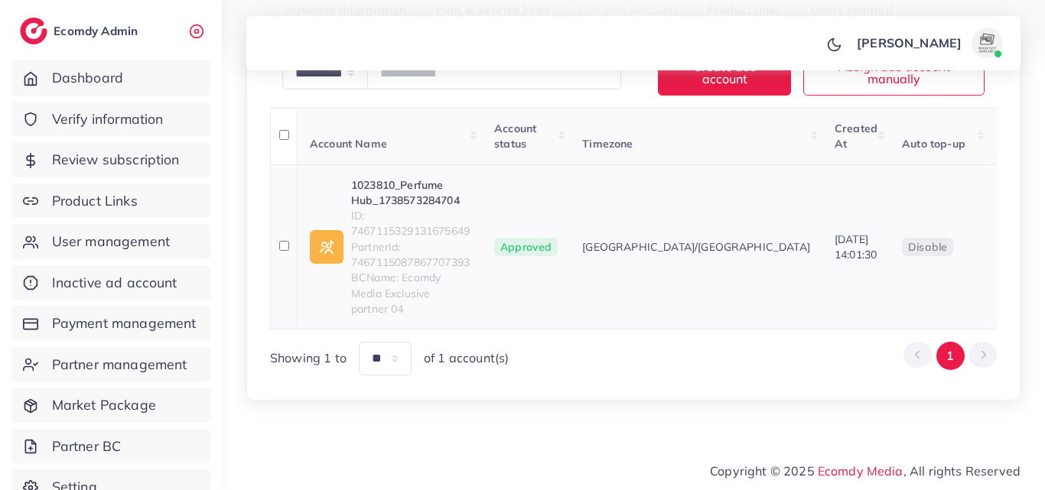
click at [439, 209] on link "1023810_Perfume Hub_1738573284704" at bounding box center [410, 192] width 119 height 31
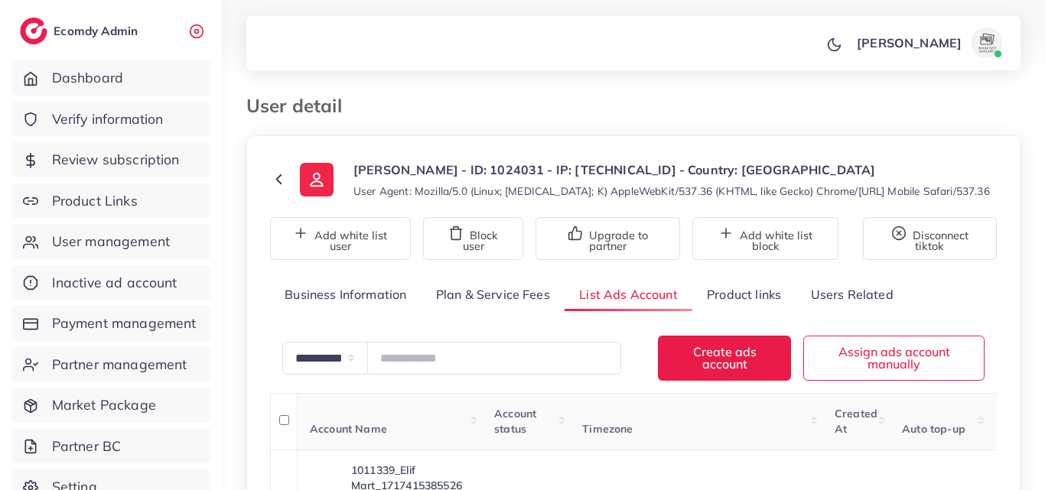
click at [1044, 225] on div "**********" at bounding box center [633, 367] width 823 height 735
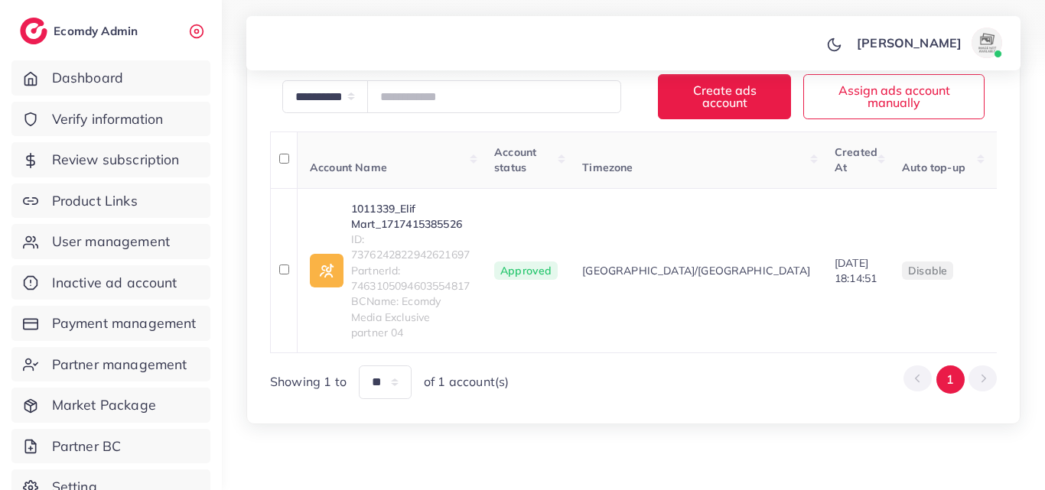
scroll to position [270, 0]
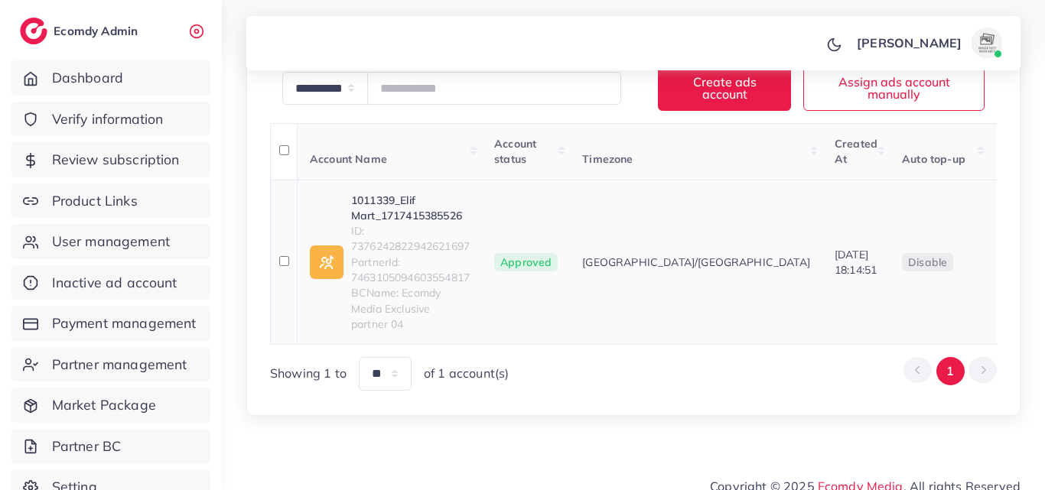
click at [430, 223] on link "1011339_Elif Mart_1717415385526" at bounding box center [410, 208] width 119 height 31
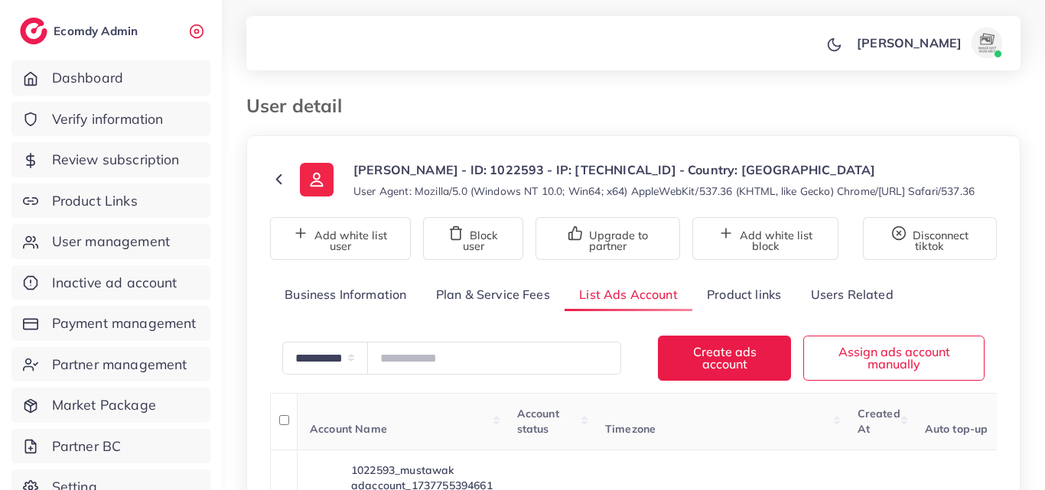
click at [1044, 203] on div "**********" at bounding box center [633, 352] width 823 height 704
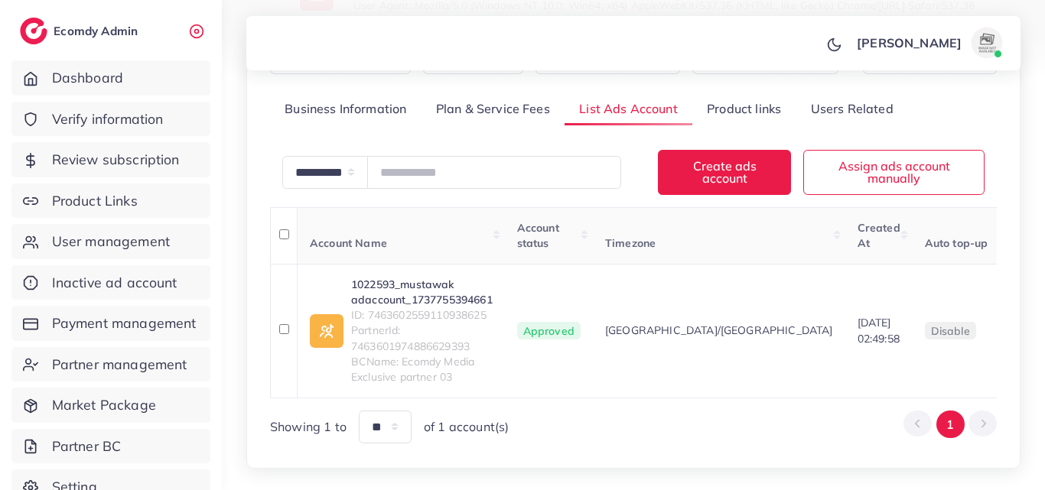
scroll to position [214, 0]
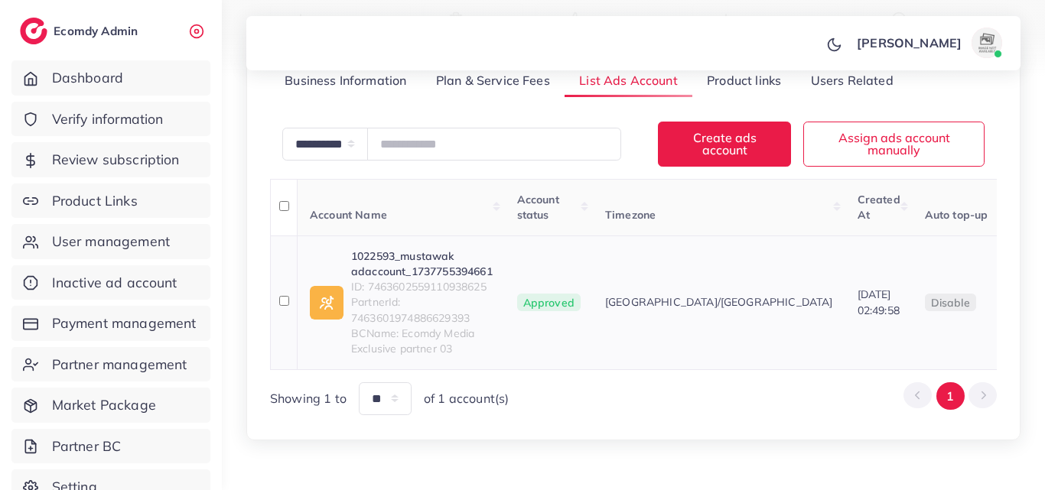
click at [455, 278] on link "1022593_mustawak adaccount_1737755394661" at bounding box center [421, 264] width 141 height 31
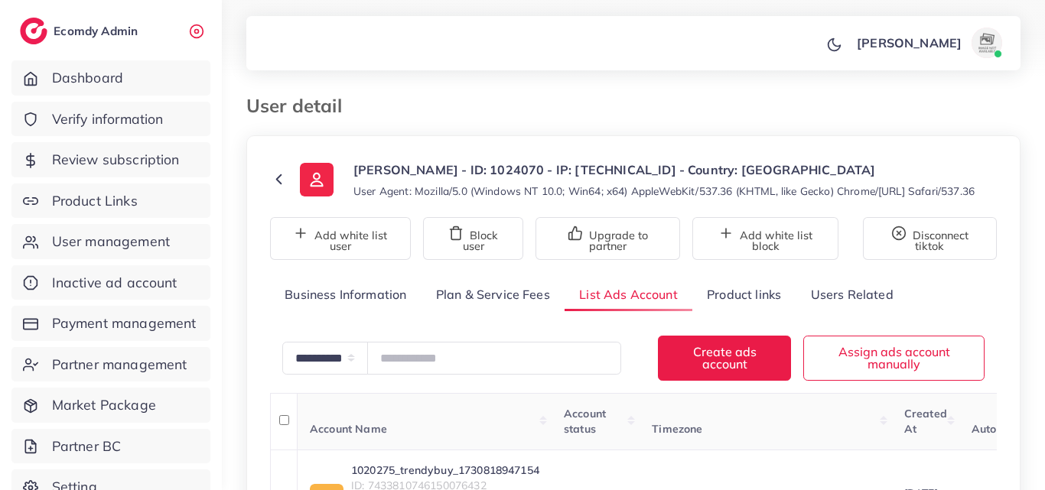
click at [1044, 282] on div "**********" at bounding box center [633, 336] width 823 height 672
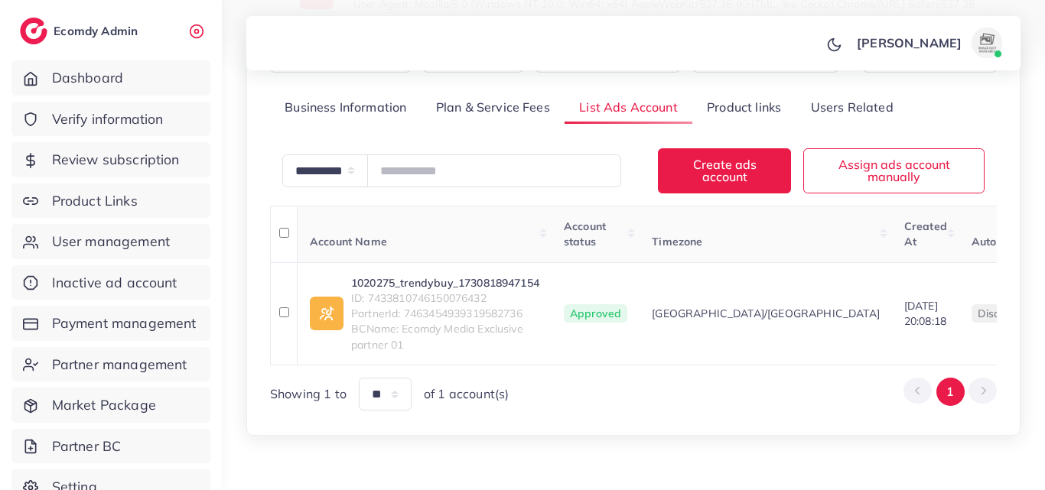
scroll to position [250, 0]
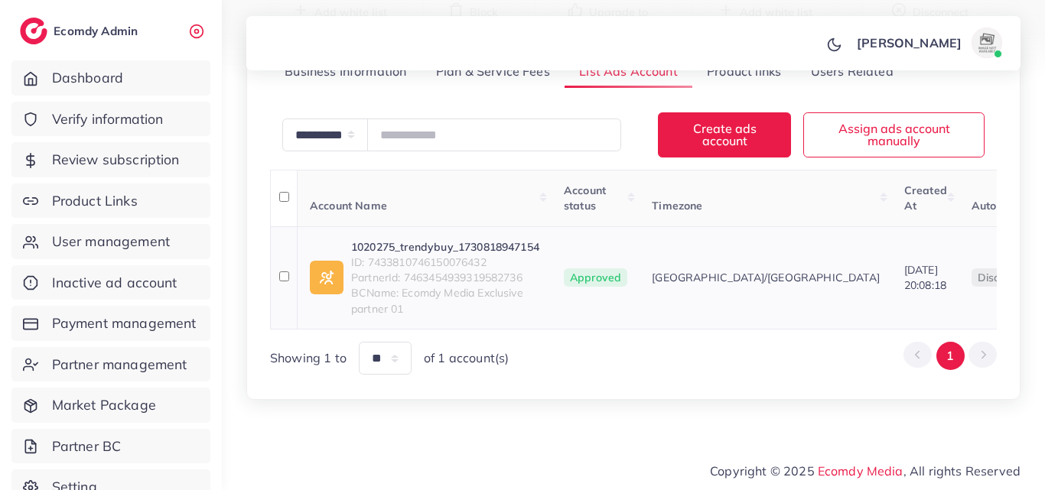
click at [461, 226] on td "1020275_trendybuy_1730818947154 ID: 7433810746150076432 PartnerId: 746345493931…" at bounding box center [424, 277] width 254 height 102
click at [466, 239] on link "1020275_trendybuy_1730818947154" at bounding box center [445, 246] width 188 height 15
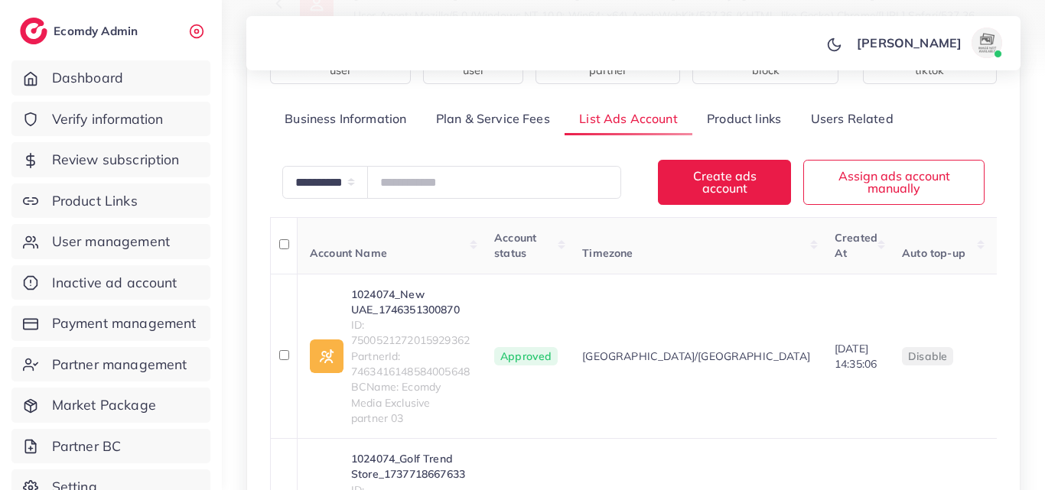
scroll to position [336, 0]
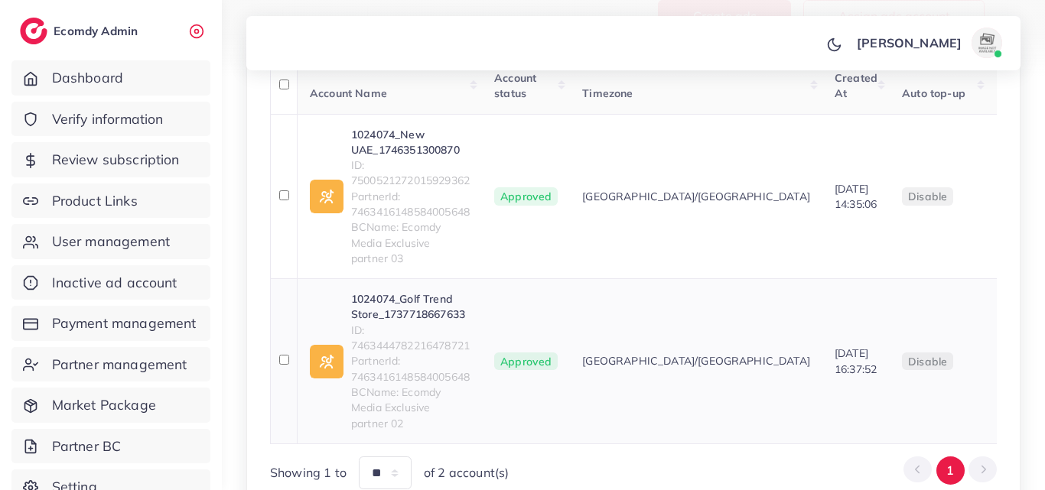
click at [448, 301] on link "1024074_Golf Trend Store_1737718667633" at bounding box center [410, 306] width 119 height 31
click at [444, 151] on link "1024074_New UAE_1746351300870" at bounding box center [410, 142] width 119 height 31
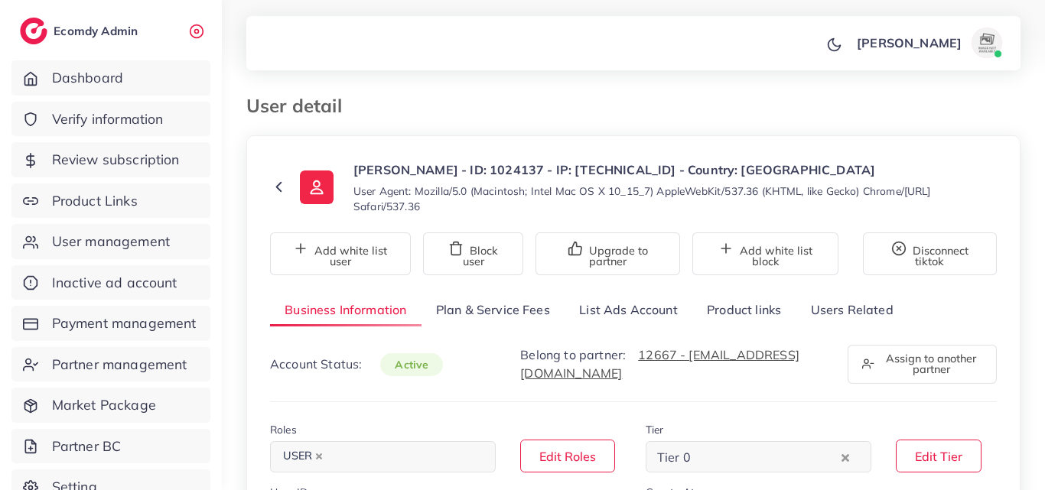
click at [650, 306] on link "List Ads Account" at bounding box center [628, 310] width 128 height 33
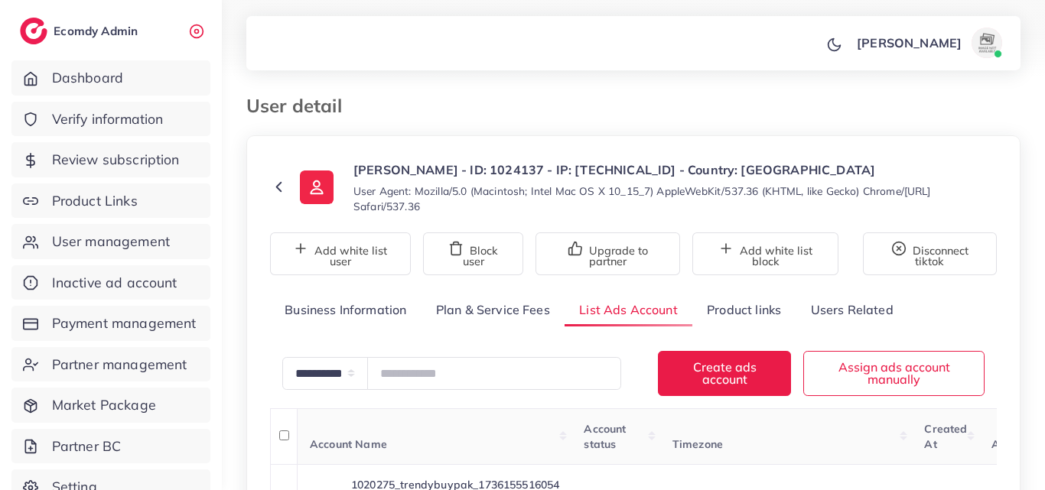
click at [1044, 230] on div "**********" at bounding box center [633, 344] width 823 height 688
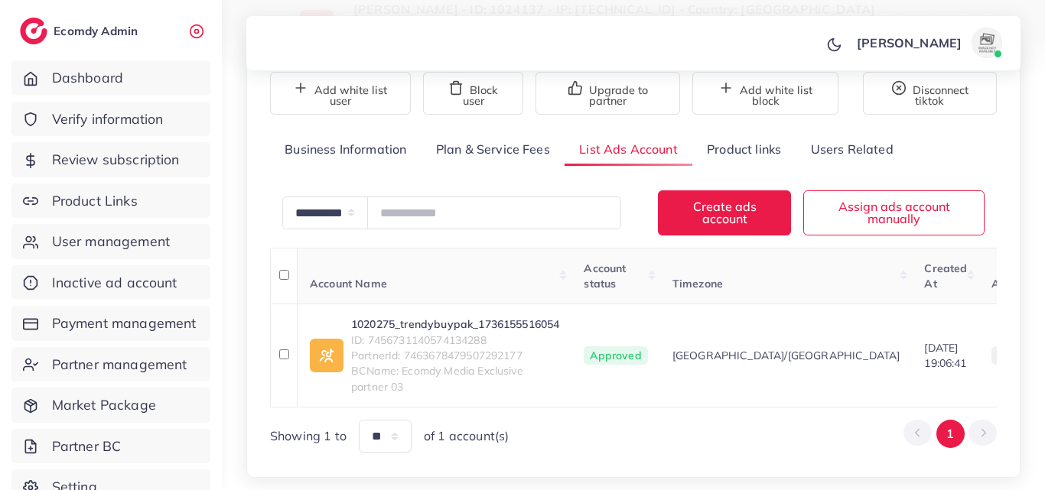
scroll to position [184, 0]
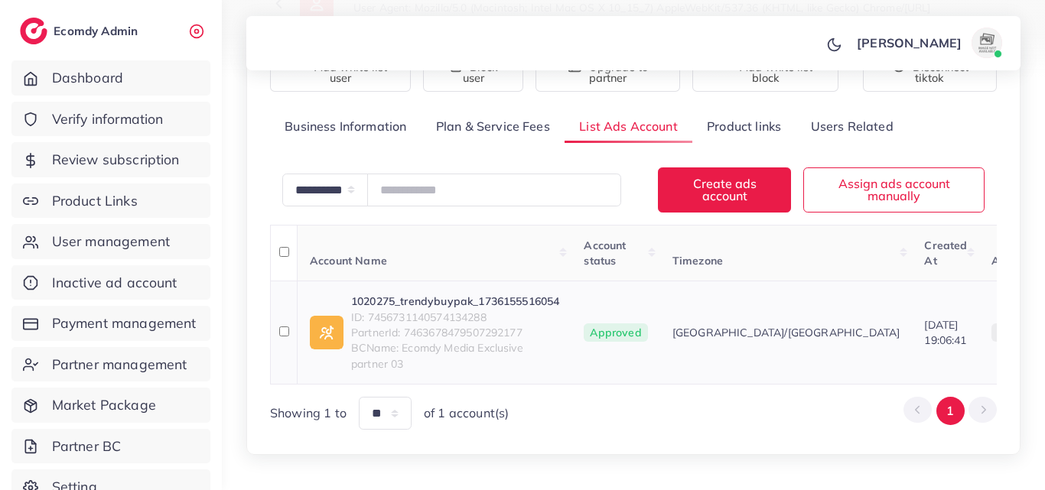
click at [530, 301] on link "1020275_trendybuypak_1736155516054" at bounding box center [455, 301] width 208 height 15
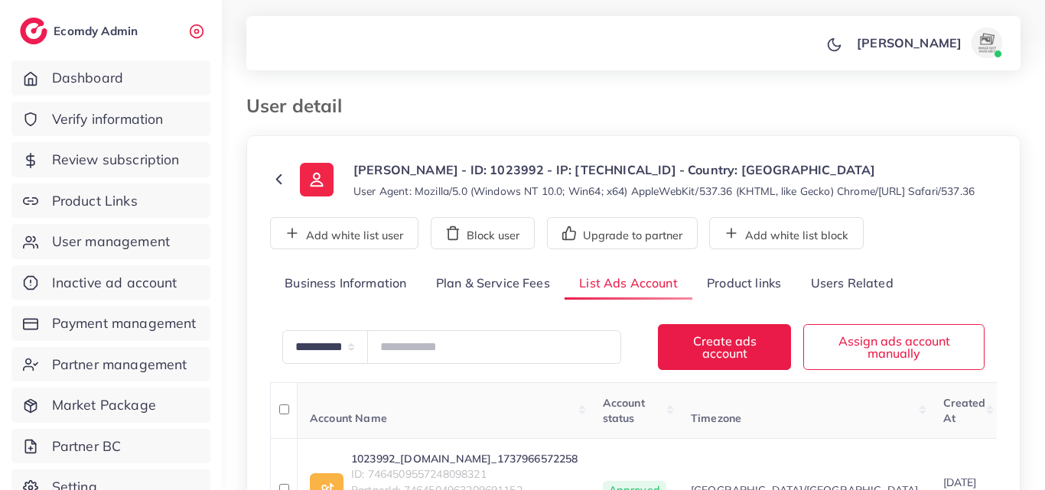
click at [1044, 237] on div "**********" at bounding box center [633, 331] width 823 height 662
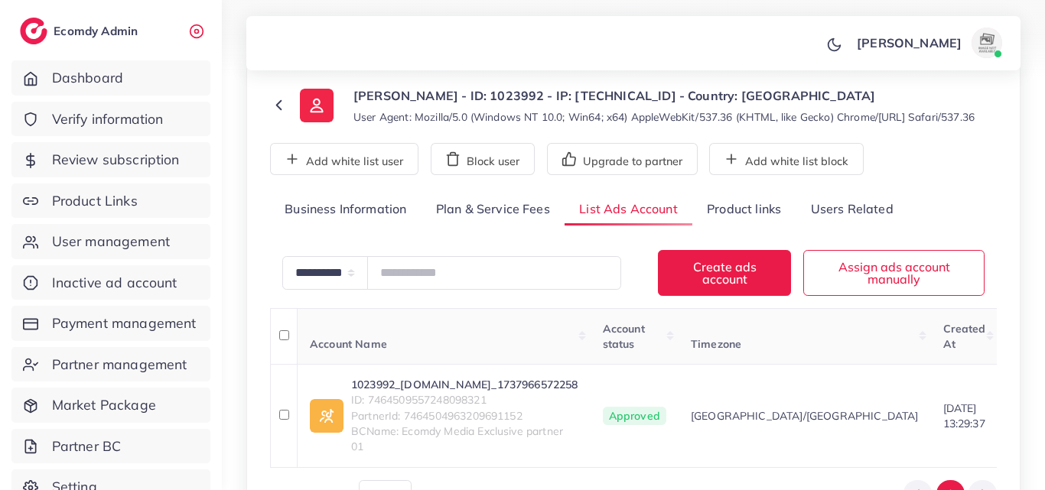
scroll to position [223, 0]
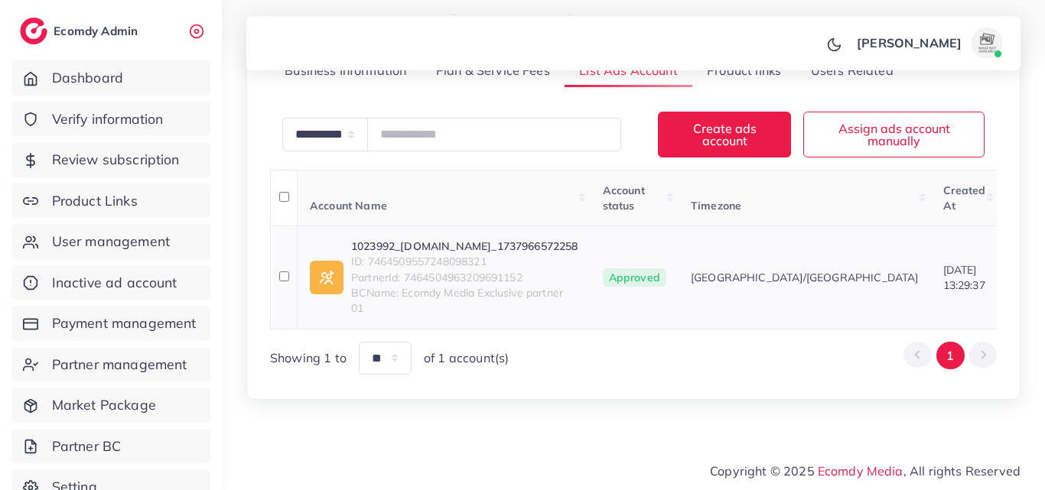
click at [528, 254] on link "1023992_dreammart.today_1737966572258" at bounding box center [464, 246] width 227 height 15
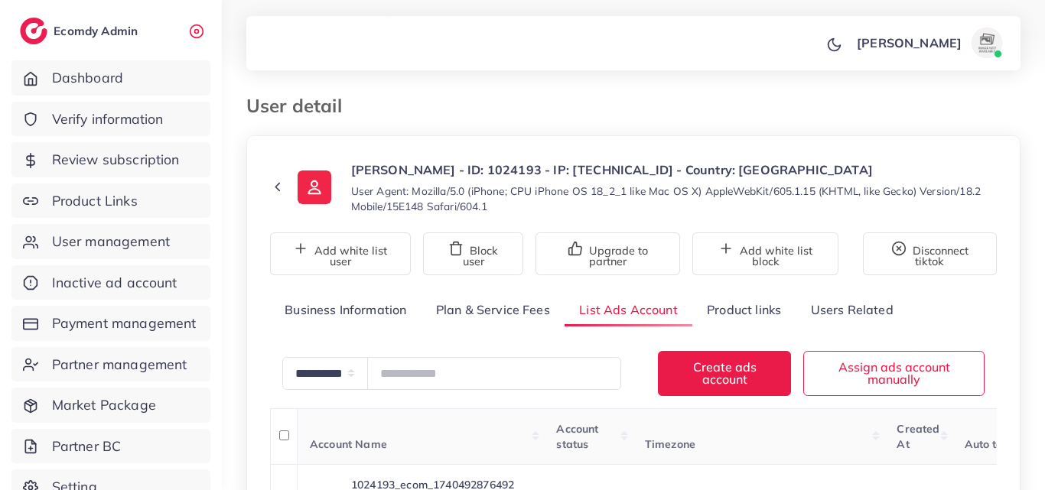
click at [642, 306] on link "List Ads Account" at bounding box center [628, 310] width 128 height 33
click at [1031, 310] on div "**********" at bounding box center [633, 395] width 823 height 791
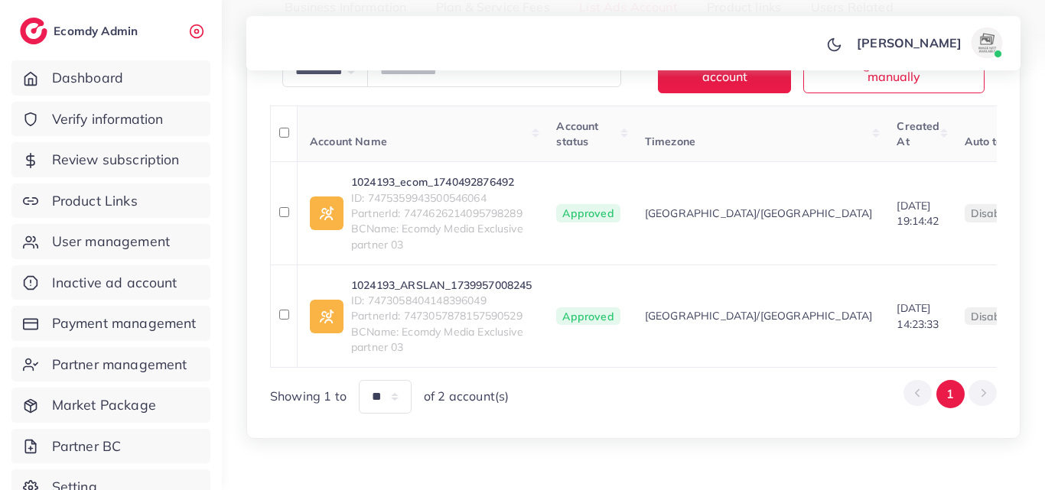
scroll to position [306, 0]
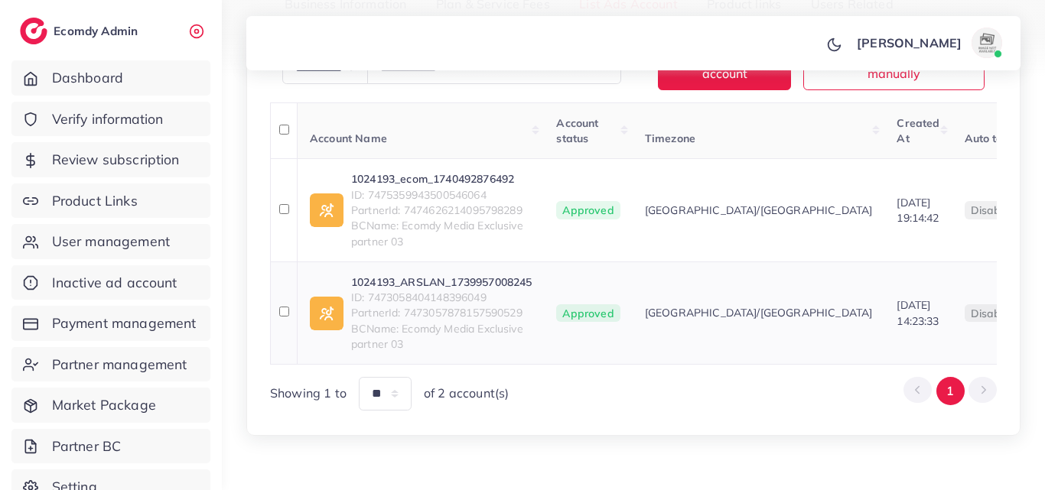
click at [515, 277] on link "1024193_ARSLAN_1739957008245" at bounding box center [441, 282] width 180 height 15
click at [437, 182] on link "1024193_ecom_1740492876492" at bounding box center [441, 178] width 180 height 15
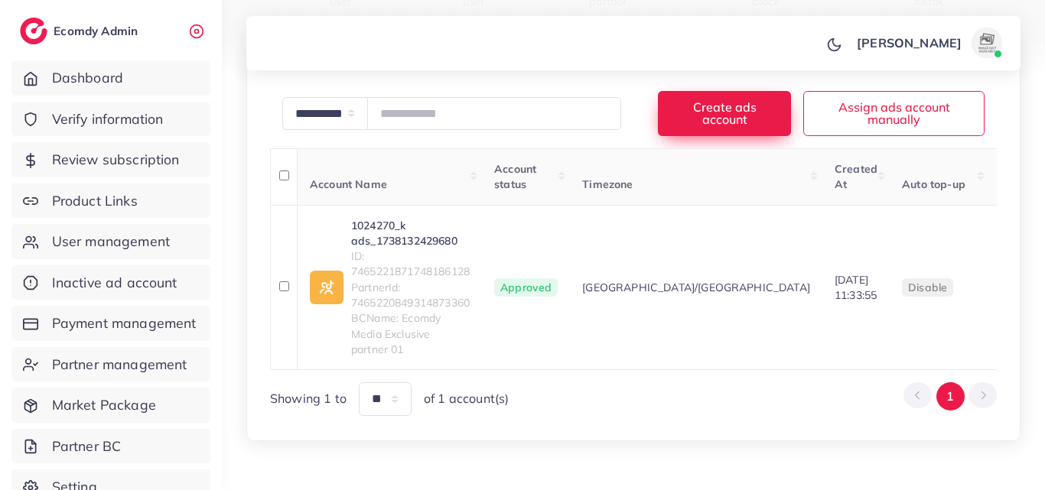
scroll to position [285, 0]
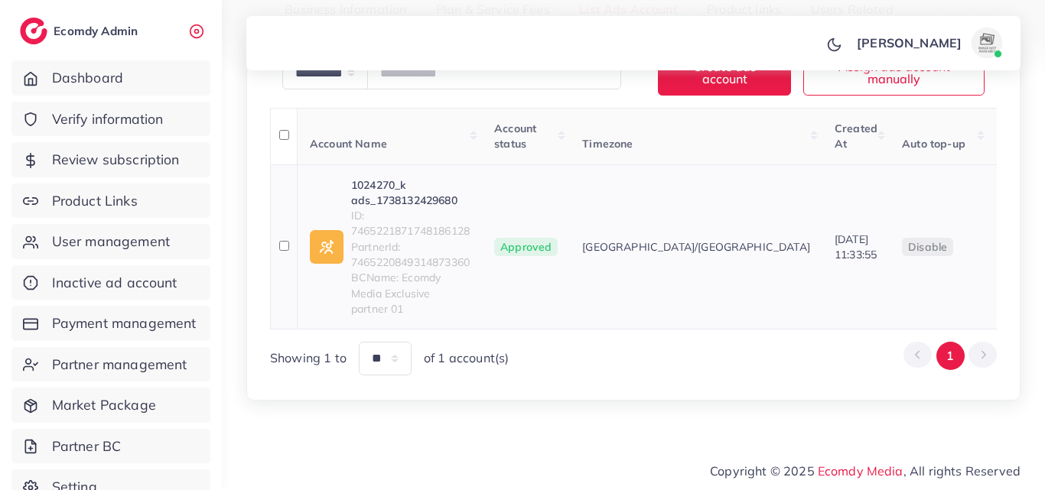
click at [376, 209] on link "1024270_k ads_1738132429680" at bounding box center [410, 192] width 119 height 31
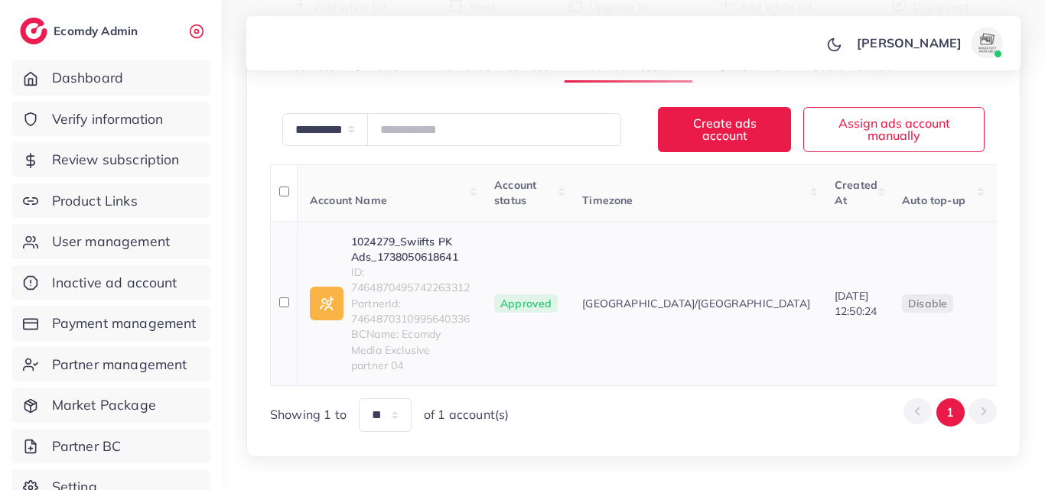
scroll to position [229, 0]
click at [429, 265] on link "1024279_Swiifts PK Ads_1738050618641" at bounding box center [410, 249] width 119 height 31
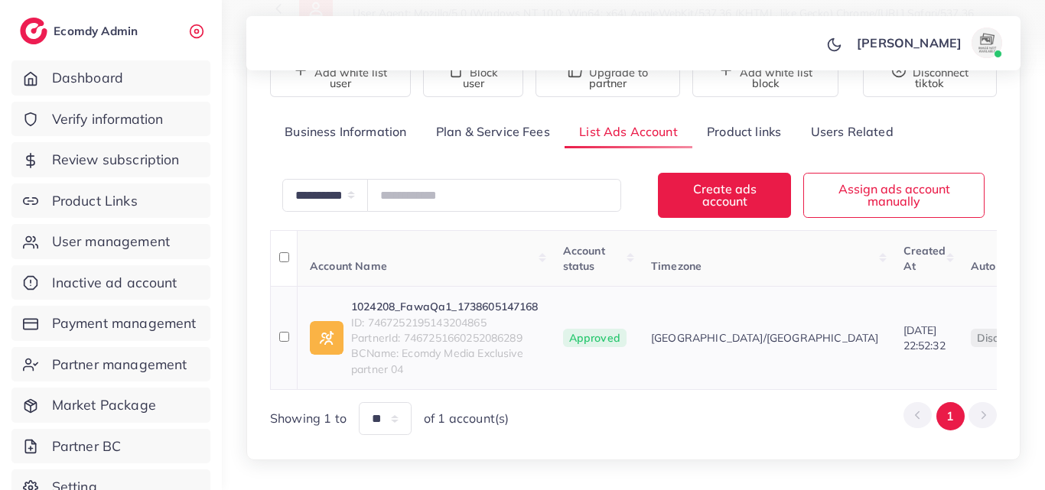
scroll to position [250, 0]
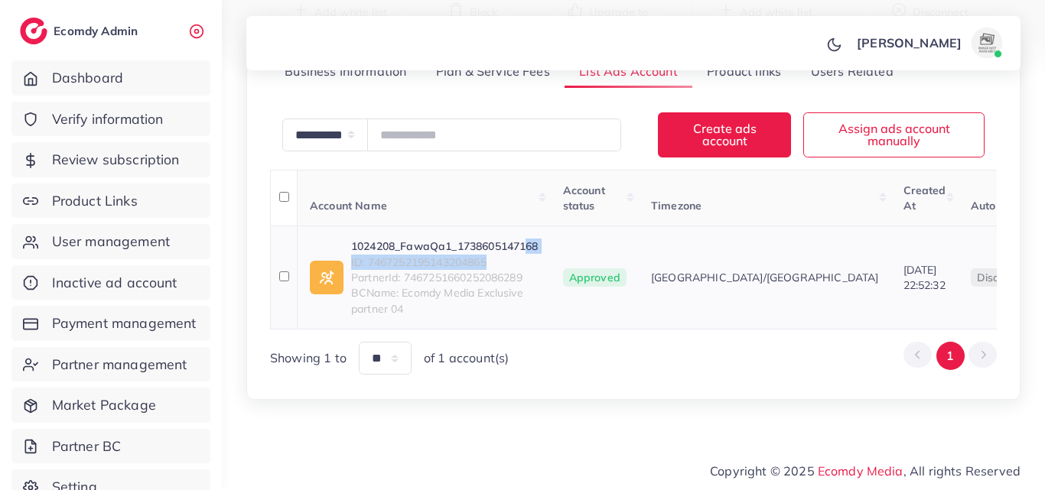
click at [524, 242] on div "1024208_FawaQa1_1738605147168 ID: 7467252195143204865 PartnerId: 74672516602520…" at bounding box center [444, 277] width 187 height 77
click at [524, 239] on link "1024208_FawaQa1_1738605147168" at bounding box center [444, 246] width 187 height 15
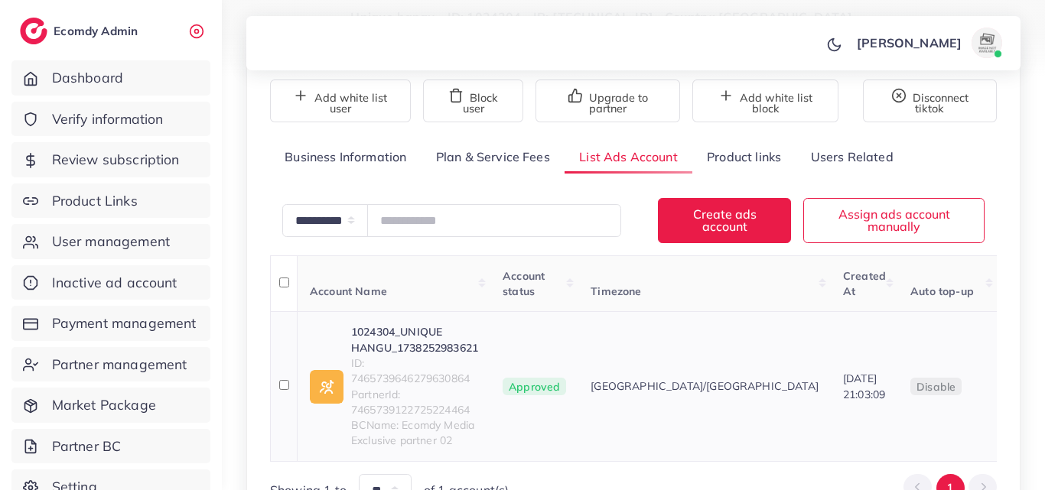
scroll to position [153, 0]
click at [458, 340] on link "1024304_UNIQUE HANGU_1738252983621" at bounding box center [414, 339] width 127 height 31
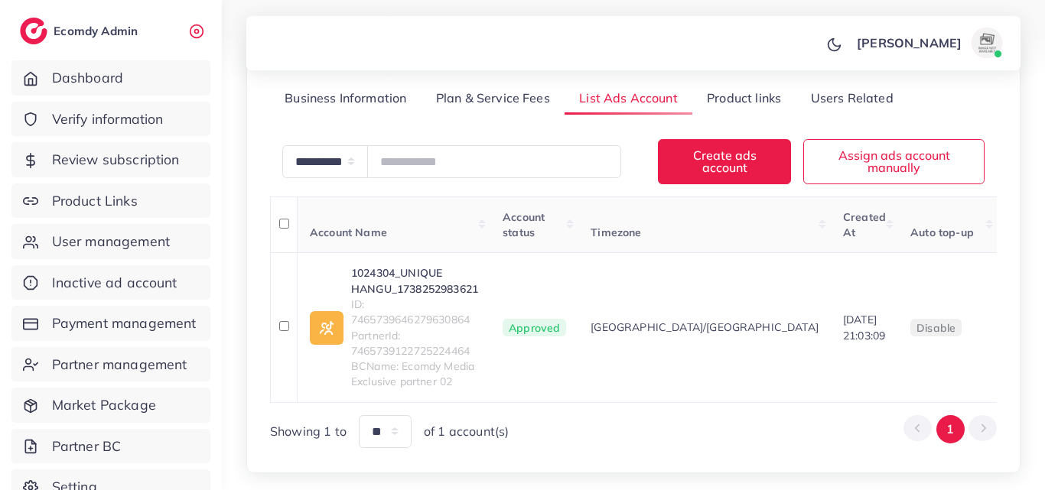
scroll to position [285, 0]
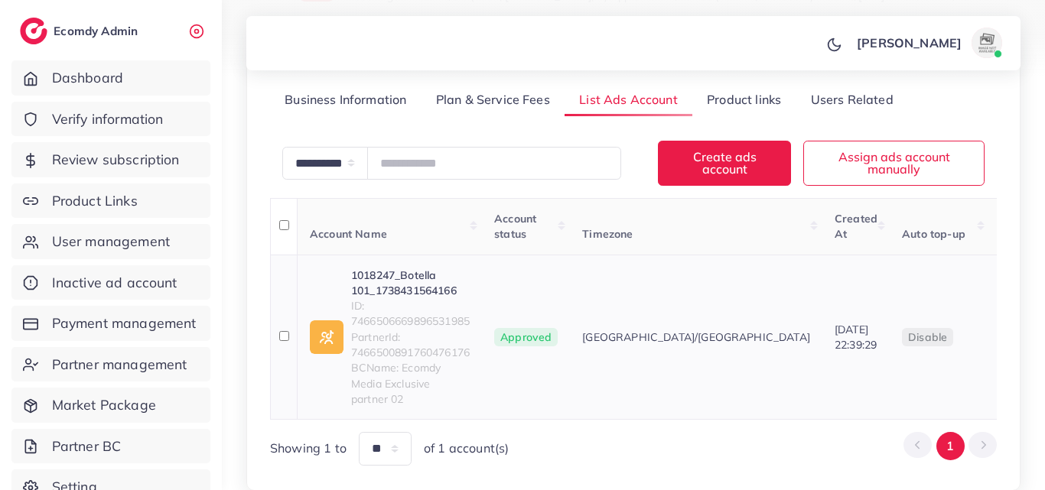
scroll to position [270, 0]
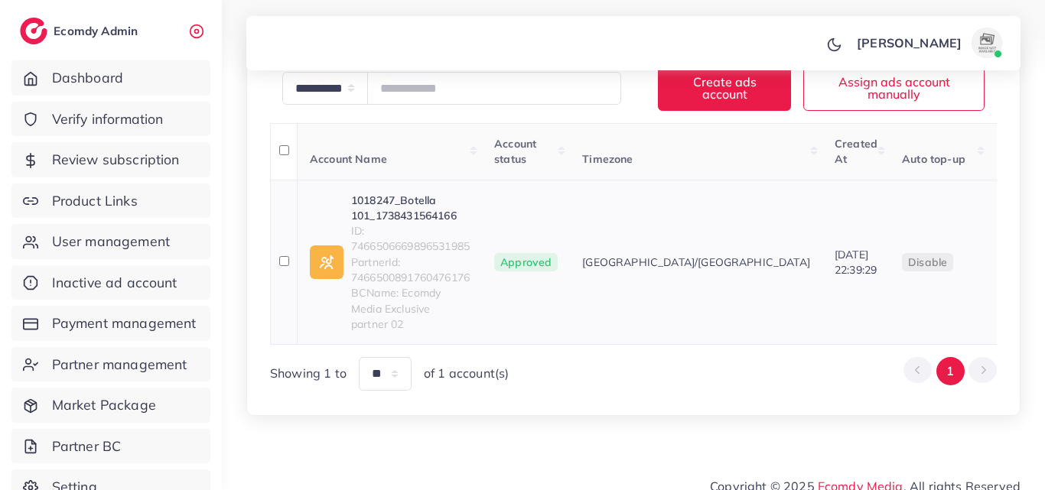
click at [422, 224] on span "ID: 7466506669896531985" at bounding box center [410, 238] width 119 height 31
click at [425, 218] on link "1018247_Botella 101_1738431564166" at bounding box center [410, 208] width 119 height 31
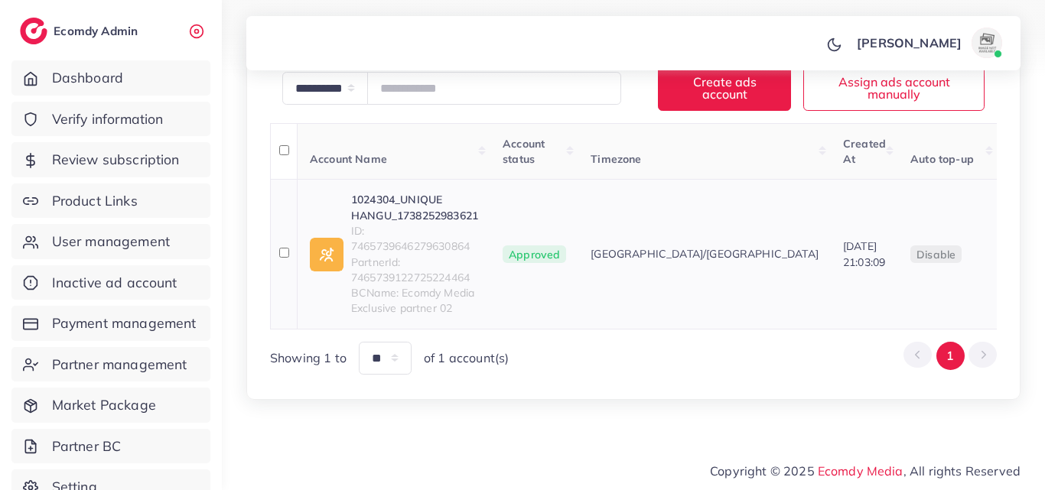
click at [447, 226] on span "ID: 7465739646279630864" at bounding box center [414, 238] width 127 height 31
click at [447, 219] on link "1024304_UNIQUE HANGU_1738252983621" at bounding box center [414, 207] width 127 height 31
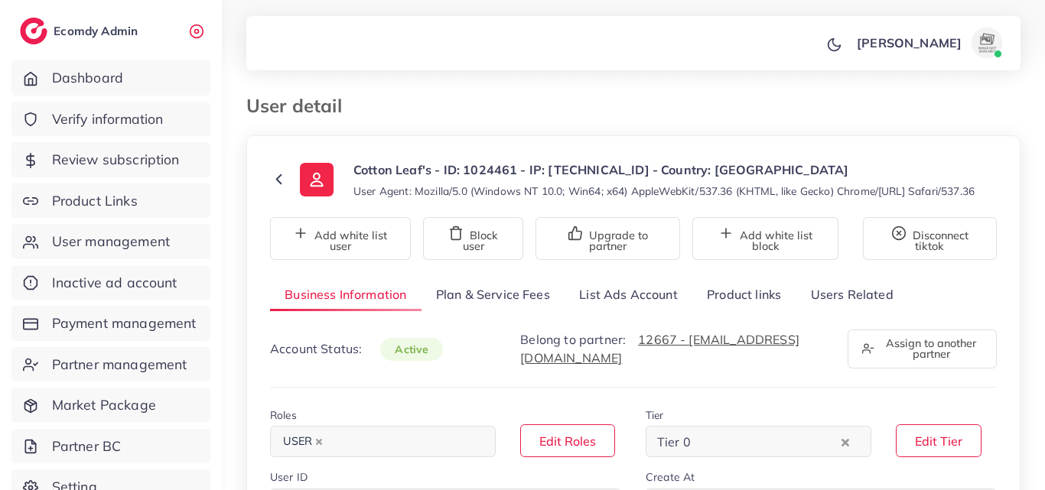
click at [657, 305] on link "List Ads Account" at bounding box center [628, 294] width 128 height 33
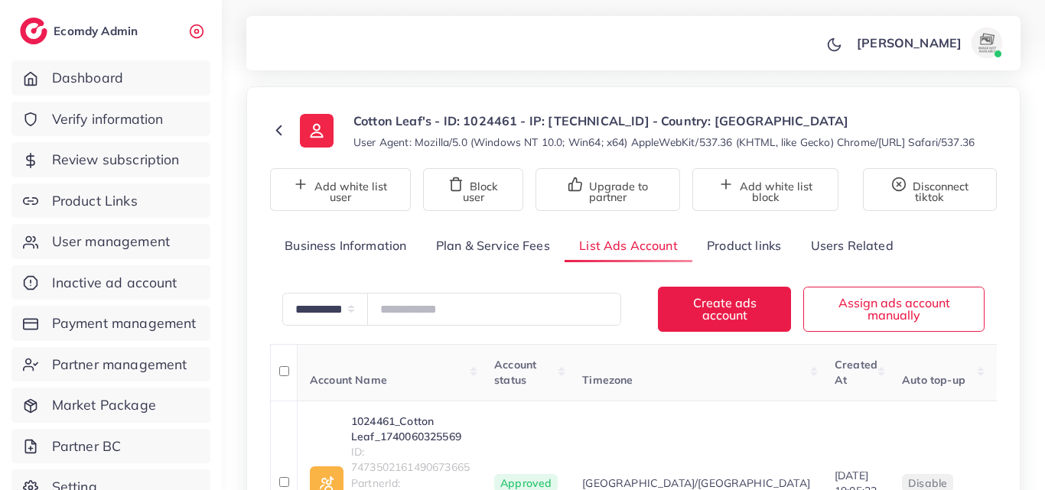
scroll to position [229, 0]
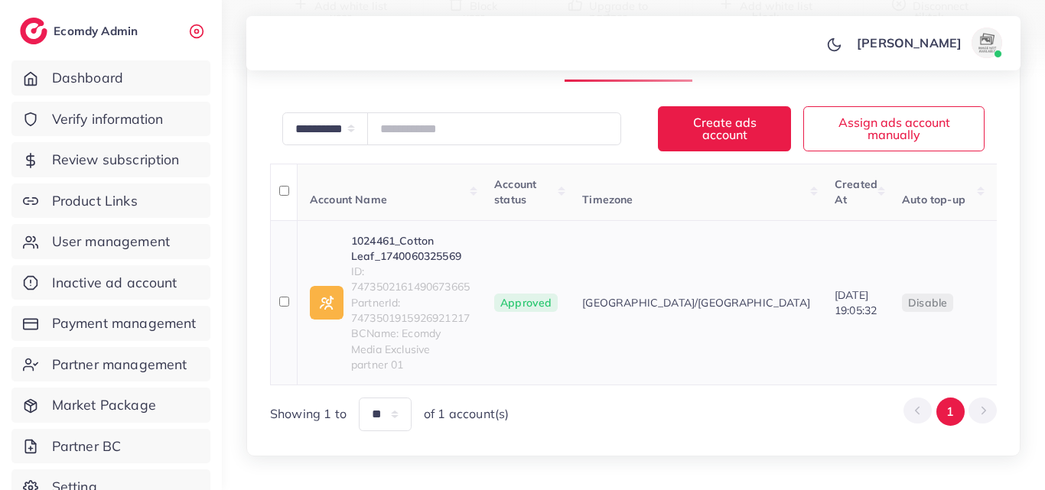
click at [459, 280] on span "ID: 7473502161490673665" at bounding box center [410, 279] width 119 height 31
click at [458, 265] on link "1024461_Cotton Leaf_1740060325569" at bounding box center [410, 248] width 119 height 31
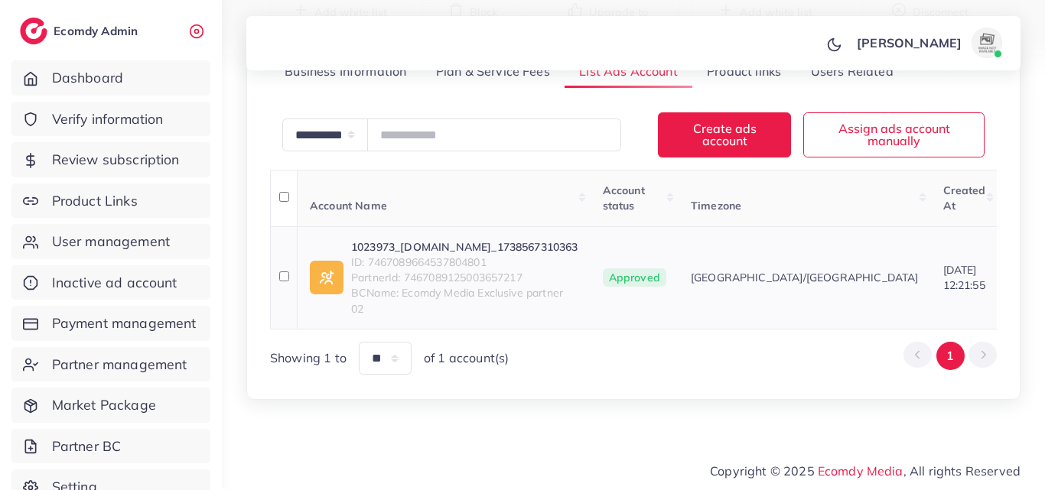
scroll to position [250, 0]
click at [535, 255] on span "ID: 7467089664537804801" at bounding box center [464, 262] width 227 height 15
click at [539, 239] on link "1023973_OnlineDukaan.pk_1738567310363" at bounding box center [464, 246] width 227 height 15
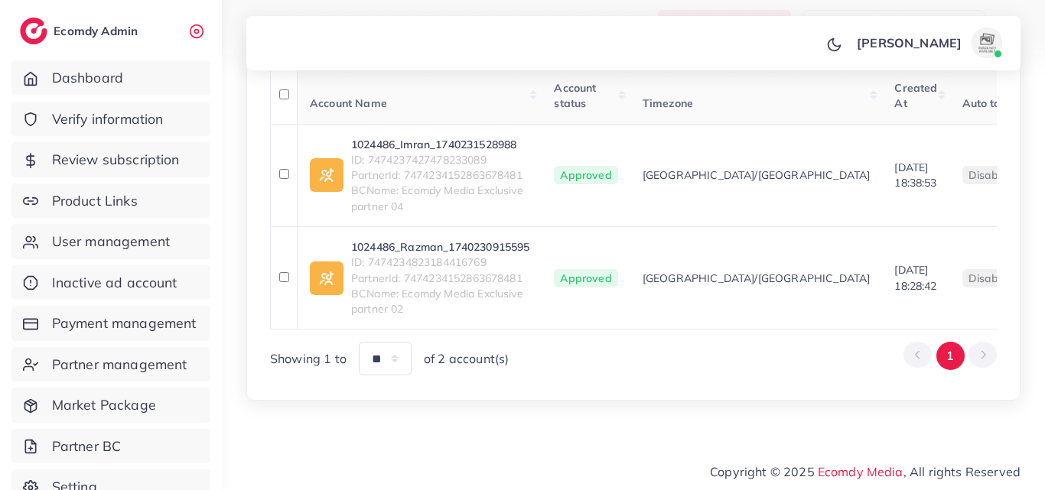
scroll to position [337, 0]
click at [436, 239] on link "1024486_Razman_1740230915595" at bounding box center [440, 246] width 178 height 15
click at [421, 138] on link "1024486_Imran_1740231528988" at bounding box center [440, 144] width 178 height 15
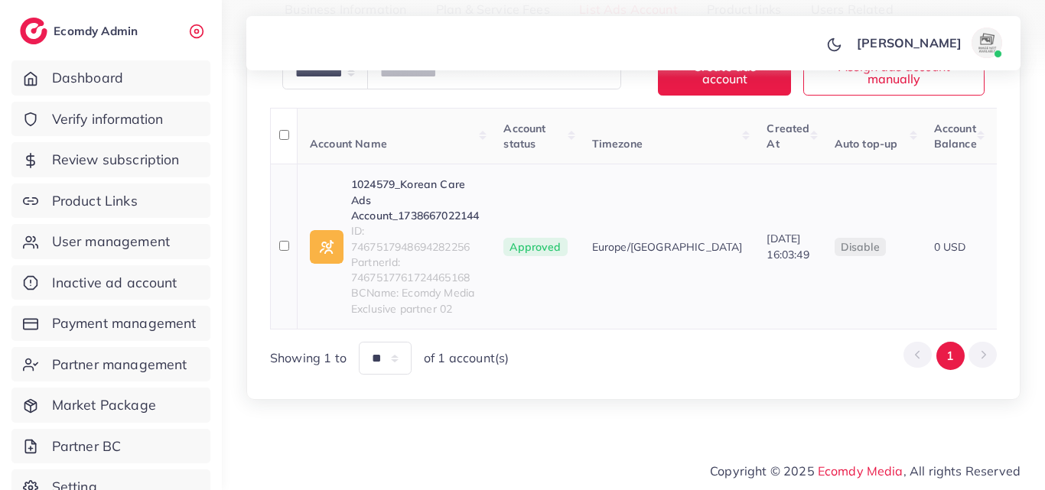
scroll to position [312, 0]
click at [442, 199] on link "1024579_Korean Care Ads Account_1738667022144" at bounding box center [415, 200] width 128 height 47
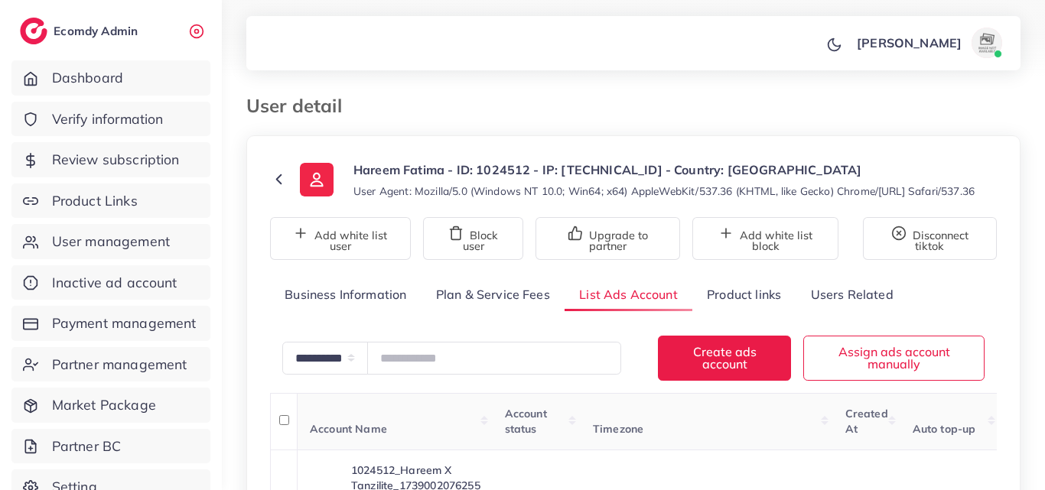
scroll to position [229, 0]
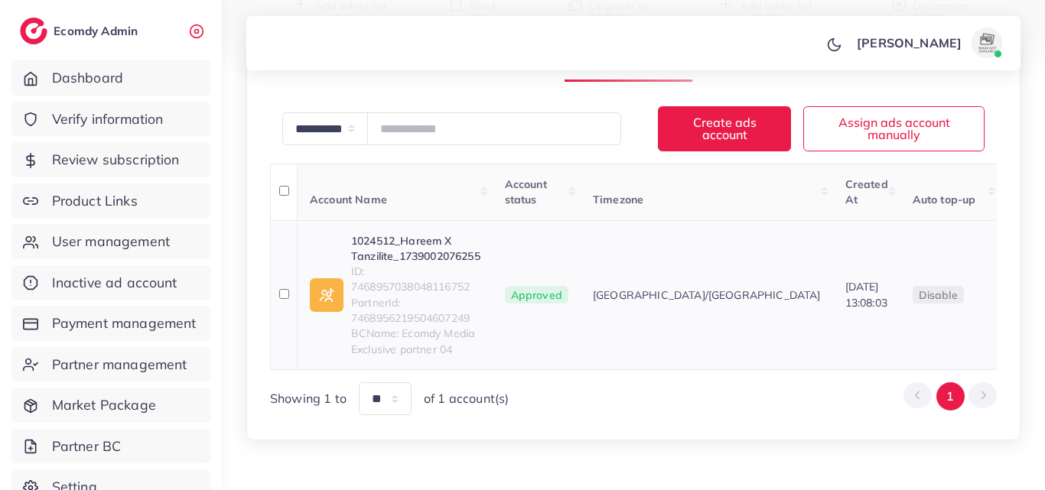
click at [437, 261] on link "1024512_Hareem X Tanzilite_1739002076255" at bounding box center [415, 248] width 129 height 31
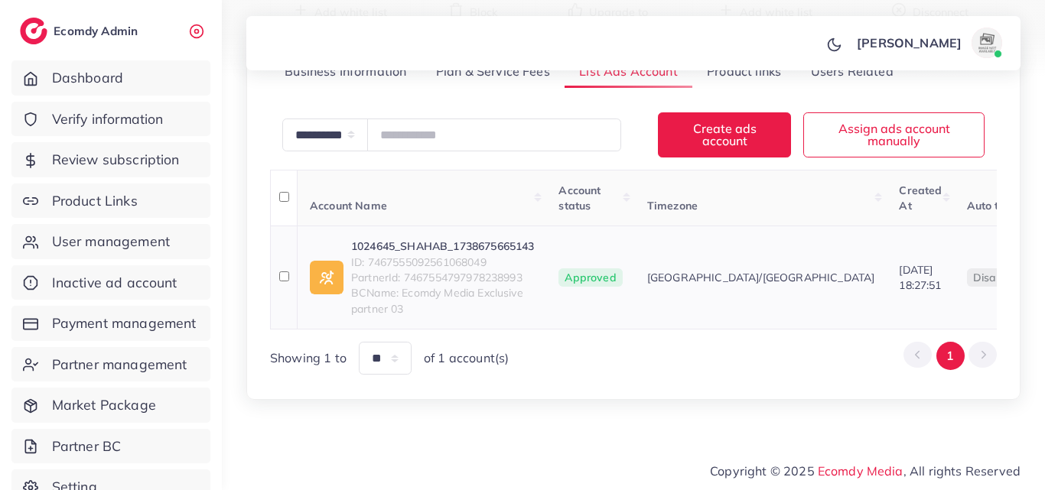
scroll to position [250, 0]
click at [488, 255] on span "ID: 7467555092561068049" at bounding box center [442, 262] width 183 height 15
click at [492, 239] on link "1024645_SHAHAB_1738675665143" at bounding box center [442, 246] width 183 height 15
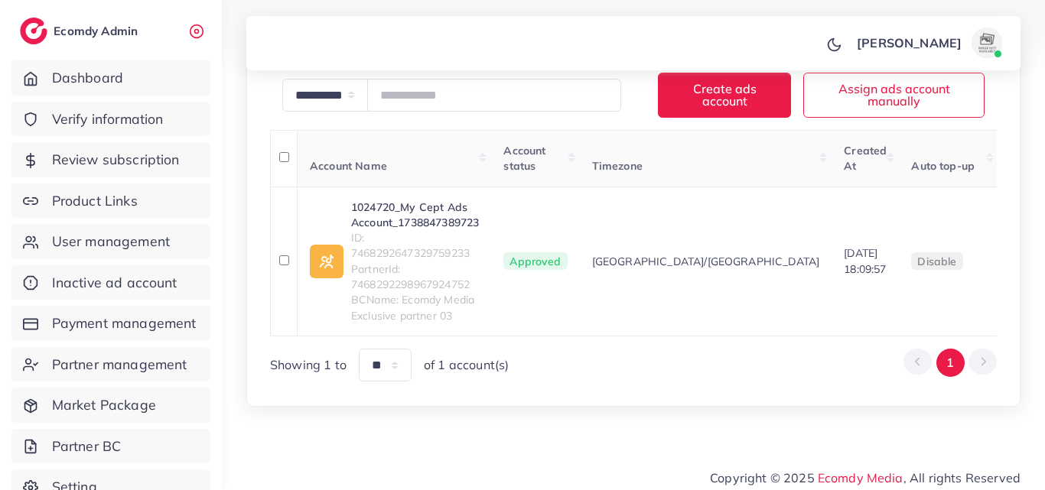
scroll to position [285, 0]
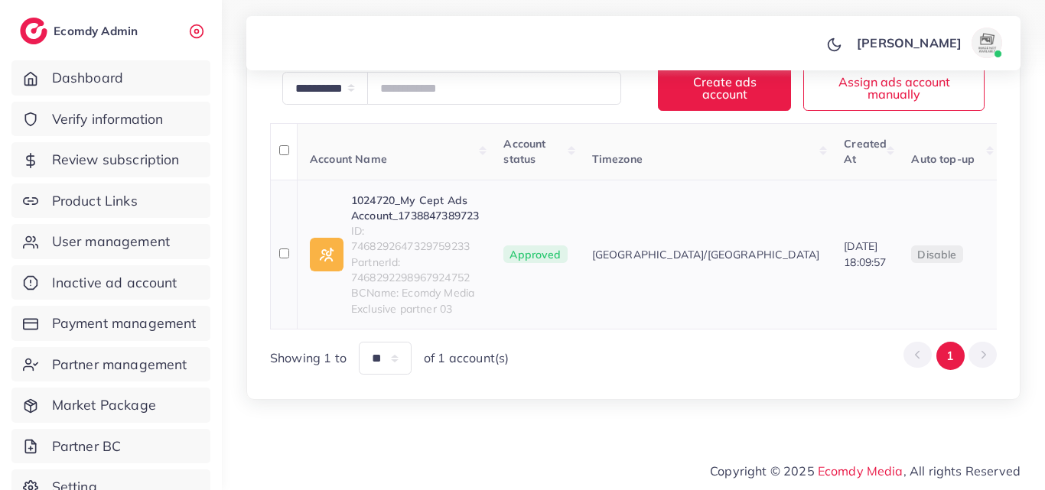
click at [402, 210] on link "1024720_My Cept Ads Account_1738847389723" at bounding box center [415, 208] width 128 height 31
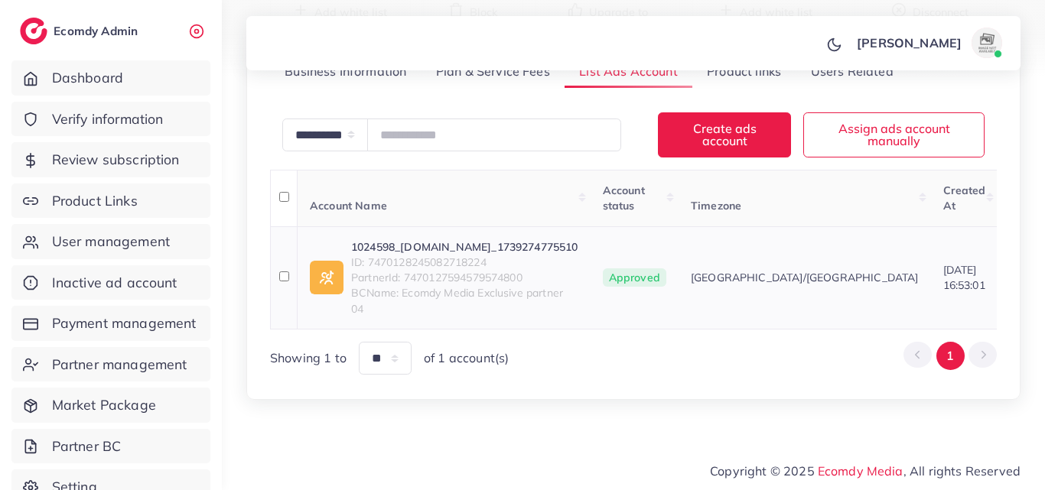
scroll to position [250, 0]
click at [434, 239] on link "1024598_PehnoStyle.com_1739274775510" at bounding box center [464, 246] width 227 height 15
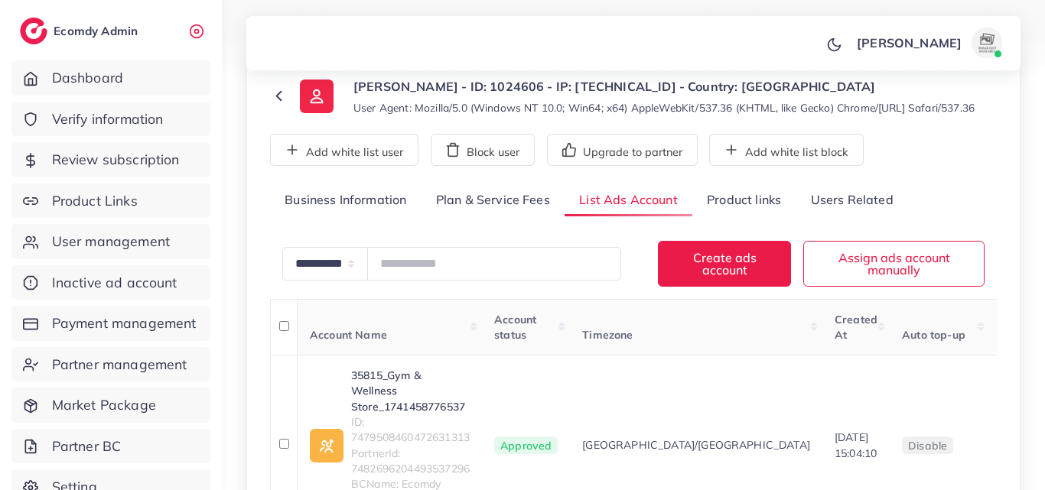
scroll to position [274, 0]
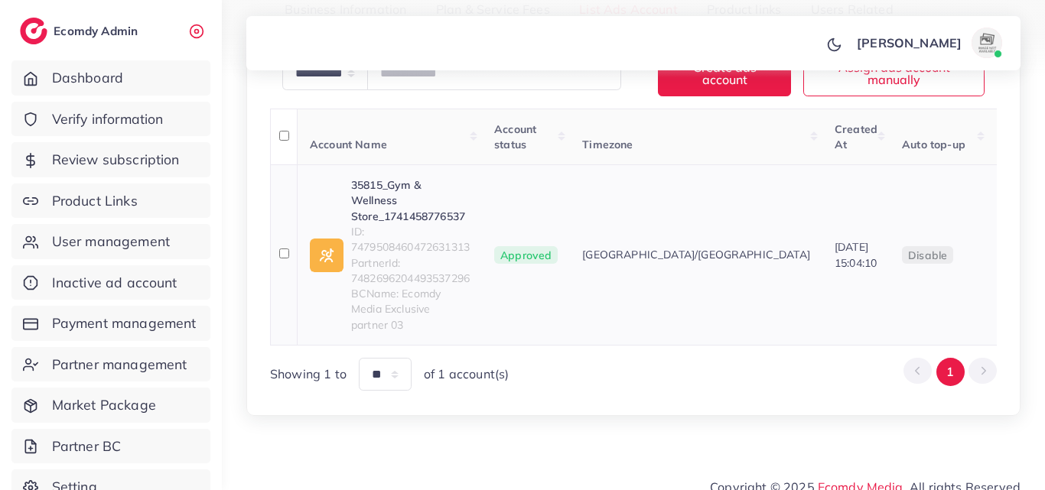
click at [419, 216] on link "35815_Gym & Wellness Store_1741458776537" at bounding box center [410, 200] width 119 height 47
click at [394, 245] on span "ID: 7479508460472631313" at bounding box center [410, 239] width 119 height 31
click at [395, 245] on span "ID: 7479508460472631313" at bounding box center [410, 239] width 119 height 31
copy span "7479508460472631313"
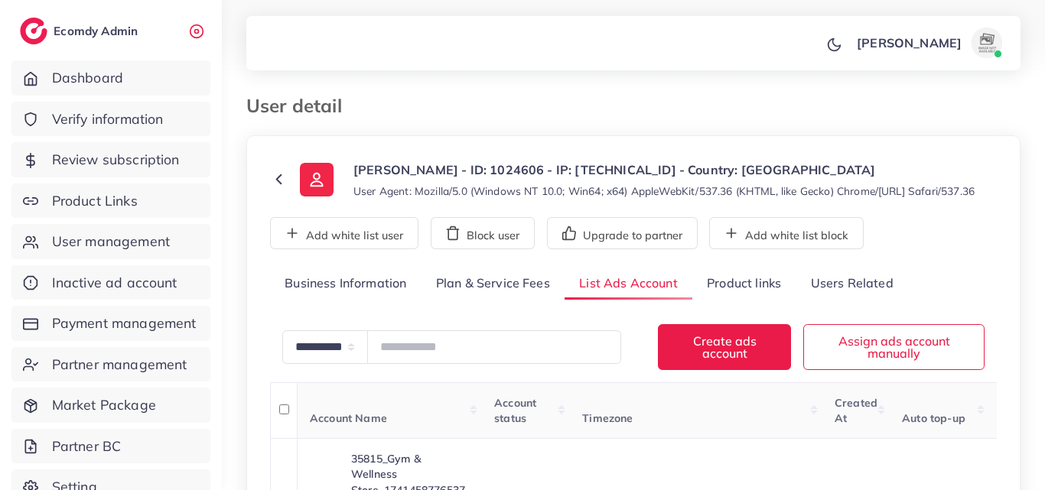
scroll to position [274, 0]
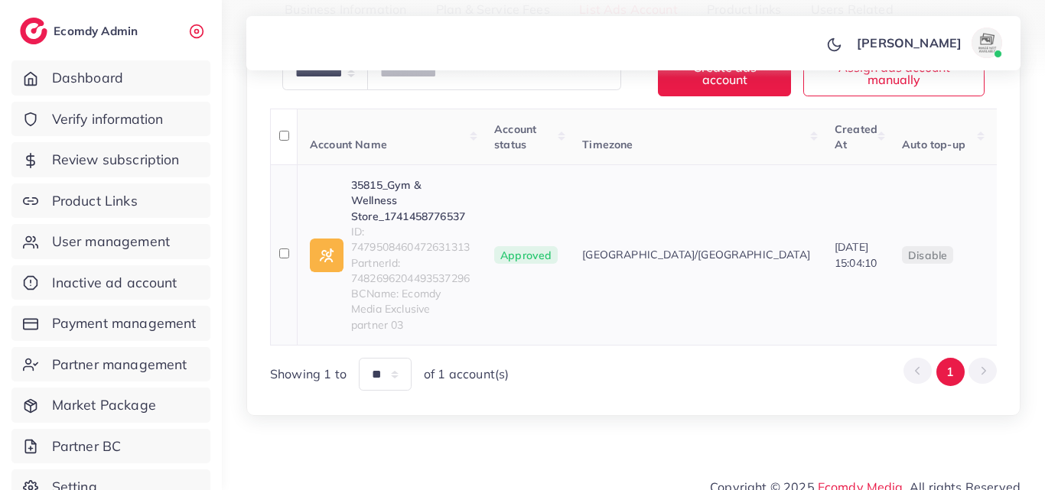
click at [415, 224] on span "ID: 7479508460472631313" at bounding box center [410, 239] width 119 height 31
click at [418, 216] on link "35815_Gym & Wellness Store_1741458776537" at bounding box center [410, 200] width 119 height 47
click at [432, 248] on span "ID: 7479508460472631313" at bounding box center [410, 239] width 119 height 31
copy span "7479508460472631313"
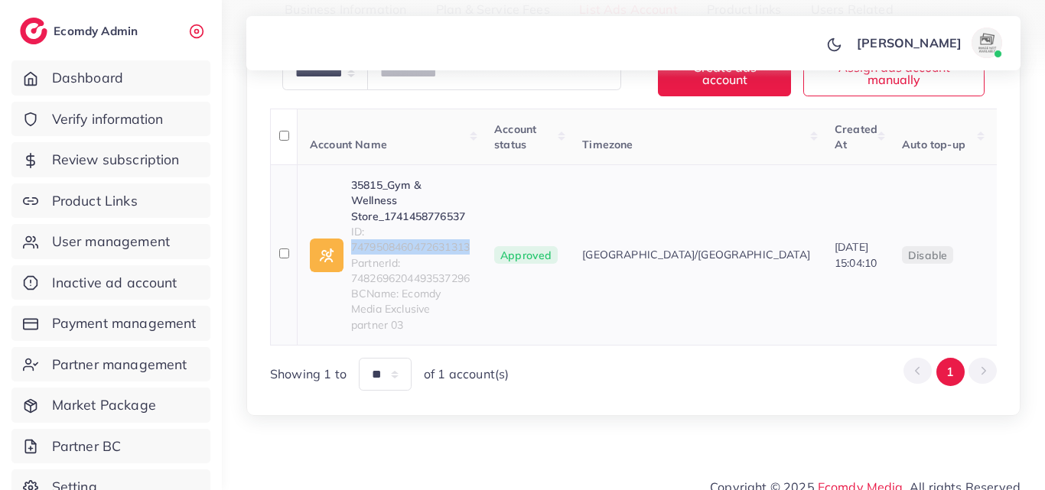
click at [444, 198] on link "35815_Gym & Wellness Store_1741458776537" at bounding box center [410, 200] width 119 height 47
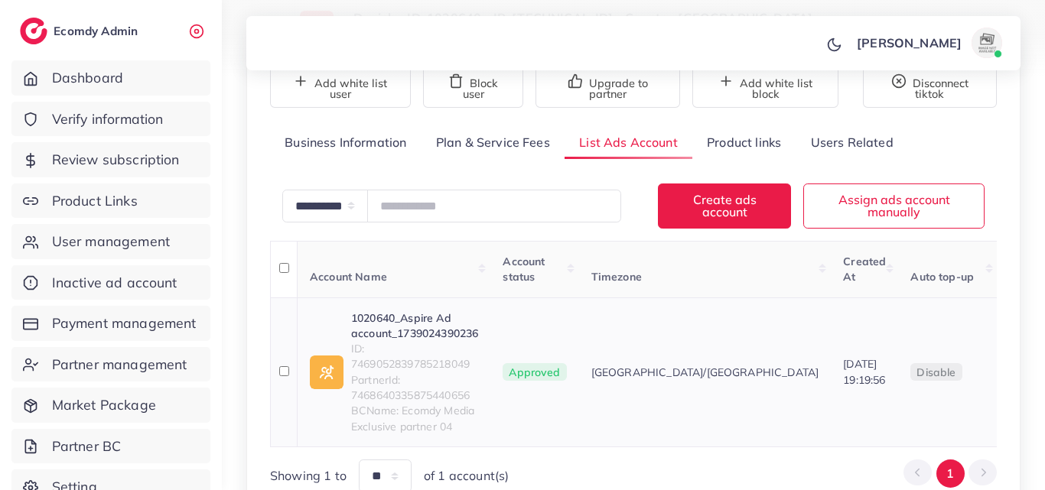
scroll to position [152, 0]
click at [443, 335] on link "1020640_Aspire Ad account_1739024390236" at bounding box center [414, 325] width 127 height 31
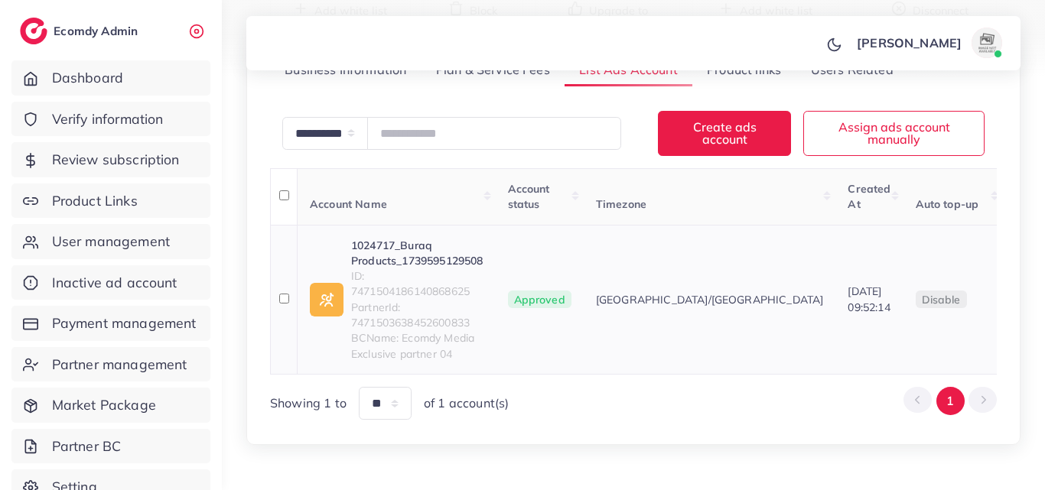
scroll to position [285, 0]
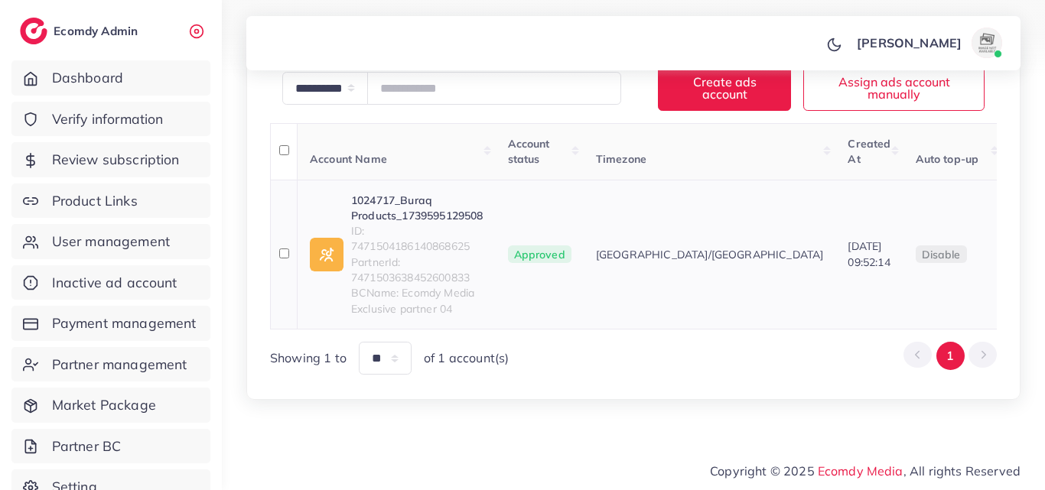
drag, startPoint x: 436, startPoint y: 229, endPoint x: 440, endPoint y: 217, distance: 12.1
click at [437, 226] on span "ID: 7471504186140868625" at bounding box center [417, 238] width 132 height 31
click at [441, 213] on link "1024717_Buraq Products_1739595129508" at bounding box center [417, 208] width 132 height 31
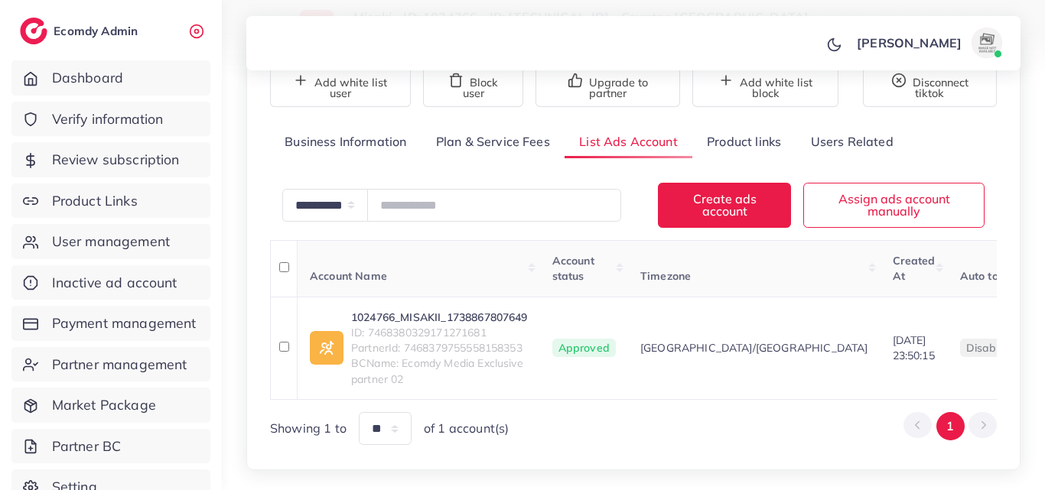
scroll to position [235, 0]
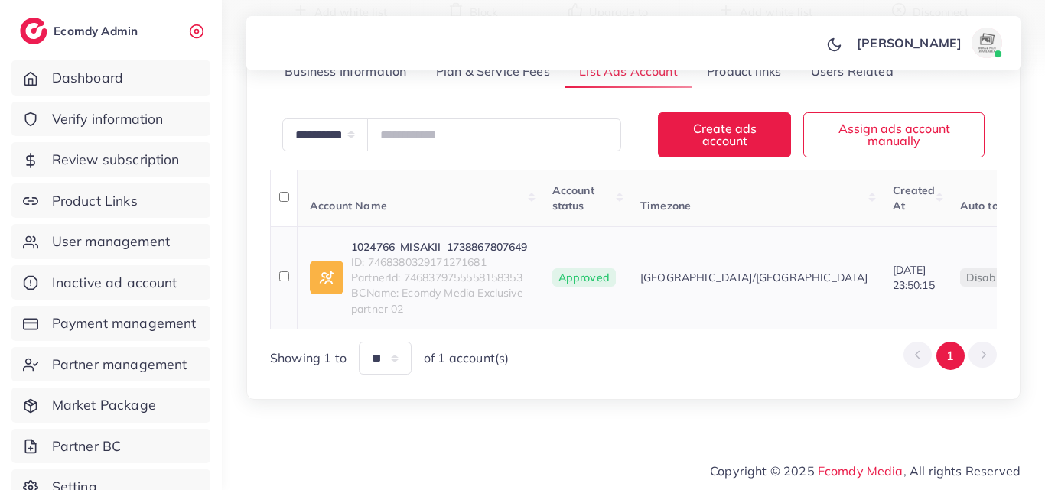
click at [472, 239] on link "1024766_MISAKII_1738867807649" at bounding box center [439, 246] width 177 height 15
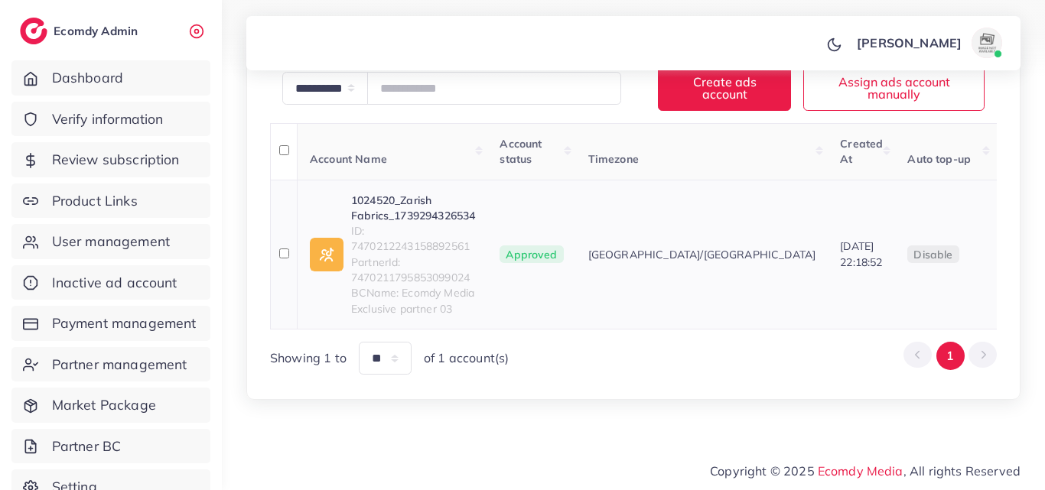
scroll to position [270, 0]
click at [408, 219] on link "1024520_Zarish Fabrics_1739294326534" at bounding box center [413, 208] width 124 height 31
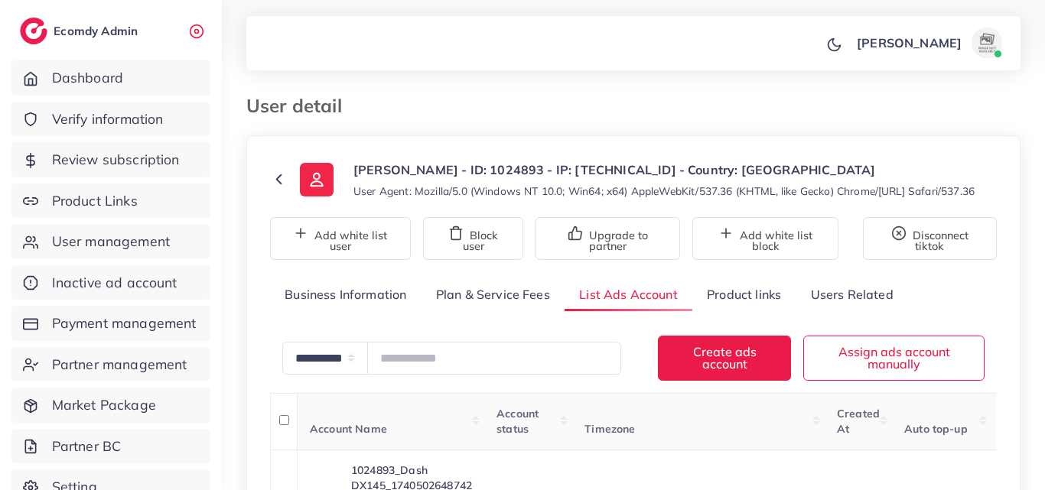
scroll to position [285, 0]
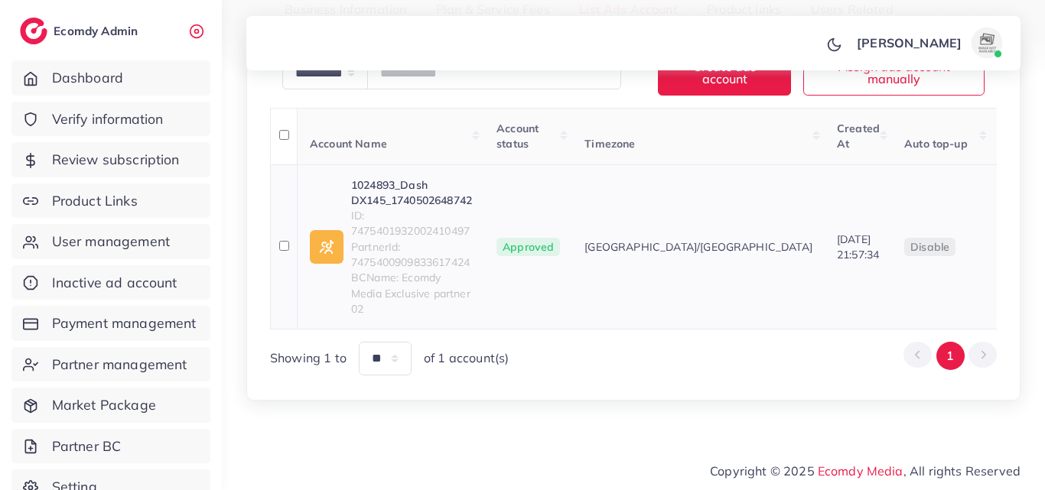
click at [453, 209] on link "1024893_Dash DX145_1740502648742" at bounding box center [411, 192] width 121 height 31
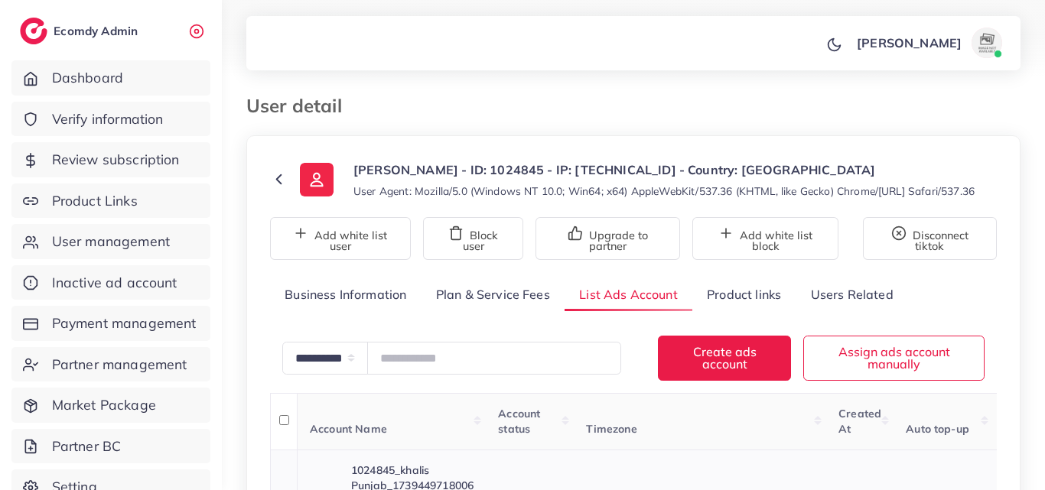
scroll to position [229, 0]
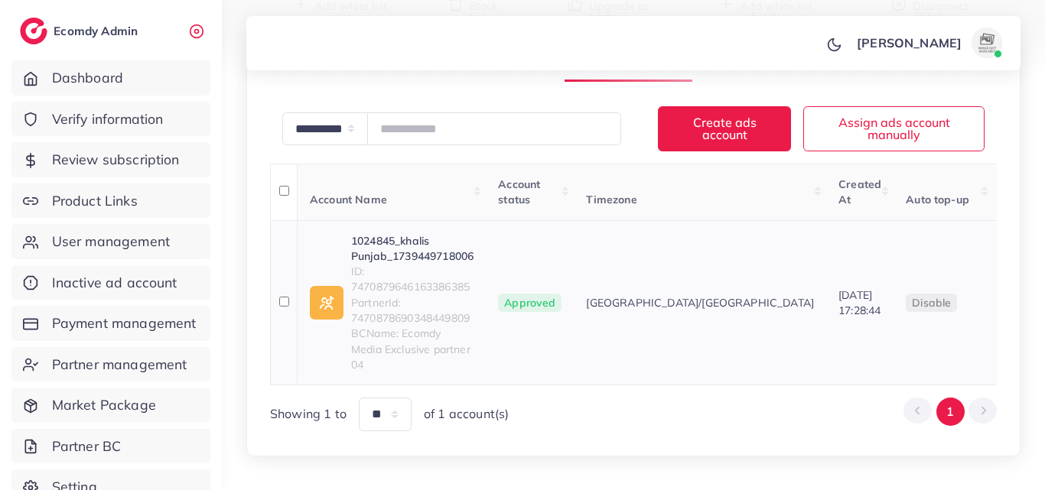
click at [413, 265] on link "1024845_khalis Punjab_1739449718006" at bounding box center [412, 248] width 122 height 31
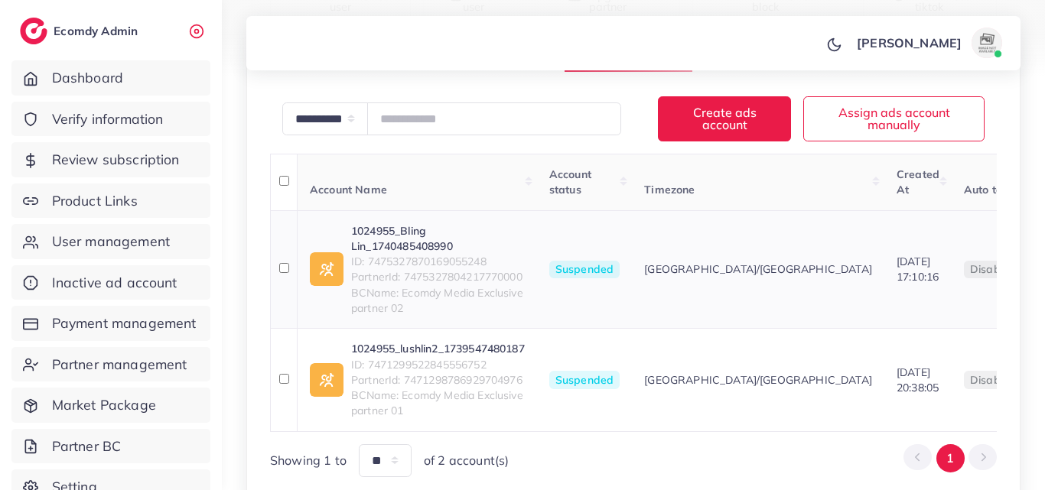
scroll to position [306, 0]
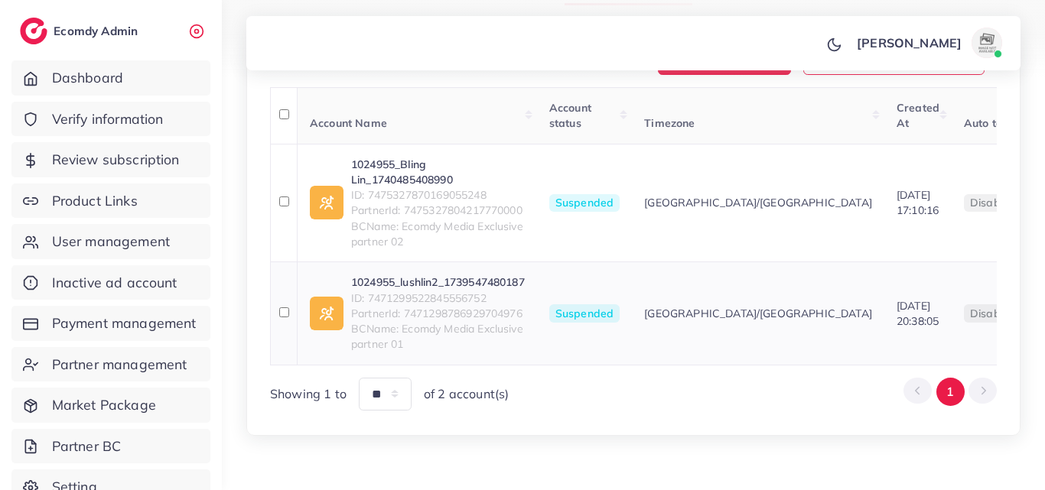
click at [454, 290] on link "1024955_lushlin2_1739547480187" at bounding box center [438, 282] width 174 height 15
click at [402, 177] on link "1024955_Bling Lin_1740485408990" at bounding box center [438, 172] width 174 height 31
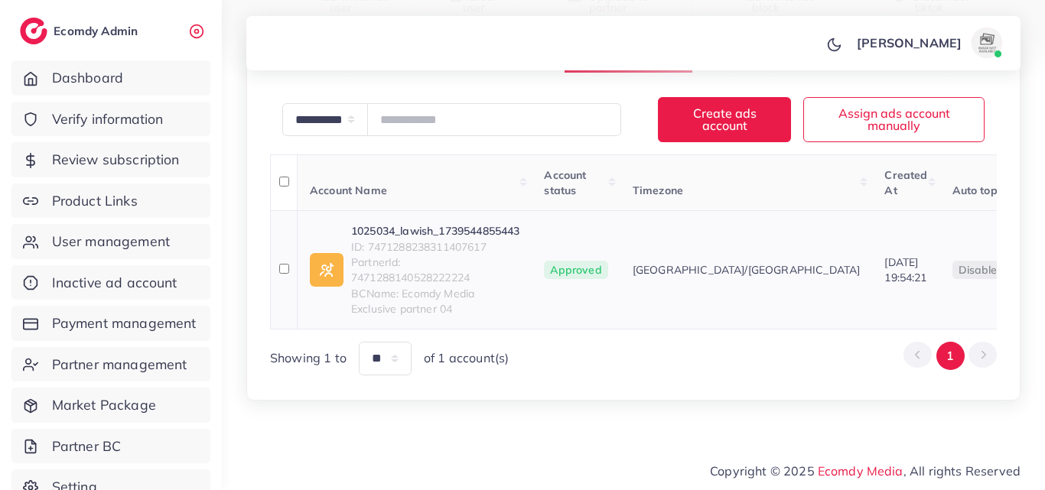
scroll to position [265, 0]
click at [453, 223] on link "1025034_lawish_1739544855443" at bounding box center [435, 230] width 168 height 15
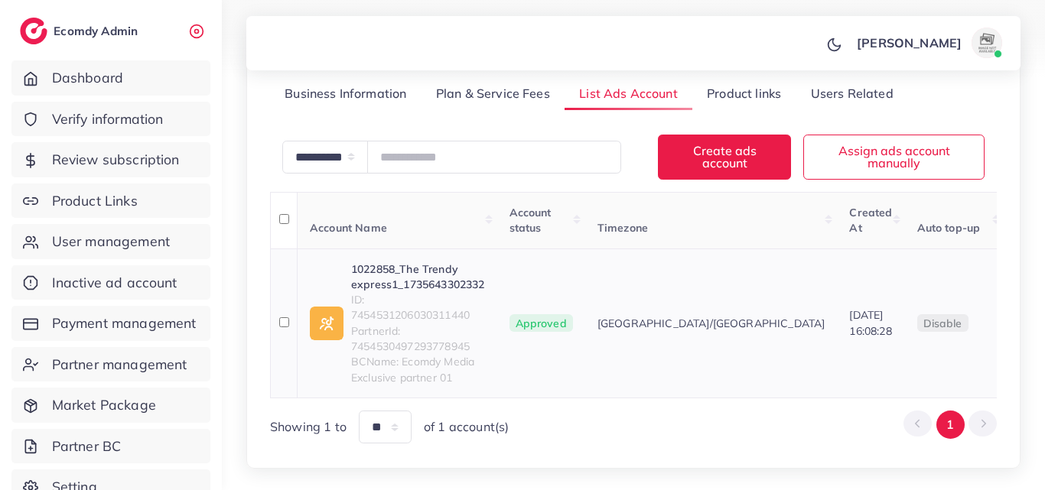
scroll to position [285, 0]
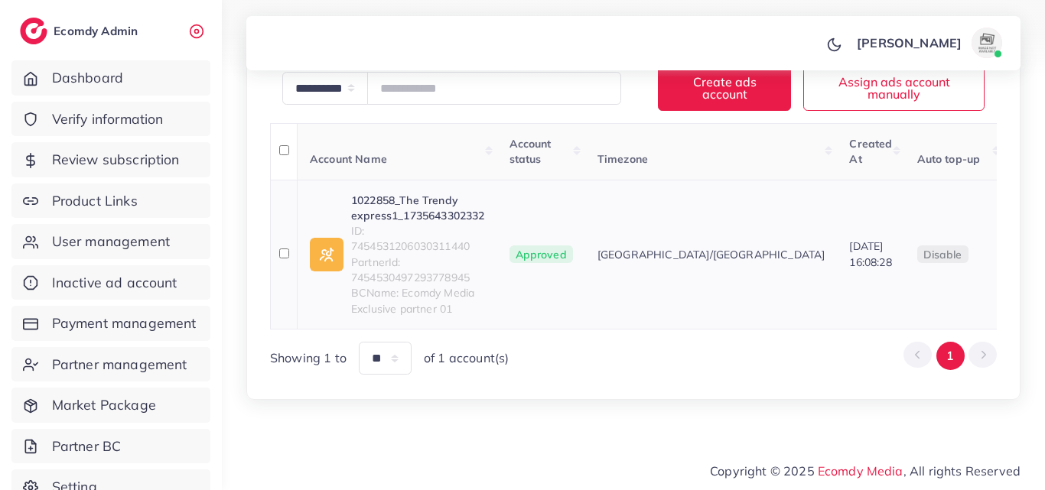
click at [439, 215] on link "1022858_The Trendy express1_1735643302332" at bounding box center [418, 208] width 134 height 31
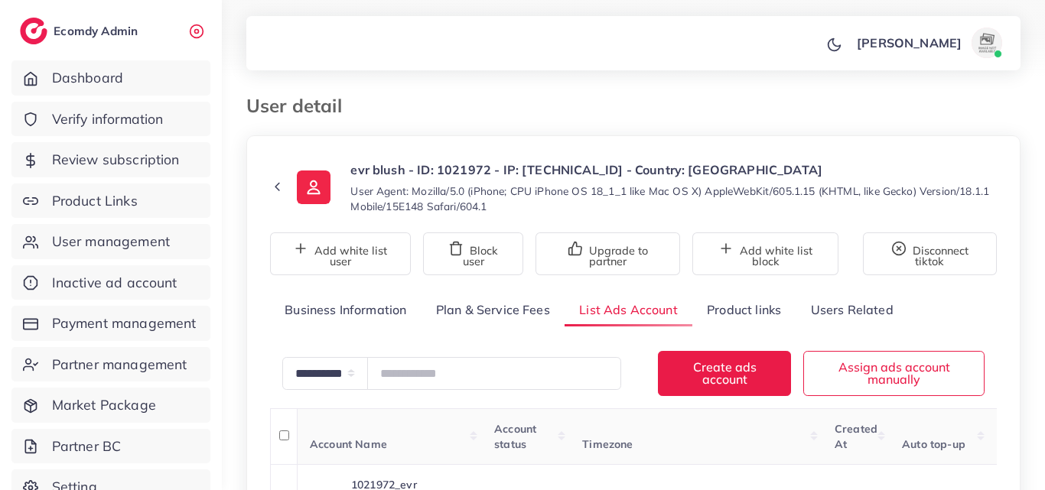
scroll to position [285, 0]
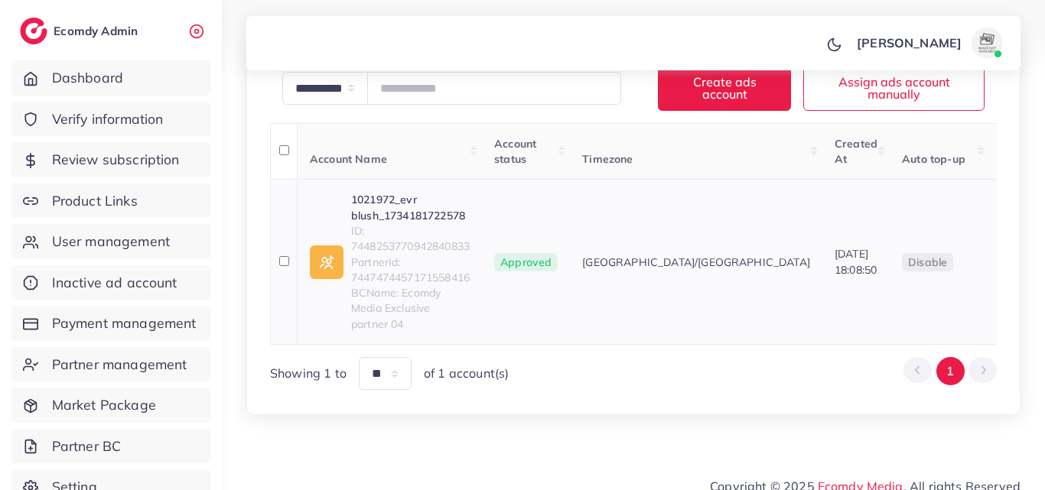
click at [422, 206] on link "1021972_evr blush_1734181722578" at bounding box center [410, 207] width 119 height 31
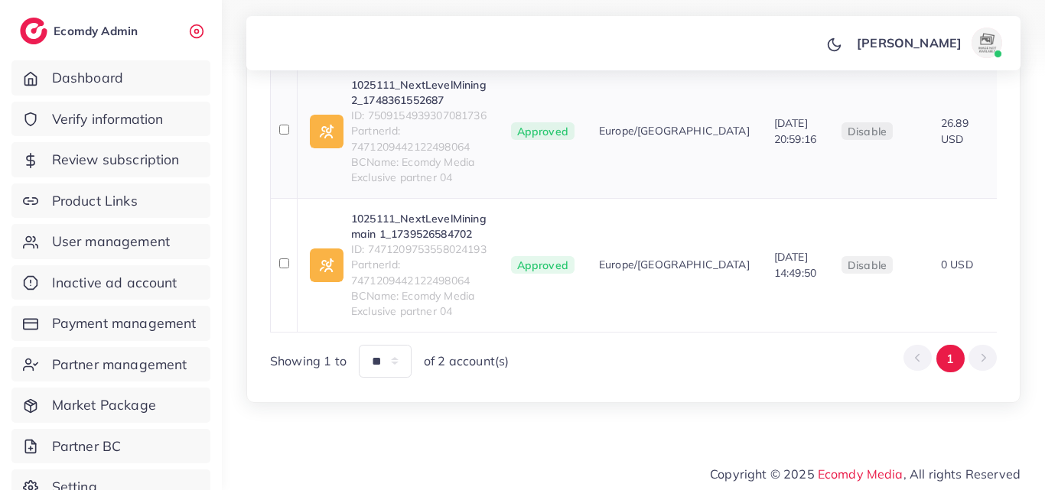
scroll to position [369, 0]
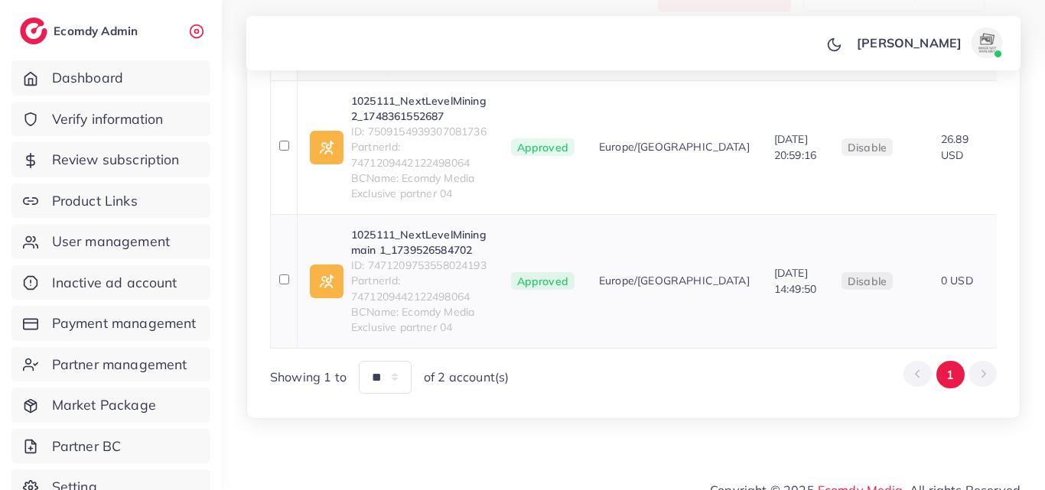
click at [421, 258] on link "1025111_NextLevelMining main 1_1739526584702" at bounding box center [418, 242] width 135 height 31
click at [455, 119] on link "1025111_NextLevelMining 2_1748361552687" at bounding box center [418, 108] width 135 height 31
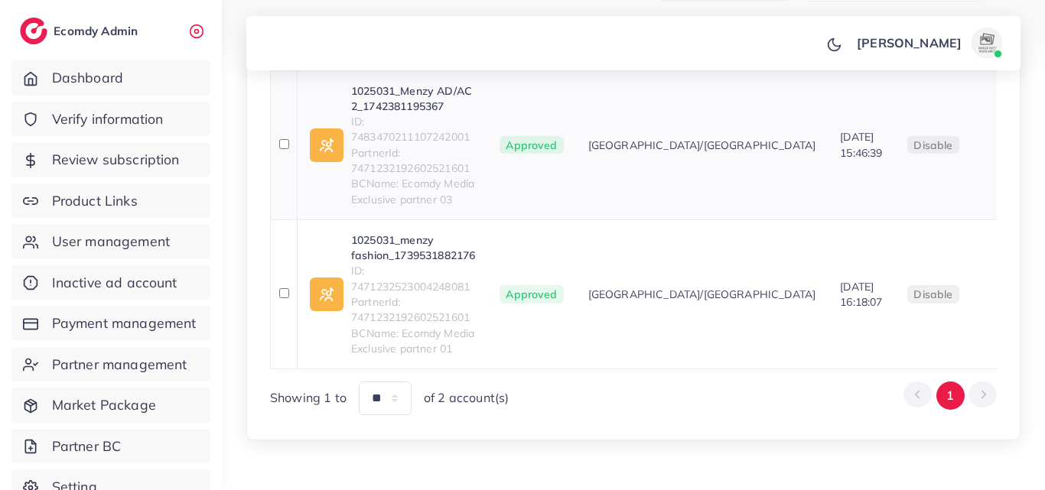
scroll to position [382, 0]
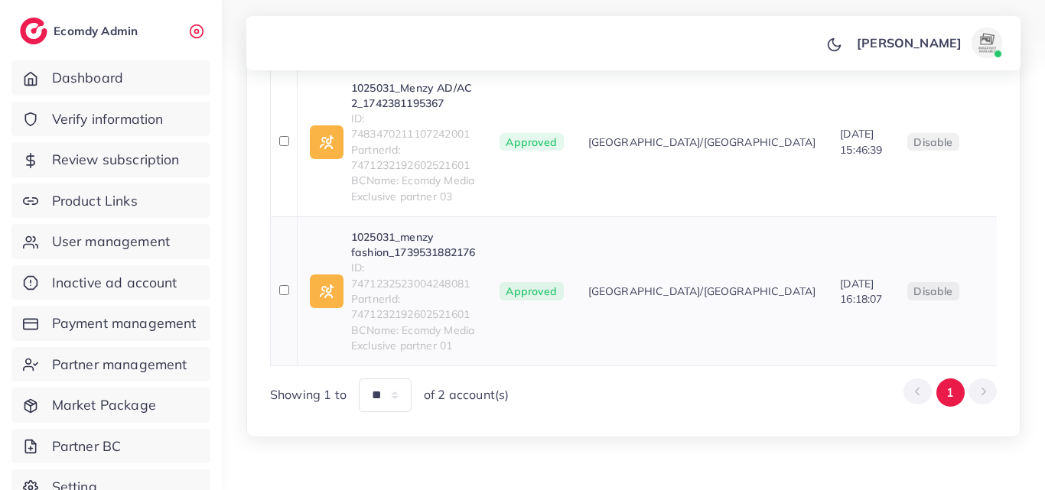
click at [441, 261] on link "1025031_menzy fashion_1739531882176" at bounding box center [413, 244] width 124 height 31
click at [411, 99] on link "1025031_Menzy AD/AC 2_1742381195367" at bounding box center [413, 95] width 124 height 31
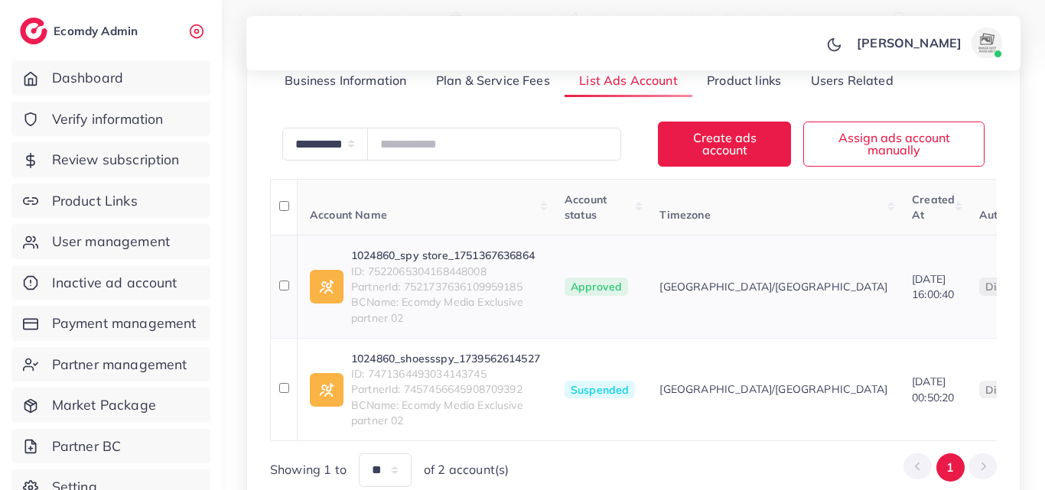
scroll to position [229, 0]
click at [461, 360] on link "1024860_shoessspy_1739562614527" at bounding box center [445, 358] width 189 height 15
click at [483, 253] on link "1024860_spy store_1751367636864" at bounding box center [445, 255] width 189 height 15
click at [419, 276] on span "ID: 7522065304168448008" at bounding box center [445, 271] width 189 height 15
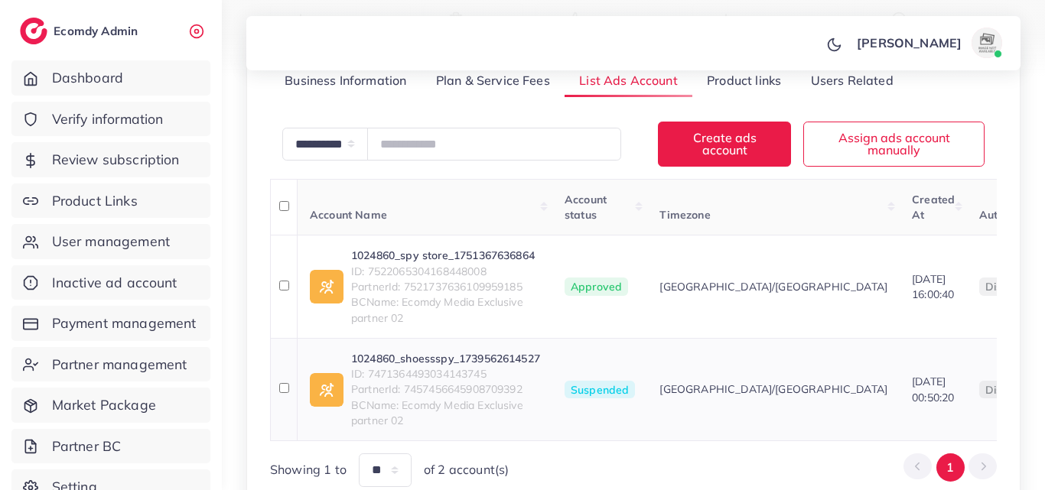
drag, startPoint x: 419, startPoint y: 276, endPoint x: 379, endPoint y: 372, distance: 103.8
click at [379, 372] on span "ID: 7471364493034143745" at bounding box center [445, 373] width 189 height 15
copy span "7471364493034143745"
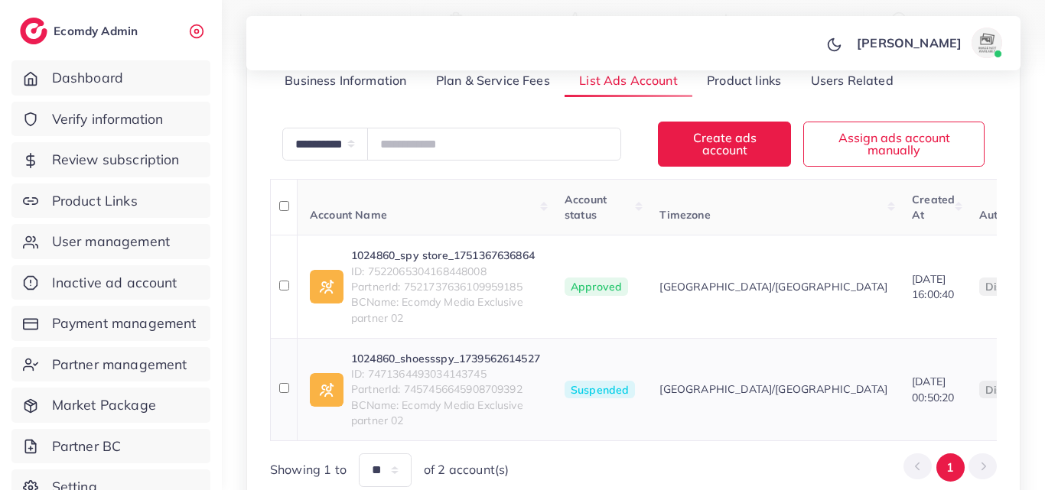
click at [434, 370] on span "ID: 7471364493034143745" at bounding box center [445, 373] width 189 height 15
copy span "7471364493034143745"
click at [463, 355] on link "1024860_shoessspy_1739562614527" at bounding box center [445, 358] width 189 height 15
click at [411, 274] on span "ID: 7522065304168448008" at bounding box center [445, 271] width 189 height 15
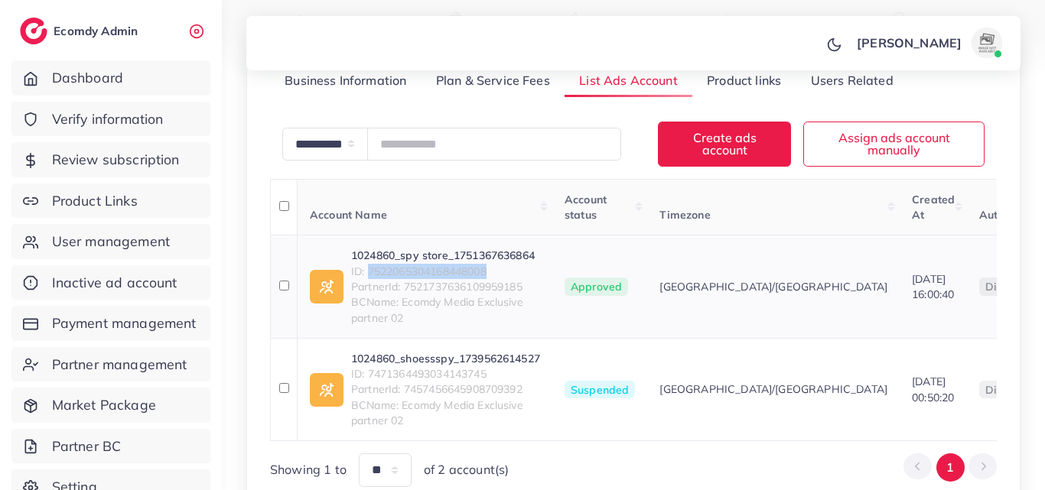
click at [411, 274] on span "ID: 7522065304168448008" at bounding box center [445, 271] width 189 height 15
copy span "7522065304168448008"
click at [444, 256] on link "1024860_spy store_1751367636864" at bounding box center [445, 255] width 189 height 15
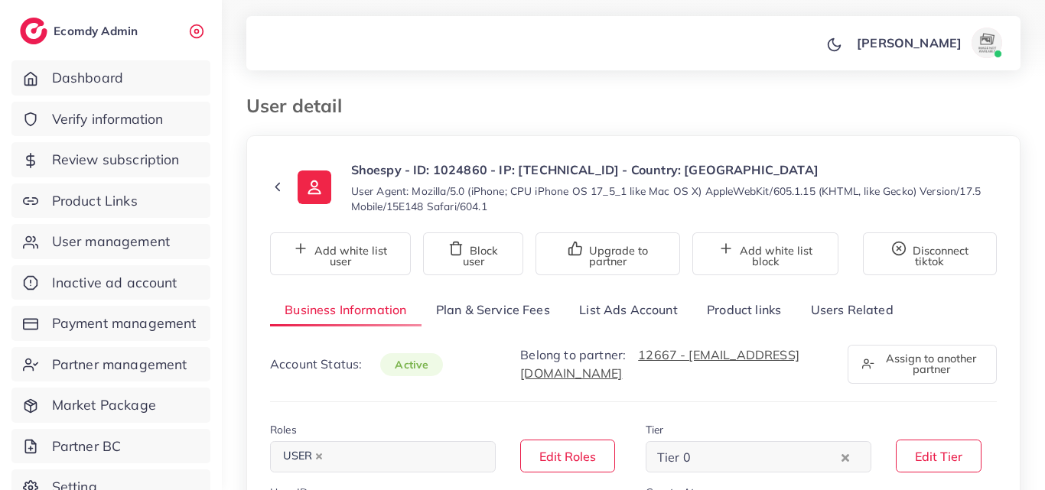
select select "********"
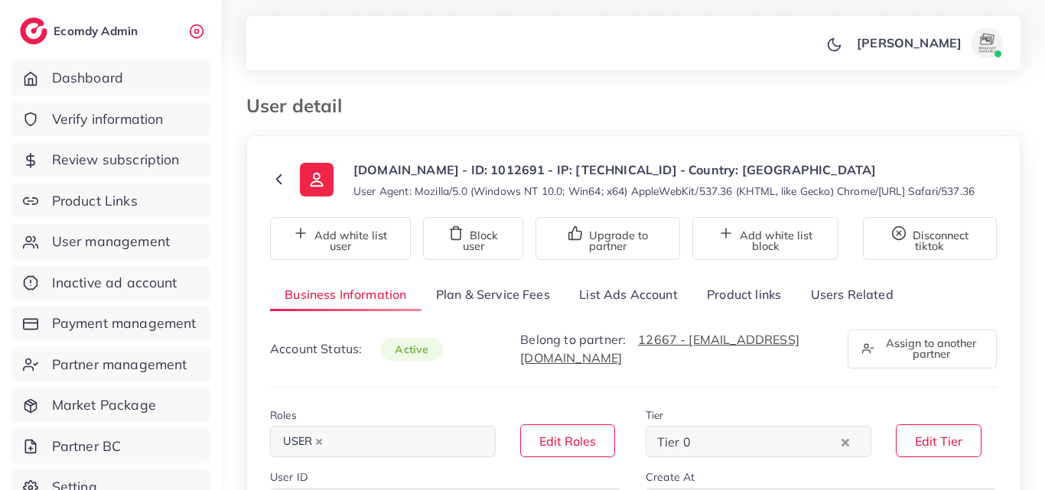
select select "********"
click at [600, 311] on link "List Ads Account" at bounding box center [628, 294] width 128 height 33
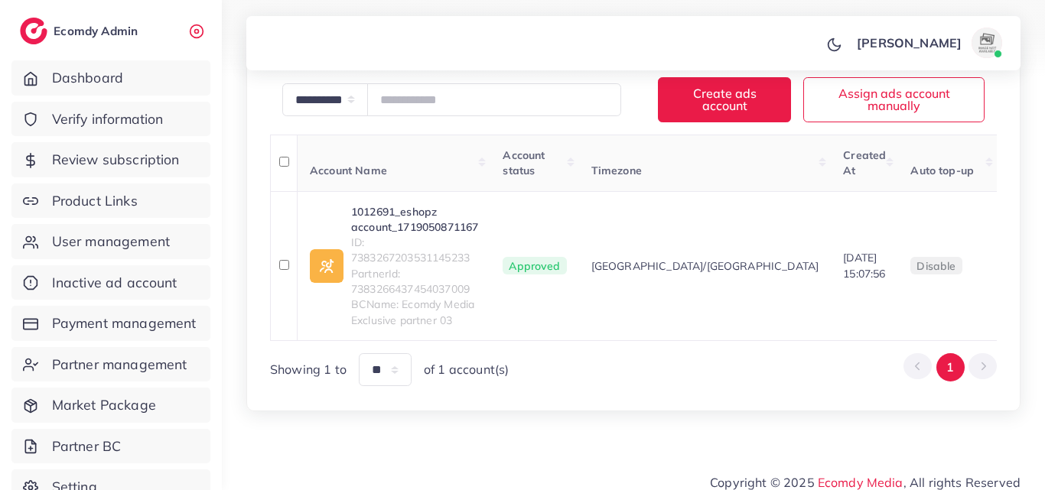
scroll to position [285, 0]
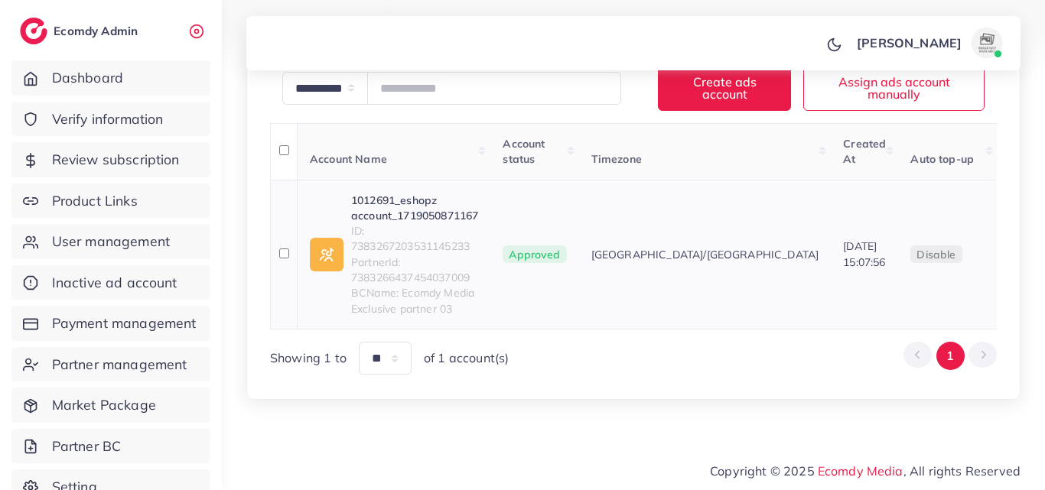
click at [427, 212] on link "1012691_eshopz account_1719050871167" at bounding box center [414, 208] width 127 height 31
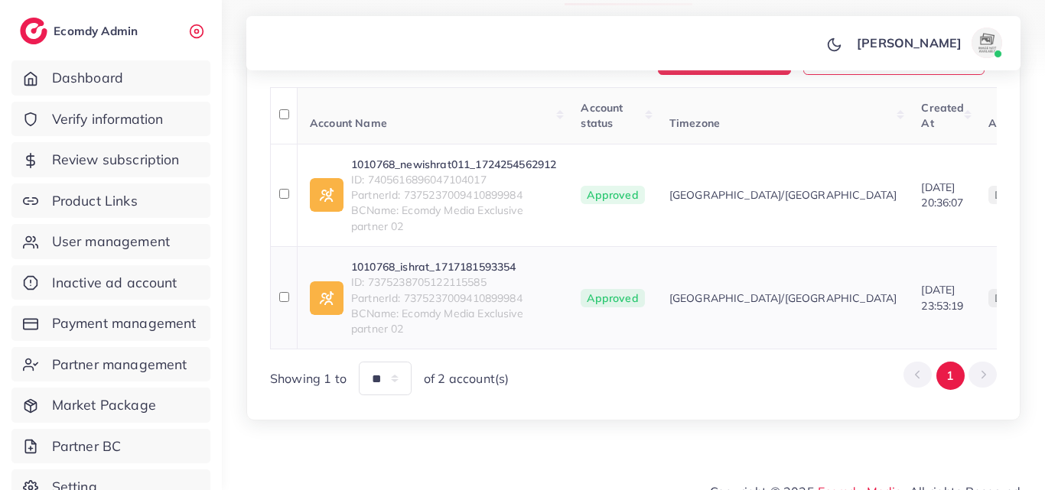
scroll to position [306, 0]
click at [460, 275] on link "1010768_ishrat_1717181593354" at bounding box center [453, 266] width 205 height 15
click at [459, 172] on link "1010768_newishrat011_1724254562912" at bounding box center [453, 164] width 205 height 15
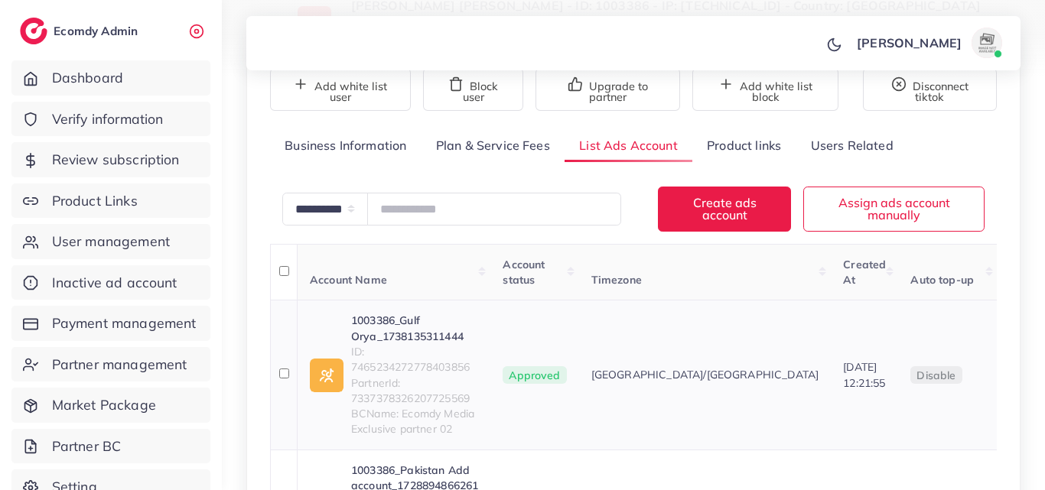
scroll to position [306, 0]
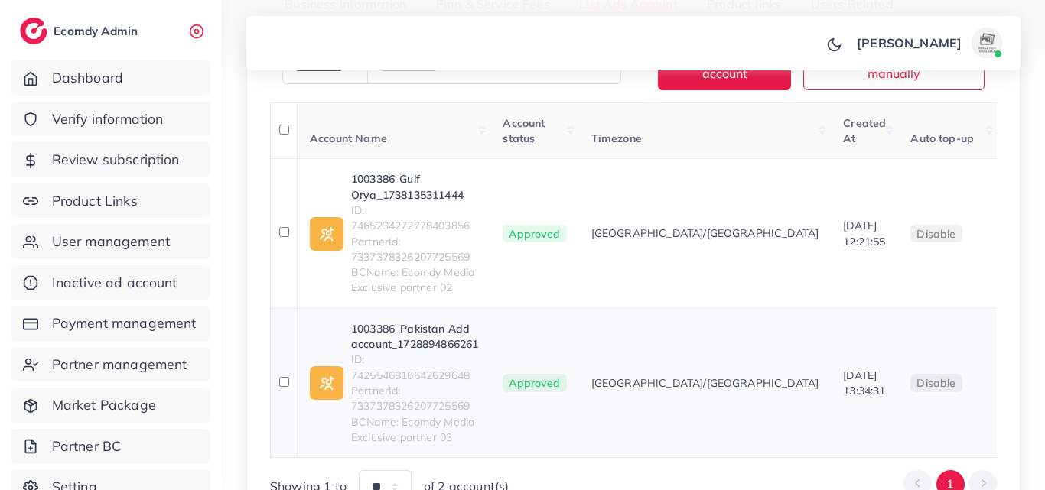
click at [423, 327] on link "1003386_Pakistan Add account_1728894866261" at bounding box center [414, 336] width 127 height 31
click at [424, 190] on link "1003386_Gulf Orya_1738135311444" at bounding box center [414, 186] width 127 height 31
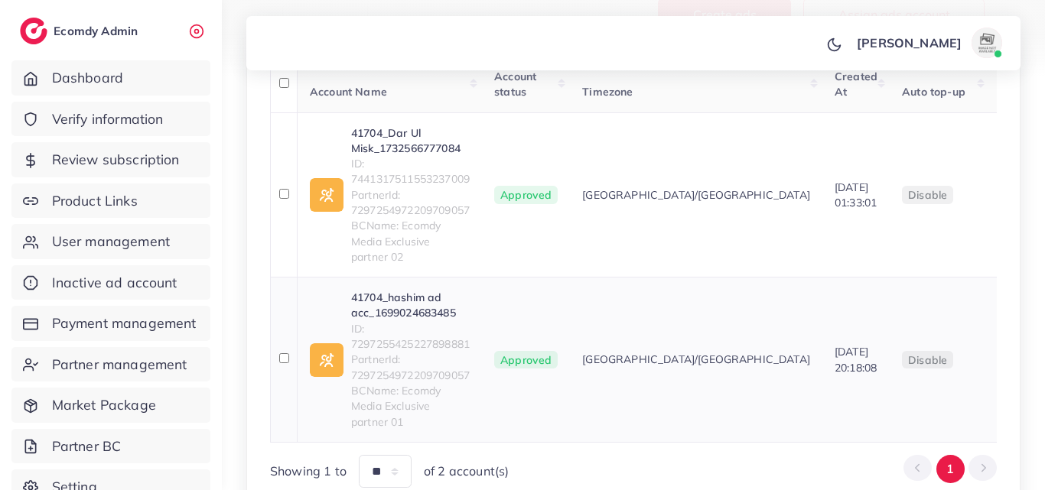
scroll to position [382, 0]
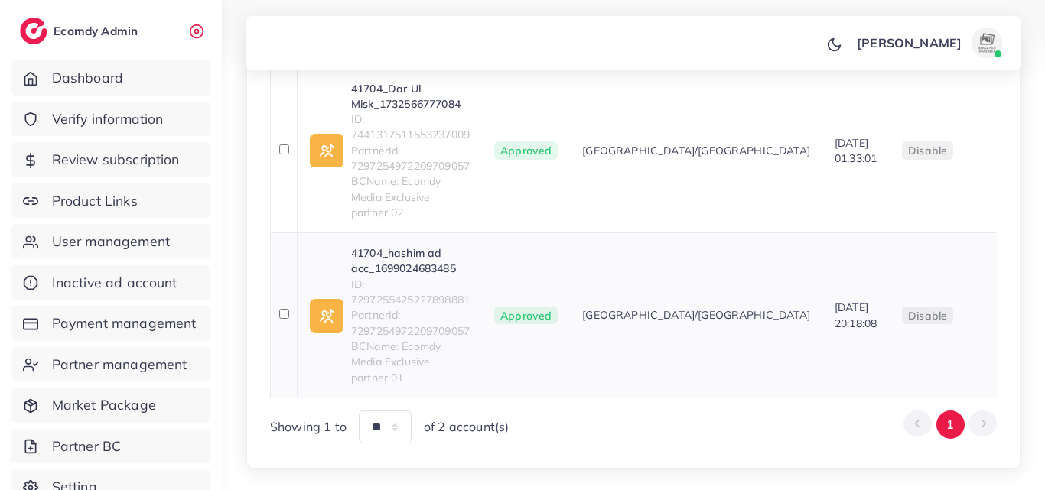
click at [411, 271] on link "41704_hashim ad acc_1699024683485" at bounding box center [410, 260] width 119 height 31
click at [406, 251] on link "41704_hashim ad acc_1699024683485" at bounding box center [410, 260] width 119 height 31
click at [436, 112] on link "41704_Dar Ul Misk_1732566777084" at bounding box center [410, 96] width 119 height 31
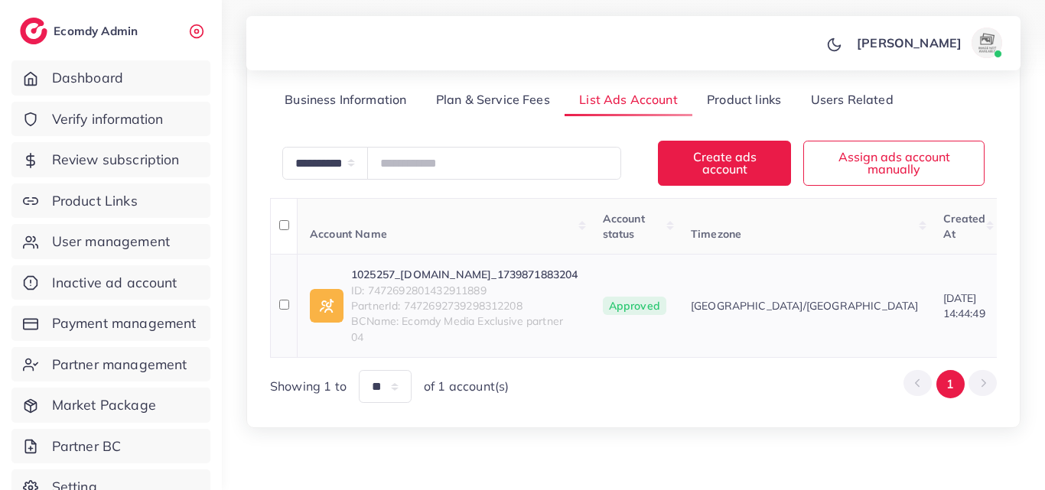
scroll to position [250, 0]
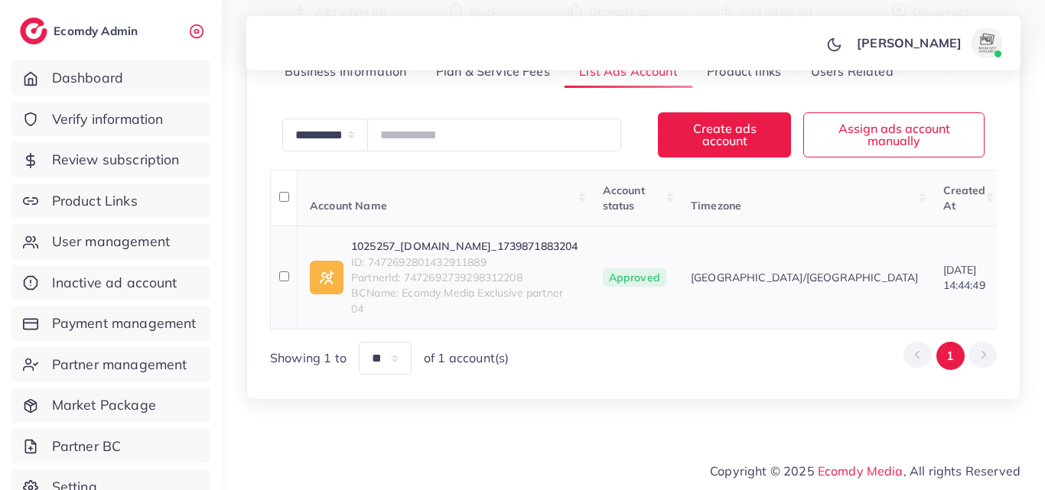
click at [464, 239] on link "1025257_picknship.online_1739871883204" at bounding box center [464, 246] width 227 height 15
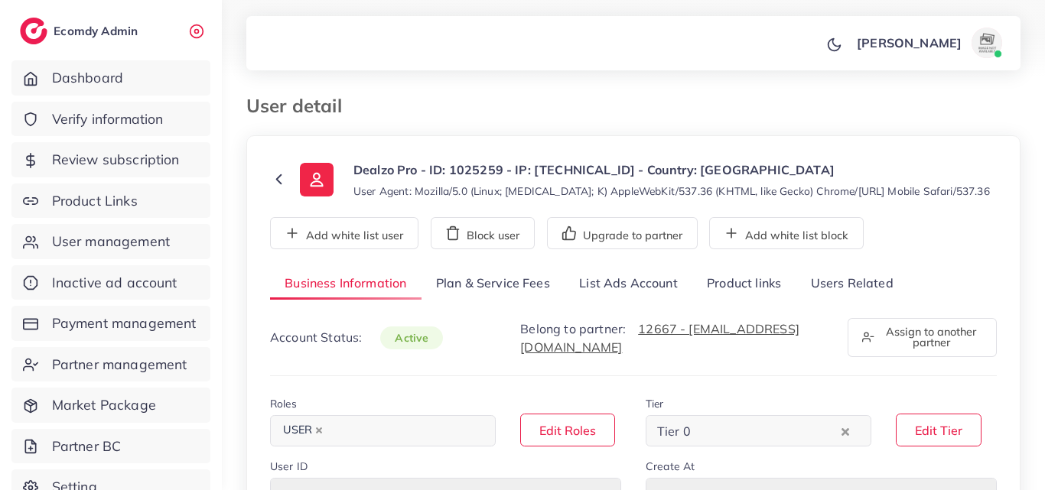
select select "********"
click at [651, 294] on link "List Ads Account" at bounding box center [628, 284] width 128 height 33
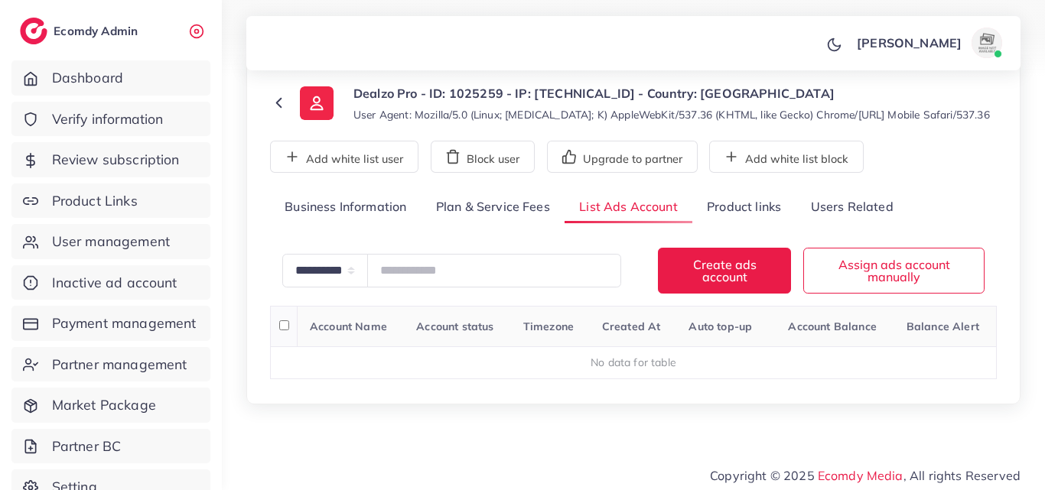
scroll to position [81, 0]
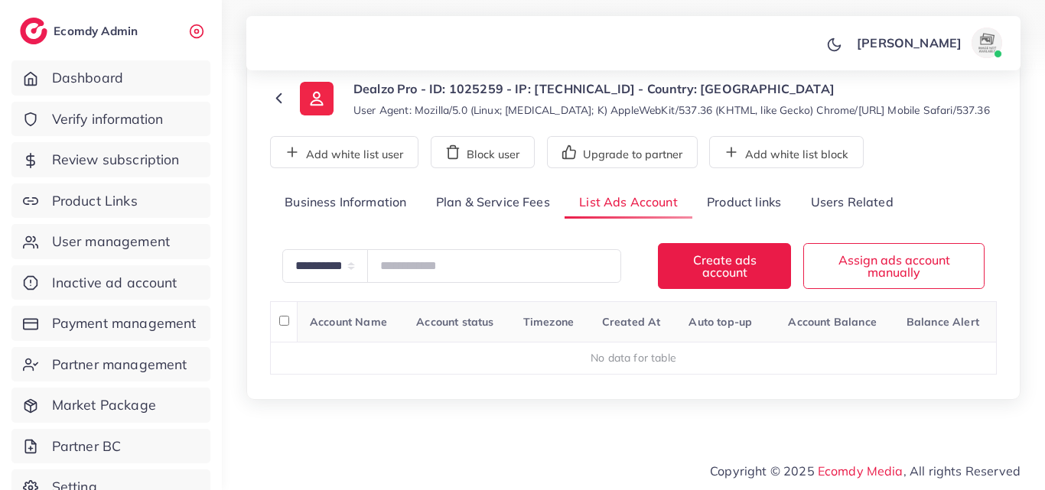
click at [391, 216] on link "Business Information" at bounding box center [345, 203] width 151 height 33
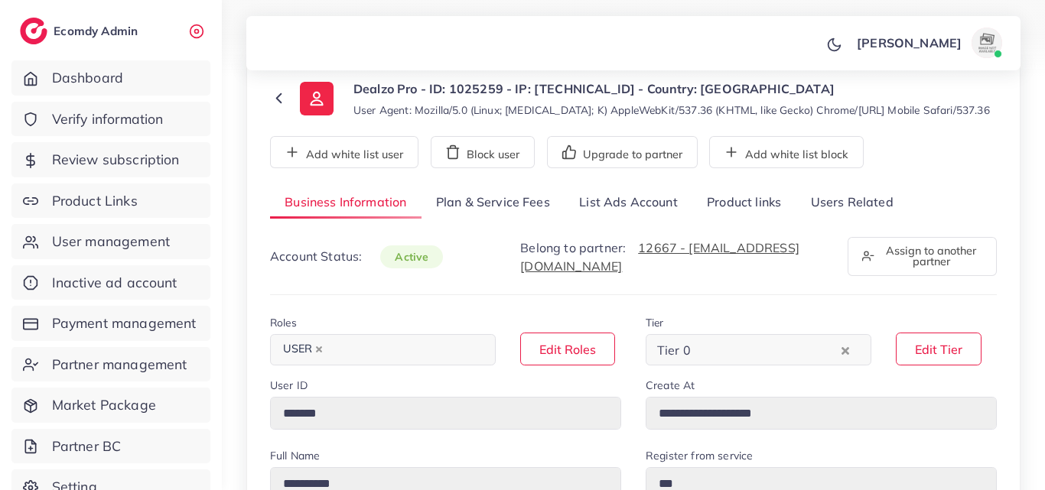
click at [610, 206] on link "List Ads Account" at bounding box center [628, 203] width 128 height 33
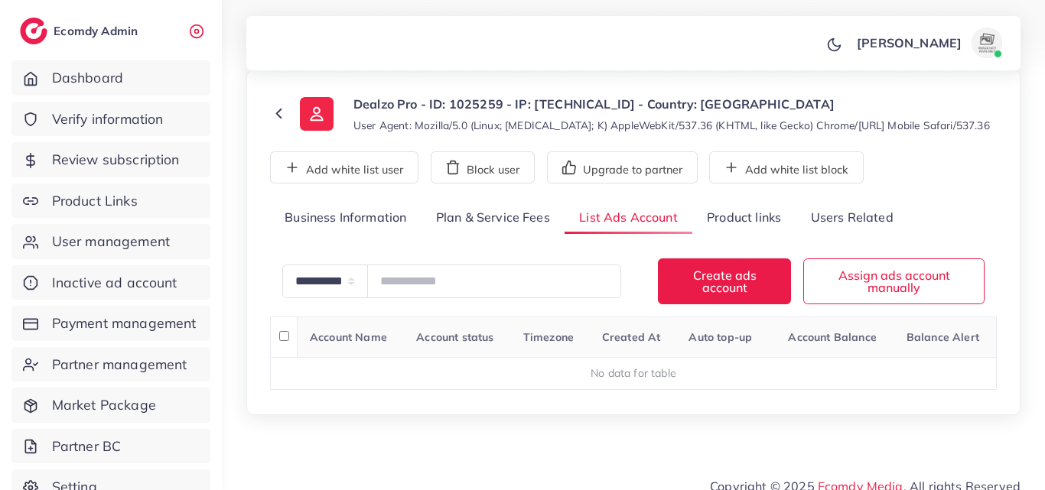
scroll to position [81, 0]
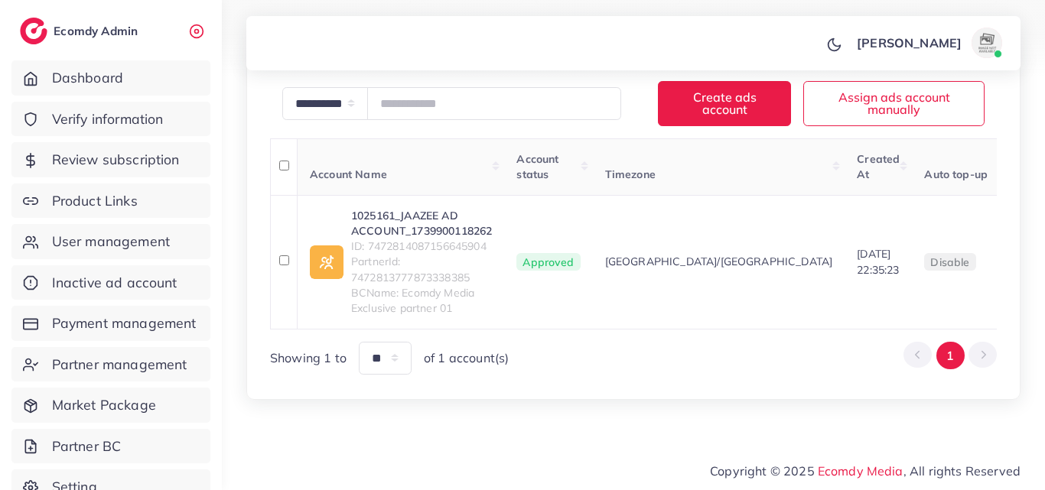
scroll to position [281, 0]
click at [466, 208] on link "1025161_JAAZEE AD ACCOUNT_1739900118262" at bounding box center [421, 223] width 141 height 31
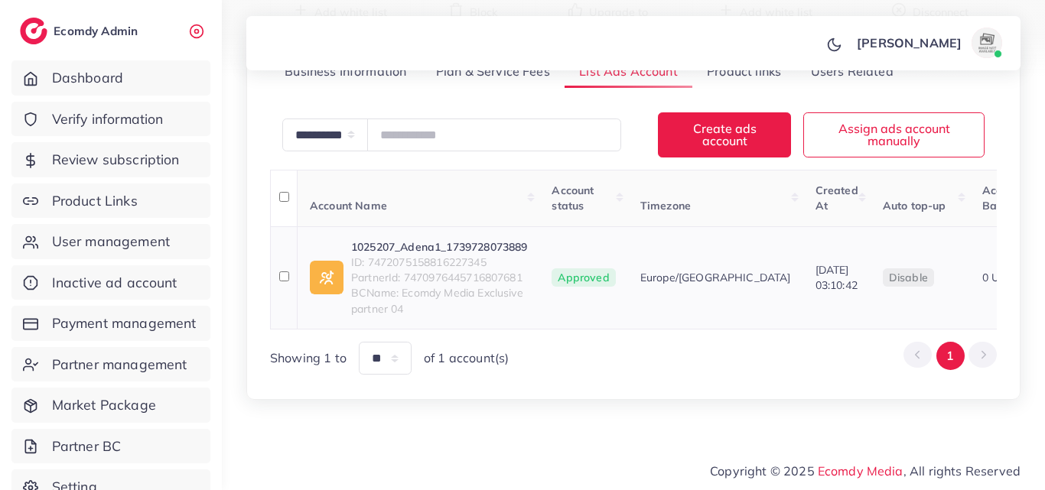
scroll to position [235, 0]
click at [473, 255] on span "ID: 7472075158816227345" at bounding box center [439, 262] width 176 height 15
click at [477, 239] on link "1025207_Adena1_1739728073889" at bounding box center [439, 246] width 176 height 15
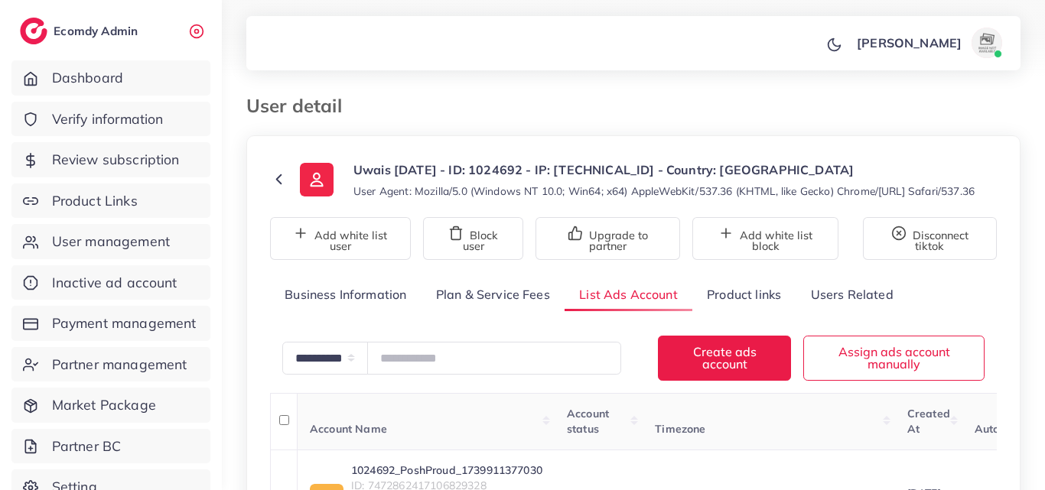
scroll to position [250, 0]
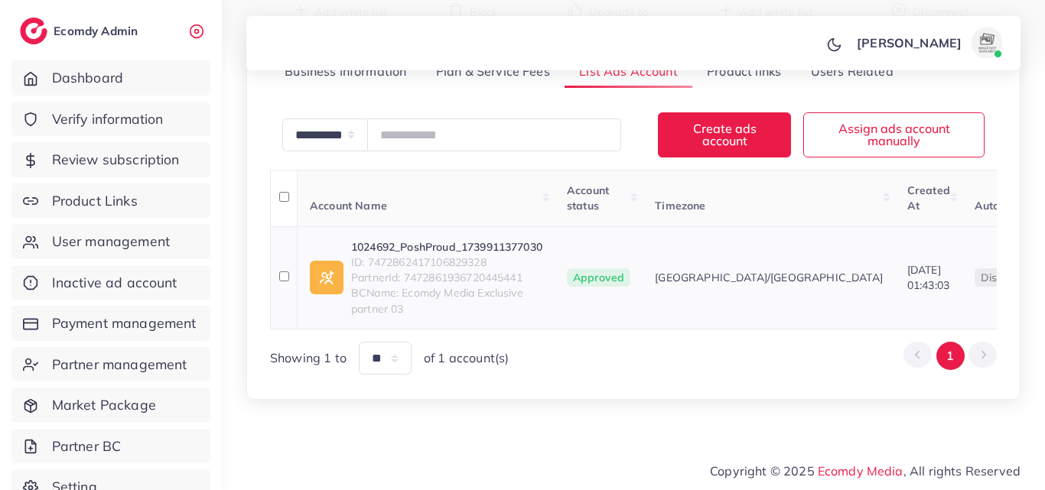
click at [477, 239] on link "1024692_PoshProud_1739911377030" at bounding box center [446, 246] width 191 height 15
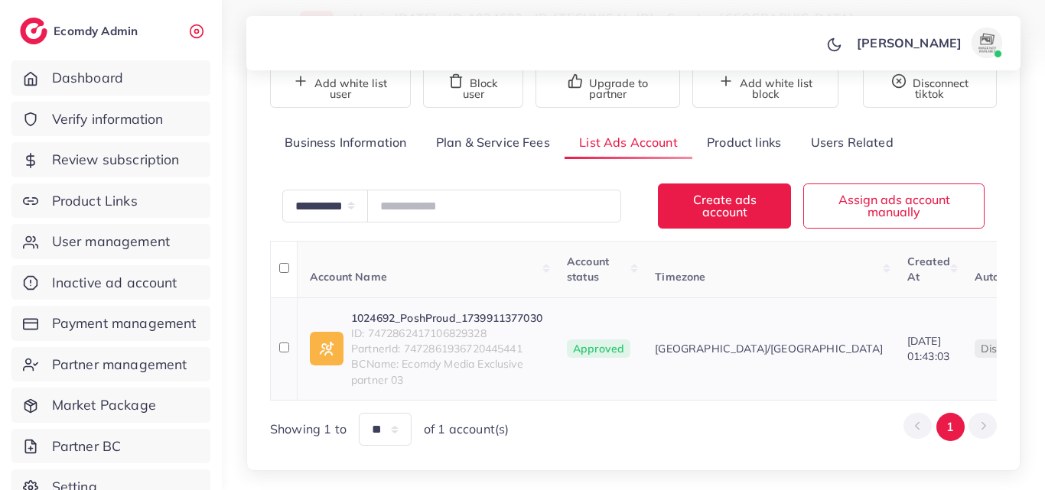
scroll to position [250, 0]
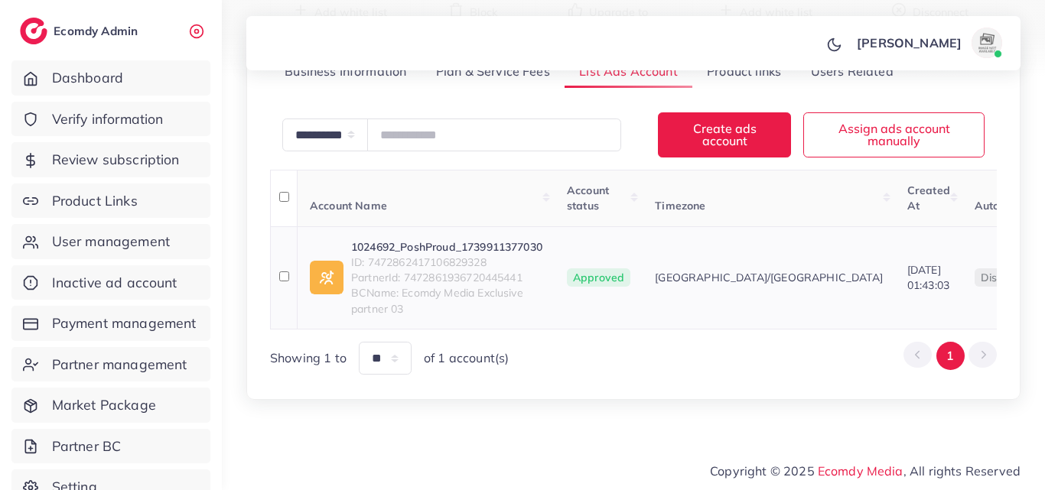
click at [488, 241] on link "1024692_PoshProud_1739911377030" at bounding box center [446, 246] width 191 height 15
click at [467, 255] on span "ID: 7472862417106829328" at bounding box center [446, 262] width 191 height 15
copy span "7472862417106829328"
click at [414, 239] on link "1024692_PoshProud_1739911377030" at bounding box center [446, 246] width 191 height 15
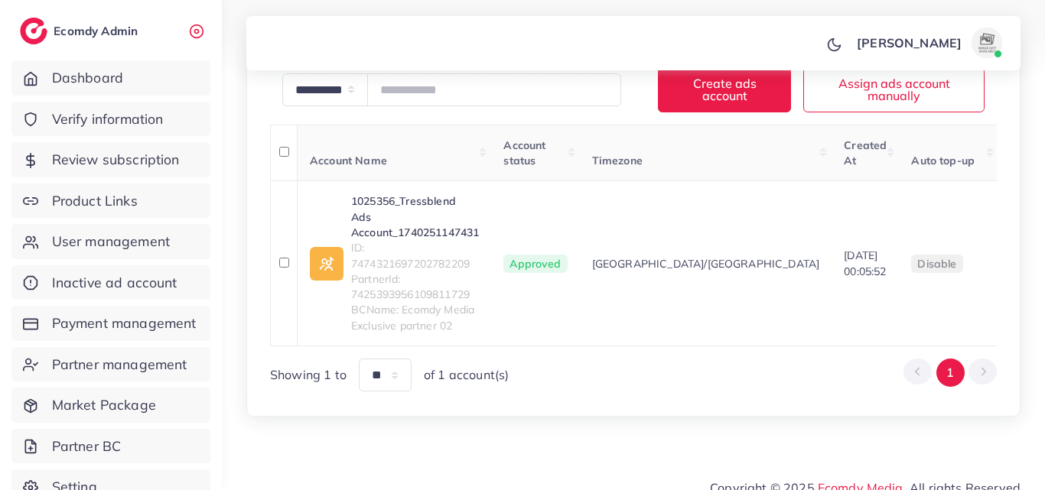
scroll to position [285, 0]
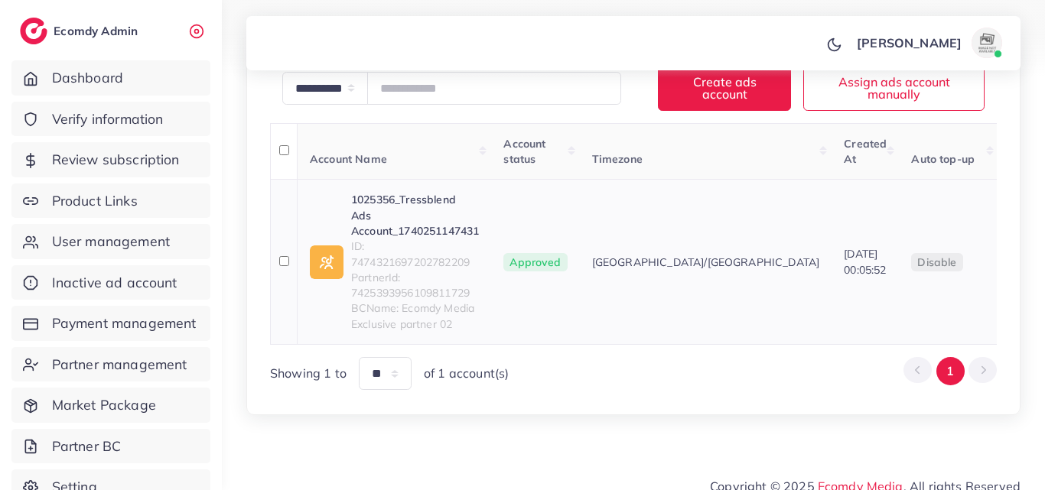
click at [455, 200] on link "1025356_Tressblend Ads Account_1740251147431" at bounding box center [415, 215] width 128 height 47
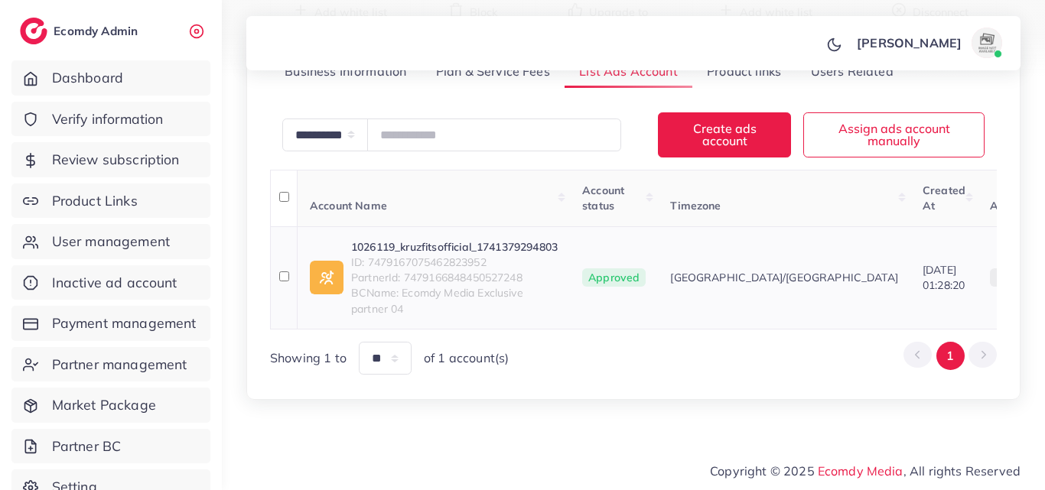
scroll to position [250, 0]
click at [504, 239] on link "1026119_kruzfitsofficial_1741379294803" at bounding box center [454, 246] width 206 height 15
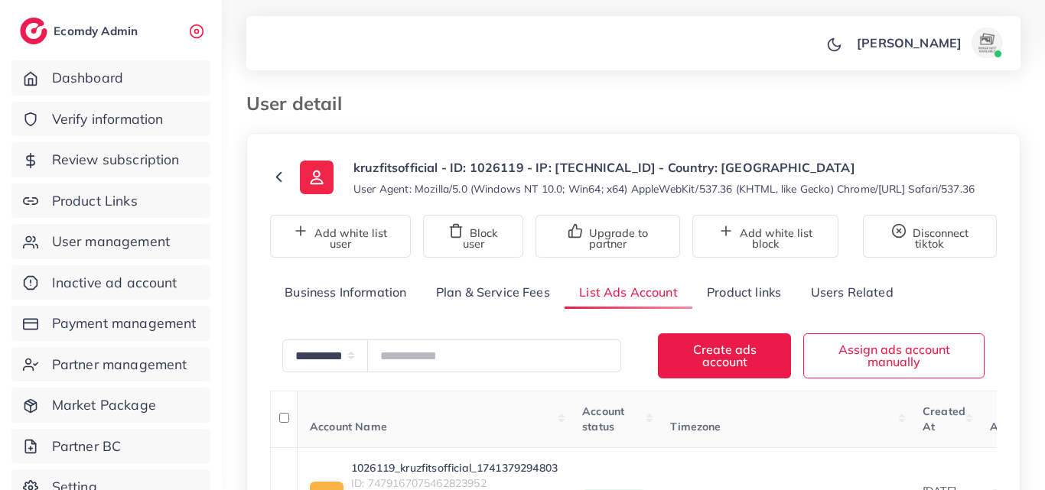
scroll to position [0, 0]
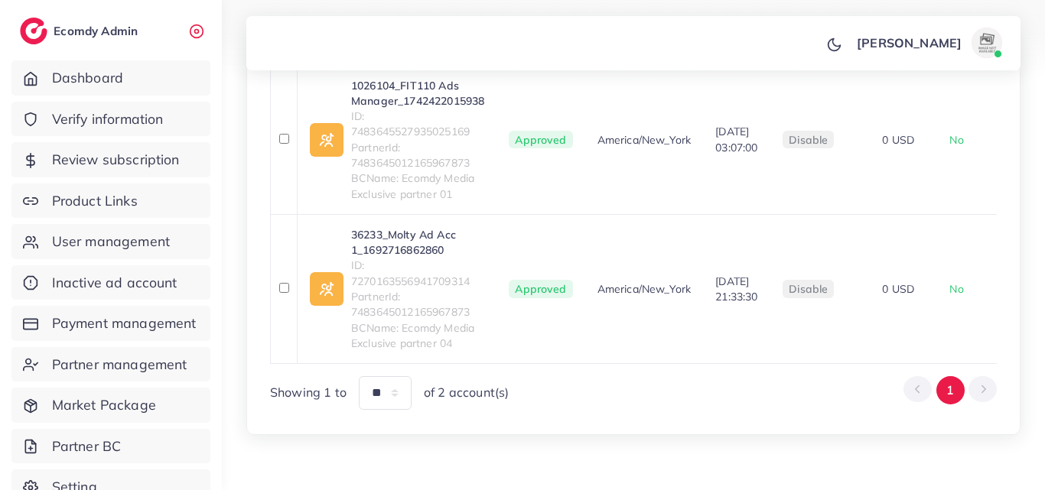
scroll to position [293, 0]
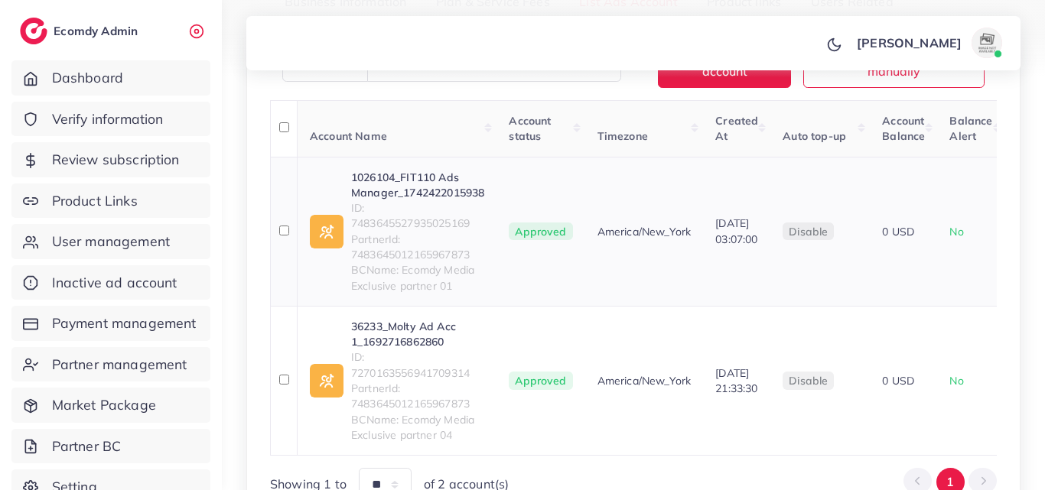
click at [415, 201] on link "1026104_FIT110 Ads Manager_1742422015938" at bounding box center [417, 185] width 133 height 31
click at [420, 344] on link "36233_Molty Ad Acc 1_1692716862860" at bounding box center [417, 334] width 133 height 31
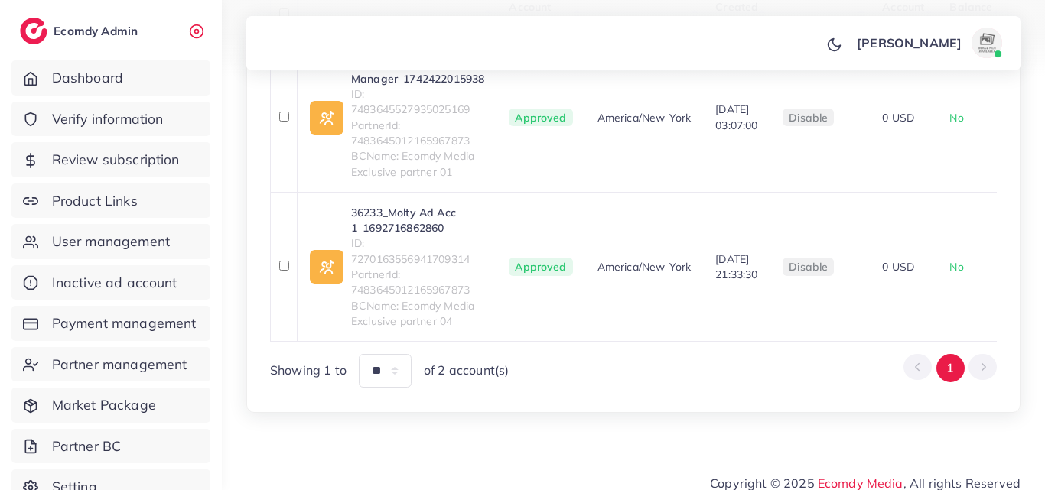
scroll to position [369, 0]
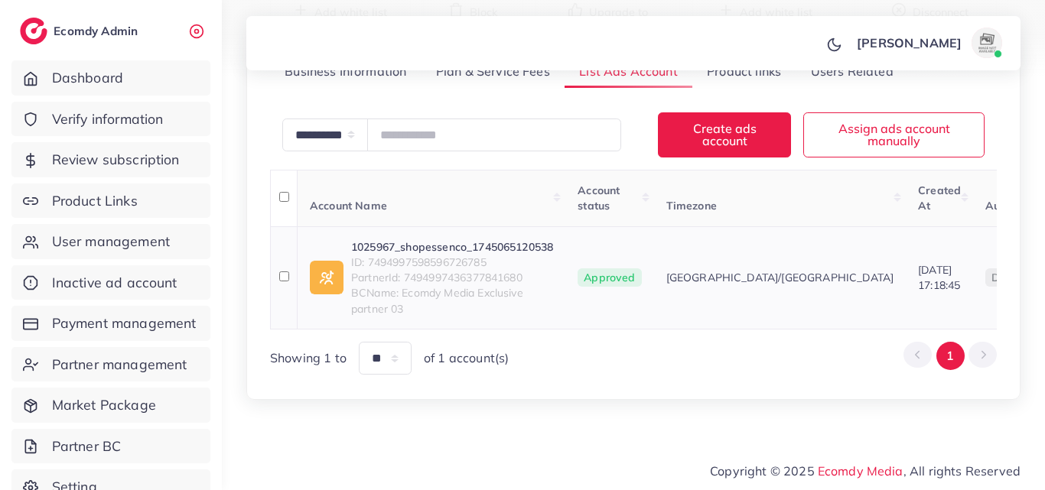
scroll to position [250, 0]
click at [480, 241] on link "1025967_shopessenco_1745065120538" at bounding box center [452, 246] width 202 height 15
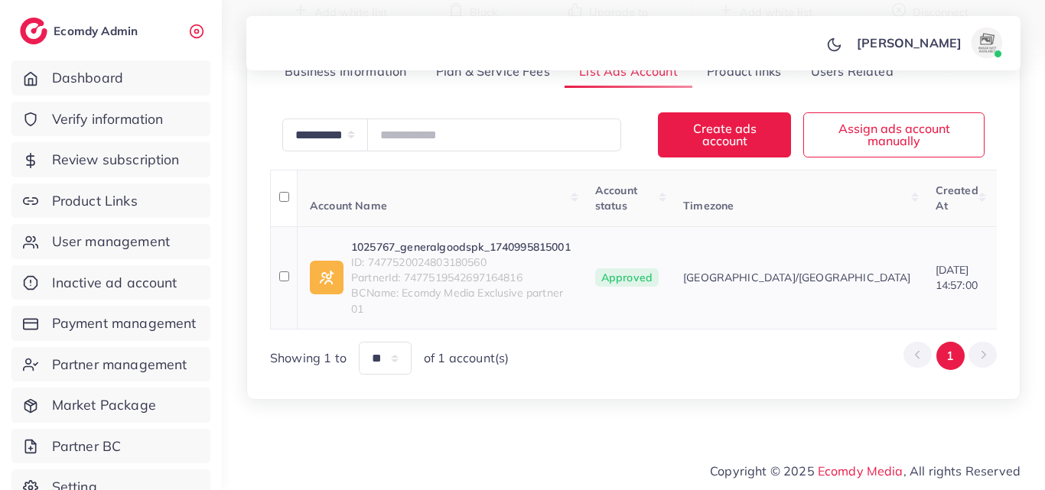
scroll to position [250, 0]
click at [419, 255] on span "ID: 7477520024803180560" at bounding box center [460, 262] width 219 height 15
click at [423, 239] on link "1025767_generalgoodspk_1740995815001" at bounding box center [460, 246] width 219 height 15
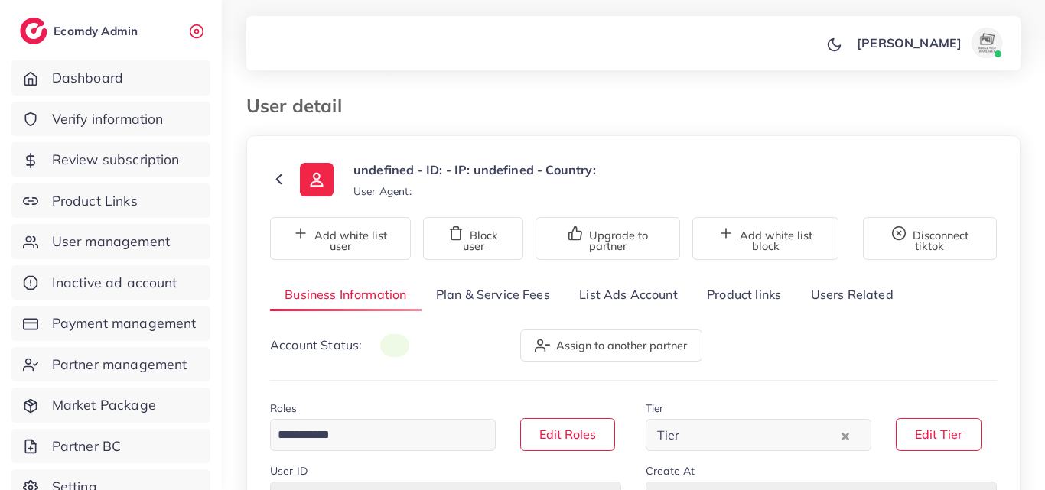
click at [665, 302] on link "List Ads Account" at bounding box center [628, 294] width 128 height 33
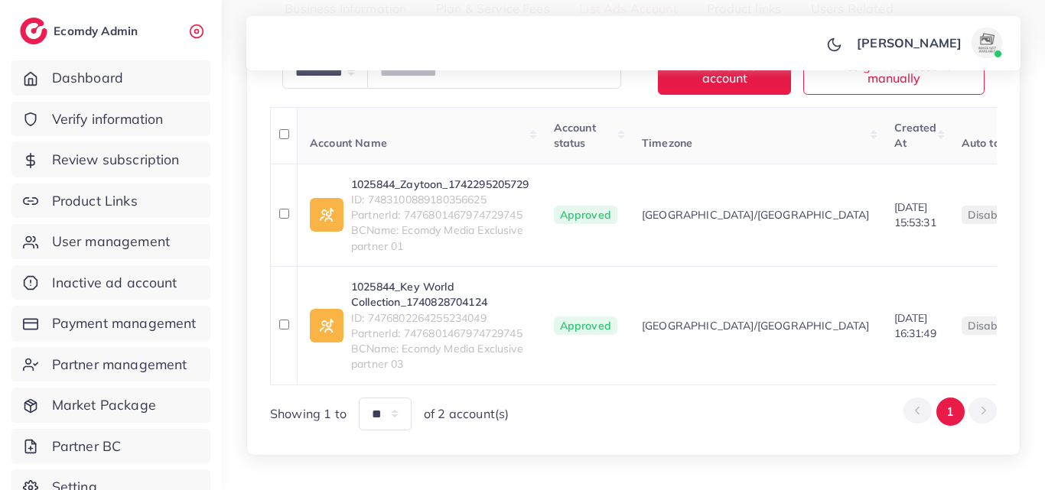
scroll to position [321, 0]
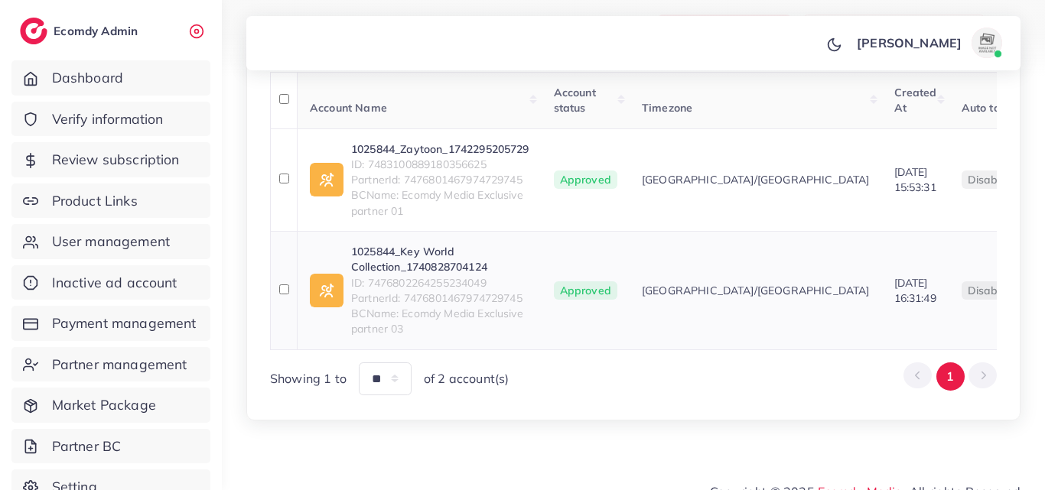
click at [437, 268] on link "1025844_Key World Collection_1740828704124" at bounding box center [440, 259] width 178 height 31
click at [423, 154] on link "1025844_Zaytoon_1742295205729" at bounding box center [440, 148] width 178 height 15
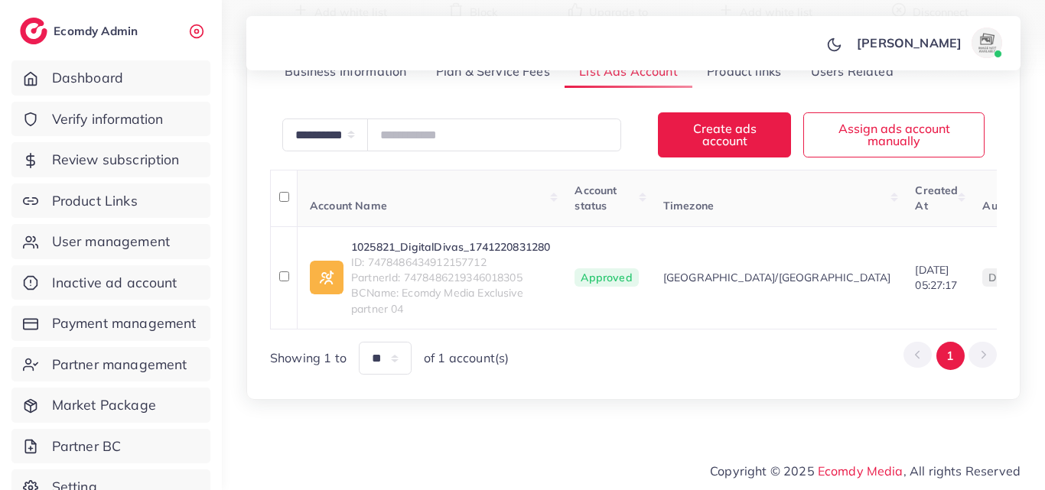
scroll to position [229, 0]
click at [480, 269] on span "ID: 7478486434912157712" at bounding box center [450, 262] width 199 height 15
click at [495, 252] on link "1025821_DigitalDivas_1741220831280" at bounding box center [450, 246] width 199 height 15
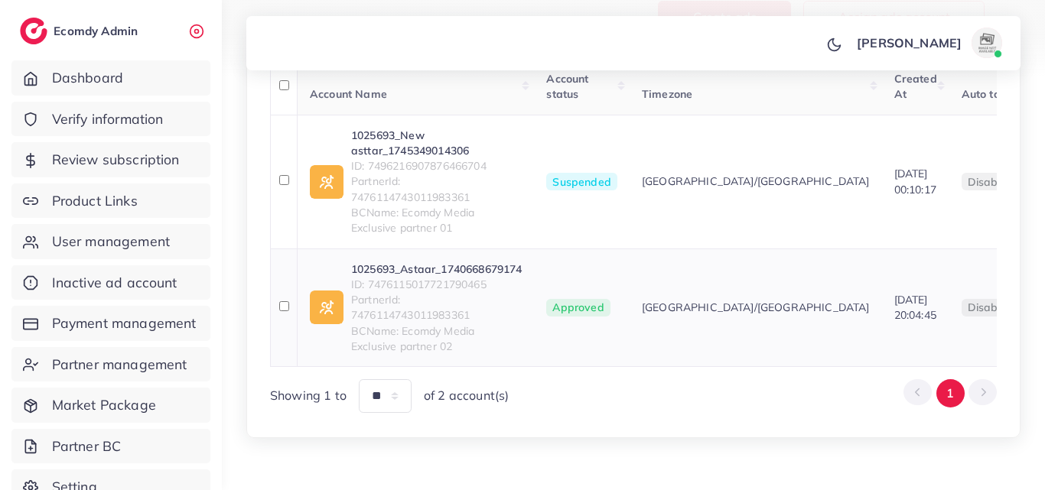
scroll to position [382, 0]
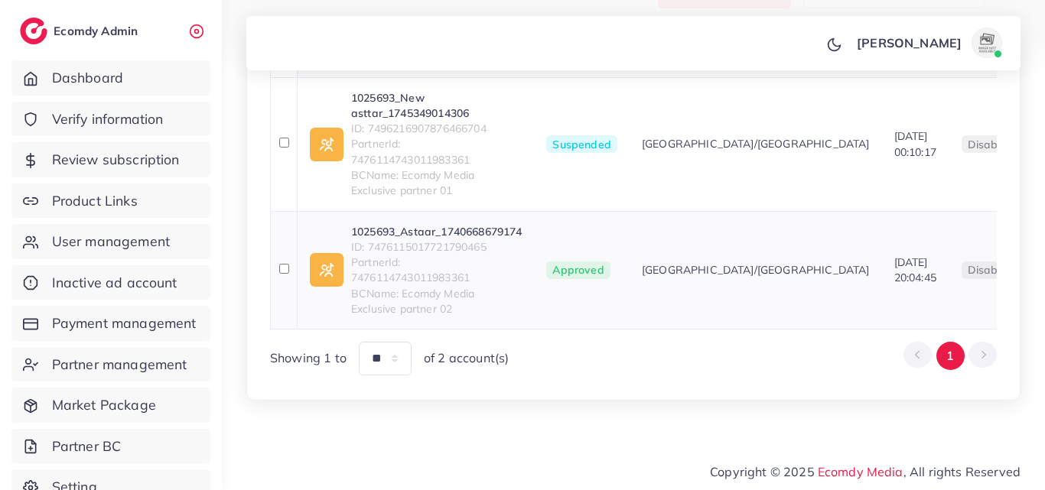
click at [421, 239] on link "1025693_Astaar_1740668679174" at bounding box center [436, 231] width 171 height 15
click at [434, 109] on link "1025693_New asttar_1745349014306" at bounding box center [436, 105] width 171 height 31
click at [420, 118] on link "1025693_New asttar_1745349014306" at bounding box center [436, 105] width 171 height 31
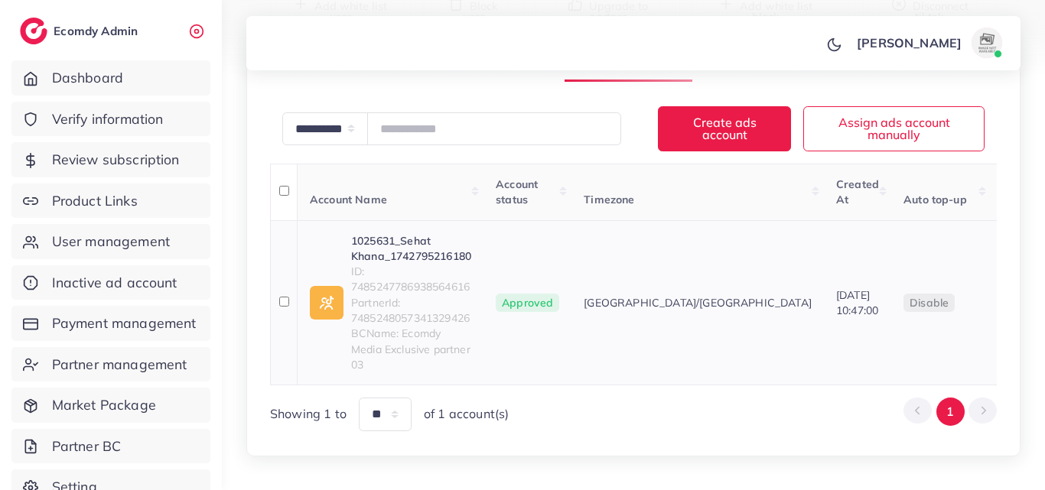
scroll to position [229, 0]
click at [444, 265] on link "1025631_Sehat Khana_1742795216180" at bounding box center [411, 248] width 120 height 31
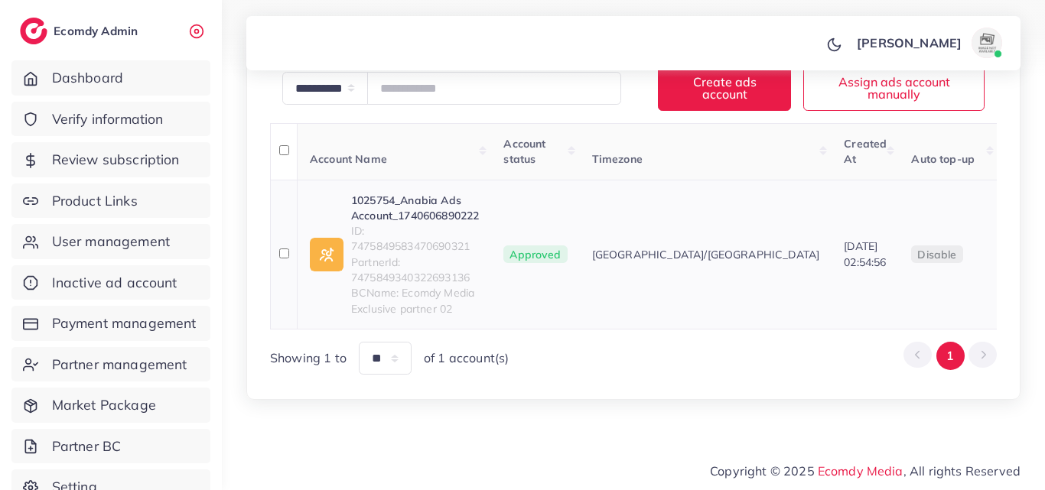
scroll to position [270, 0]
click at [430, 220] on link "1025754_Anabia Ads Account_1740606890222" at bounding box center [415, 208] width 128 height 31
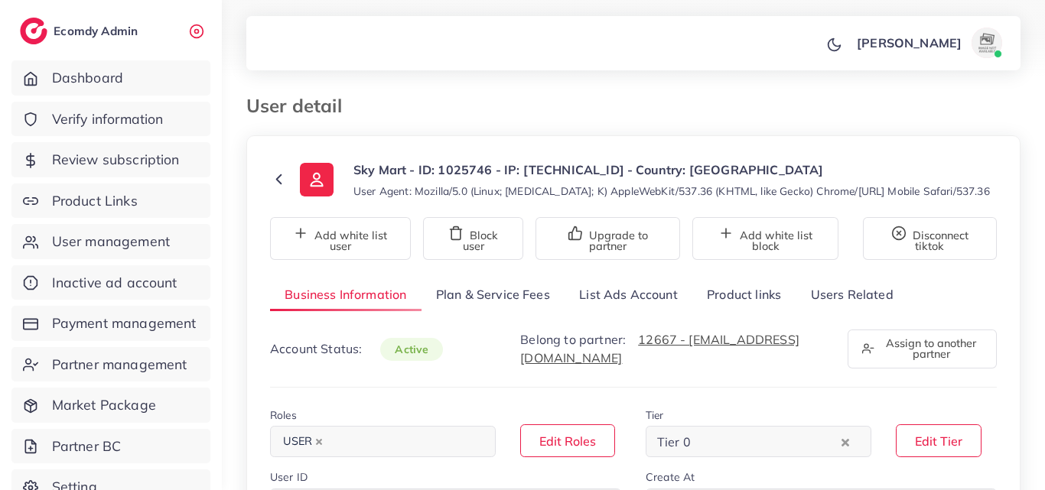
select select "********"
click at [647, 307] on link "List Ads Account" at bounding box center [628, 294] width 128 height 33
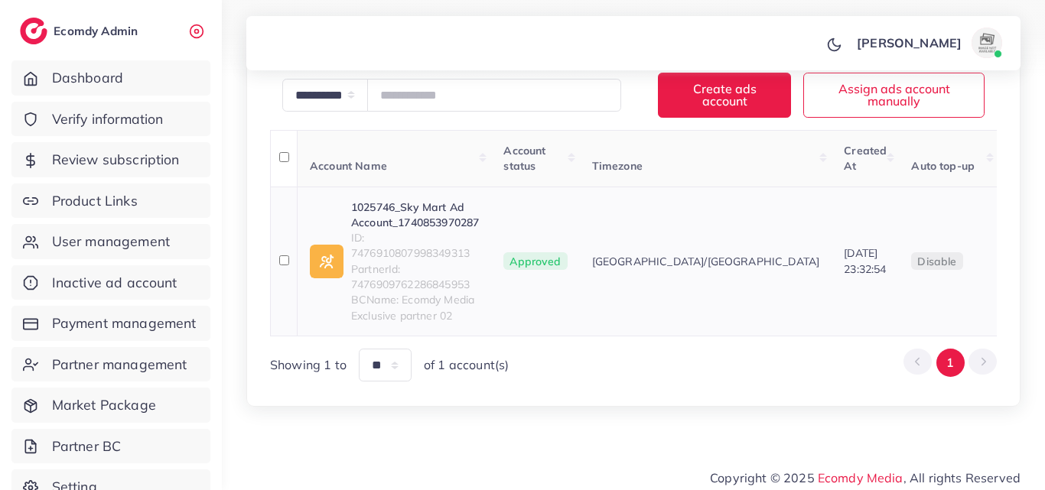
scroll to position [270, 0]
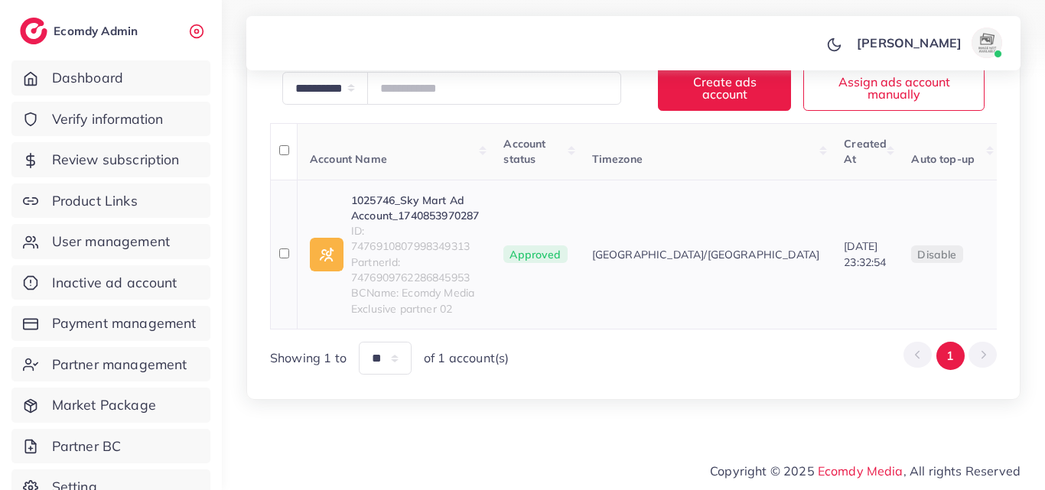
click at [460, 196] on link "1025746_Sky Mart Ad Account_1740853970287" at bounding box center [415, 208] width 128 height 31
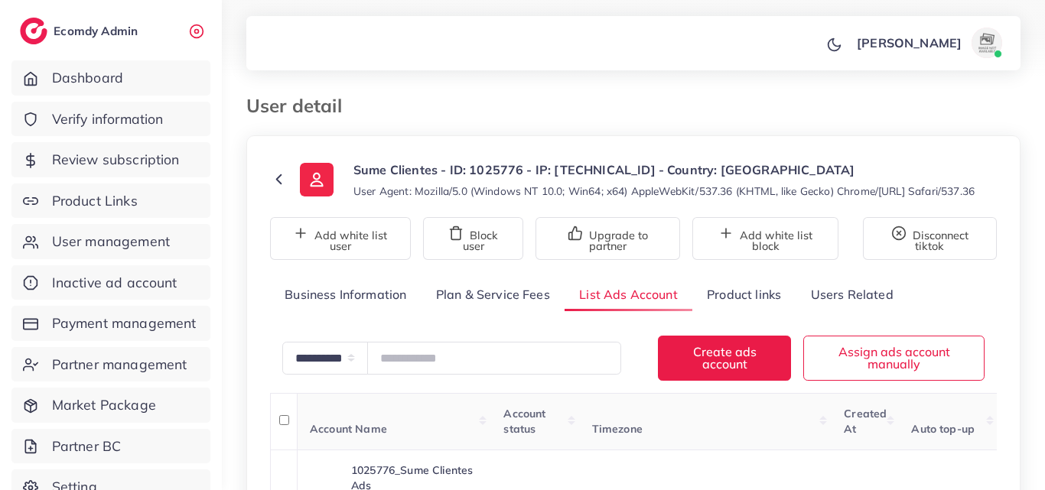
scroll to position [306, 0]
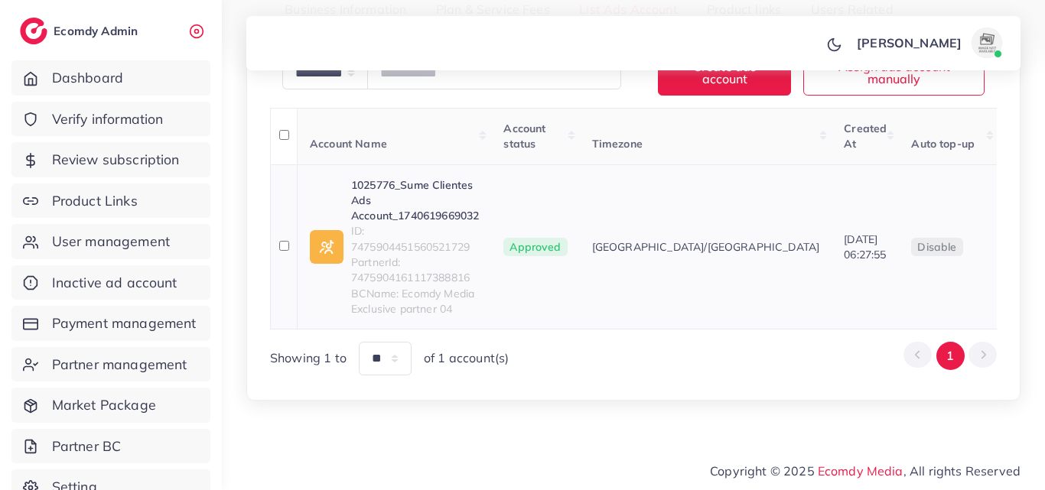
click at [444, 213] on link "1025776_Sume Clientes Ads Account_1740619669032" at bounding box center [415, 200] width 128 height 47
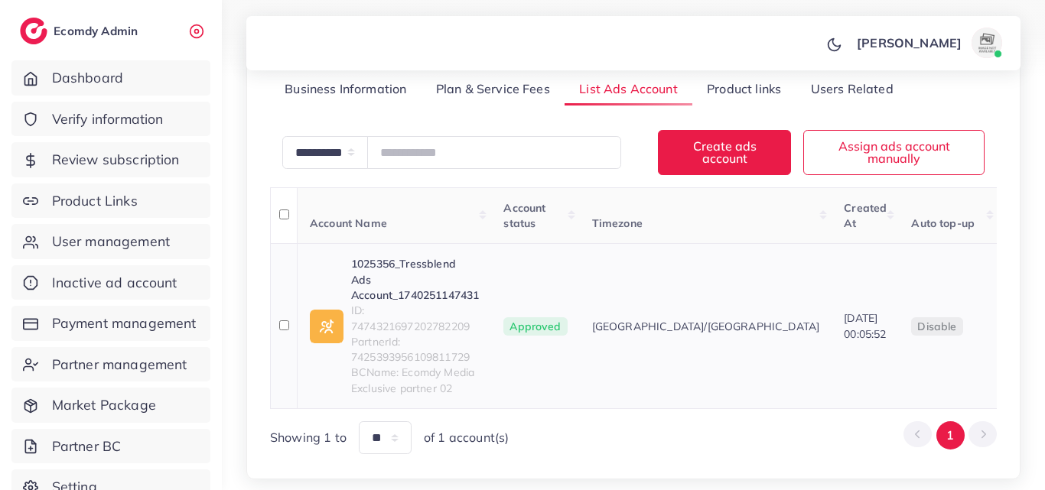
scroll to position [285, 0]
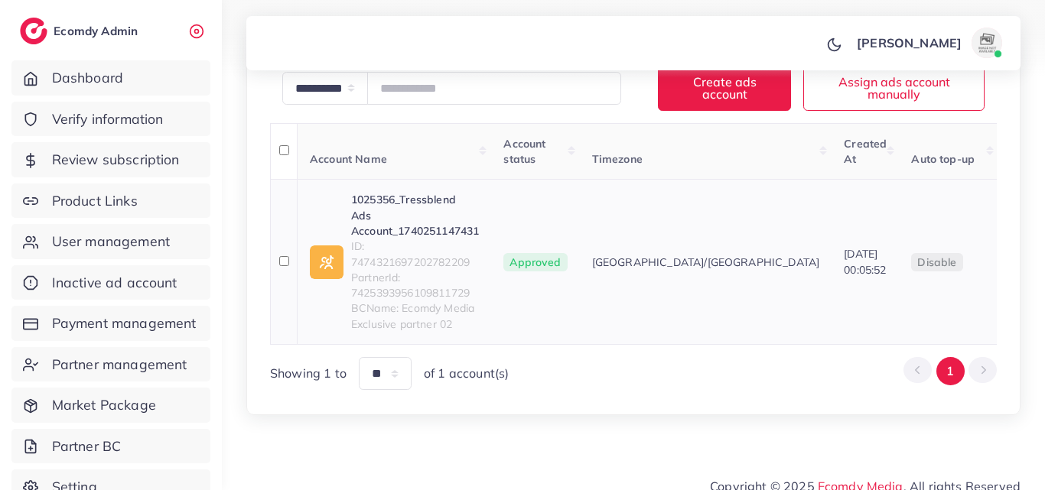
click at [435, 210] on link "1025356_Tressblend Ads Account_1740251147431" at bounding box center [415, 215] width 128 height 47
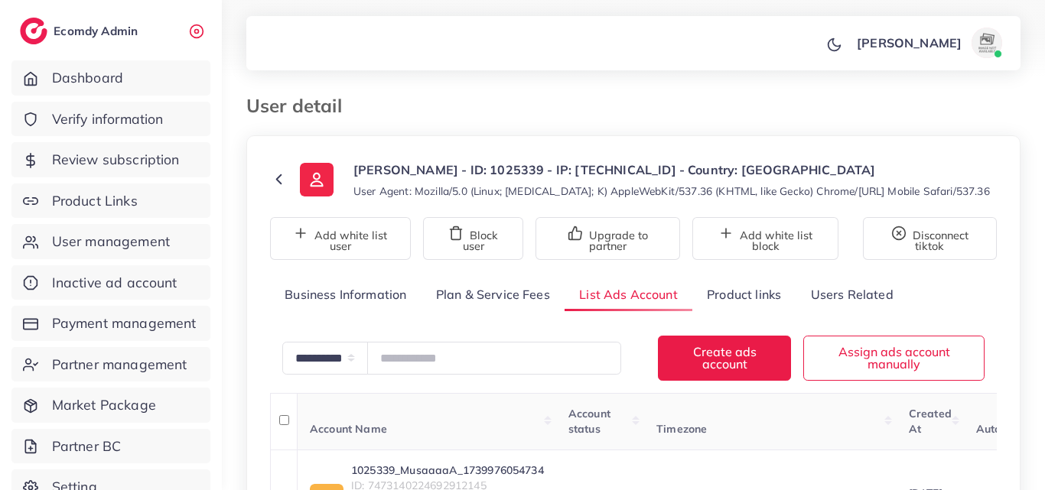
scroll to position [229, 0]
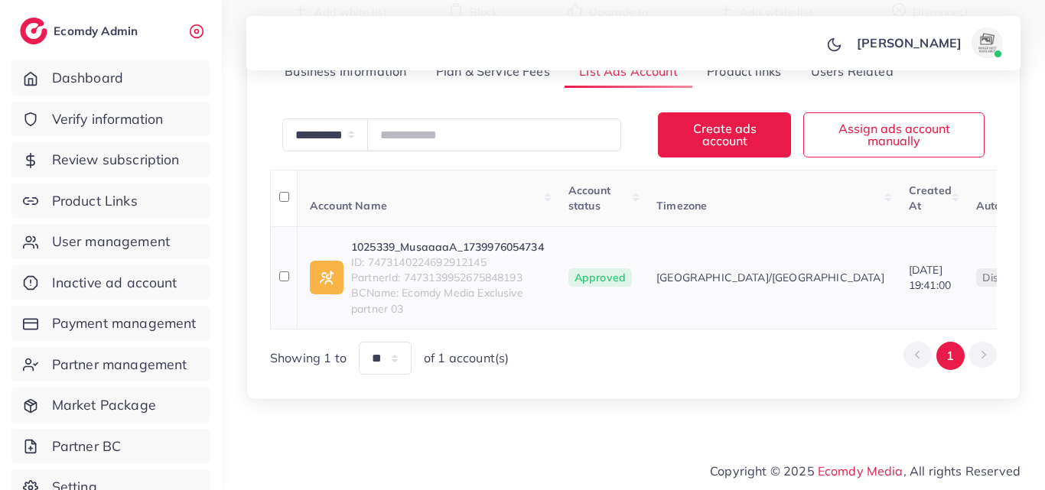
click at [434, 255] on span "ID: 7473140224692912145" at bounding box center [447, 262] width 193 height 15
click at [449, 240] on link "1025339_MusaaaaA_1739976054734" at bounding box center [447, 246] width 193 height 15
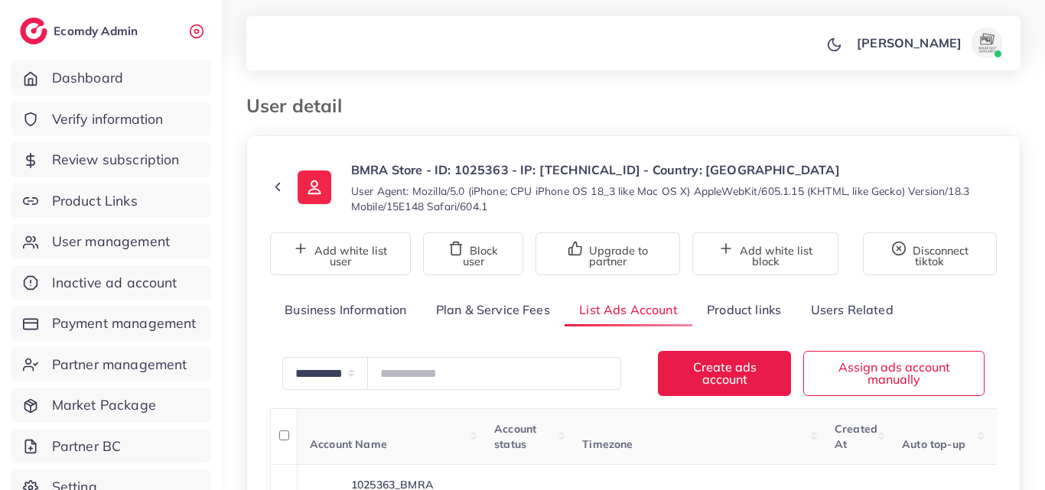
scroll to position [285, 0]
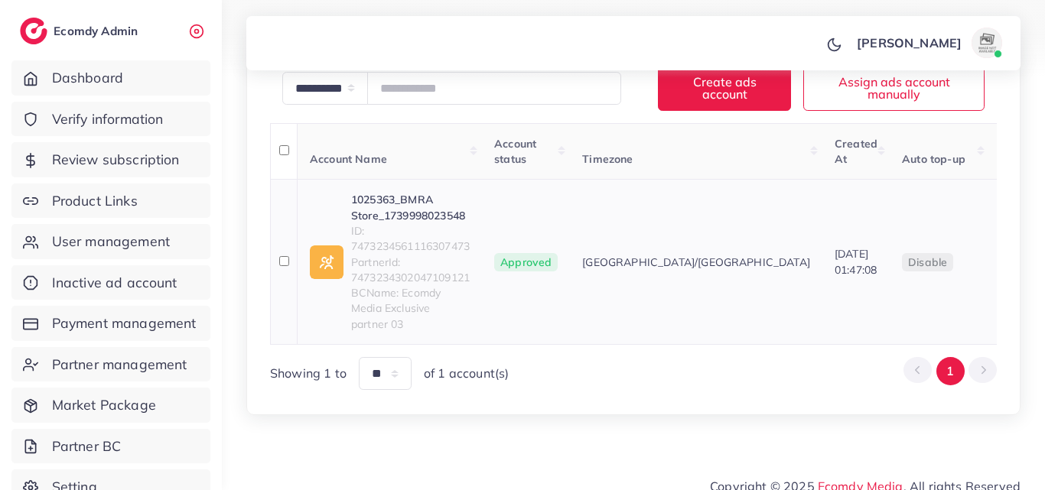
click at [390, 229] on span "ID: 7473234561116307473" at bounding box center [410, 238] width 119 height 31
click at [402, 216] on link "1025363_BMRA Store_1739998023548" at bounding box center [410, 207] width 119 height 31
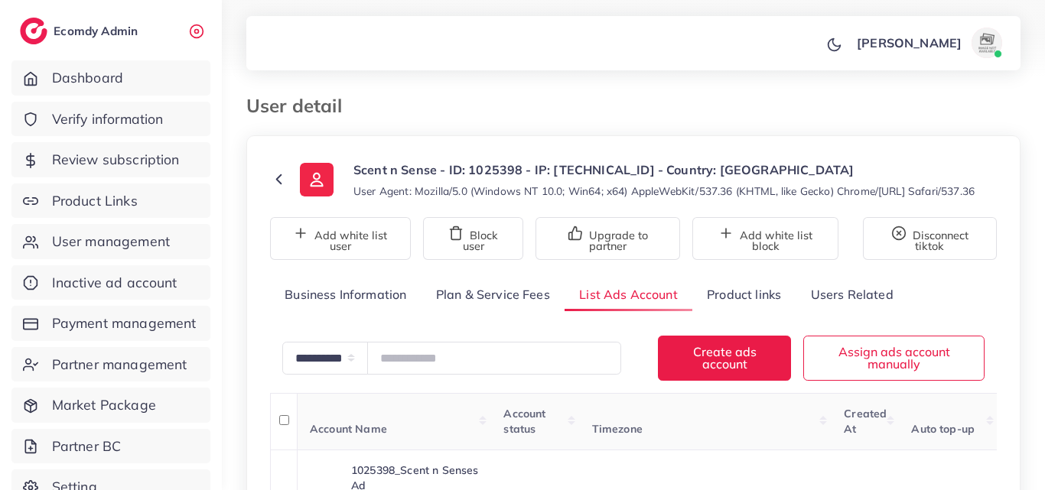
scroll to position [301, 0]
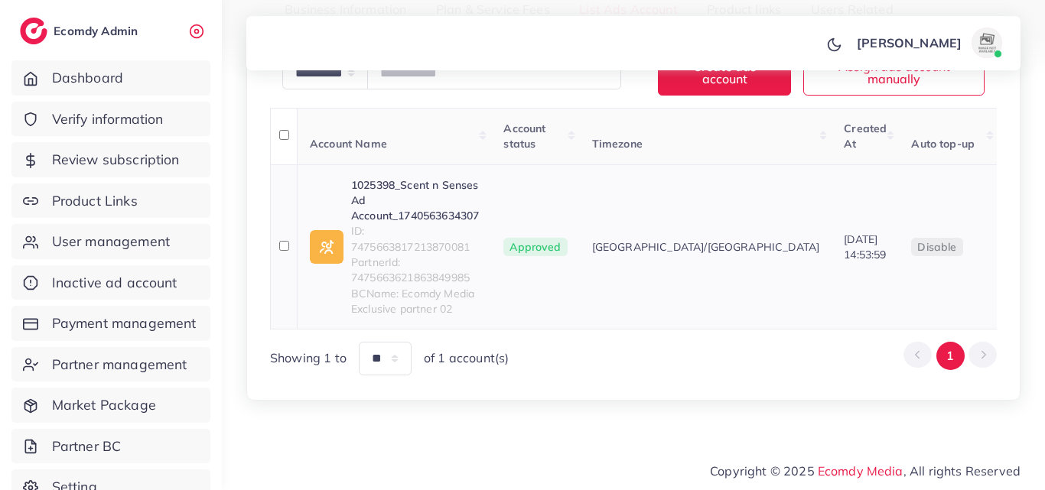
click at [398, 177] on link "1025398_Scent n Senses Ad Account_1740563634307" at bounding box center [415, 200] width 128 height 47
click at [392, 182] on link "1025398_Scent n Senses Ad Account_1740563634307" at bounding box center [415, 200] width 128 height 47
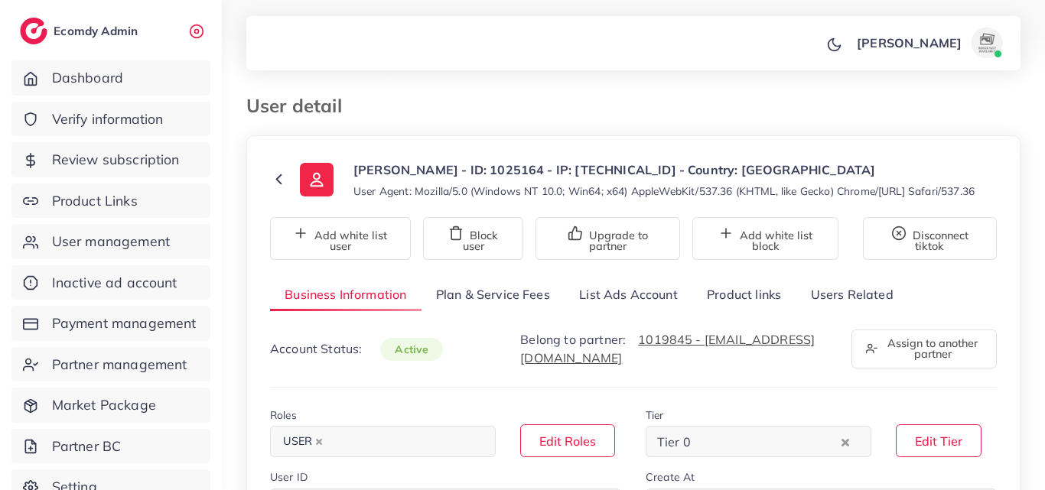
select select "**********"
click at [629, 311] on link "List Ads Account" at bounding box center [628, 294] width 128 height 33
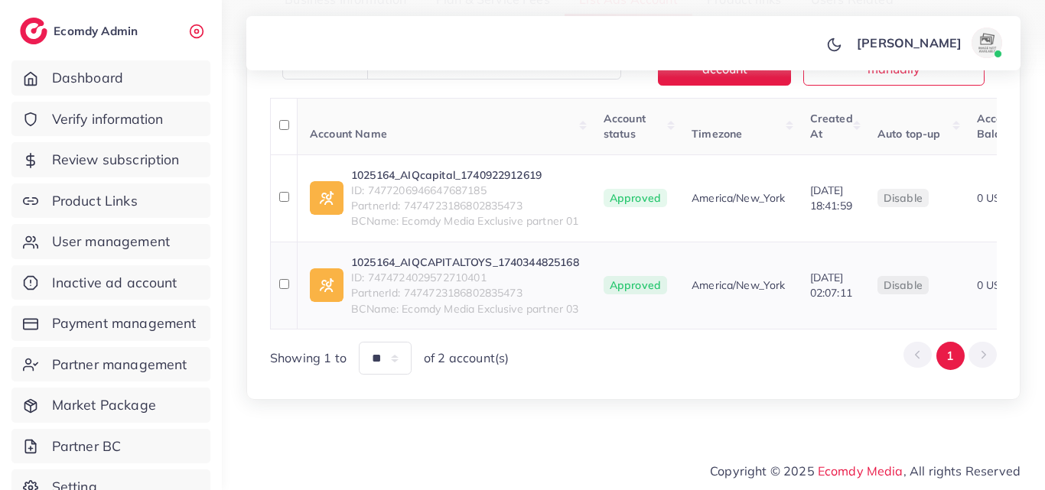
scroll to position [306, 0]
click at [500, 270] on link "1025164_AIQCAPITALTOYS_1740344825168" at bounding box center [465, 262] width 228 height 15
click at [515, 183] on link "1025164_AIQcapital_1740922912619" at bounding box center [465, 174] width 228 height 15
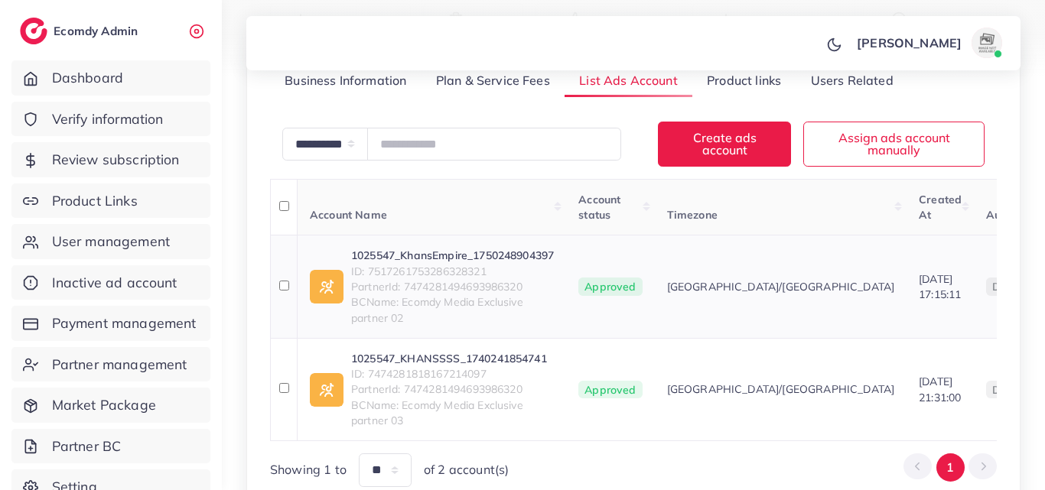
scroll to position [229, 0]
click at [462, 361] on link "1025547_KHANSSSS_1740241854741" at bounding box center [452, 358] width 203 height 15
click at [532, 252] on link "1025547_KhansEmpire_1750248904397" at bounding box center [452, 255] width 203 height 15
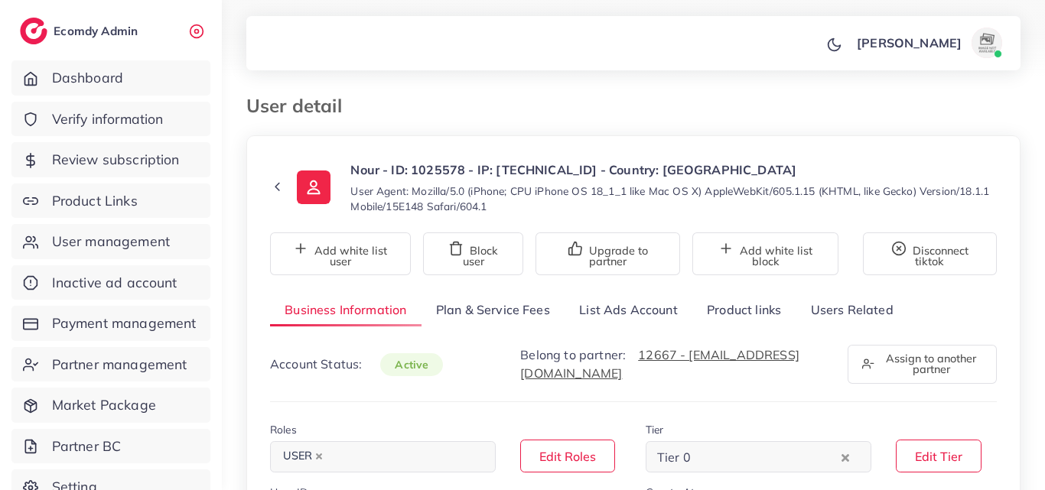
select select "**********"
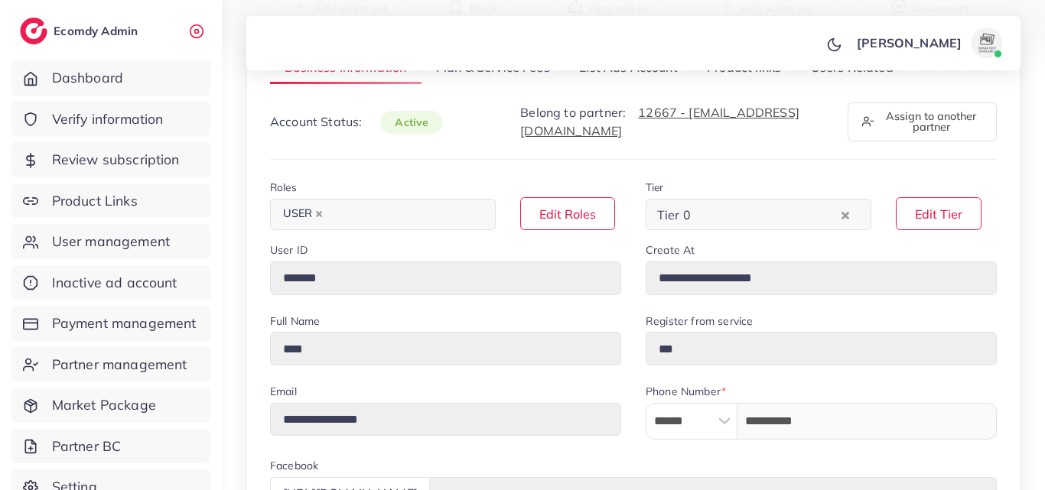
scroll to position [153, 0]
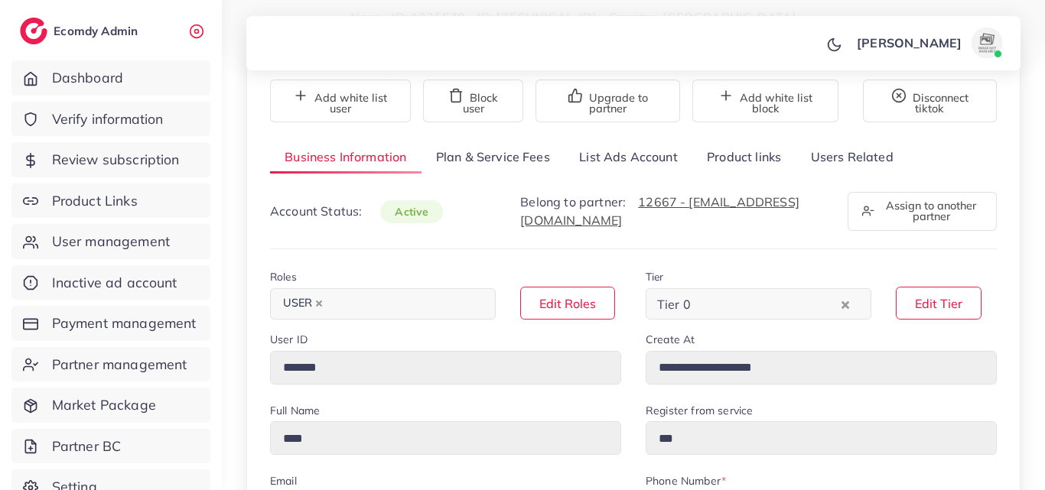
click at [645, 168] on link "List Ads Account" at bounding box center [628, 157] width 128 height 33
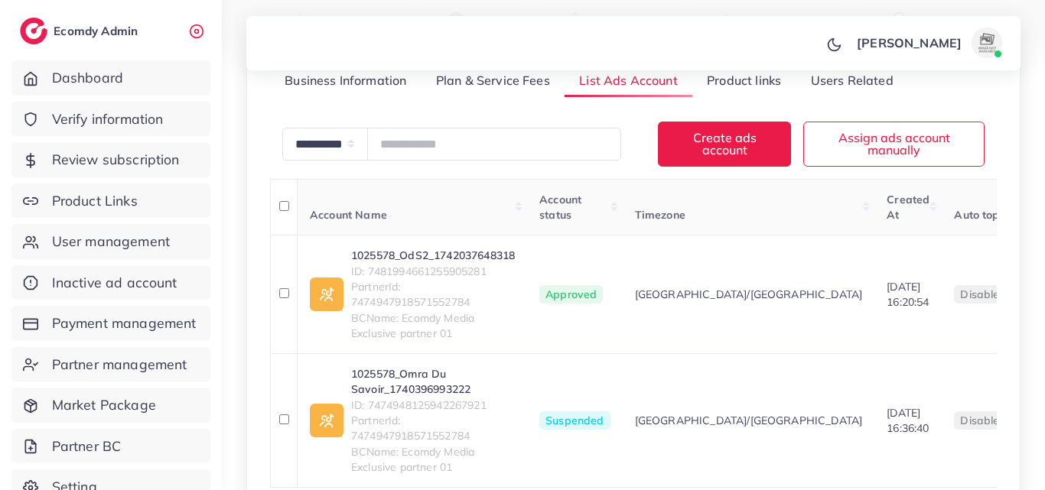
scroll to position [306, 0]
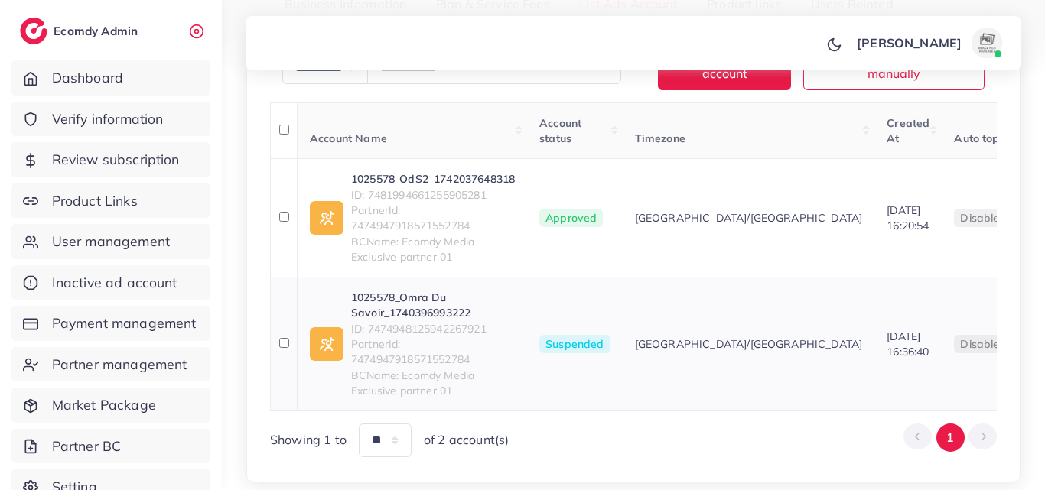
click at [420, 298] on link "1025578_Omra Du Savoir_1740396993222" at bounding box center [433, 305] width 164 height 31
click at [460, 175] on link "1025578_OdS2_1742037648318" at bounding box center [433, 178] width 164 height 15
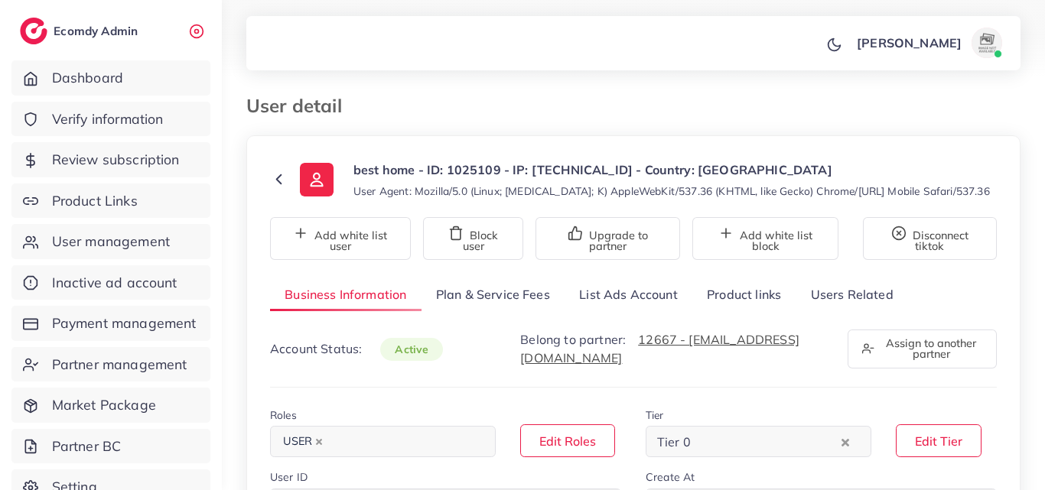
select select "********"
click at [643, 304] on link "List Ads Account" at bounding box center [628, 294] width 128 height 33
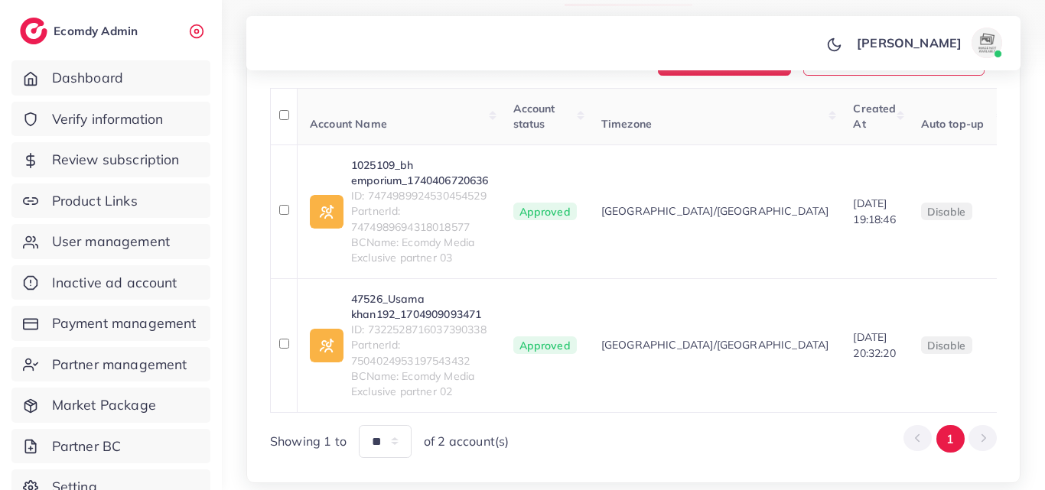
scroll to position [306, 0]
click at [398, 167] on link "1025109_bh emporium_1740406720636" at bounding box center [420, 172] width 138 height 31
click at [416, 309] on link "47526_Usama khan192_1704909093471" at bounding box center [420, 306] width 138 height 31
click at [434, 193] on span "ID: 7474989924530454529" at bounding box center [420, 194] width 138 height 15
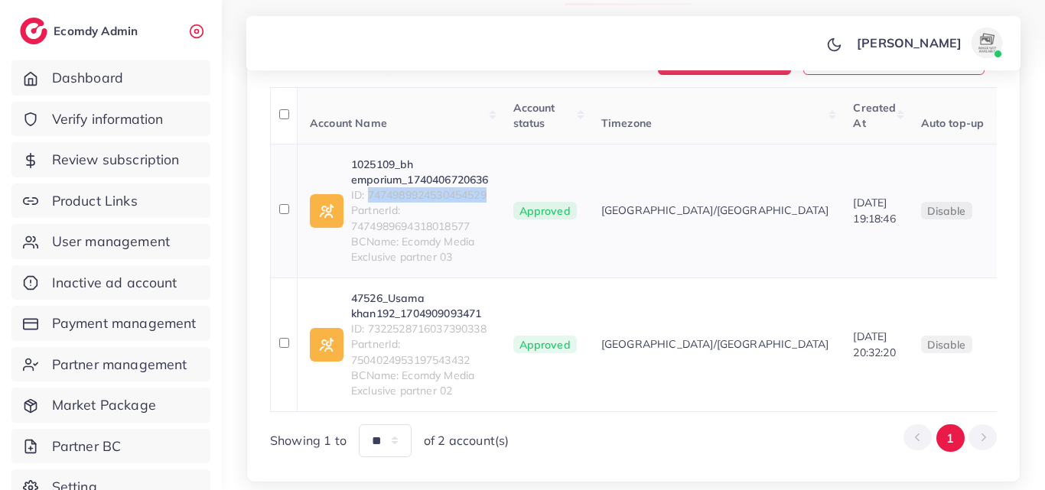
copy span "7474989924530454529"
click at [380, 167] on link "1025109_bh emporium_1740406720636" at bounding box center [420, 172] width 138 height 31
click at [405, 327] on span "ID: 7322528716037390338" at bounding box center [420, 328] width 138 height 15
click at [407, 327] on span "ID: 7322528716037390338" at bounding box center [420, 328] width 138 height 15
click at [410, 328] on span "ID: 7322528716037390338" at bounding box center [420, 328] width 138 height 15
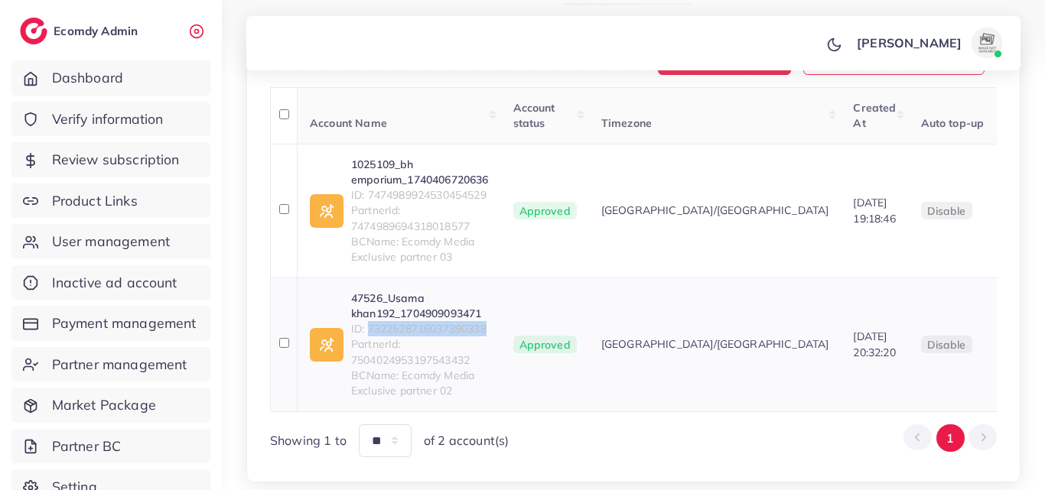
click at [410, 328] on span "ID: 7322528716037390338" at bounding box center [420, 328] width 138 height 15
copy span "7322528716037390338"
click at [416, 294] on link "47526_Usama khan192_1704909093471" at bounding box center [420, 306] width 138 height 31
click at [448, 303] on link "47526_Usama khan192_1704909093471" at bounding box center [420, 306] width 138 height 31
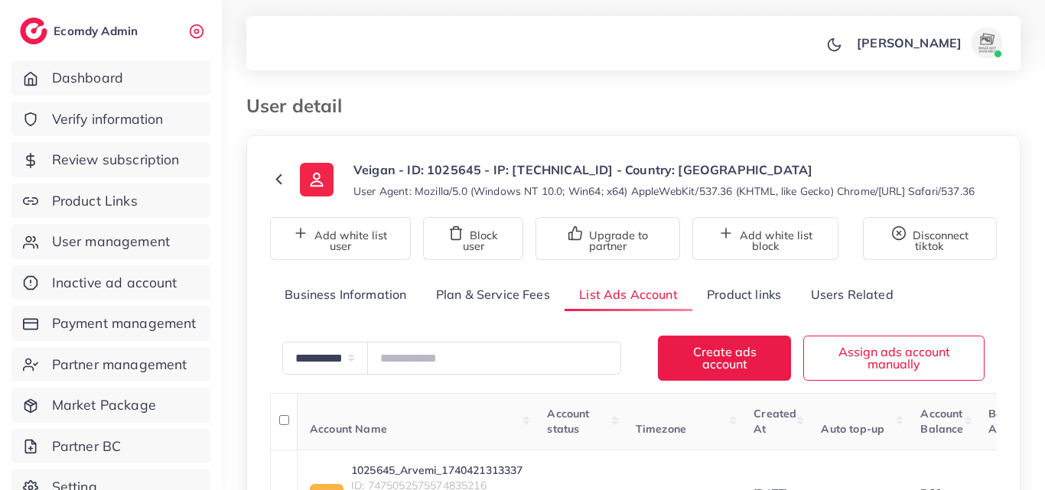
scroll to position [250, 0]
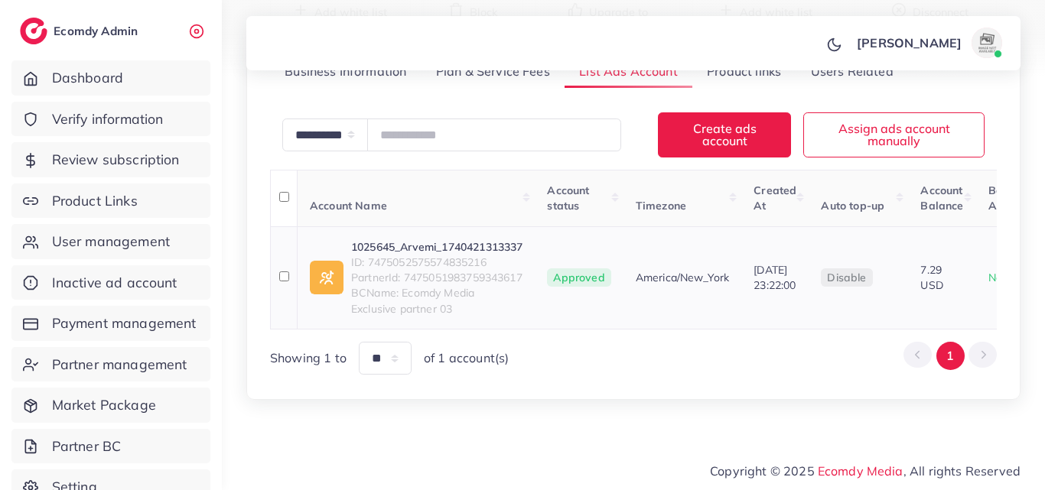
click at [444, 239] on link "1025645_Arvemi_1740421313337" at bounding box center [436, 246] width 171 height 15
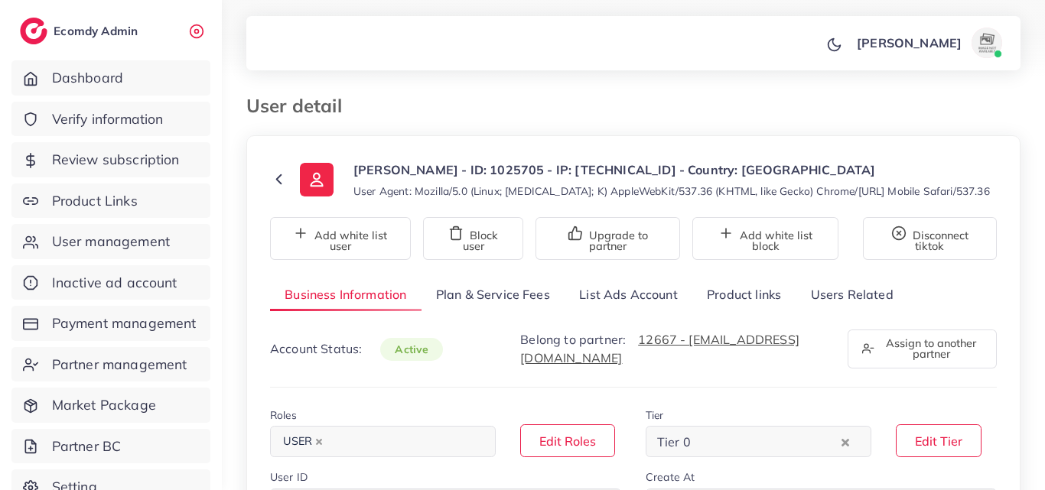
select select "********"
click at [657, 304] on link "List Ads Account" at bounding box center [628, 294] width 128 height 33
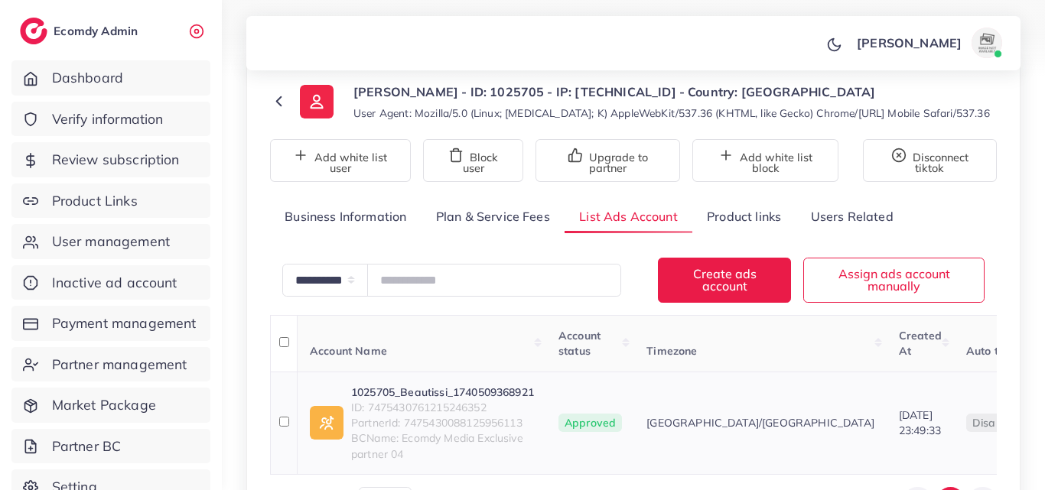
scroll to position [229, 0]
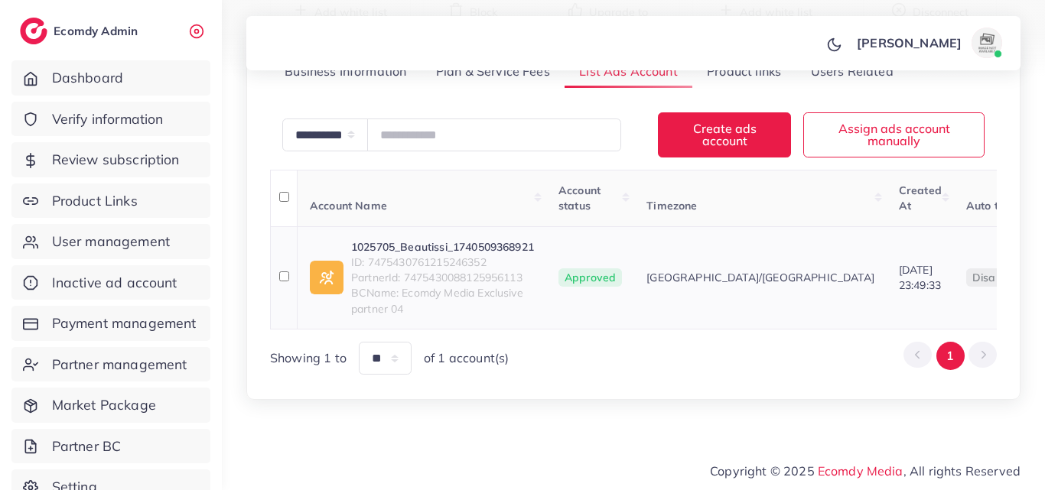
click at [492, 245] on link "1025705_Beautissi_1740509368921" at bounding box center [442, 246] width 183 height 15
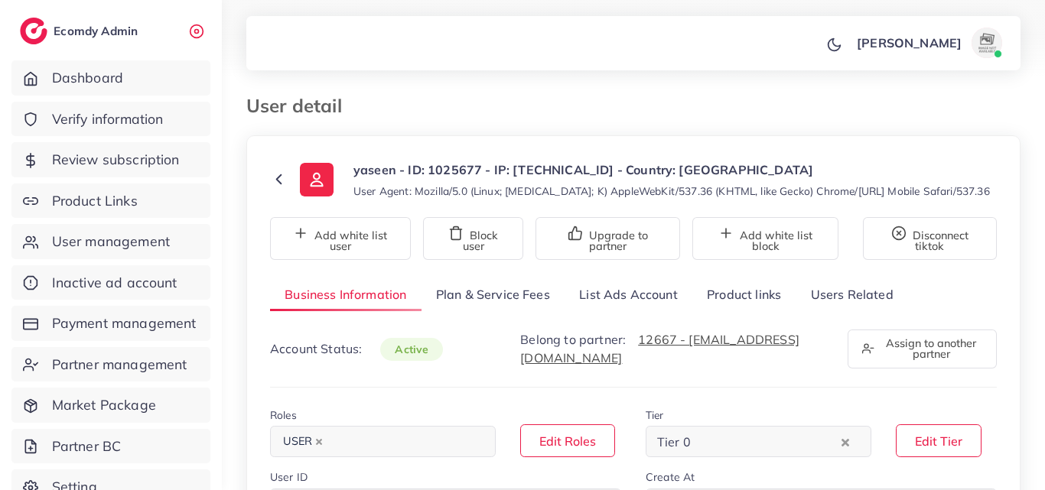
select select "********"
click at [670, 301] on link "List Ads Account" at bounding box center [628, 294] width 128 height 33
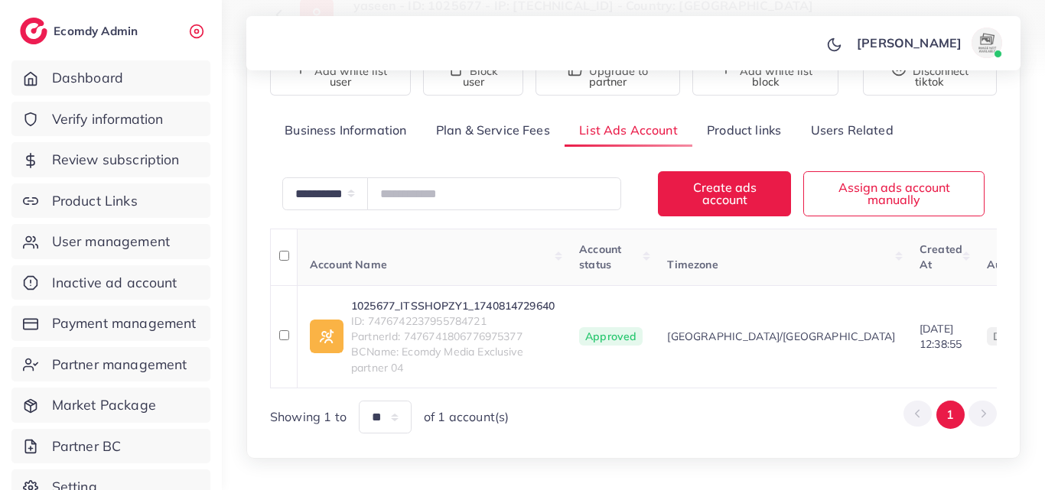
scroll to position [229, 0]
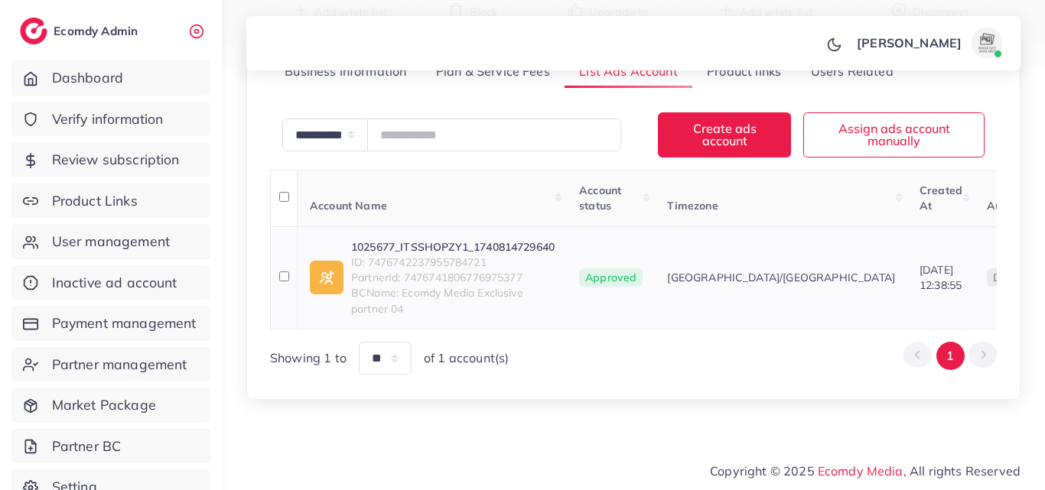
click at [519, 255] on span "ID: 7476742237955784721" at bounding box center [452, 262] width 203 height 15
click at [519, 245] on link "1025677_ITSSHOPZY1_1740814729640" at bounding box center [452, 246] width 203 height 15
